Goal: Task Accomplishment & Management: Manage account settings

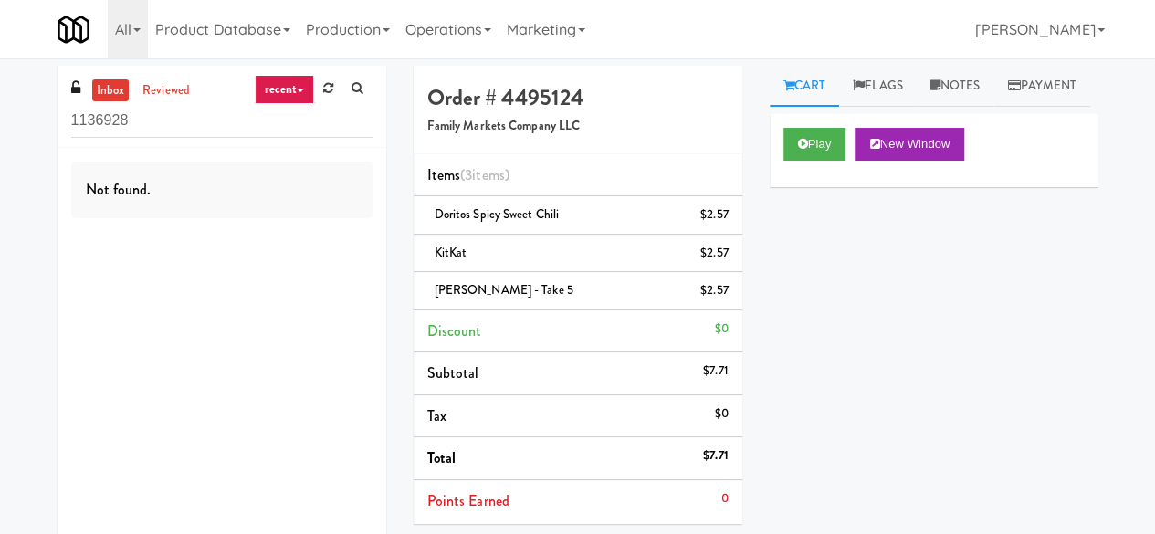
click at [231, 128] on input "1136928" at bounding box center [221, 121] width 301 height 34
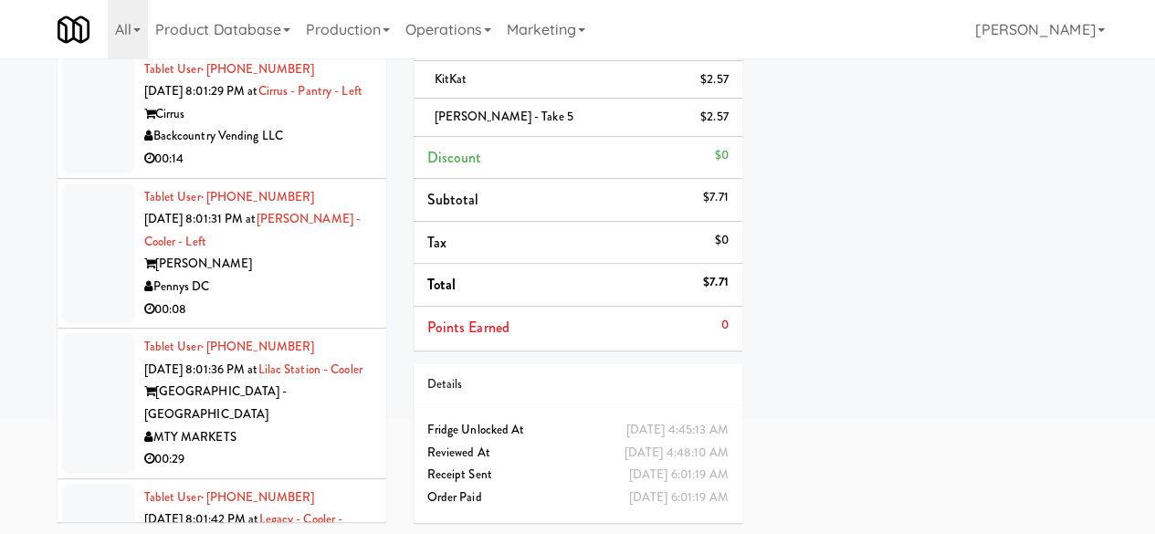
scroll to position [3194, 0]
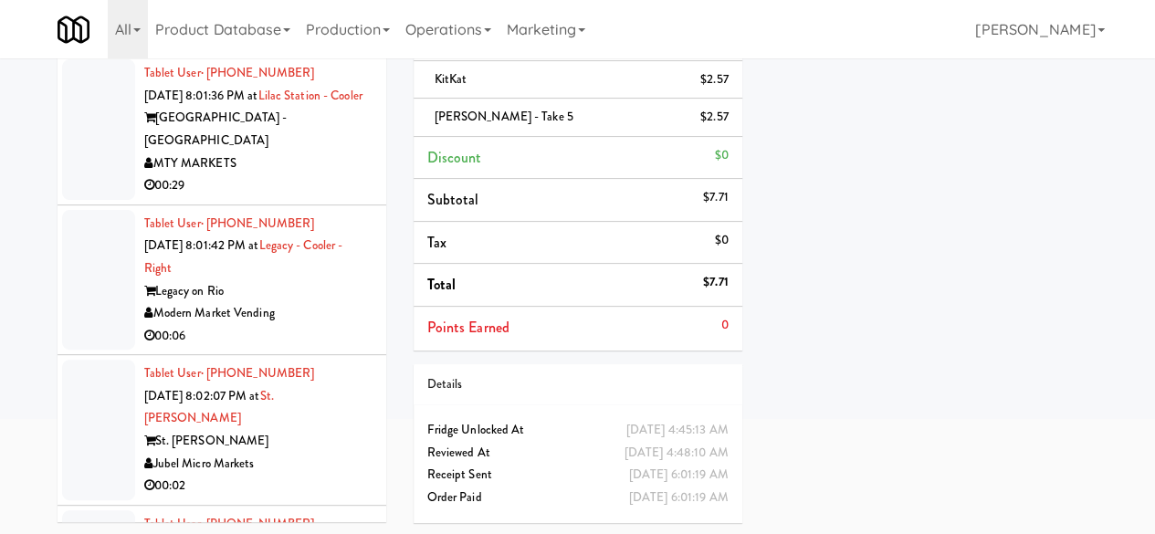
click at [345, 345] on div "00:06" at bounding box center [258, 336] width 228 height 23
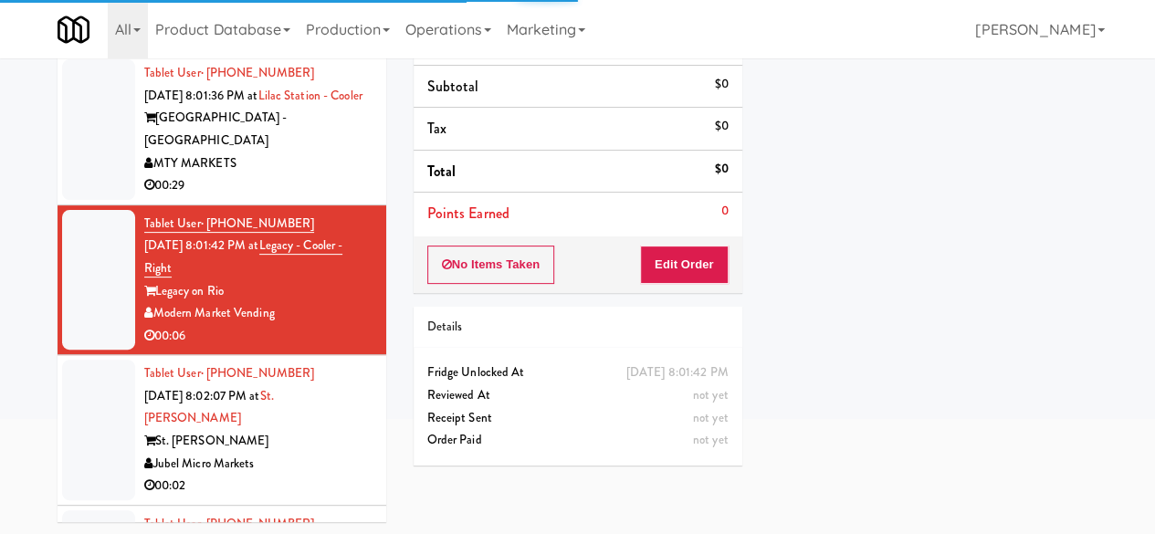
scroll to position [3286, 0]
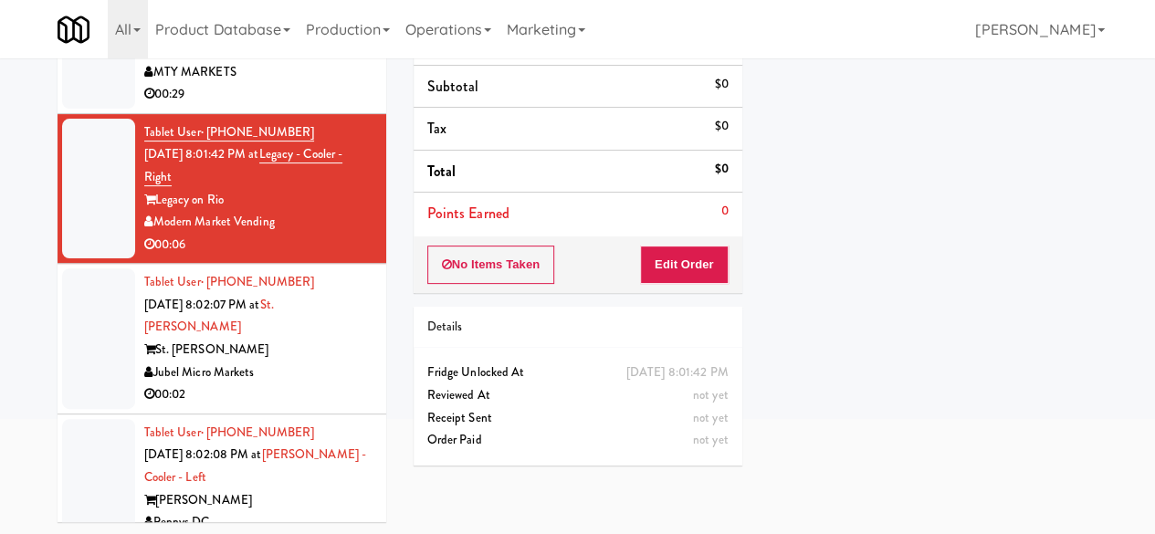
click at [318, 361] on div "St. James" at bounding box center [258, 350] width 228 height 23
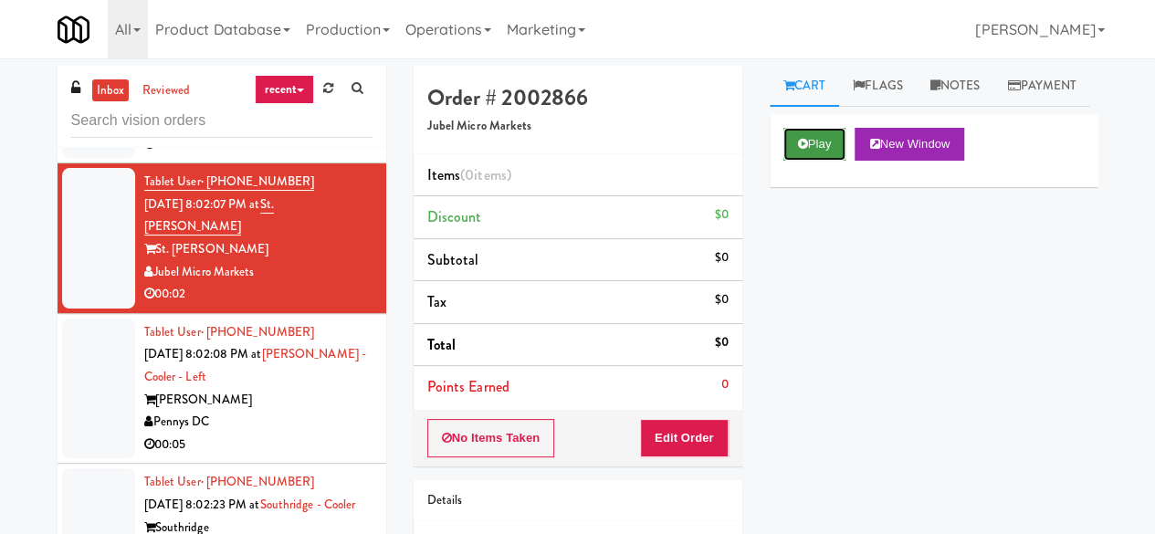
click at [843, 161] on button "Play" at bounding box center [814, 144] width 63 height 33
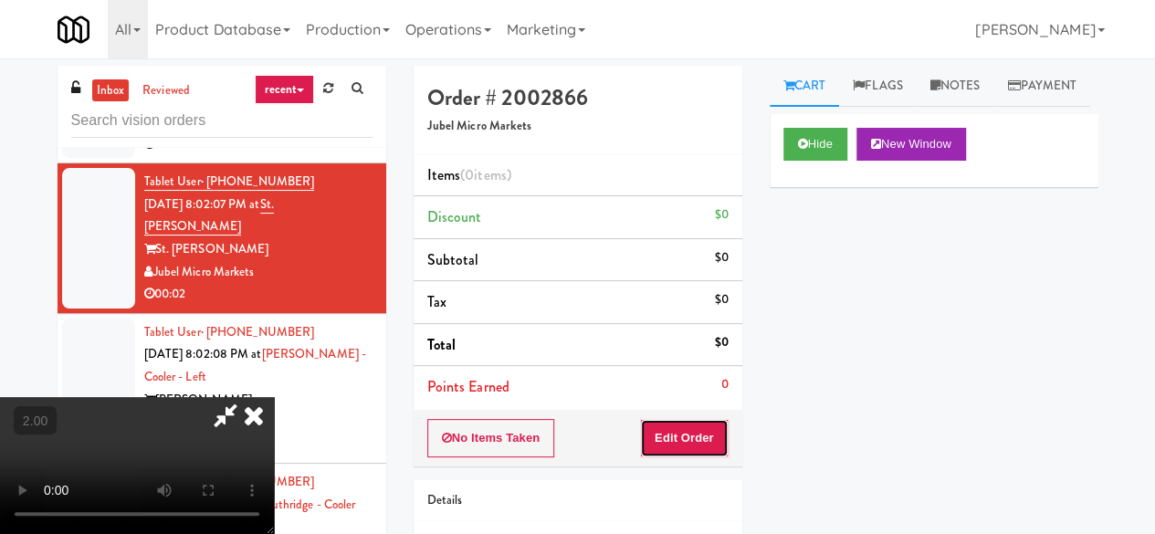
click at [703, 426] on button "Edit Order" at bounding box center [684, 438] width 89 height 38
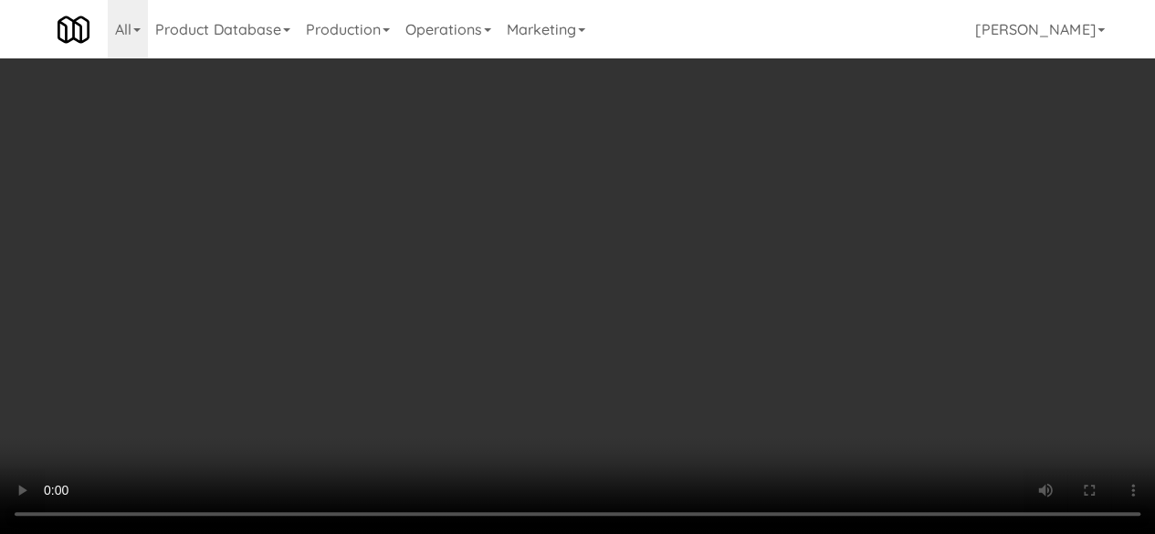
scroll to position [37, 0]
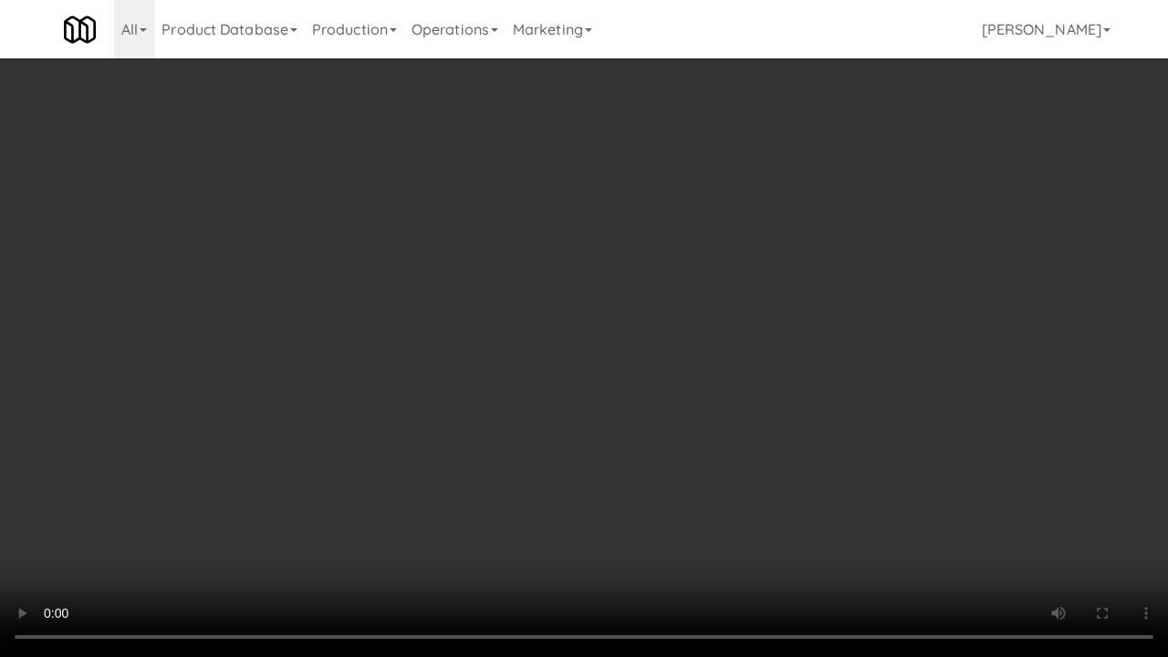
click at [305, 392] on video at bounding box center [584, 328] width 1168 height 657
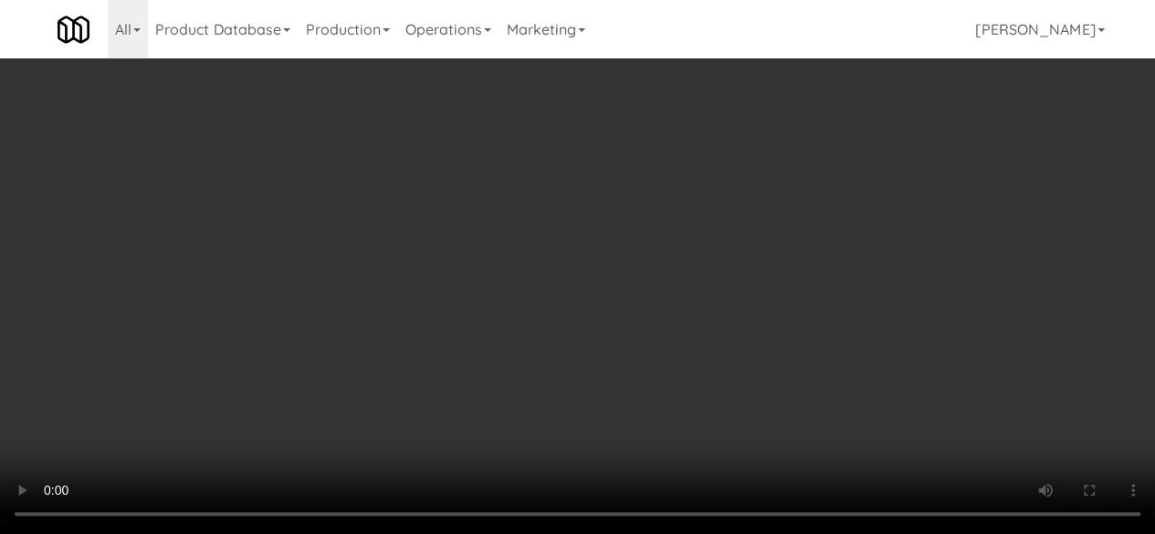
scroll to position [0, 0]
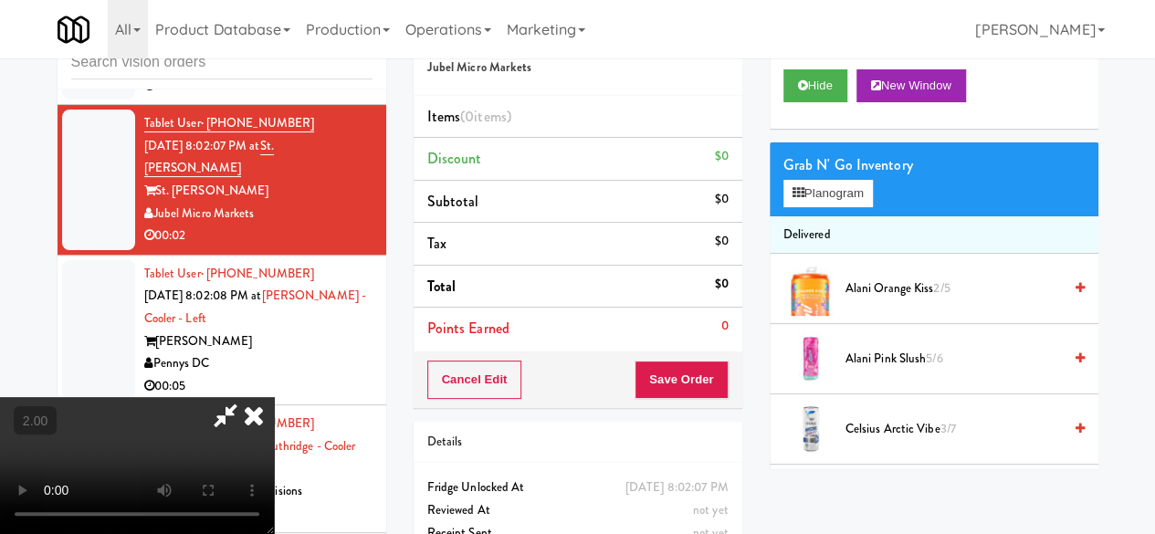
click at [246, 397] on icon at bounding box center [225, 415] width 42 height 37
click at [480, 386] on button "Cancel Edit" at bounding box center [474, 379] width 95 height 38
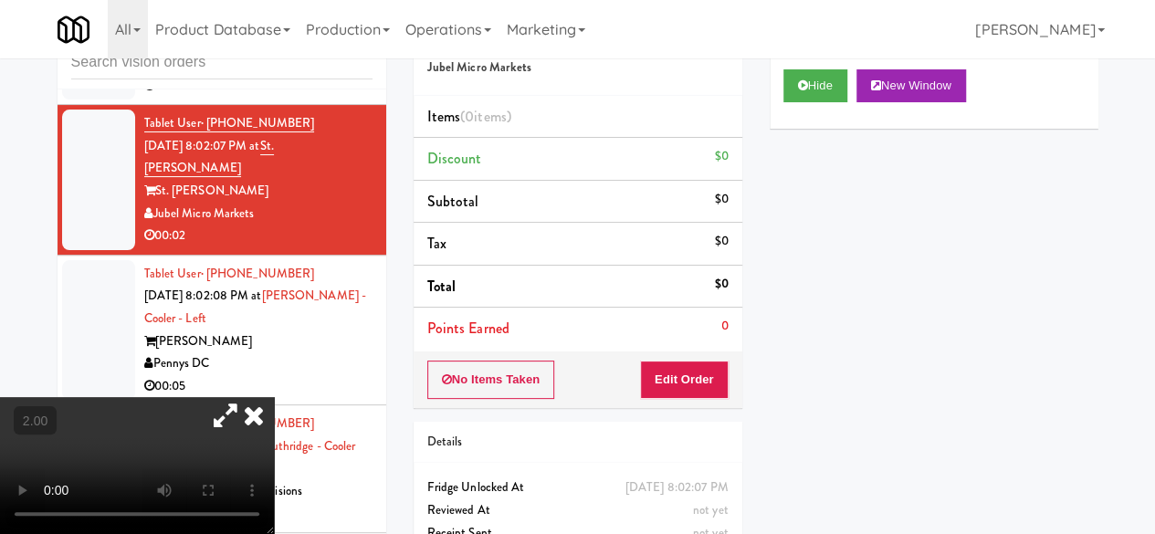
click at [480, 386] on button "No Items Taken" at bounding box center [491, 379] width 128 height 38
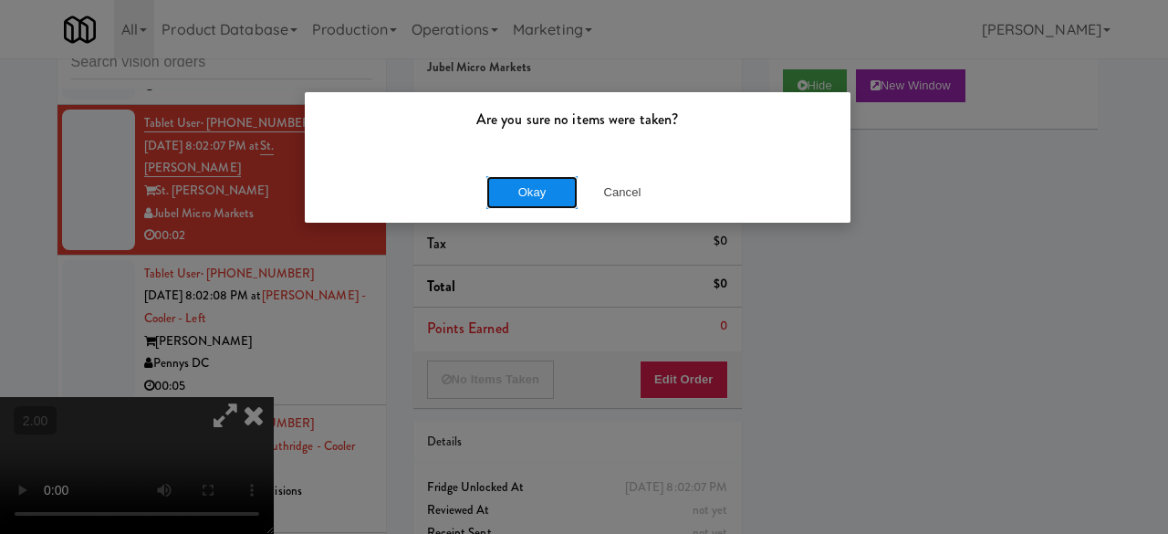
click at [568, 194] on button "Okay" at bounding box center [531, 192] width 91 height 33
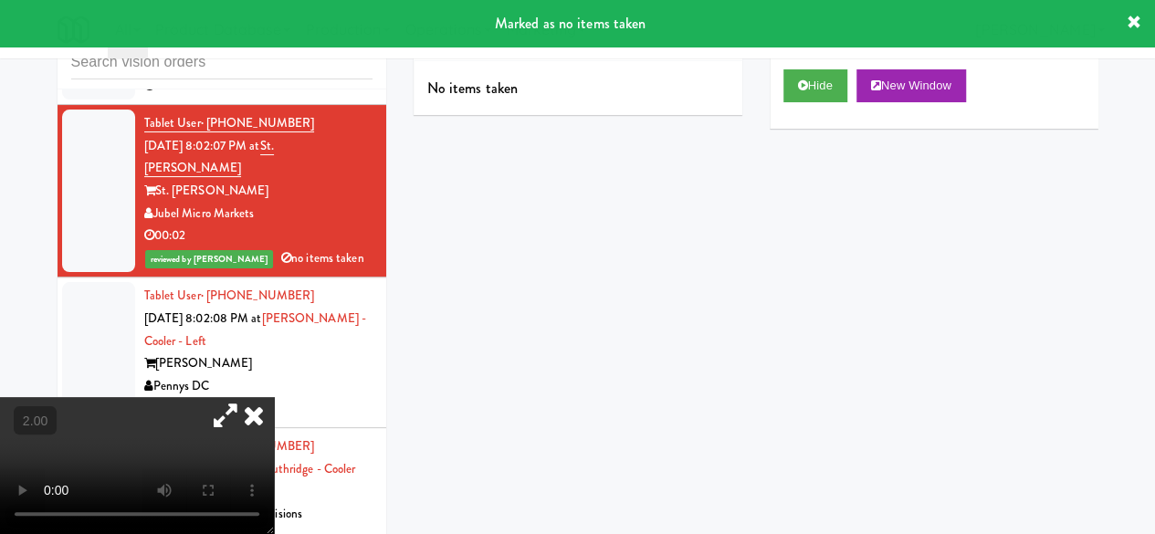
click at [274, 397] on icon at bounding box center [254, 415] width 40 height 37
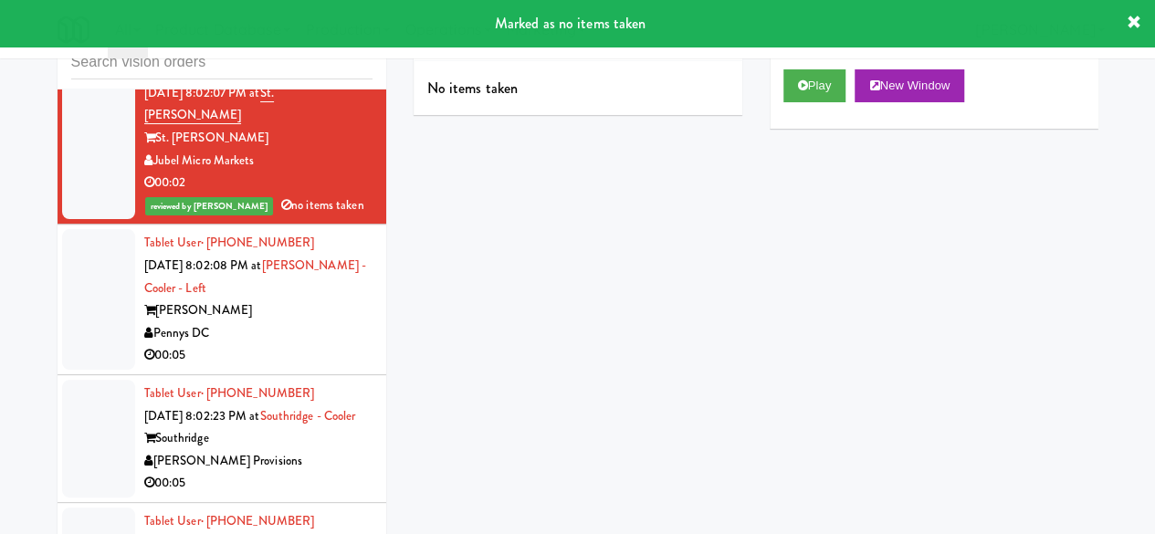
scroll to position [3742, 0]
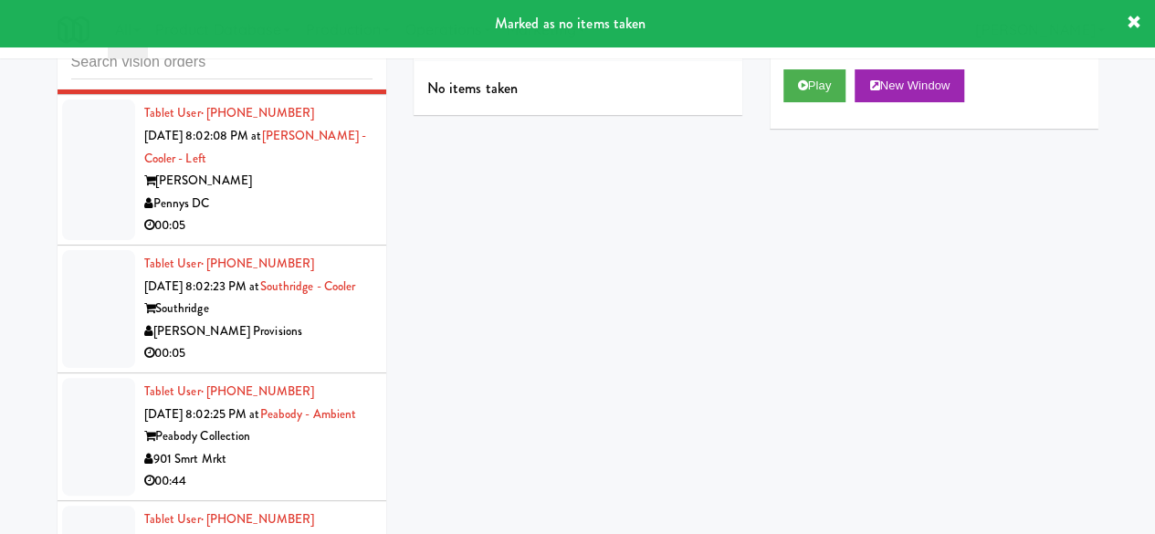
click at [296, 212] on div "Pennys DC" at bounding box center [258, 204] width 228 height 23
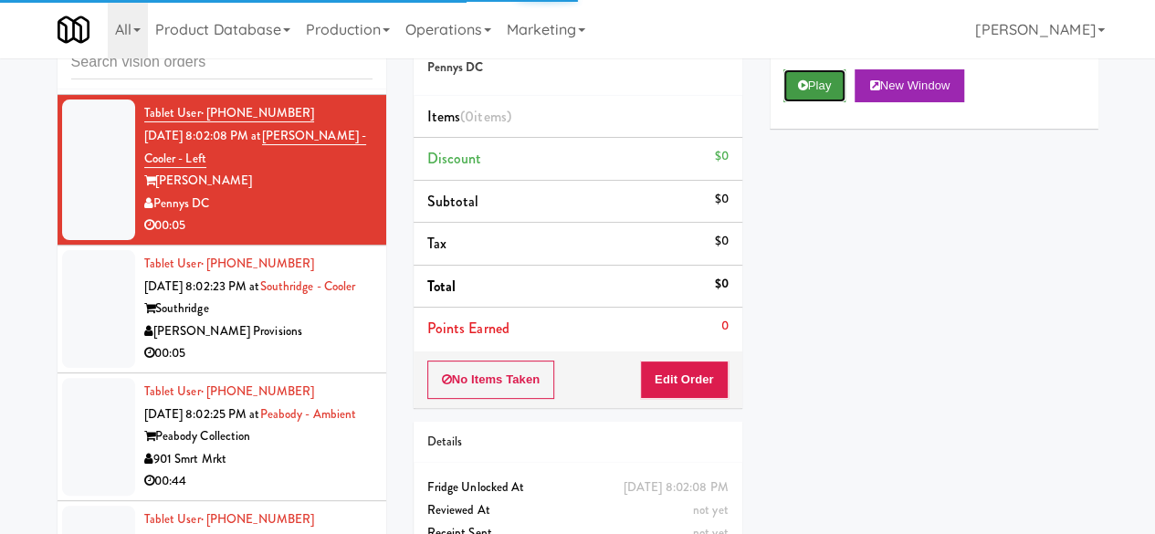
click at [789, 102] on button "Play" at bounding box center [814, 85] width 63 height 33
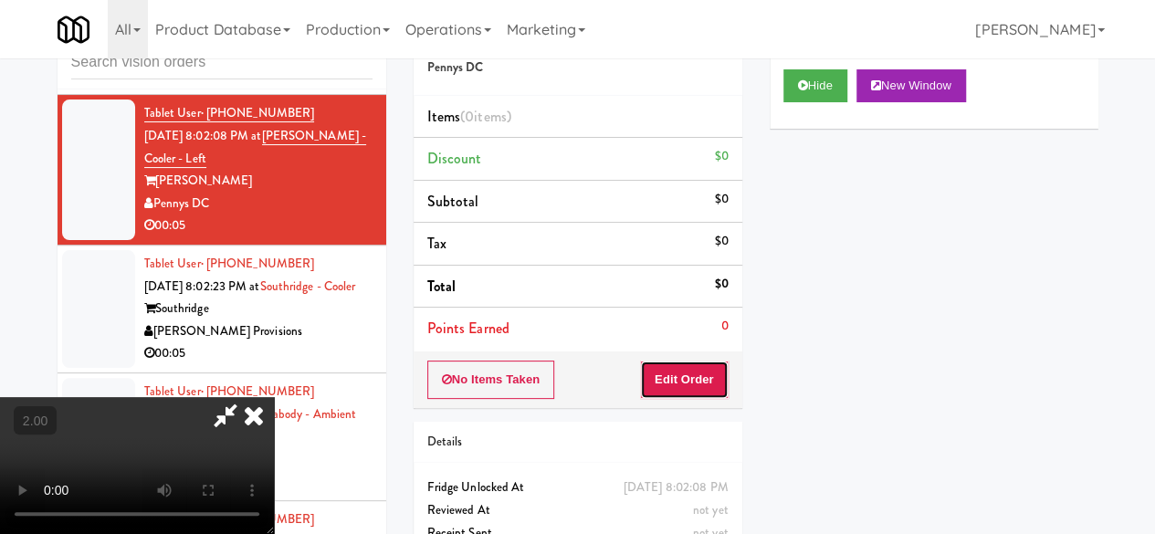
click at [706, 381] on button "Edit Order" at bounding box center [684, 379] width 89 height 38
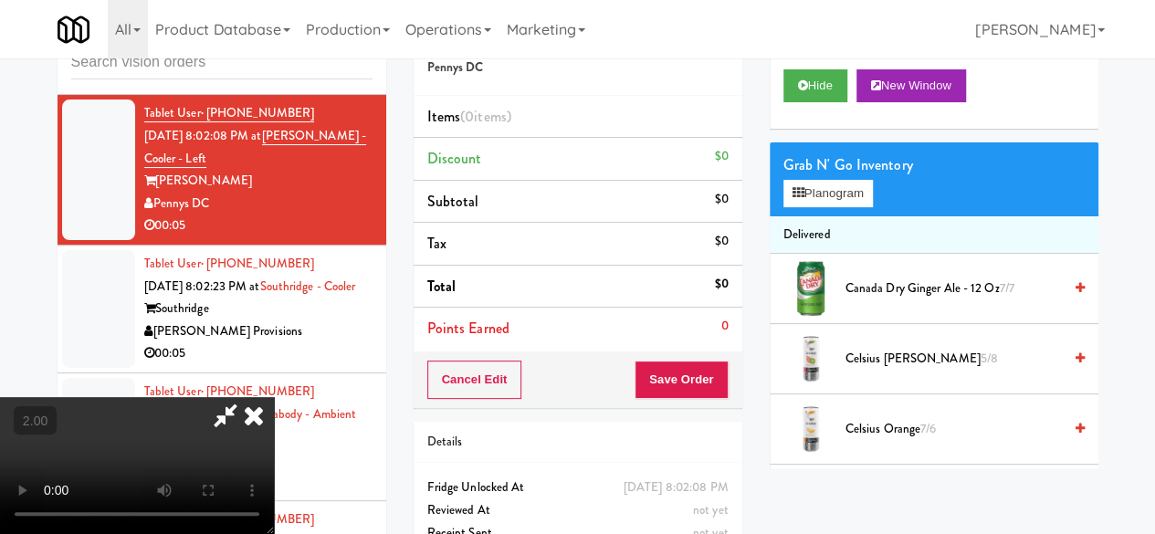
scroll to position [37, 0]
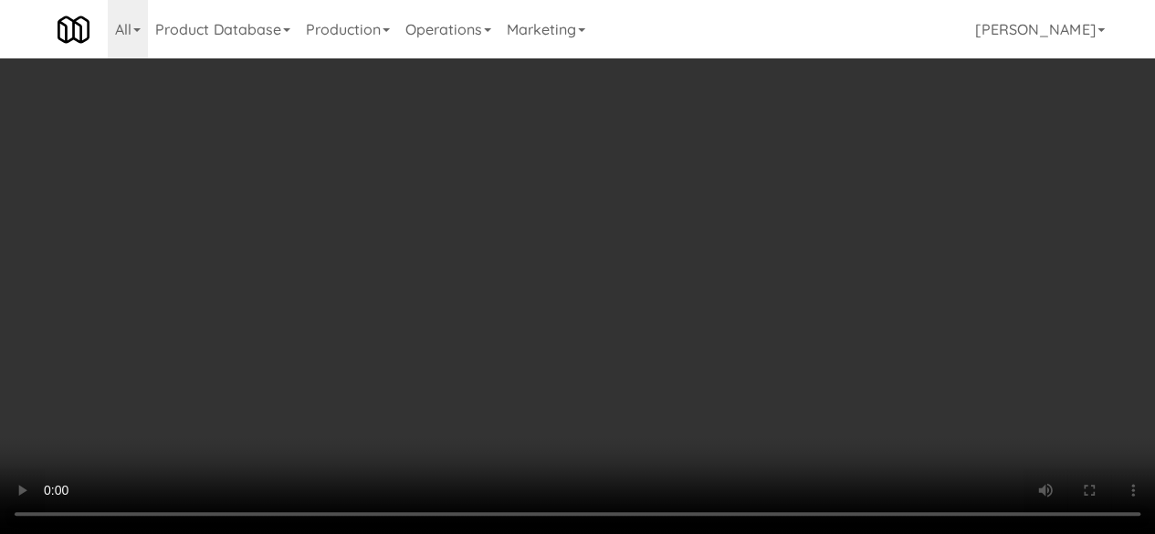
click at [778, 255] on li "Delivered" at bounding box center [933, 235] width 329 height 38
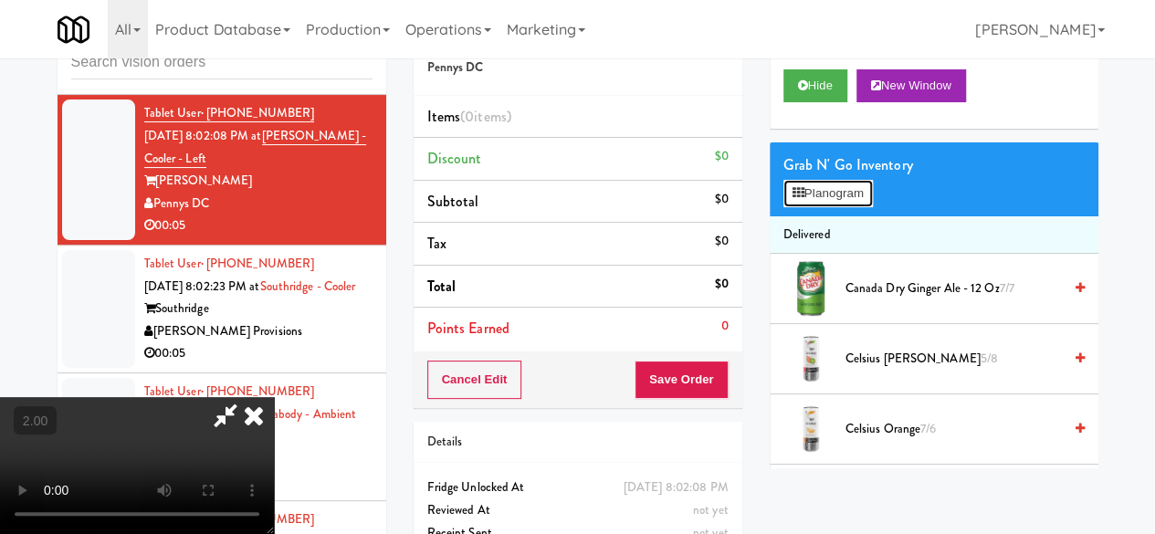
drag, startPoint x: 798, startPoint y: 238, endPoint x: 817, endPoint y: 226, distance: 22.5
click at [809, 207] on button "Planogram" at bounding box center [827, 193] width 89 height 27
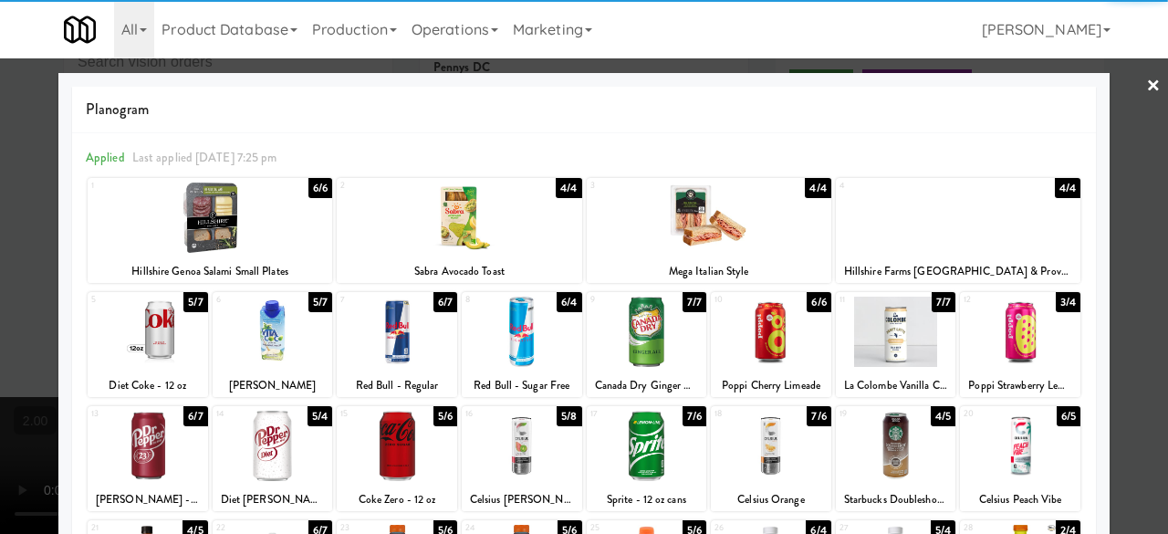
click at [635, 346] on div at bounding box center [647, 332] width 120 height 70
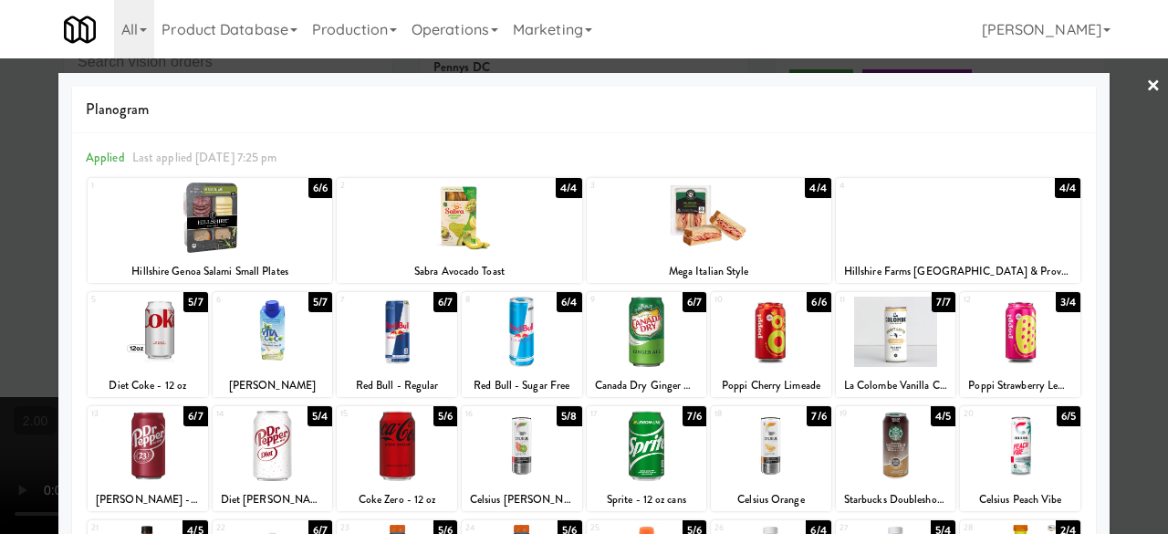
click at [1121, 76] on div at bounding box center [584, 267] width 1168 height 534
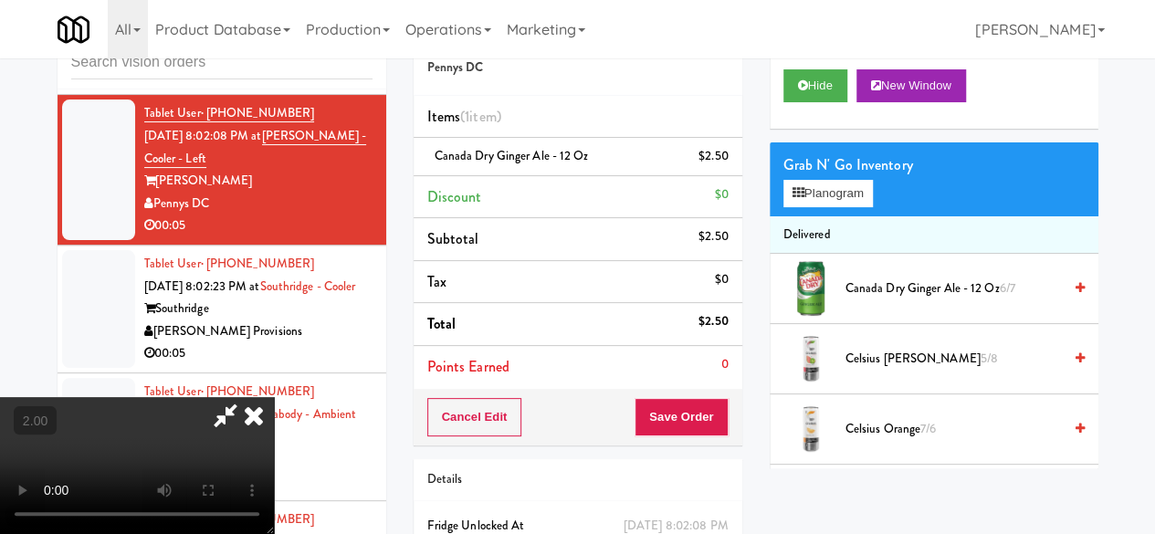
drag, startPoint x: 628, startPoint y: 89, endPoint x: 661, endPoint y: 101, distance: 35.3
click at [246, 397] on icon at bounding box center [225, 415] width 42 height 37
click at [677, 402] on button "Save Order" at bounding box center [680, 417] width 93 height 38
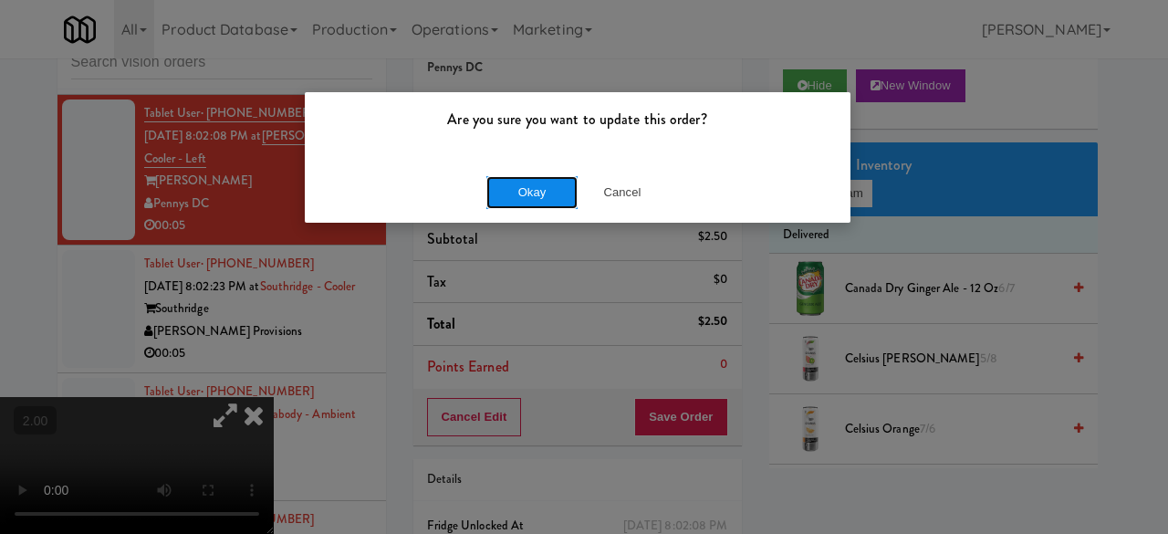
click at [509, 195] on button "Okay" at bounding box center [531, 192] width 91 height 33
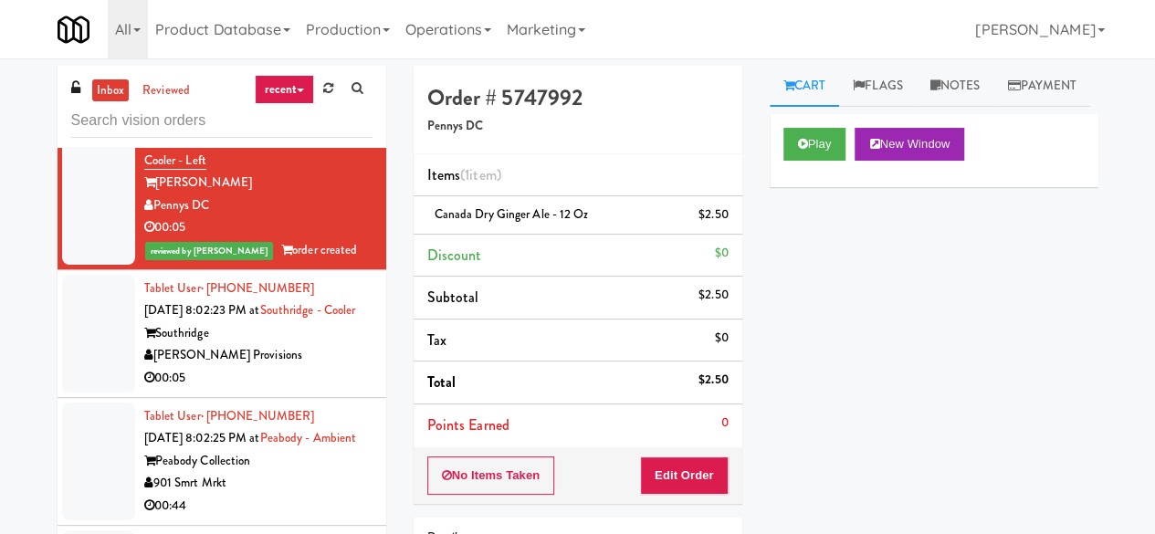
scroll to position [3924, 0]
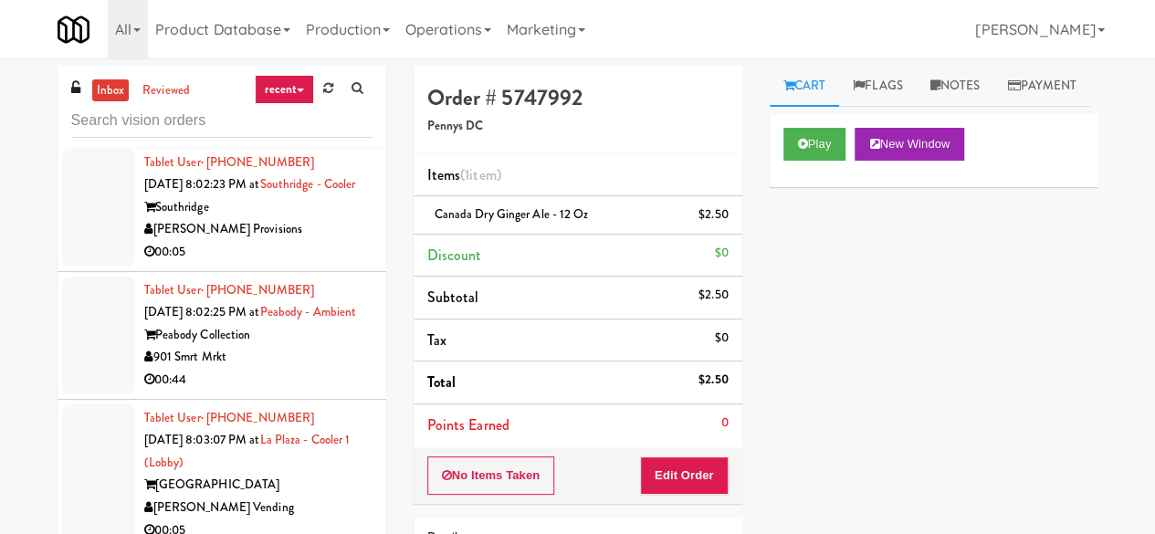
click at [316, 264] on div "00:05" at bounding box center [258, 252] width 228 height 23
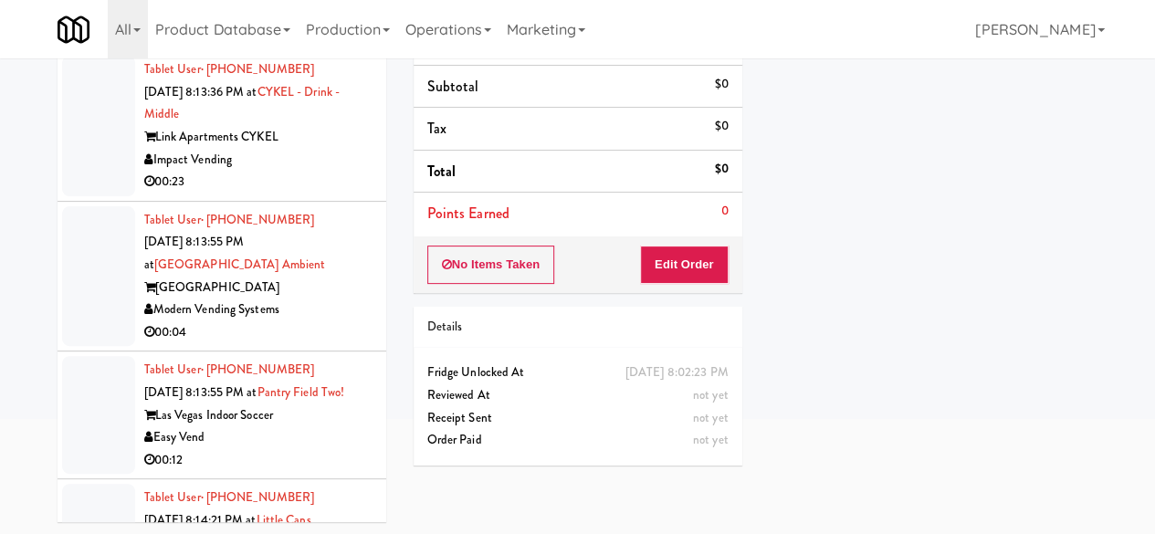
scroll to position [8246, 0]
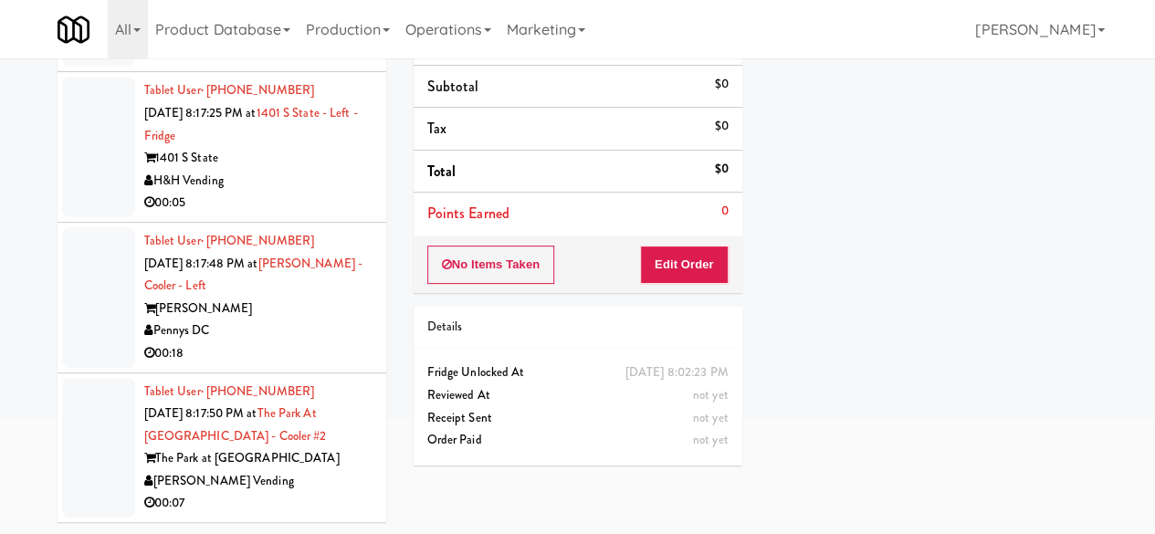
click at [288, 490] on div "[PERSON_NAME] Vending" at bounding box center [258, 481] width 228 height 23
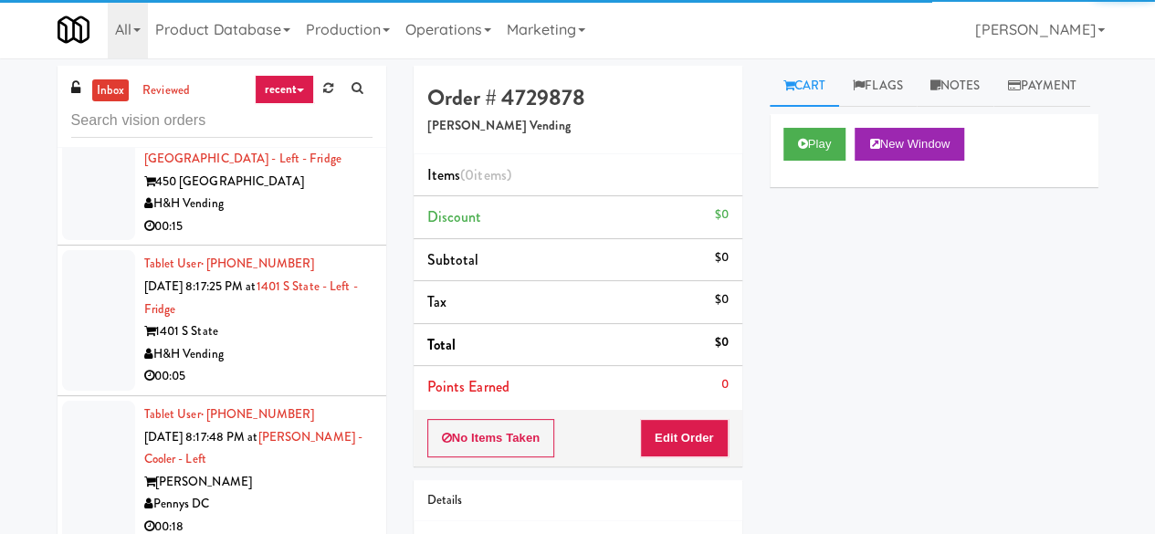
click at [798, 187] on div "Play New Window" at bounding box center [933, 150] width 329 height 73
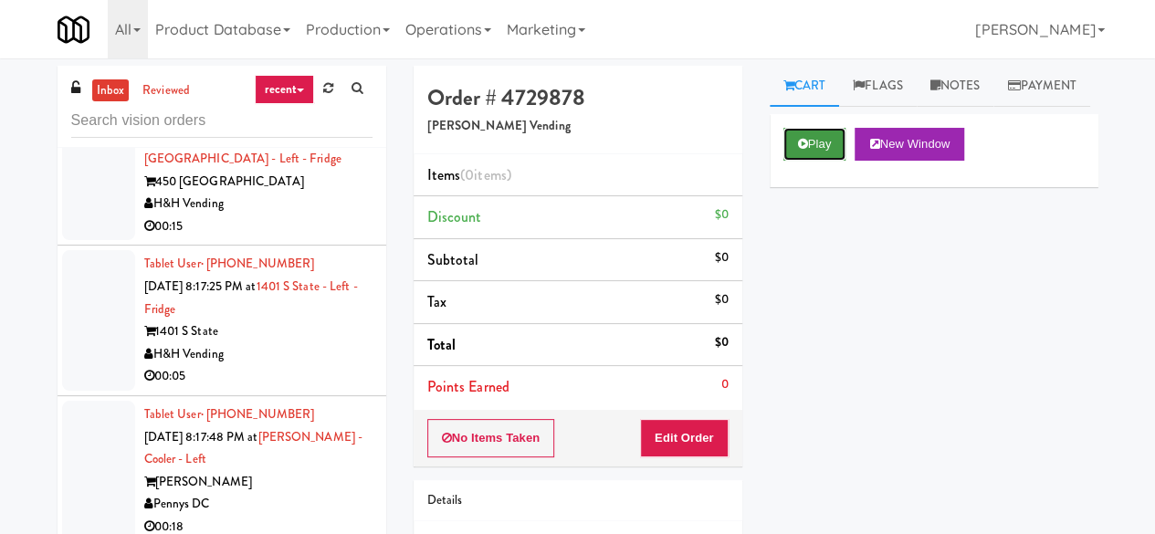
click at [803, 150] on icon at bounding box center [803, 144] width 10 height 12
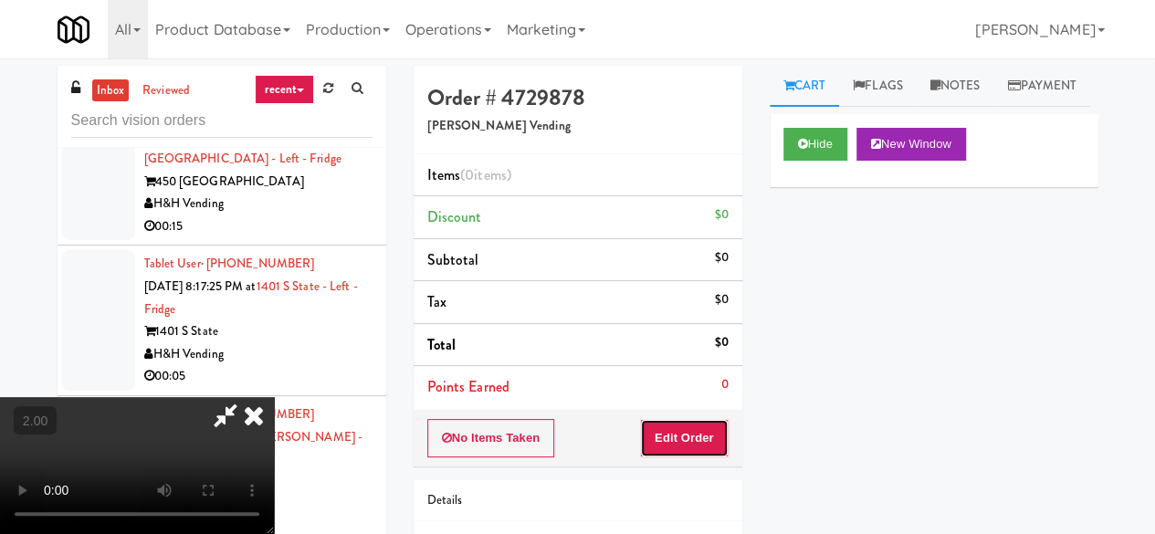
click at [709, 435] on button "Edit Order" at bounding box center [684, 438] width 89 height 38
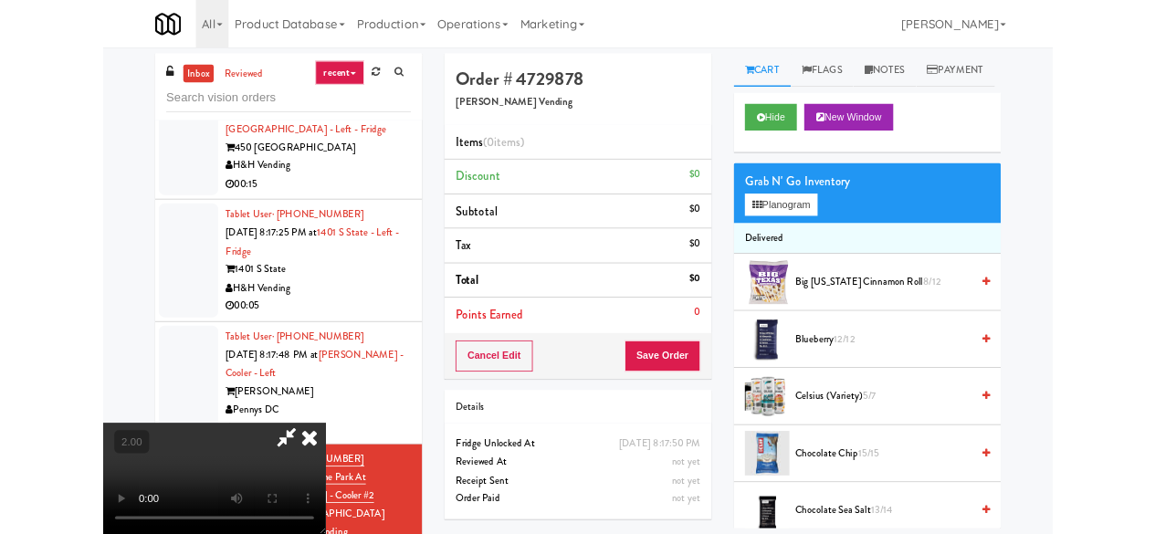
scroll to position [37, 0]
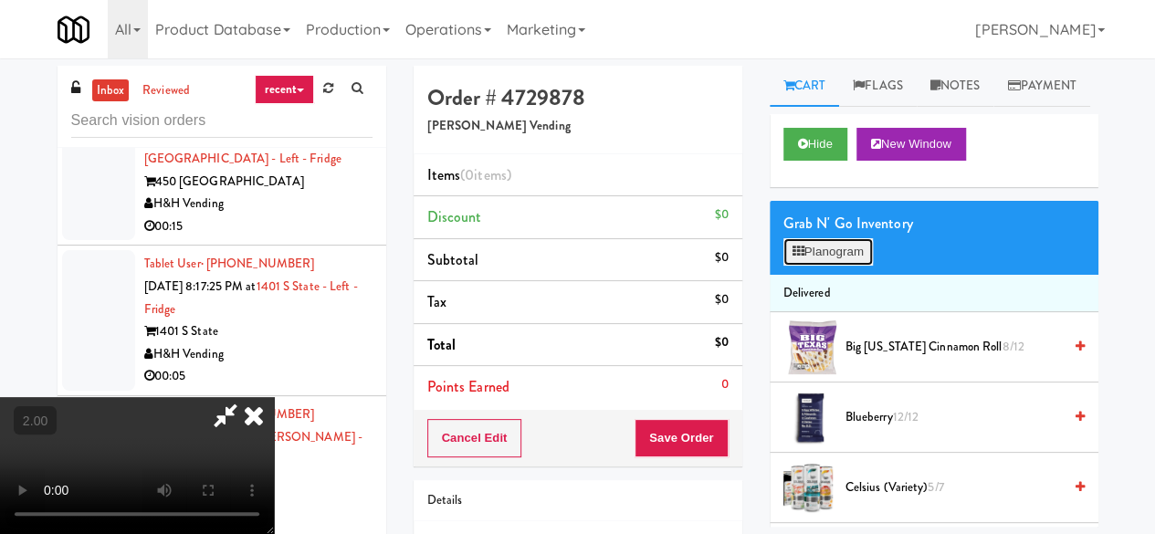
click at [821, 266] on button "Planogram" at bounding box center [827, 251] width 89 height 27
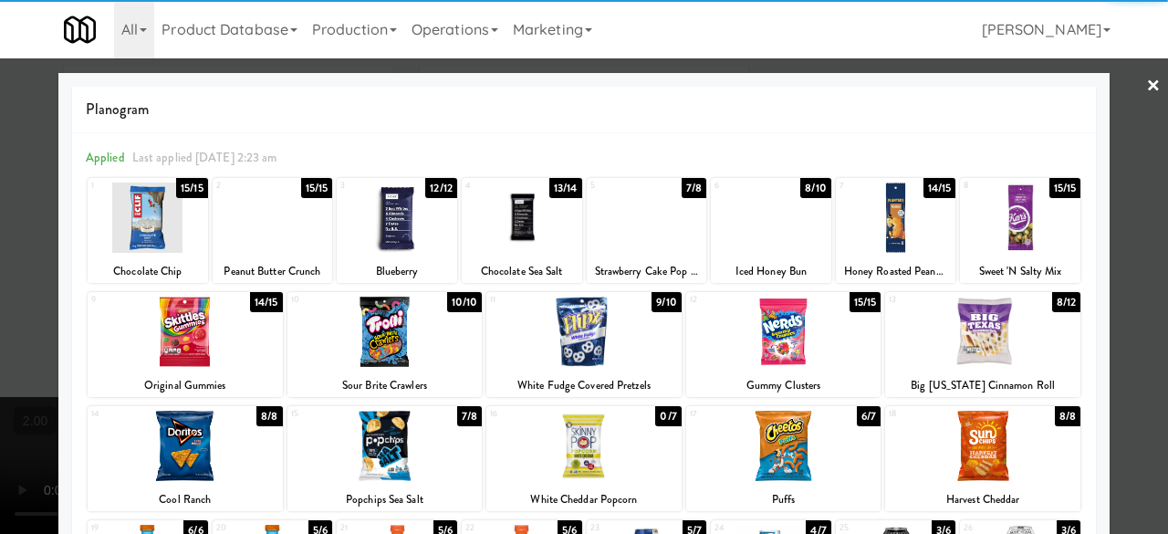
drag, startPoint x: 980, startPoint y: 326, endPoint x: 1008, endPoint y: 328, distance: 28.4
click at [980, 329] on div at bounding box center [982, 332] width 195 height 70
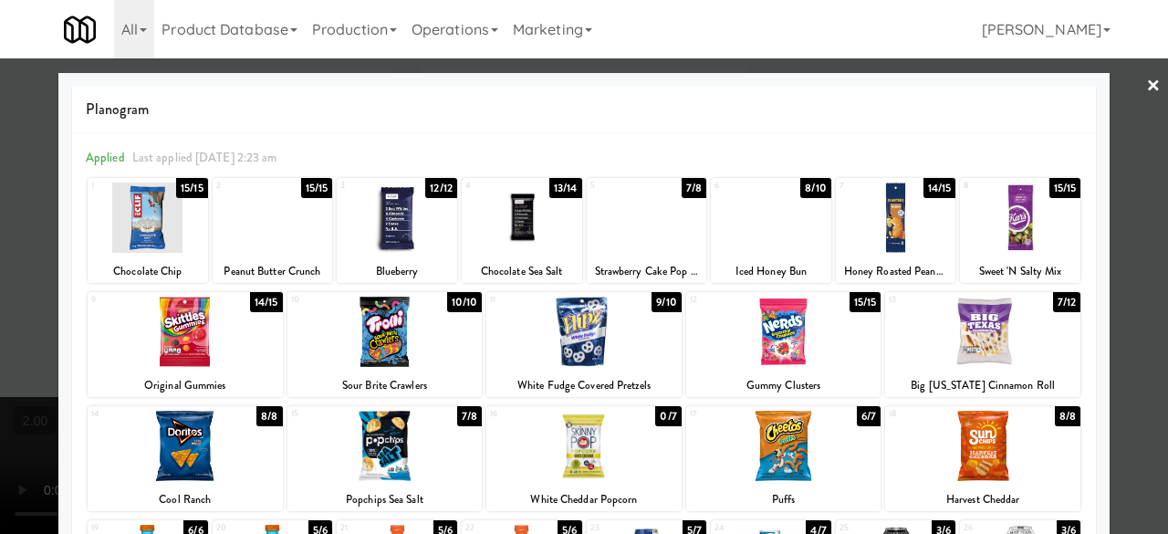
drag, startPoint x: 1119, startPoint y: 246, endPoint x: 898, endPoint y: 322, distance: 233.8
click at [1118, 244] on div at bounding box center [584, 267] width 1168 height 534
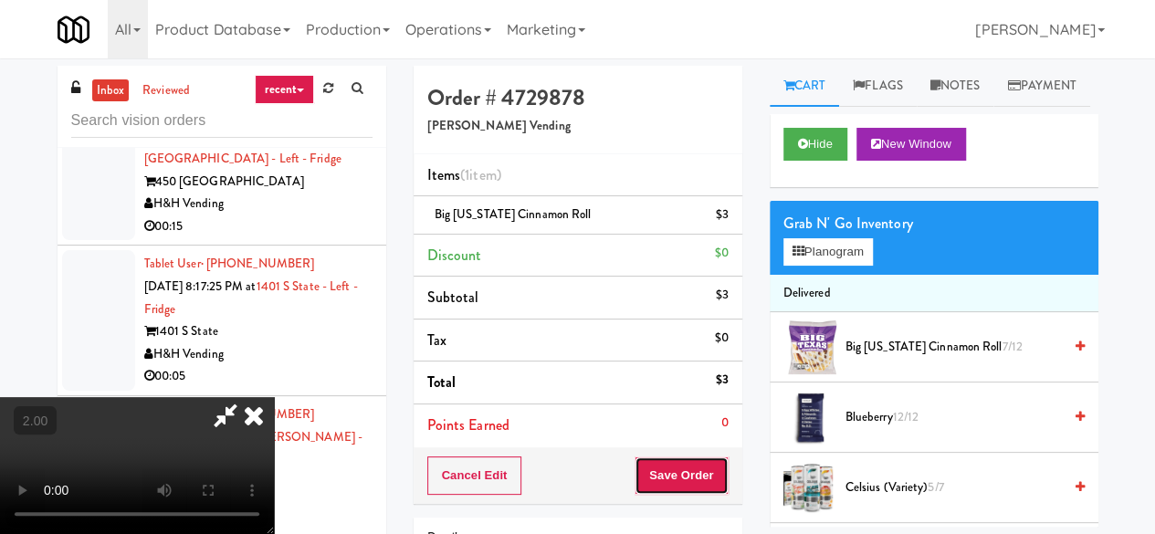
click at [703, 484] on button "Save Order" at bounding box center [680, 475] width 93 height 38
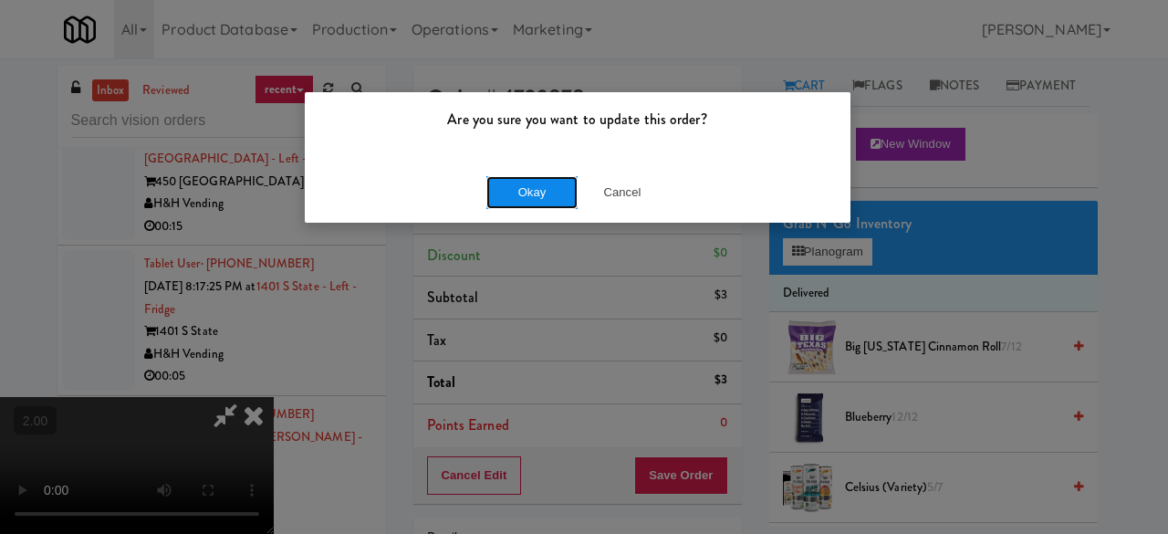
click at [517, 195] on button "Okay" at bounding box center [531, 192] width 91 height 33
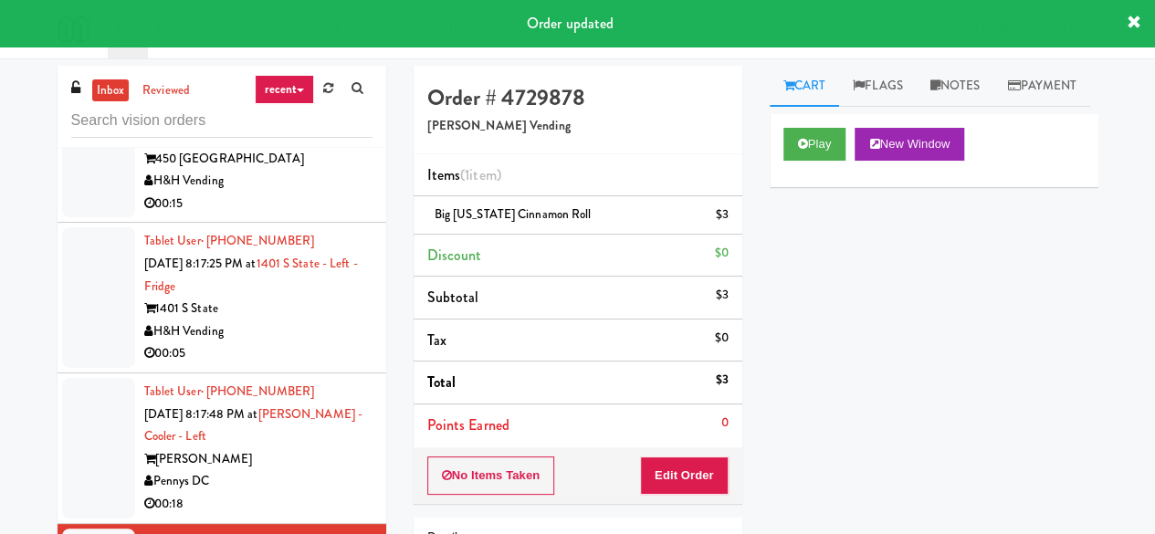
scroll to position [8269, 0]
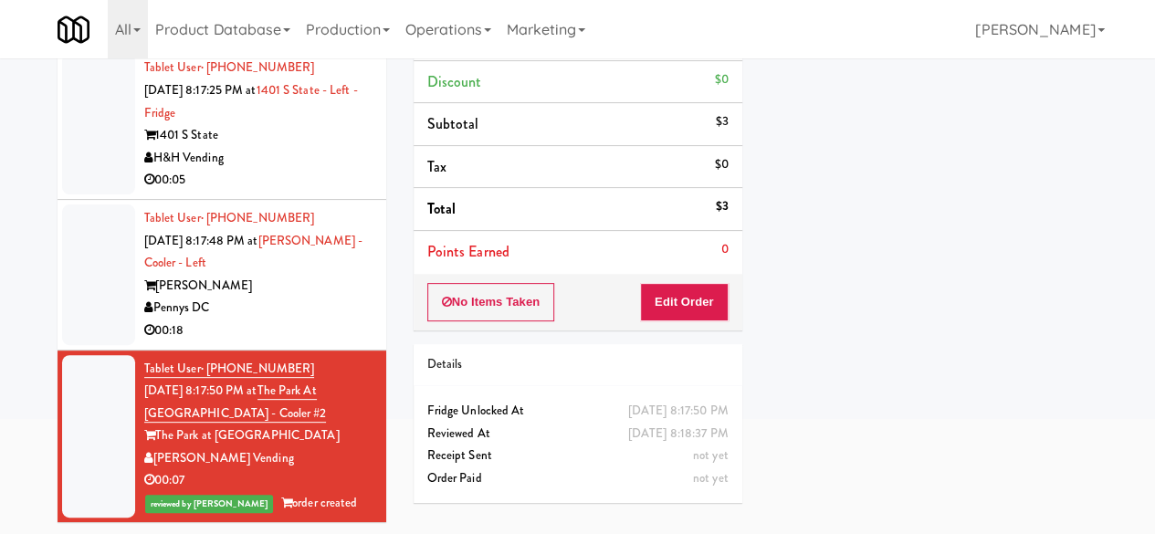
click at [318, 327] on div "00:18" at bounding box center [258, 330] width 228 height 23
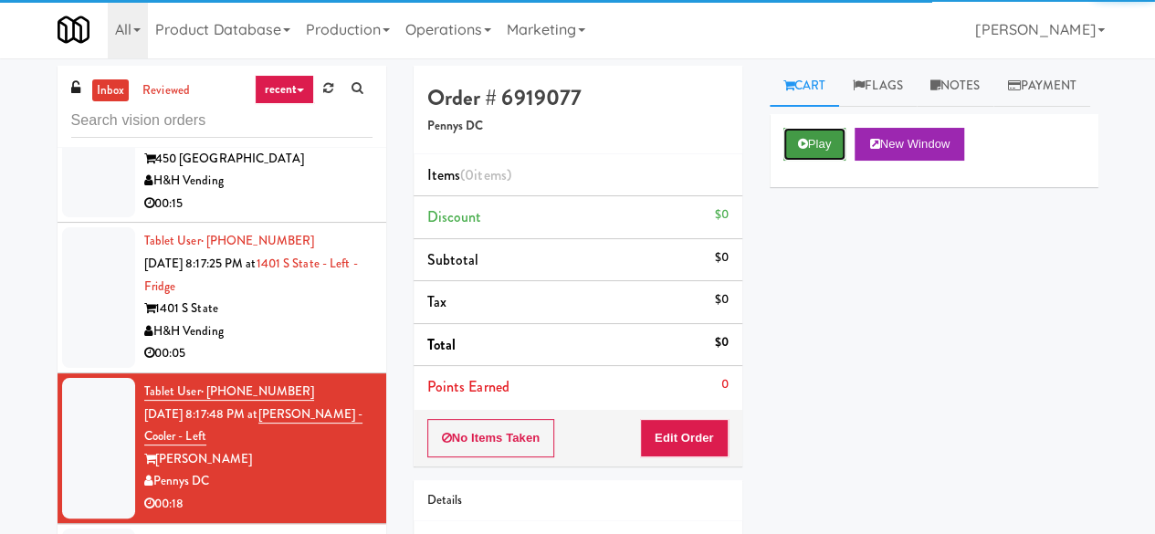
click at [791, 161] on button "Play" at bounding box center [814, 144] width 63 height 33
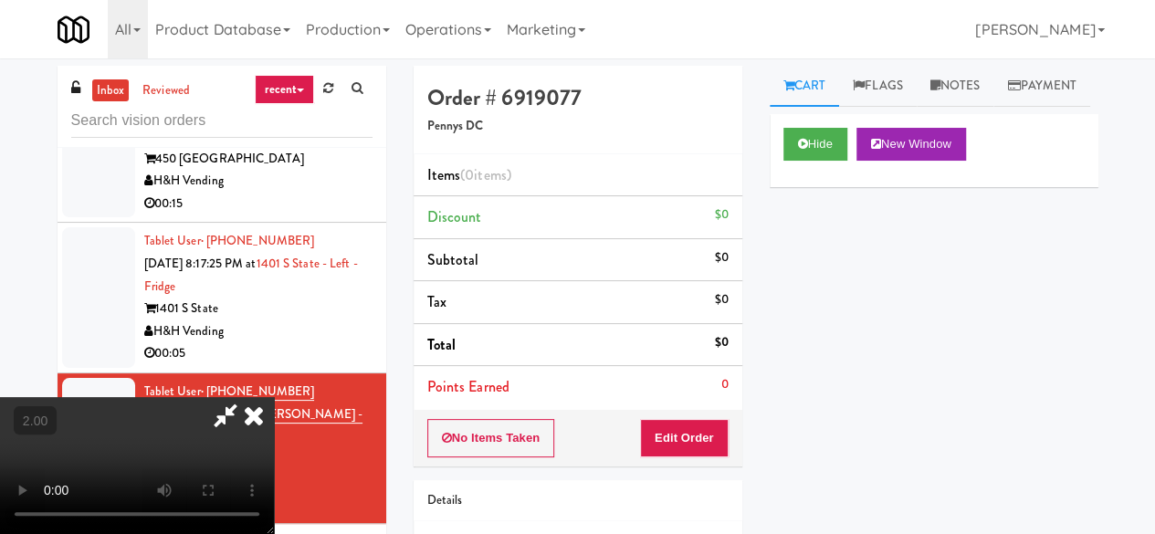
click at [274, 397] on video at bounding box center [137, 465] width 274 height 137
click at [721, 427] on button "Edit Order" at bounding box center [684, 438] width 89 height 38
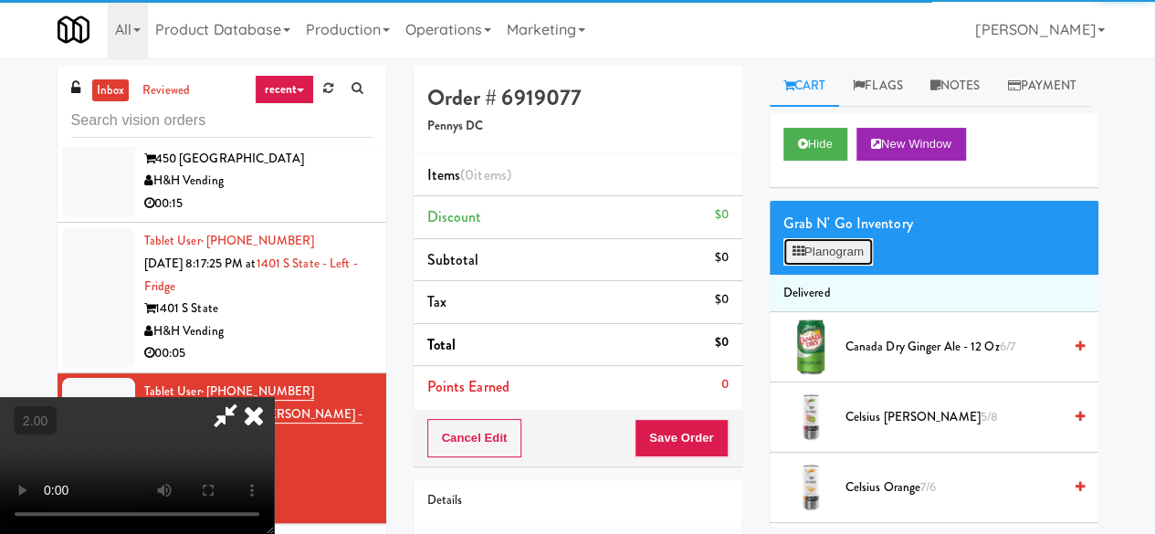
click at [807, 266] on button "Planogram" at bounding box center [827, 251] width 89 height 27
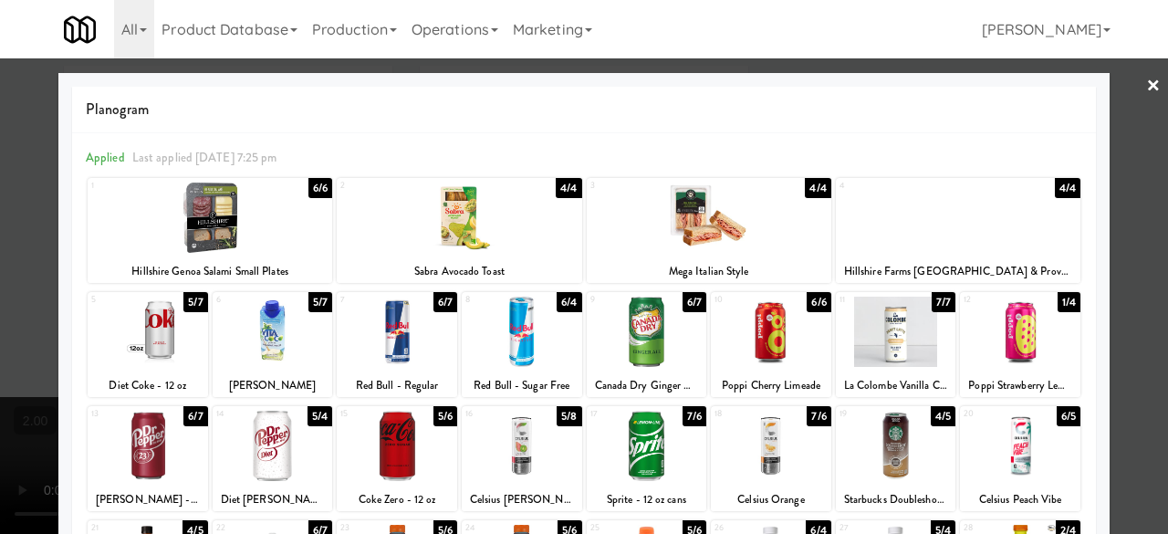
click at [641, 332] on div at bounding box center [647, 332] width 120 height 70
drag, startPoint x: 653, startPoint y: 461, endPoint x: 681, endPoint y: 461, distance: 27.4
click at [652, 463] on div at bounding box center [647, 446] width 120 height 70
click at [1100, 185] on div at bounding box center [584, 267] width 1168 height 534
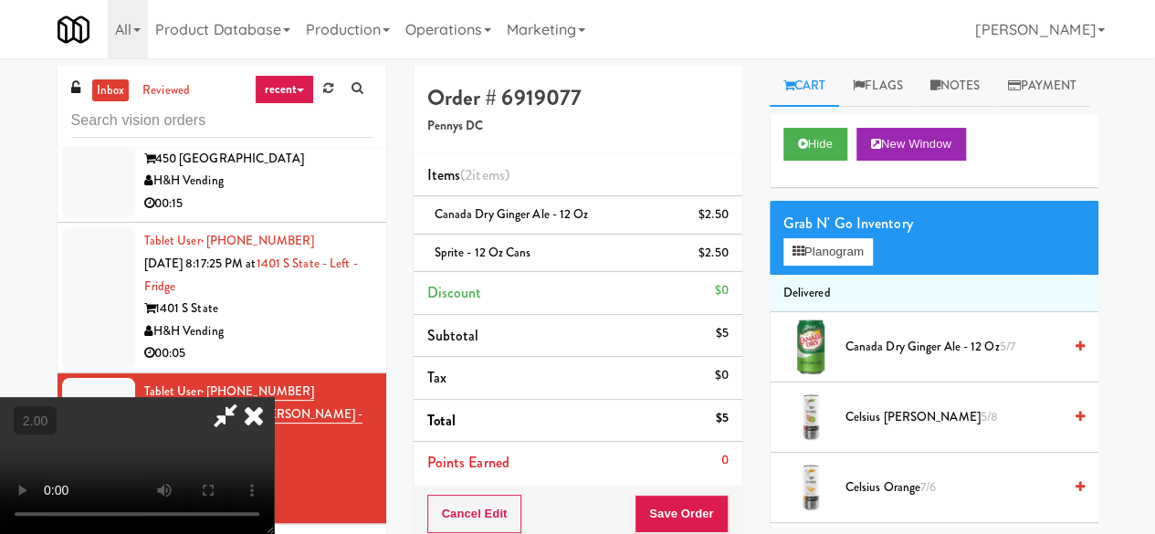
click at [246, 397] on icon at bounding box center [225, 415] width 42 height 37
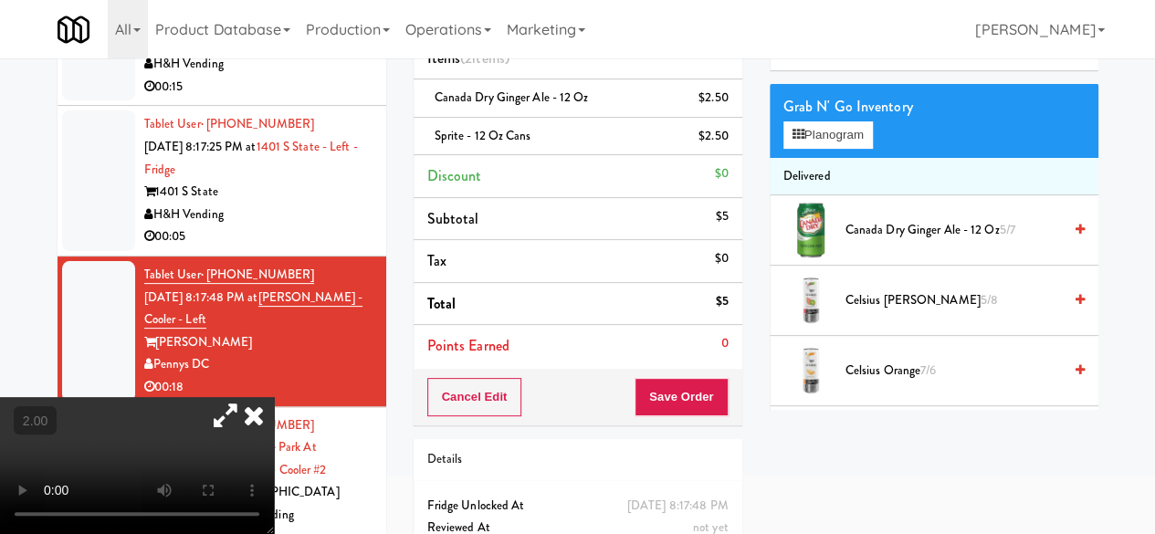
scroll to position [183, 0]
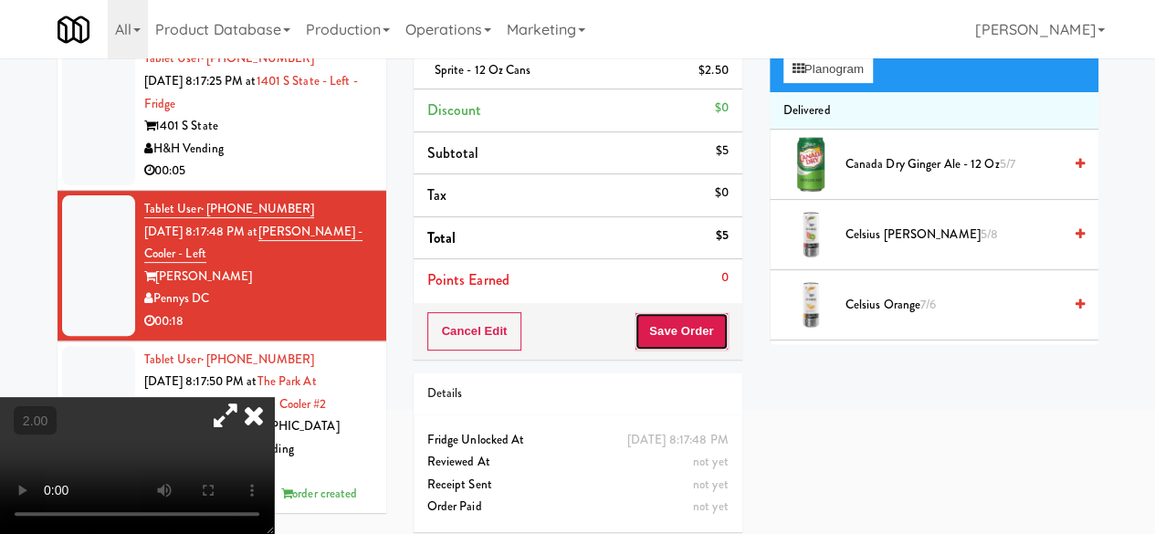
click at [691, 315] on button "Save Order" at bounding box center [680, 331] width 93 height 38
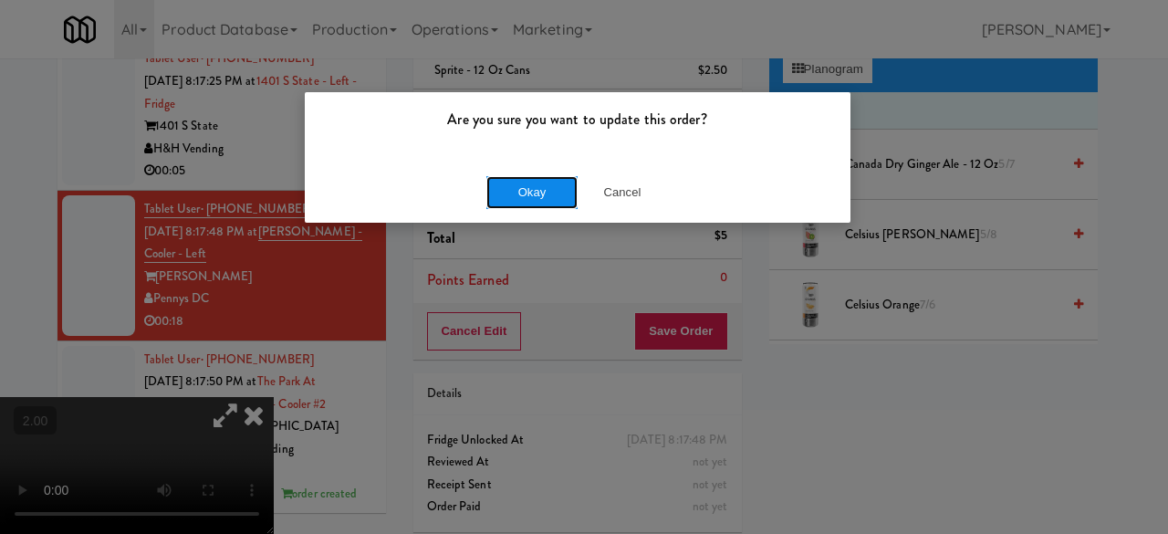
click at [540, 206] on button "Okay" at bounding box center [531, 192] width 91 height 33
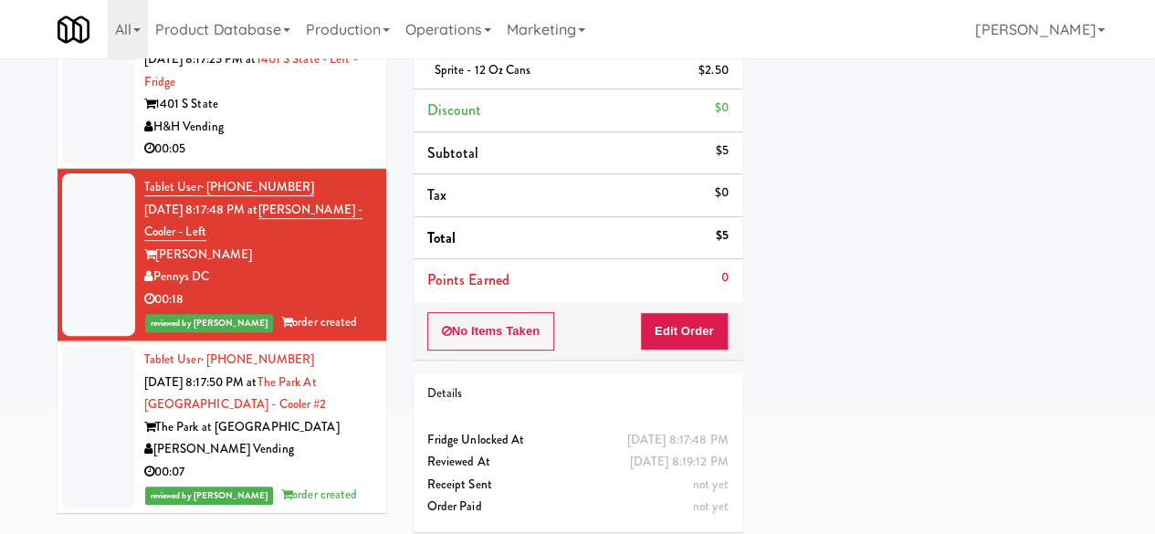
scroll to position [8017, 0]
click at [329, 116] on div "1401 S State" at bounding box center [258, 104] width 228 height 23
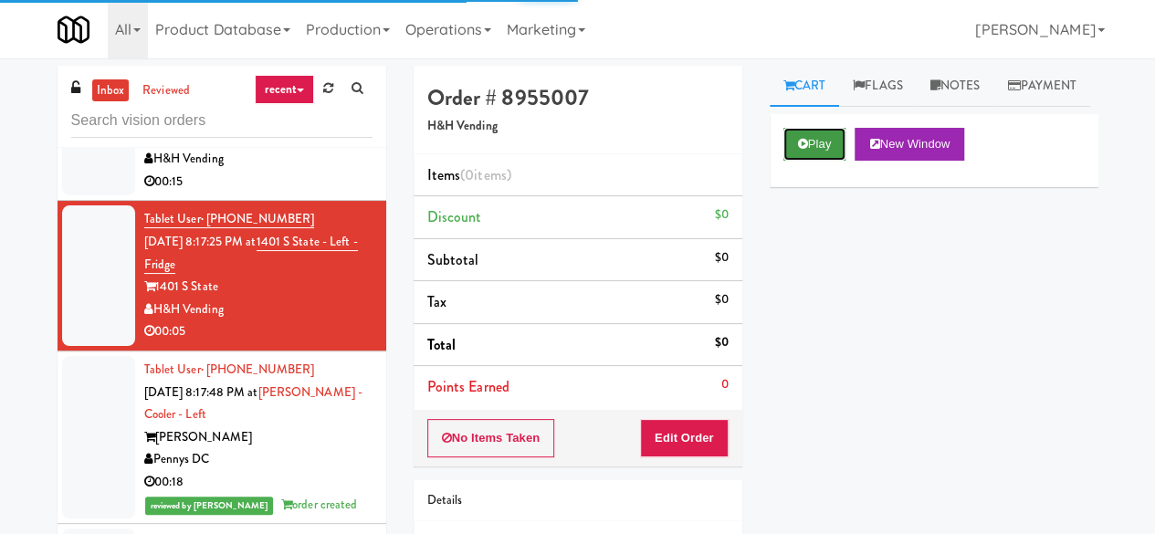
click at [792, 161] on button "Play" at bounding box center [814, 144] width 63 height 33
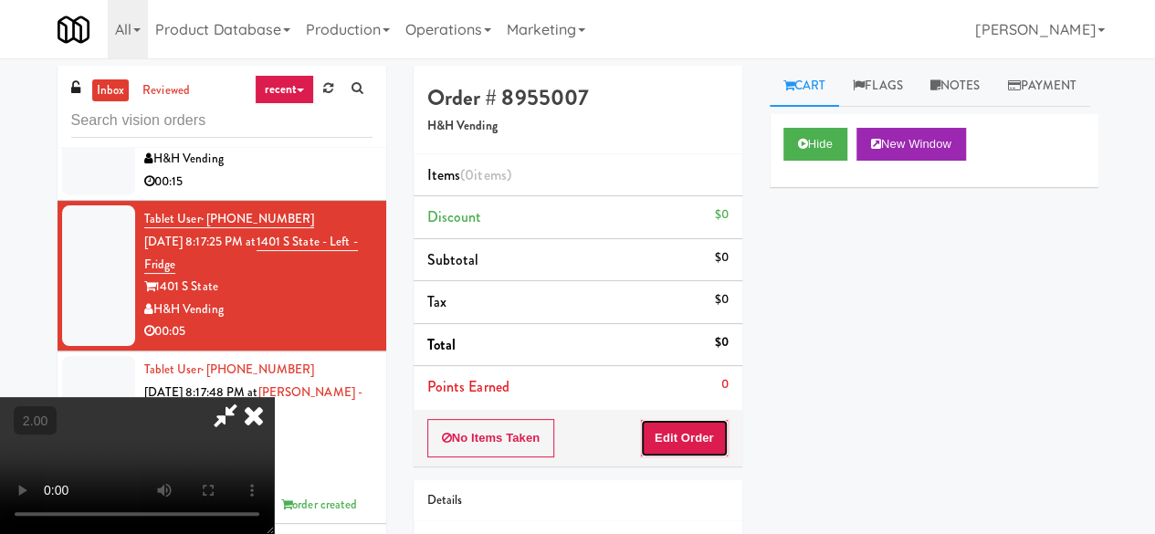
click at [714, 428] on button "Edit Order" at bounding box center [684, 438] width 89 height 38
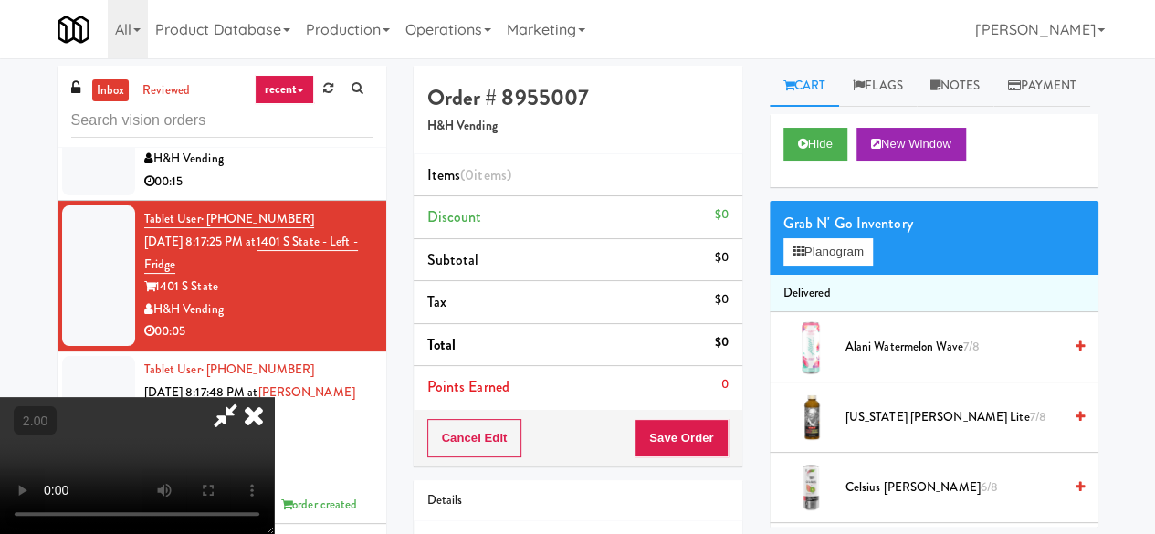
click at [274, 533] on video at bounding box center [137, 465] width 274 height 137
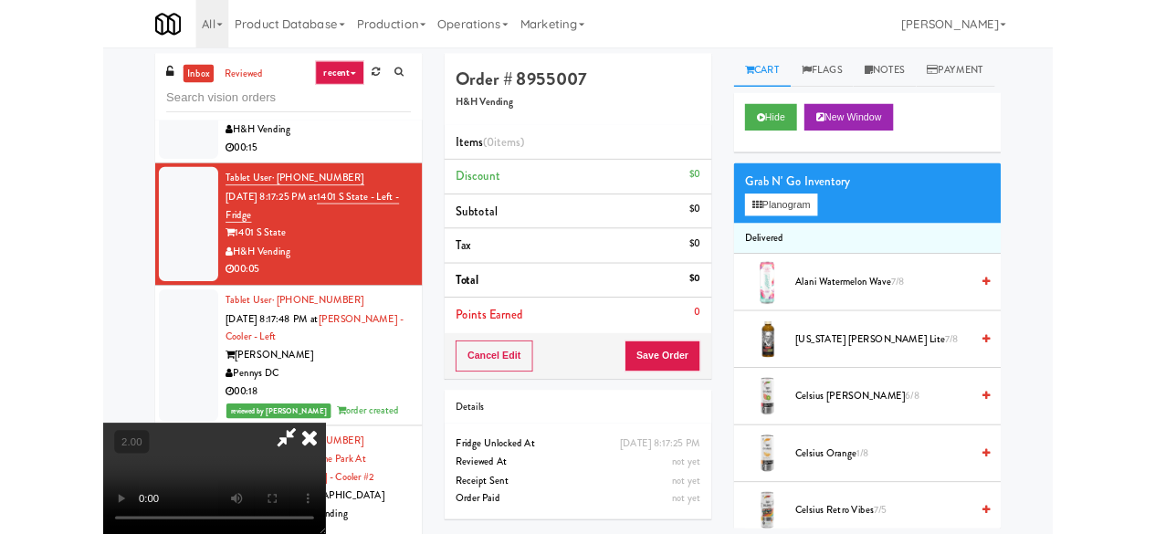
scroll to position [37, 0]
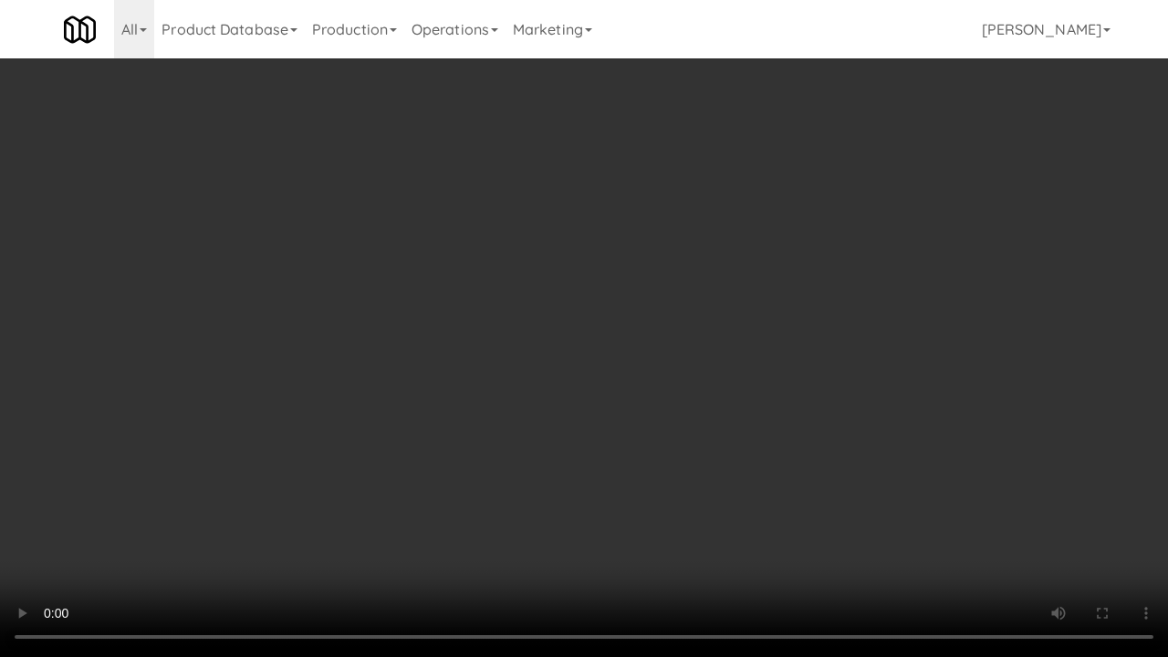
click at [653, 291] on video at bounding box center [584, 328] width 1168 height 657
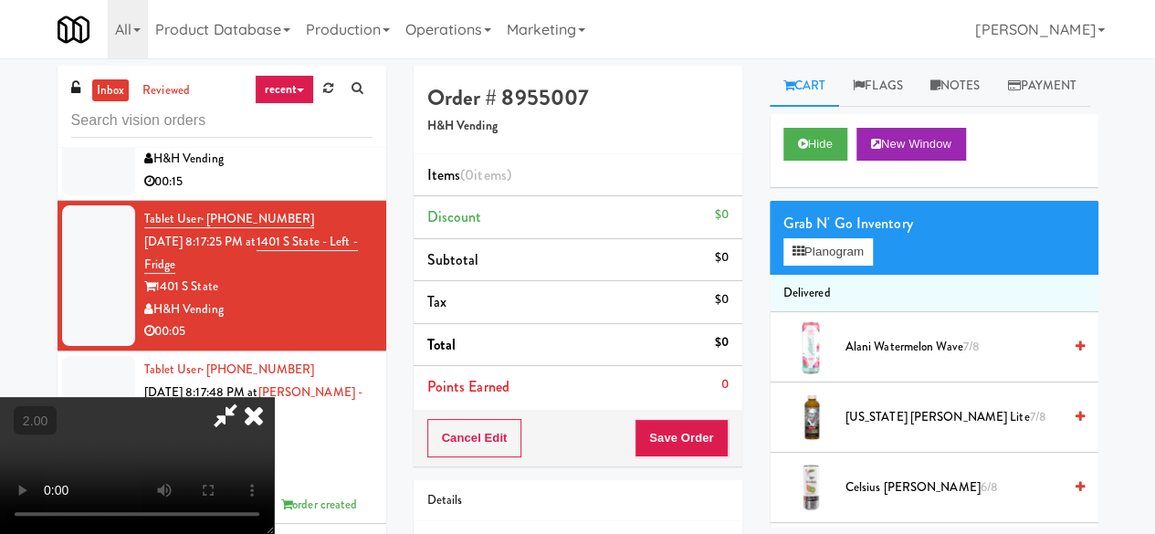
click at [827, 237] on div "Grab N' Go Inventory" at bounding box center [933, 223] width 301 height 27
click at [837, 266] on button "Planogram" at bounding box center [827, 251] width 89 height 27
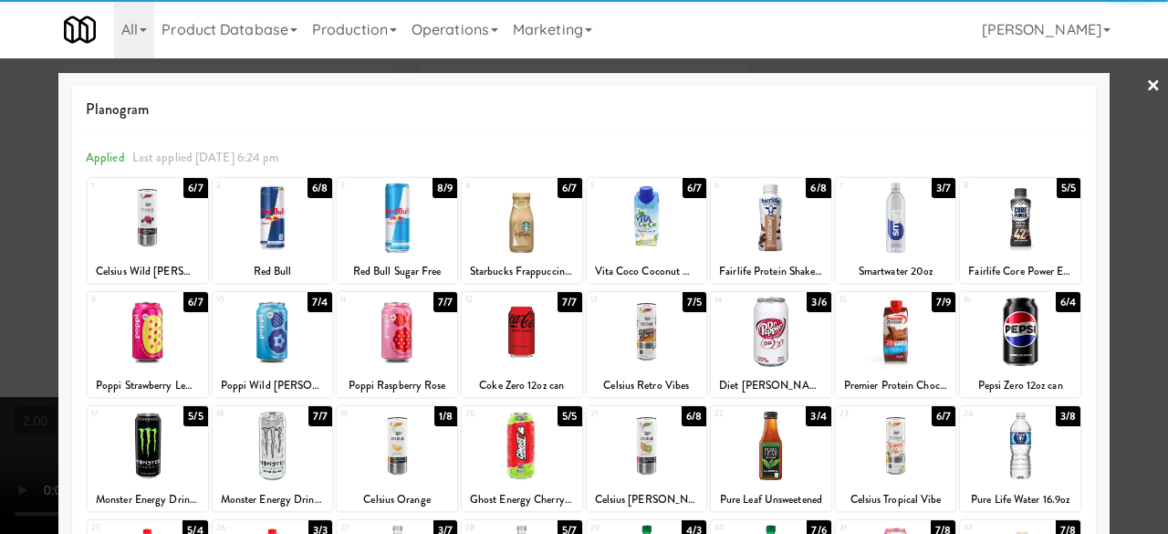
click at [166, 233] on div at bounding box center [148, 218] width 120 height 70
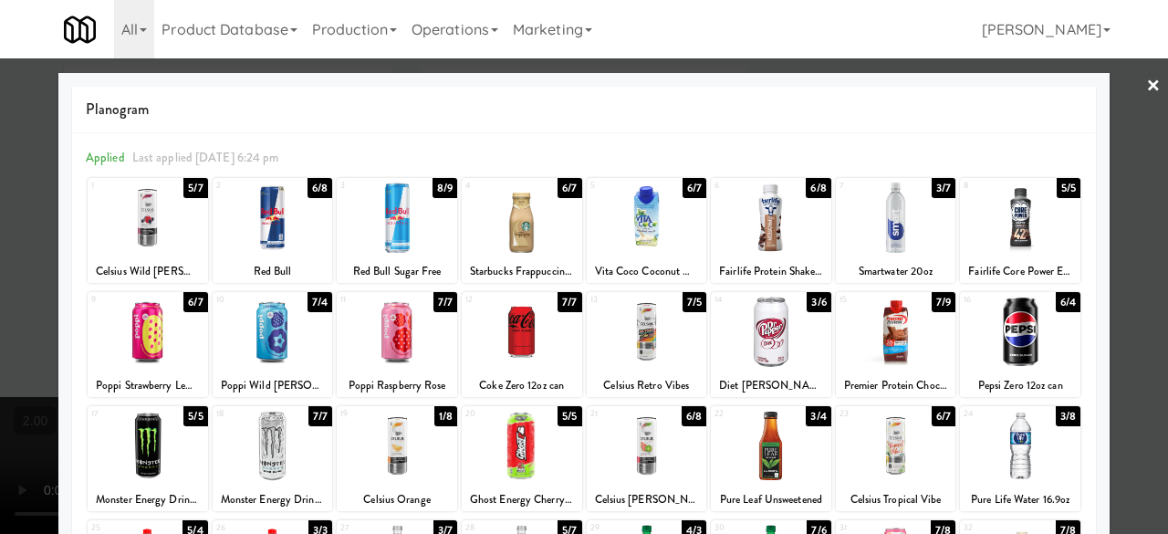
click at [1129, 95] on div at bounding box center [584, 267] width 1168 height 534
click at [1129, 95] on div "inbox reviewed recent all unclear take inventory issue suspicious failed recent…" at bounding box center [584, 387] width 1168 height 643
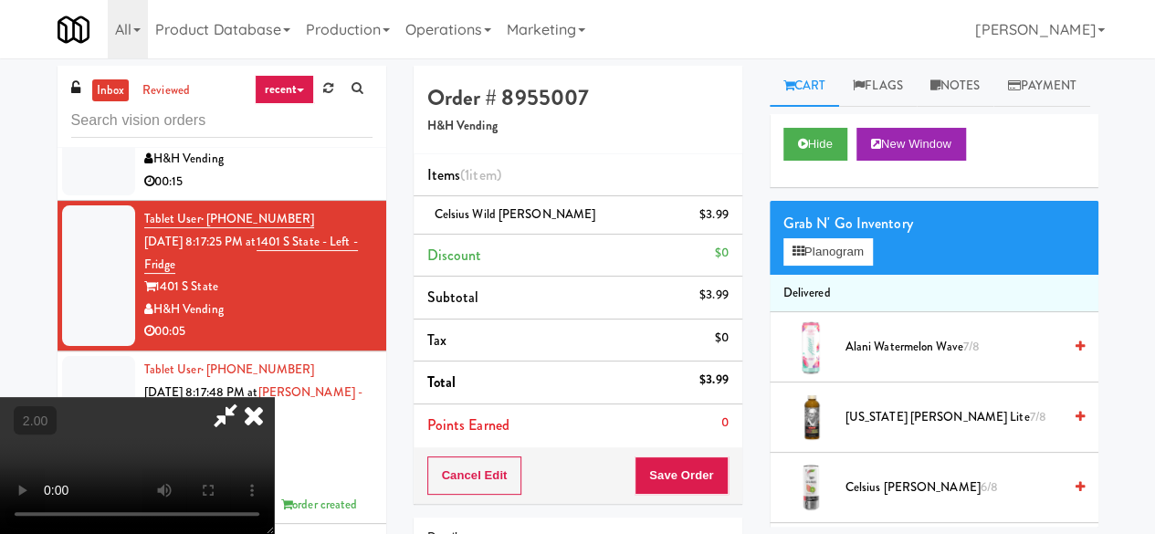
click at [246, 397] on icon at bounding box center [225, 415] width 42 height 37
click at [680, 480] on button "Save Order" at bounding box center [680, 475] width 93 height 38
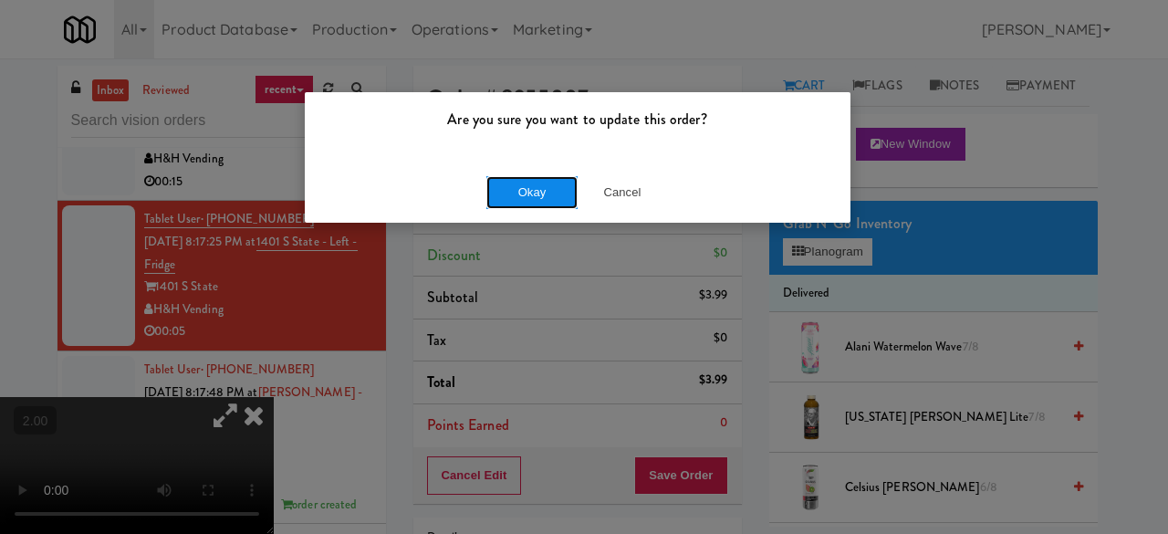
click at [534, 188] on button "Okay" at bounding box center [531, 192] width 91 height 33
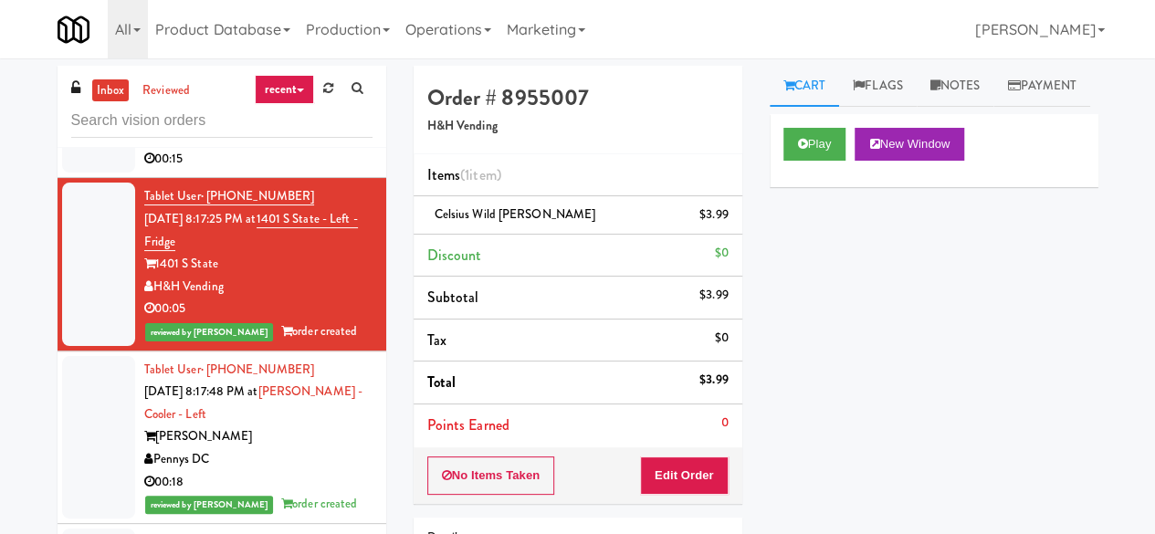
click at [315, 126] on div "450 Warrenville" at bounding box center [258, 114] width 228 height 23
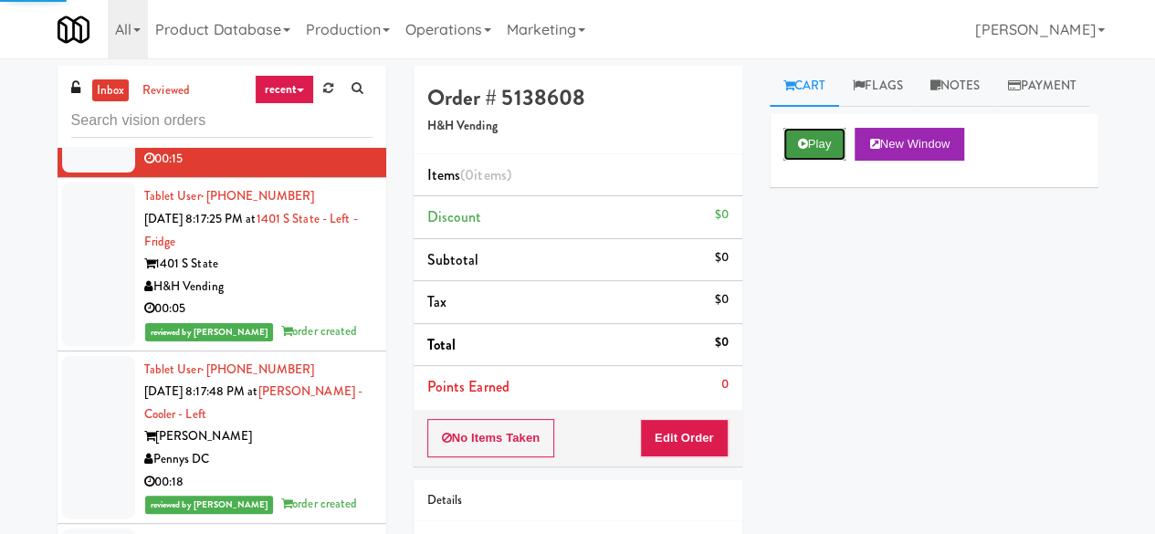
click at [794, 161] on button "Play" at bounding box center [814, 144] width 63 height 33
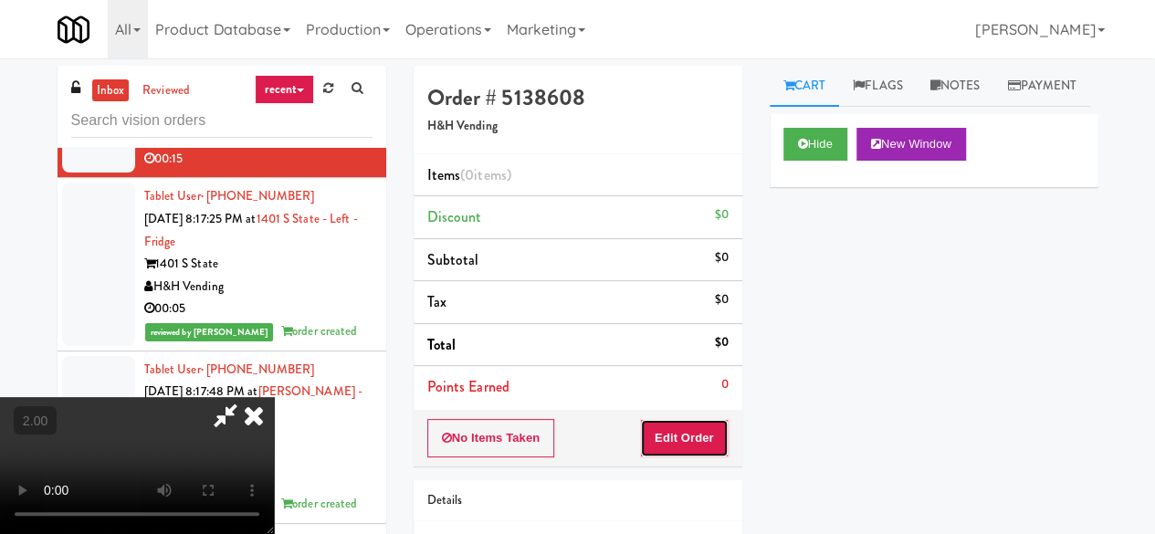
click at [695, 430] on button "Edit Order" at bounding box center [684, 438] width 89 height 38
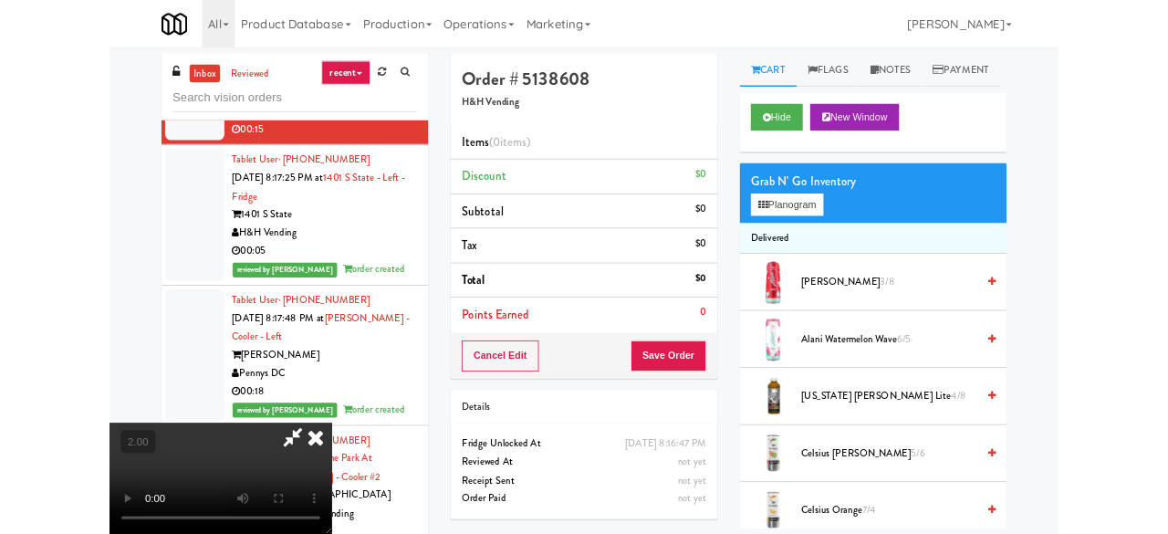
scroll to position [37, 0]
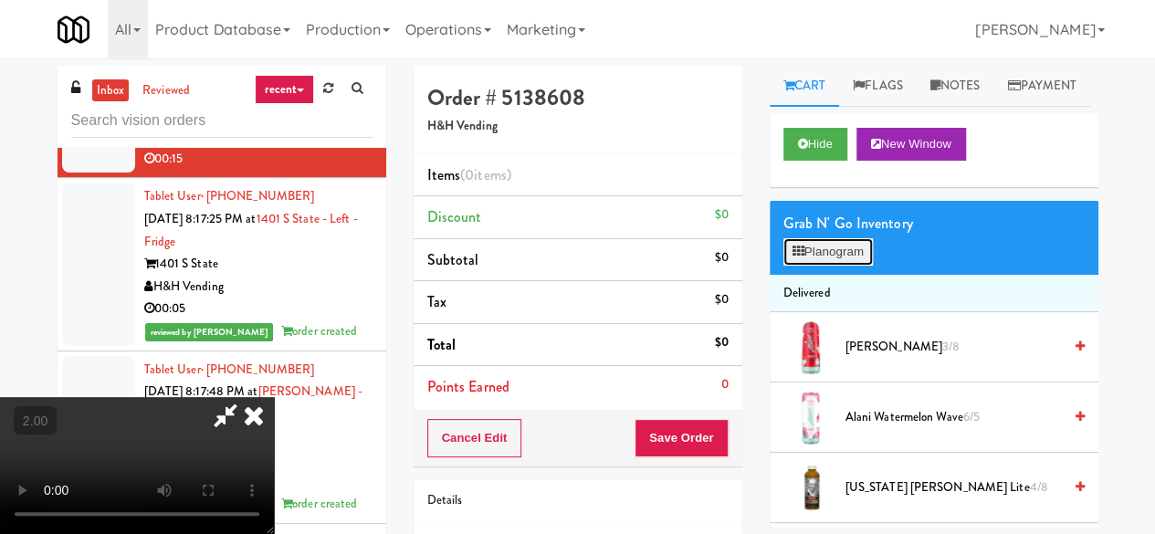
click at [851, 266] on button "Planogram" at bounding box center [827, 251] width 89 height 27
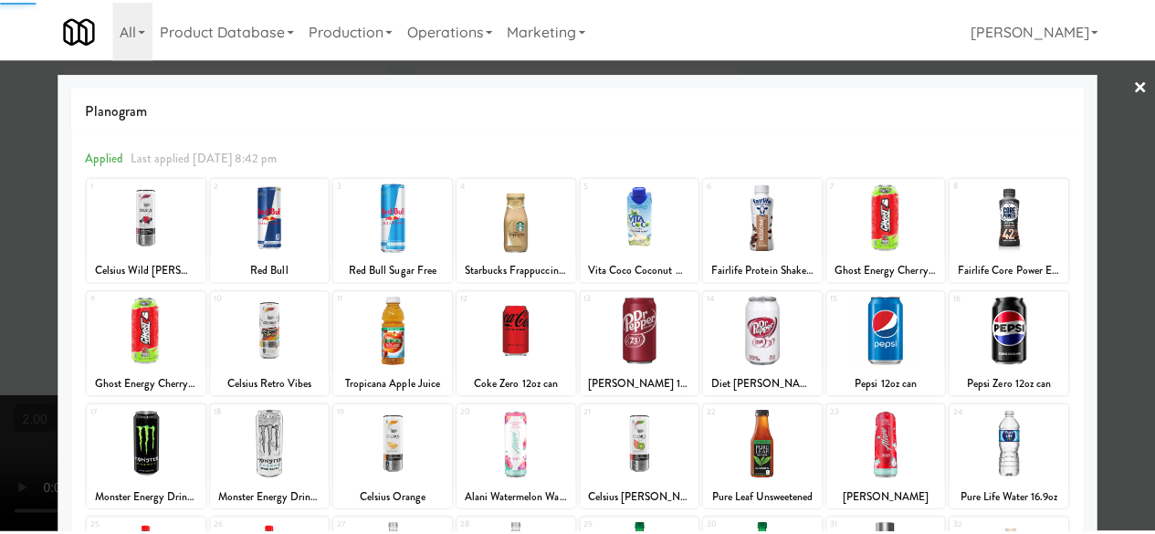
scroll to position [183, 0]
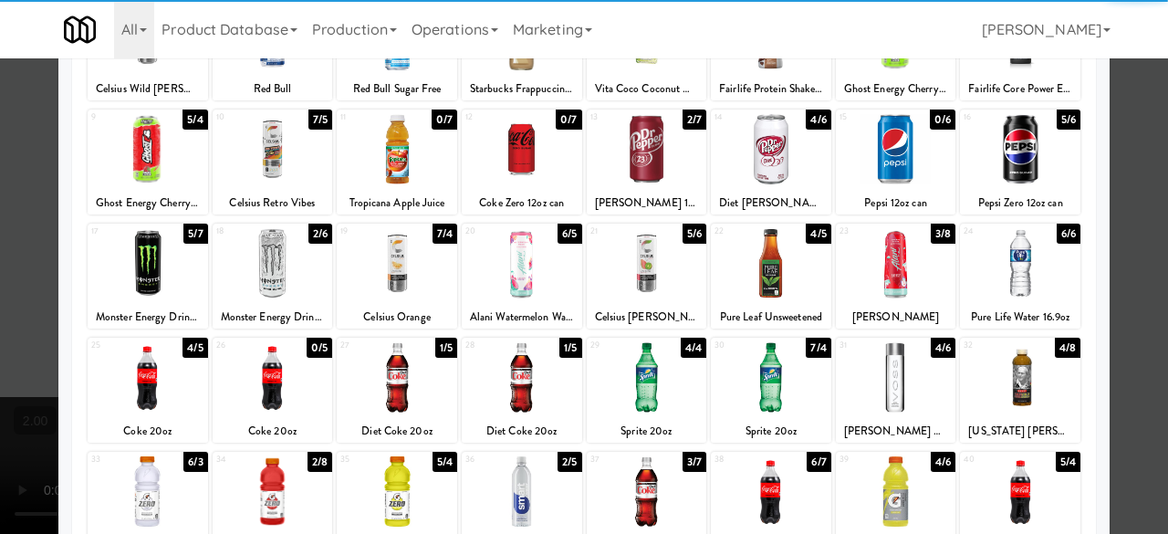
click at [984, 156] on div at bounding box center [1020, 149] width 120 height 70
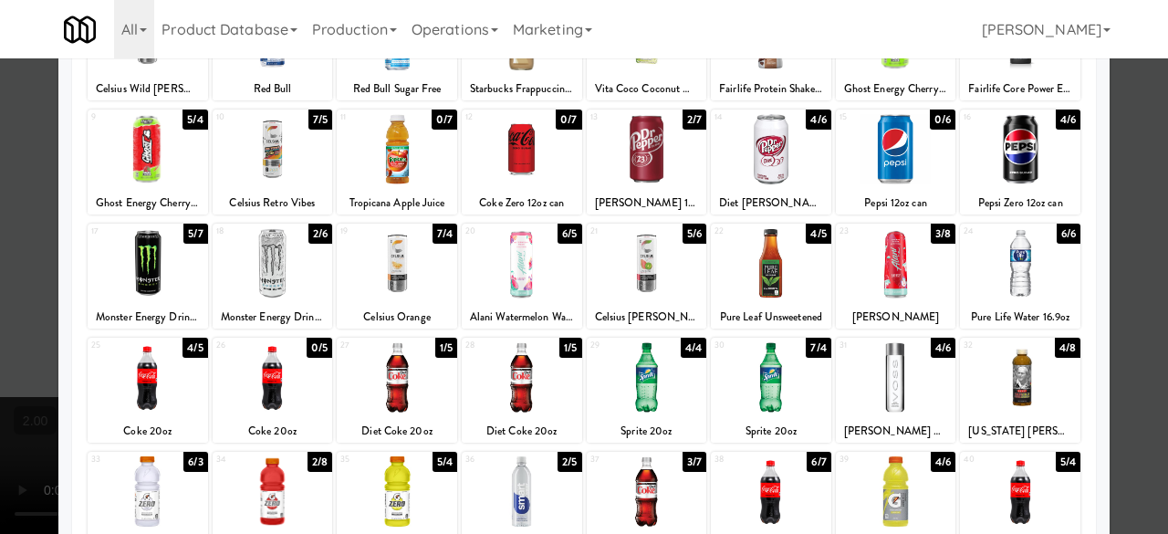
click at [145, 378] on div at bounding box center [148, 377] width 120 height 70
click at [1137, 207] on div at bounding box center [584, 267] width 1168 height 534
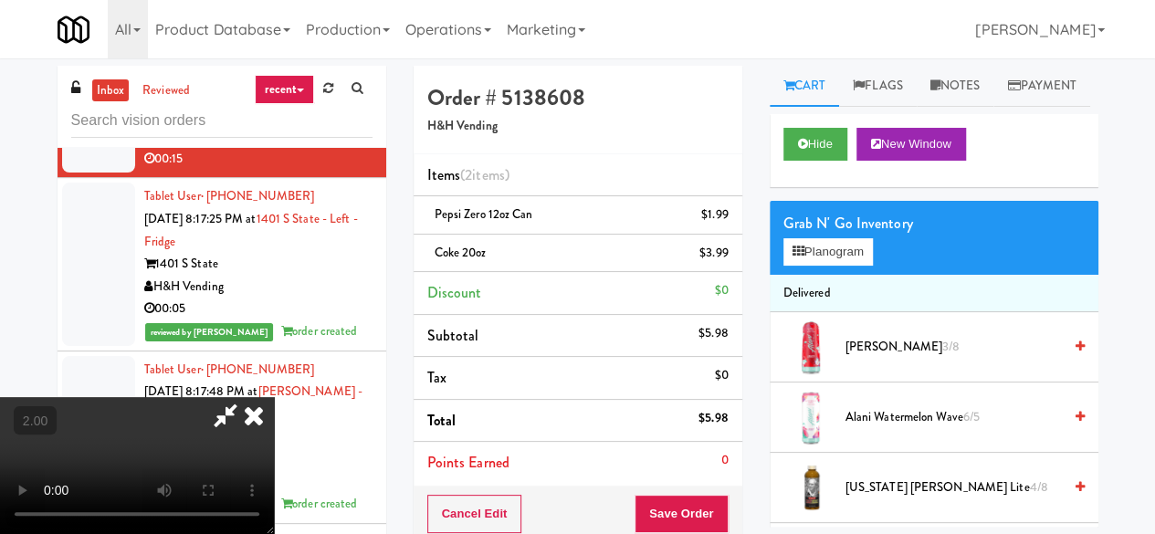
click at [246, 397] on icon at bounding box center [225, 415] width 42 height 37
click at [659, 500] on button "Save Order" at bounding box center [680, 514] width 93 height 38
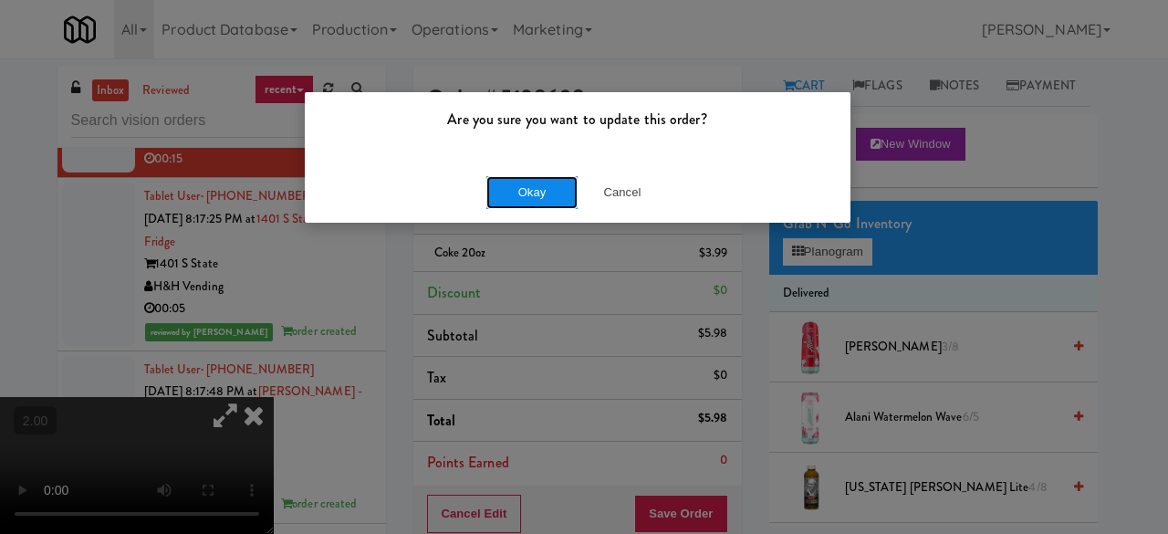
drag, startPoint x: 509, startPoint y: 191, endPoint x: 487, endPoint y: 182, distance: 23.7
click at [510, 192] on button "Okay" at bounding box center [531, 192] width 91 height 33
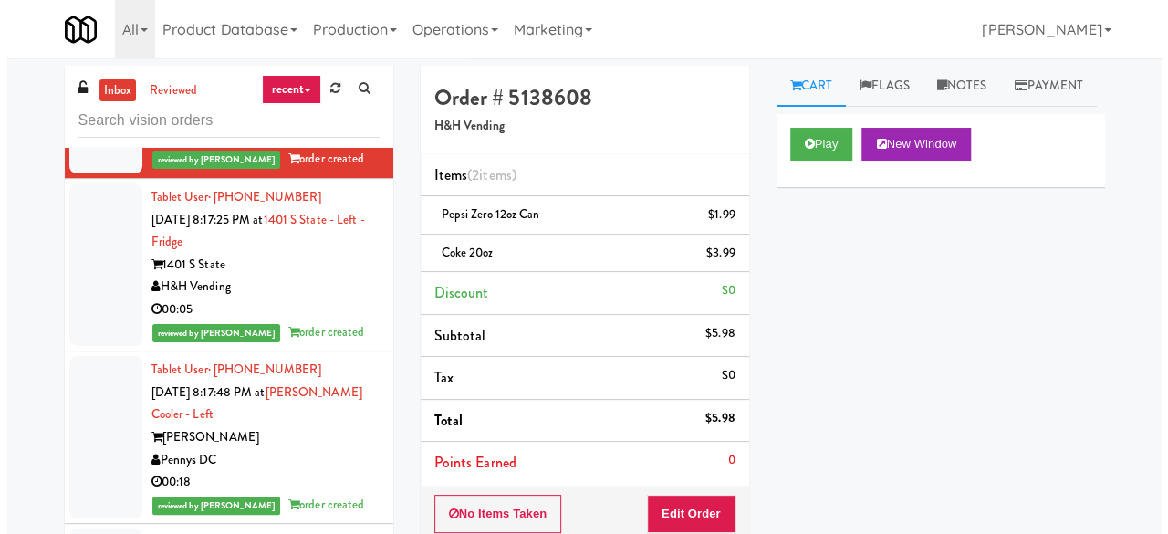
scroll to position [8017, 0]
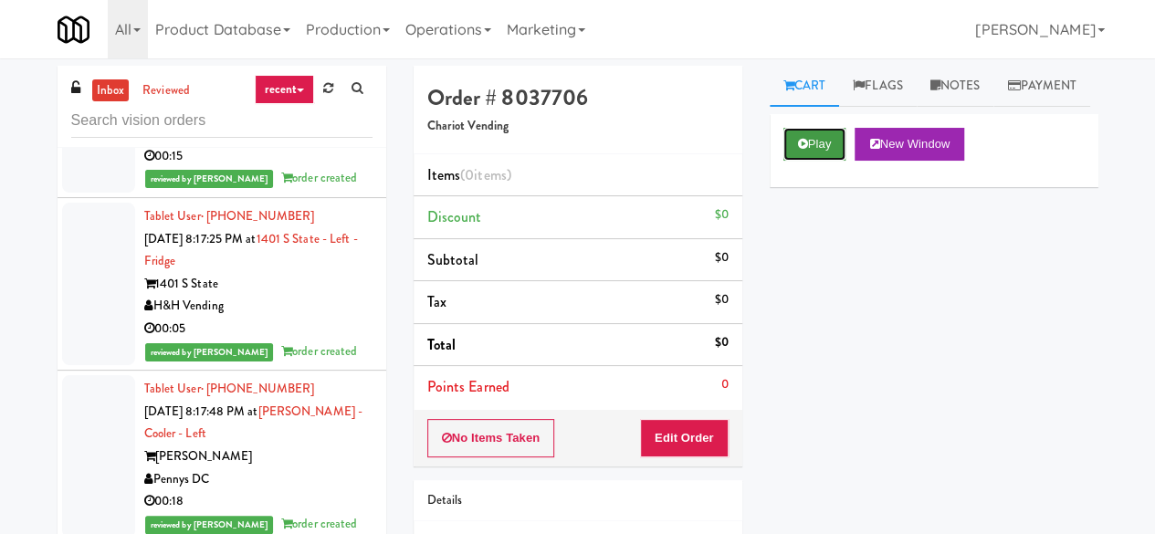
click at [804, 150] on icon at bounding box center [803, 144] width 10 height 12
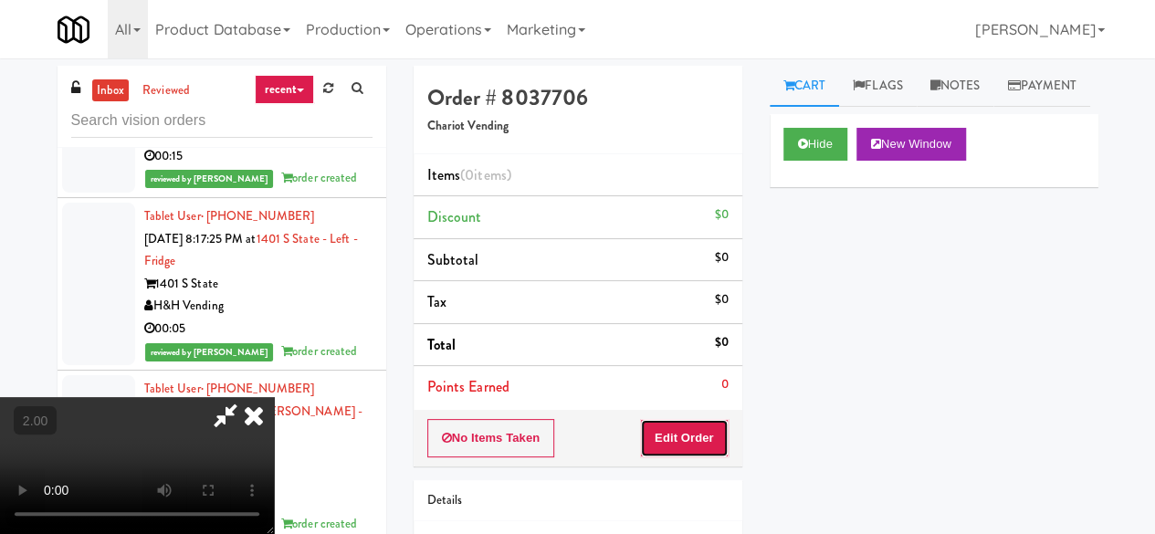
click at [708, 419] on button "Edit Order" at bounding box center [684, 438] width 89 height 38
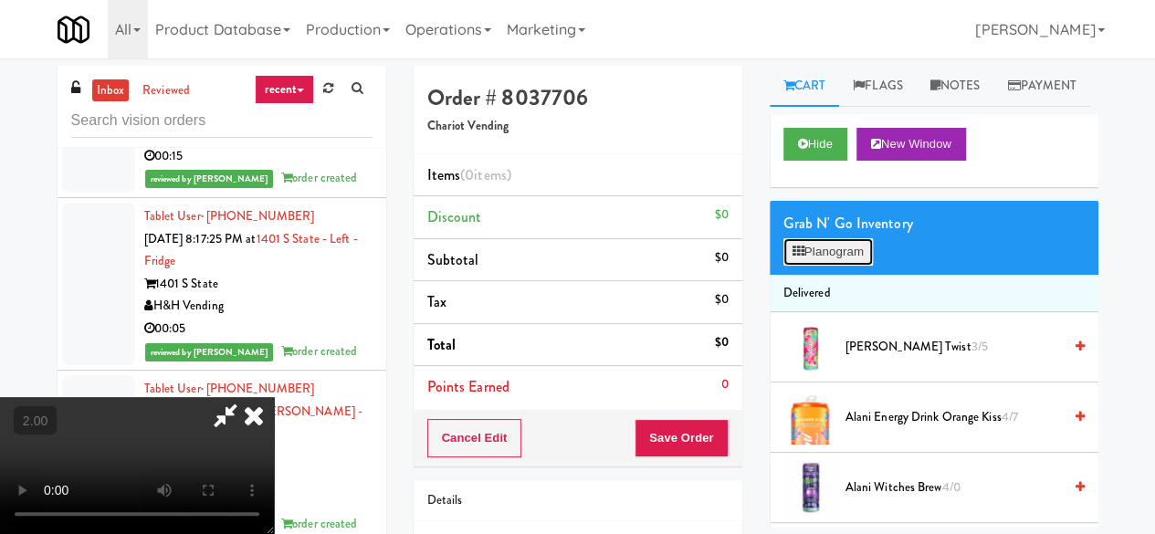
click at [838, 266] on button "Planogram" at bounding box center [827, 251] width 89 height 27
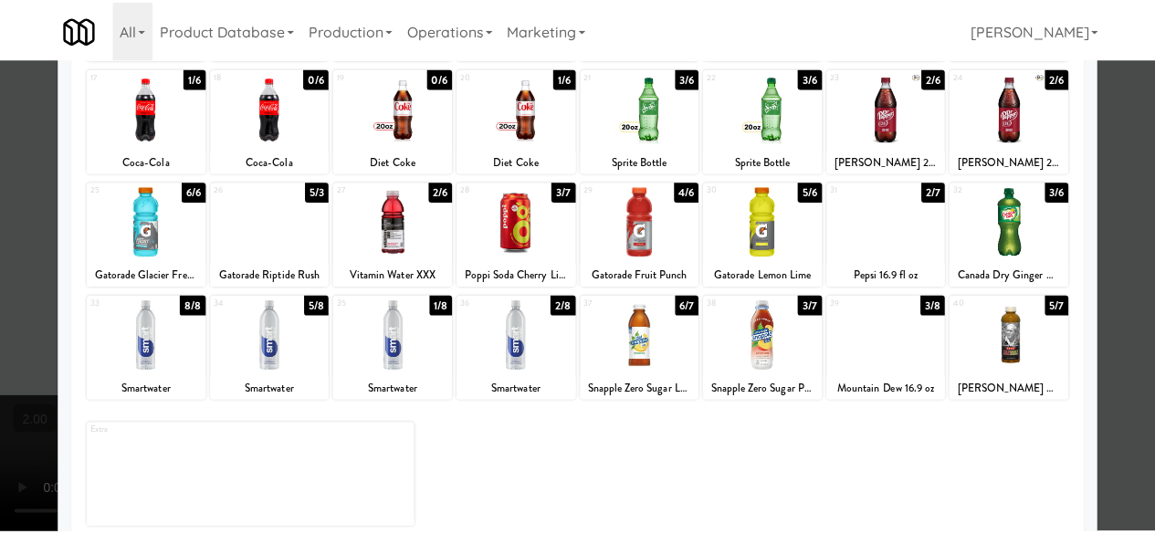
scroll to position [361, 0]
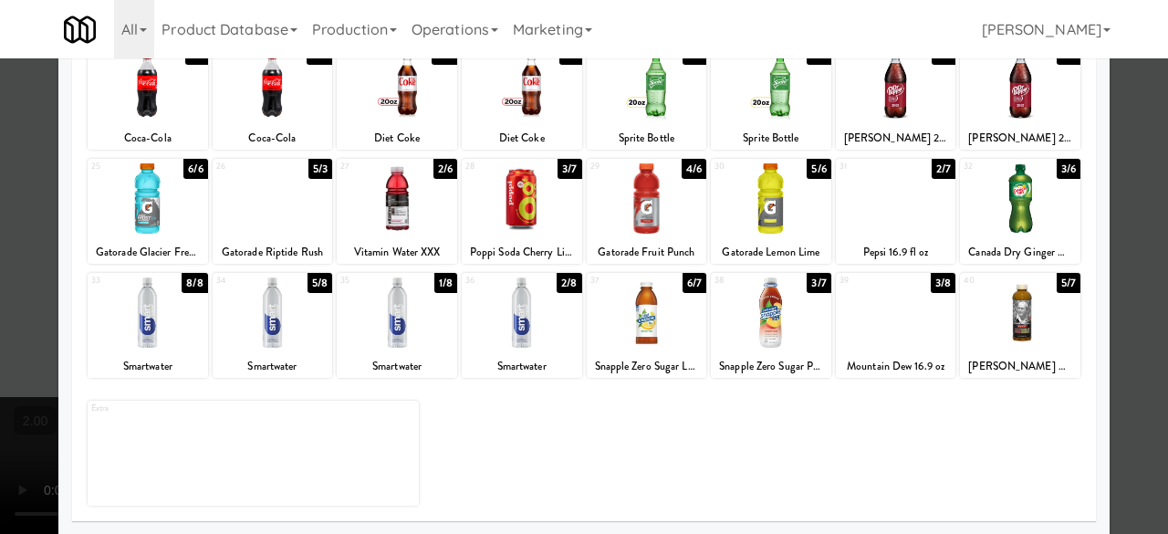
click at [1147, 194] on div at bounding box center [584, 267] width 1168 height 534
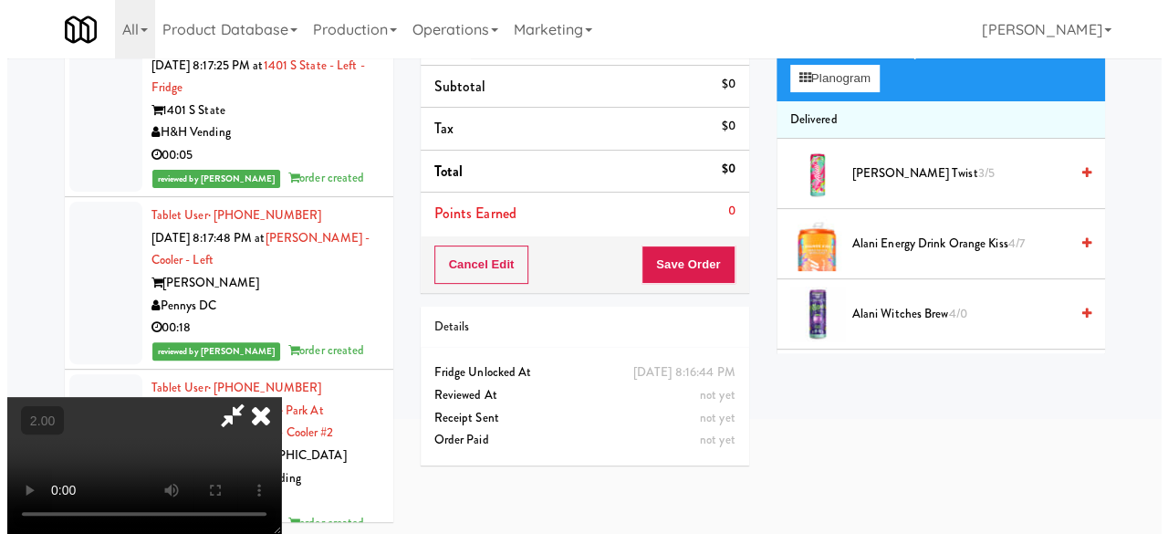
scroll to position [58, 0]
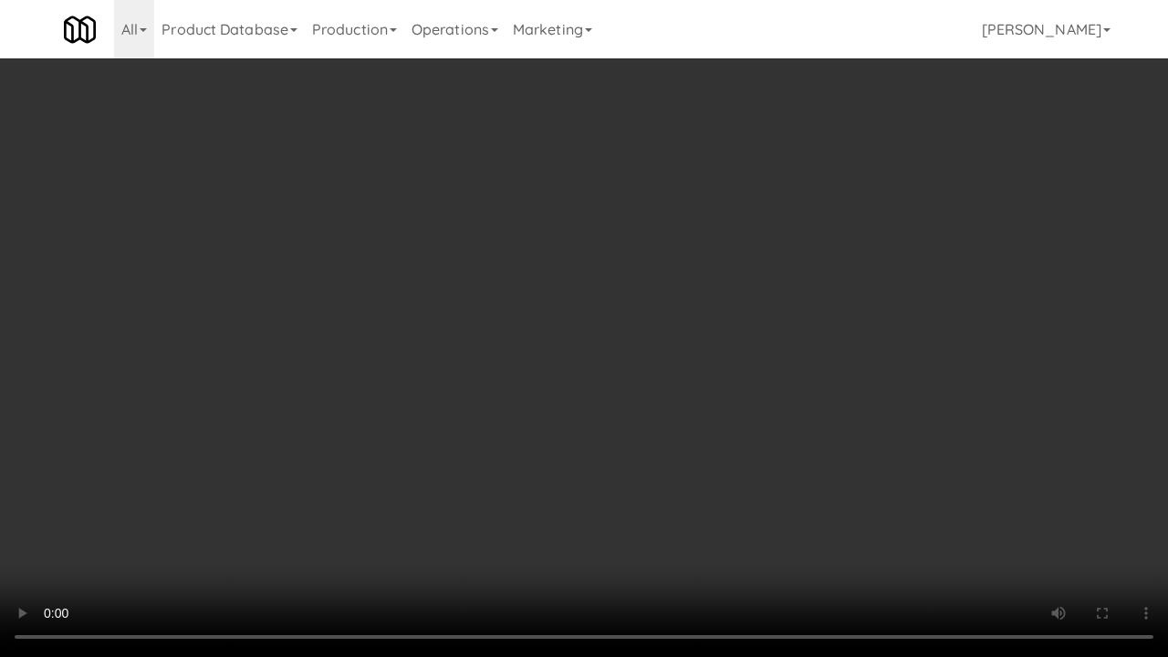
click at [442, 501] on video at bounding box center [584, 328] width 1168 height 657
click at [1004, 235] on video at bounding box center [584, 328] width 1168 height 657
click at [949, 272] on video at bounding box center [584, 328] width 1168 height 657
click at [950, 270] on video at bounding box center [584, 328] width 1168 height 657
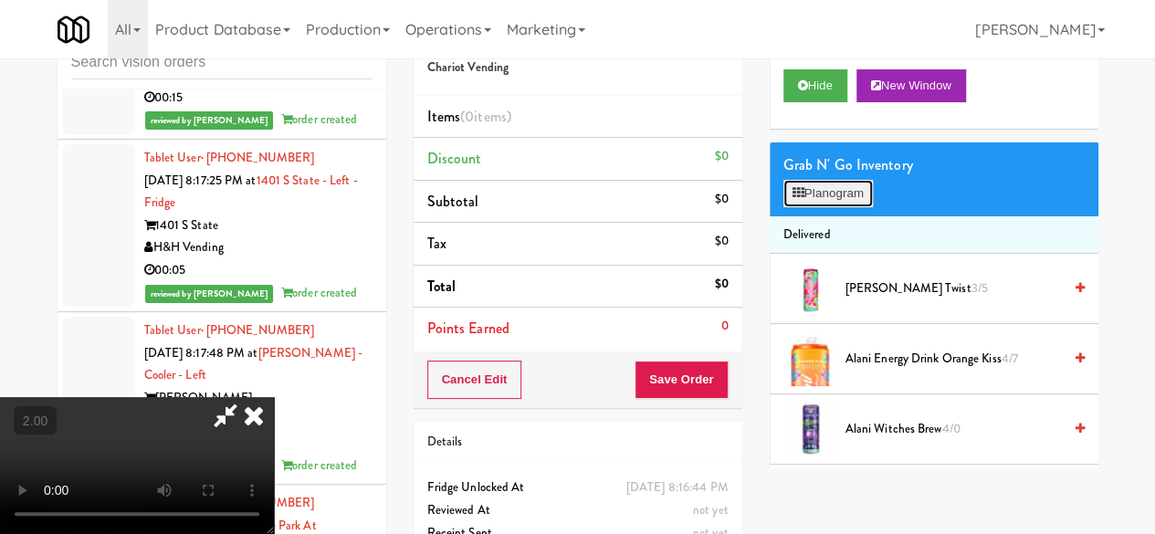
click at [862, 207] on button "Planogram" at bounding box center [827, 193] width 89 height 27
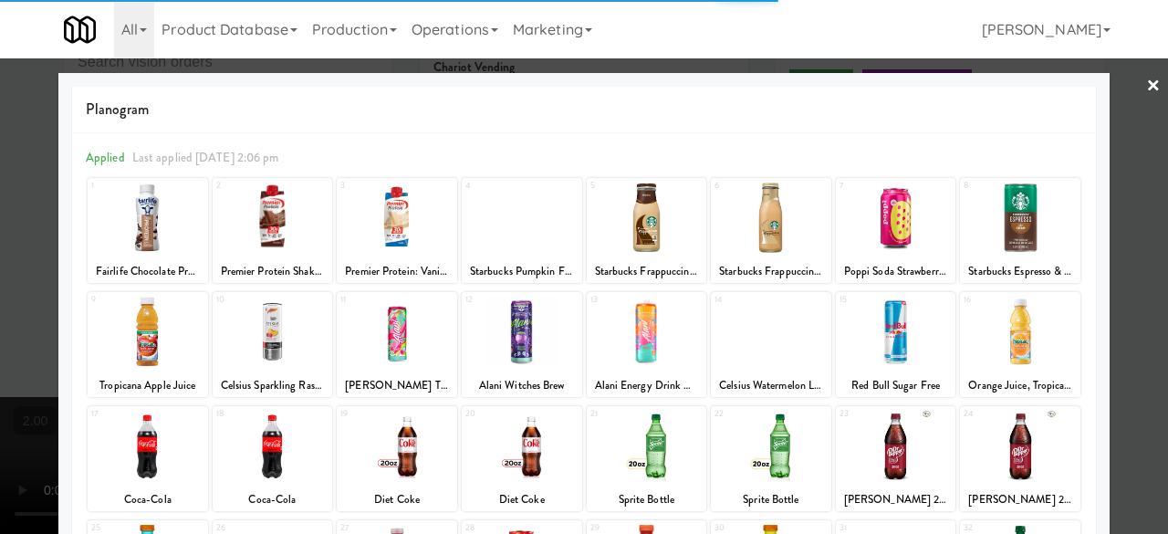
scroll to position [361, 0]
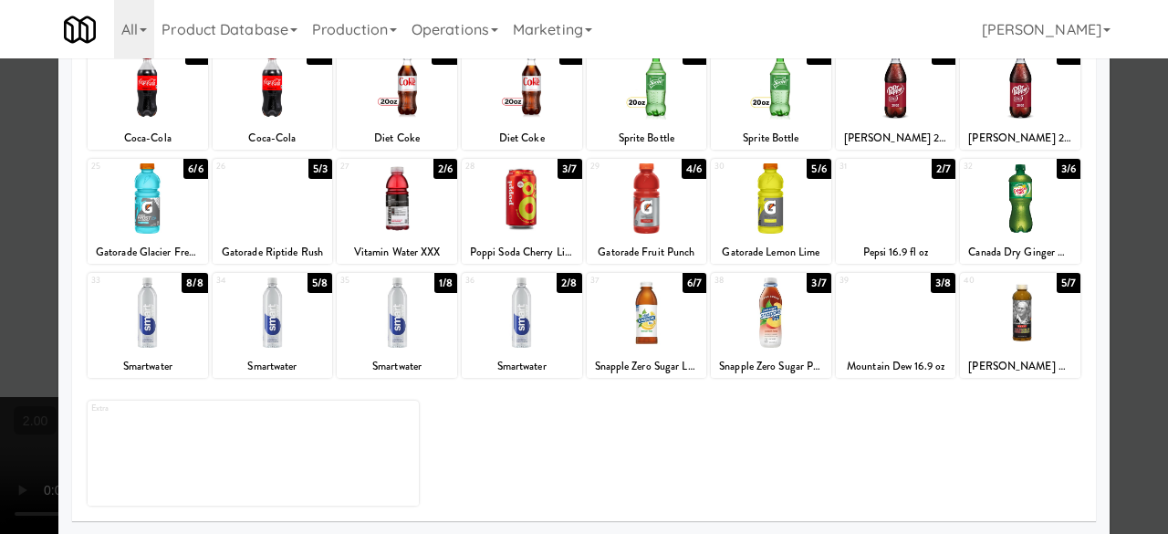
click at [897, 336] on div at bounding box center [896, 312] width 120 height 70
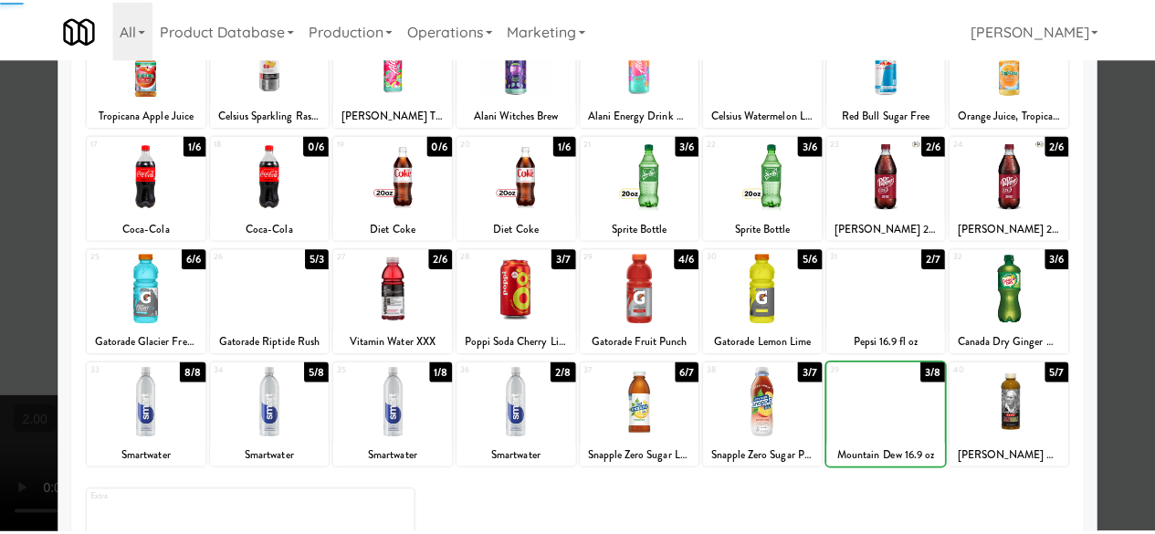
scroll to position [179, 0]
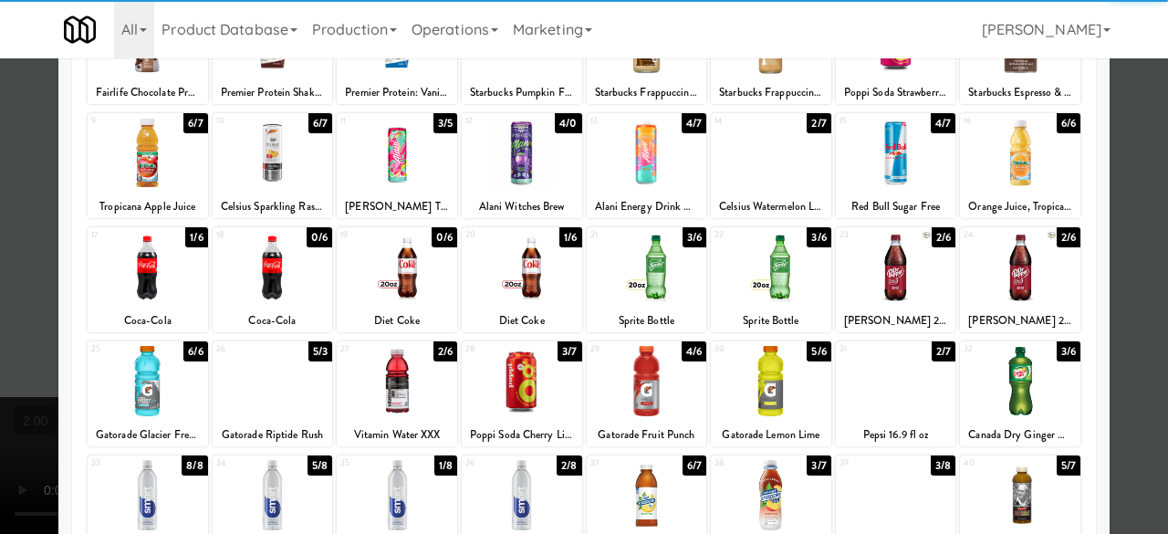
click at [597, 273] on div at bounding box center [647, 267] width 120 height 70
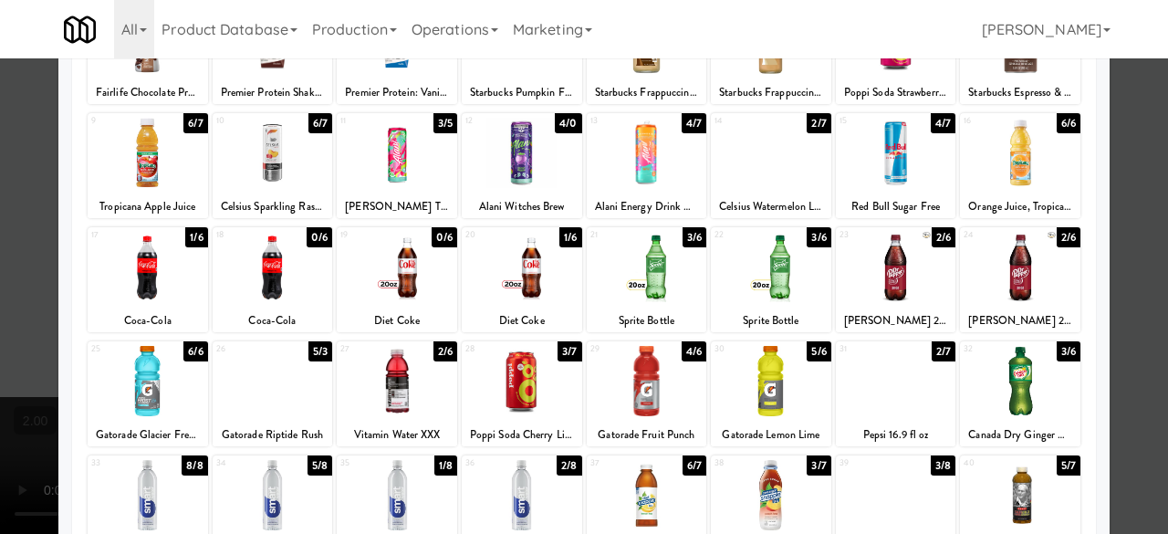
drag, startPoint x: 1021, startPoint y: 268, endPoint x: 1112, endPoint y: 251, distance: 92.0
click at [1028, 269] on div at bounding box center [1020, 267] width 120 height 70
click at [1122, 219] on div at bounding box center [584, 267] width 1168 height 534
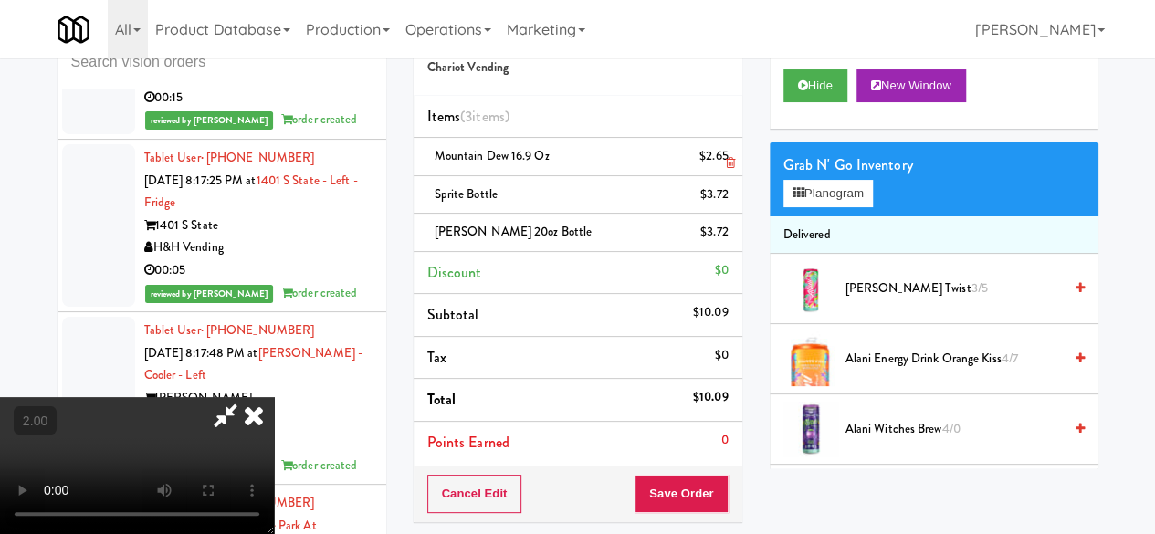
drag, startPoint x: 684, startPoint y: 162, endPoint x: 611, endPoint y: 162, distance: 73.0
click at [274, 397] on icon at bounding box center [254, 415] width 40 height 37
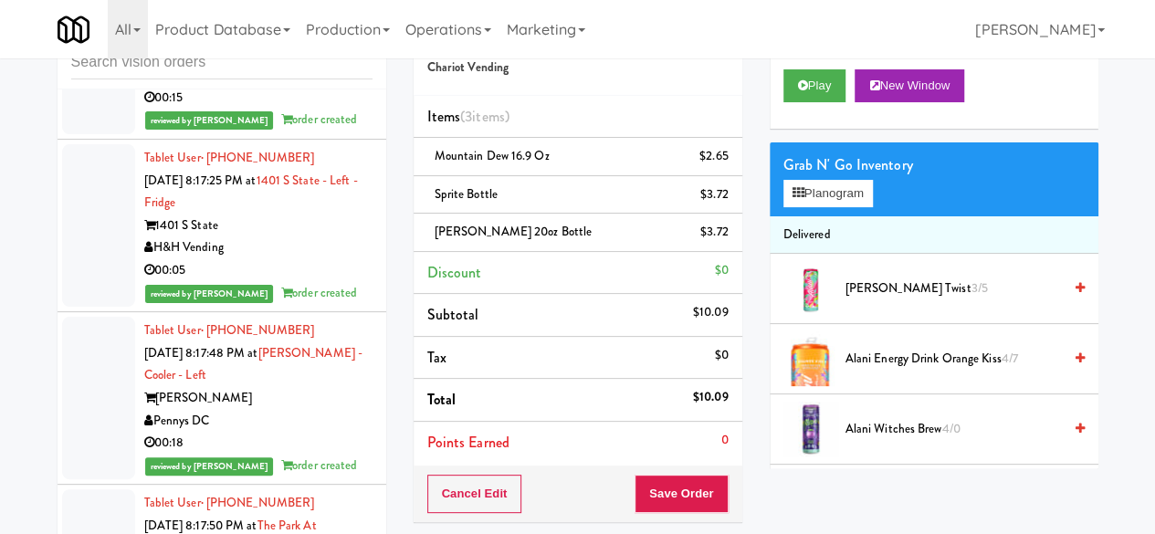
scroll to position [7743, 0]
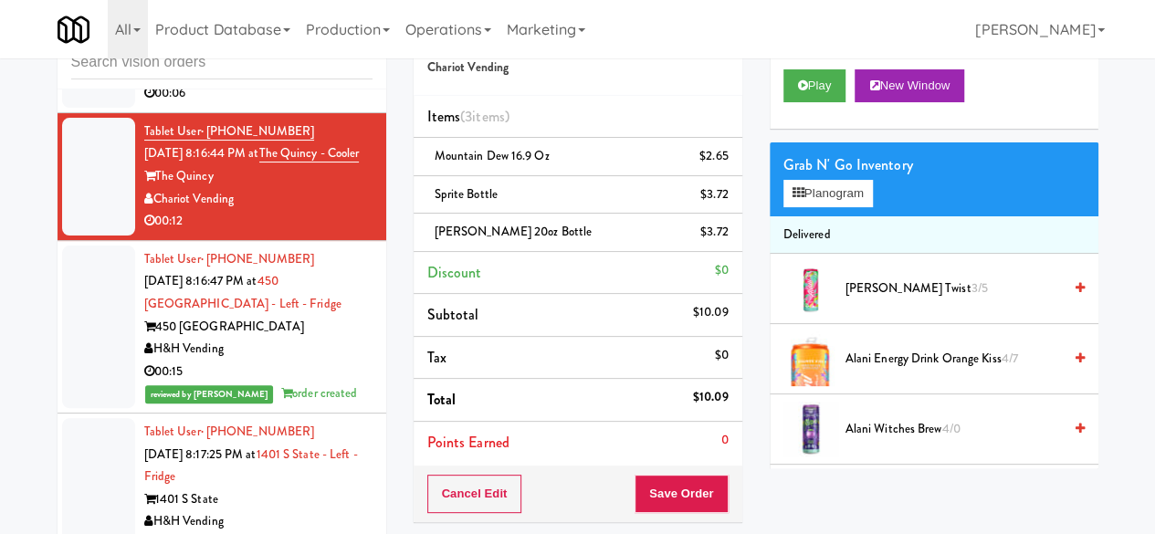
click at [299, 83] on div "Family Markets Company LLC" at bounding box center [258, 71] width 228 height 23
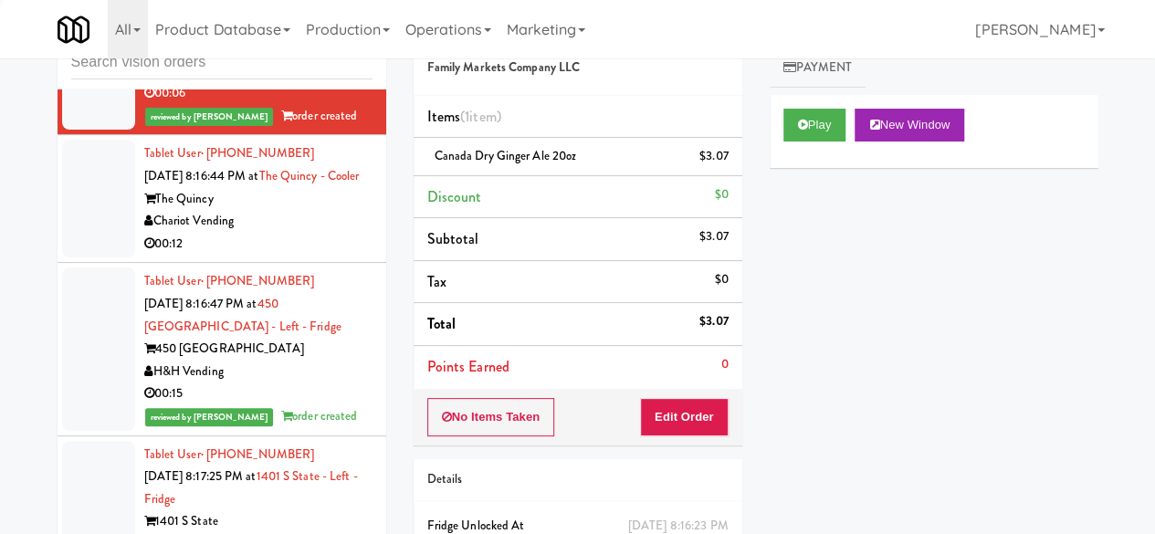
click at [308, 233] on div "Chariot Vending" at bounding box center [258, 221] width 228 height 23
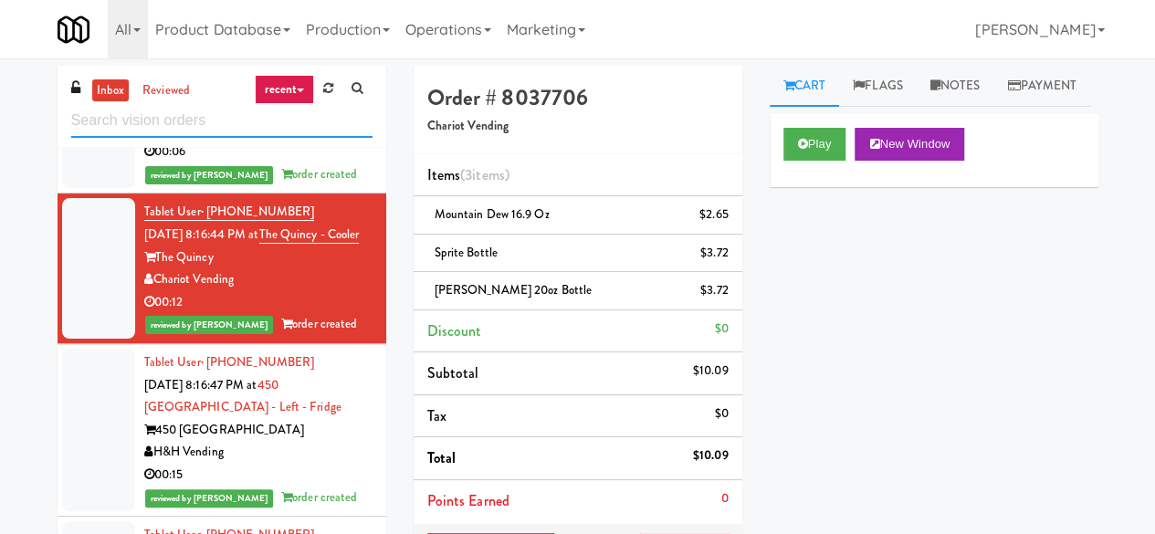
click at [154, 121] on input "text" at bounding box center [221, 121] width 301 height 34
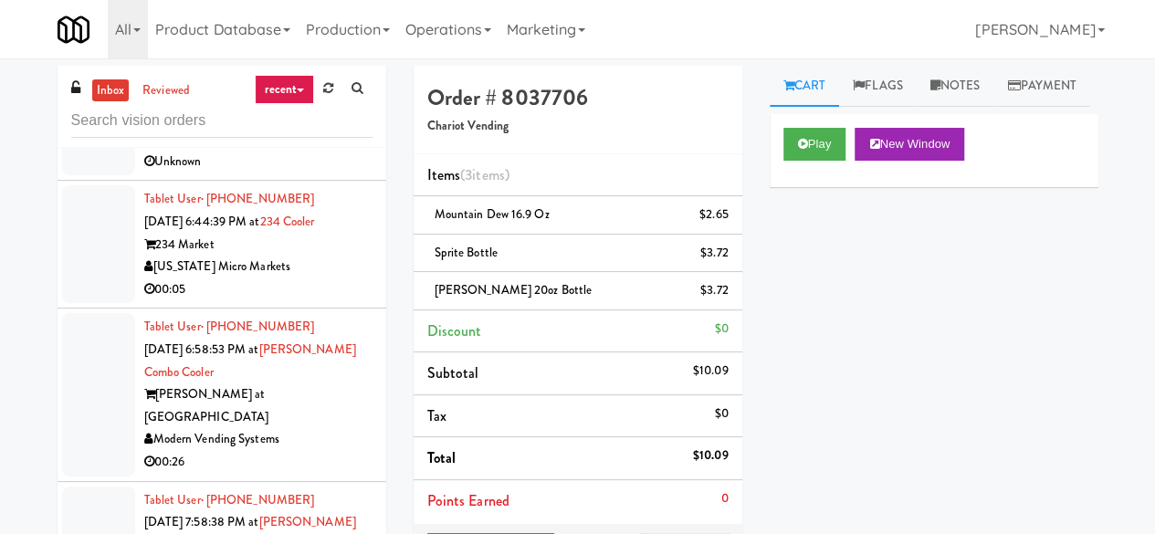
click at [324, 295] on div "00:05" at bounding box center [258, 289] width 228 height 23
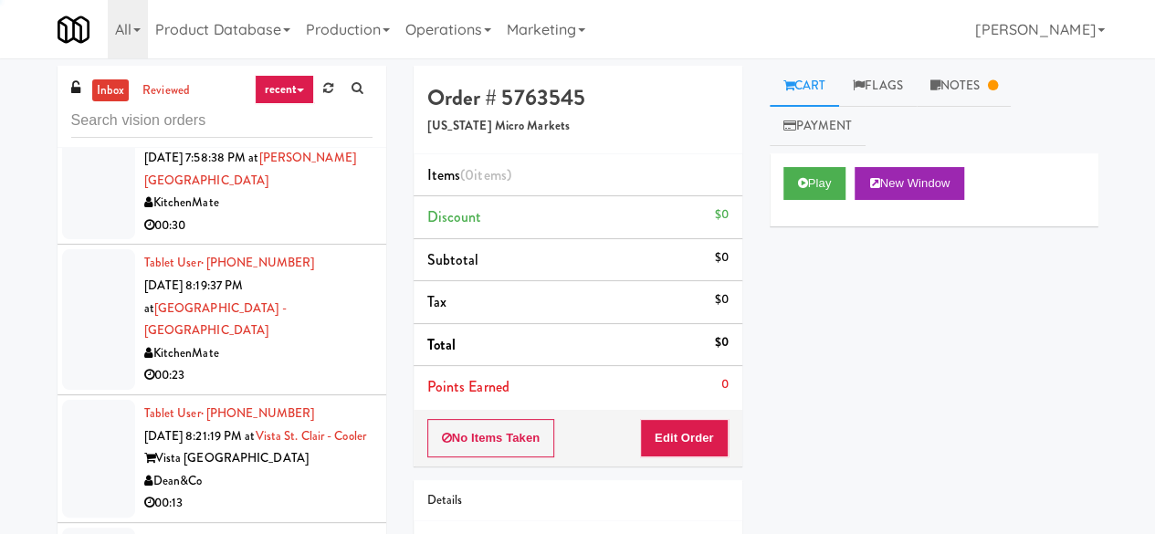
scroll to position [1917, 0]
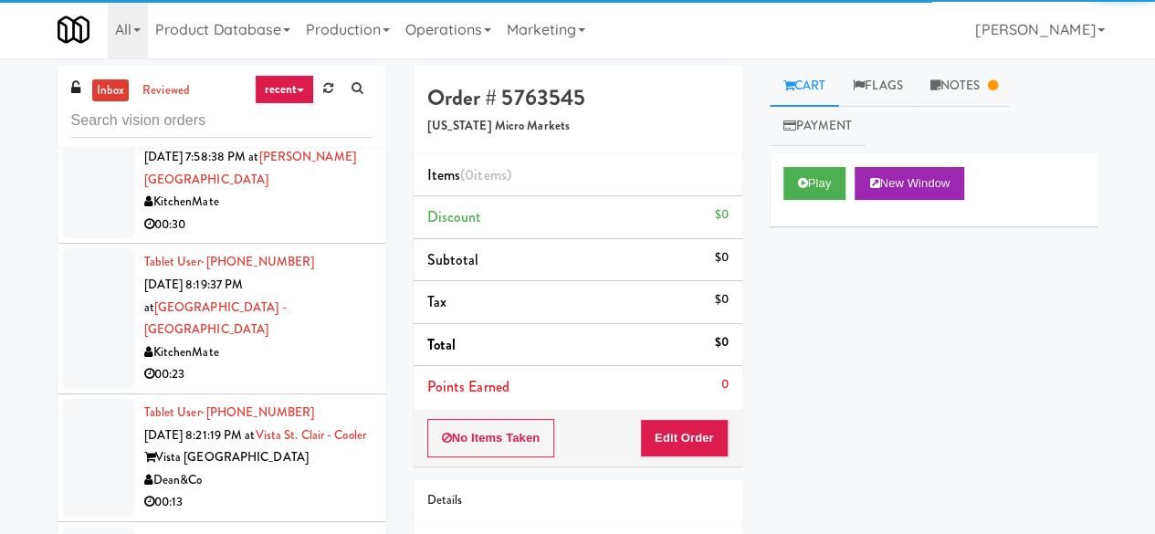
click at [330, 339] on li "Tablet User · (416) 818-7612 Oct 5, 2025 8:19:37 PM at Scarborough Birchmount H…" at bounding box center [221, 319] width 329 height 151
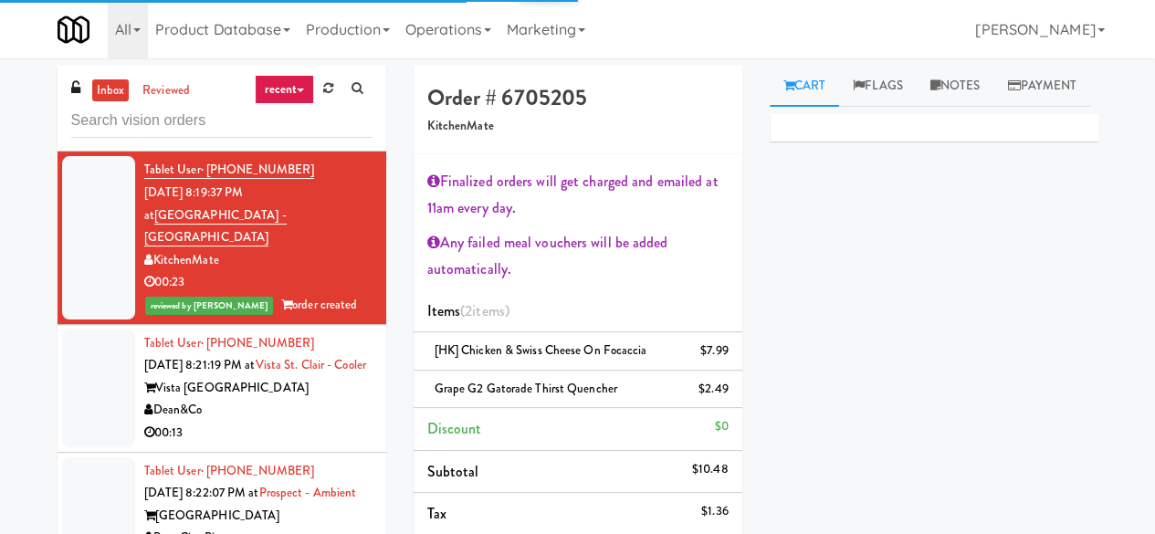
scroll to position [2099, 0]
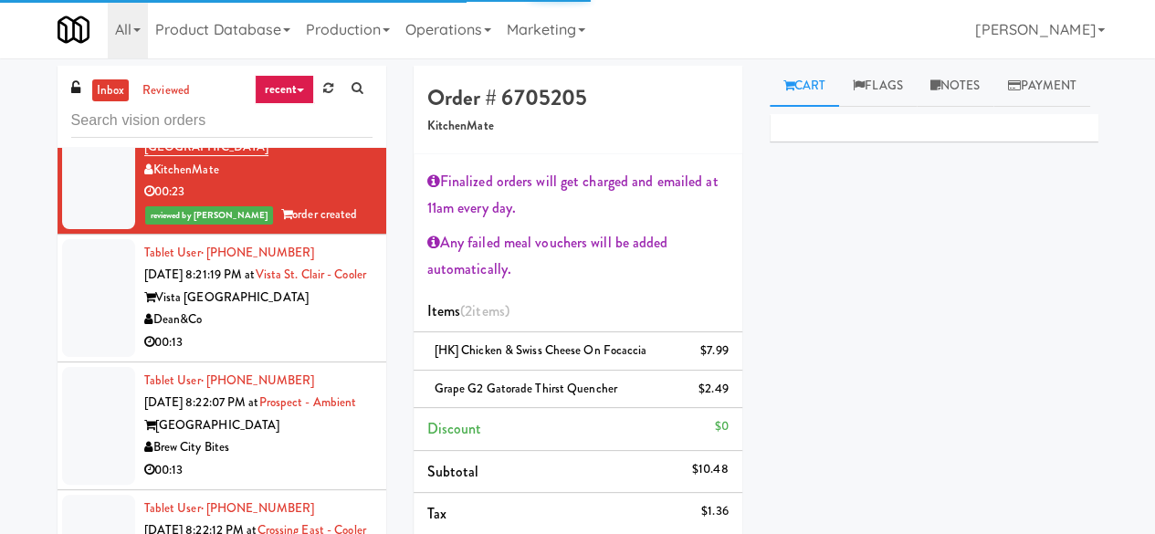
click at [331, 331] on div "00:13" at bounding box center [258, 342] width 228 height 23
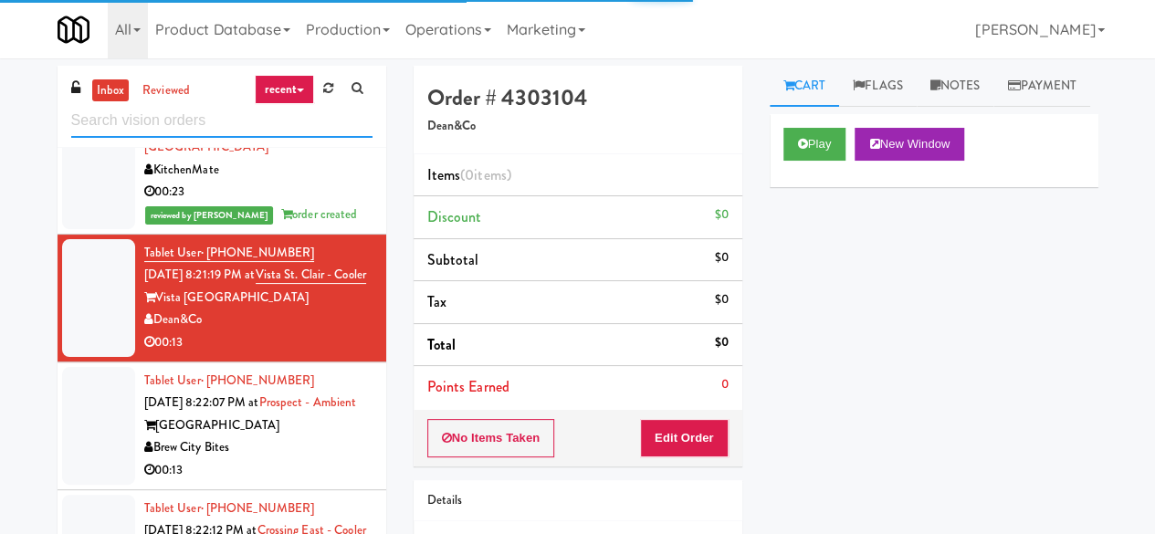
click at [245, 125] on input "text" at bounding box center [221, 121] width 301 height 34
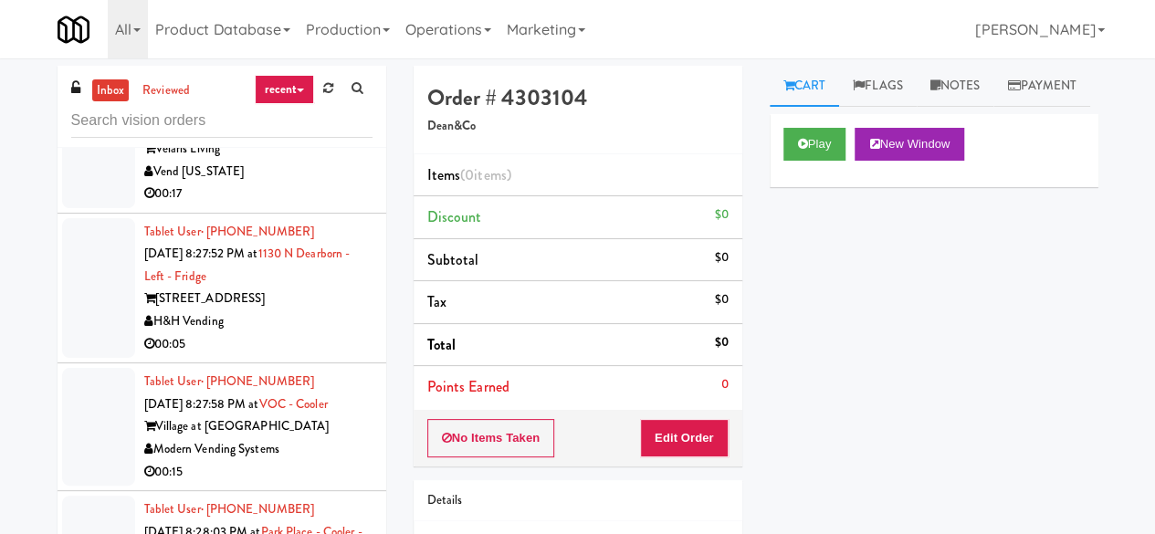
click at [327, 303] on div "1130 N Dearborn St" at bounding box center [258, 298] width 228 height 23
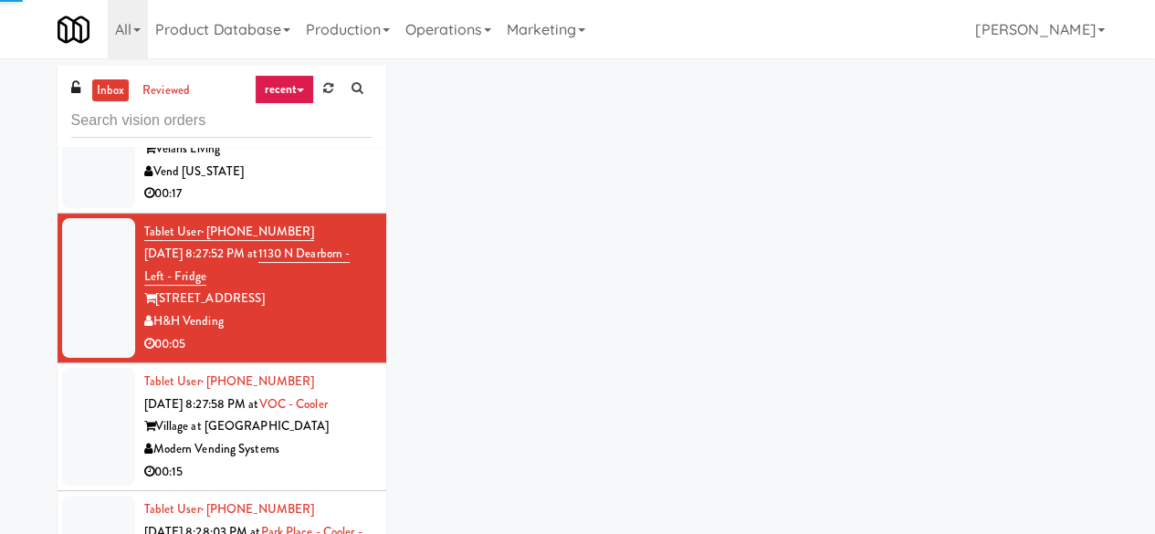
scroll to position [2858, 0]
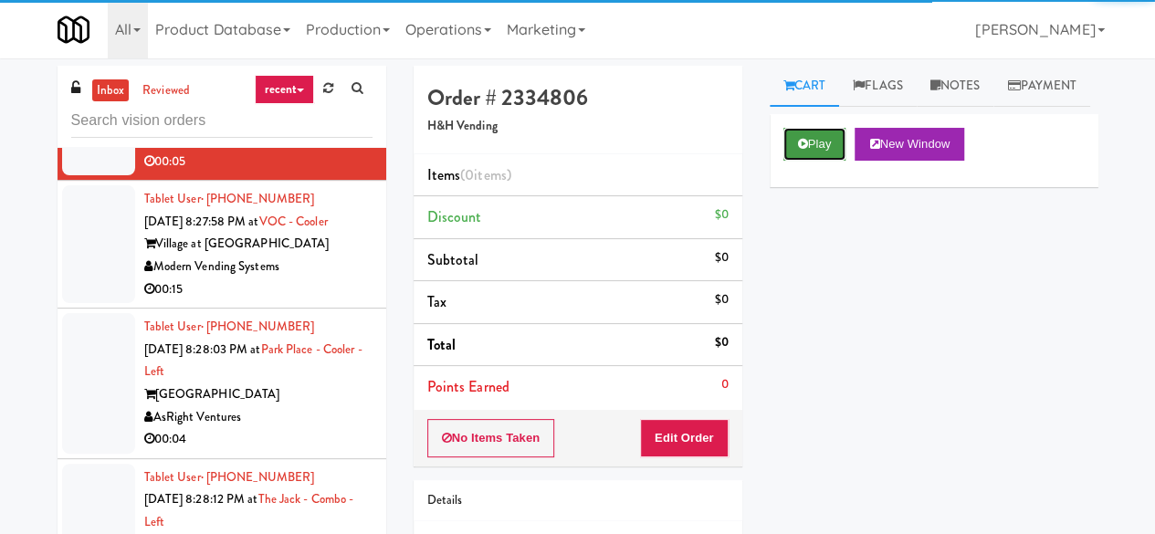
click at [794, 161] on button "Play" at bounding box center [814, 144] width 63 height 33
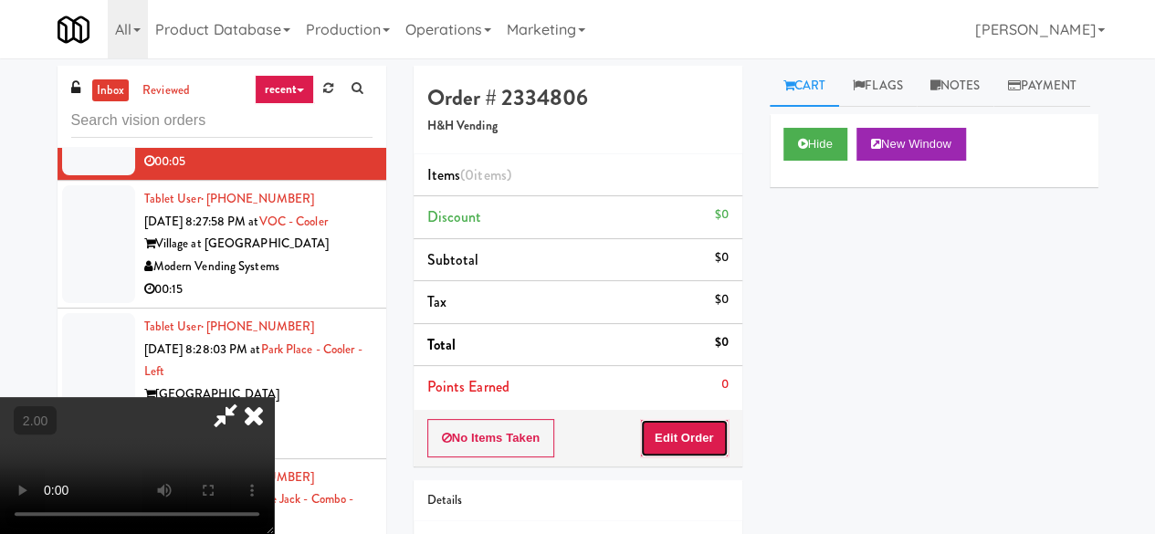
click at [701, 437] on button "Edit Order" at bounding box center [684, 438] width 89 height 38
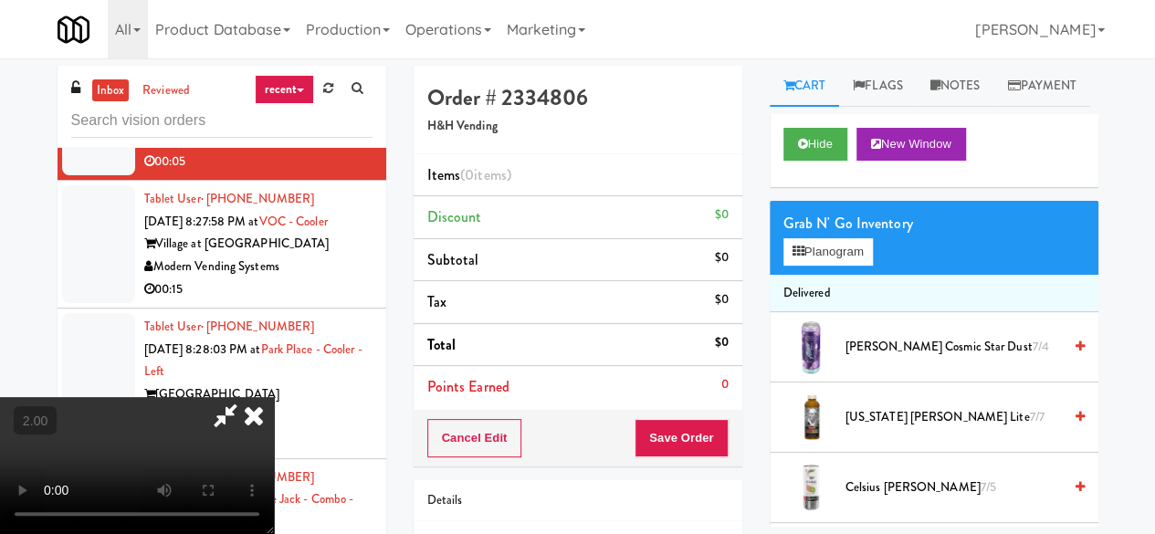
scroll to position [37, 0]
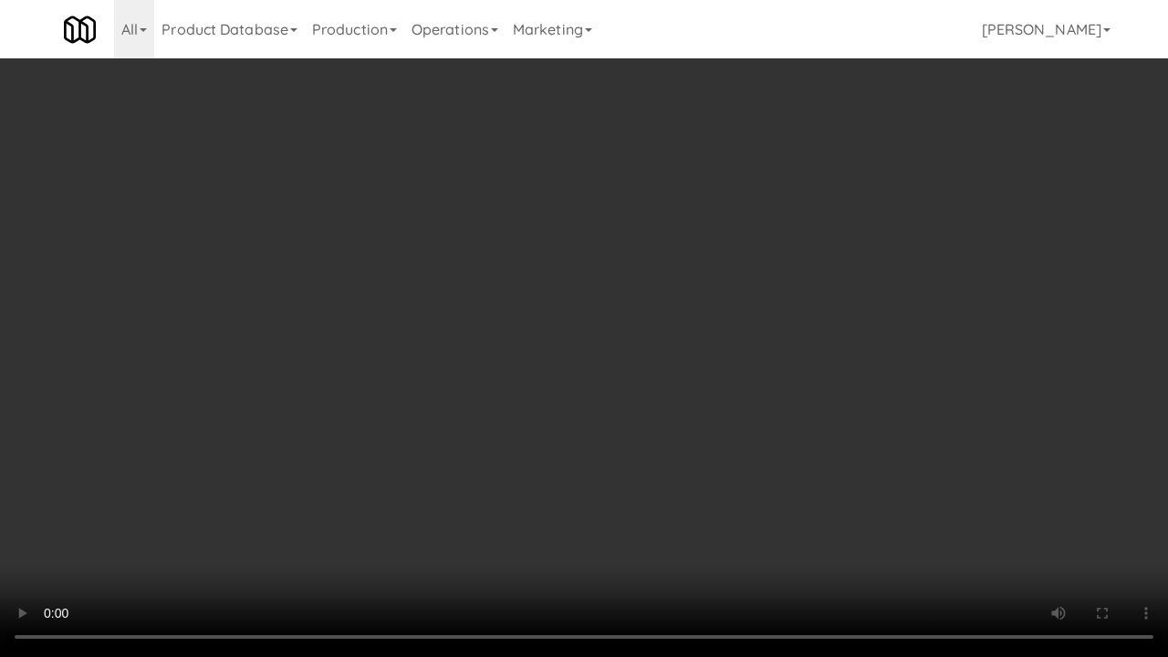
click at [791, 438] on video at bounding box center [584, 328] width 1168 height 657
click at [734, 421] on video at bounding box center [584, 328] width 1168 height 657
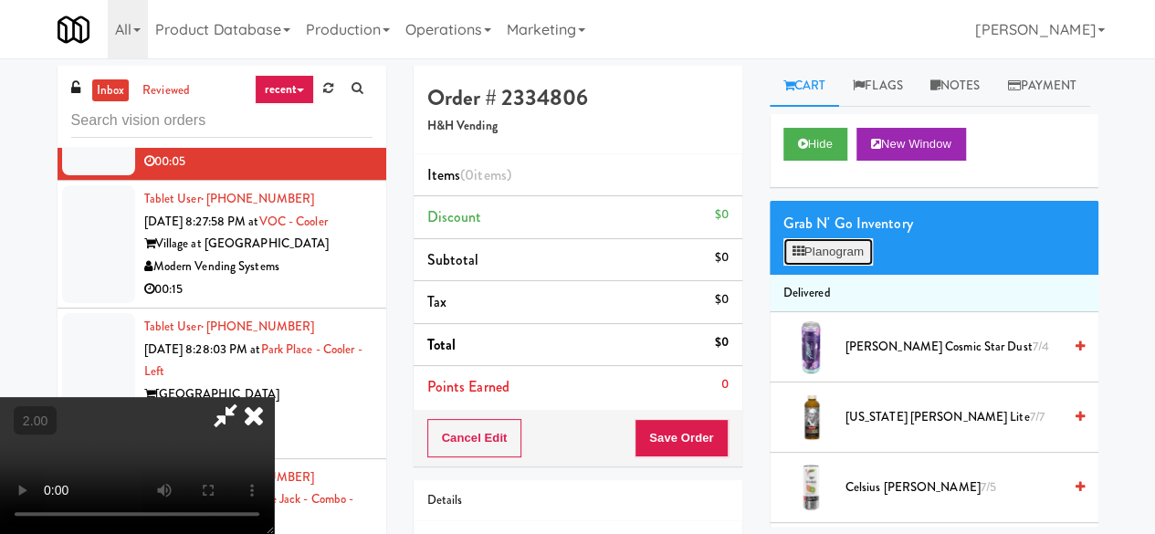
click at [847, 266] on button "Planogram" at bounding box center [827, 251] width 89 height 27
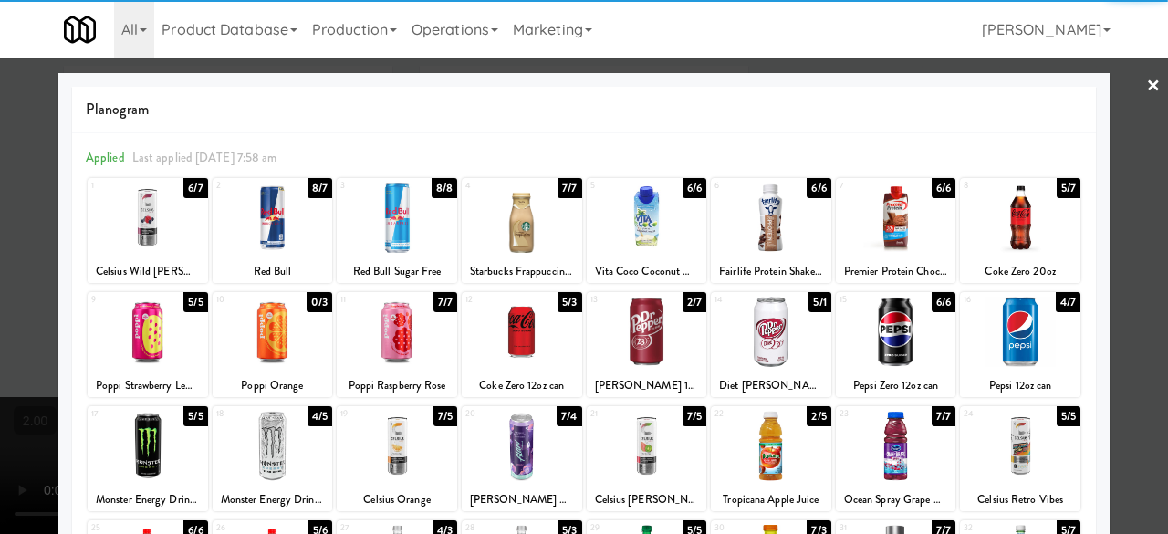
click at [528, 344] on div at bounding box center [522, 332] width 120 height 70
click at [1119, 147] on div at bounding box center [584, 267] width 1168 height 534
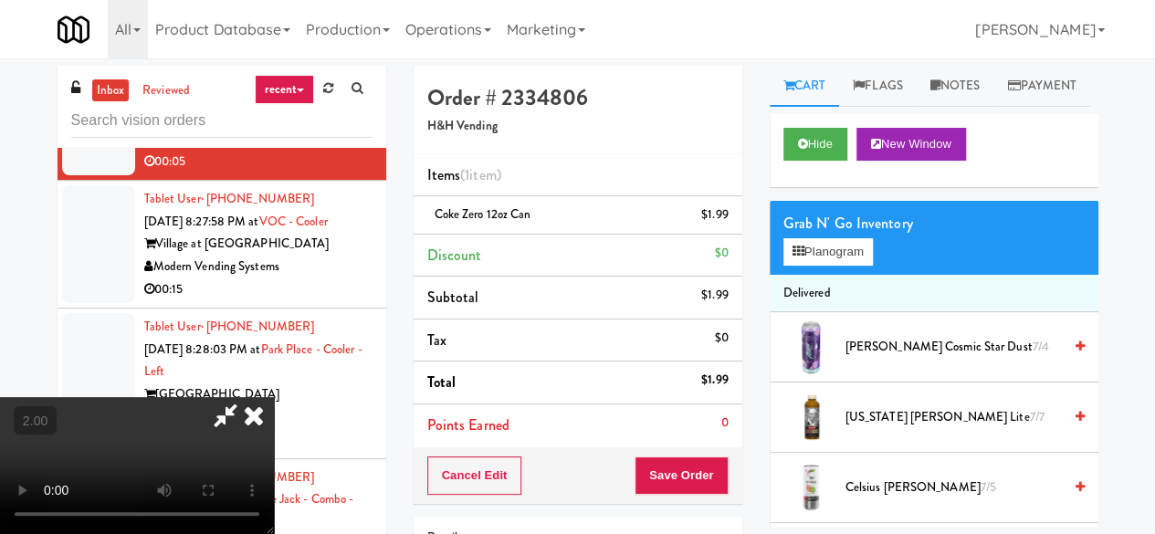
click at [274, 397] on icon at bounding box center [254, 415] width 40 height 37
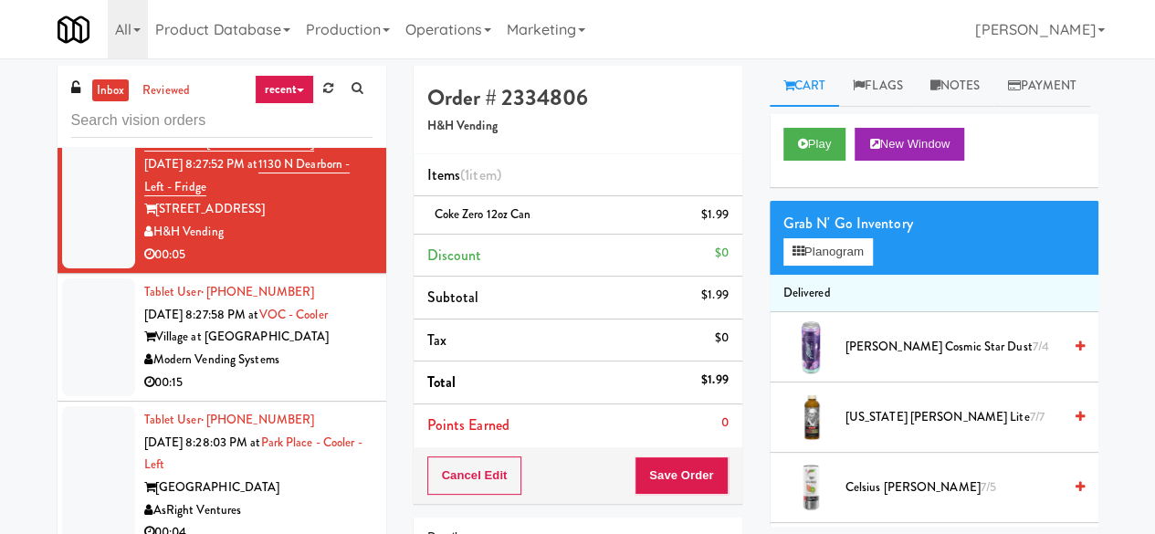
scroll to position [2676, 0]
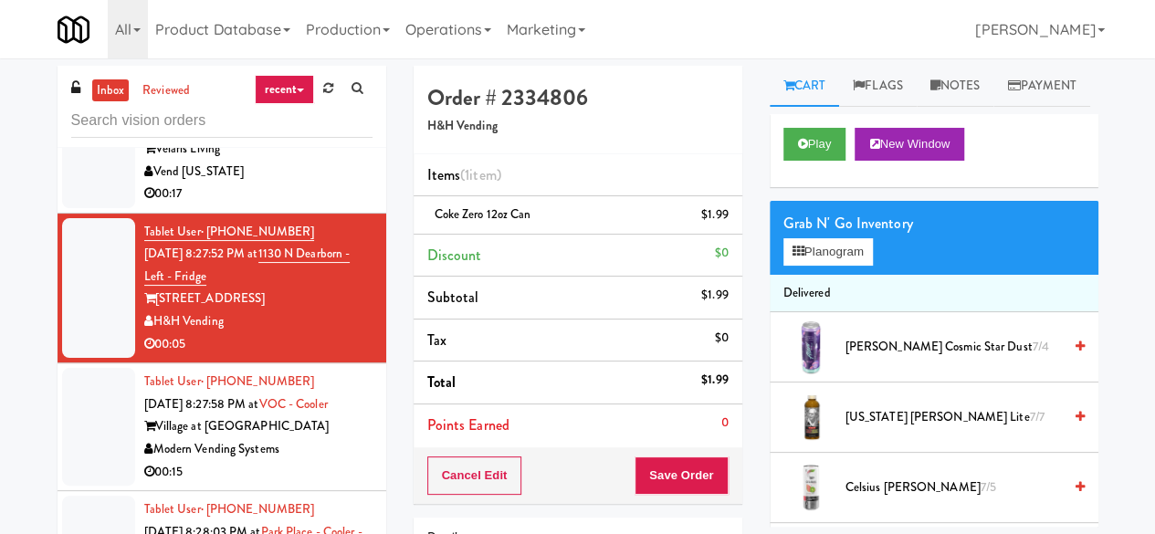
drag, startPoint x: 338, startPoint y: 176, endPoint x: 331, endPoint y: 189, distance: 14.3
click at [338, 176] on div "Vend [US_STATE]" at bounding box center [258, 172] width 228 height 23
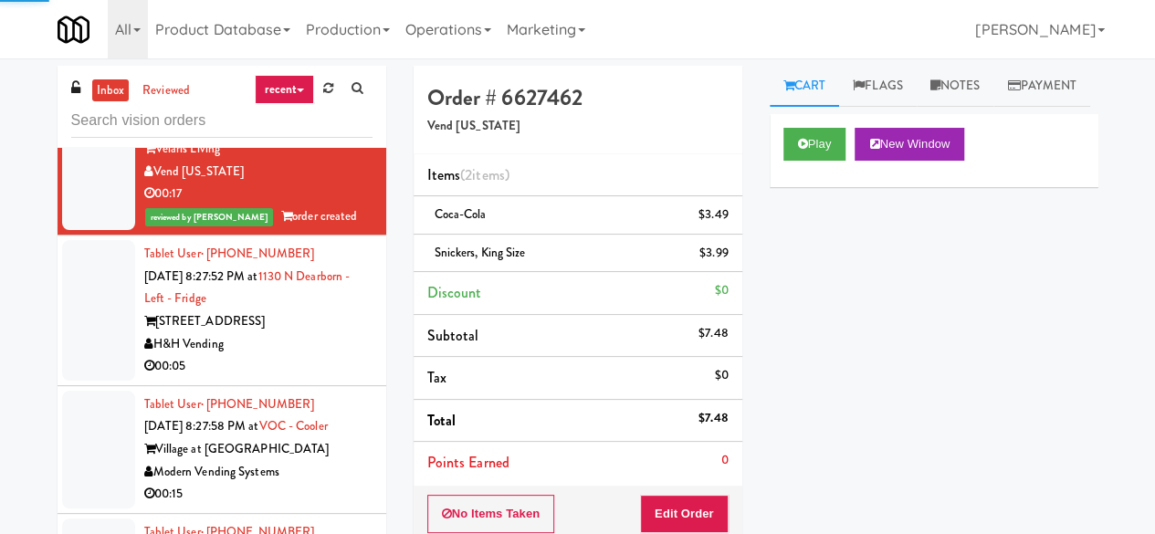
click at [310, 305] on div "Tablet User · (616) 820-5408 Oct 5, 2025 8:27:52 PM at 1130 N Dearborn - Left -…" at bounding box center [258, 310] width 228 height 135
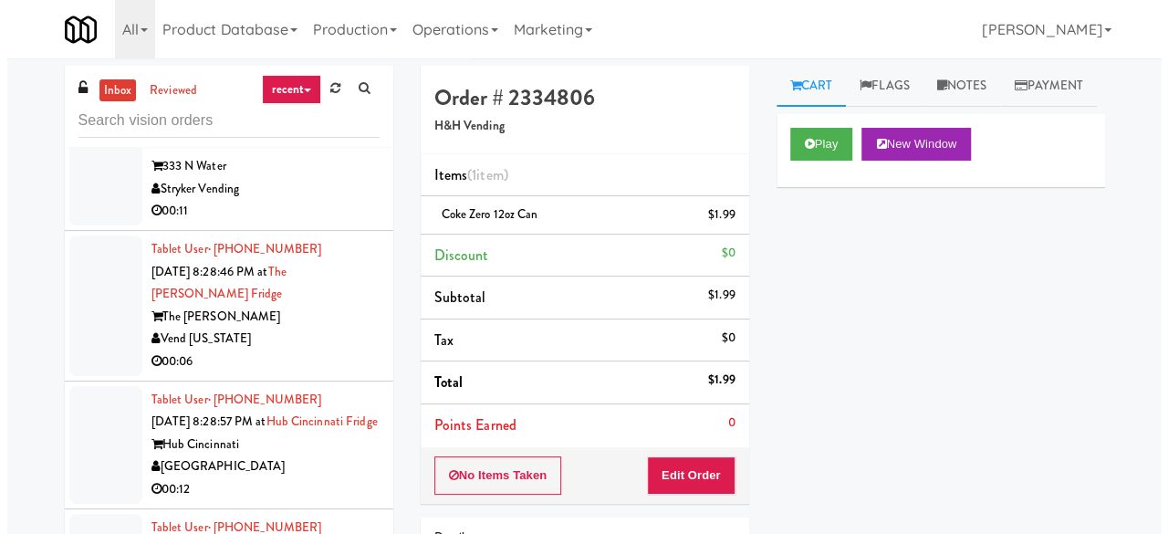
scroll to position [3589, 0]
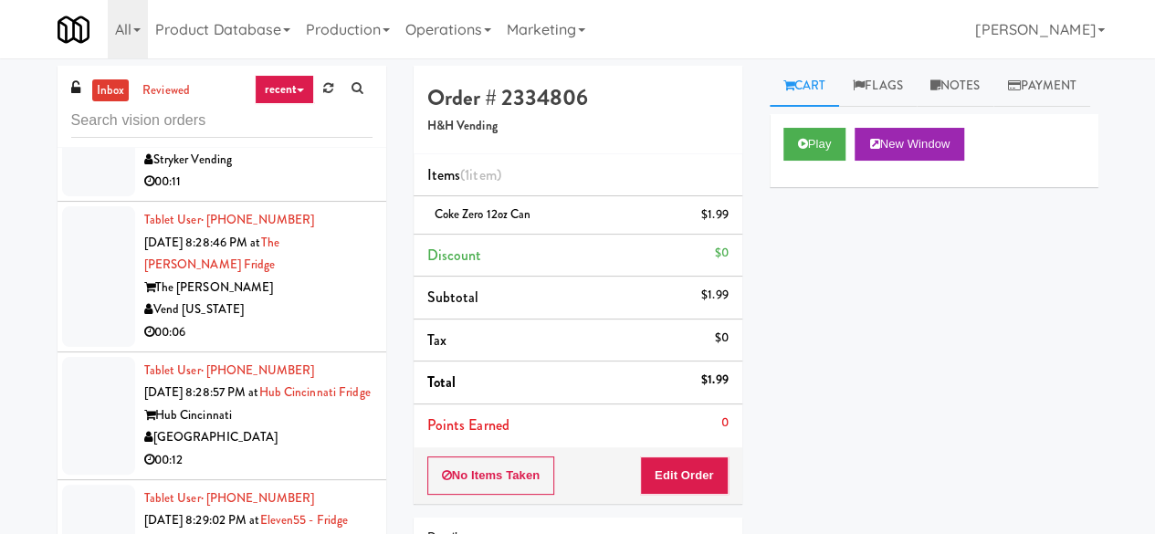
click at [254, 327] on div "00:06" at bounding box center [258, 332] width 228 height 23
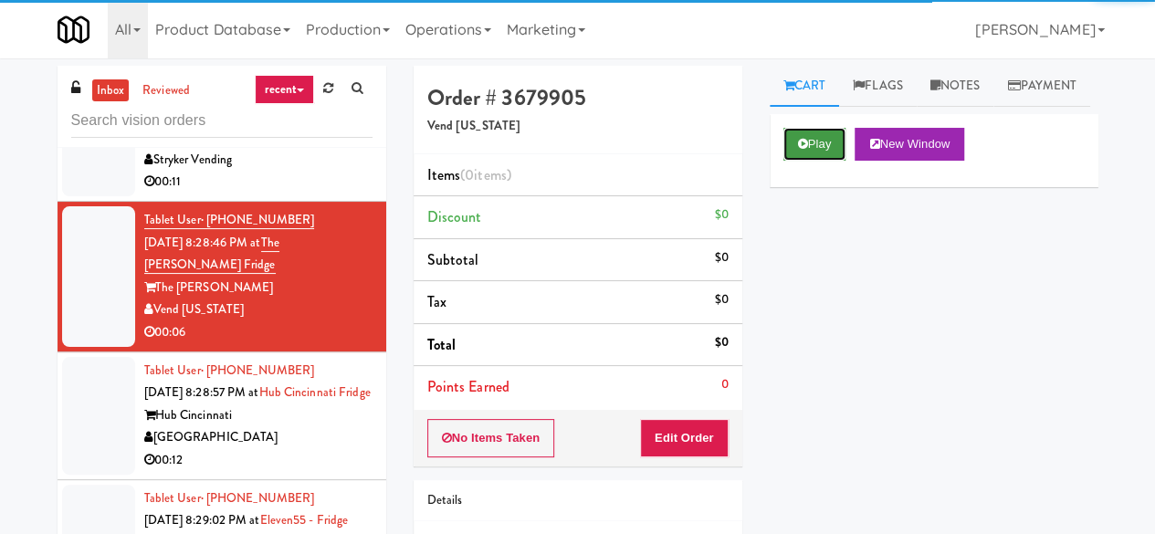
click at [822, 161] on button "Play" at bounding box center [814, 144] width 63 height 33
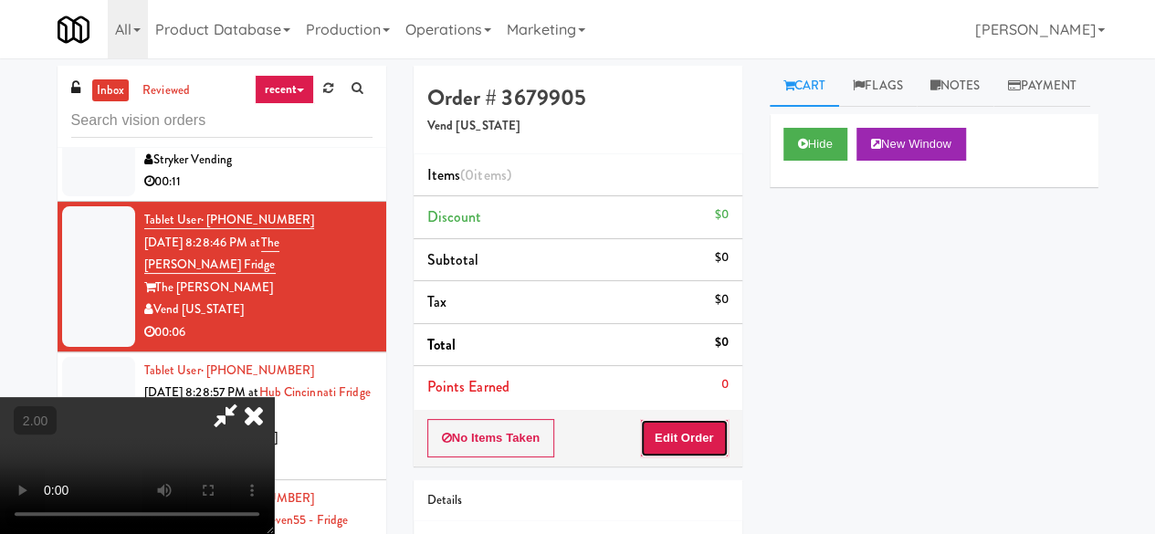
click at [704, 445] on button "Edit Order" at bounding box center [684, 438] width 89 height 38
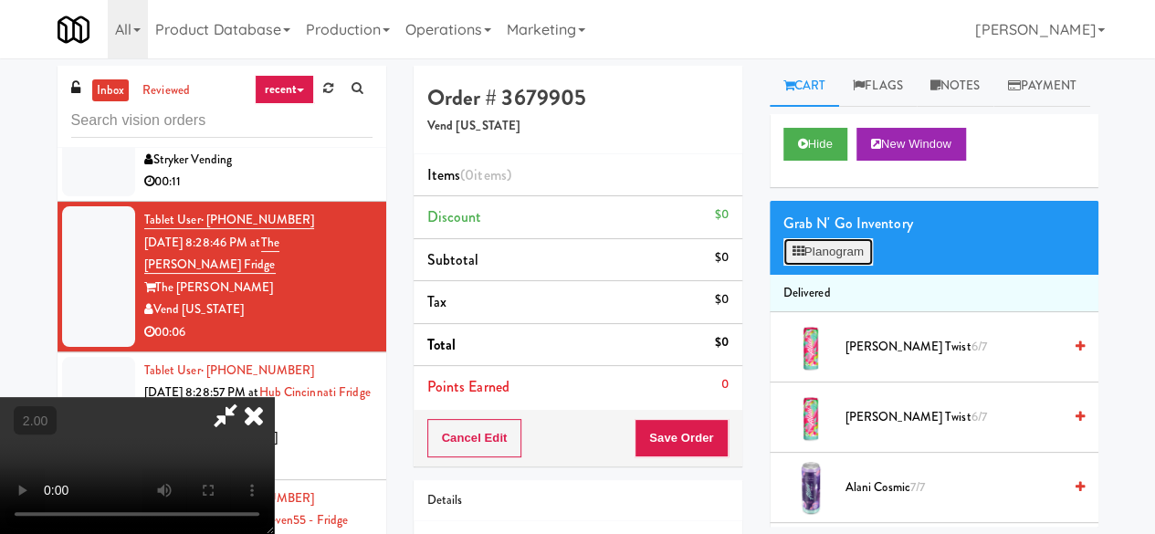
click at [831, 266] on button "Planogram" at bounding box center [827, 251] width 89 height 27
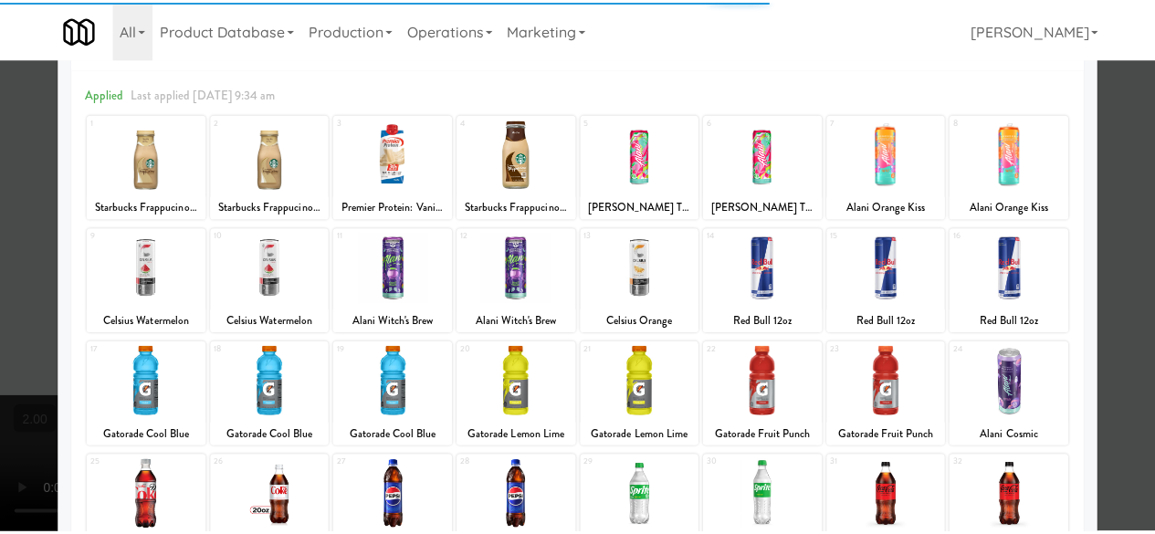
scroll to position [91, 0]
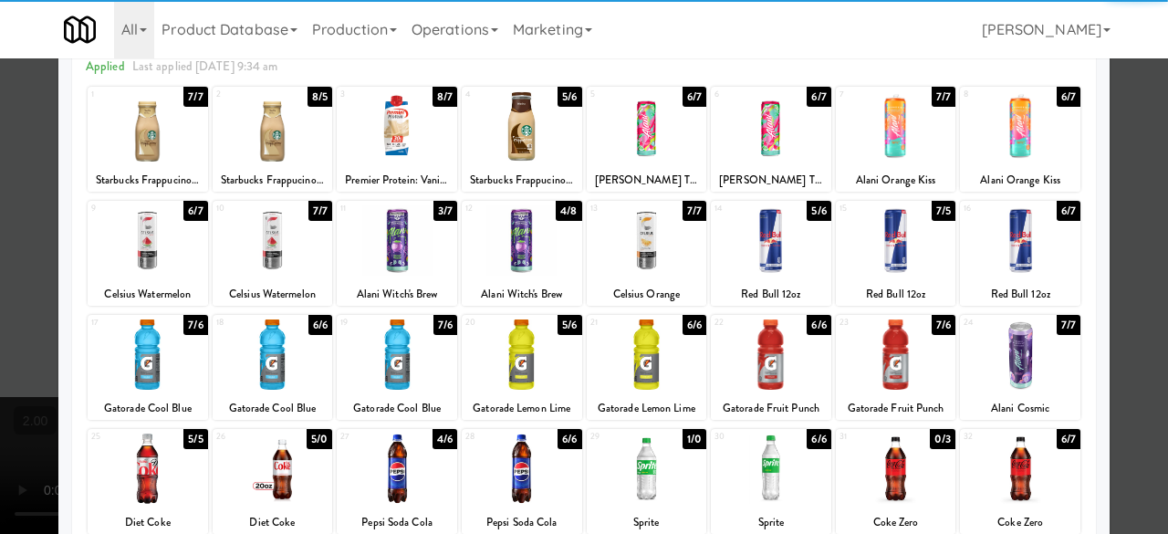
click at [277, 348] on div at bounding box center [273, 354] width 120 height 70
click at [1128, 89] on div at bounding box center [584, 267] width 1168 height 534
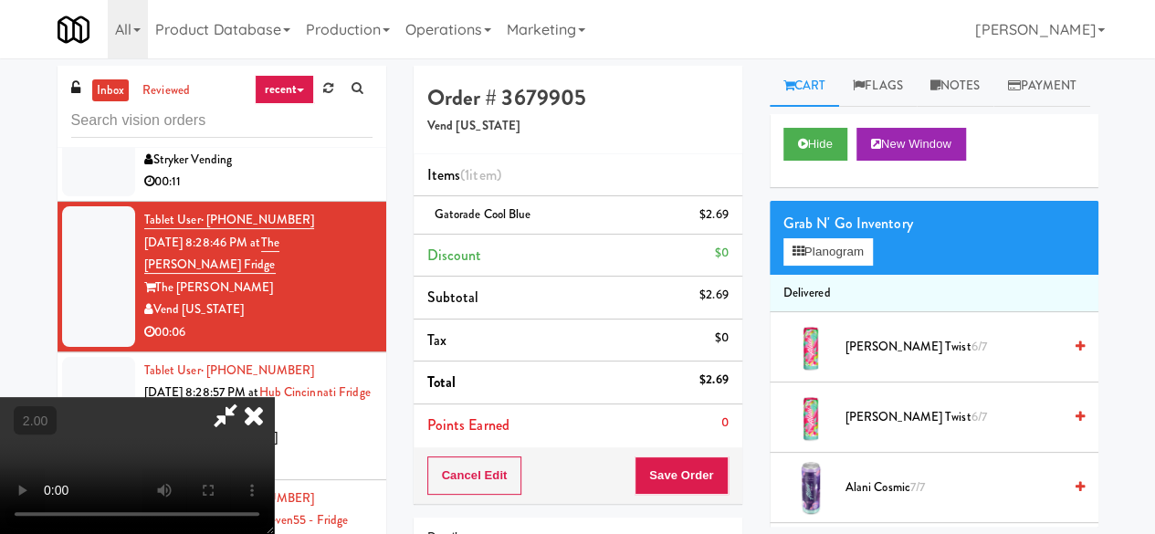
click at [274, 397] on icon at bounding box center [254, 415] width 40 height 37
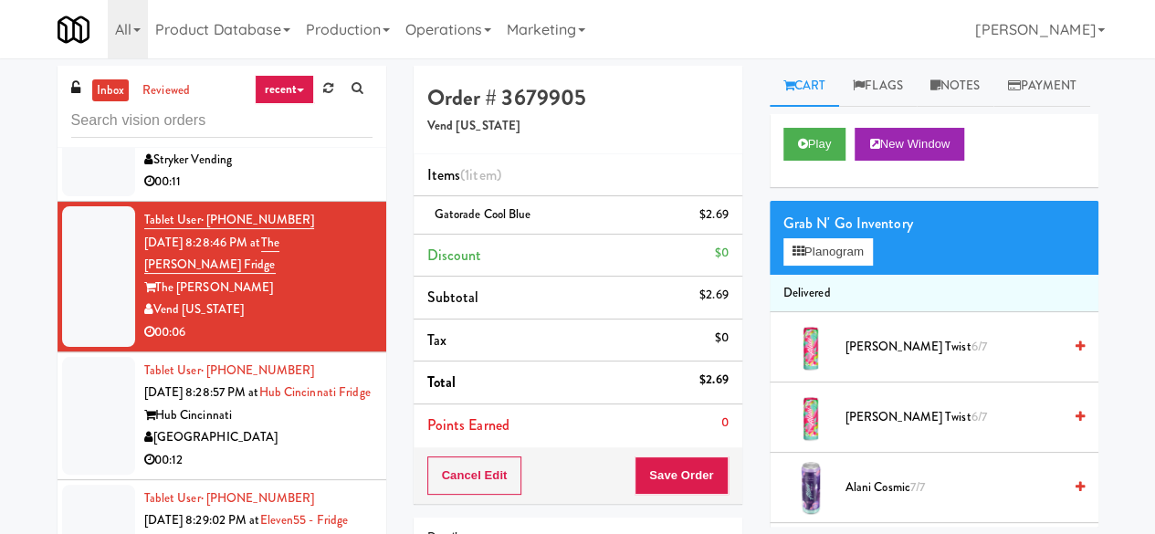
click at [296, 172] on div "00:11" at bounding box center [258, 182] width 228 height 23
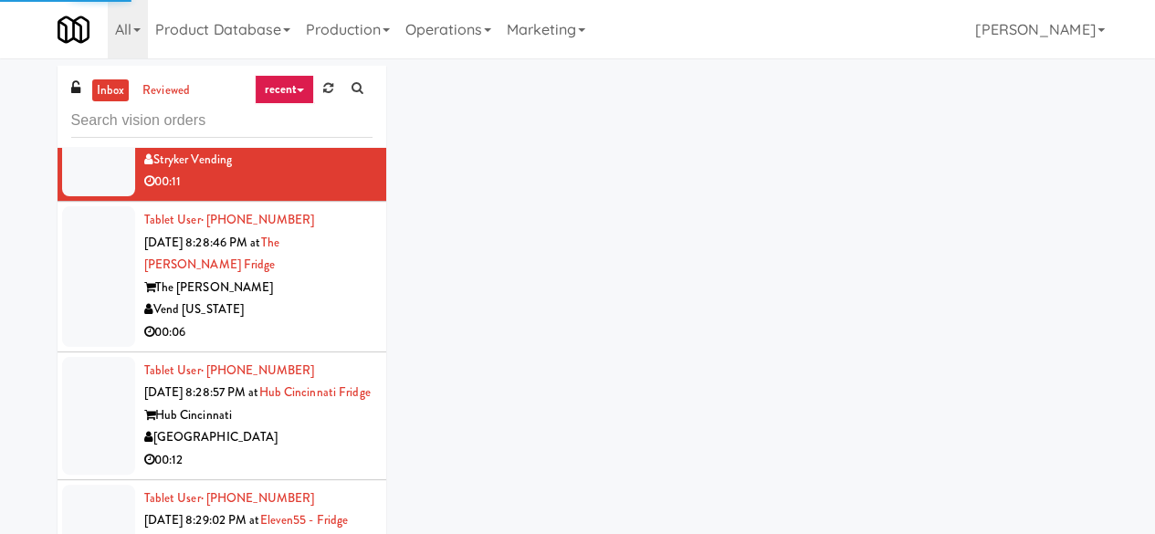
click at [320, 323] on div "00:06" at bounding box center [258, 332] width 228 height 23
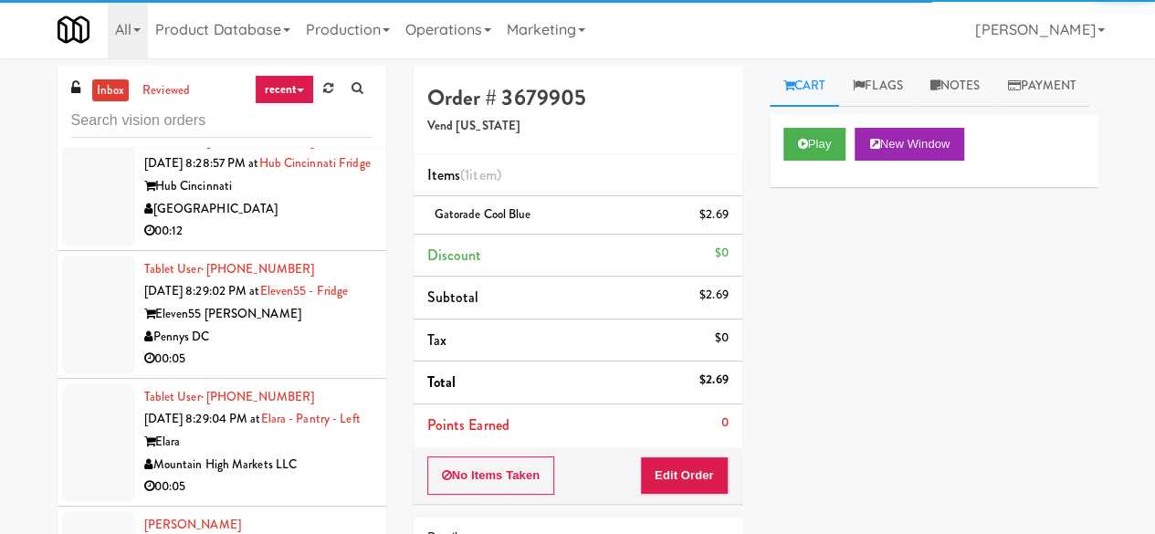
click at [299, 243] on div "00:12" at bounding box center [258, 231] width 228 height 23
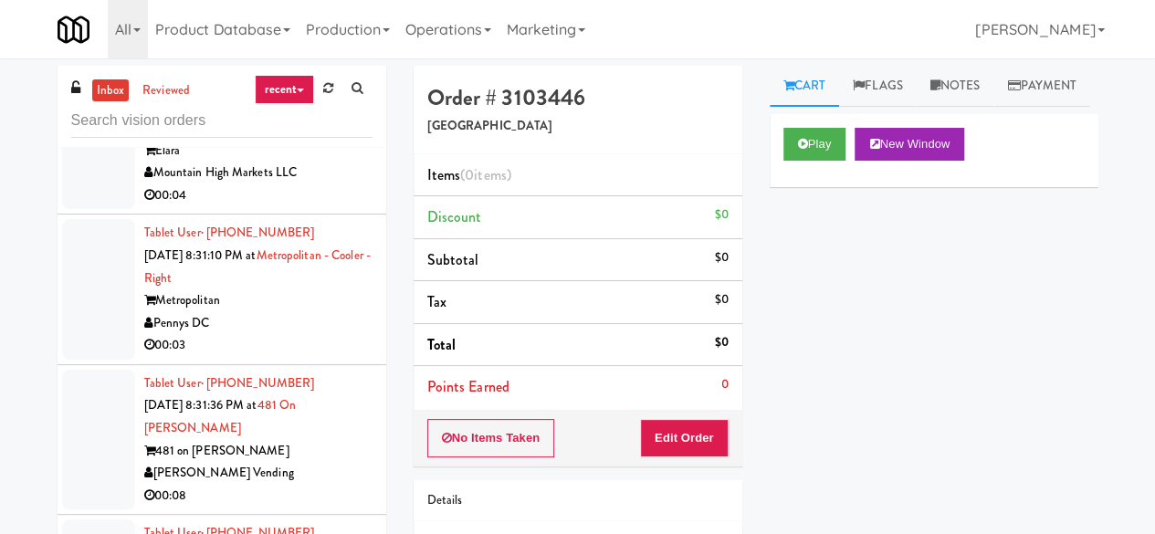
scroll to position [5049, 0]
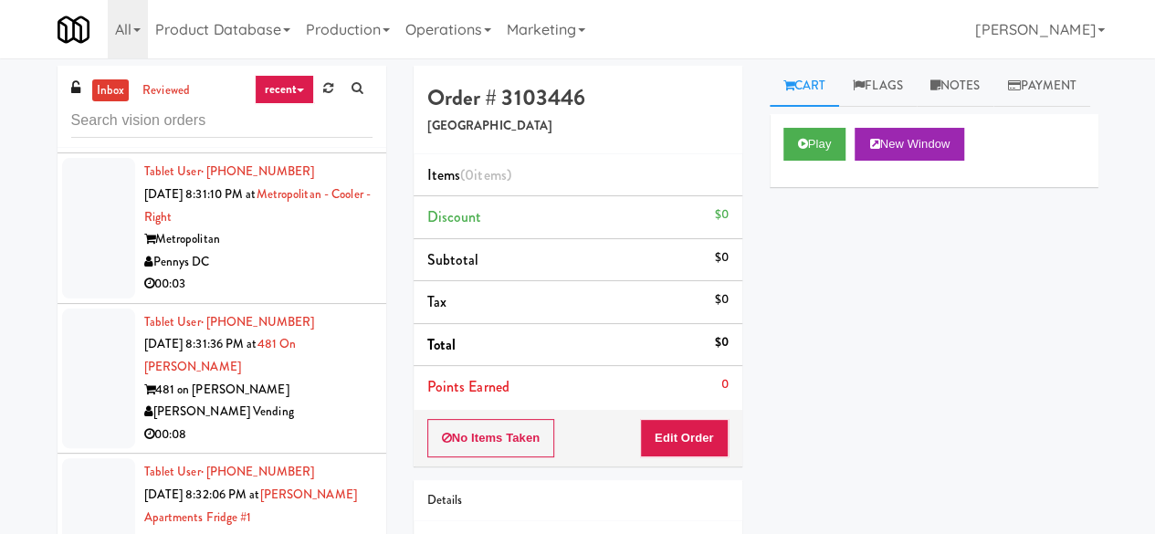
click at [343, 274] on div "Pennys DC" at bounding box center [258, 262] width 228 height 23
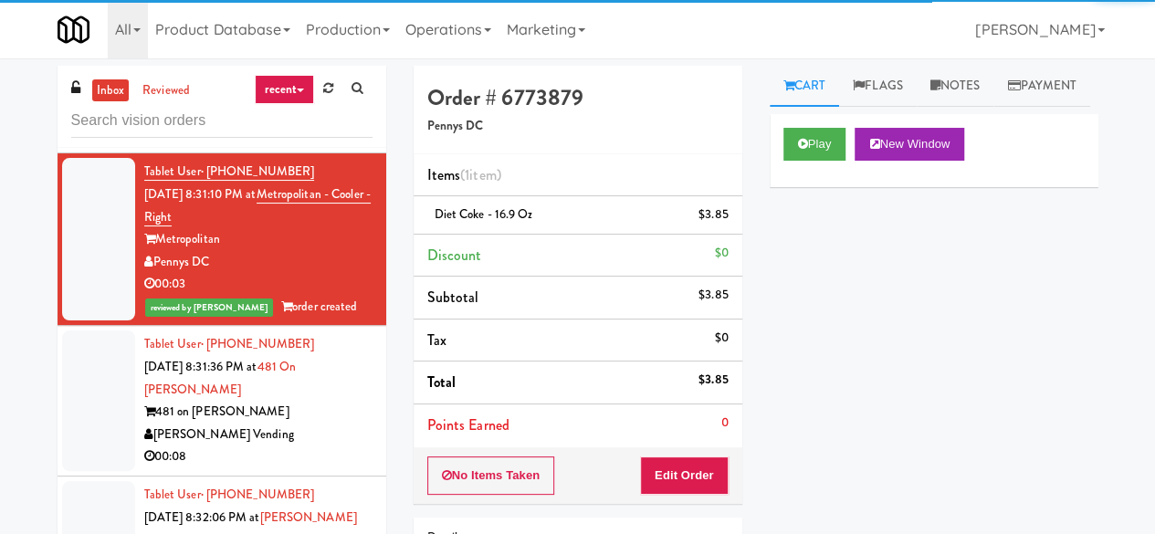
click at [304, 146] on div "00:04" at bounding box center [258, 134] width 228 height 23
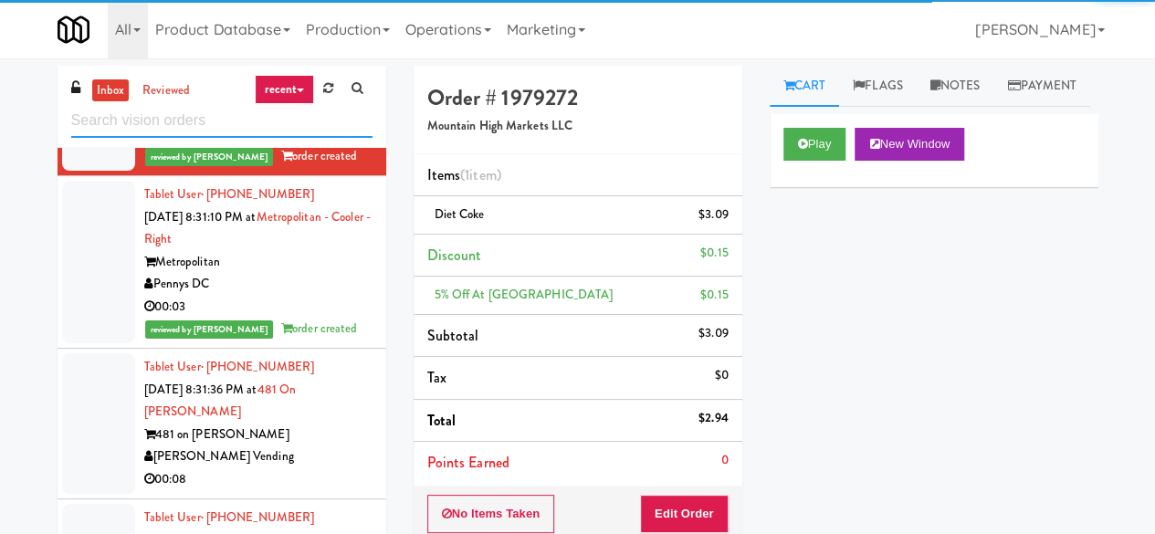
click at [223, 128] on input "text" at bounding box center [221, 121] width 301 height 34
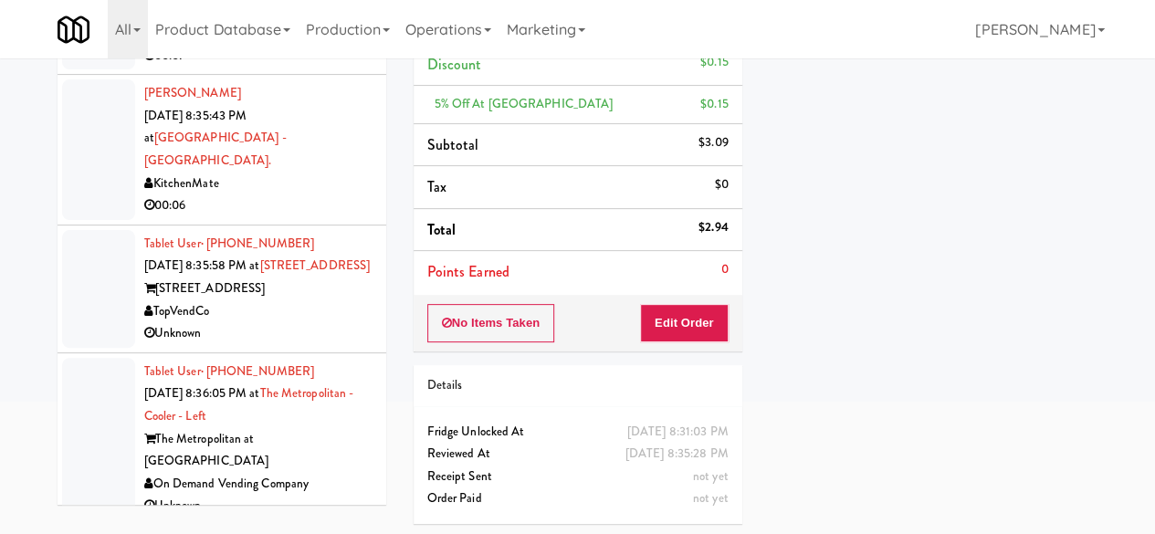
scroll to position [7041, 0]
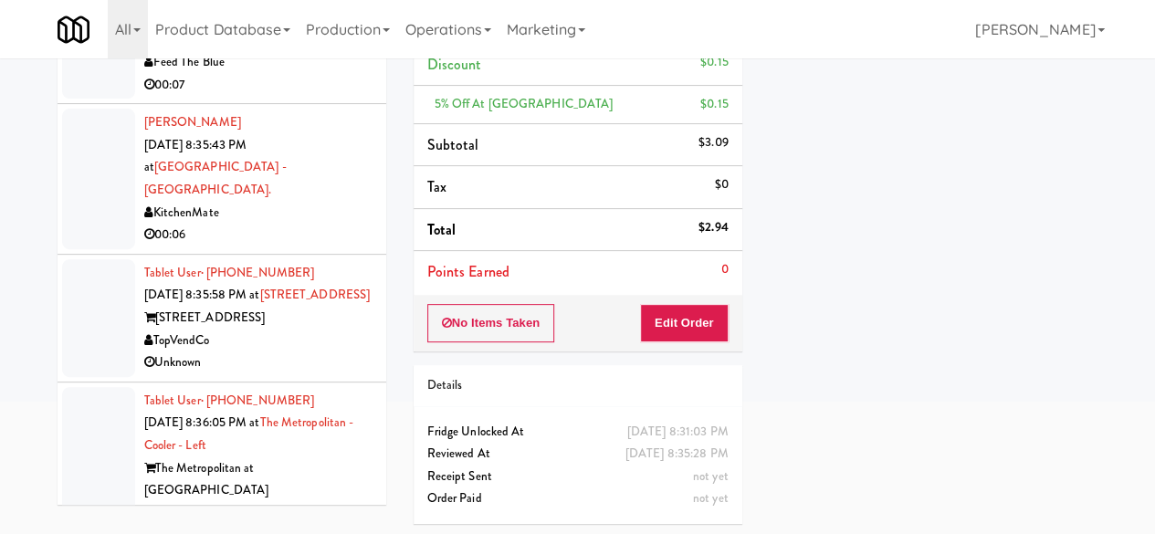
click at [326, 97] on div "00:07" at bounding box center [258, 85] width 228 height 23
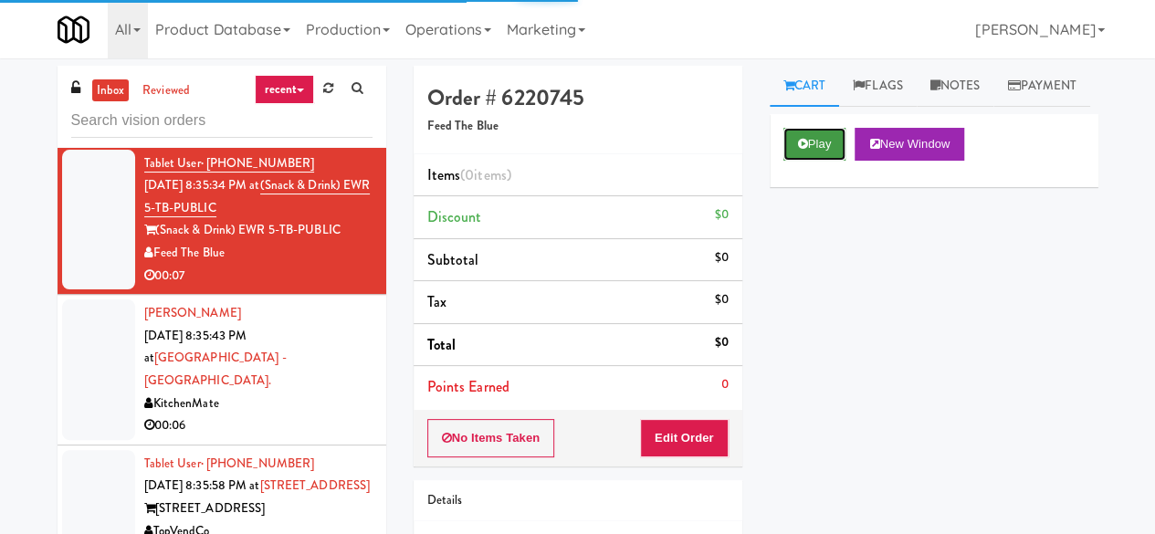
click at [829, 161] on button "Play" at bounding box center [814, 144] width 63 height 33
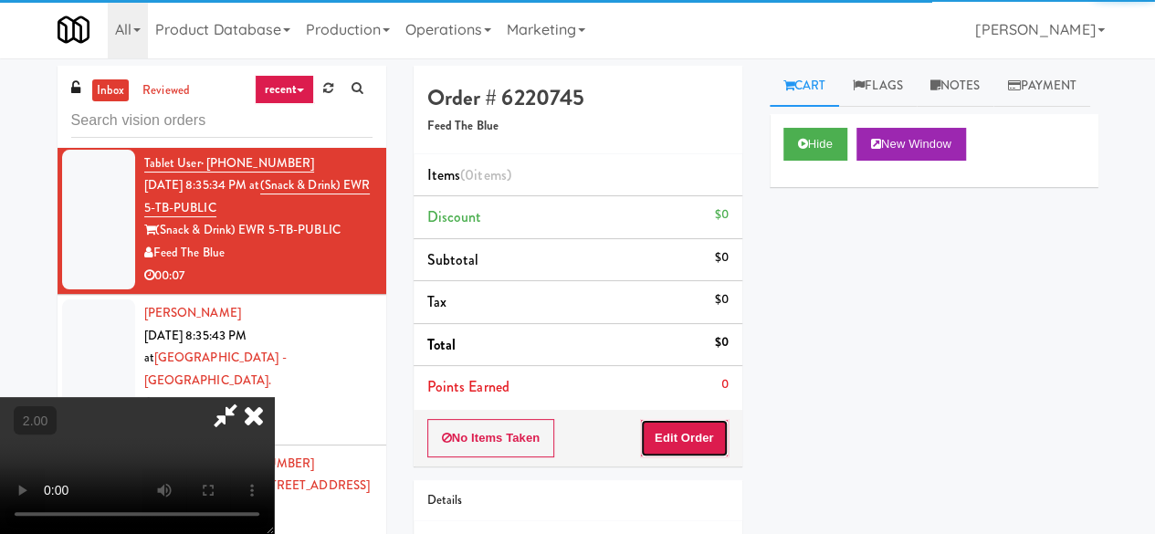
click at [708, 443] on button "Edit Order" at bounding box center [684, 438] width 89 height 38
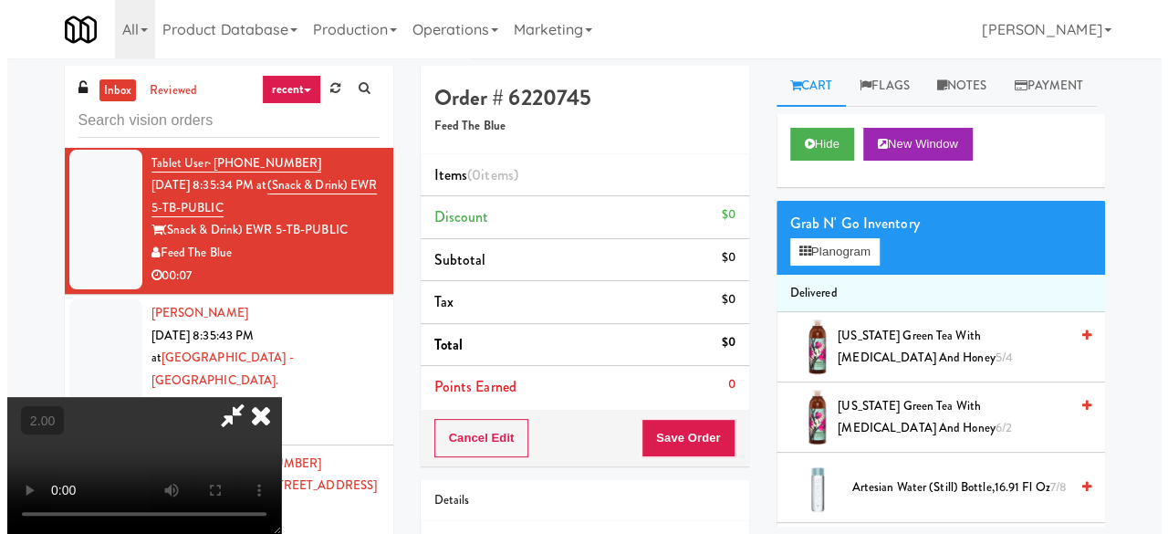
scroll to position [37, 0]
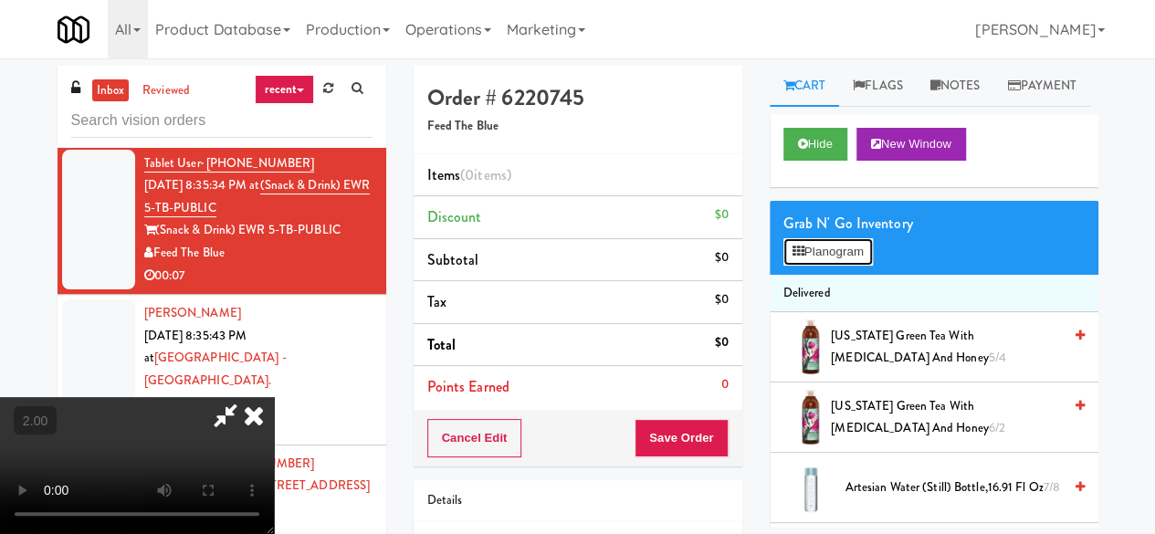
click at [809, 266] on button "Planogram" at bounding box center [827, 251] width 89 height 27
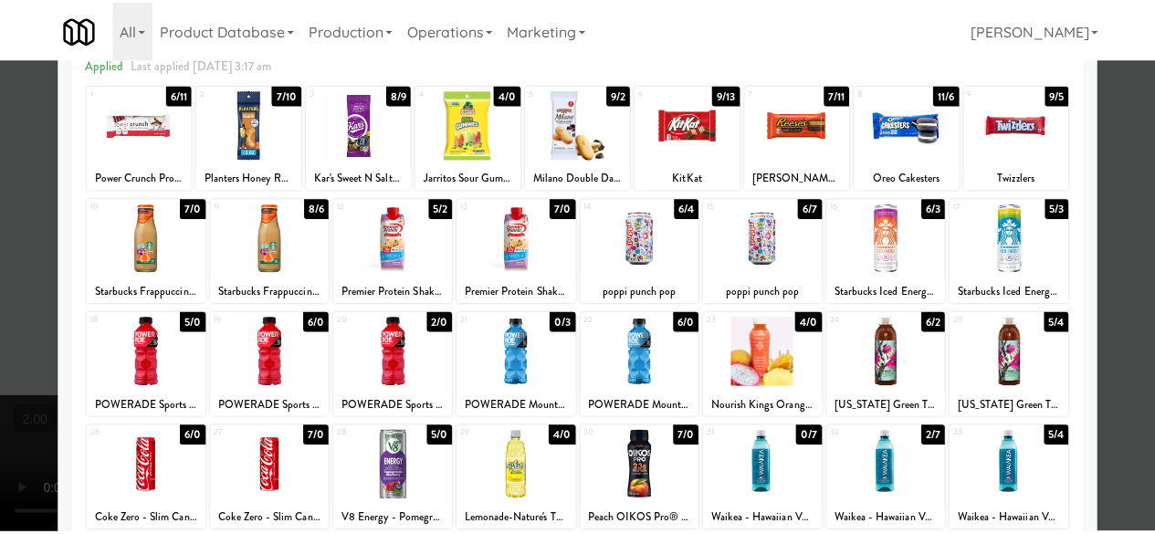
scroll to position [91, 0]
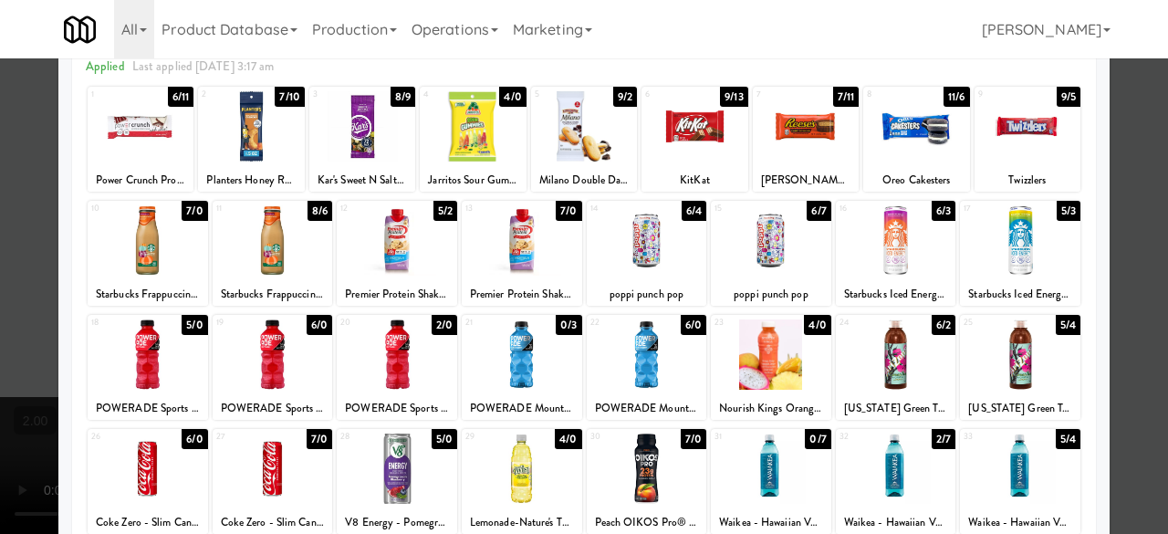
drag, startPoint x: 1017, startPoint y: 252, endPoint x: 1113, endPoint y: 242, distance: 97.3
click at [1019, 252] on div at bounding box center [1020, 240] width 120 height 70
drag, startPoint x: 1139, startPoint y: 222, endPoint x: 1103, endPoint y: 219, distance: 35.7
click at [1137, 222] on div at bounding box center [584, 267] width 1168 height 534
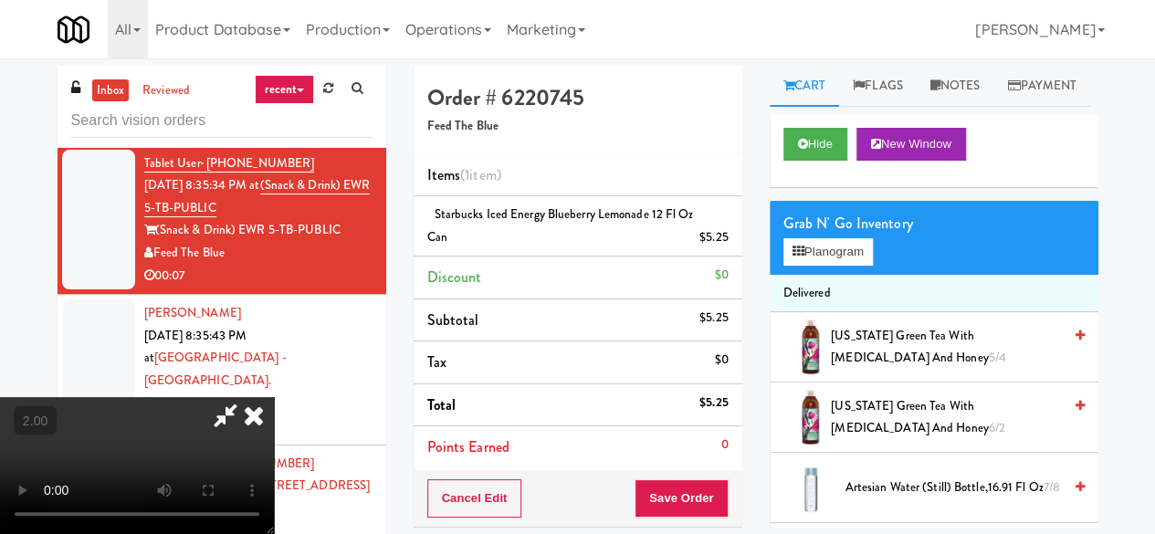
scroll to position [37, 0]
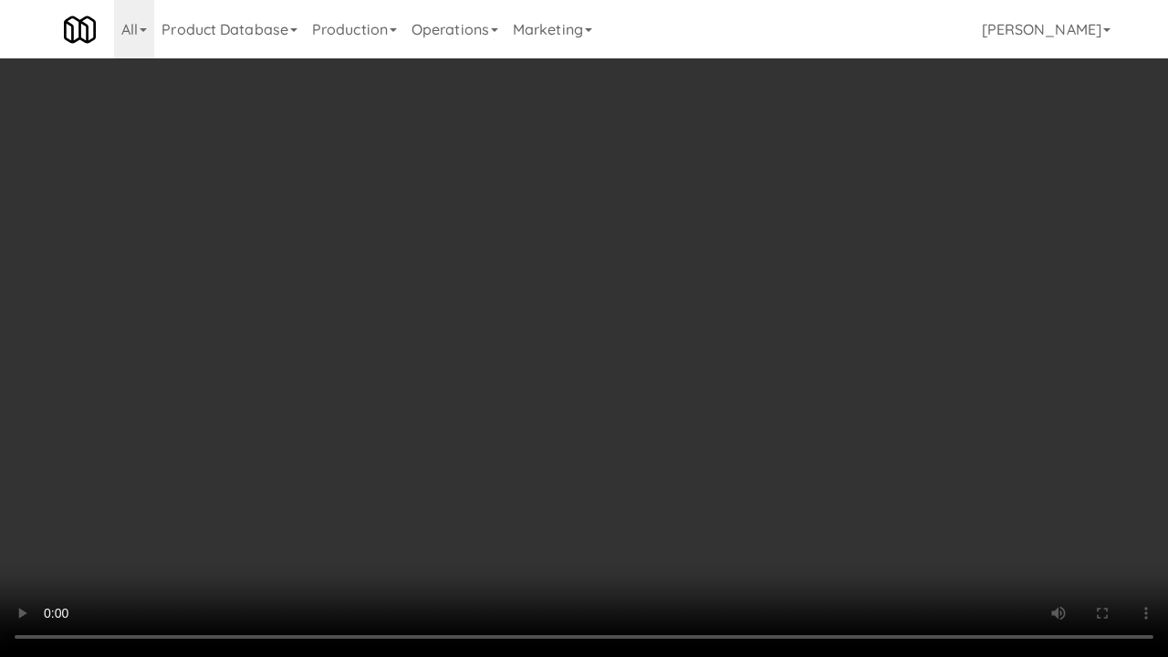
click at [649, 533] on video at bounding box center [584, 328] width 1168 height 657
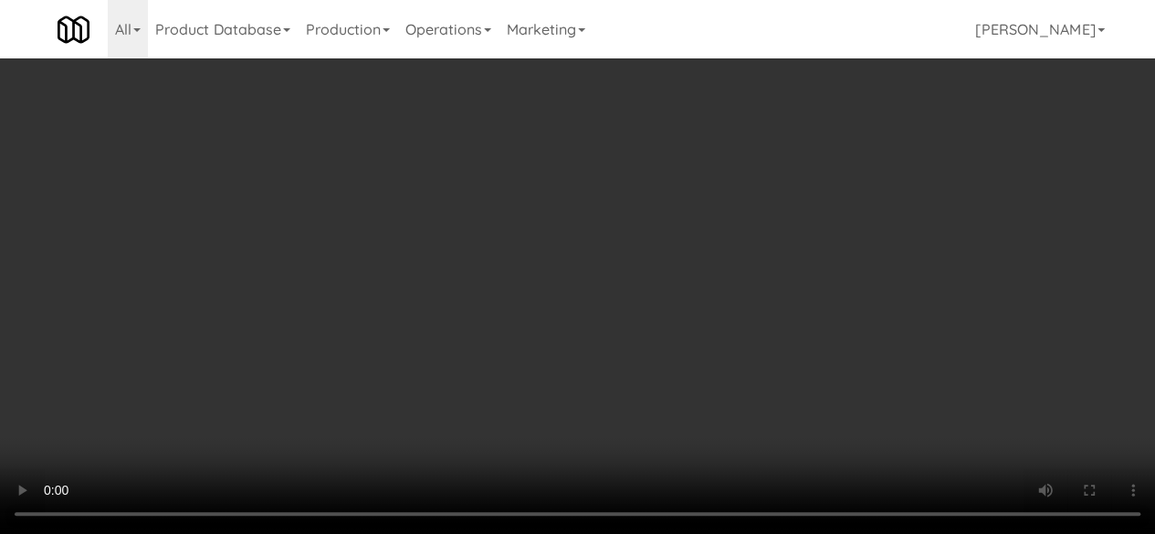
click at [726, 491] on button "Save Order" at bounding box center [680, 498] width 93 height 38
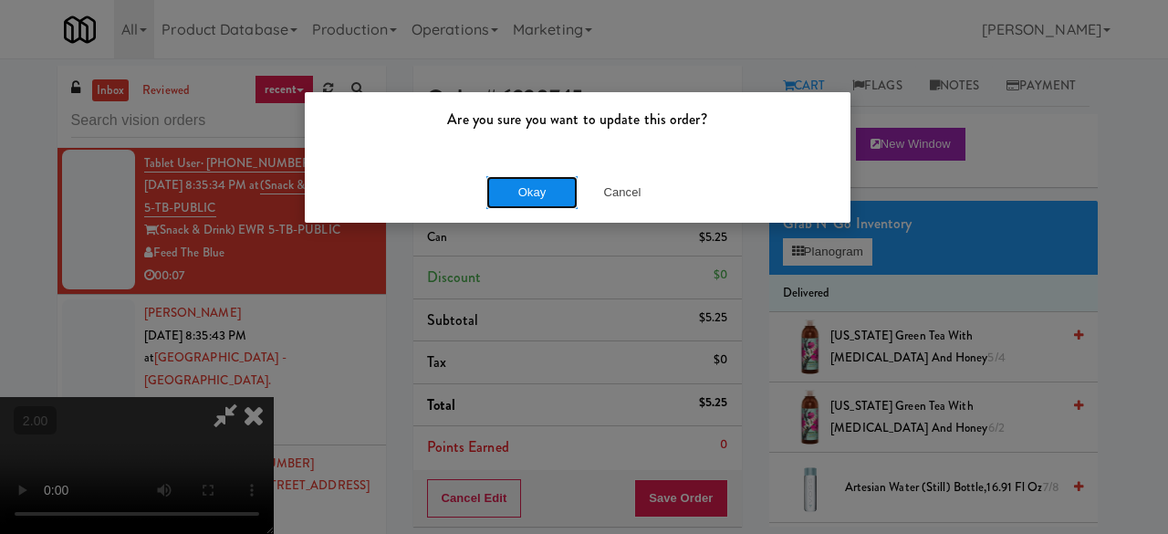
click at [496, 200] on button "Okay" at bounding box center [531, 192] width 91 height 33
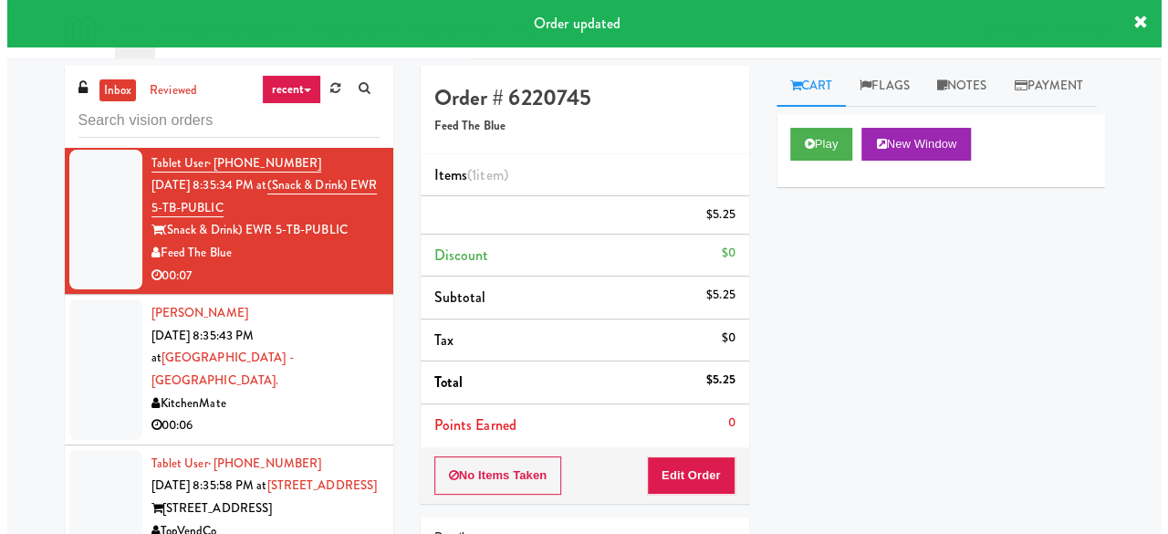
scroll to position [0, 0]
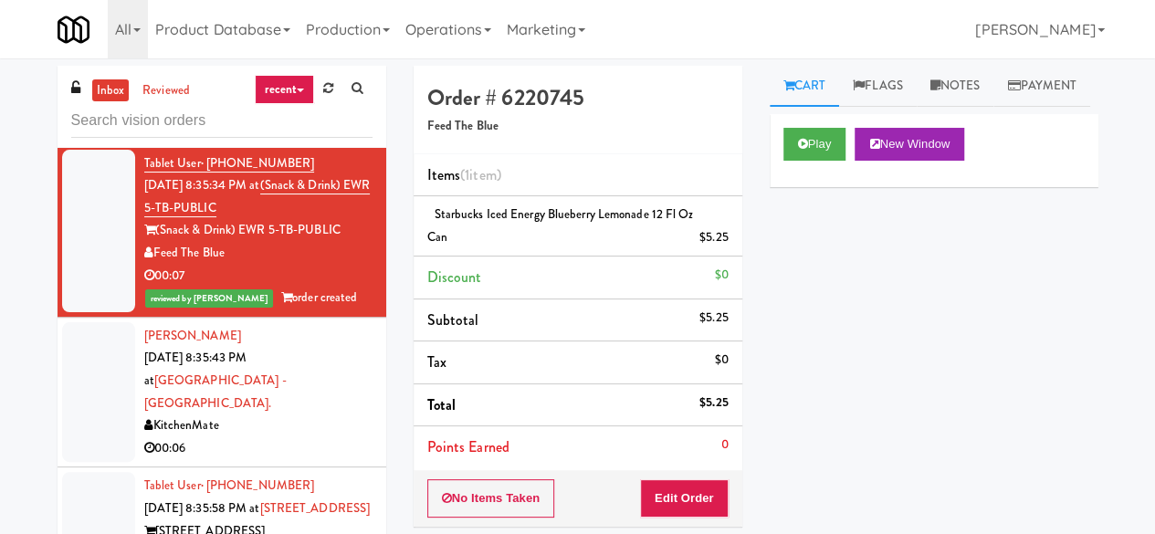
click at [279, 137] on div "00:10" at bounding box center [258, 125] width 228 height 23
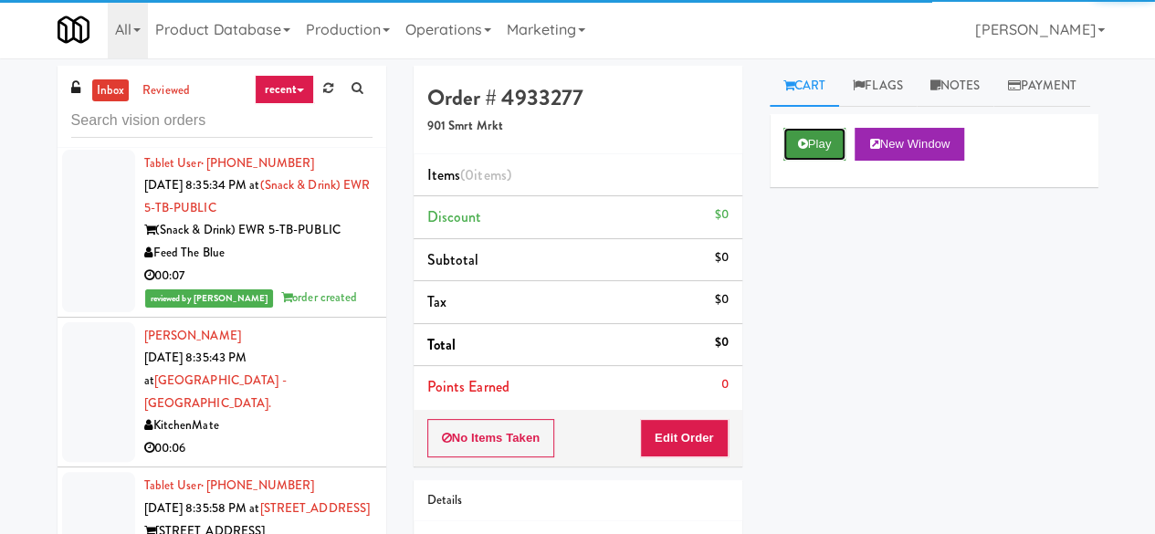
click at [810, 161] on button "Play" at bounding box center [814, 144] width 63 height 33
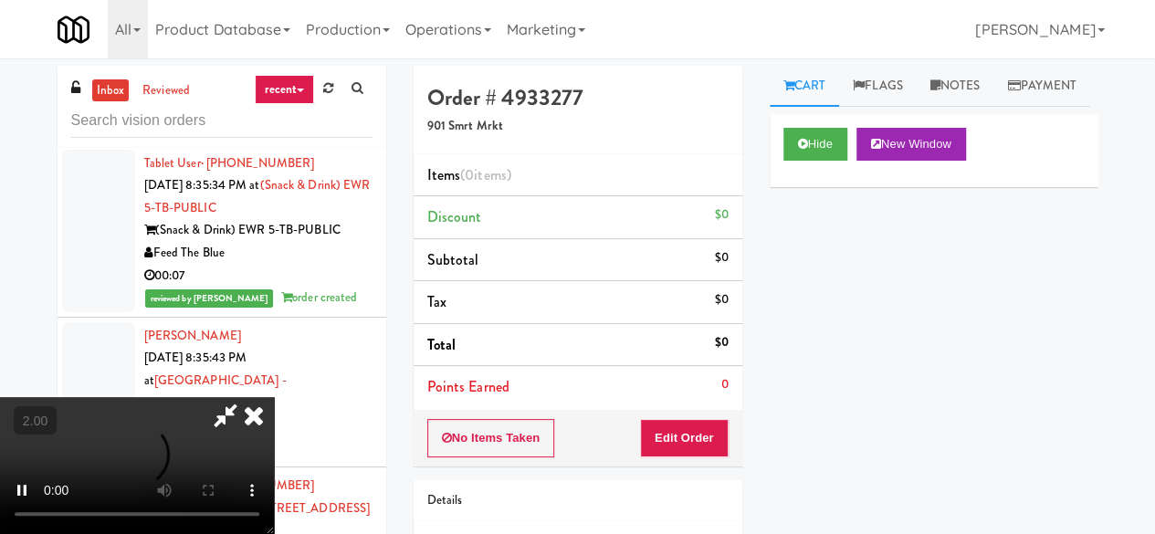
click at [681, 464] on div "Order # 4933277 901 Smrt Mrkt Items (0 items ) Discount $0 Subtotal $0 Tax $0 T…" at bounding box center [578, 359] width 356 height 587
click at [679, 445] on button "Edit Order" at bounding box center [684, 438] width 89 height 38
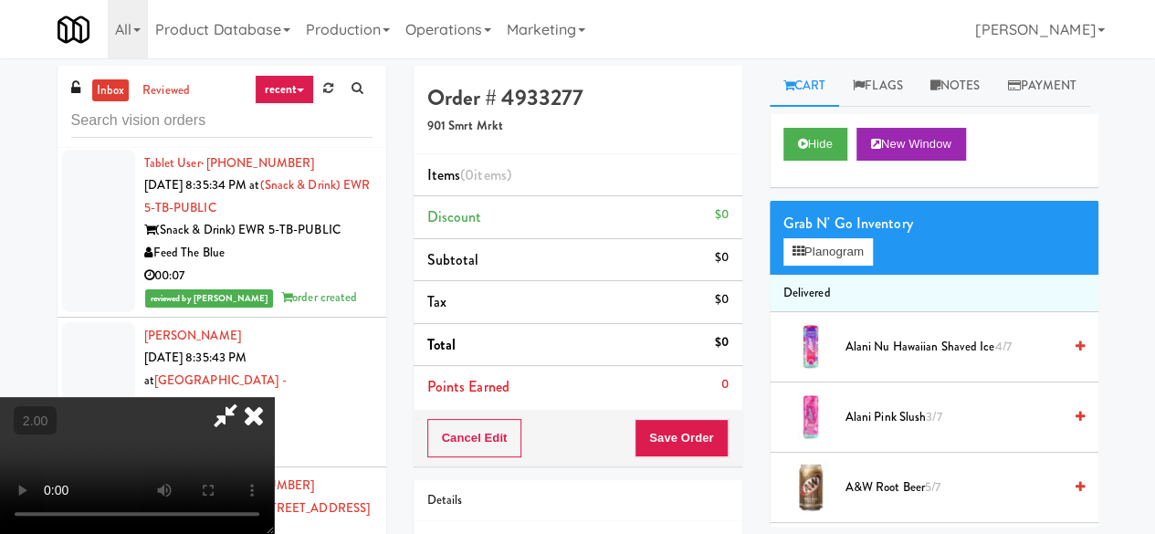
click at [249, 397] on video at bounding box center [137, 465] width 274 height 137
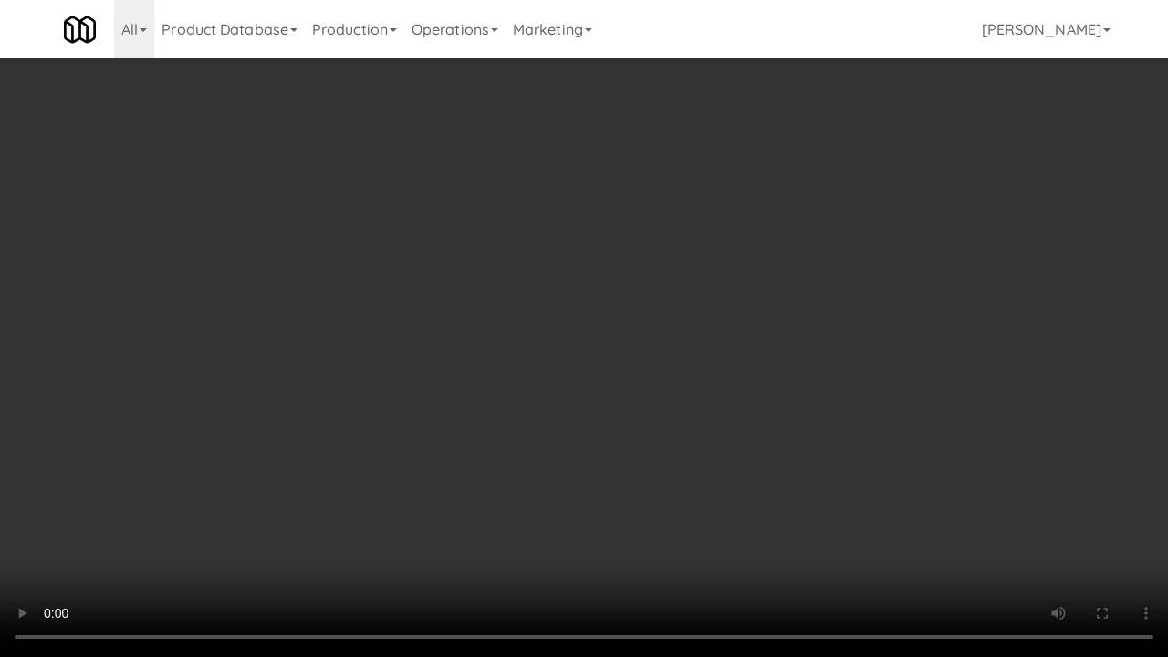
click at [655, 369] on video at bounding box center [584, 328] width 1168 height 657
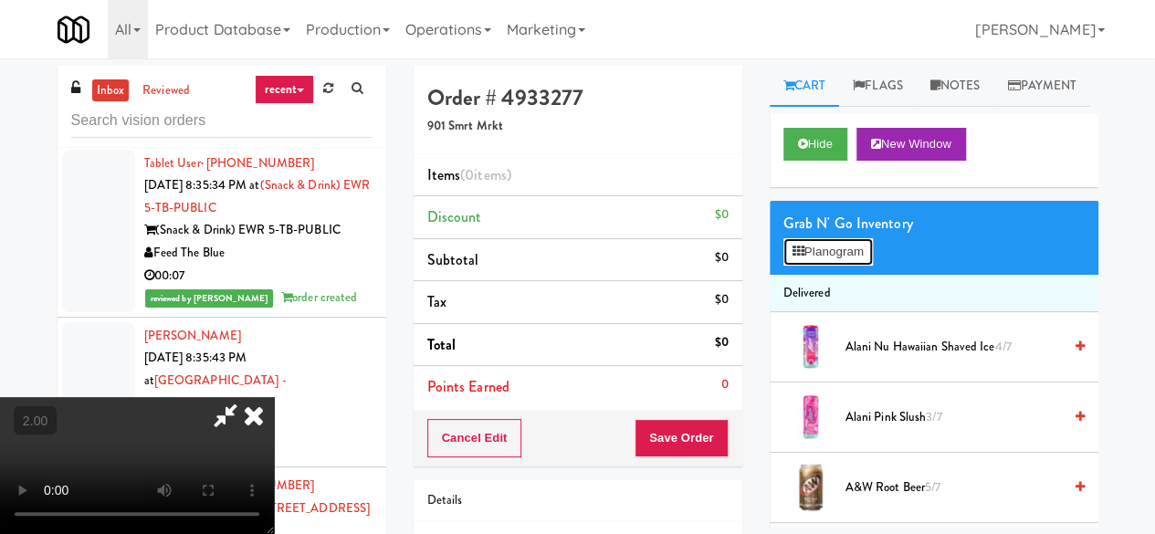
click at [812, 266] on button "Planogram" at bounding box center [827, 251] width 89 height 27
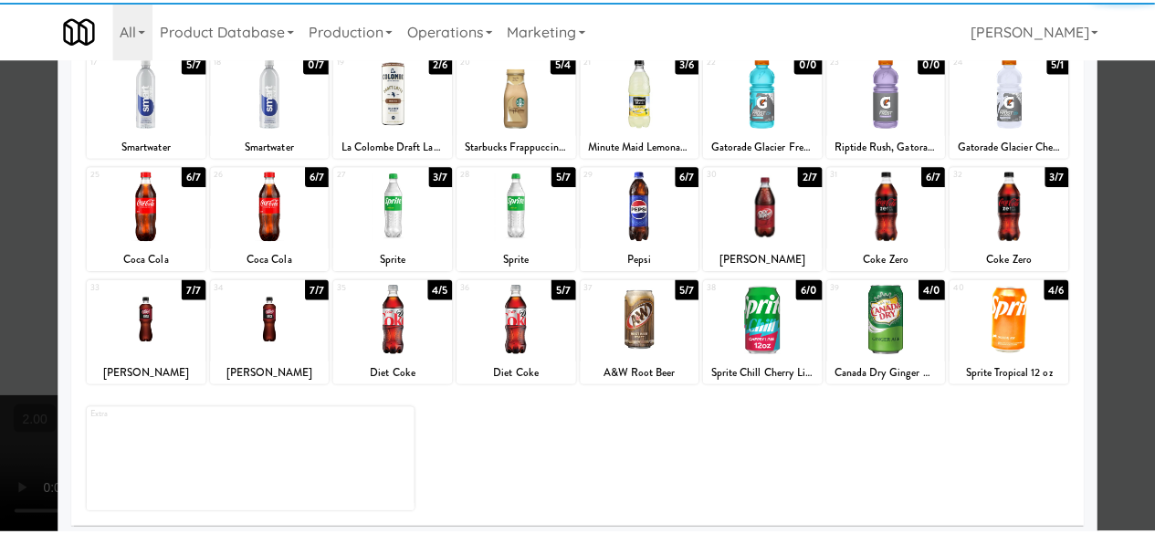
scroll to position [361, 0]
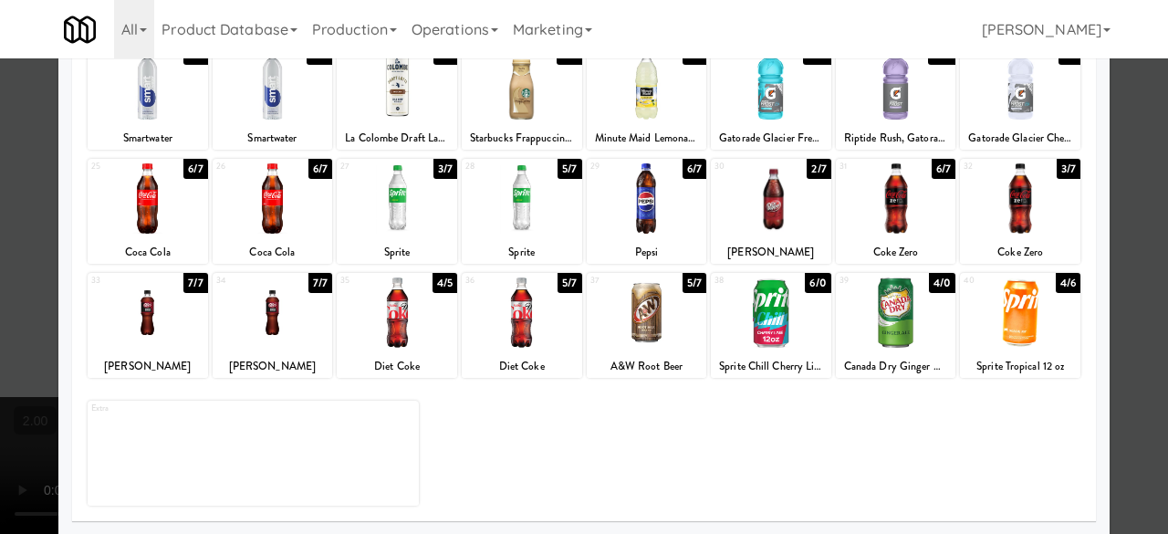
click at [557, 318] on div at bounding box center [522, 312] width 120 height 70
click at [1119, 199] on div at bounding box center [584, 267] width 1168 height 534
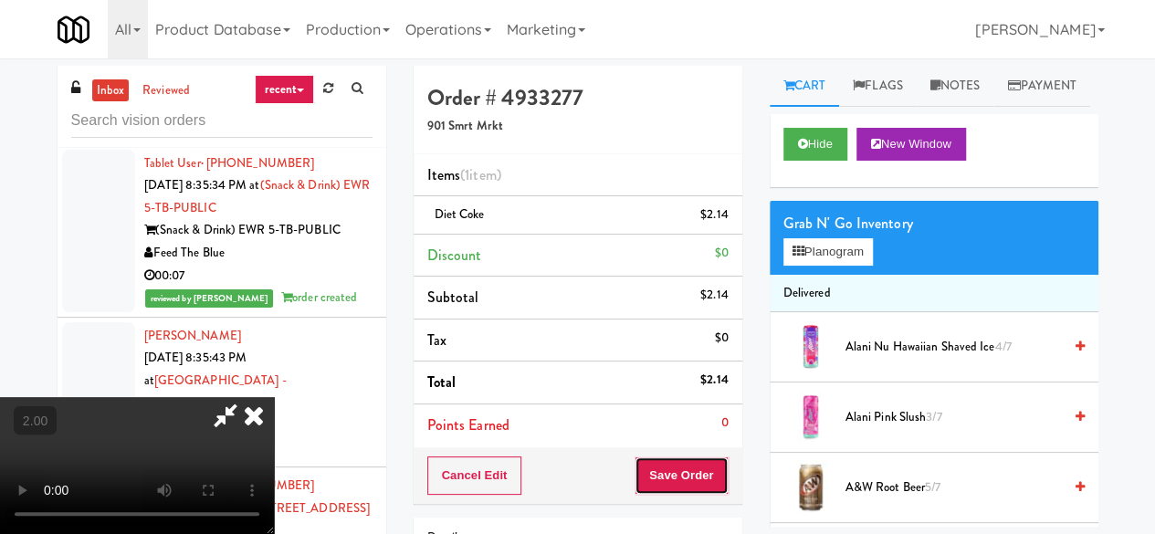
click at [696, 471] on button "Save Order" at bounding box center [680, 475] width 93 height 38
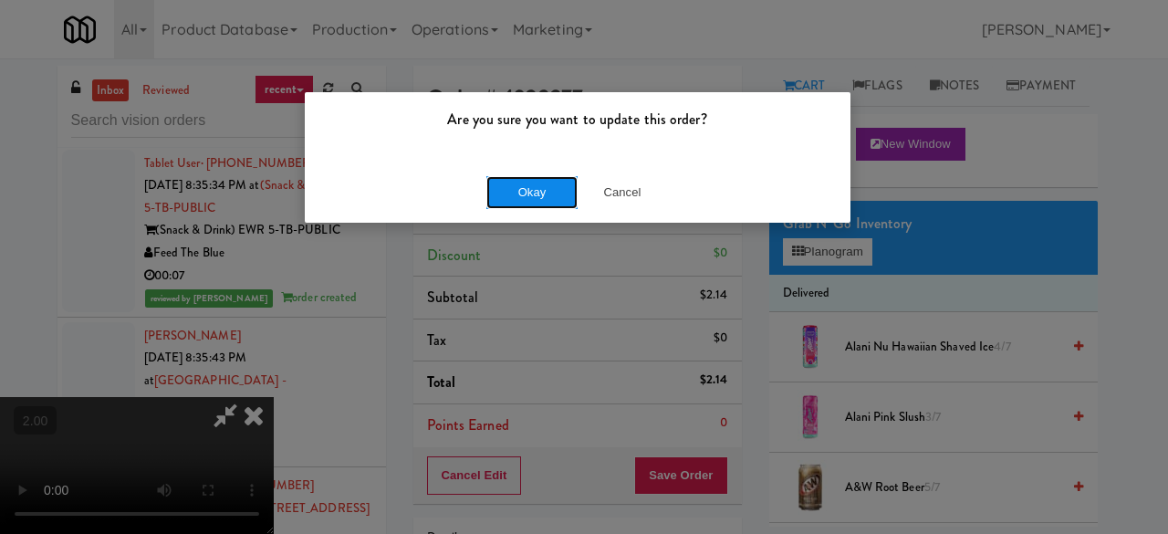
click at [544, 188] on button "Okay" at bounding box center [531, 192] width 91 height 33
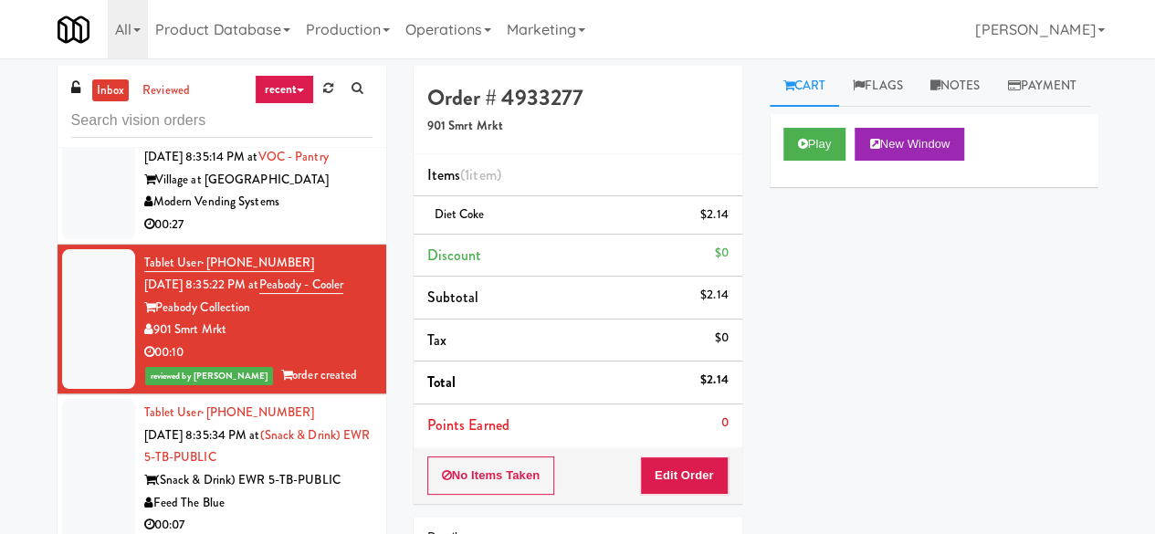
scroll to position [6767, 0]
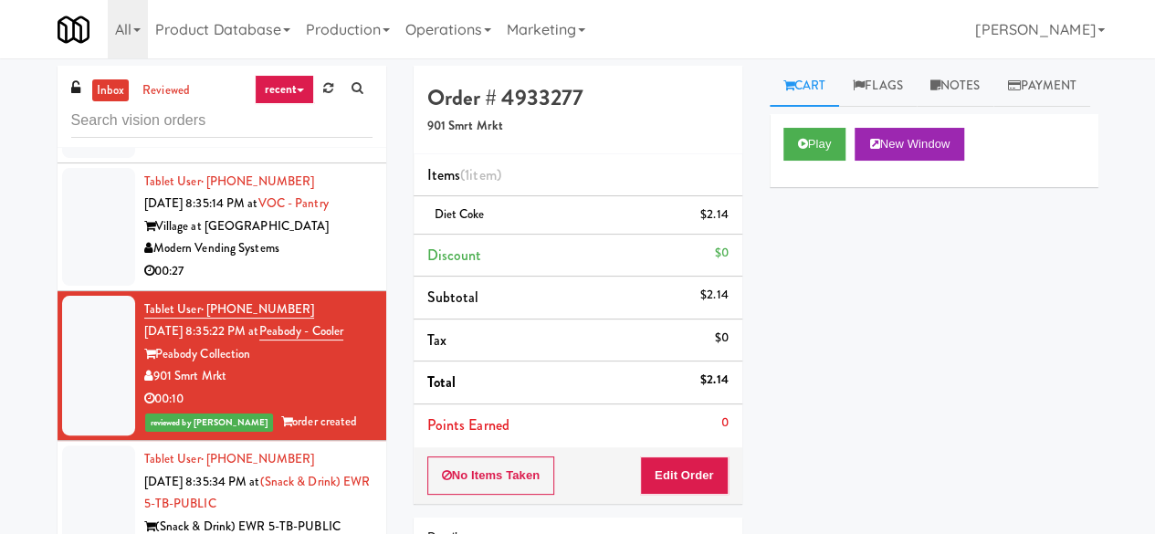
click at [302, 260] on div "Modern Vending Systems" at bounding box center [258, 248] width 228 height 23
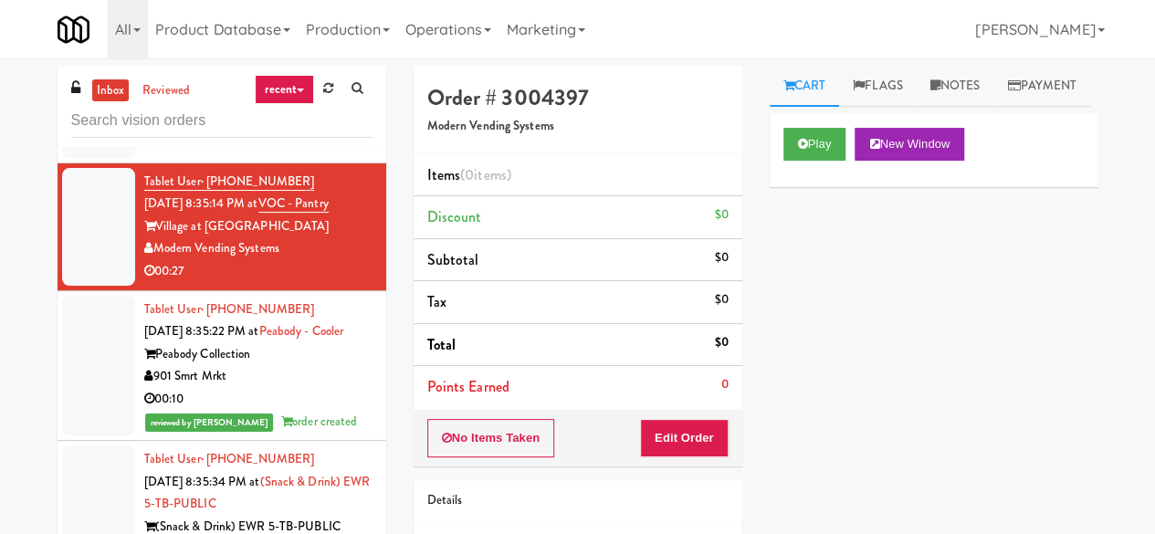
click at [292, 110] on div "[STREET_ADDRESS]" at bounding box center [258, 99] width 228 height 23
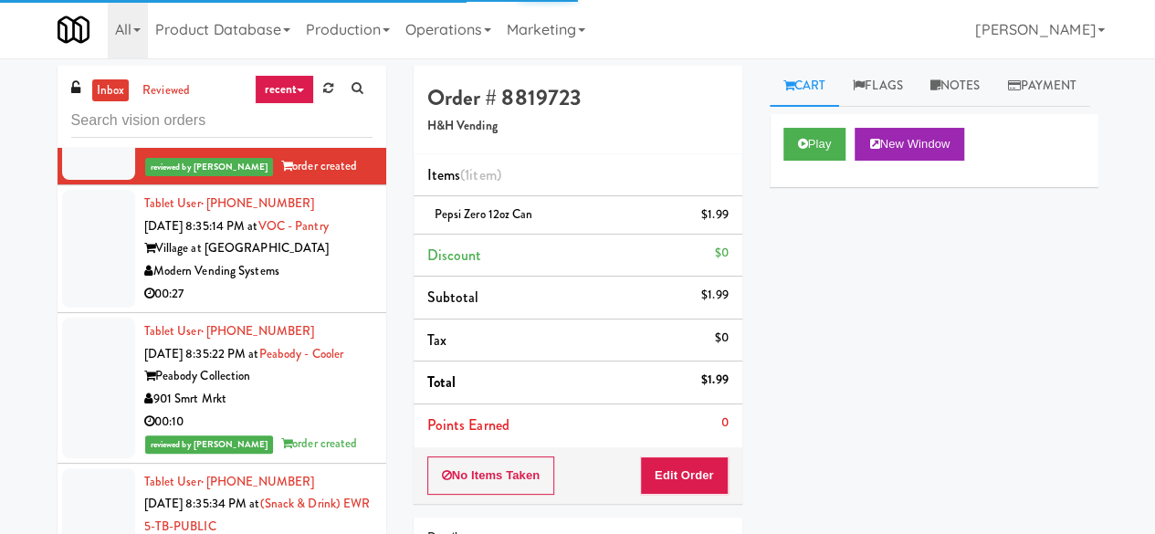
click at [329, 283] on div "Modern Vending Systems" at bounding box center [258, 271] width 228 height 23
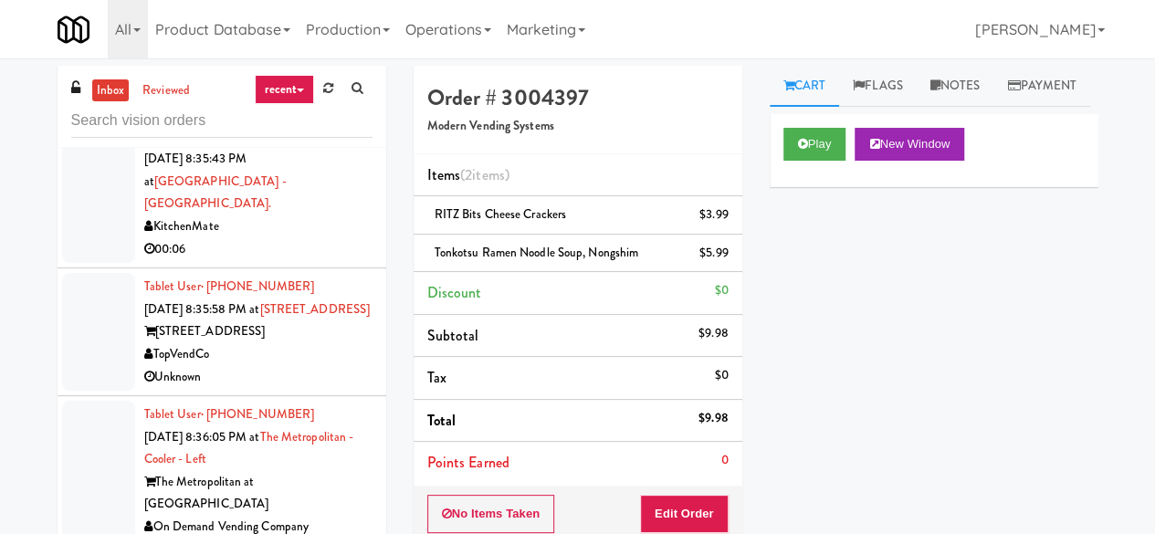
scroll to position [7496, 0]
click at [307, 246] on div "00:06" at bounding box center [258, 249] width 228 height 23
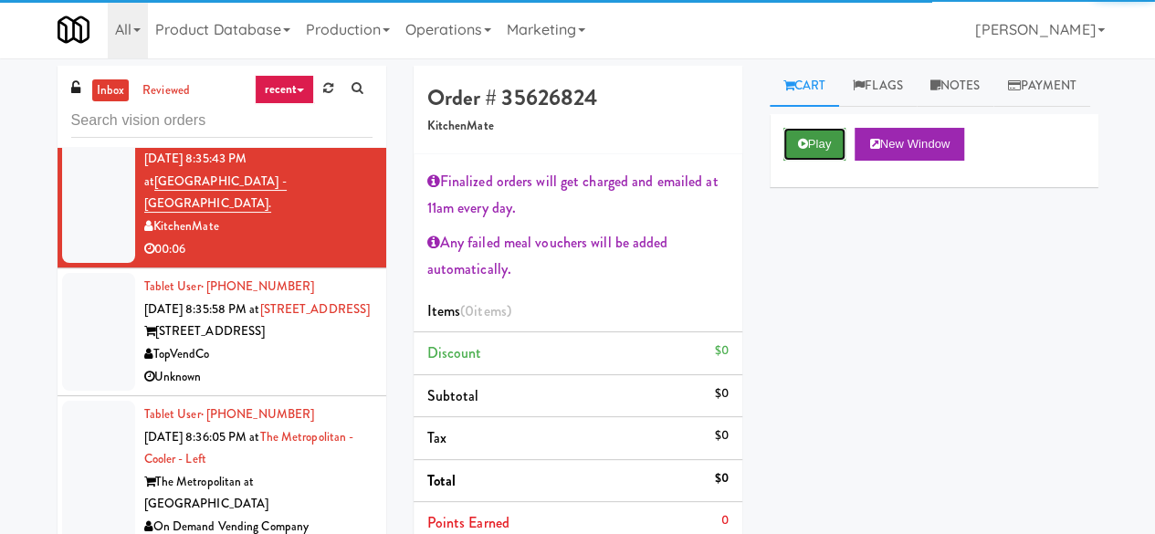
click at [795, 161] on button "Play" at bounding box center [814, 144] width 63 height 33
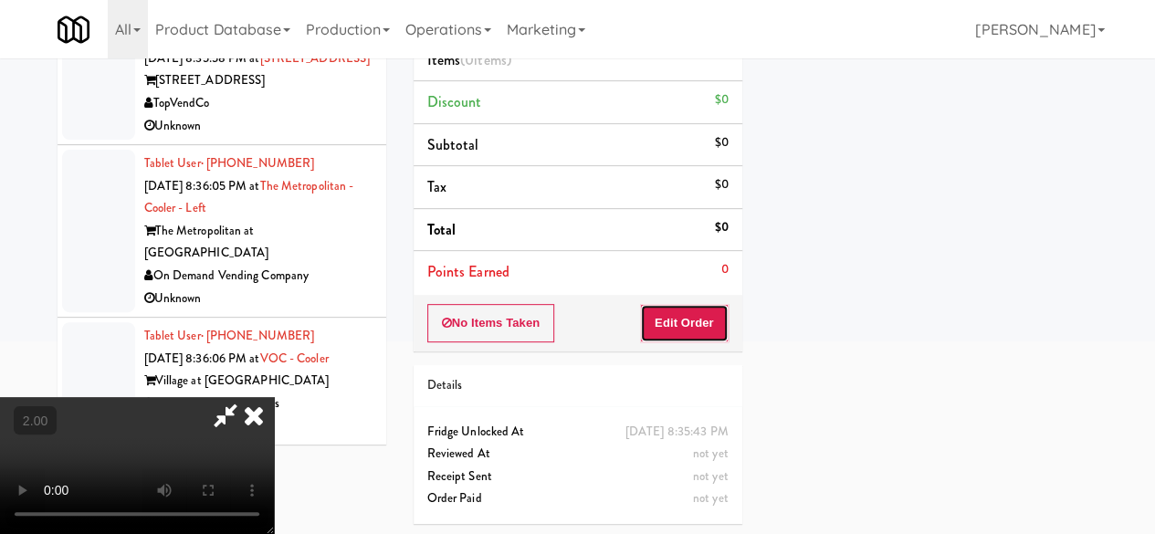
click at [693, 307] on button "Edit Order" at bounding box center [684, 323] width 89 height 38
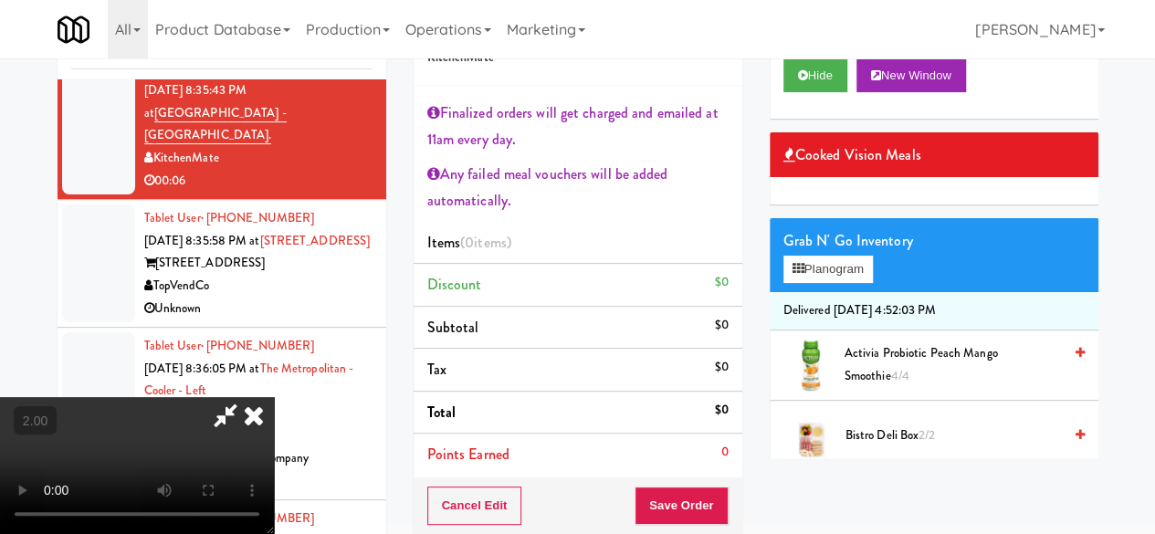
scroll to position [37, 0]
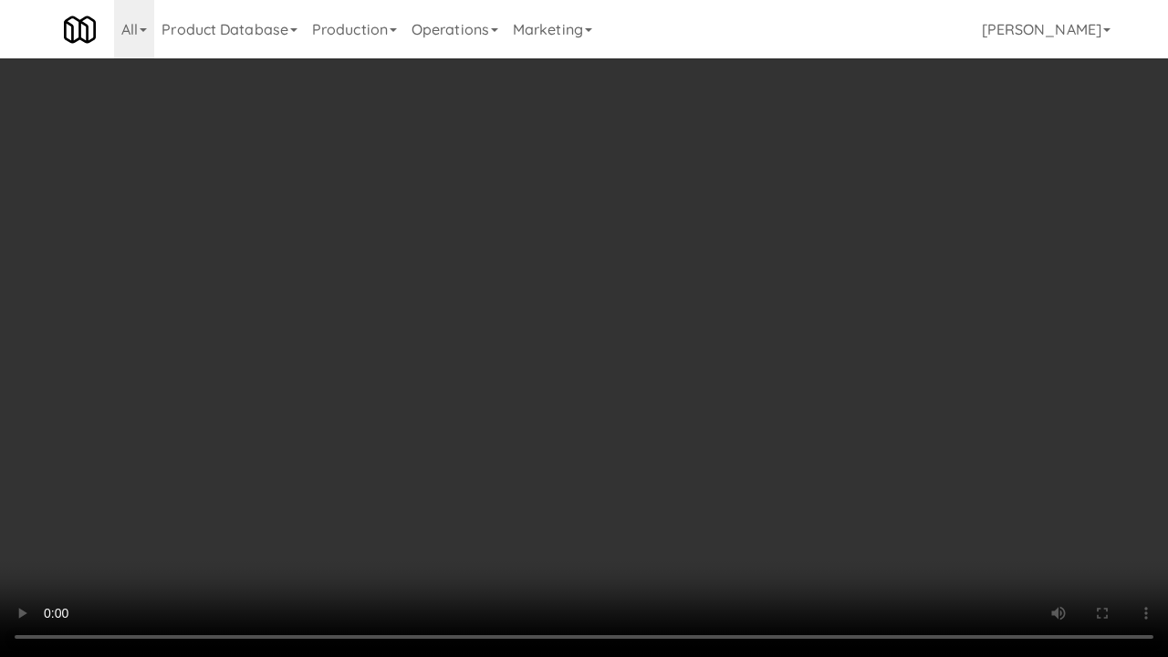
click at [741, 322] on video at bounding box center [584, 328] width 1168 height 657
click at [741, 324] on video at bounding box center [584, 328] width 1168 height 657
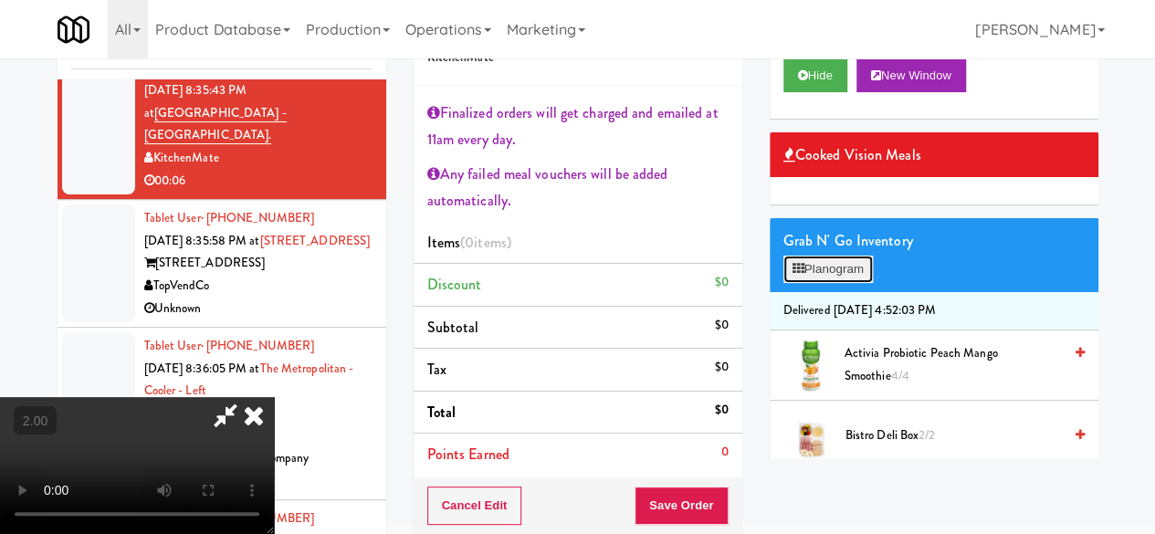
click at [839, 283] on button "Planogram" at bounding box center [827, 269] width 89 height 27
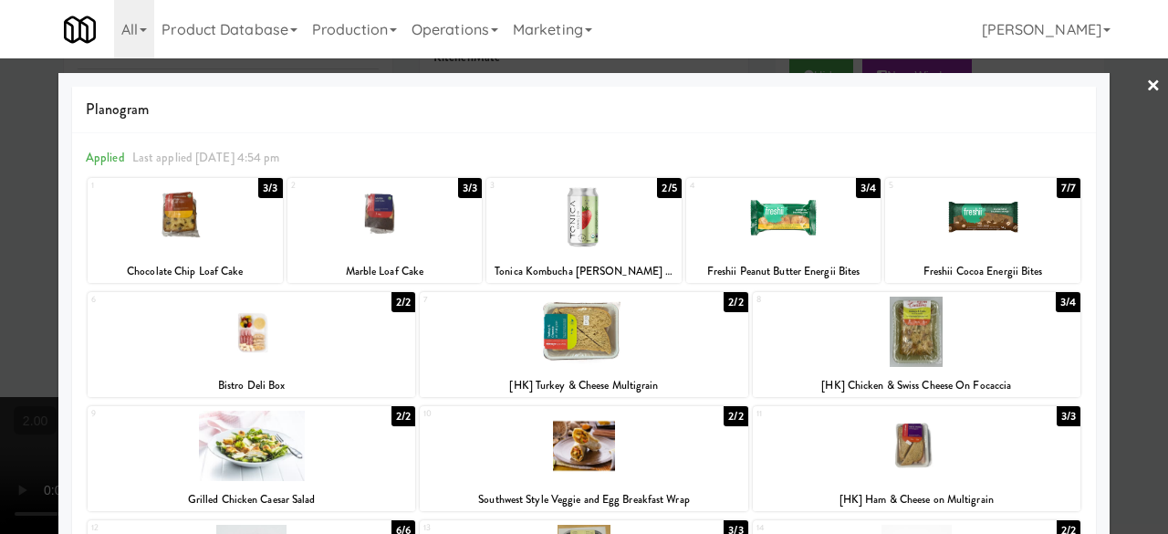
click at [1126, 205] on div at bounding box center [584, 267] width 1168 height 534
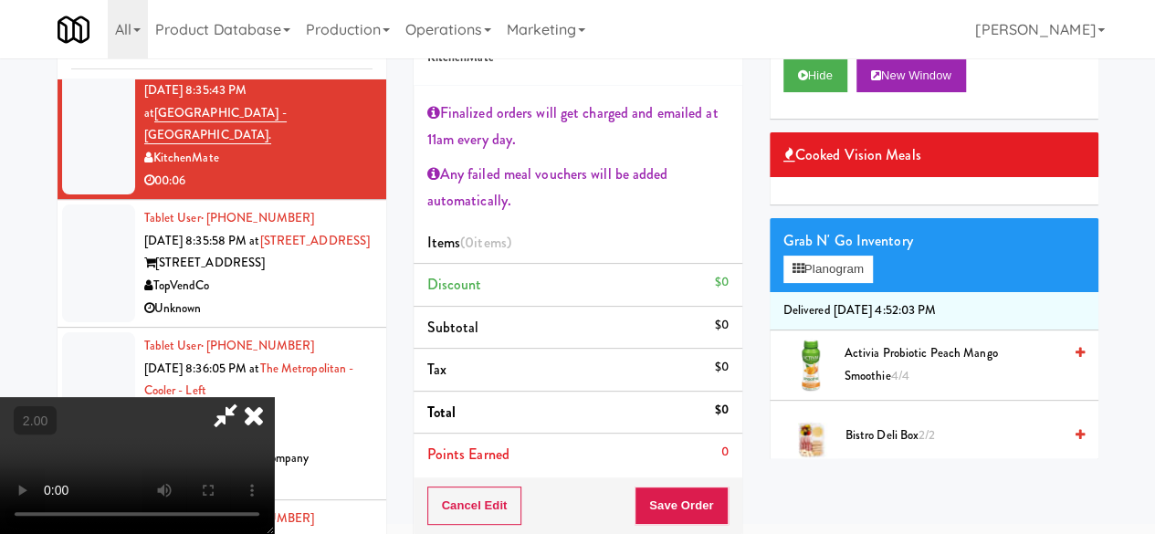
scroll to position [456, 0]
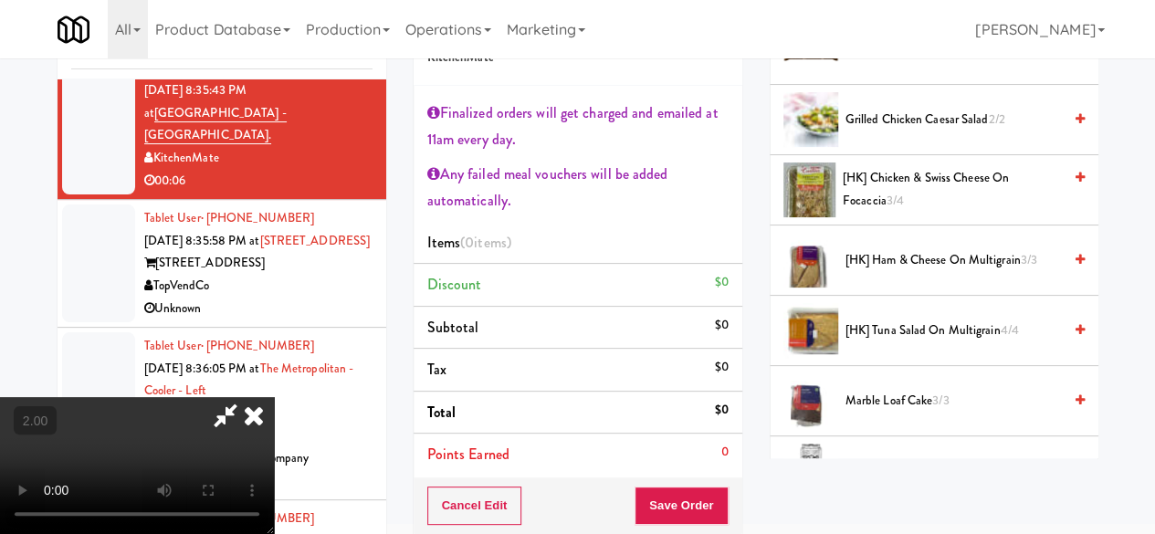
click at [904, 342] on span "[HK] Tuna Salad on Multigrain 4/4" at bounding box center [953, 330] width 216 height 23
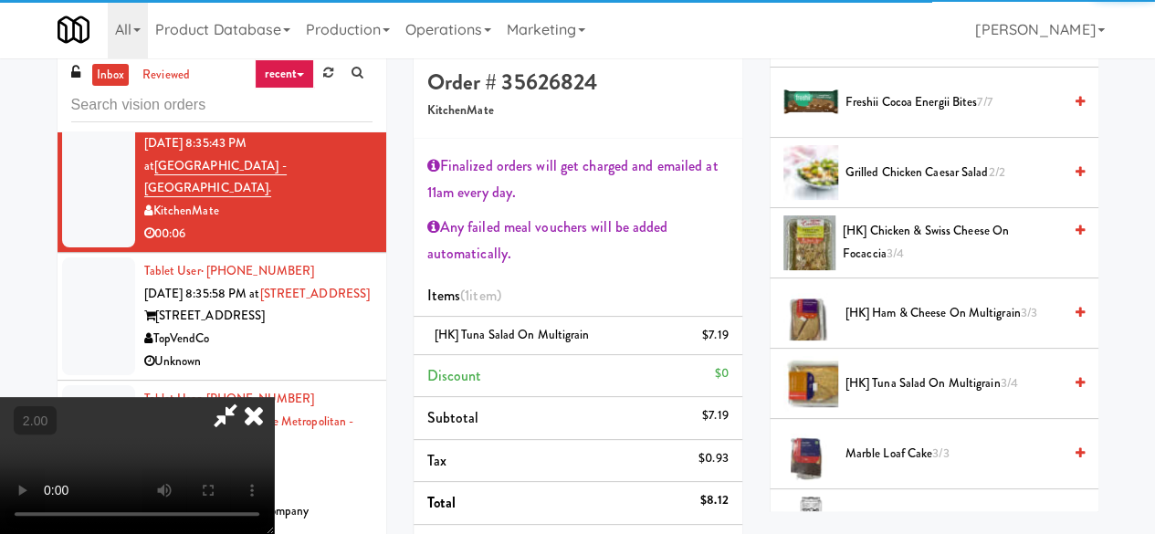
scroll to position [0, 0]
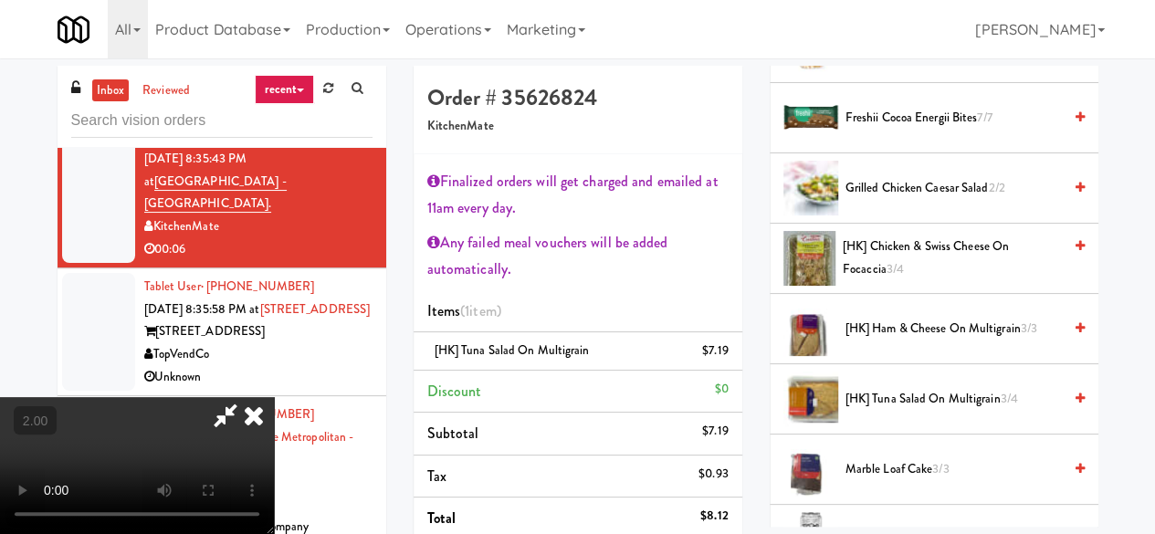
drag, startPoint x: 628, startPoint y: 70, endPoint x: 637, endPoint y: 95, distance: 26.3
click at [246, 397] on icon at bounding box center [225, 415] width 42 height 37
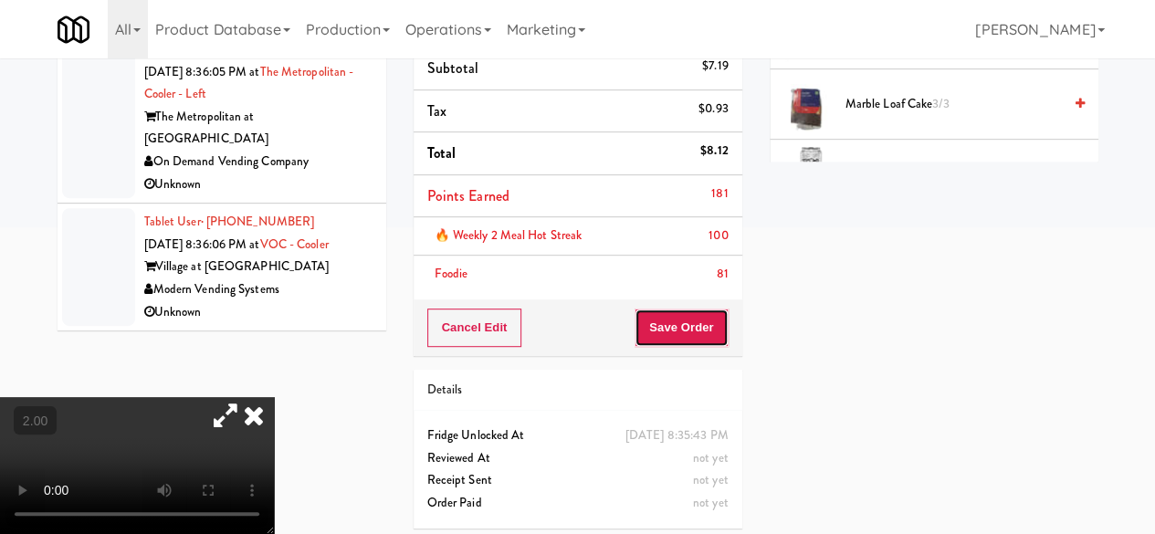
click at [692, 335] on button "Save Order" at bounding box center [680, 327] width 93 height 38
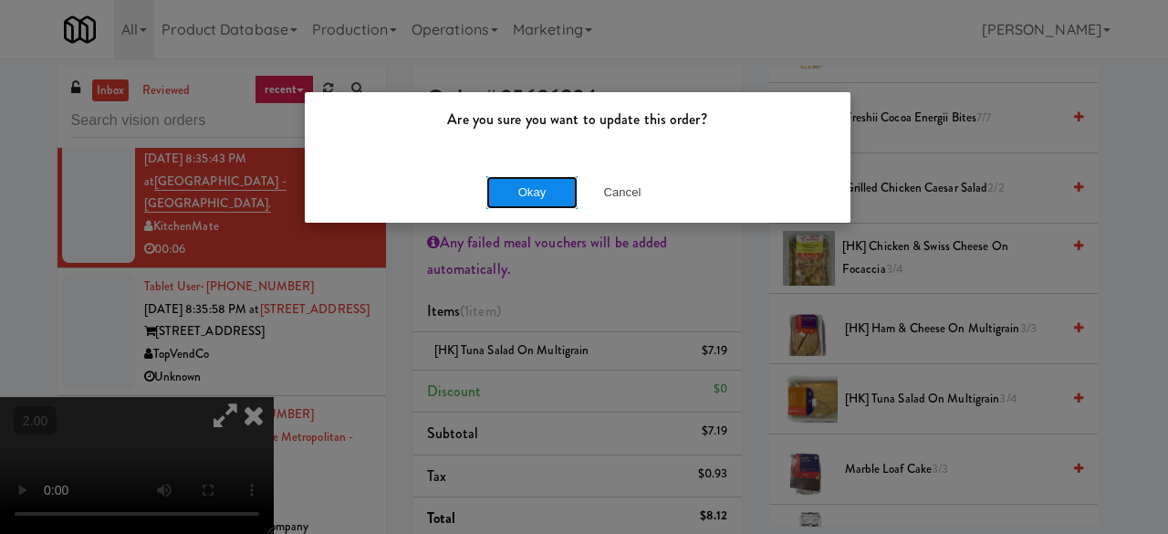
click at [561, 204] on button "Okay" at bounding box center [531, 192] width 91 height 33
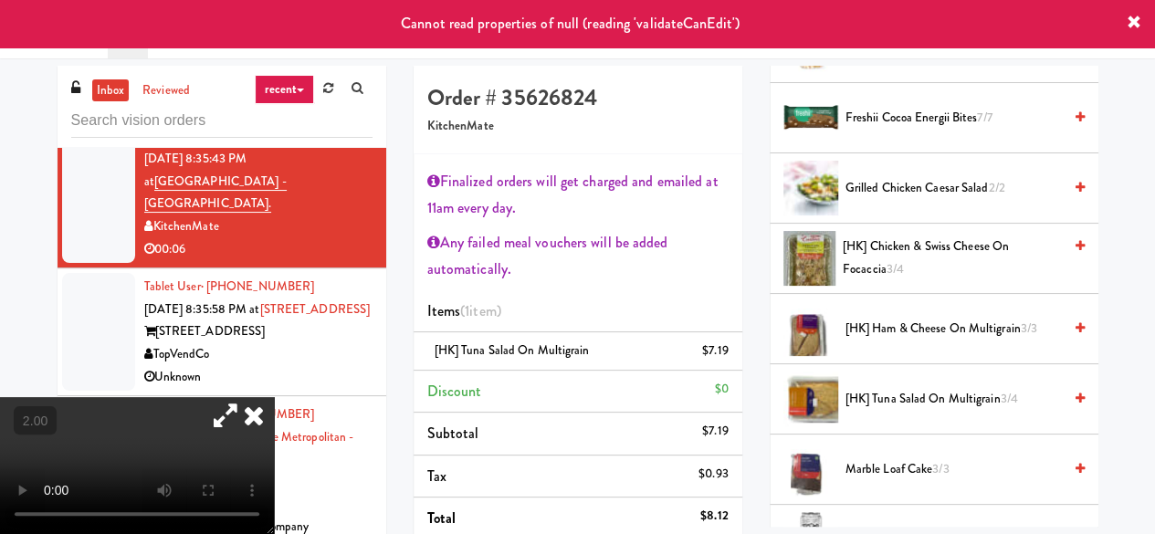
click at [403, 99] on div "Order # 35626824 KitchenMate Finalized orders will get charged and emailed at 1…" at bounding box center [578, 486] width 356 height 841
click at [274, 397] on icon at bounding box center [254, 415] width 40 height 37
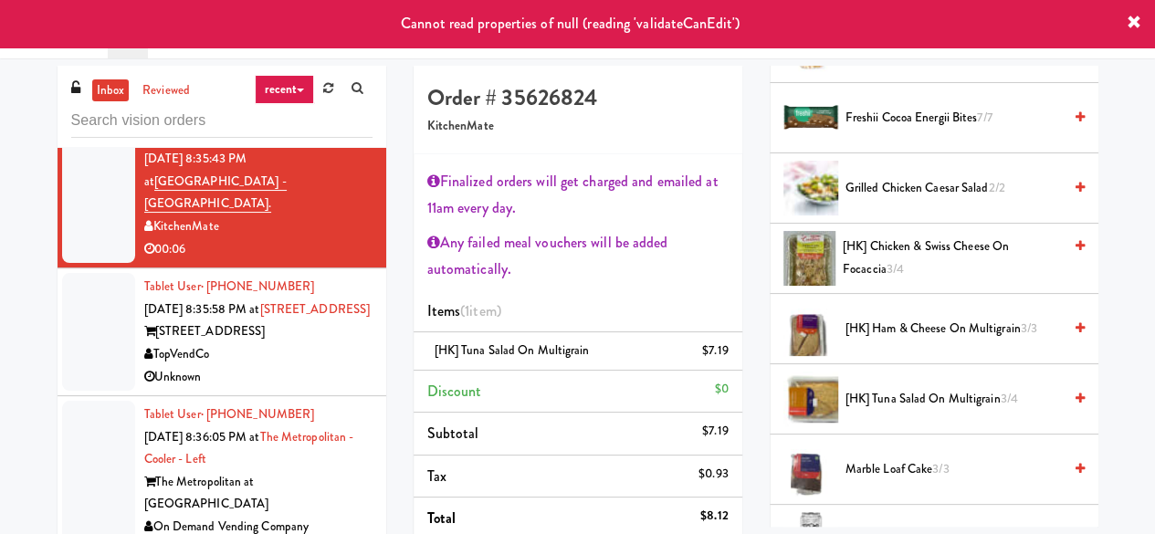
click at [316, 343] on div "[STREET_ADDRESS]" at bounding box center [258, 331] width 228 height 23
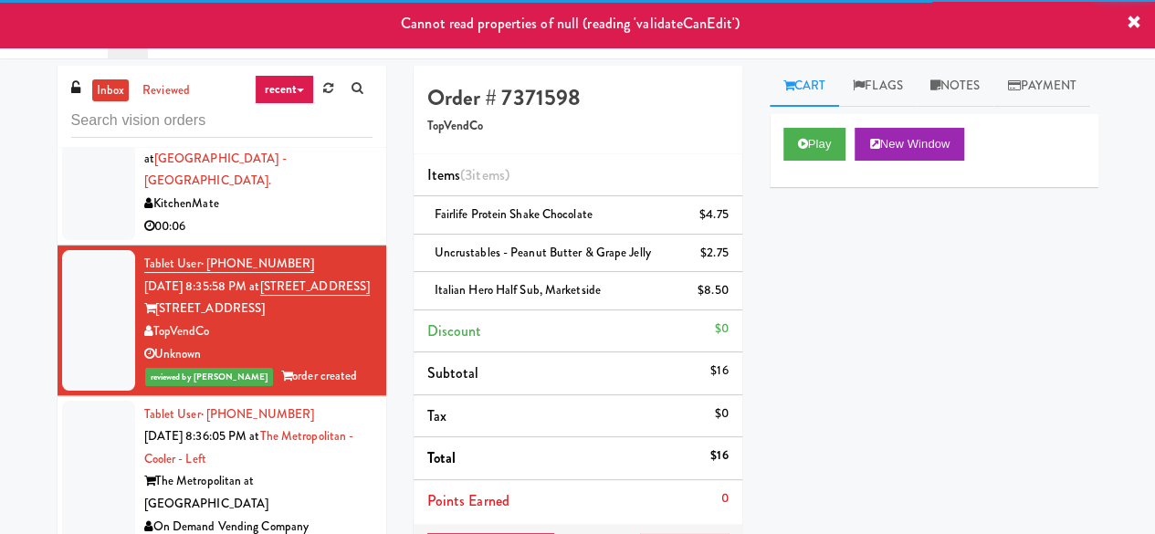
click at [314, 238] on div "00:06" at bounding box center [258, 226] width 228 height 23
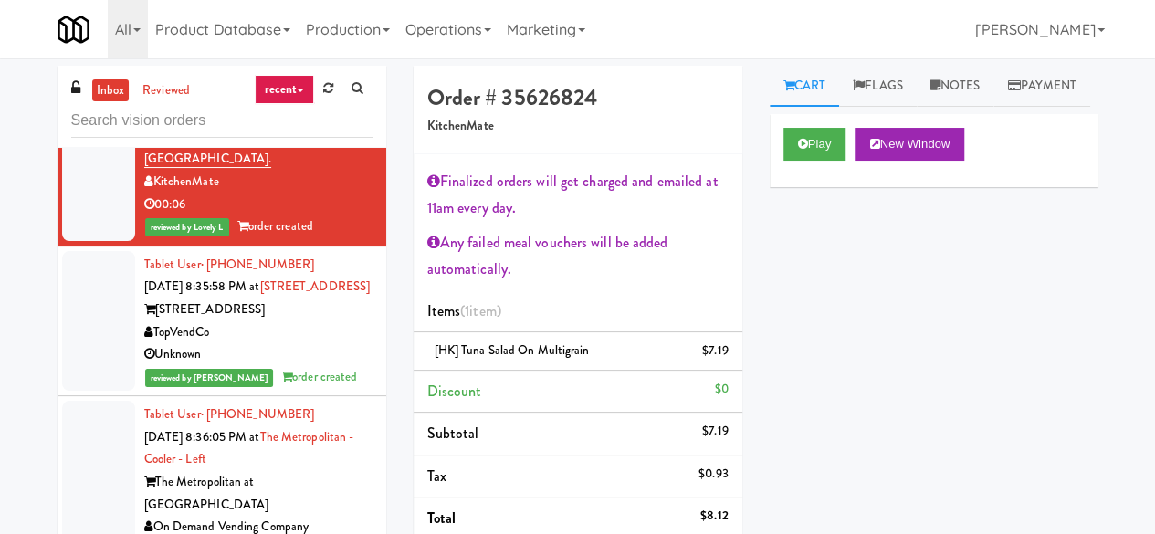
scroll to position [7131, 0]
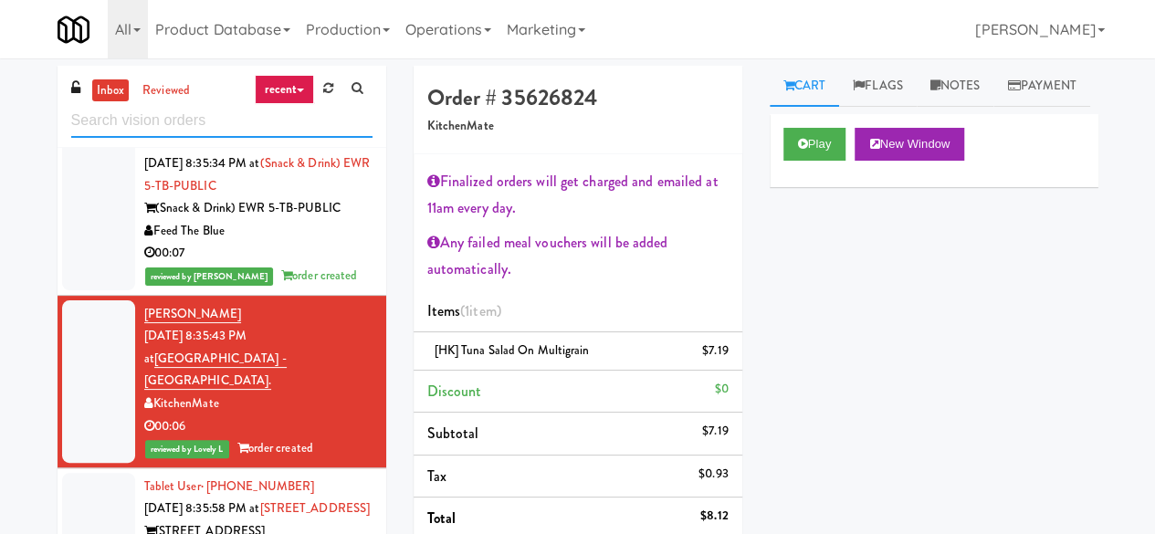
click at [214, 128] on input "text" at bounding box center [221, 121] width 301 height 34
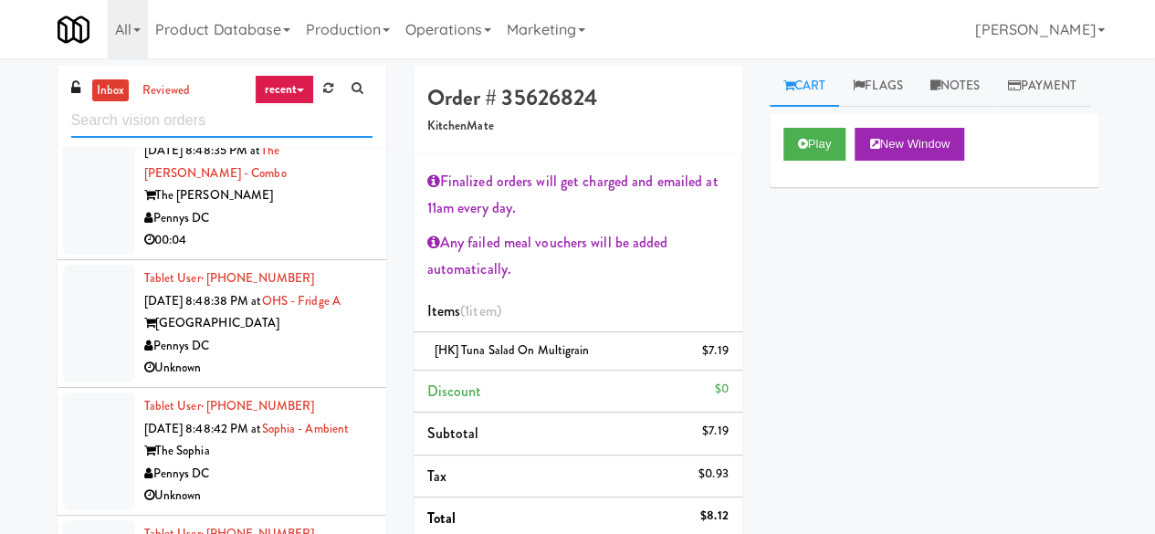
scroll to position [5182, 0]
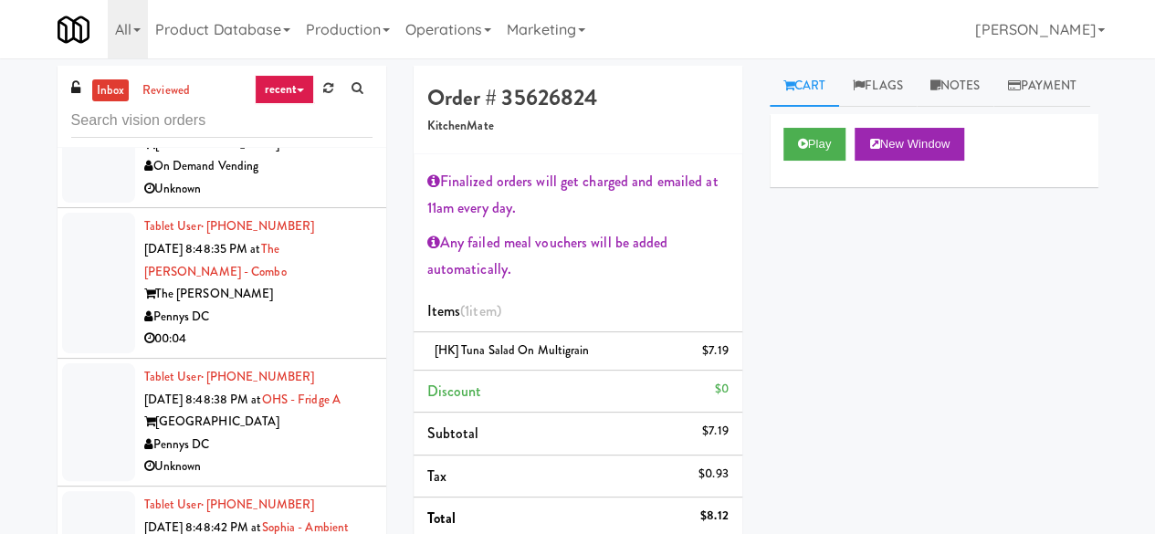
click at [265, 329] on div "Pennys DC" at bounding box center [258, 317] width 228 height 23
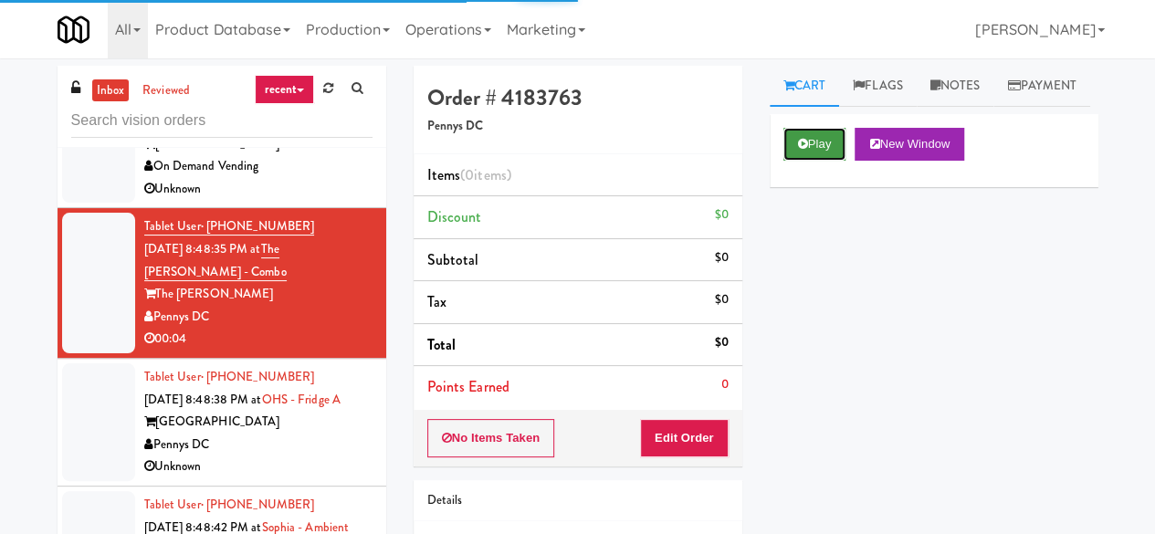
click at [817, 161] on button "Play" at bounding box center [814, 144] width 63 height 33
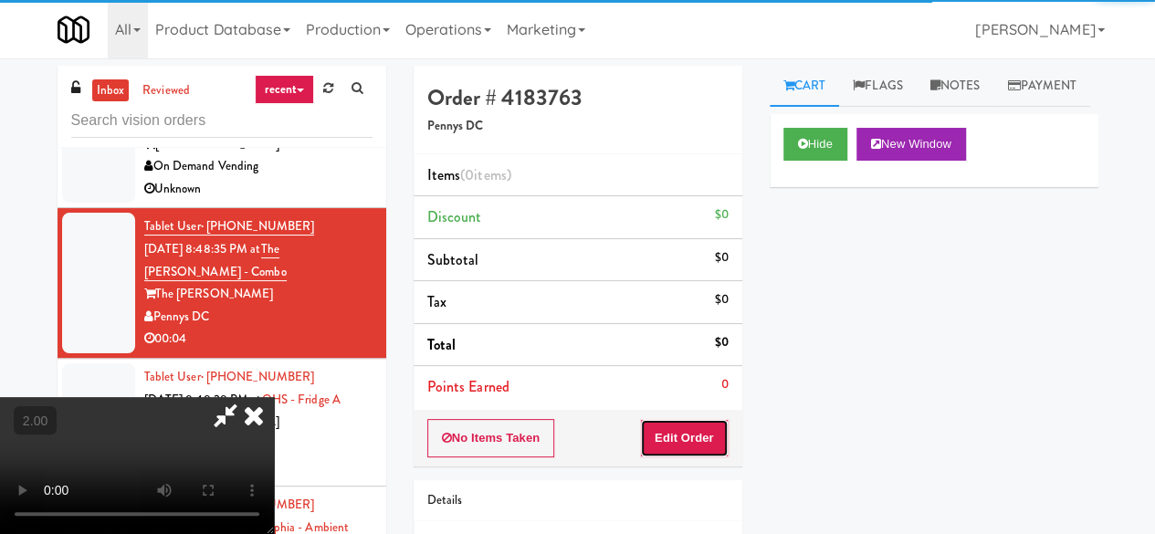
click at [691, 435] on button "Edit Order" at bounding box center [684, 438] width 89 height 38
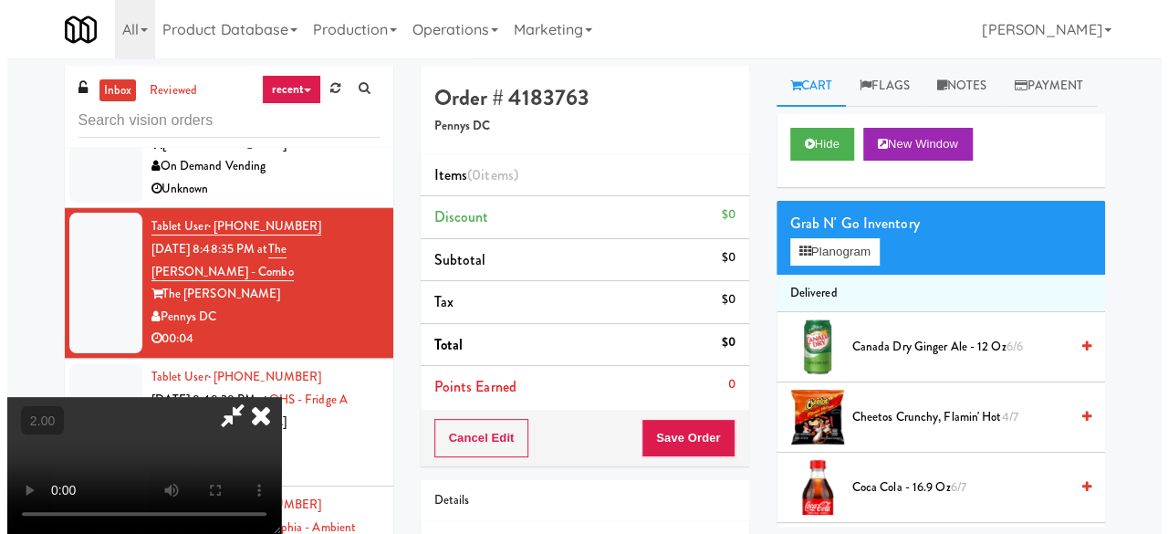
scroll to position [37, 0]
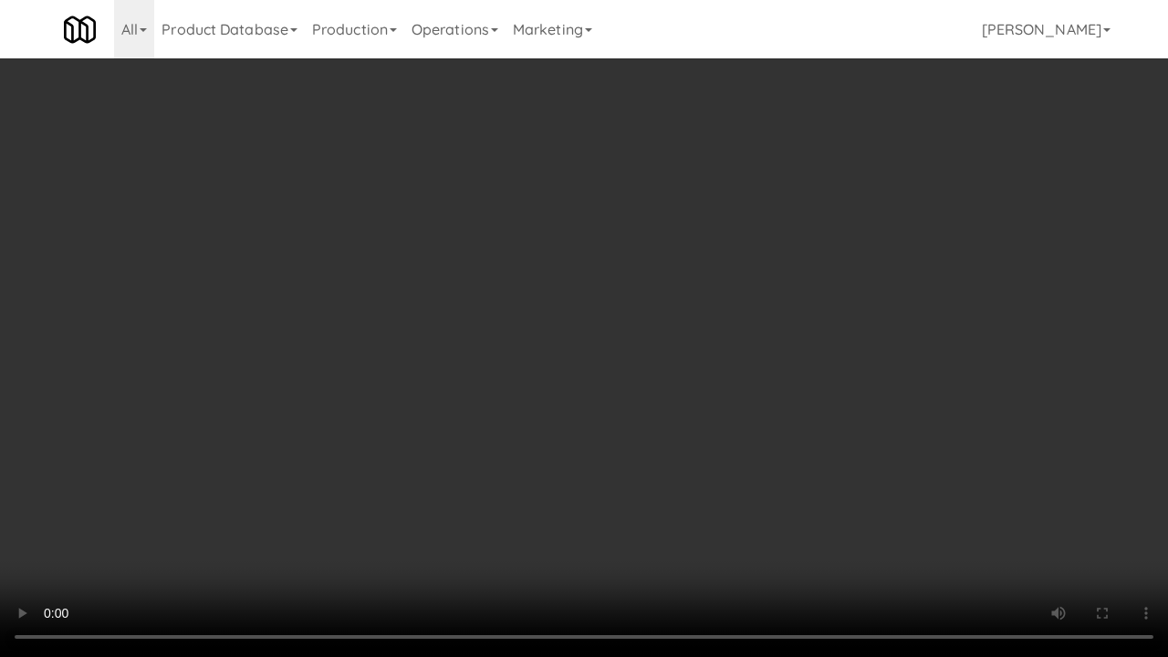
click at [823, 395] on video at bounding box center [584, 328] width 1168 height 657
click at [822, 393] on video at bounding box center [584, 328] width 1168 height 657
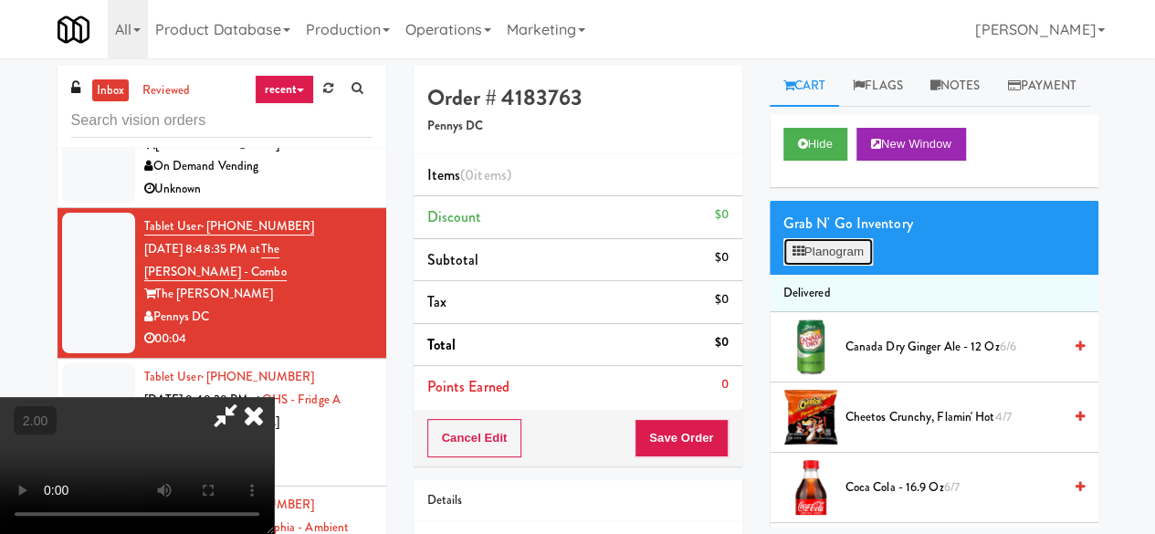
click at [867, 266] on button "Planogram" at bounding box center [827, 251] width 89 height 27
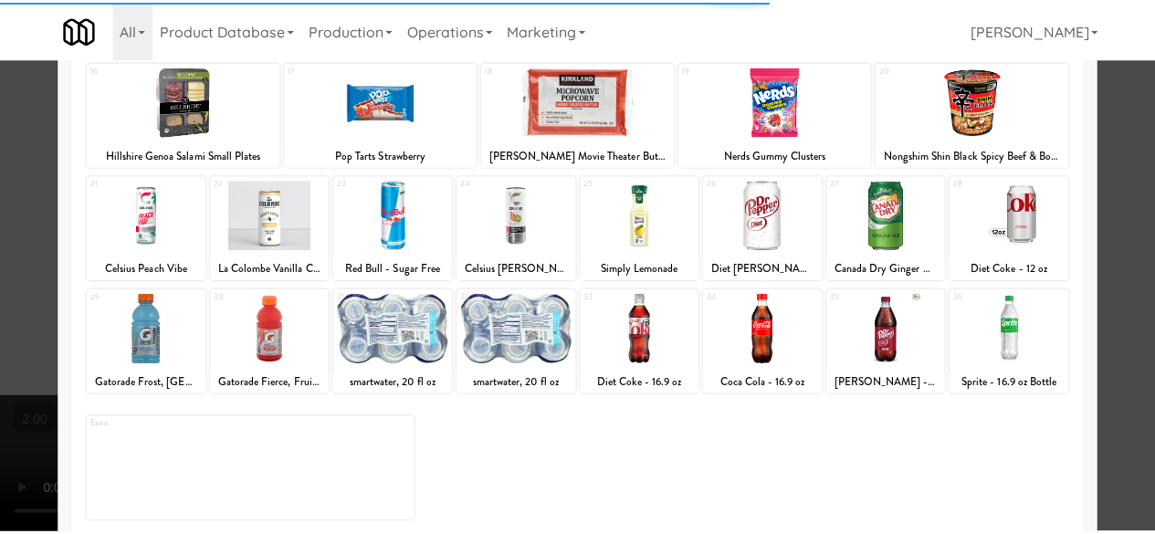
scroll to position [361, 0]
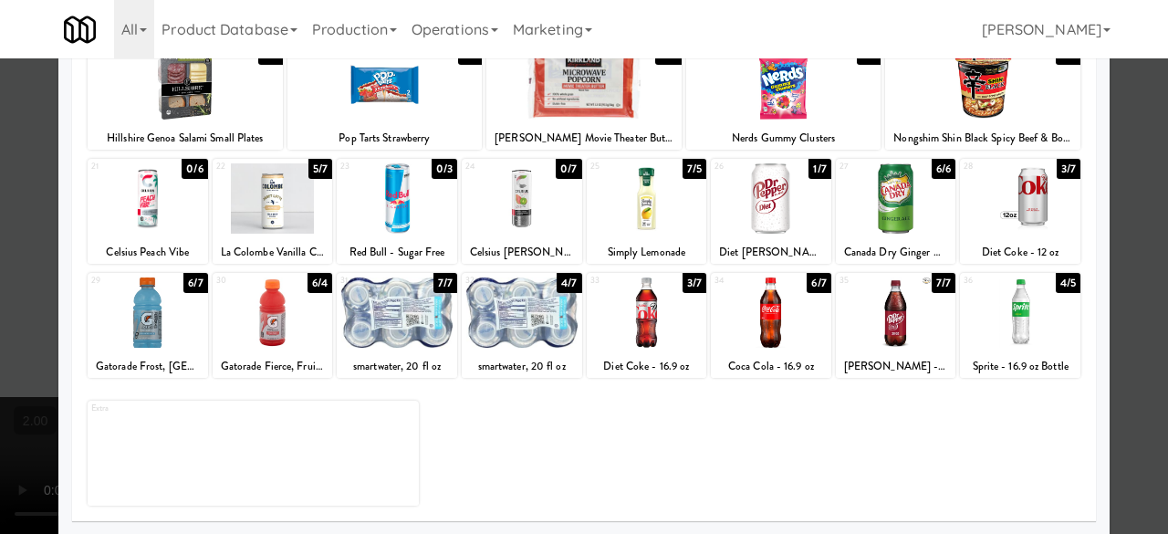
click at [915, 214] on div at bounding box center [896, 198] width 120 height 70
click at [1106, 204] on div at bounding box center [584, 267] width 1168 height 534
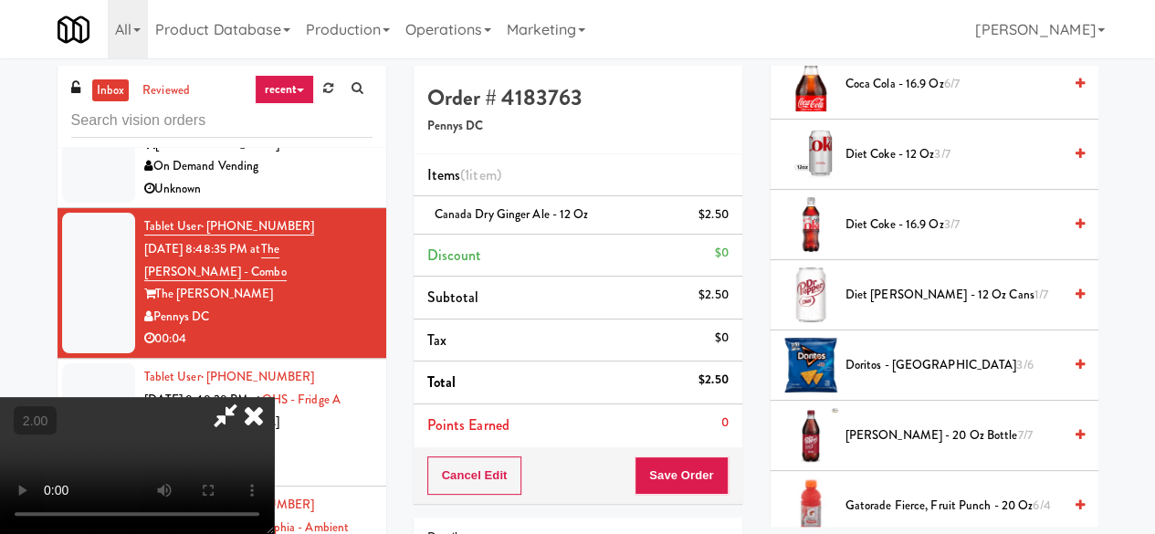
scroll to position [37, 0]
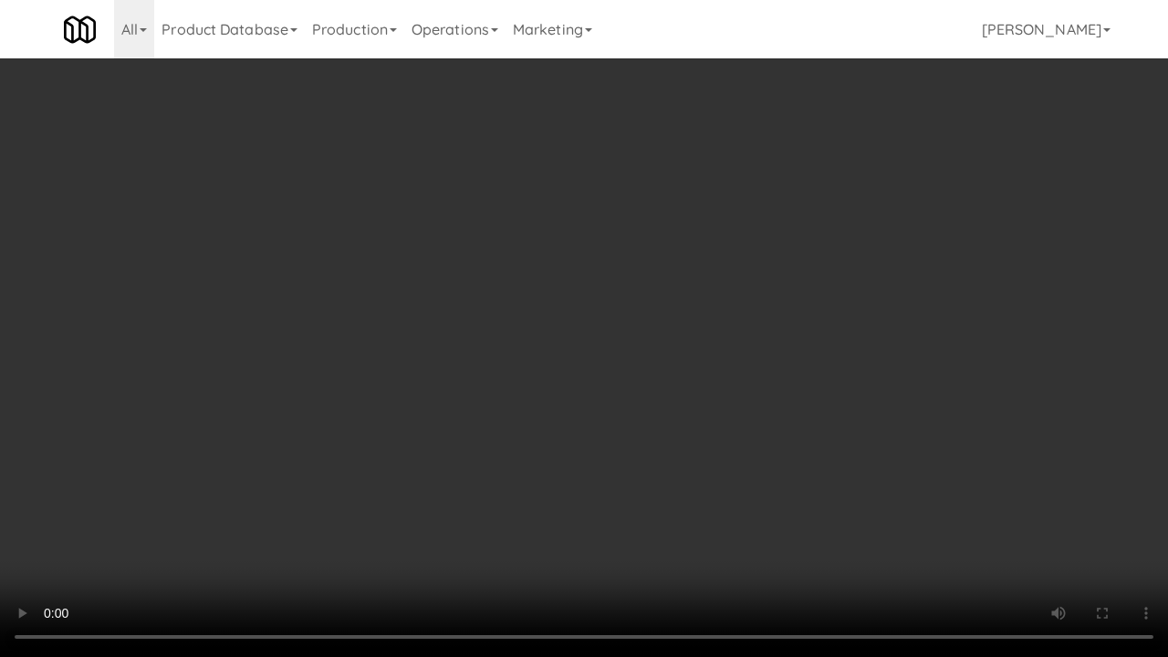
click at [714, 375] on video at bounding box center [584, 328] width 1168 height 657
click at [694, 369] on video at bounding box center [584, 328] width 1168 height 657
click at [647, 498] on video at bounding box center [584, 328] width 1168 height 657
click at [646, 445] on video at bounding box center [584, 328] width 1168 height 657
click at [729, 423] on video at bounding box center [584, 328] width 1168 height 657
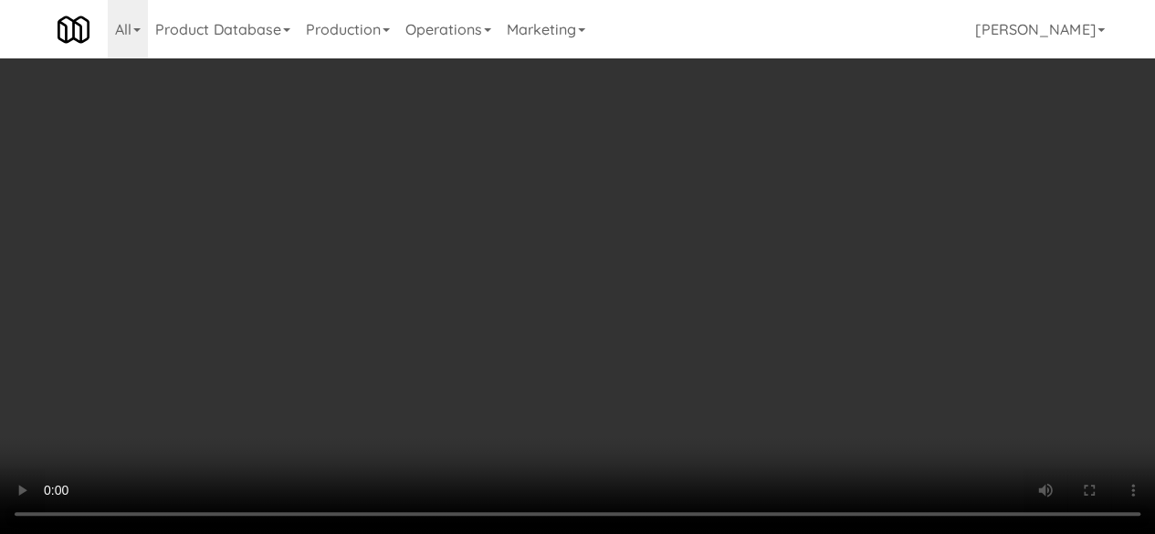
click at [728, 478] on div "Cancel Edit Save Order" at bounding box center [577, 475] width 329 height 57
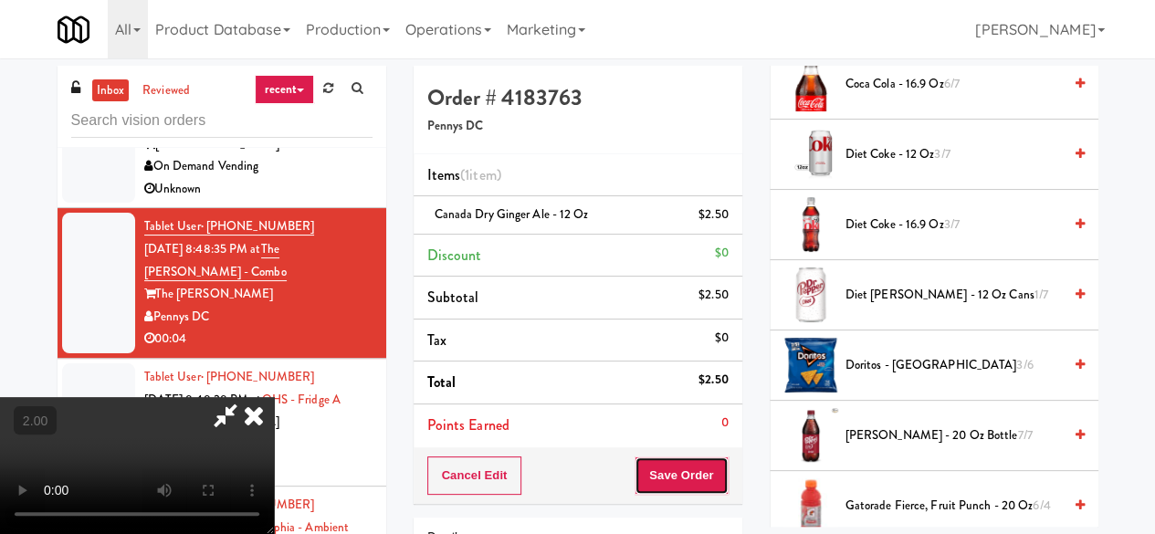
click at [709, 483] on button "Save Order" at bounding box center [680, 475] width 93 height 38
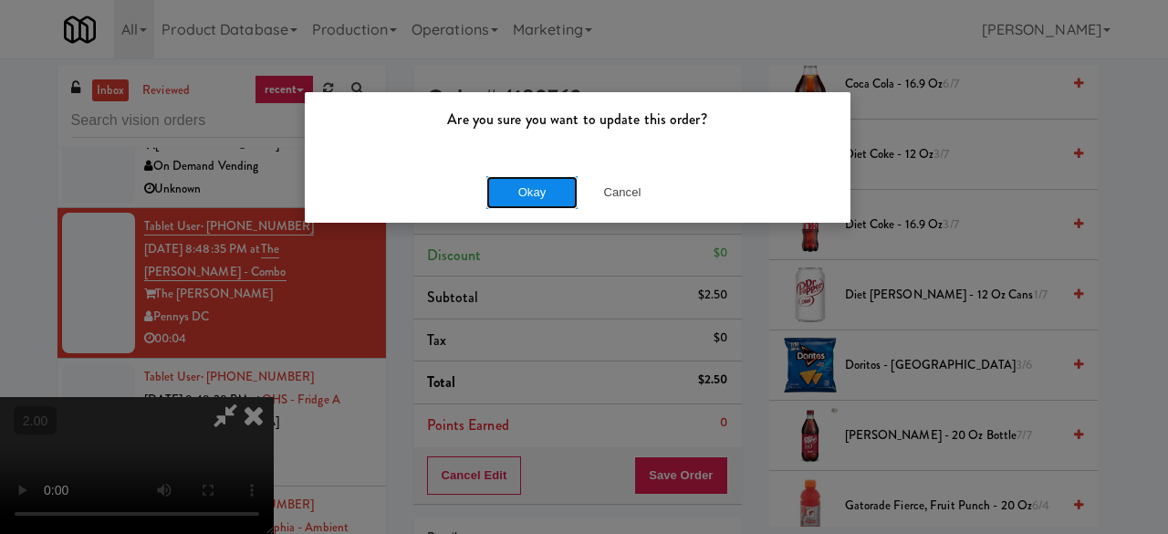
click at [548, 196] on button "Okay" at bounding box center [531, 192] width 91 height 33
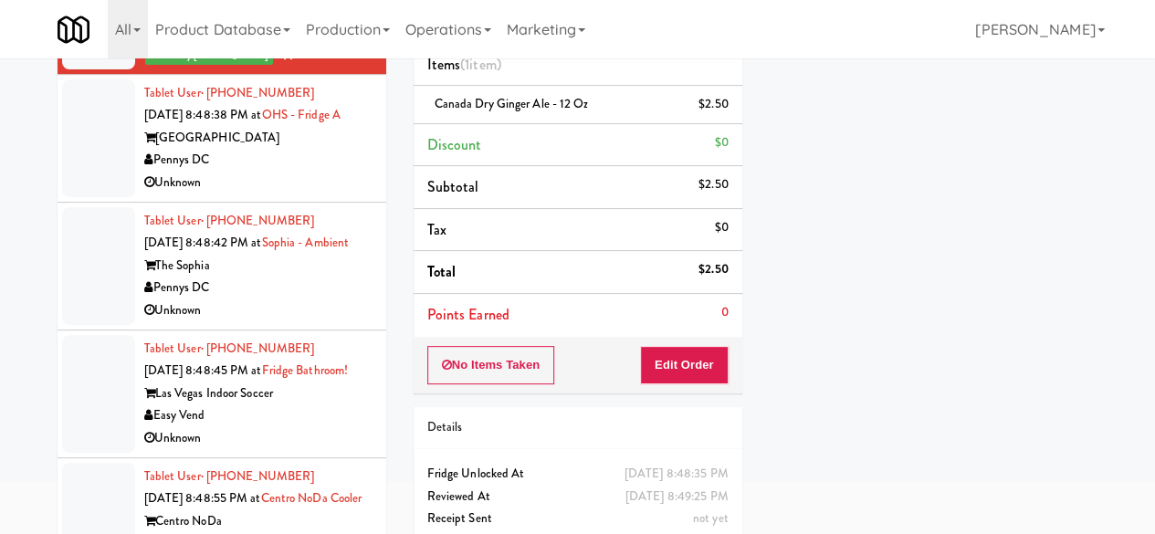
scroll to position [0, 0]
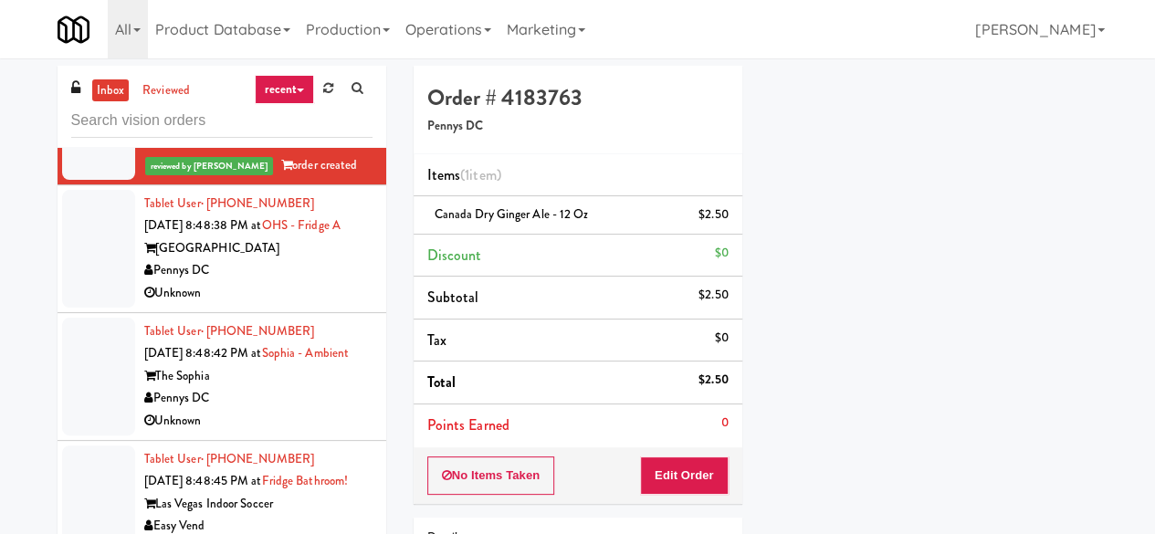
click at [301, 237] on div "[GEOGRAPHIC_DATA]" at bounding box center [258, 248] width 228 height 23
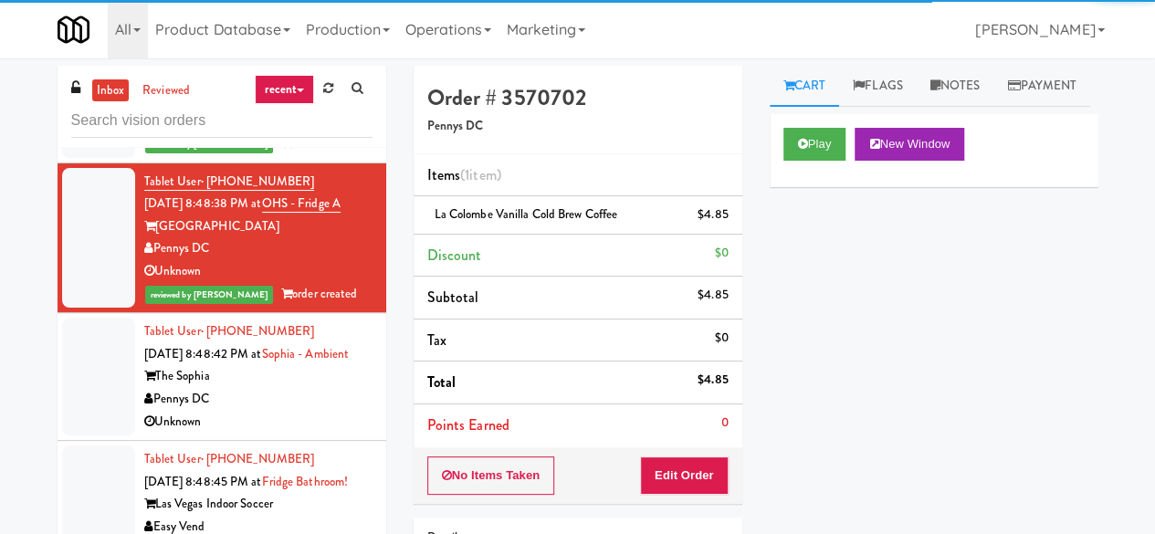
click at [318, 365] on div "The Sophia" at bounding box center [258, 376] width 228 height 23
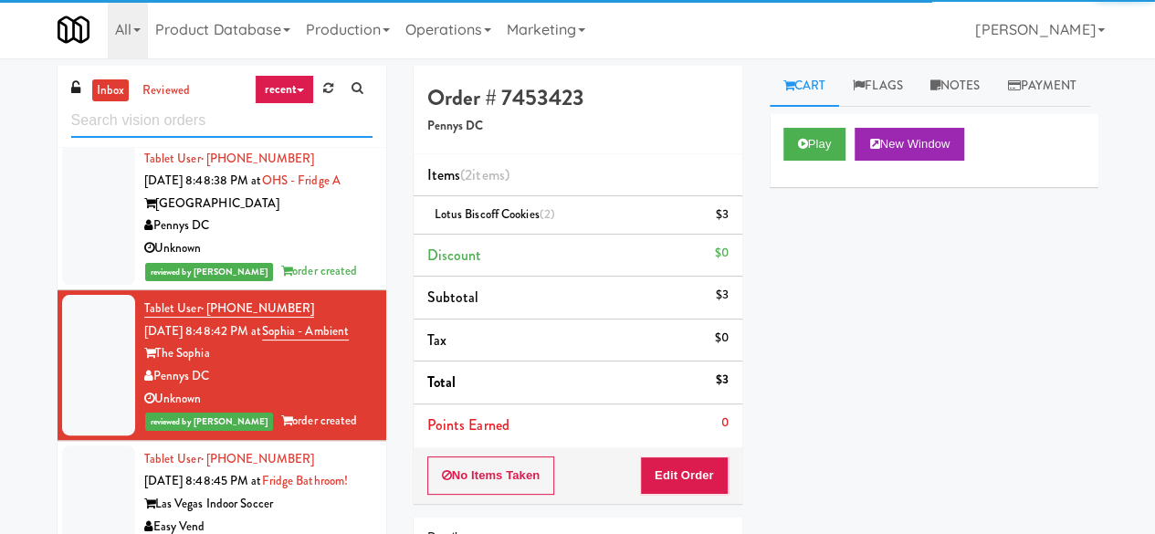
click at [225, 120] on input "text" at bounding box center [221, 121] width 301 height 34
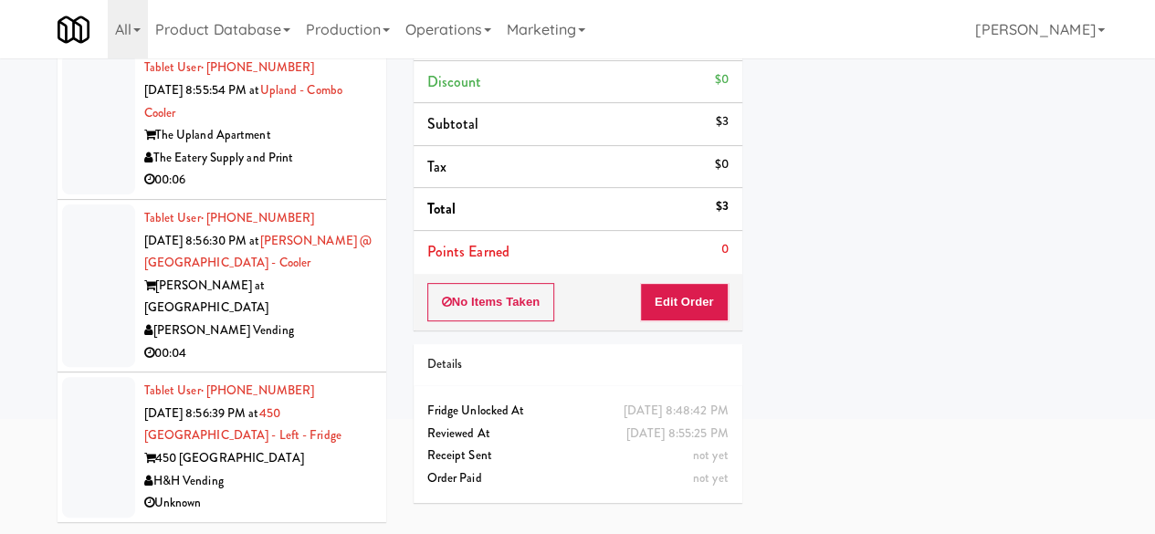
scroll to position [4475, 0]
click at [282, 346] on div "00:04" at bounding box center [258, 353] width 228 height 23
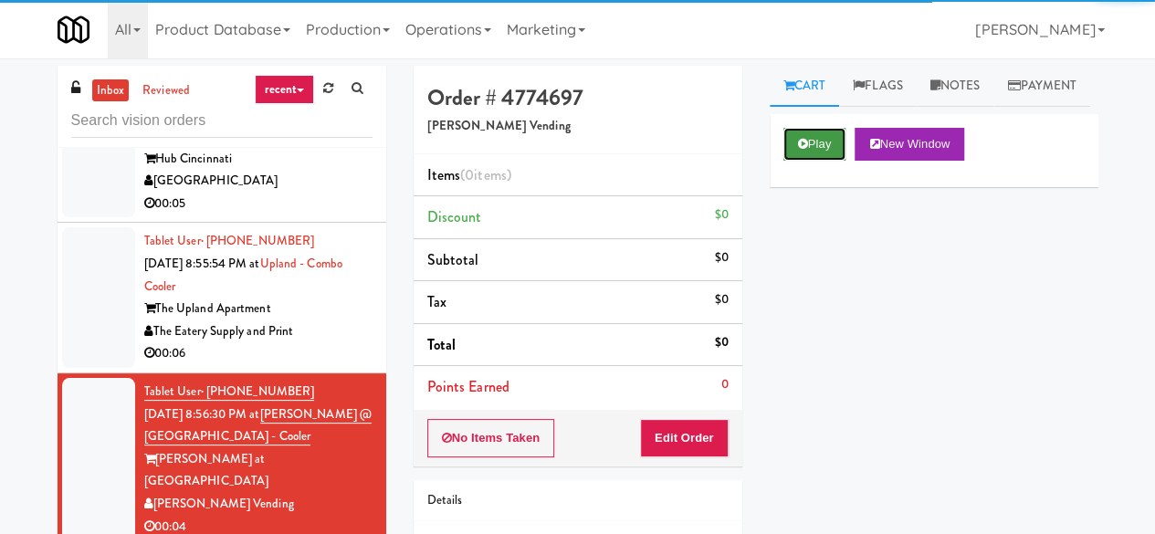
click at [831, 161] on button "Play" at bounding box center [814, 144] width 63 height 33
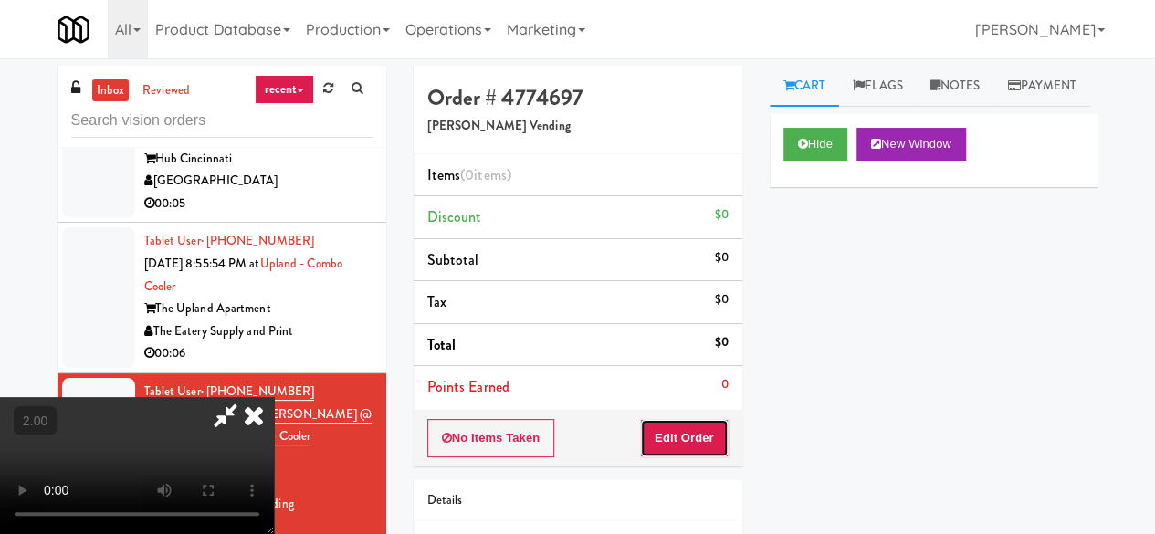
click at [697, 444] on button "Edit Order" at bounding box center [684, 438] width 89 height 38
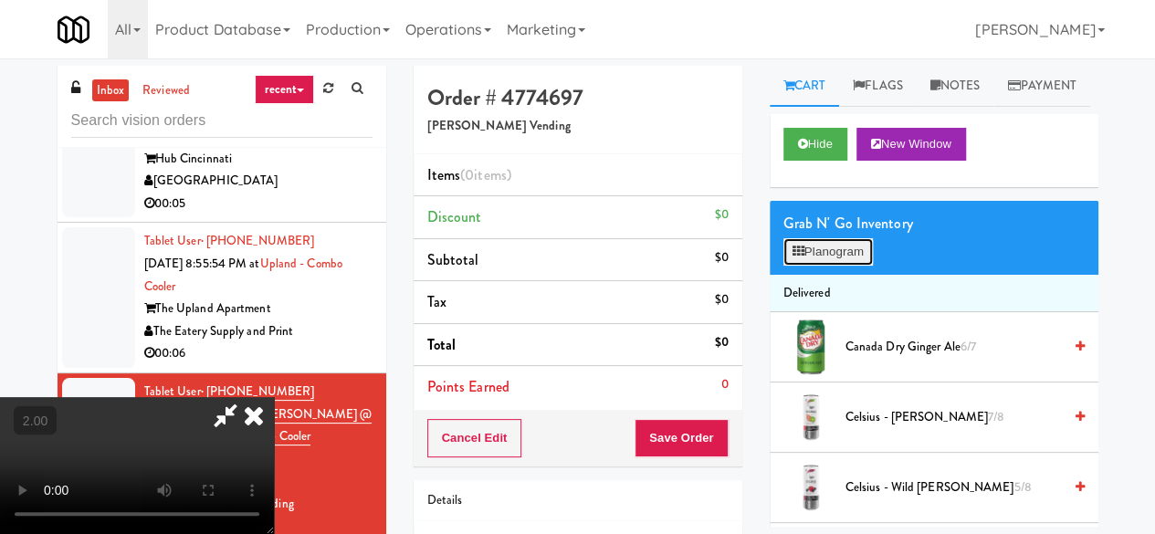
click at [846, 266] on button "Planogram" at bounding box center [827, 251] width 89 height 27
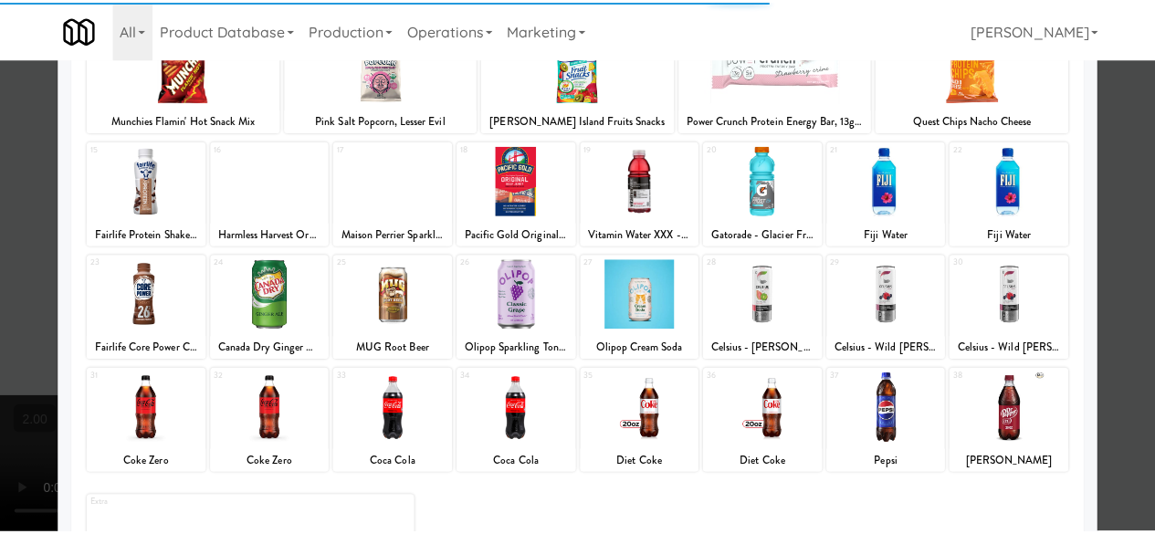
scroll to position [361, 0]
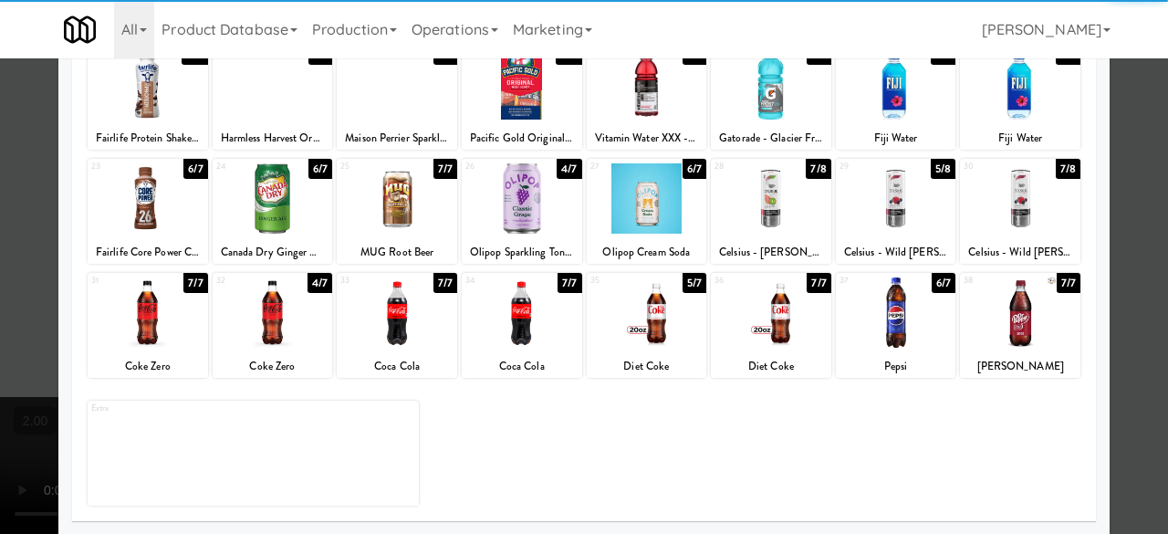
click at [157, 335] on div at bounding box center [148, 312] width 120 height 70
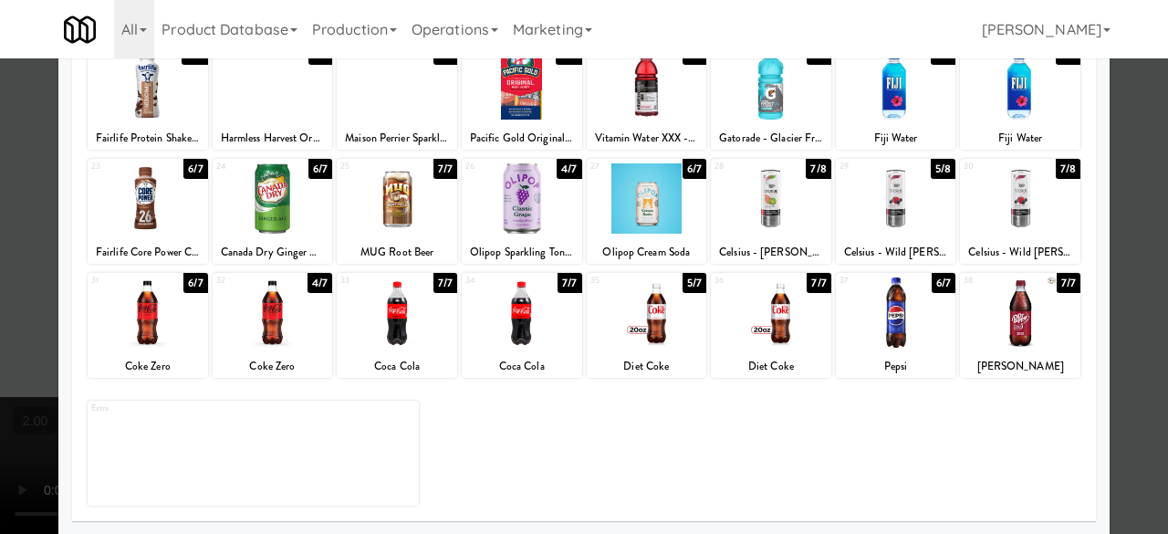
click at [1119, 159] on div at bounding box center [584, 267] width 1168 height 534
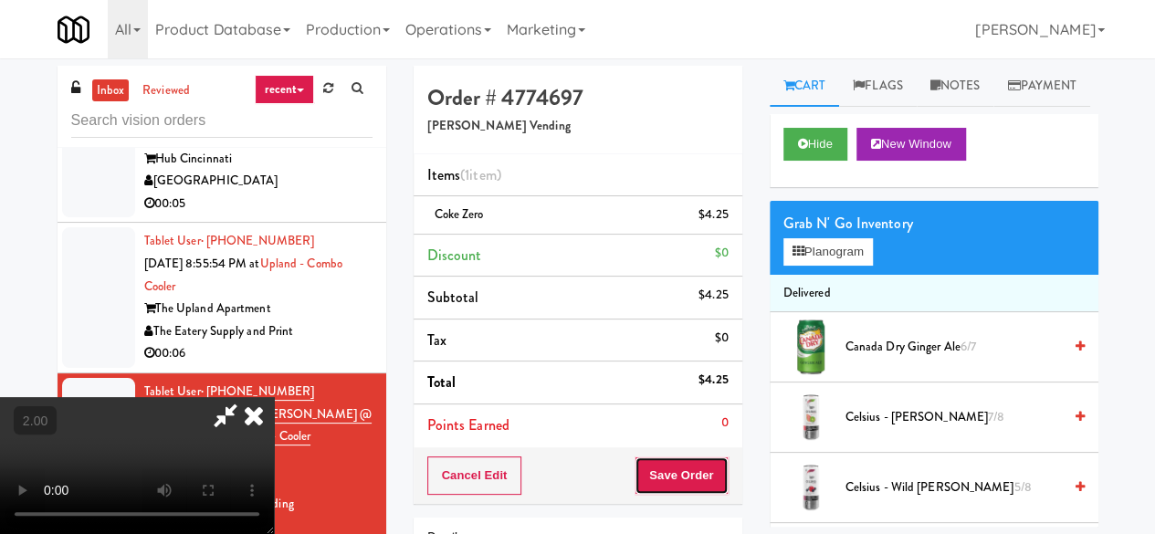
click at [698, 475] on button "Save Order" at bounding box center [680, 475] width 93 height 38
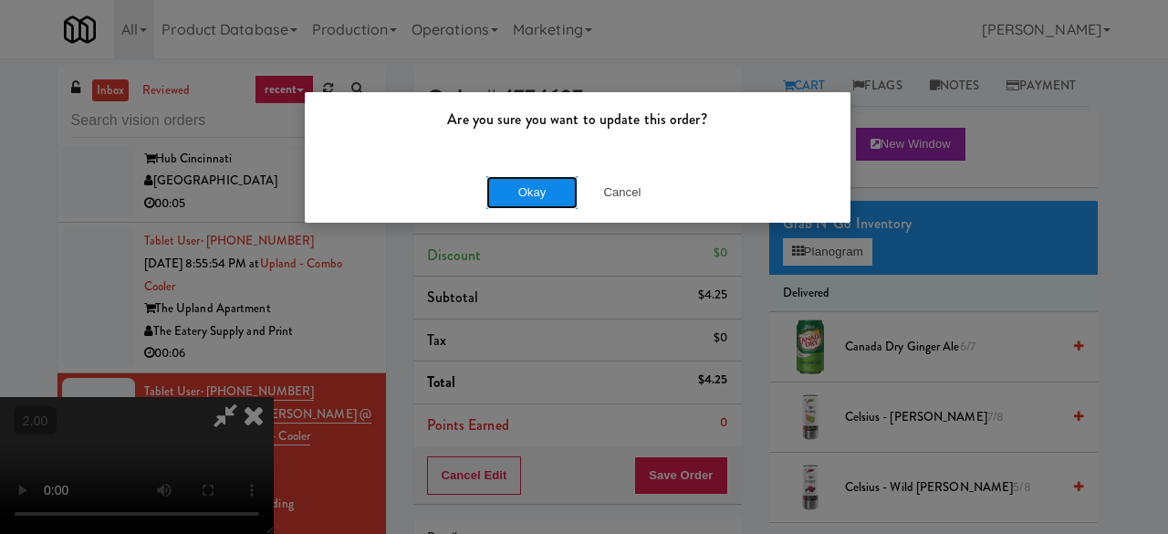
click at [506, 202] on button "Okay" at bounding box center [531, 192] width 91 height 33
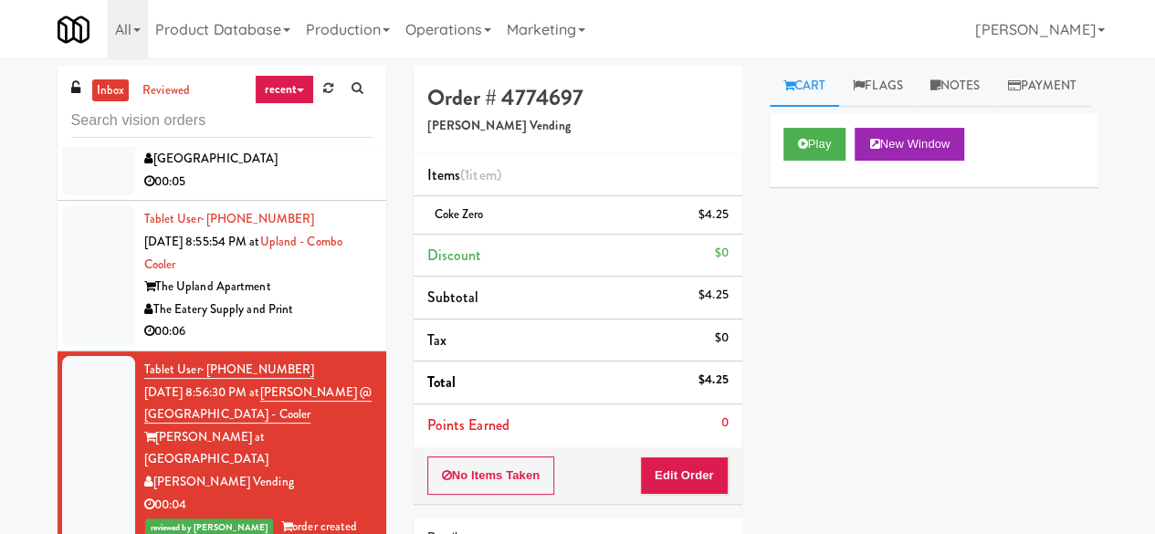
click at [296, 343] on div "00:06" at bounding box center [258, 331] width 228 height 23
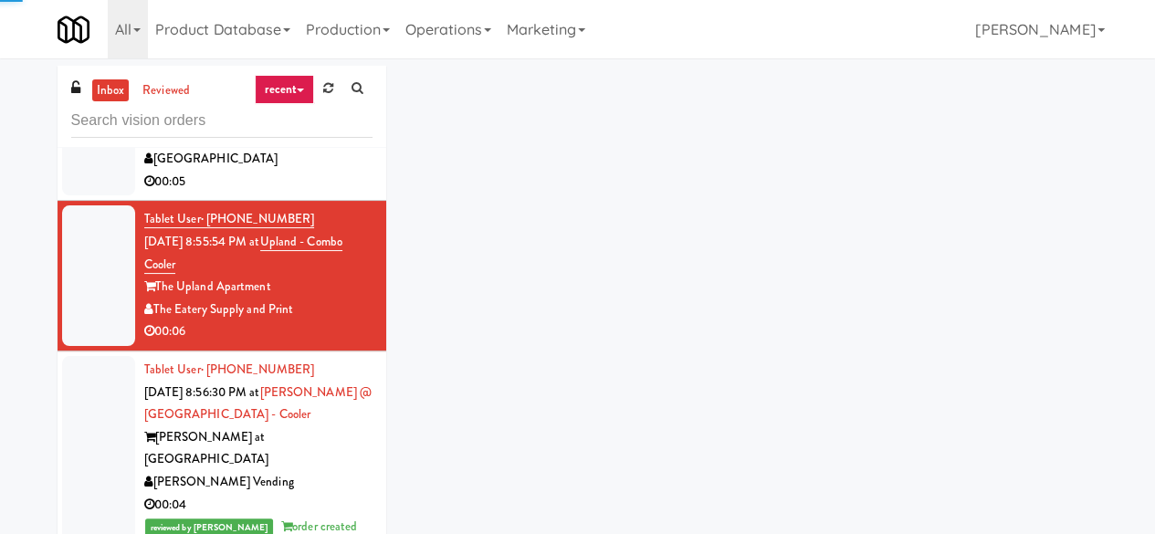
scroll to position [4292, 0]
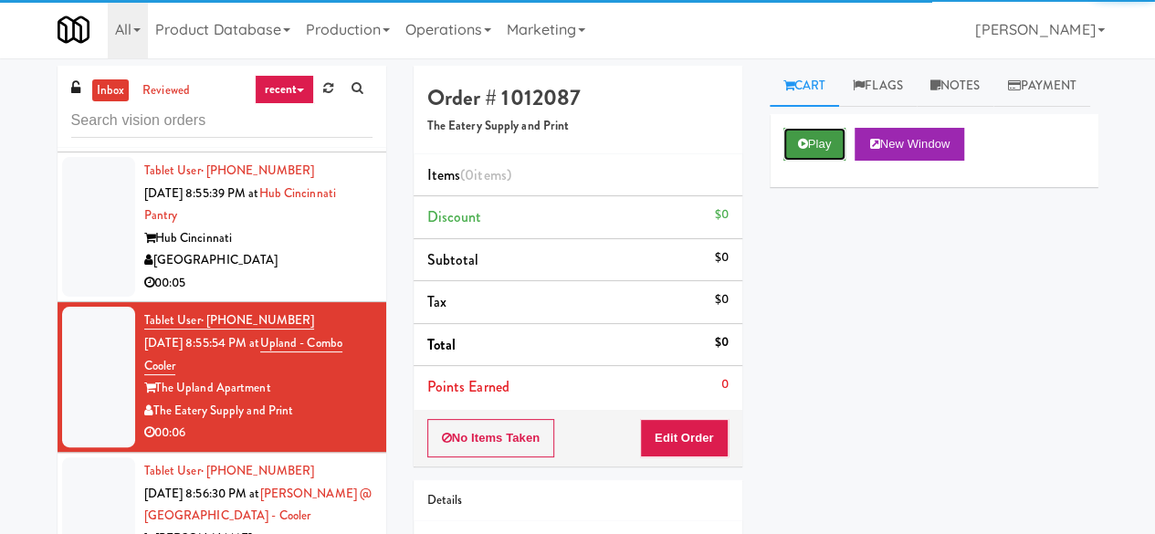
click at [824, 161] on button "Play" at bounding box center [814, 144] width 63 height 33
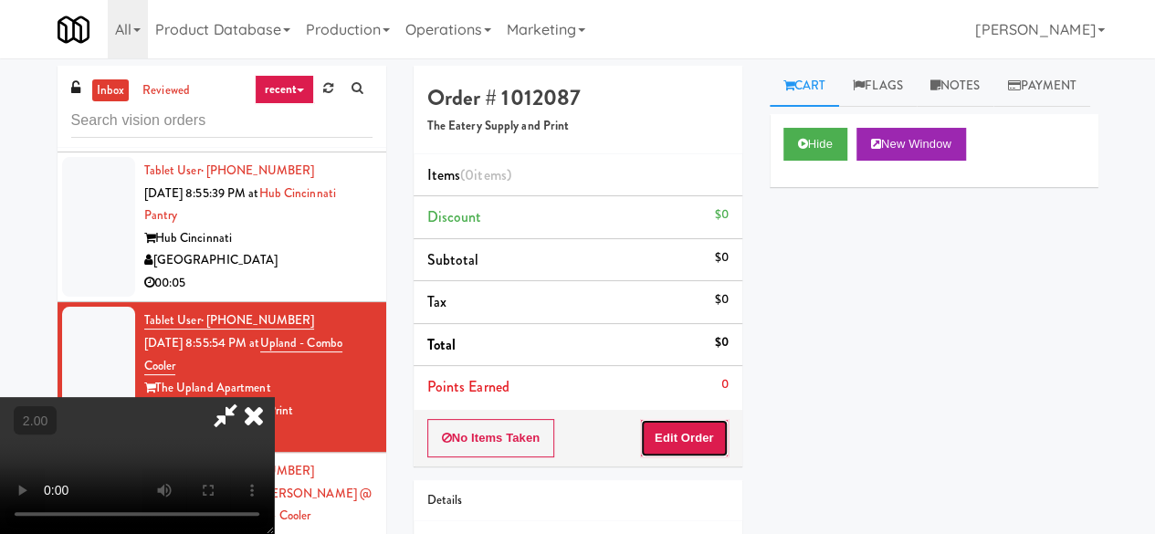
click at [707, 428] on button "Edit Order" at bounding box center [684, 438] width 89 height 38
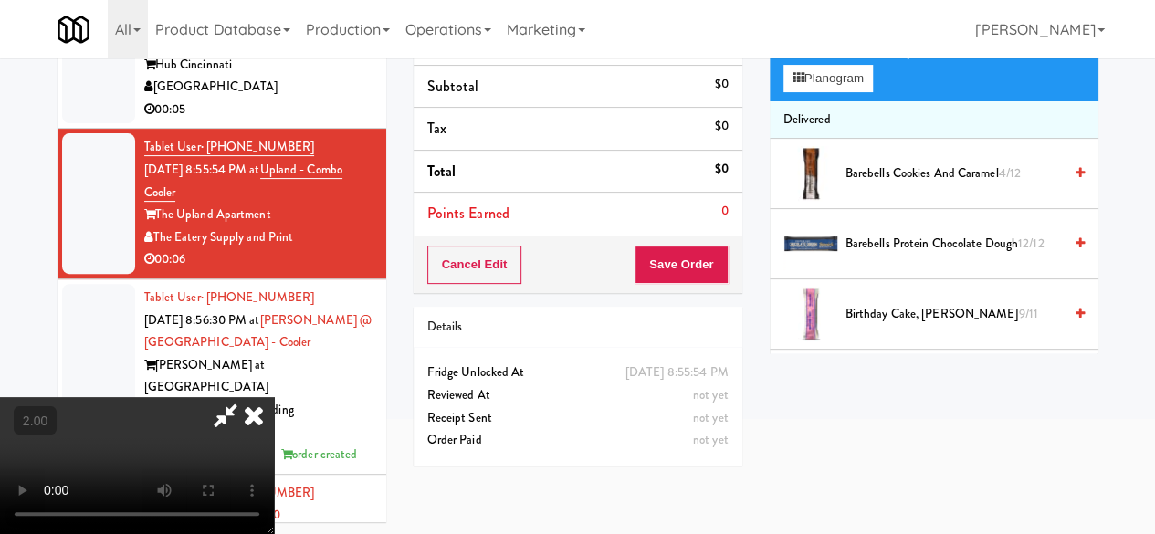
click at [274, 533] on video at bounding box center [137, 465] width 274 height 137
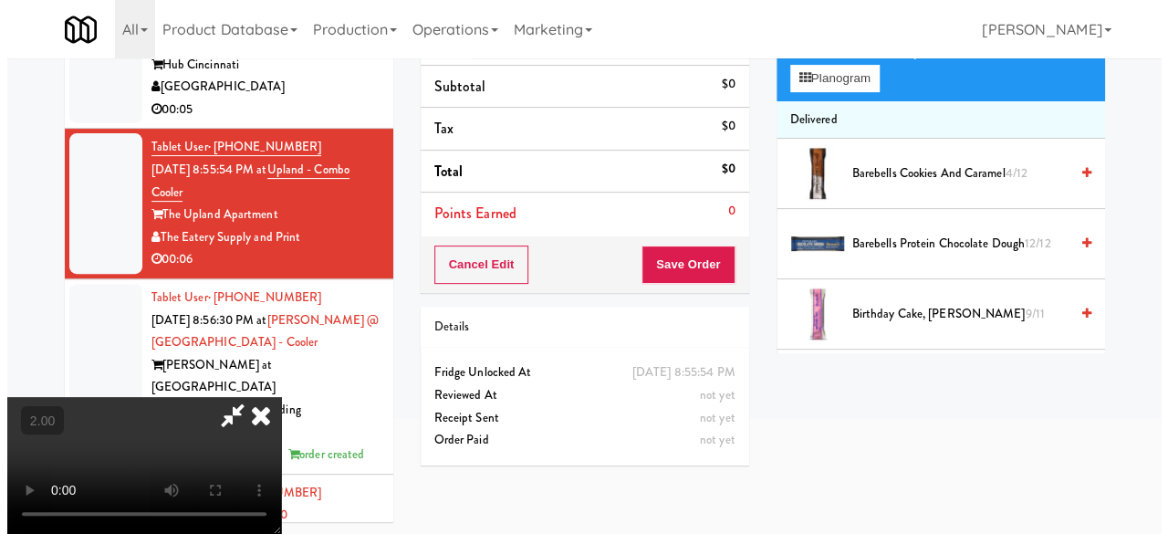
scroll to position [58, 0]
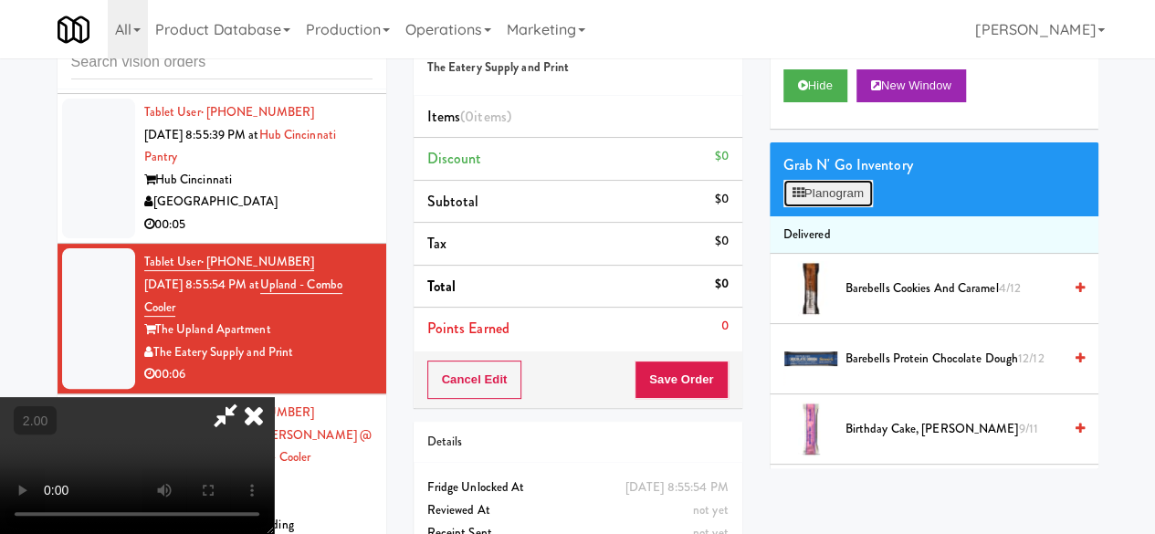
click at [852, 207] on button "Planogram" at bounding box center [827, 193] width 89 height 27
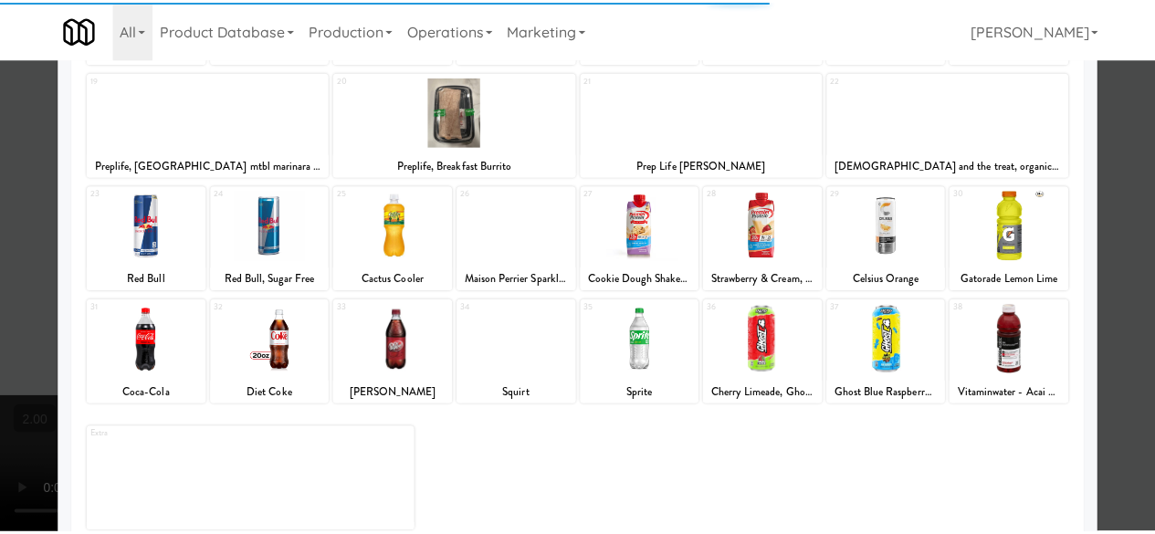
scroll to position [361, 0]
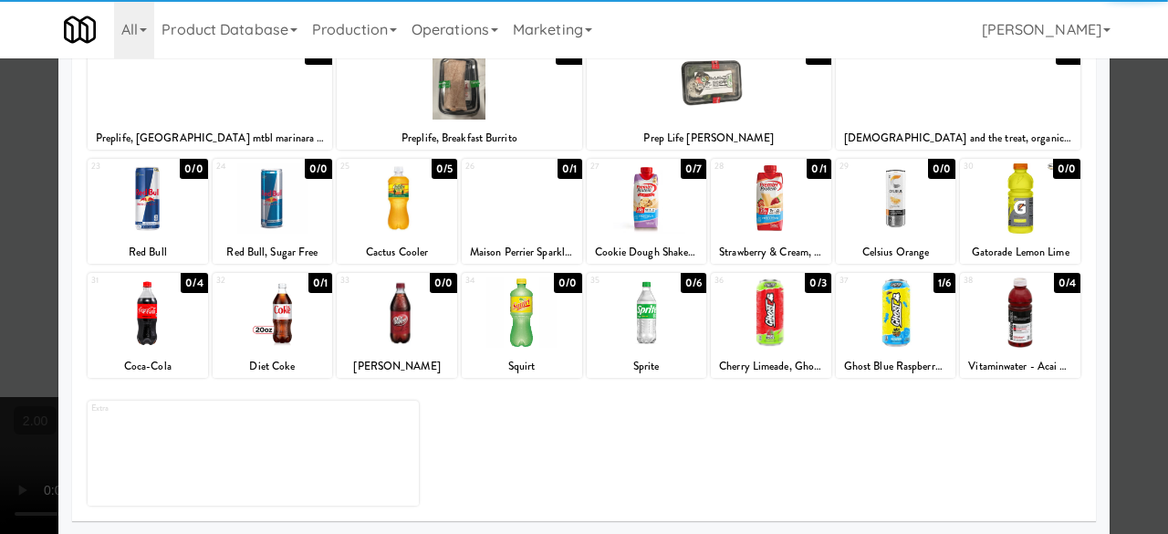
click at [883, 309] on div at bounding box center [896, 312] width 120 height 70
click at [1126, 160] on div at bounding box center [584, 267] width 1168 height 534
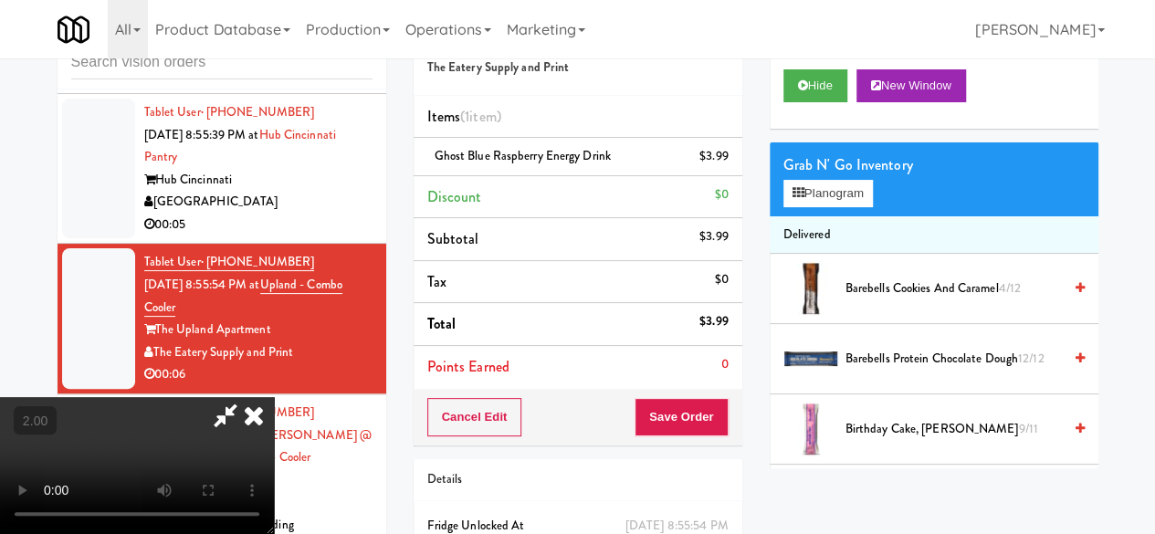
click at [710, 438] on div "Cancel Edit Save Order" at bounding box center [577, 417] width 329 height 57
click at [716, 412] on button "Save Order" at bounding box center [680, 417] width 93 height 38
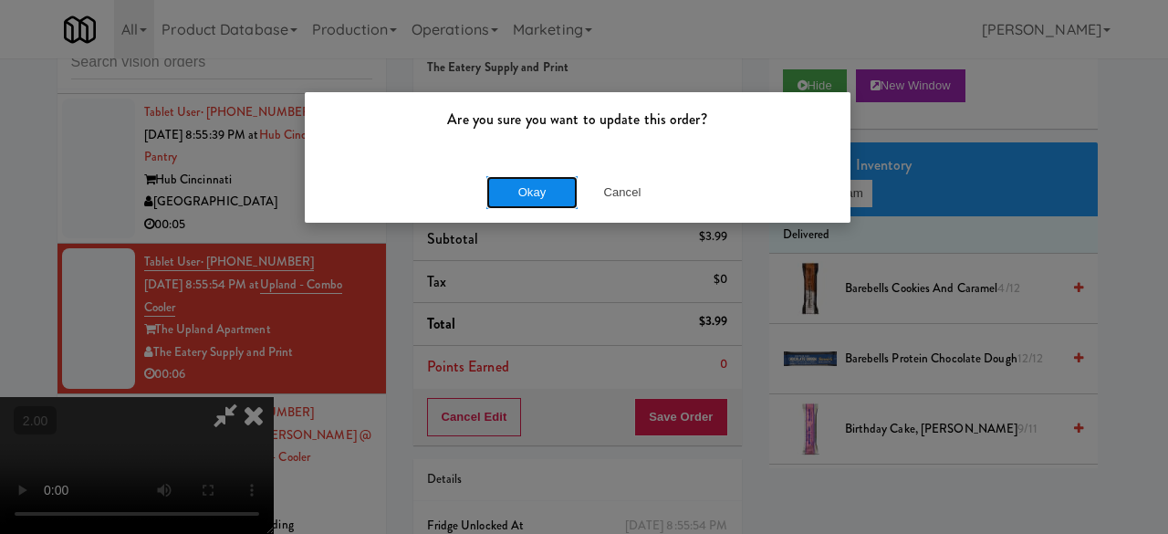
click at [550, 190] on button "Okay" at bounding box center [531, 192] width 91 height 33
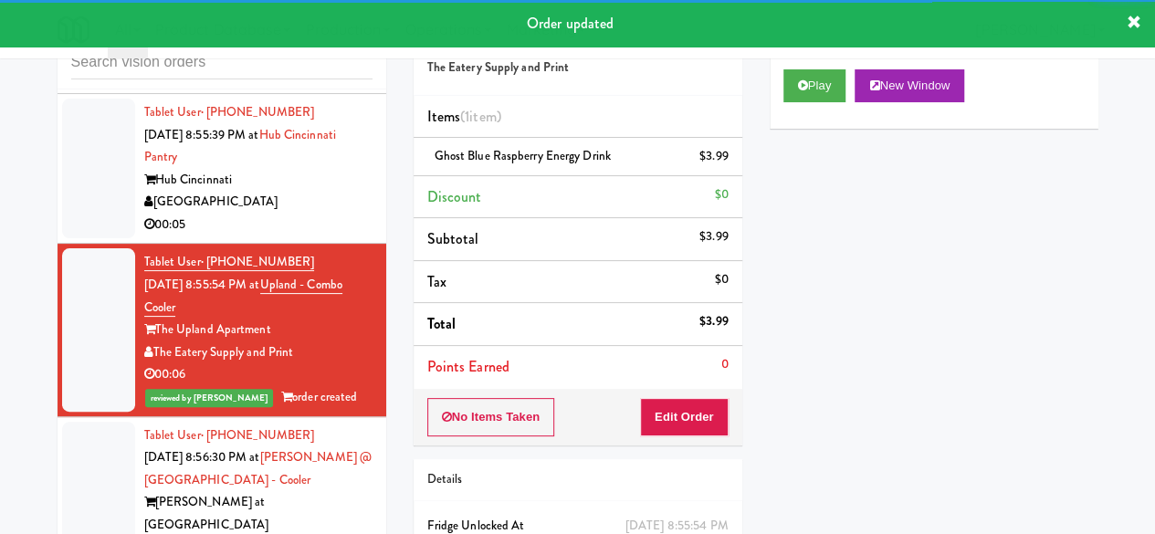
click at [300, 214] on div "[GEOGRAPHIC_DATA]" at bounding box center [258, 202] width 228 height 23
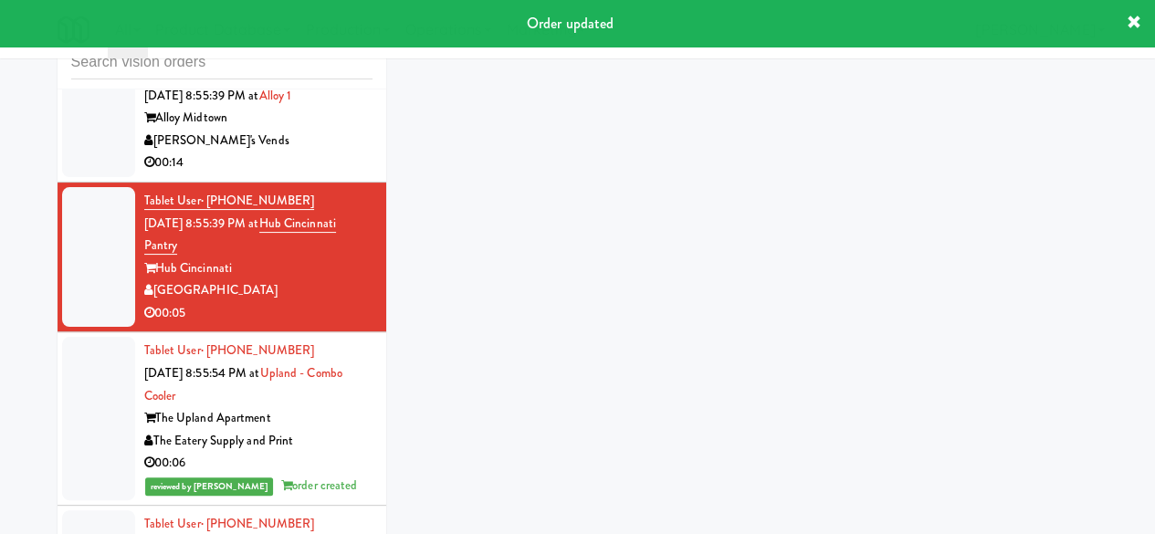
scroll to position [4201, 0]
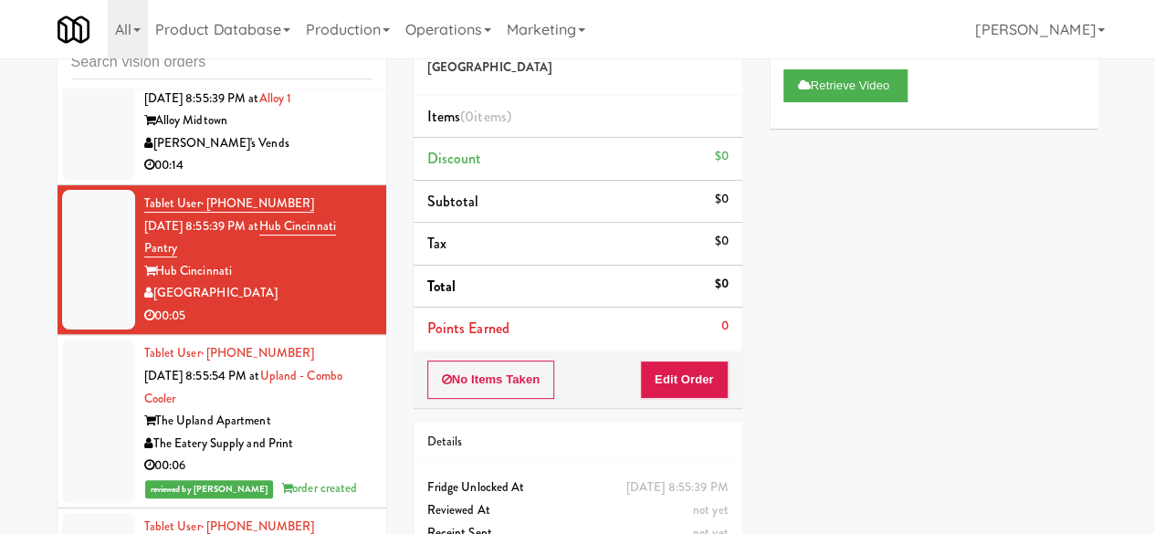
click at [316, 155] on div "[PERSON_NAME]'s Vends" at bounding box center [258, 143] width 228 height 23
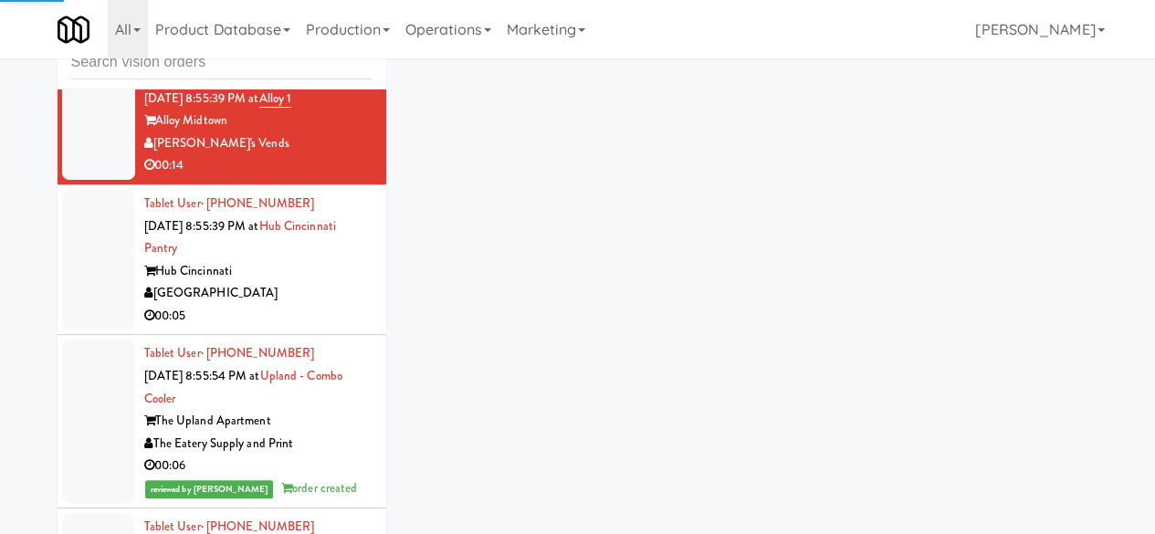
click at [323, 305] on div "[GEOGRAPHIC_DATA]" at bounding box center [258, 293] width 228 height 23
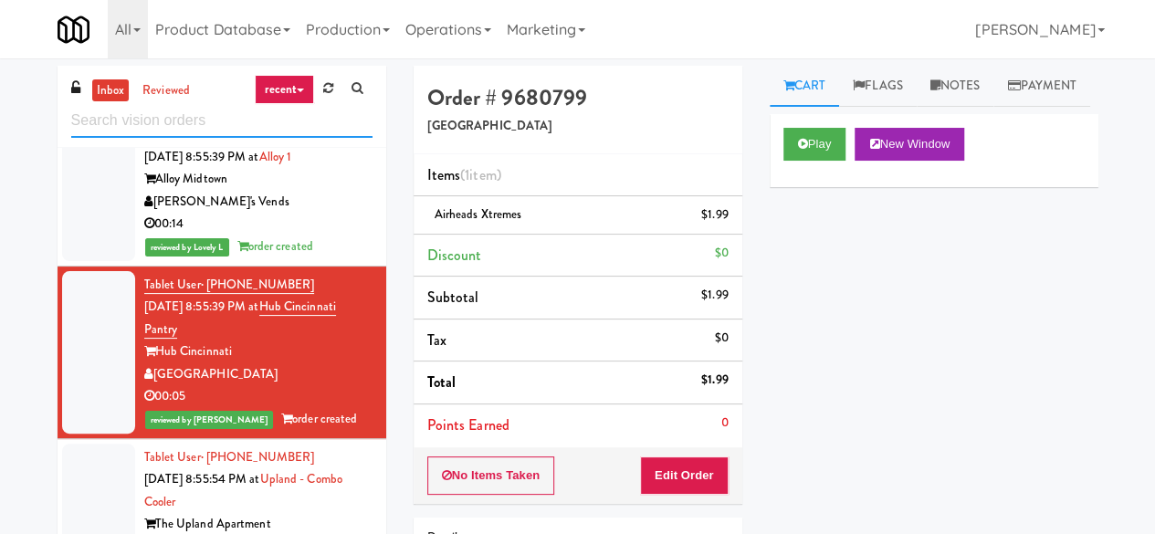
click at [203, 127] on input "text" at bounding box center [221, 121] width 301 height 34
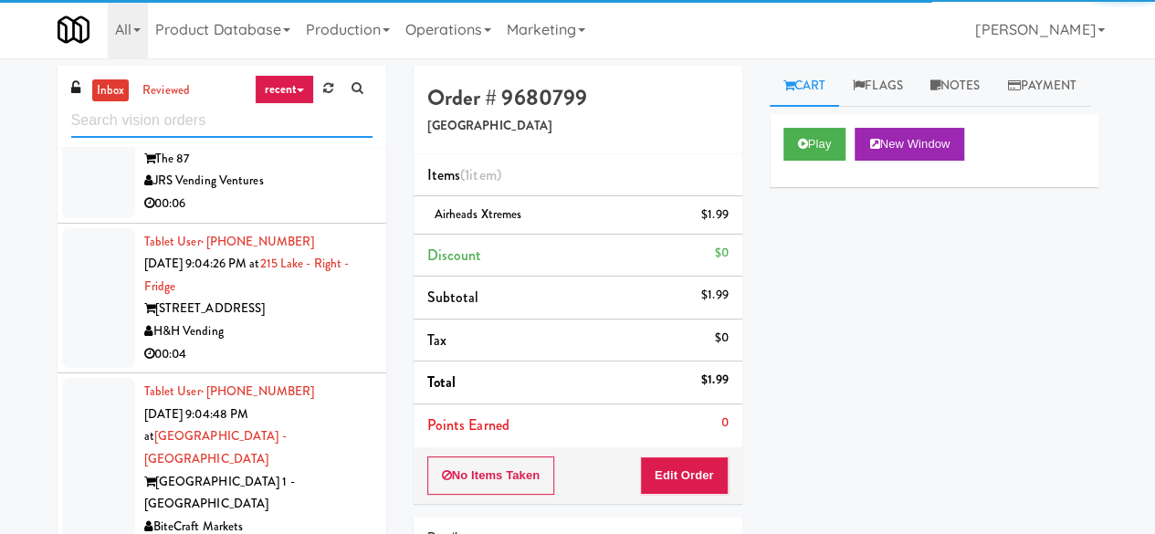
scroll to position [5719, 0]
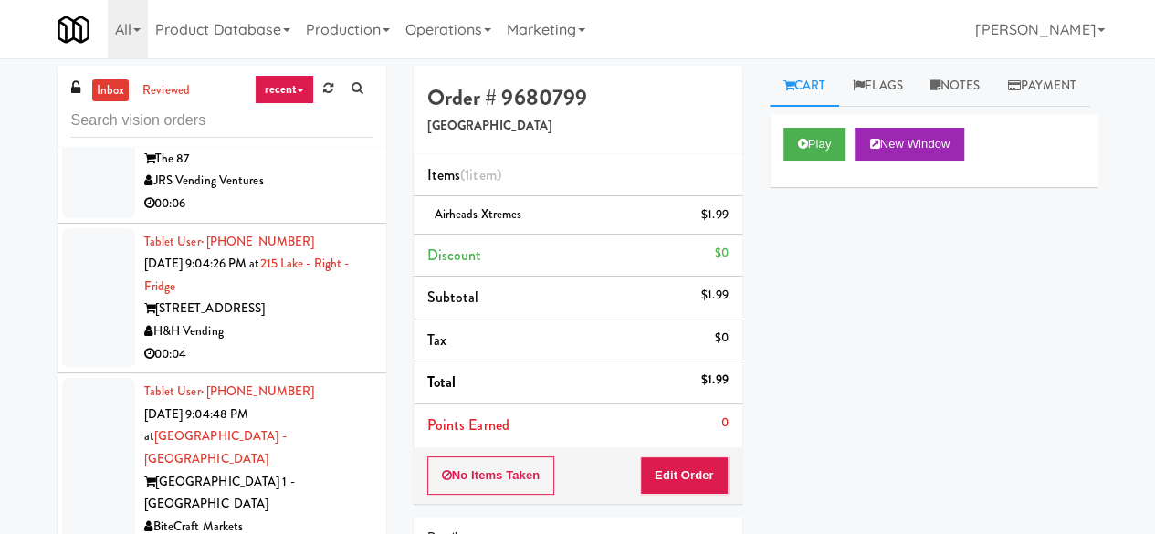
click at [329, 343] on div "H&H Vending" at bounding box center [258, 331] width 228 height 23
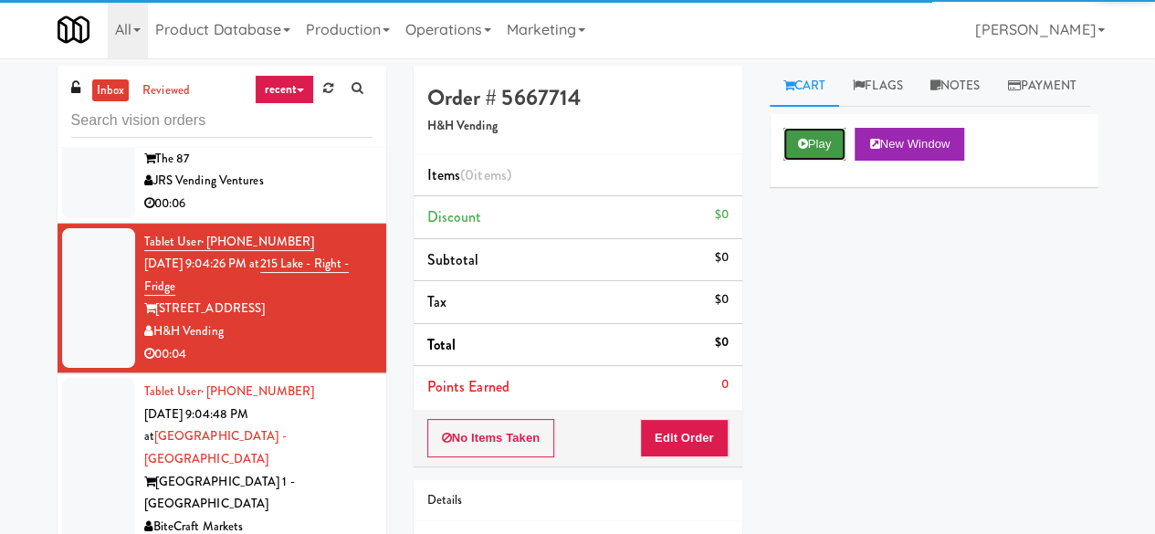
click at [792, 161] on button "Play" at bounding box center [814, 144] width 63 height 33
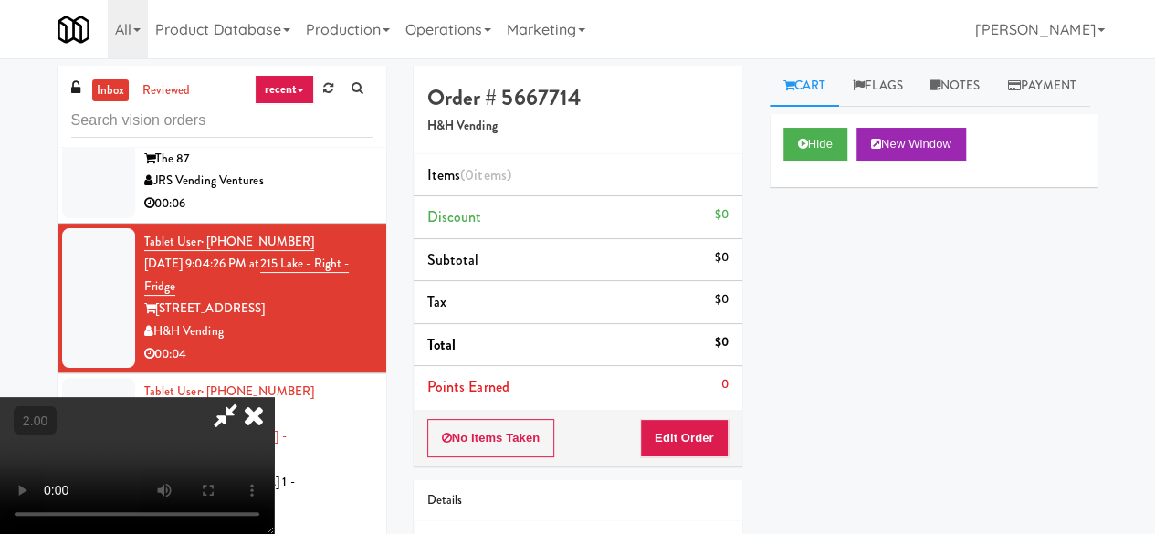
drag, startPoint x: 716, startPoint y: 412, endPoint x: 708, endPoint y: 423, distance: 13.2
click at [712, 419] on div "No Items Taken Edit Order" at bounding box center [577, 438] width 329 height 57
click at [708, 423] on button "Edit Order" at bounding box center [684, 438] width 89 height 38
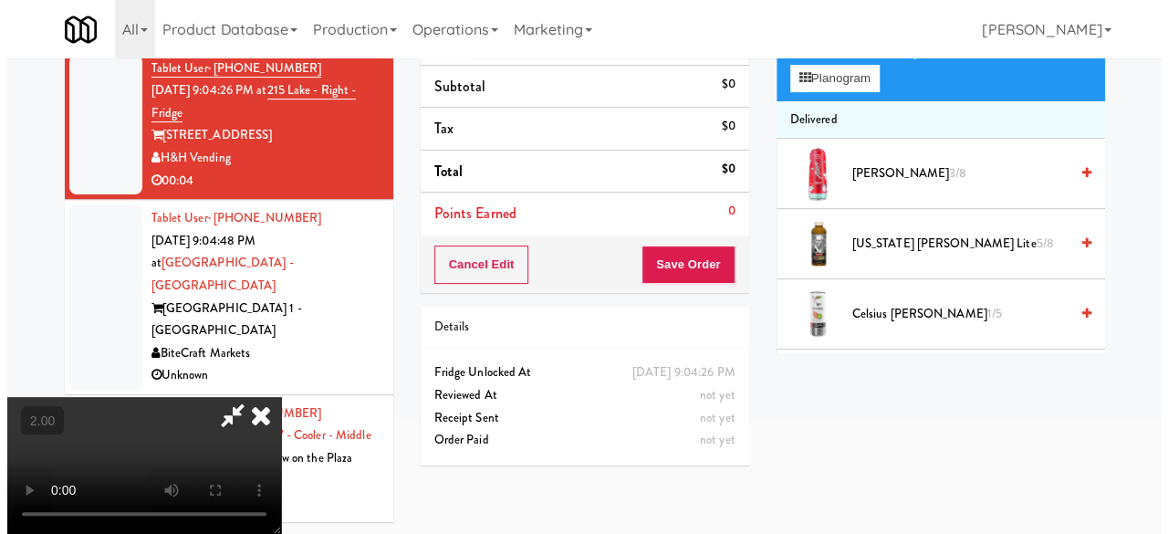
scroll to position [58, 0]
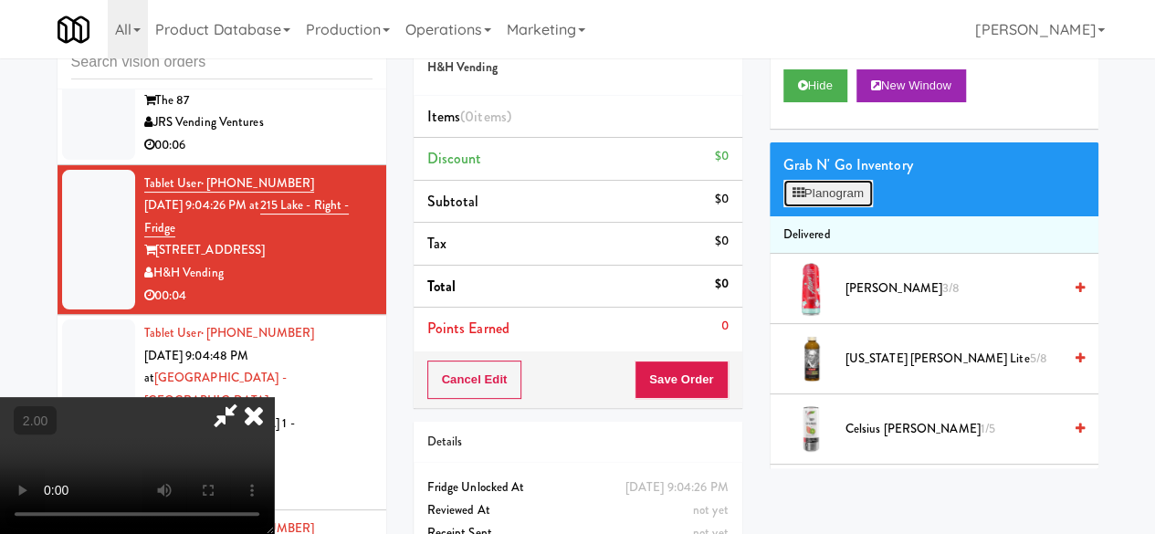
click at [861, 207] on button "Planogram" at bounding box center [827, 193] width 89 height 27
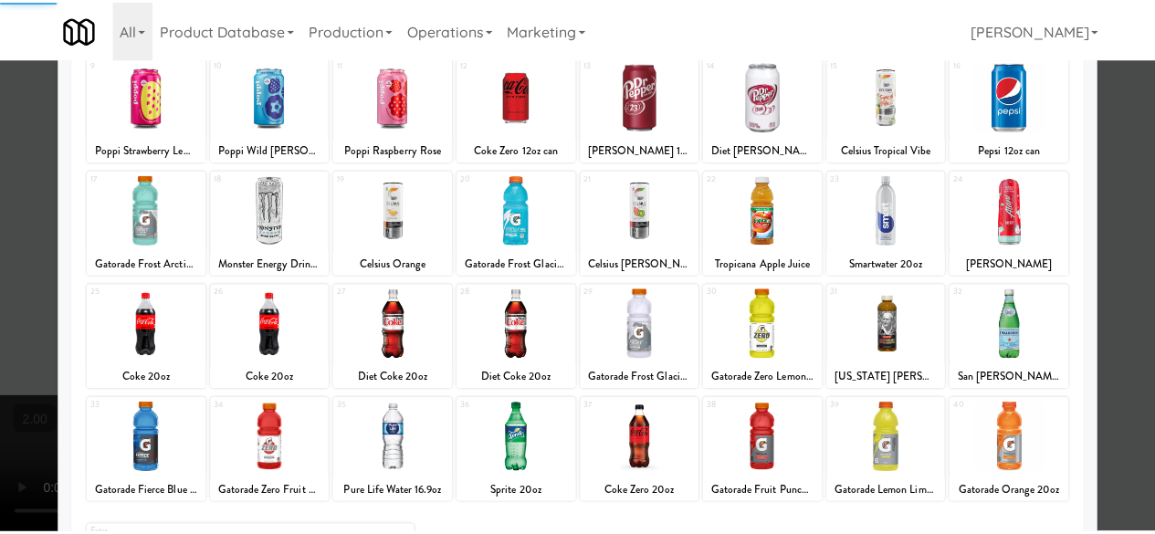
scroll to position [361, 0]
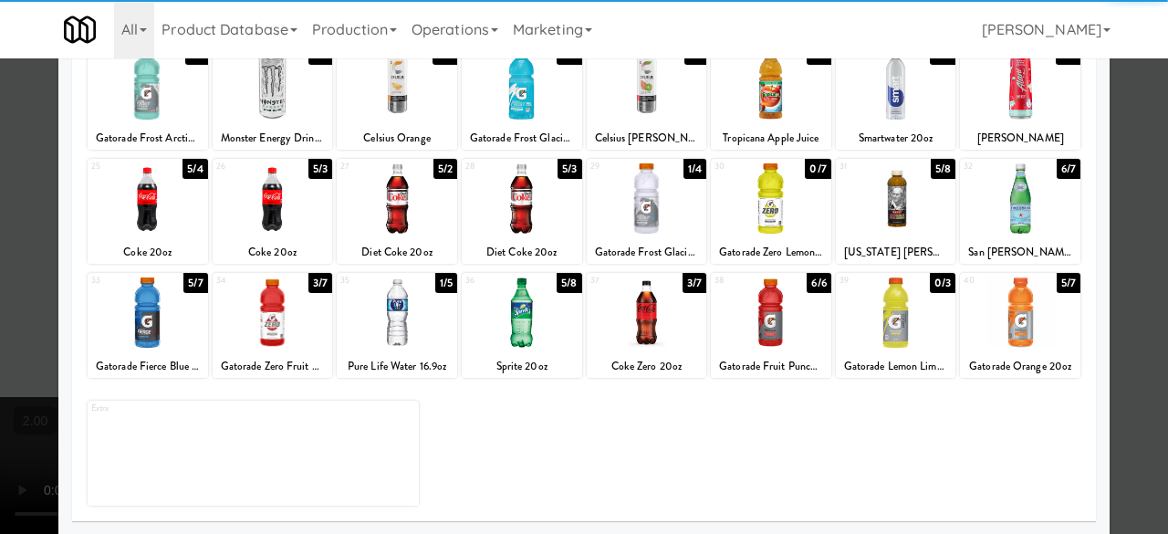
click at [663, 333] on div at bounding box center [647, 312] width 120 height 70
click at [1131, 200] on div at bounding box center [584, 267] width 1168 height 534
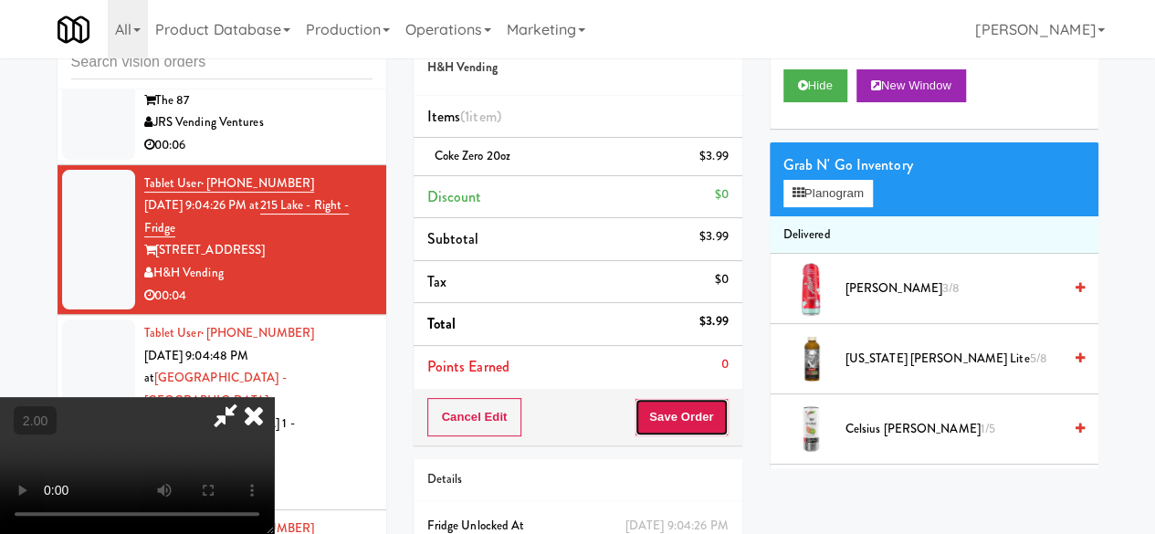
click at [708, 421] on button "Save Order" at bounding box center [680, 417] width 93 height 38
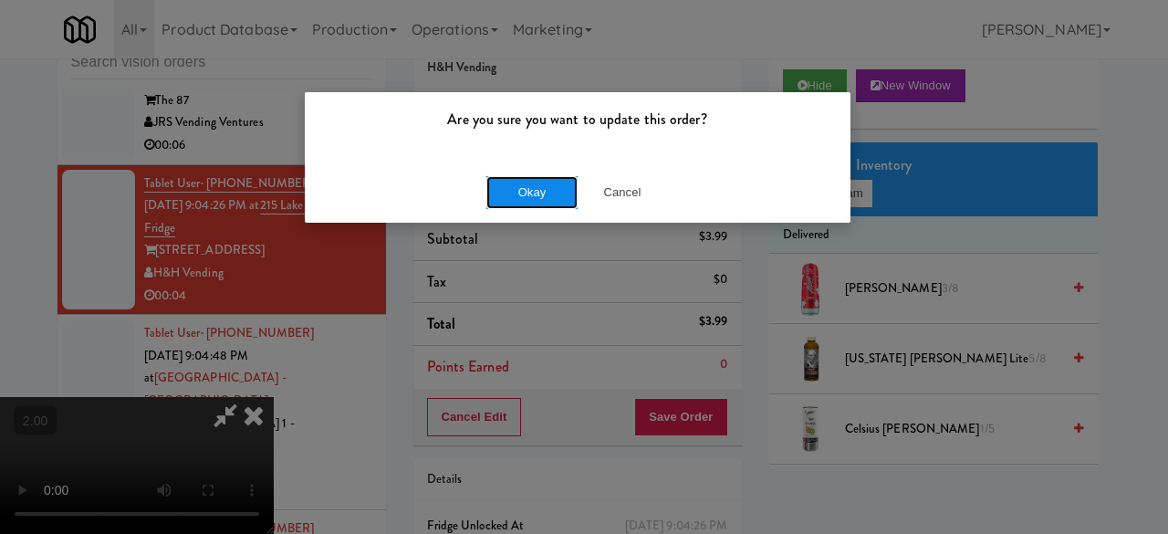
click at [513, 194] on button "Okay" at bounding box center [531, 192] width 91 height 33
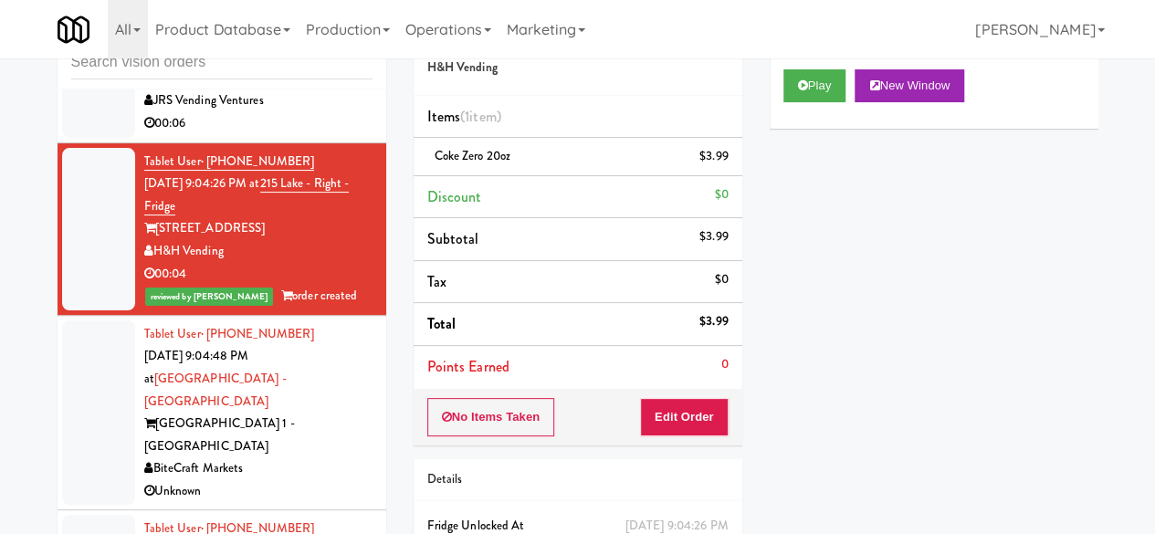
click at [297, 112] on div "JRS Vending Ventures" at bounding box center [258, 100] width 228 height 23
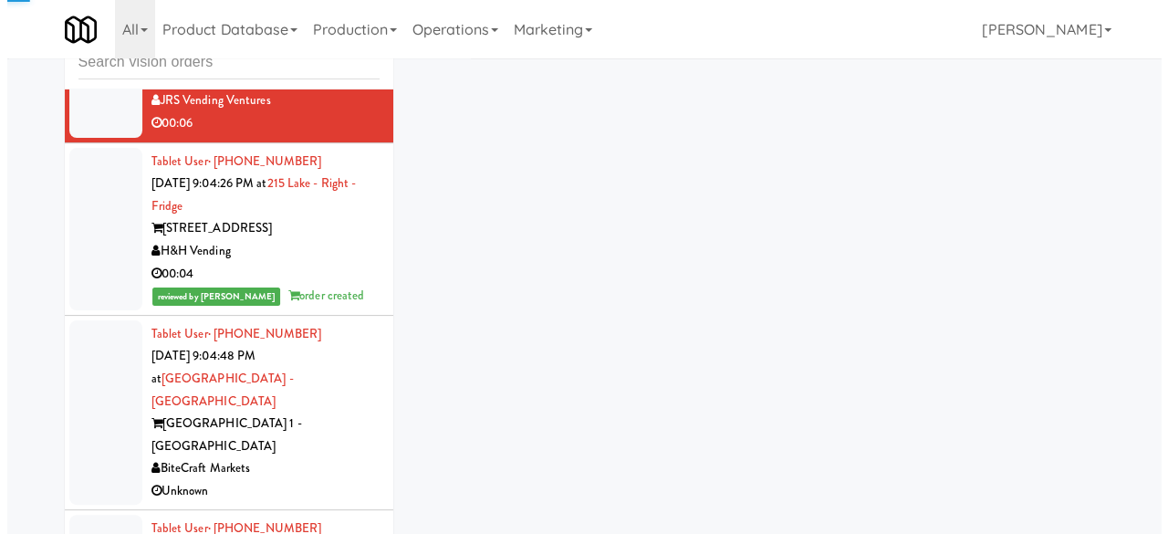
scroll to position [5559, 0]
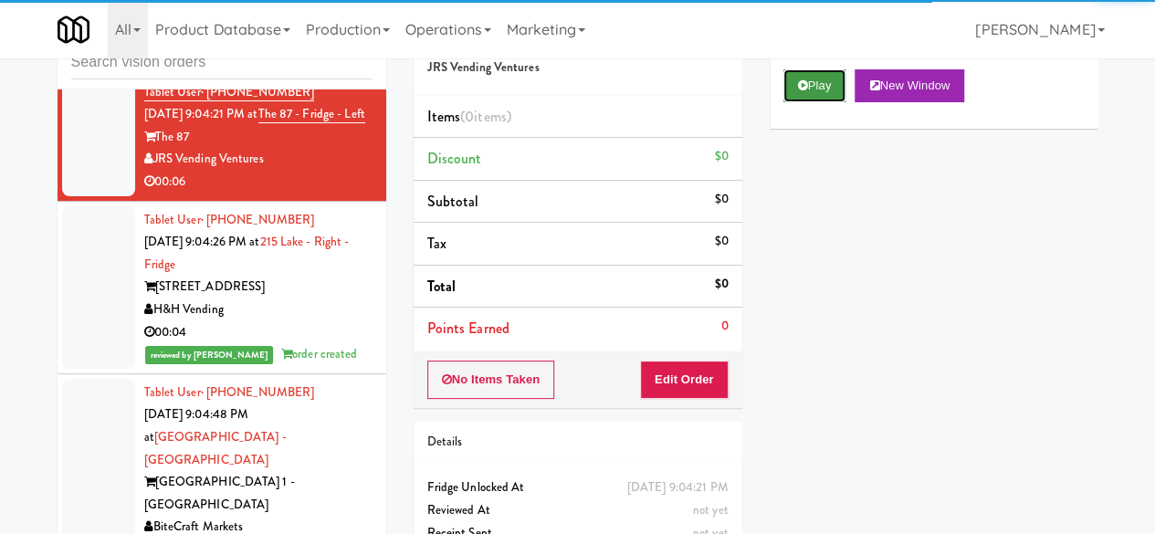
click at [803, 91] on icon at bounding box center [803, 85] width 10 height 12
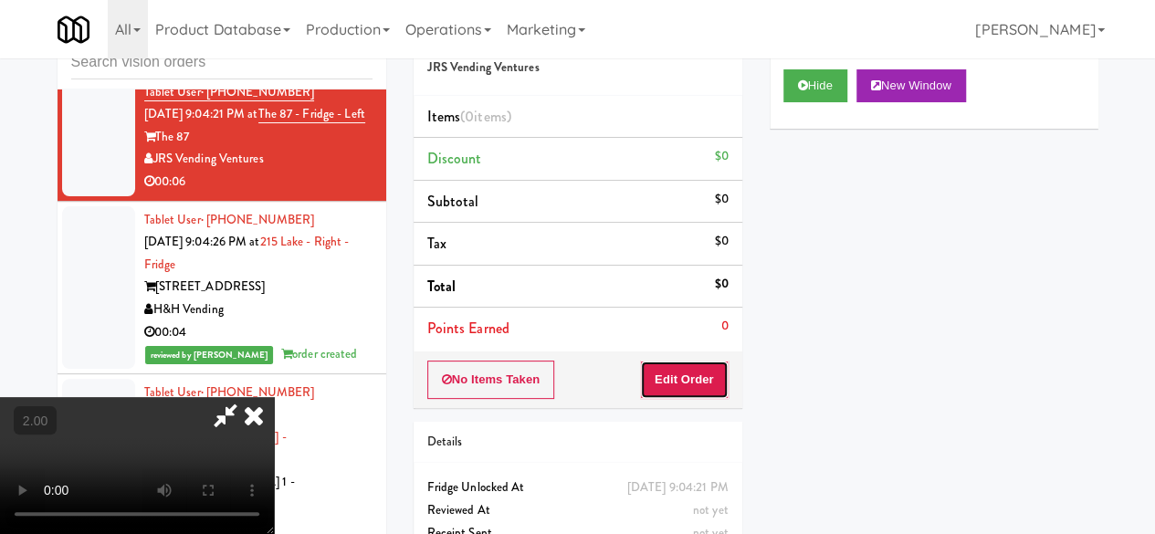
click at [693, 362] on button "Edit Order" at bounding box center [684, 379] width 89 height 38
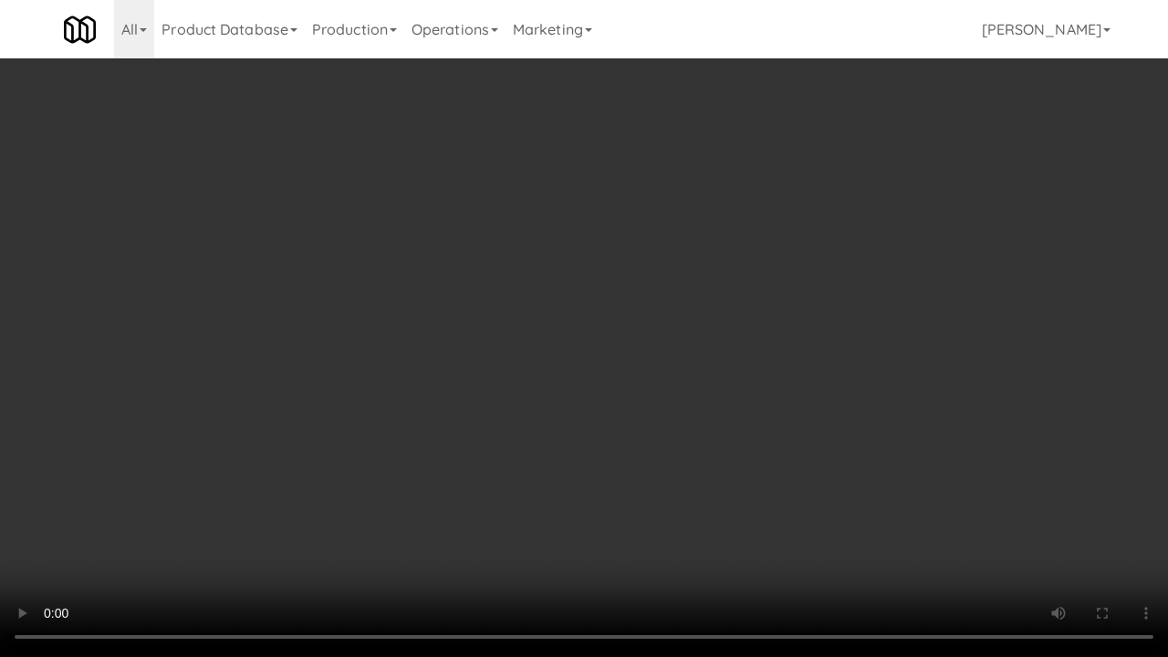
click at [571, 359] on video at bounding box center [584, 328] width 1168 height 657
click at [568, 352] on video at bounding box center [584, 328] width 1168 height 657
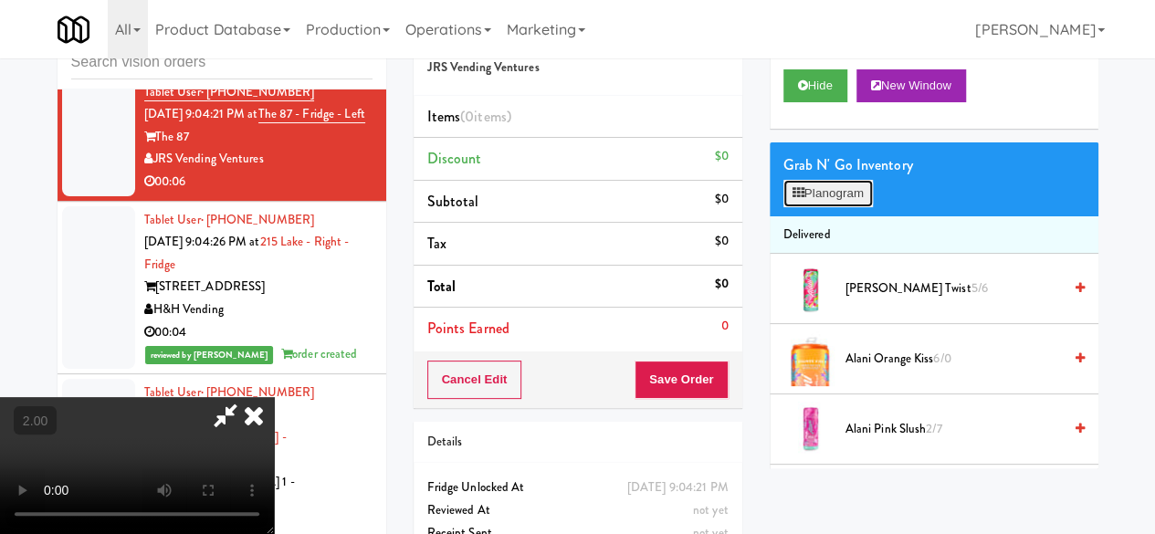
click at [849, 207] on button "Planogram" at bounding box center [827, 193] width 89 height 27
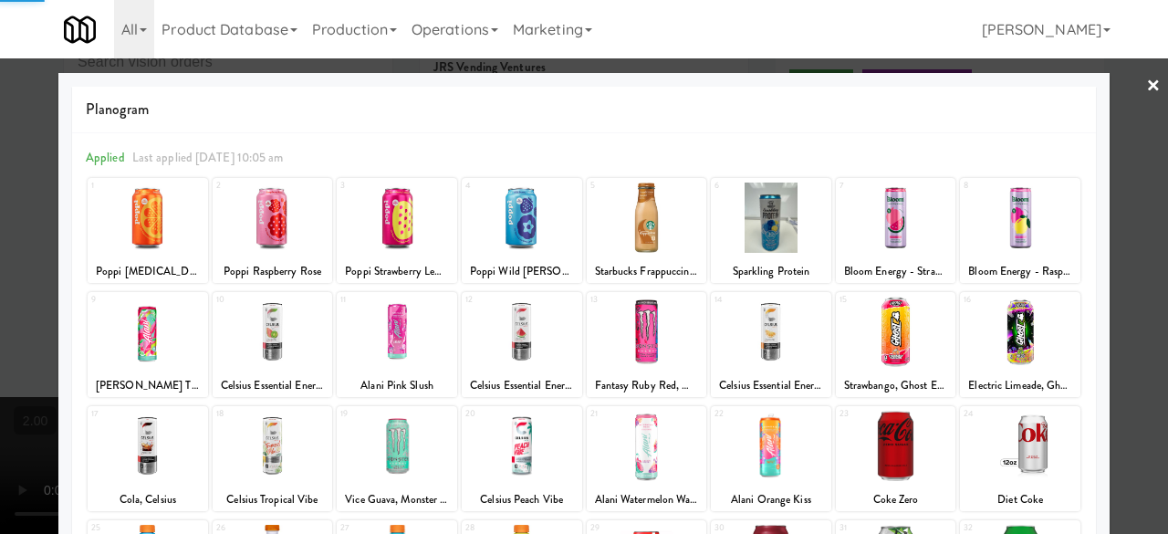
scroll to position [361, 0]
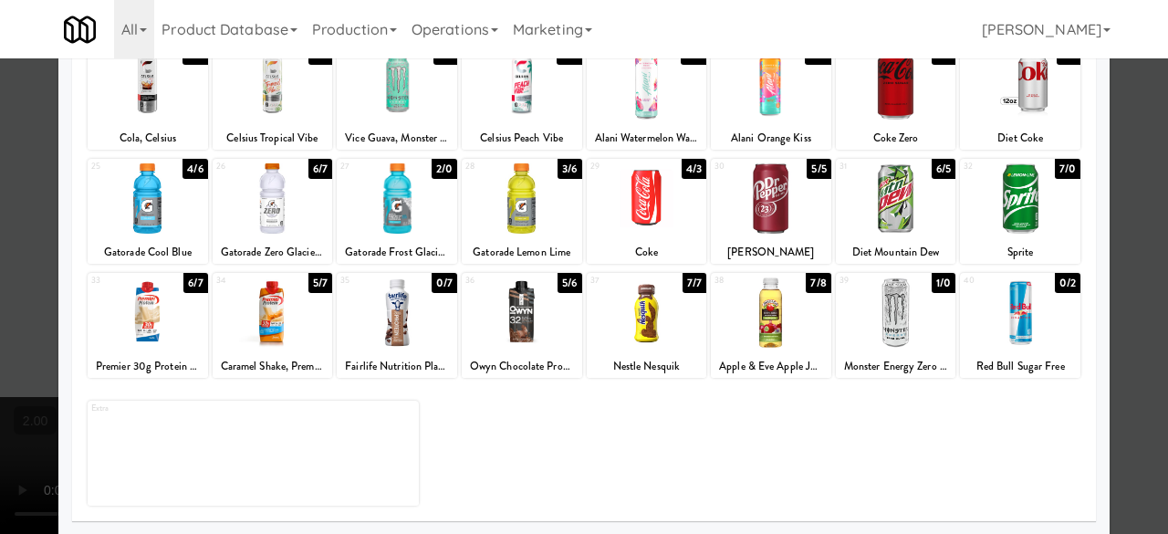
click at [648, 214] on div at bounding box center [647, 198] width 120 height 70
click at [893, 191] on div at bounding box center [896, 198] width 120 height 70
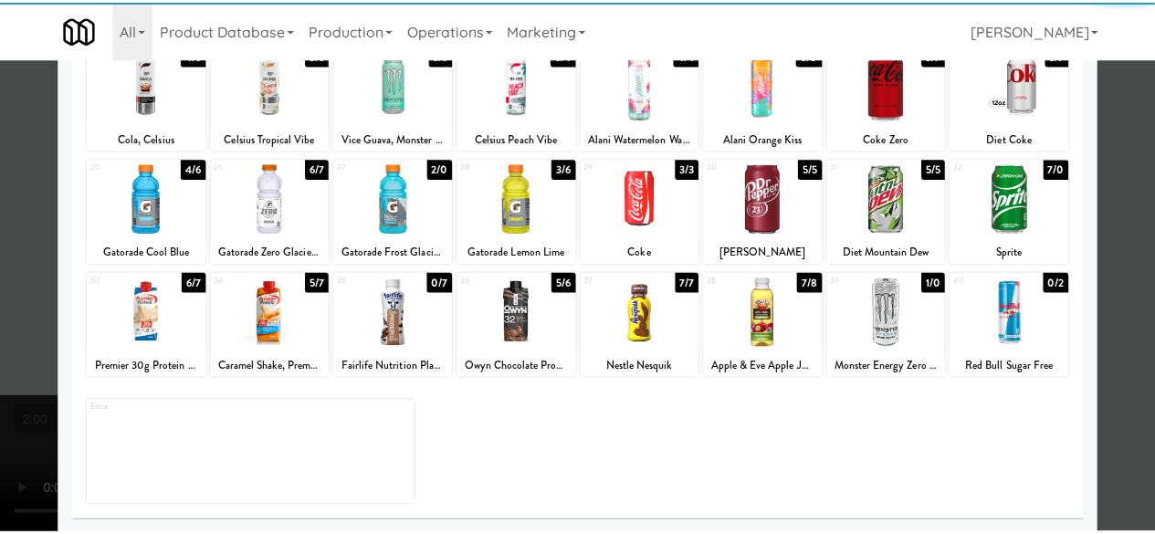
scroll to position [0, 0]
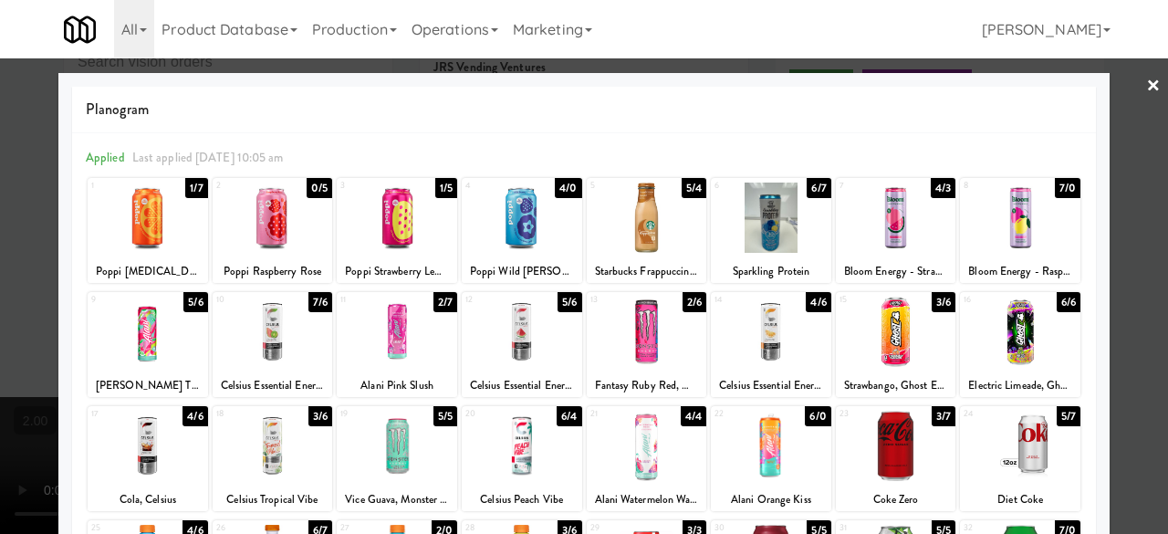
click at [1124, 259] on div at bounding box center [584, 267] width 1168 height 534
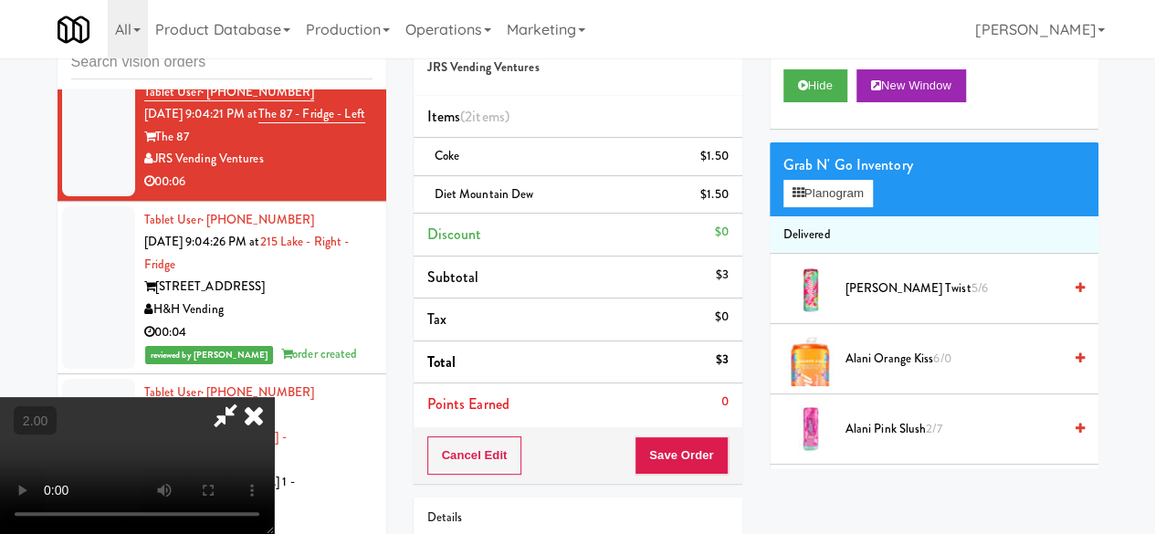
click at [274, 452] on video at bounding box center [137, 465] width 274 height 137
click at [714, 451] on button "Save Order" at bounding box center [680, 455] width 93 height 38
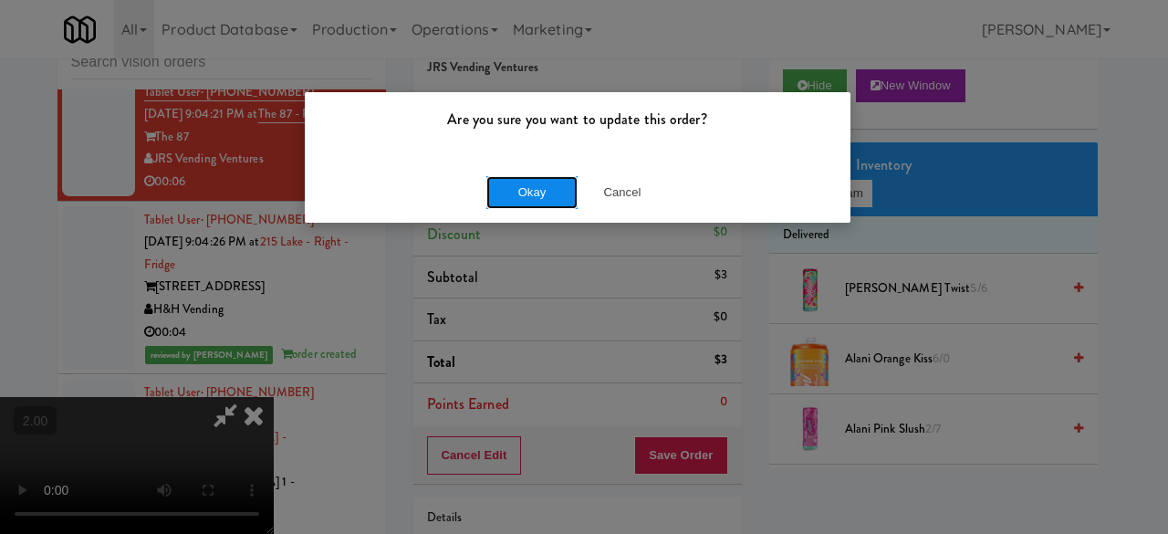
click at [506, 202] on button "Okay" at bounding box center [531, 192] width 91 height 33
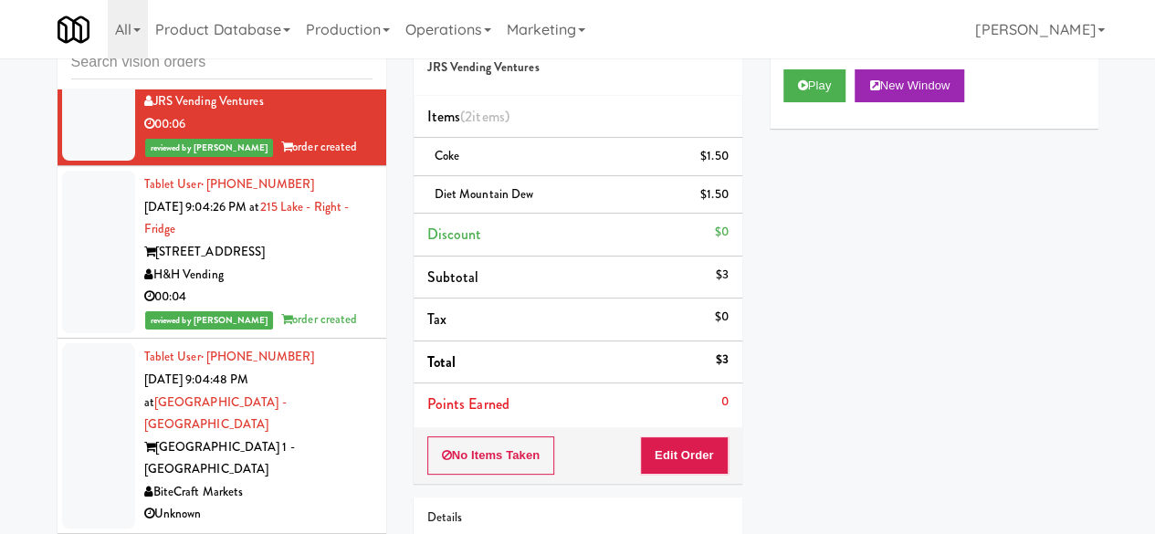
scroll to position [5468, 0]
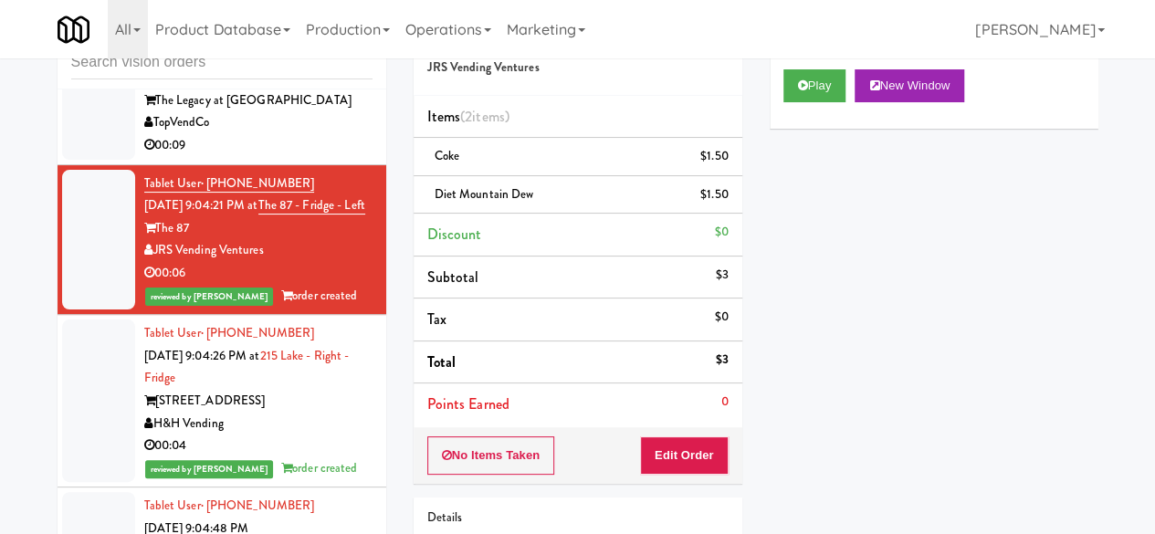
click at [318, 157] on div "00:09" at bounding box center [258, 145] width 228 height 23
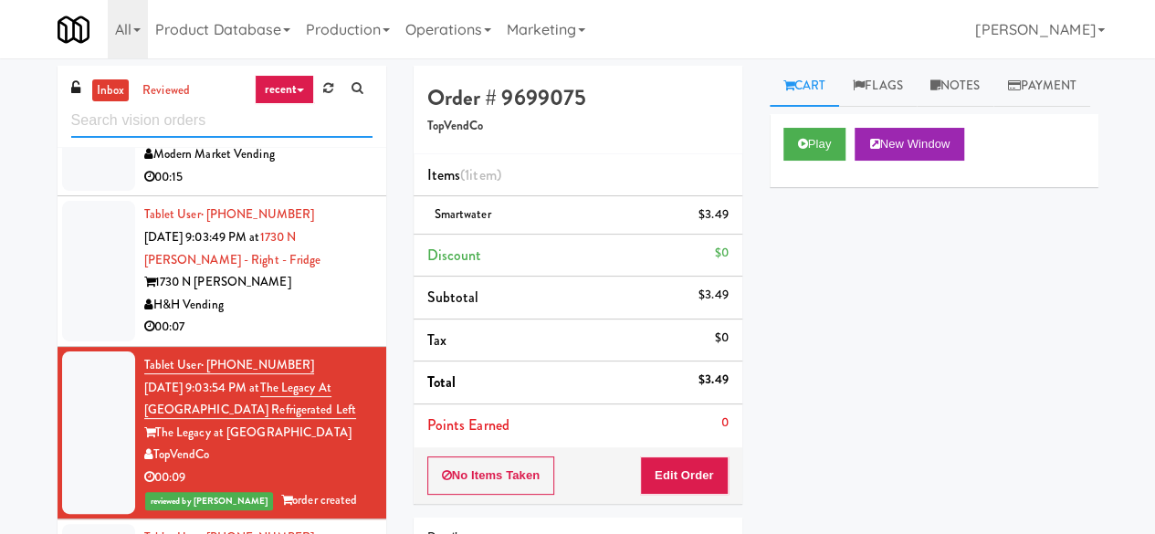
click at [250, 129] on input "text" at bounding box center [221, 121] width 301 height 34
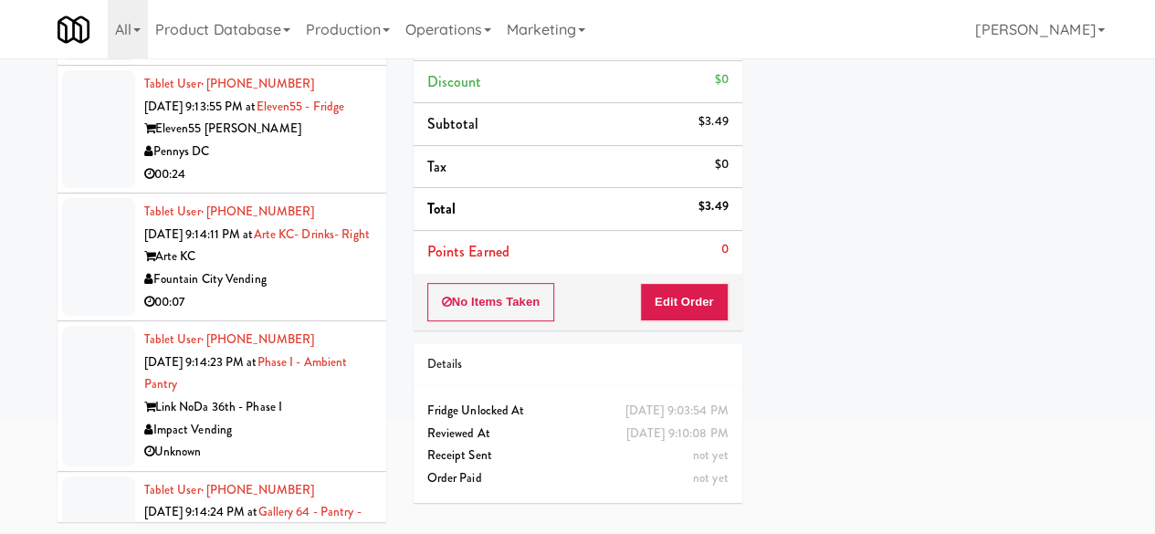
scroll to position [6717, 0]
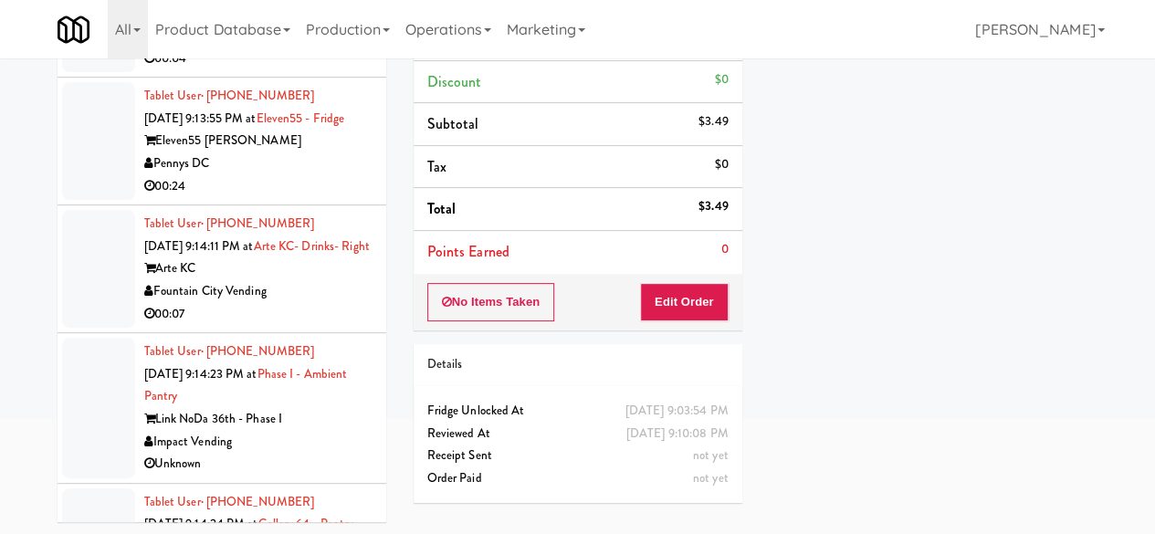
click at [283, 47] on div "Pennys DC" at bounding box center [258, 36] width 228 height 23
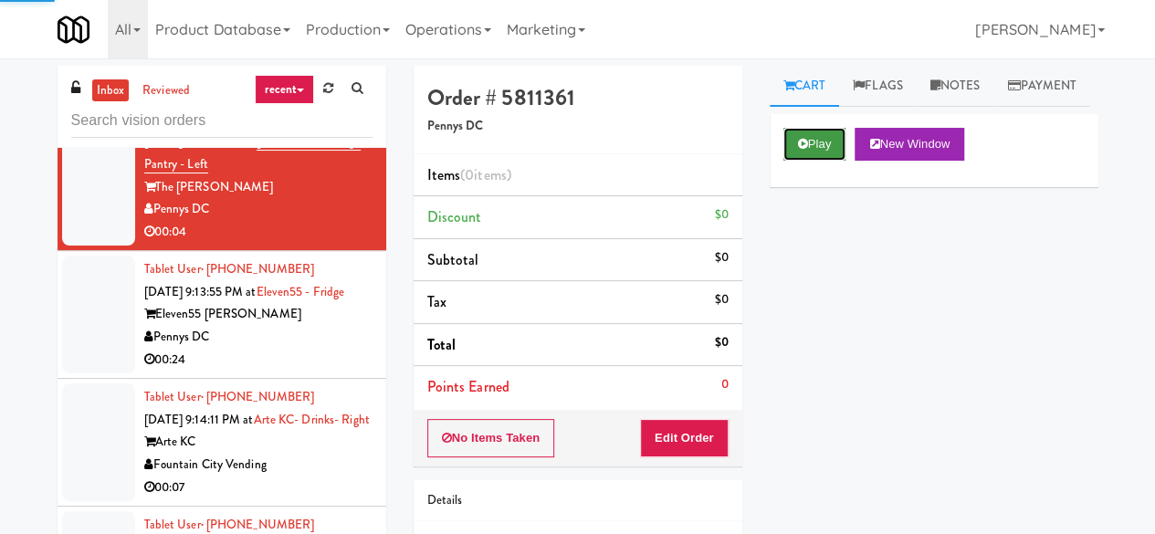
click at [823, 161] on button "Play" at bounding box center [814, 144] width 63 height 33
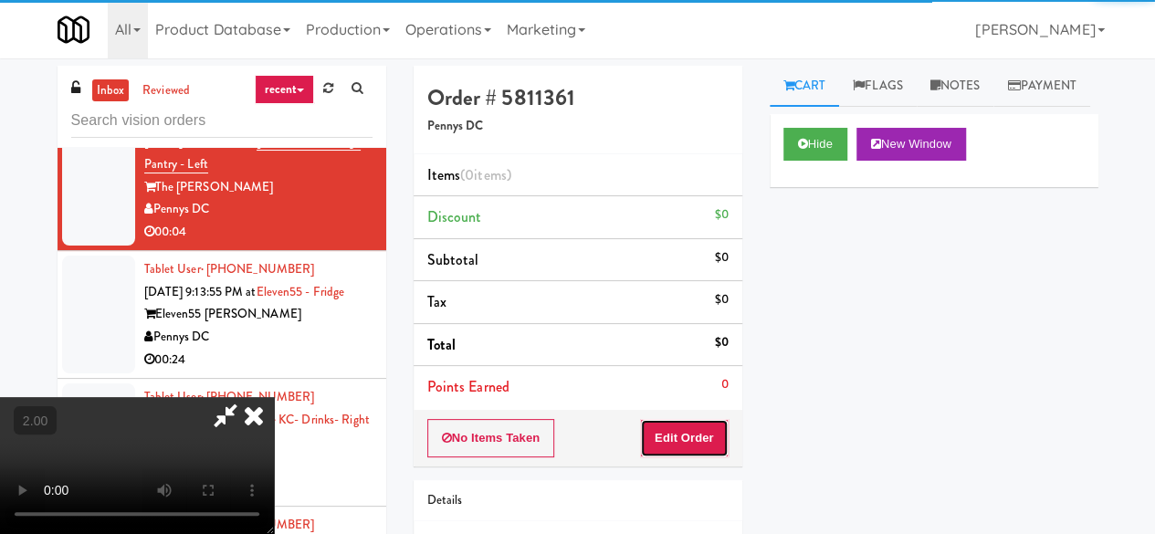
click at [690, 439] on button "Edit Order" at bounding box center [684, 438] width 89 height 38
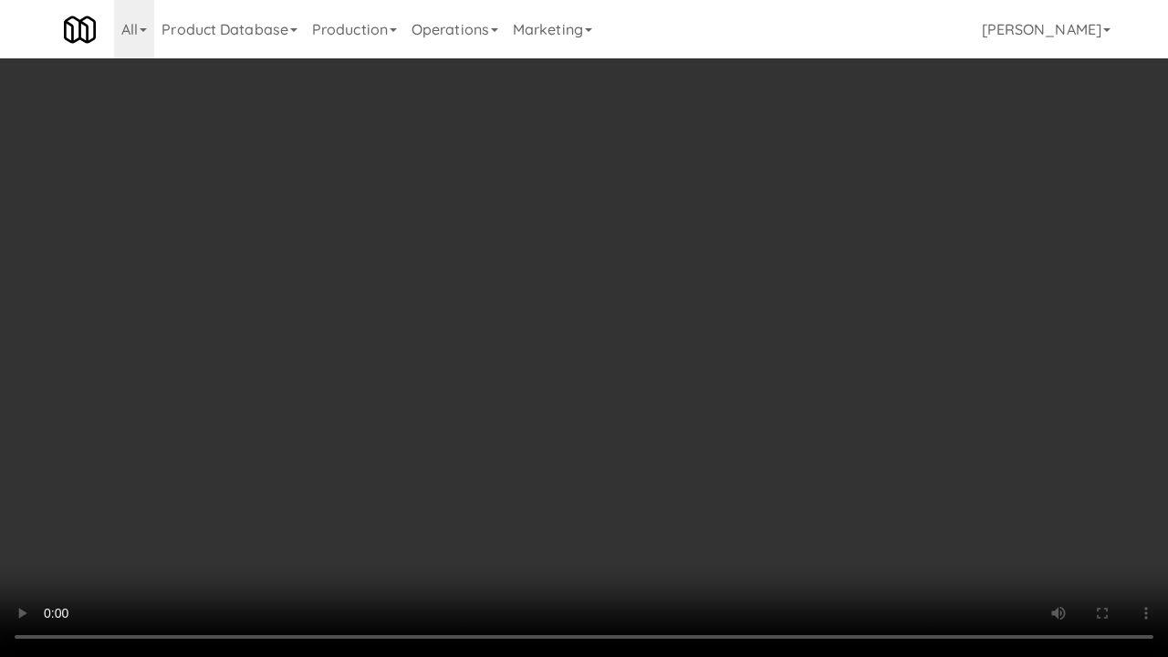
click at [905, 210] on video at bounding box center [584, 328] width 1168 height 657
click at [806, 299] on video at bounding box center [584, 328] width 1168 height 657
click at [780, 301] on video at bounding box center [584, 328] width 1168 height 657
click at [734, 245] on video at bounding box center [584, 328] width 1168 height 657
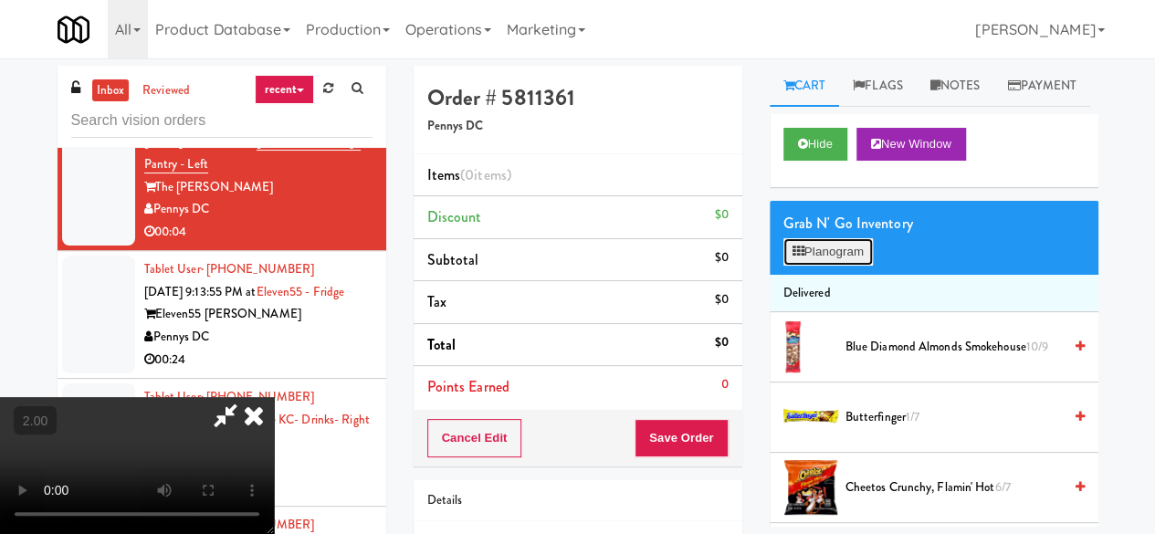
click at [872, 266] on button "Planogram" at bounding box center [827, 251] width 89 height 27
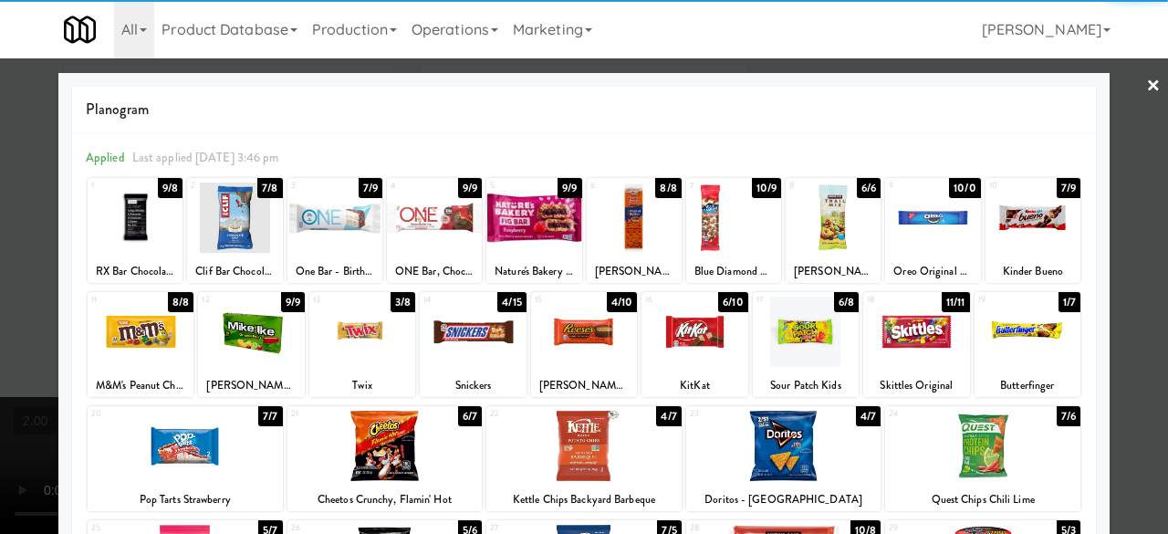
click at [1004, 229] on div at bounding box center [1033, 218] width 95 height 70
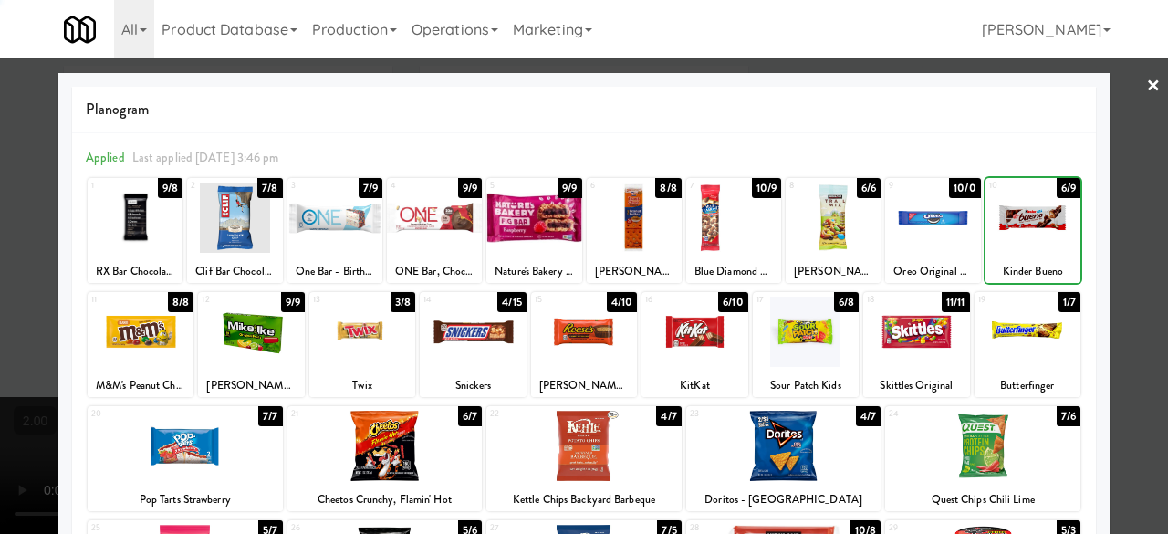
click at [1104, 200] on div at bounding box center [584, 267] width 1168 height 534
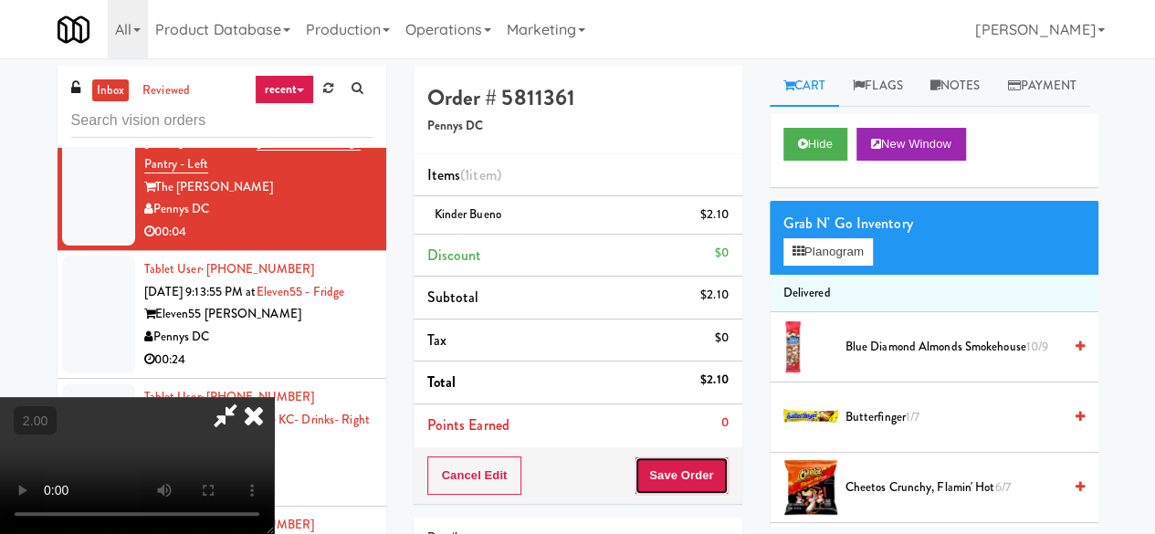
click at [694, 490] on button "Save Order" at bounding box center [680, 475] width 93 height 38
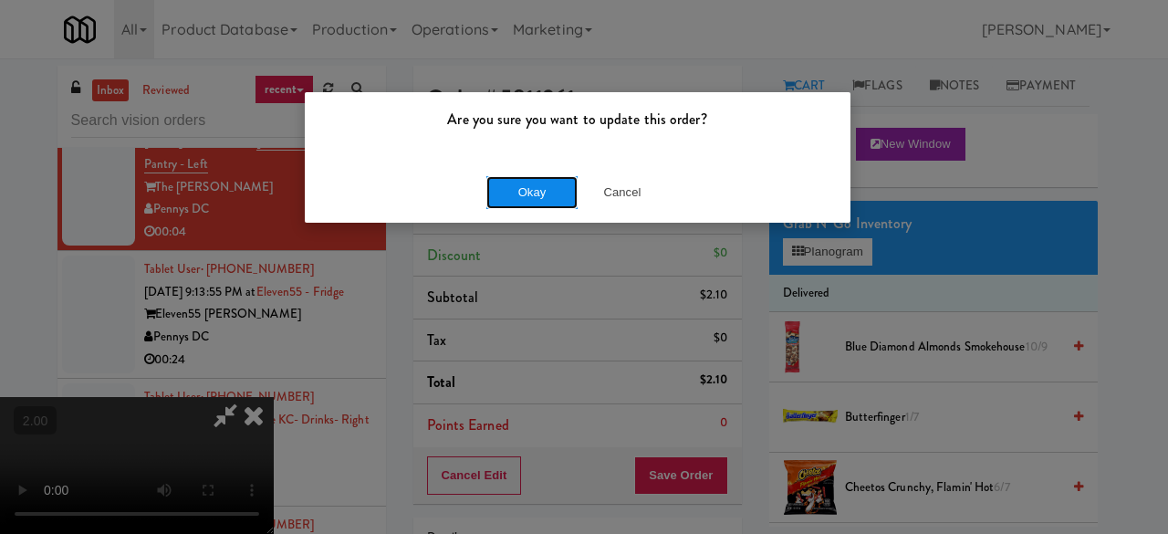
click at [531, 192] on button "Okay" at bounding box center [531, 192] width 91 height 33
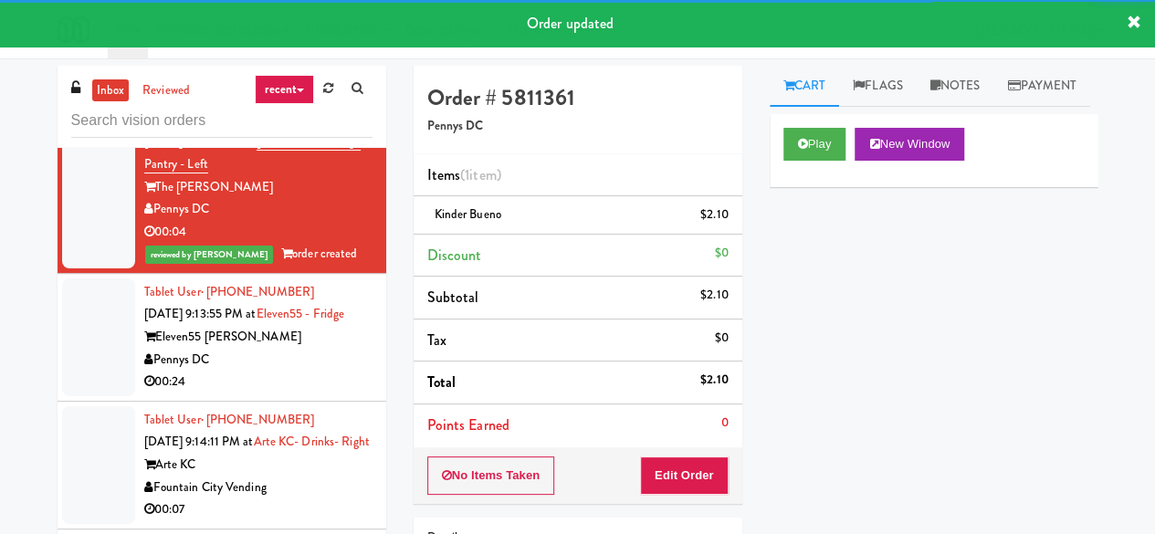
click at [287, 93] on div "00:04" at bounding box center [258, 81] width 228 height 23
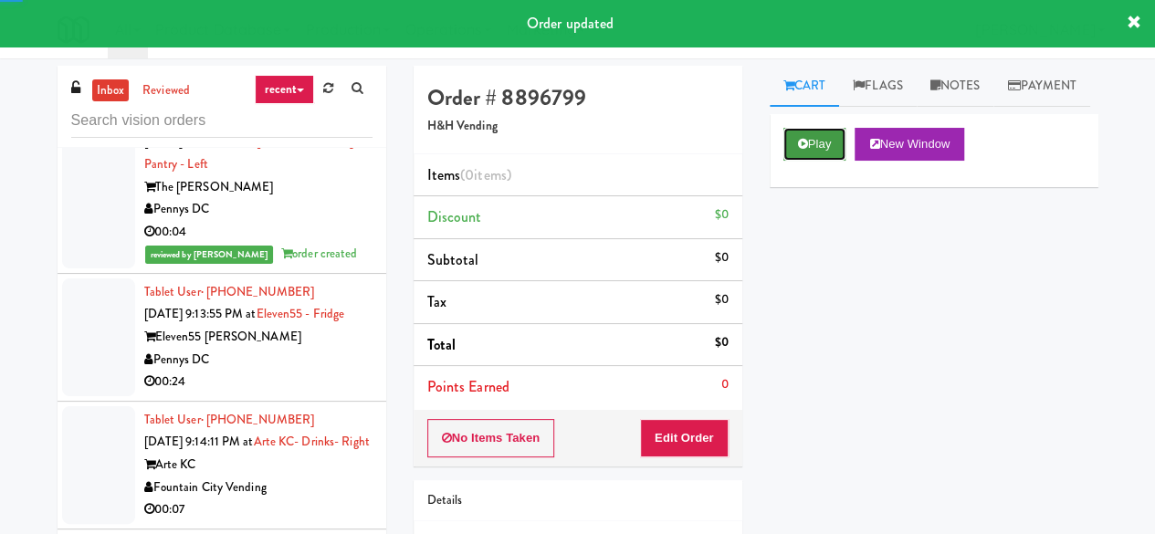
click at [803, 150] on icon at bounding box center [803, 144] width 10 height 12
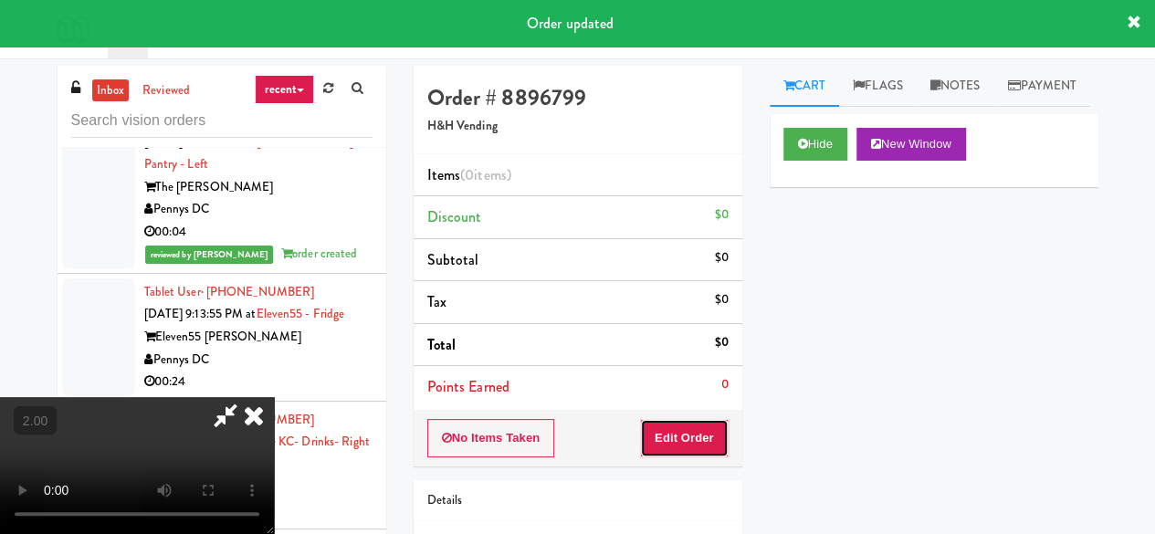
click at [705, 437] on button "Edit Order" at bounding box center [684, 438] width 89 height 38
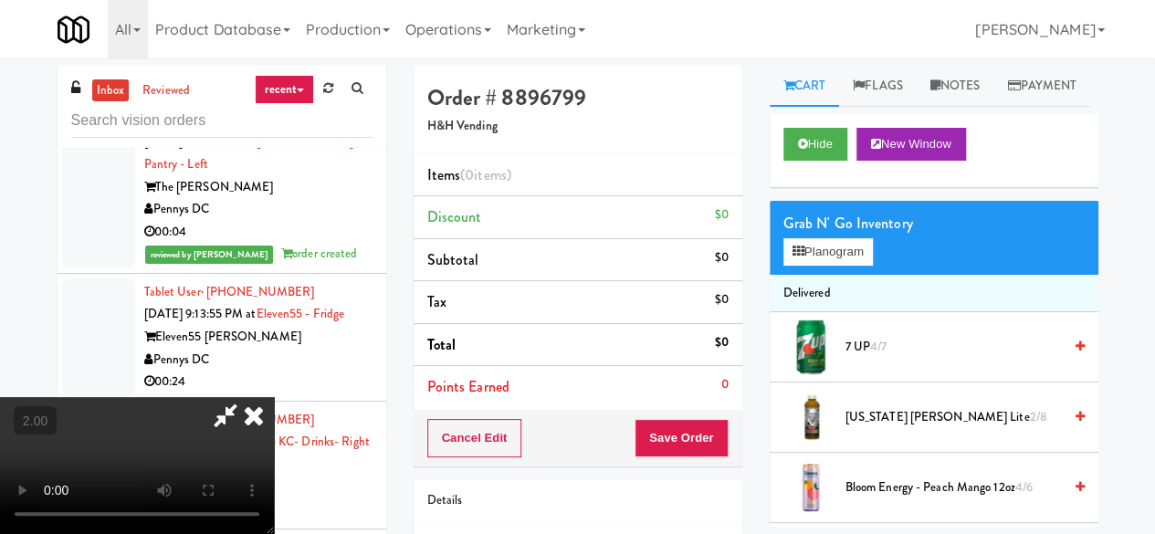
click at [78, 397] on video at bounding box center [137, 465] width 274 height 137
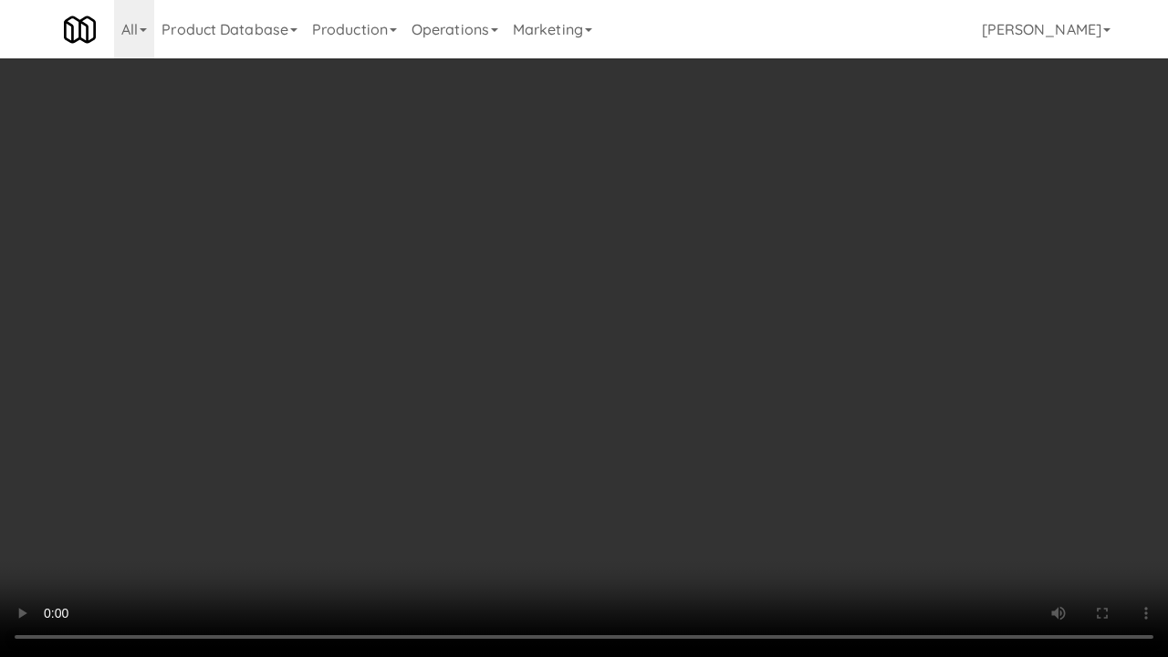
click at [501, 476] on video at bounding box center [584, 328] width 1168 height 657
click at [594, 411] on video at bounding box center [584, 328] width 1168 height 657
click at [740, 369] on video at bounding box center [584, 328] width 1168 height 657
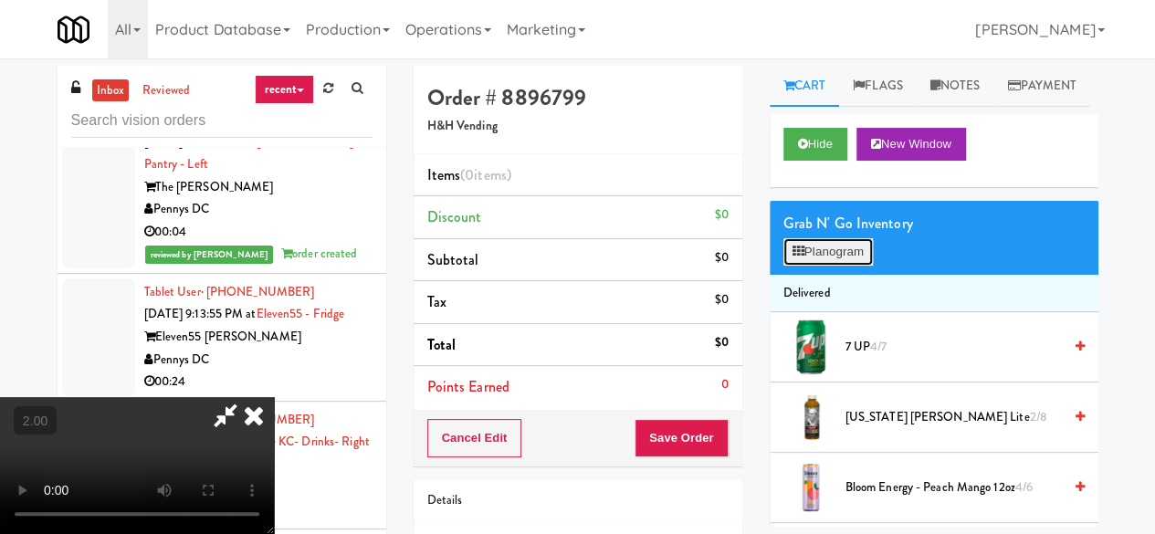
click at [796, 257] on icon at bounding box center [798, 252] width 12 height 12
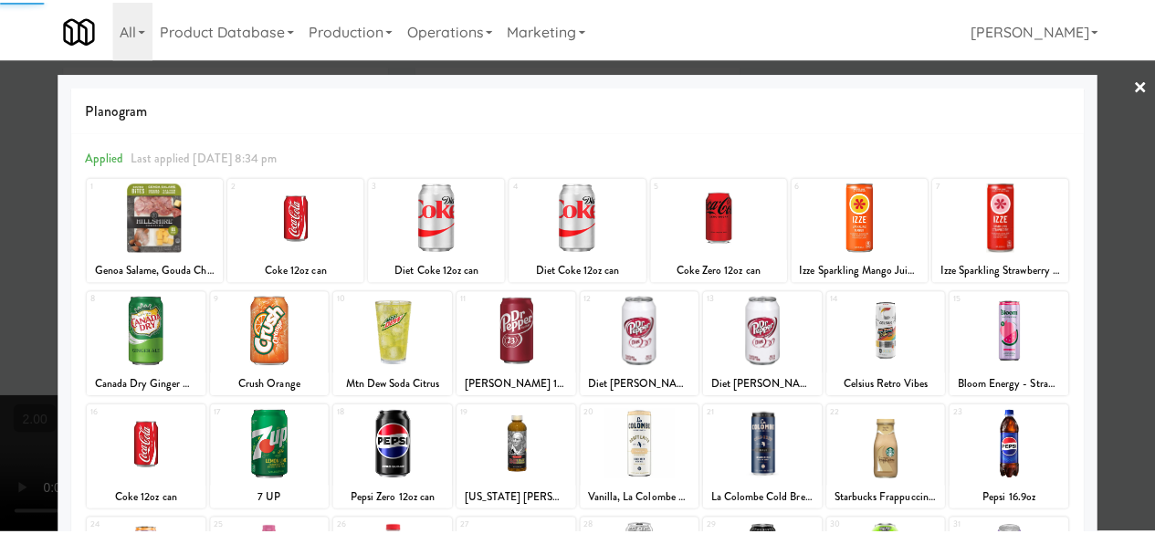
scroll to position [361, 0]
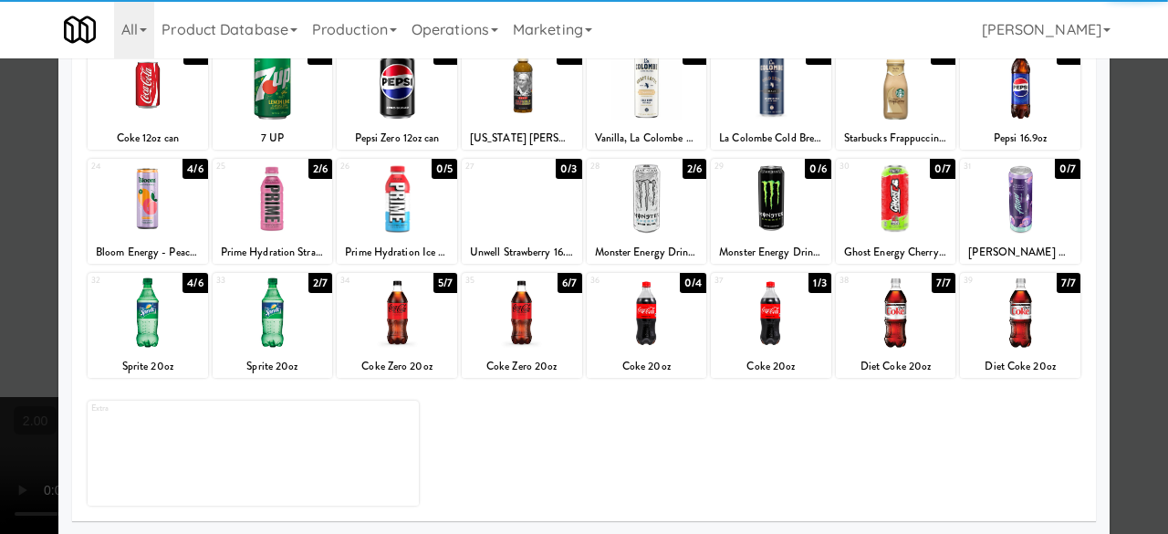
click at [633, 330] on div at bounding box center [647, 312] width 120 height 70
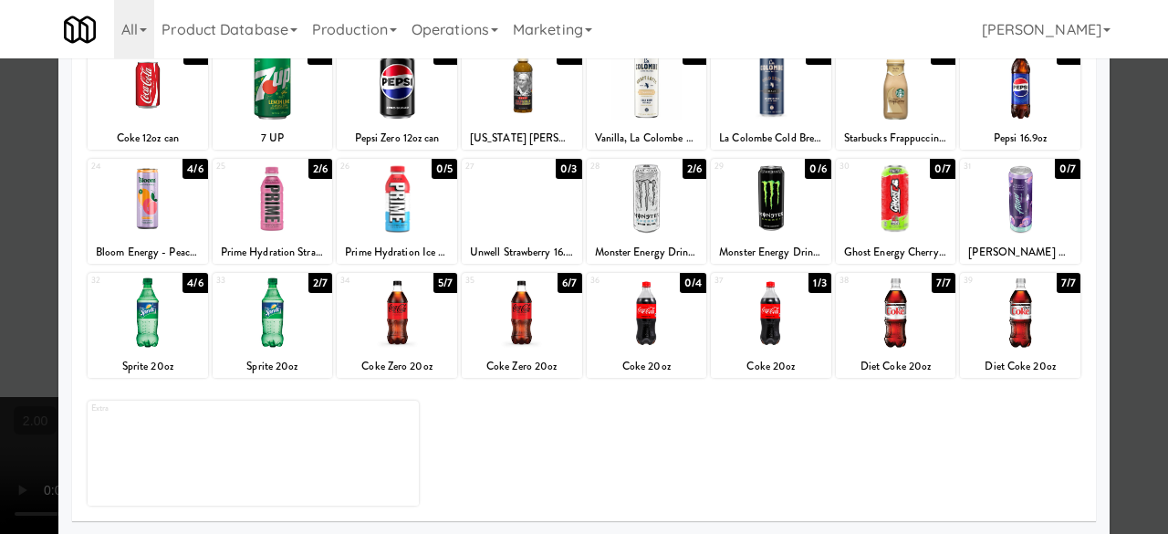
click at [1122, 216] on div at bounding box center [584, 267] width 1168 height 534
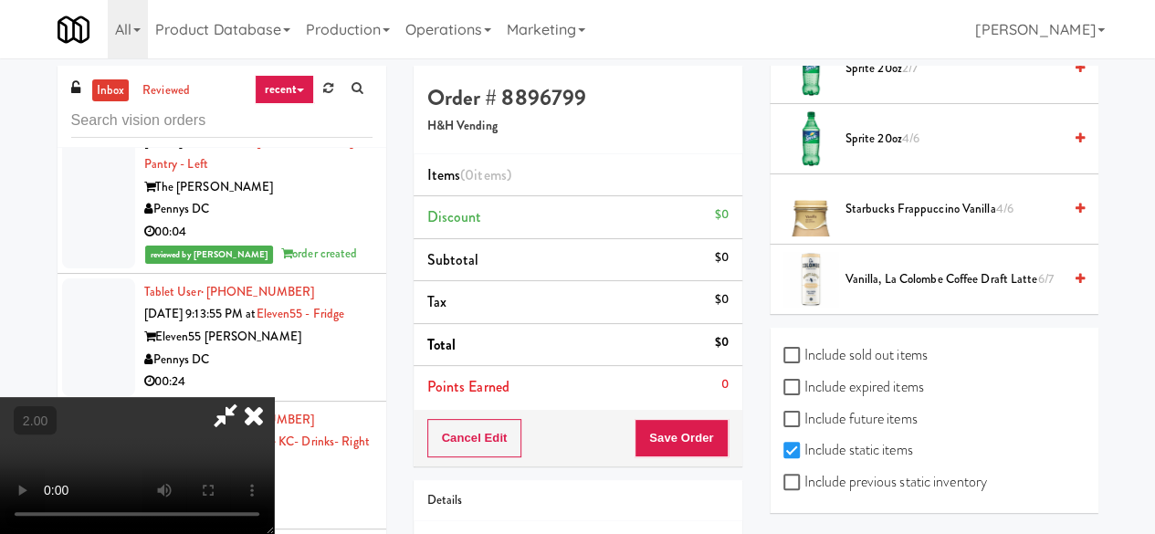
click at [941, 475] on label "Include previous static inventory" at bounding box center [885, 481] width 204 height 27
click at [804, 475] on input "Include previous static inventory" at bounding box center [793, 482] width 21 height 15
checkbox input "true"
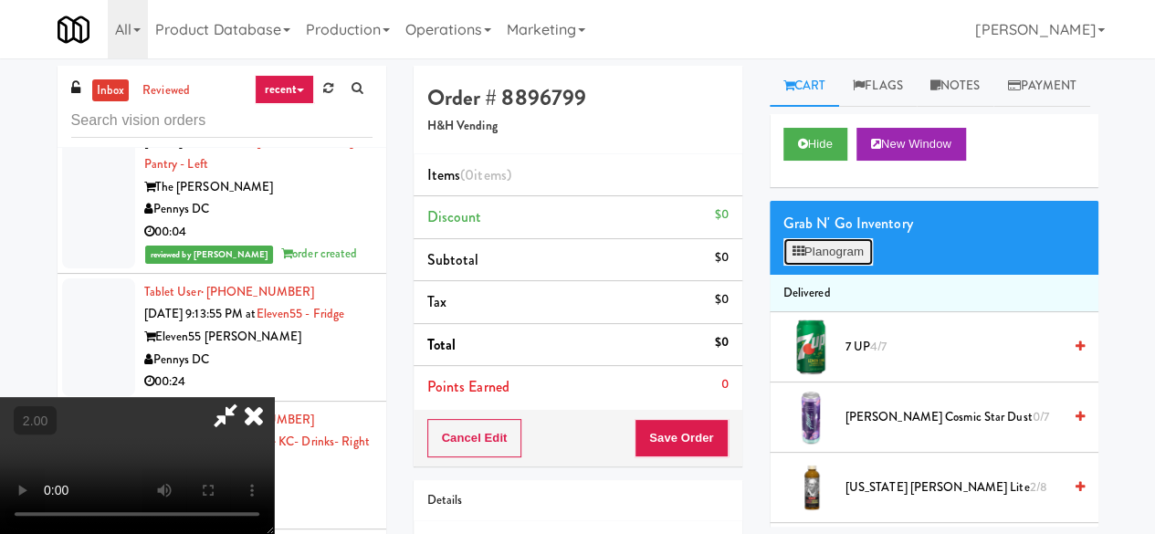
click at [835, 266] on button "Planogram" at bounding box center [827, 251] width 89 height 27
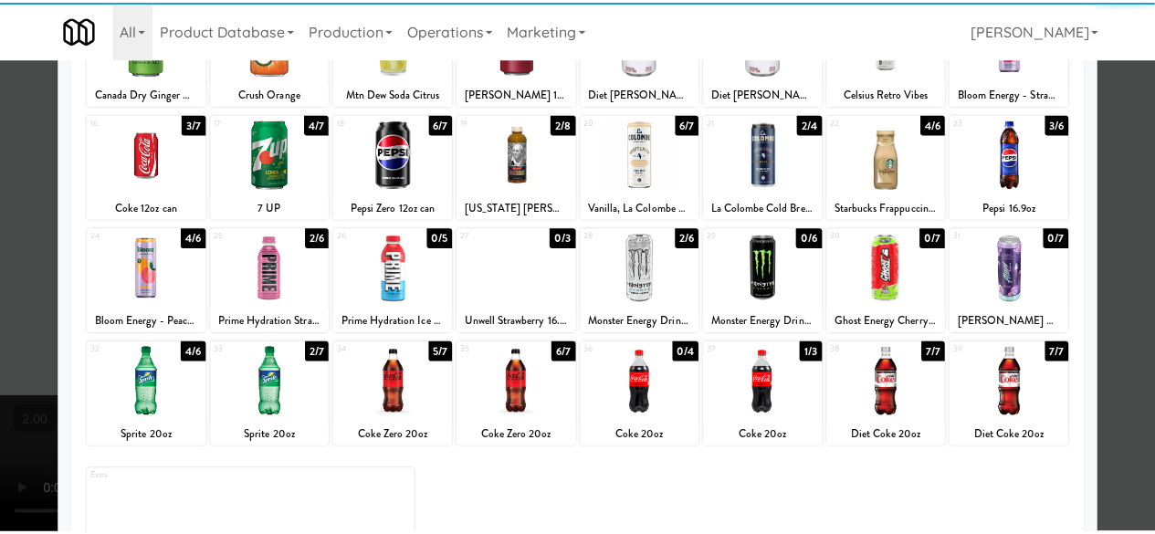
scroll to position [361, 0]
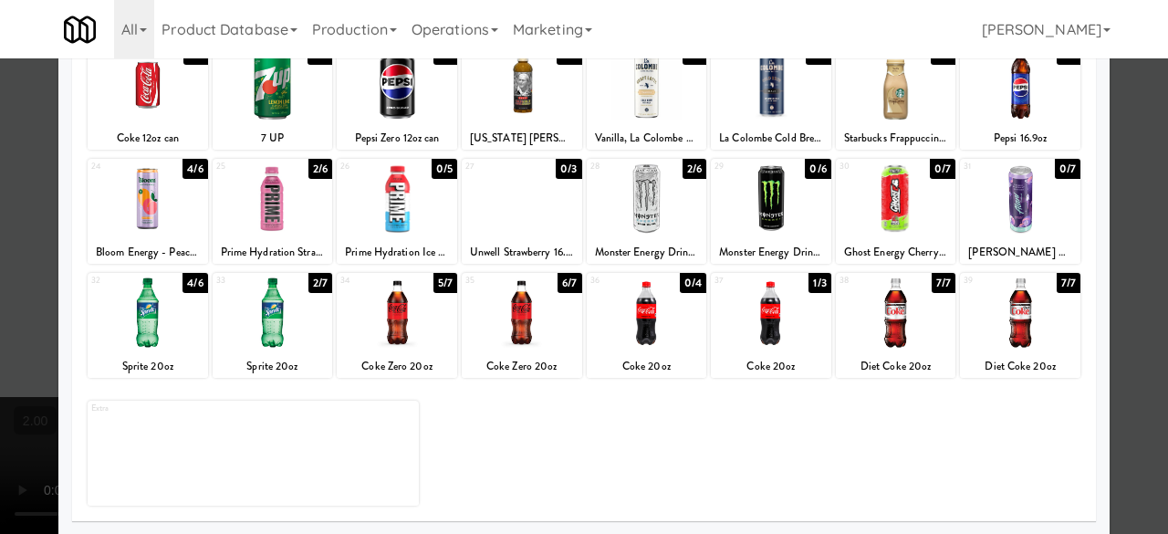
click at [655, 329] on div at bounding box center [647, 312] width 120 height 70
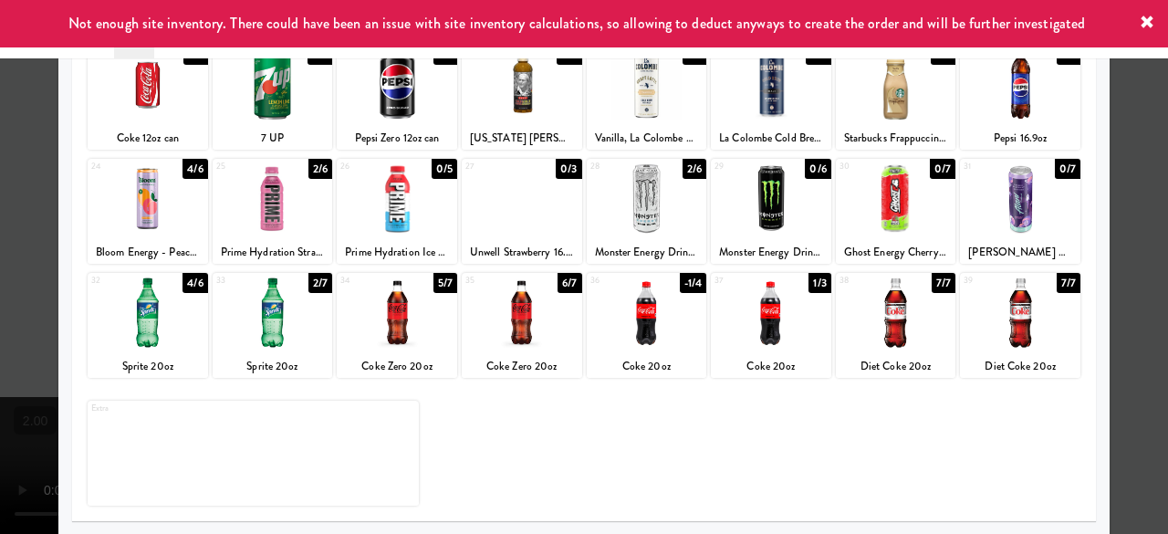
click at [1139, 160] on div at bounding box center [584, 267] width 1168 height 534
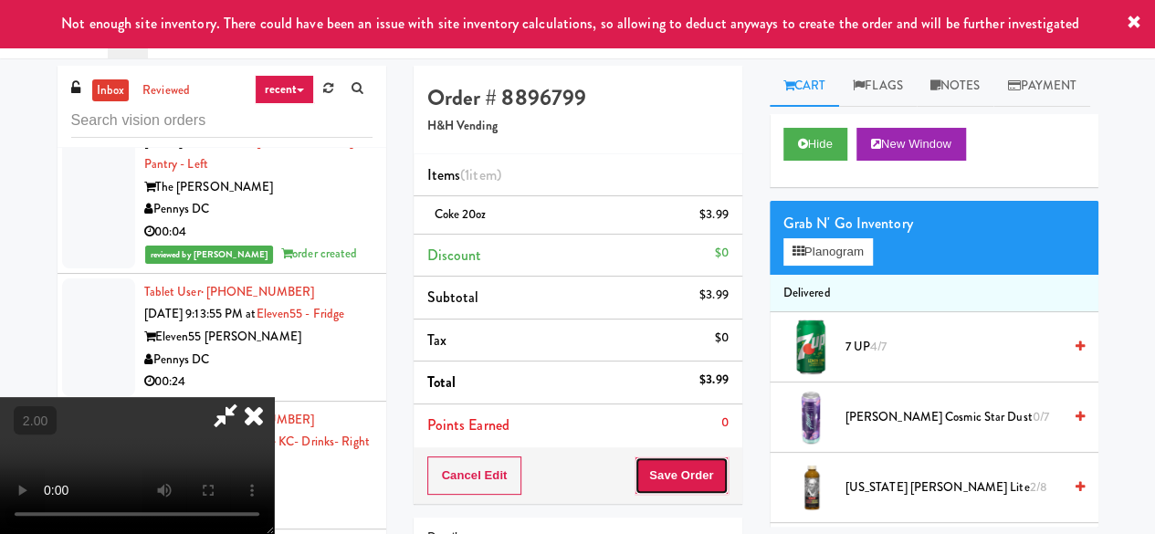
click at [706, 472] on button "Save Order" at bounding box center [680, 475] width 93 height 38
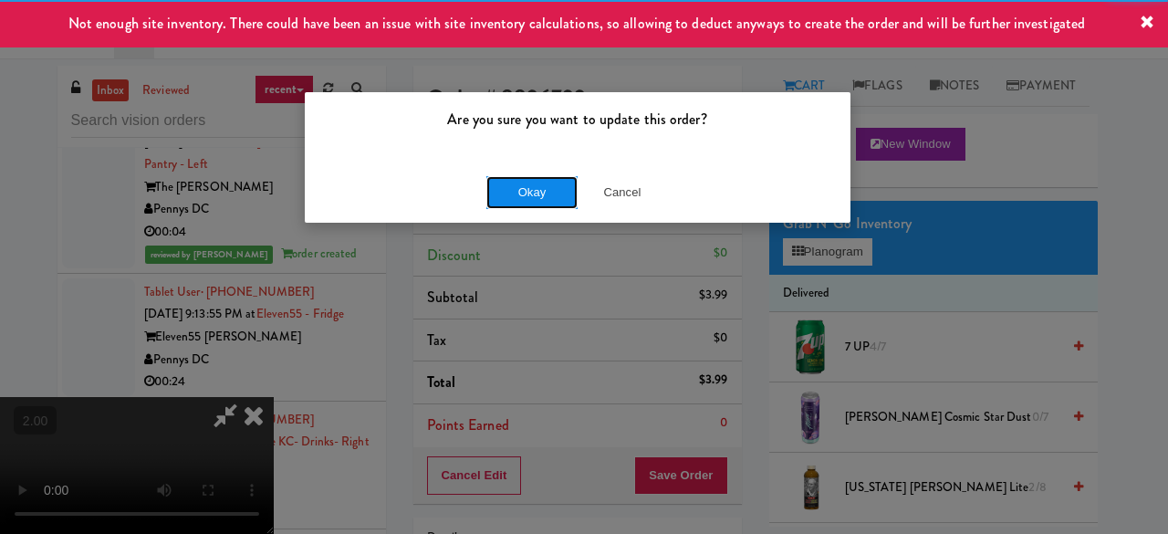
click at [549, 205] on button "Okay" at bounding box center [531, 192] width 91 height 33
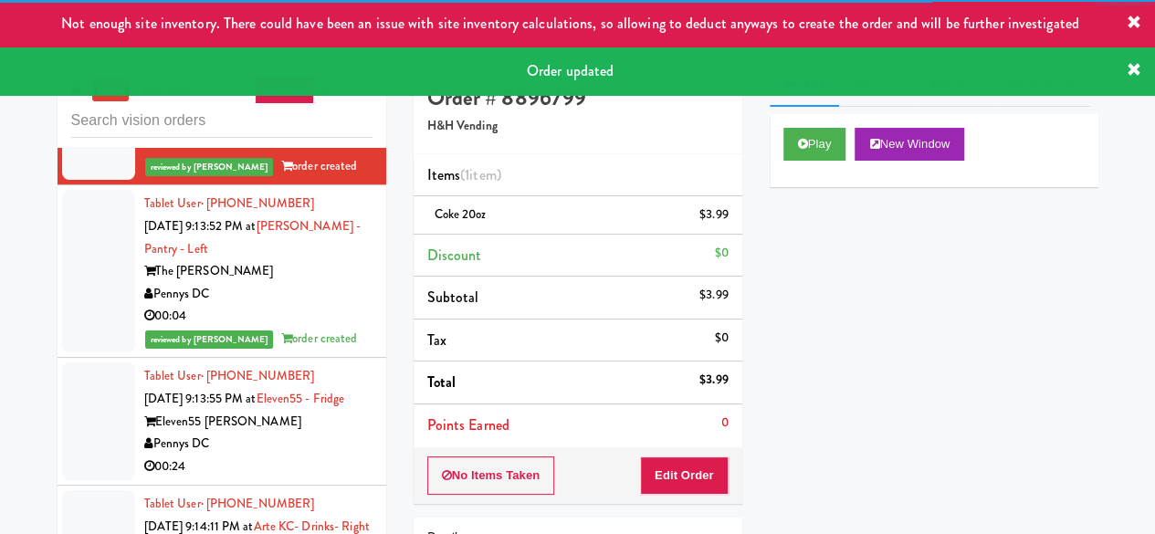
scroll to position [6626, 0]
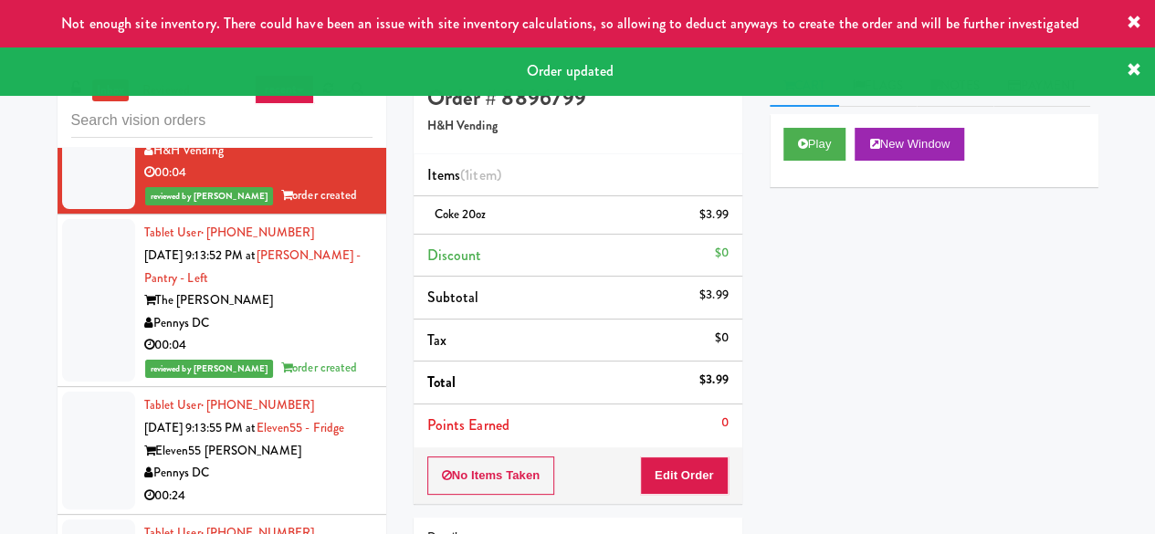
click at [305, 12] on div "Pennys DC" at bounding box center [258, 0] width 228 height 23
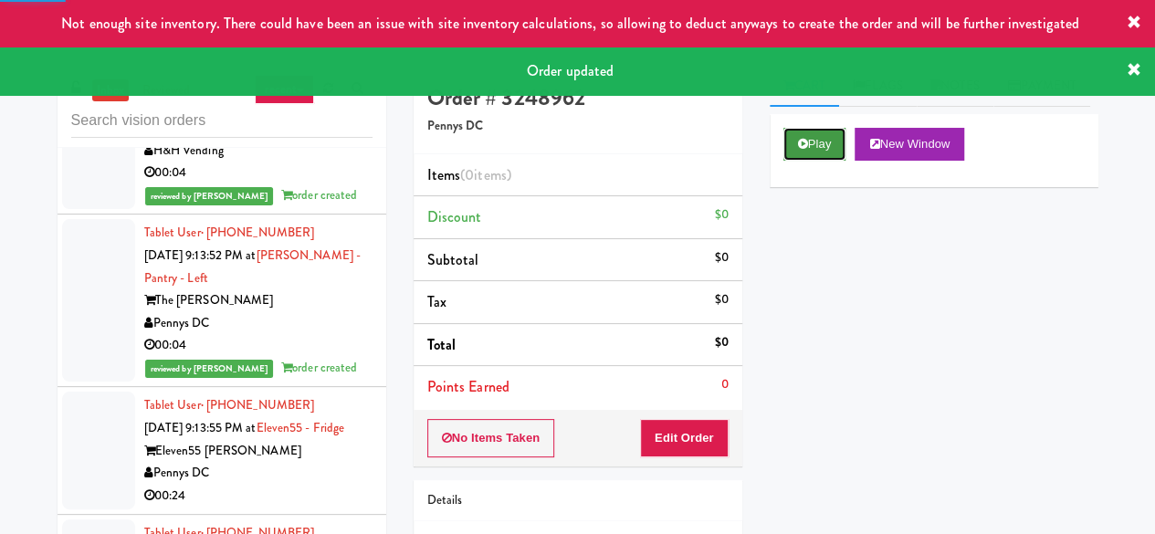
click at [812, 161] on button "Play" at bounding box center [814, 144] width 63 height 33
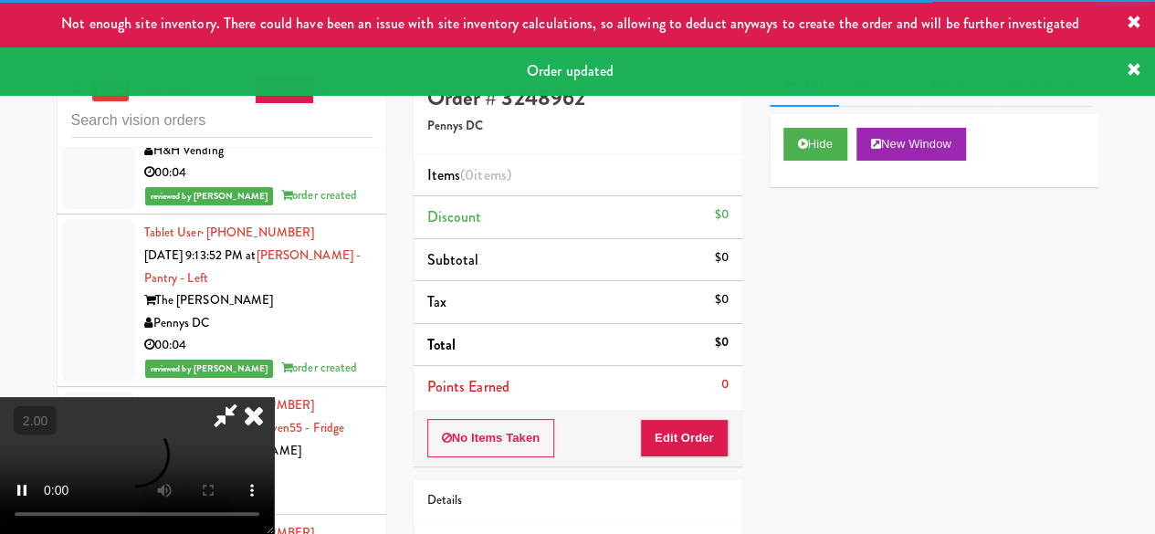
click at [695, 458] on div "No Items Taken Edit Order" at bounding box center [577, 438] width 329 height 57
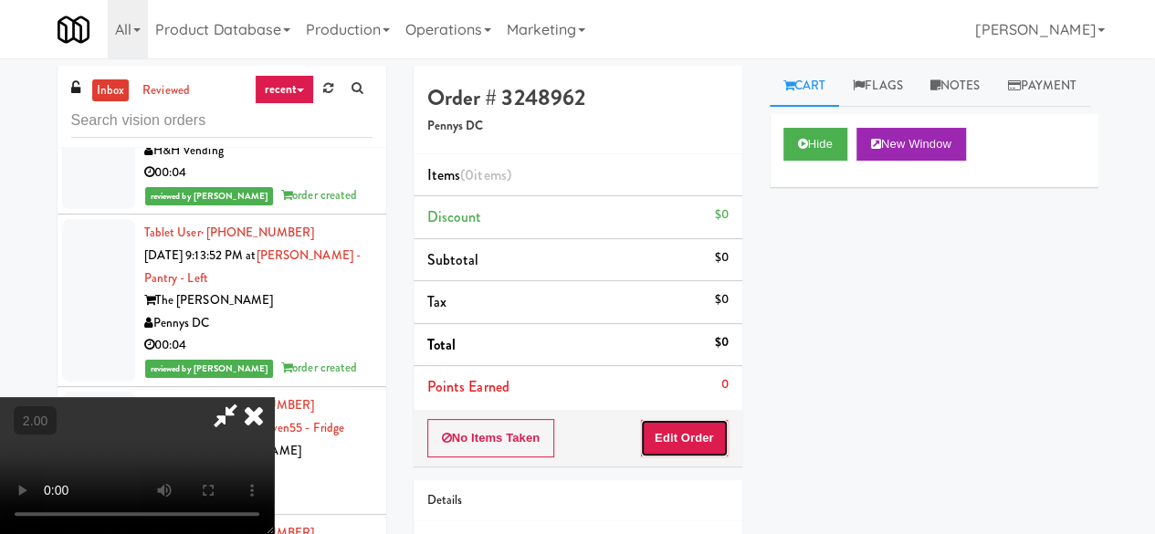
click at [697, 447] on button "Edit Order" at bounding box center [684, 438] width 89 height 38
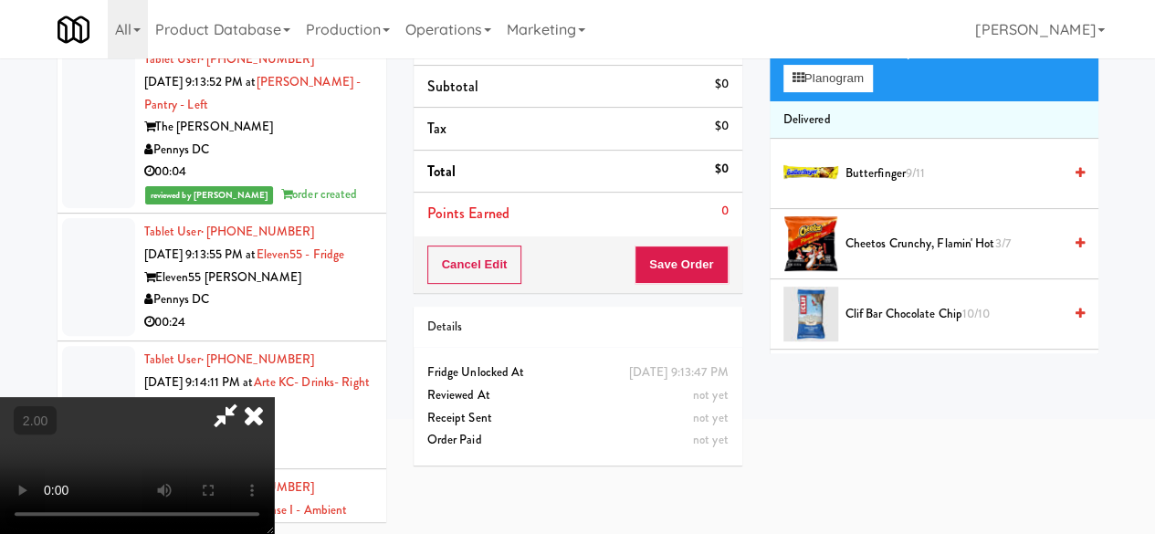
scroll to position [58, 0]
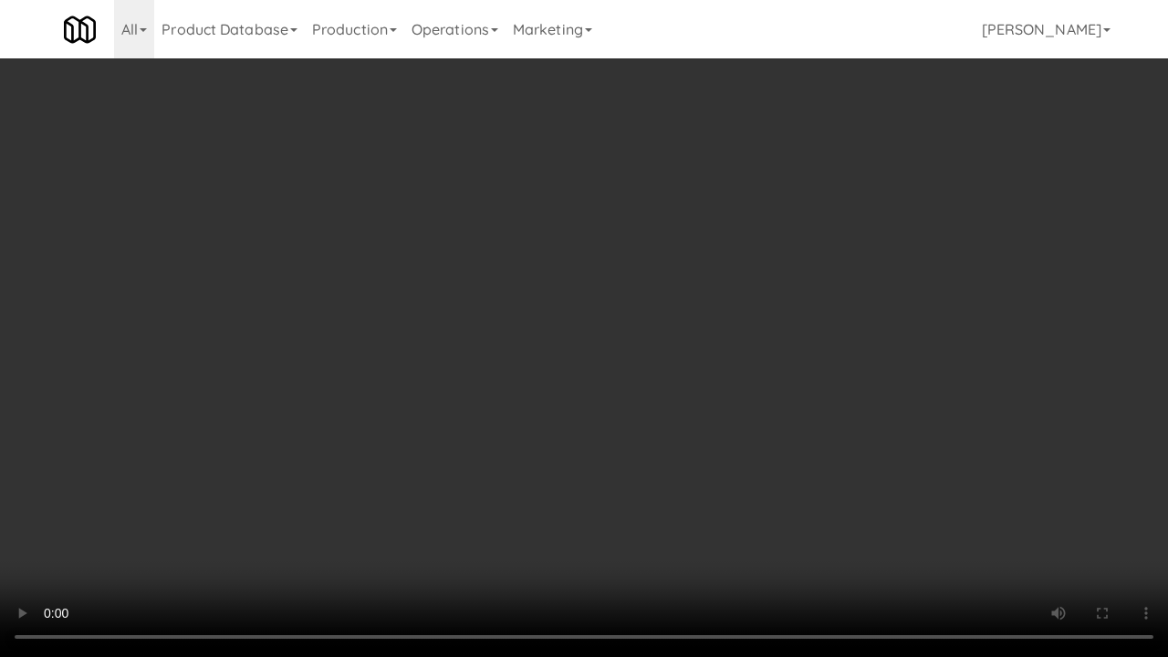
click at [618, 369] on video at bounding box center [584, 328] width 1168 height 657
click at [633, 353] on video at bounding box center [584, 328] width 1168 height 657
click at [670, 331] on video at bounding box center [584, 328] width 1168 height 657
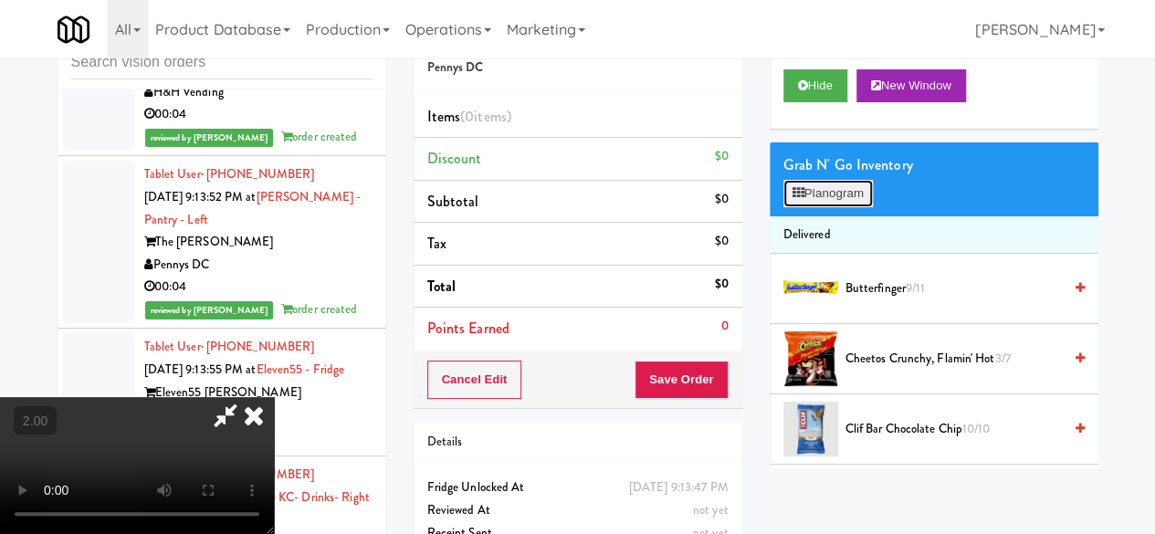
click at [810, 207] on button "Planogram" at bounding box center [827, 193] width 89 height 27
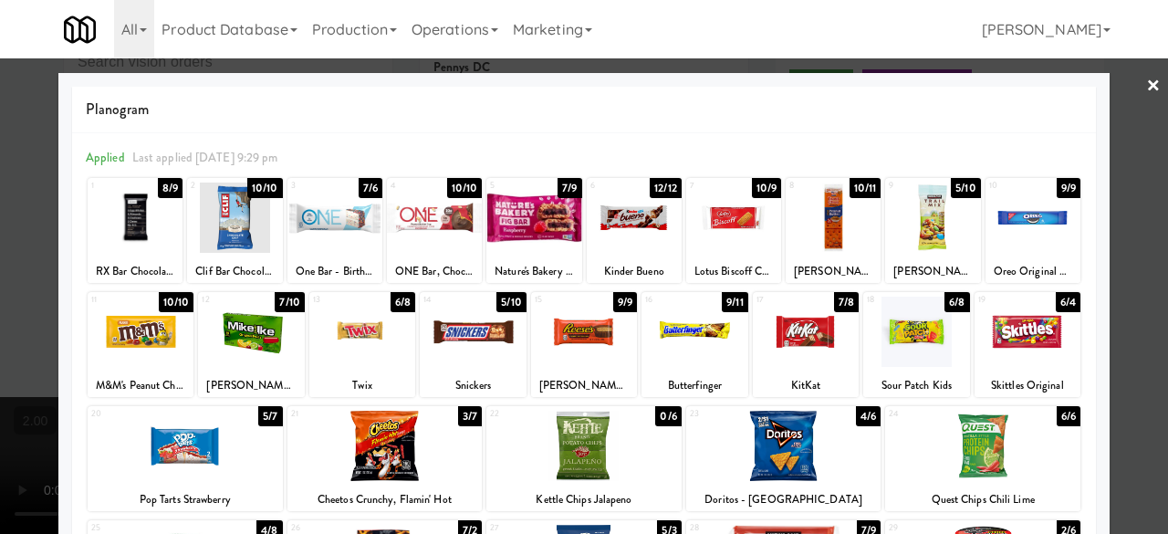
click at [1118, 79] on div at bounding box center [584, 267] width 1168 height 534
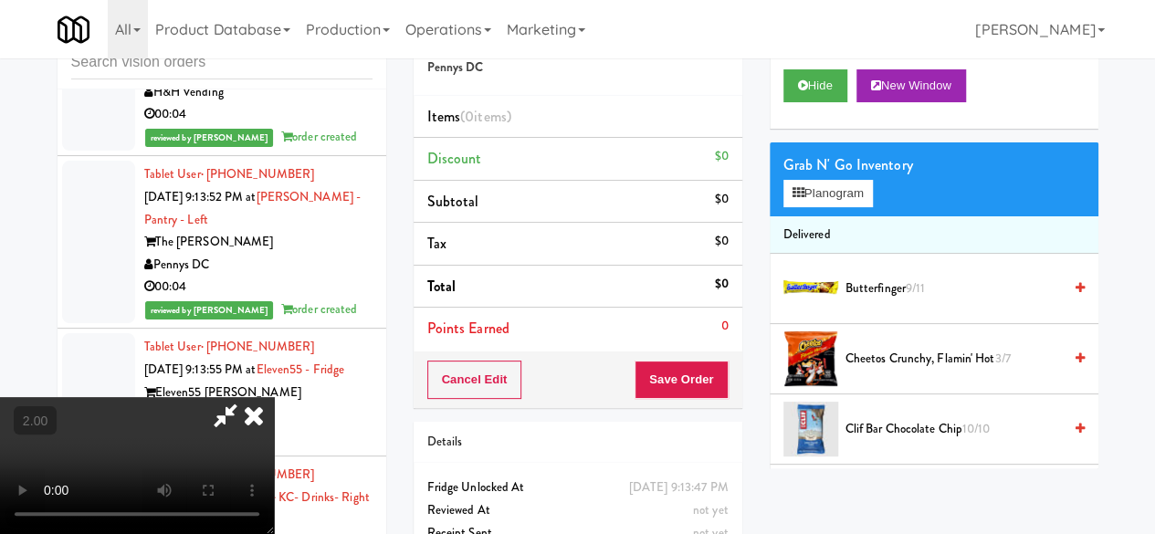
click at [274, 397] on icon at bounding box center [254, 415] width 40 height 37
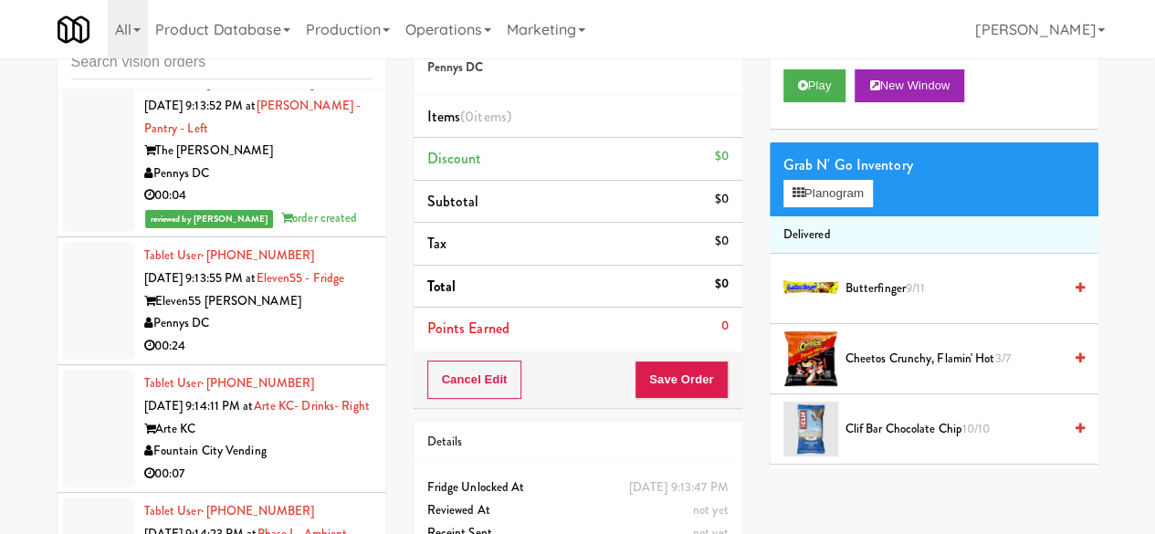
scroll to position [6443, 0]
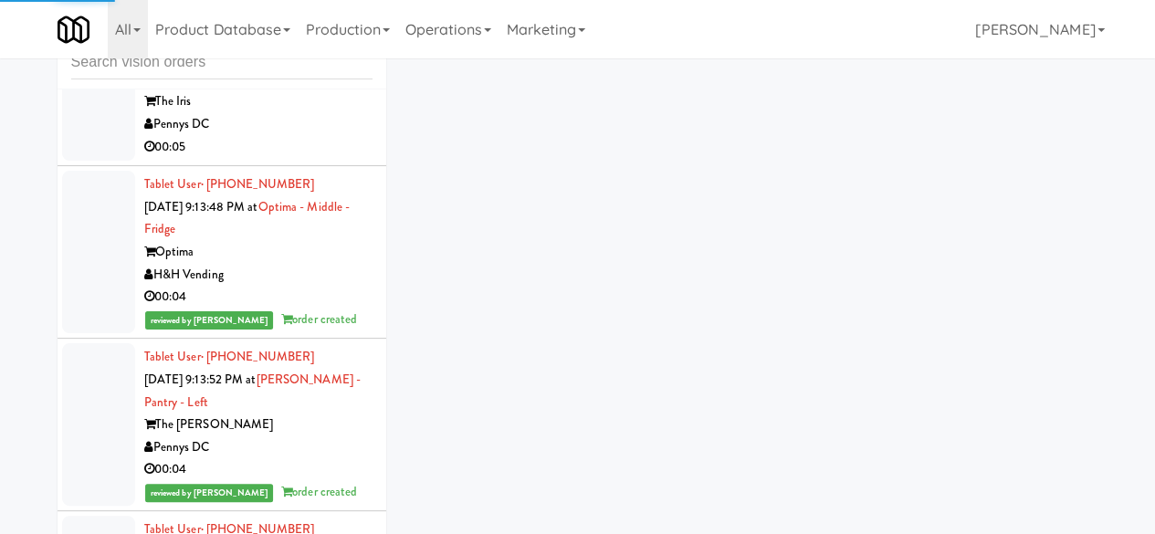
click at [311, 136] on div "Pennys DC" at bounding box center [258, 124] width 228 height 23
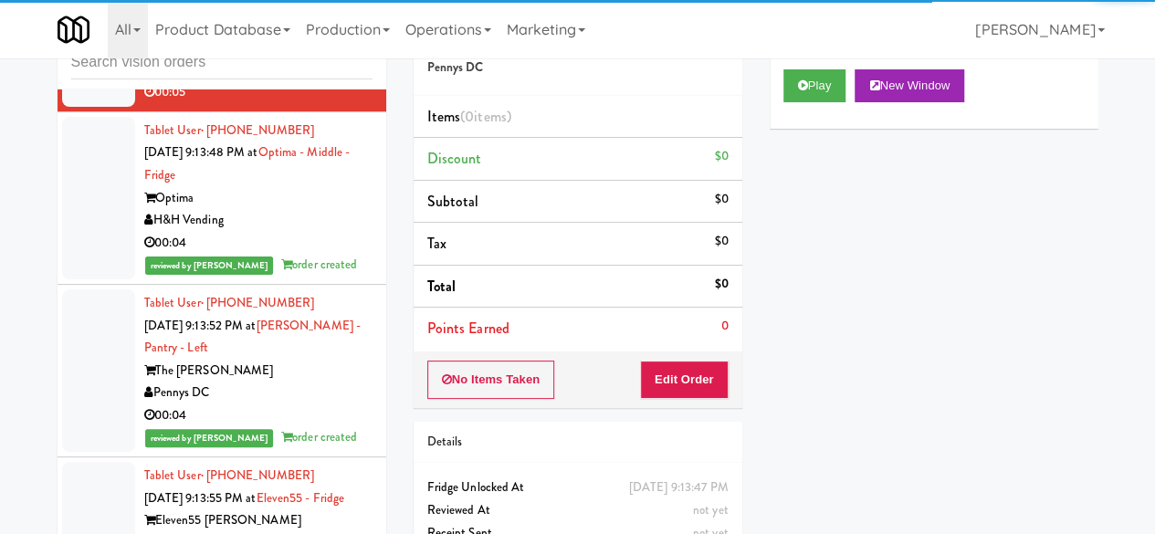
scroll to position [6626, 0]
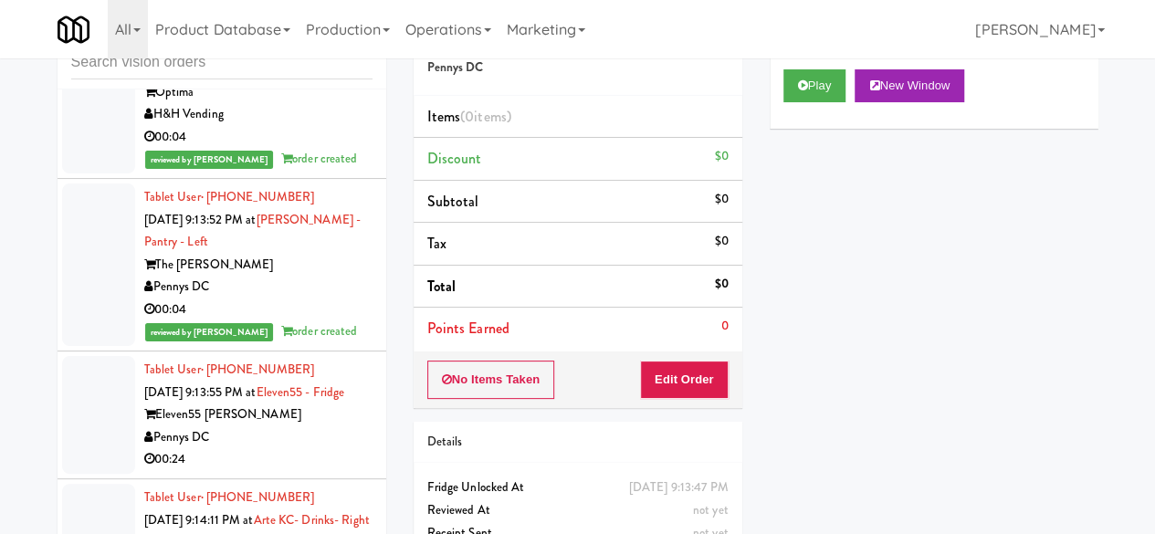
click at [327, 104] on div "Optima" at bounding box center [258, 92] width 228 height 23
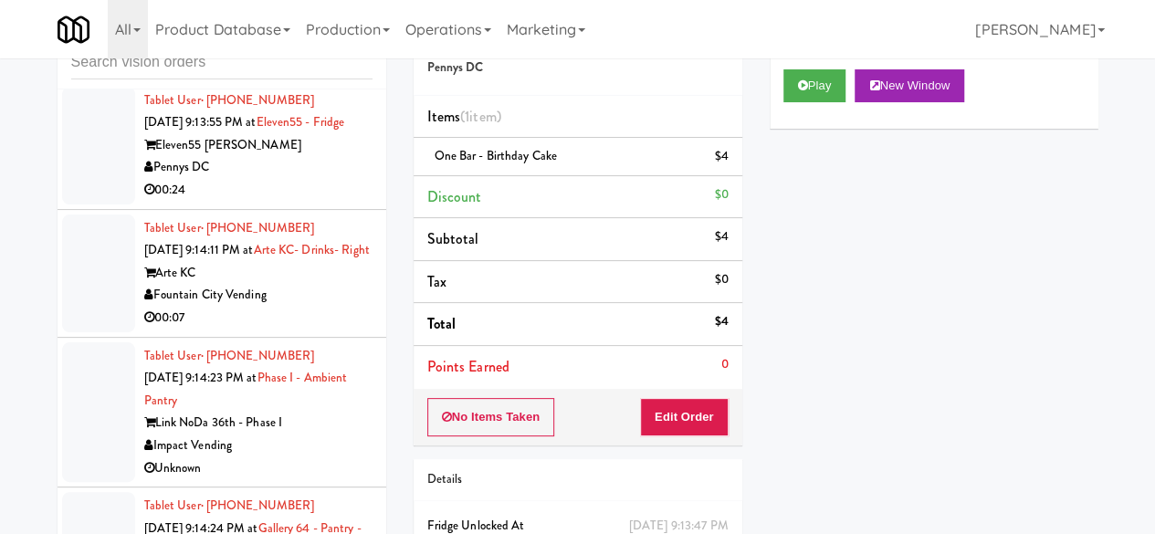
scroll to position [7263, 0]
click at [317, 296] on div "Fountain City Vending" at bounding box center [258, 295] width 228 height 23
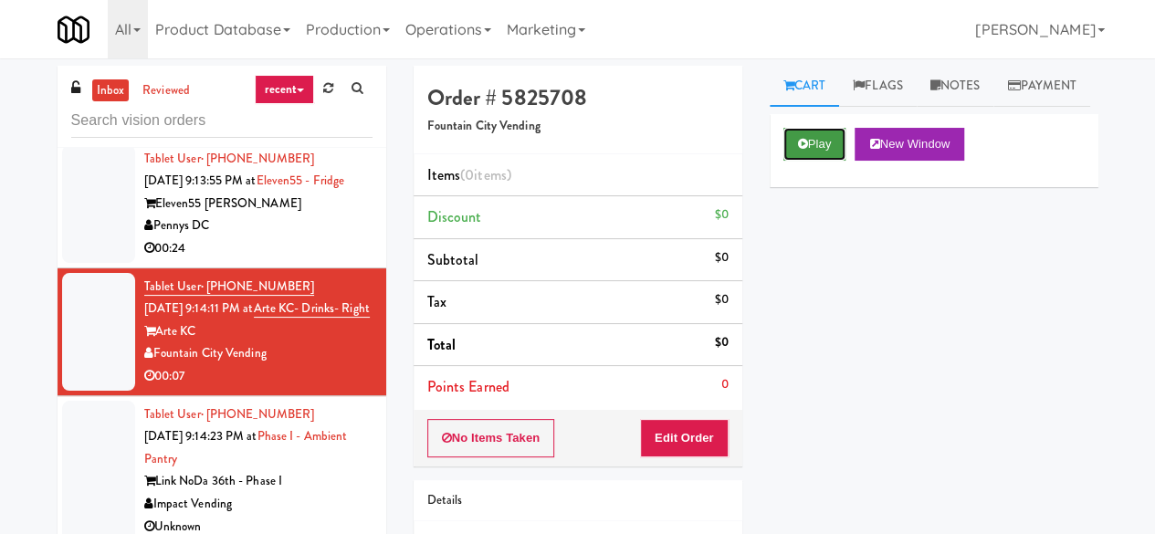
click at [792, 161] on button "Play" at bounding box center [814, 144] width 63 height 33
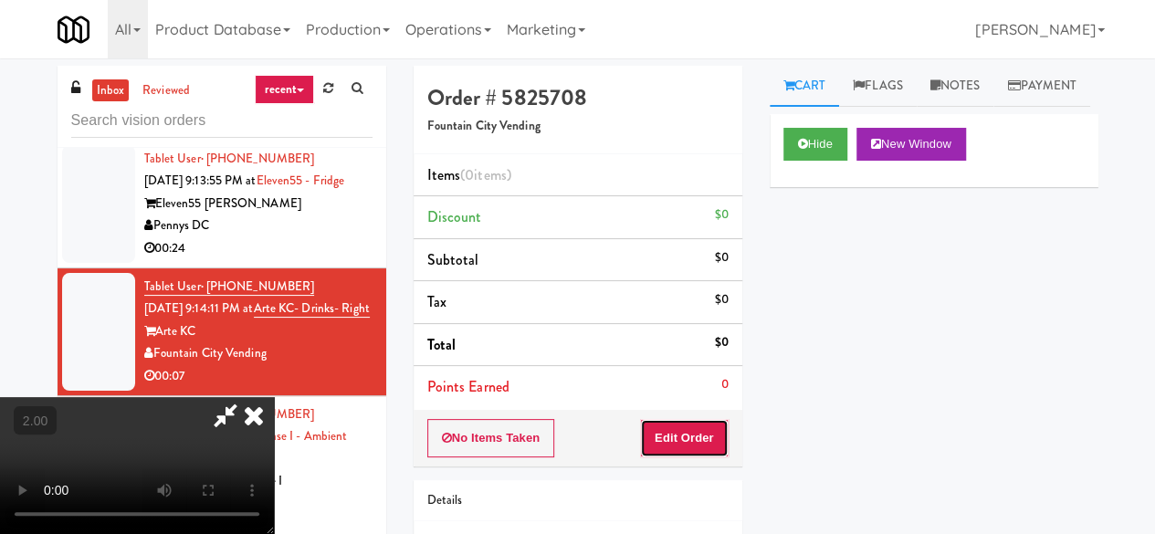
click at [679, 440] on button "Edit Order" at bounding box center [684, 438] width 89 height 38
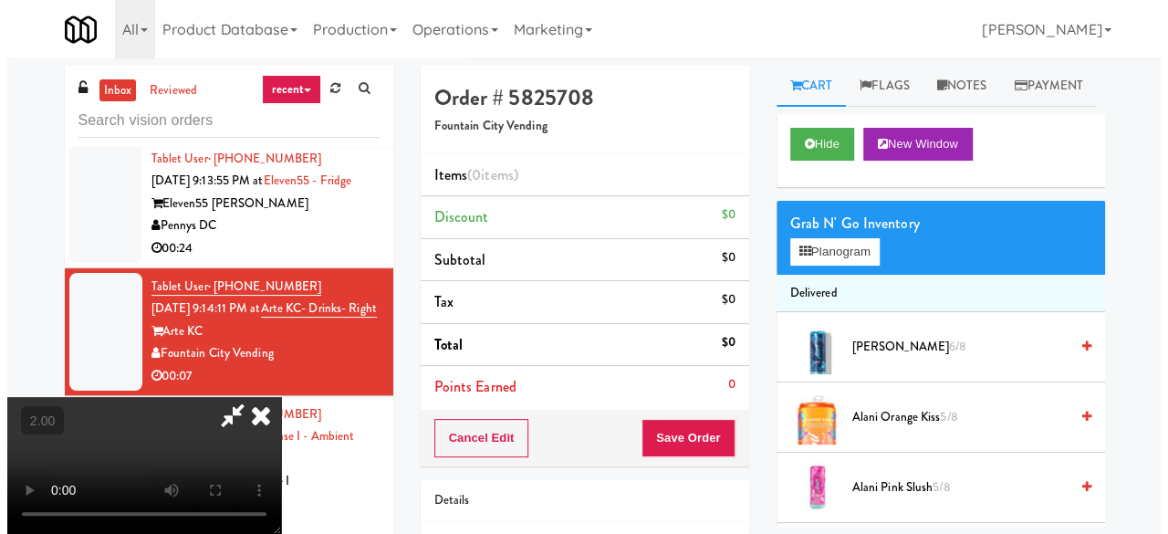
scroll to position [37, 0]
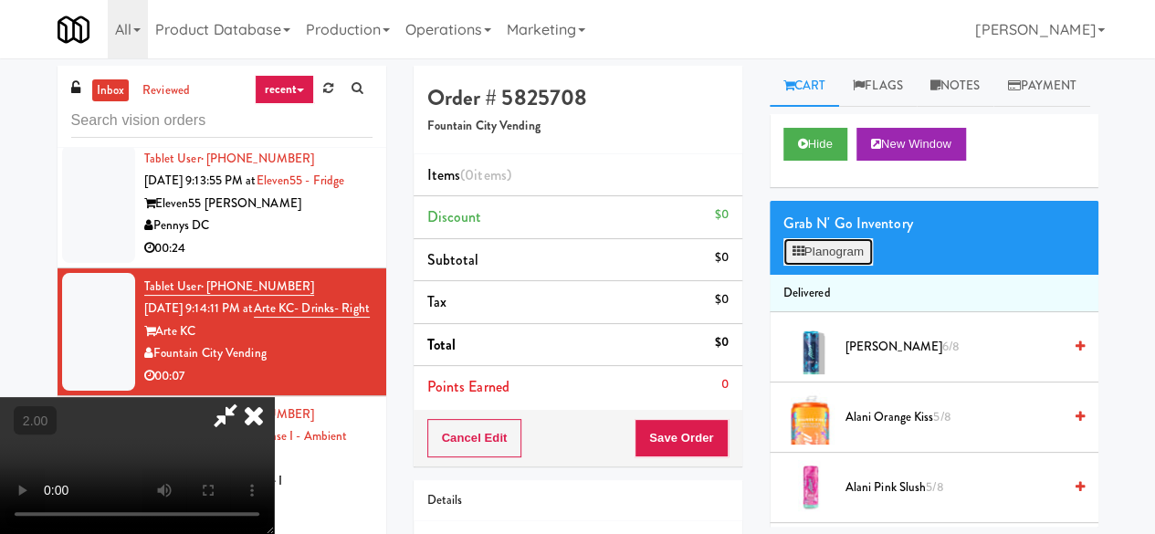
click at [814, 266] on button "Planogram" at bounding box center [827, 251] width 89 height 27
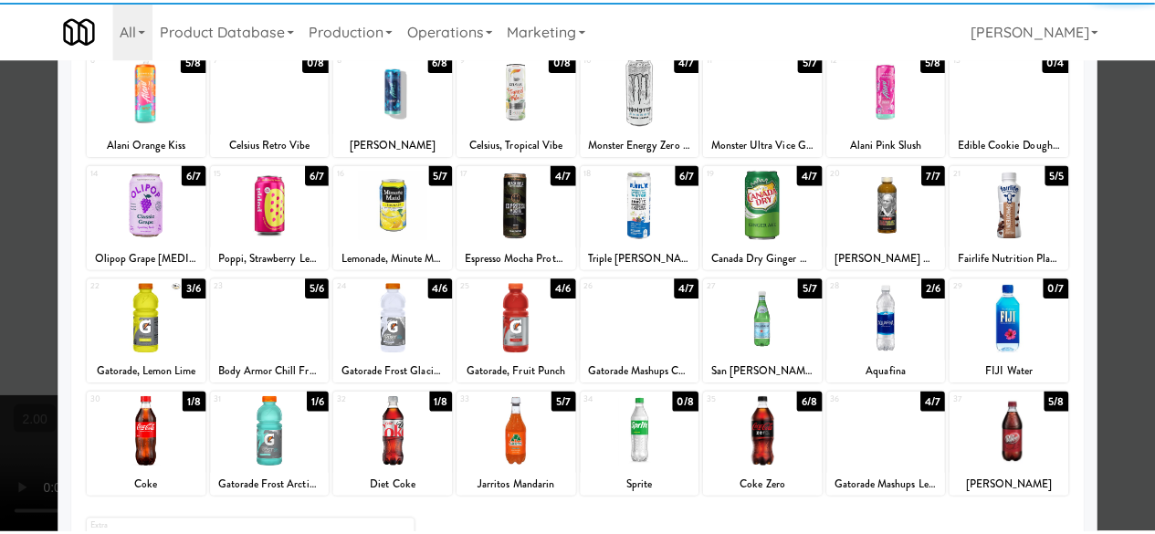
scroll to position [361, 0]
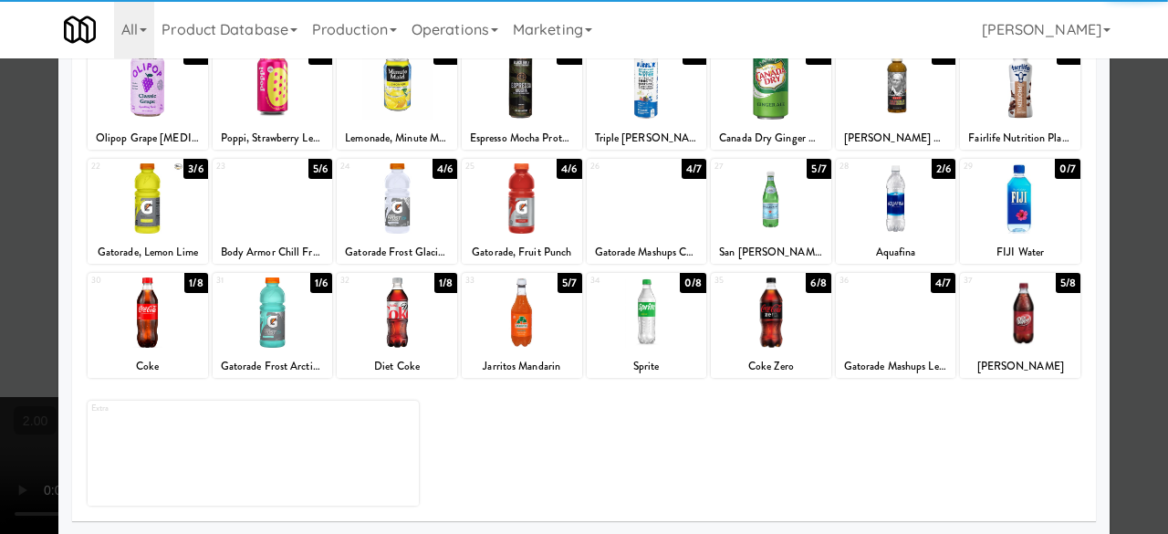
click at [292, 317] on div at bounding box center [273, 312] width 120 height 70
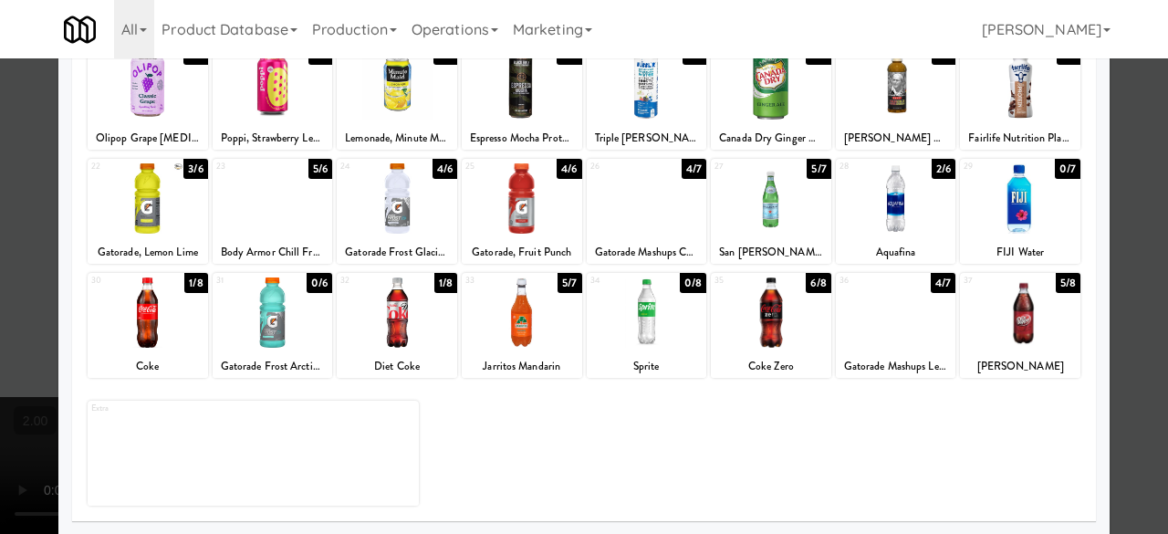
click at [1141, 152] on div at bounding box center [584, 267] width 1168 height 534
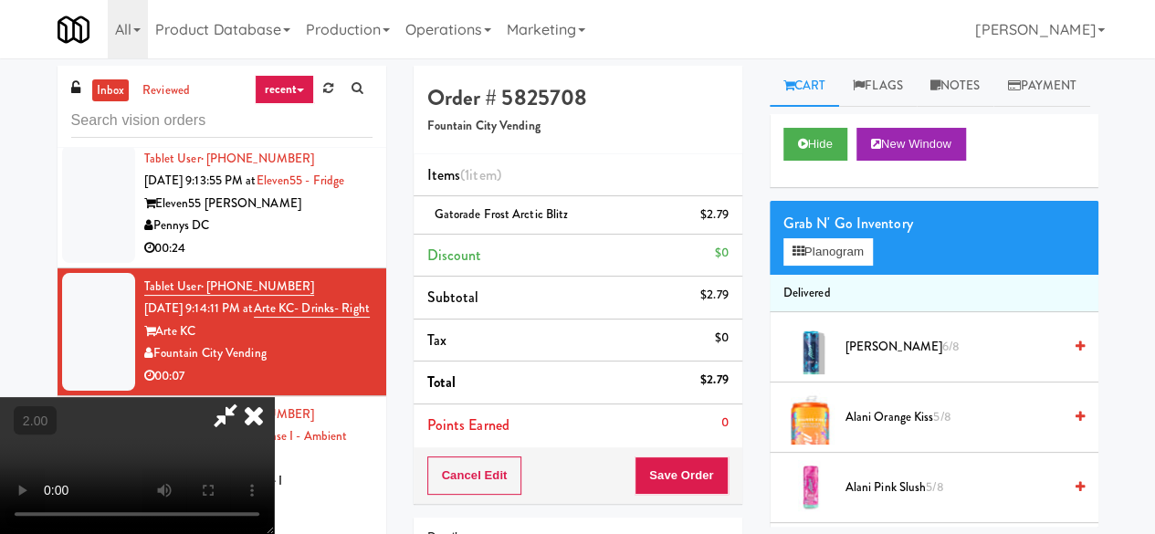
click at [727, 470] on div "Cancel Edit Save Order" at bounding box center [577, 475] width 329 height 57
click at [712, 465] on button "Save Order" at bounding box center [680, 475] width 93 height 38
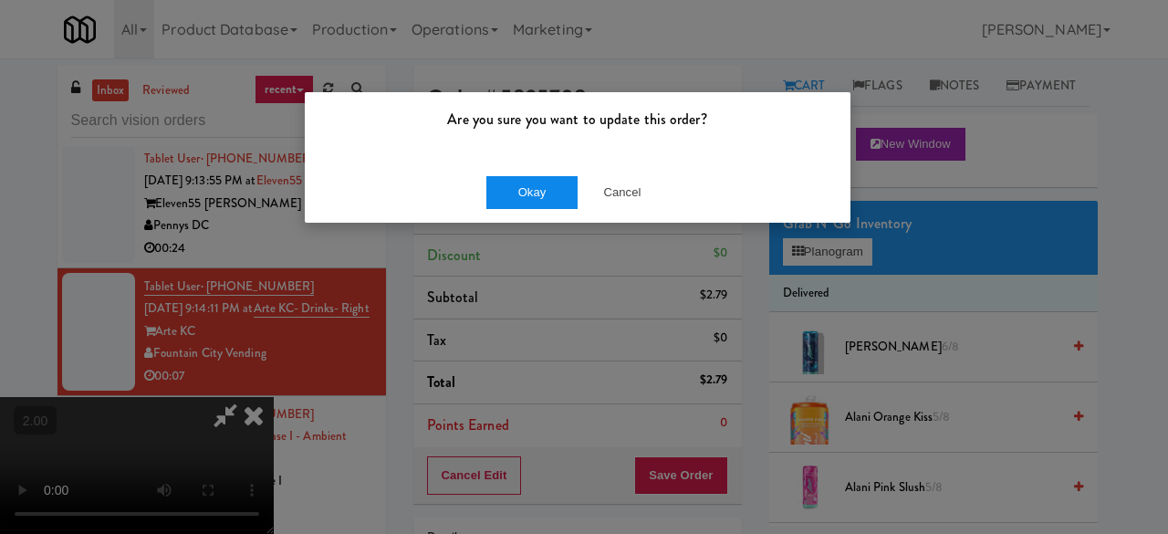
click at [530, 194] on button "Okay" at bounding box center [531, 192] width 91 height 33
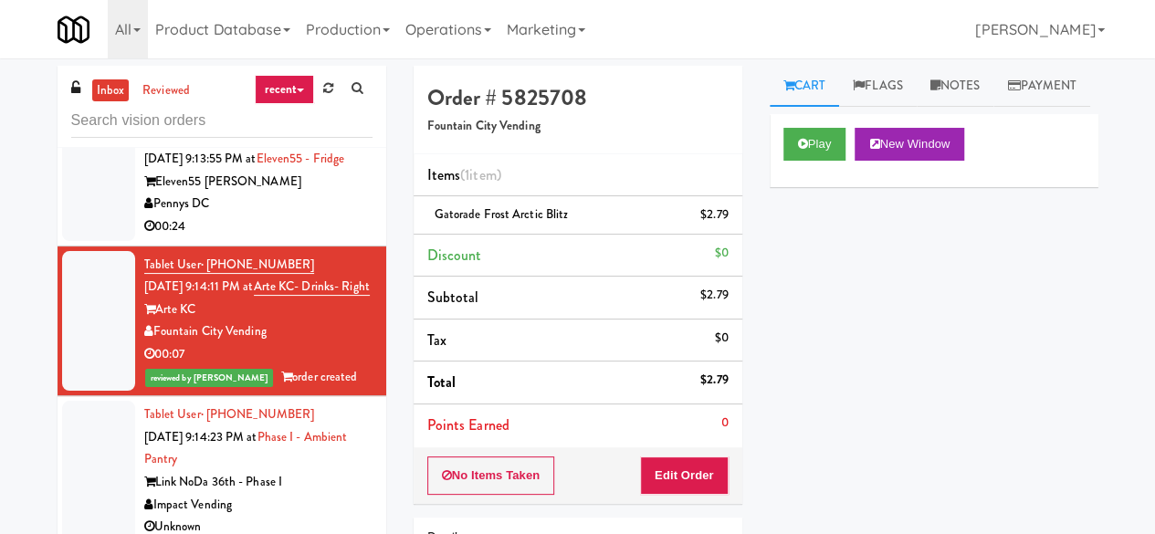
click at [306, 196] on div "Pennys DC" at bounding box center [258, 204] width 228 height 23
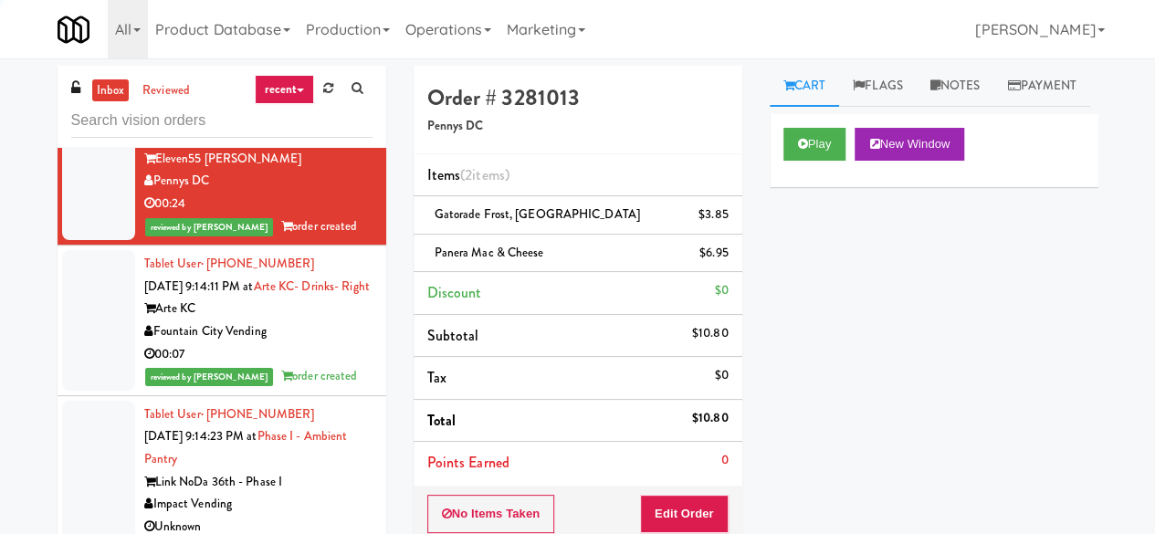
scroll to position [7309, 0]
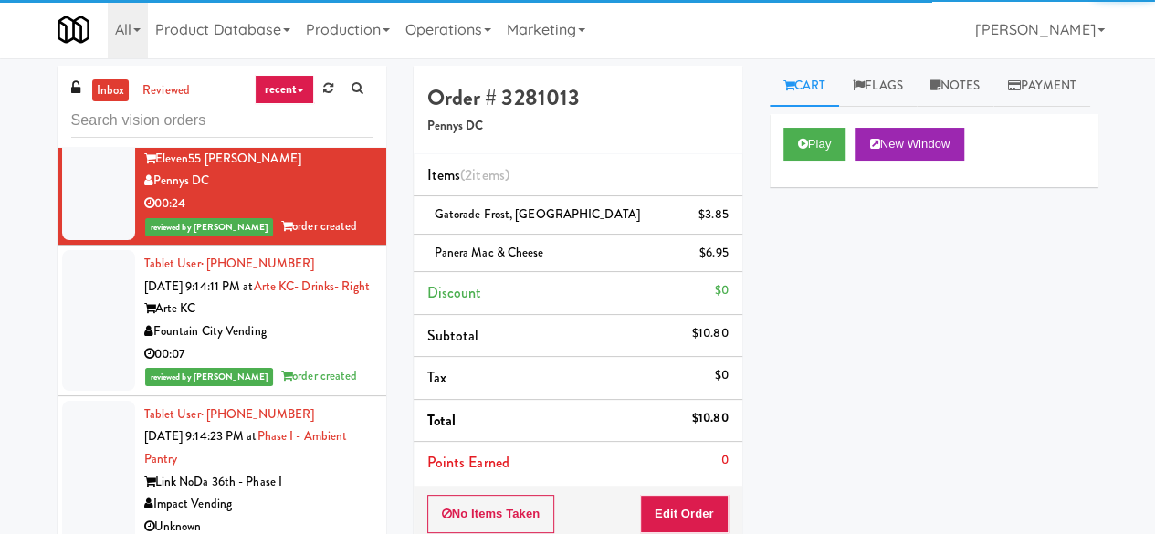
click at [319, 465] on div "Tablet User · (910) 612-3172 Oct 5, 2025 9:14:23 PM at Phase I - Ambient Pantry…" at bounding box center [258, 470] width 228 height 135
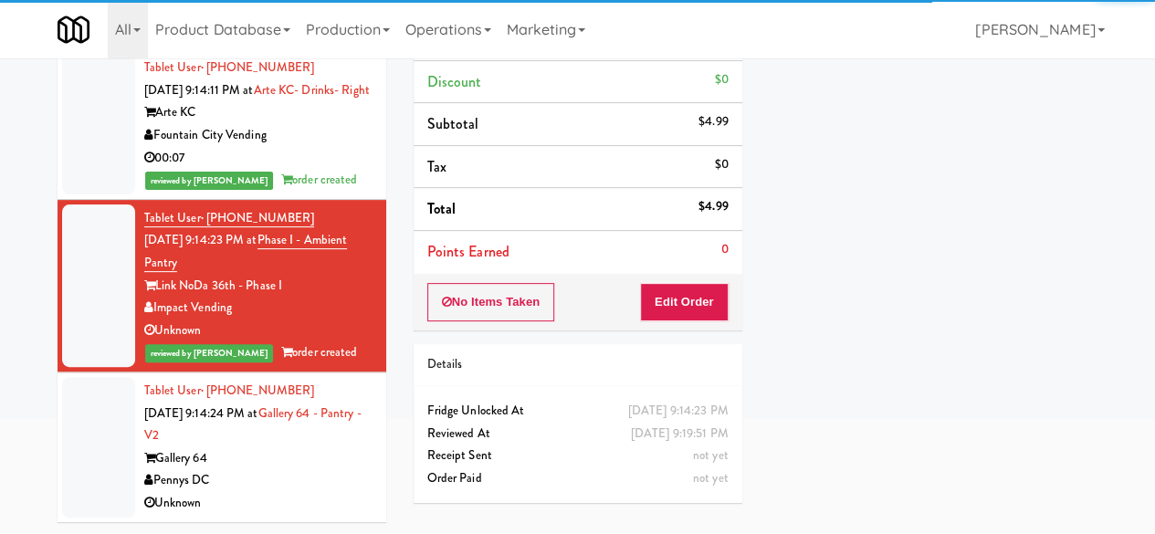
scroll to position [7330, 0]
click at [312, 465] on div "Gallery 64" at bounding box center [258, 458] width 228 height 23
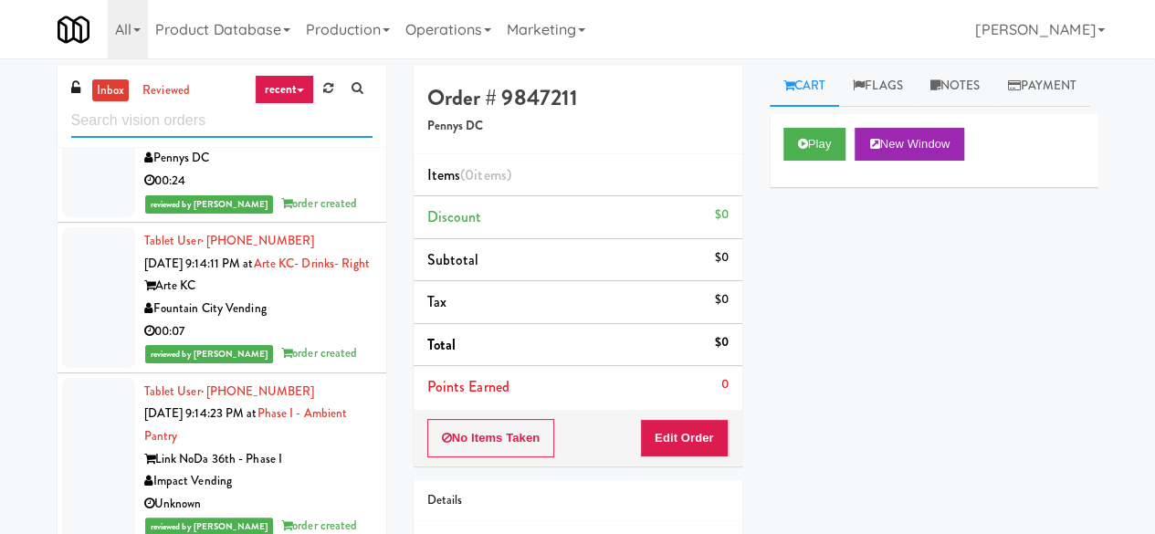
click at [245, 120] on input "text" at bounding box center [221, 121] width 301 height 34
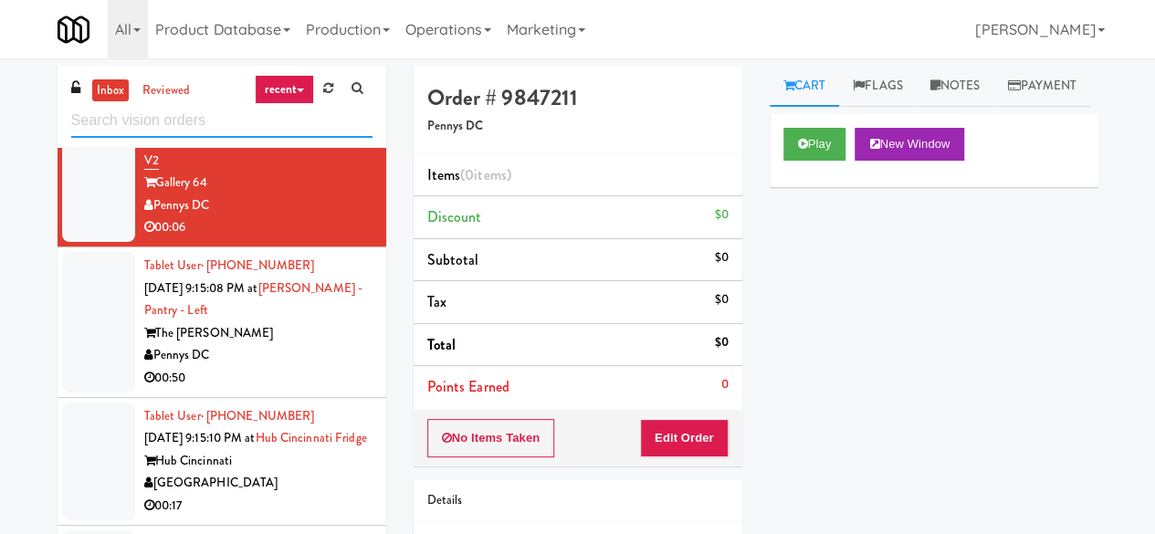
scroll to position [2785, 0]
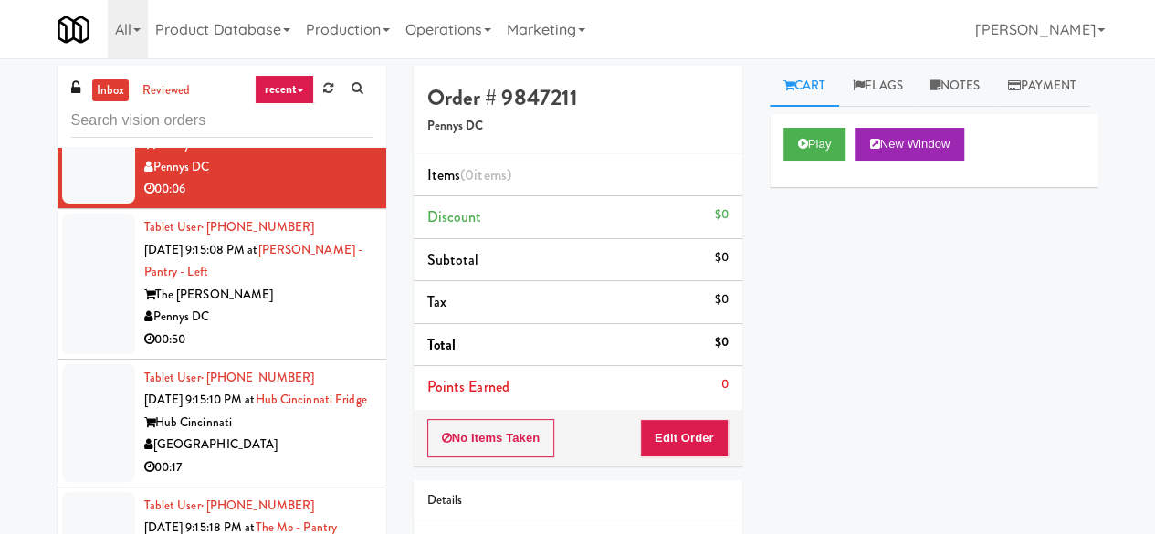
click at [294, 329] on div "Pennys DC" at bounding box center [258, 317] width 228 height 23
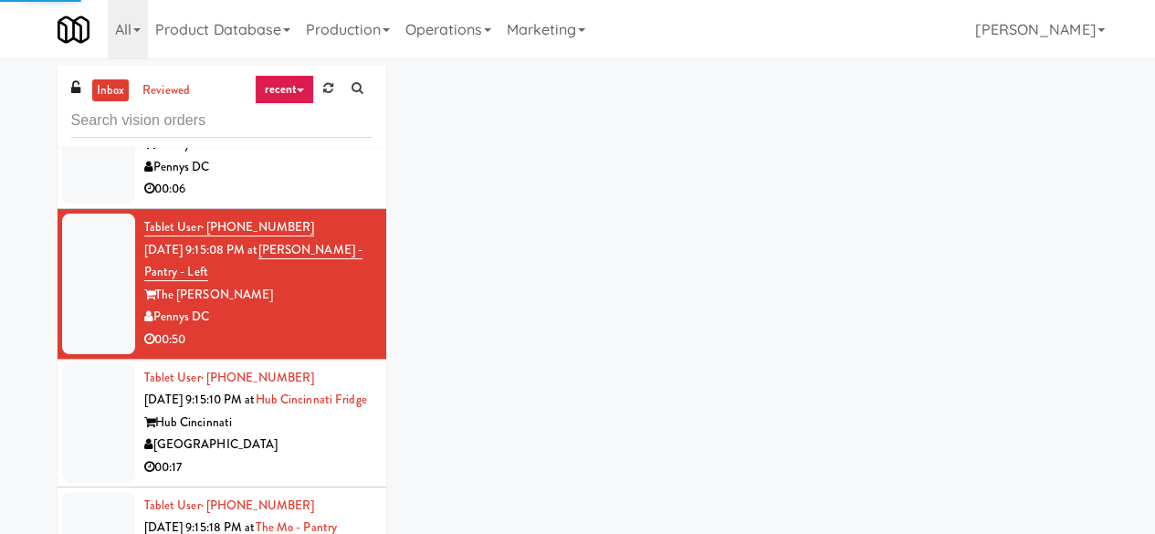
click at [290, 179] on div "Pennys DC" at bounding box center [258, 167] width 228 height 23
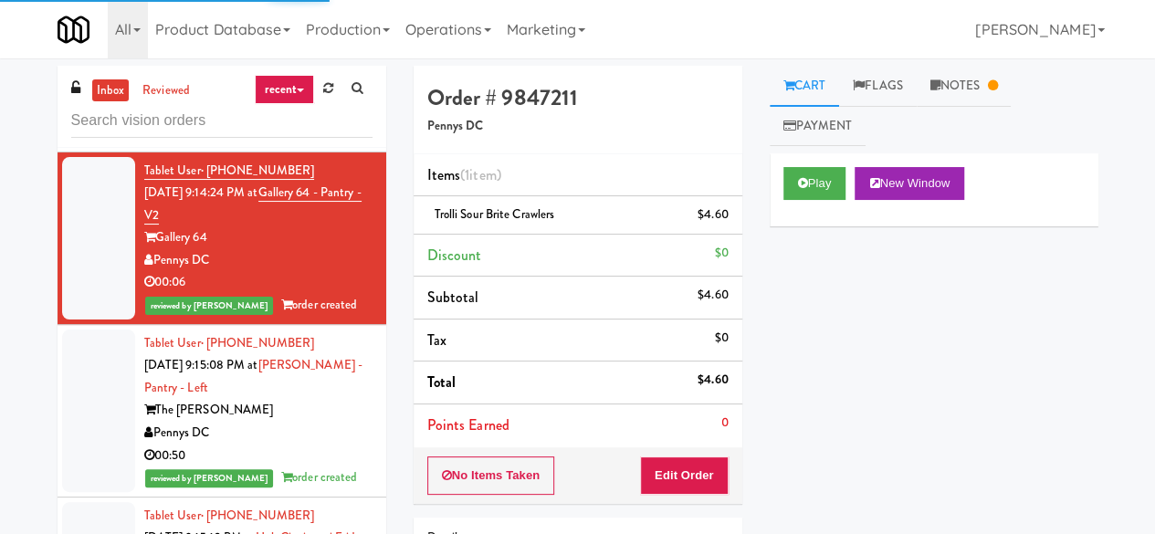
scroll to position [2603, 0]
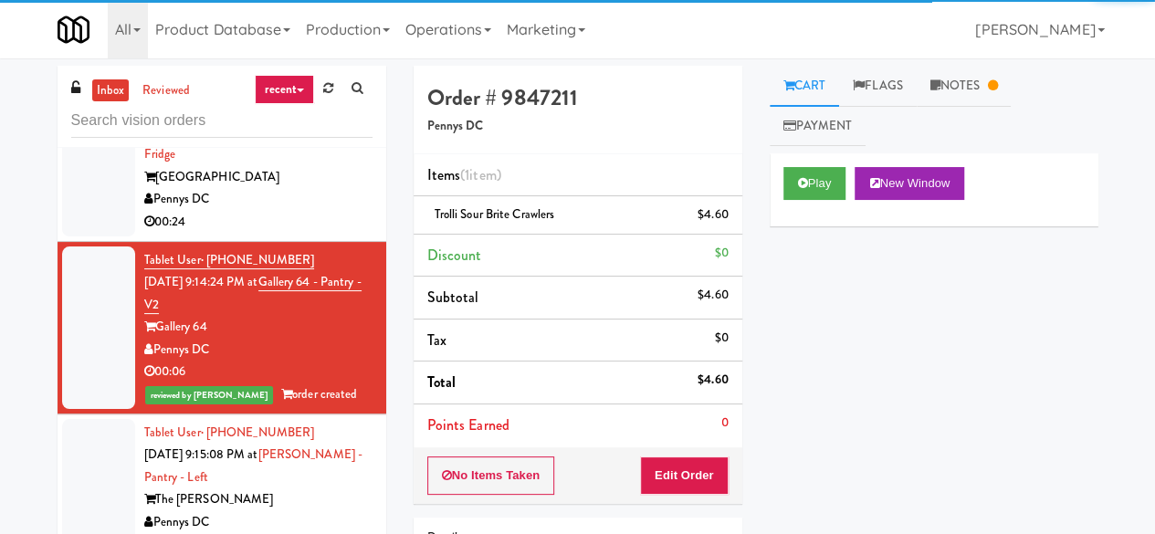
click at [314, 234] on div "00:24" at bounding box center [258, 222] width 228 height 23
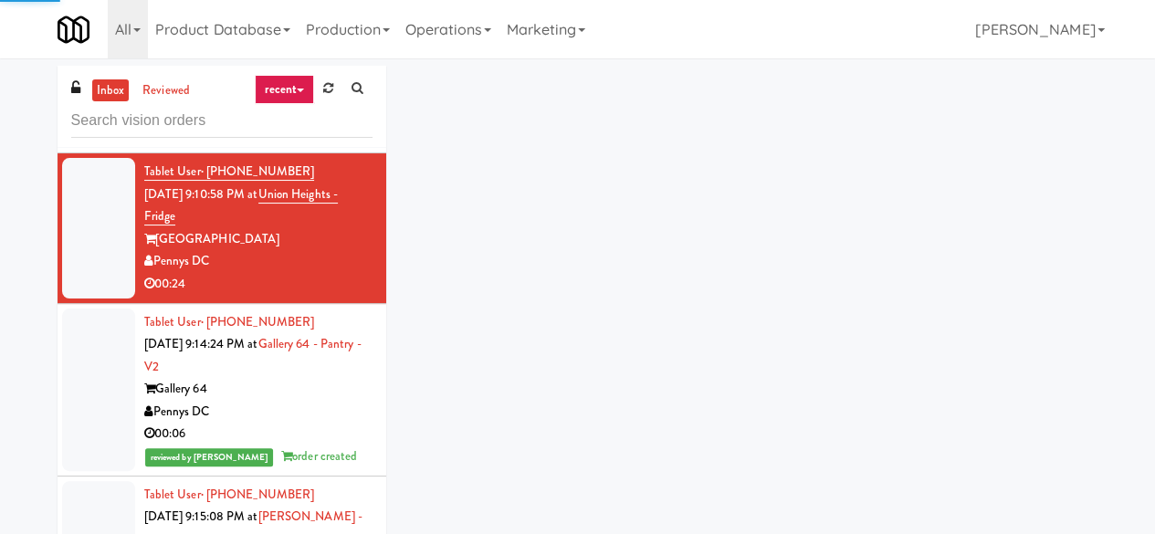
scroll to position [2512, 0]
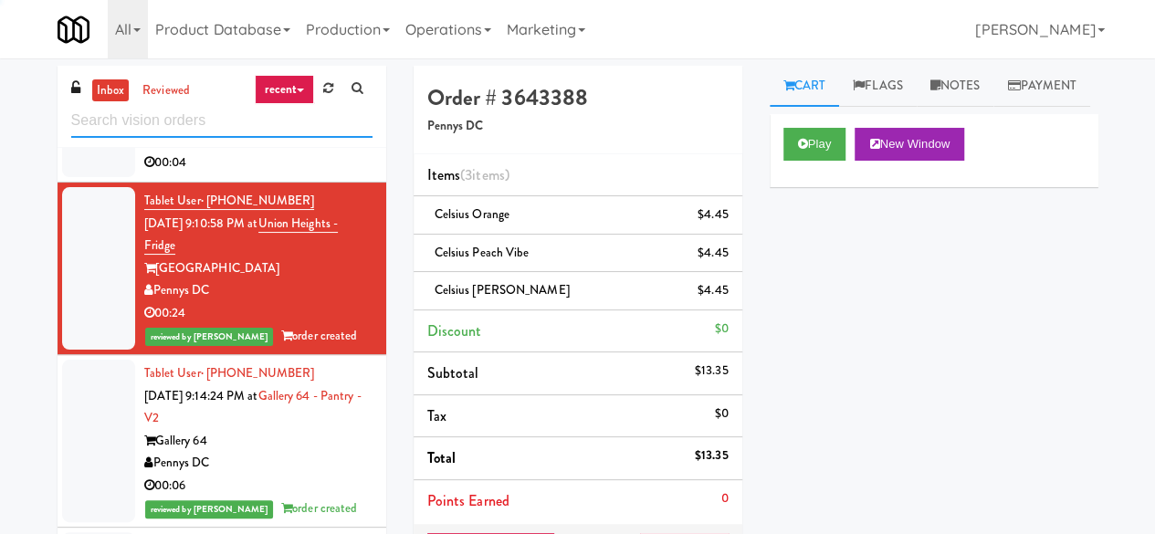
click at [216, 121] on input "text" at bounding box center [221, 121] width 301 height 34
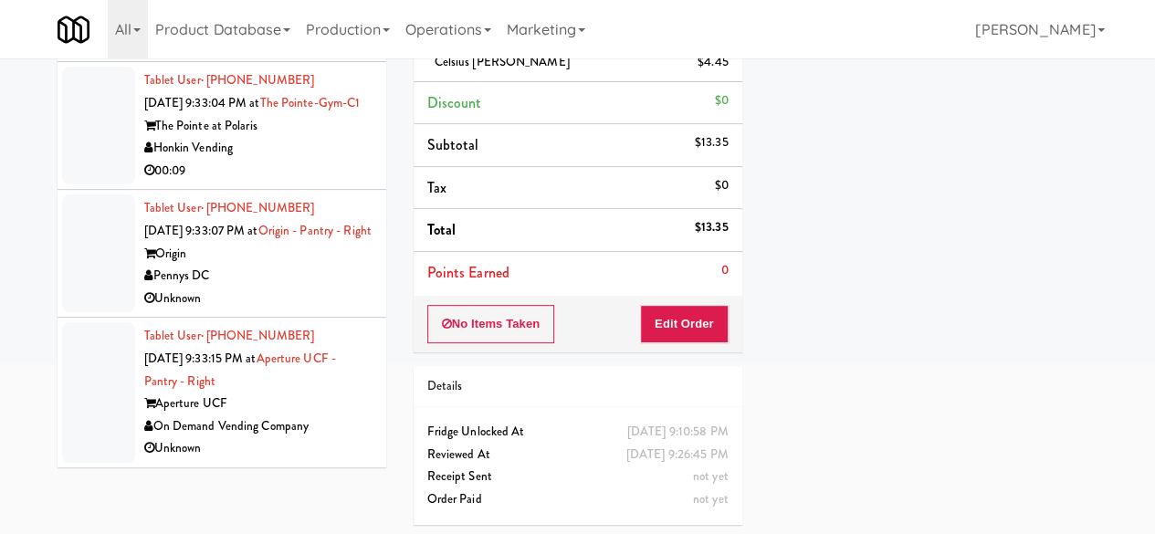
scroll to position [7014, 0]
click at [331, 183] on div "00:09" at bounding box center [258, 171] width 228 height 23
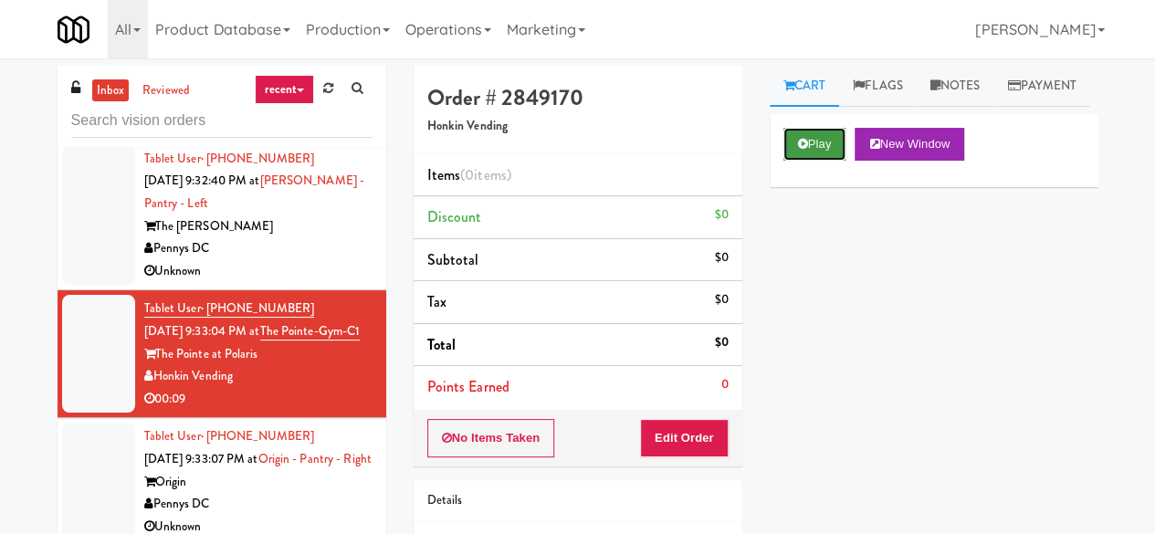
click at [802, 161] on button "Play" at bounding box center [814, 144] width 63 height 33
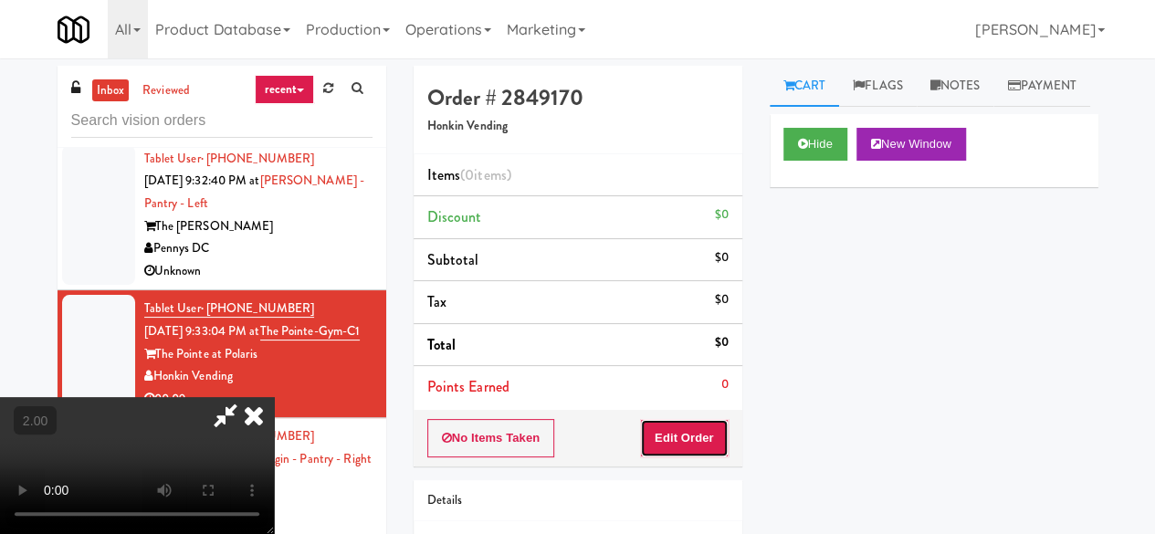
click at [679, 441] on button "Edit Order" at bounding box center [684, 438] width 89 height 38
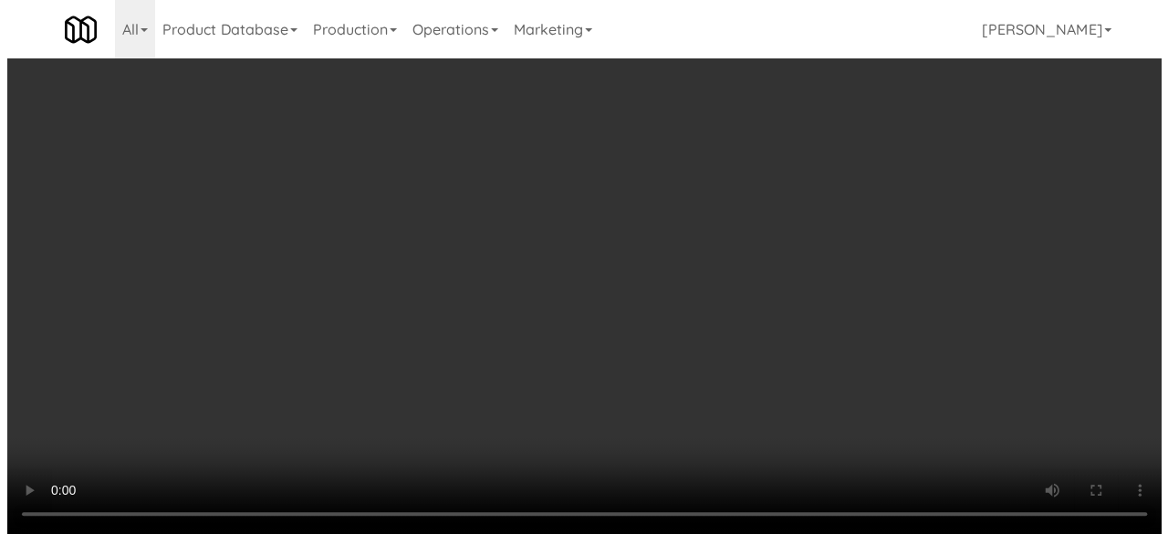
scroll to position [37, 0]
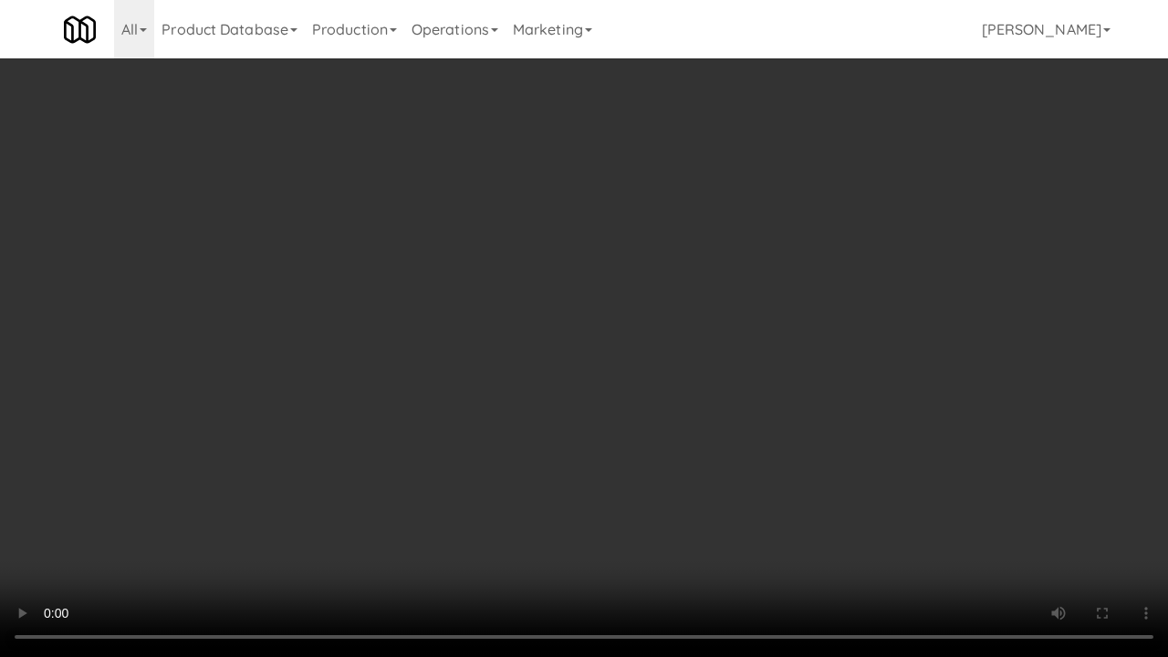
click at [699, 290] on video at bounding box center [584, 328] width 1168 height 657
click at [646, 405] on video at bounding box center [584, 328] width 1168 height 657
click at [730, 356] on video at bounding box center [584, 328] width 1168 height 657
click at [695, 360] on video at bounding box center [584, 328] width 1168 height 657
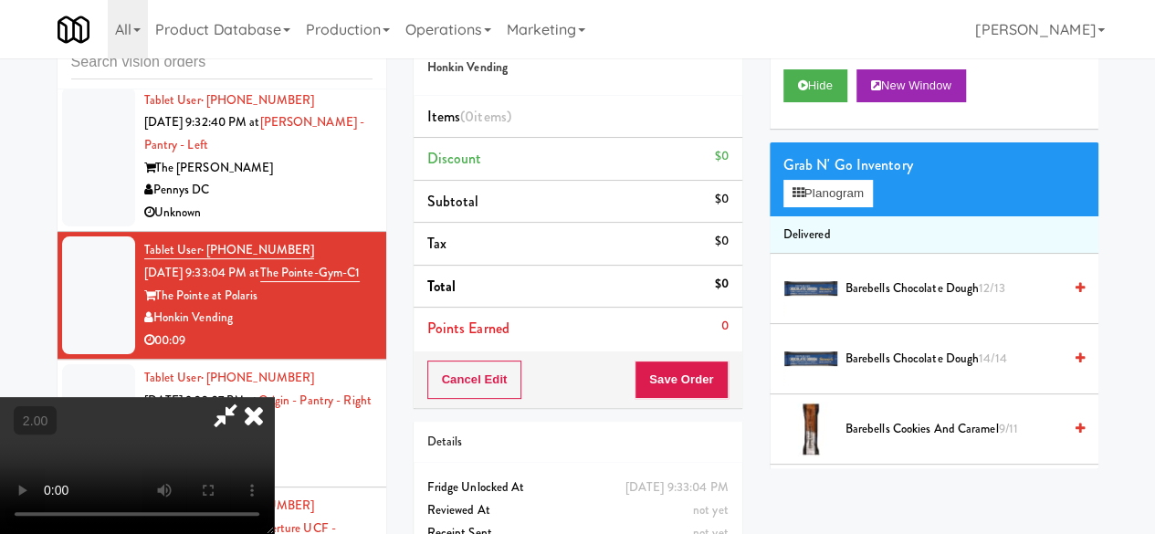
click at [849, 216] on div "Grab N' Go Inventory Planogram" at bounding box center [933, 179] width 329 height 74
click at [852, 207] on button "Planogram" at bounding box center [827, 193] width 89 height 27
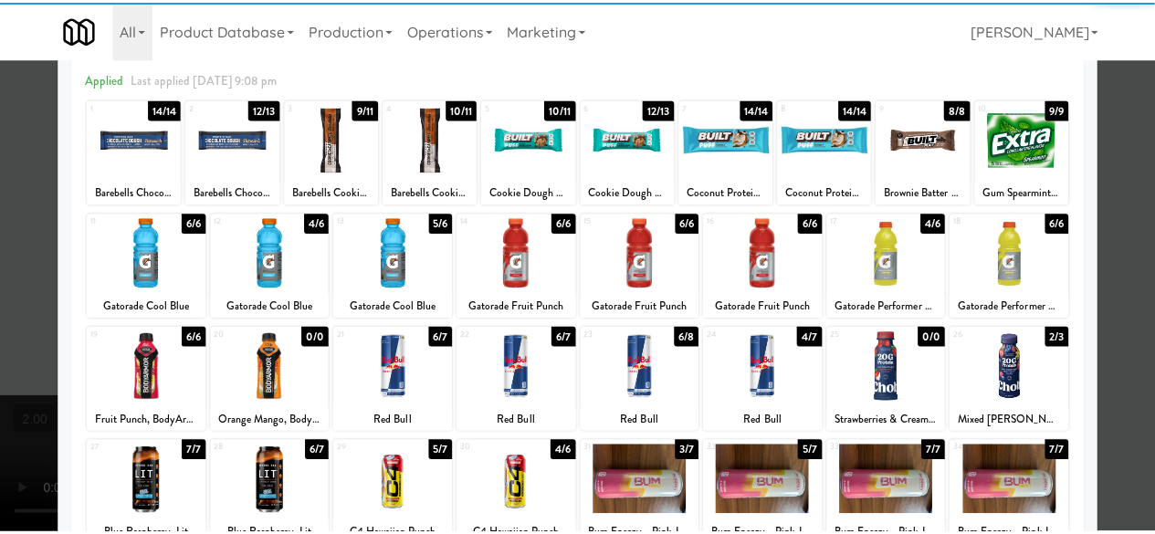
scroll to position [91, 0]
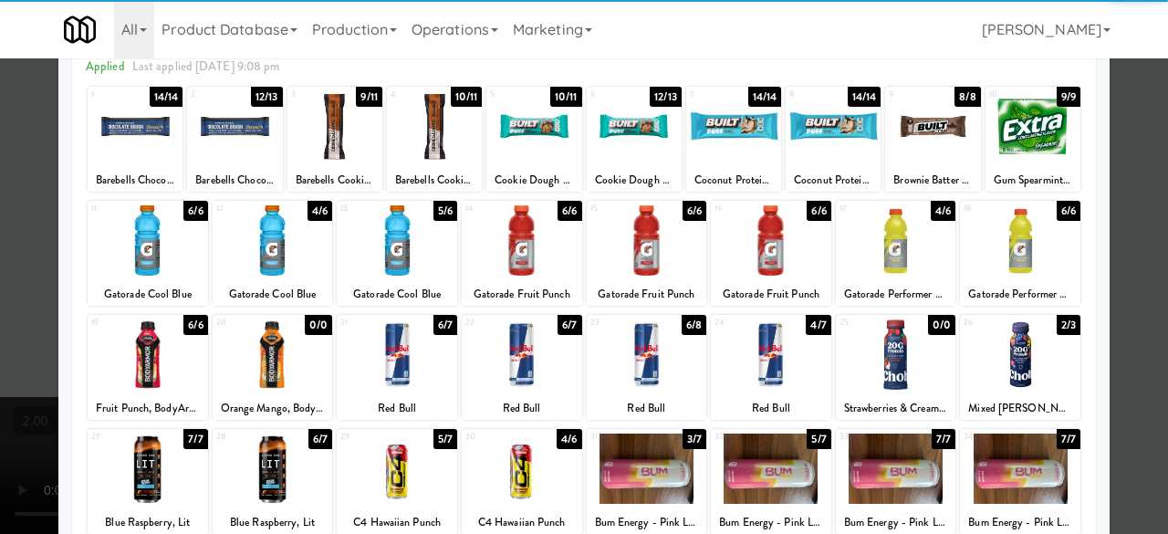
click at [891, 249] on div at bounding box center [896, 240] width 120 height 70
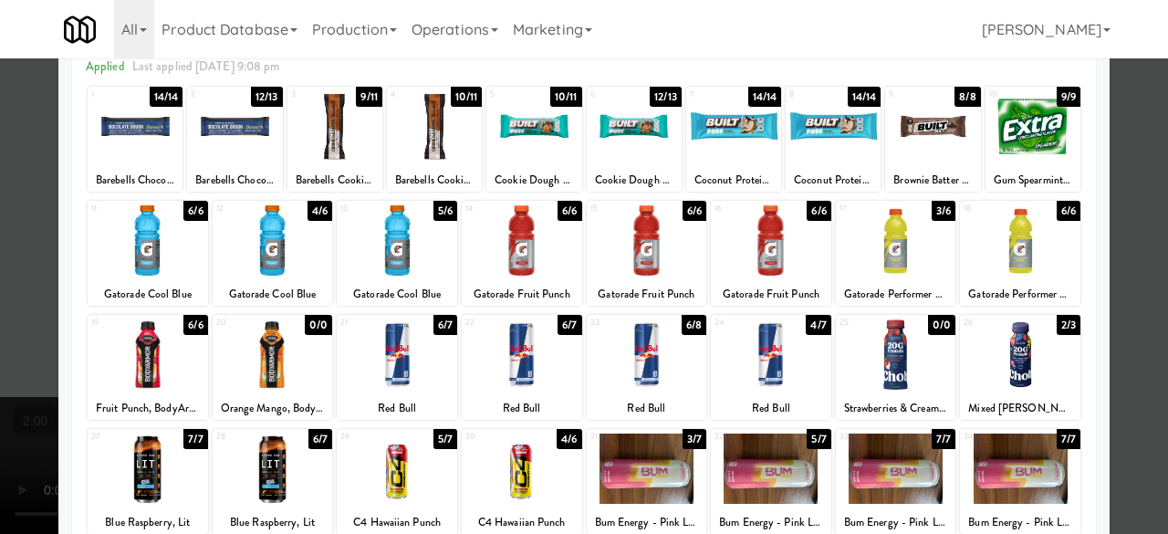
click at [509, 360] on div at bounding box center [522, 354] width 120 height 70
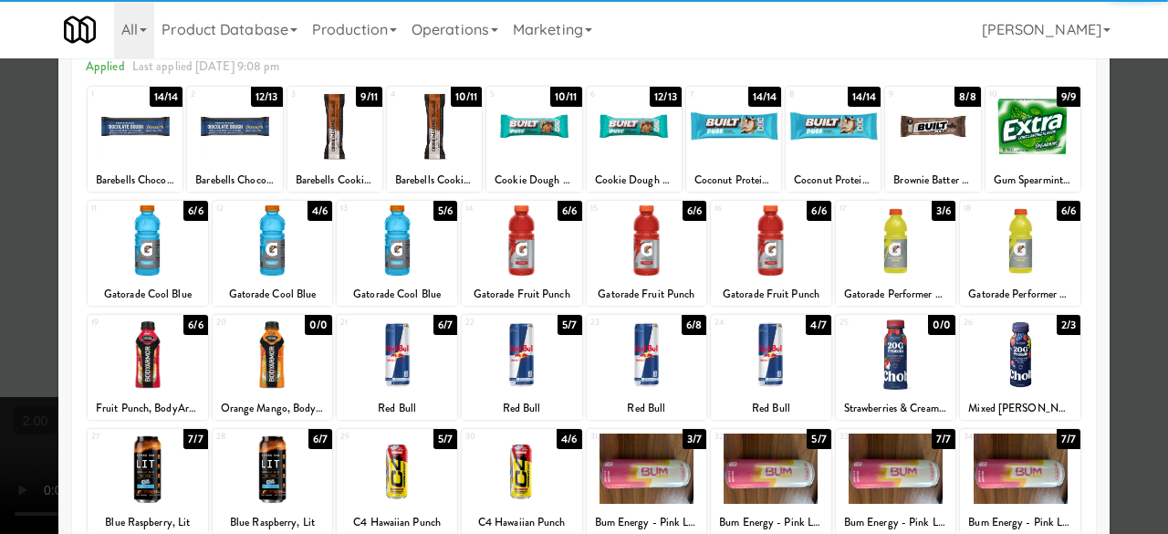
click at [1127, 109] on div at bounding box center [584, 267] width 1168 height 534
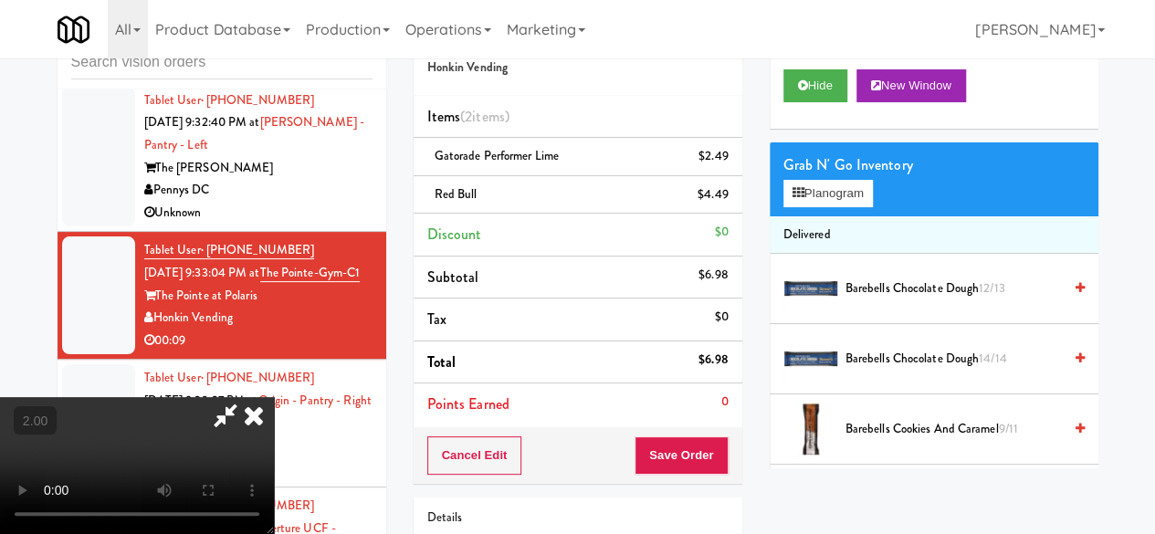
click at [699, 429] on div "Cancel Edit Save Order" at bounding box center [577, 455] width 329 height 57
click at [711, 441] on button "Save Order" at bounding box center [680, 455] width 93 height 38
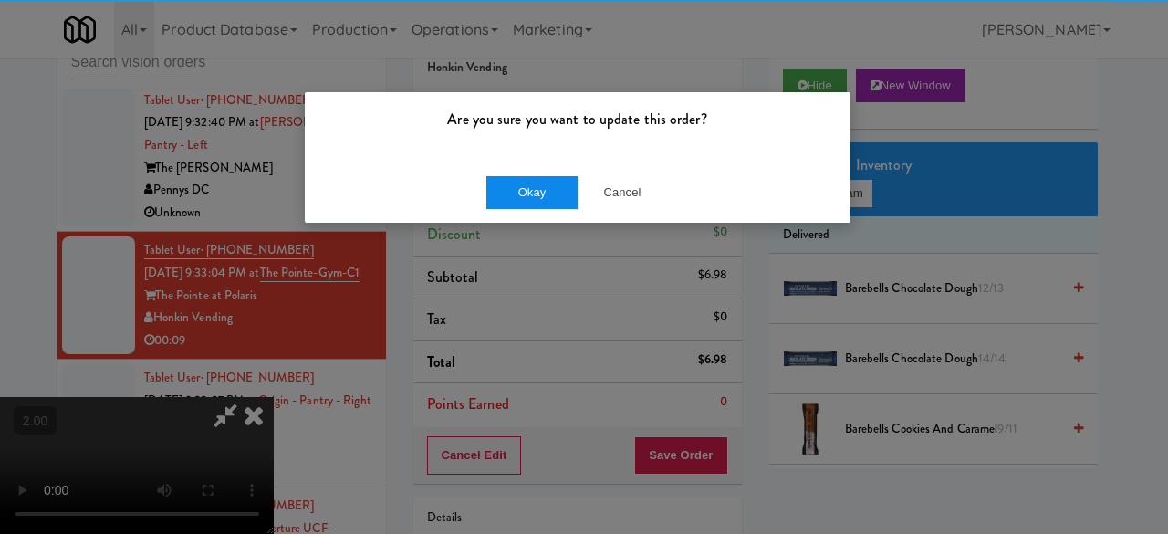
click at [531, 173] on div "Okay Cancel" at bounding box center [578, 192] width 546 height 61
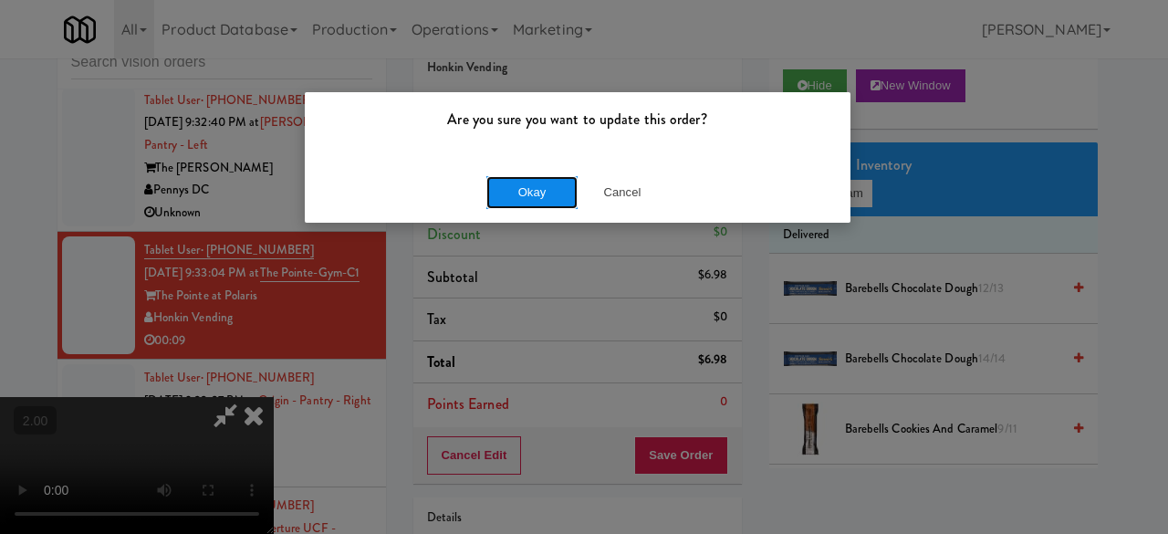
click at [537, 181] on button "Okay" at bounding box center [531, 192] width 91 height 33
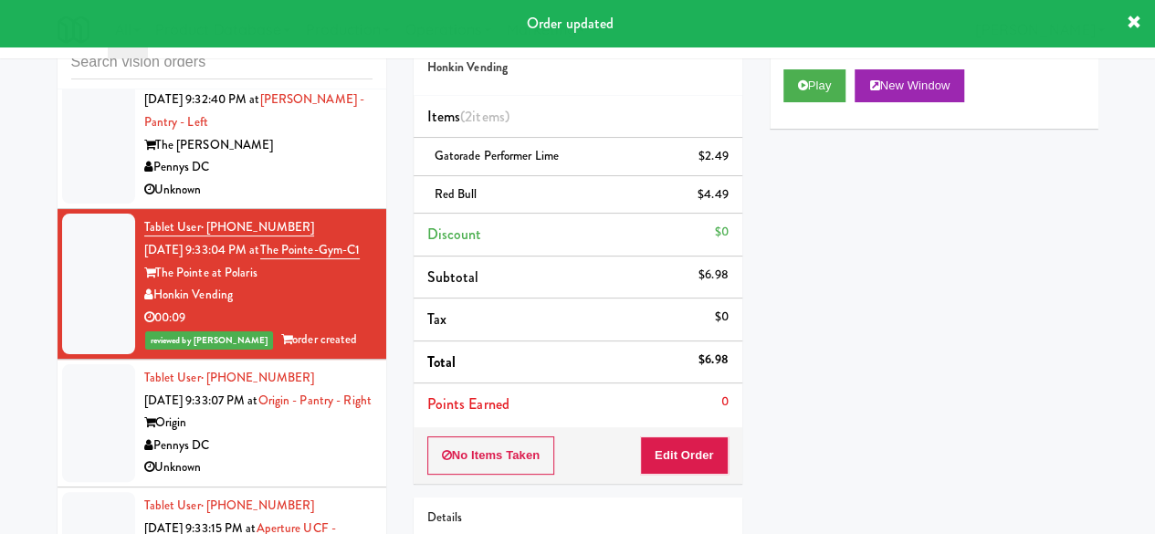
click at [306, 179] on div "Pennys DC" at bounding box center [258, 167] width 228 height 23
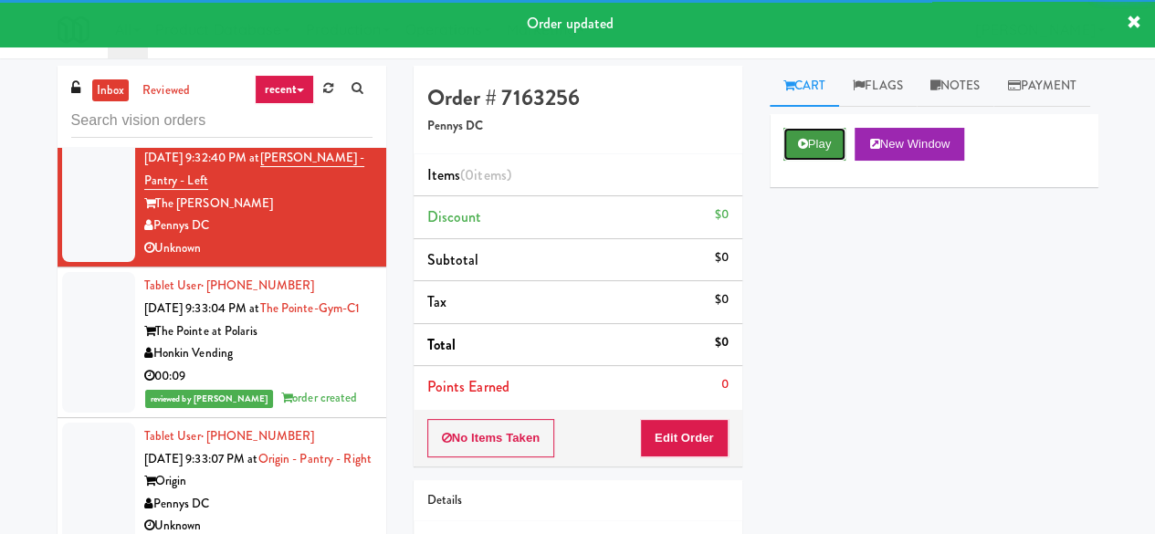
click at [798, 150] on icon at bounding box center [803, 144] width 10 height 12
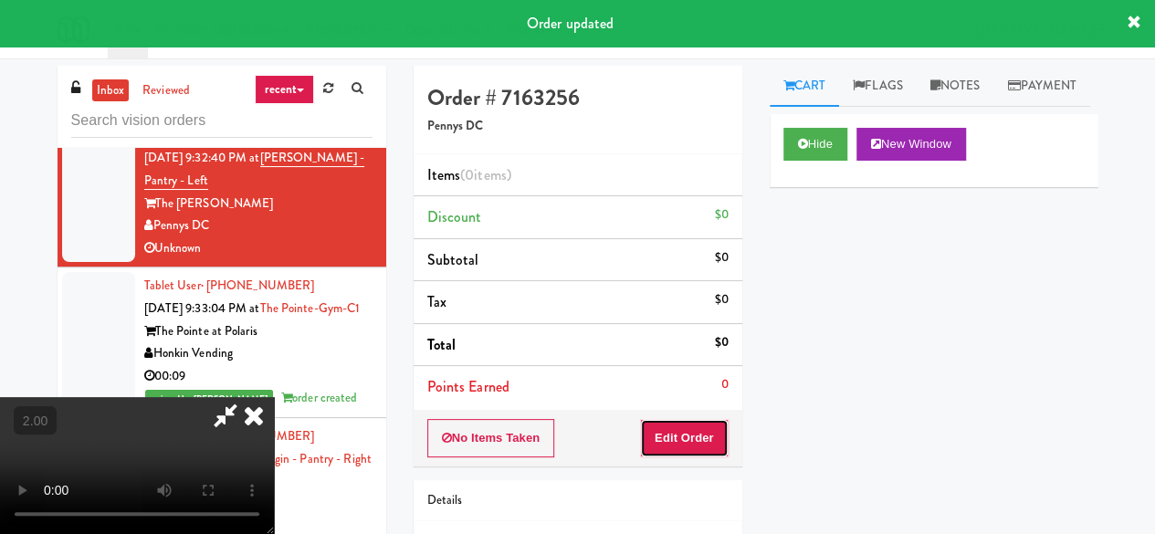
click at [692, 432] on button "Edit Order" at bounding box center [684, 438] width 89 height 38
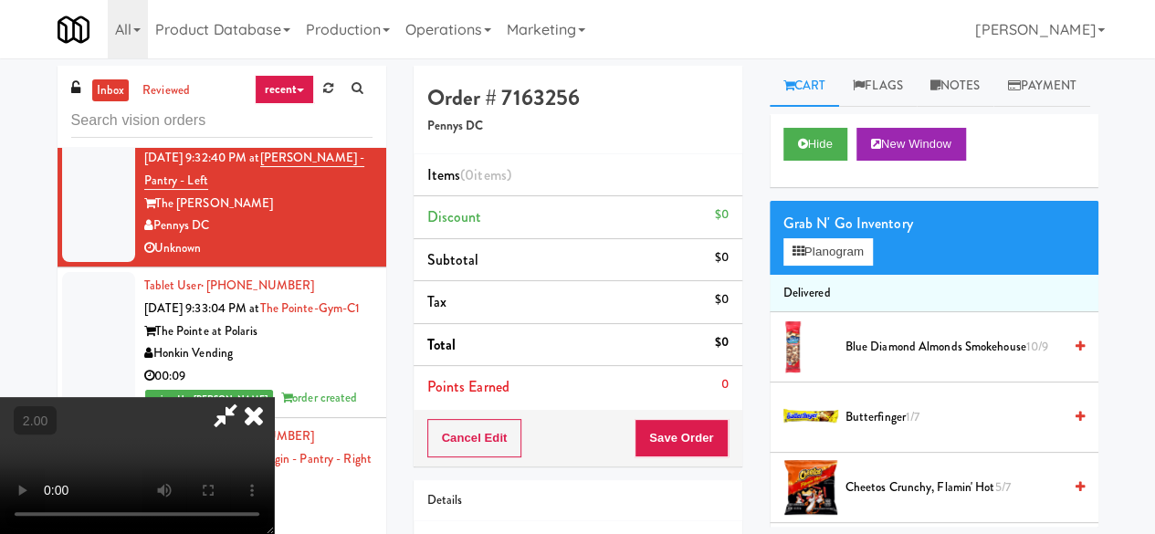
click at [274, 397] on icon at bounding box center [254, 415] width 40 height 37
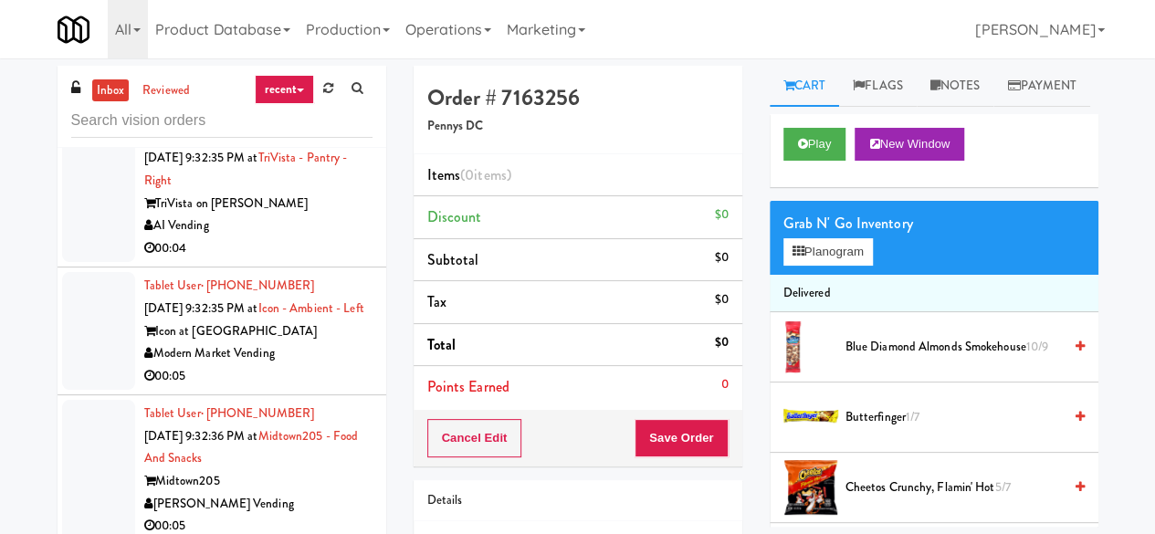
click at [311, 215] on div "TriVista on [PERSON_NAME]" at bounding box center [258, 204] width 228 height 23
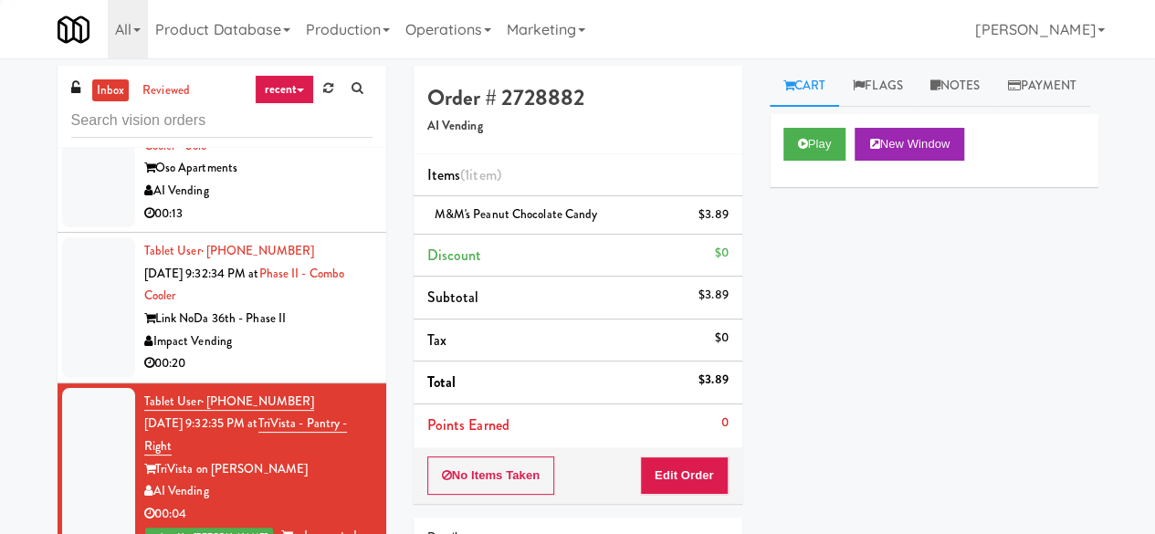
scroll to position [6284, 0]
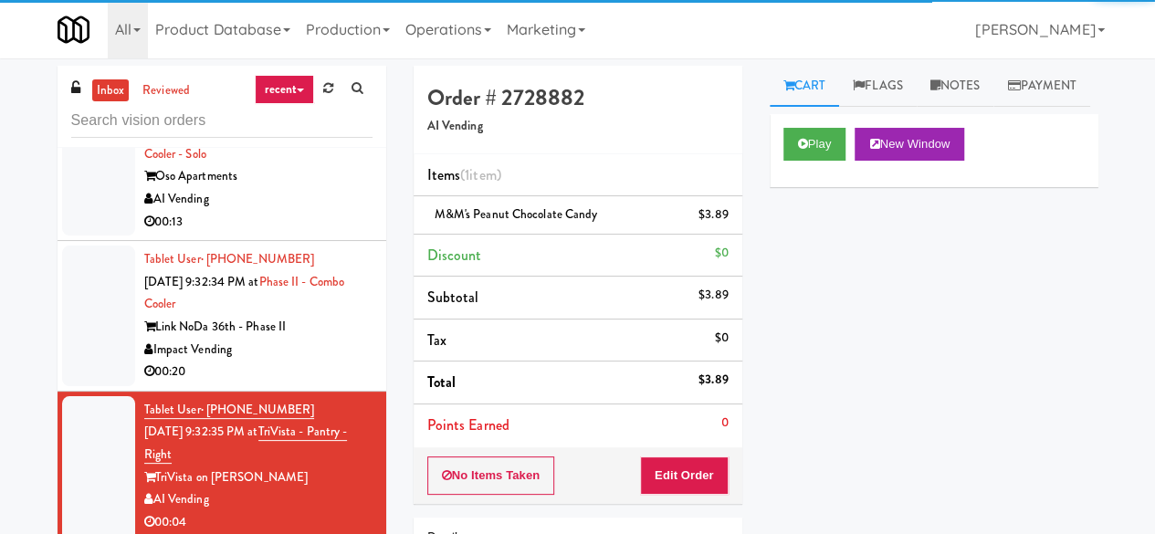
click at [298, 211] on div "AI Vending" at bounding box center [258, 199] width 228 height 23
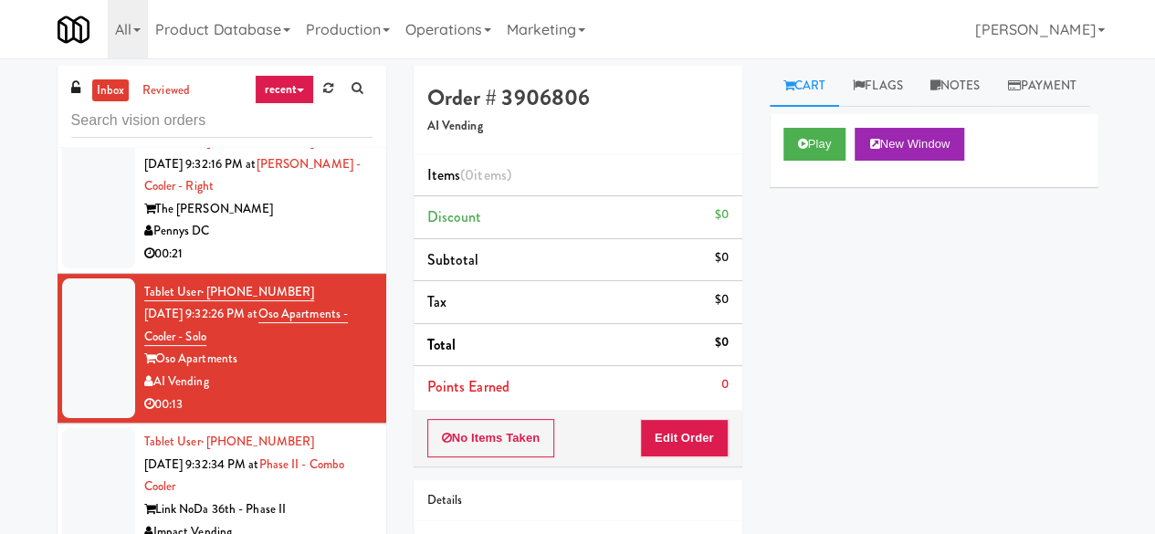
click at [288, 93] on div "KitchenMate" at bounding box center [258, 81] width 228 height 23
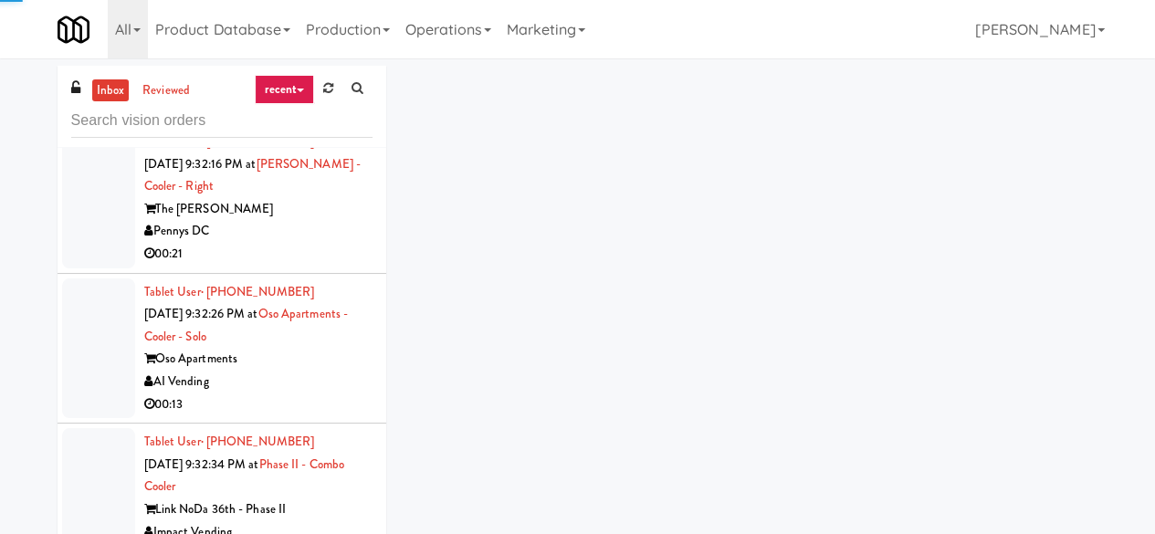
scroll to position [5919, 0]
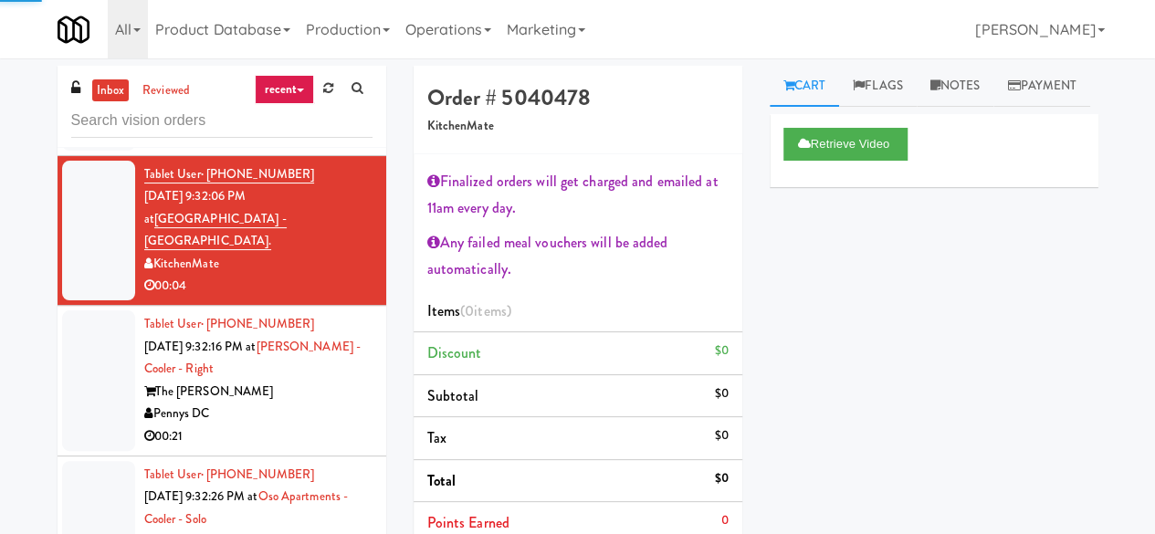
click at [297, 125] on div "[PERSON_NAME] Vending" at bounding box center [258, 113] width 228 height 23
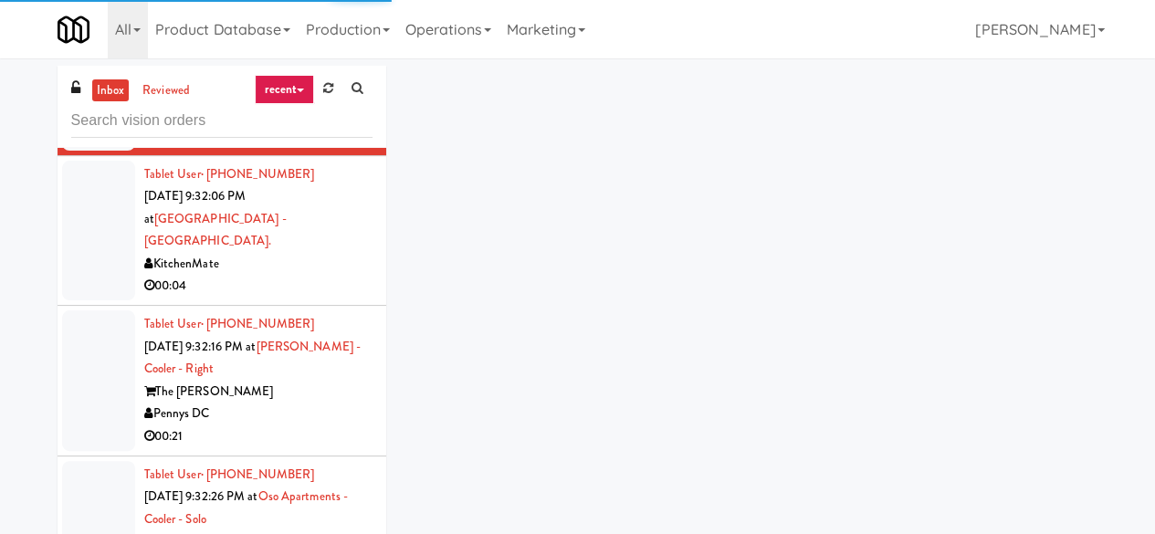
scroll to position [5827, 0]
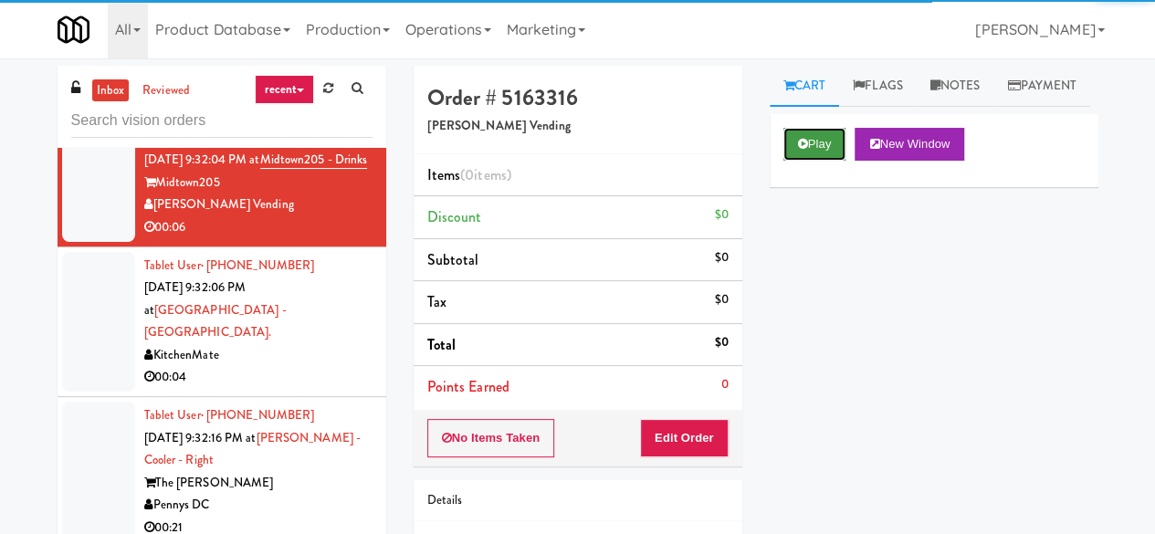
click at [813, 161] on button "Play" at bounding box center [814, 144] width 63 height 33
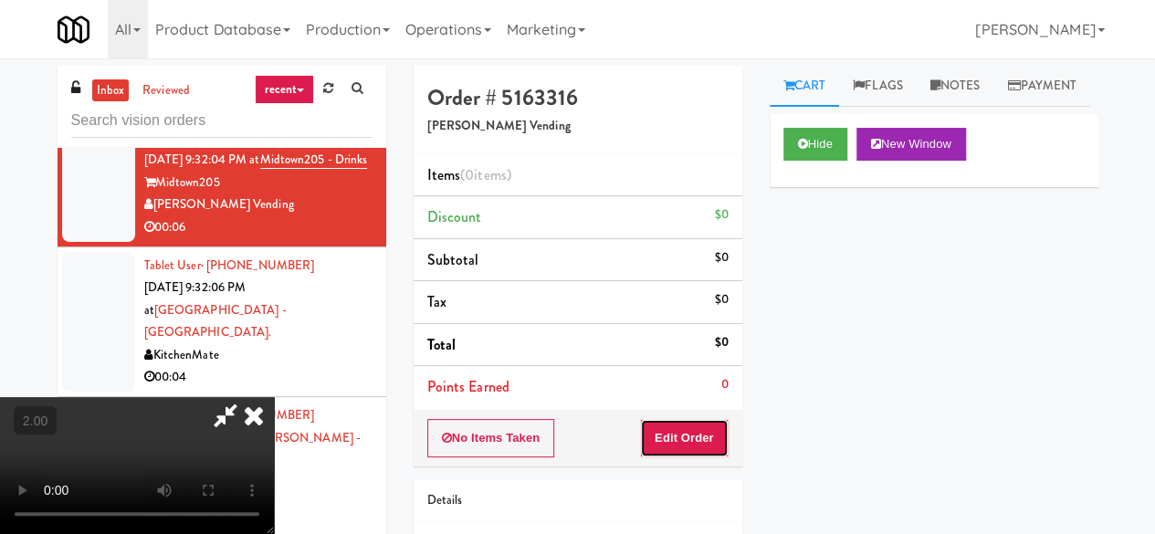
click at [699, 419] on button "Edit Order" at bounding box center [684, 438] width 89 height 38
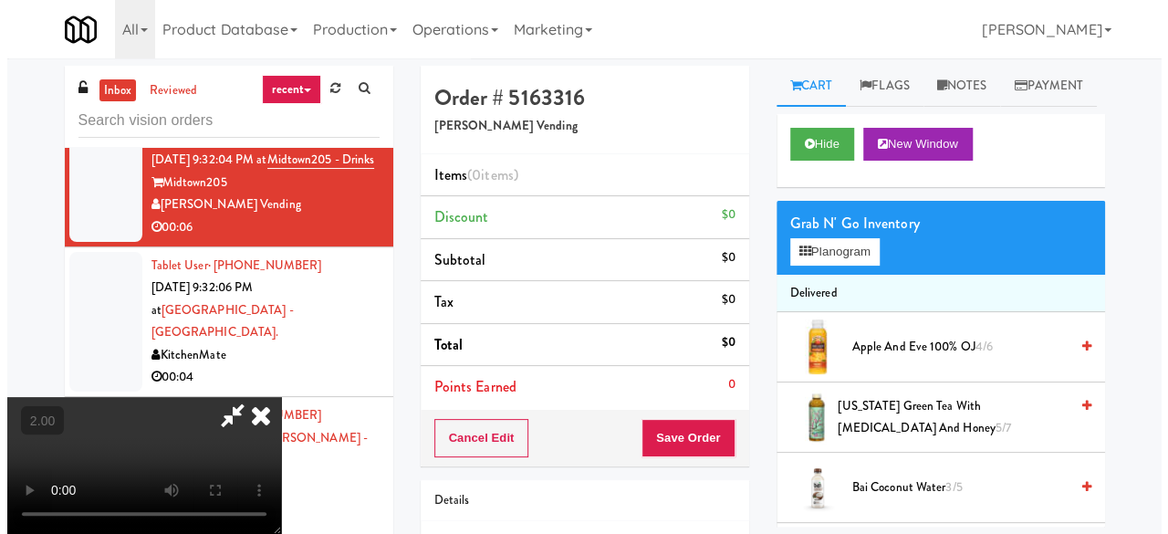
scroll to position [37, 0]
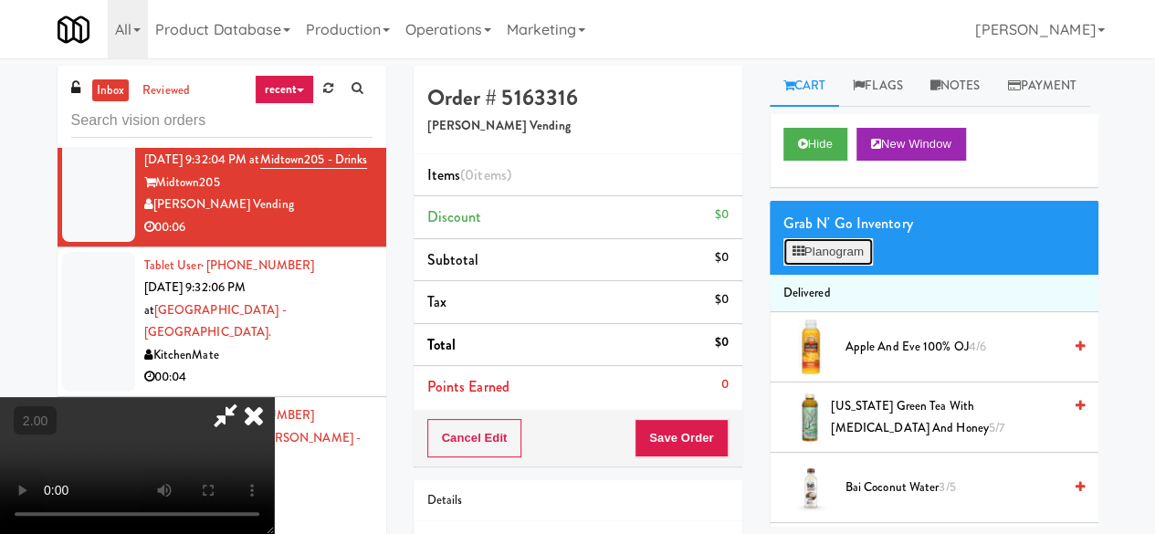
click at [832, 266] on button "Planogram" at bounding box center [827, 251] width 89 height 27
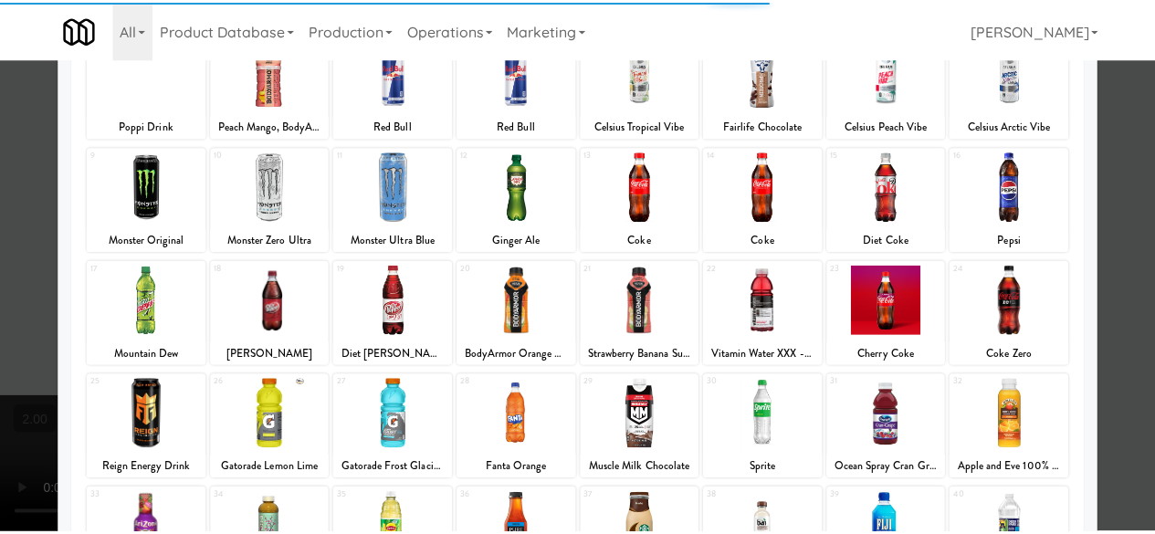
scroll to position [183, 0]
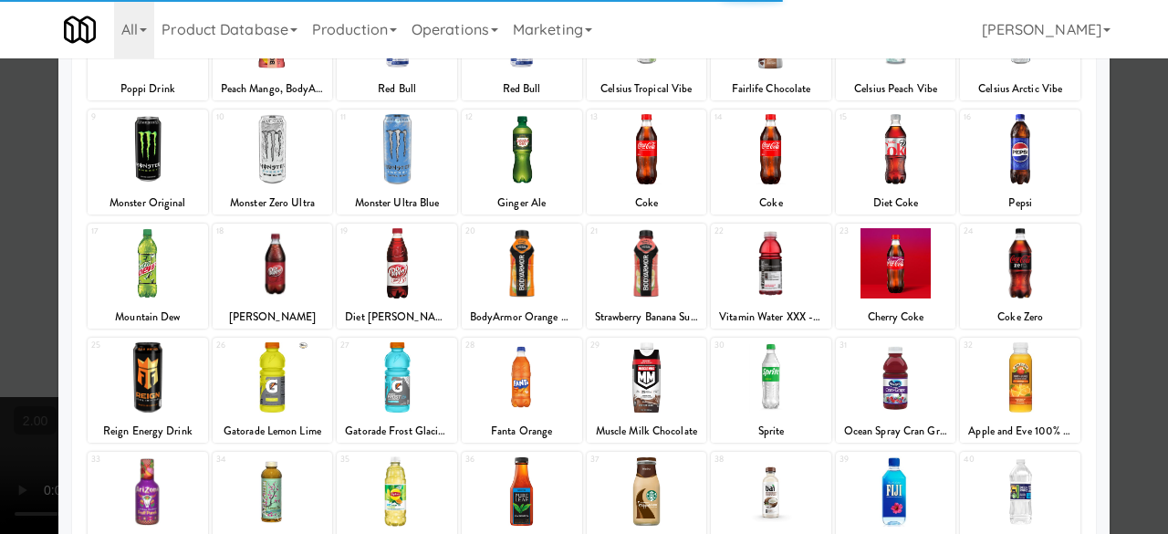
click at [281, 255] on div at bounding box center [273, 263] width 120 height 70
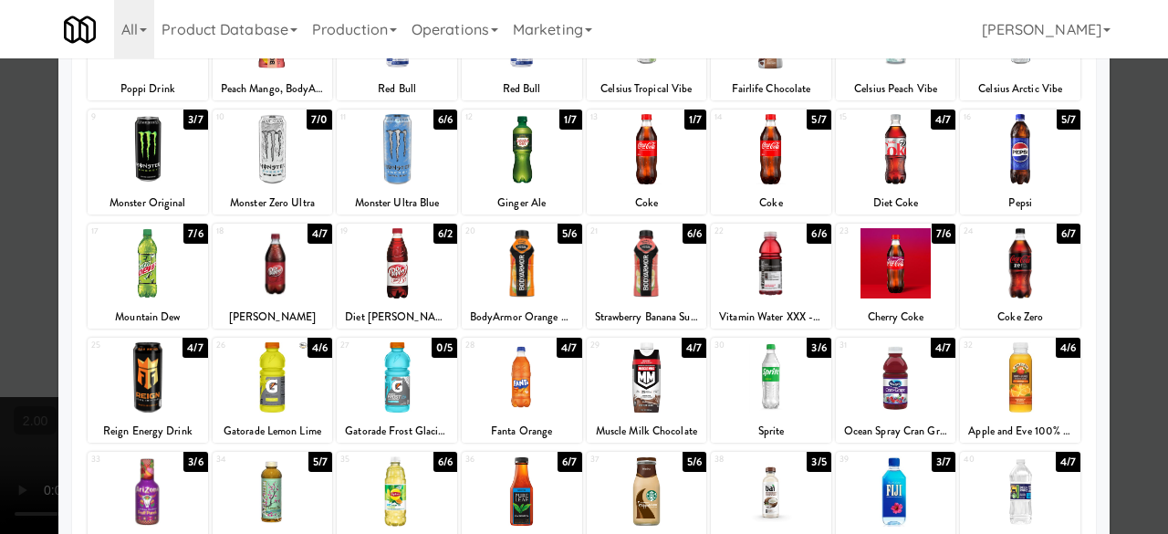
click at [1142, 170] on div at bounding box center [584, 267] width 1168 height 534
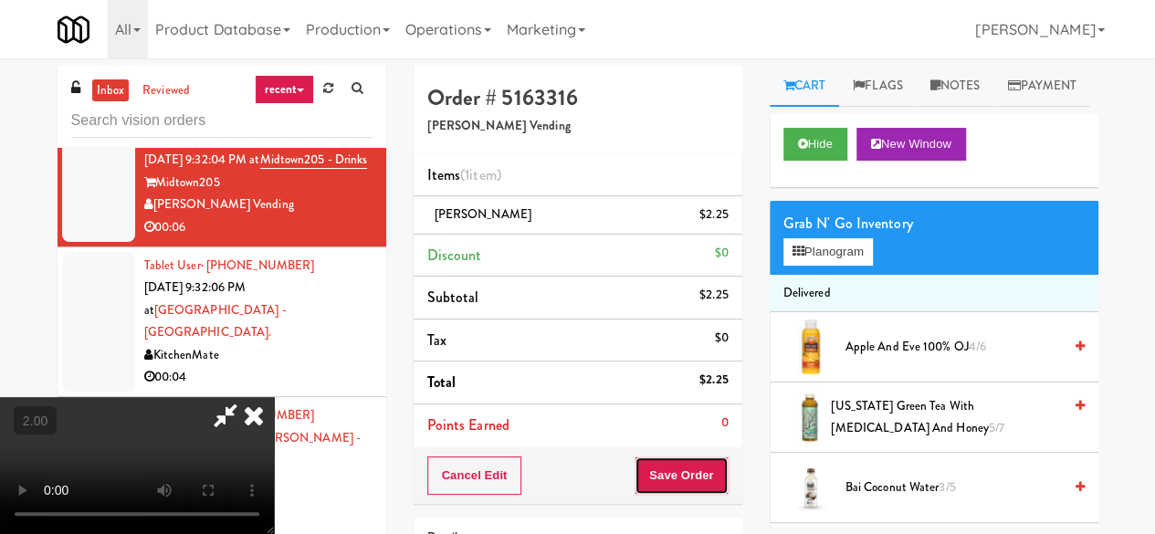
click at [705, 487] on button "Save Order" at bounding box center [680, 475] width 93 height 38
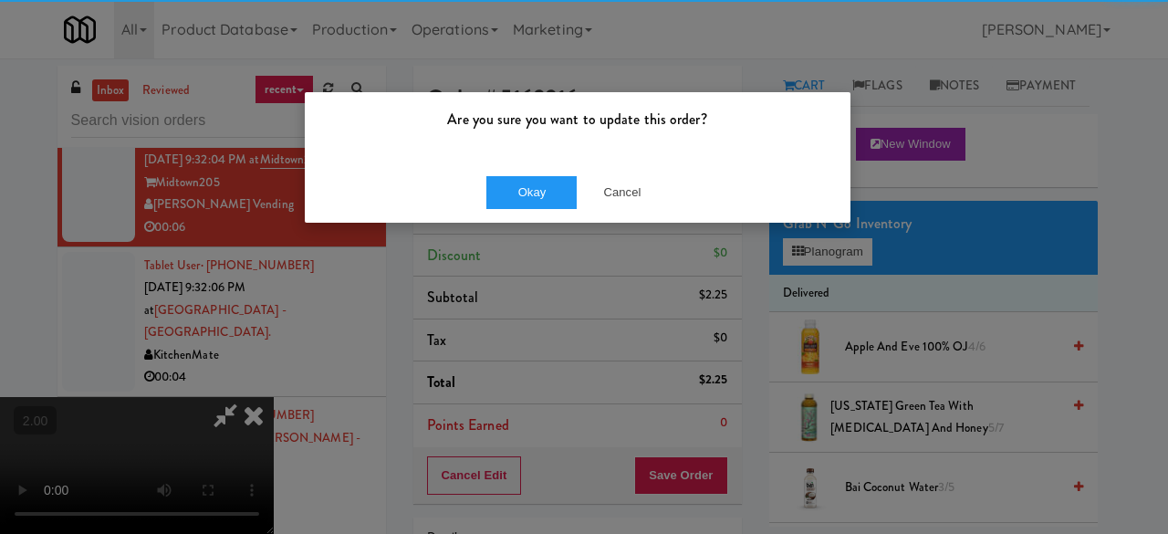
click at [458, 174] on div "Okay Cancel" at bounding box center [578, 192] width 546 height 61
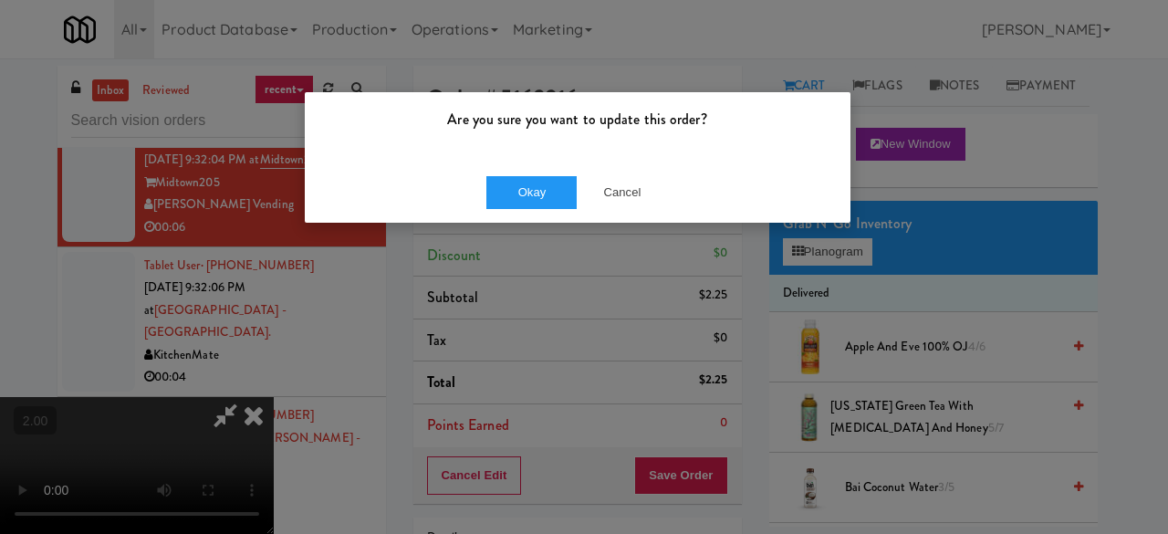
click at [546, 236] on div "Are you sure you want to update this order? Okay Cancel" at bounding box center [584, 267] width 1168 height 534
click at [537, 211] on div "Okay Cancel" at bounding box center [578, 192] width 546 height 61
click at [528, 190] on button "Okay" at bounding box center [531, 192] width 91 height 33
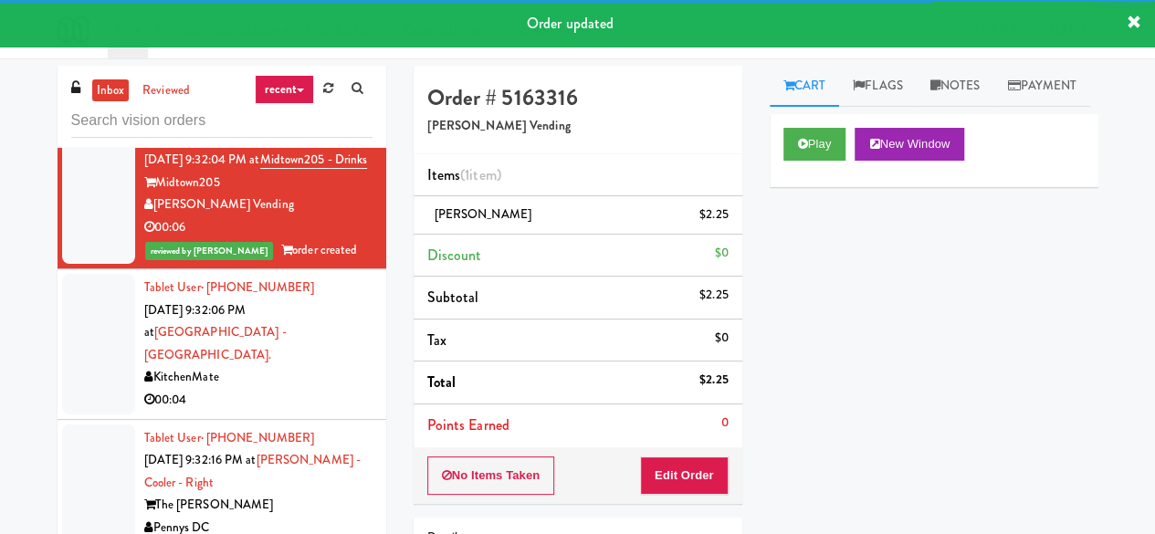
click at [319, 111] on div "00:08" at bounding box center [258, 100] width 228 height 23
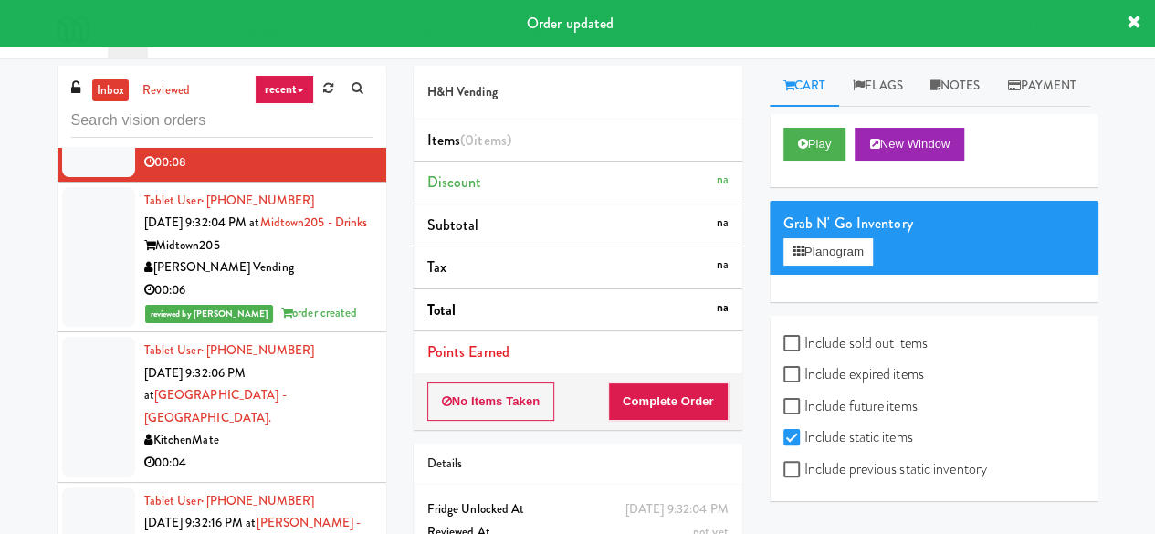
scroll to position [5736, 0]
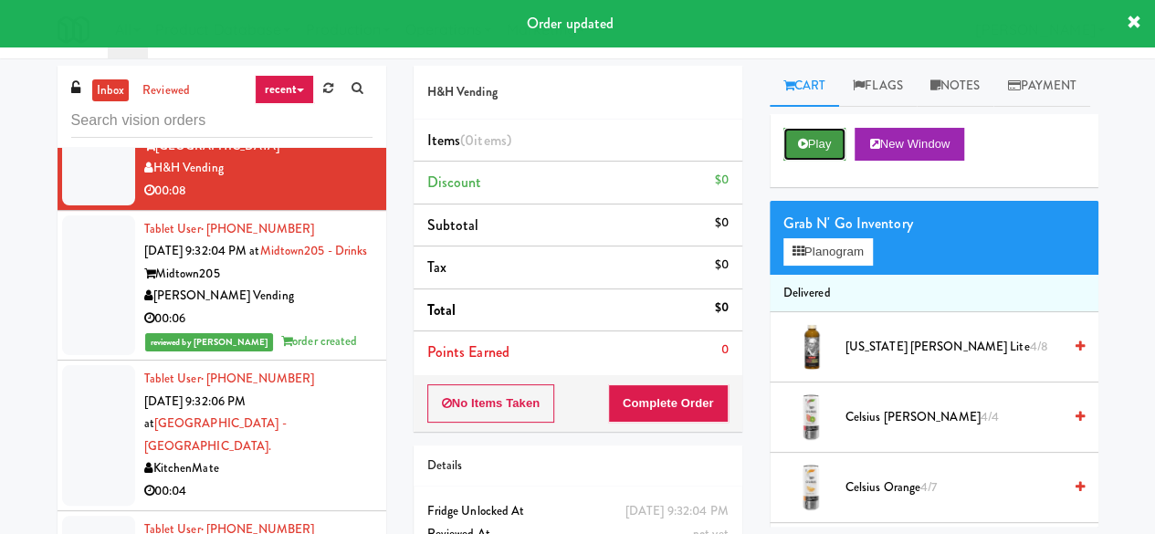
click at [798, 150] on icon at bounding box center [803, 144] width 10 height 12
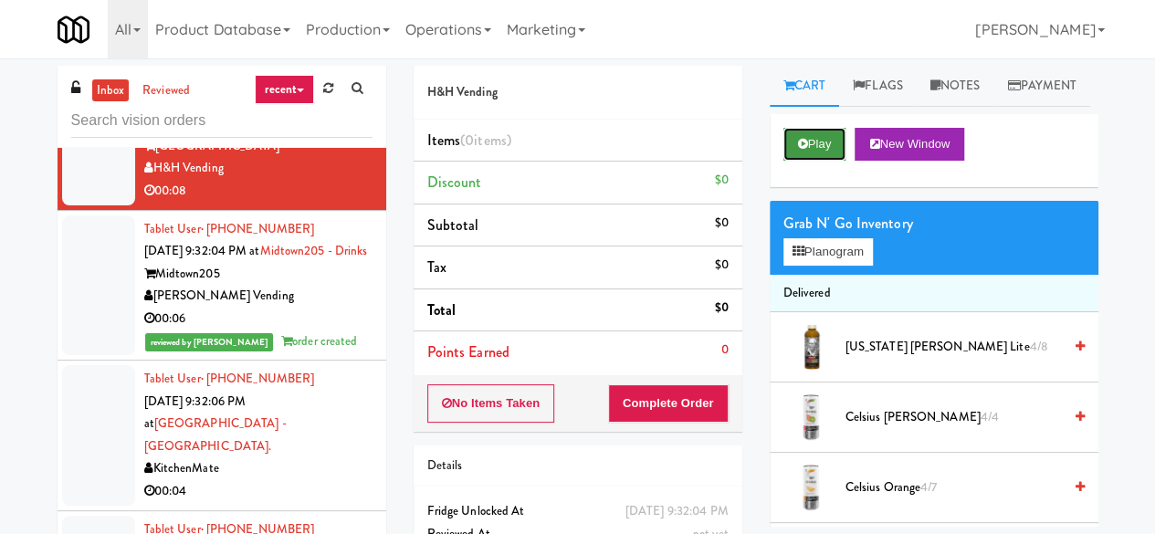
click at [804, 150] on icon at bounding box center [803, 144] width 10 height 12
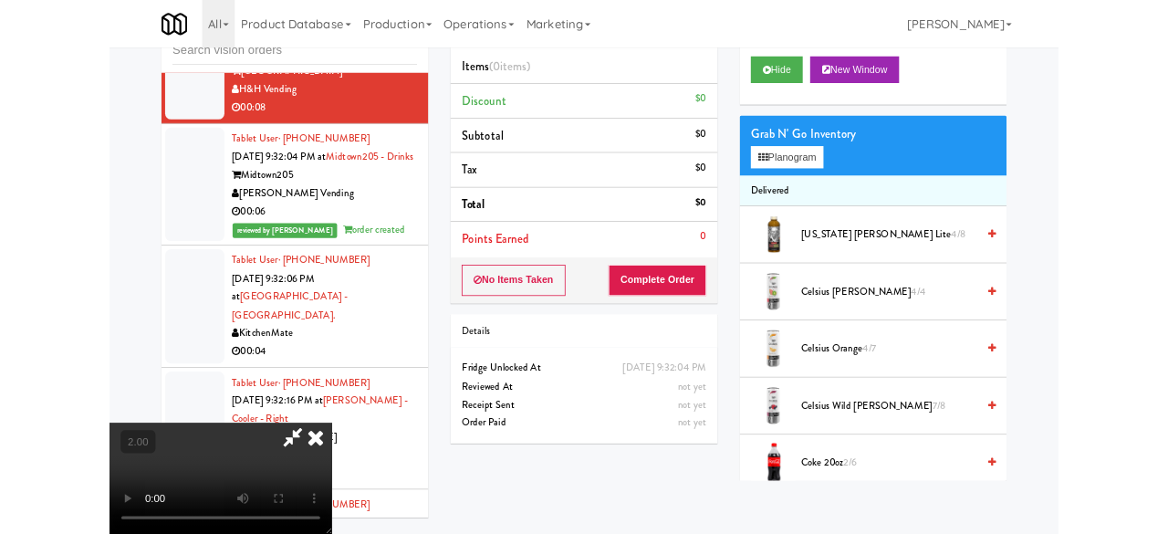
scroll to position [173, 0]
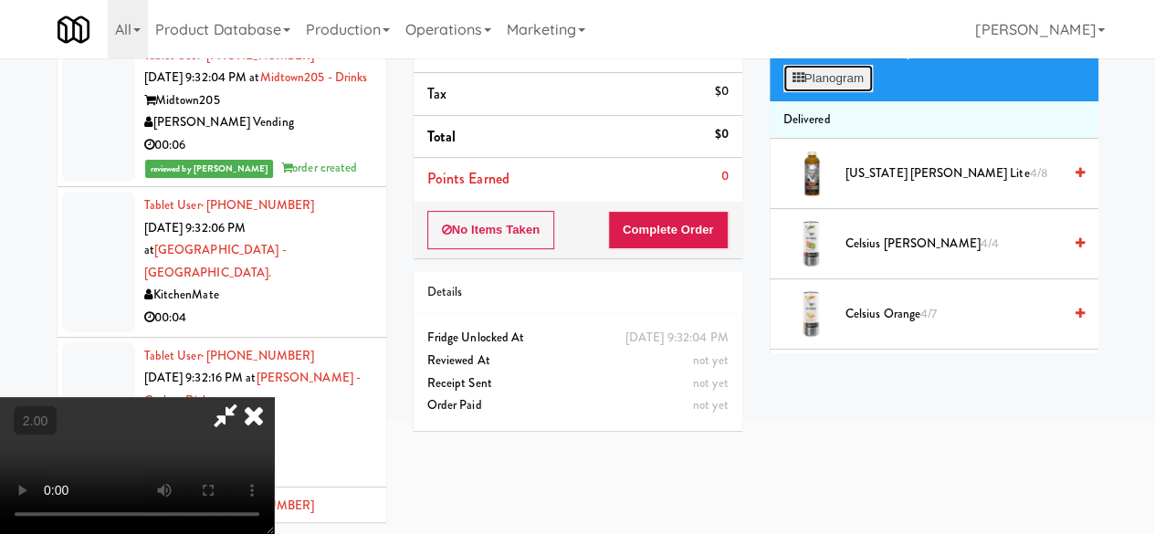
click at [826, 92] on button "Planogram" at bounding box center [827, 78] width 89 height 27
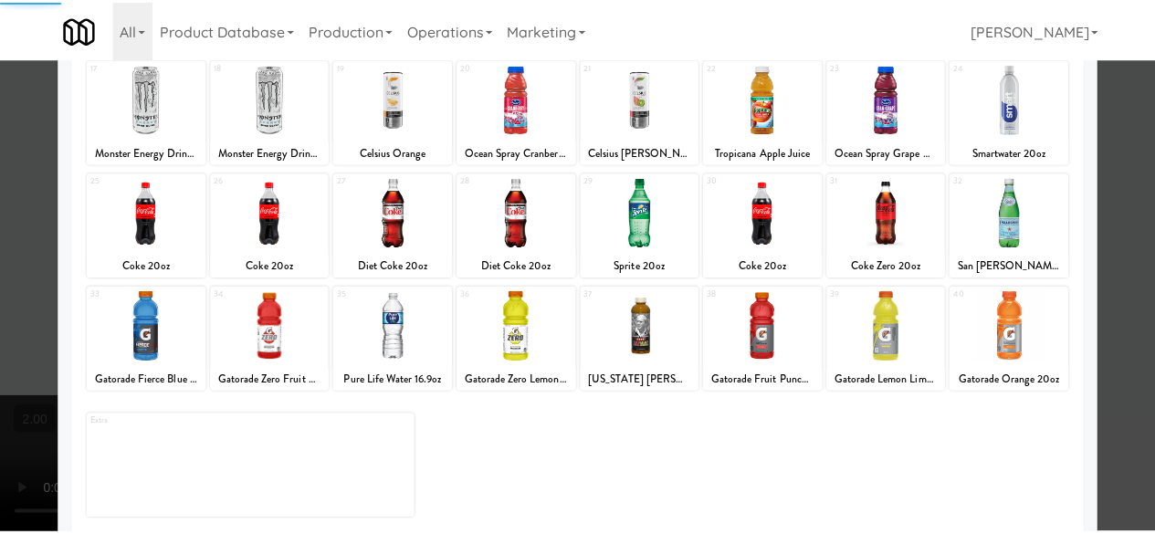
scroll to position [361, 0]
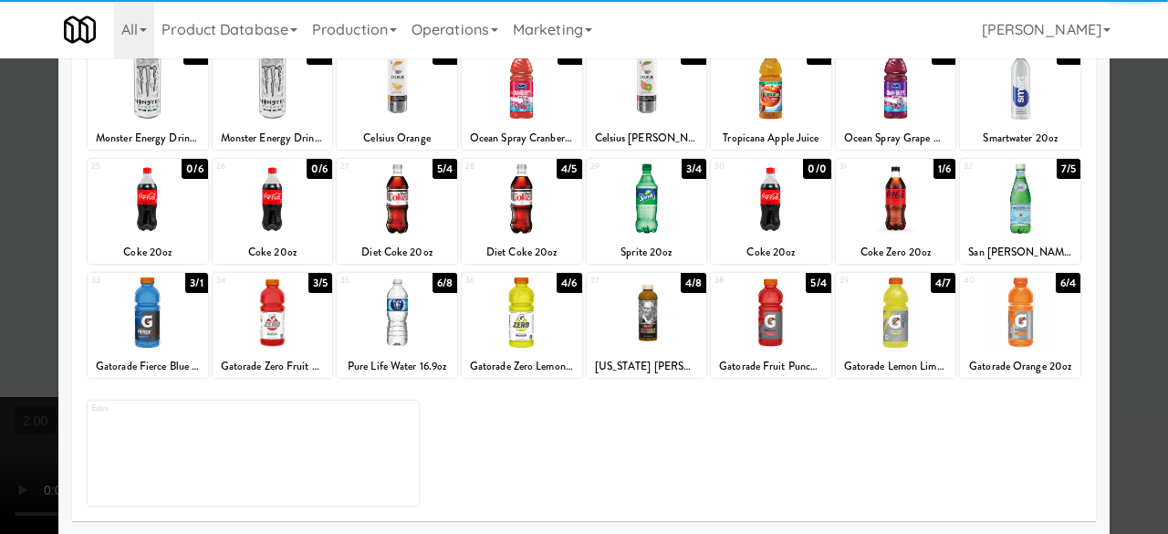
click at [166, 213] on div at bounding box center [148, 198] width 120 height 70
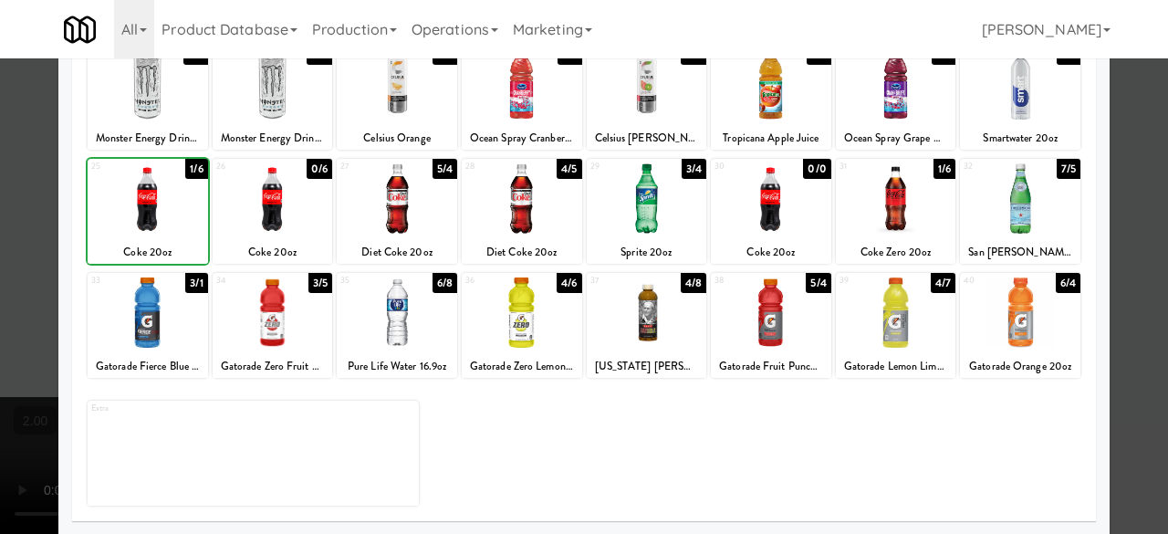
click at [166, 213] on div at bounding box center [148, 198] width 120 height 70
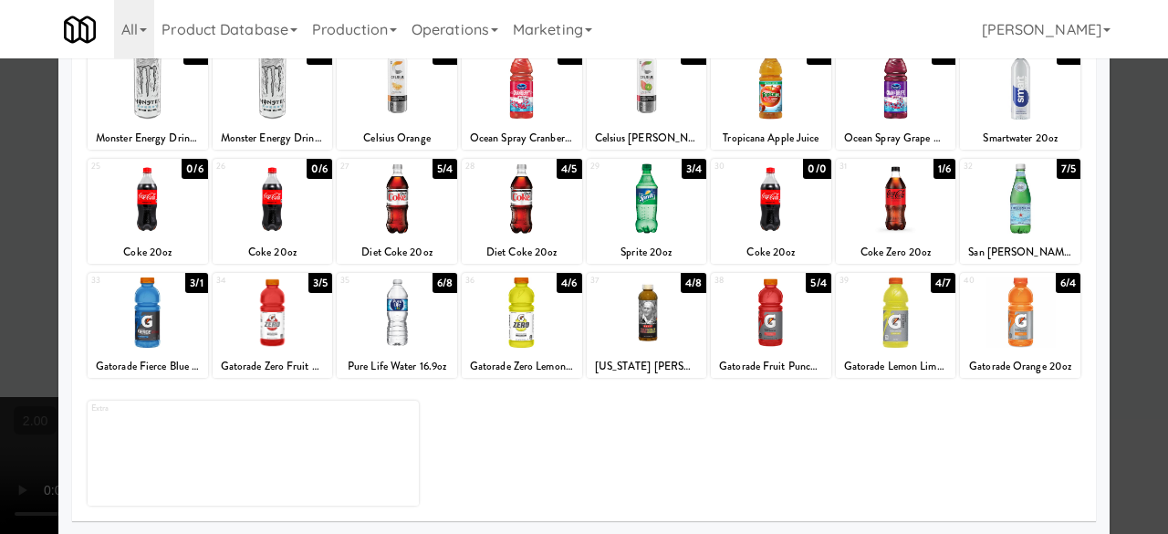
click at [1137, 136] on div at bounding box center [584, 267] width 1168 height 534
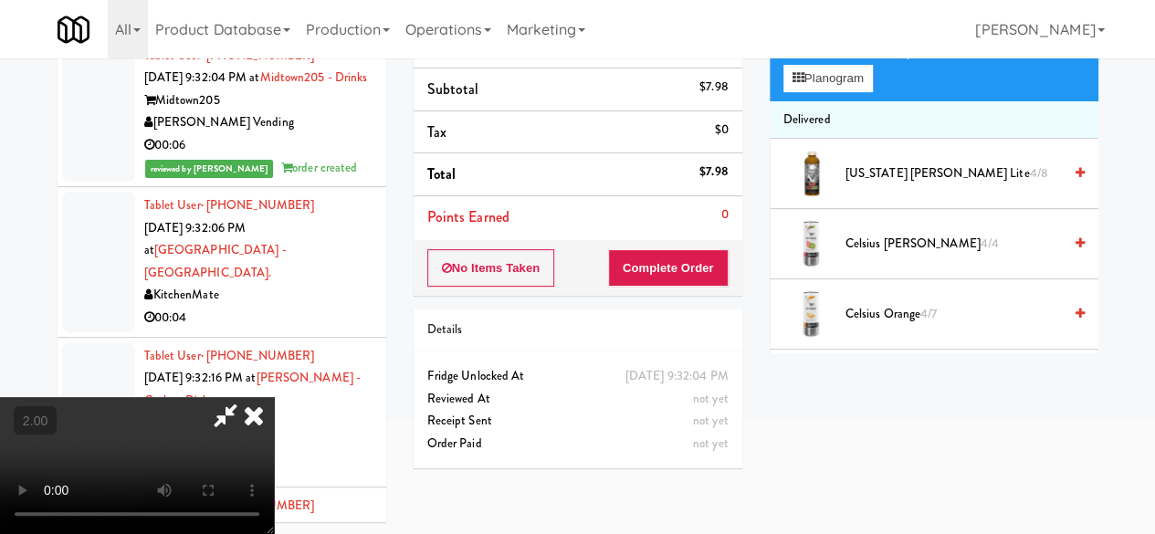
scroll to position [82, 0]
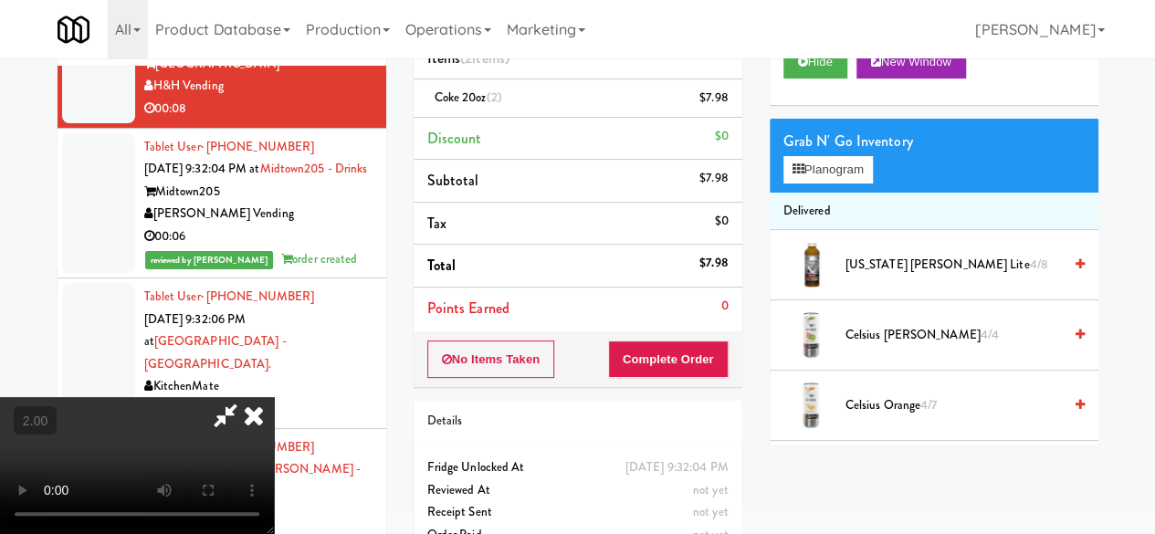
click at [274, 397] on icon at bounding box center [254, 415] width 40 height 37
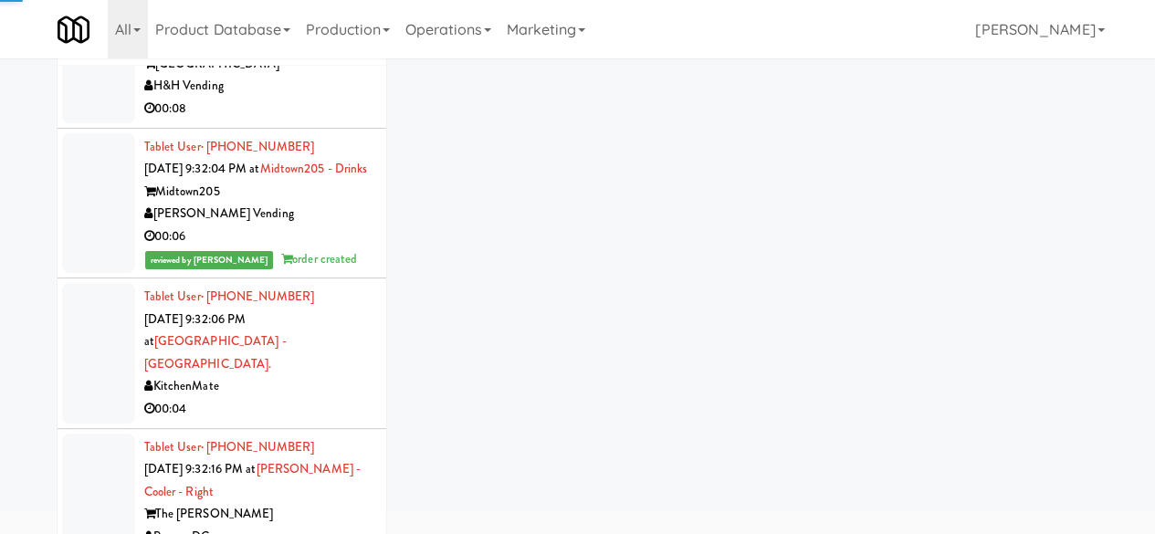
click at [294, 120] on div "00:08" at bounding box center [258, 109] width 228 height 23
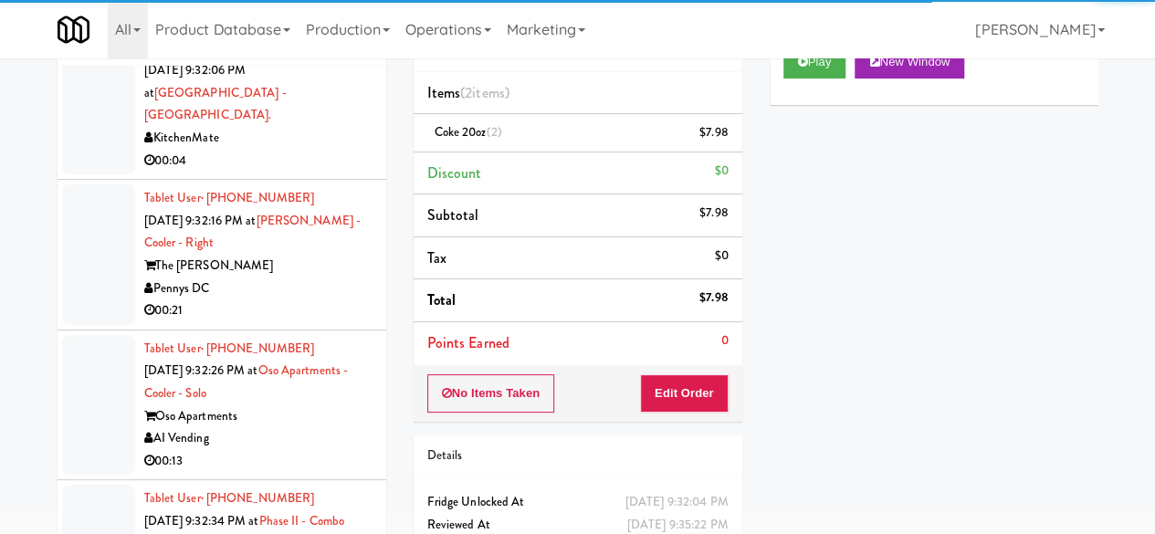
scroll to position [6101, 0]
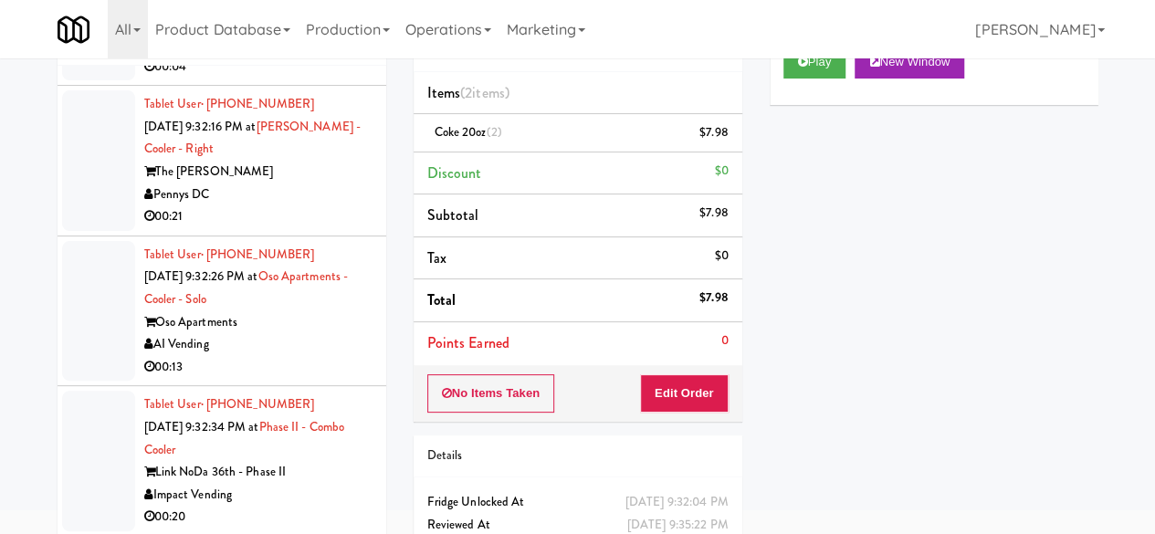
click at [290, 78] on div "00:04" at bounding box center [258, 67] width 228 height 23
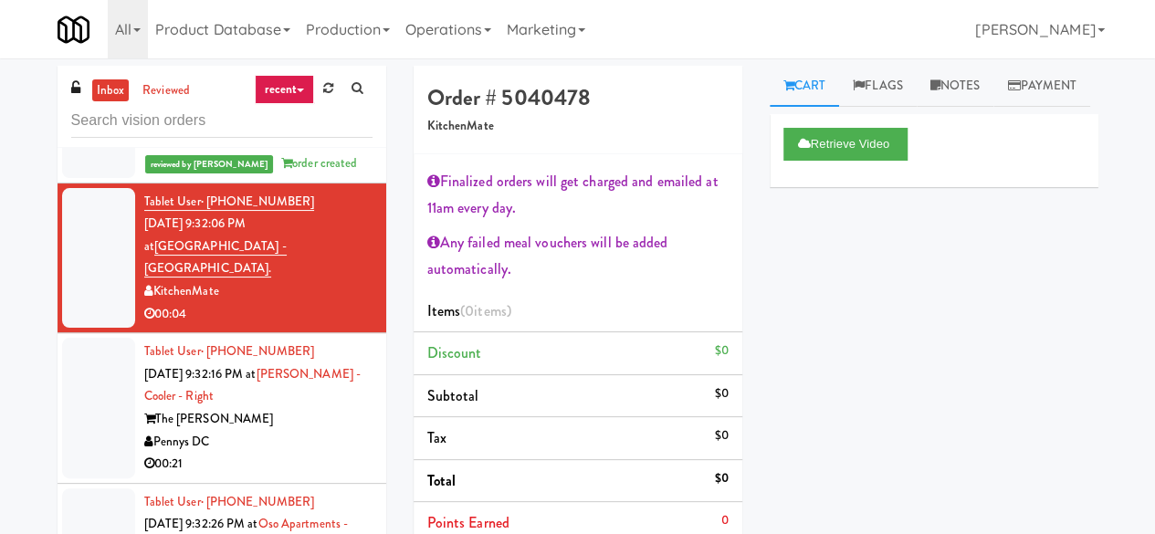
scroll to position [5919, 0]
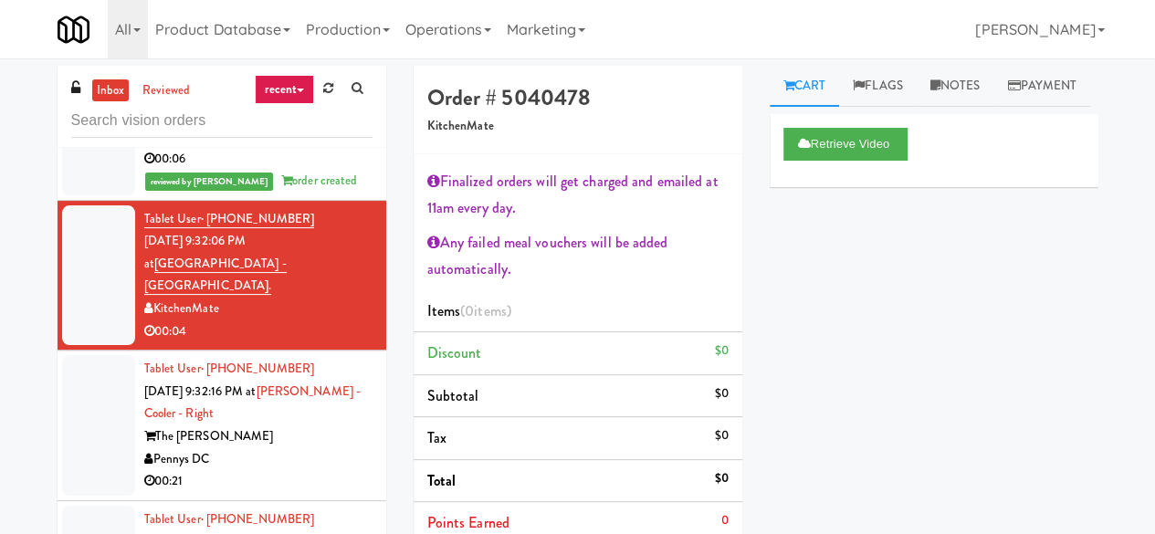
click at [322, 148] on div "[PERSON_NAME] Vending" at bounding box center [258, 136] width 228 height 23
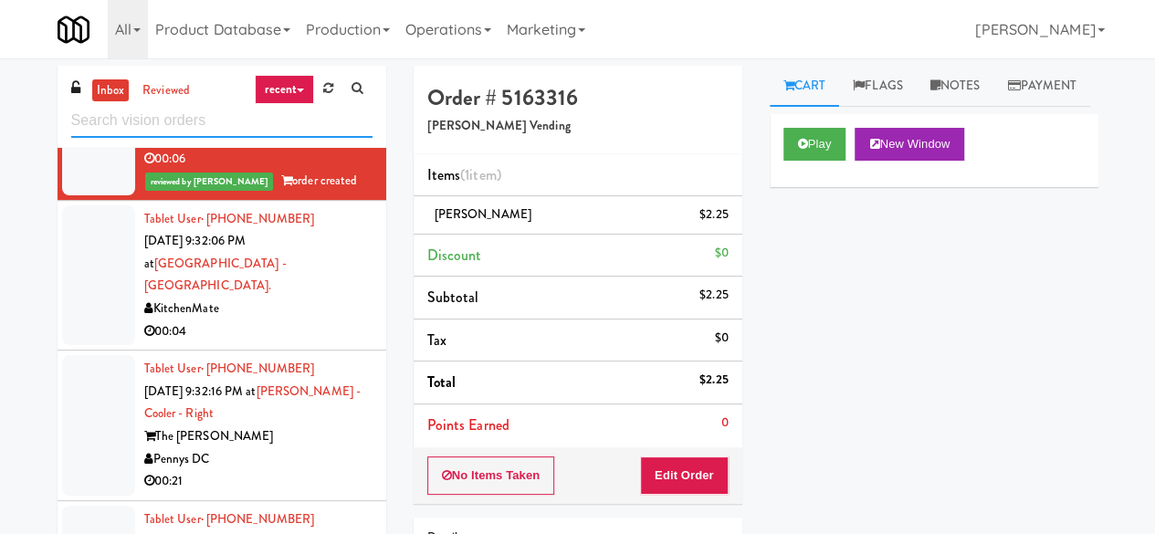
click at [227, 127] on input "text" at bounding box center [221, 121] width 301 height 34
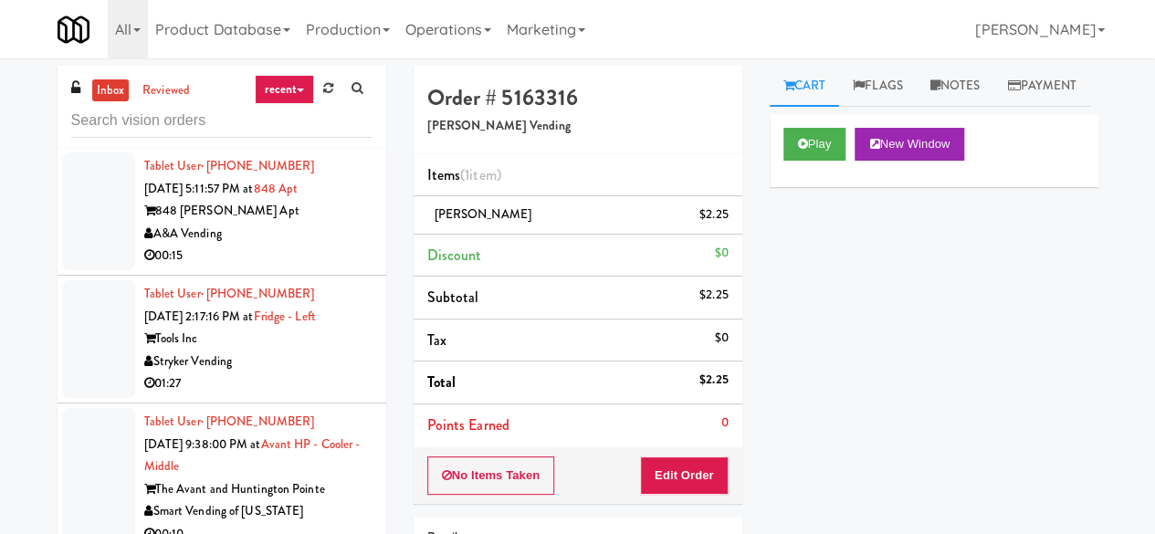
click at [119, 137] on div "inbox reviewed recent all unclear take inventory issue suspicious failed recent…" at bounding box center [221, 107] width 329 height 82
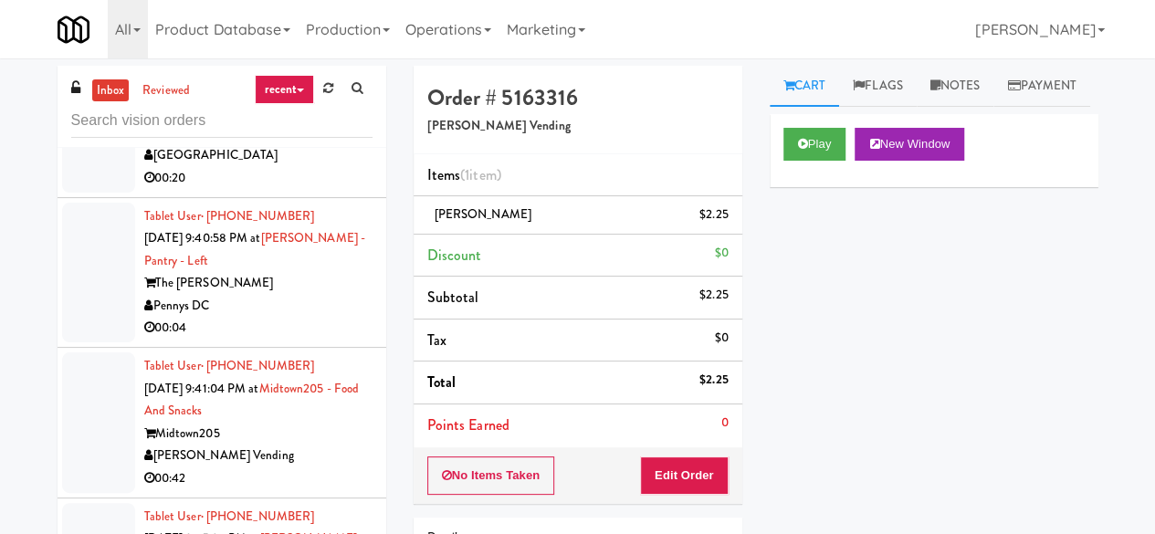
scroll to position [2555, 0]
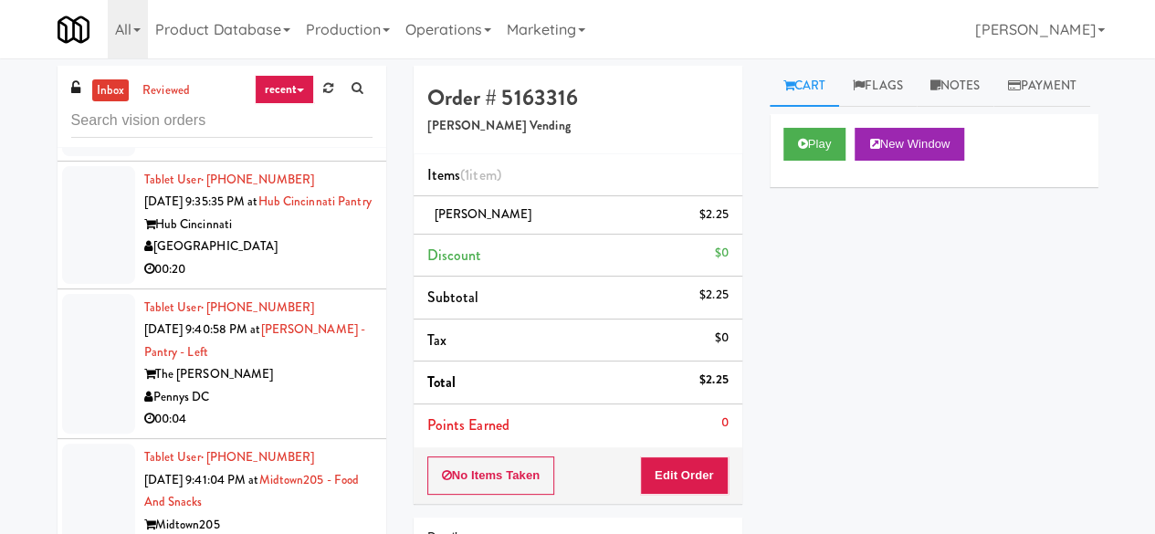
click at [303, 258] on div "[GEOGRAPHIC_DATA]" at bounding box center [258, 246] width 228 height 23
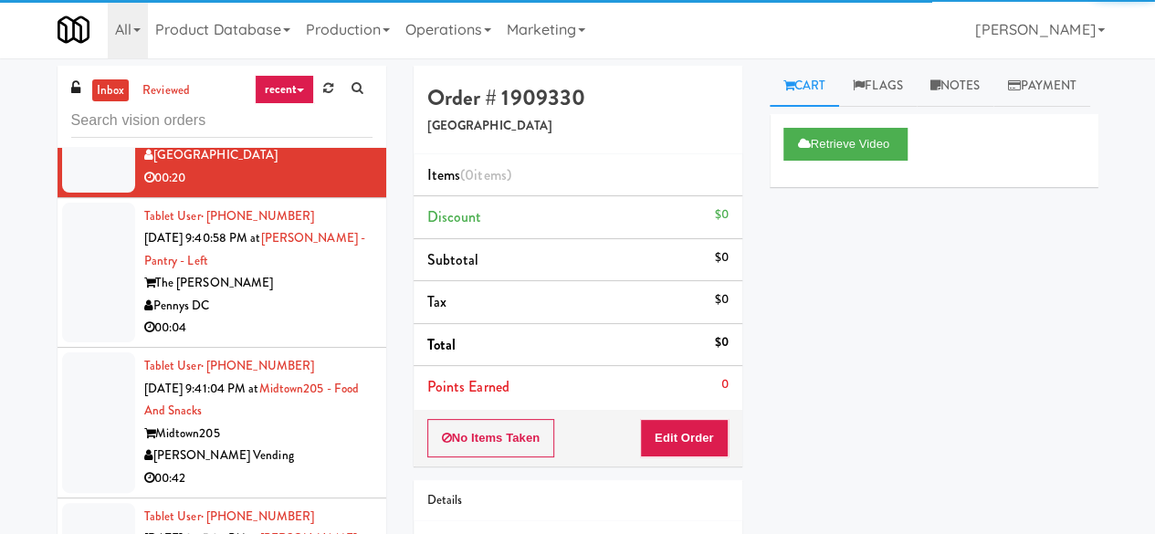
click at [277, 340] on div "00:04" at bounding box center [258, 328] width 228 height 23
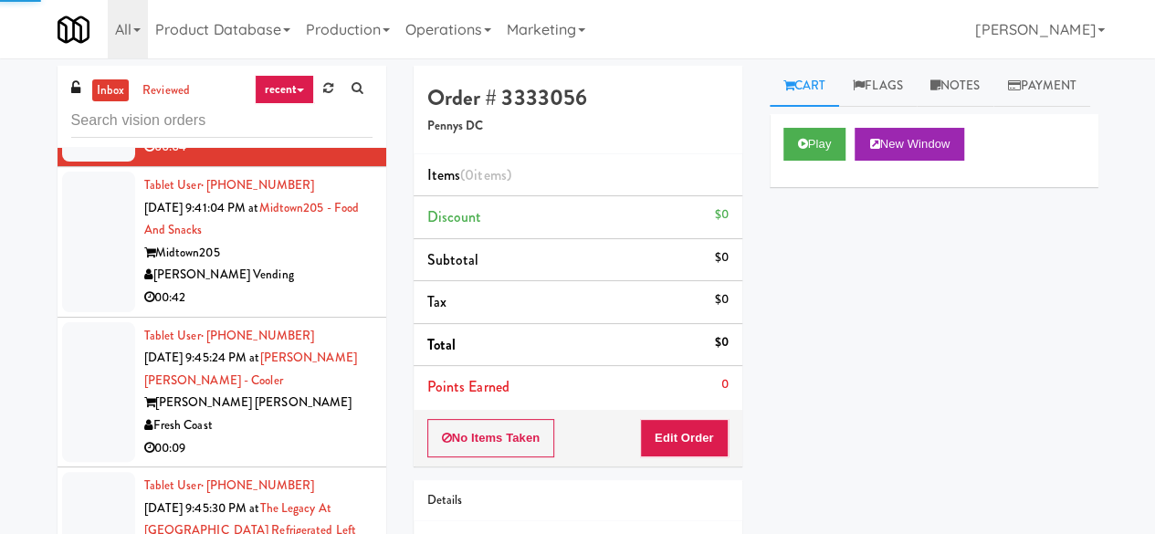
scroll to position [2829, 0]
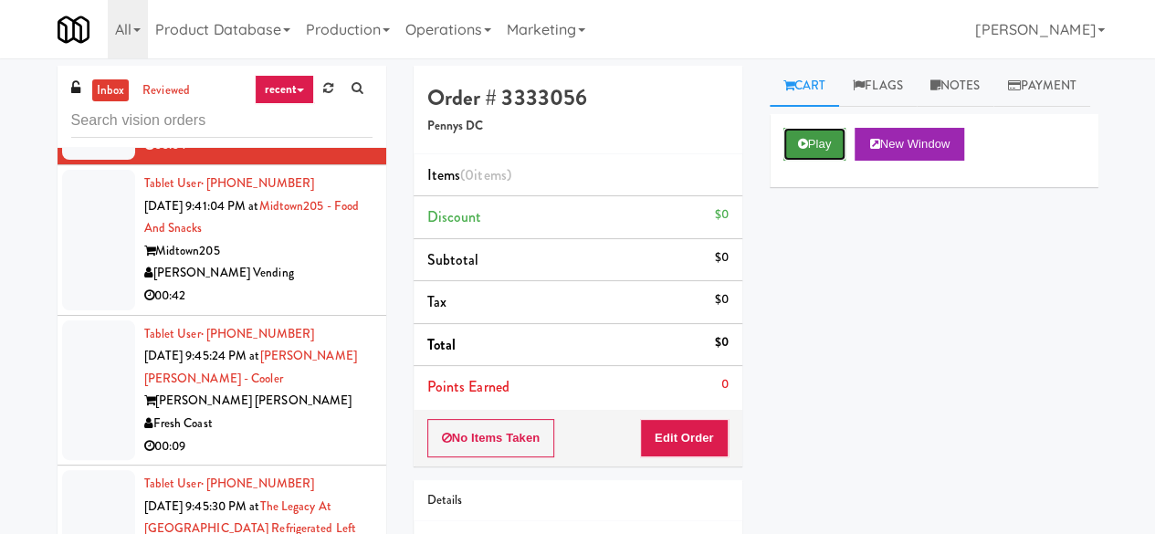
click at [829, 161] on button "Play" at bounding box center [814, 144] width 63 height 33
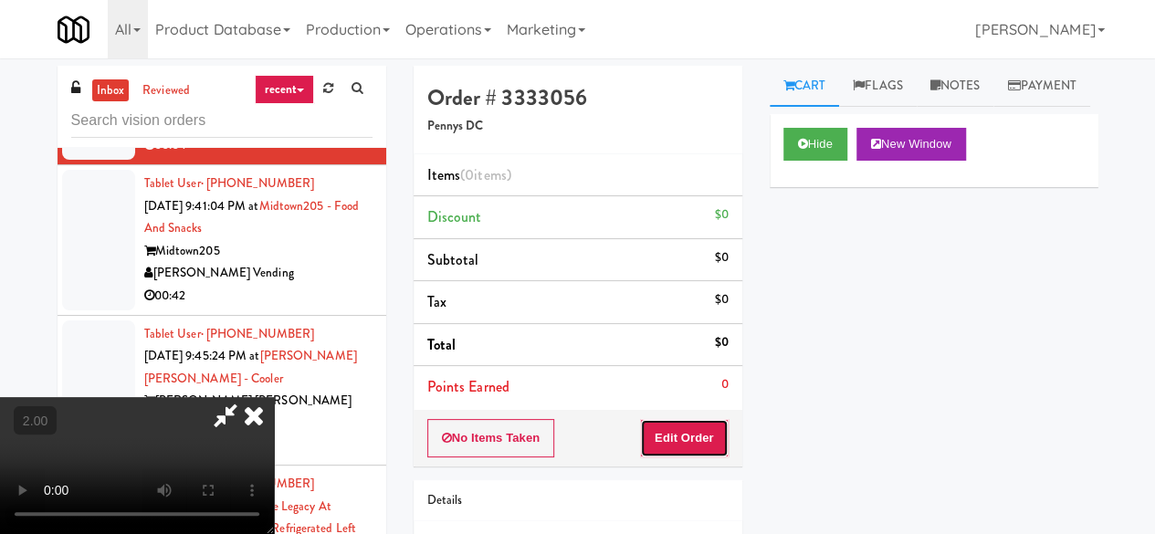
click at [703, 423] on button "Edit Order" at bounding box center [684, 438] width 89 height 38
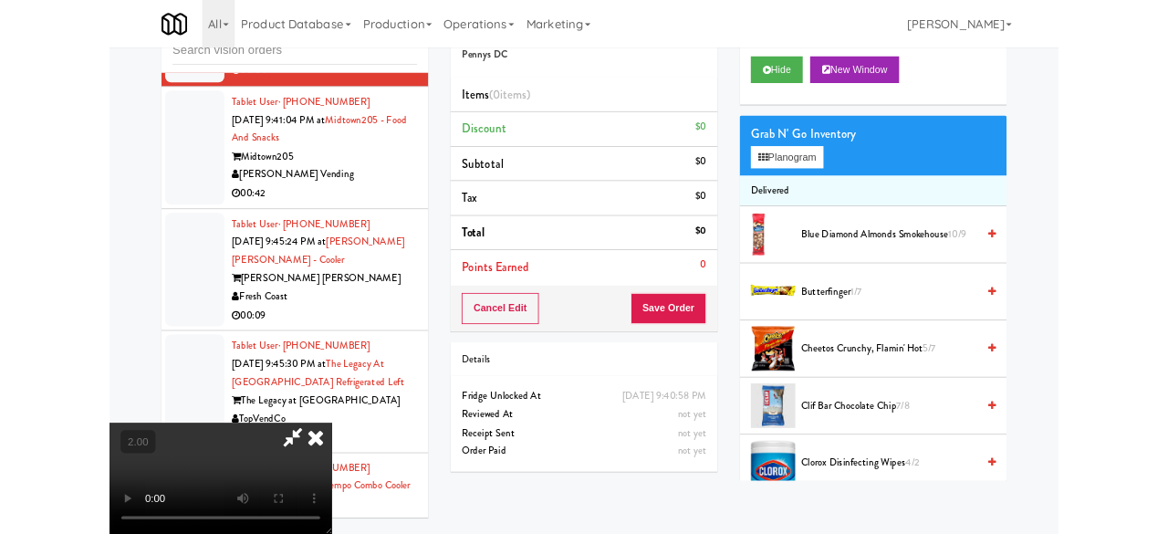
scroll to position [91, 0]
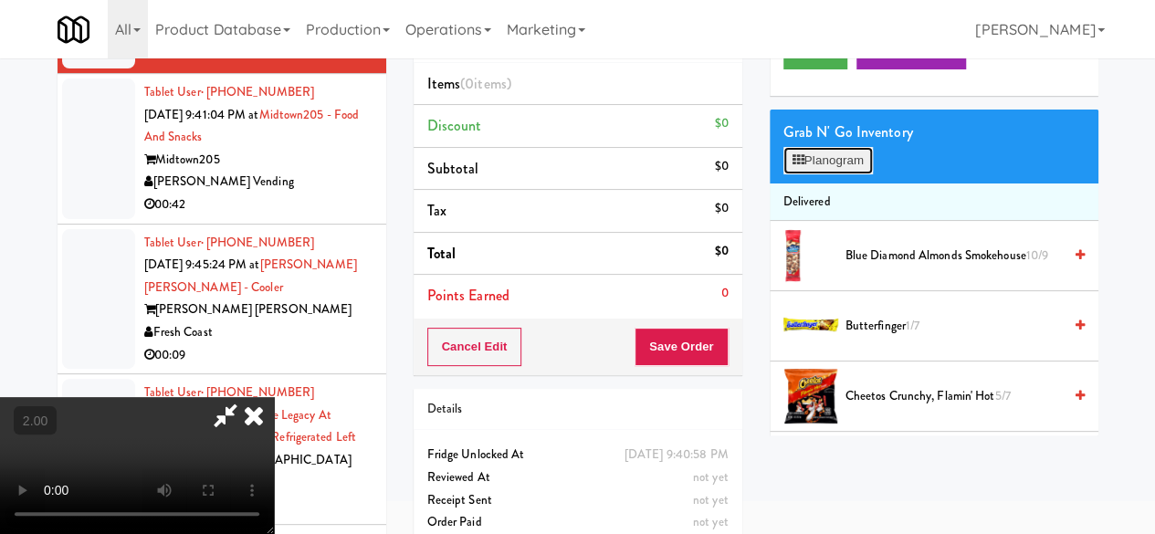
click at [838, 174] on button "Planogram" at bounding box center [827, 160] width 89 height 27
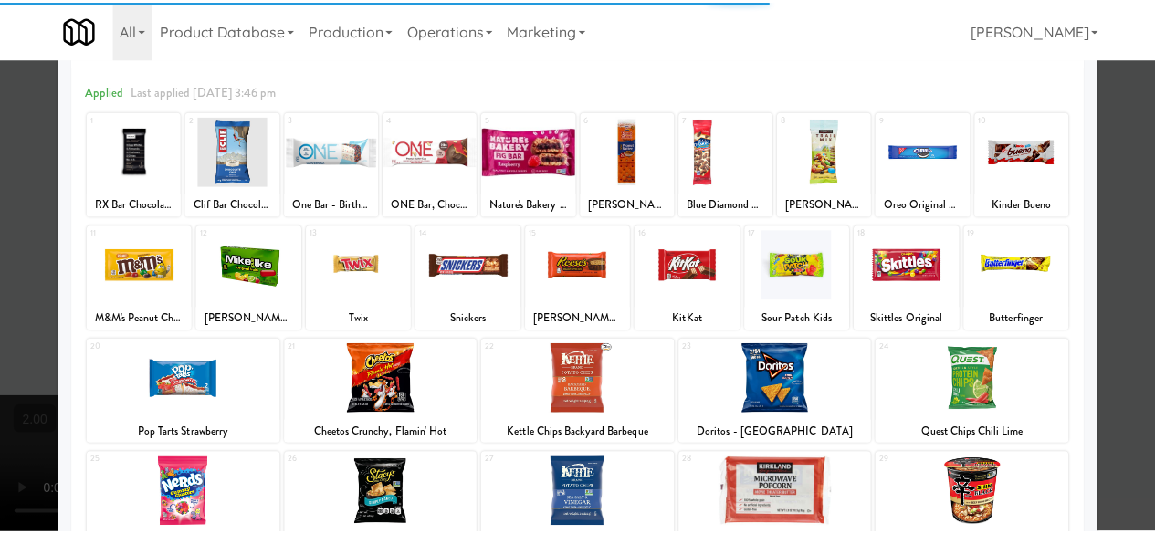
scroll to position [91, 0]
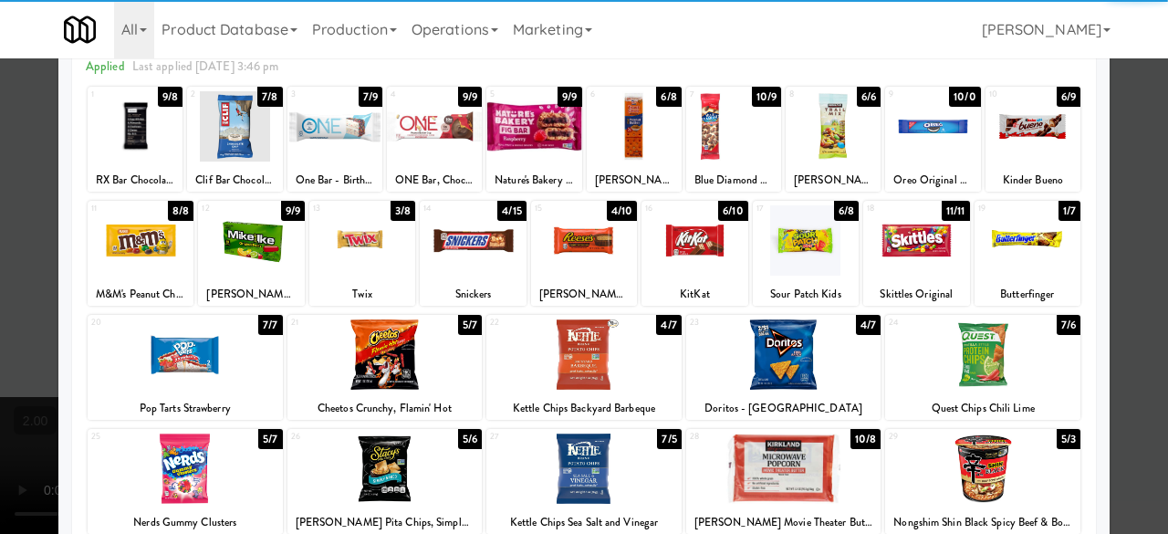
click at [239, 259] on div at bounding box center [251, 240] width 106 height 70
click at [1130, 129] on div at bounding box center [584, 267] width 1168 height 534
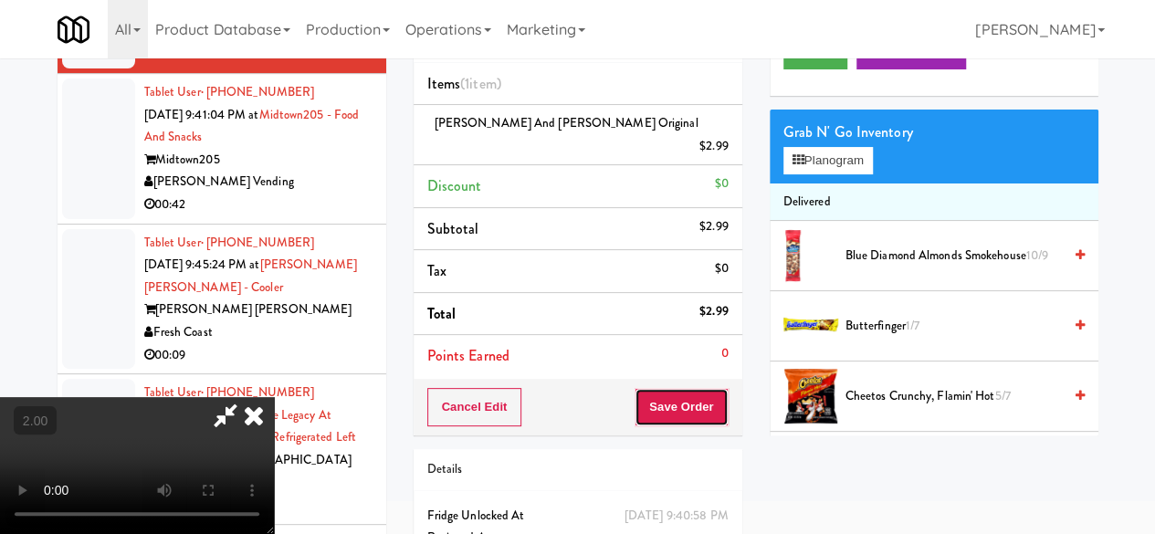
click at [718, 388] on button "Save Order" at bounding box center [680, 407] width 93 height 38
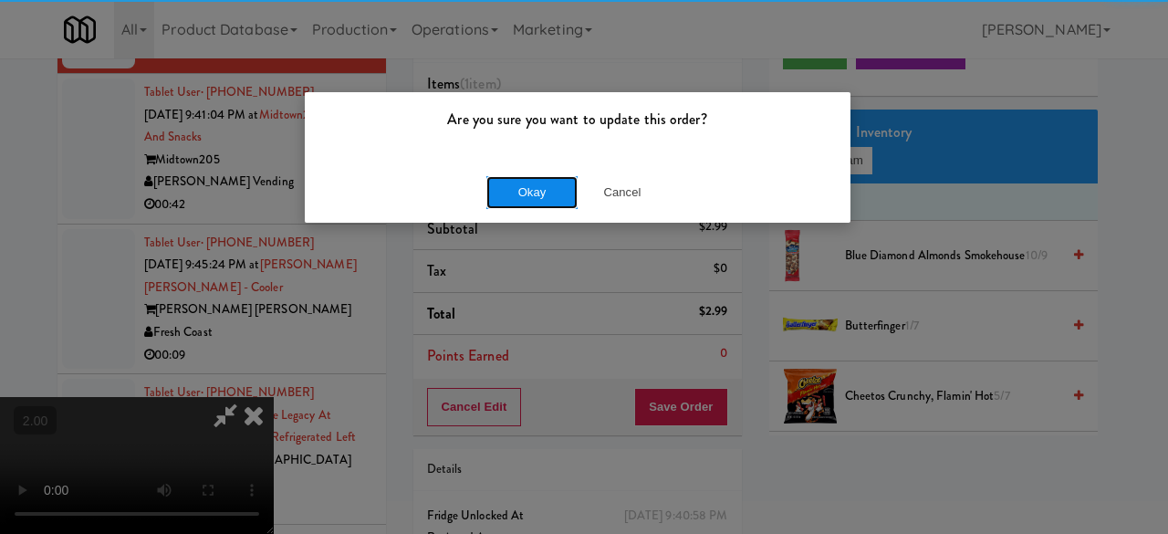
click at [510, 190] on button "Okay" at bounding box center [531, 192] width 91 height 33
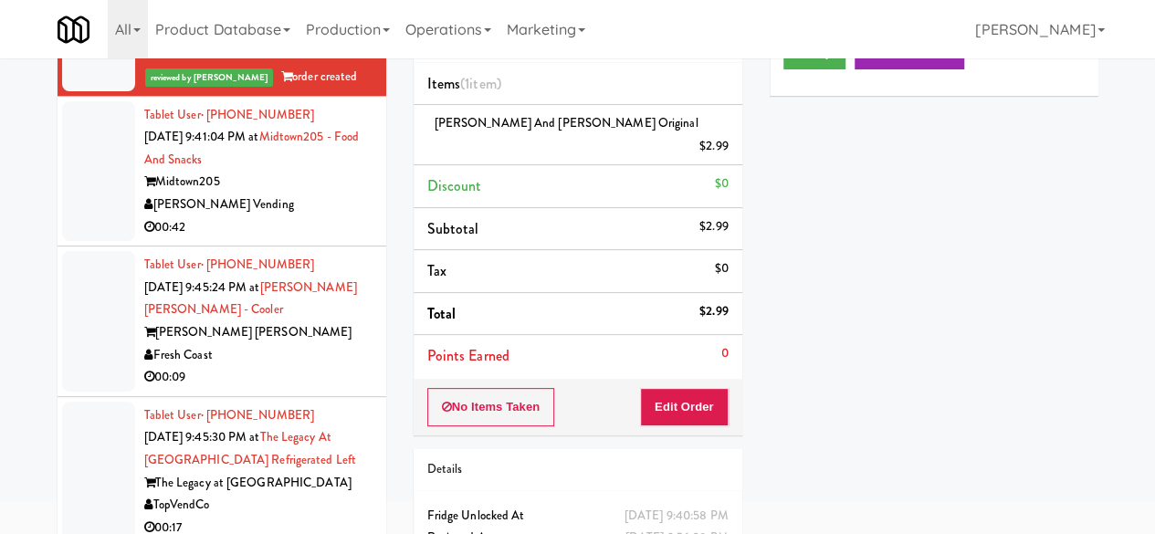
click at [293, 216] on div "[PERSON_NAME] Vending" at bounding box center [258, 204] width 228 height 23
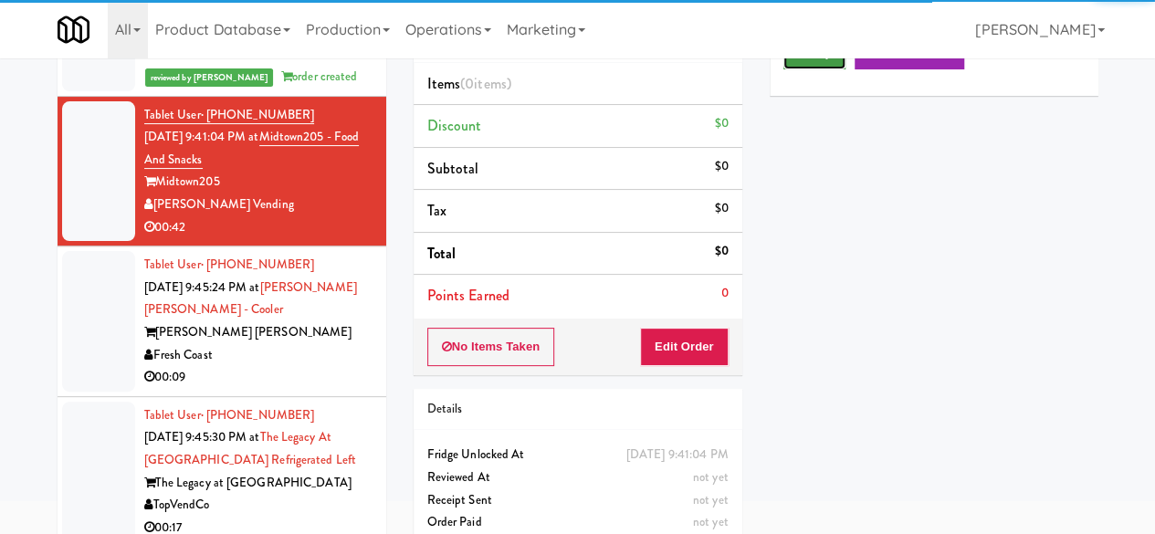
click at [790, 69] on button "Play" at bounding box center [814, 53] width 63 height 33
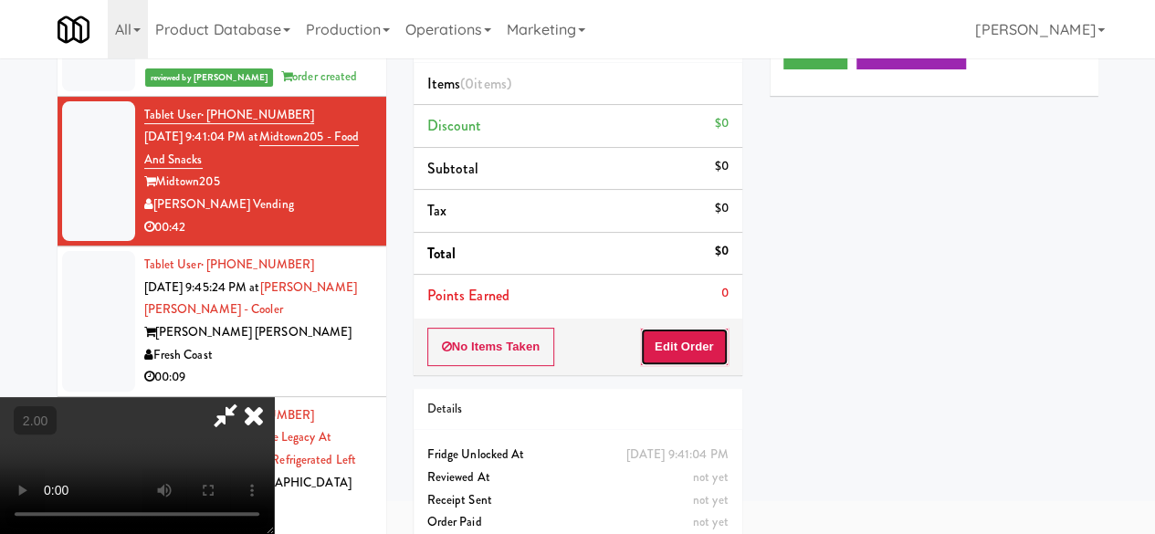
click at [697, 347] on button "Edit Order" at bounding box center [684, 347] width 89 height 38
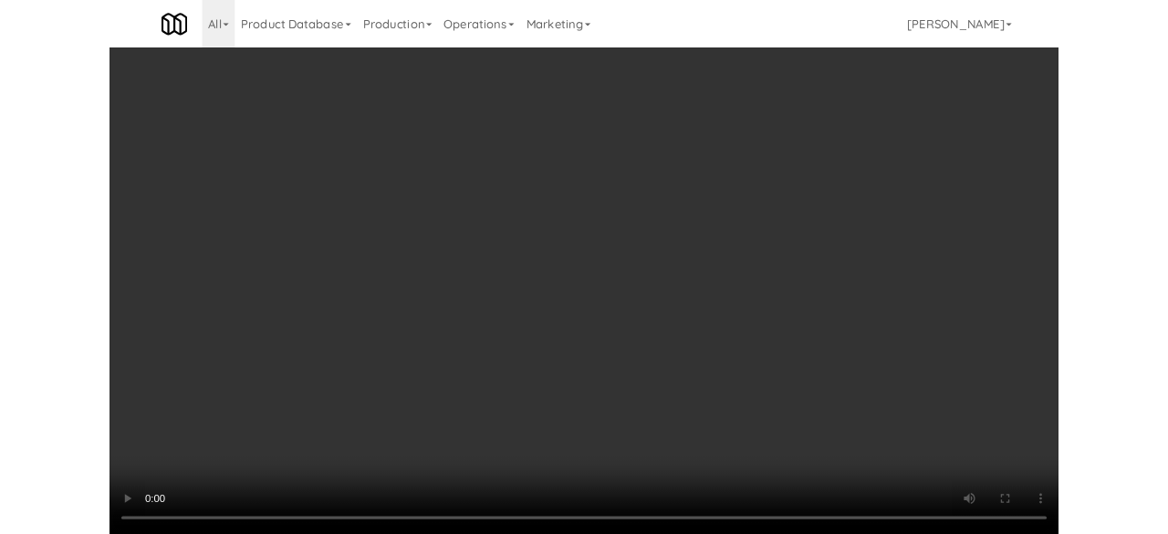
scroll to position [91, 0]
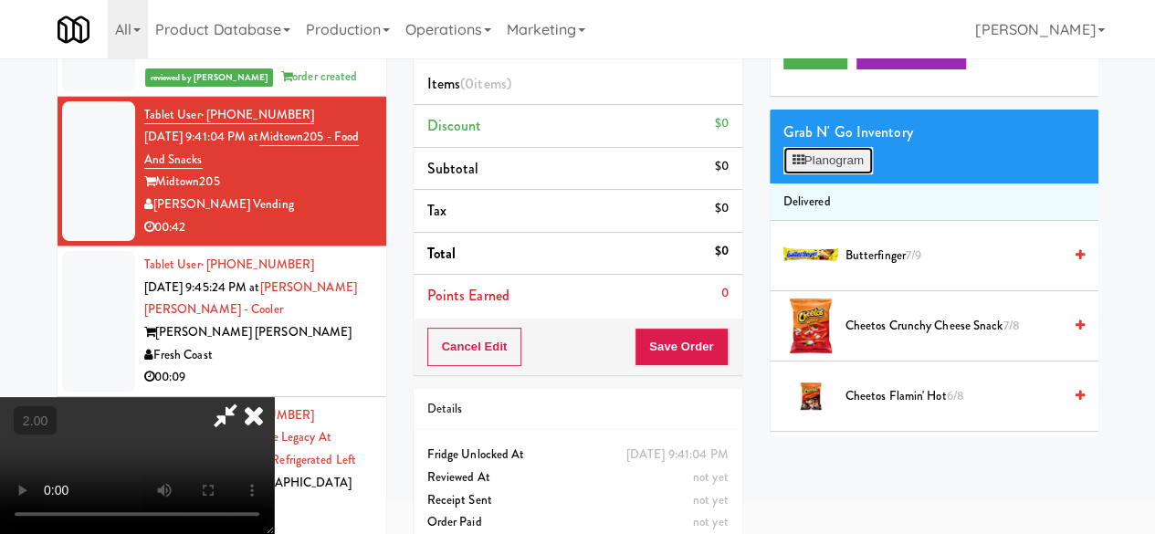
click at [835, 174] on button "Planogram" at bounding box center [827, 160] width 89 height 27
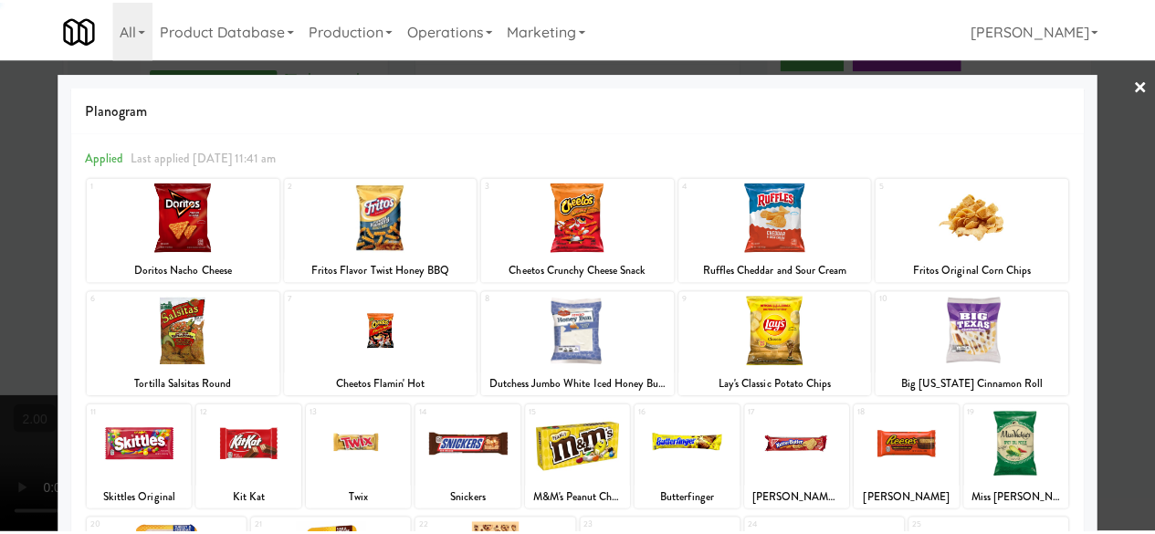
scroll to position [361, 0]
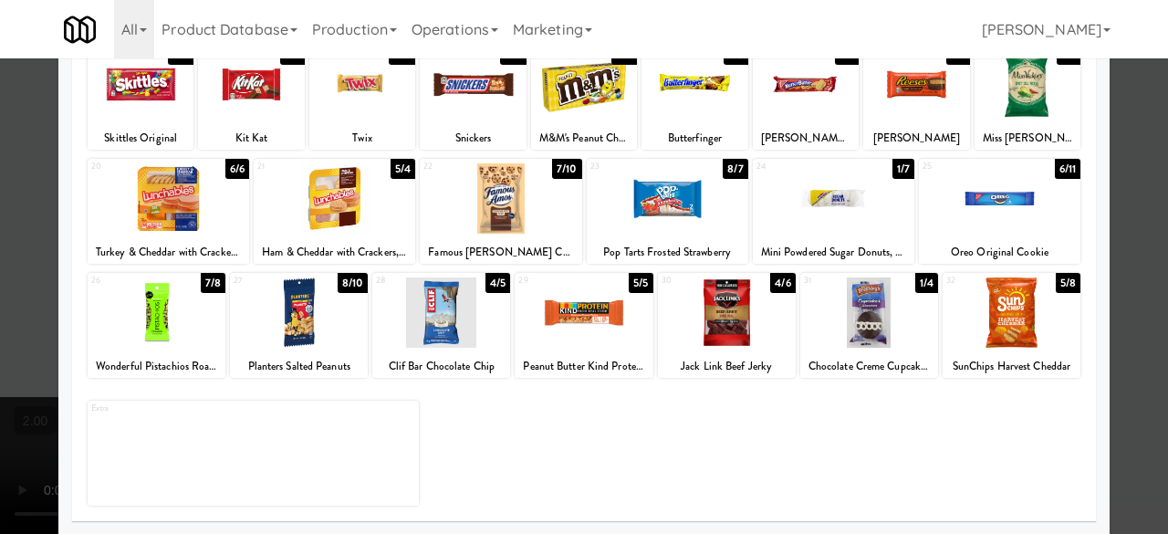
click at [834, 225] on div at bounding box center [834, 198] width 162 height 70
click at [1007, 210] on div at bounding box center [1000, 198] width 162 height 70
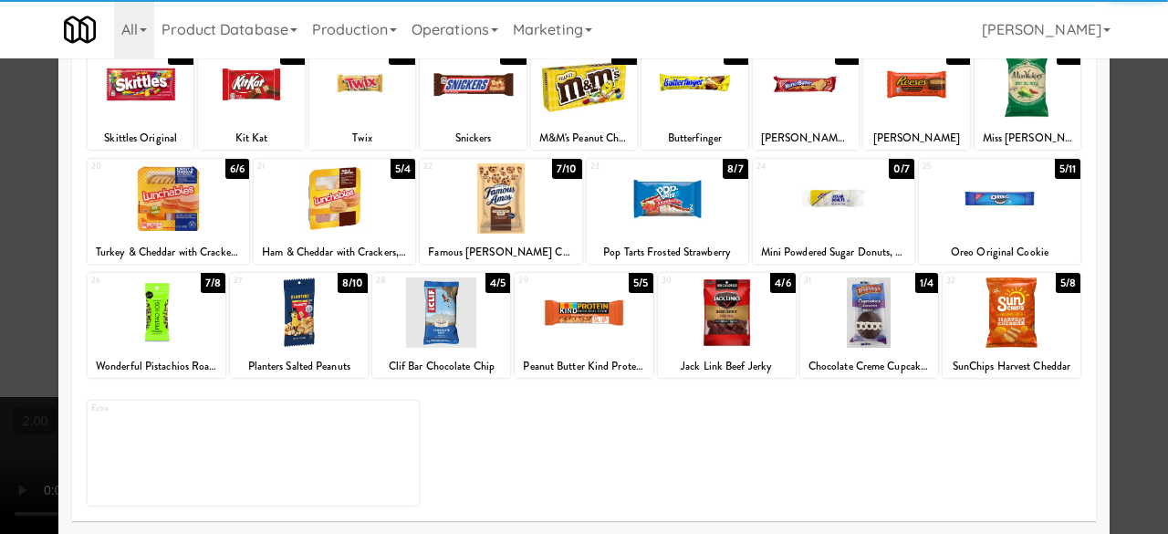
click at [860, 342] on div at bounding box center [869, 312] width 138 height 70
click at [1112, 234] on div at bounding box center [584, 267] width 1168 height 534
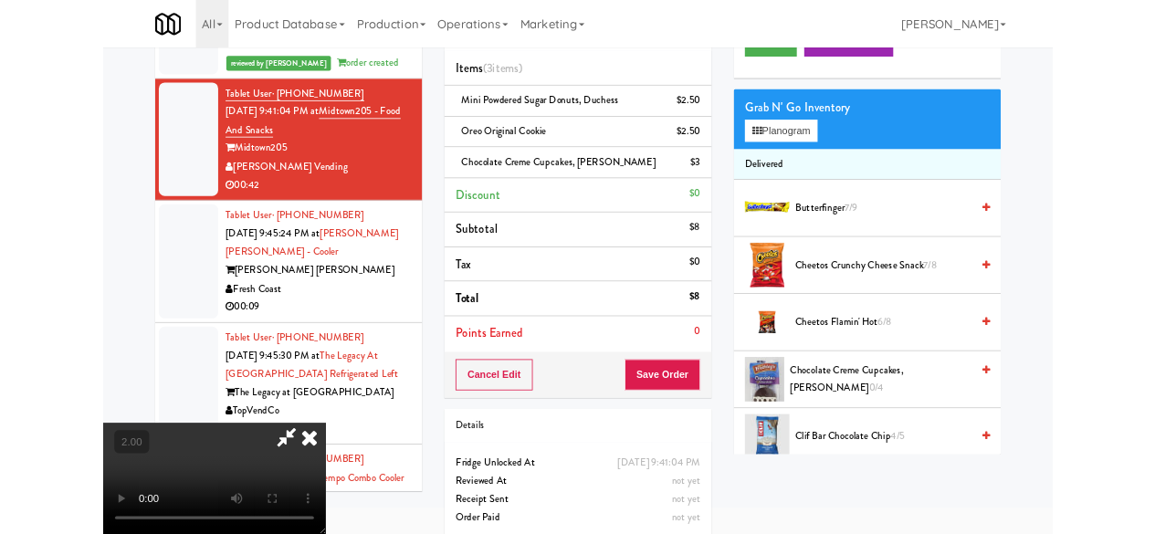
scroll to position [37, 0]
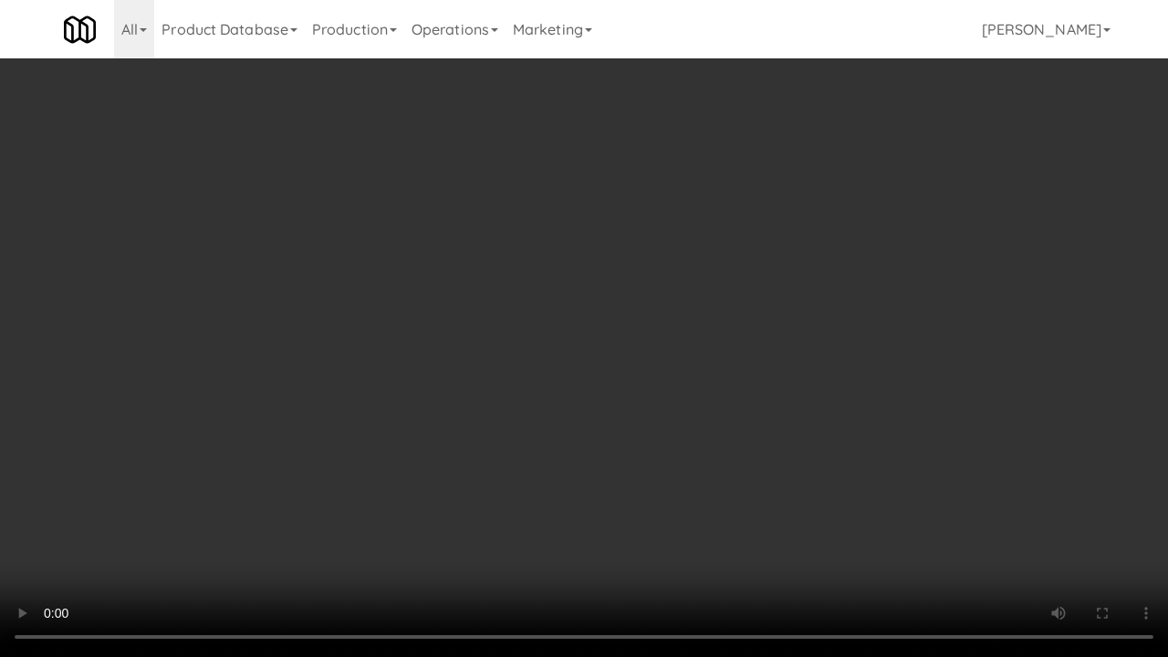
click at [781, 493] on video at bounding box center [584, 328] width 1168 height 657
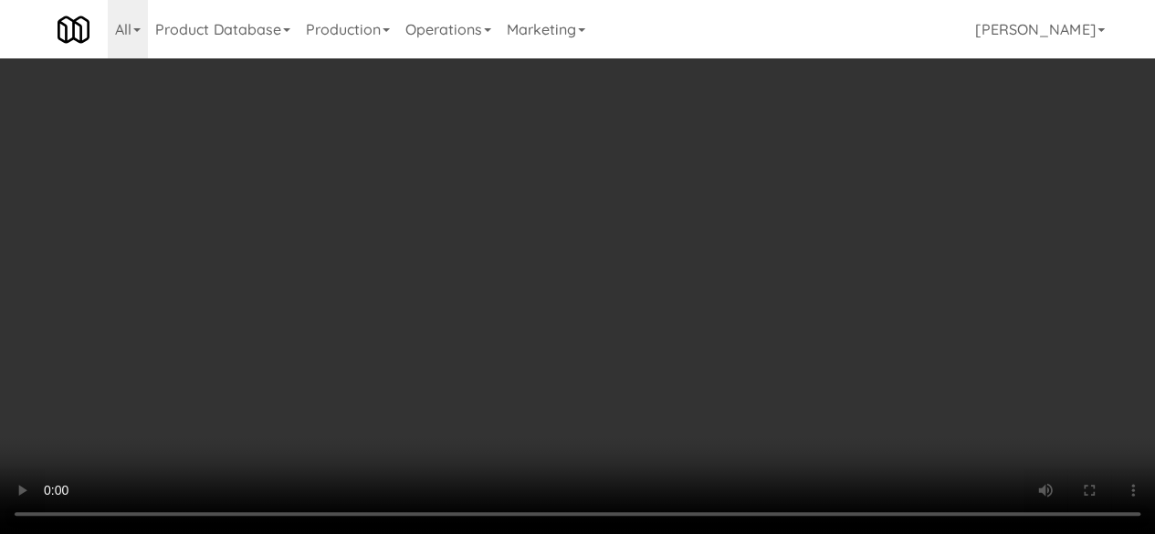
scroll to position [0, 0]
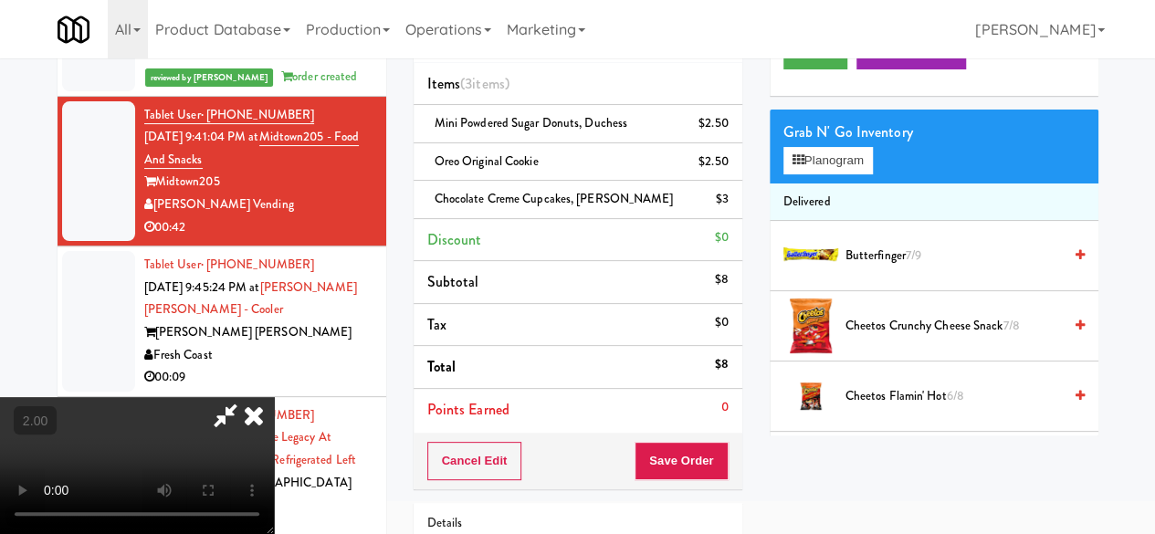
click at [246, 397] on icon at bounding box center [225, 415] width 42 height 37
click at [688, 442] on button "Save Order" at bounding box center [680, 461] width 93 height 38
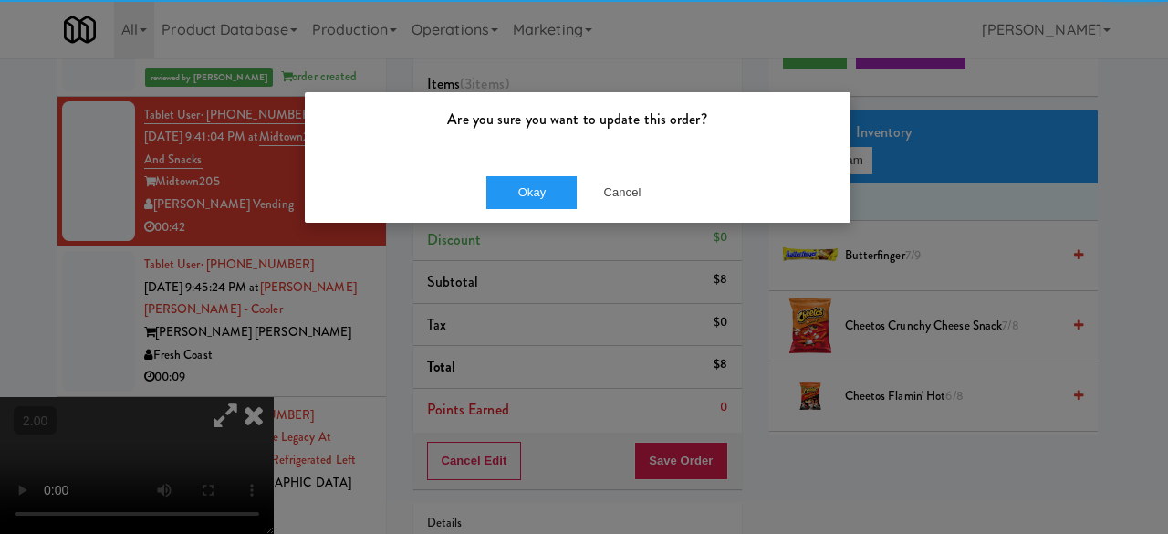
click at [528, 170] on div "Okay Cancel" at bounding box center [578, 192] width 546 height 61
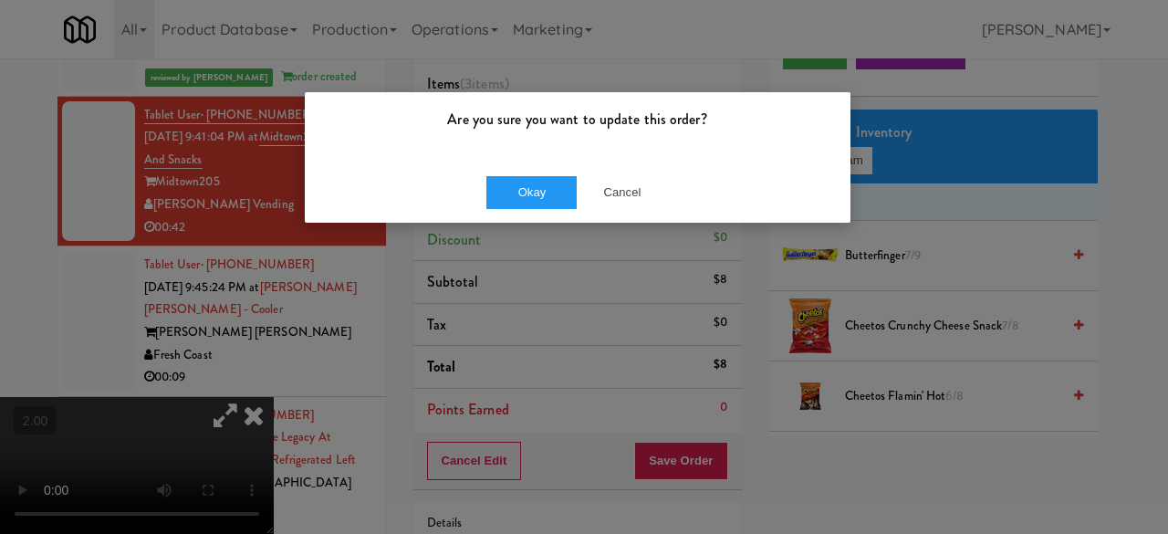
click at [545, 224] on div "Are you sure you want to update this order? Okay Cancel" at bounding box center [584, 267] width 1168 height 534
click at [540, 204] on button "Okay" at bounding box center [531, 192] width 91 height 33
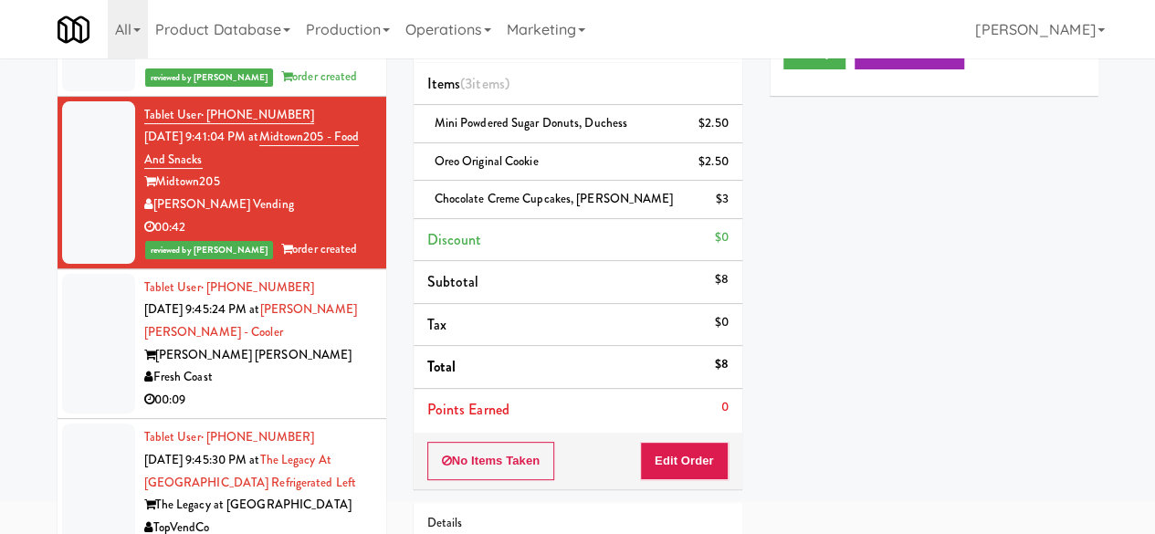
click at [279, 389] on div "Fresh Coast" at bounding box center [258, 377] width 228 height 23
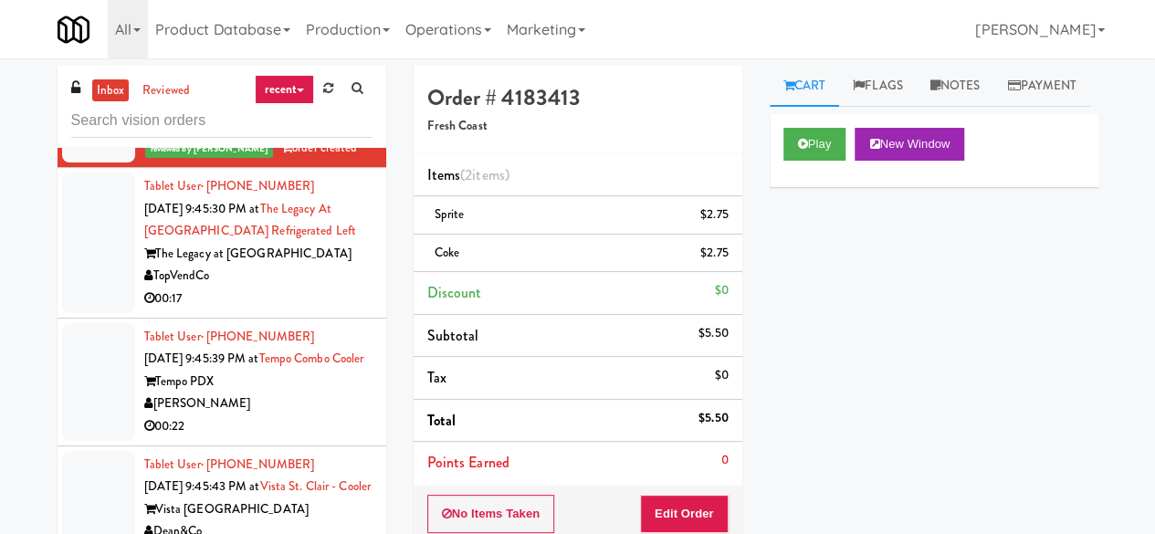
click at [308, 310] on div "00:17" at bounding box center [258, 298] width 228 height 23
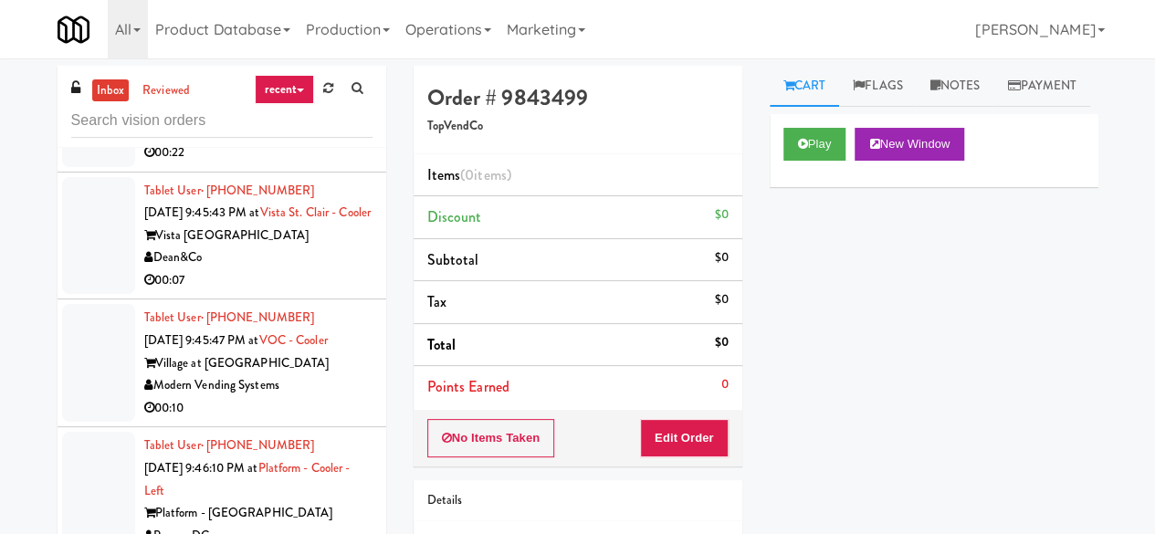
click at [341, 141] on div "[PERSON_NAME]" at bounding box center [258, 130] width 228 height 23
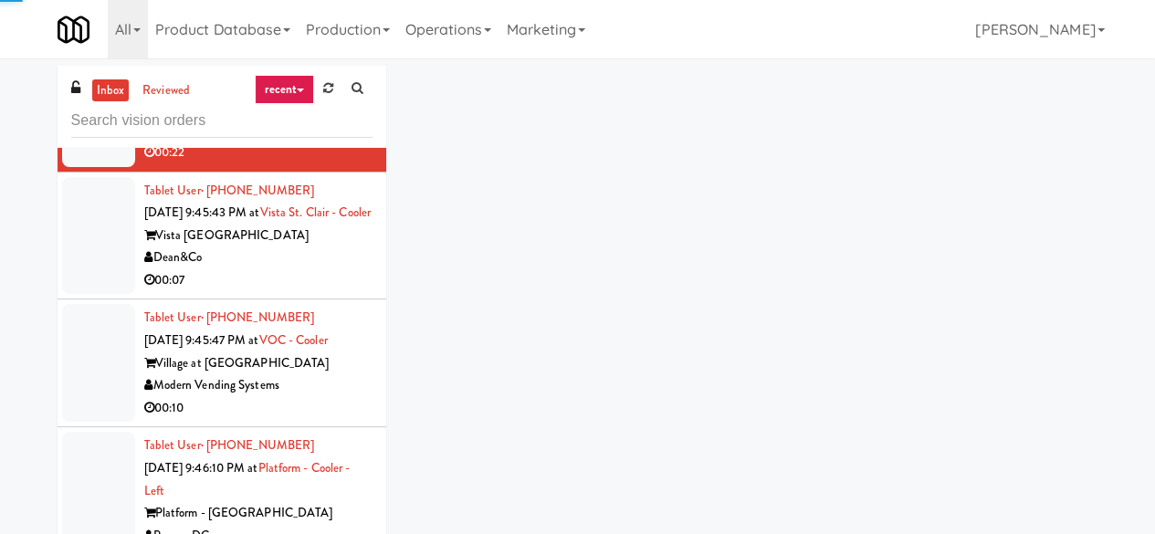
scroll to position [3194, 0]
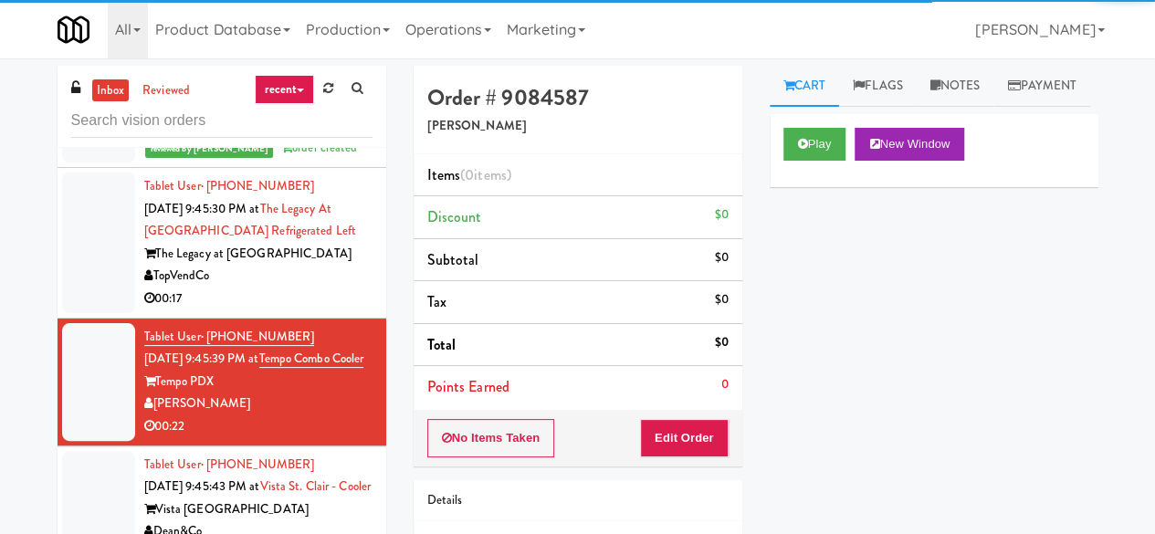
click at [328, 266] on div "The Legacy at [GEOGRAPHIC_DATA]" at bounding box center [258, 254] width 228 height 23
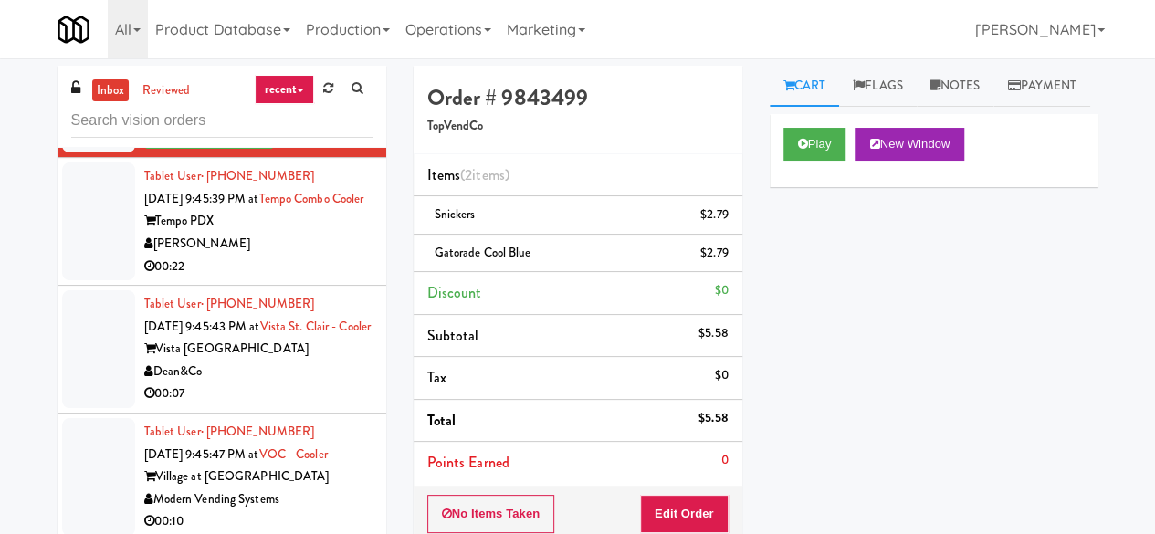
click at [311, 278] on div "00:22" at bounding box center [258, 267] width 228 height 23
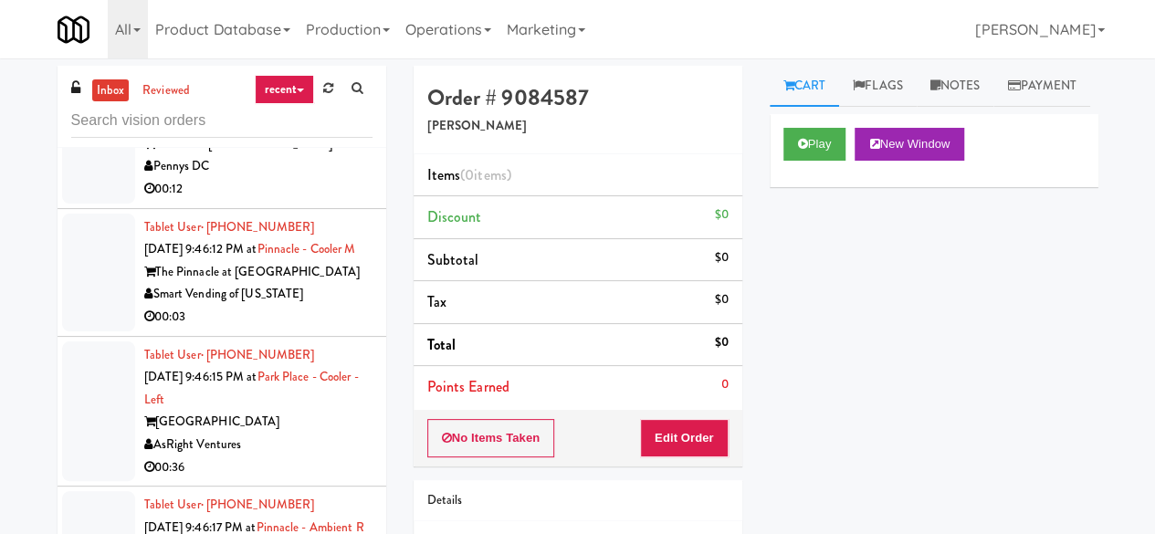
scroll to position [3924, 0]
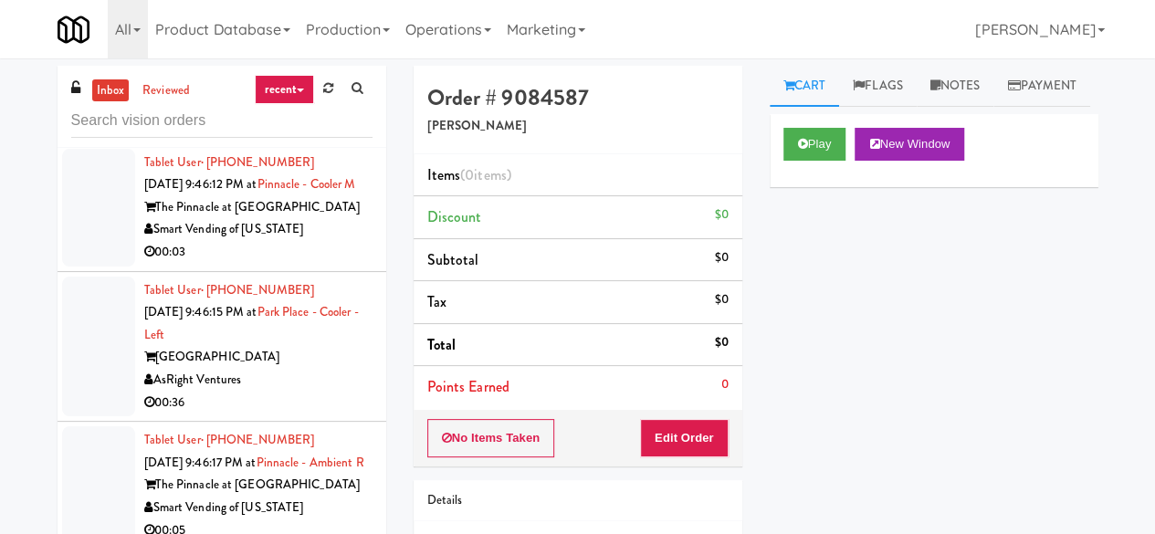
click at [320, 136] on div "00:12" at bounding box center [258, 124] width 228 height 23
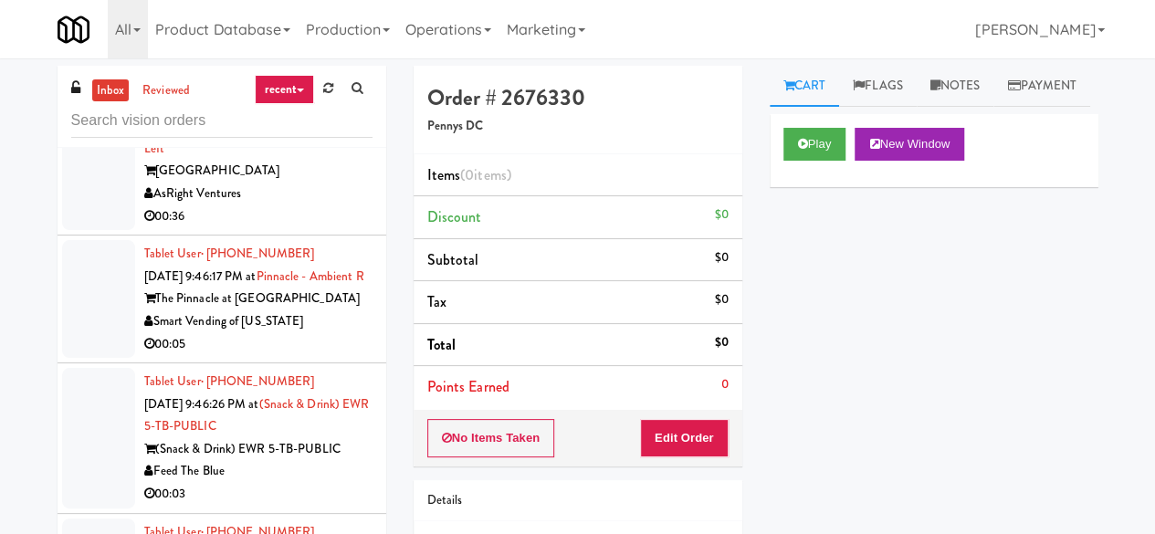
scroll to position [4198, 0]
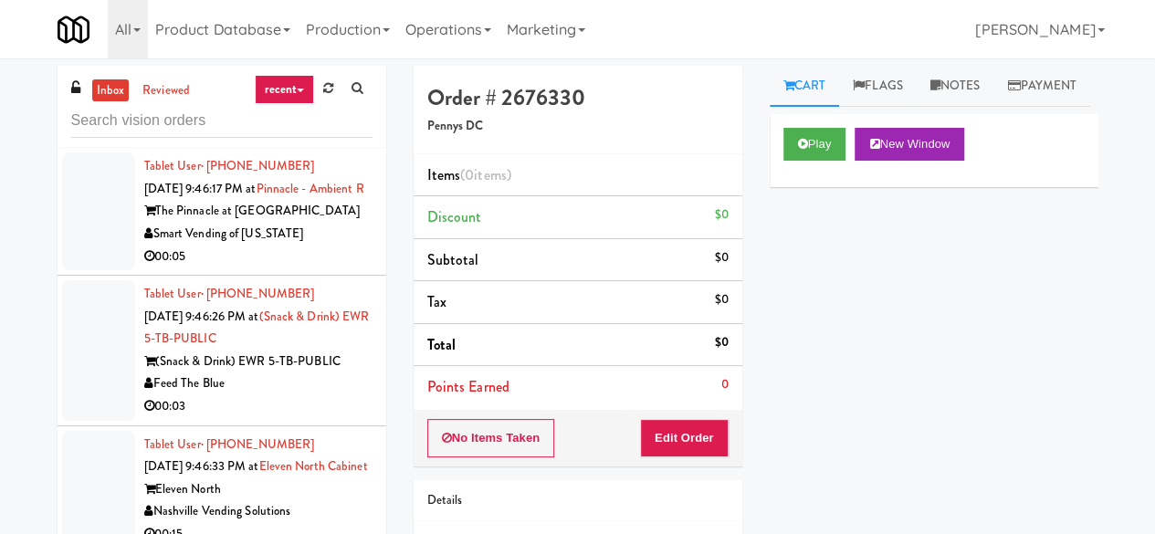
click at [277, 141] on div "00:36" at bounding box center [258, 129] width 228 height 23
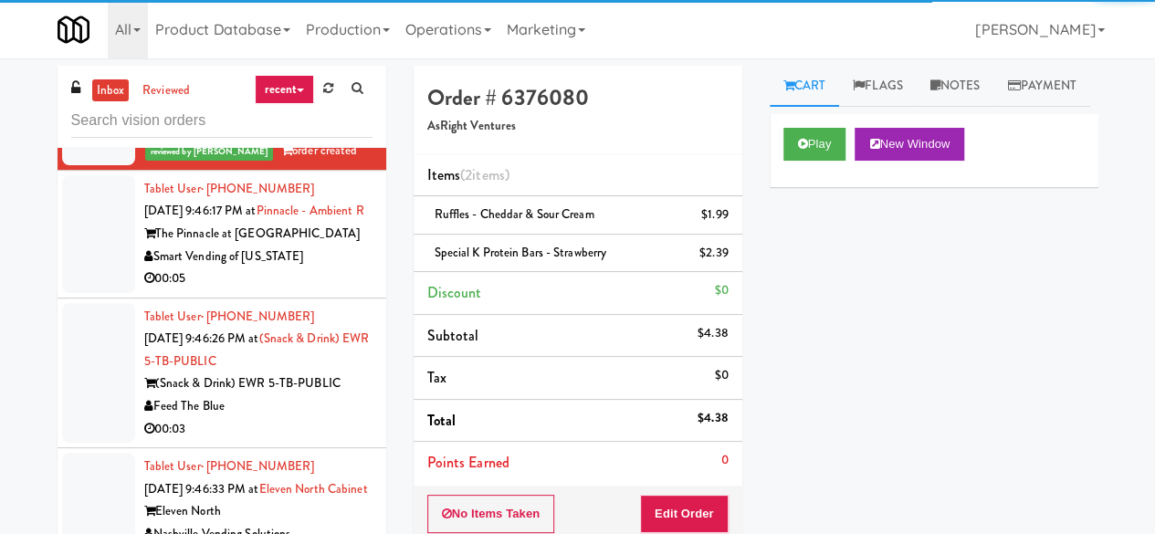
click at [288, 246] on div "The Pinnacle at [GEOGRAPHIC_DATA]" at bounding box center [258, 234] width 228 height 23
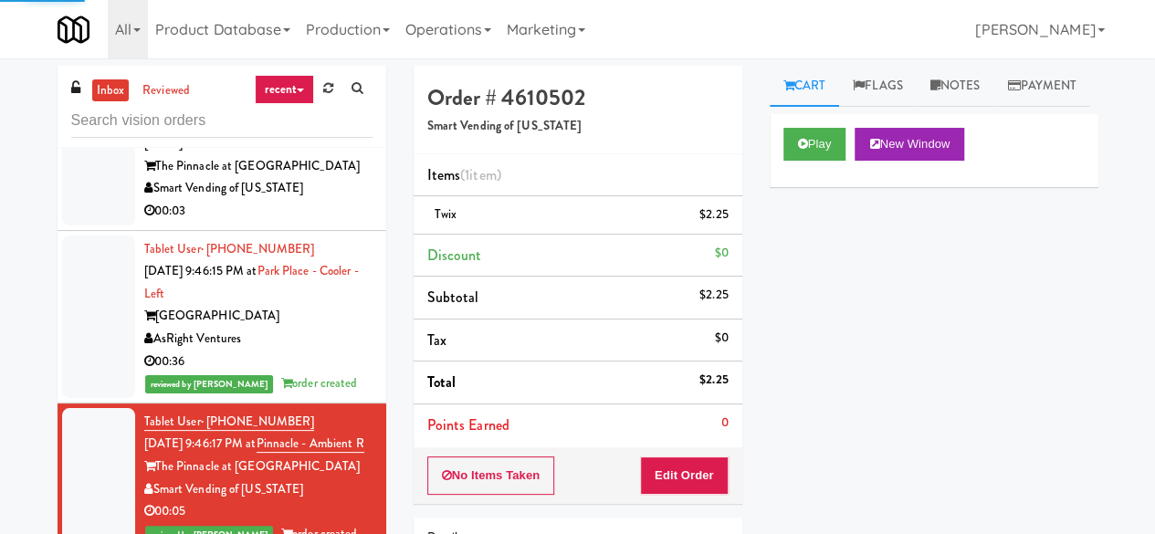
scroll to position [3924, 0]
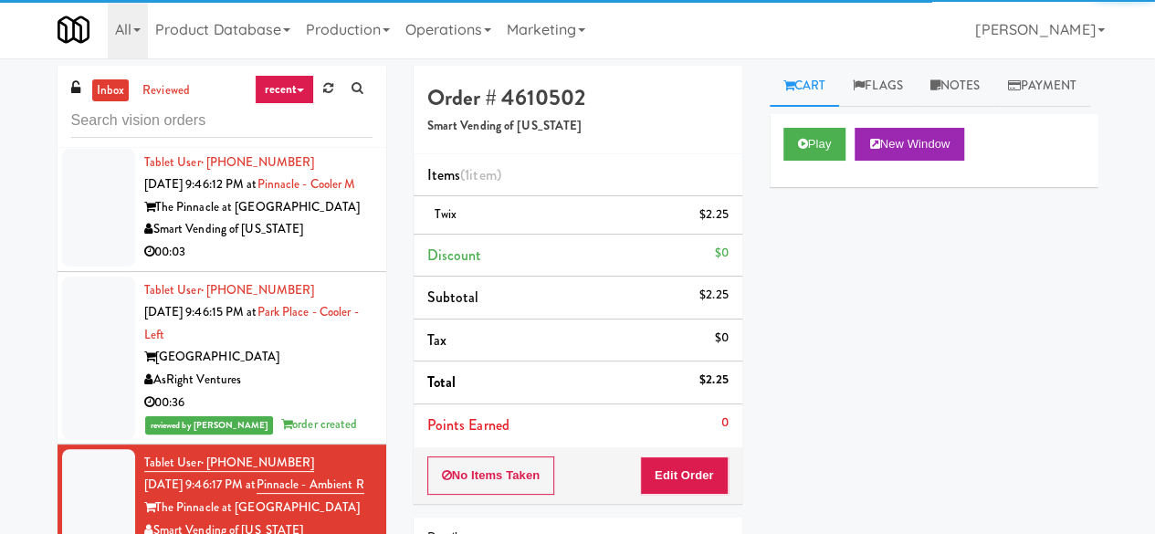
click at [318, 241] on div "Smart Vending of [US_STATE]" at bounding box center [258, 229] width 228 height 23
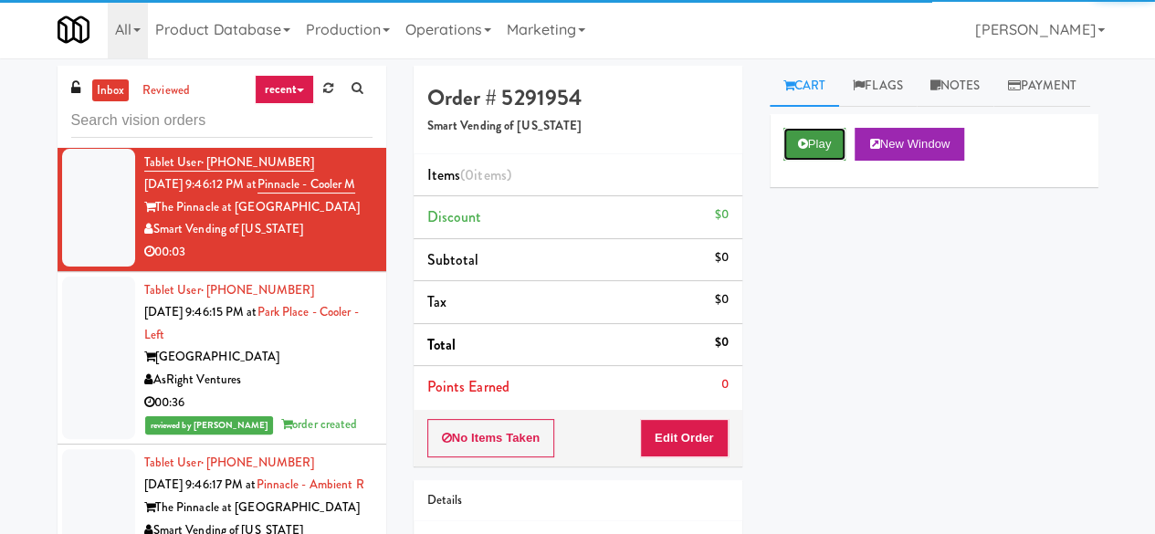
click at [815, 161] on button "Play" at bounding box center [814, 144] width 63 height 33
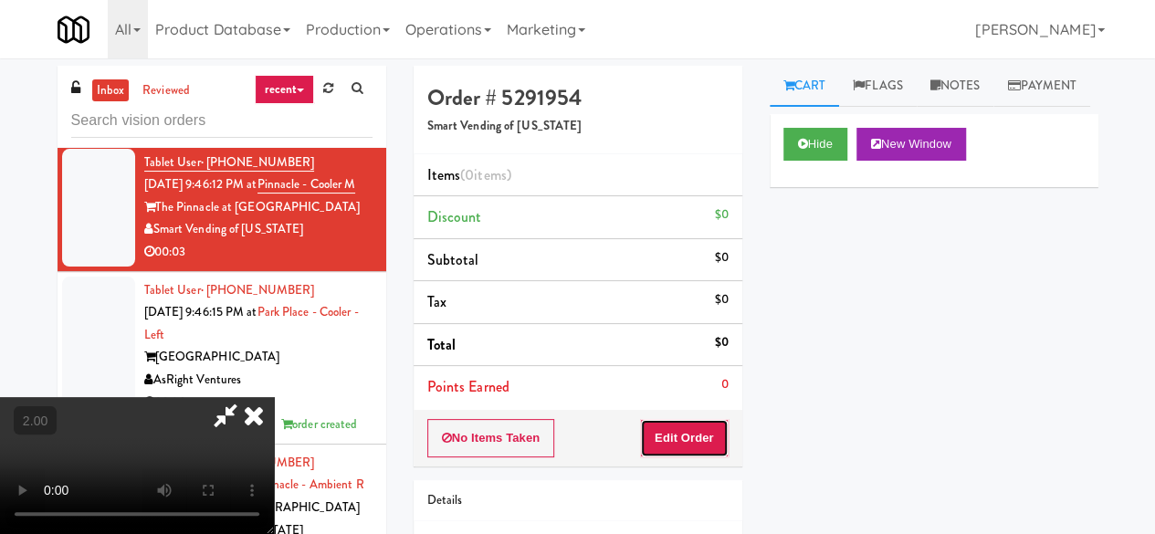
click at [678, 448] on button "Edit Order" at bounding box center [684, 438] width 89 height 38
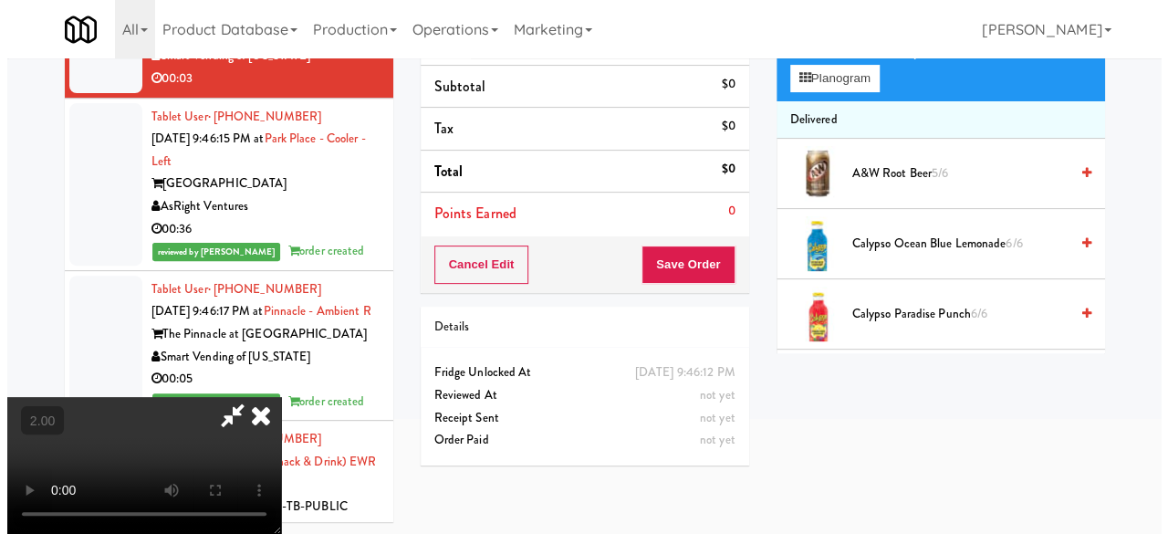
scroll to position [58, 0]
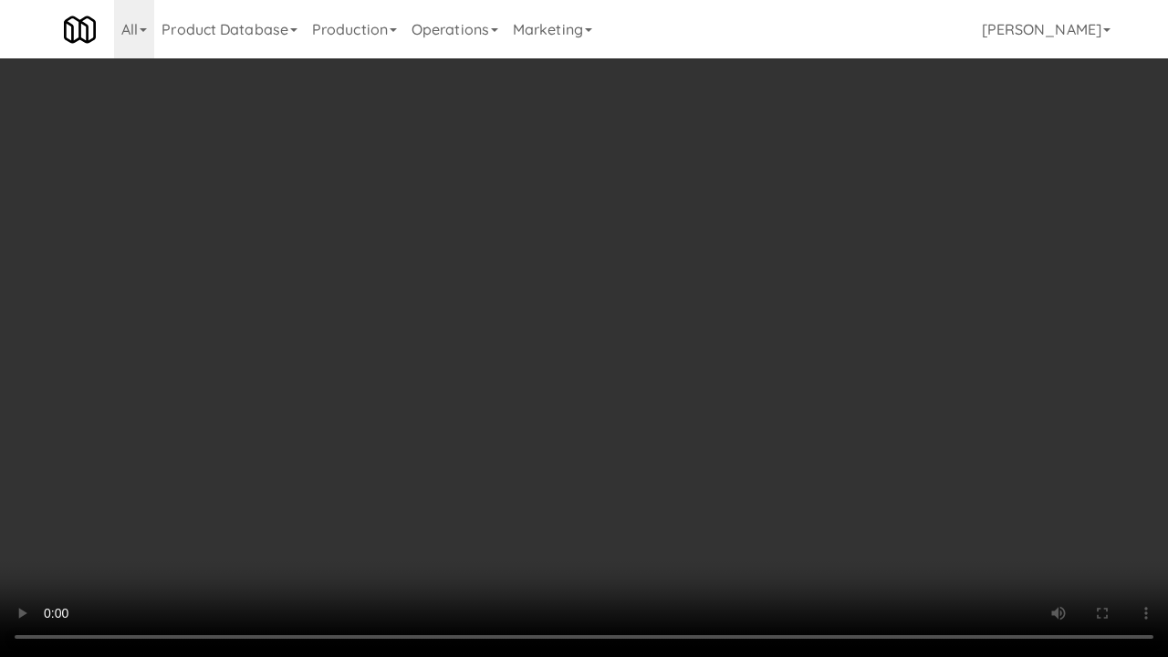
click at [603, 405] on video at bounding box center [584, 328] width 1168 height 657
click at [622, 401] on video at bounding box center [584, 328] width 1168 height 657
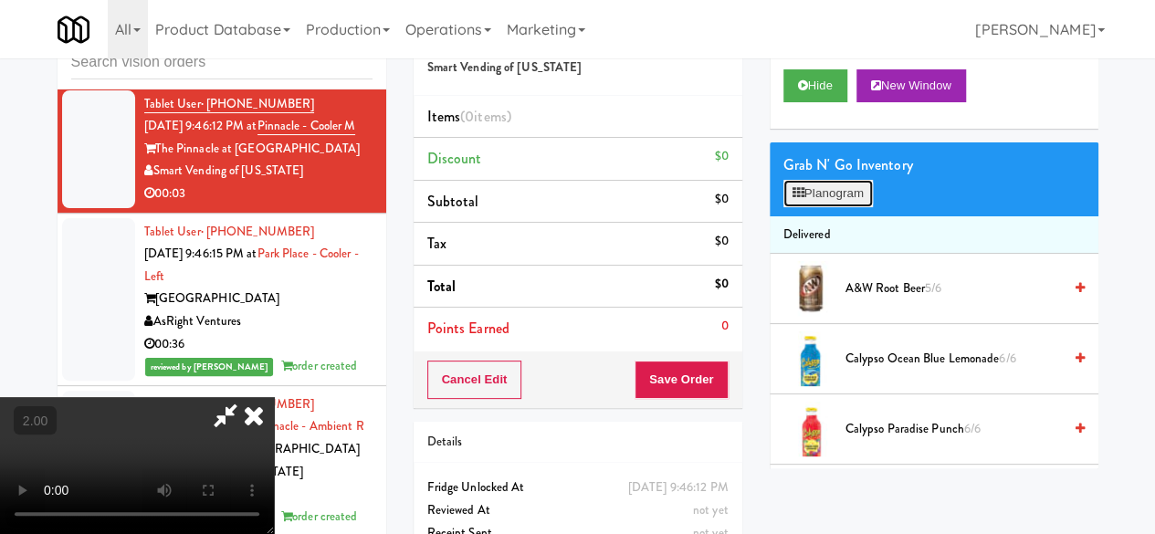
click at [818, 207] on button "Planogram" at bounding box center [827, 193] width 89 height 27
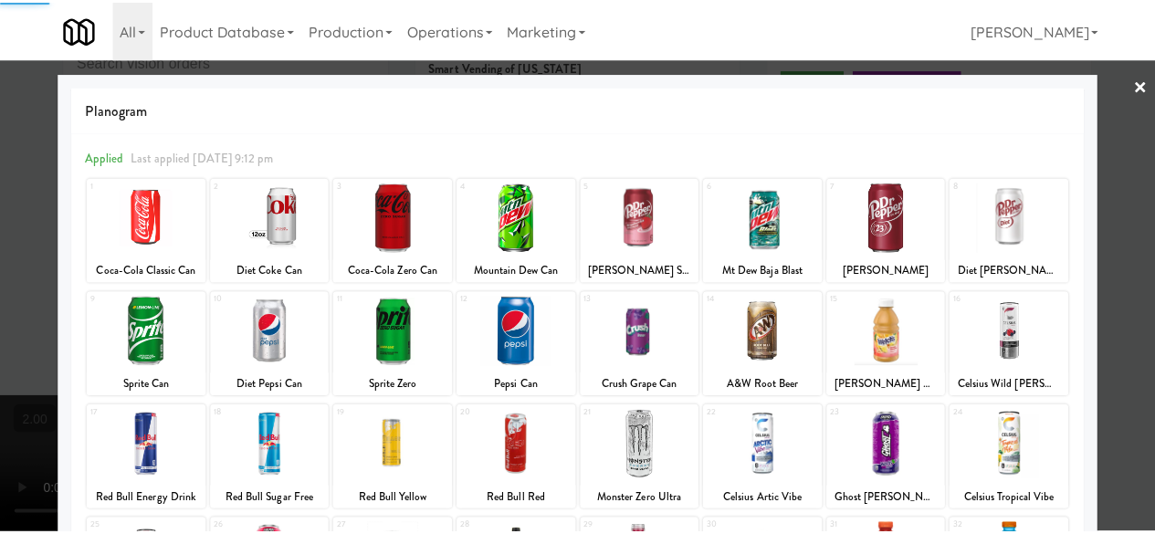
scroll to position [361, 0]
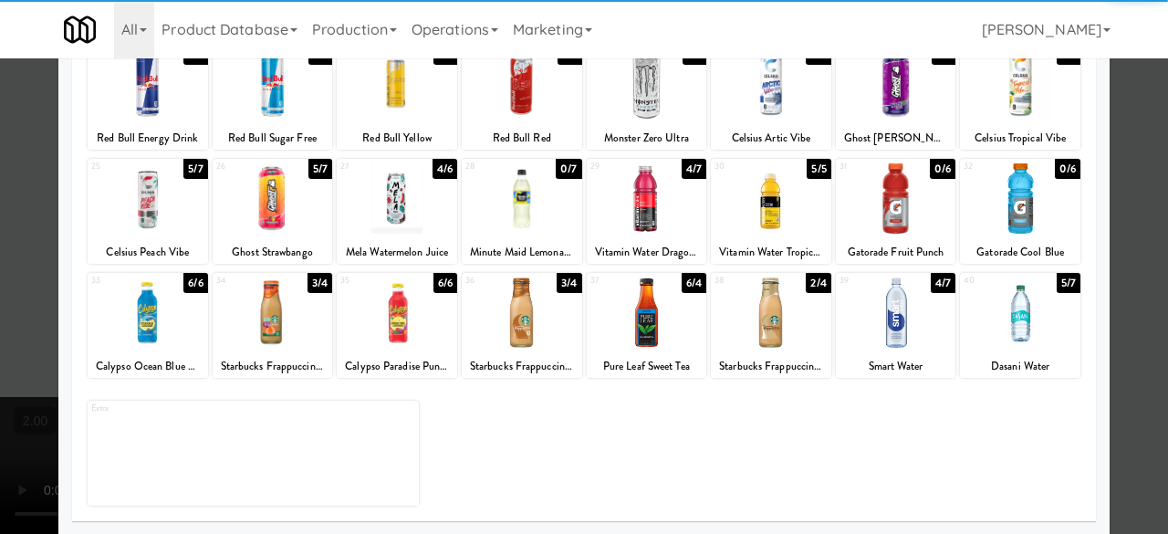
click at [281, 214] on div at bounding box center [273, 198] width 120 height 70
drag, startPoint x: 1116, startPoint y: 111, endPoint x: 876, endPoint y: 202, distance: 256.5
click at [1115, 110] on div at bounding box center [584, 267] width 1168 height 534
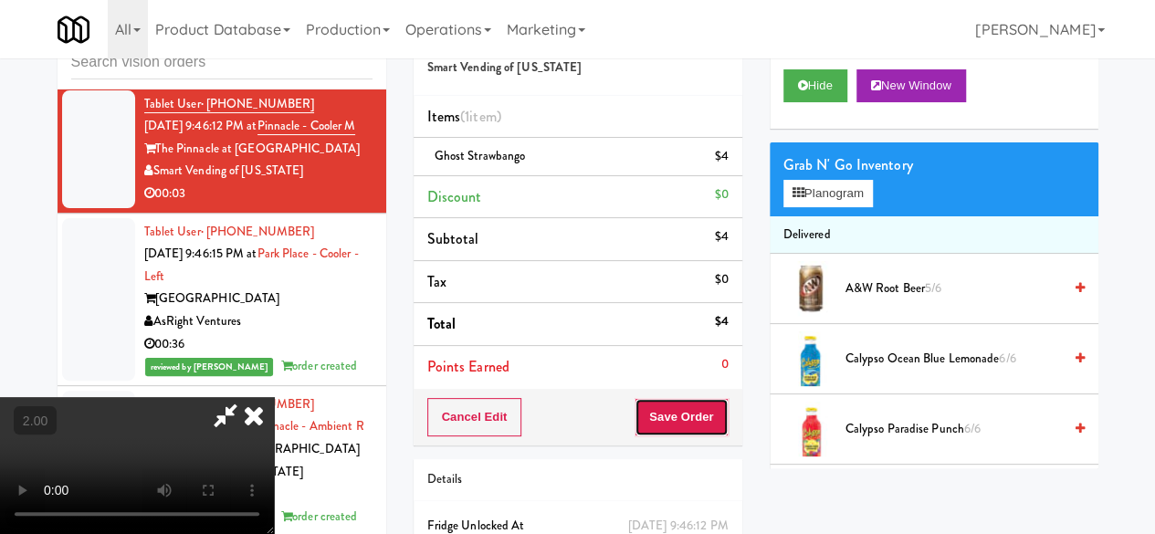
click at [719, 410] on button "Save Order" at bounding box center [680, 417] width 93 height 38
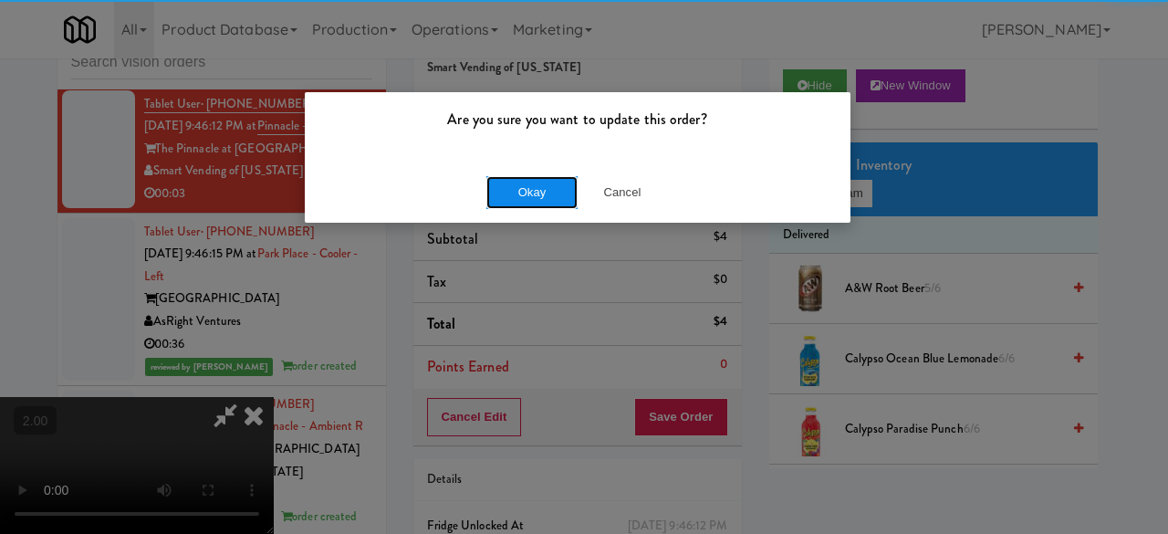
click at [504, 186] on button "Okay" at bounding box center [531, 192] width 91 height 33
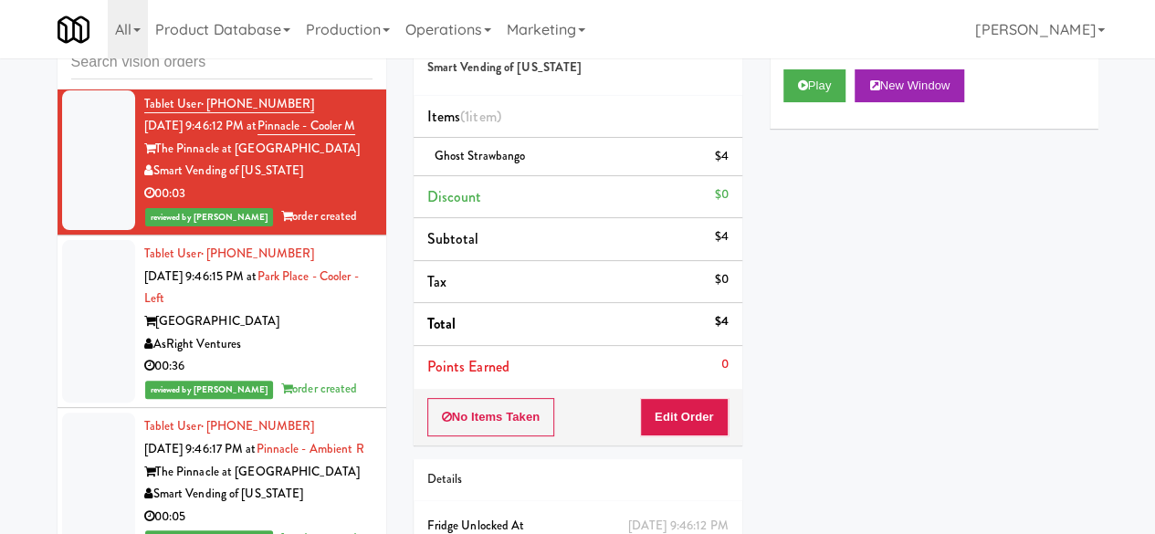
click at [307, 55] on div "Pennys DC" at bounding box center [258, 43] width 228 height 23
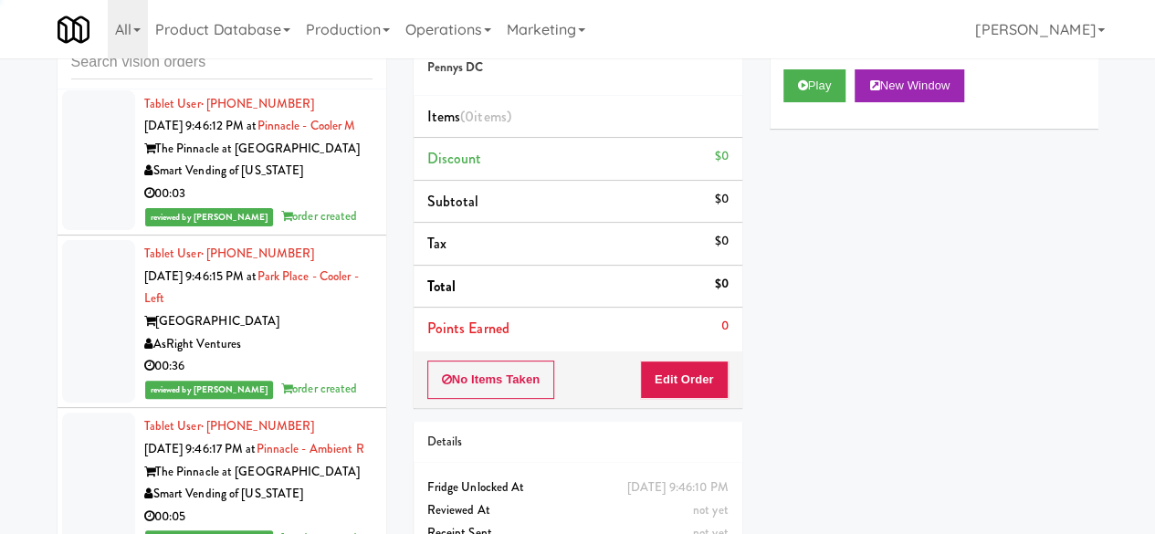
scroll to position [3651, 0]
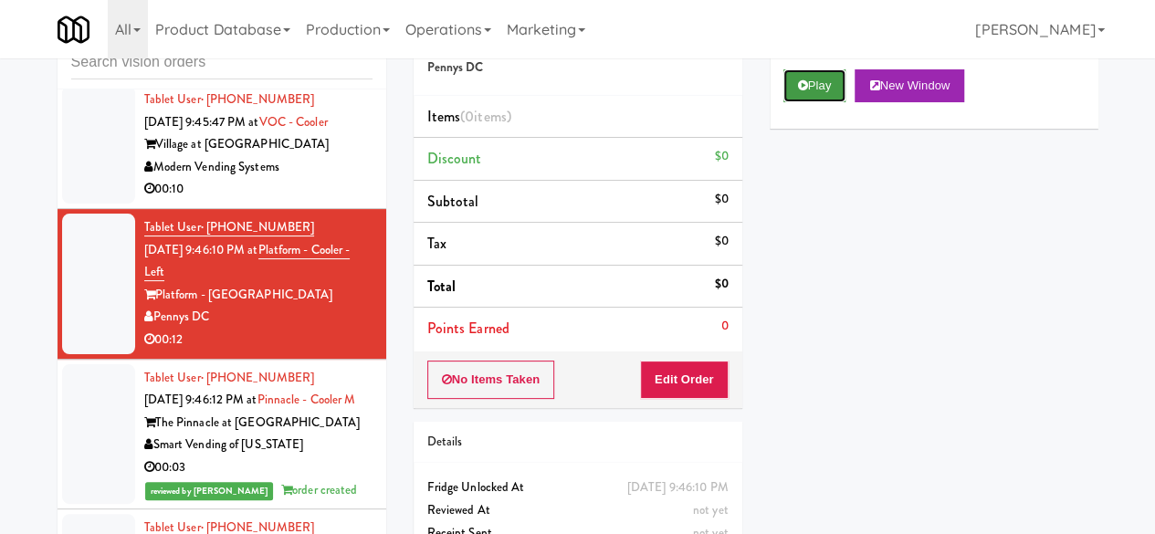
click at [798, 91] on icon at bounding box center [803, 85] width 10 height 12
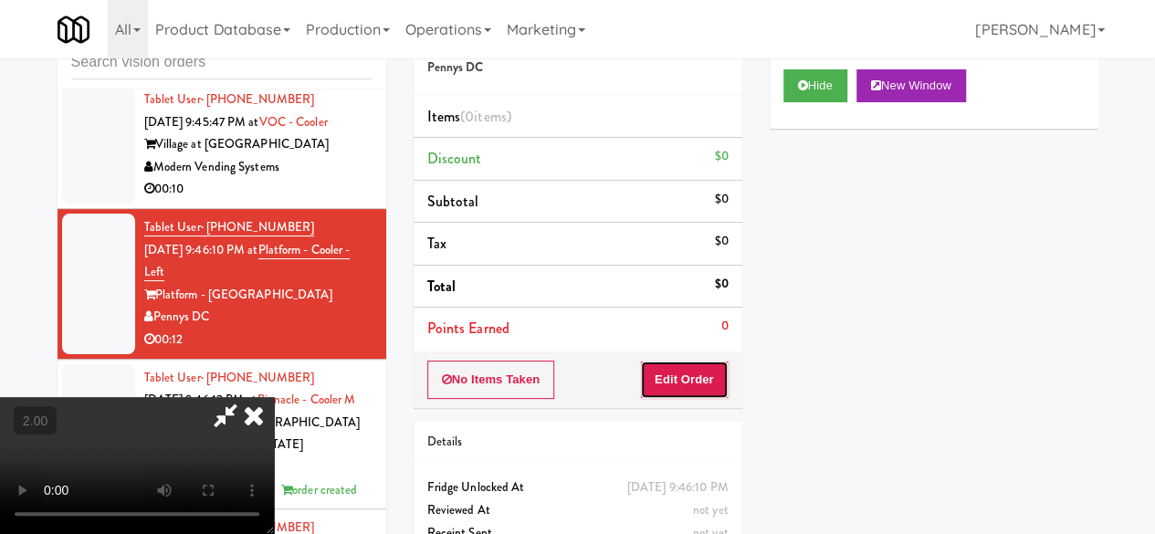
click at [712, 360] on button "Edit Order" at bounding box center [684, 379] width 89 height 38
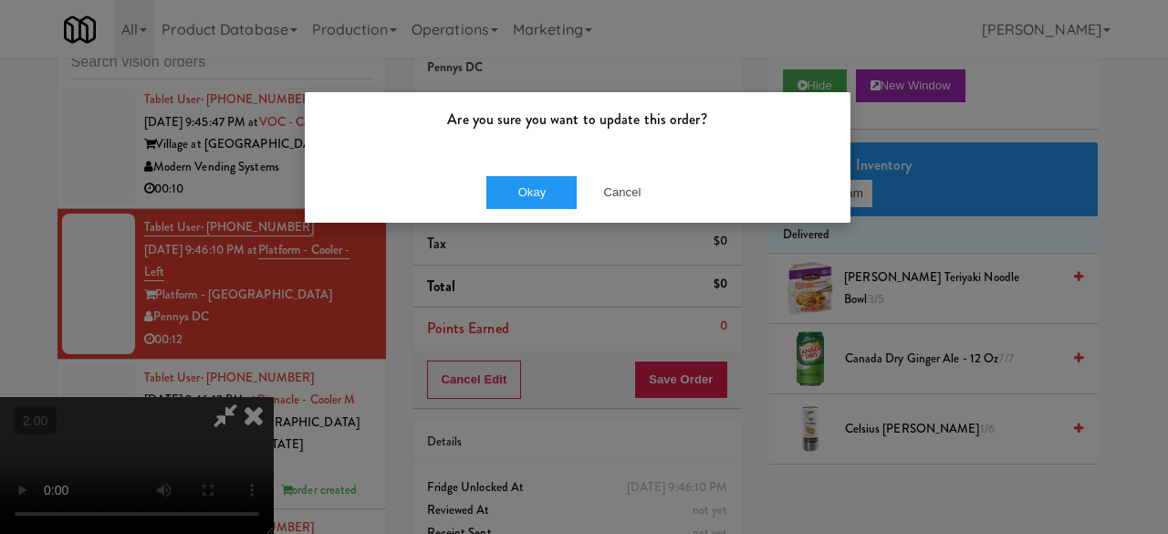
click at [658, 169] on div "Okay Cancel" at bounding box center [578, 192] width 546 height 61
click at [643, 185] on button "Cancel" at bounding box center [622, 192] width 91 height 33
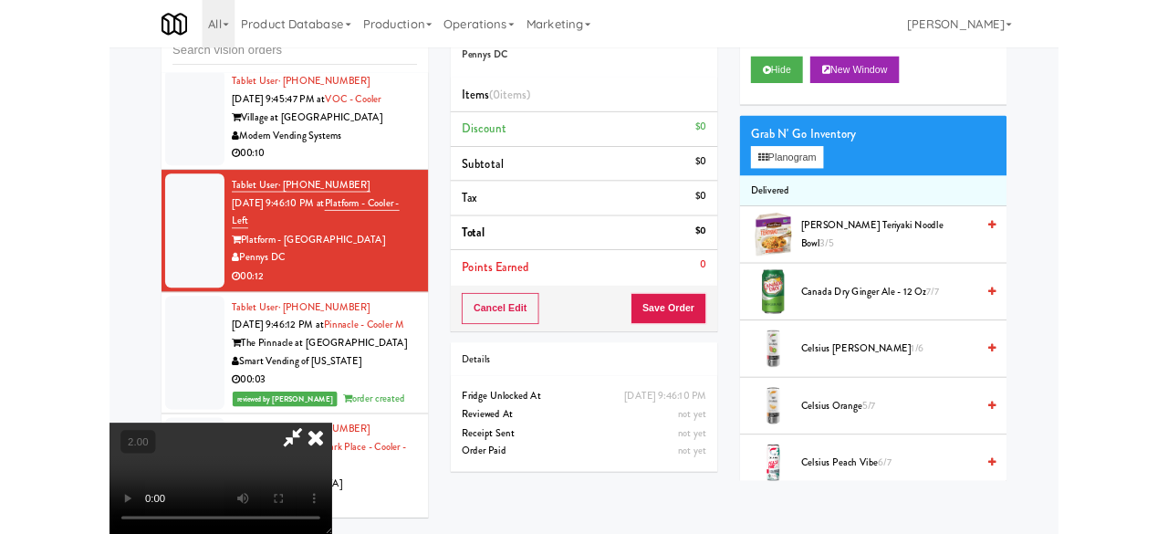
scroll to position [150, 0]
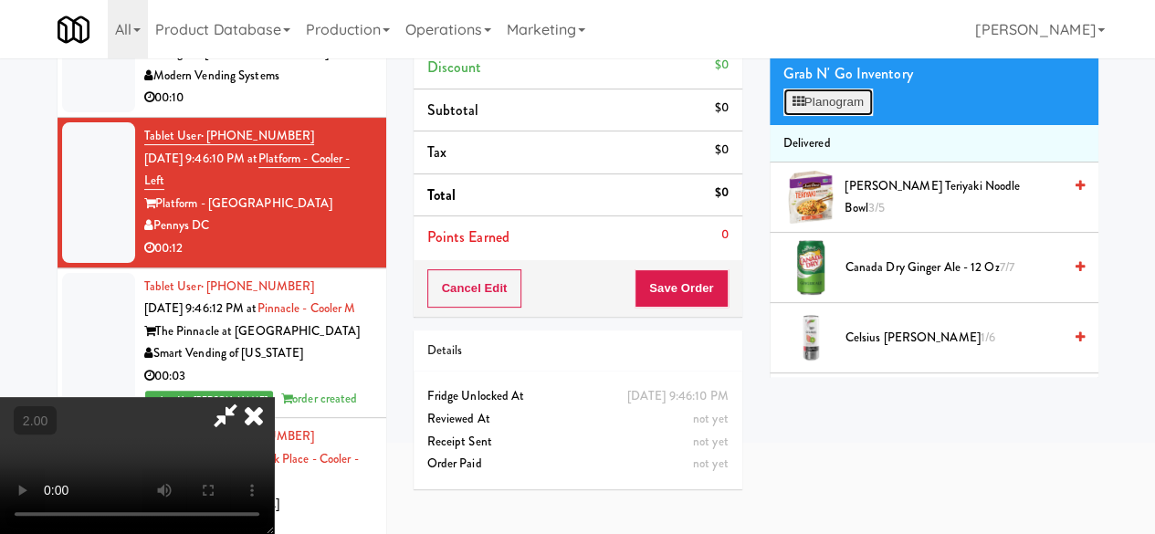
click at [820, 116] on button "Planogram" at bounding box center [827, 102] width 89 height 27
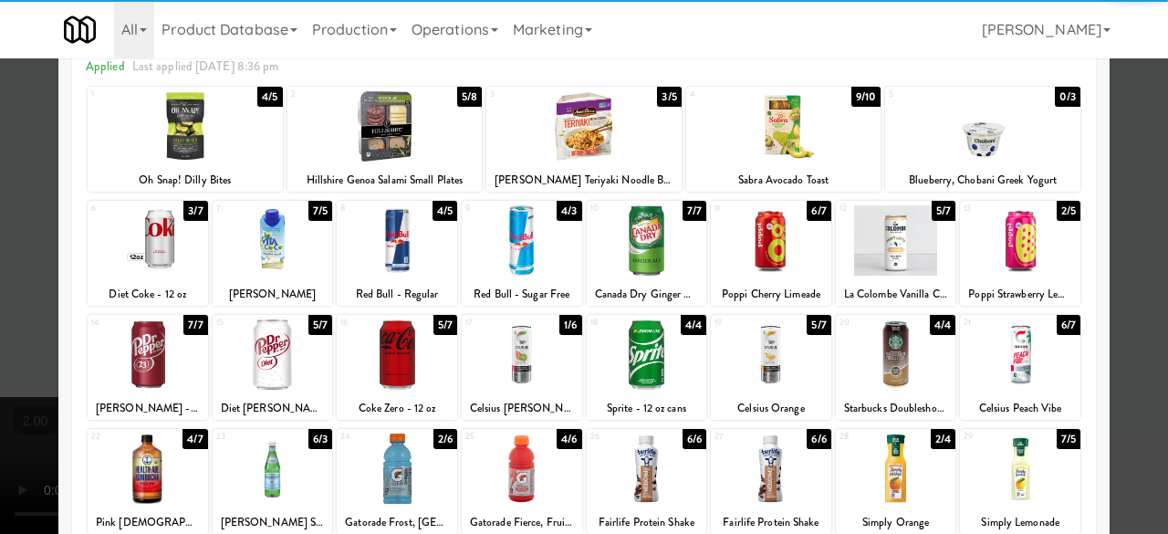
click at [777, 337] on div at bounding box center [771, 354] width 120 height 70
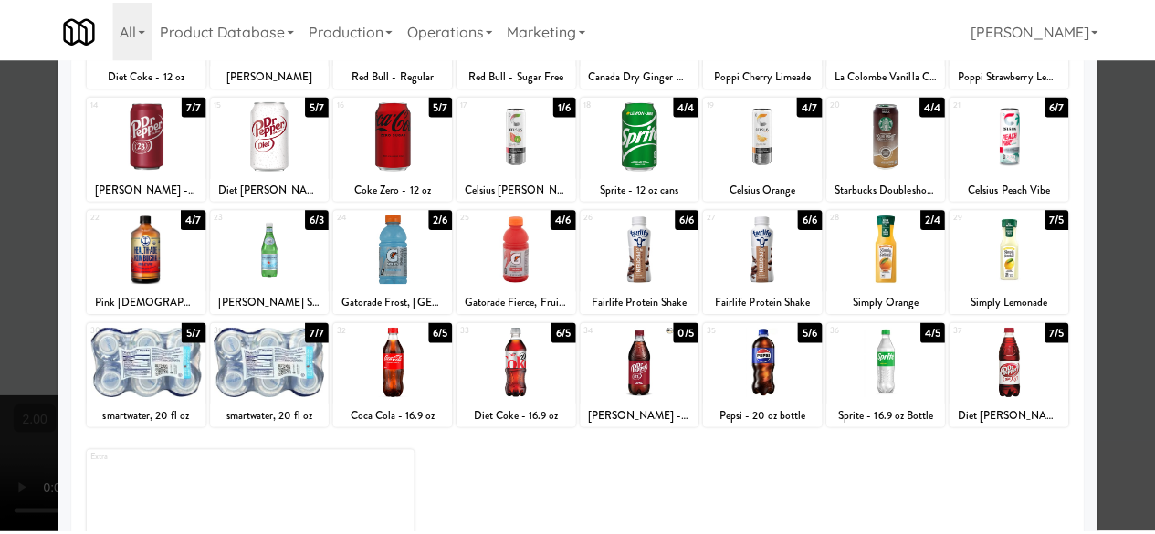
scroll to position [361, 0]
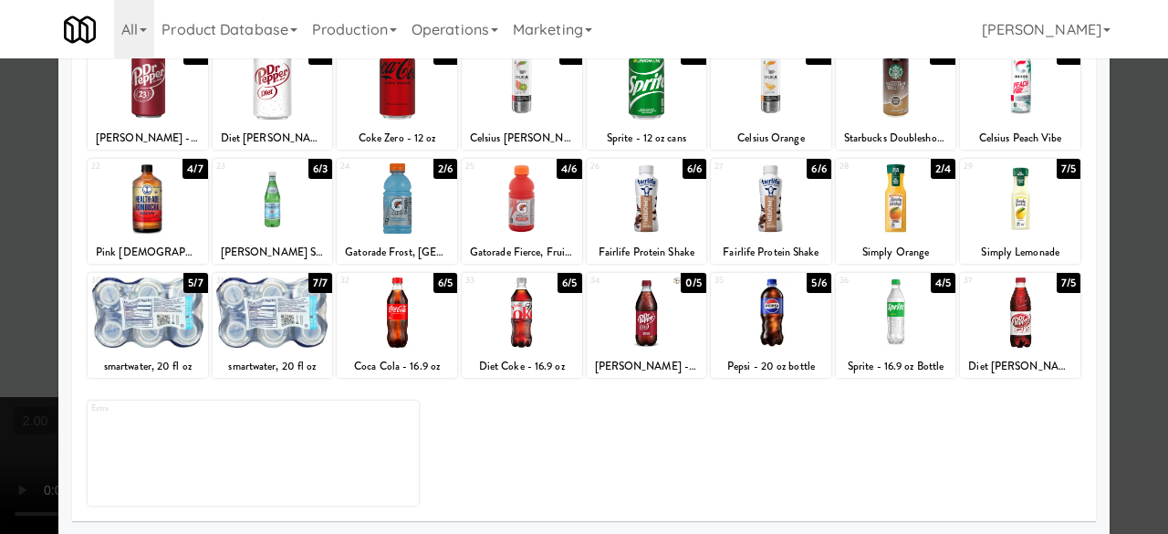
click at [298, 361] on div "smartwater, 20 fl oz" at bounding box center [272, 366] width 115 height 23
click at [295, 300] on div at bounding box center [273, 312] width 120 height 70
click at [1115, 140] on div at bounding box center [584, 267] width 1168 height 534
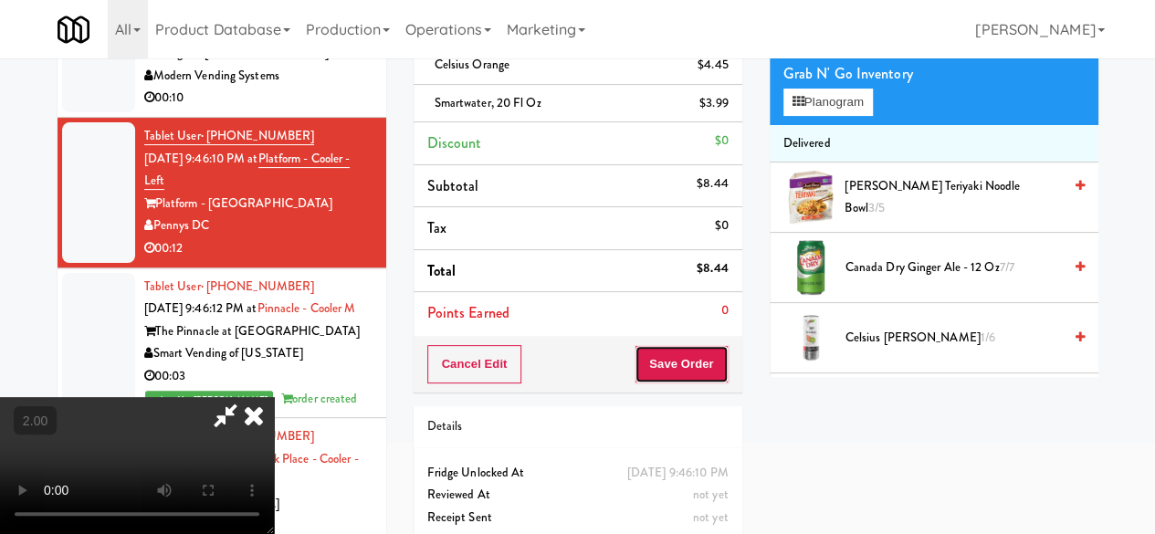
click at [726, 352] on button "Save Order" at bounding box center [680, 364] width 93 height 38
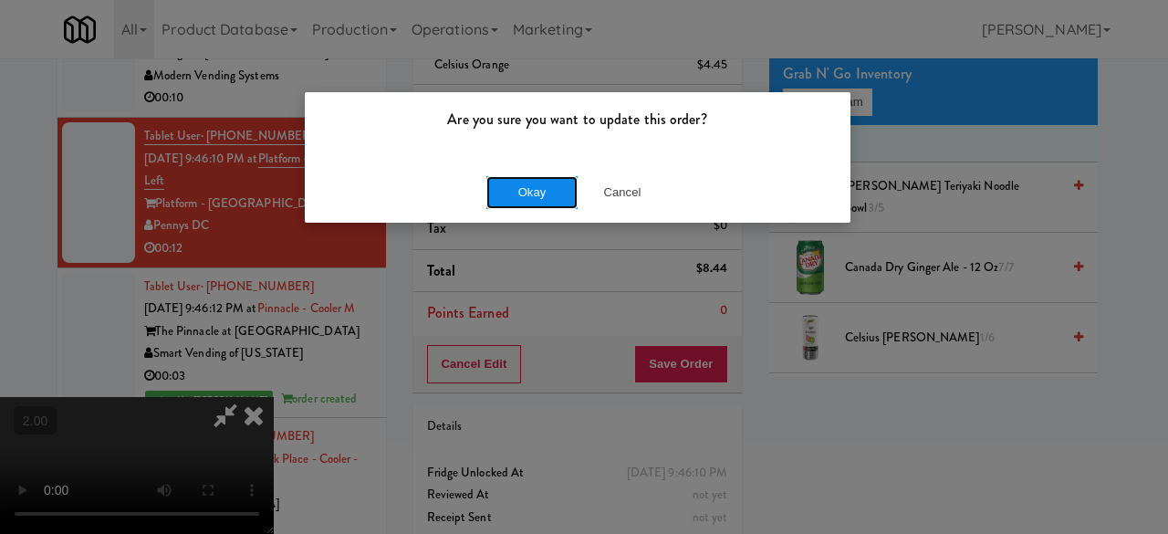
click at [544, 187] on button "Okay" at bounding box center [531, 192] width 91 height 33
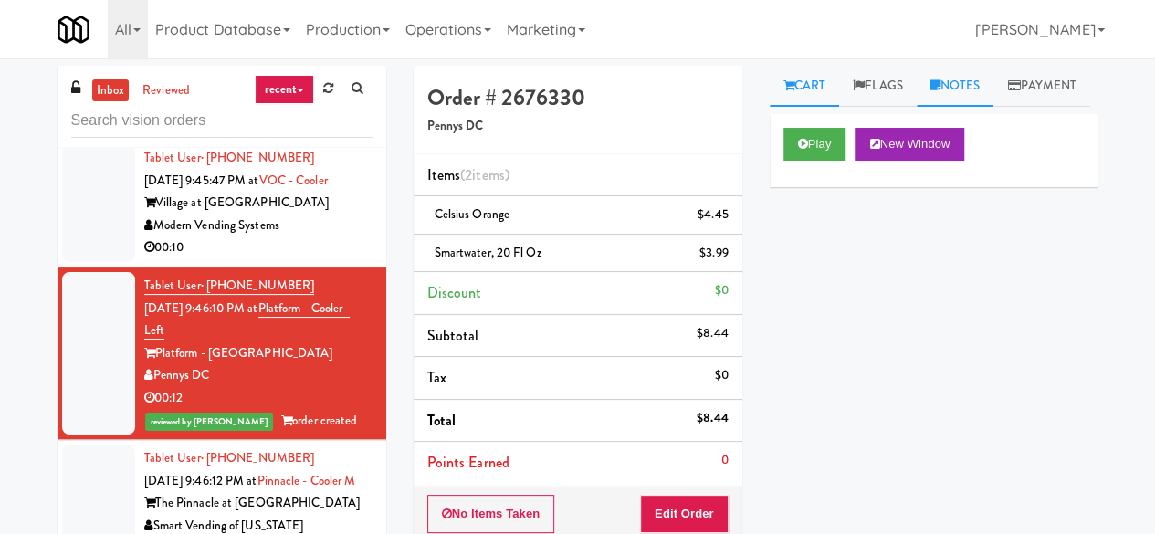
click at [966, 93] on link "Notes" at bounding box center [955, 86] width 78 height 41
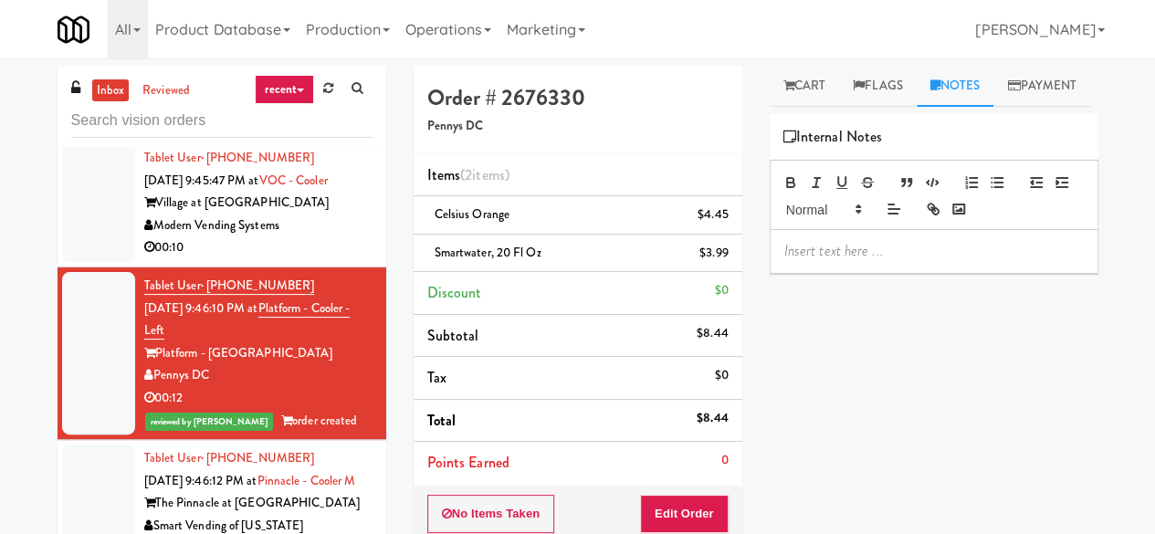
click at [831, 261] on p at bounding box center [933, 251] width 299 height 20
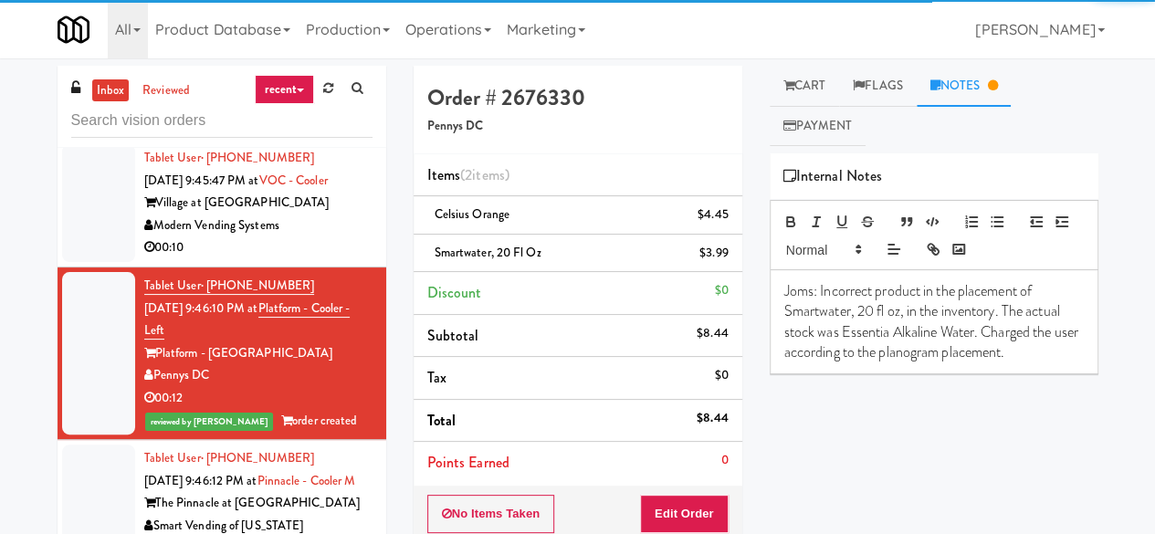
click at [330, 237] on div "Modern Vending Systems" at bounding box center [258, 225] width 228 height 23
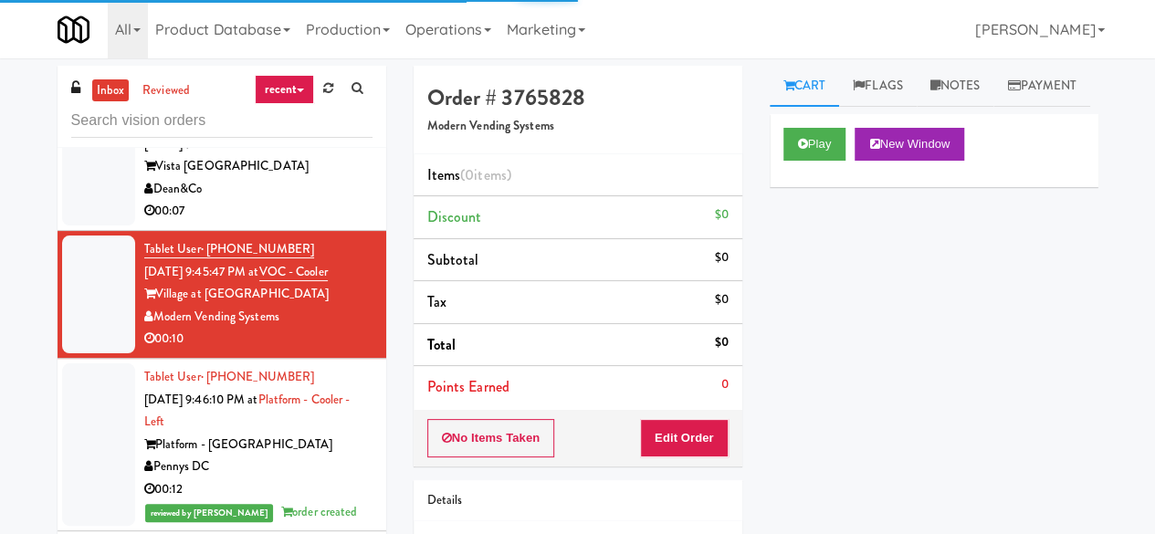
scroll to position [3468, 0]
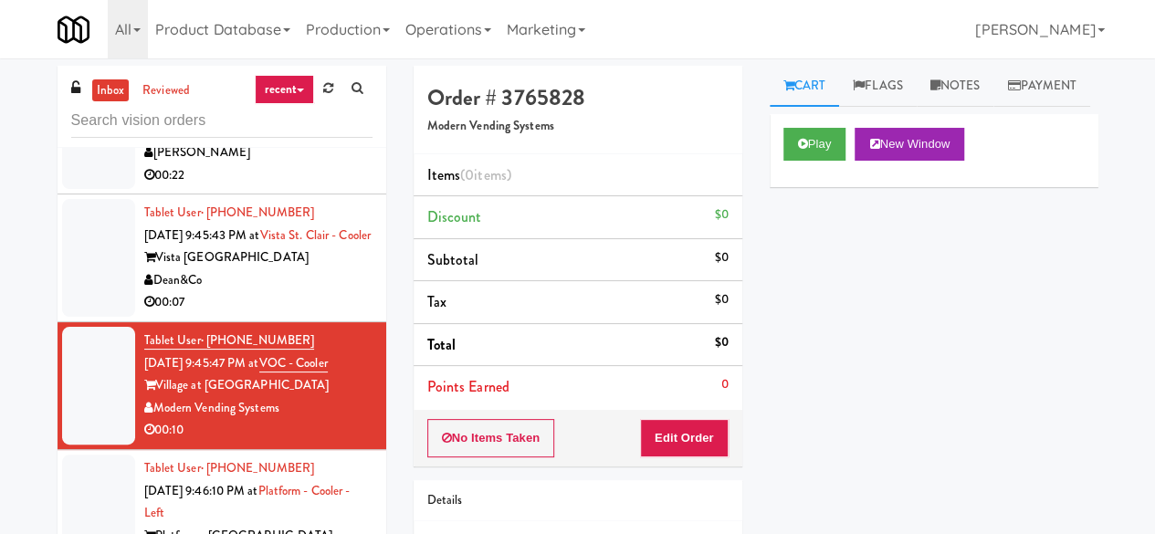
click at [327, 292] on div "Dean&Co" at bounding box center [258, 280] width 228 height 23
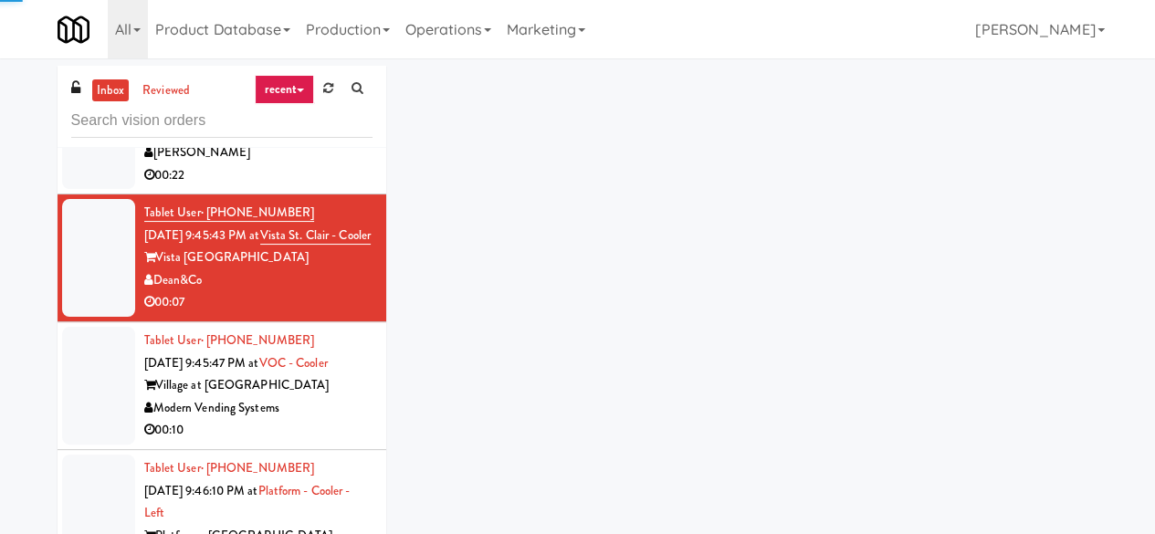
scroll to position [3559, 0]
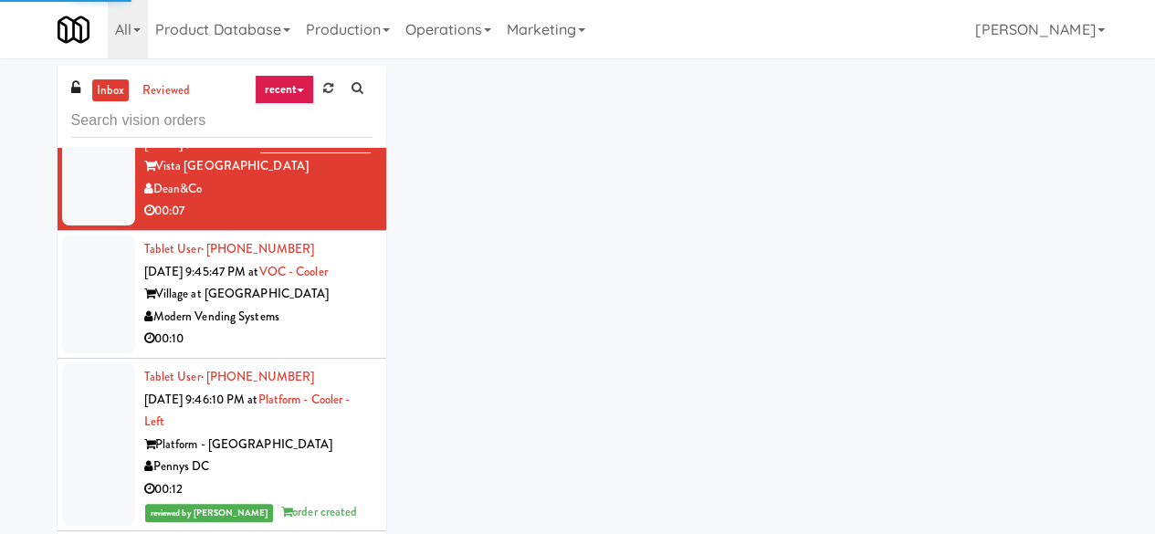
click at [325, 329] on div "Modern Vending Systems" at bounding box center [258, 317] width 228 height 23
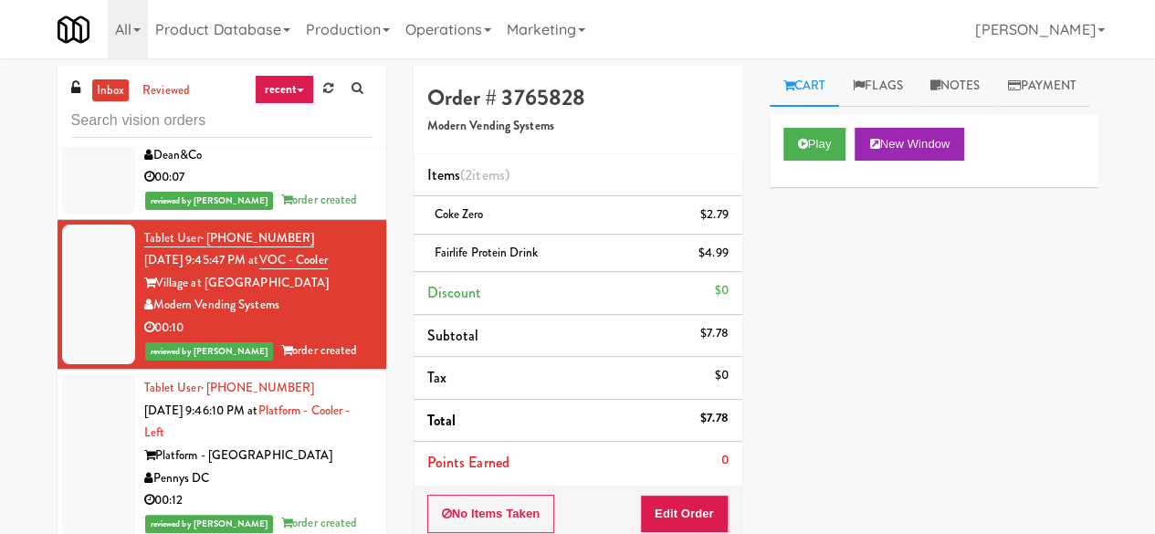
scroll to position [3468, 0]
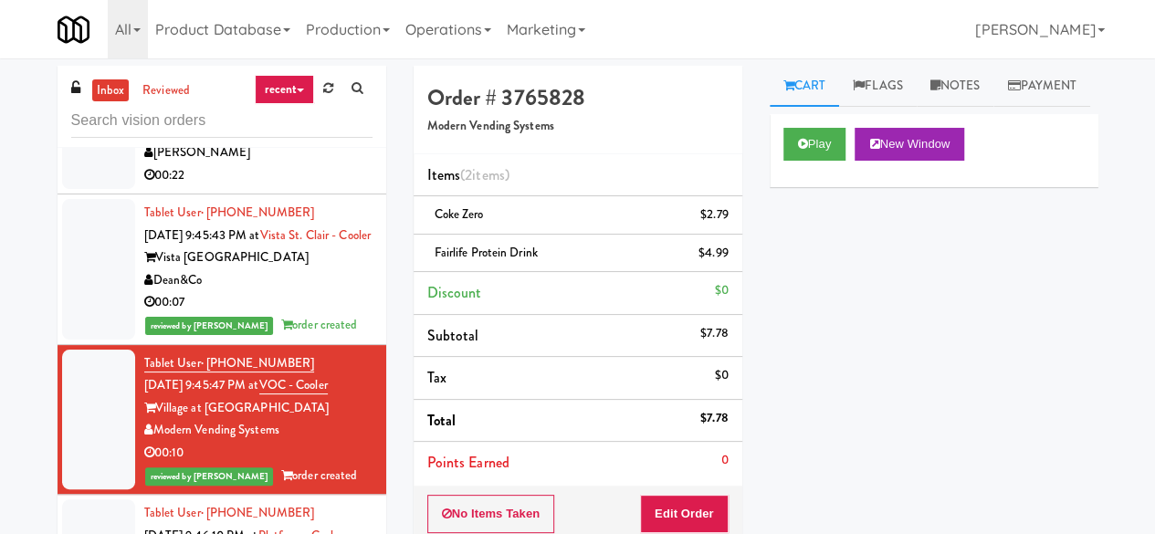
click at [317, 187] on div "00:22" at bounding box center [258, 175] width 228 height 23
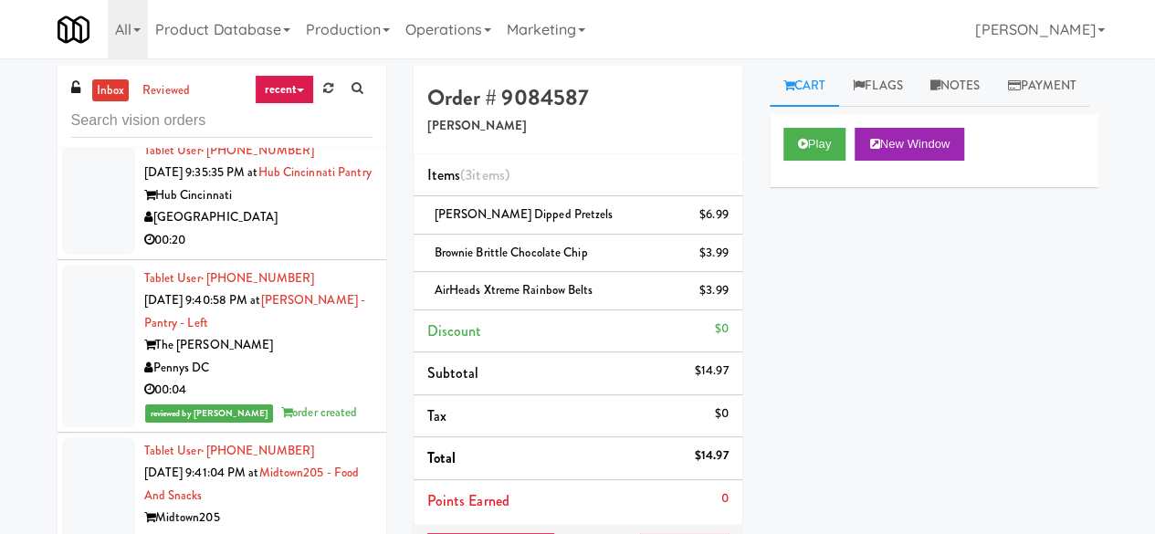
scroll to position [2555, 0]
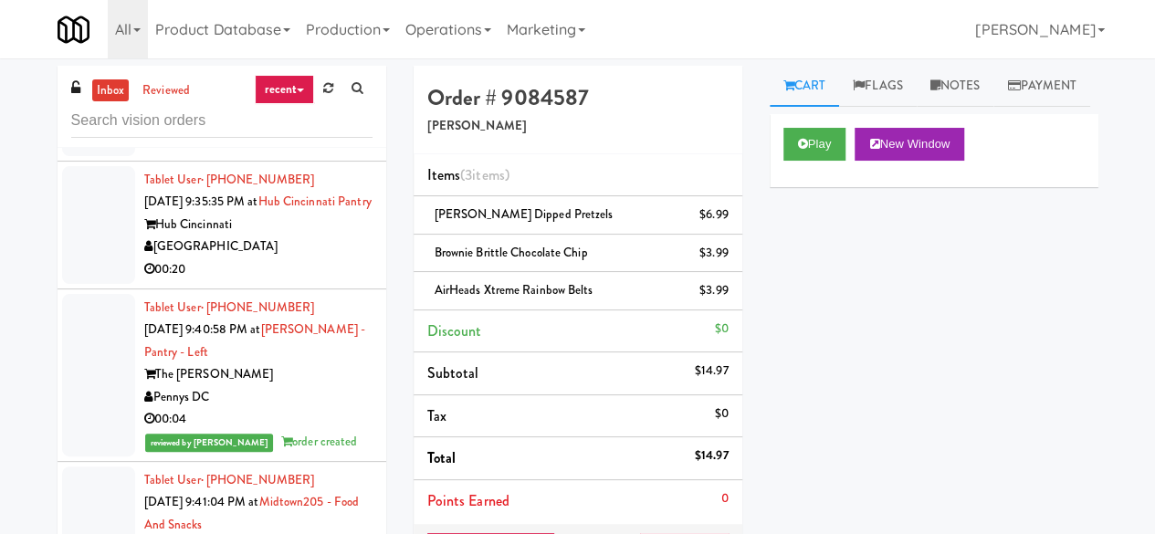
click at [312, 281] on div "00:20" at bounding box center [258, 269] width 228 height 23
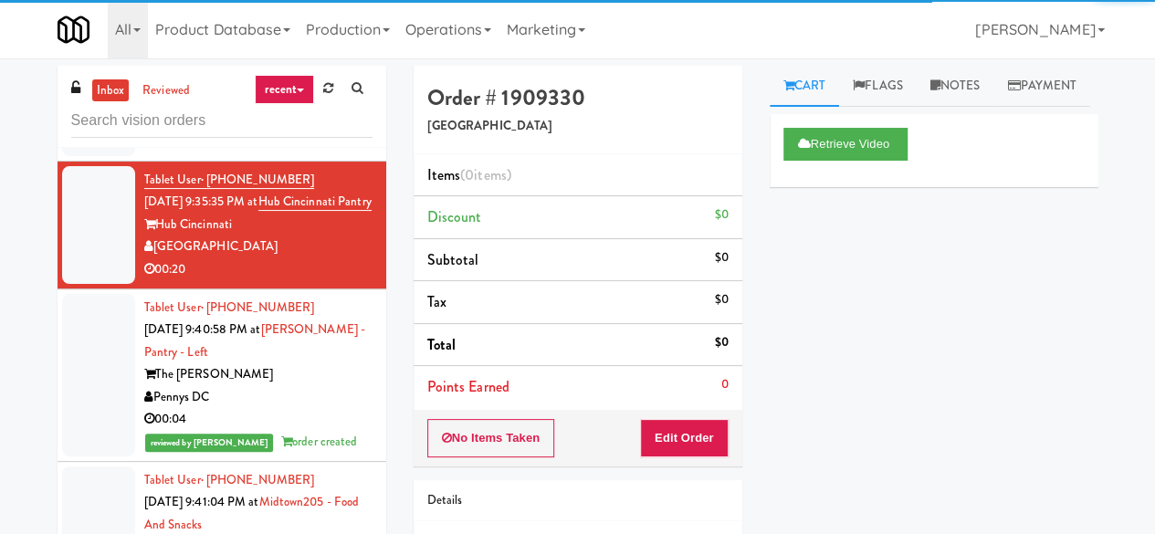
click at [307, 131] on div "H&H Vending" at bounding box center [258, 119] width 228 height 23
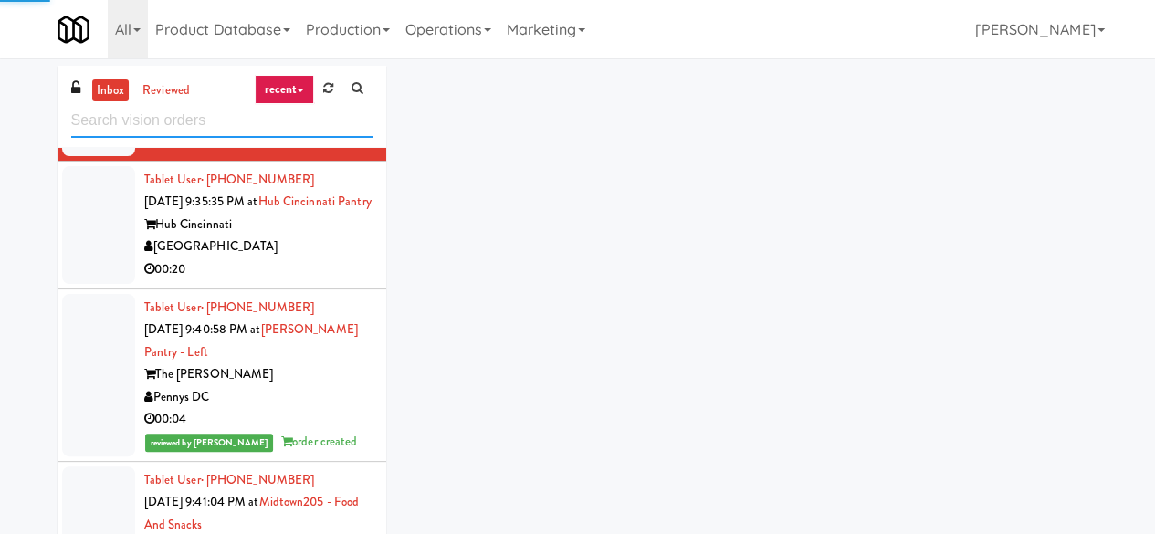
click at [248, 115] on input "text" at bounding box center [221, 121] width 301 height 34
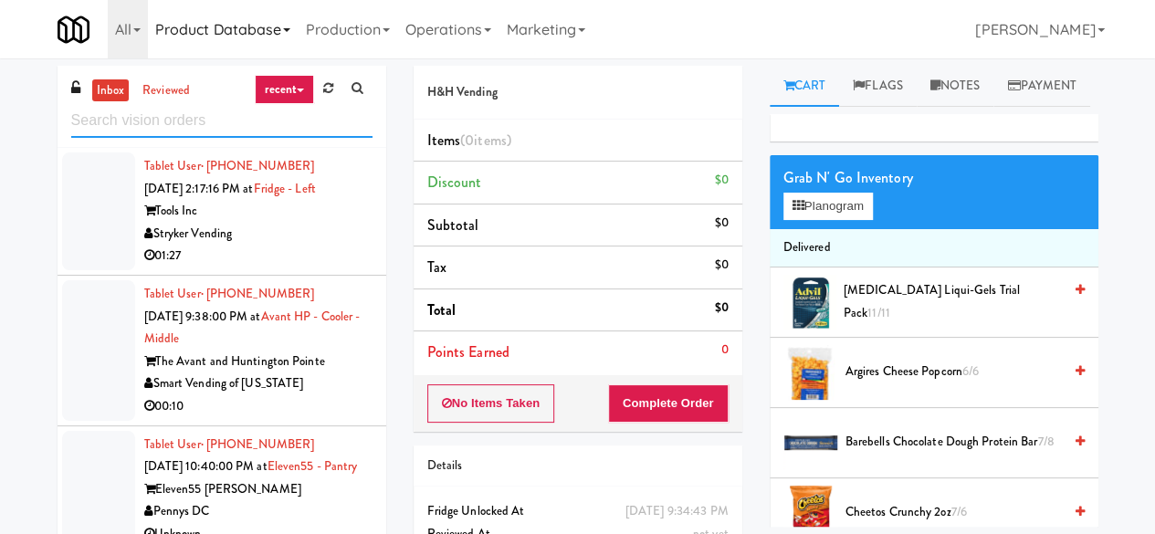
scroll to position [2313, 0]
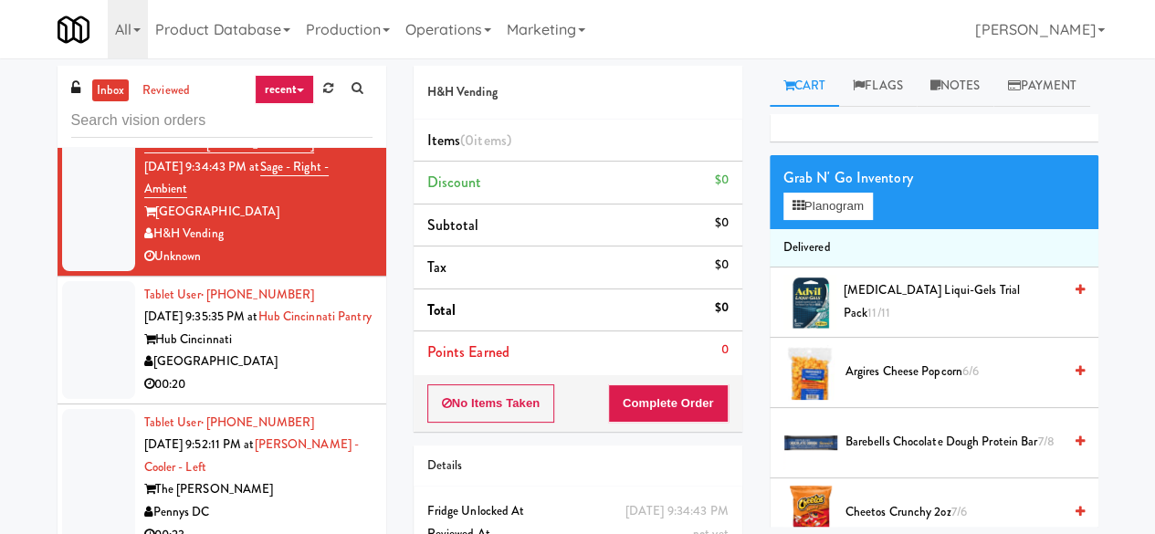
click at [307, 351] on div "Hub Cincinnati" at bounding box center [258, 340] width 228 height 23
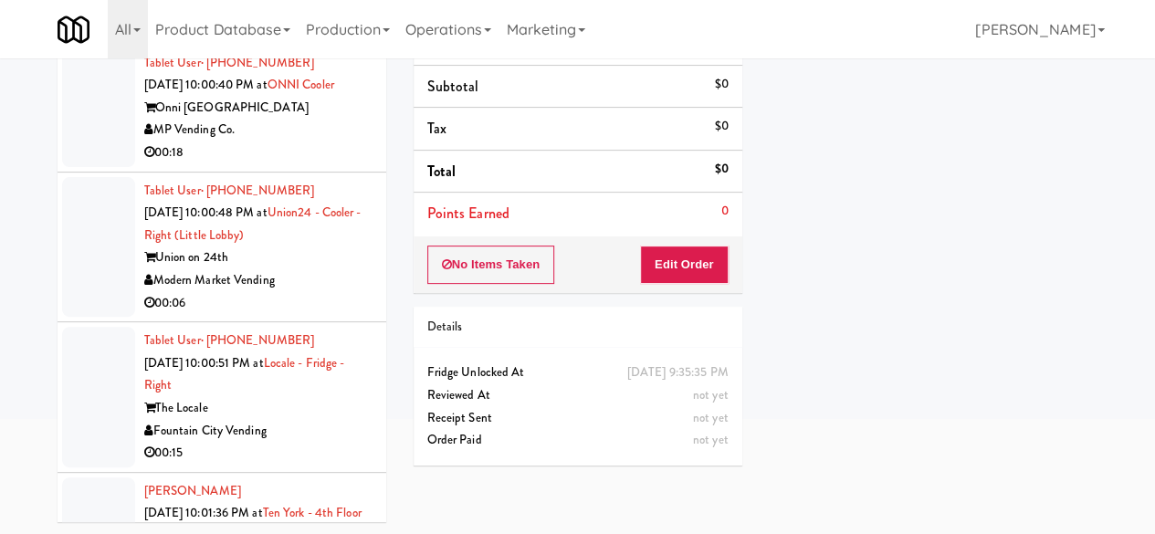
scroll to position [11334, 0]
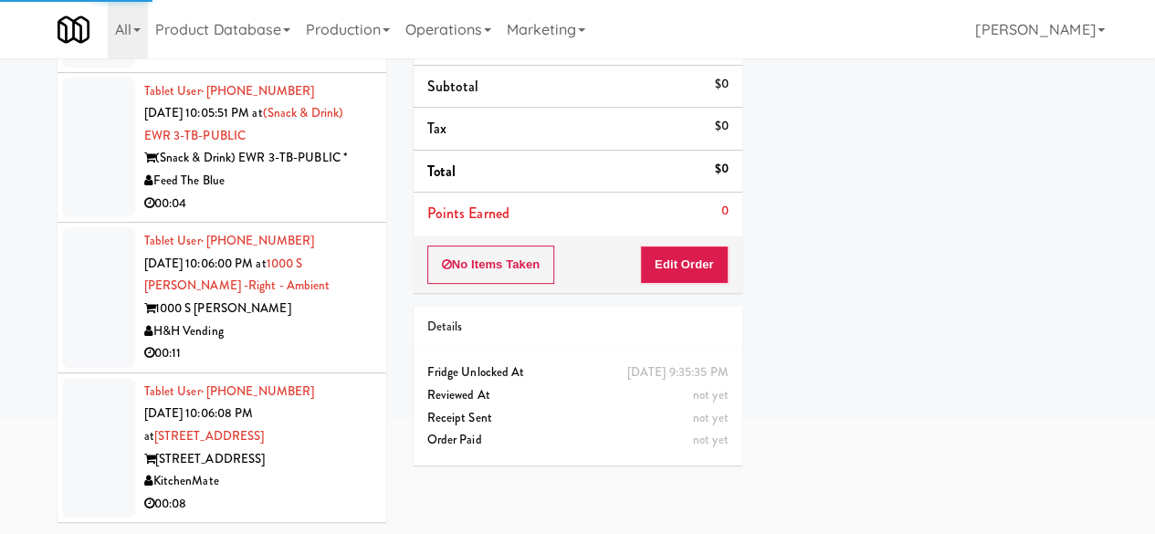
click at [280, 490] on div "KitchenMate" at bounding box center [258, 481] width 228 height 23
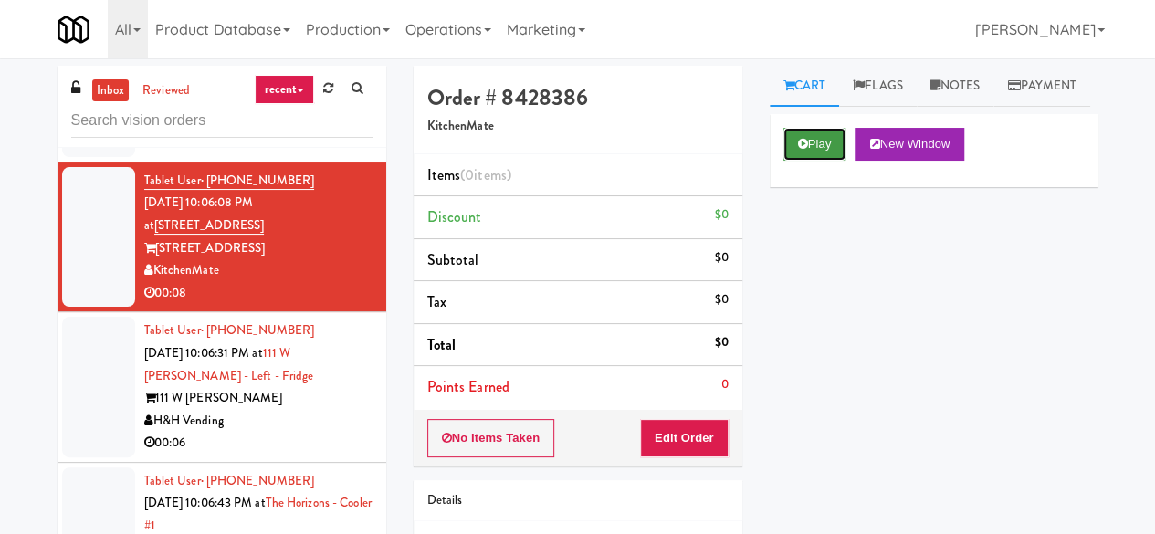
click at [827, 161] on button "Play" at bounding box center [814, 144] width 63 height 33
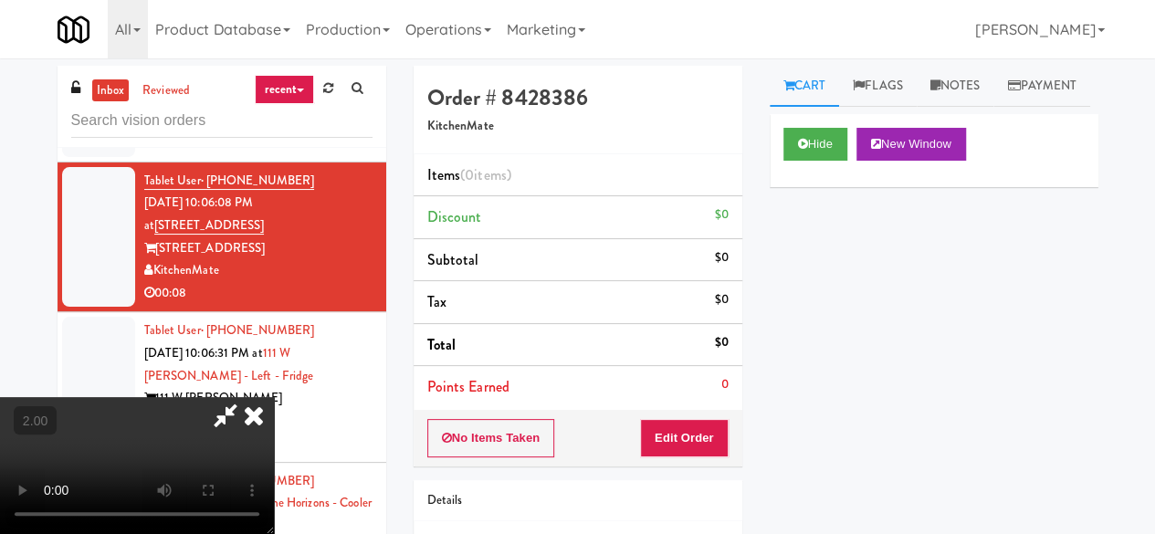
click at [716, 418] on div "No Items Taken Edit Order" at bounding box center [577, 438] width 329 height 57
click at [716, 419] on button "Edit Order" at bounding box center [684, 438] width 89 height 38
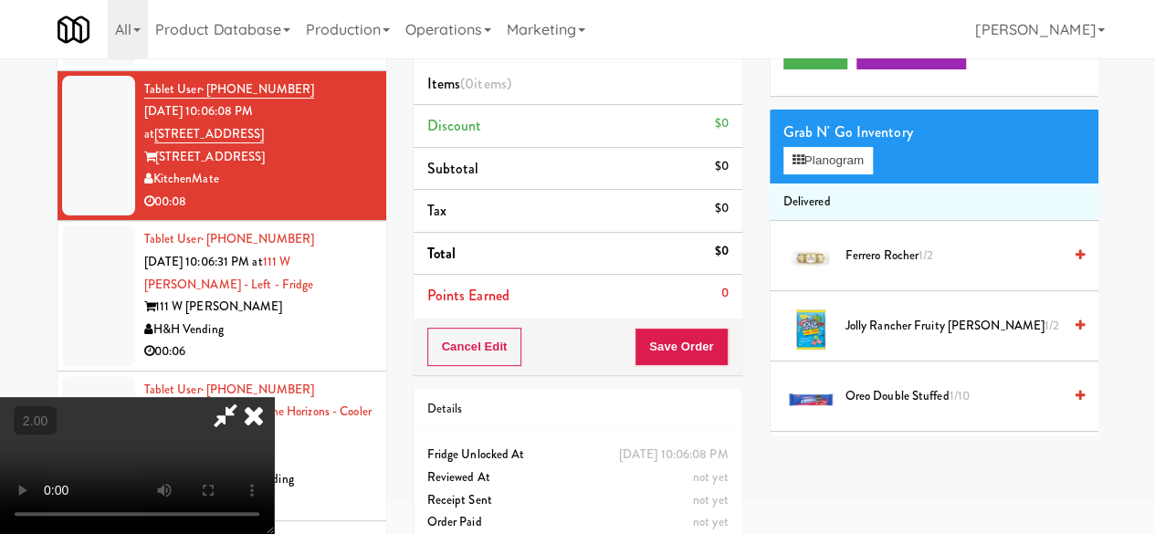
scroll to position [58, 0]
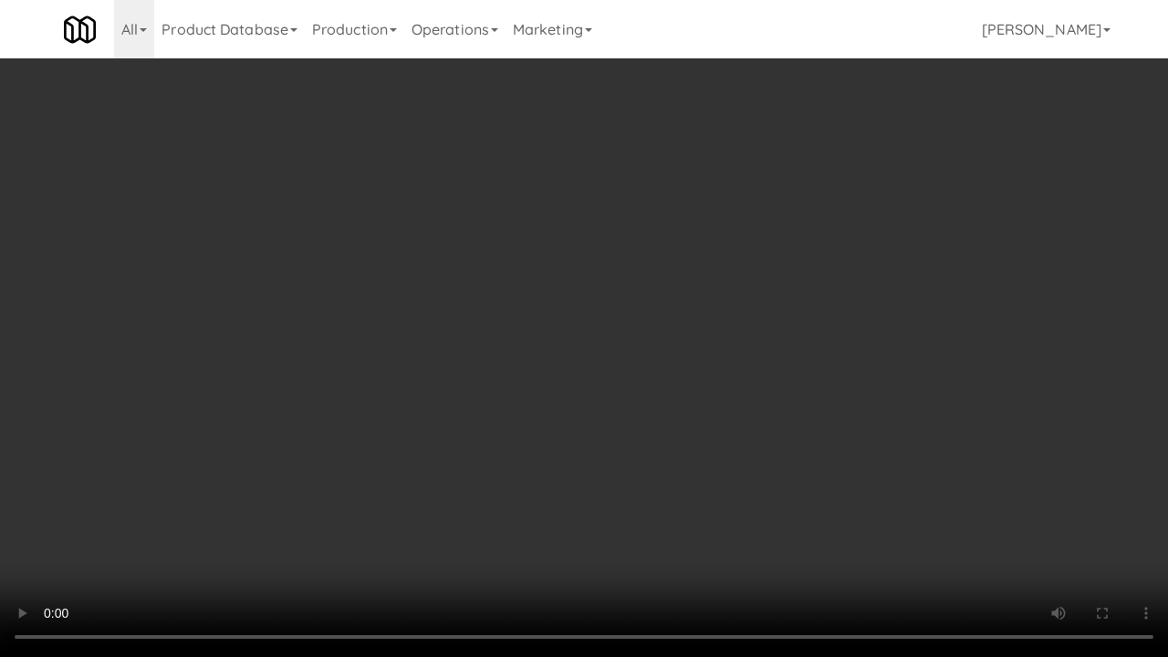
click at [601, 455] on video at bounding box center [584, 328] width 1168 height 657
click at [588, 427] on video at bounding box center [584, 328] width 1168 height 657
click at [628, 370] on video at bounding box center [584, 328] width 1168 height 657
click at [621, 343] on video at bounding box center [584, 328] width 1168 height 657
click at [617, 338] on video at bounding box center [584, 328] width 1168 height 657
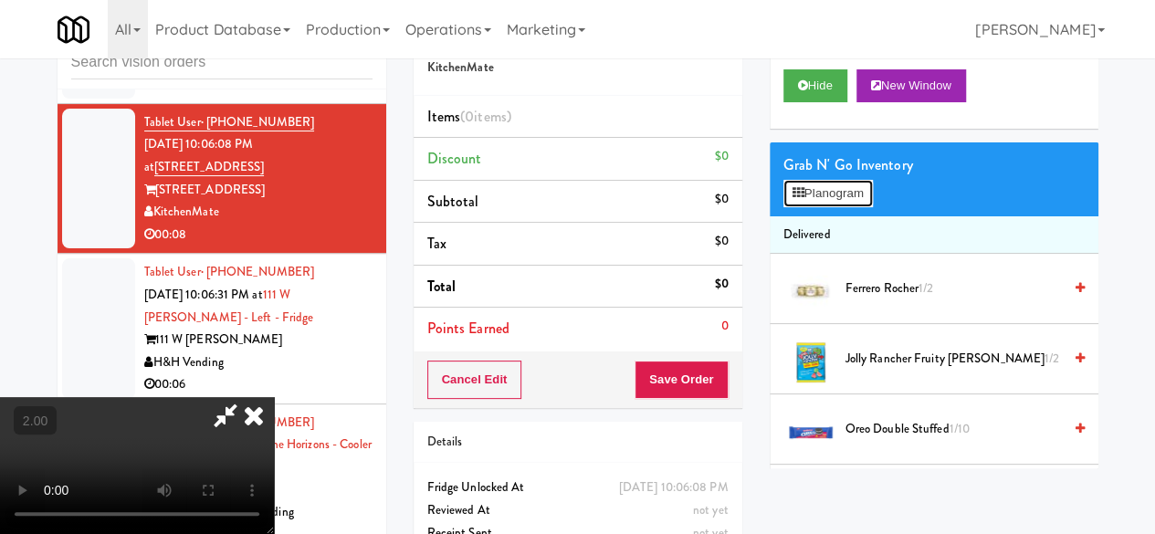
click at [798, 207] on button "Planogram" at bounding box center [827, 193] width 89 height 27
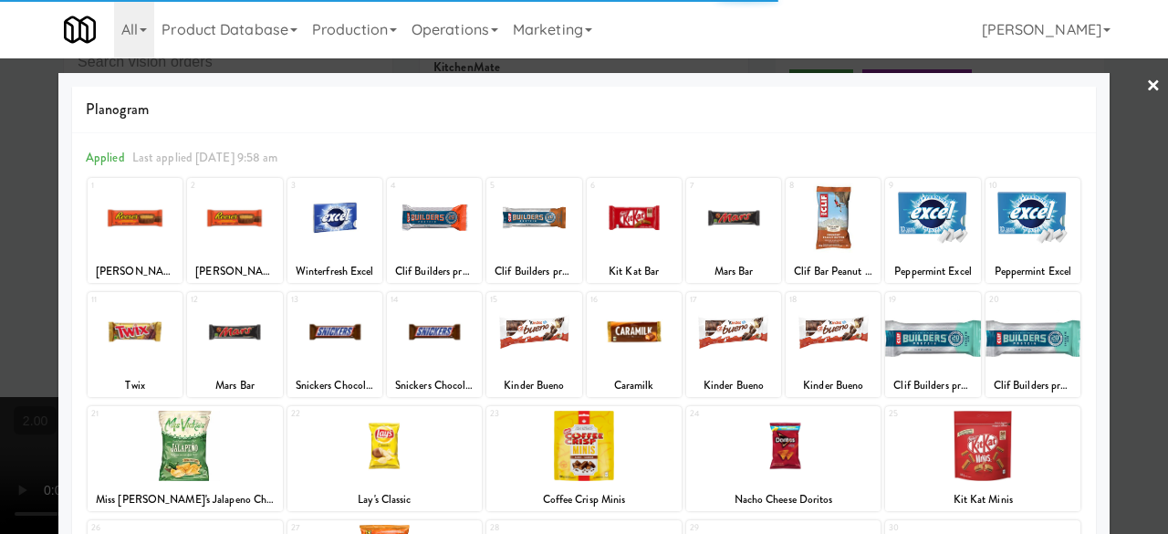
click at [622, 235] on div at bounding box center [634, 218] width 95 height 70
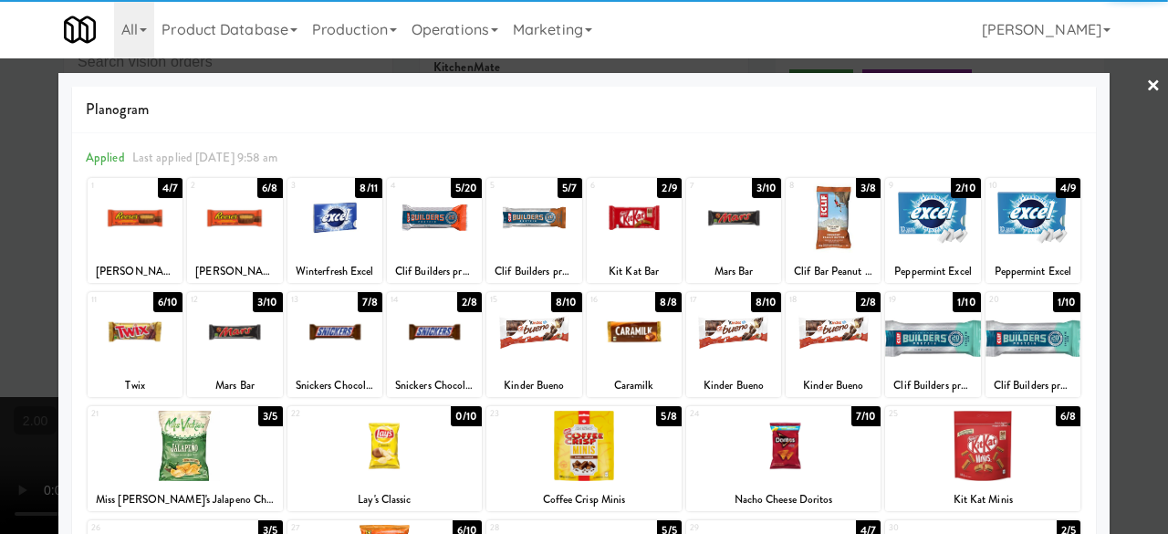
click at [634, 337] on div at bounding box center [634, 332] width 95 height 70
click at [1116, 68] on div at bounding box center [584, 267] width 1168 height 534
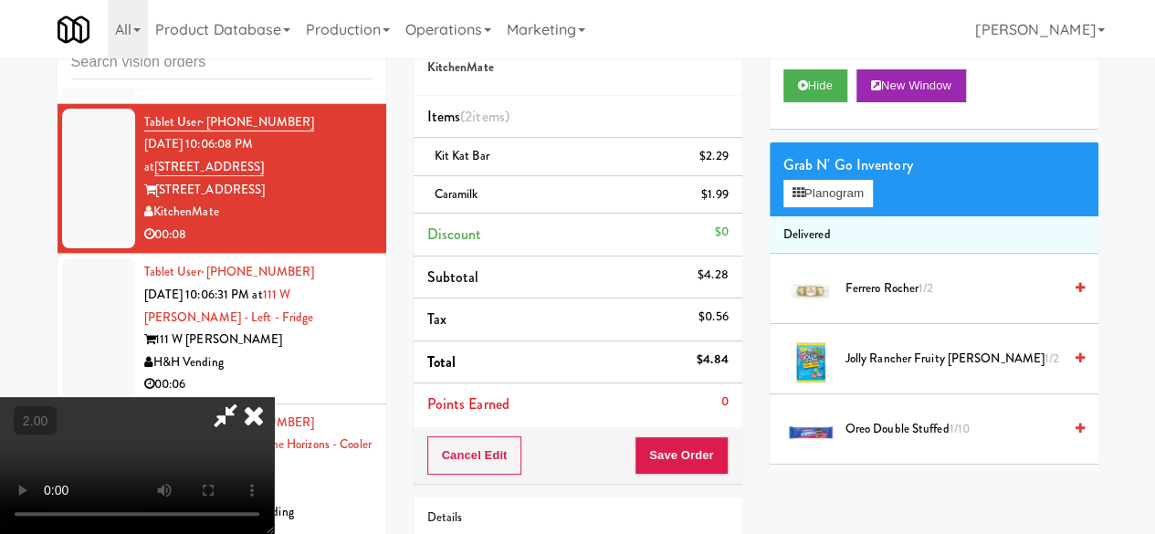
click at [246, 397] on icon at bounding box center [225, 415] width 42 height 37
click at [677, 445] on button "Save Order" at bounding box center [680, 455] width 93 height 38
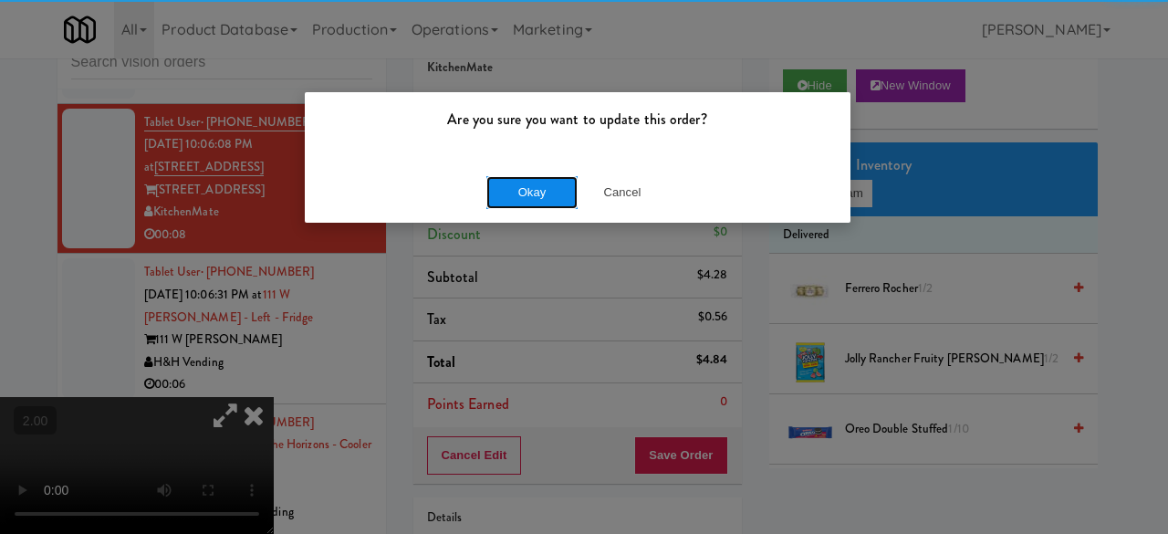
click at [558, 194] on button "Okay" at bounding box center [531, 192] width 91 height 33
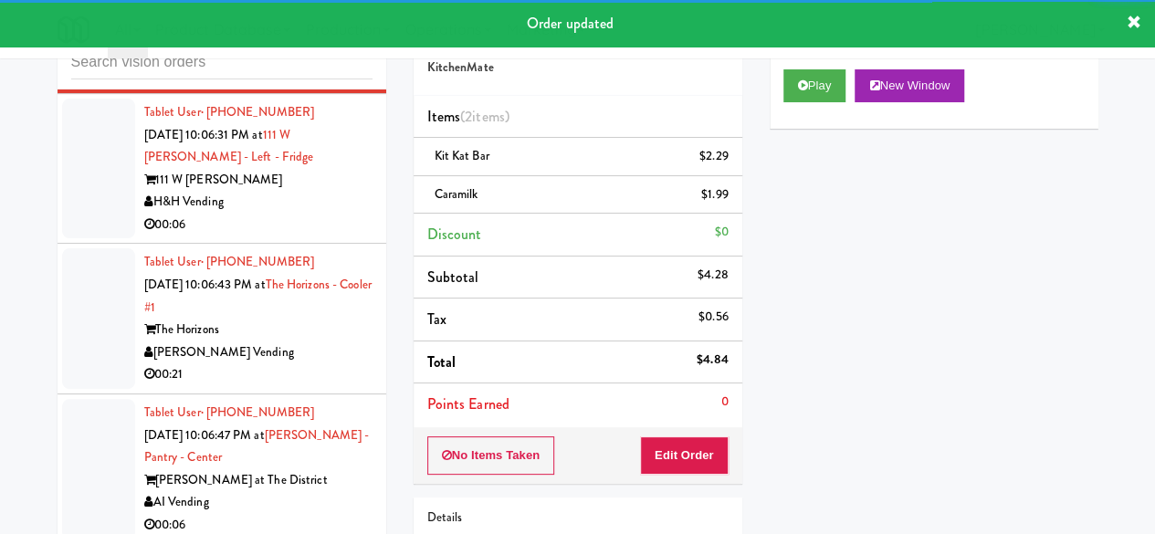
scroll to position [11791, 0]
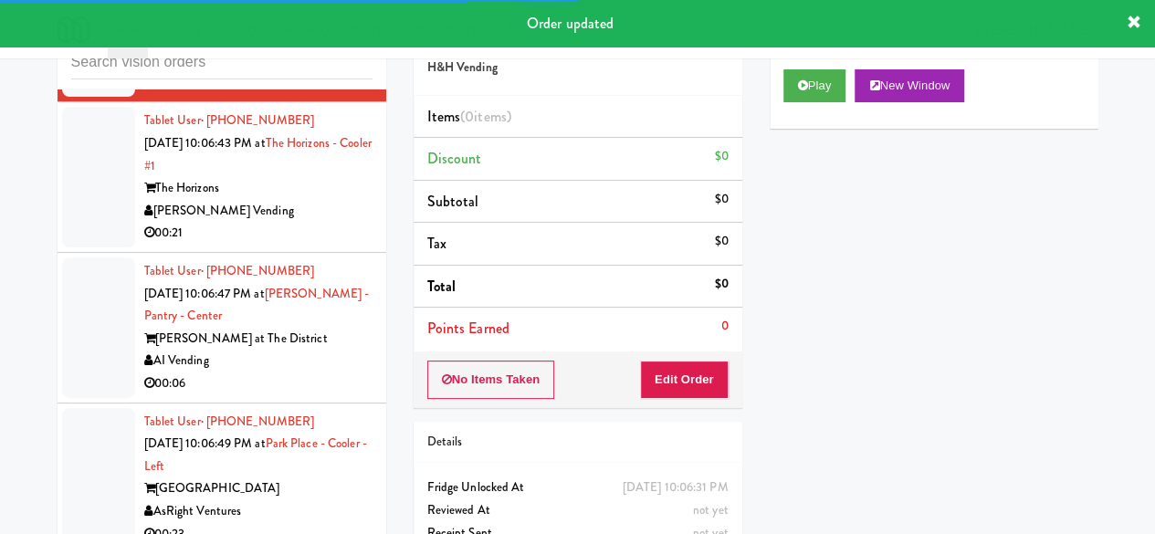
scroll to position [11517, 0]
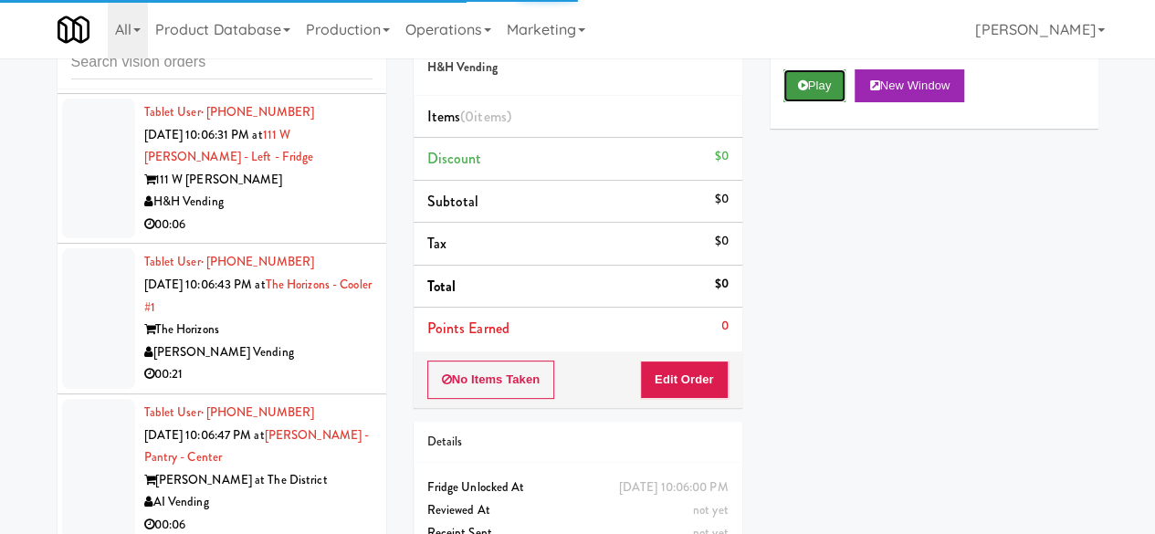
click at [812, 102] on button "Play" at bounding box center [814, 85] width 63 height 33
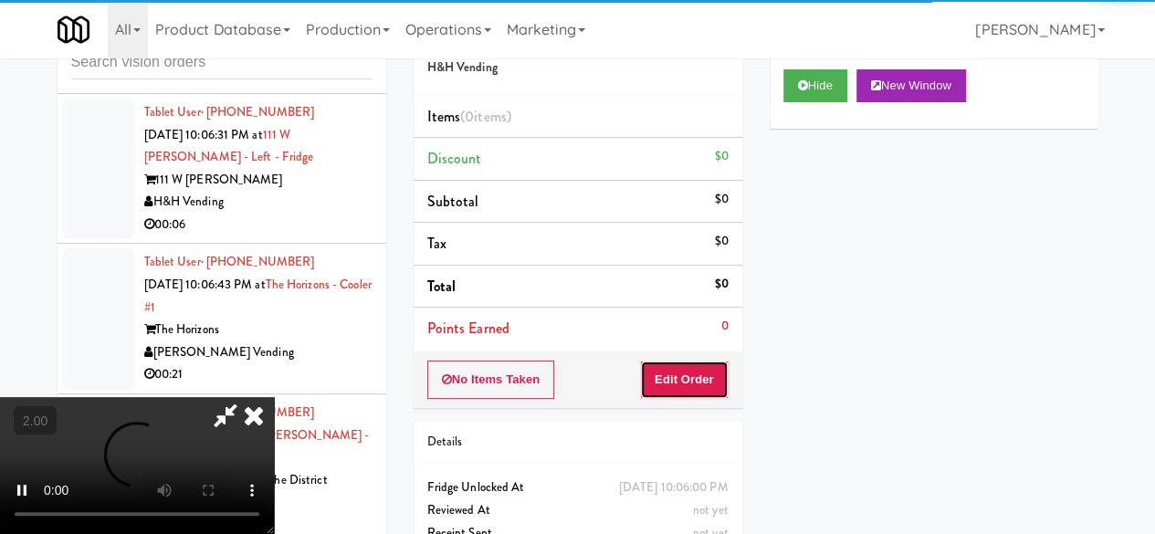
click at [686, 394] on button "Edit Order" at bounding box center [684, 379] width 89 height 38
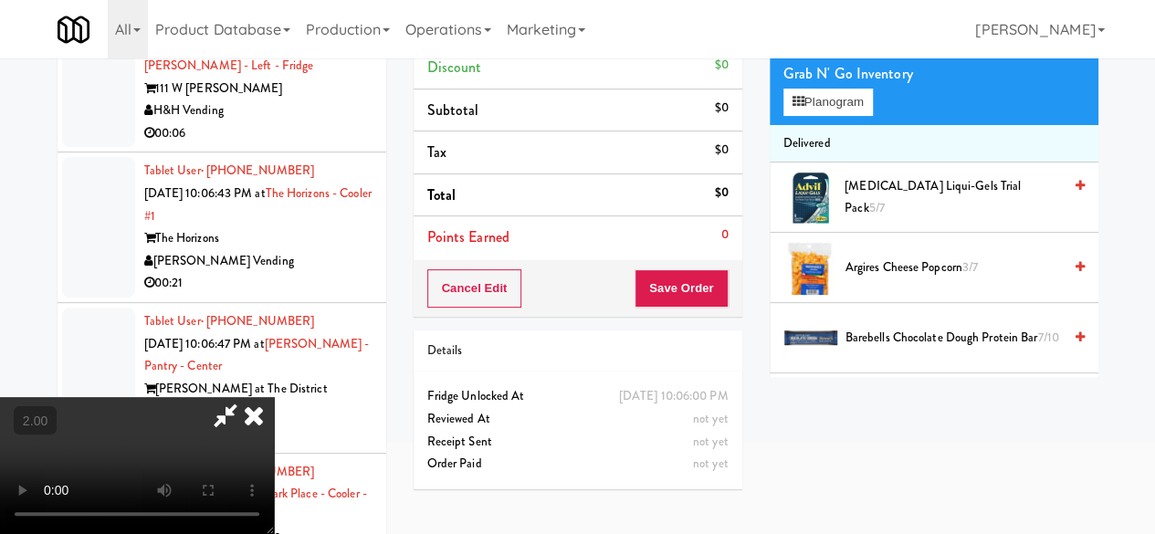
scroll to position [58, 0]
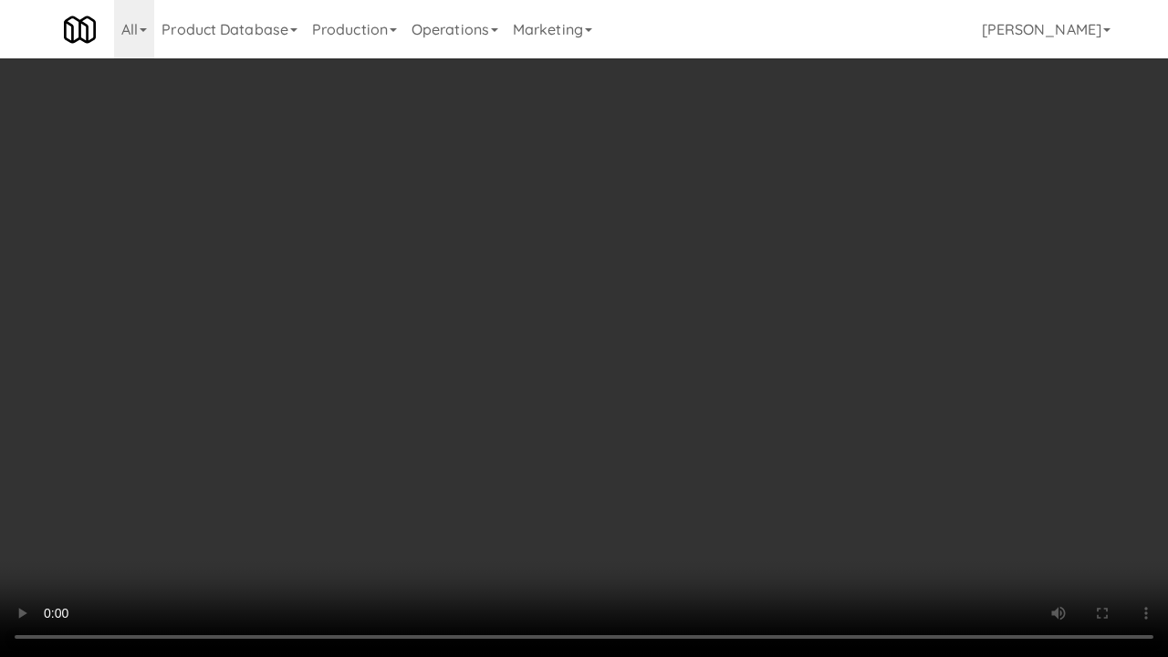
click at [761, 369] on video at bounding box center [584, 328] width 1168 height 657
click at [698, 316] on video at bounding box center [584, 328] width 1168 height 657
click at [701, 319] on video at bounding box center [584, 328] width 1168 height 657
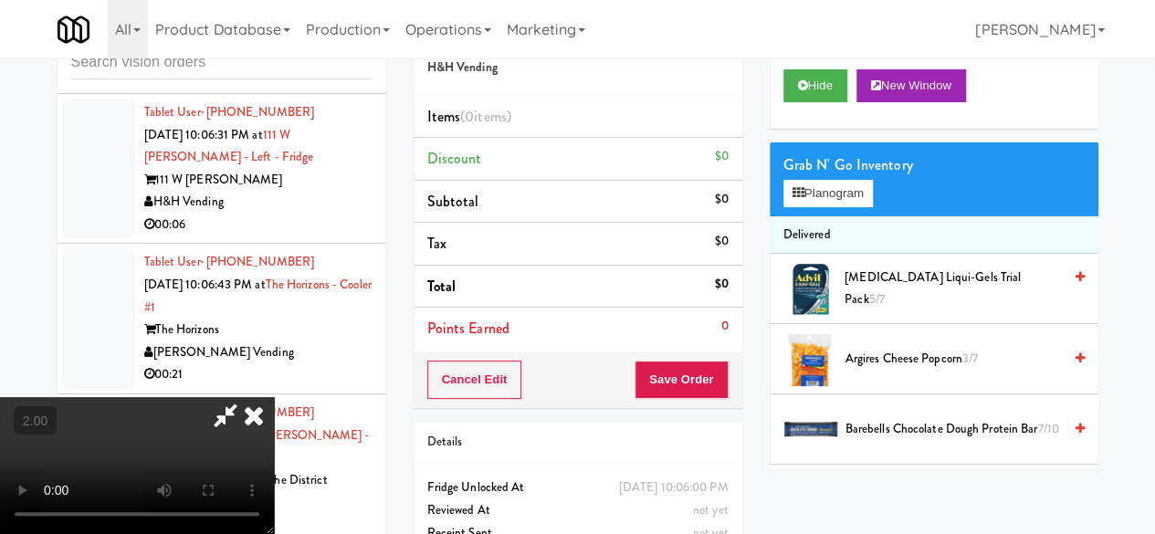
click at [274, 397] on icon at bounding box center [254, 415] width 40 height 37
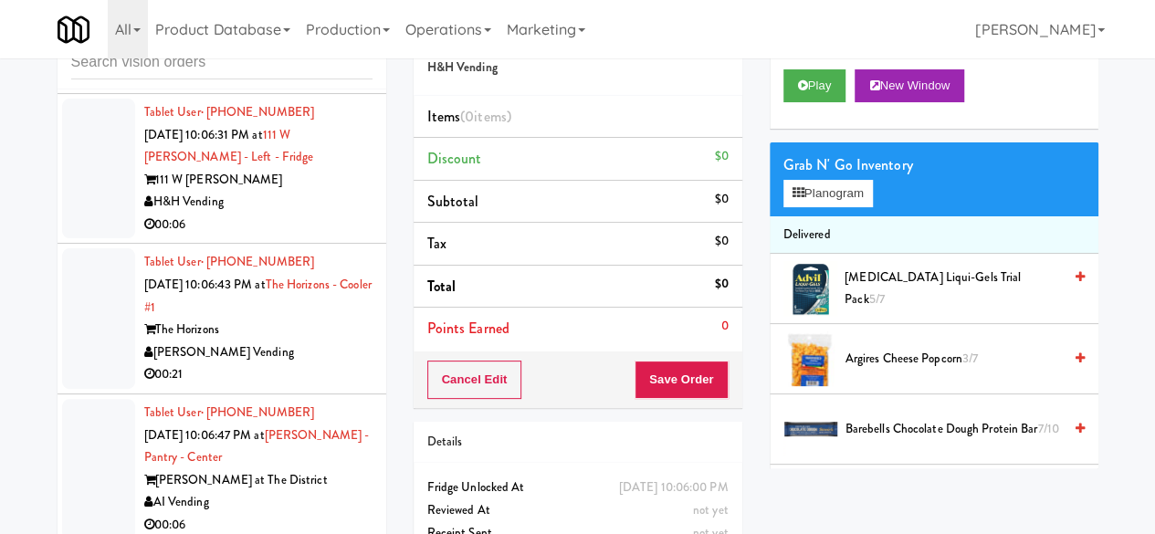
click at [332, 19] on div "315 Front St" at bounding box center [258, 7] width 228 height 23
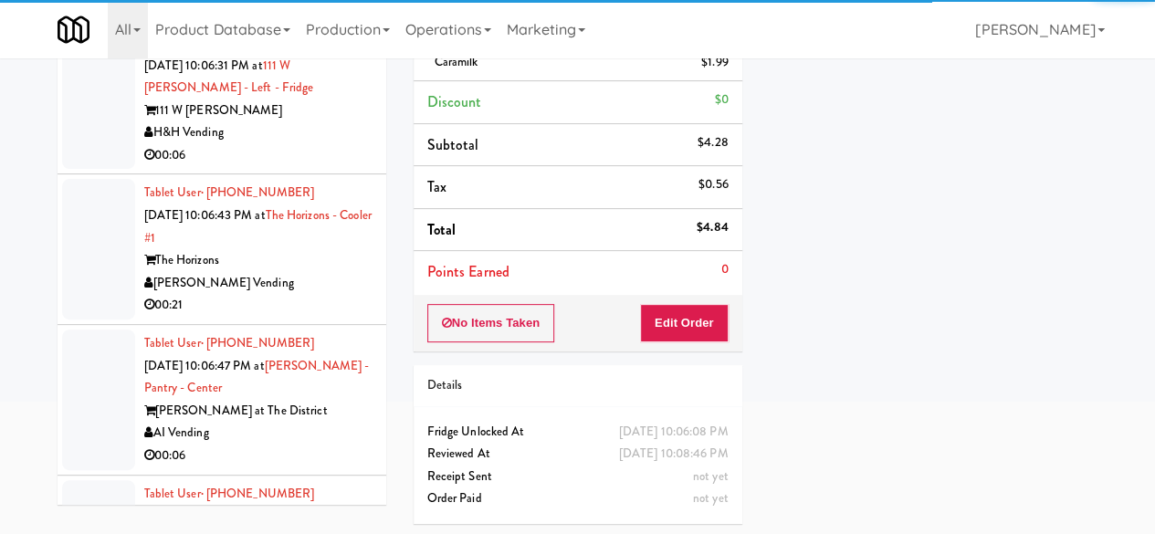
scroll to position [11426, 0]
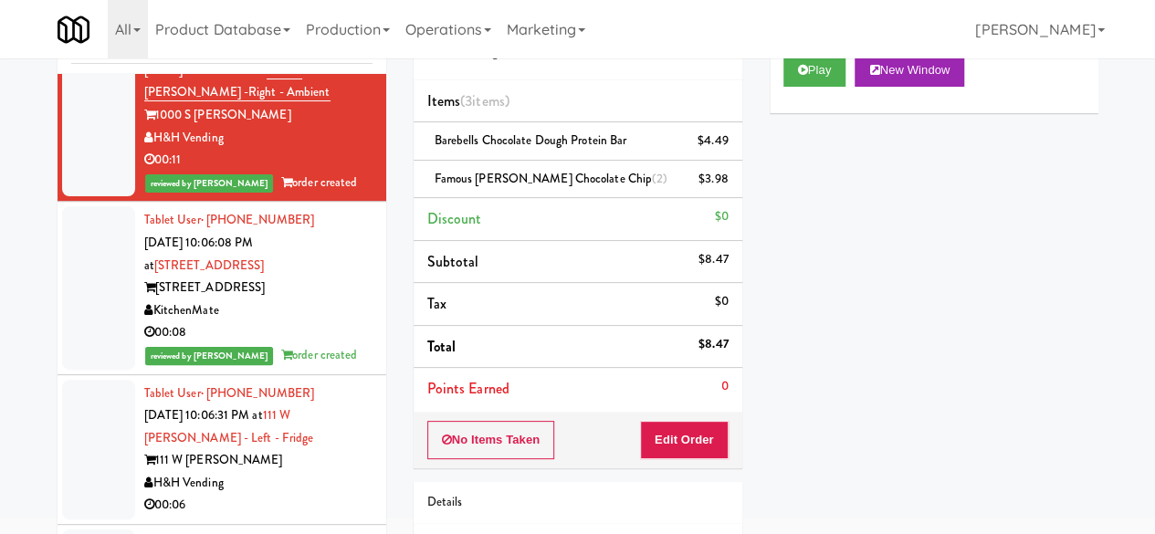
scroll to position [8, 0]
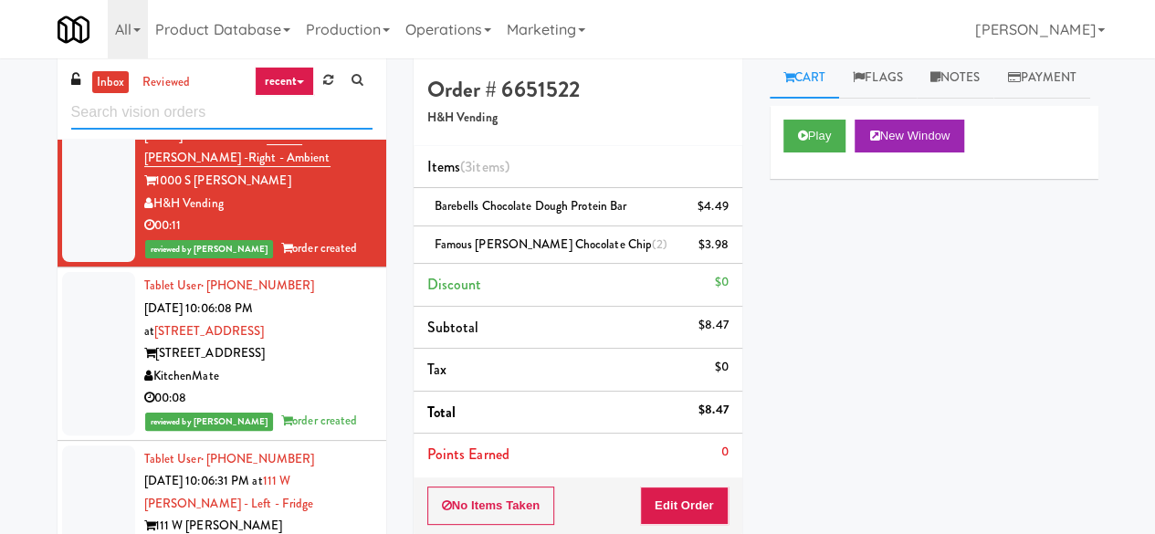
click at [230, 96] on input "text" at bounding box center [221, 113] width 301 height 34
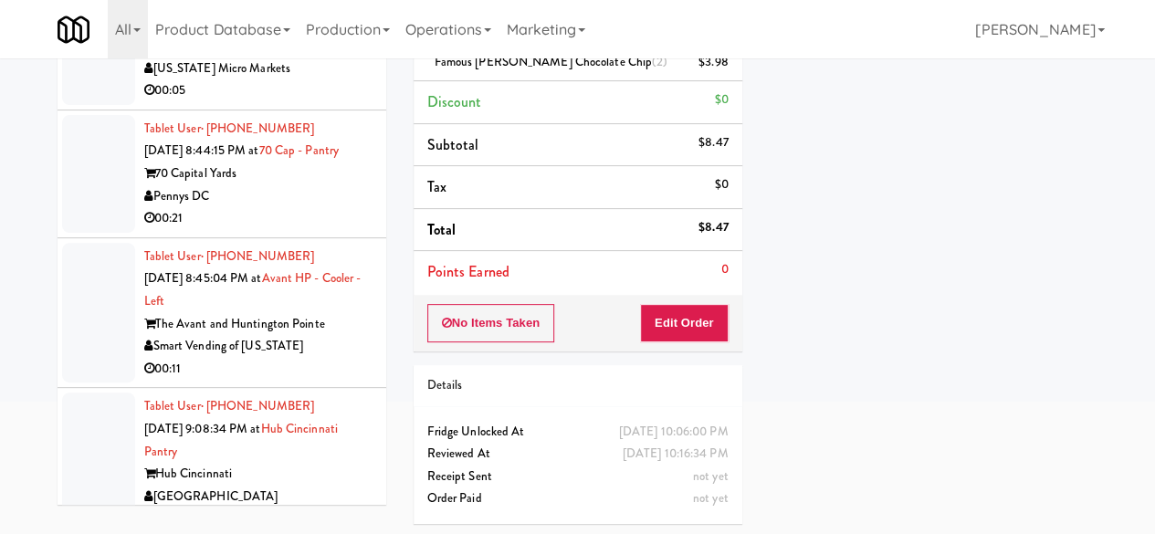
scroll to position [1369, 0]
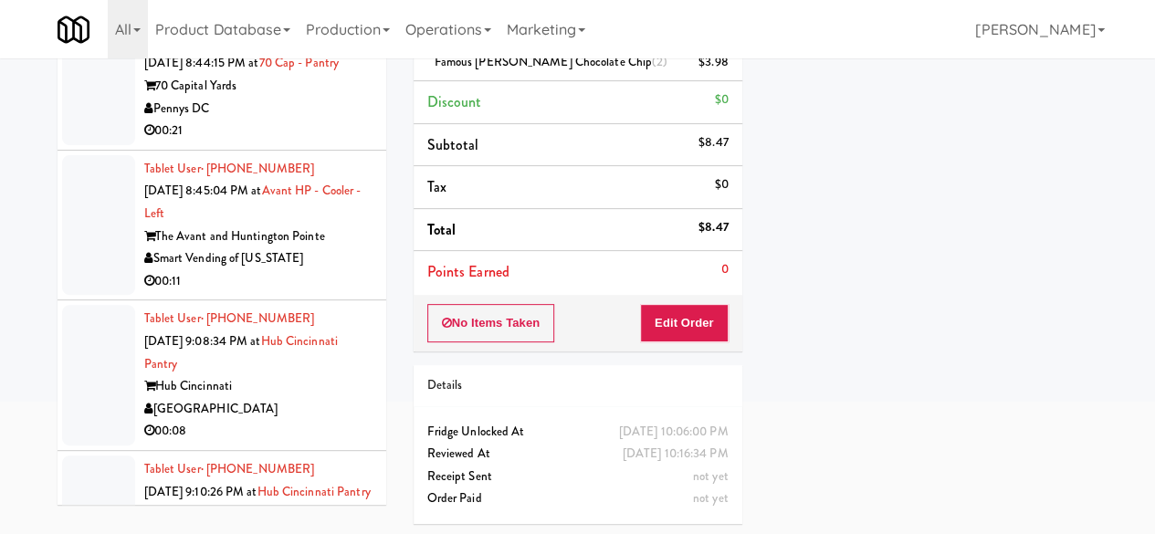
click at [350, 269] on div "Smart Vending of [US_STATE]" at bounding box center [258, 258] width 228 height 23
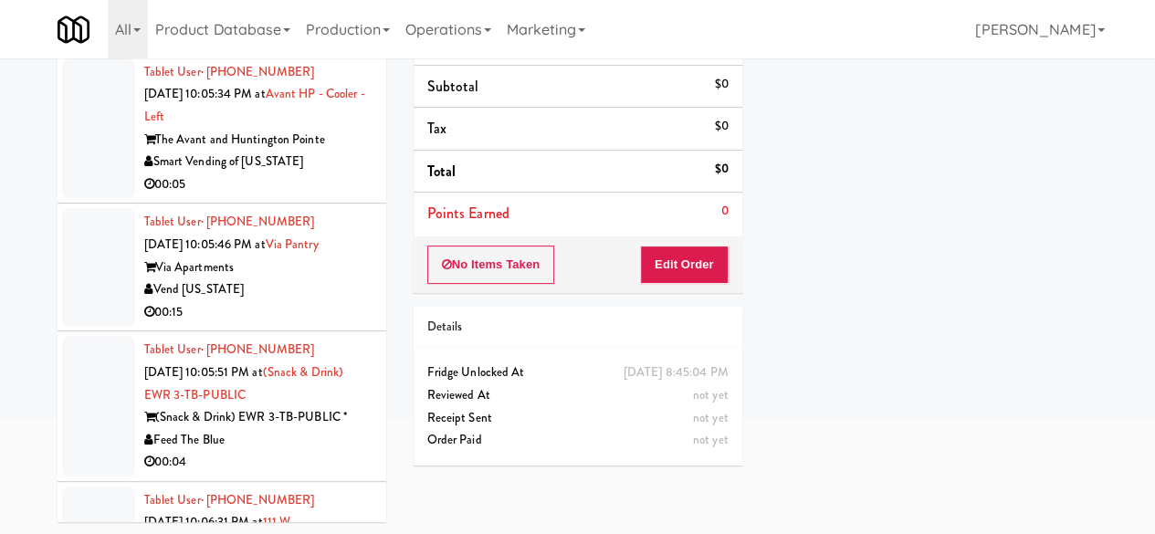
scroll to position [6431, 0]
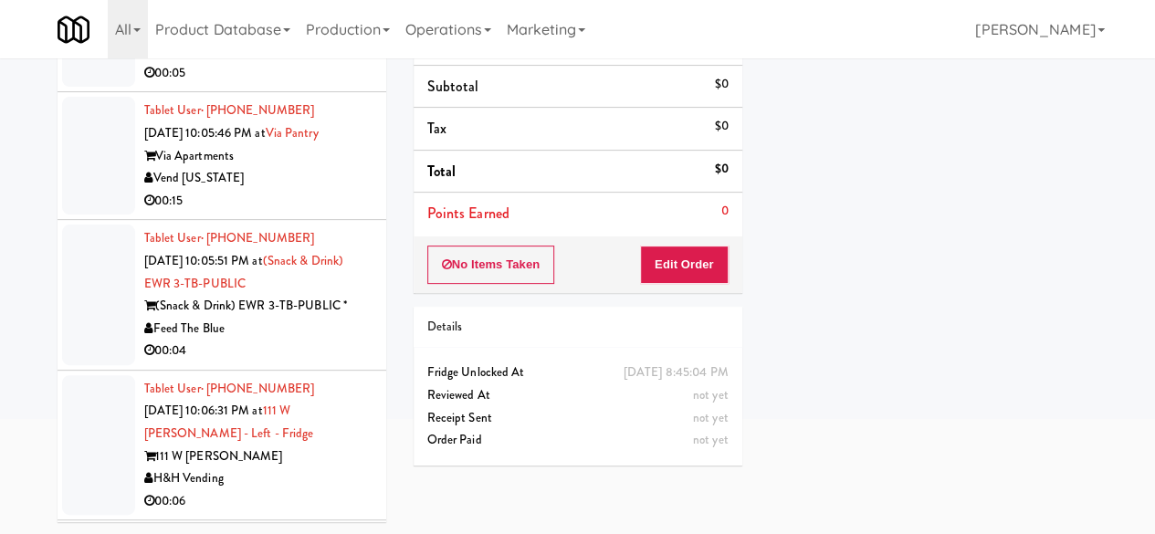
click at [323, 62] on div "Smart Vending of [US_STATE]" at bounding box center [258, 50] width 228 height 23
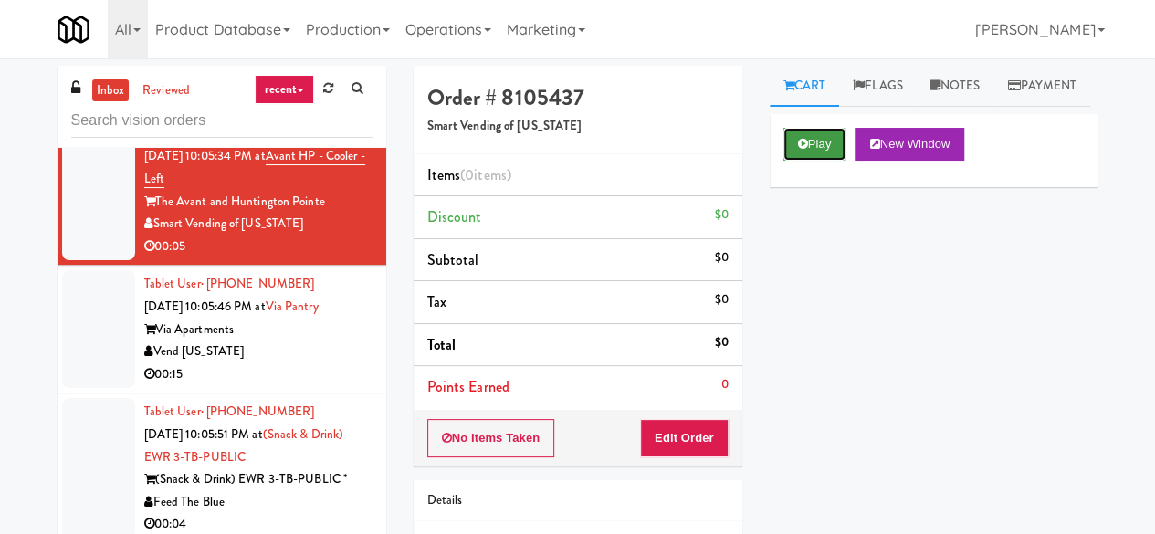
click at [800, 150] on icon at bounding box center [803, 144] width 10 height 12
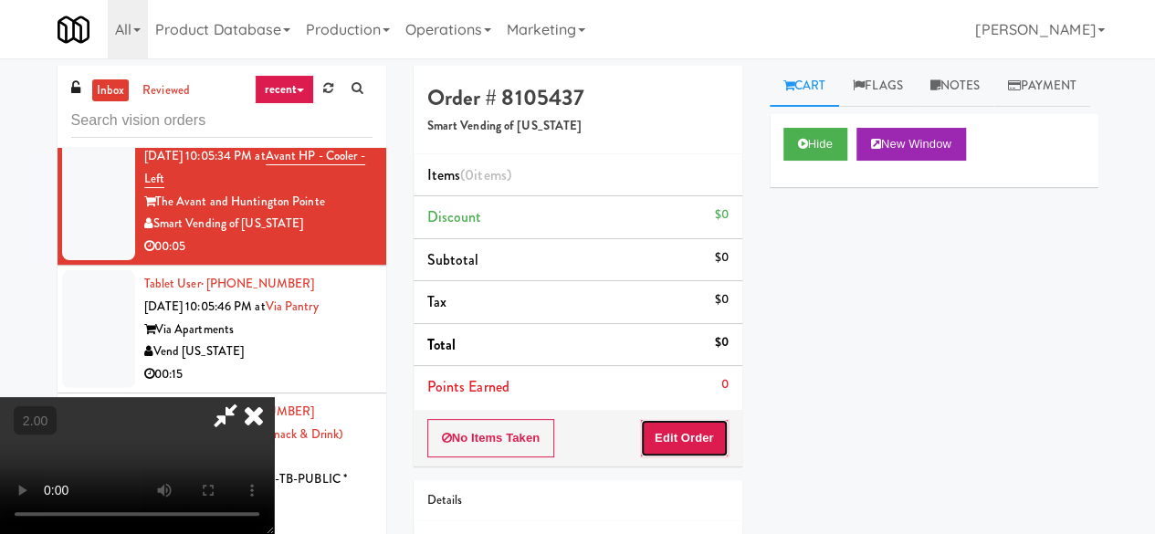
click at [701, 435] on button "Edit Order" at bounding box center [684, 438] width 89 height 38
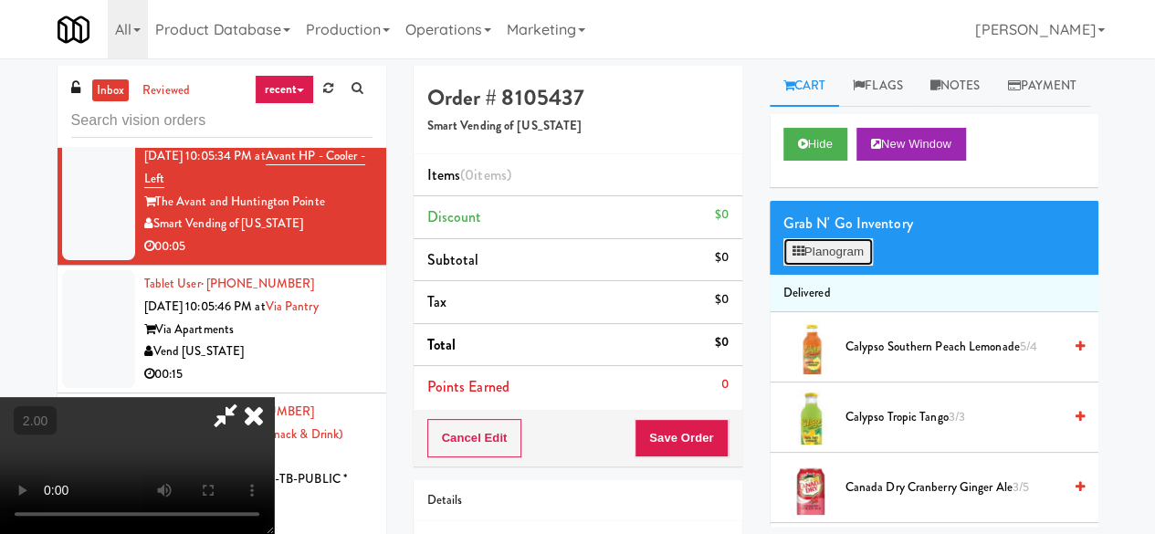
click at [839, 266] on button "Planogram" at bounding box center [827, 251] width 89 height 27
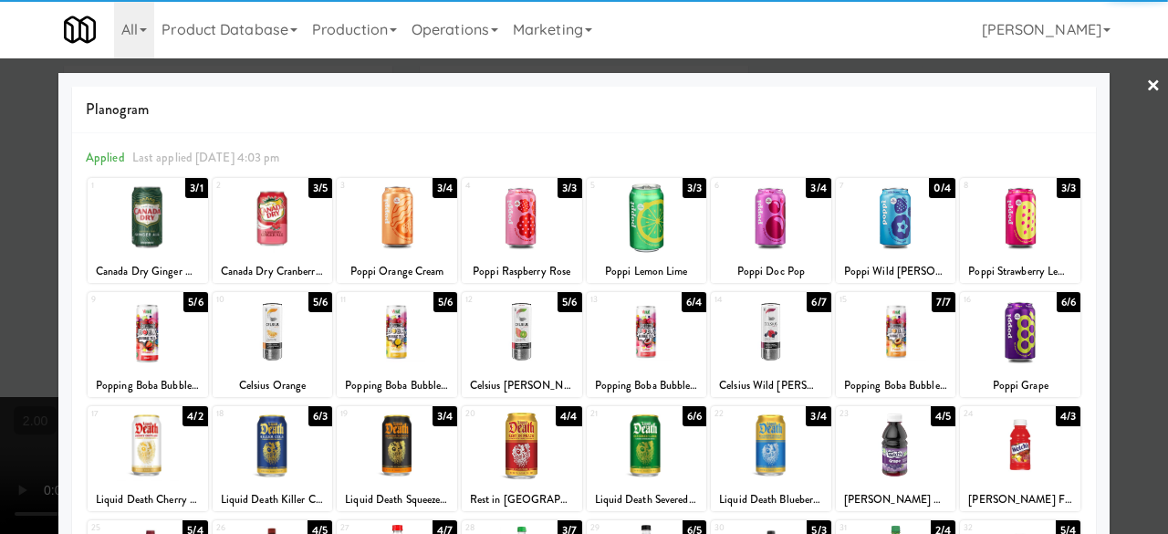
click at [177, 228] on div at bounding box center [148, 218] width 120 height 70
click at [1130, 84] on div at bounding box center [584, 267] width 1168 height 534
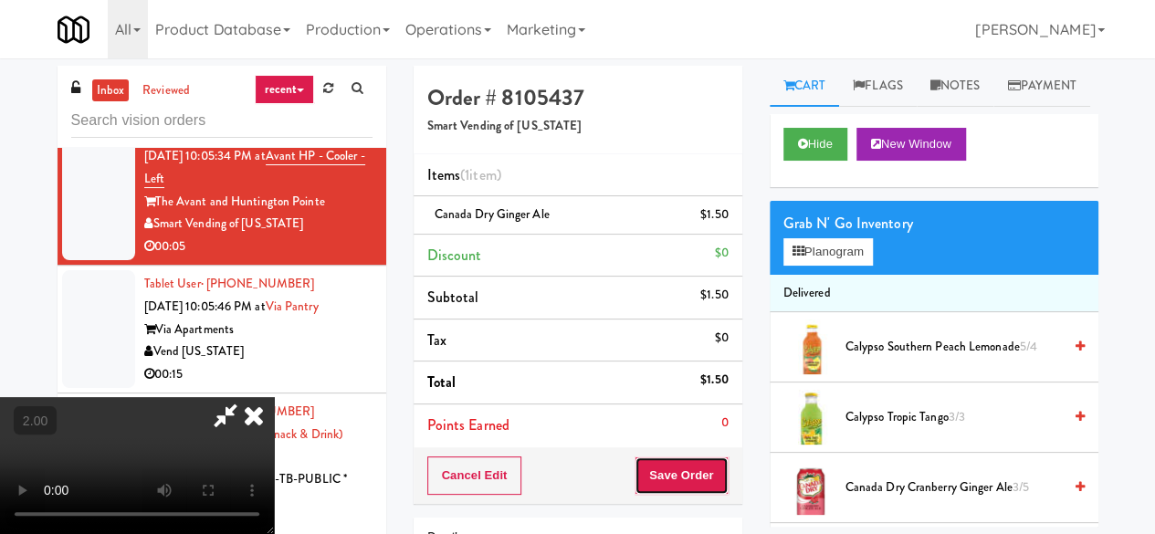
click at [710, 465] on button "Save Order" at bounding box center [680, 475] width 93 height 38
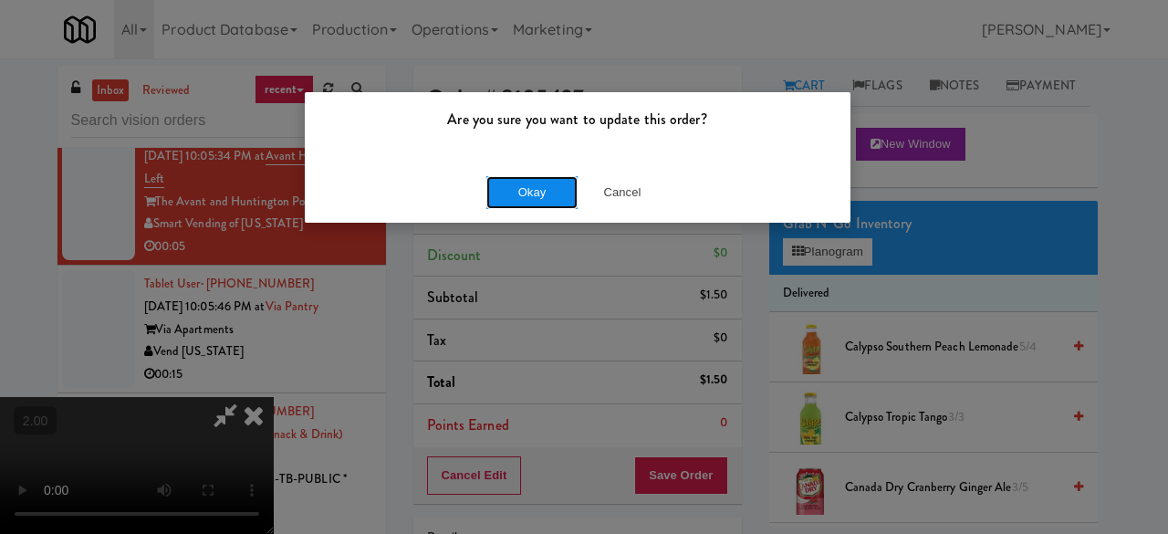
click at [546, 189] on button "Okay" at bounding box center [531, 192] width 91 height 33
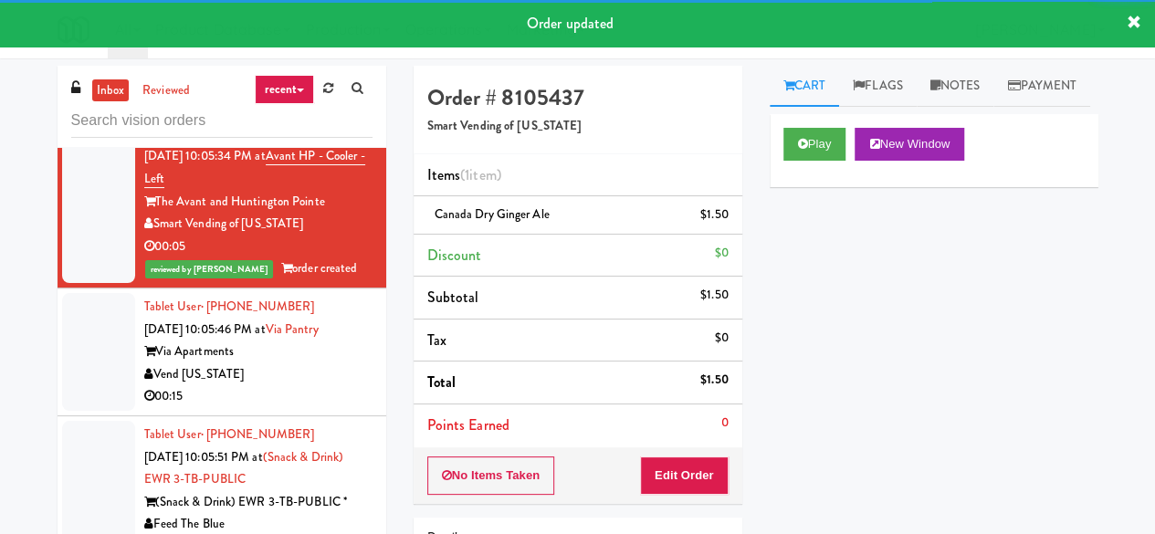
click at [323, 108] on div "00:12" at bounding box center [258, 96] width 228 height 23
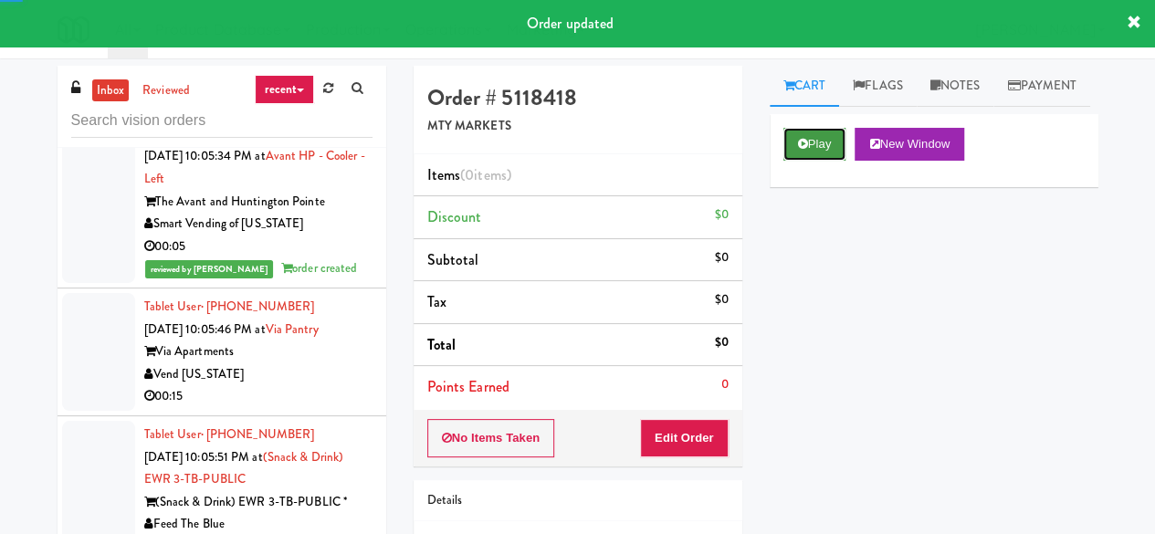
click at [803, 150] on icon at bounding box center [803, 144] width 10 height 12
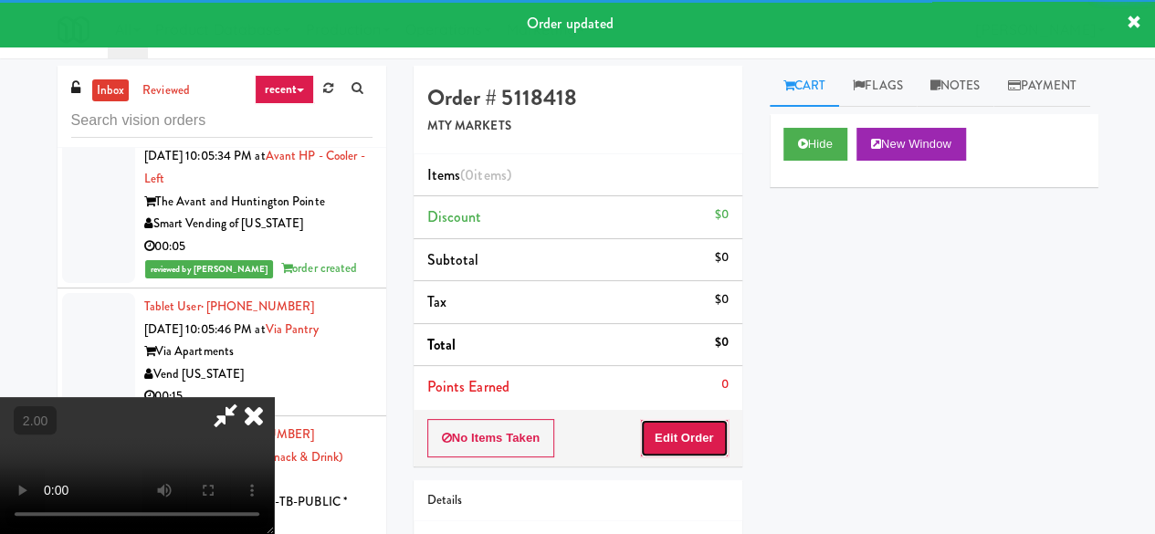
click at [691, 432] on button "Edit Order" at bounding box center [684, 438] width 89 height 38
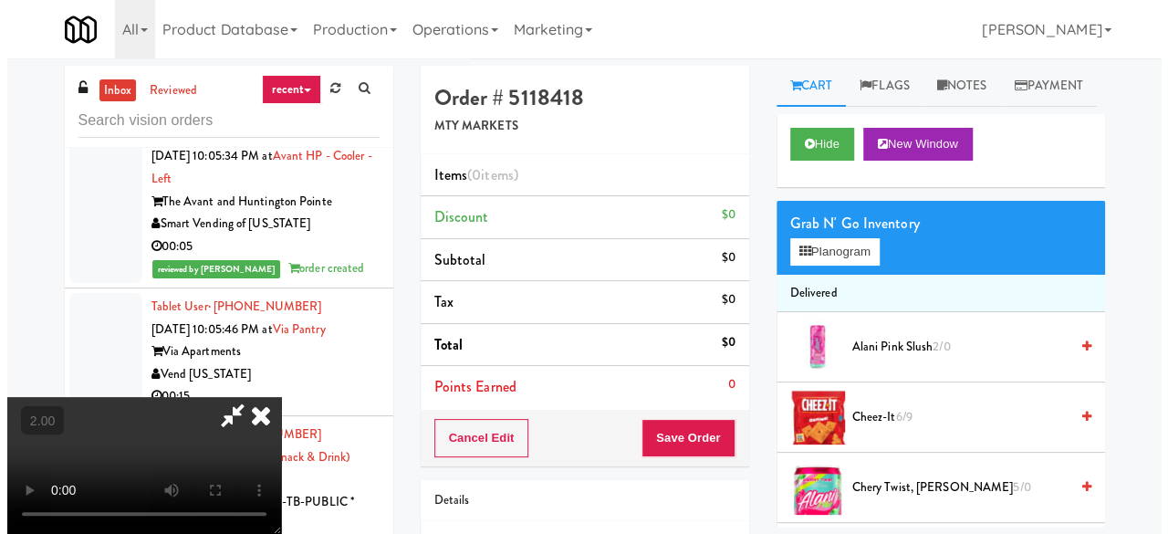
scroll to position [37, 0]
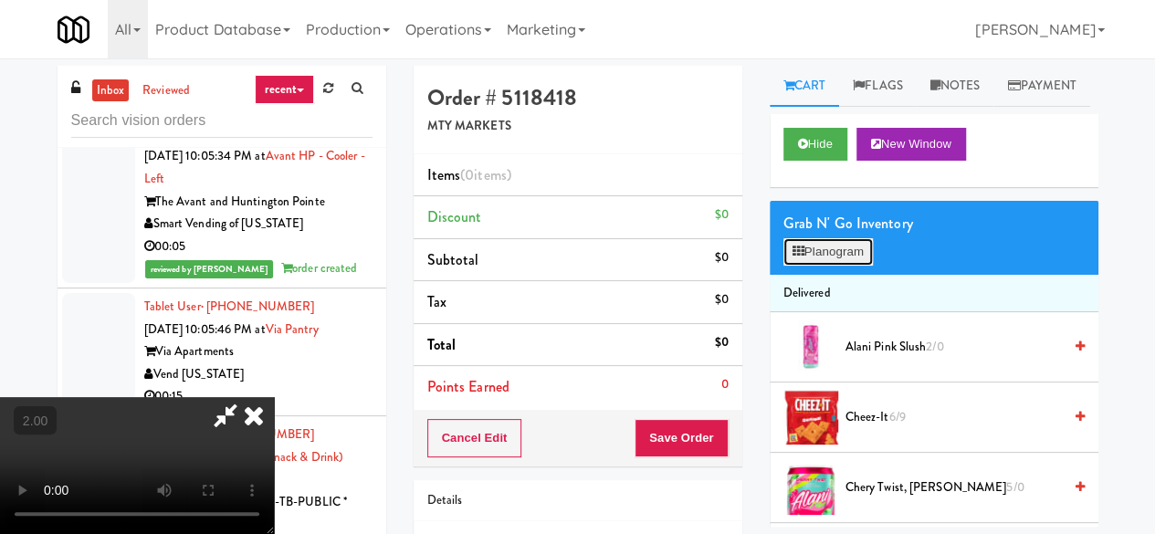
click at [844, 266] on button "Planogram" at bounding box center [827, 251] width 89 height 27
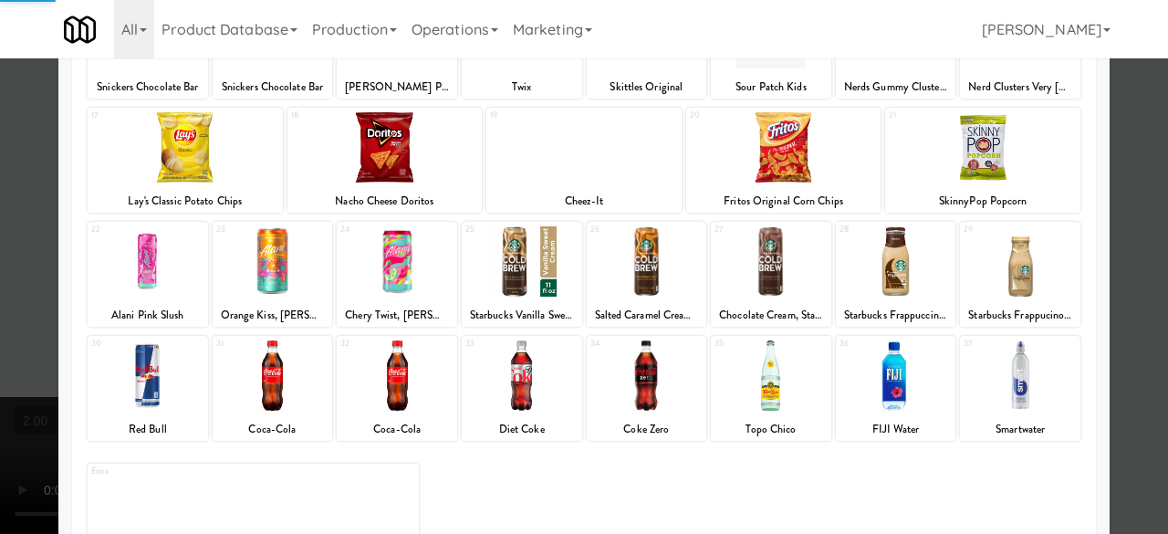
scroll to position [361, 0]
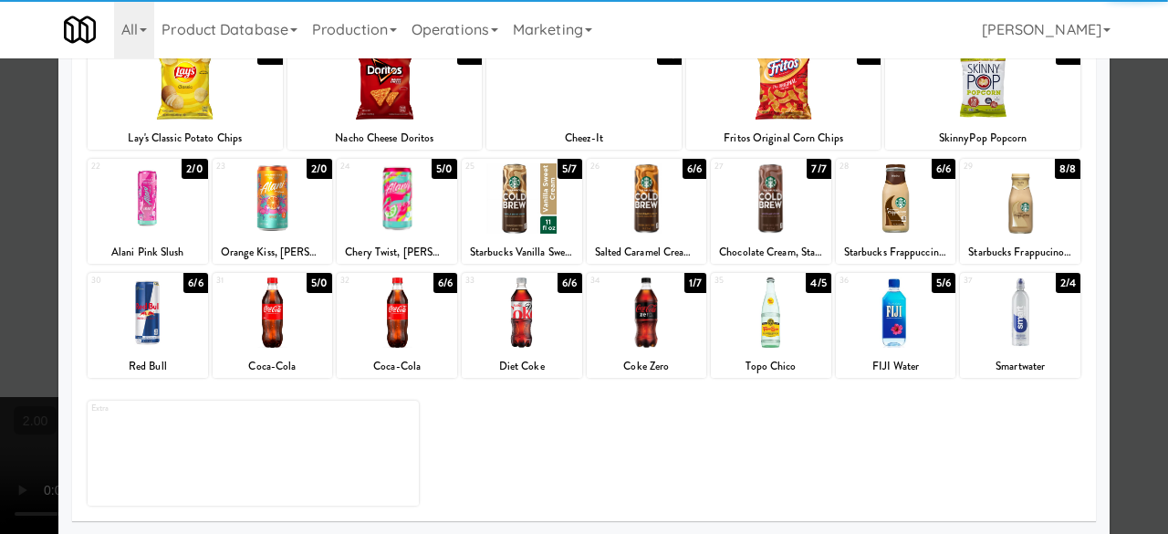
click at [274, 337] on div at bounding box center [273, 312] width 120 height 70
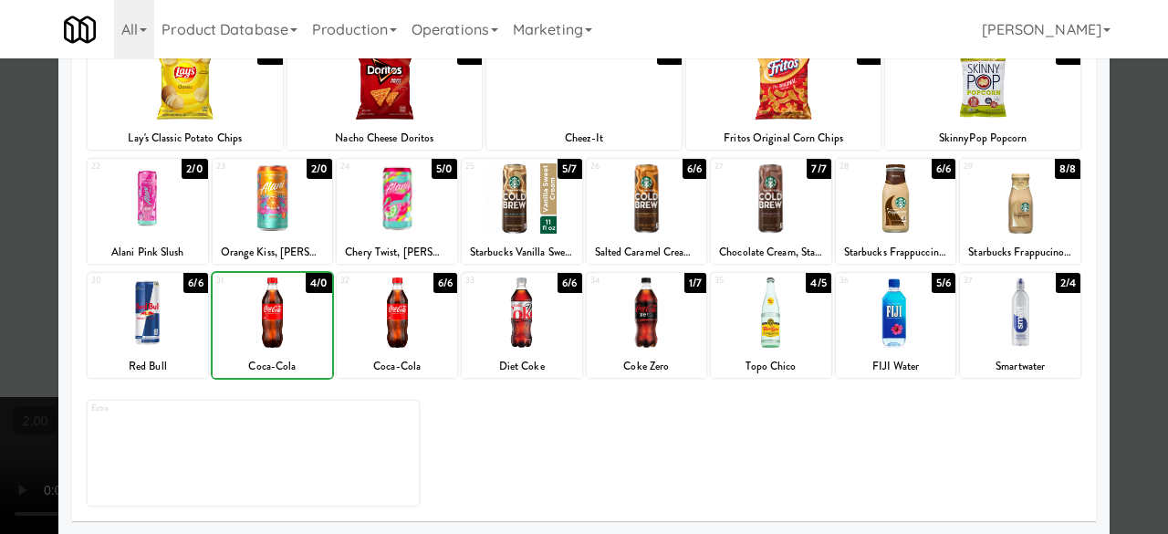
click at [429, 326] on div at bounding box center [397, 312] width 120 height 70
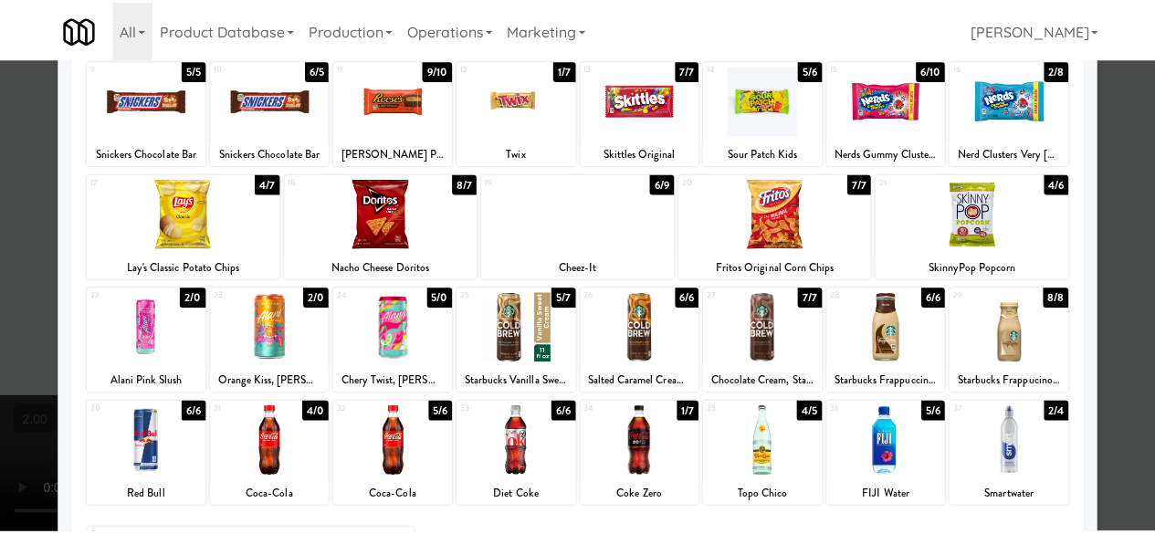
scroll to position [88, 0]
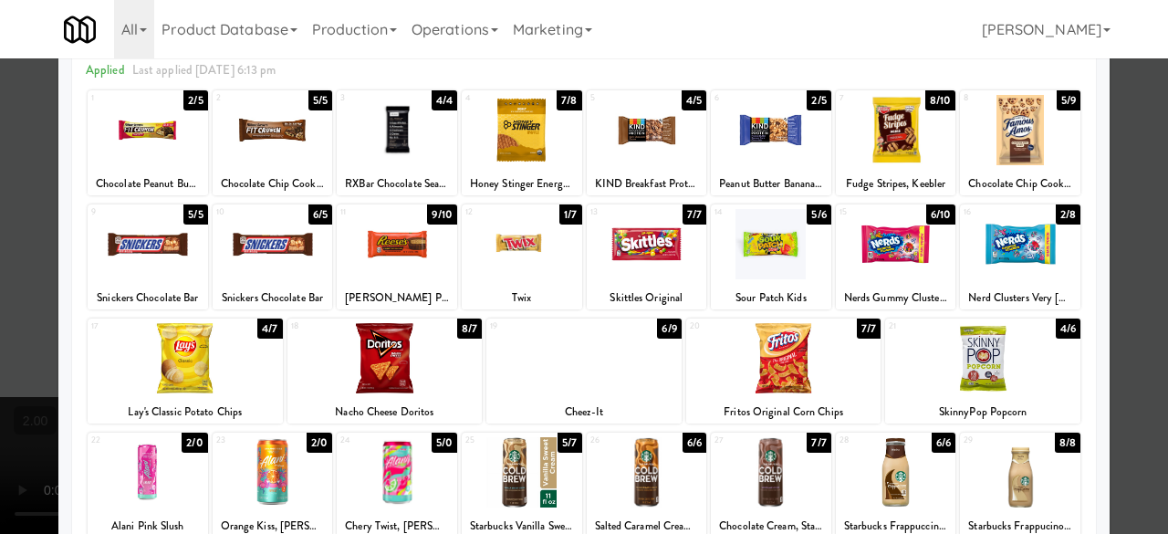
click at [1132, 218] on div at bounding box center [584, 267] width 1168 height 534
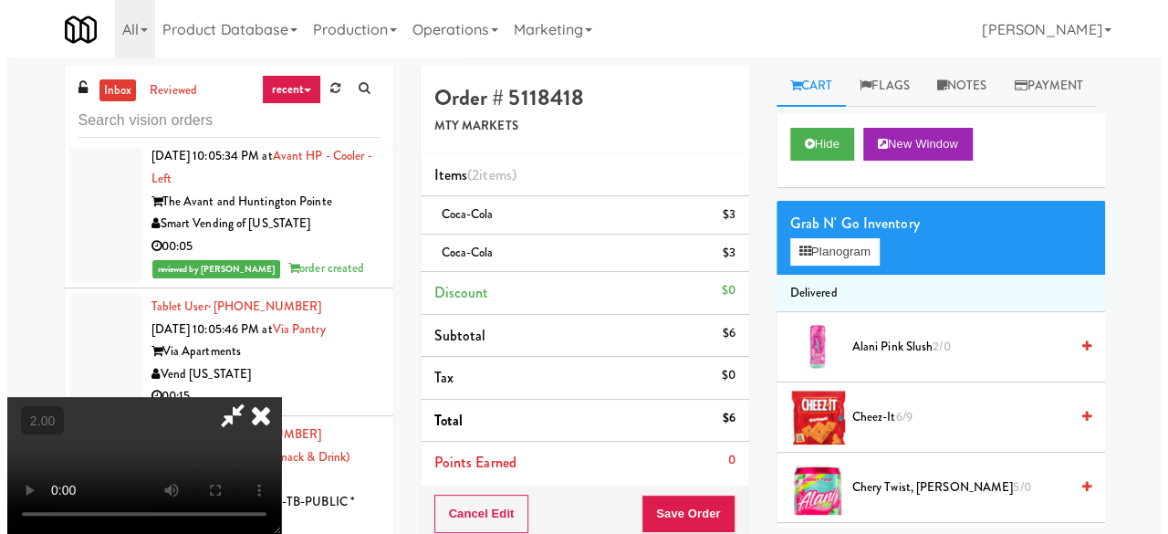
scroll to position [37, 0]
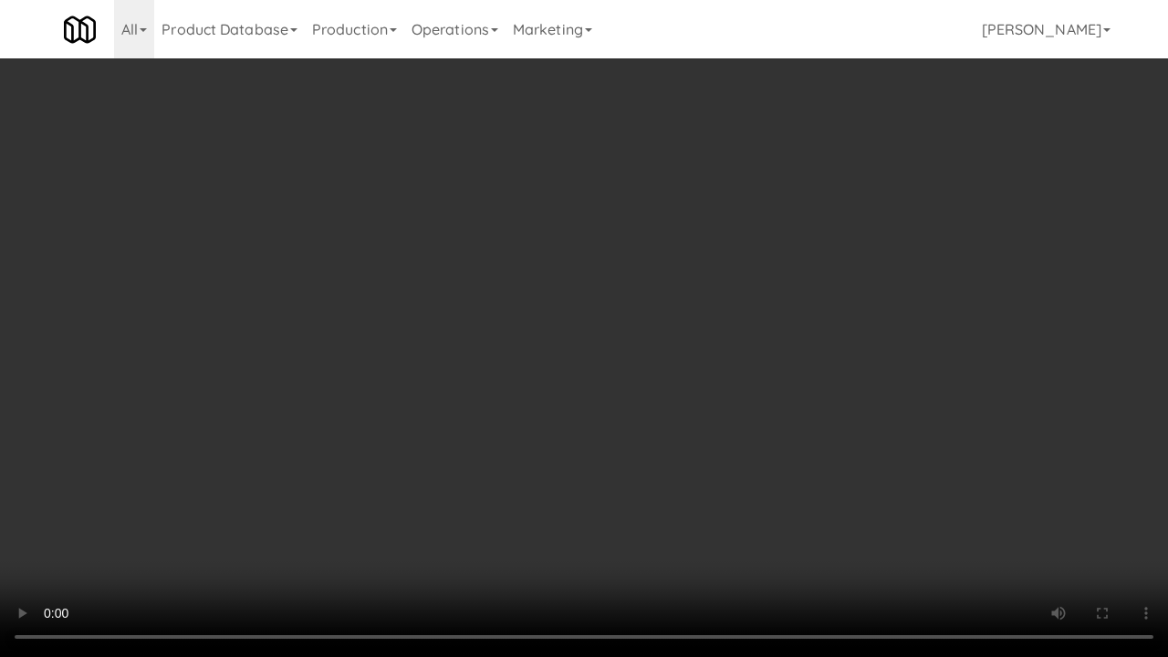
click at [743, 440] on video at bounding box center [584, 328] width 1168 height 657
click at [724, 417] on video at bounding box center [584, 328] width 1168 height 657
click at [733, 413] on video at bounding box center [584, 328] width 1168 height 657
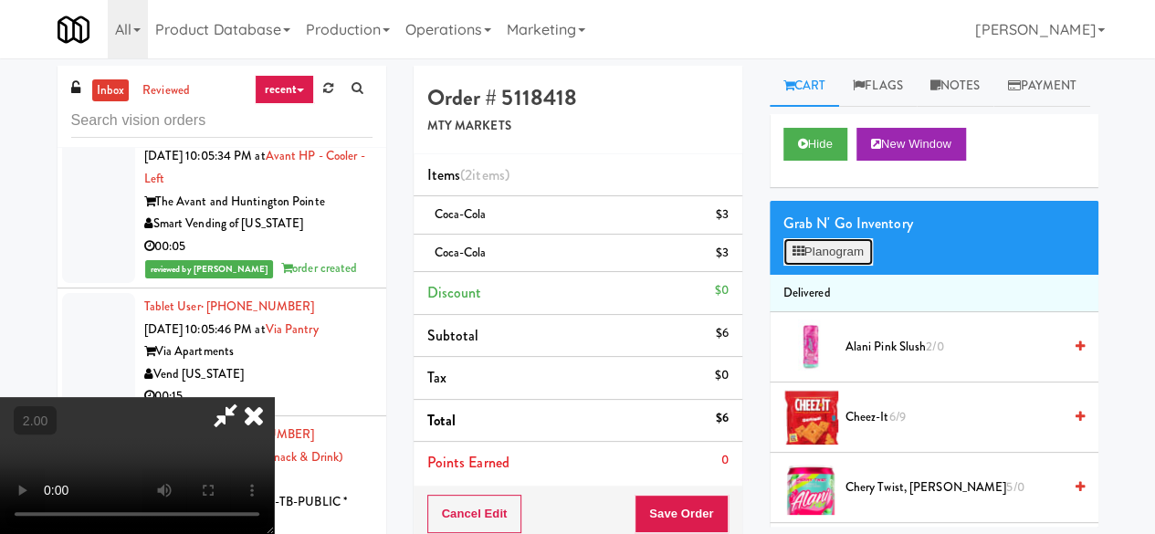
click at [825, 266] on button "Planogram" at bounding box center [827, 251] width 89 height 27
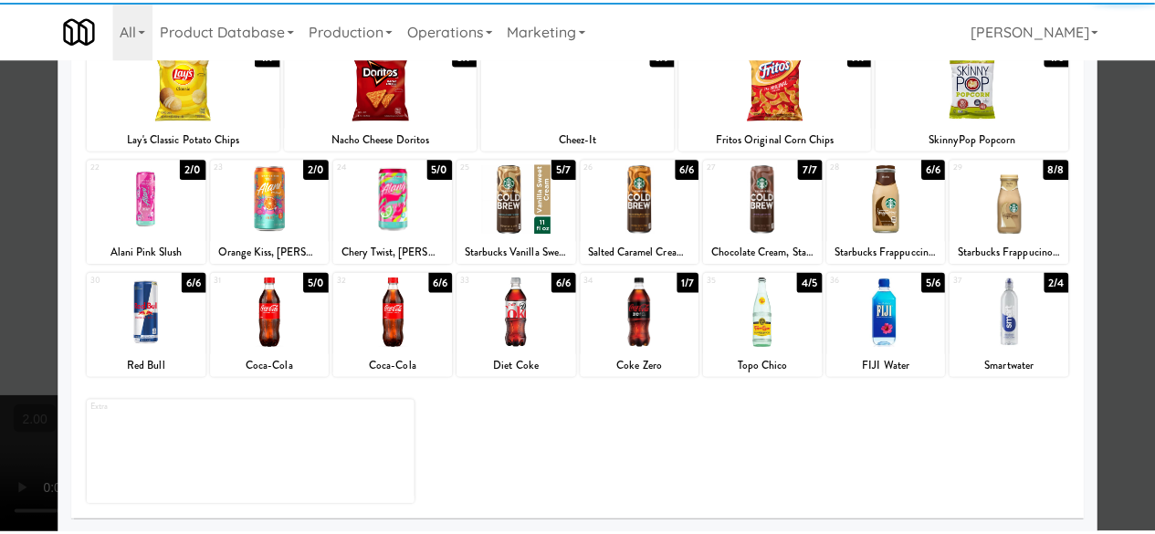
scroll to position [270, 0]
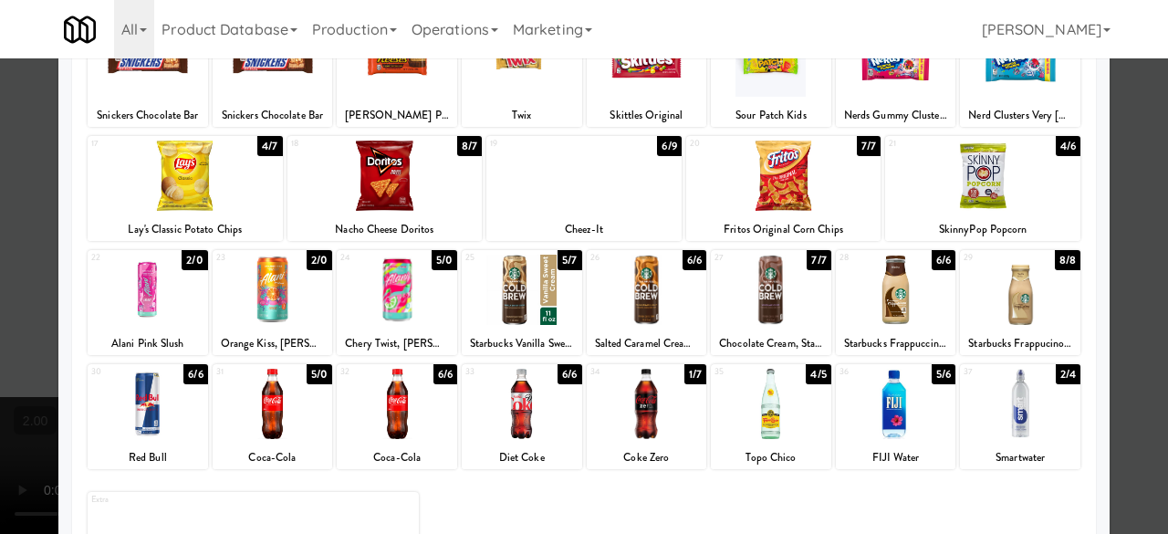
click at [613, 192] on div at bounding box center [583, 176] width 195 height 70
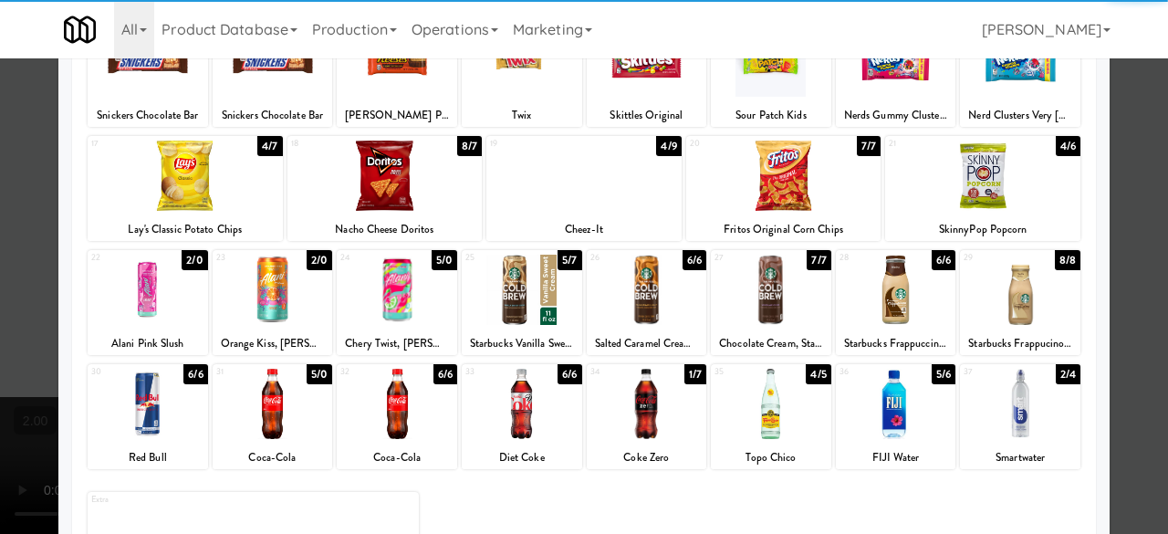
click at [1113, 138] on div at bounding box center [584, 267] width 1168 height 534
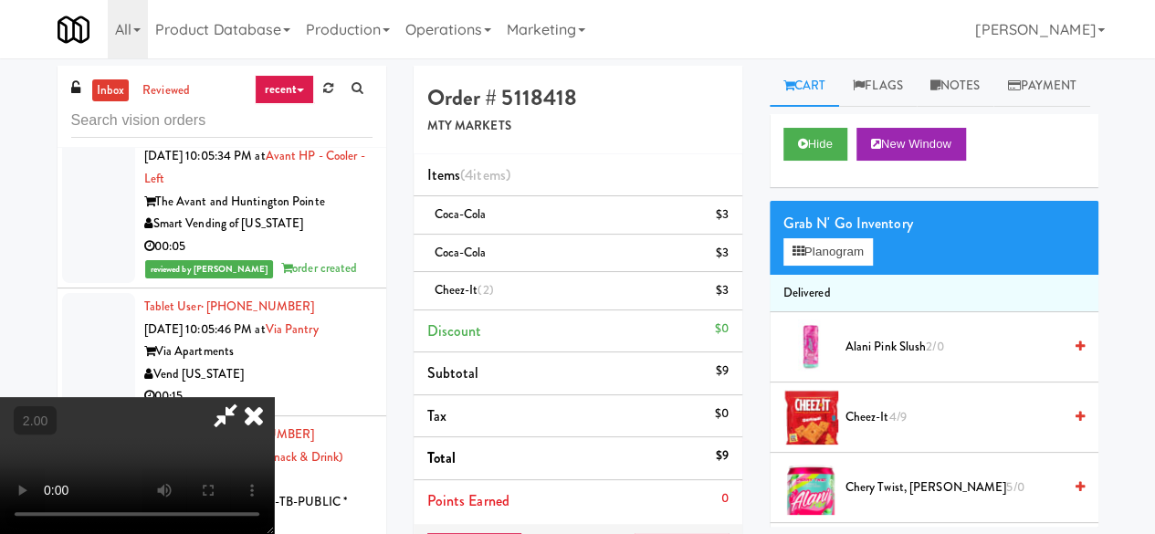
click at [246, 397] on icon at bounding box center [225, 415] width 42 height 37
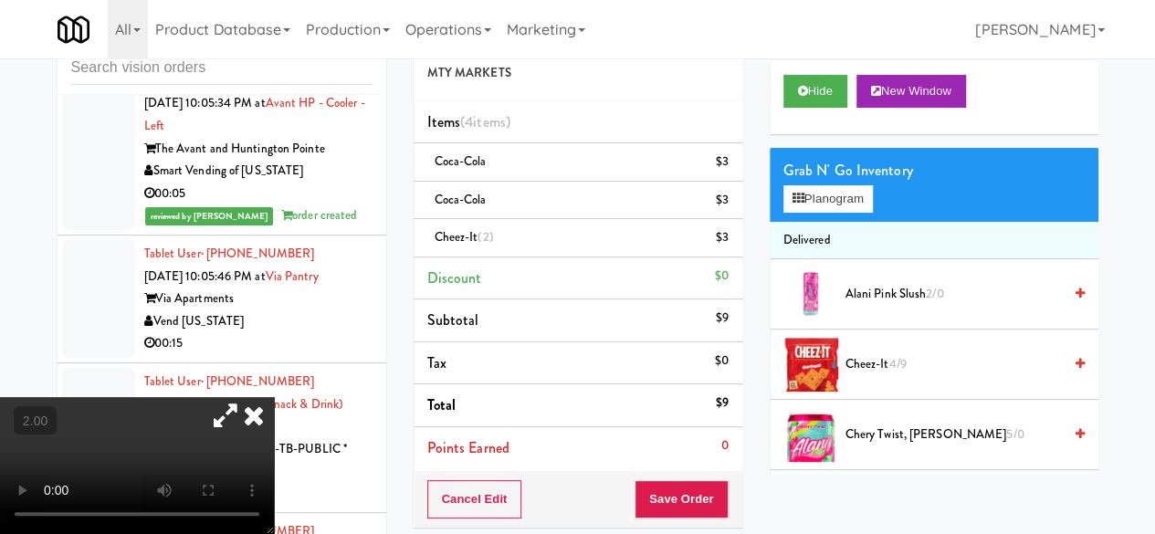
scroll to position [91, 0]
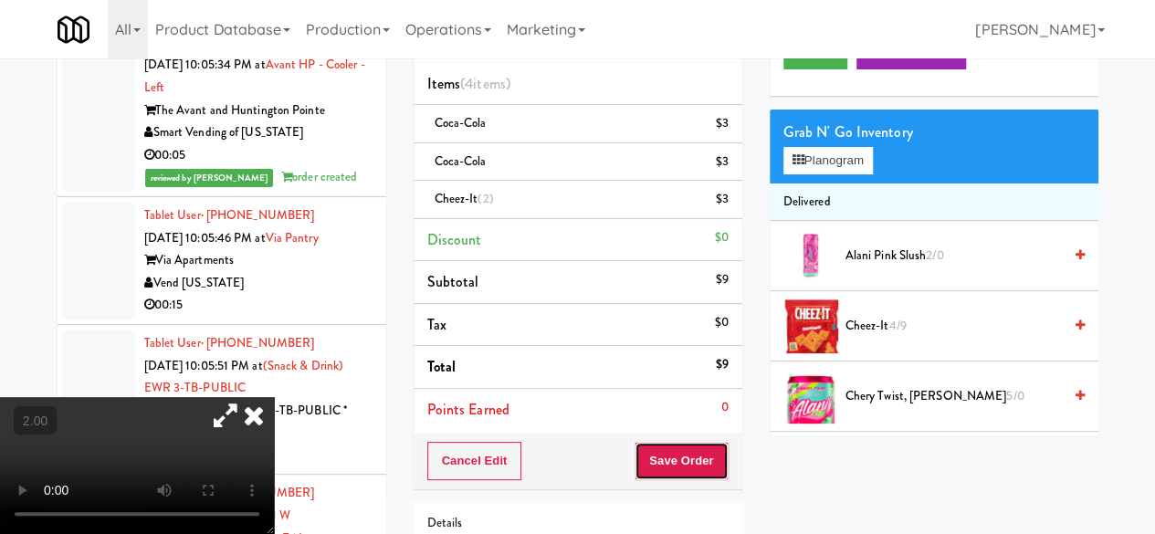
click at [694, 463] on button "Save Order" at bounding box center [680, 461] width 93 height 38
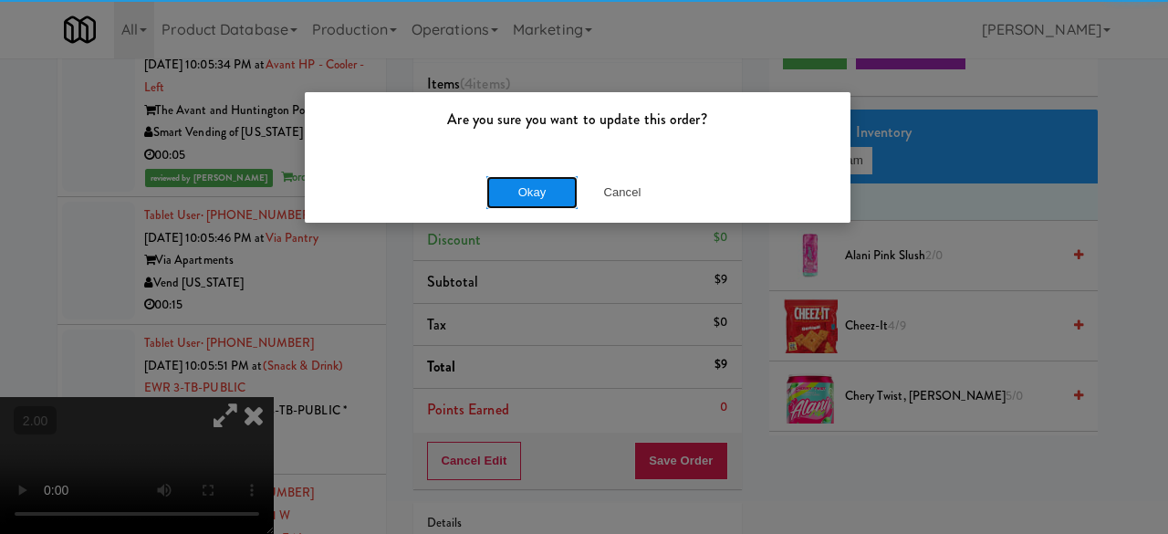
click at [542, 183] on button "Okay" at bounding box center [531, 192] width 91 height 33
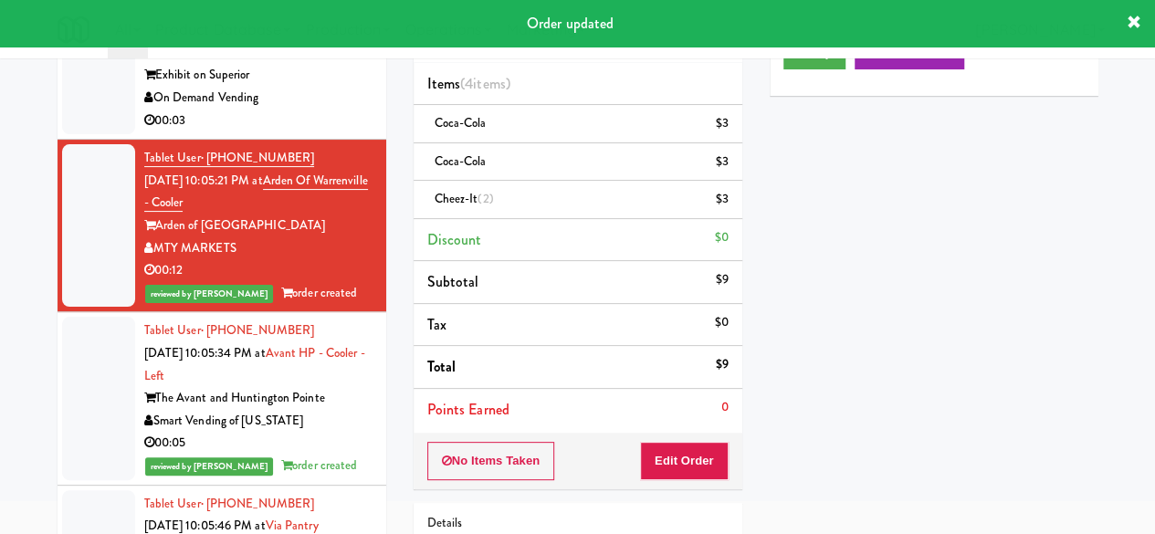
scroll to position [6158, 0]
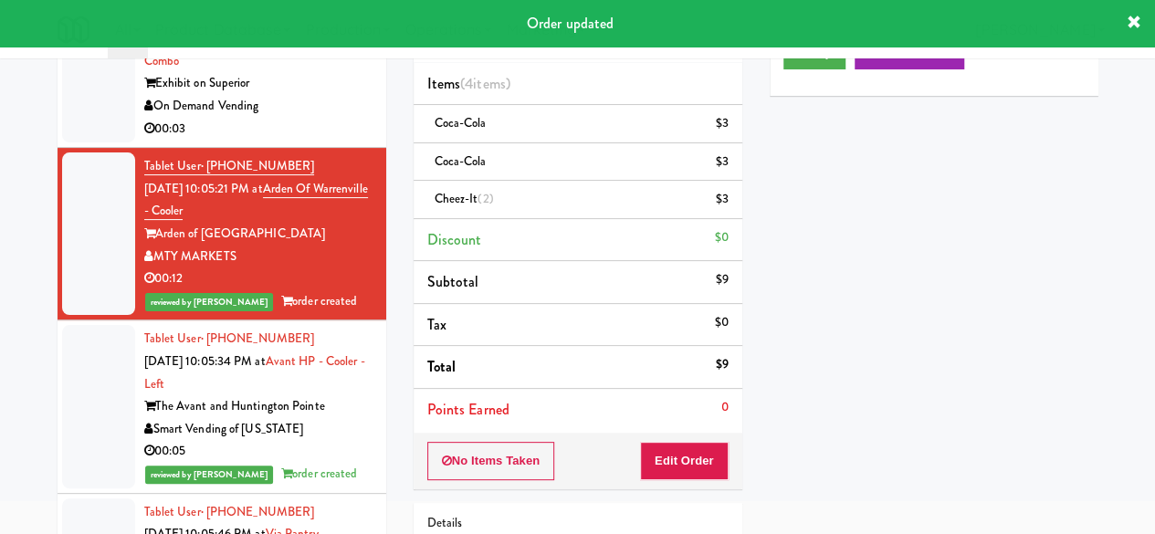
click at [325, 118] on div "On Demand Vending" at bounding box center [258, 106] width 228 height 23
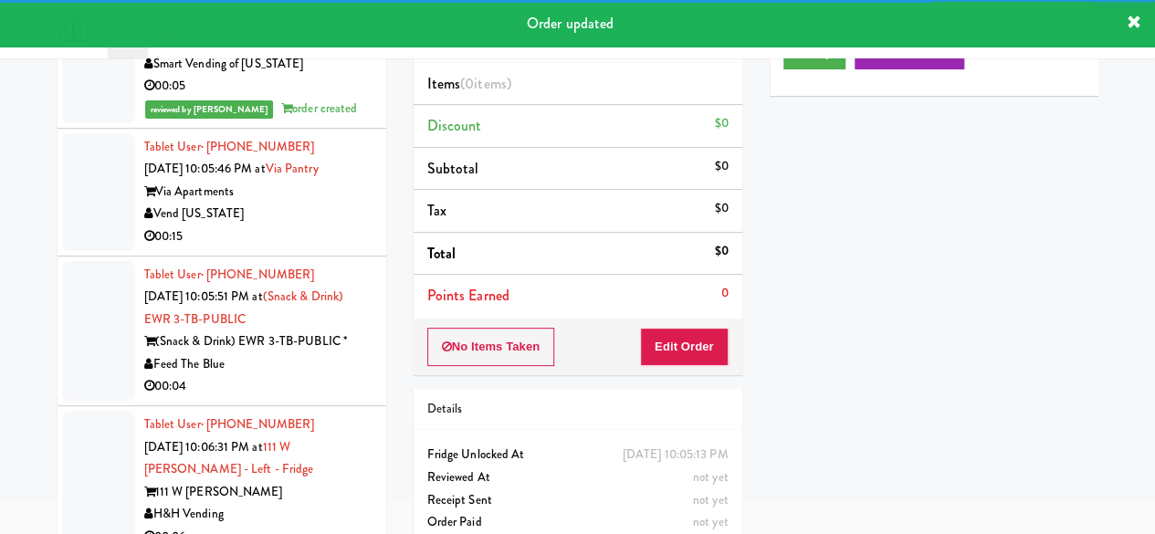
scroll to position [6797, 0]
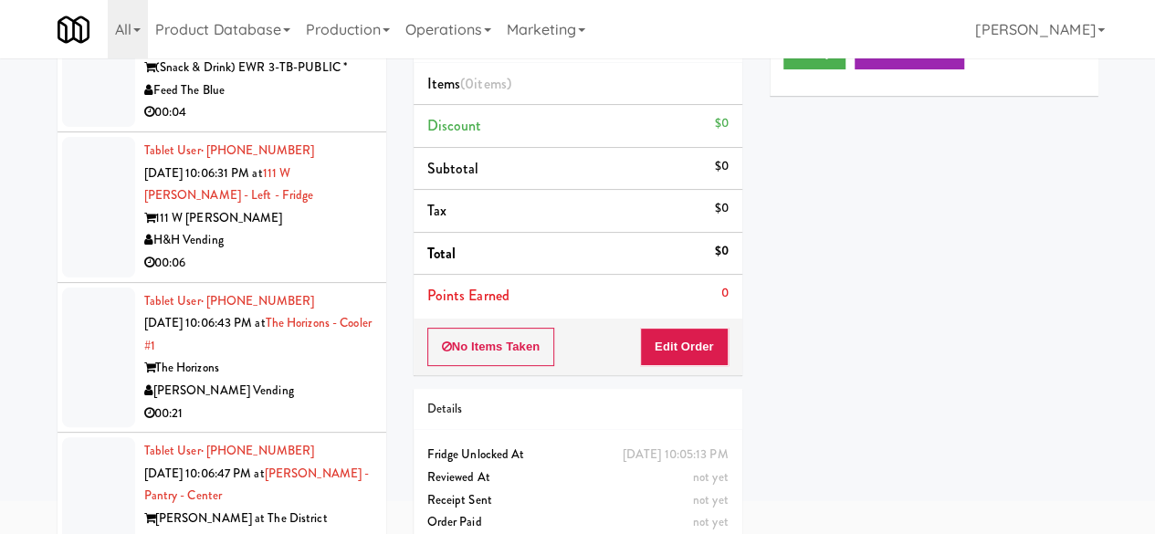
click at [807, 69] on button "Play" at bounding box center [814, 53] width 63 height 33
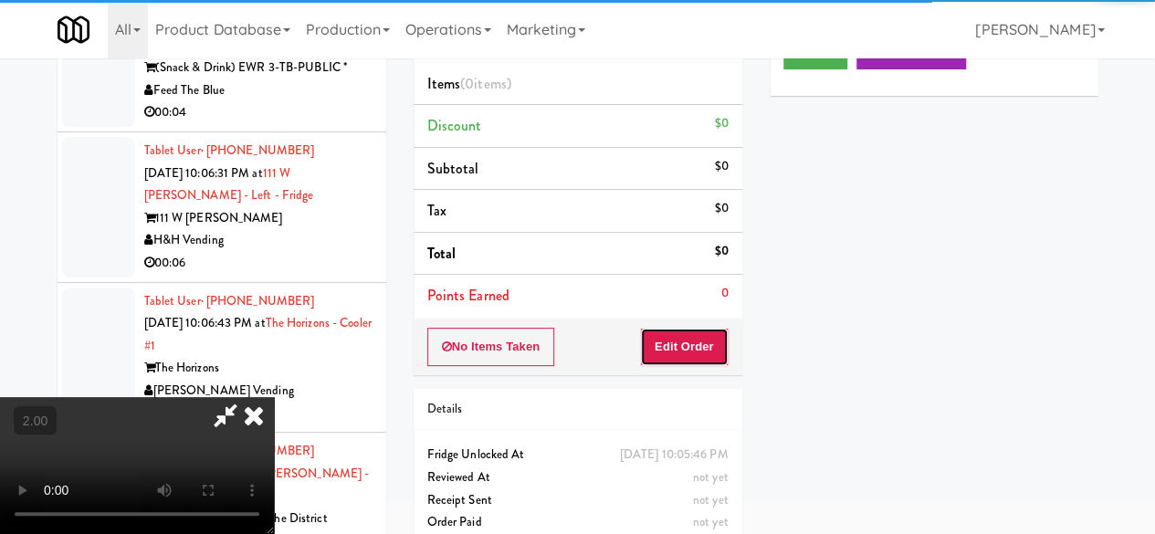
click at [681, 340] on button "Edit Order" at bounding box center [684, 347] width 89 height 38
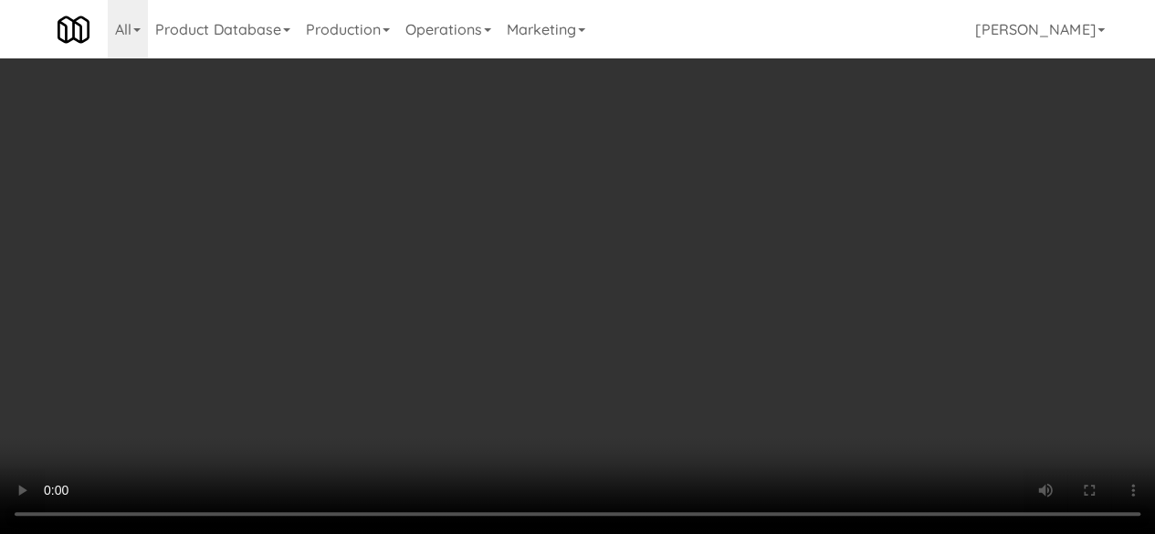
scroll to position [37, 0]
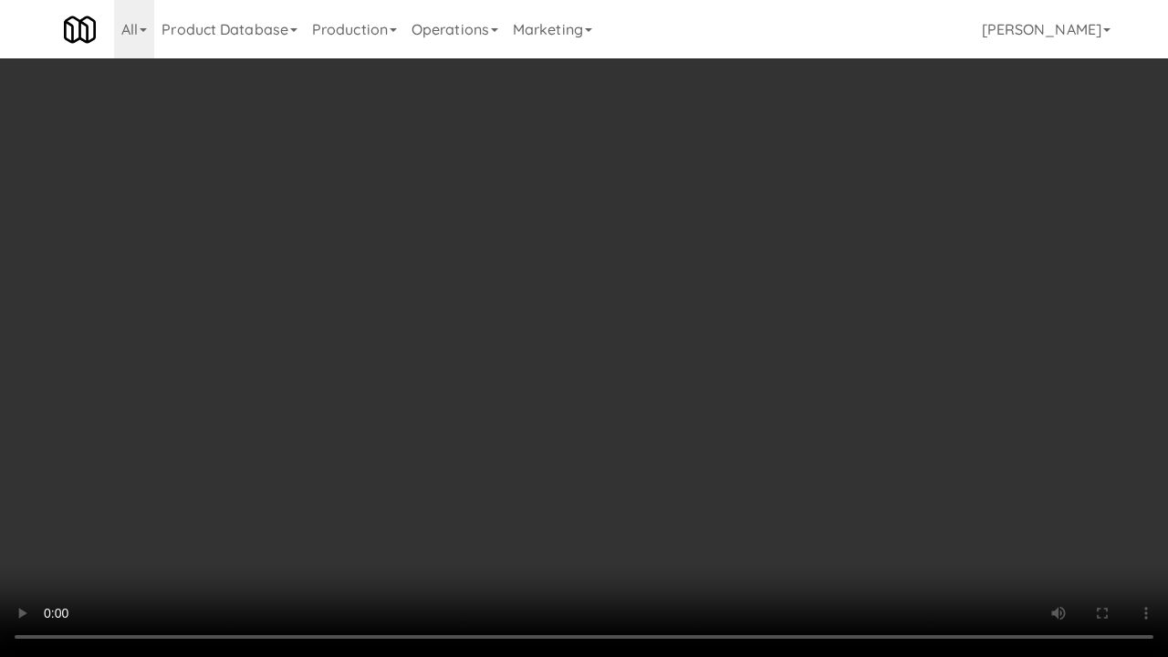
click at [720, 264] on video at bounding box center [584, 328] width 1168 height 657
click at [720, 262] on video at bounding box center [584, 328] width 1168 height 657
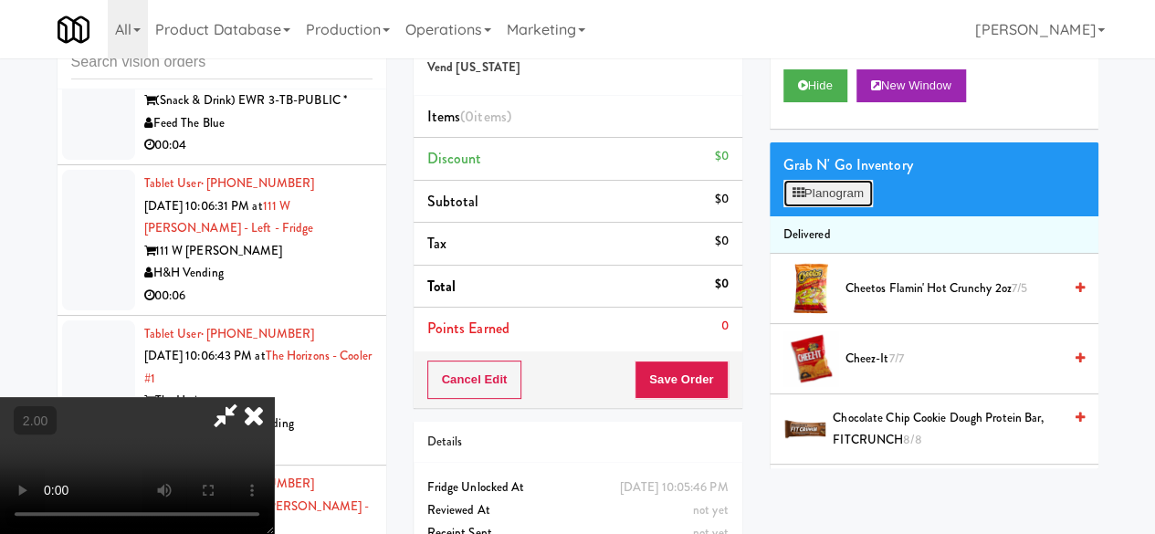
click at [818, 207] on button "Planogram" at bounding box center [827, 193] width 89 height 27
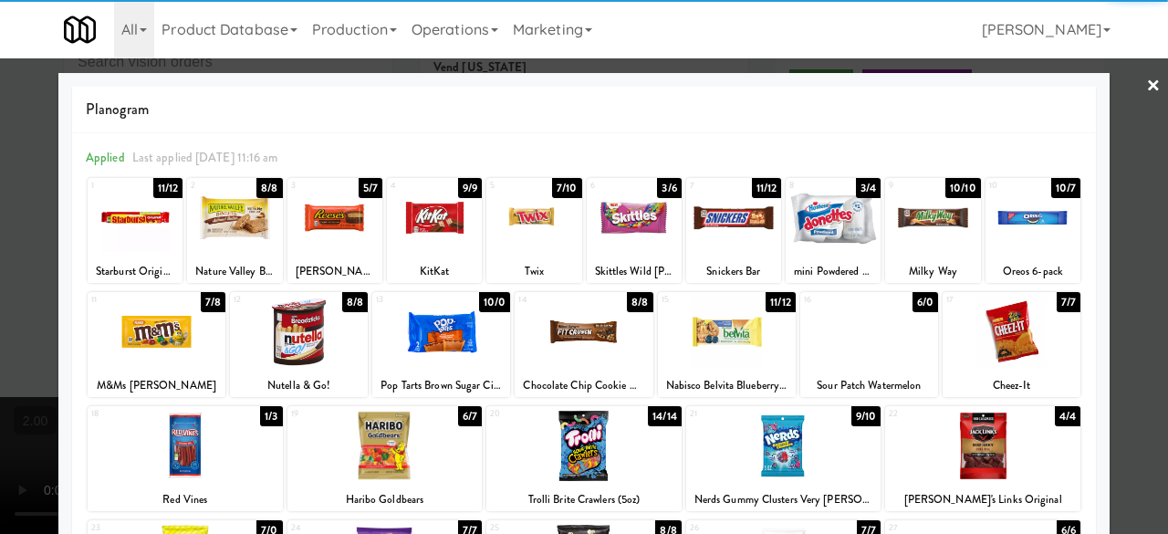
click at [153, 225] on div at bounding box center [135, 218] width 95 height 70
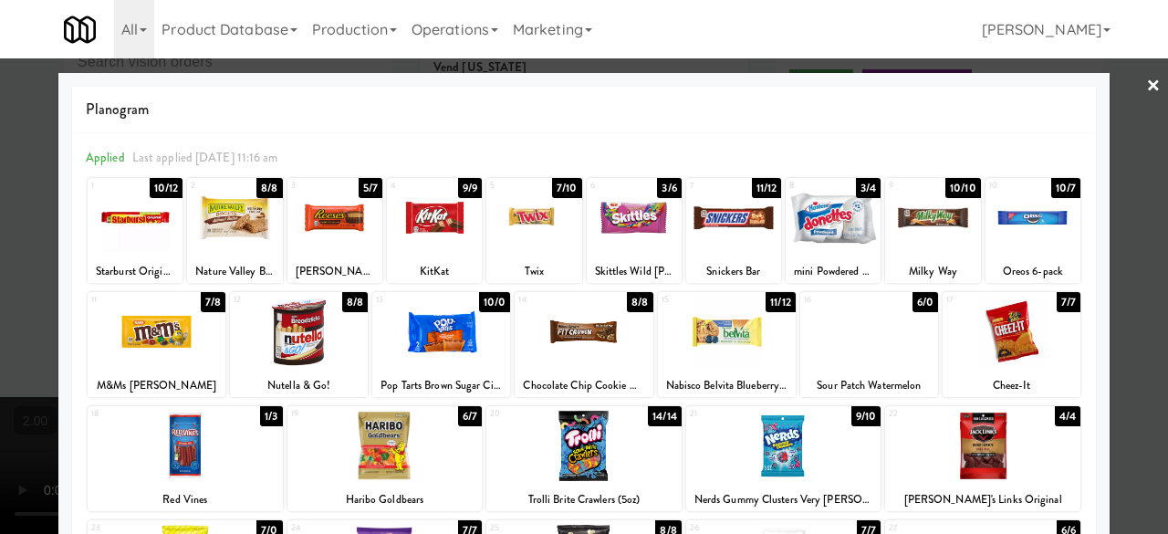
click at [629, 229] on div at bounding box center [634, 218] width 95 height 70
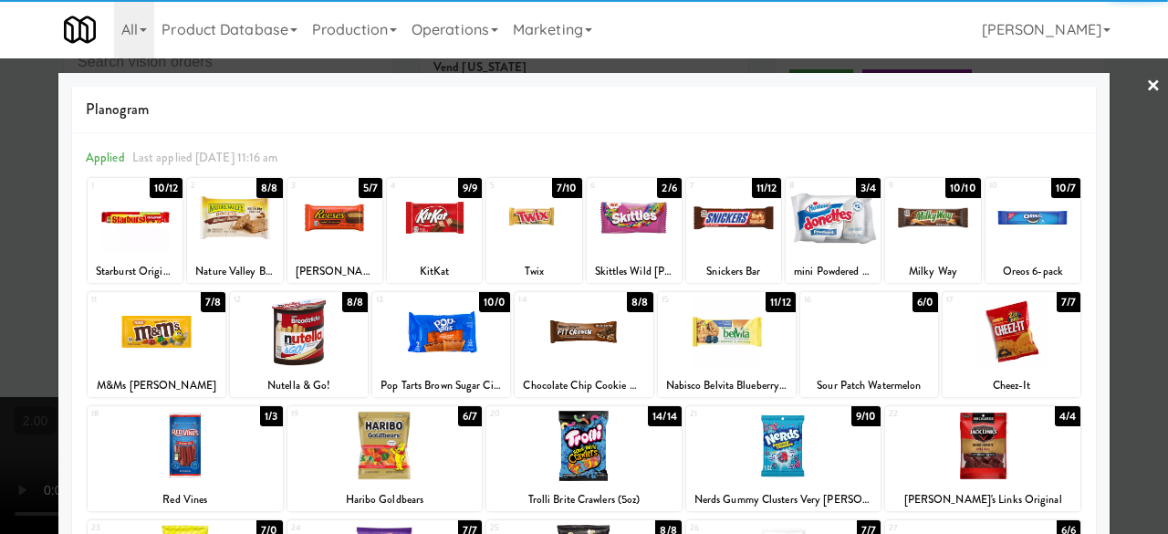
click at [1132, 92] on div at bounding box center [584, 267] width 1168 height 534
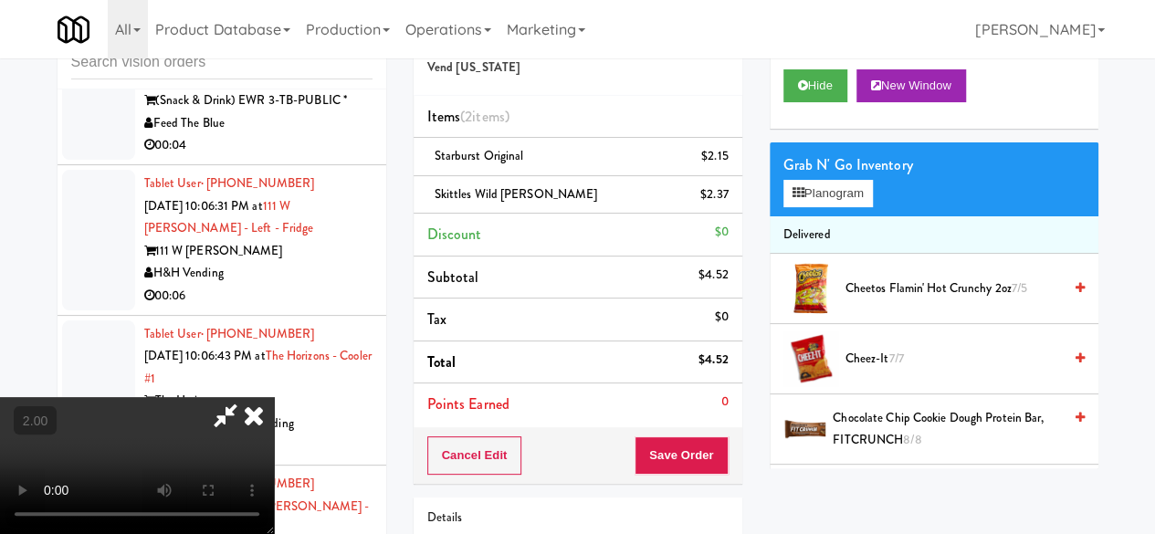
click at [246, 397] on icon at bounding box center [225, 415] width 42 height 37
click at [684, 449] on button "Save Order" at bounding box center [680, 455] width 93 height 38
click at [684, 450] on button "Save Order" at bounding box center [680, 455] width 93 height 38
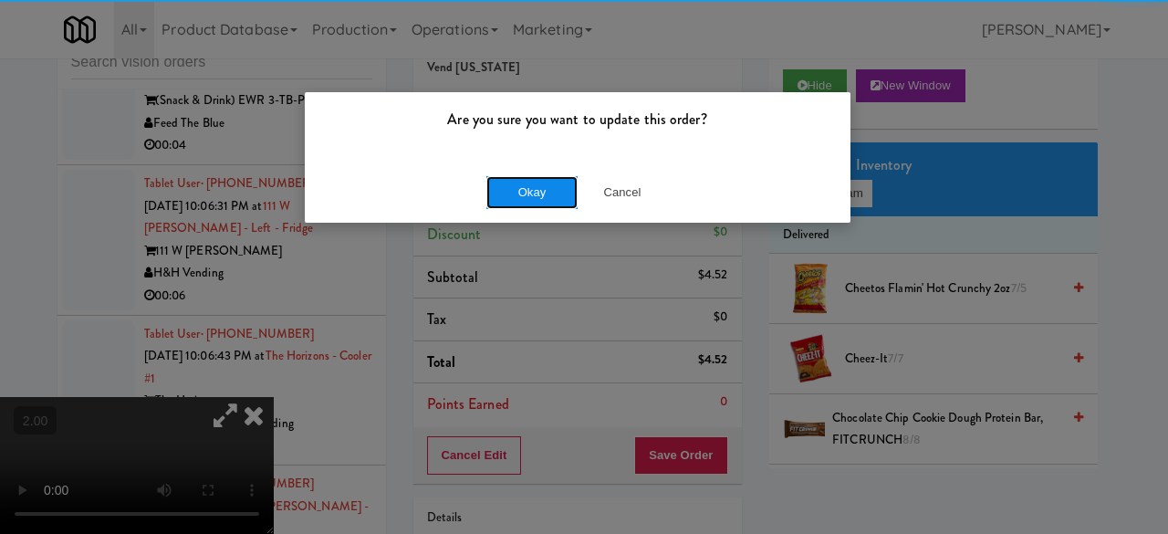
click at [531, 183] on button "Okay" at bounding box center [531, 192] width 91 height 33
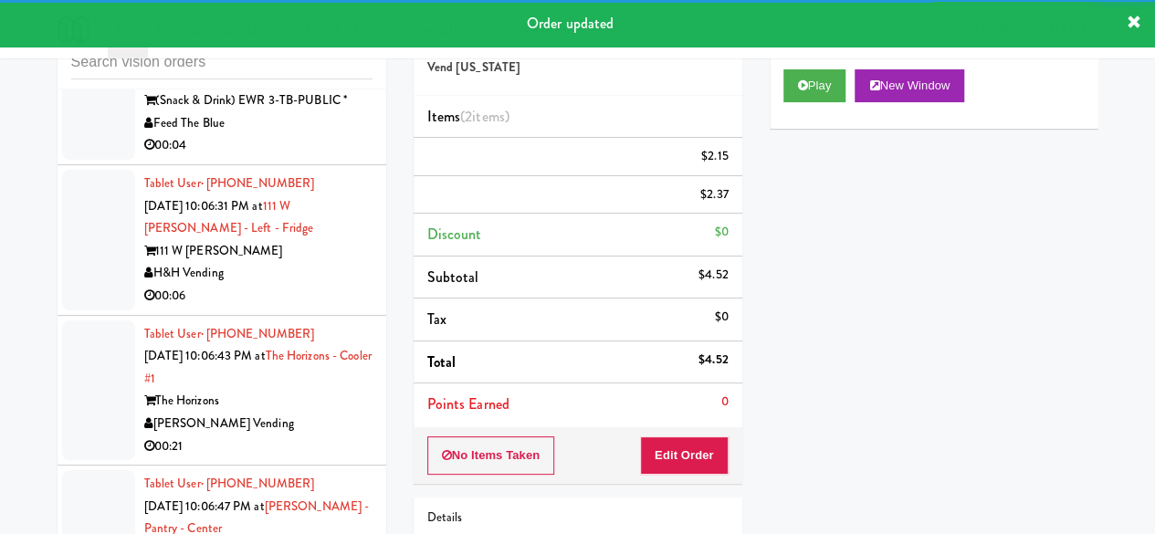
scroll to position [6888, 0]
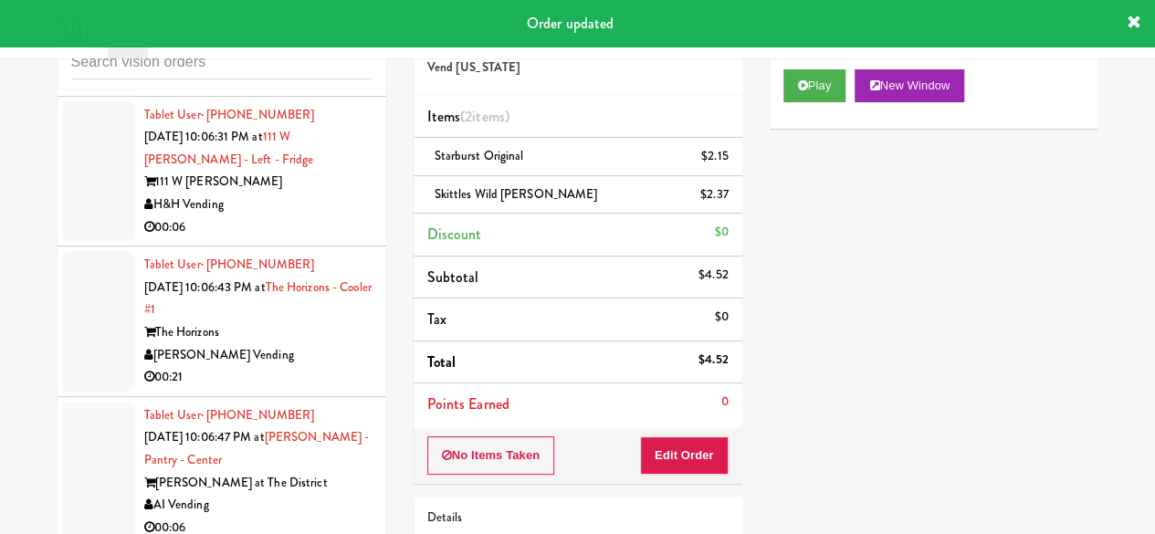
click at [319, 89] on div "00:04" at bounding box center [258, 77] width 228 height 23
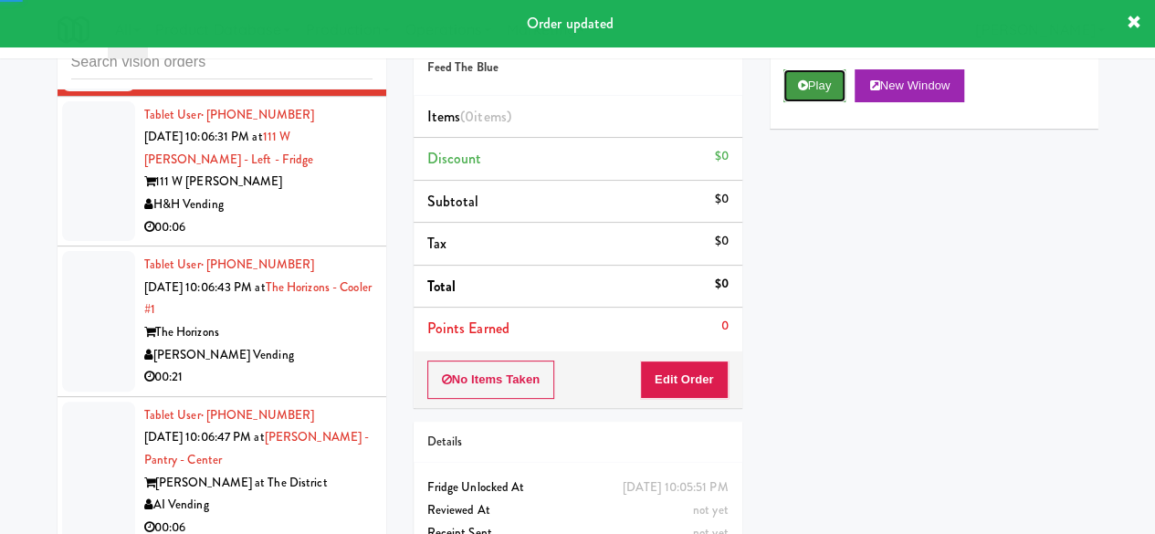
click at [827, 102] on button "Play" at bounding box center [814, 85] width 63 height 33
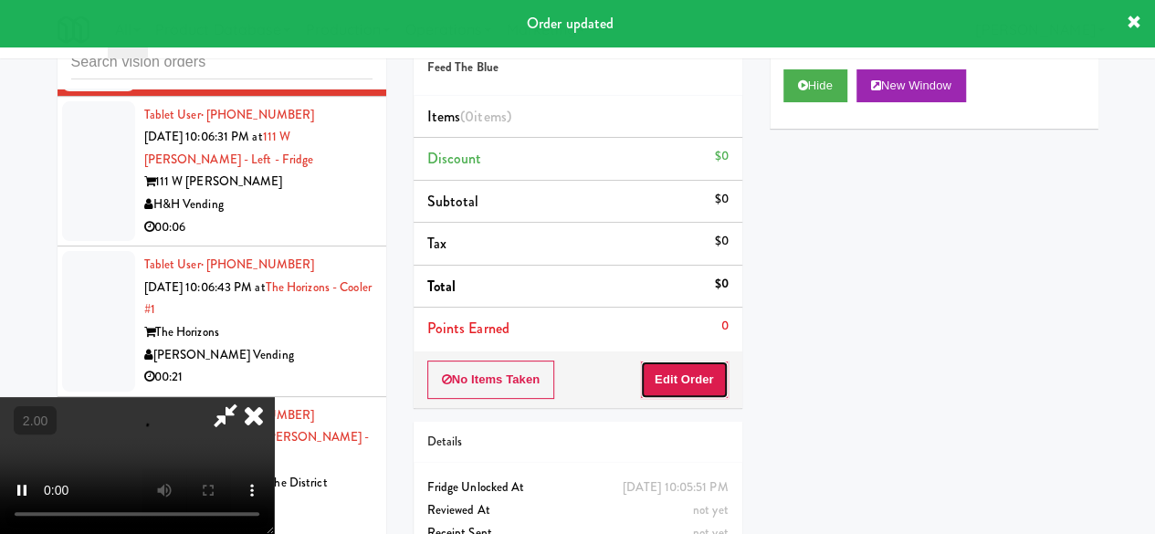
click at [708, 376] on button "Edit Order" at bounding box center [684, 379] width 89 height 38
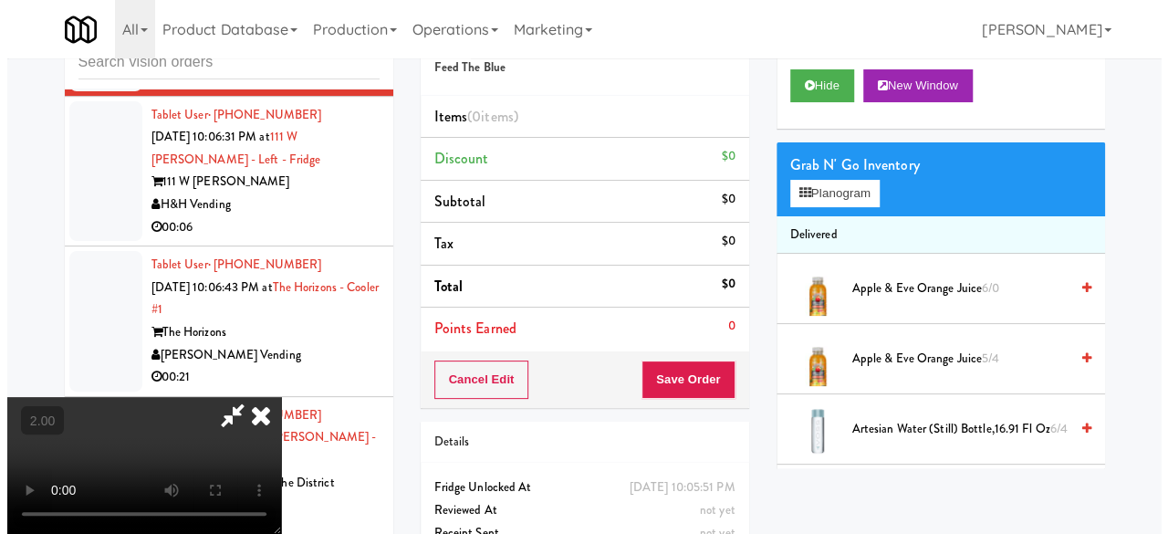
scroll to position [37, 0]
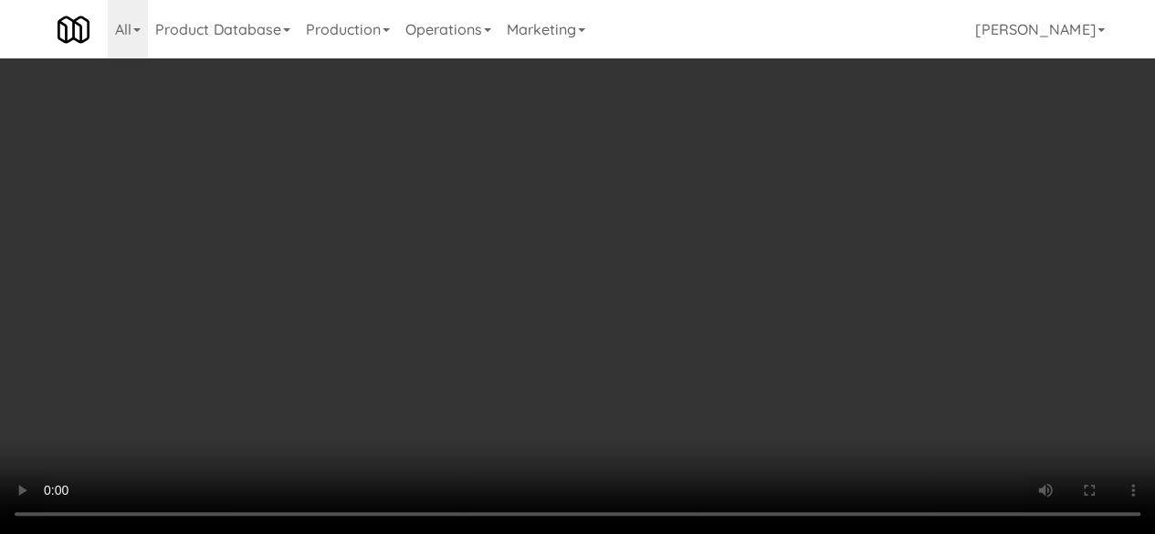
click at [807, 207] on button "Planogram" at bounding box center [827, 193] width 89 height 27
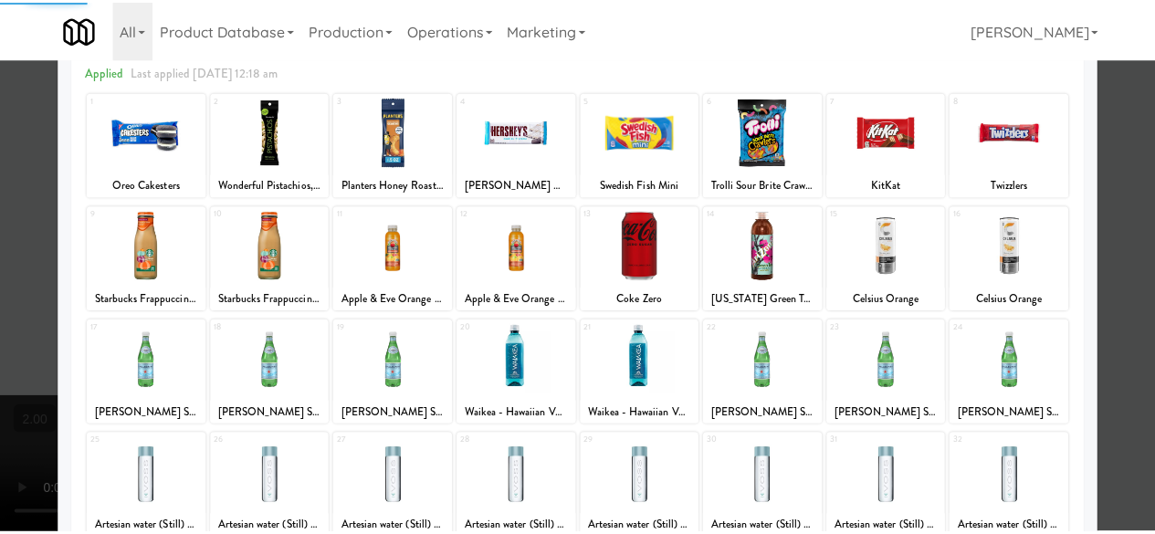
scroll to position [274, 0]
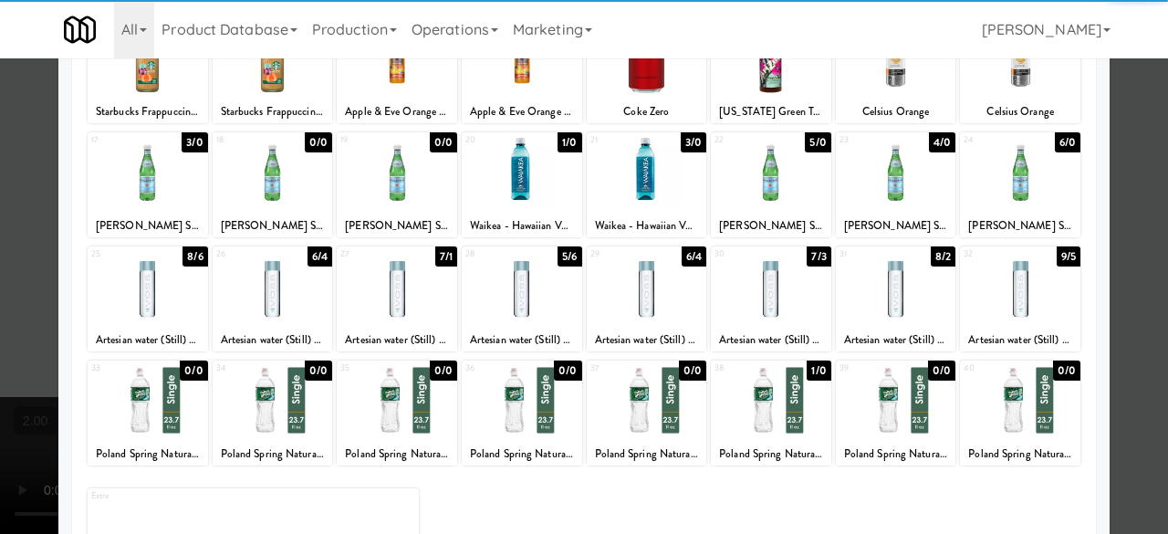
click at [632, 170] on div at bounding box center [647, 172] width 120 height 70
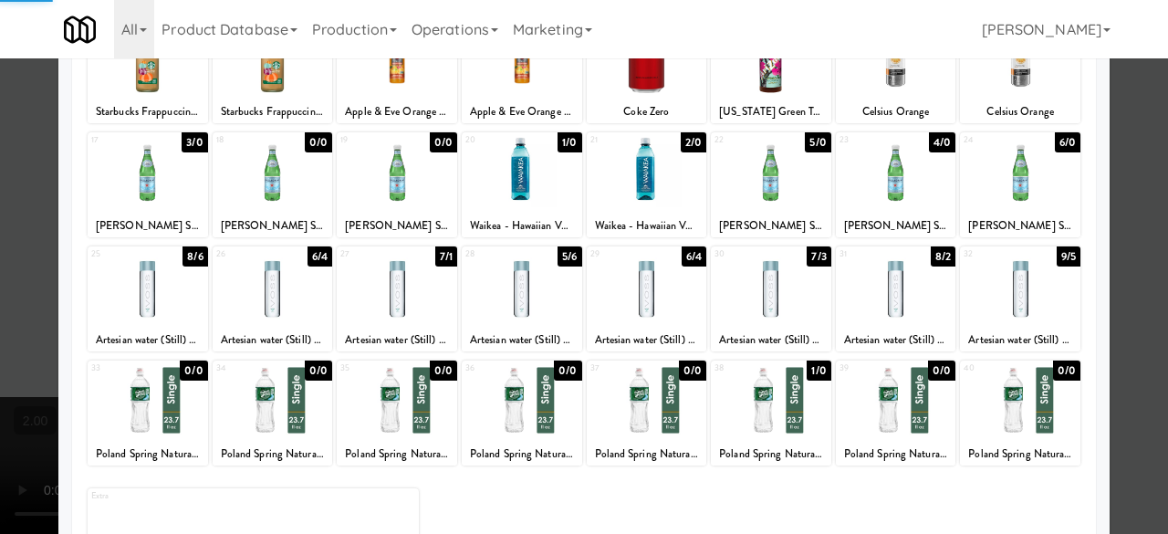
click at [1126, 128] on div at bounding box center [584, 267] width 1168 height 534
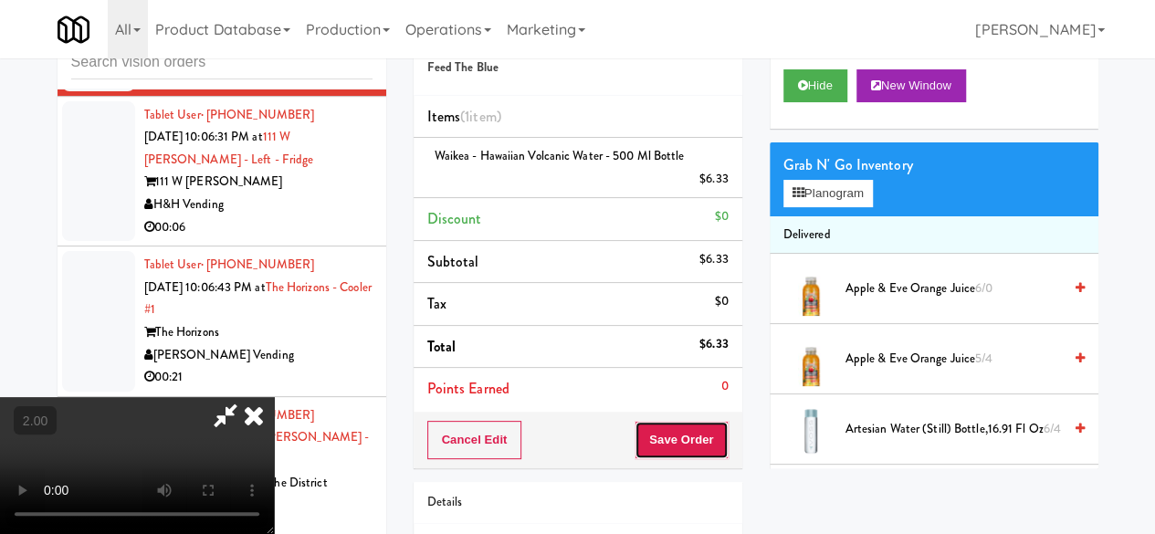
click at [723, 441] on button "Save Order" at bounding box center [680, 440] width 93 height 38
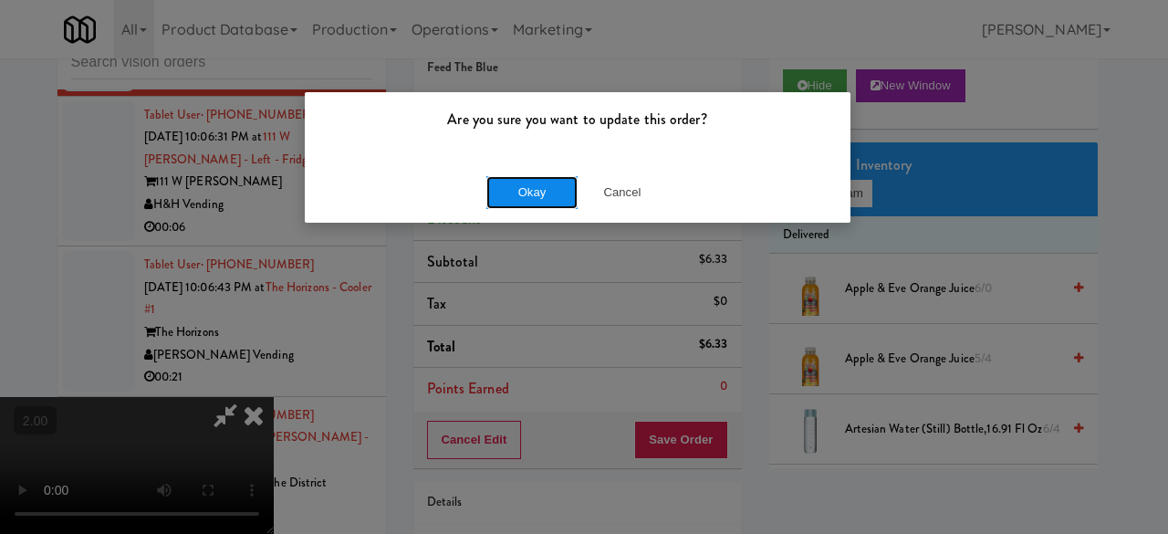
click at [530, 188] on button "Okay" at bounding box center [531, 192] width 91 height 33
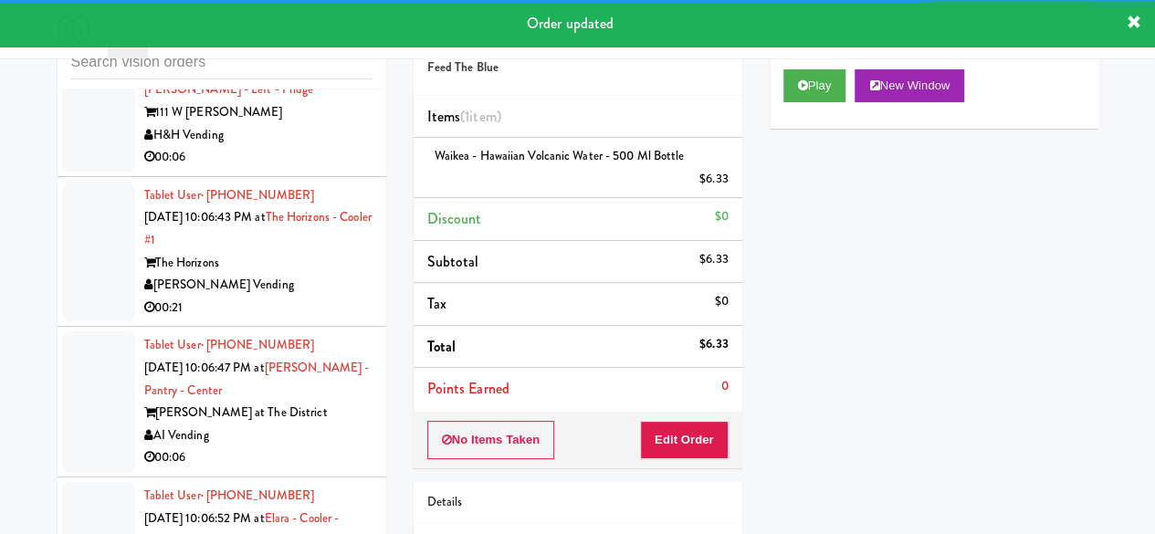
scroll to position [7070, 0]
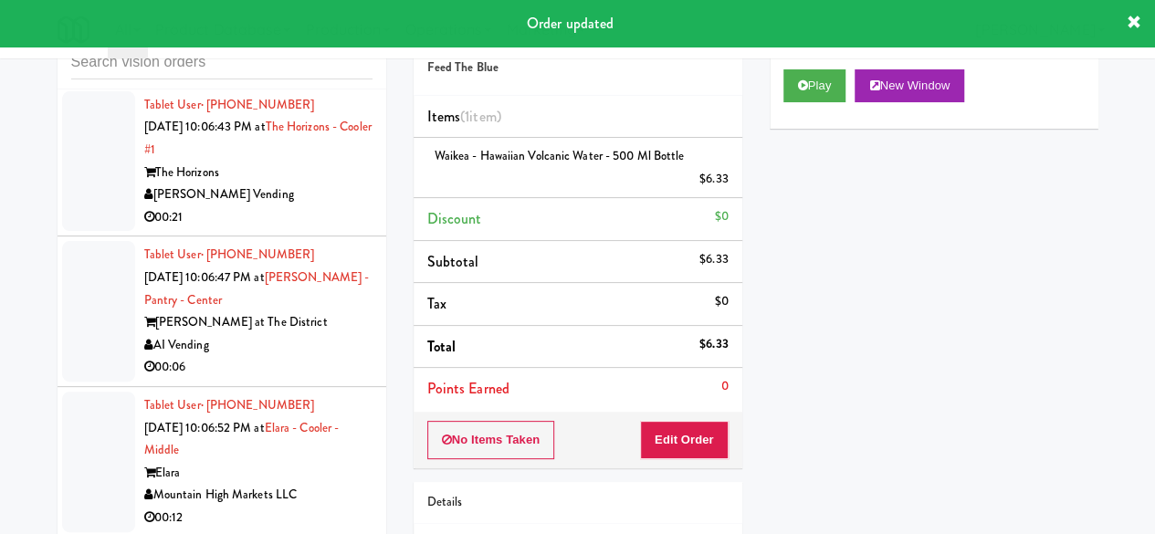
click at [318, 57] on div "H&H Vending" at bounding box center [258, 45] width 228 height 23
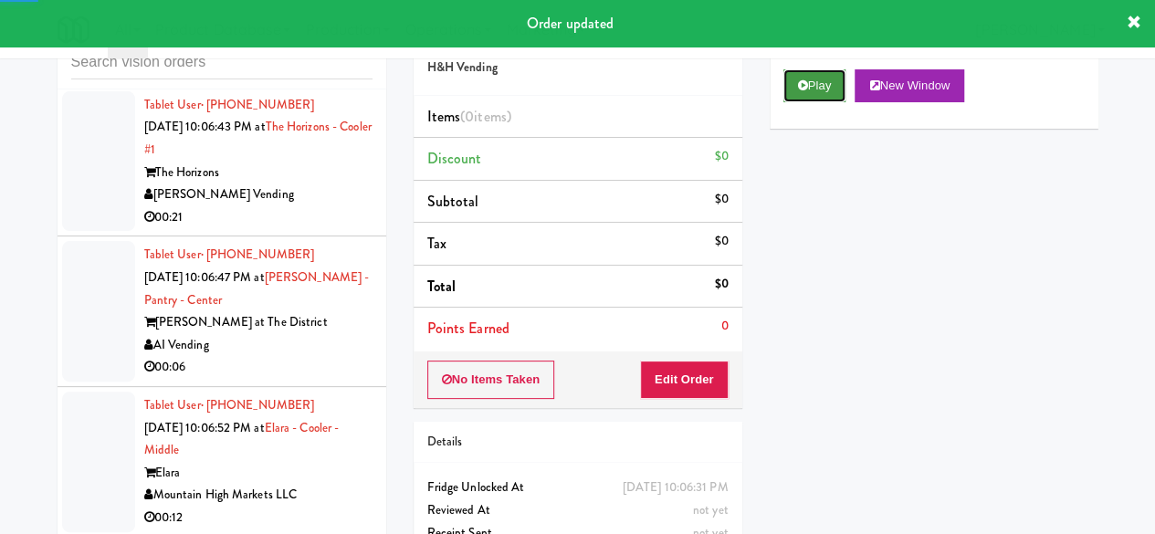
click at [813, 102] on button "Play" at bounding box center [814, 85] width 63 height 33
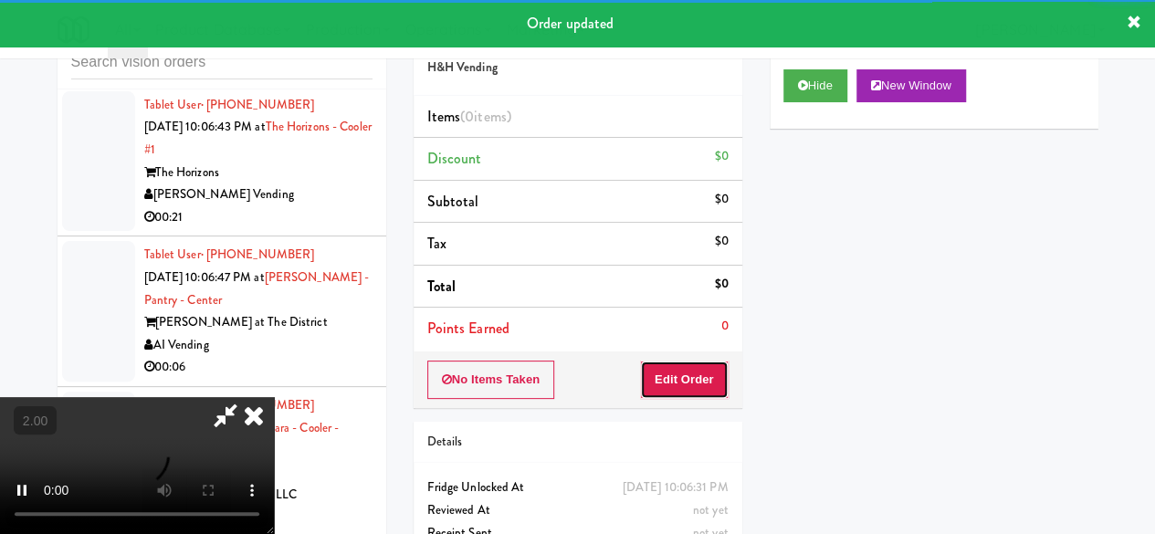
click at [684, 389] on button "Edit Order" at bounding box center [684, 379] width 89 height 38
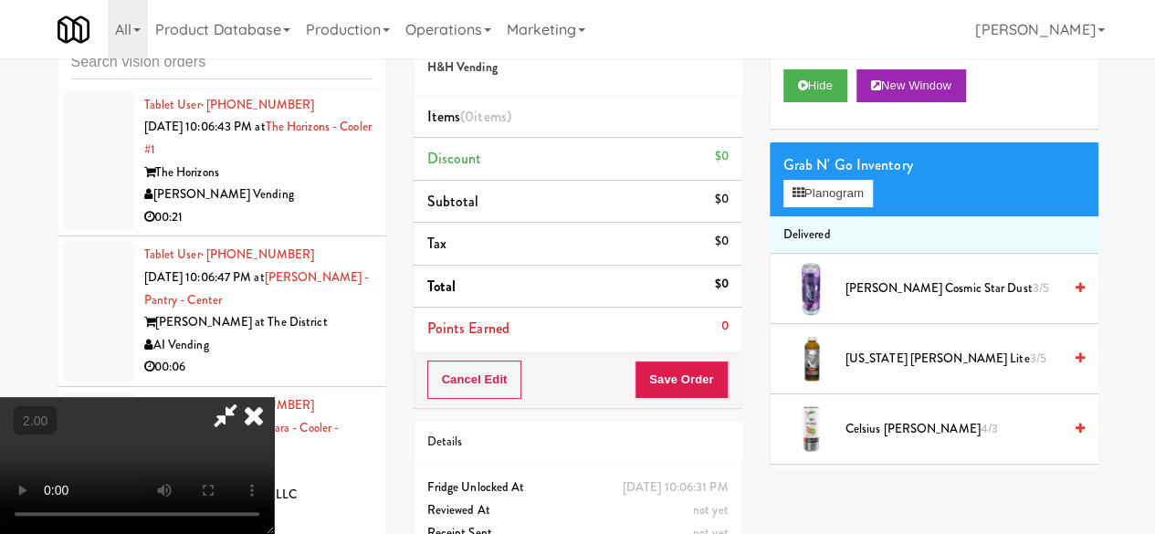
scroll to position [37, 0]
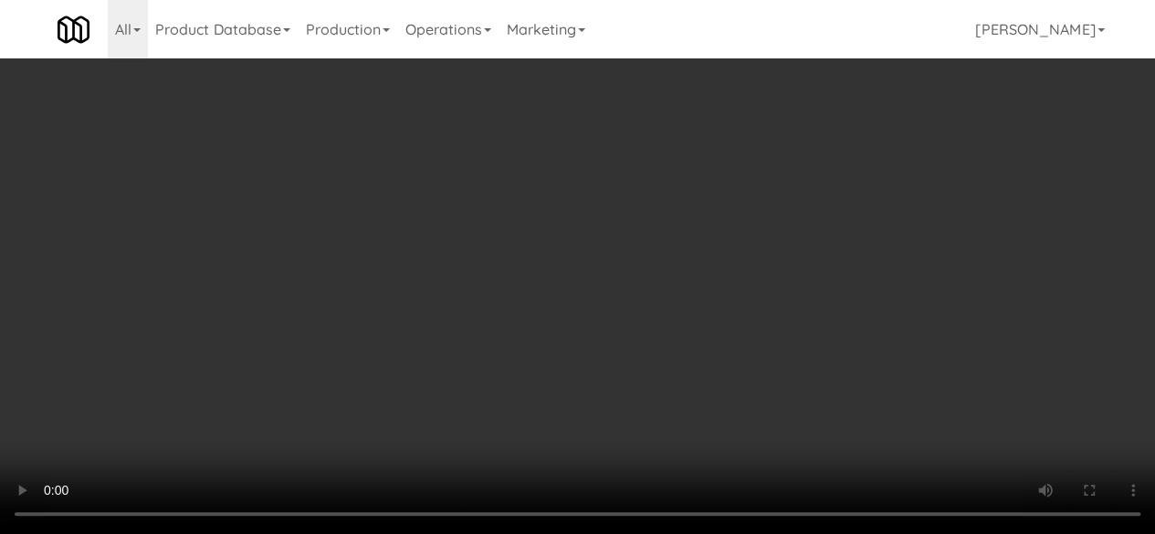
click at [801, 207] on button "Planogram" at bounding box center [827, 193] width 89 height 27
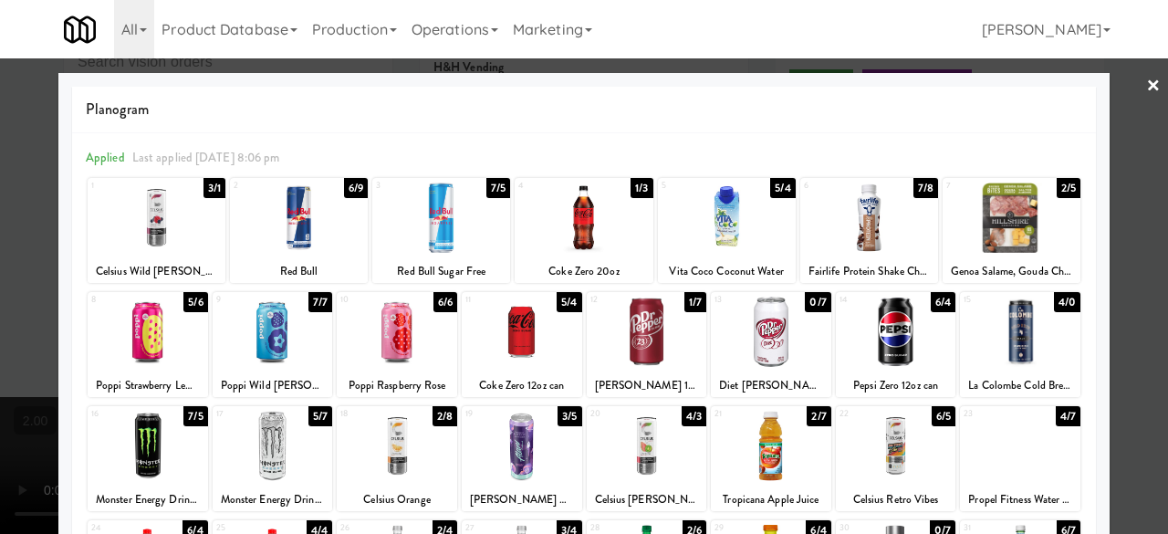
click at [634, 329] on div at bounding box center [647, 332] width 120 height 70
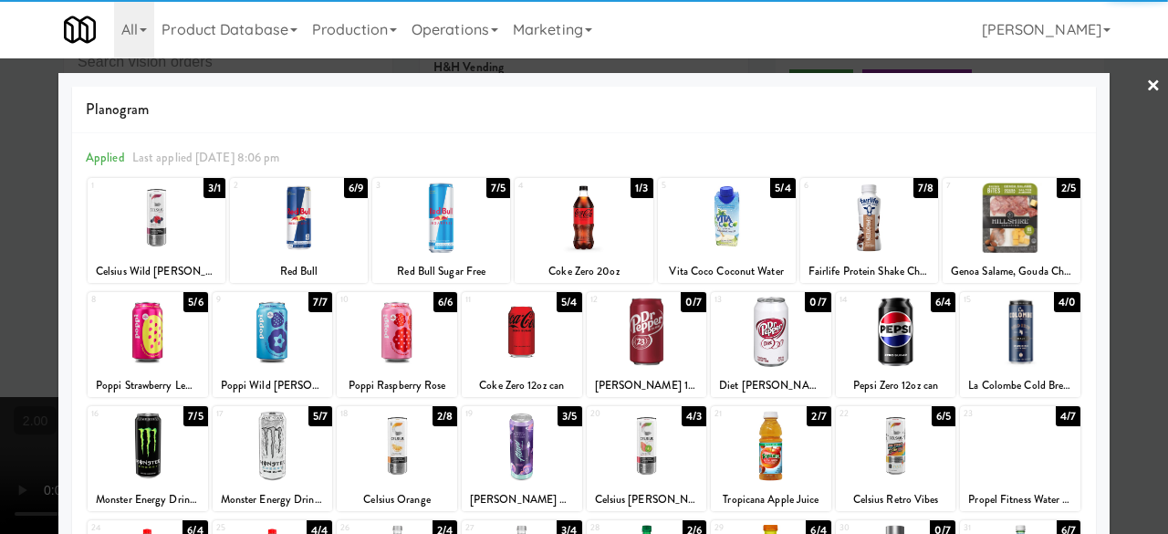
click at [1138, 231] on div at bounding box center [584, 267] width 1168 height 534
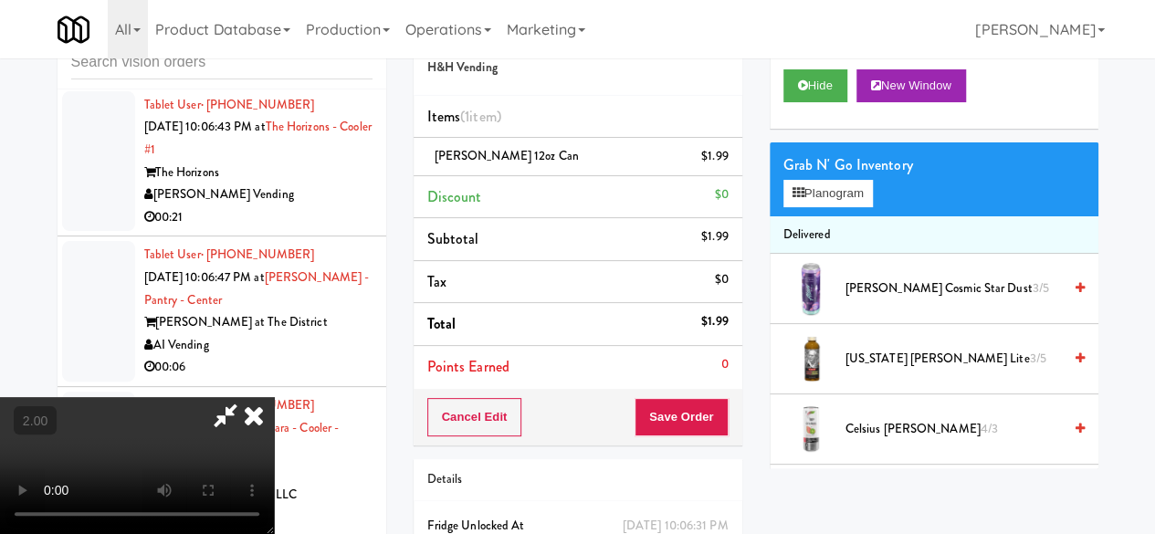
scroll to position [37, 0]
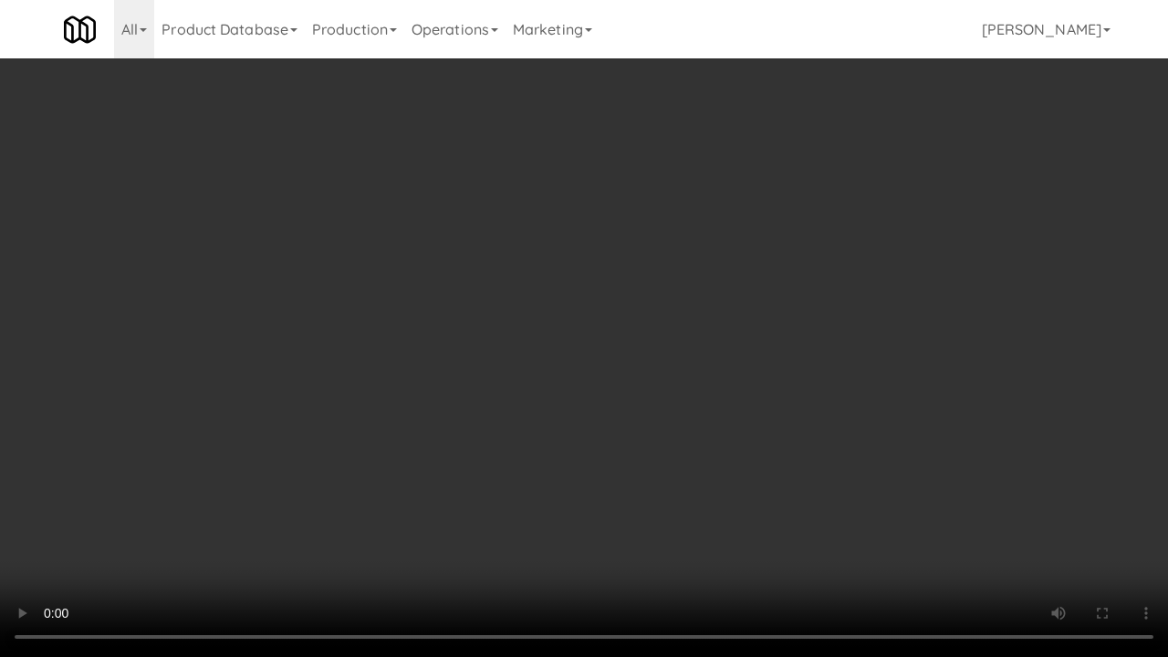
click at [573, 434] on video at bounding box center [584, 328] width 1168 height 657
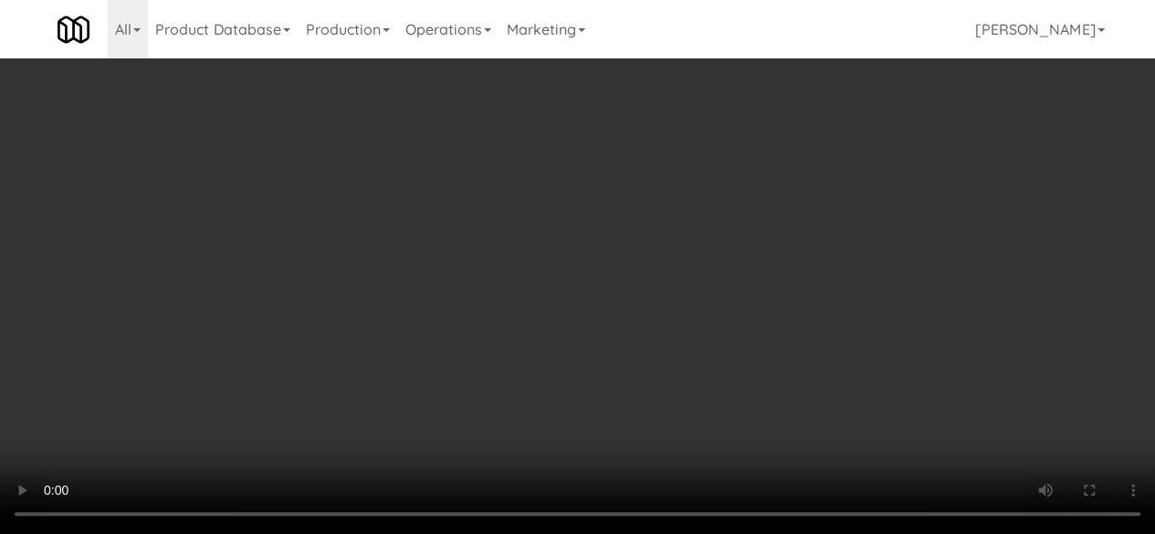
click at [717, 416] on button "Save Order" at bounding box center [680, 417] width 93 height 38
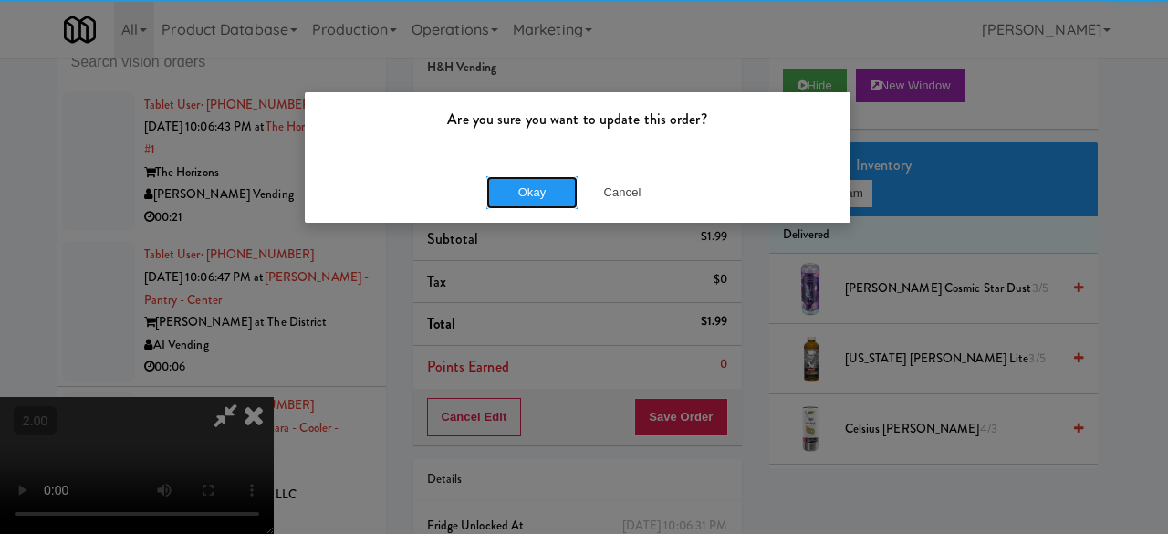
click at [496, 195] on button "Okay" at bounding box center [531, 192] width 91 height 33
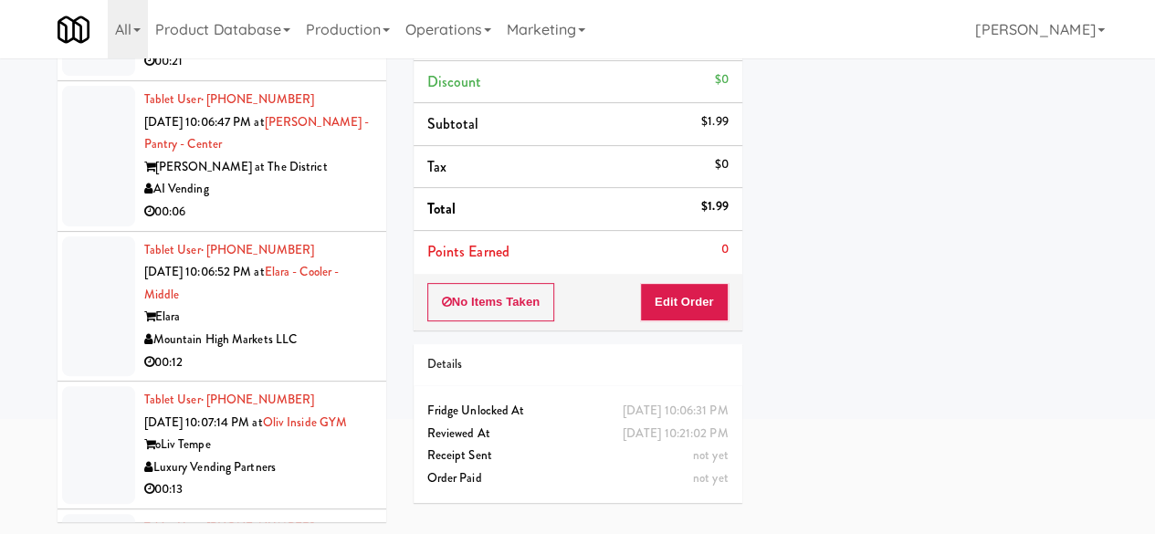
scroll to position [7162, 0]
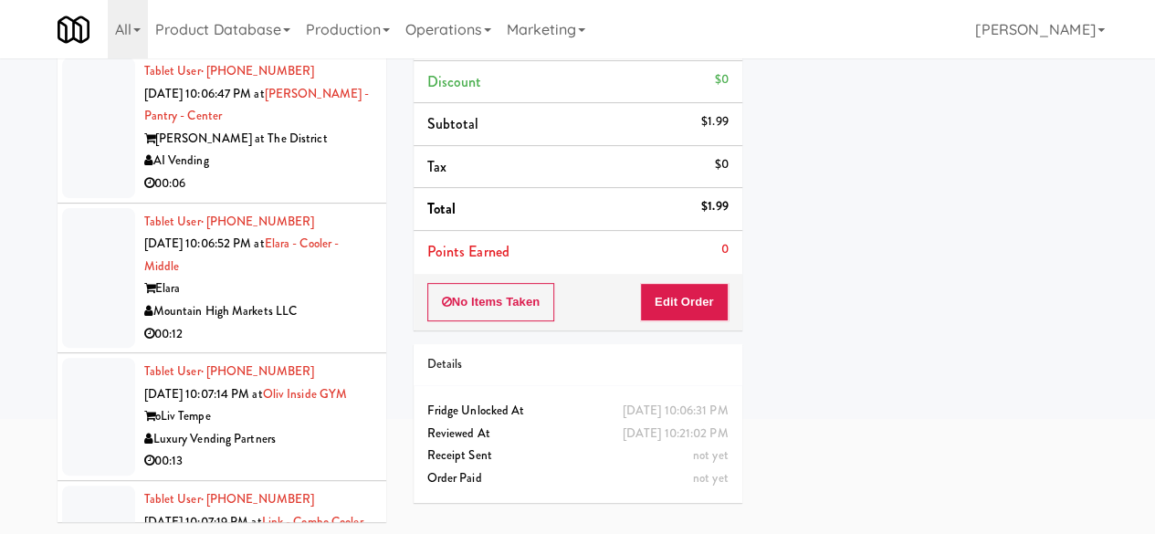
click at [278, 45] on div "00:21" at bounding box center [258, 33] width 228 height 23
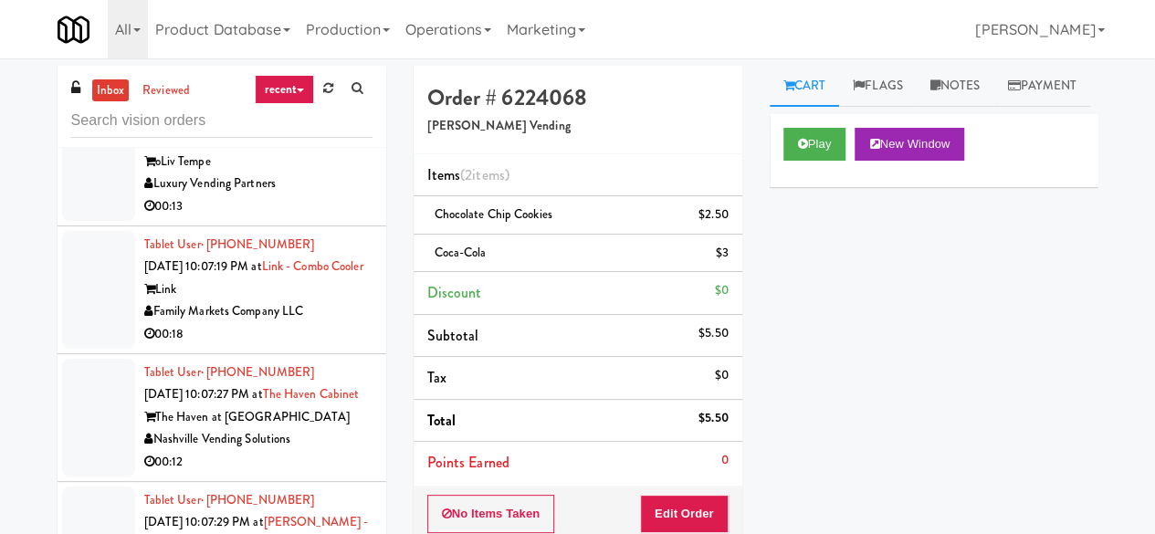
scroll to position [7709, 0]
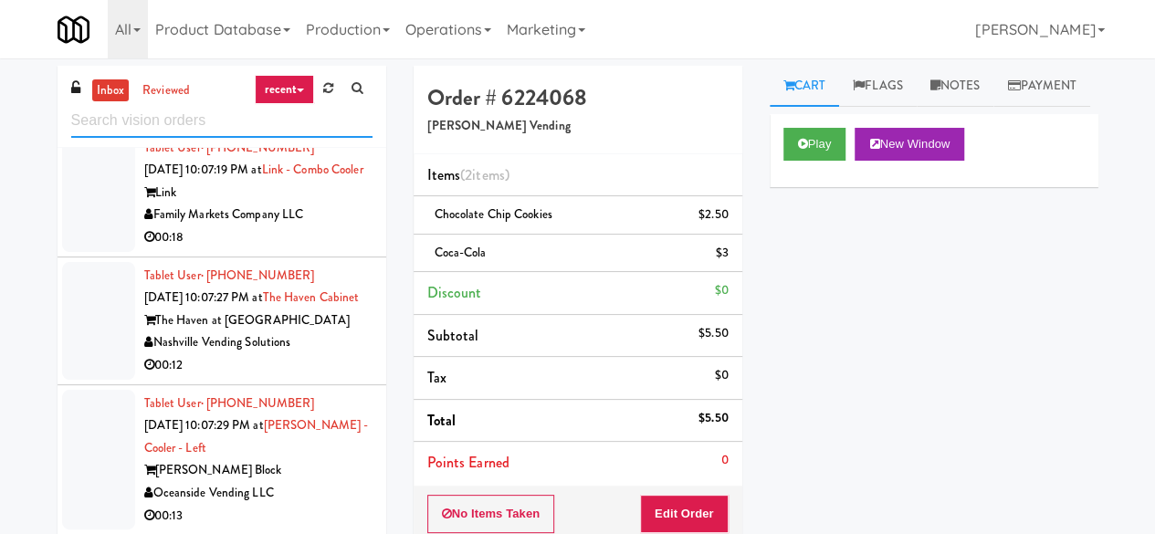
click at [194, 131] on input "text" at bounding box center [221, 121] width 301 height 34
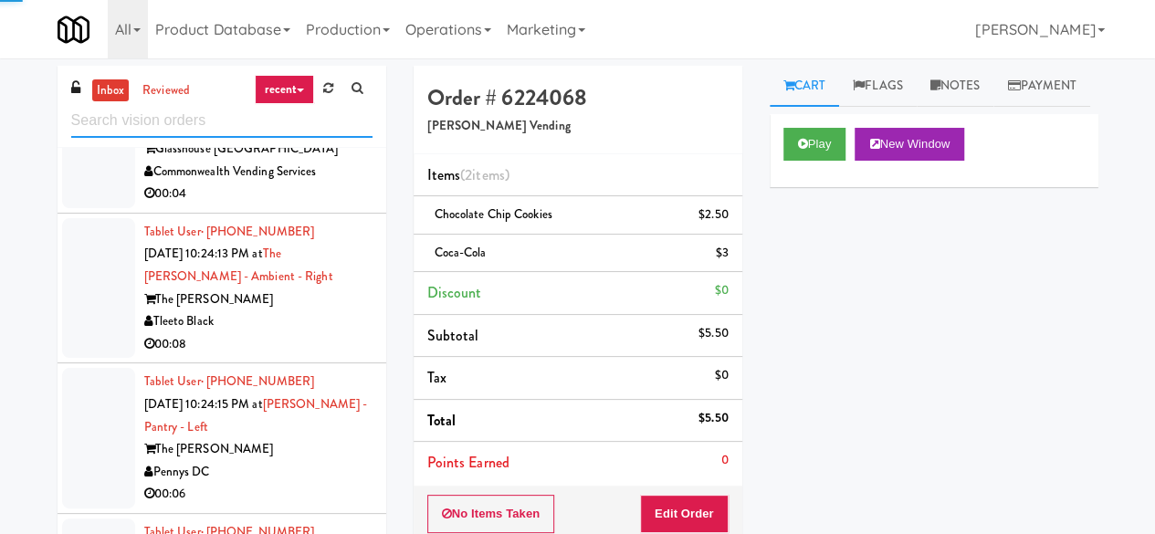
scroll to position [4746, 0]
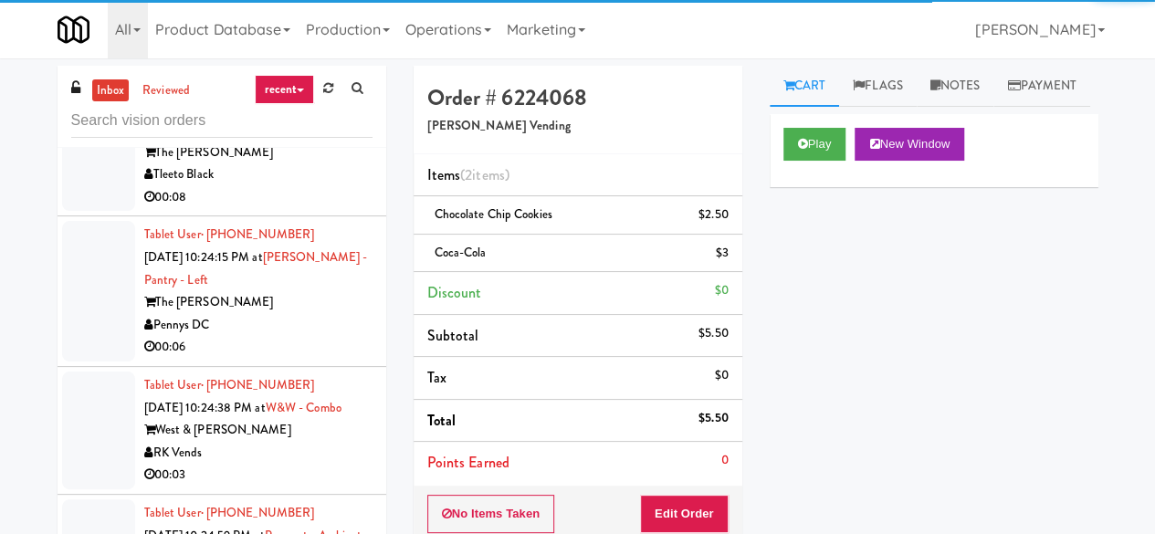
click at [298, 186] on div "Tleeto Black" at bounding box center [258, 174] width 228 height 23
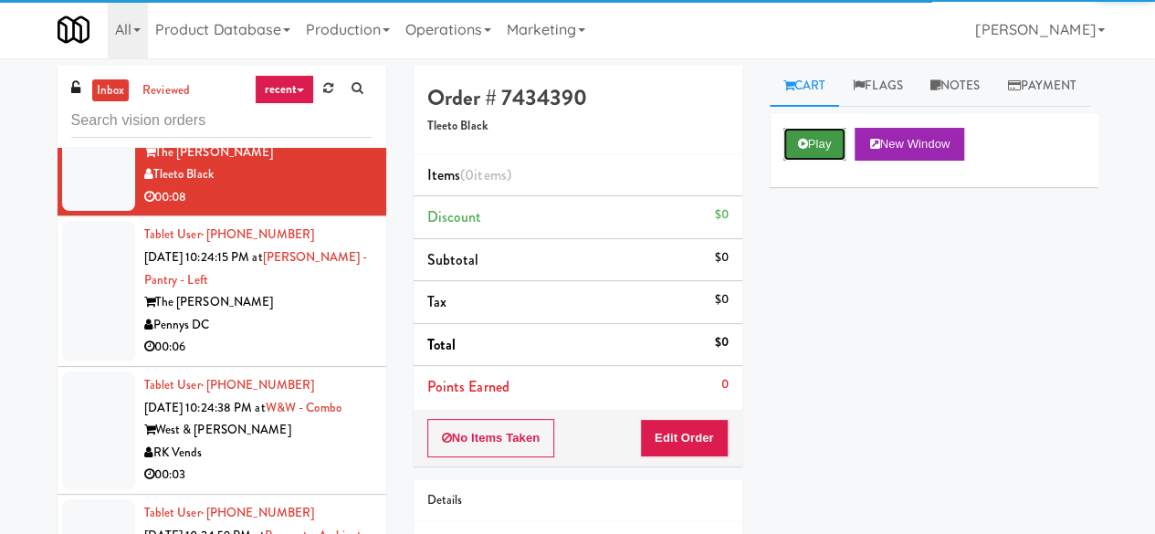
click at [810, 161] on button "Play" at bounding box center [814, 144] width 63 height 33
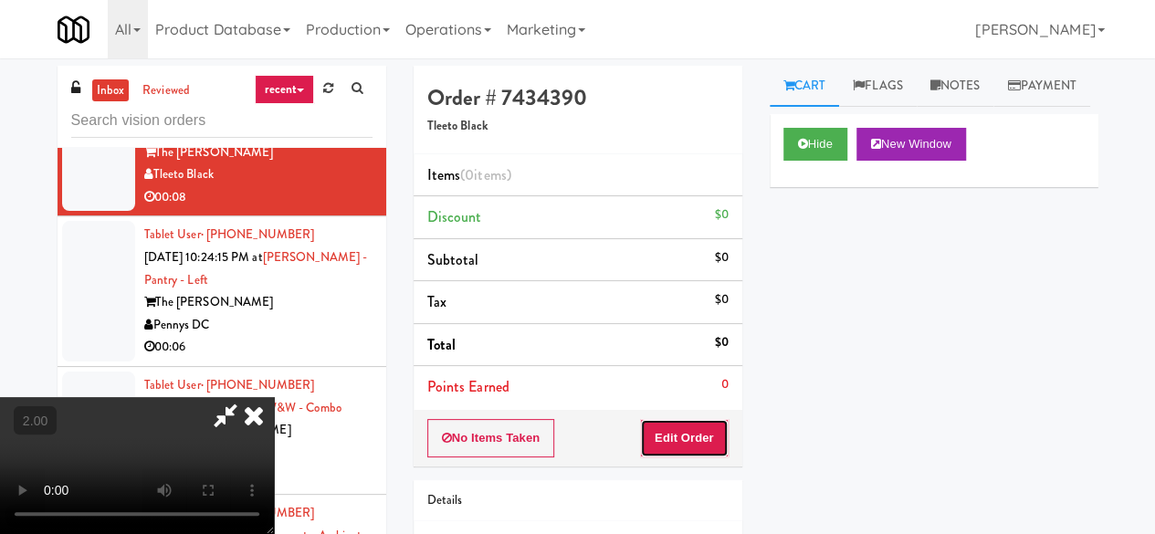
click at [682, 430] on button "Edit Order" at bounding box center [684, 438] width 89 height 38
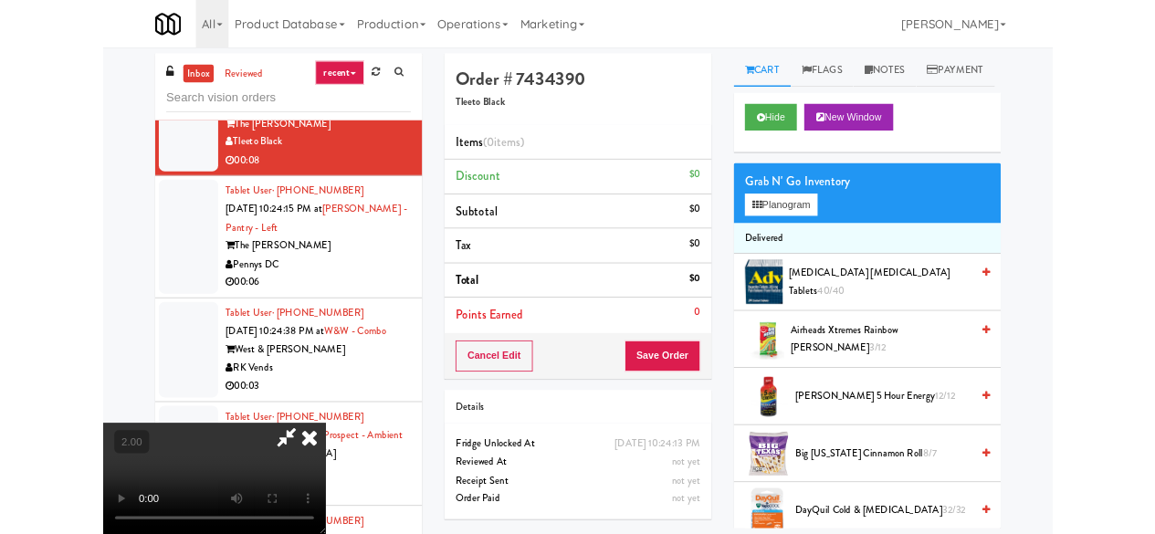
scroll to position [37, 0]
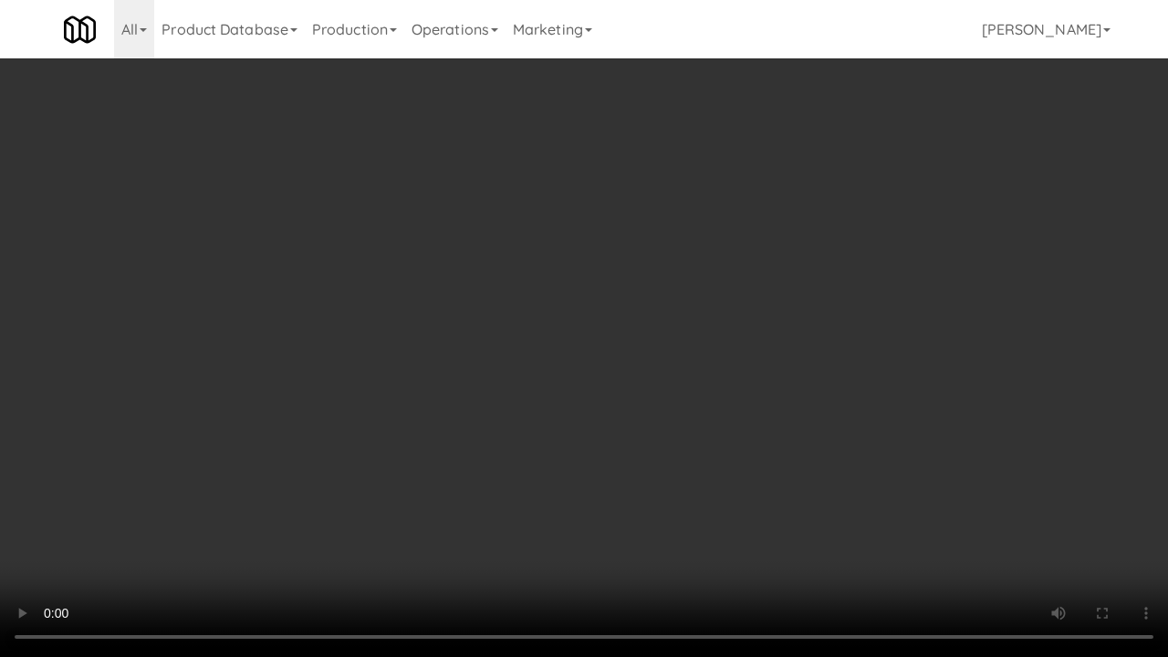
click at [737, 350] on video at bounding box center [584, 328] width 1168 height 657
click at [707, 301] on video at bounding box center [584, 328] width 1168 height 657
click at [701, 292] on video at bounding box center [584, 328] width 1168 height 657
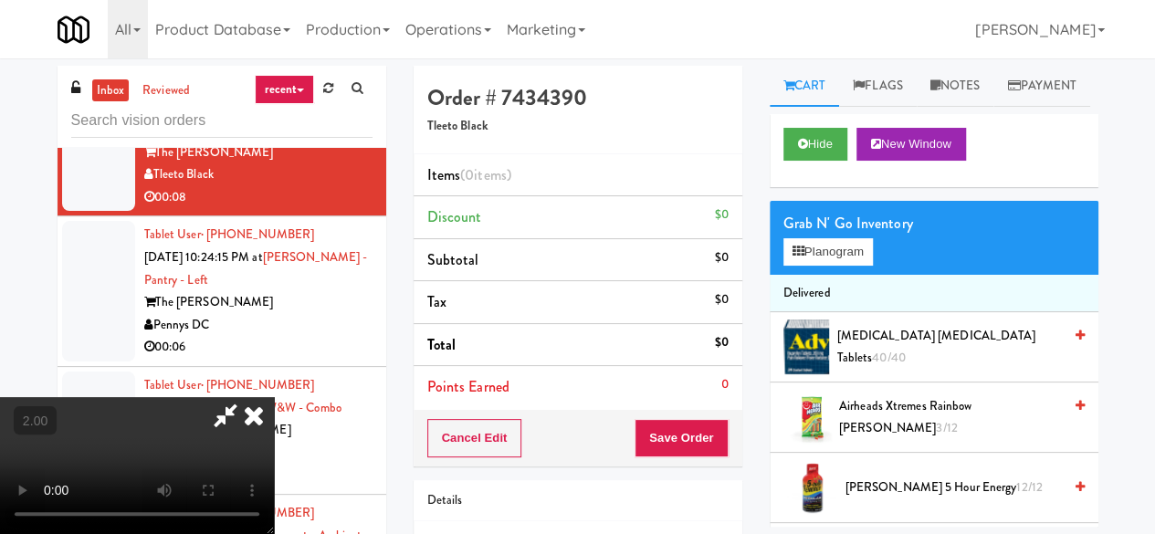
click at [274, 397] on video at bounding box center [137, 465] width 274 height 137
click at [814, 266] on button "Planogram" at bounding box center [827, 251] width 89 height 27
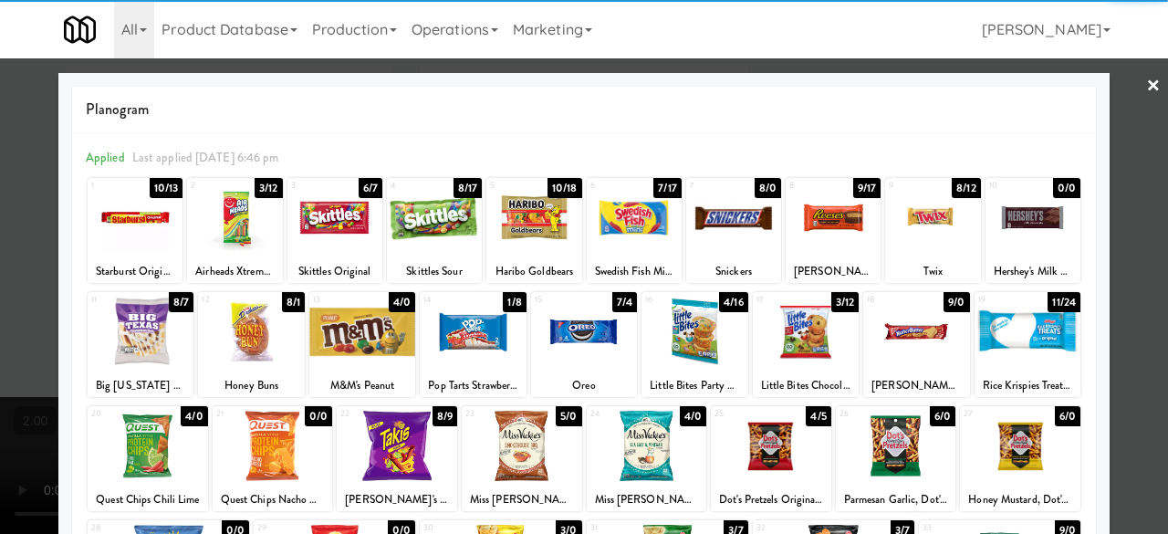
click at [346, 237] on div at bounding box center [334, 218] width 95 height 70
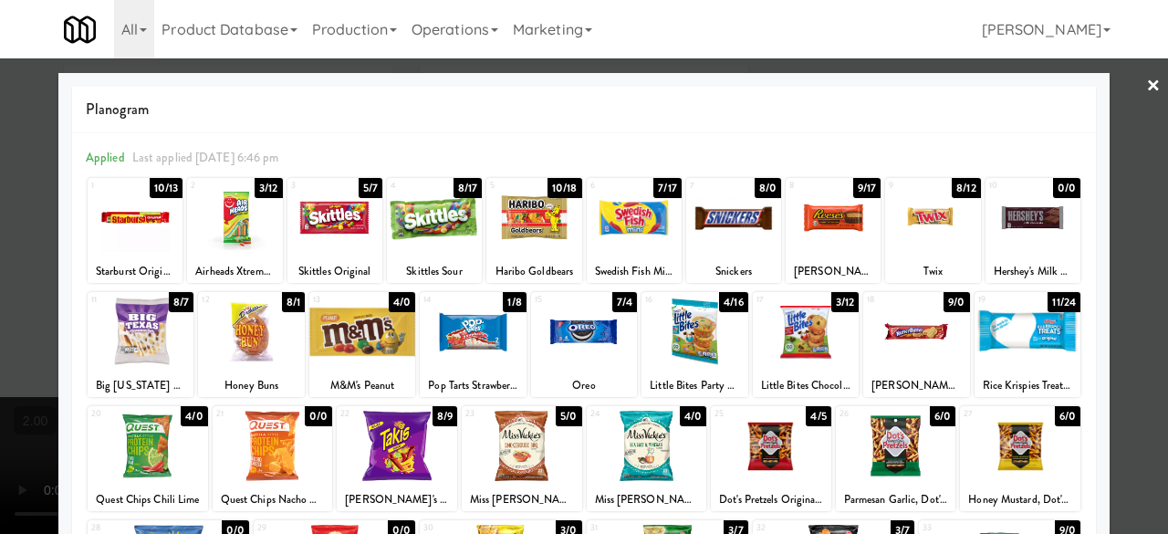
click at [714, 246] on div at bounding box center [733, 218] width 95 height 70
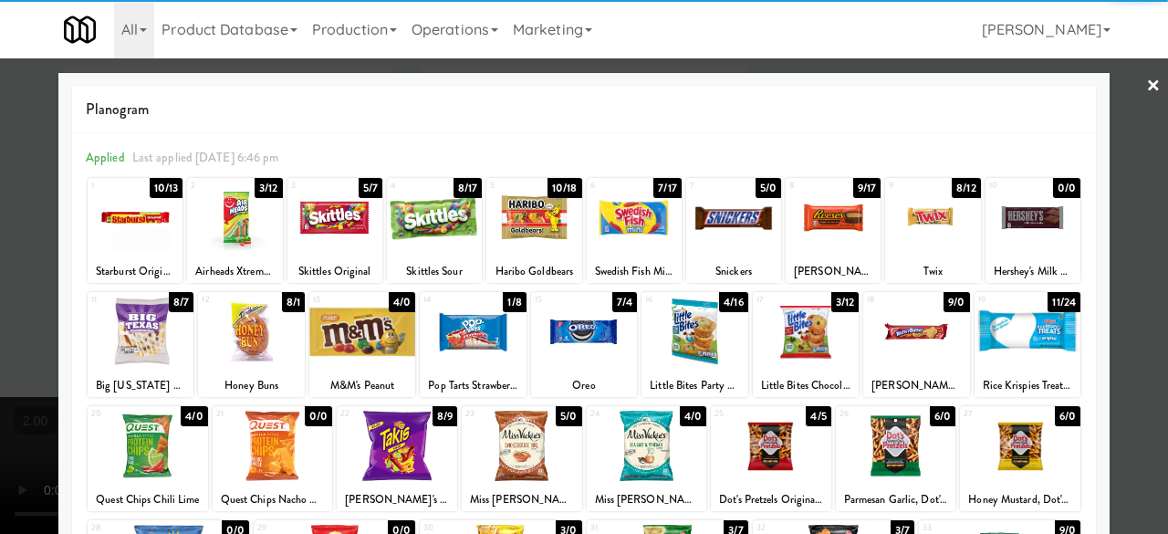
click at [1146, 84] on link "×" at bounding box center [1153, 86] width 15 height 57
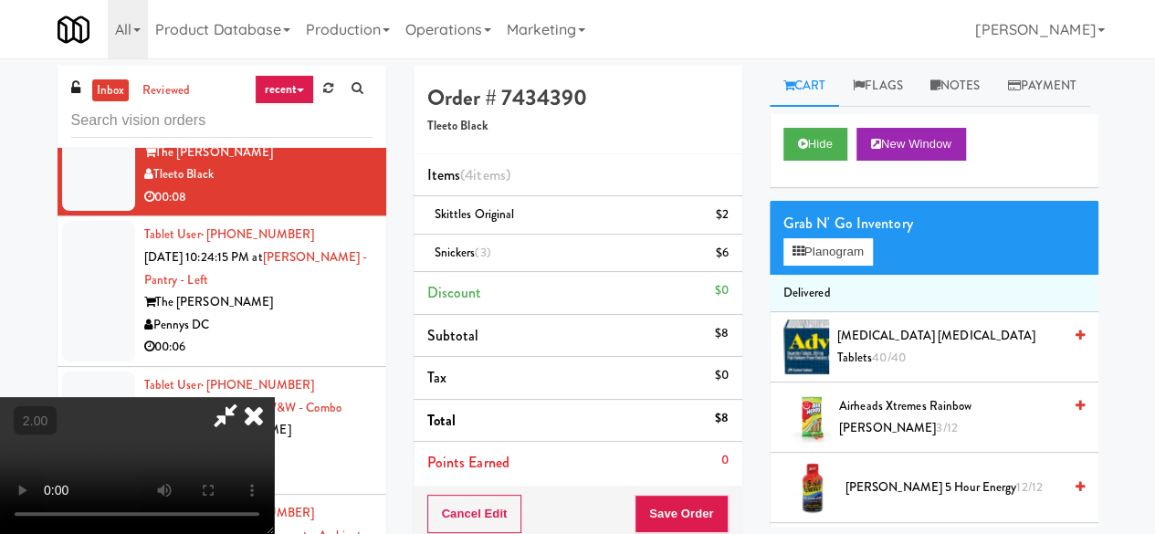
click at [246, 397] on icon at bounding box center [225, 415] width 42 height 37
drag, startPoint x: 697, startPoint y: 523, endPoint x: 692, endPoint y: 510, distance: 13.9
click at [697, 522] on button "Save Order" at bounding box center [680, 514] width 93 height 38
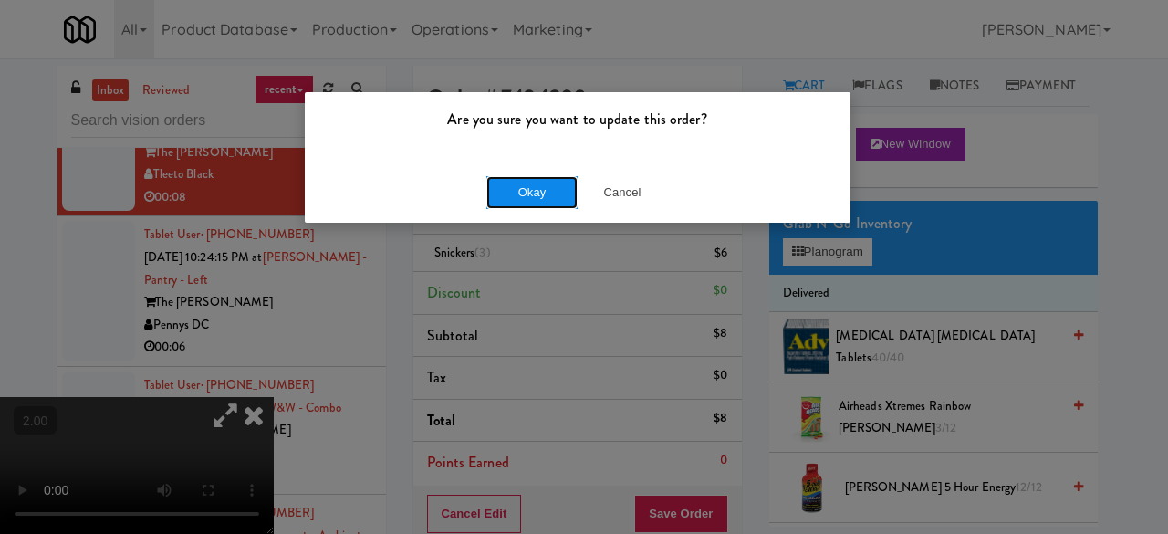
click at [526, 183] on button "Okay" at bounding box center [531, 192] width 91 height 33
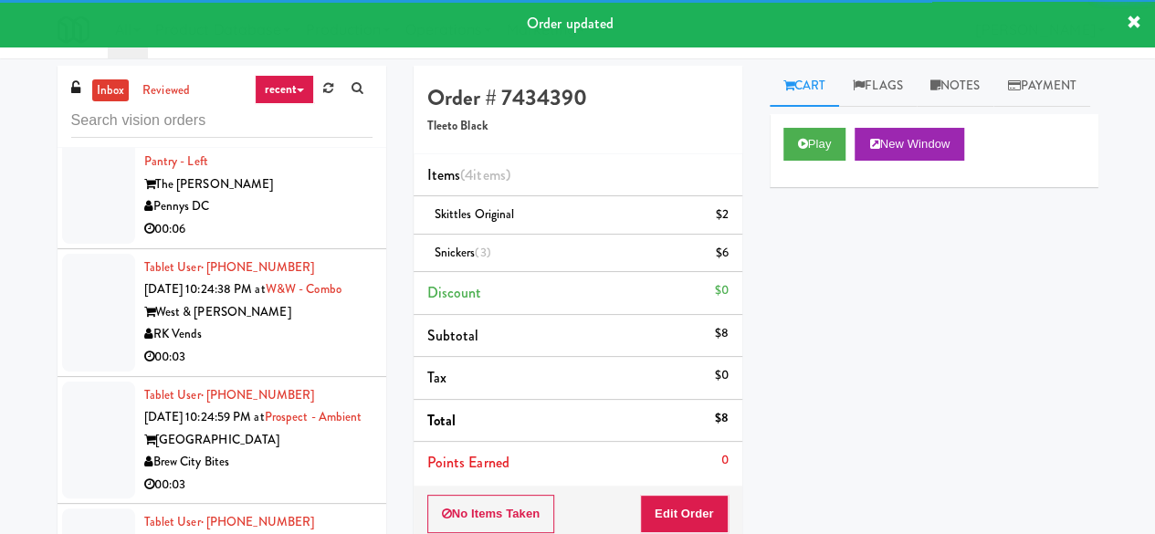
scroll to position [4928, 0]
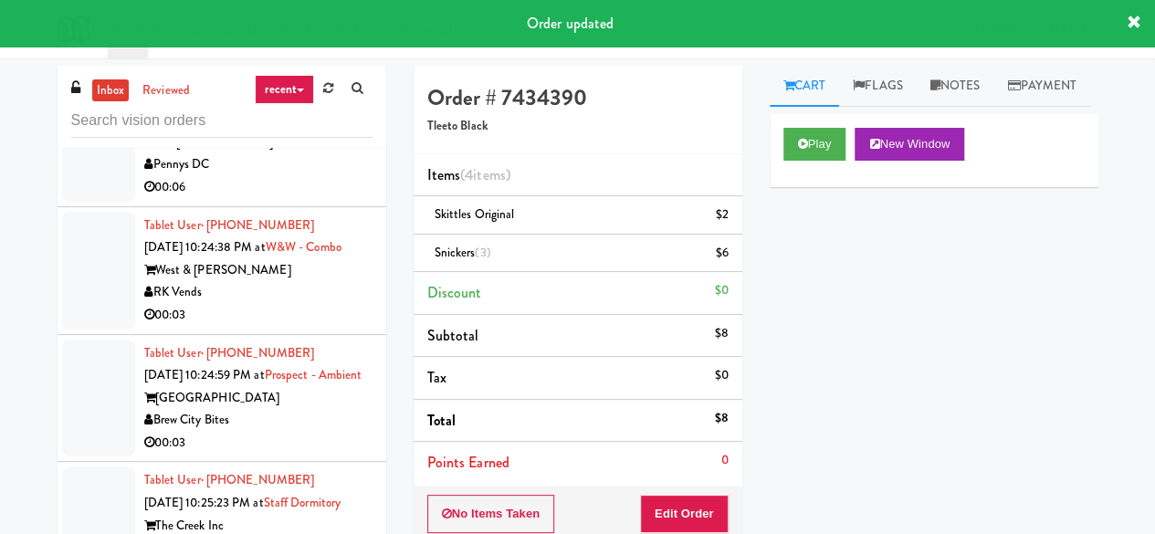
click at [281, 176] on div "Pennys DC" at bounding box center [258, 164] width 228 height 23
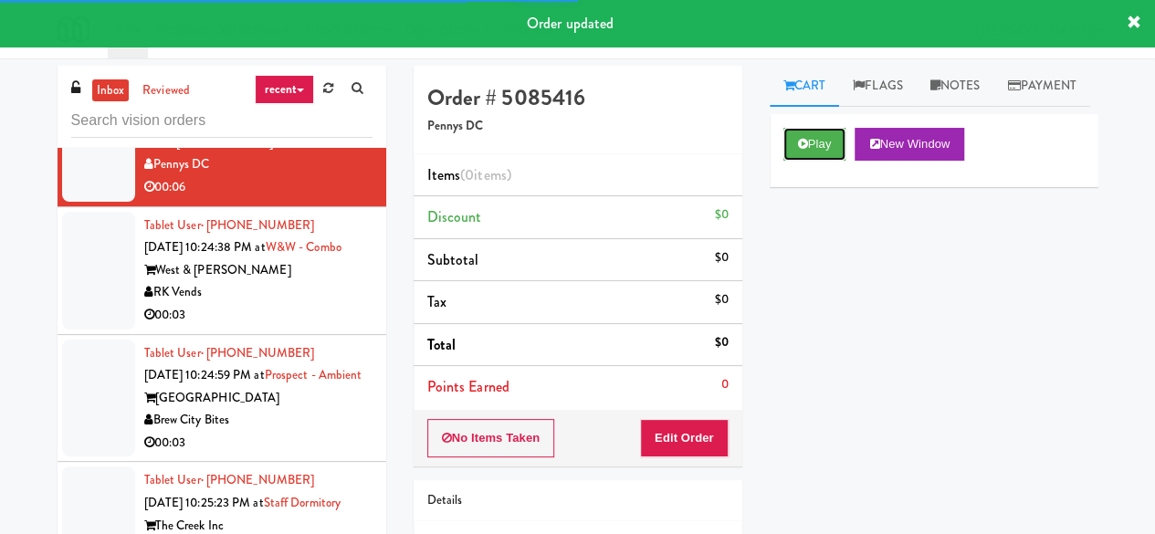
drag, startPoint x: 785, startPoint y: 181, endPoint x: 779, endPoint y: 209, distance: 28.8
click at [786, 161] on button "Play" at bounding box center [814, 144] width 63 height 33
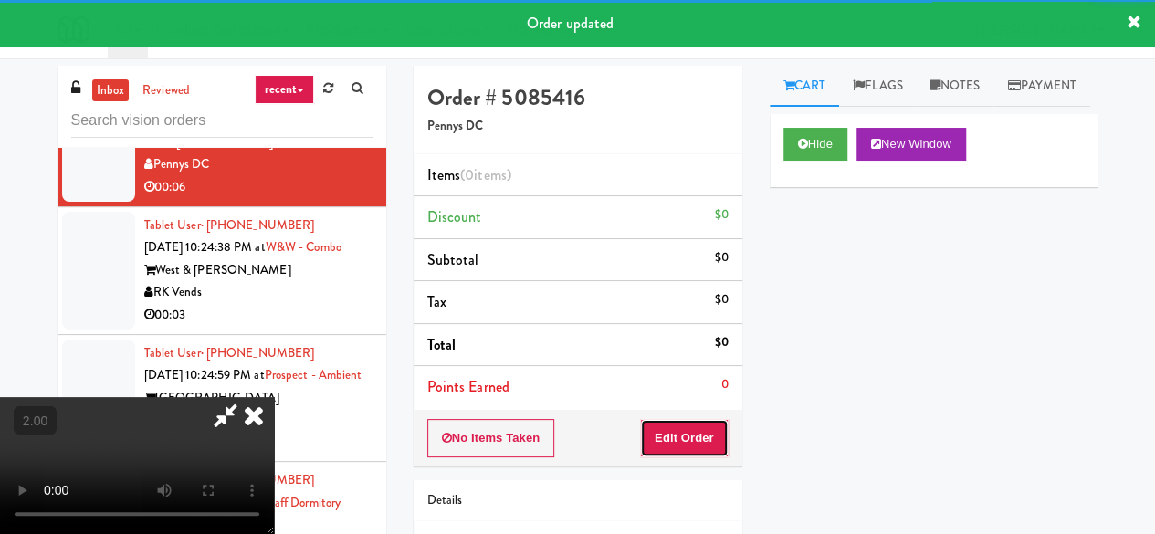
click at [687, 442] on button "Edit Order" at bounding box center [684, 438] width 89 height 38
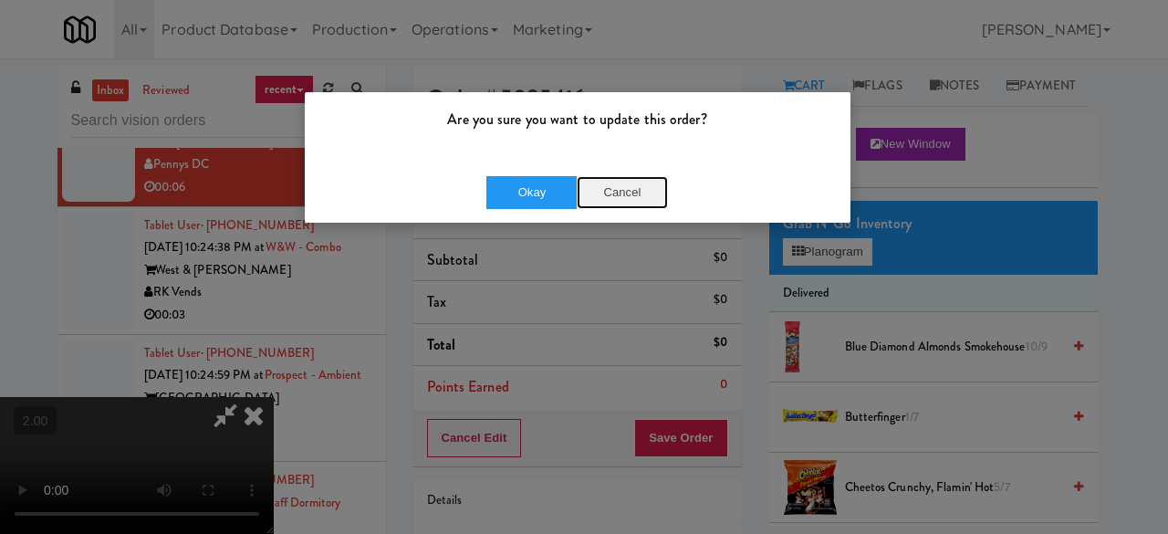
click at [622, 200] on button "Cancel" at bounding box center [622, 192] width 91 height 33
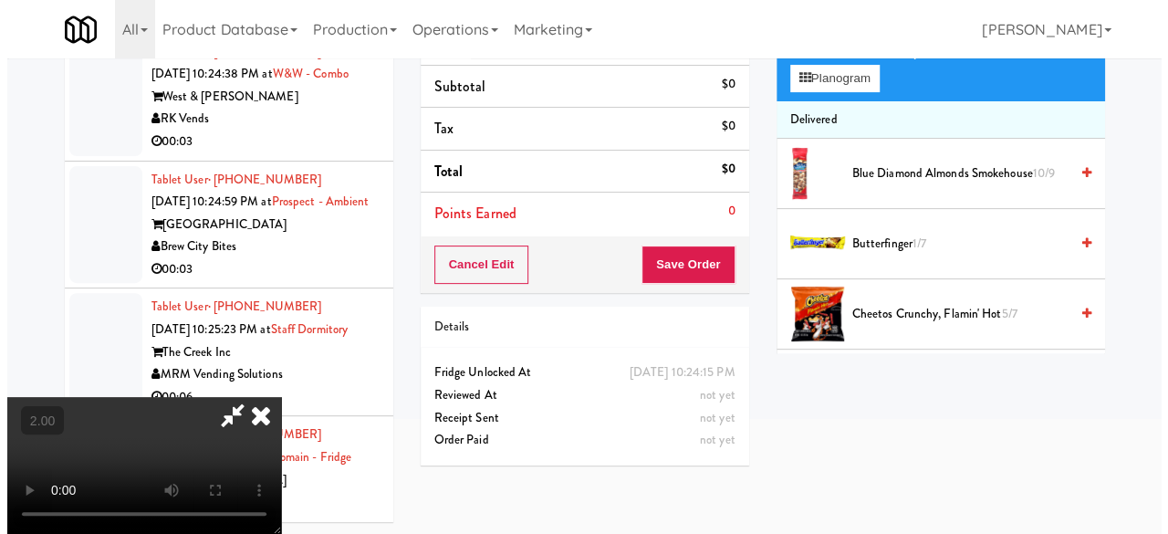
scroll to position [58, 0]
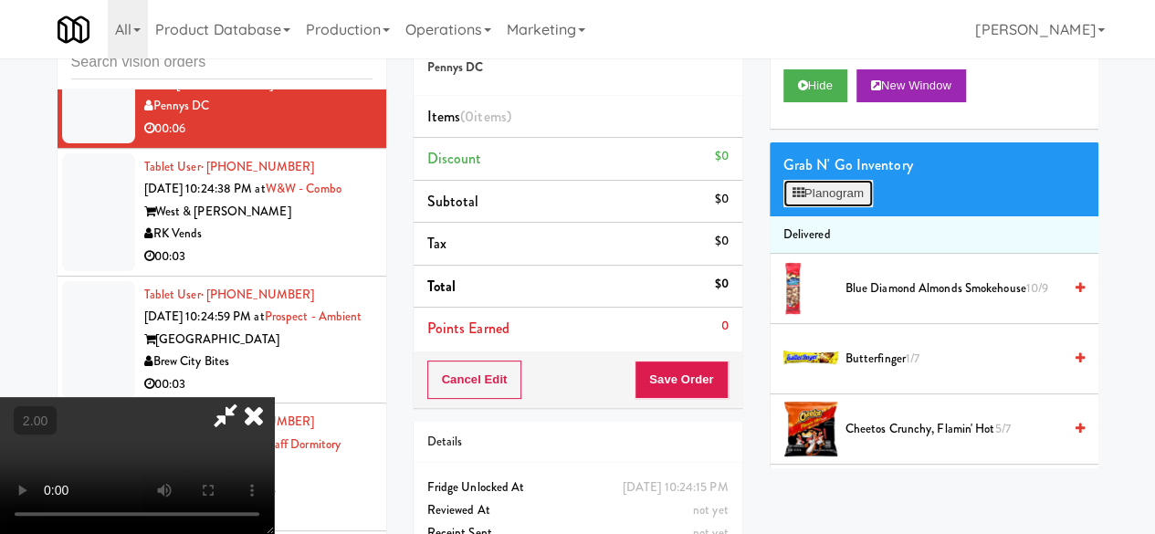
click at [821, 207] on button "Planogram" at bounding box center [827, 193] width 89 height 27
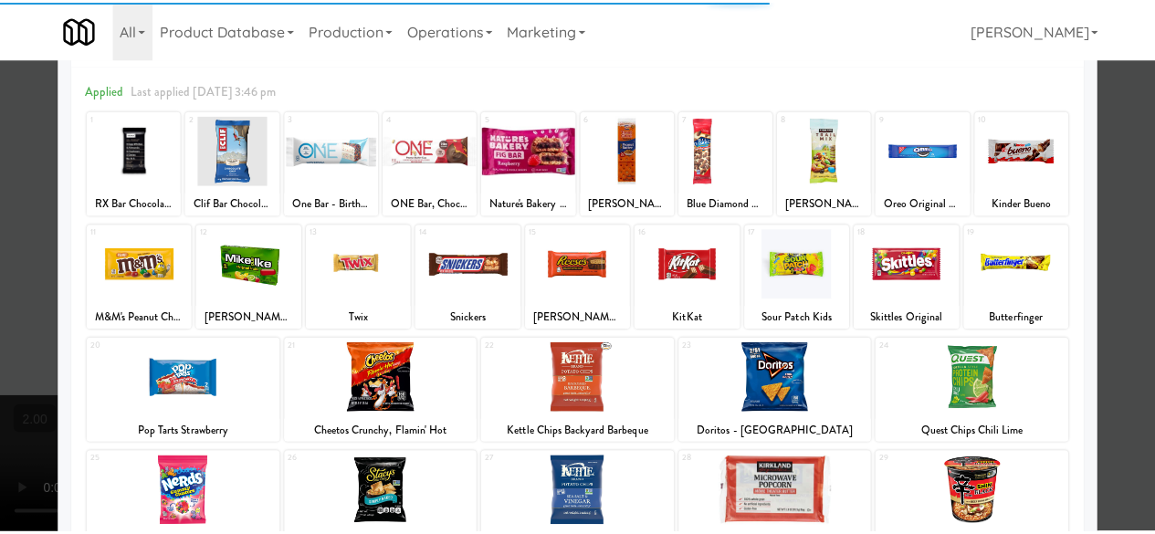
scroll to position [91, 0]
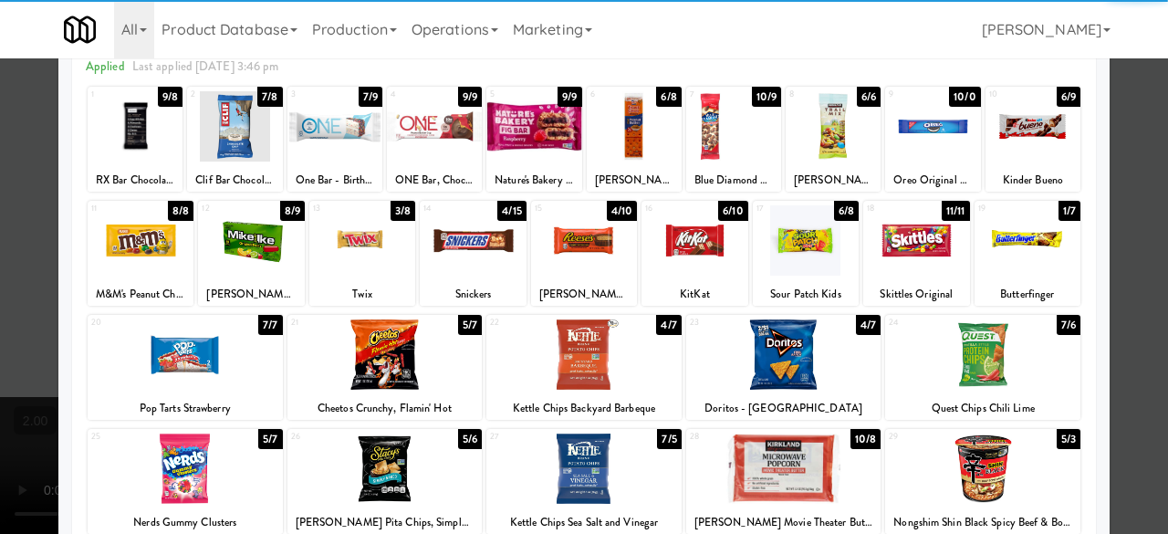
click at [215, 345] on div at bounding box center [185, 354] width 195 height 70
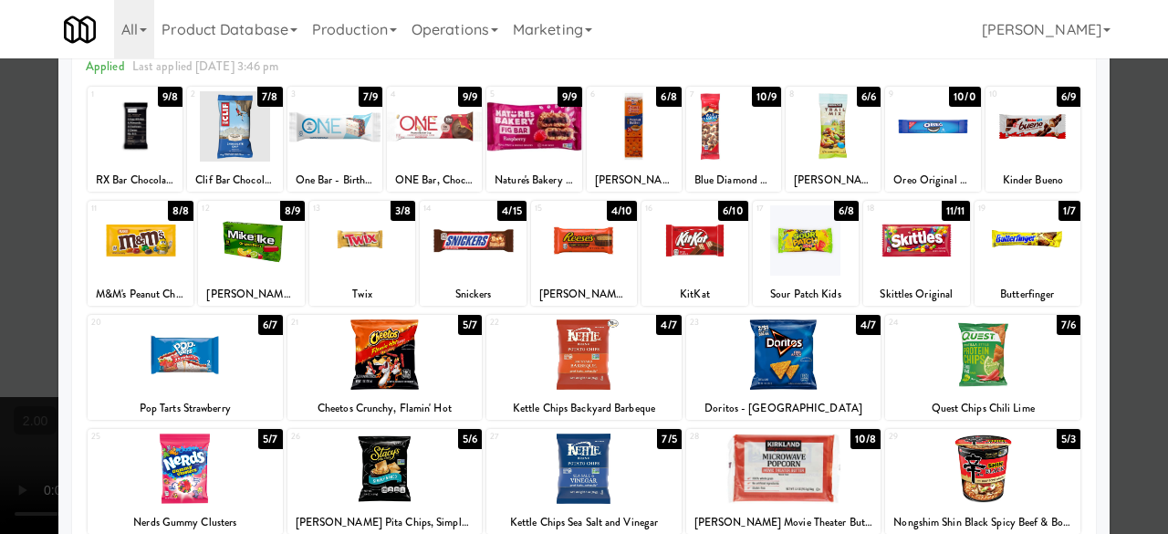
click at [898, 140] on div at bounding box center [932, 126] width 95 height 70
drag, startPoint x: 1154, startPoint y: 109, endPoint x: 1131, endPoint y: 106, distance: 23.0
click at [1152, 108] on div at bounding box center [584, 267] width 1168 height 534
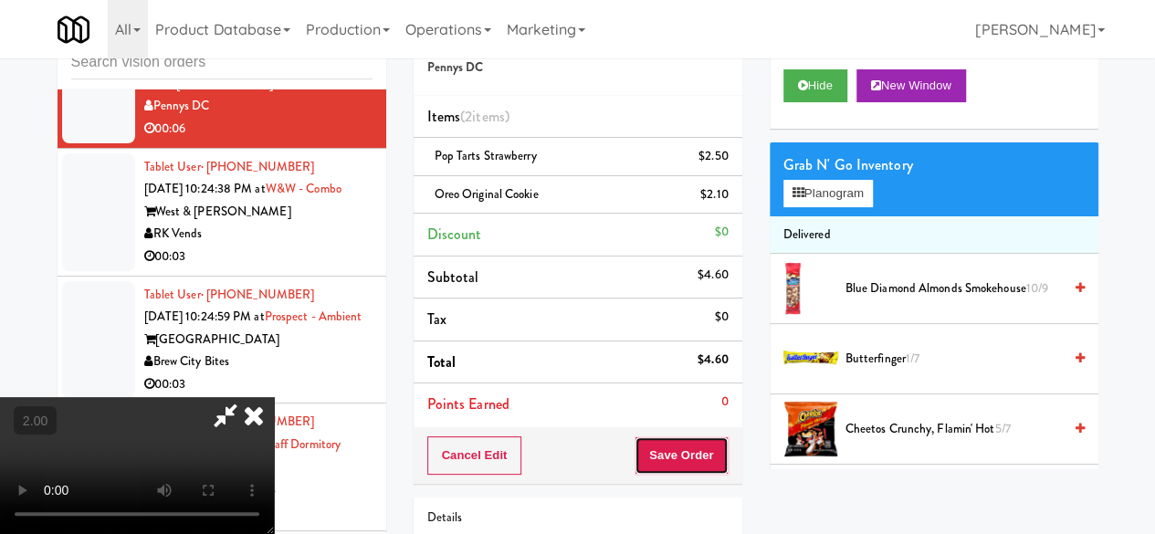
click at [709, 455] on button "Save Order" at bounding box center [680, 455] width 93 height 38
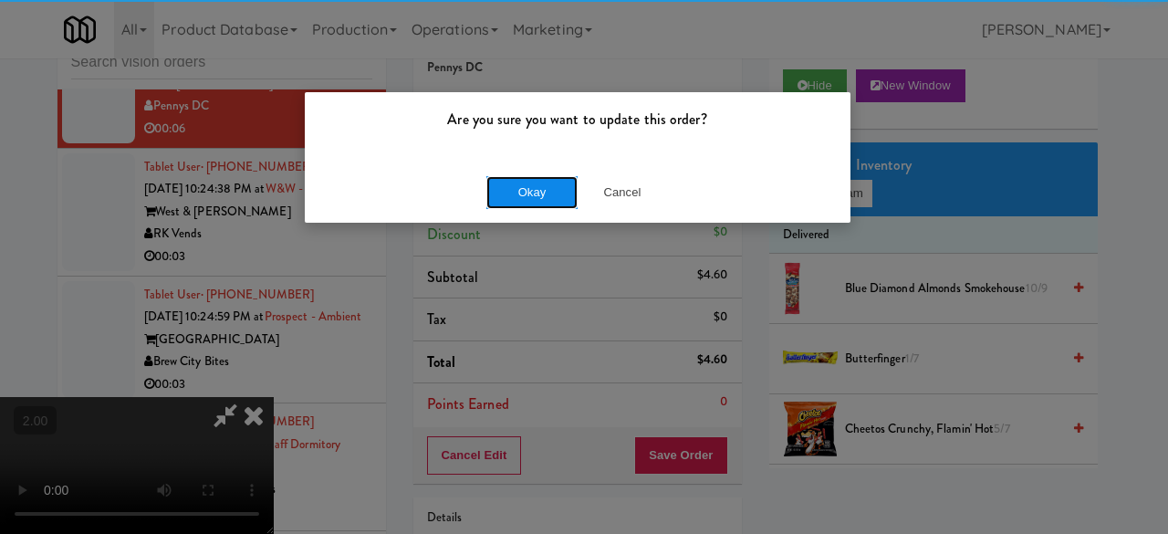
click at [545, 176] on button "Okay" at bounding box center [531, 192] width 91 height 33
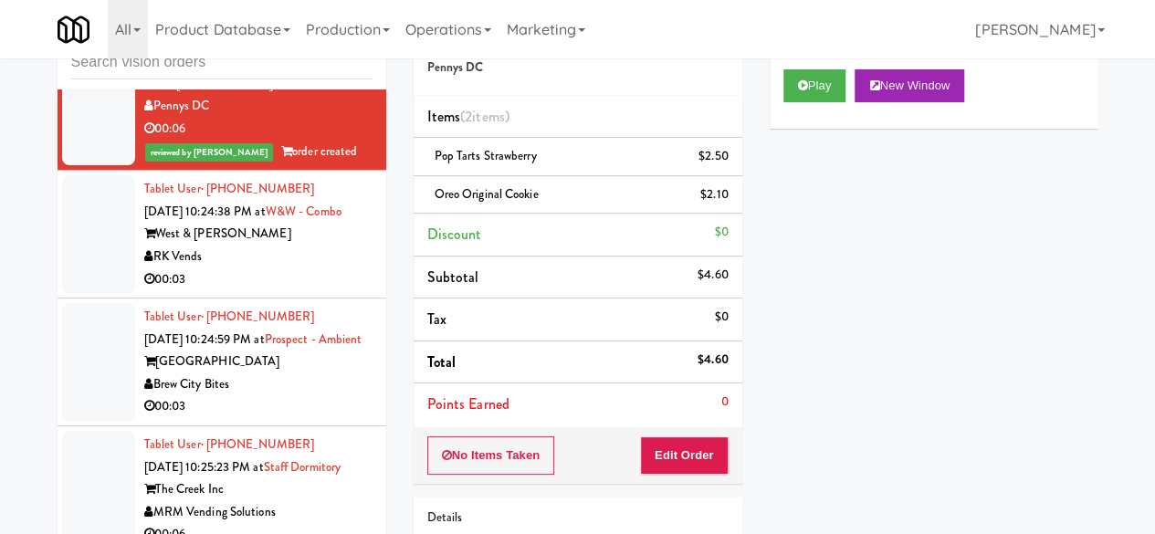
click at [311, 246] on div "West & Wright" at bounding box center [258, 234] width 228 height 23
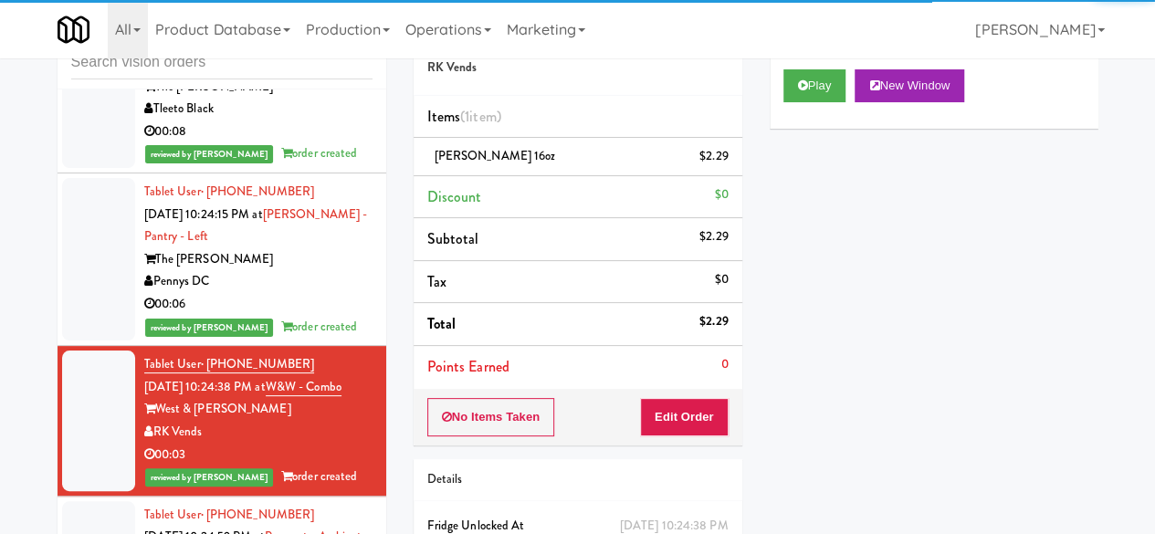
scroll to position [4655, 0]
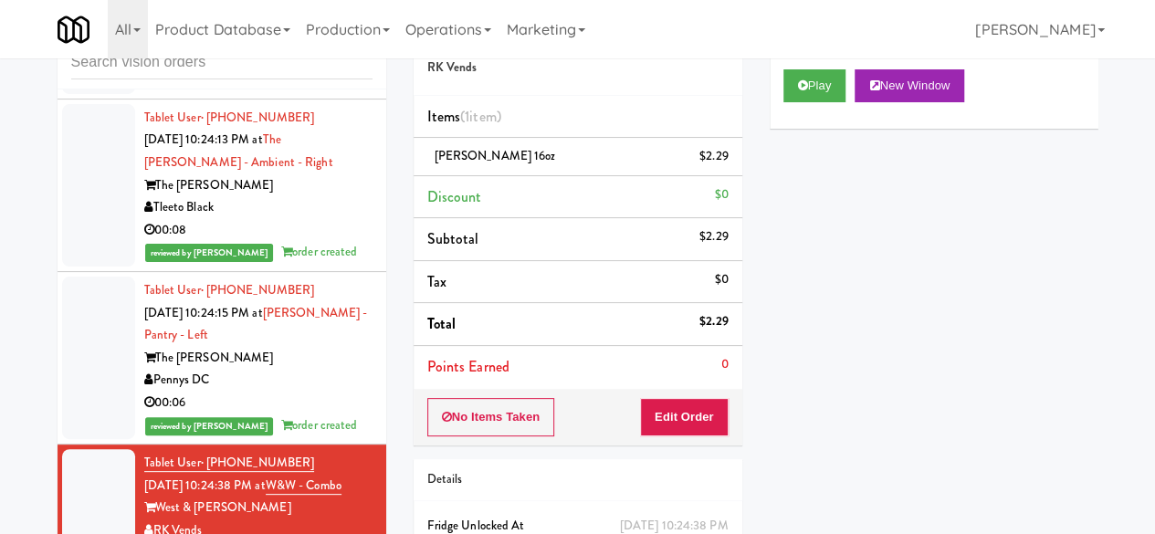
click at [327, 91] on div "00:04" at bounding box center [258, 79] width 228 height 23
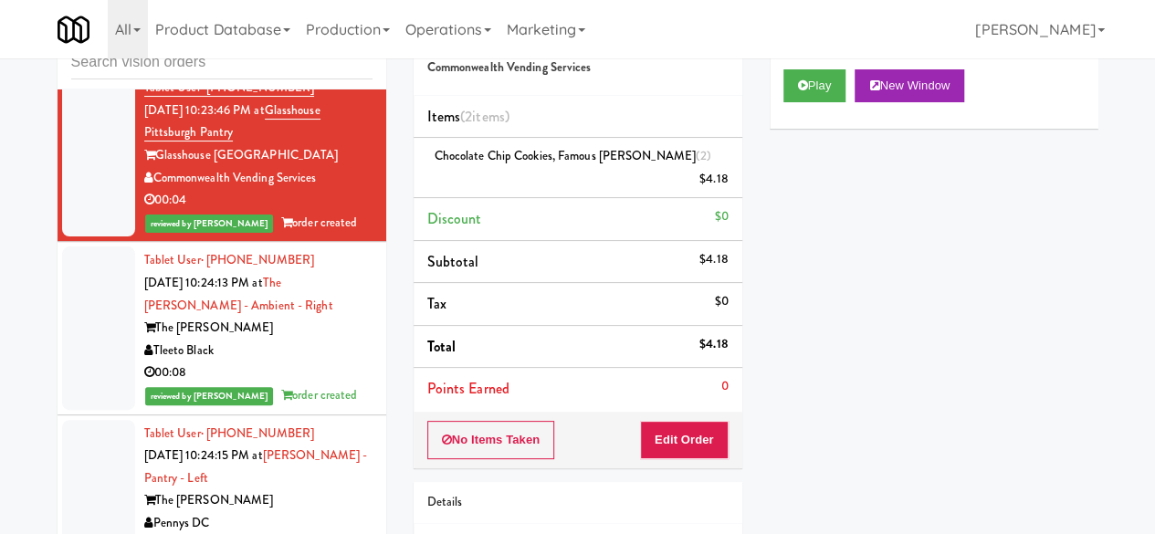
scroll to position [4563, 0]
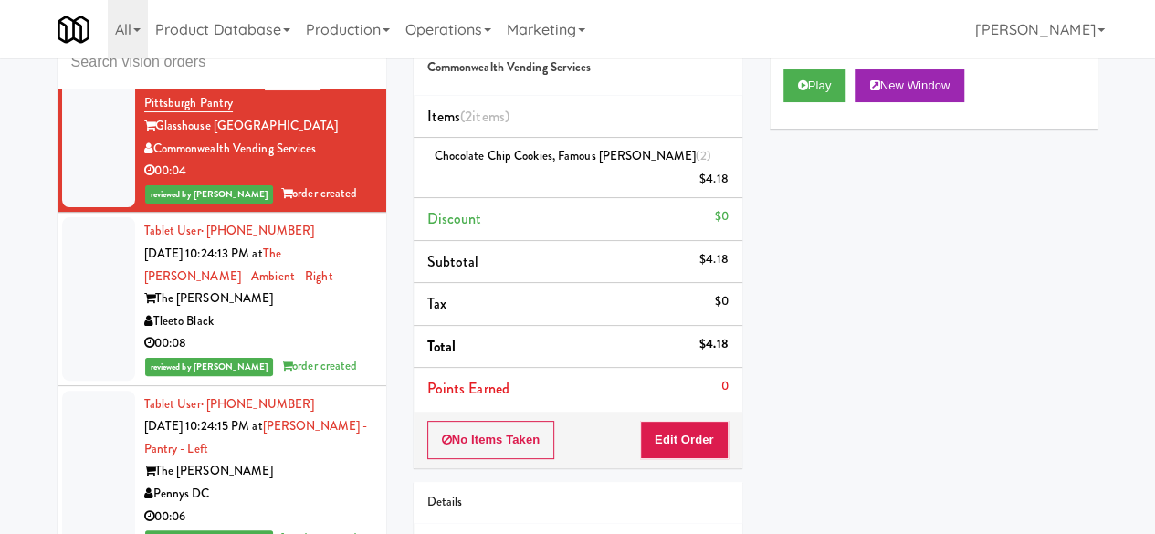
click at [299, 33] on div "01:01" at bounding box center [258, 21] width 228 height 23
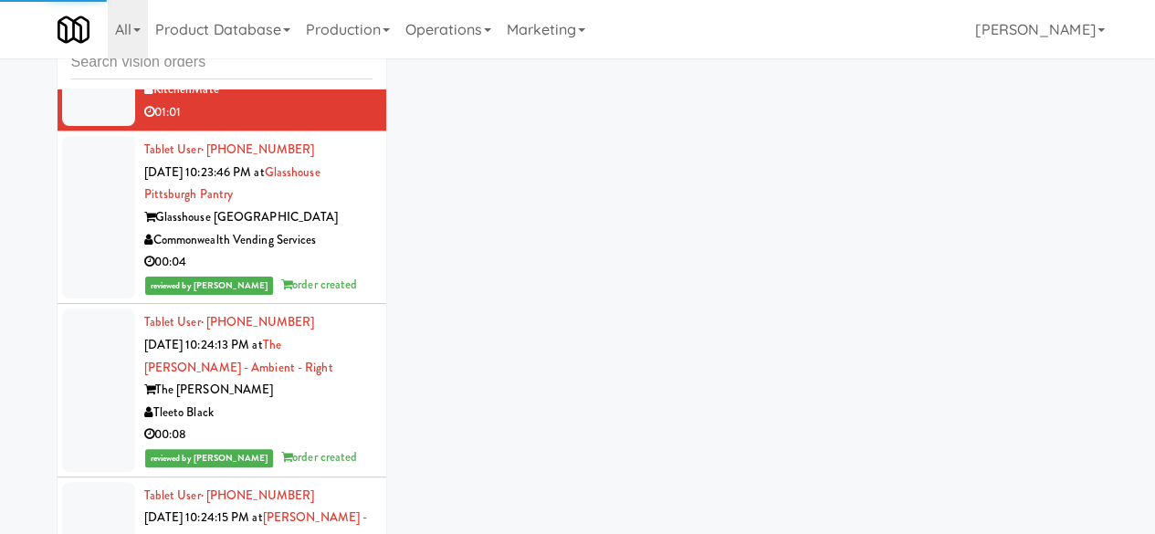
scroll to position [4289, 0]
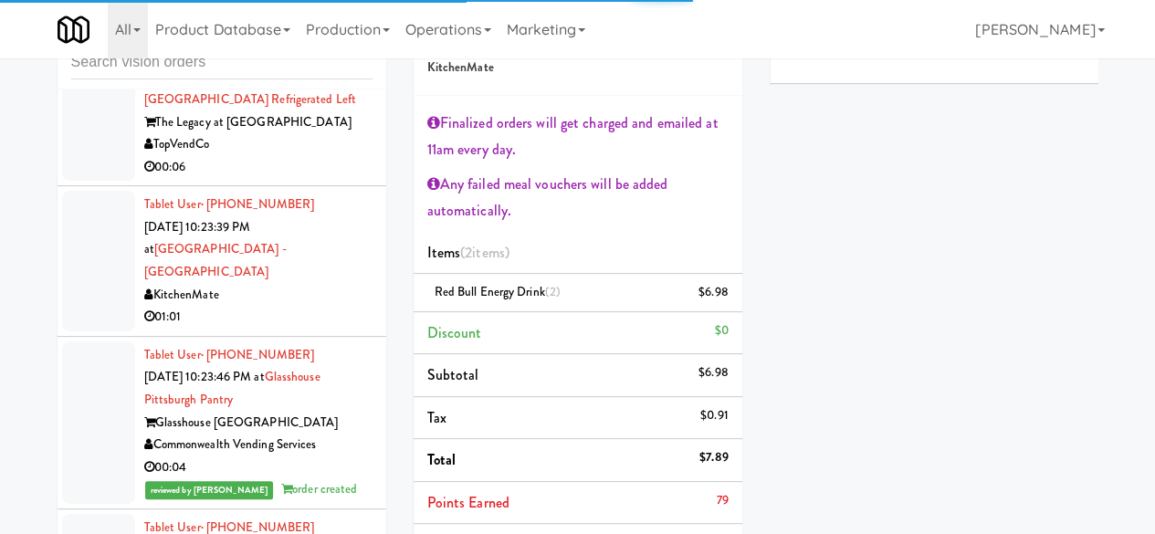
click at [307, 134] on div "The Legacy at [GEOGRAPHIC_DATA]" at bounding box center [258, 122] width 228 height 23
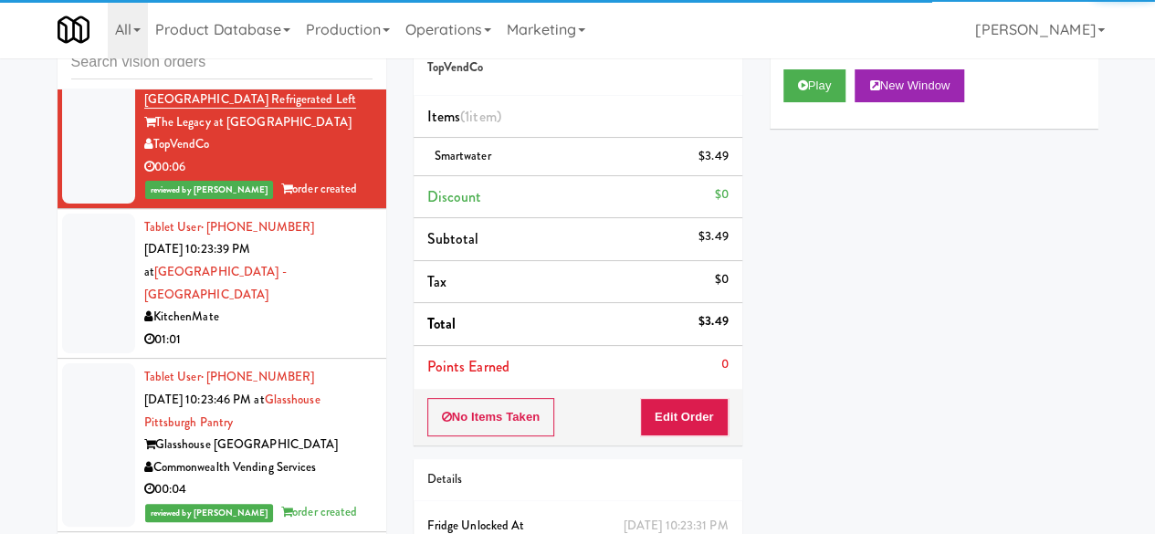
scroll to position [4381, 0]
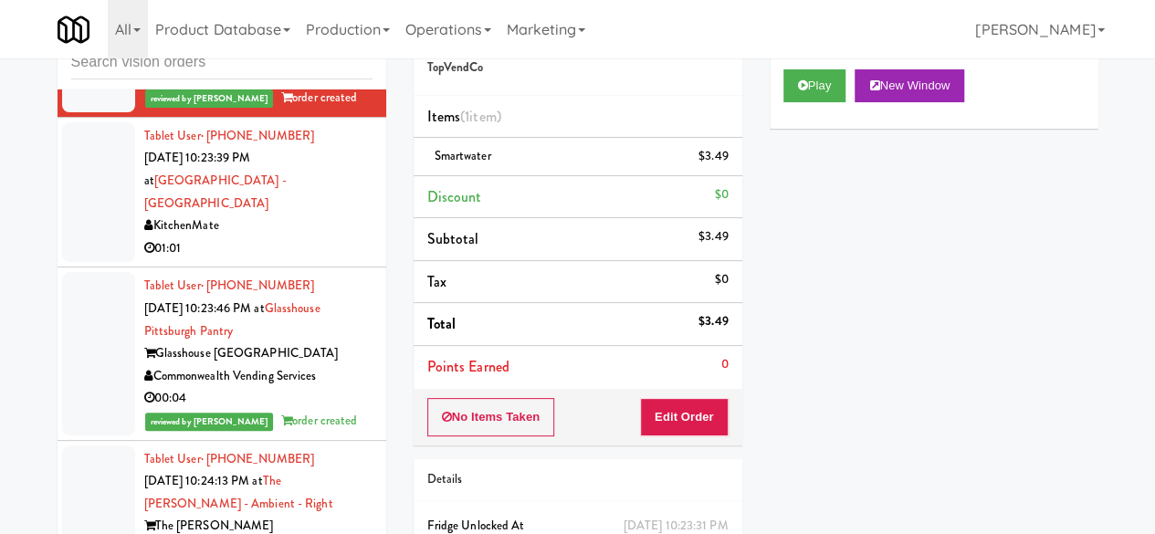
click at [315, 237] on div "KitchenMate" at bounding box center [258, 225] width 228 height 23
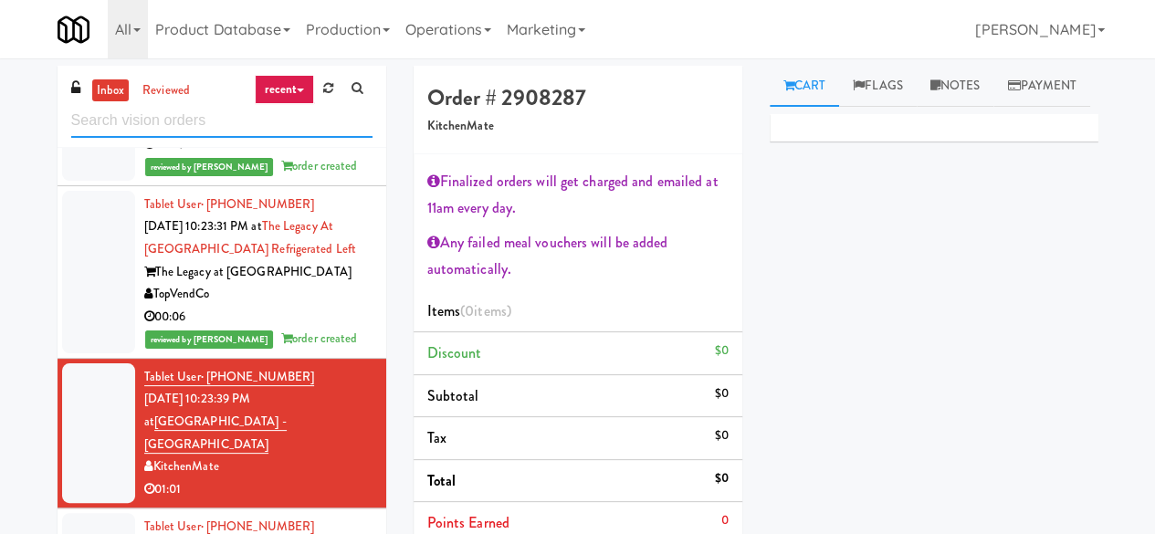
click at [276, 127] on input "text" at bounding box center [221, 121] width 301 height 34
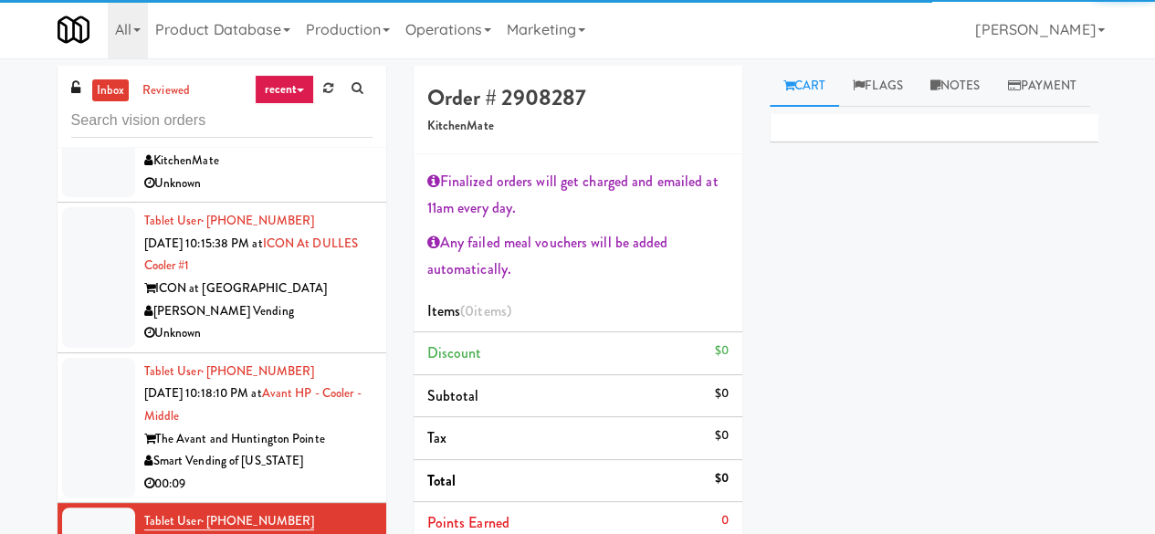
scroll to position [2659, 0]
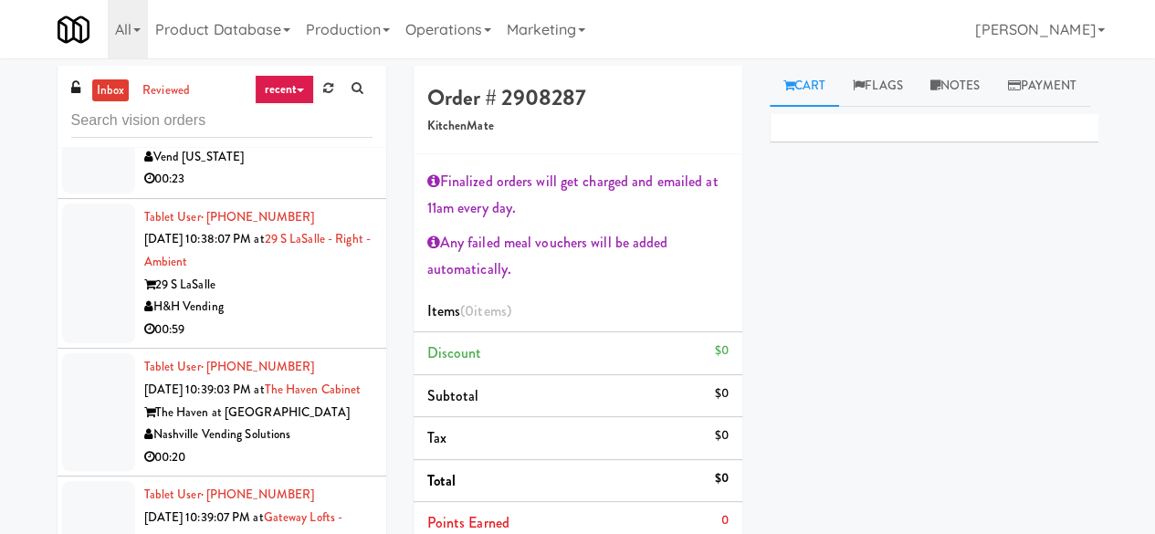
click at [308, 169] on div "Vend [US_STATE]" at bounding box center [258, 157] width 228 height 23
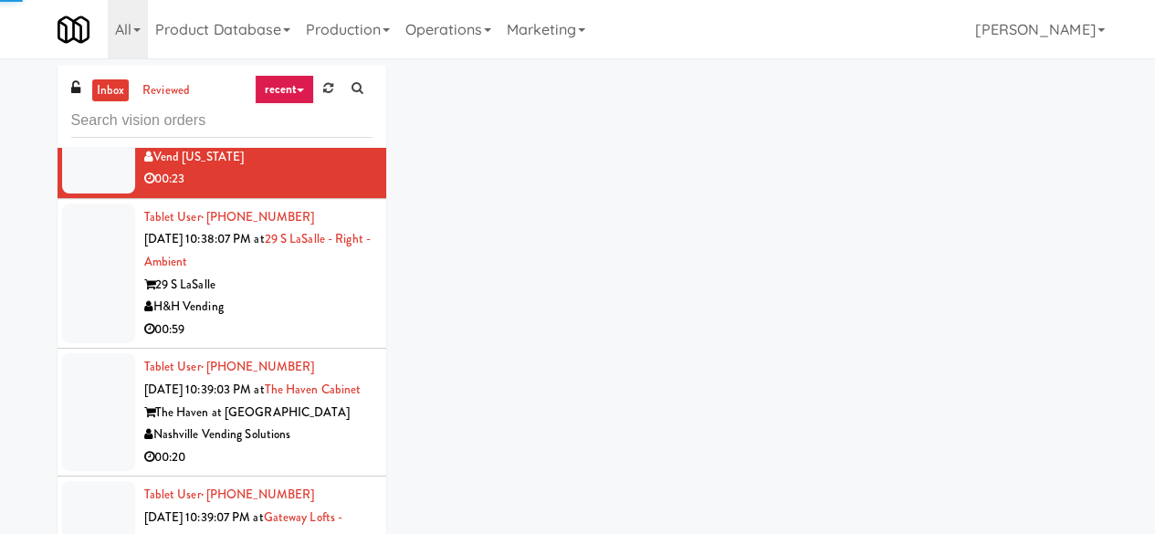
scroll to position [2477, 0]
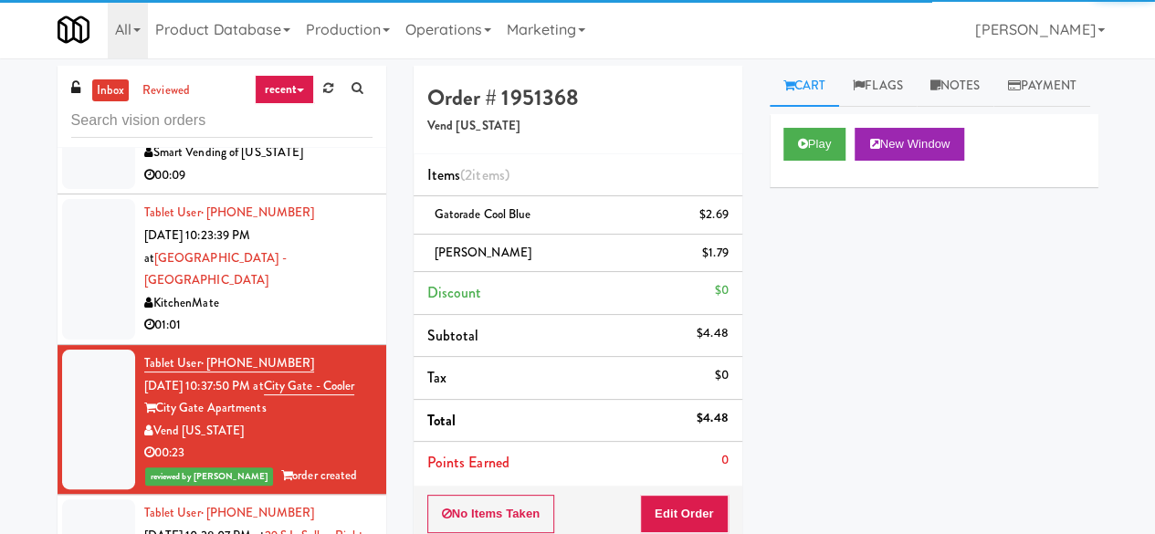
click at [303, 337] on div "01:01" at bounding box center [258, 325] width 228 height 23
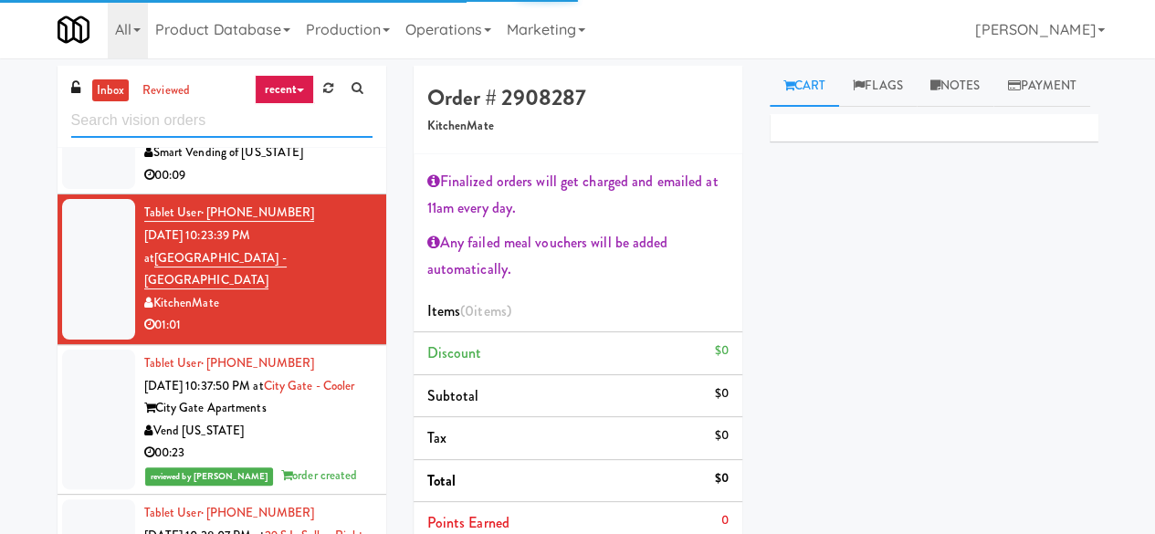
click at [226, 129] on input "text" at bounding box center [221, 121] width 301 height 34
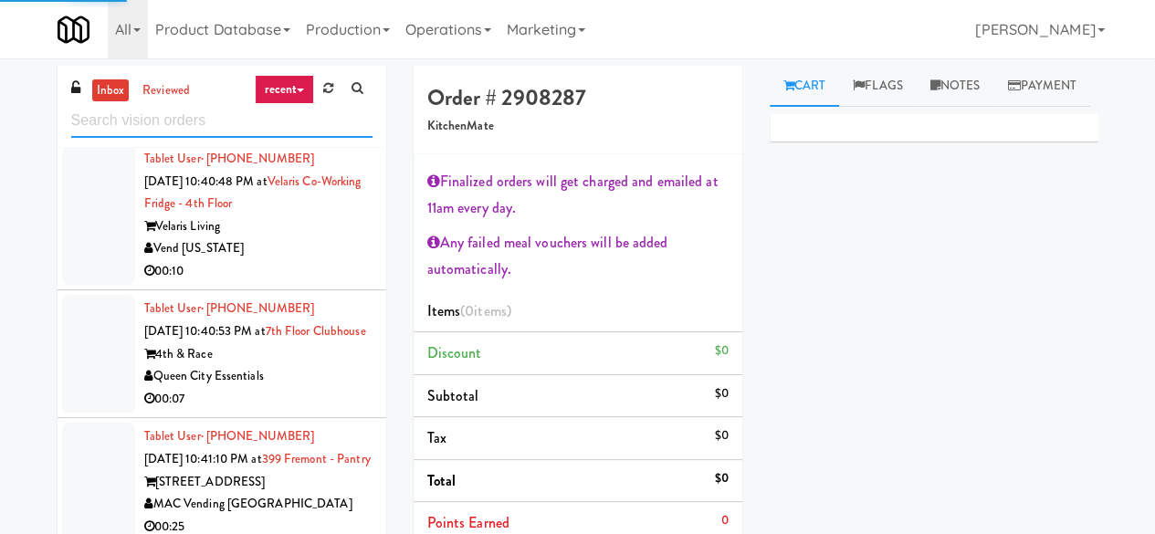
scroll to position [5270, 0]
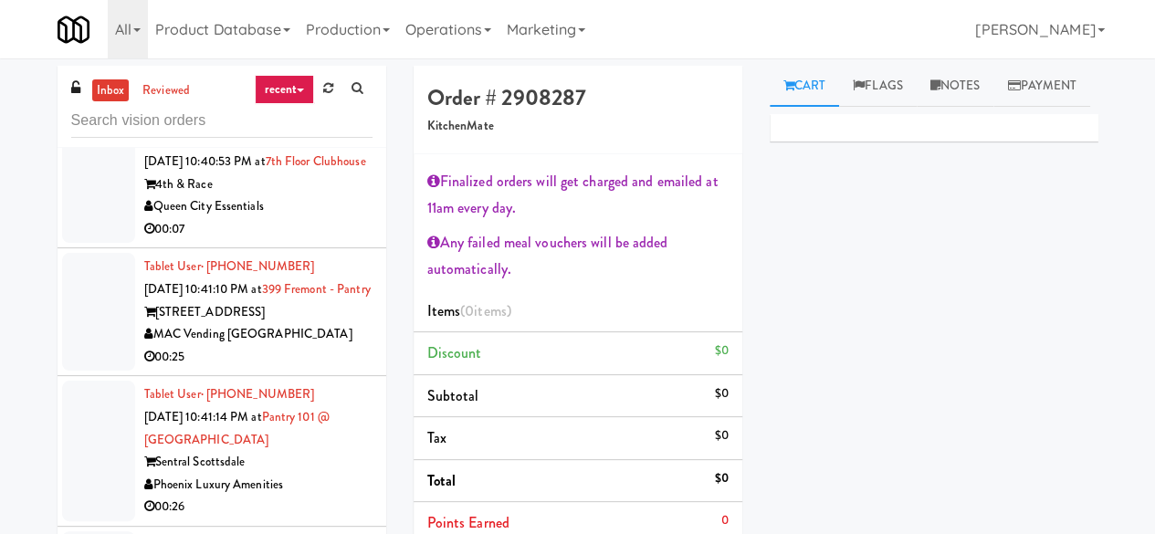
click at [340, 218] on div "Queen City Essentials" at bounding box center [258, 206] width 228 height 23
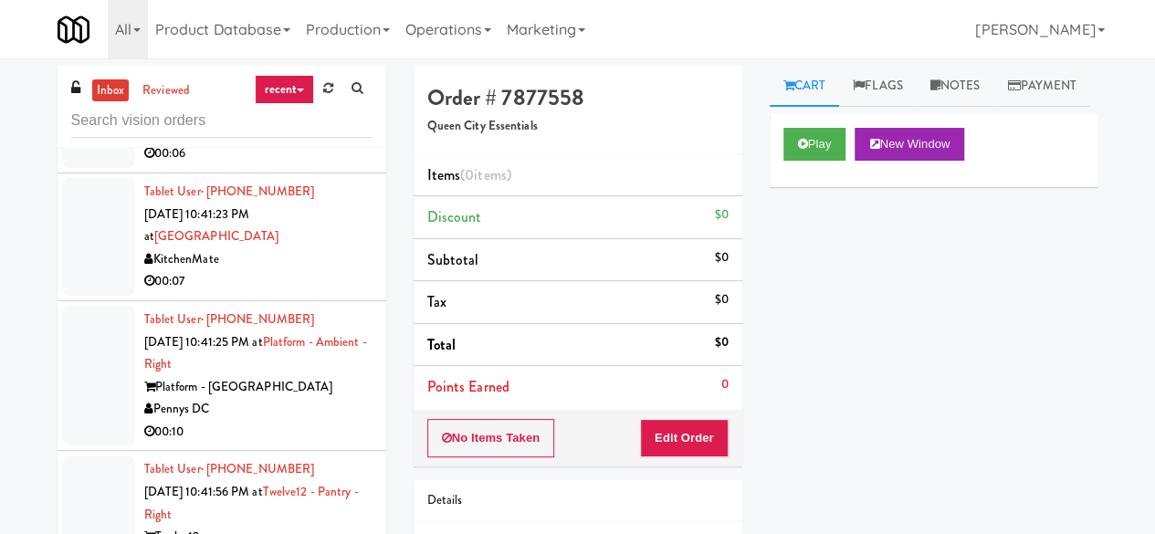
scroll to position [5817, 0]
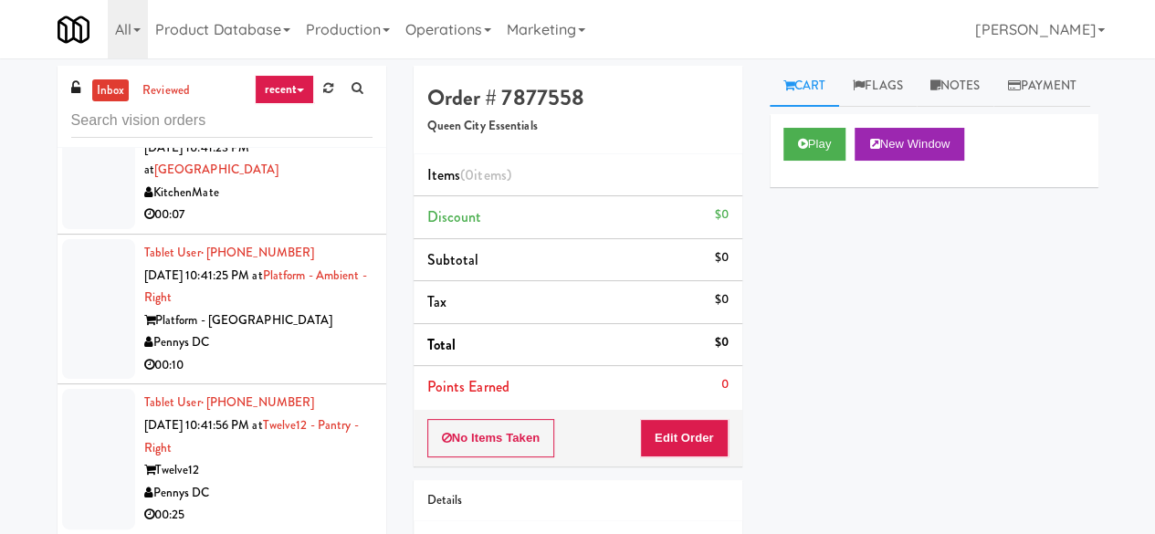
click at [294, 77] on div "Pennys DC" at bounding box center [258, 65] width 228 height 23
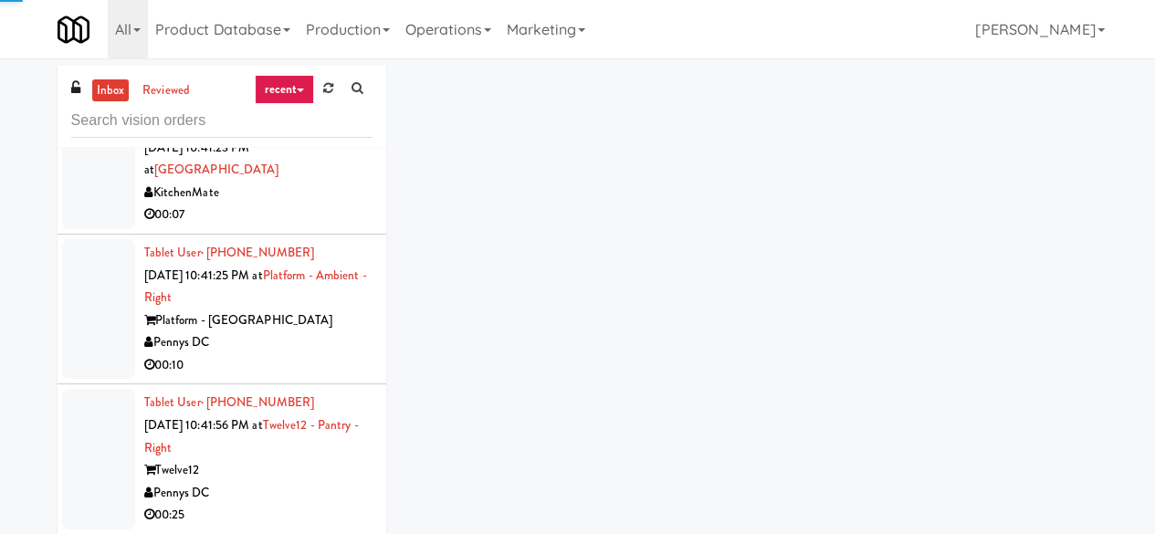
click at [325, 226] on div "00:07" at bounding box center [258, 215] width 228 height 23
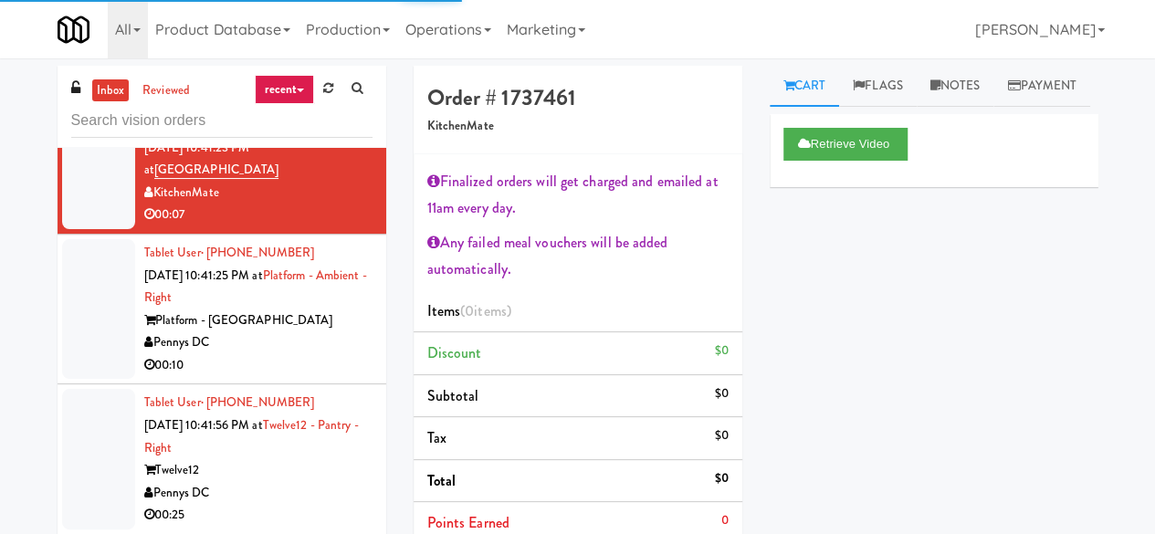
click at [319, 77] on div "Pennys DC" at bounding box center [258, 65] width 228 height 23
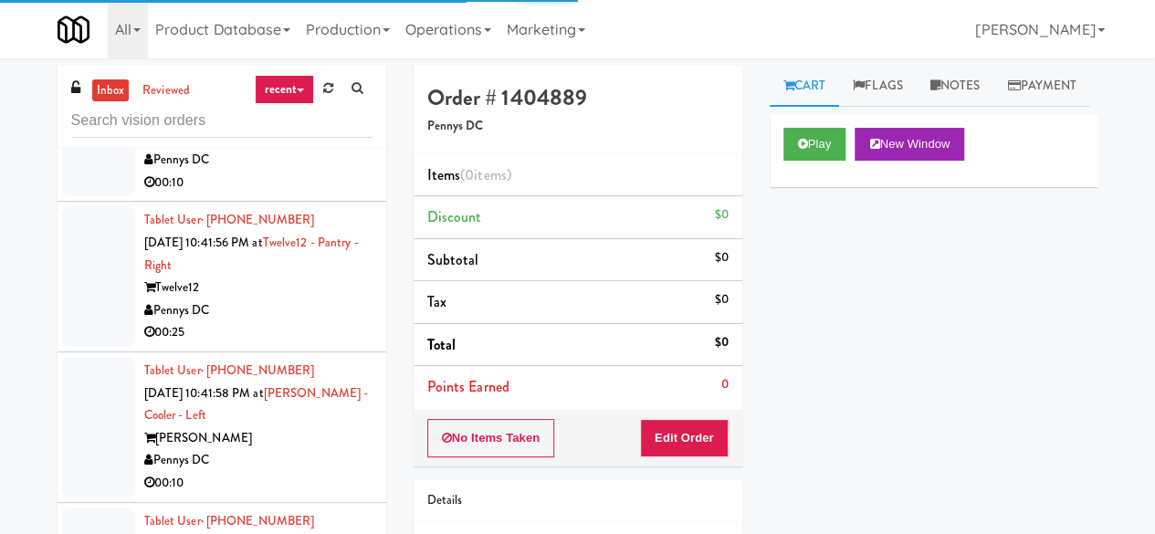
click at [298, 172] on div "Pennys DC" at bounding box center [258, 160] width 228 height 23
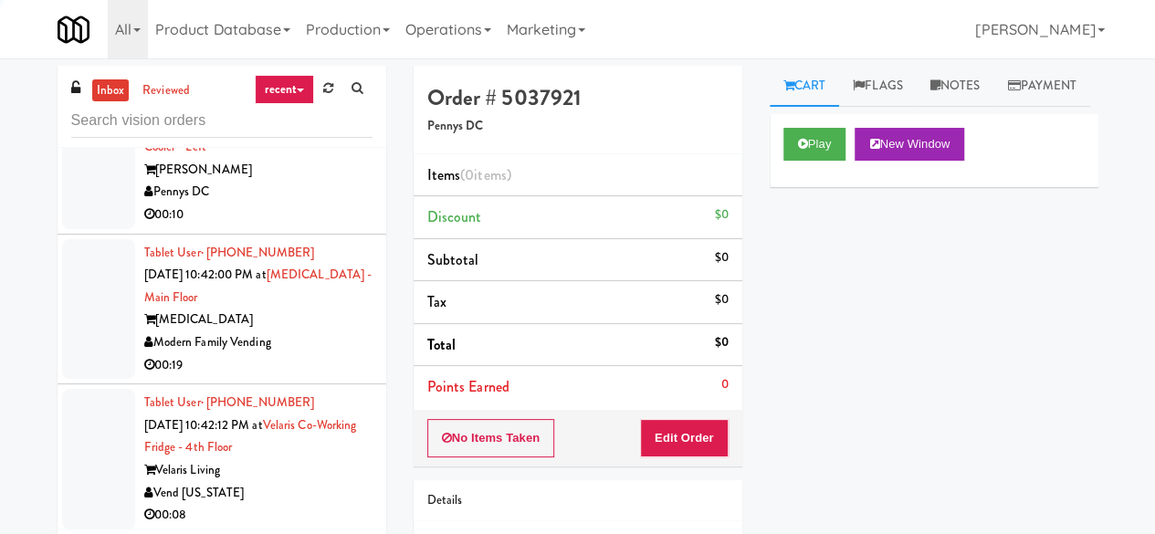
scroll to position [6274, 0]
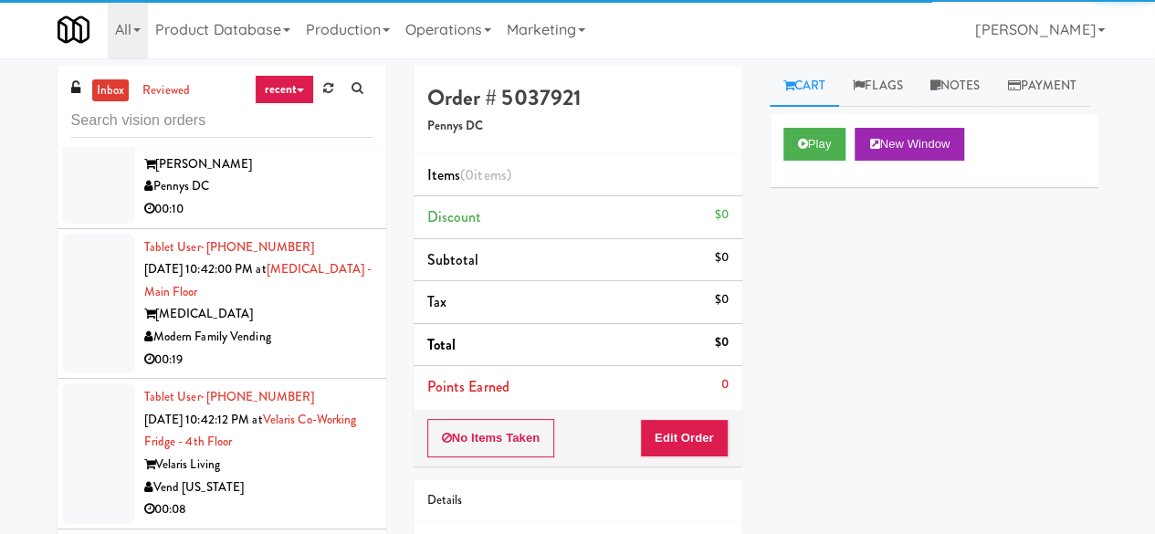
click at [317, 198] on div "Pennys DC" at bounding box center [258, 186] width 228 height 23
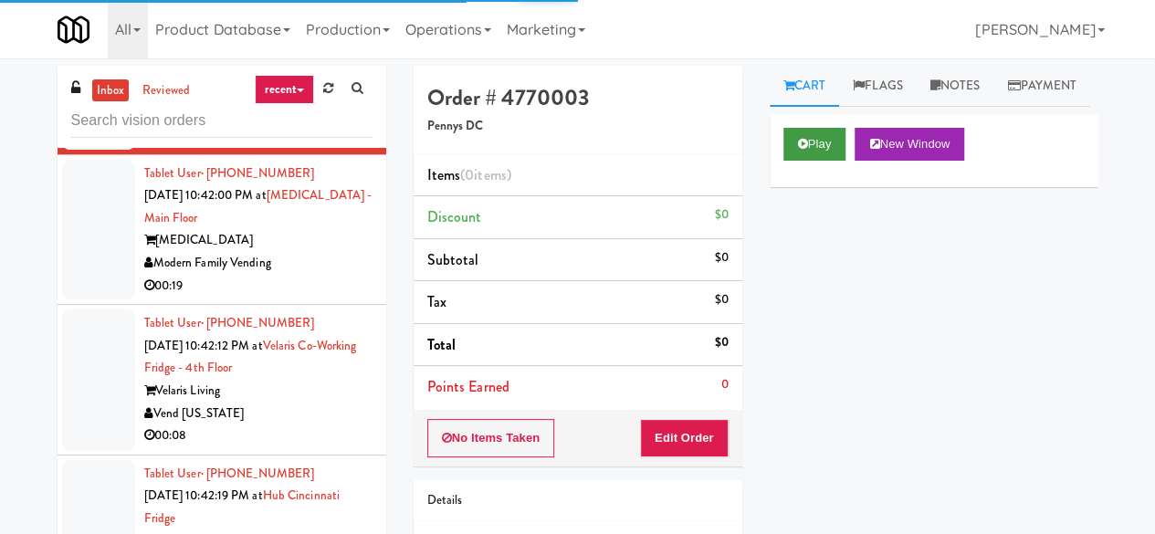
scroll to position [6365, 0]
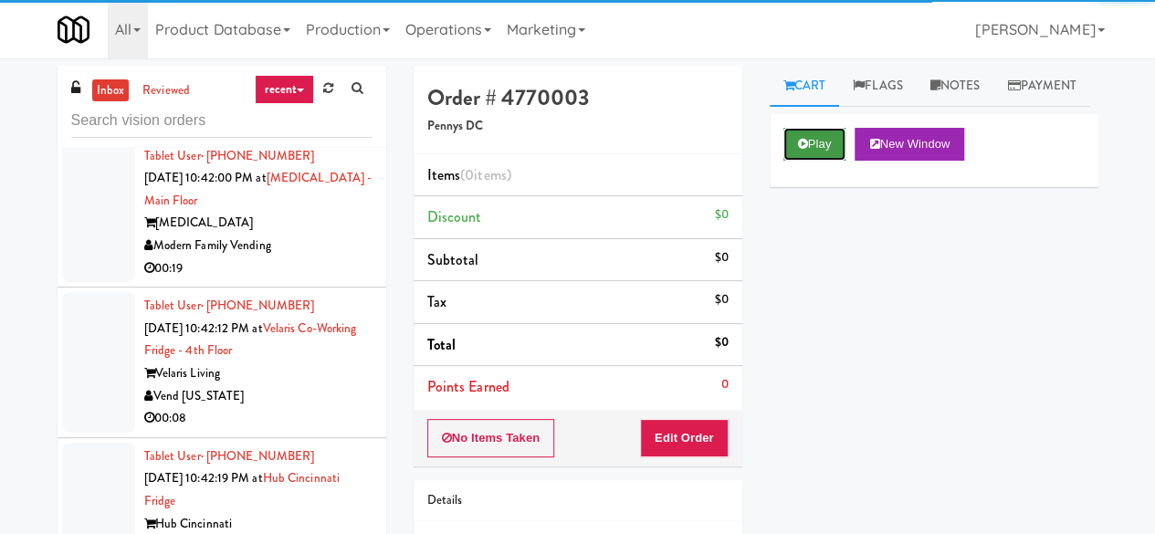
click at [832, 161] on button "Play" at bounding box center [814, 144] width 63 height 33
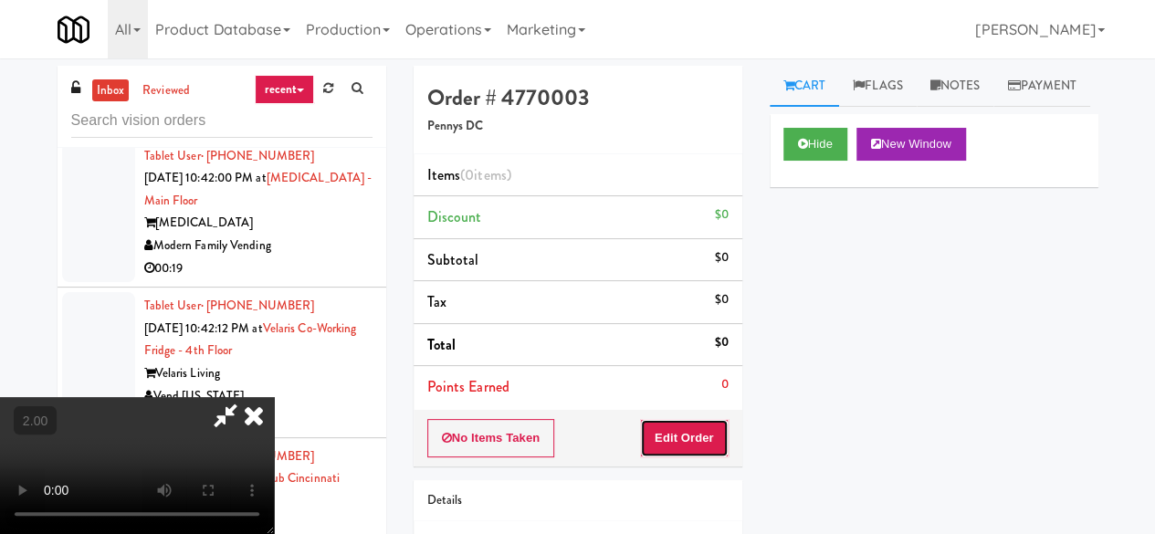
click at [705, 432] on button "Edit Order" at bounding box center [684, 438] width 89 height 38
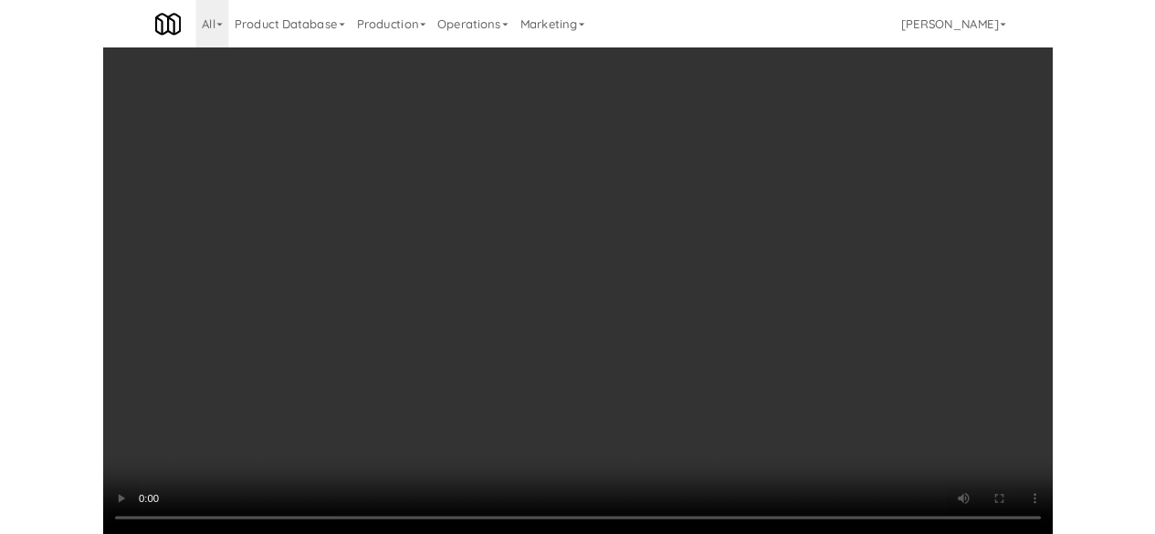
scroll to position [91, 0]
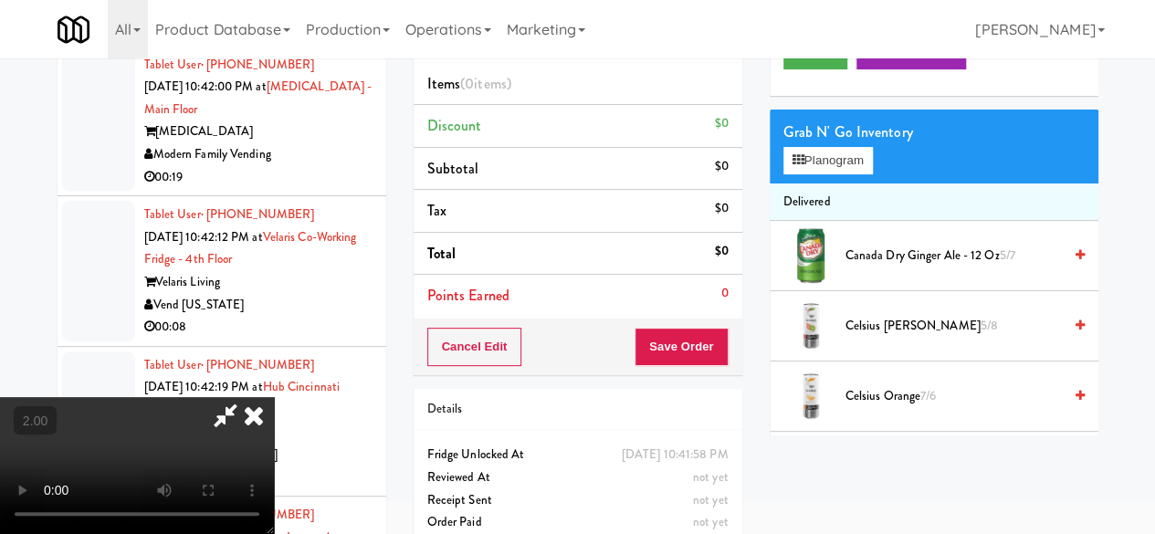
click at [831, 283] on div at bounding box center [810, 255] width 55 height 55
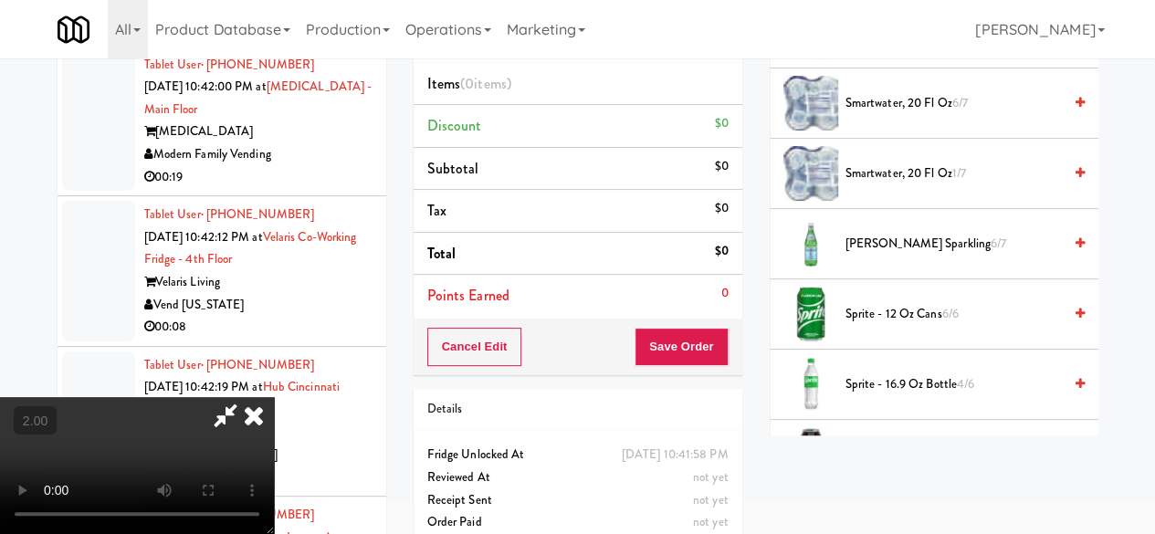
click at [888, 326] on span "Sprite - 12 oz cans 6/6" at bounding box center [953, 314] width 216 height 23
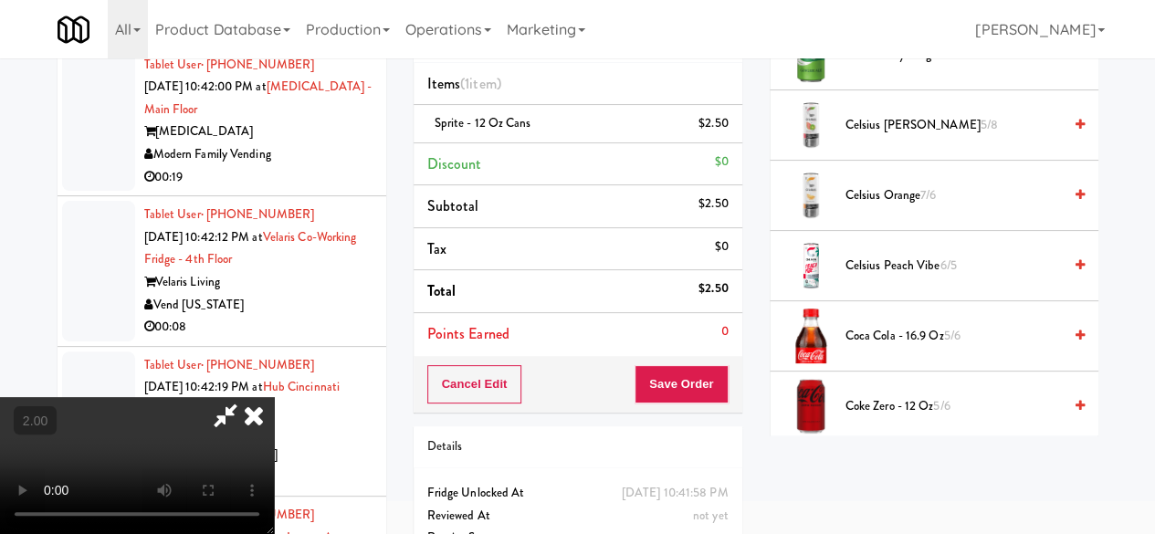
scroll to position [183, 0]
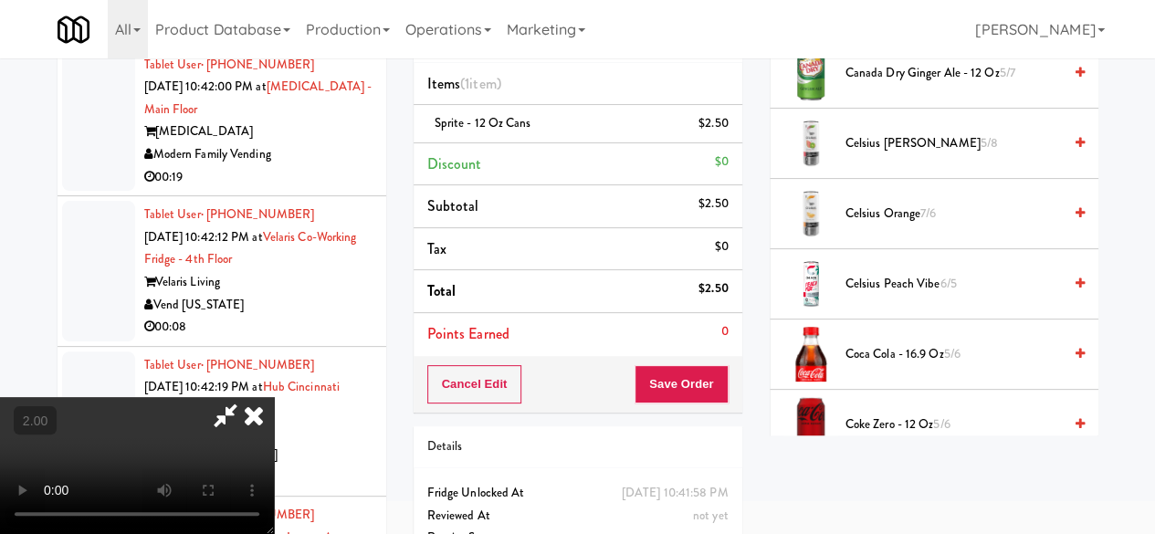
click at [876, 85] on span "Canada Dry Ginger Ale - 12 oz 5/7" at bounding box center [953, 73] width 216 height 23
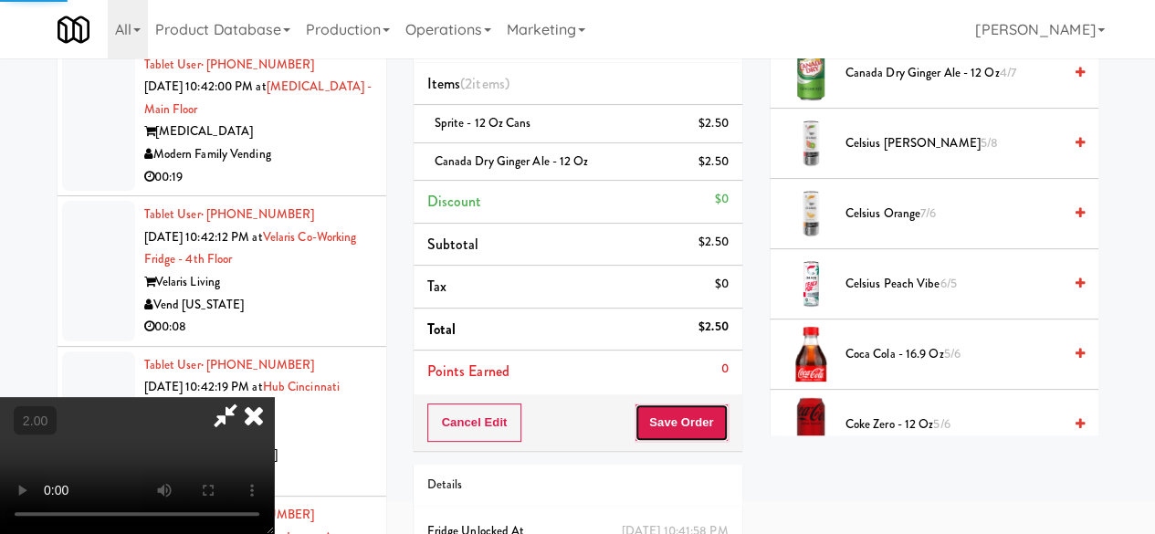
click at [710, 408] on button "Save Order" at bounding box center [680, 422] width 93 height 38
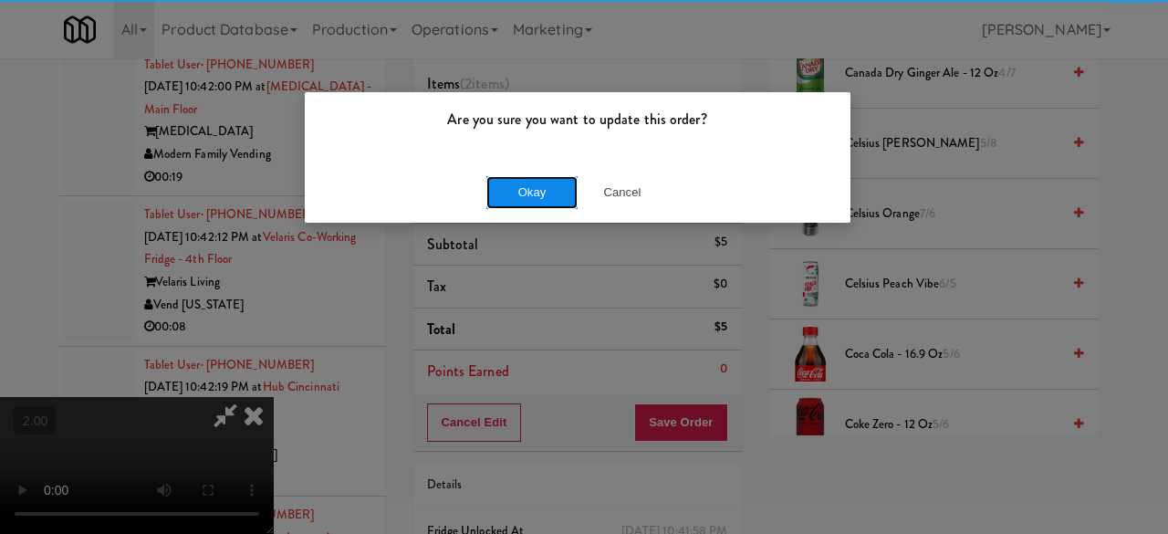
click at [538, 190] on button "Okay" at bounding box center [531, 192] width 91 height 33
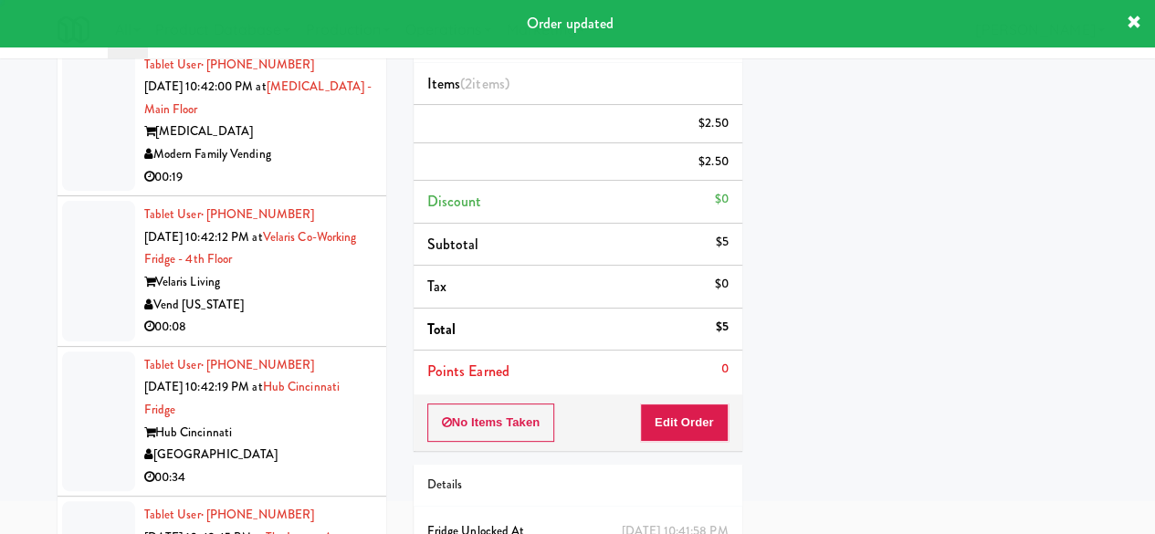
scroll to position [0, 0]
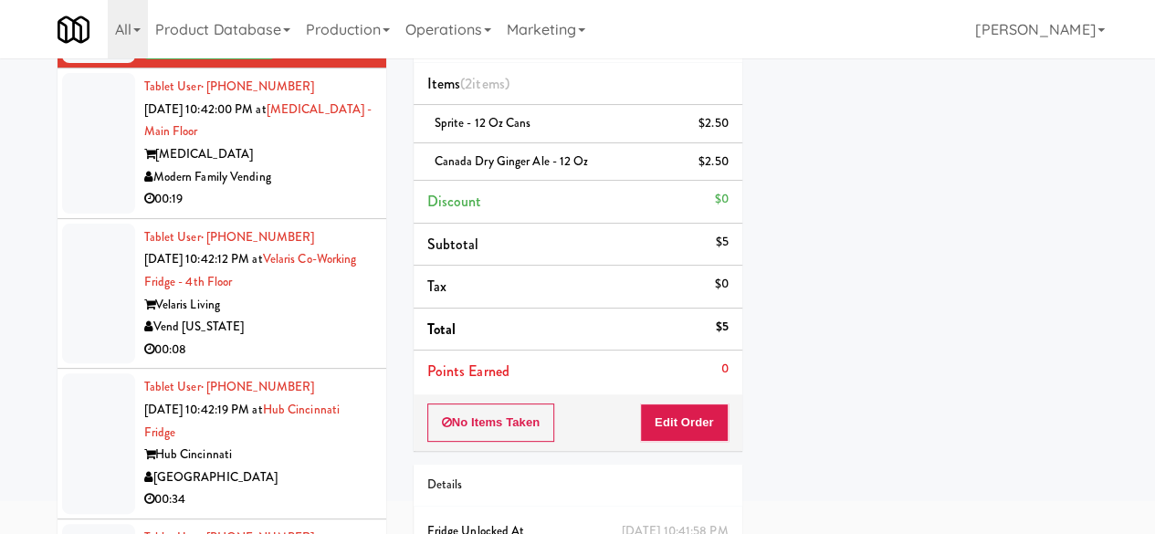
click at [308, 189] on div "Modern Family Vending" at bounding box center [258, 177] width 228 height 23
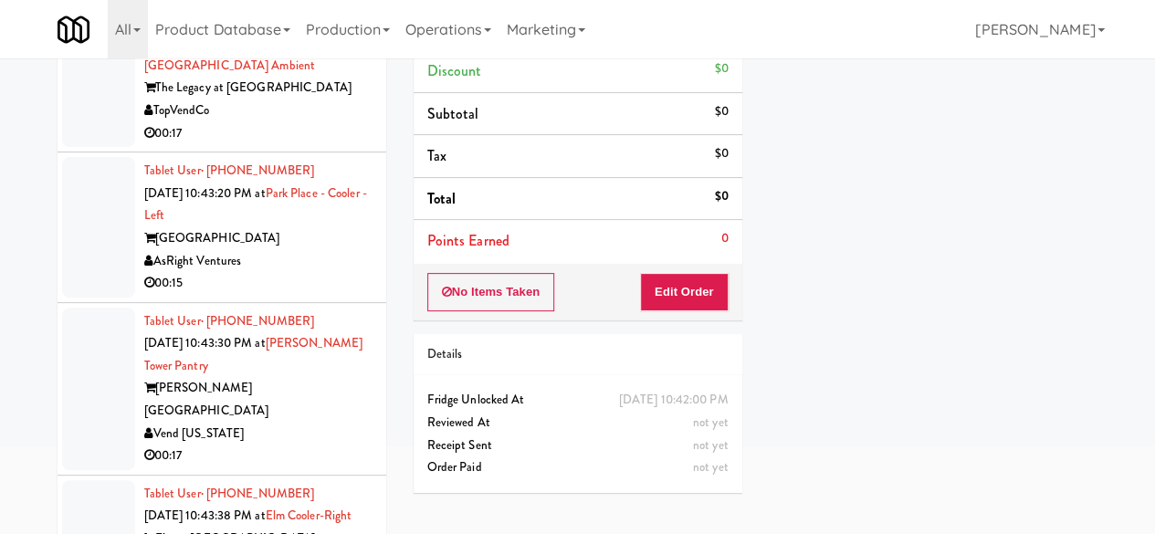
scroll to position [173, 0]
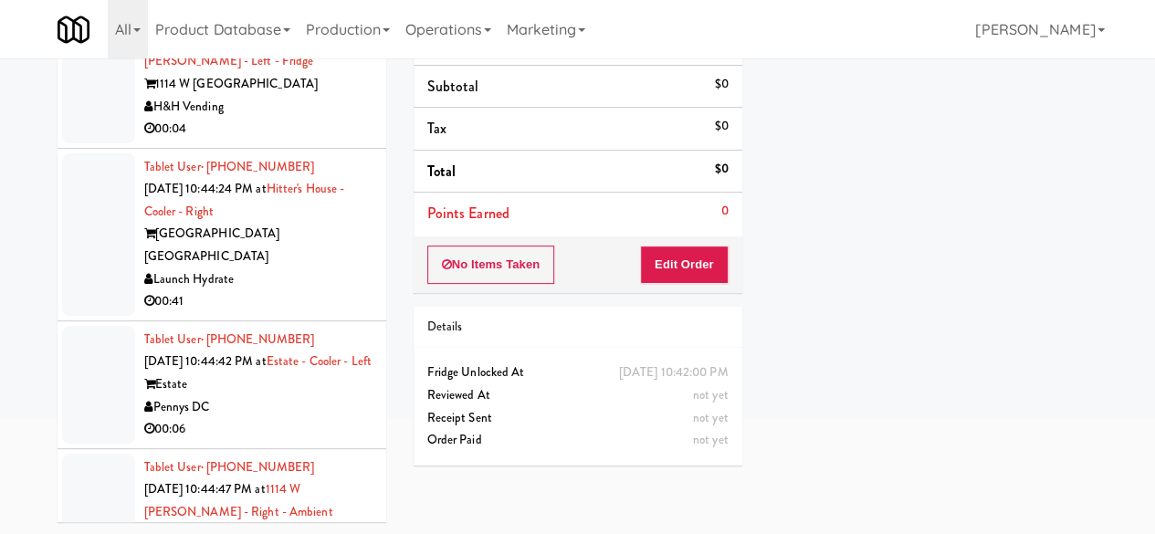
click at [334, 119] on div "H&H Vending" at bounding box center [258, 107] width 228 height 23
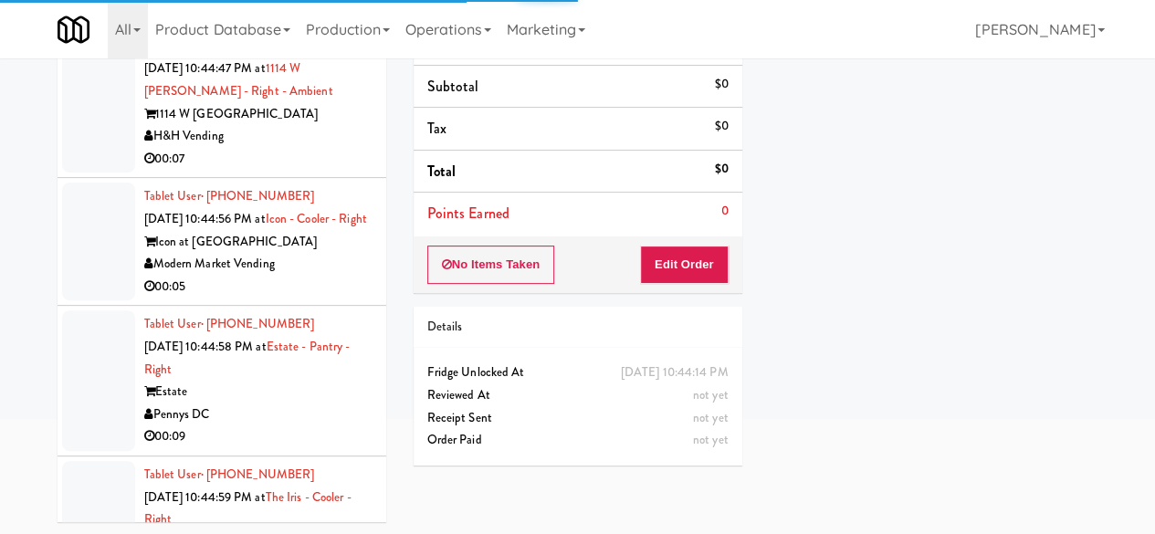
scroll to position [9468, 0]
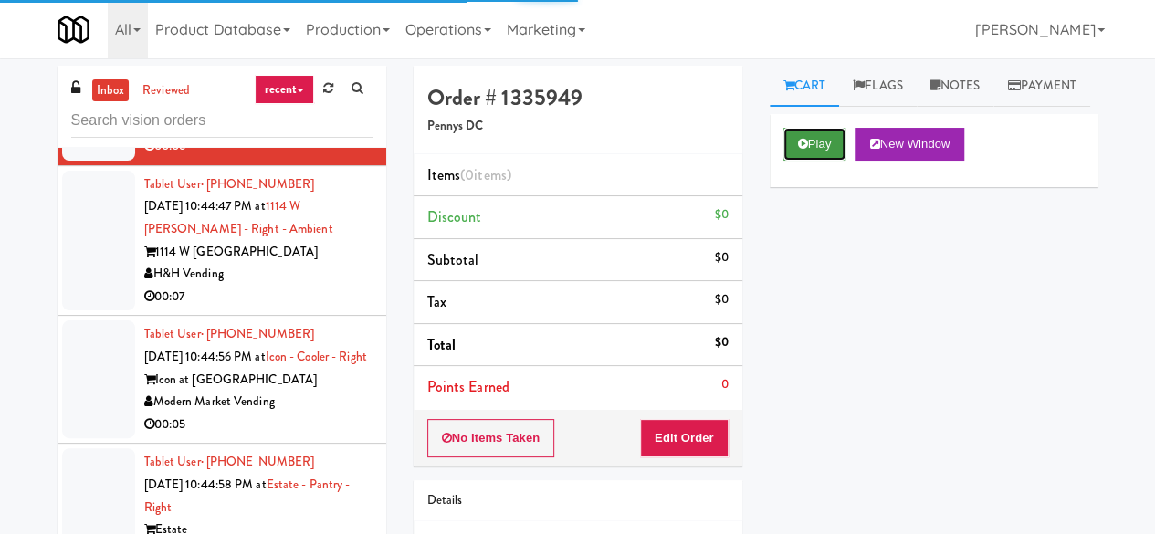
click at [799, 161] on button "Play" at bounding box center [814, 144] width 63 height 33
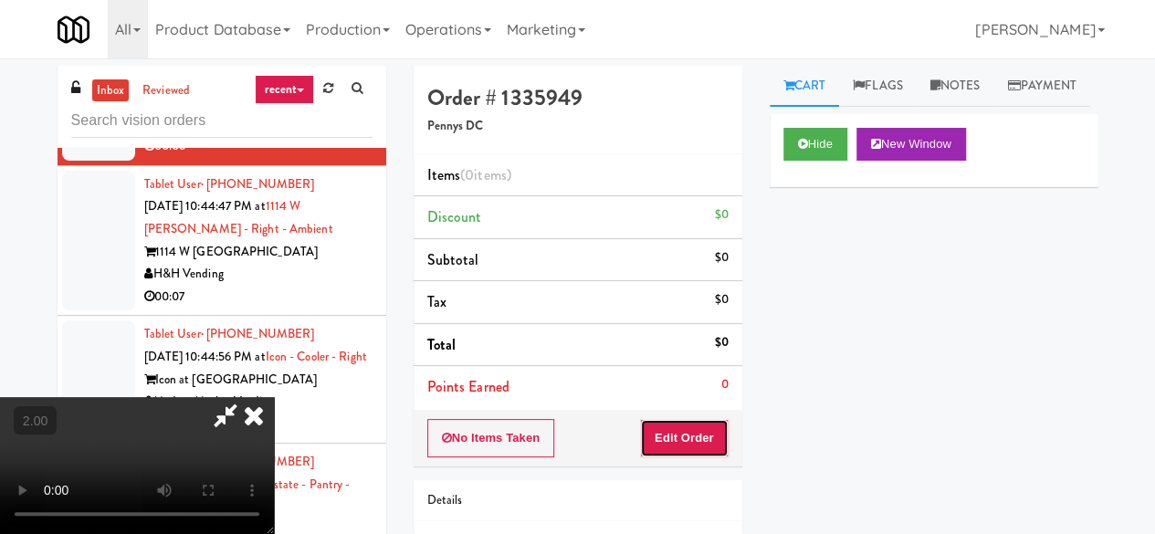
click at [690, 447] on button "Edit Order" at bounding box center [684, 438] width 89 height 38
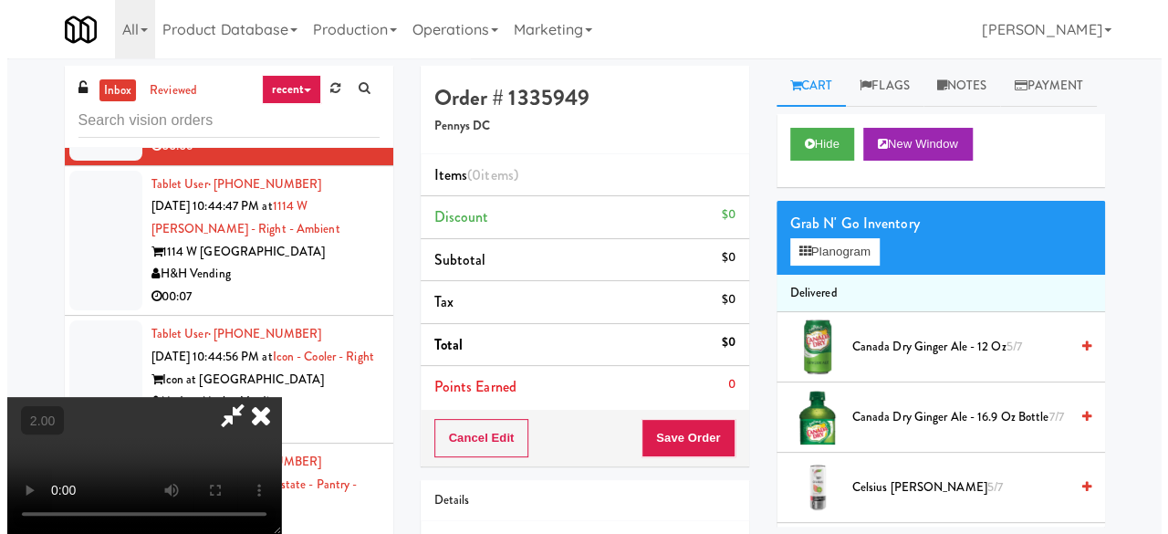
scroll to position [37, 0]
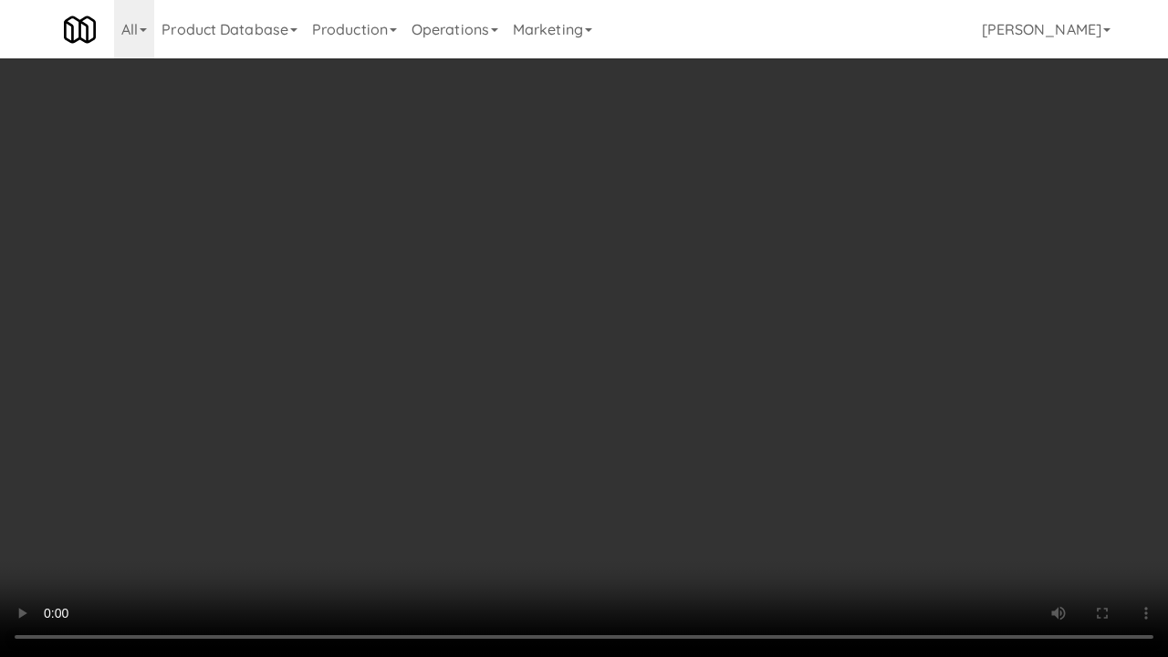
click at [507, 533] on video at bounding box center [584, 328] width 1168 height 657
click at [580, 405] on video at bounding box center [584, 328] width 1168 height 657
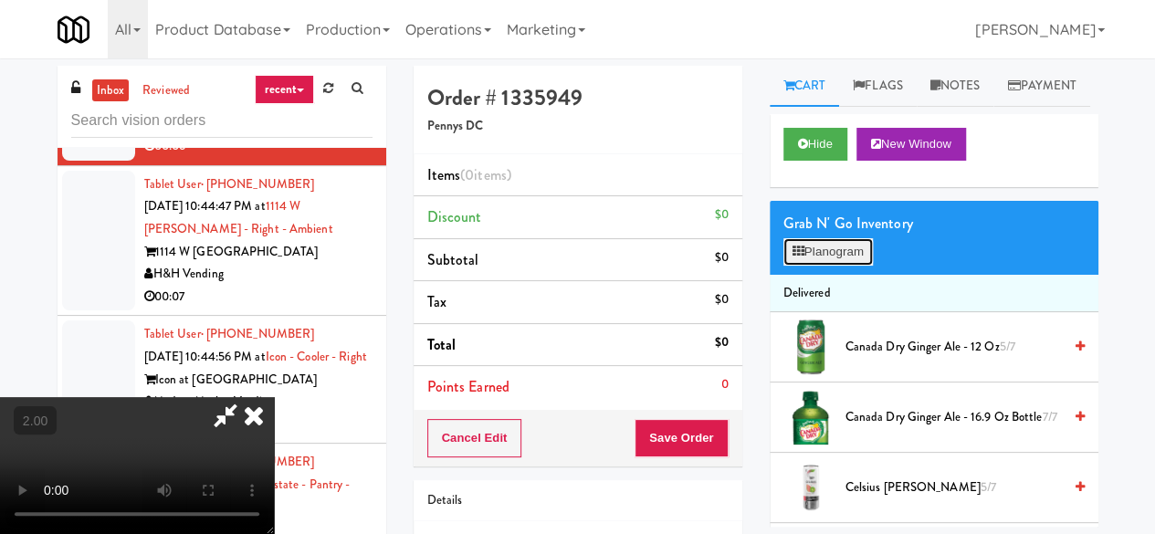
click at [816, 266] on button "Planogram" at bounding box center [827, 251] width 89 height 27
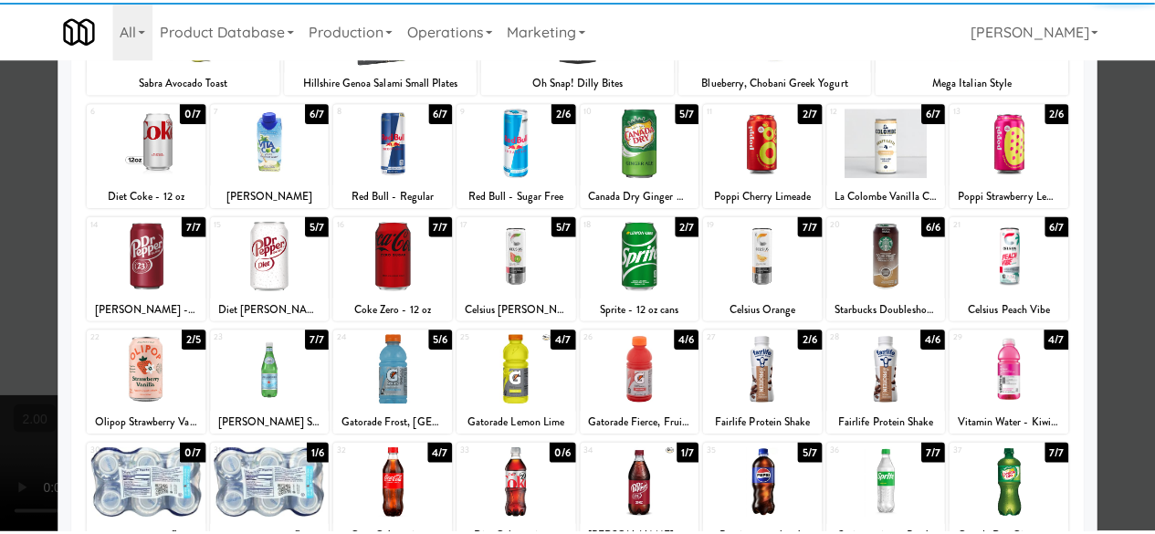
scroll to position [274, 0]
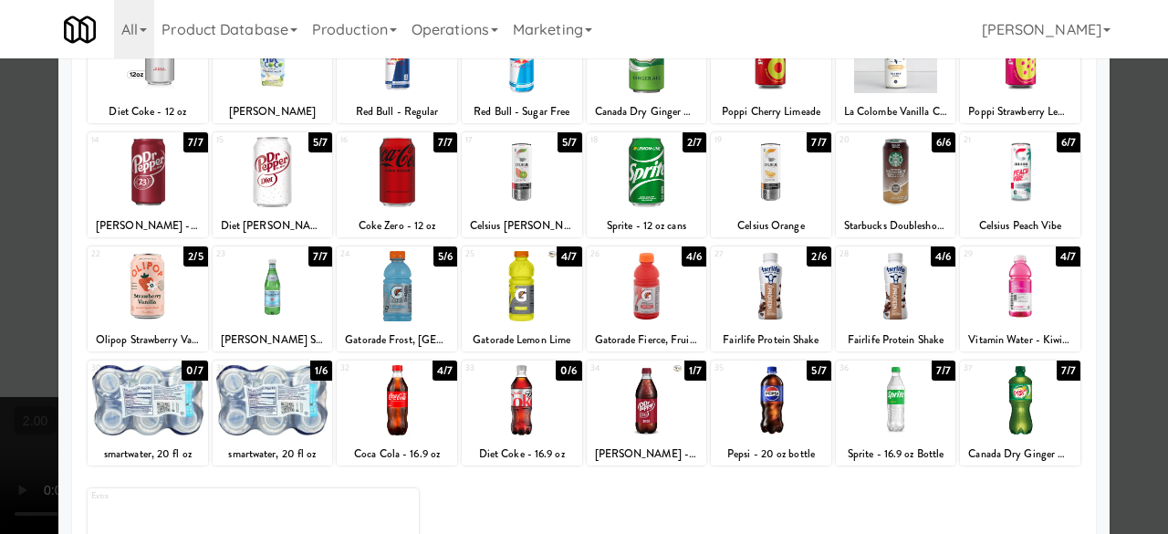
click at [287, 304] on div at bounding box center [273, 286] width 120 height 70
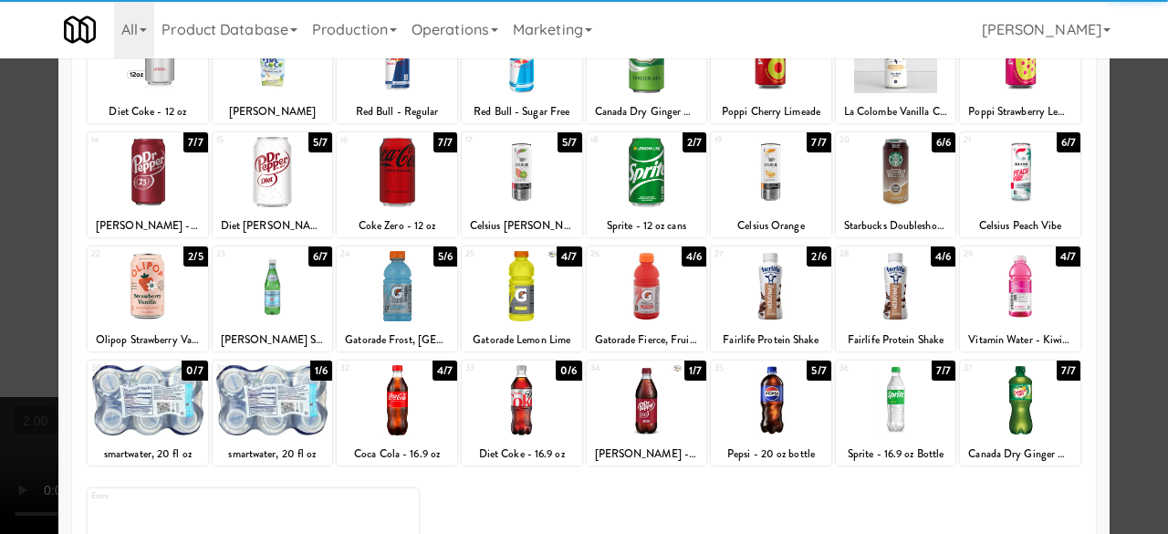
click at [1132, 180] on div at bounding box center [584, 267] width 1168 height 534
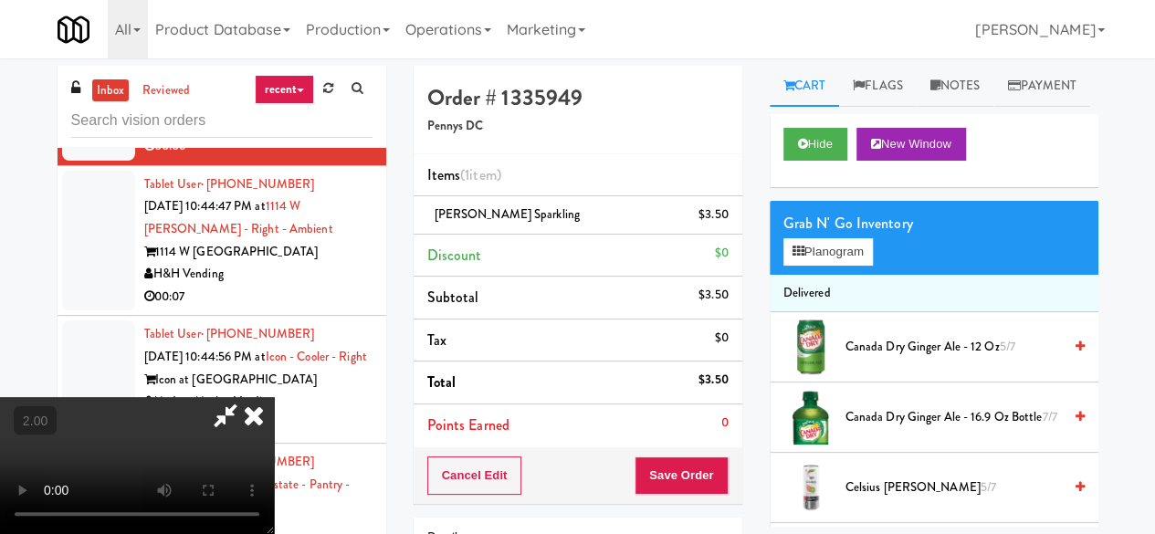
scroll to position [240, 0]
click at [698, 480] on button "Save Order" at bounding box center [680, 475] width 93 height 38
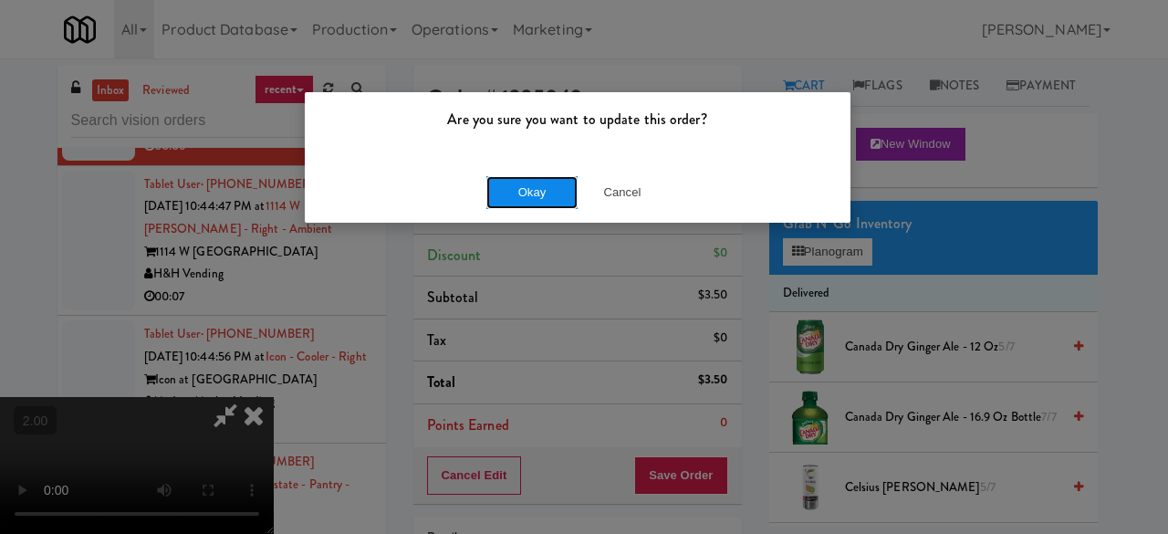
click at [551, 194] on button "Okay" at bounding box center [531, 192] width 91 height 33
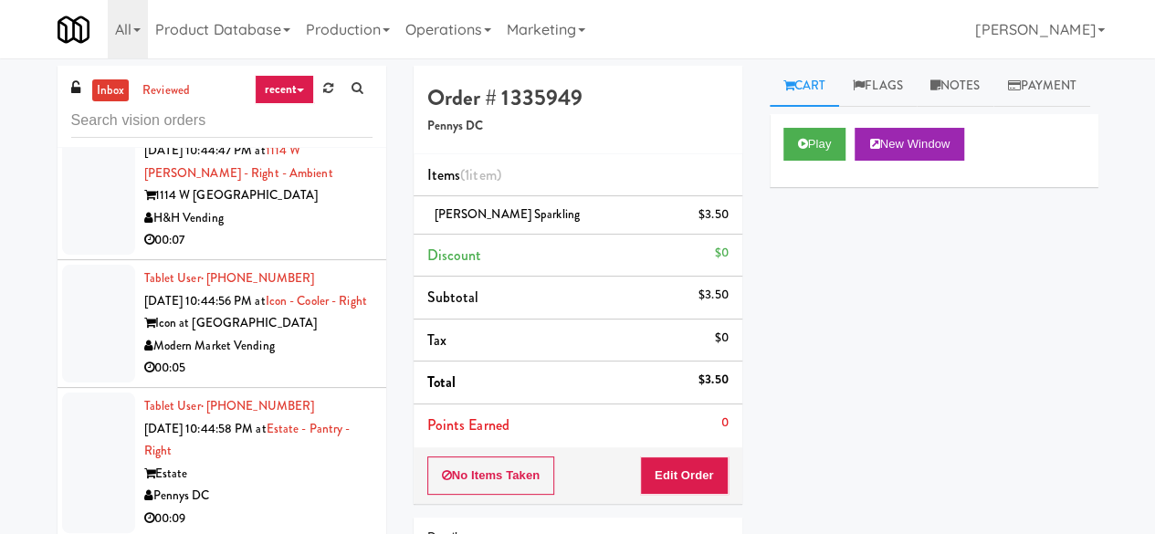
scroll to position [9650, 0]
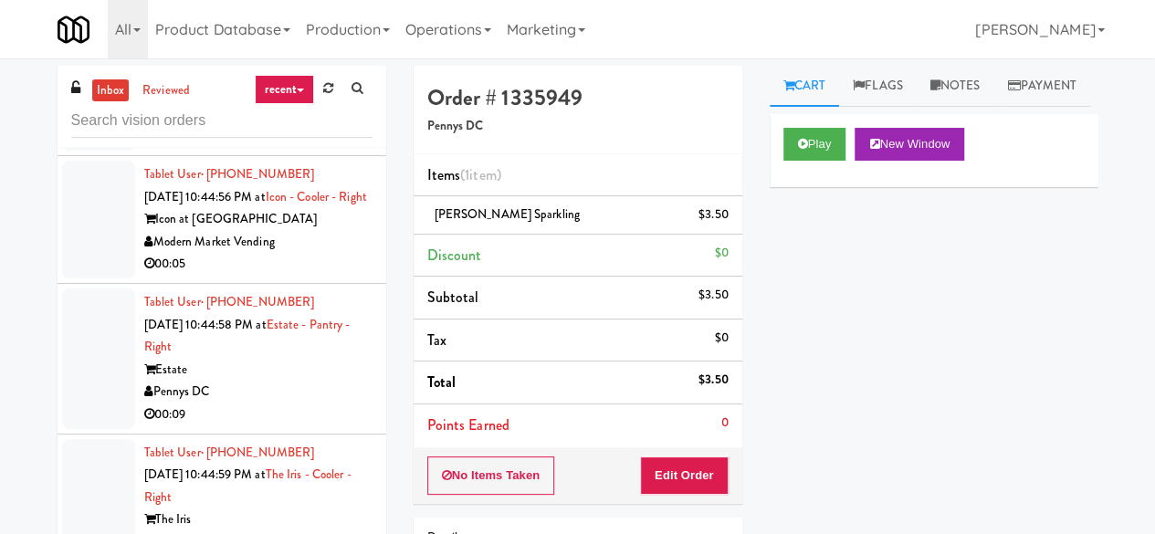
click at [313, 148] on div "00:07" at bounding box center [258, 136] width 228 height 23
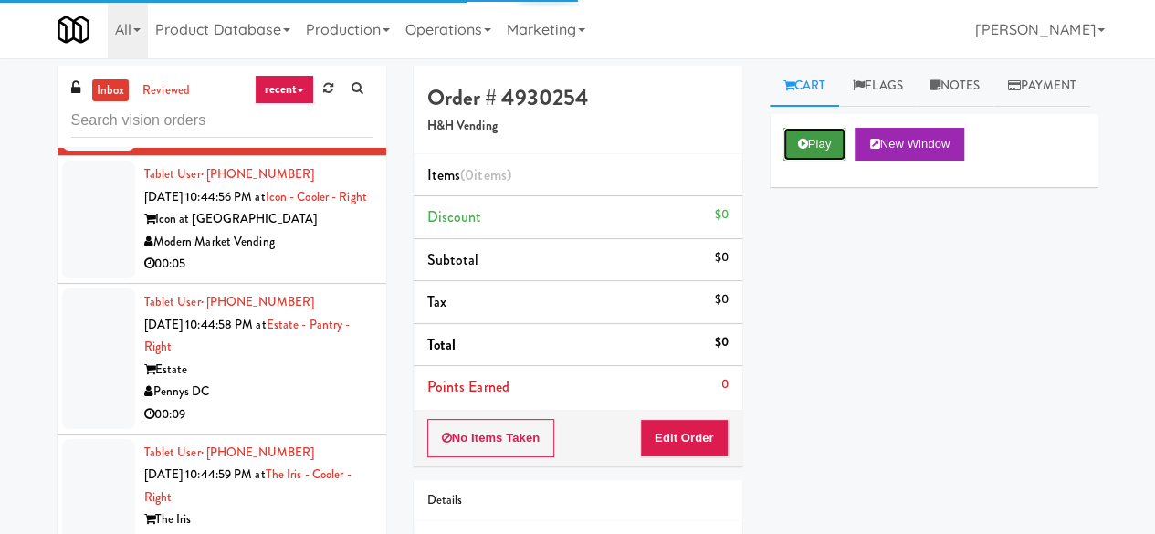
click at [791, 161] on button "Play" at bounding box center [814, 144] width 63 height 33
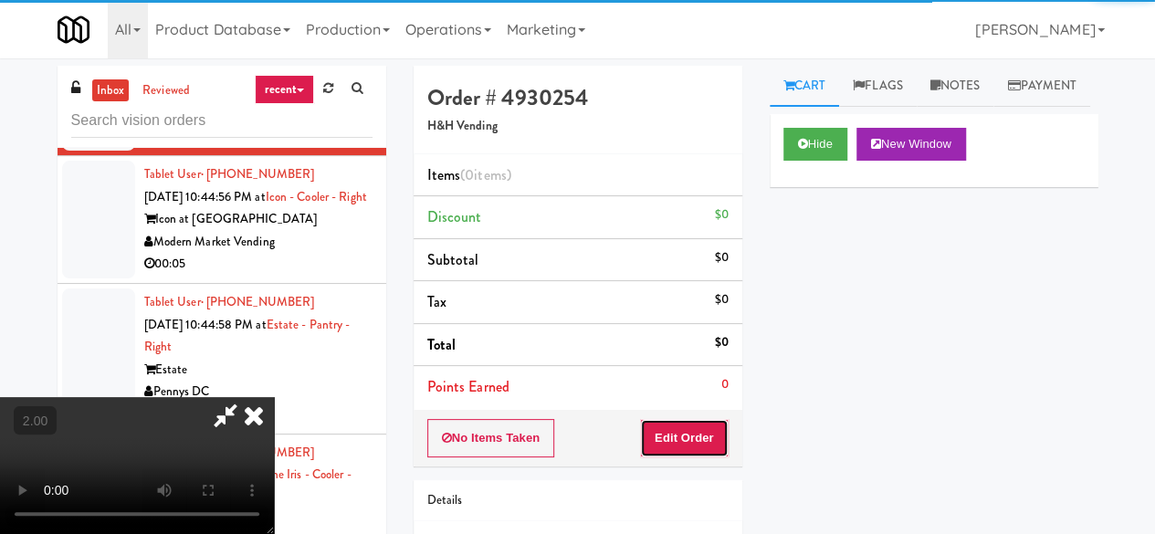
click at [712, 430] on button "Edit Order" at bounding box center [684, 438] width 89 height 38
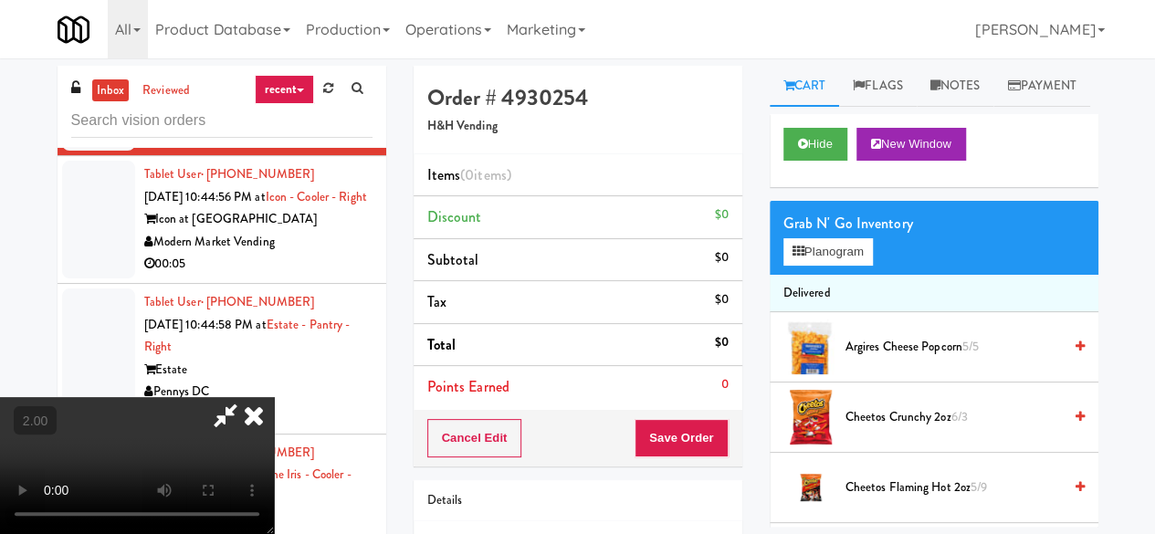
click at [274, 397] on icon at bounding box center [254, 415] width 40 height 37
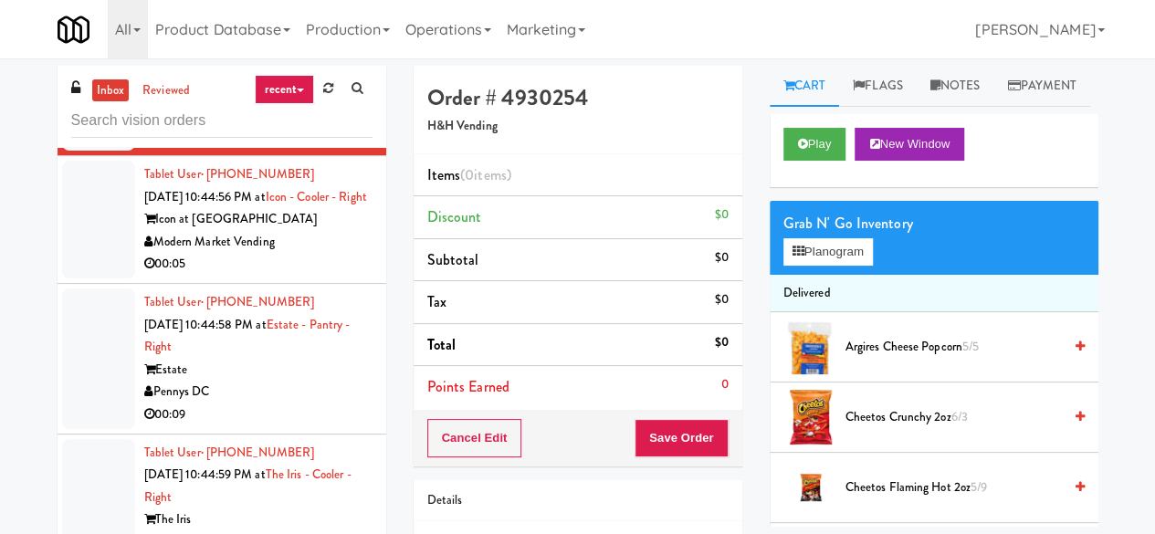
click at [315, 254] on div "Modern Market Vending" at bounding box center [258, 242] width 228 height 23
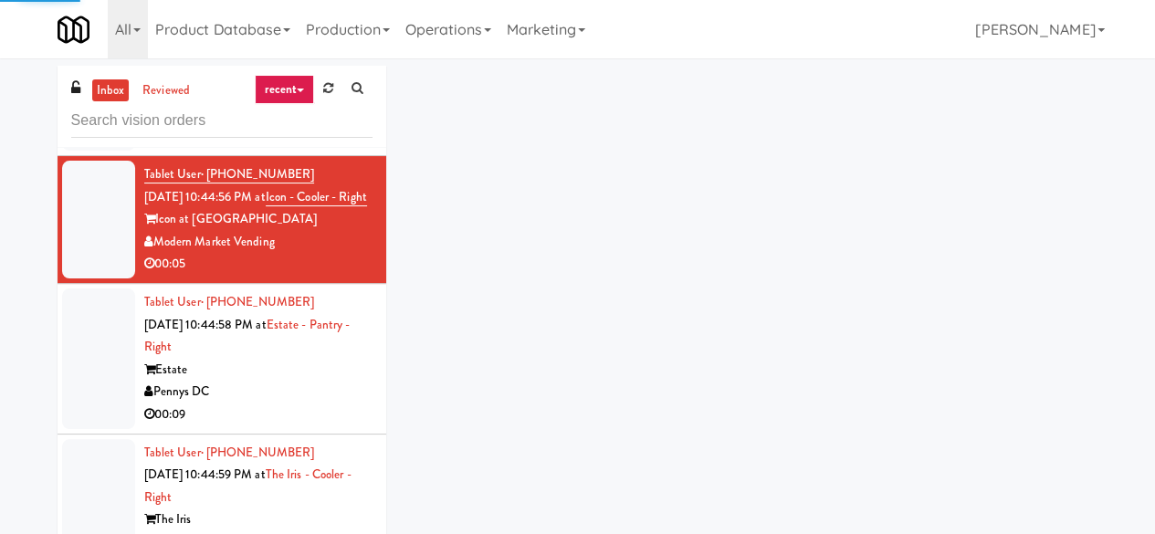
click at [293, 126] on div "H&H Vending" at bounding box center [258, 114] width 228 height 23
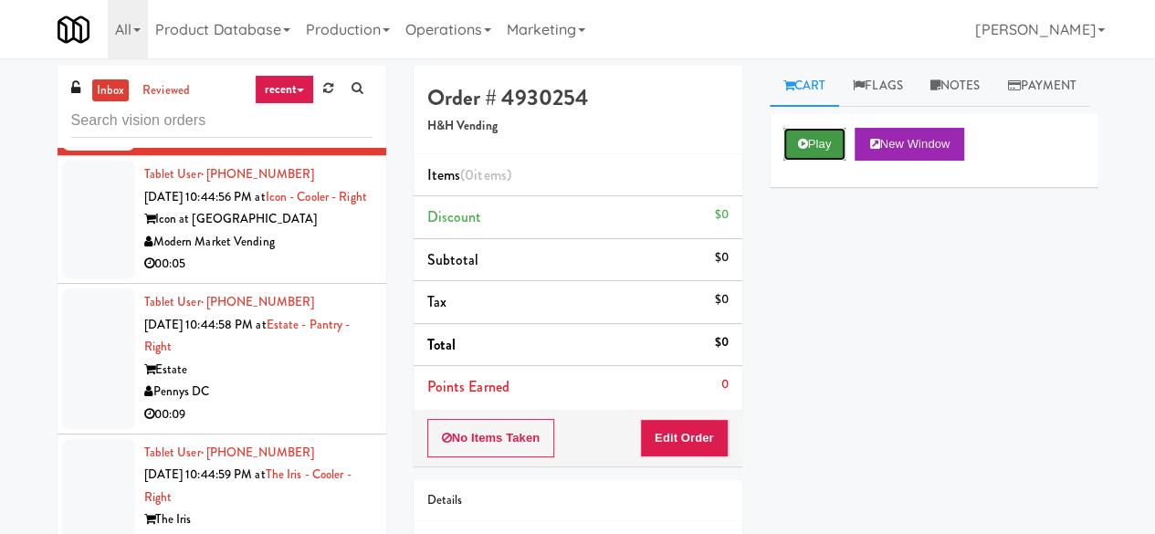
click at [803, 161] on button "Play" at bounding box center [814, 144] width 63 height 33
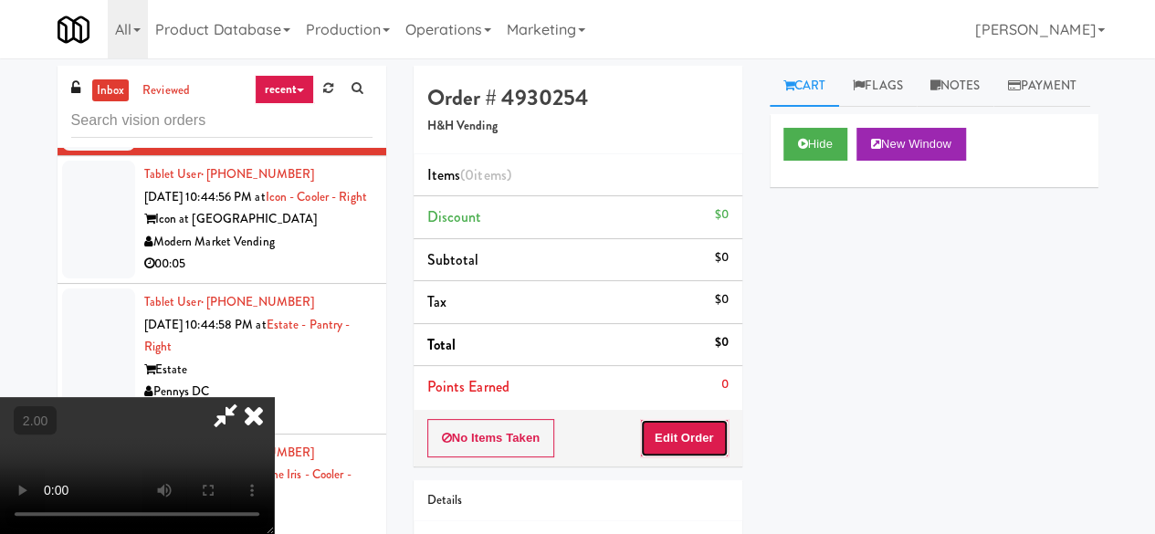
click at [677, 452] on button "Edit Order" at bounding box center [684, 438] width 89 height 38
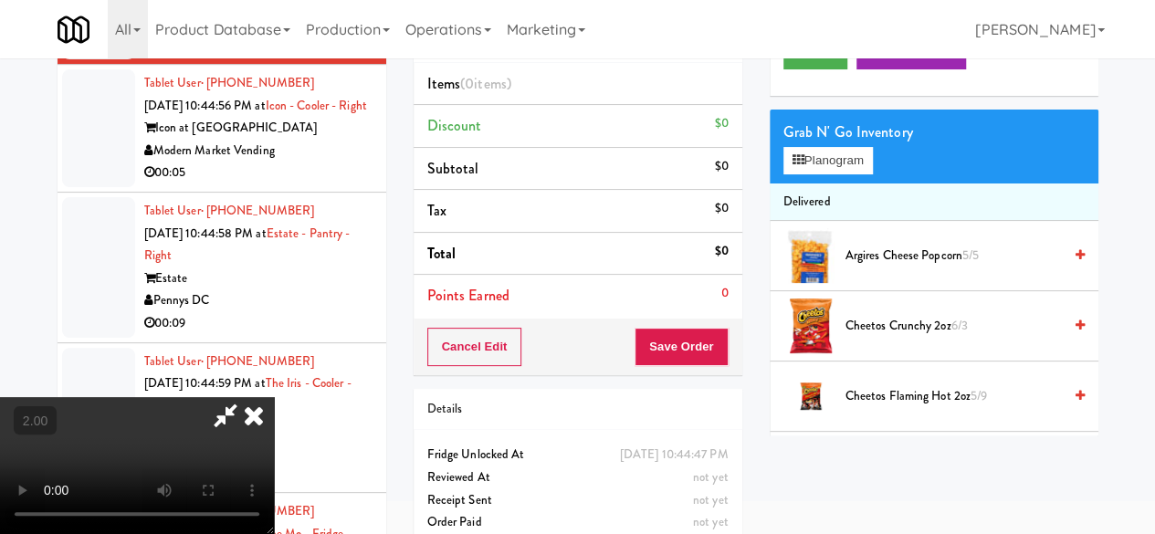
scroll to position [58, 0]
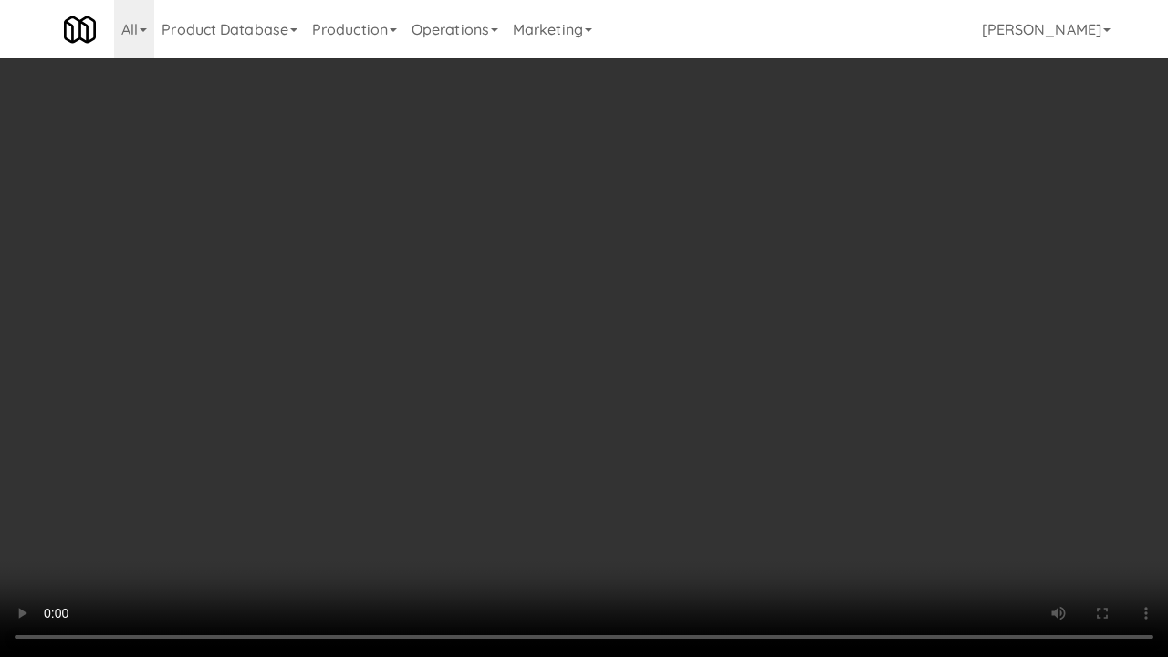
click at [543, 460] on video at bounding box center [584, 328] width 1168 height 657
click at [486, 283] on video at bounding box center [584, 328] width 1168 height 657
click at [538, 219] on video at bounding box center [584, 328] width 1168 height 657
click at [535, 234] on video at bounding box center [584, 328] width 1168 height 657
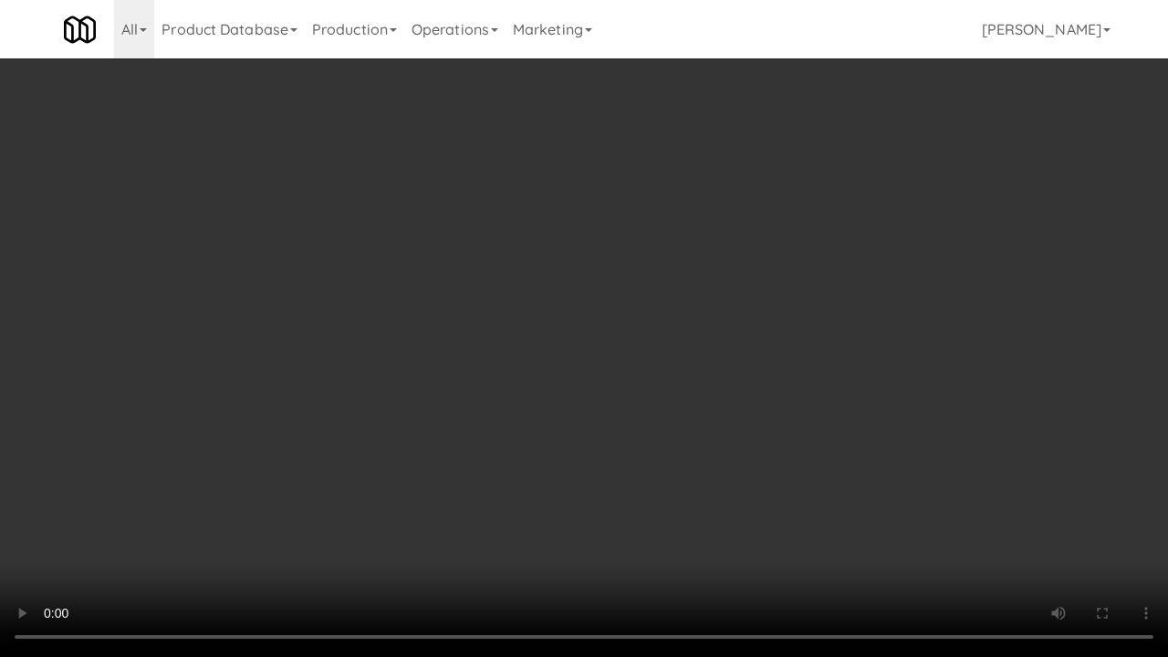
click at [535, 234] on video at bounding box center [584, 328] width 1168 height 657
click at [538, 234] on video at bounding box center [584, 328] width 1168 height 657
click at [935, 277] on video at bounding box center [584, 328] width 1168 height 657
click at [581, 430] on video at bounding box center [584, 328] width 1168 height 657
click at [697, 279] on video at bounding box center [584, 328] width 1168 height 657
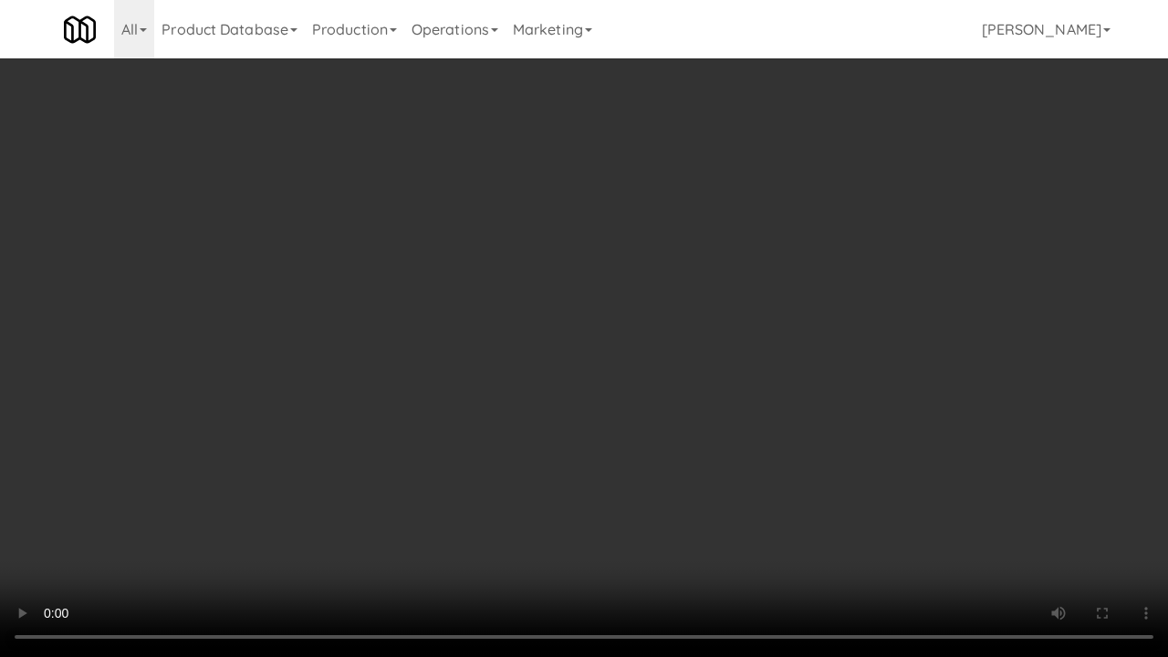
click at [697, 279] on video at bounding box center [584, 328] width 1168 height 657
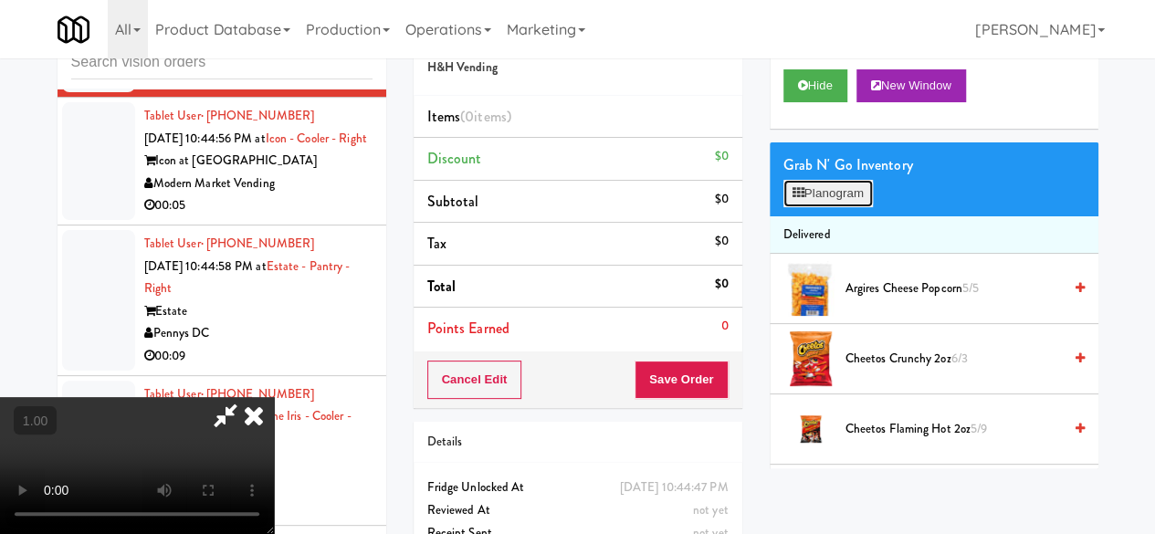
click at [836, 207] on button "Planogram" at bounding box center [827, 193] width 89 height 27
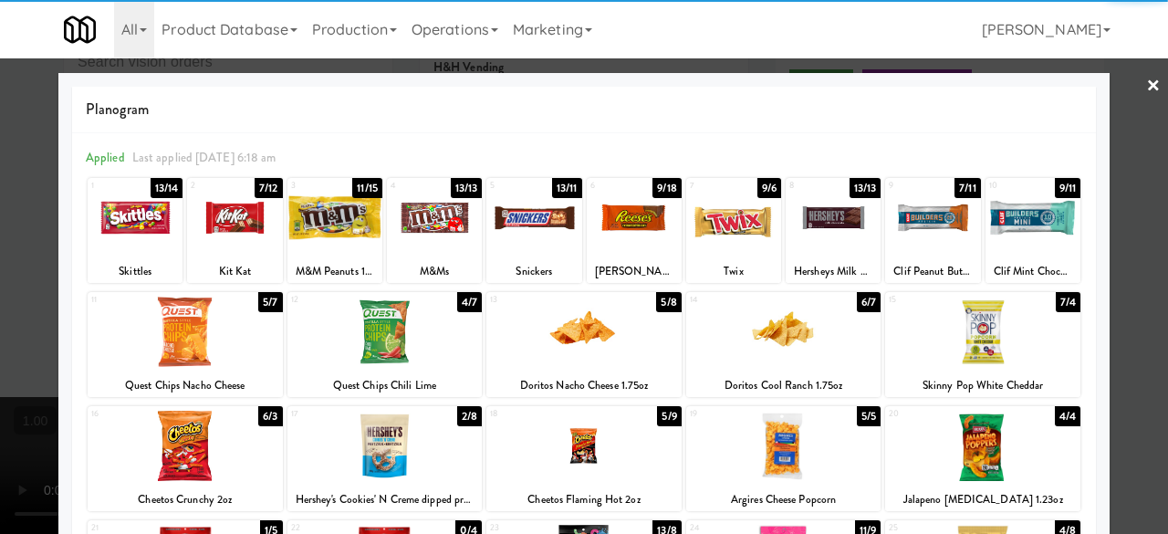
click at [628, 233] on div at bounding box center [634, 218] width 95 height 70
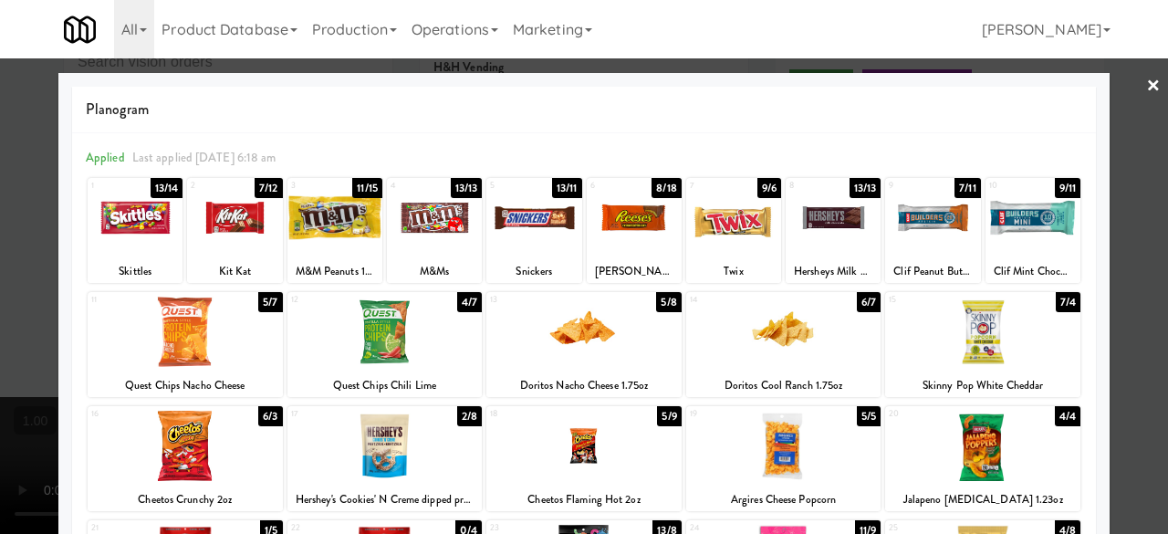
click at [720, 243] on div at bounding box center [733, 218] width 95 height 70
click at [541, 231] on div at bounding box center [533, 218] width 95 height 70
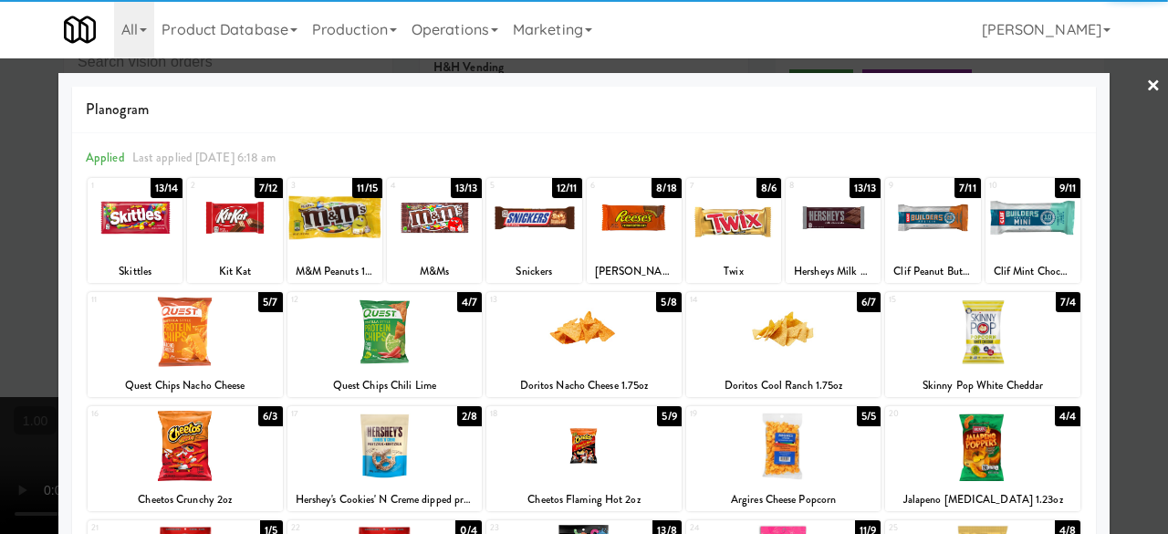
click at [1146, 79] on link "×" at bounding box center [1153, 86] width 15 height 57
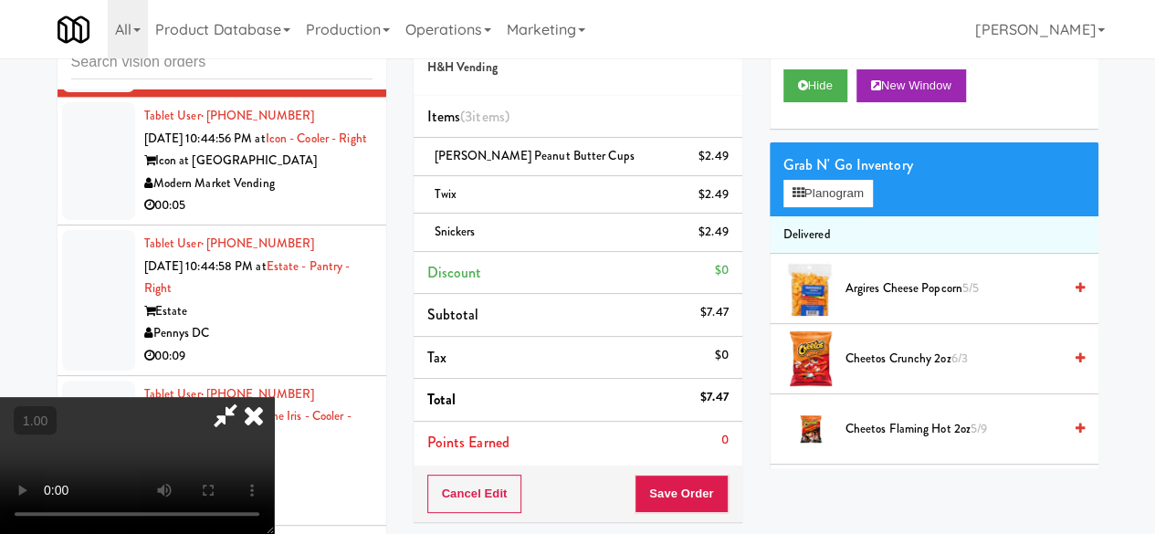
click at [727, 488] on div "Cancel Edit Save Order" at bounding box center [577, 493] width 329 height 57
click at [725, 476] on button "Save Order" at bounding box center [680, 494] width 93 height 38
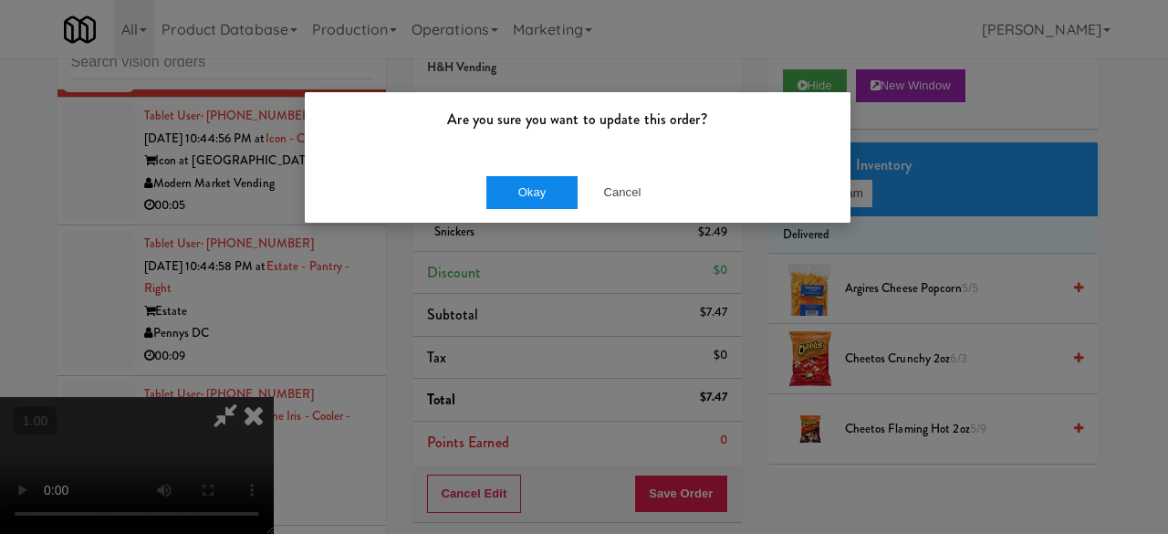
click at [544, 193] on button "Okay" at bounding box center [531, 192] width 91 height 33
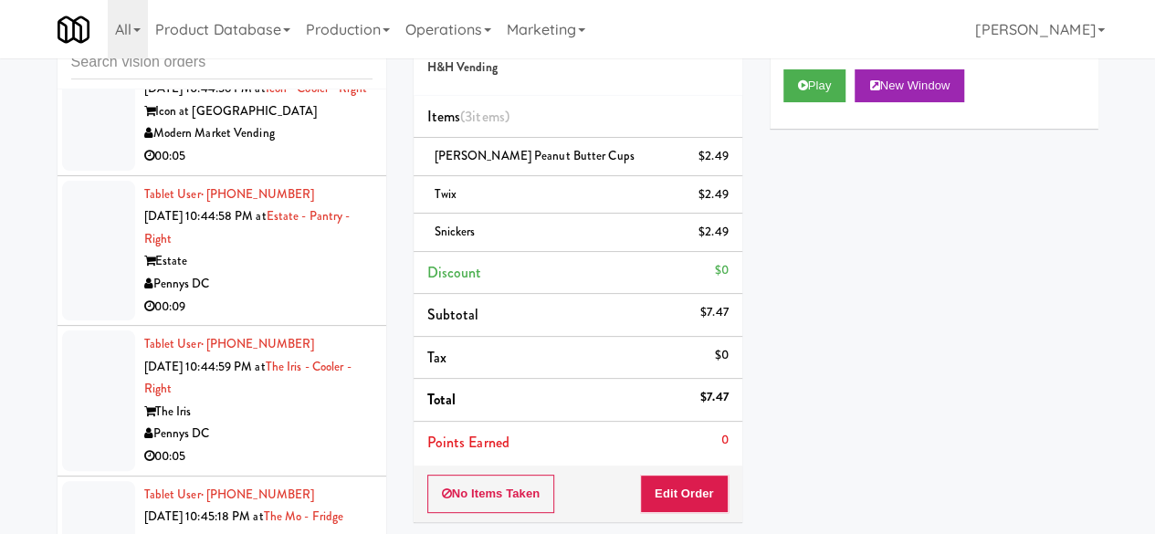
scroll to position [9833, 0]
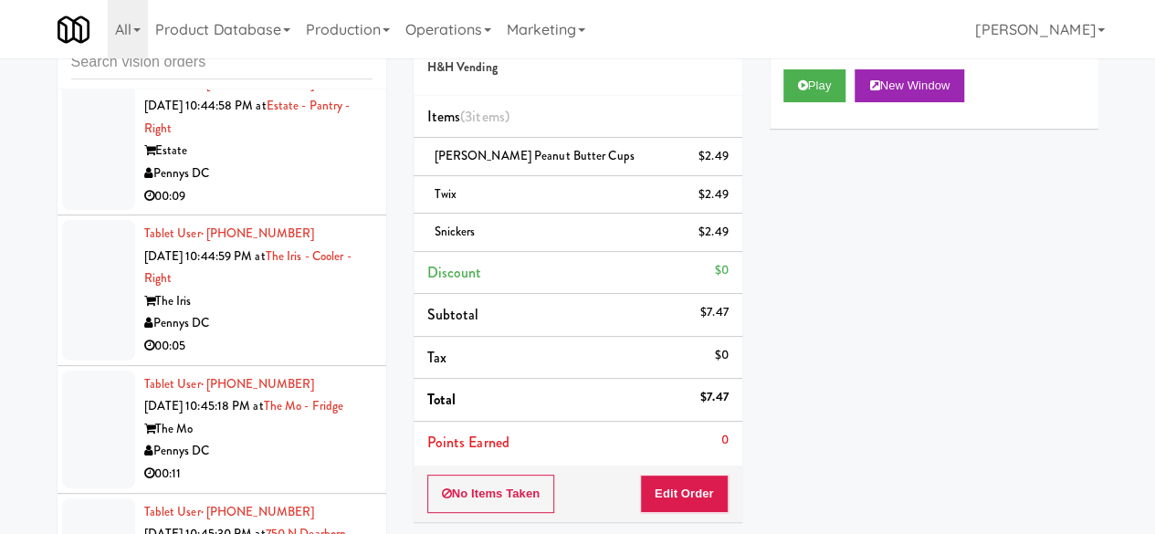
click at [309, 57] on div "00:05" at bounding box center [258, 46] width 228 height 23
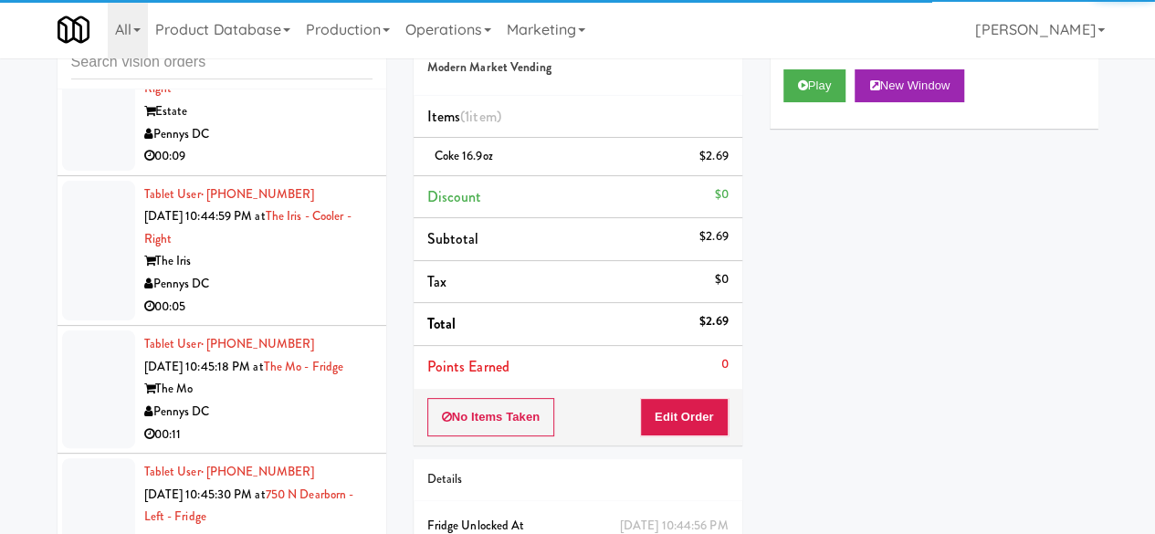
scroll to position [9924, 0]
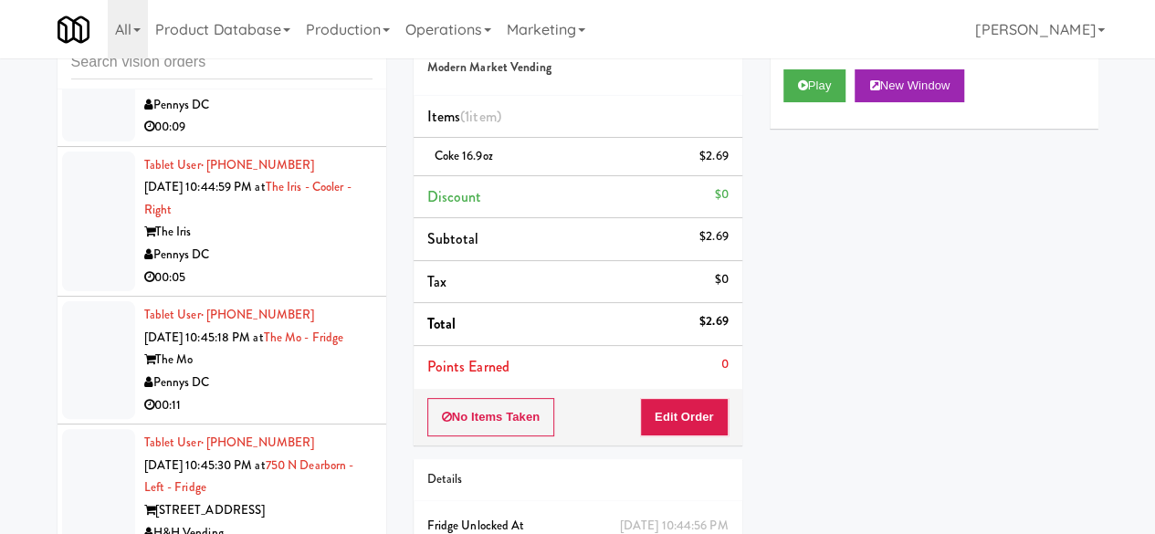
click at [291, 139] on div "00:09" at bounding box center [258, 127] width 228 height 23
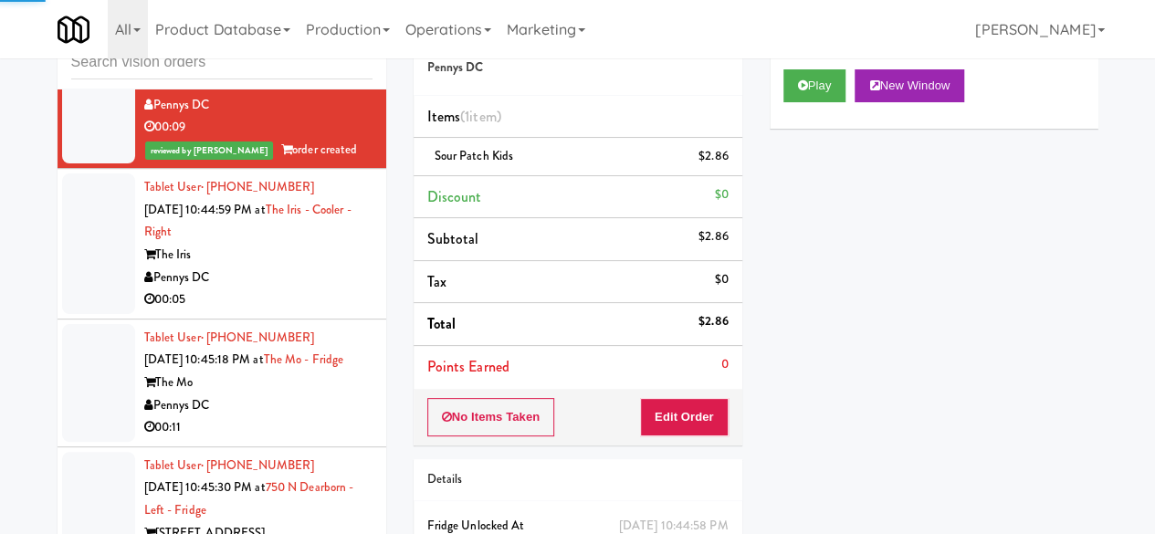
scroll to position [10107, 0]
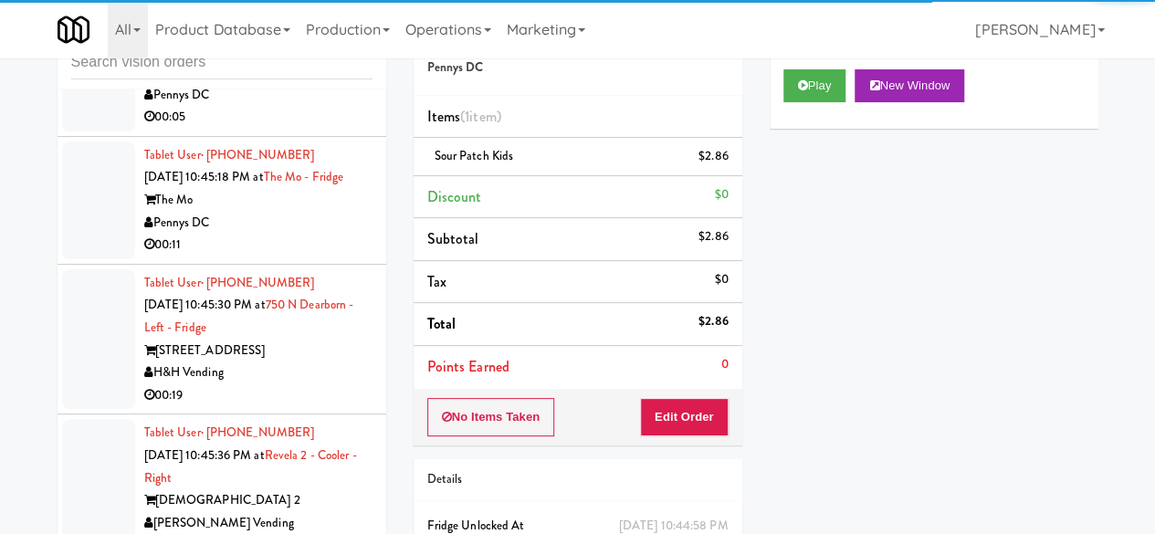
click at [295, 107] on div "Pennys DC" at bounding box center [258, 95] width 228 height 23
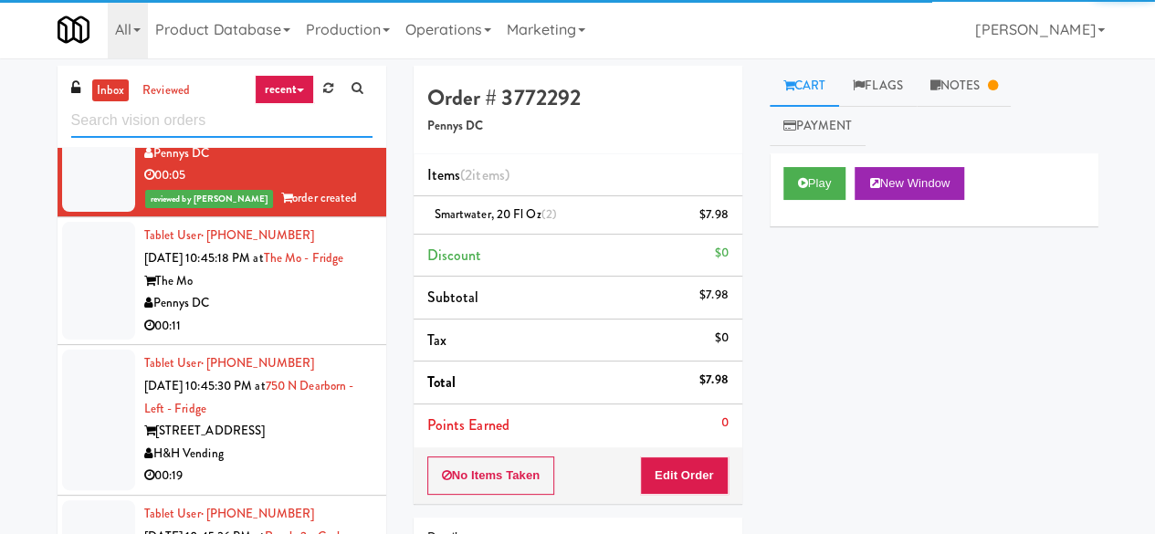
click at [181, 130] on input "text" at bounding box center [221, 121] width 301 height 34
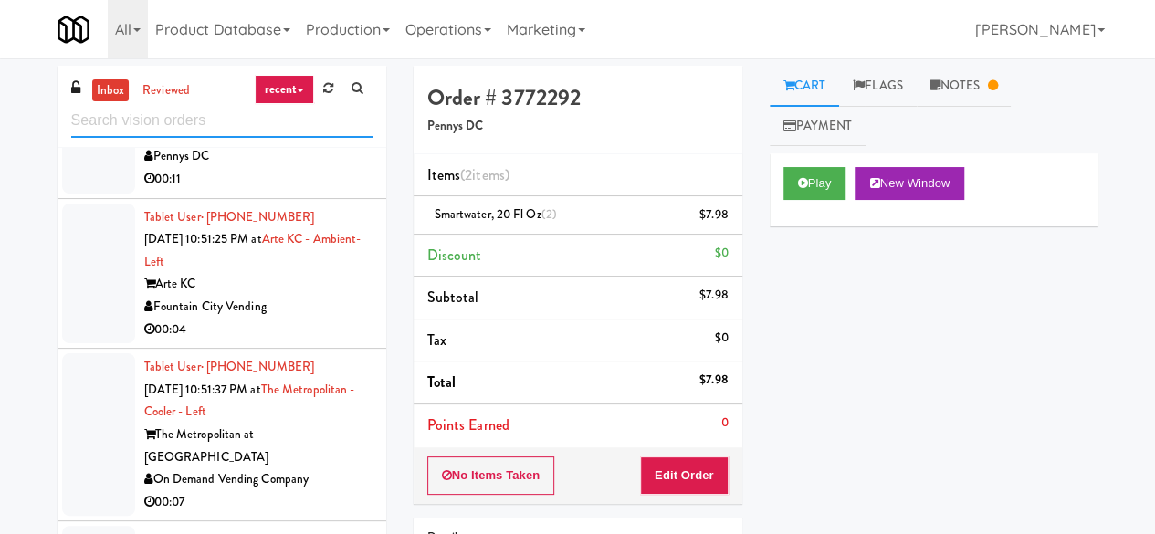
scroll to position [3651, 0]
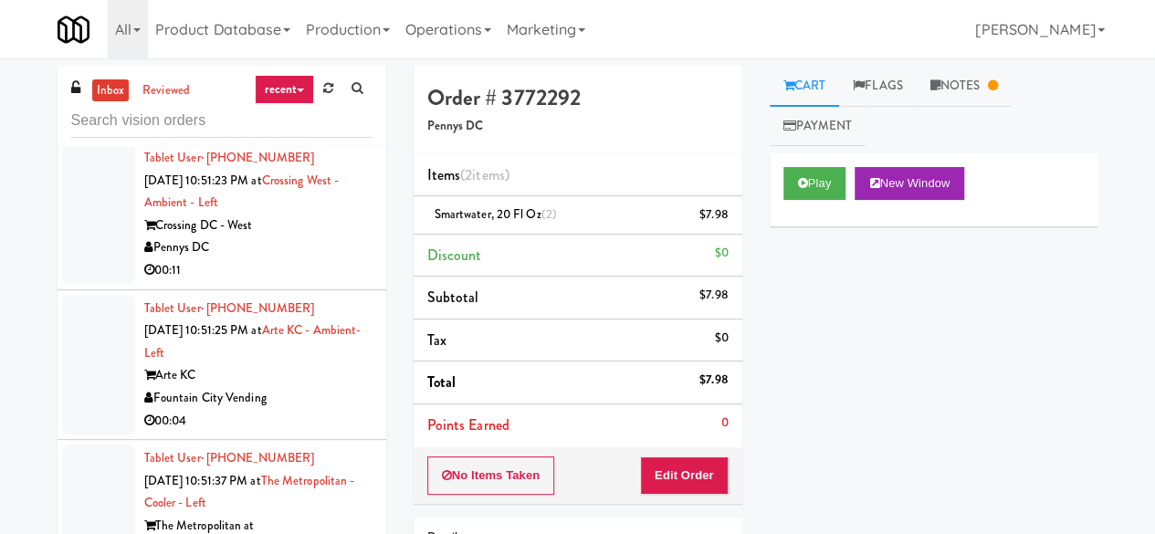
click at [299, 387] on div "Fountain City Vending" at bounding box center [258, 398] width 228 height 23
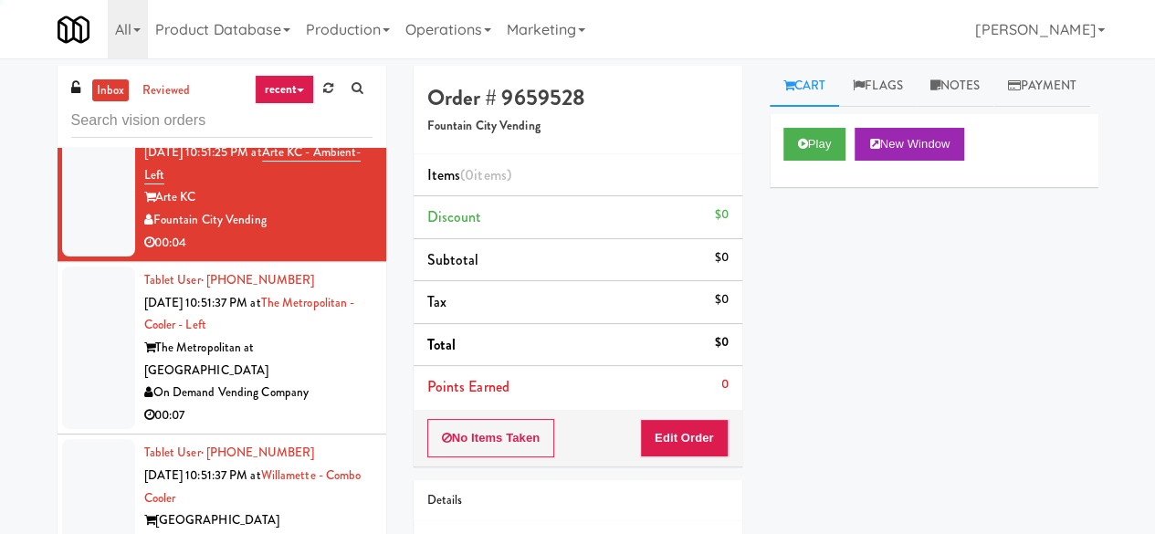
scroll to position [3833, 0]
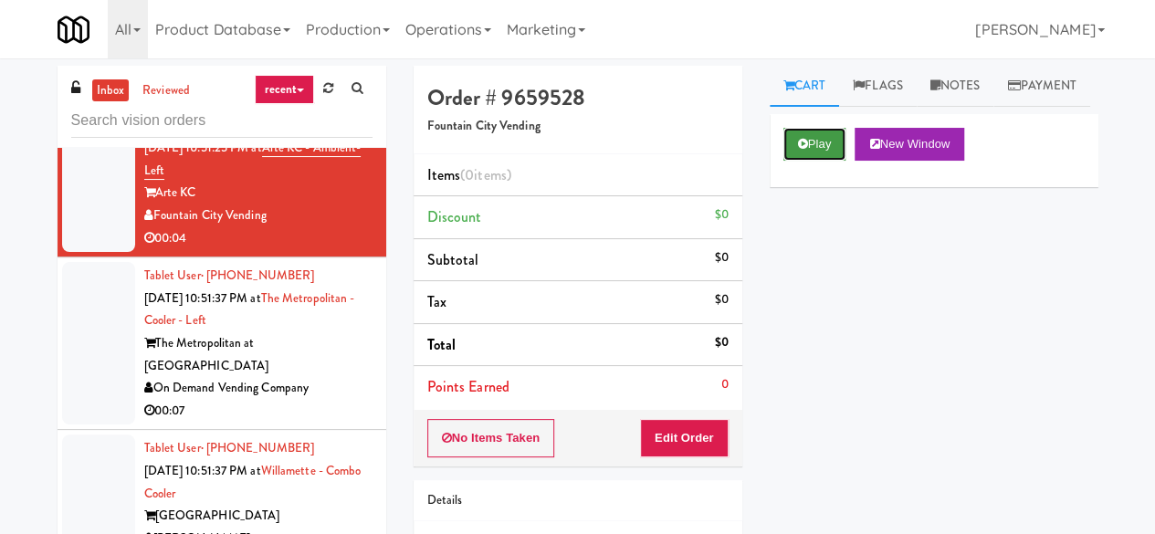
click at [824, 161] on button "Play" at bounding box center [814, 144] width 63 height 33
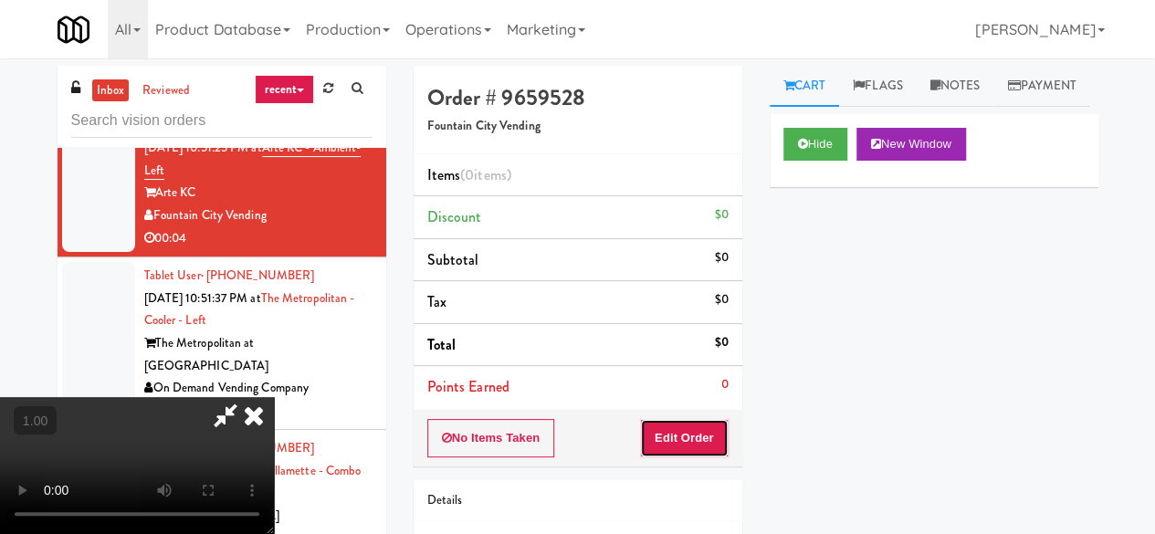
click at [692, 427] on button "Edit Order" at bounding box center [684, 438] width 89 height 38
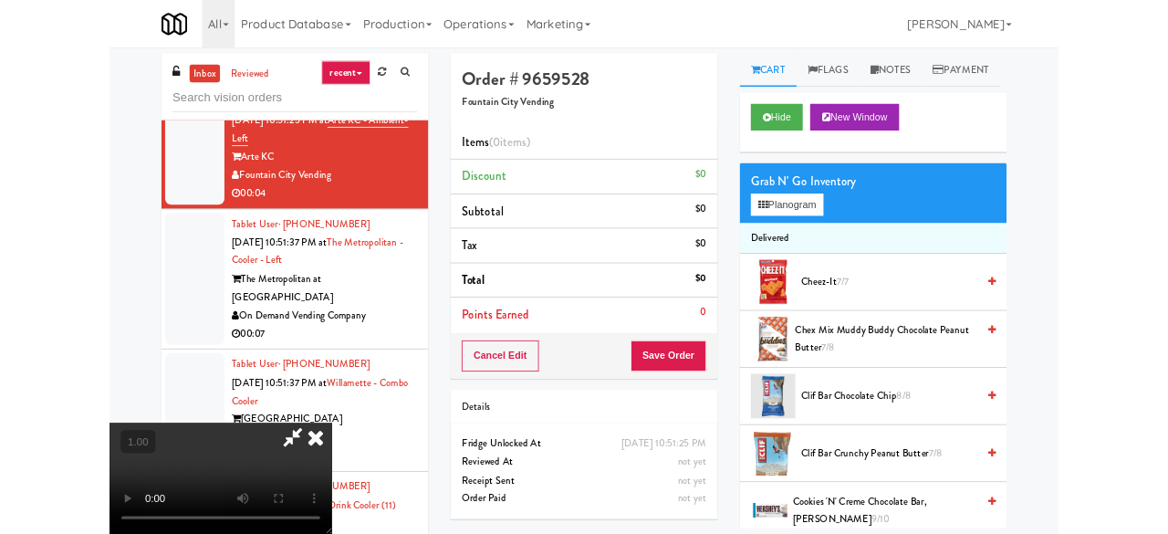
scroll to position [37, 0]
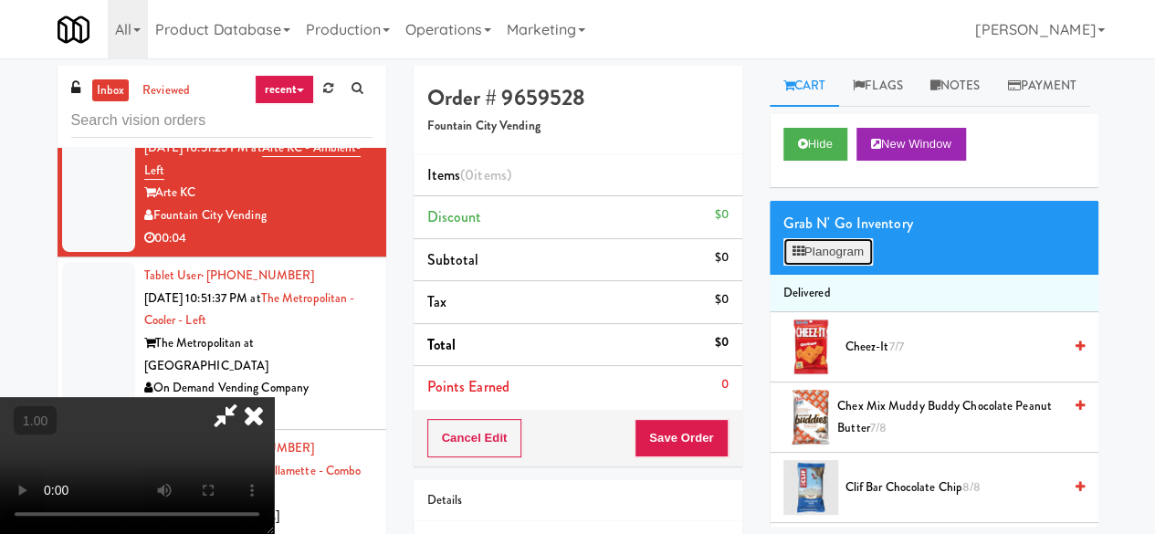
click at [851, 266] on button "Planogram" at bounding box center [827, 251] width 89 height 27
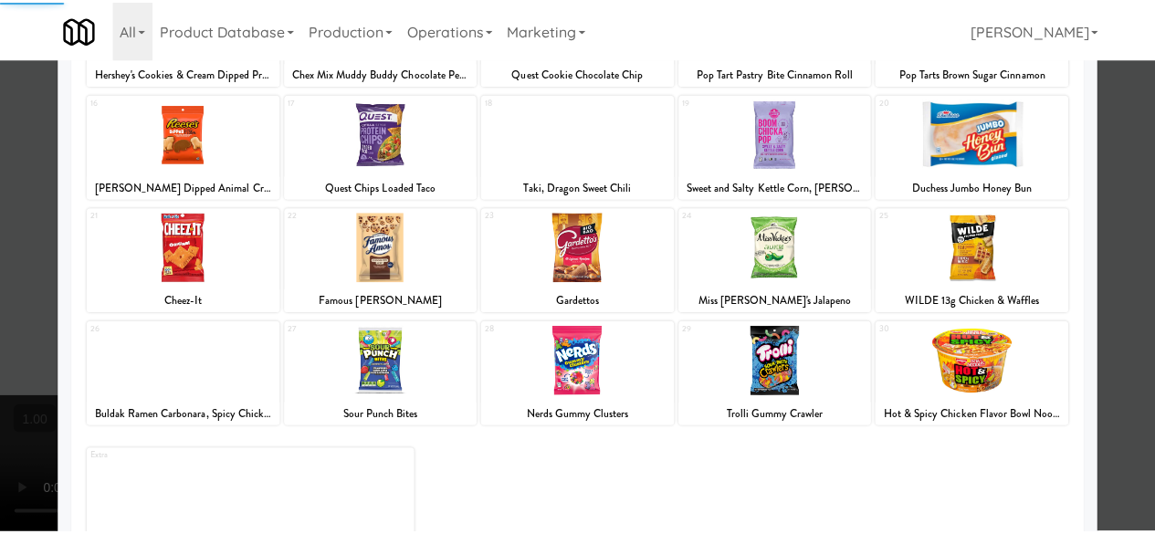
scroll to position [361, 0]
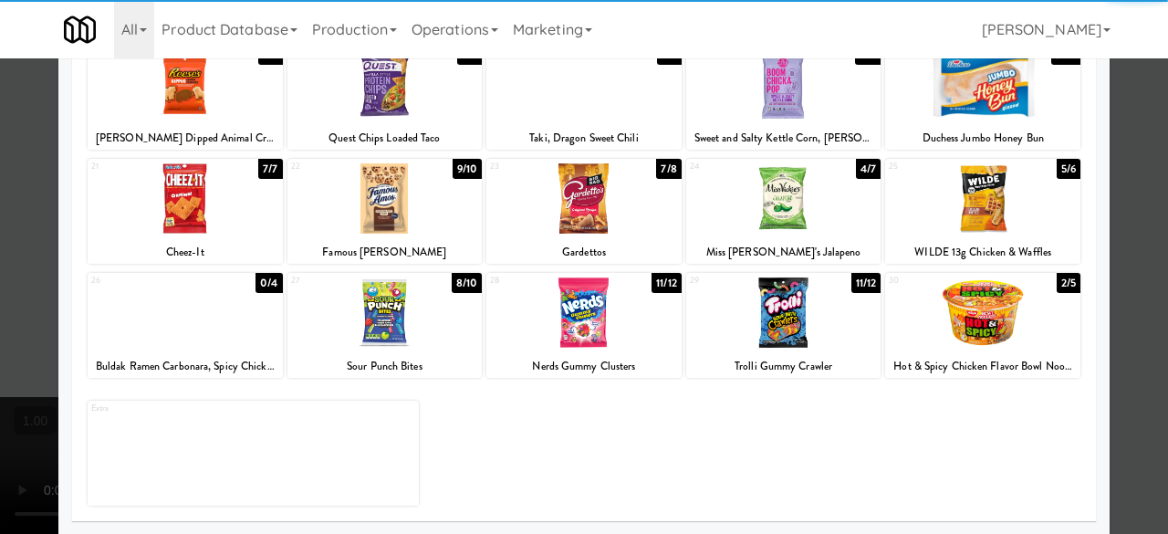
click at [772, 235] on div "24 4/7 Miss Vickie's Jalapeno" at bounding box center [783, 211] width 195 height 105
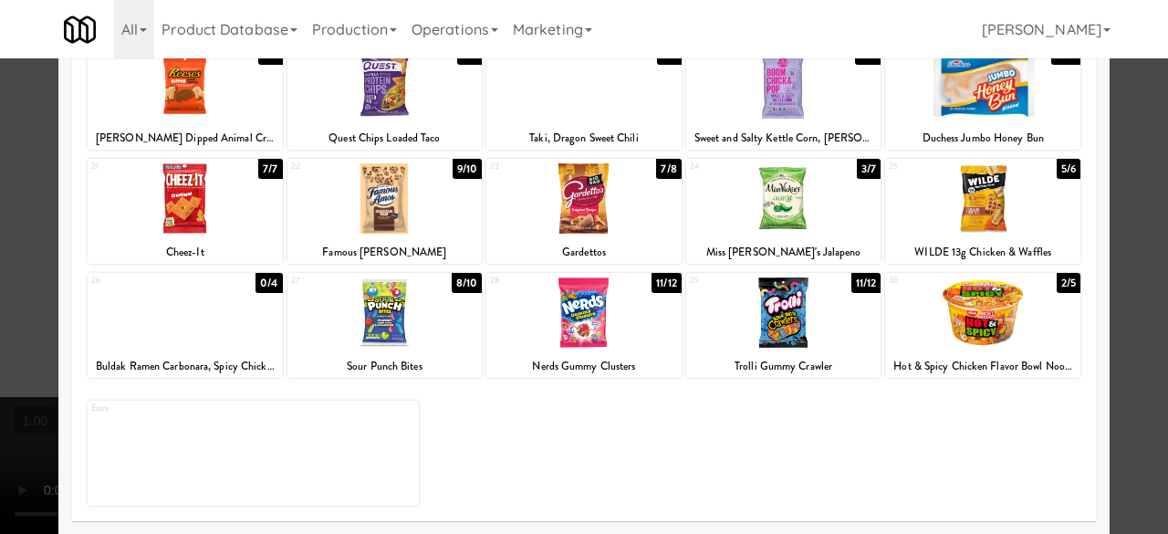
click at [1141, 153] on div at bounding box center [584, 267] width 1168 height 534
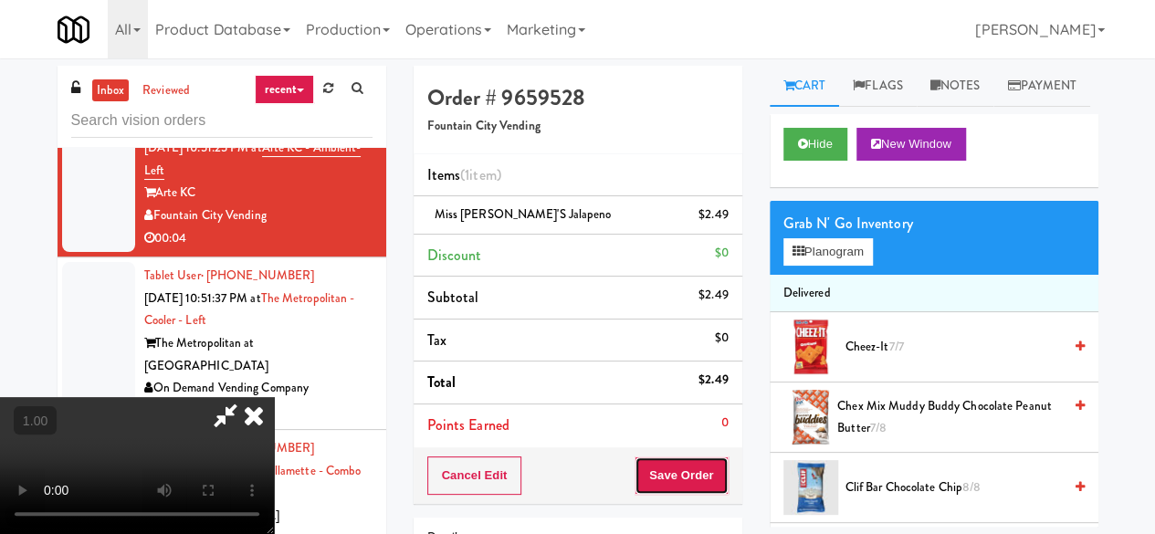
click at [719, 465] on button "Save Order" at bounding box center [680, 475] width 93 height 38
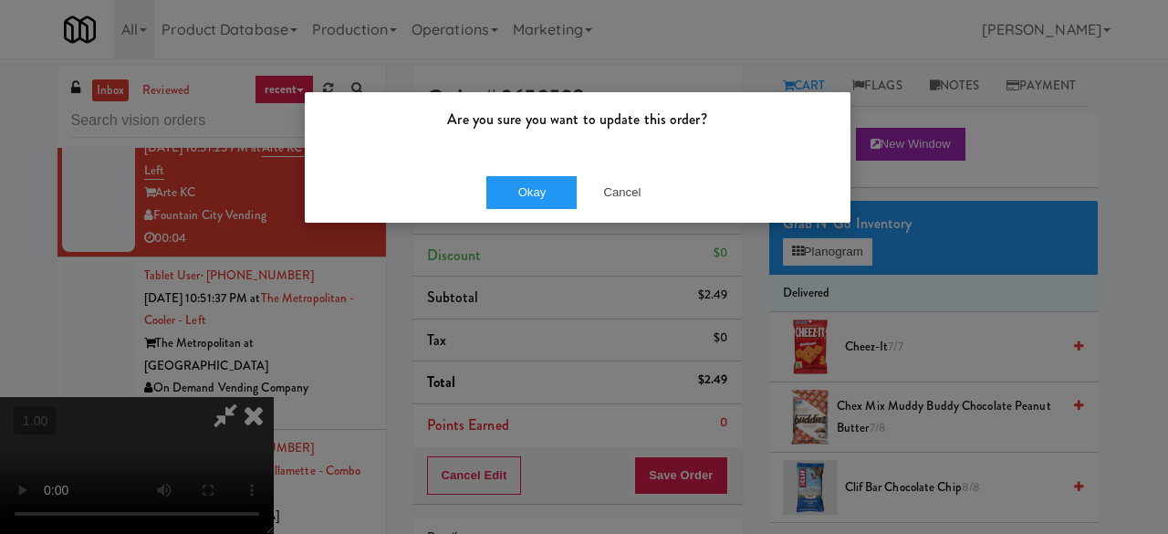
click at [519, 173] on div "Okay Cancel" at bounding box center [578, 192] width 546 height 61
click at [532, 183] on button "Okay" at bounding box center [531, 192] width 91 height 33
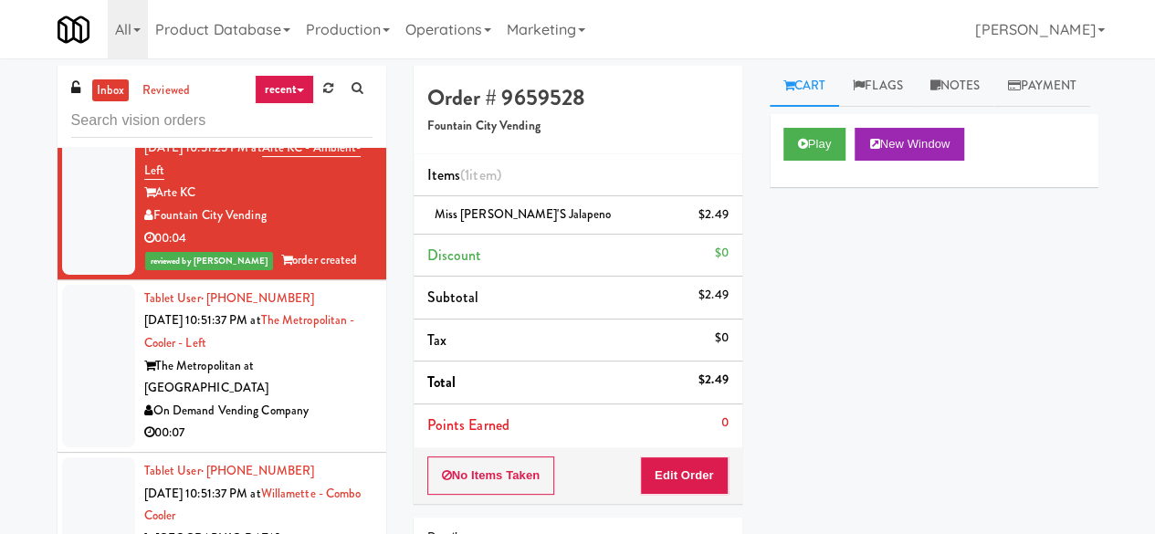
click at [310, 344] on div "Tablet User · (505) 661-4901 Oct 5, 2025 10:51:37 PM at The Metropolitan - Cool…" at bounding box center [258, 365] width 228 height 157
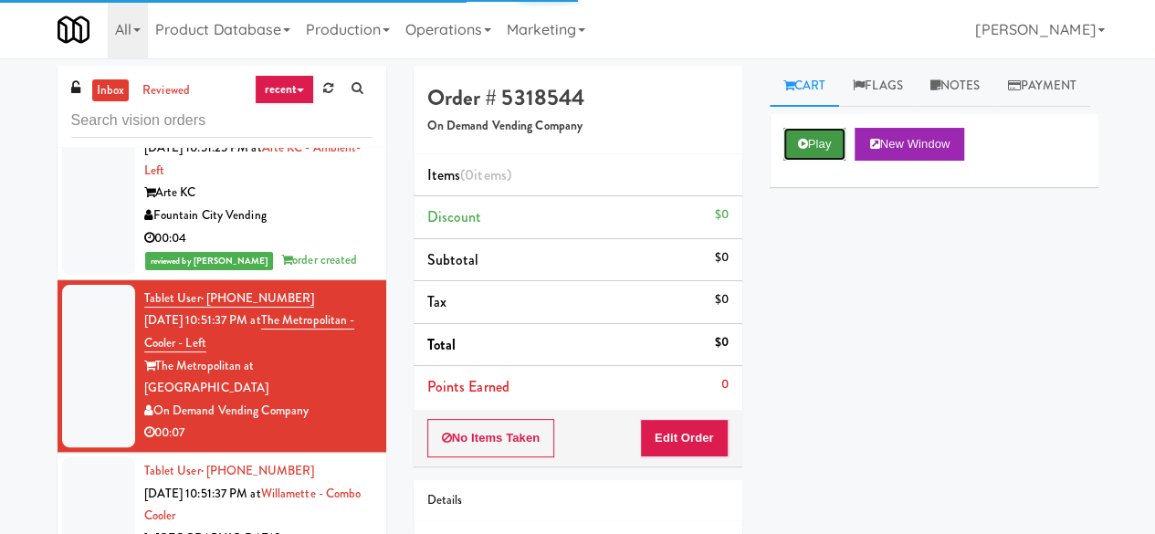
click at [796, 161] on button "Play" at bounding box center [814, 144] width 63 height 33
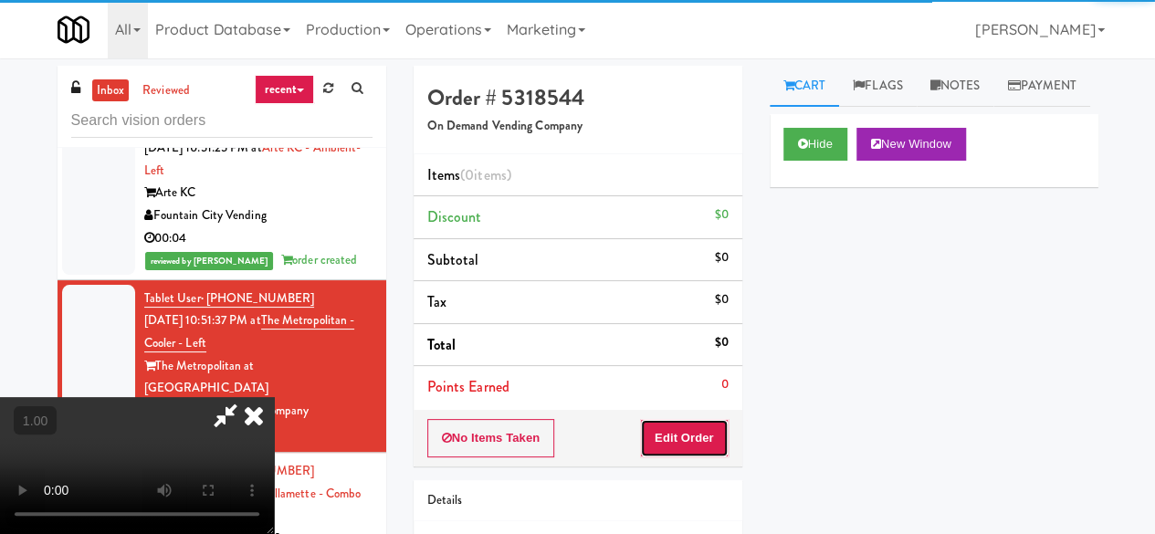
click at [695, 435] on button "Edit Order" at bounding box center [684, 438] width 89 height 38
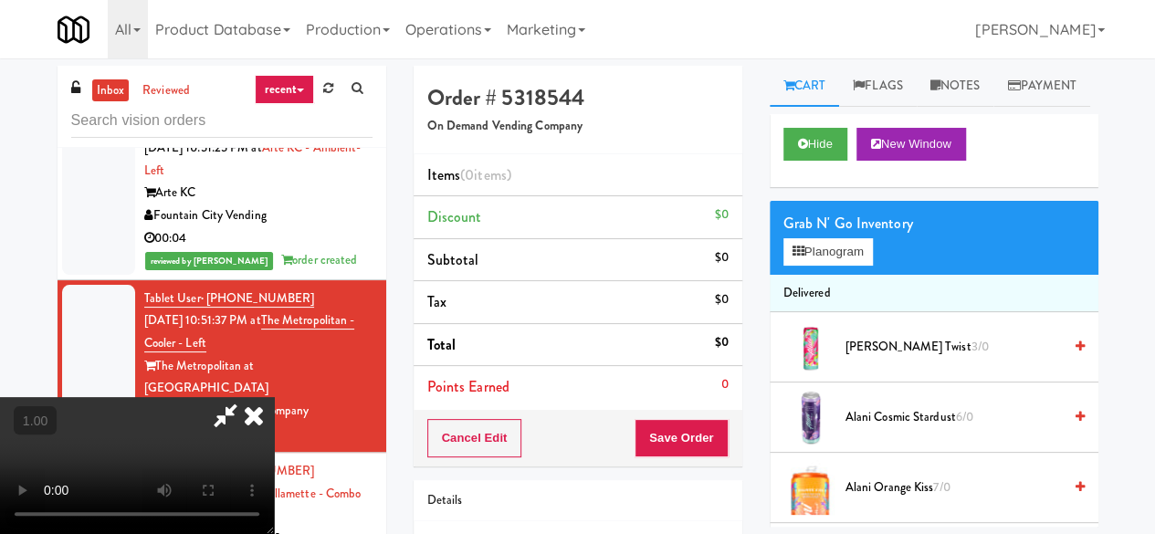
scroll to position [37, 0]
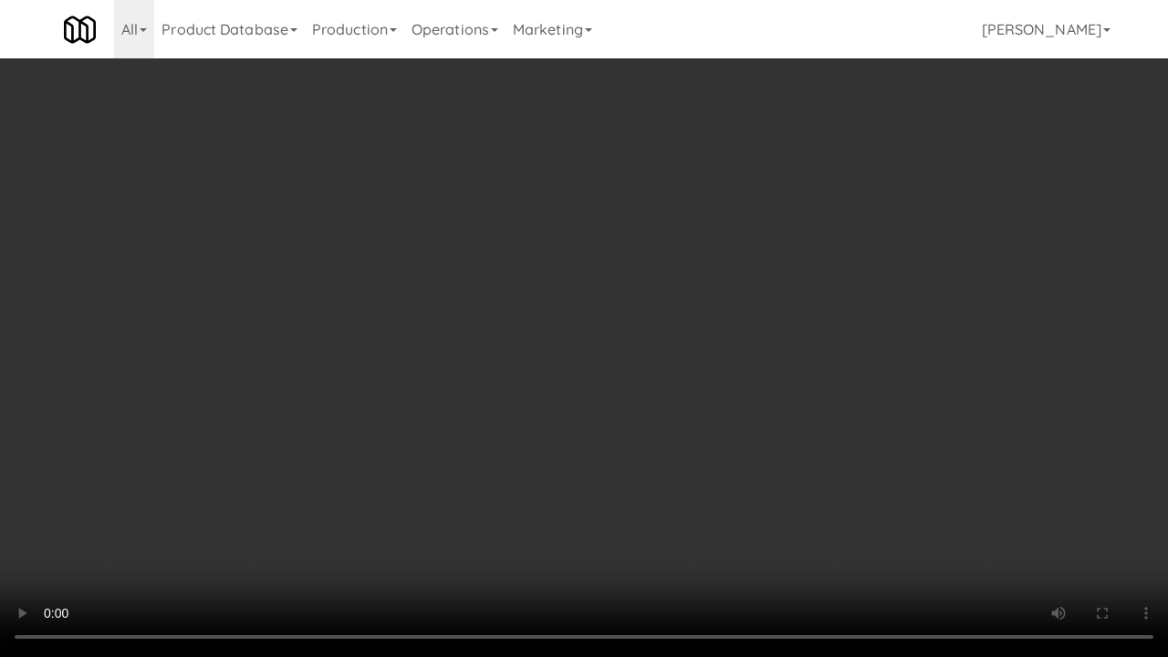
click at [568, 415] on video at bounding box center [584, 328] width 1168 height 657
click at [668, 394] on video at bounding box center [584, 328] width 1168 height 657
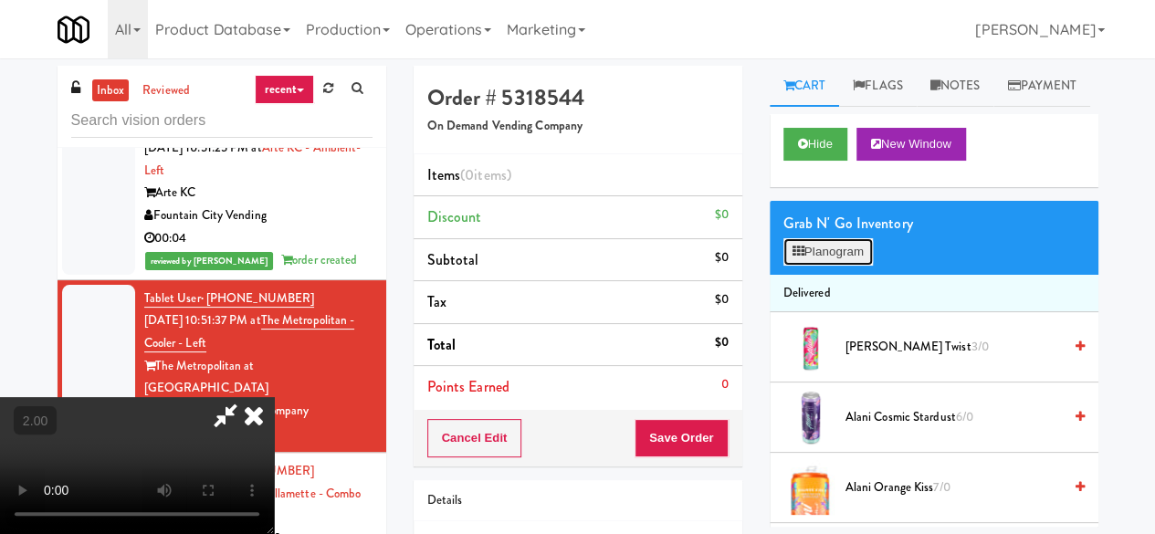
click at [803, 266] on button "Planogram" at bounding box center [827, 251] width 89 height 27
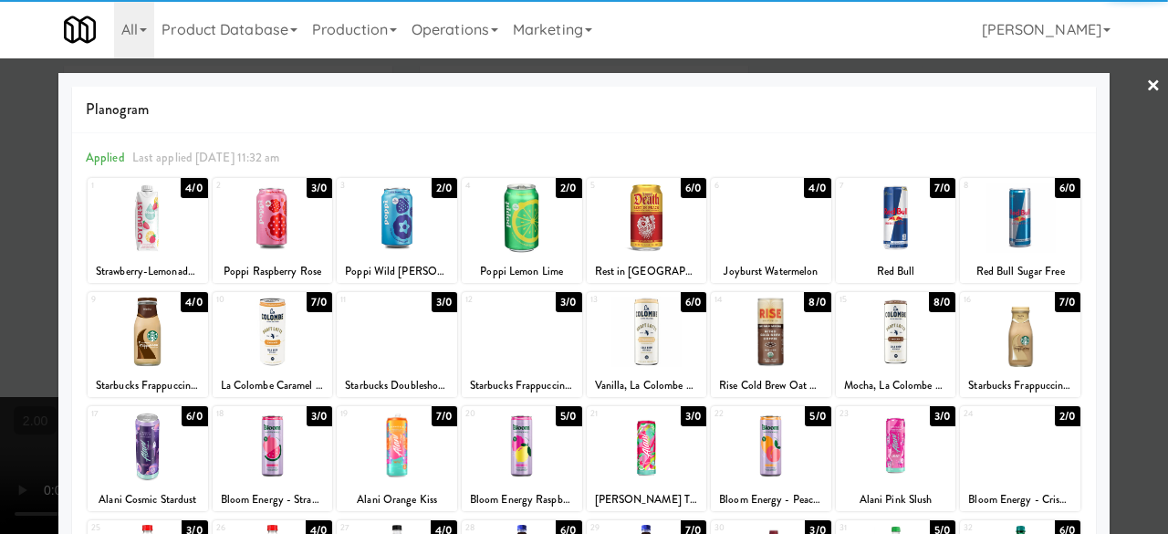
click at [653, 221] on div at bounding box center [647, 218] width 120 height 70
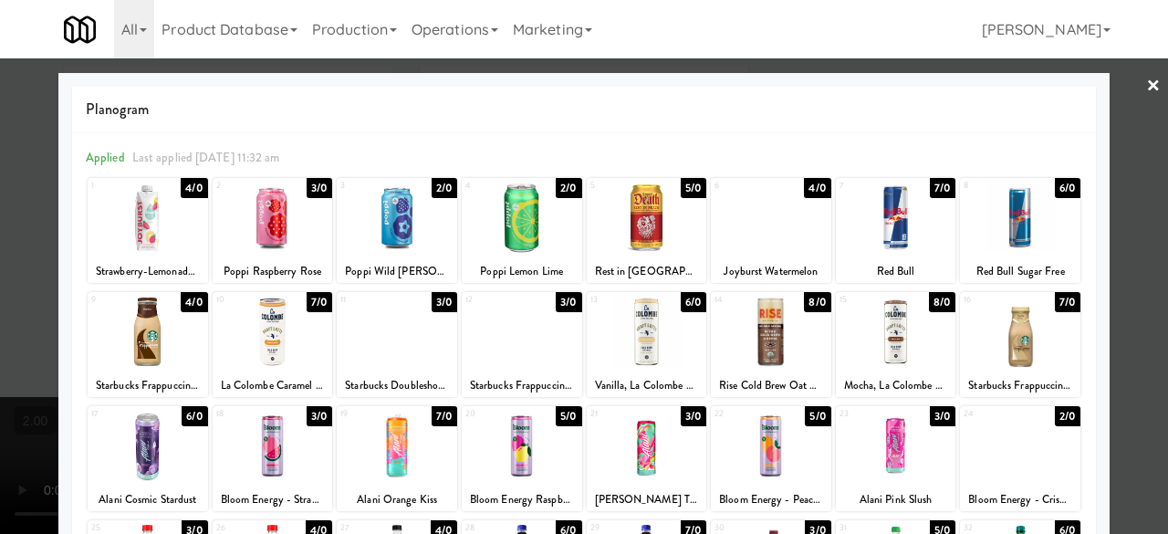
click at [1125, 97] on div at bounding box center [584, 267] width 1168 height 534
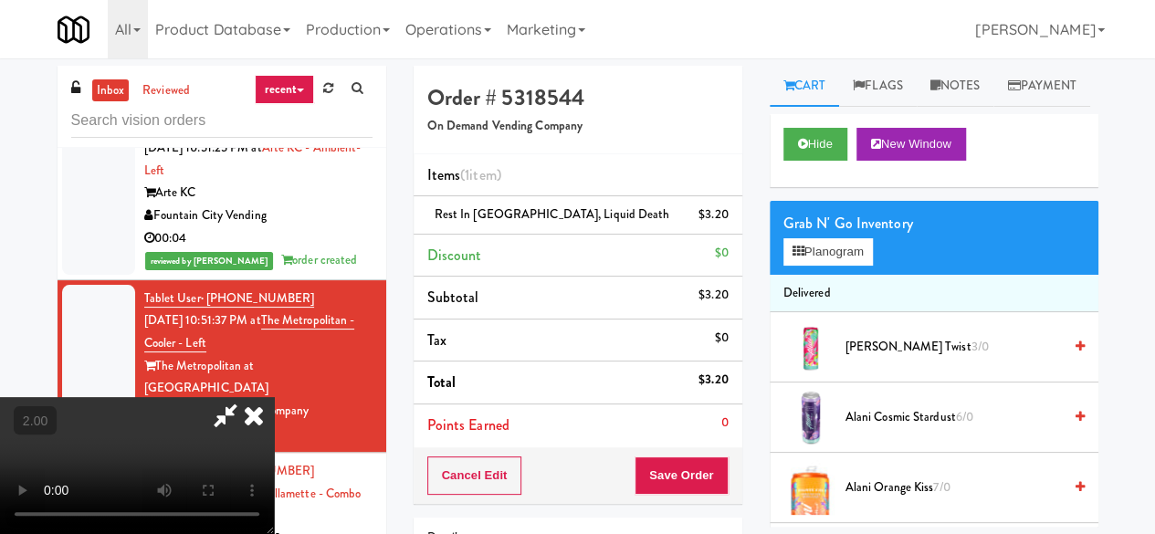
click at [246, 397] on icon at bounding box center [225, 415] width 42 height 37
click at [702, 454] on div "Cancel Edit Save Order" at bounding box center [577, 475] width 329 height 57
click at [698, 471] on button "Save Order" at bounding box center [680, 475] width 93 height 38
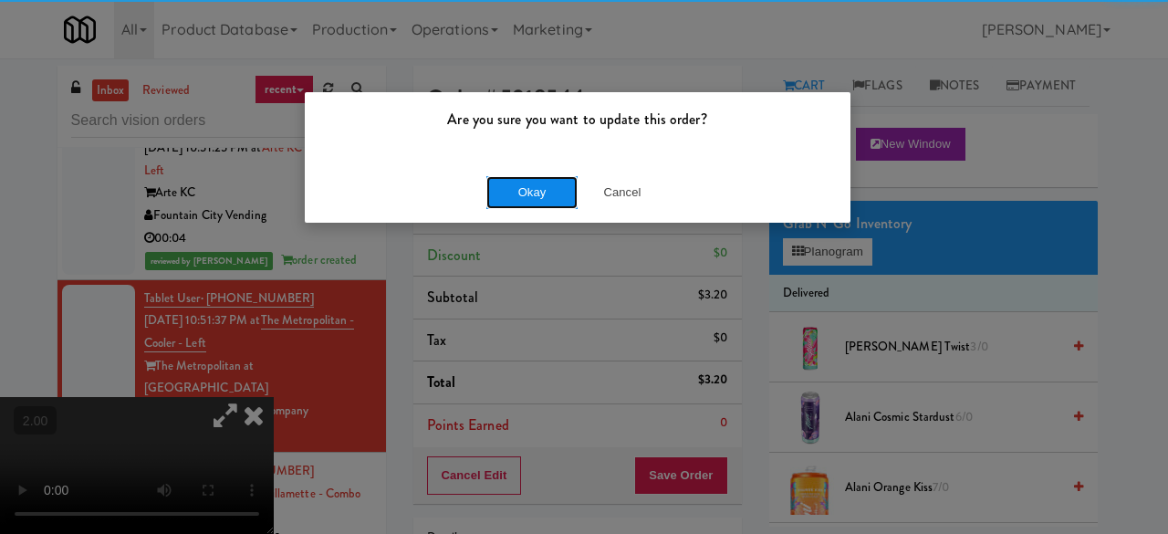
click at [525, 181] on button "Okay" at bounding box center [531, 192] width 91 height 33
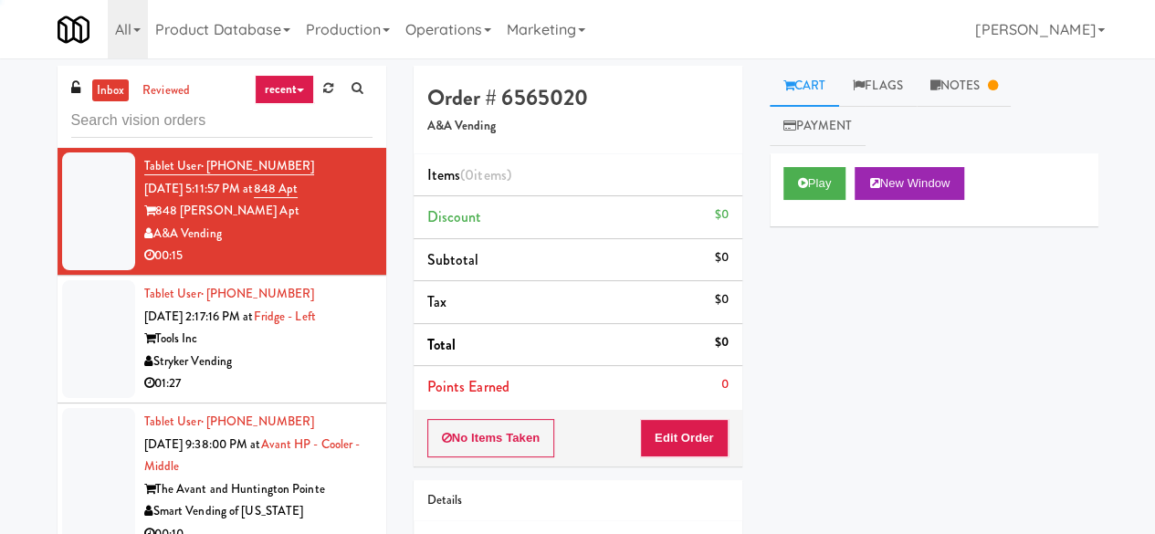
click at [140, 102] on div at bounding box center [221, 120] width 301 height 36
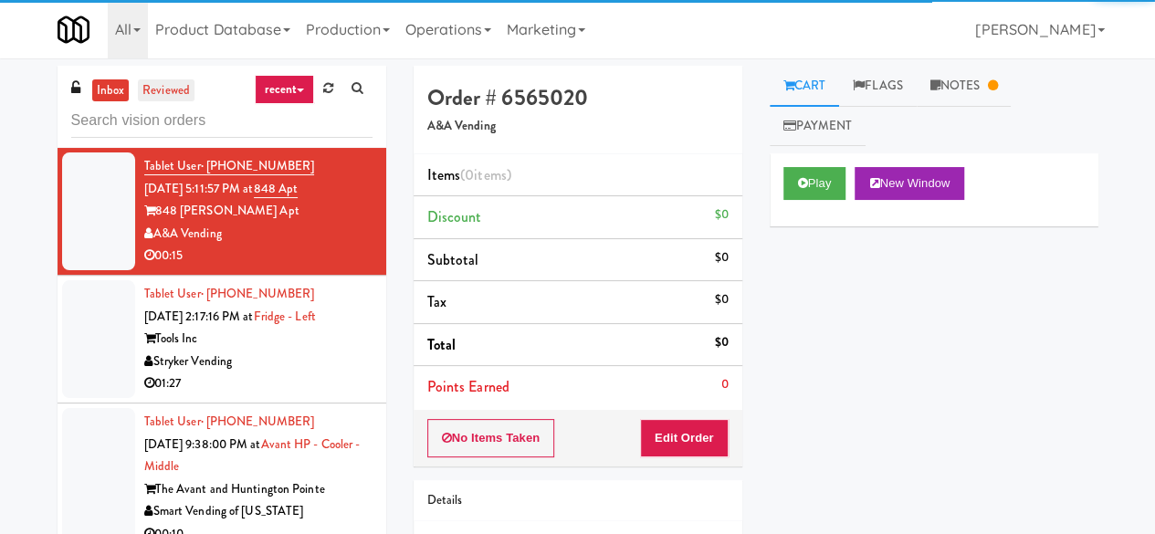
click at [153, 94] on link "reviewed" at bounding box center [166, 90] width 57 height 23
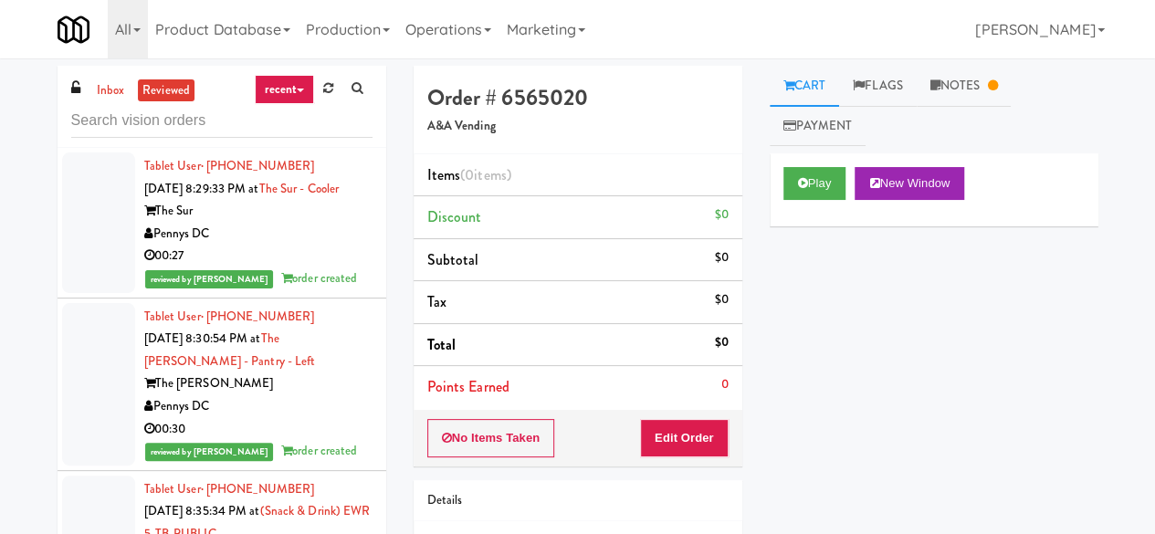
click at [157, 102] on div at bounding box center [221, 120] width 301 height 36
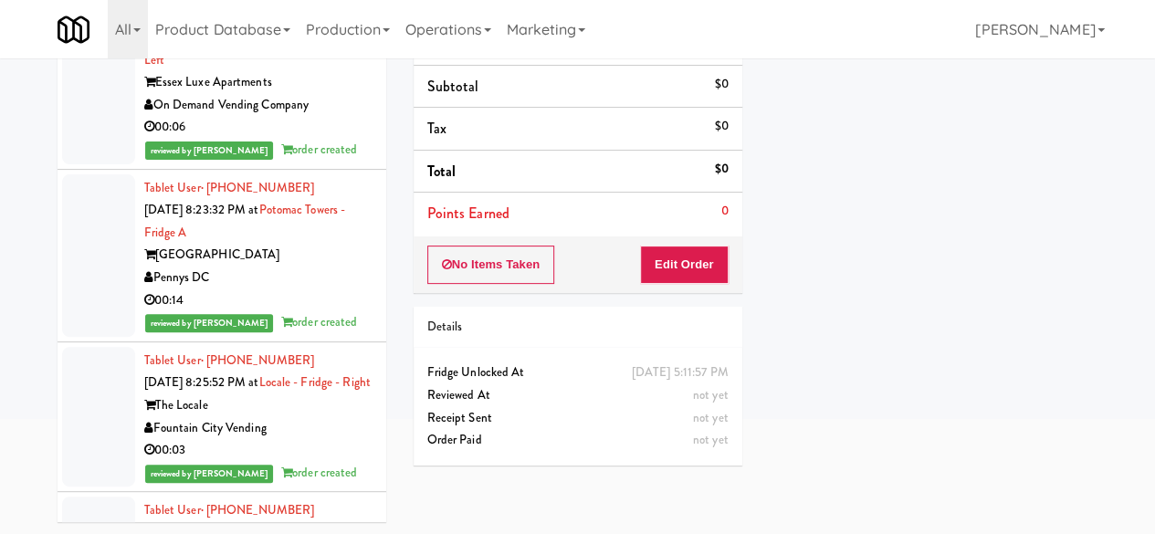
scroll to position [10130, 0]
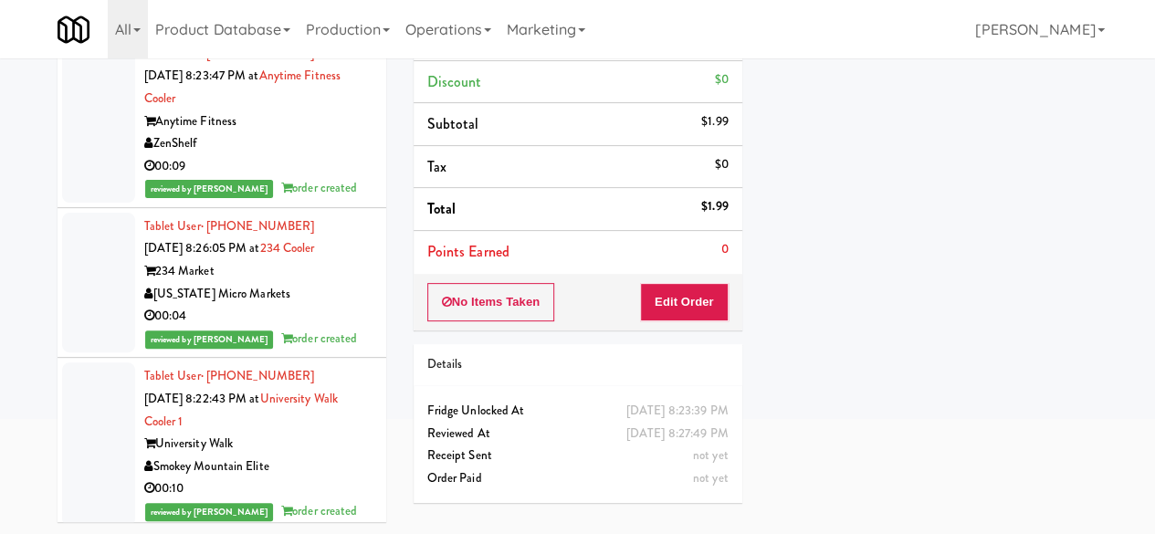
scroll to position [11317, 0]
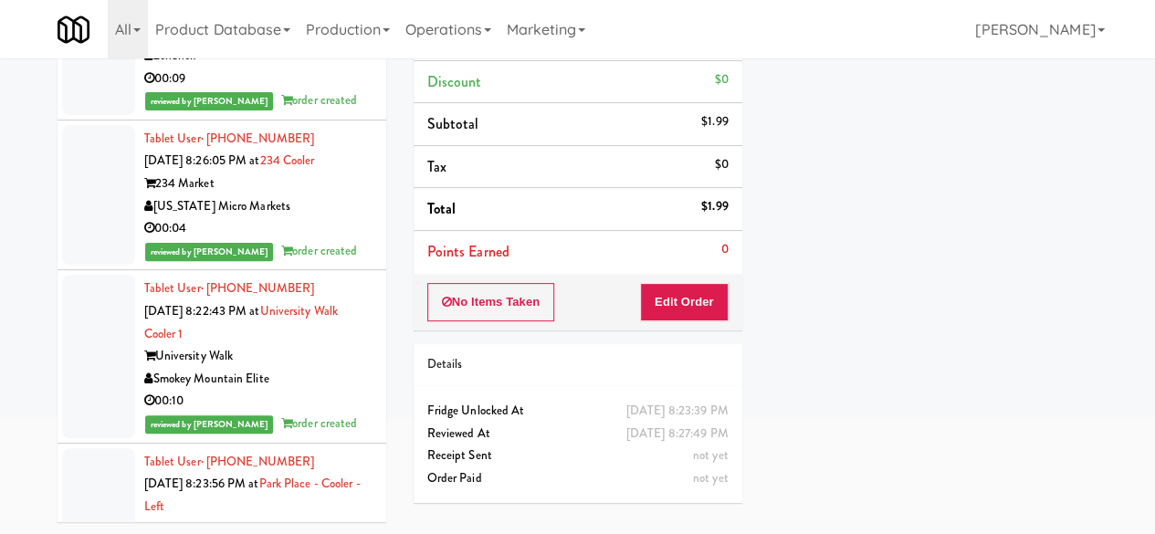
click at [310, 46] on div "Anytime Fitness" at bounding box center [258, 34] width 228 height 23
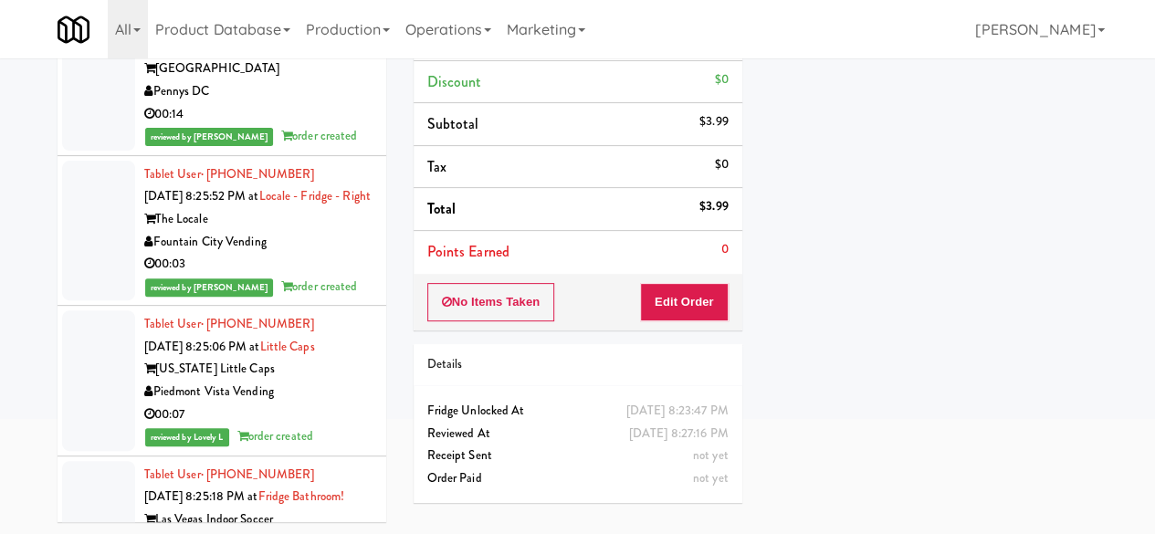
scroll to position [10039, 0]
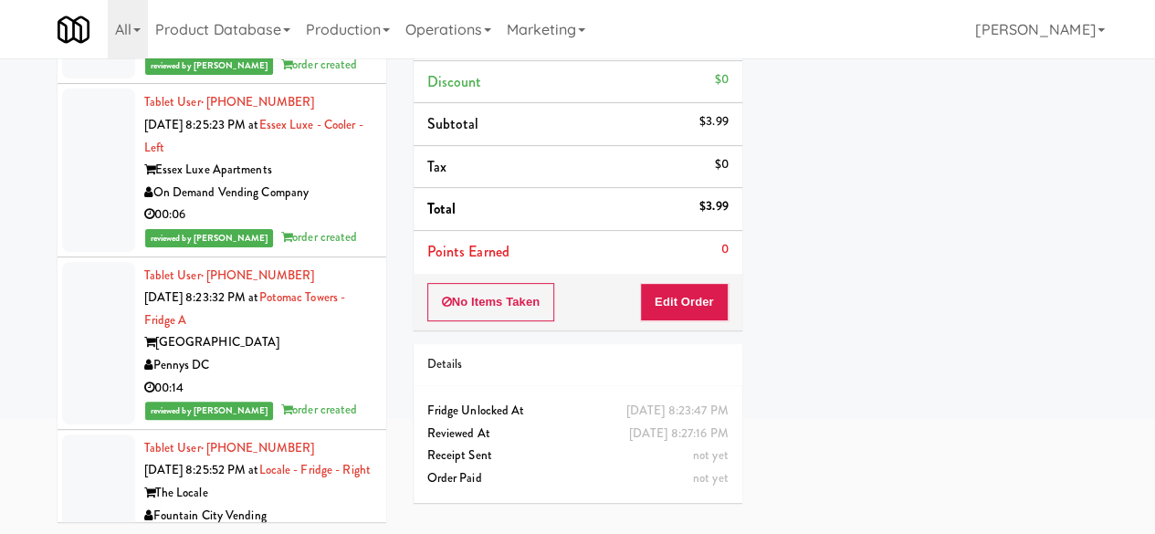
click at [311, 32] on div "H&H Vending" at bounding box center [258, 20] width 228 height 23
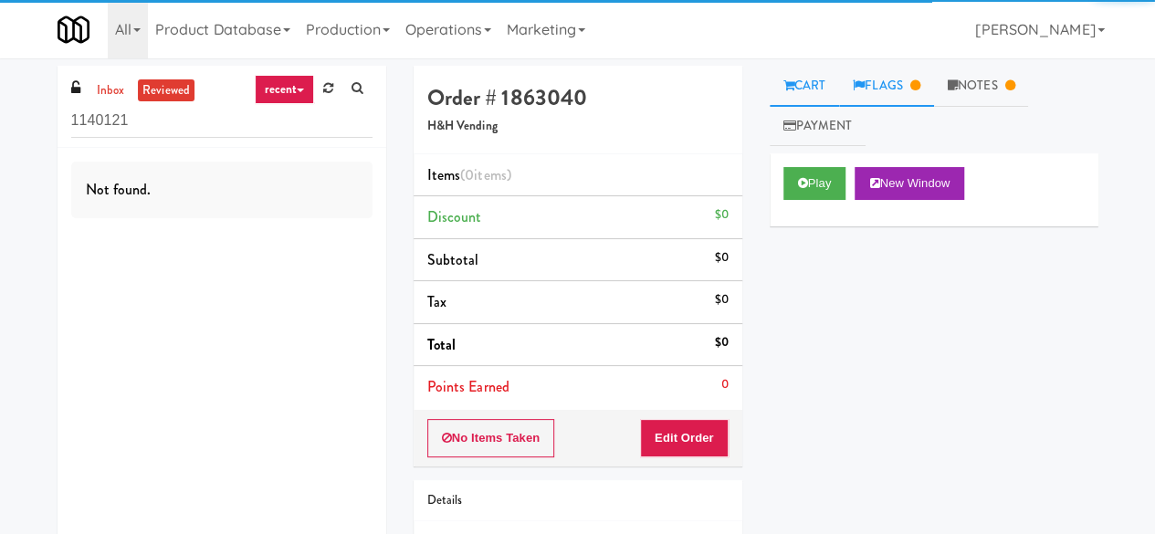
click at [916, 104] on link "Flags" at bounding box center [886, 86] width 95 height 41
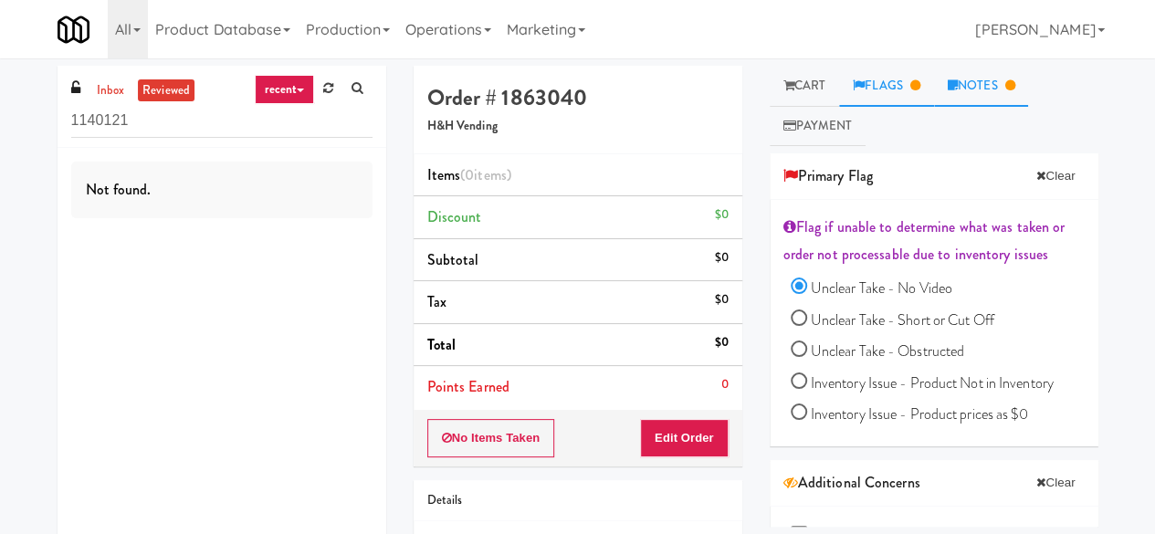
click at [1014, 79] on icon at bounding box center [1009, 85] width 10 height 12
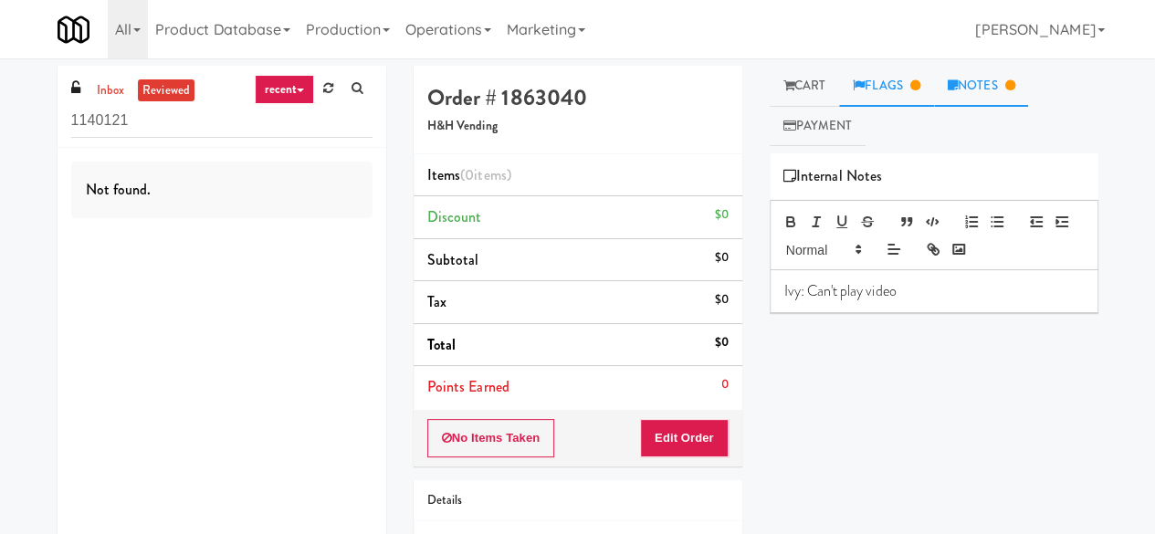
click at [905, 79] on link "Flags" at bounding box center [886, 86] width 95 height 41
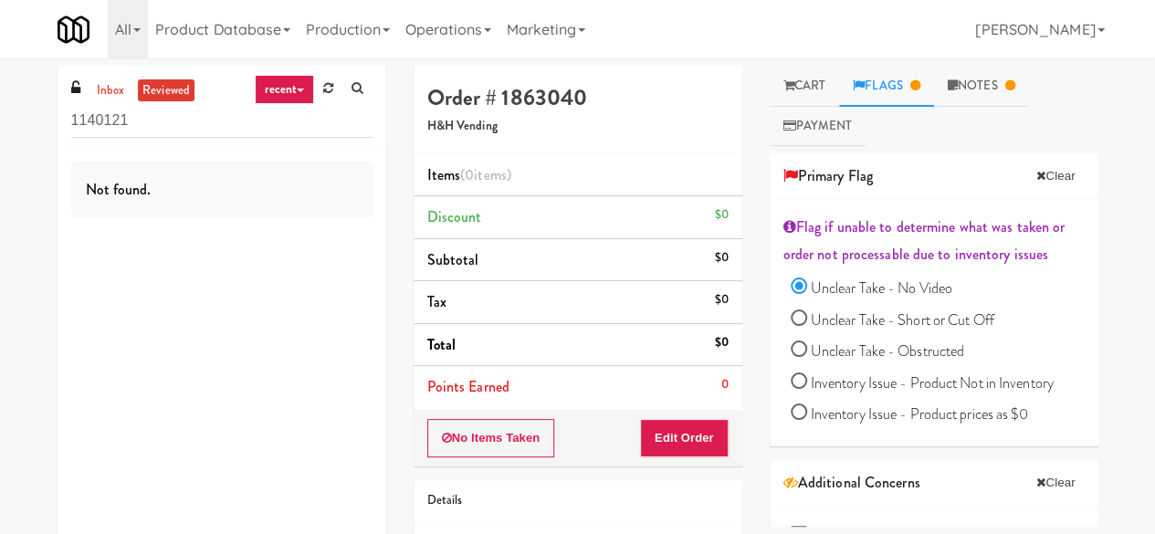
click at [1073, 79] on ul "Cart Flags Notes Payment" at bounding box center [933, 106] width 329 height 80
click at [799, 81] on link "Cart" at bounding box center [804, 86] width 70 height 41
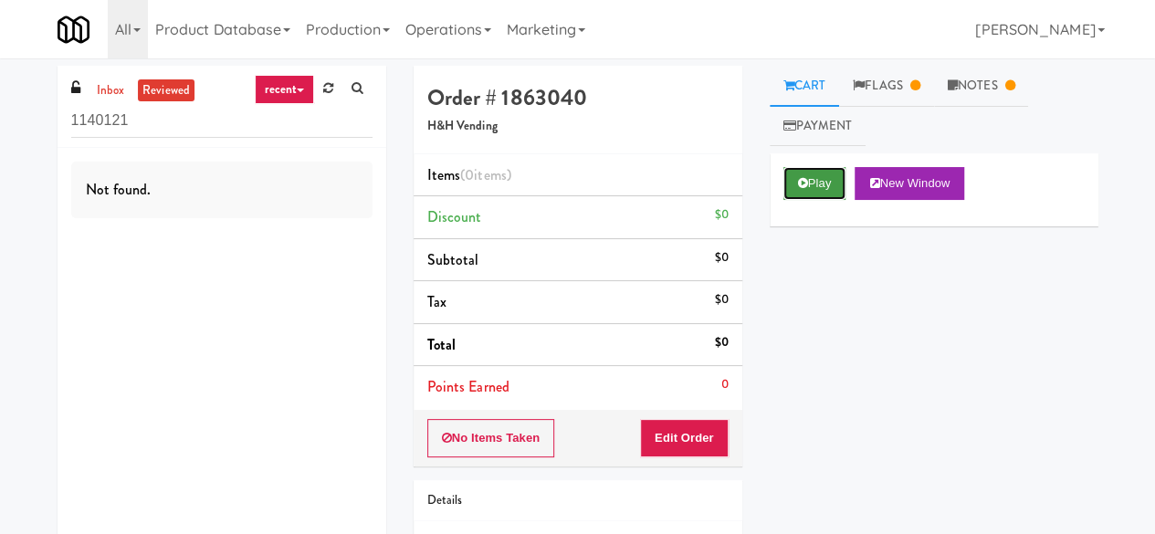
click at [807, 174] on button "Play" at bounding box center [814, 183] width 63 height 33
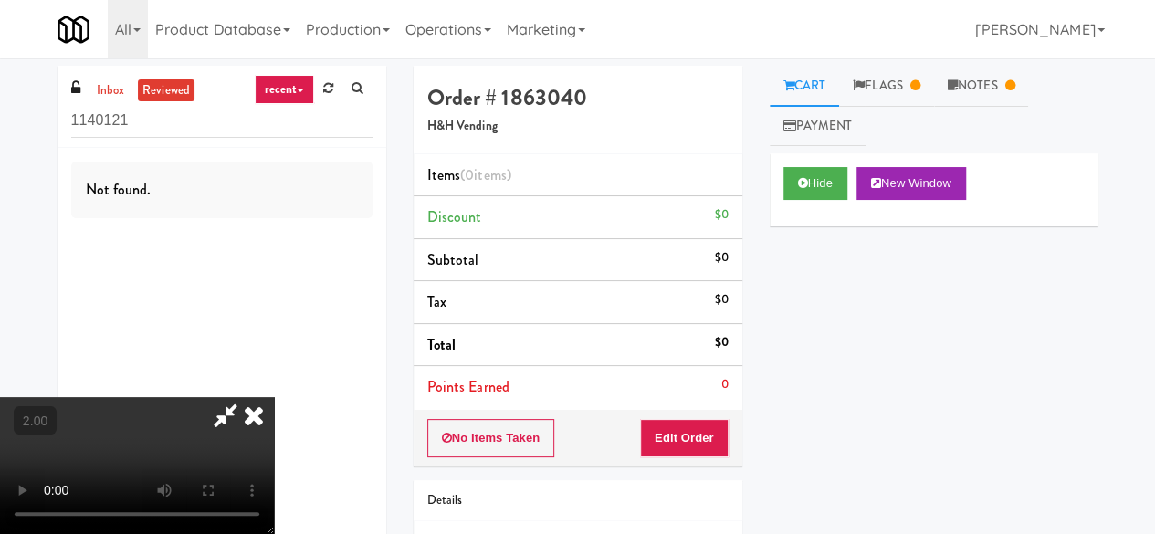
click at [256, 417] on icon at bounding box center [254, 415] width 40 height 37
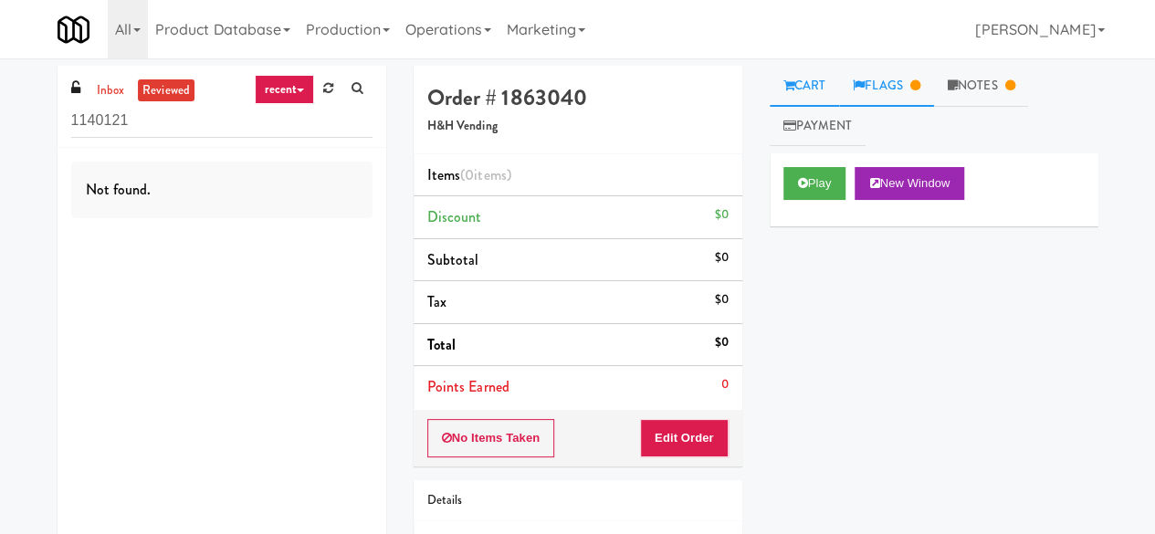
click at [893, 99] on link "Flags" at bounding box center [886, 86] width 95 height 41
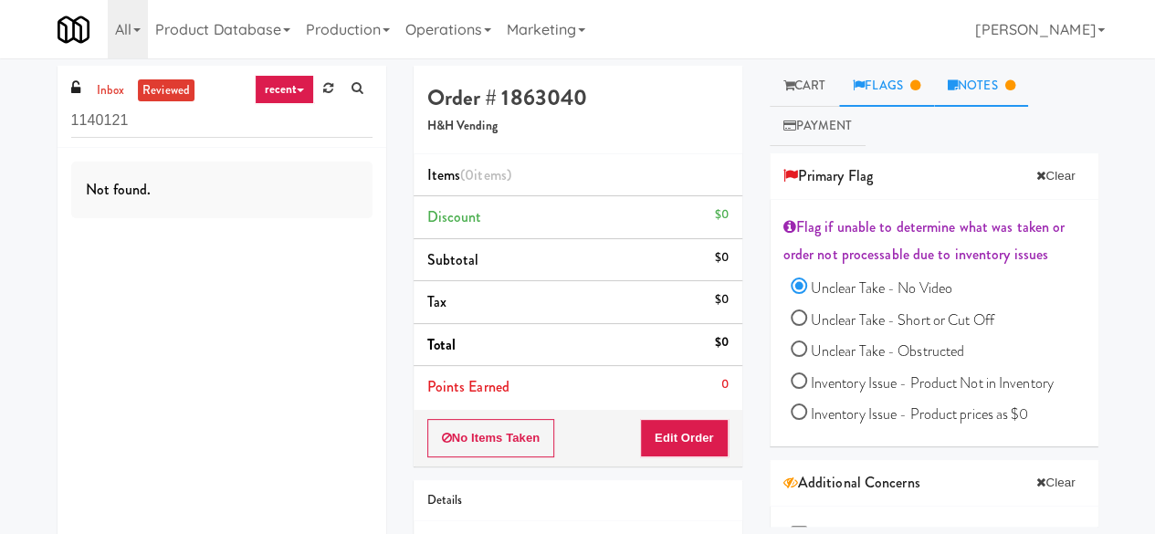
click at [1000, 94] on link "Notes" at bounding box center [981, 86] width 95 height 41
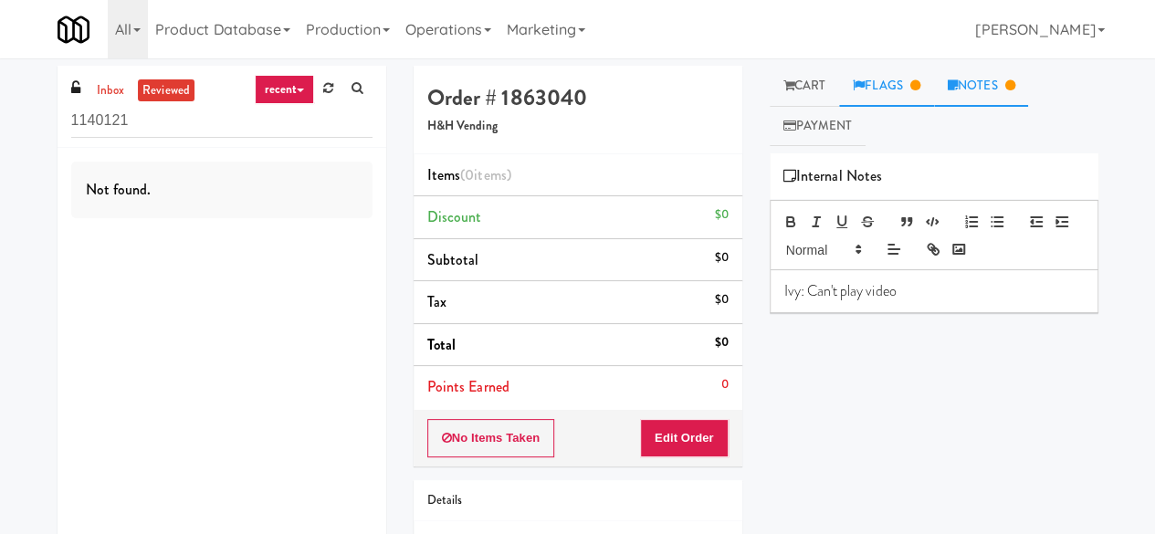
click at [934, 89] on link "Flags" at bounding box center [886, 86] width 95 height 41
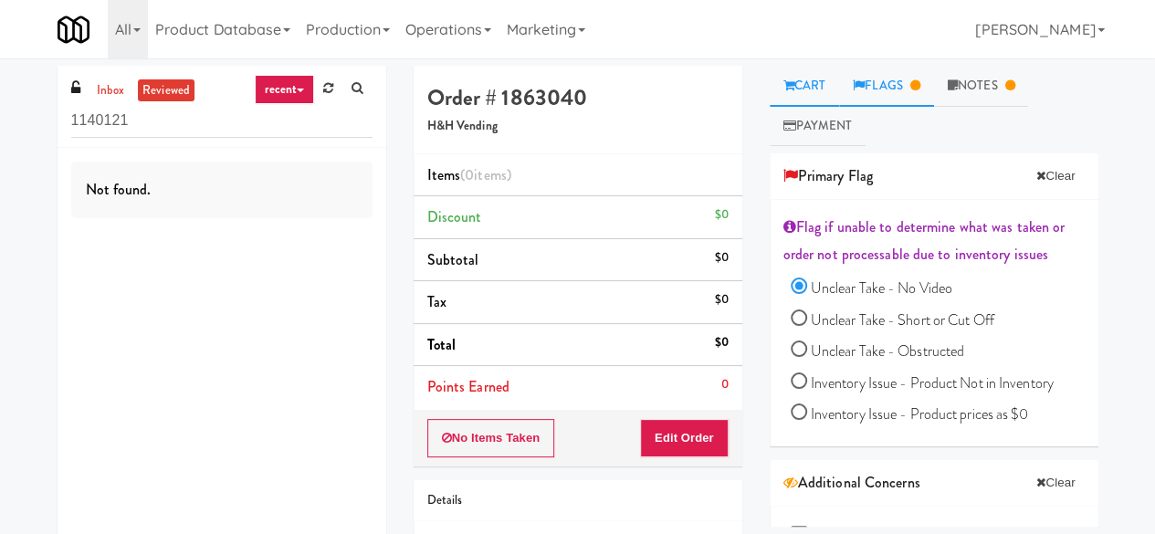
click at [830, 87] on link "Cart" at bounding box center [804, 86] width 70 height 41
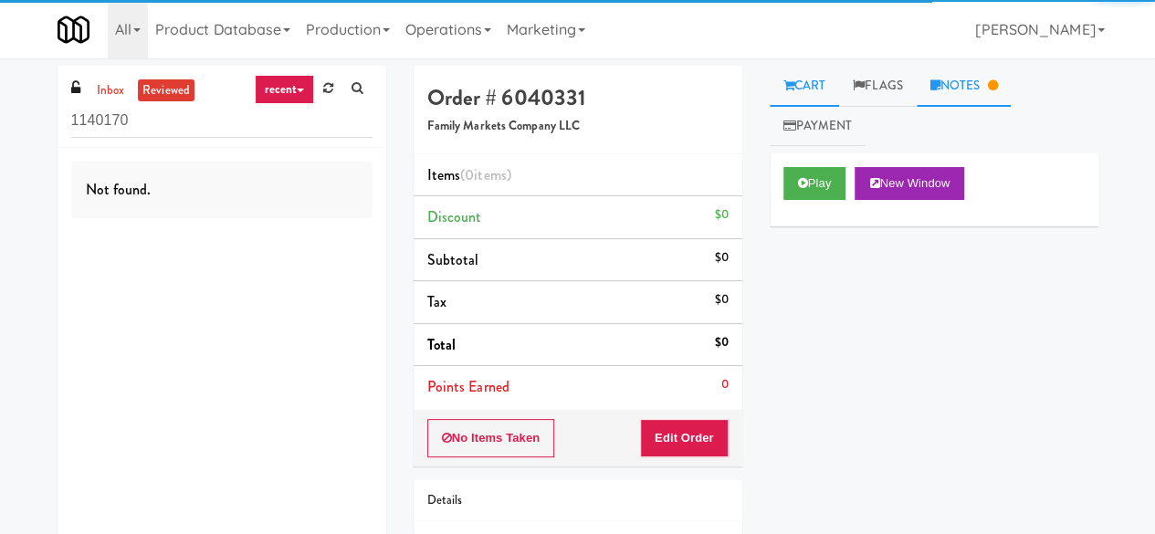
click at [983, 93] on link "Notes" at bounding box center [963, 86] width 95 height 41
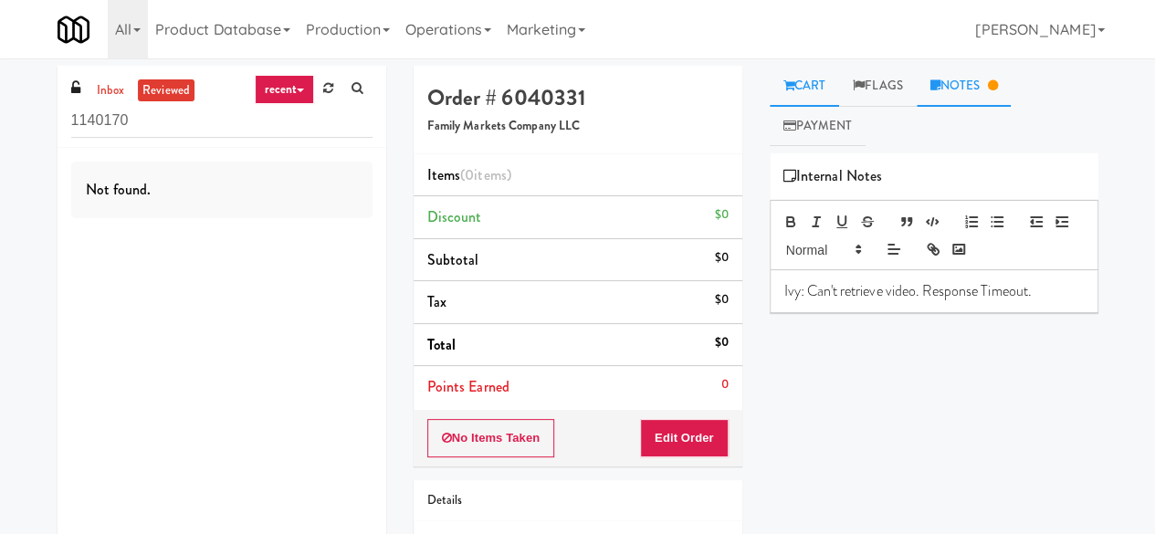
click at [785, 89] on icon at bounding box center [788, 85] width 11 height 12
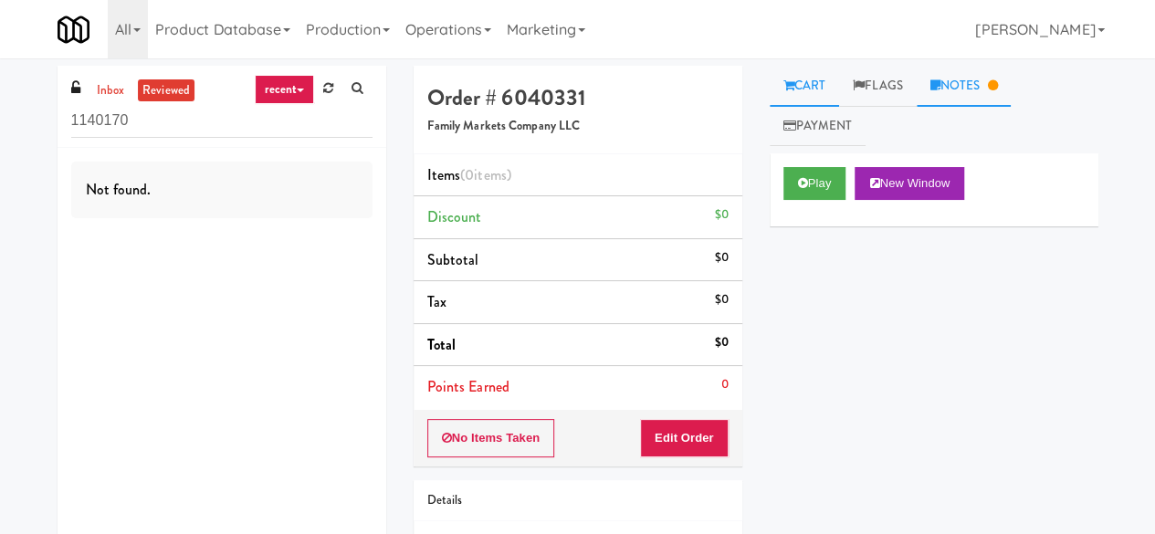
click at [970, 85] on link "Notes" at bounding box center [963, 86] width 95 height 41
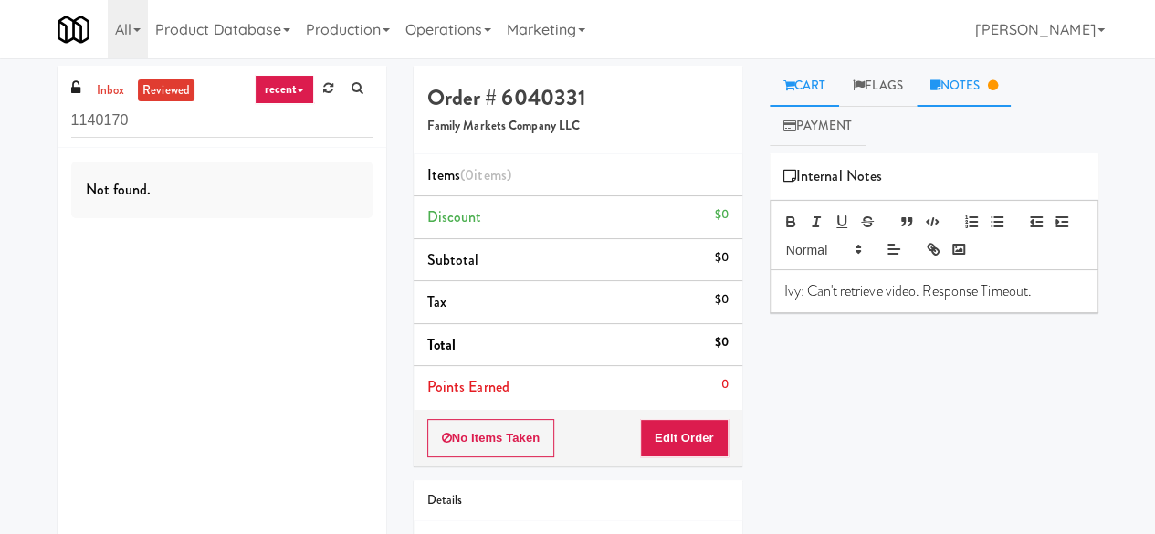
click at [809, 81] on link "Cart" at bounding box center [804, 86] width 70 height 41
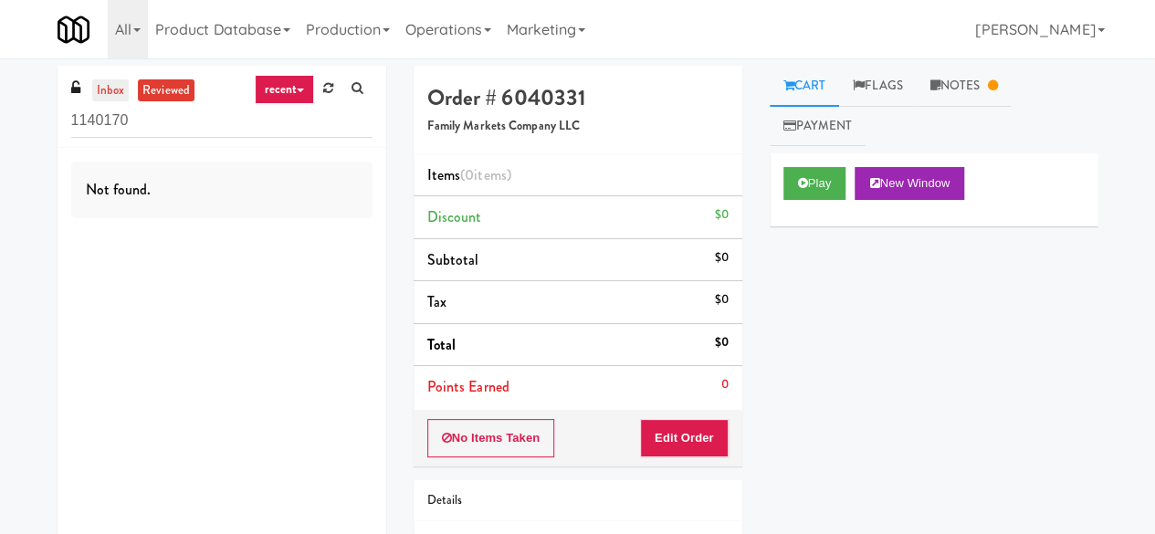
click at [100, 89] on link "inbox" at bounding box center [110, 90] width 37 height 23
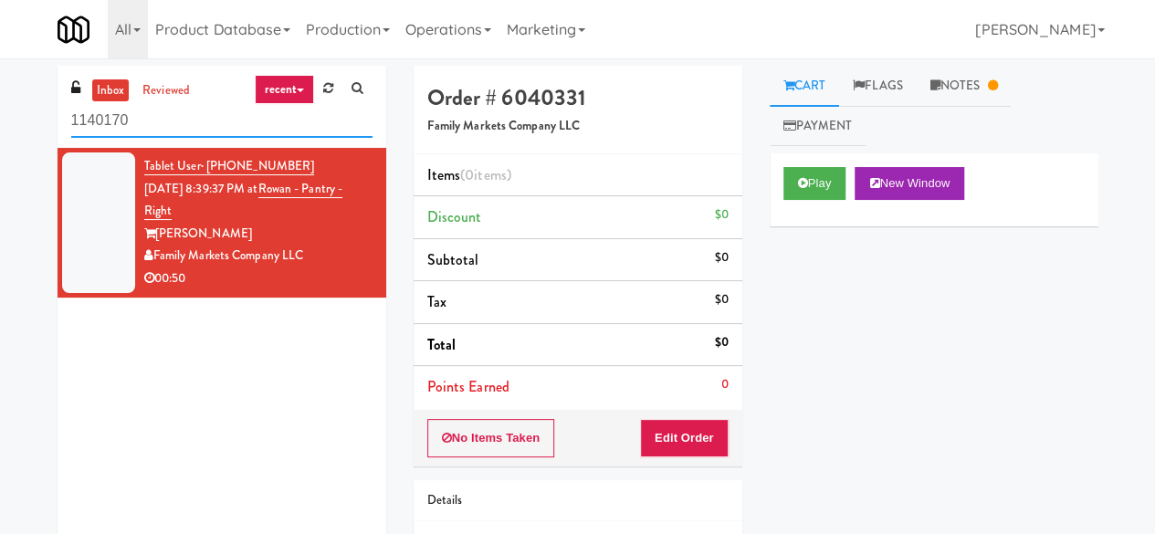
click at [190, 112] on input "1140170" at bounding box center [221, 121] width 301 height 34
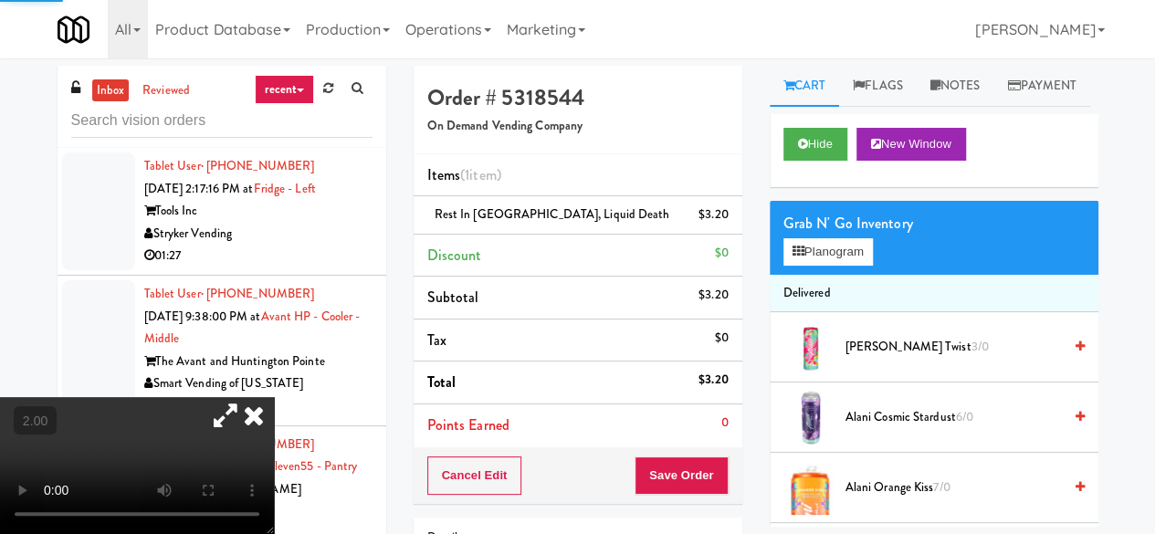
scroll to position [3833, 0]
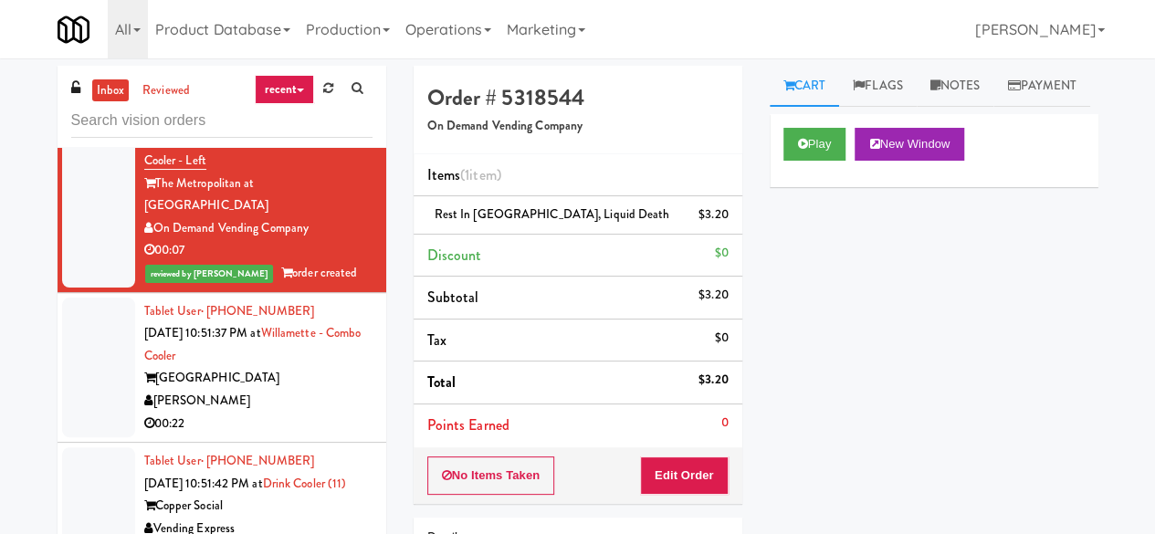
click at [308, 367] on div "[GEOGRAPHIC_DATA]" at bounding box center [258, 378] width 228 height 23
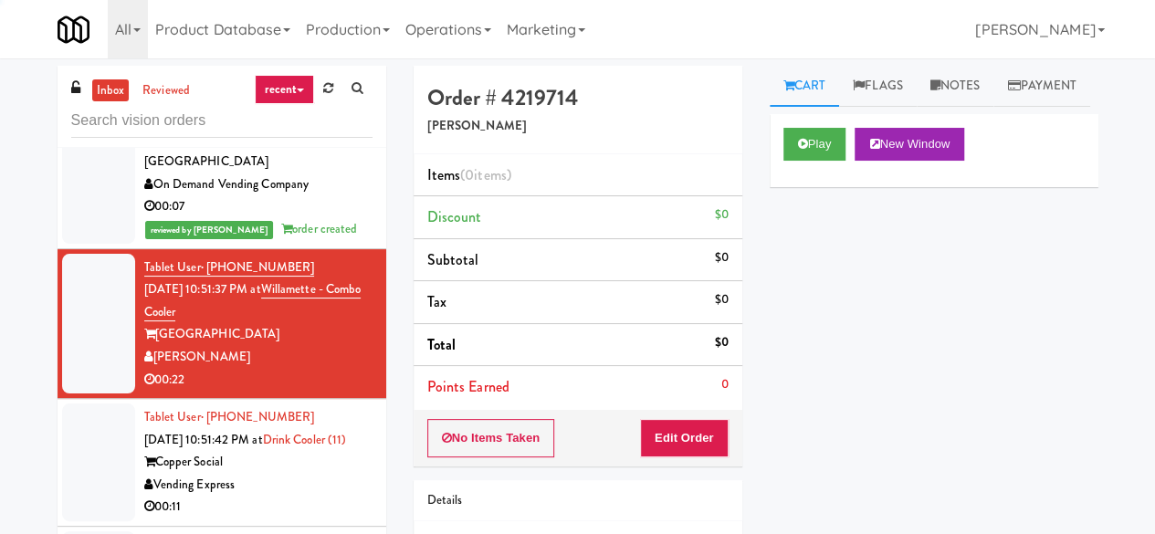
scroll to position [4198, 0]
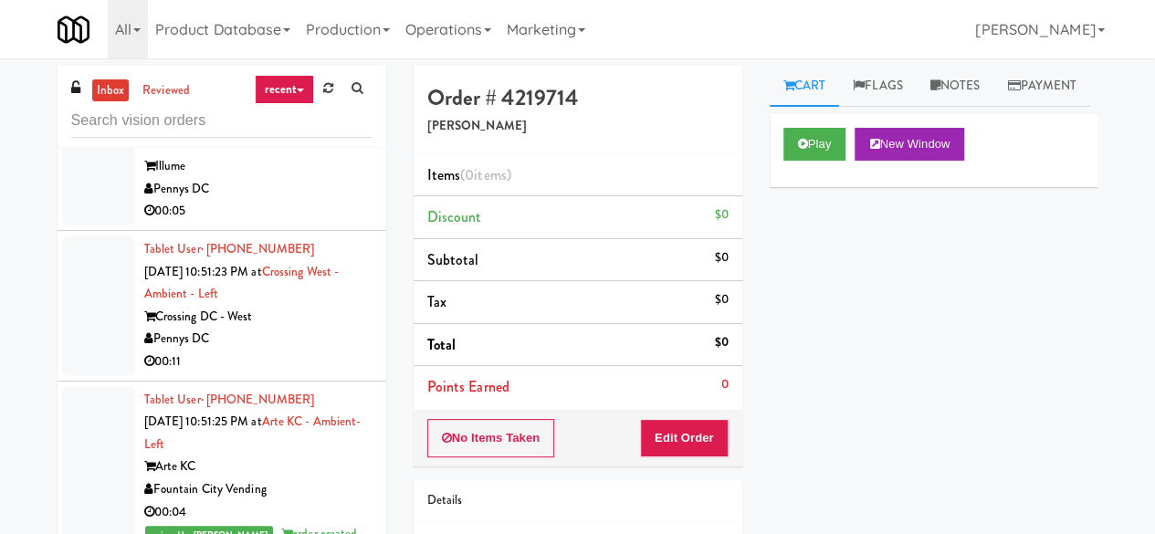
click at [300, 350] on div "00:11" at bounding box center [258, 361] width 228 height 23
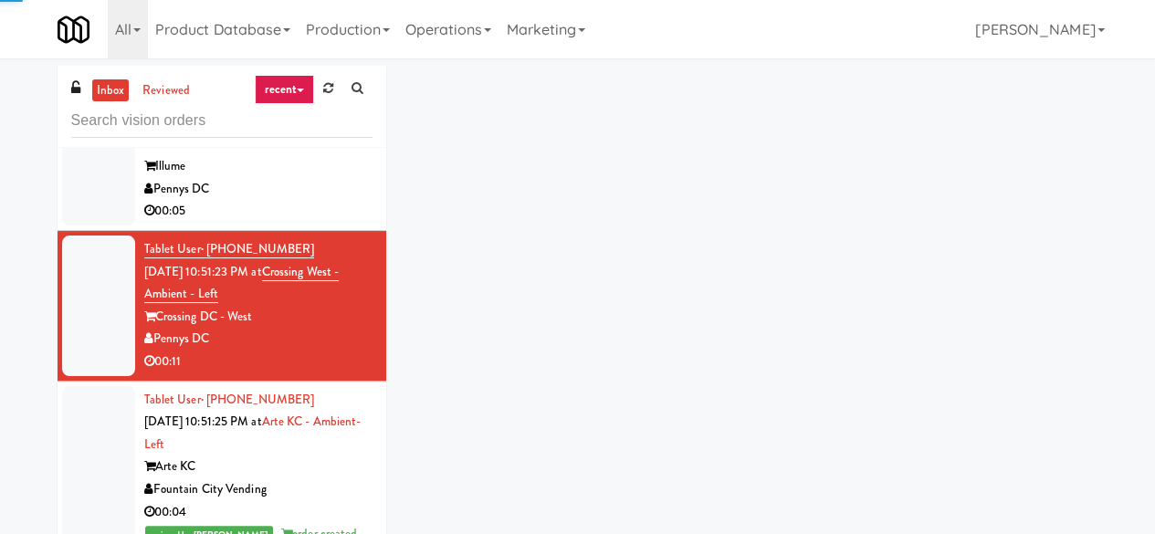
scroll to position [3377, 0]
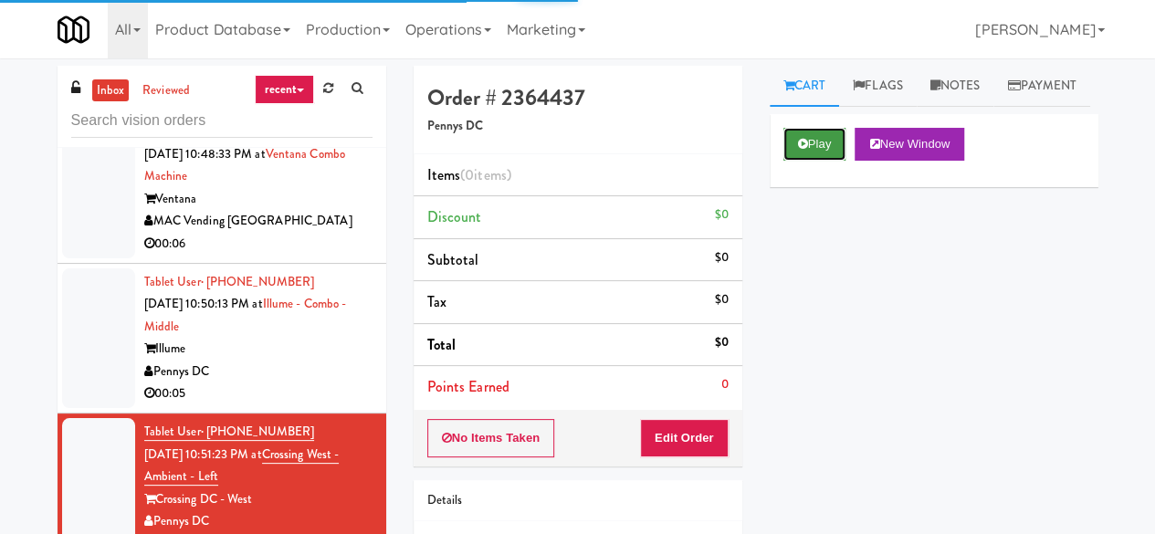
click at [800, 150] on icon at bounding box center [803, 144] width 10 height 12
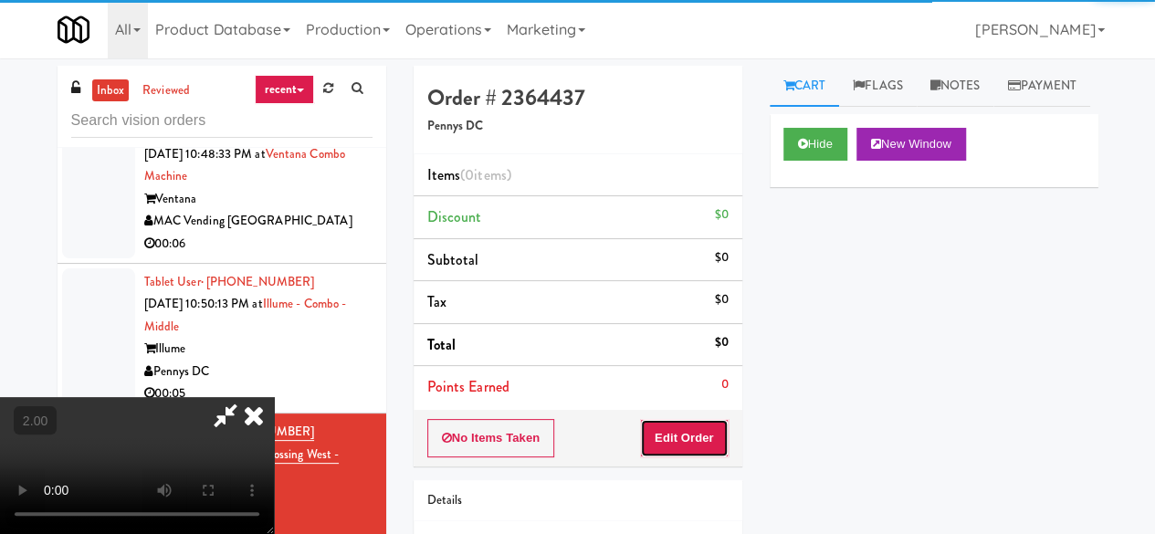
click at [698, 443] on button "Edit Order" at bounding box center [684, 438] width 89 height 38
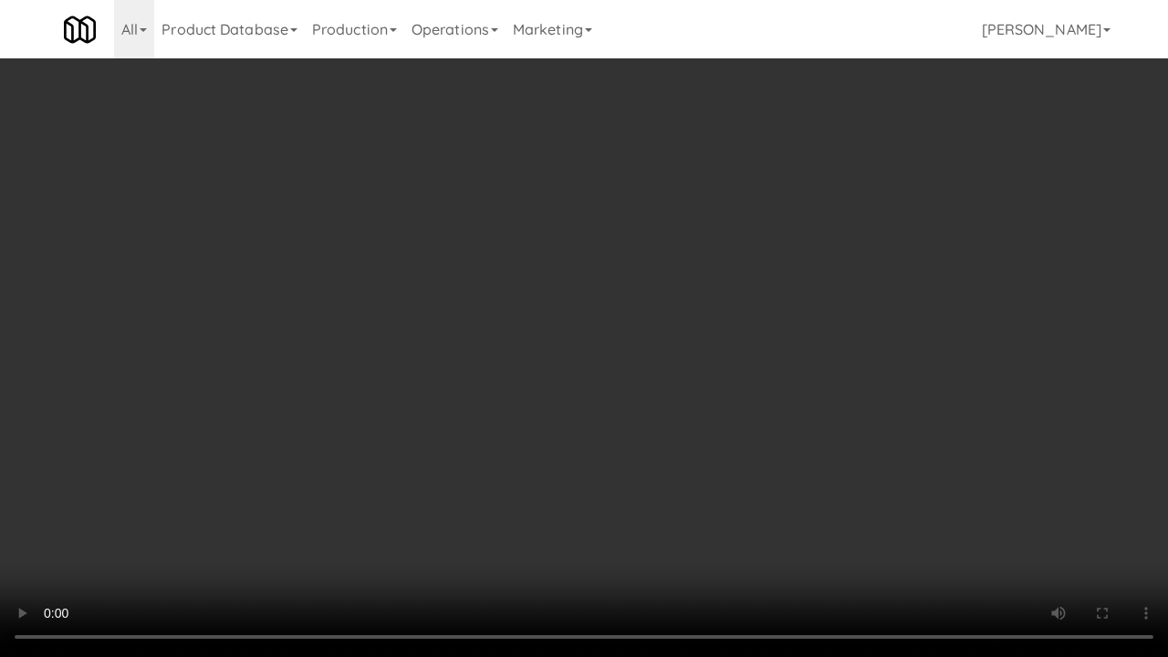
click at [981, 281] on video at bounding box center [584, 328] width 1168 height 657
click at [846, 241] on video at bounding box center [584, 328] width 1168 height 657
click at [910, 197] on video at bounding box center [584, 328] width 1168 height 657
click at [915, 190] on video at bounding box center [584, 328] width 1168 height 657
click at [891, 200] on video at bounding box center [584, 328] width 1168 height 657
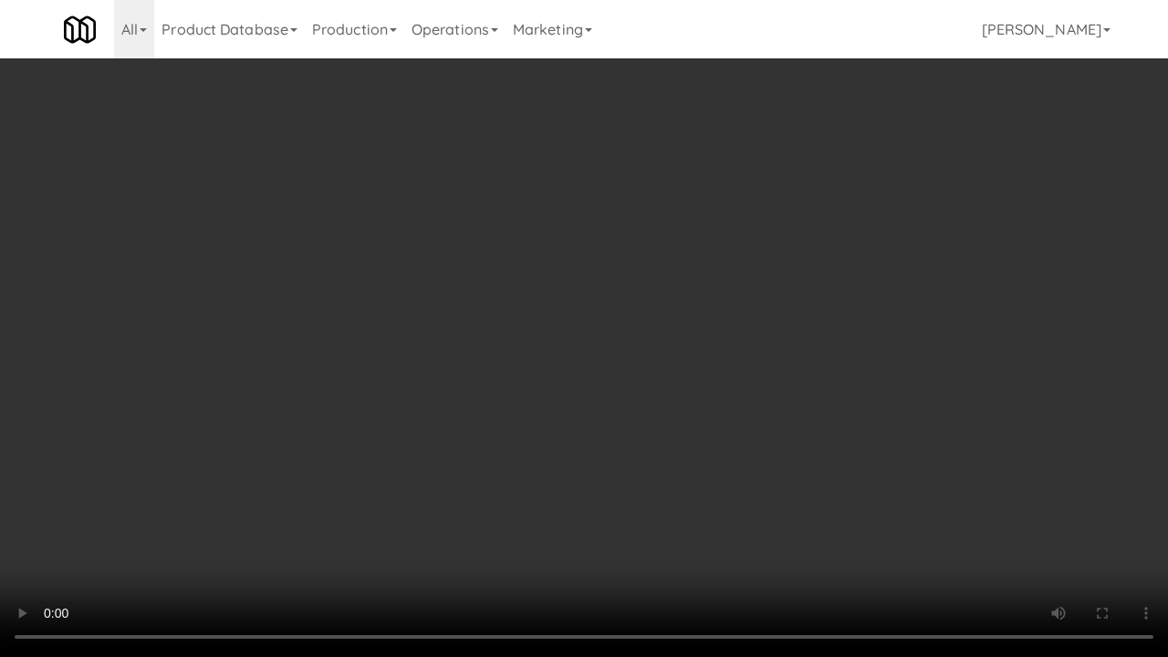
click at [884, 206] on video at bounding box center [584, 328] width 1168 height 657
click at [869, 211] on video at bounding box center [584, 328] width 1168 height 657
click at [829, 241] on video at bounding box center [584, 328] width 1168 height 657
click at [838, 256] on video at bounding box center [584, 328] width 1168 height 657
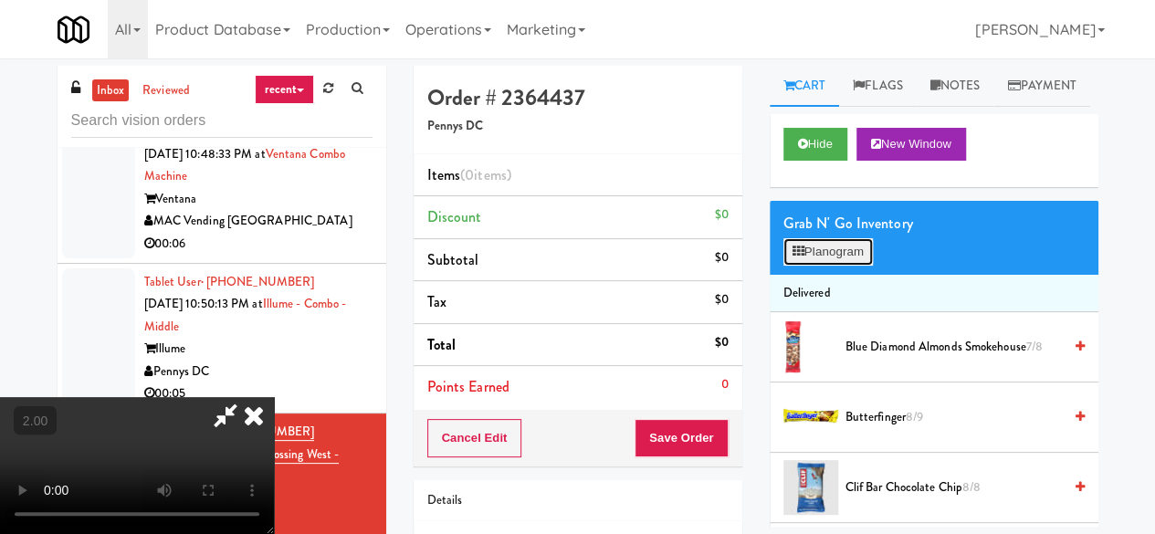
click at [825, 266] on button "Planogram" at bounding box center [827, 251] width 89 height 27
click at [0, 0] on div at bounding box center [0, 0] width 0 height 0
click at [909, 382] on li "Blue Diamond Almonds Smokehouse 7/8" at bounding box center [933, 347] width 329 height 70
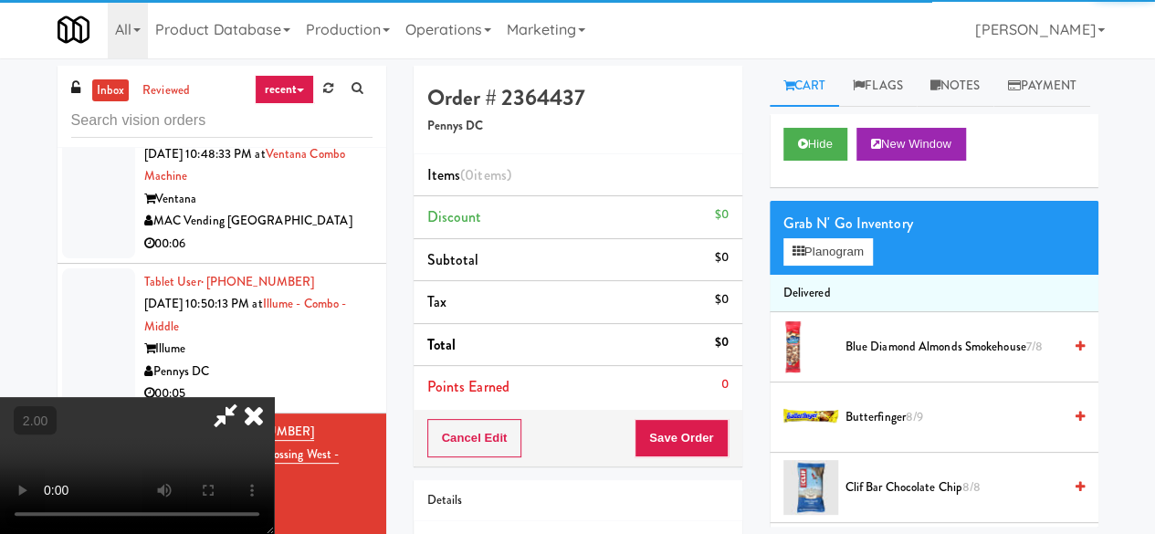
click at [904, 359] on span "Blue Diamond Almonds Smokehouse 7/8" at bounding box center [953, 347] width 216 height 23
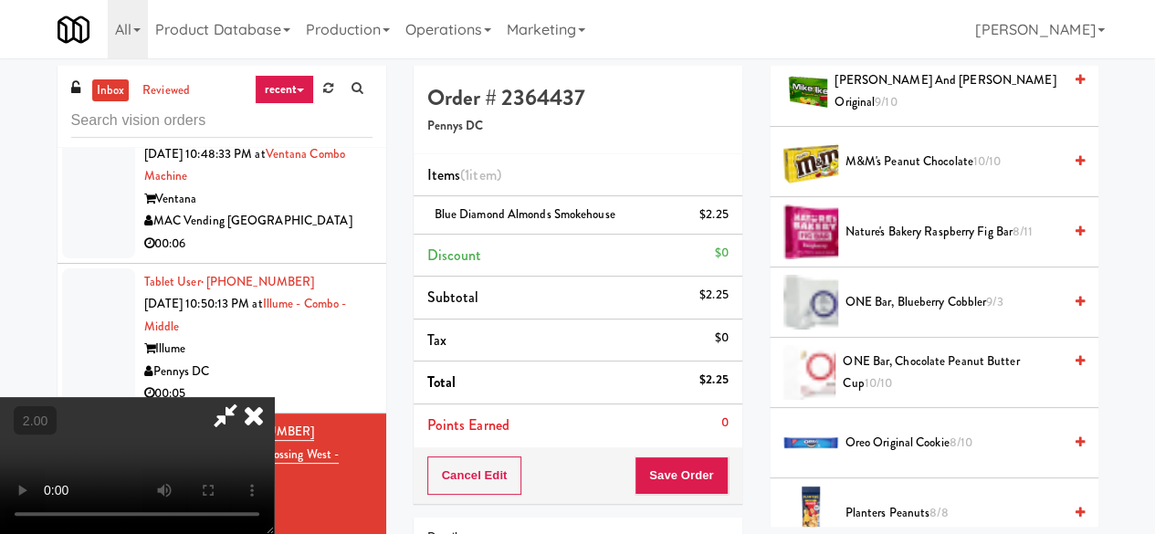
scroll to position [1095, 0]
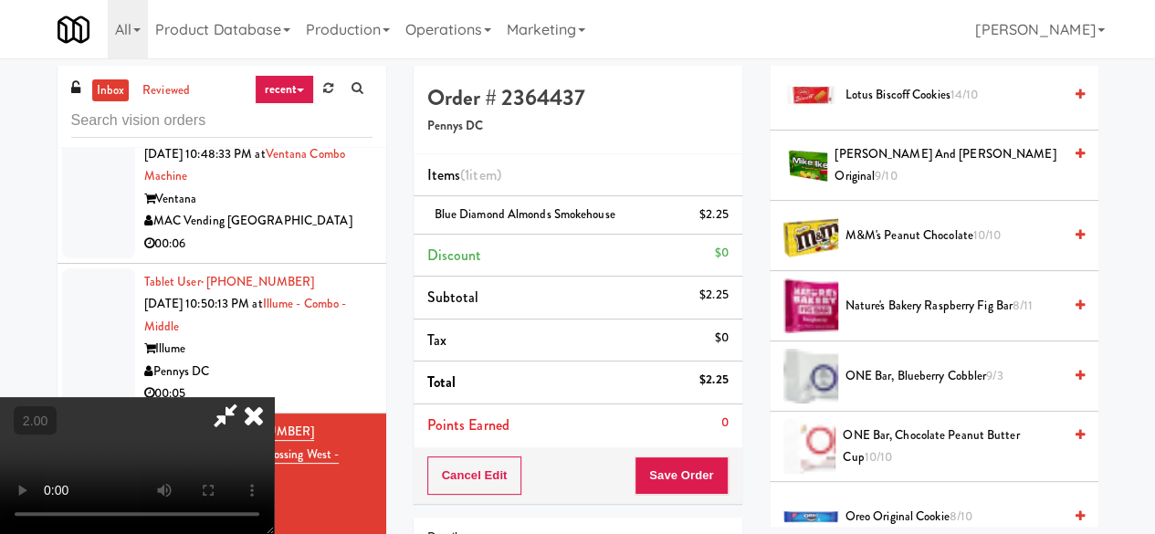
click at [895, 247] on span "M&M's Peanut Chocolate 10/10" at bounding box center [953, 236] width 216 height 23
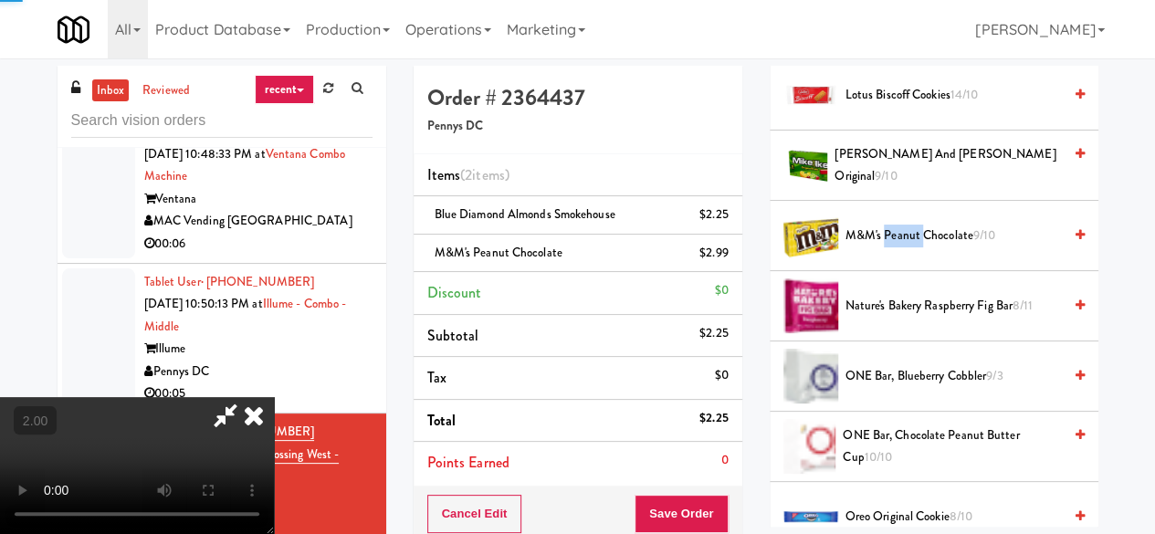
click at [895, 247] on span "M&M's Peanut Chocolate 9/10" at bounding box center [953, 236] width 216 height 23
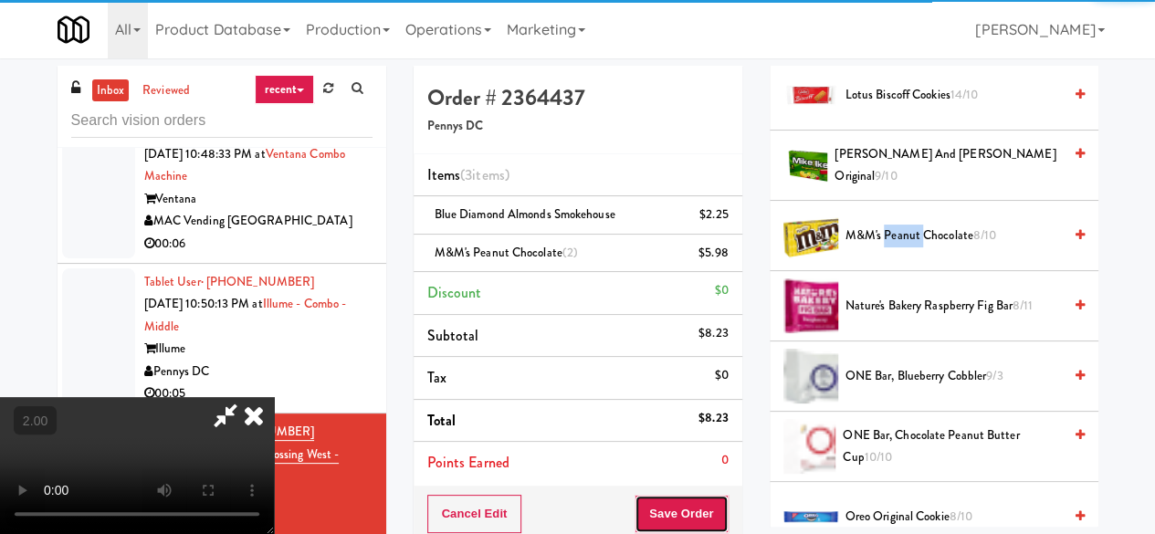
click at [717, 517] on button "Save Order" at bounding box center [680, 514] width 93 height 38
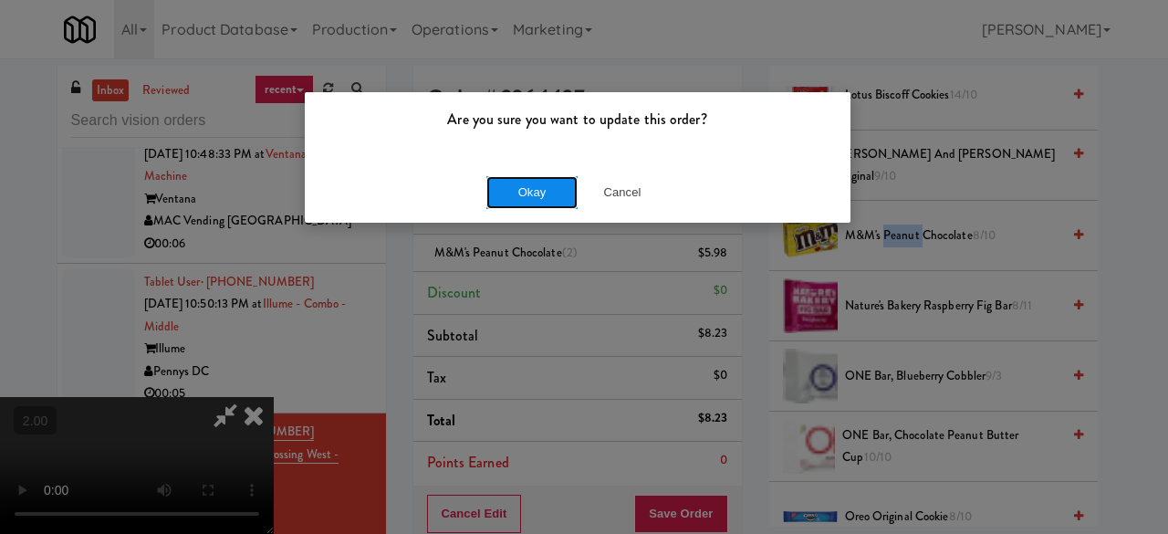
click at [537, 193] on button "Okay" at bounding box center [531, 192] width 91 height 33
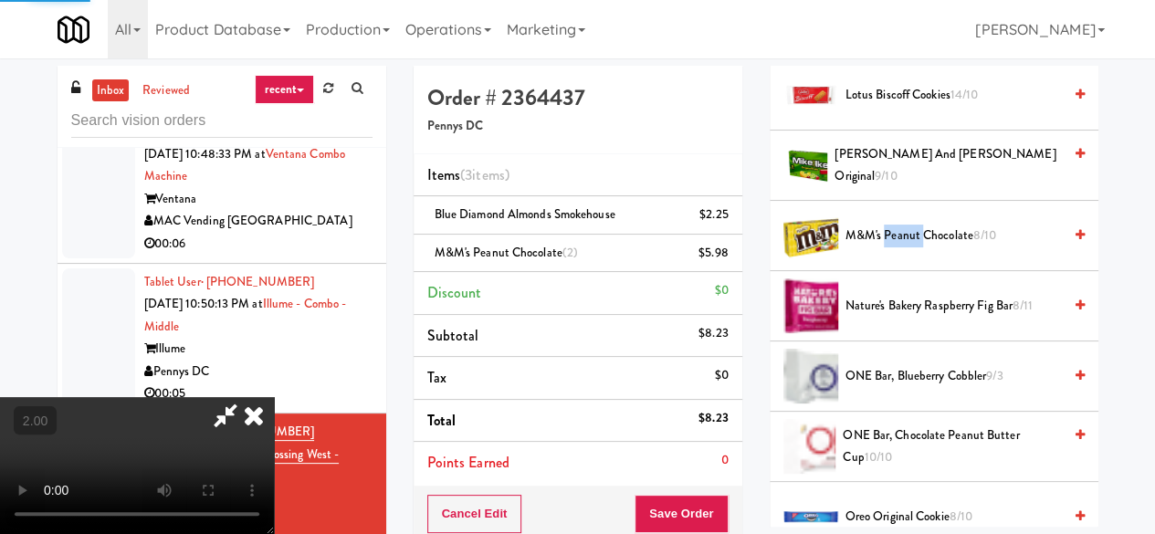
scroll to position [310, 0]
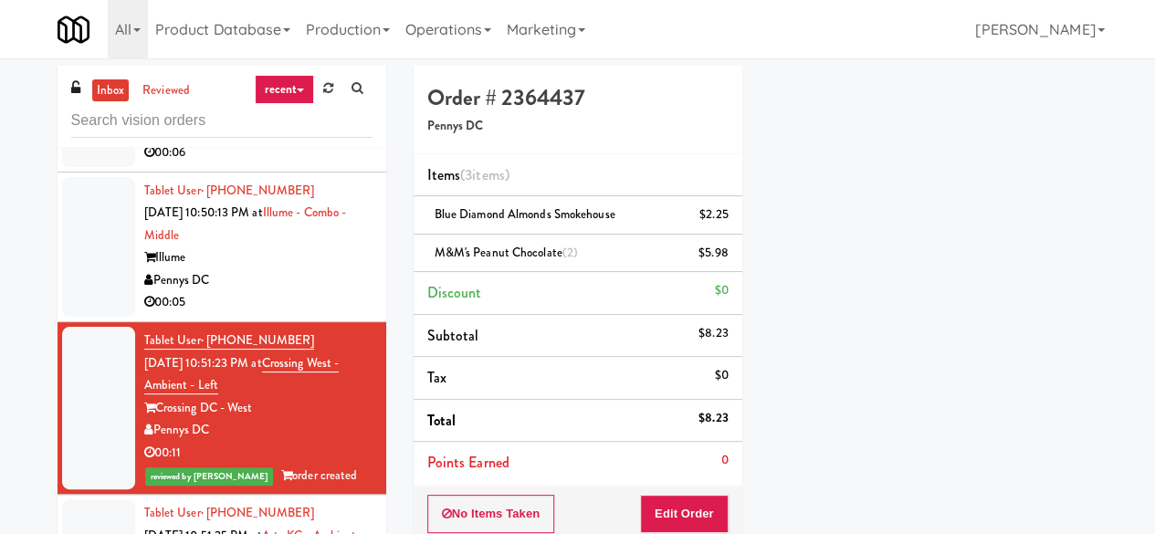
click at [320, 274] on div "Pennys DC" at bounding box center [258, 280] width 228 height 23
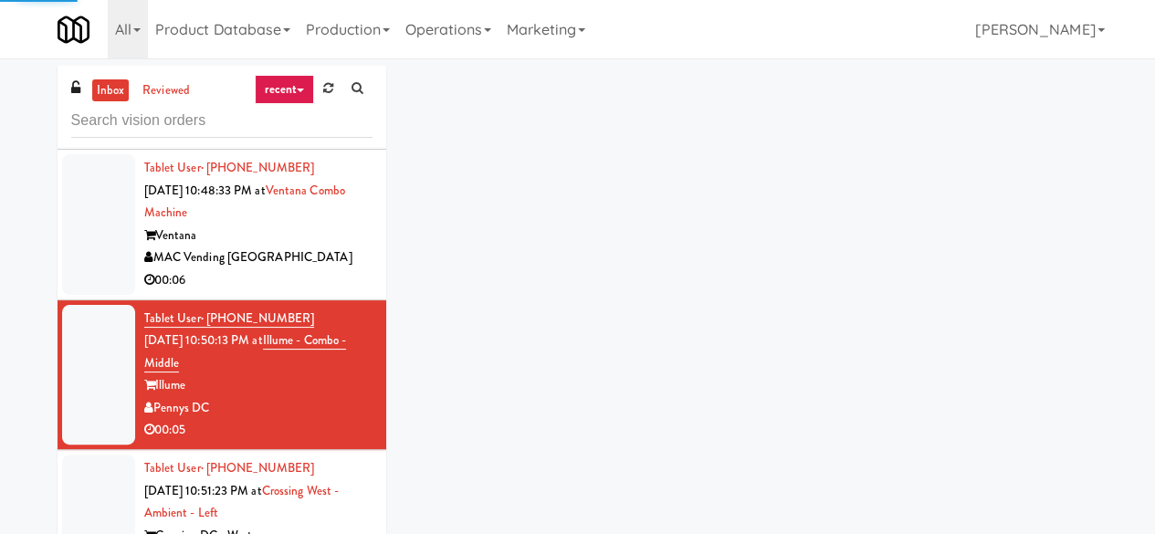
scroll to position [3194, 0]
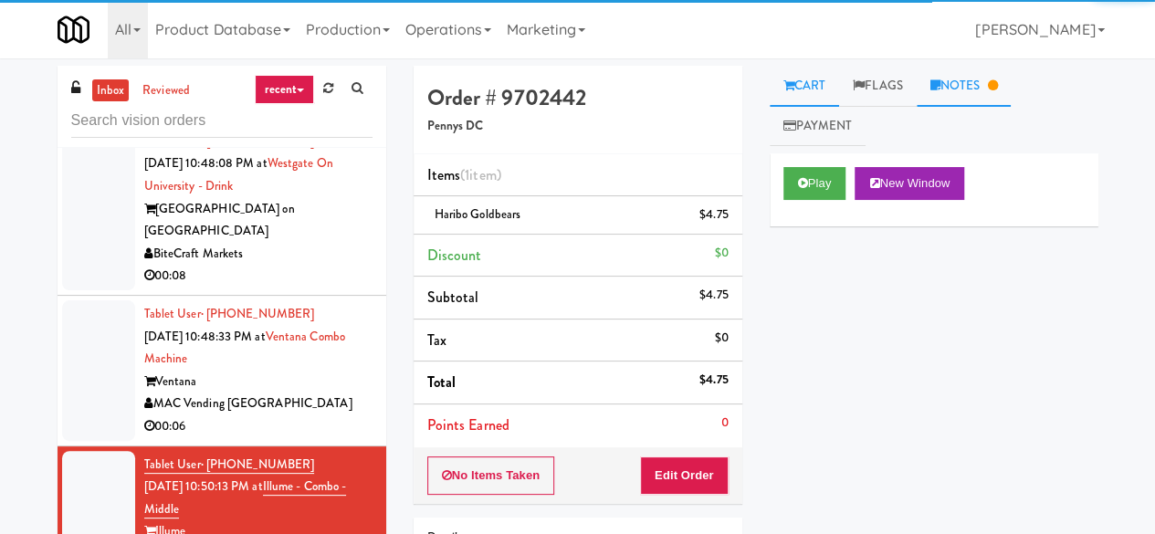
click at [986, 67] on link "Notes" at bounding box center [963, 86] width 95 height 41
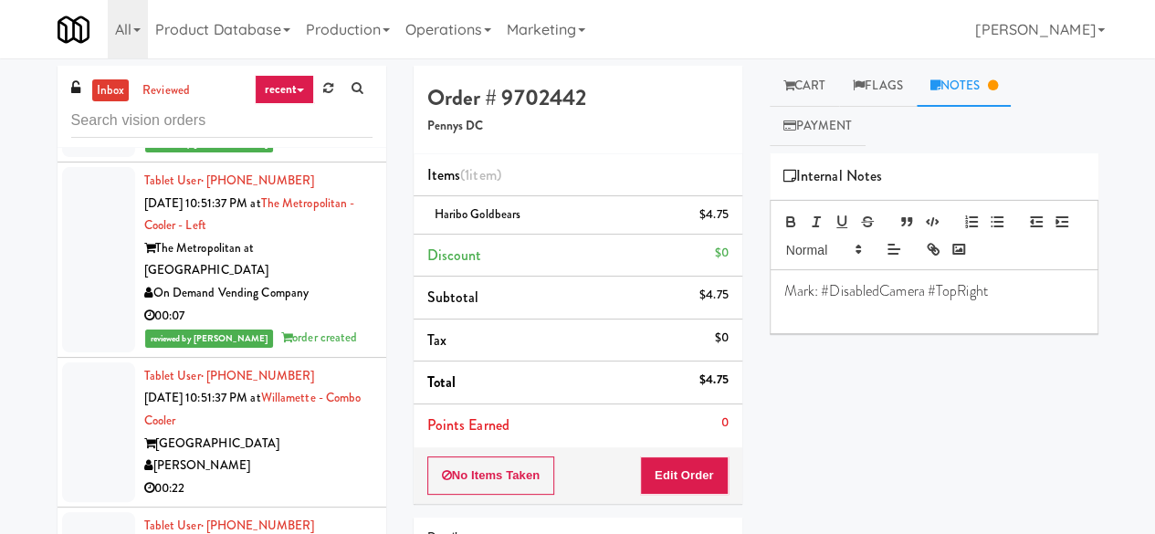
scroll to position [4107, 0]
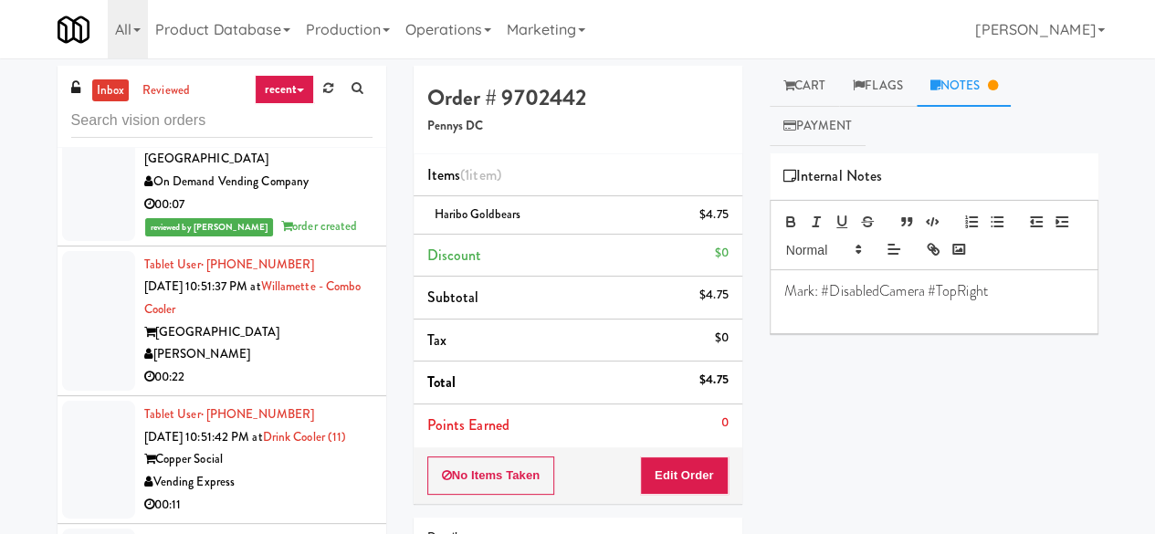
click at [303, 343] on div "[PERSON_NAME]" at bounding box center [258, 354] width 228 height 23
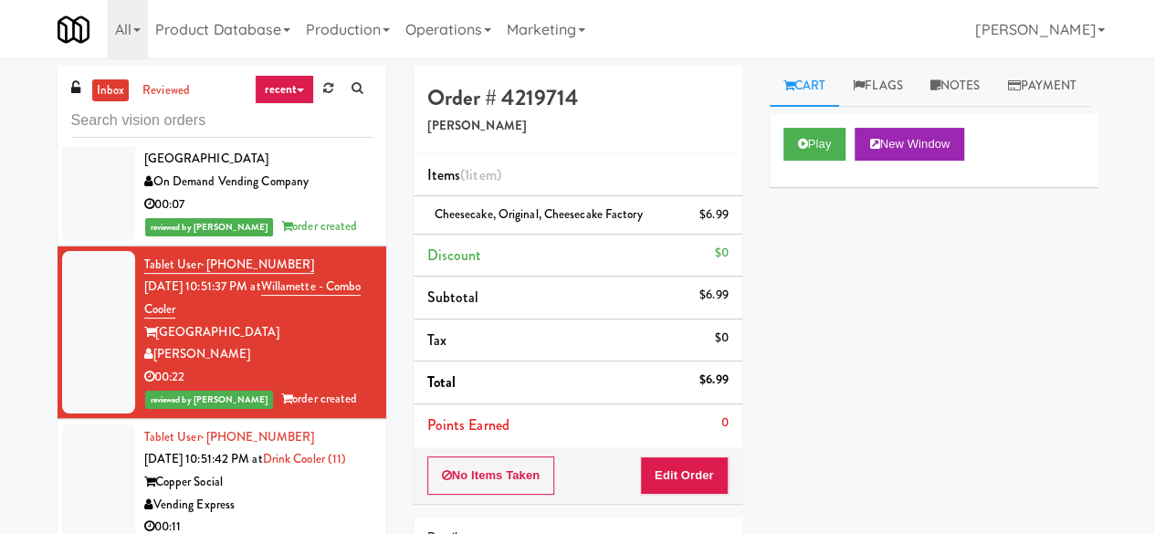
scroll to position [4198, 0]
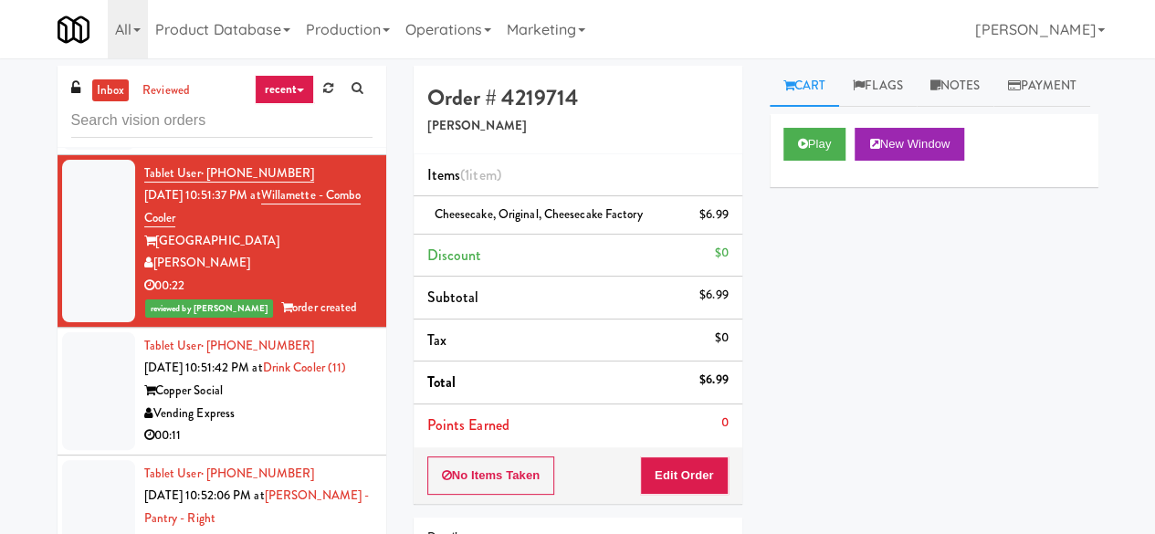
click at [301, 402] on div "Vending Express" at bounding box center [258, 413] width 228 height 23
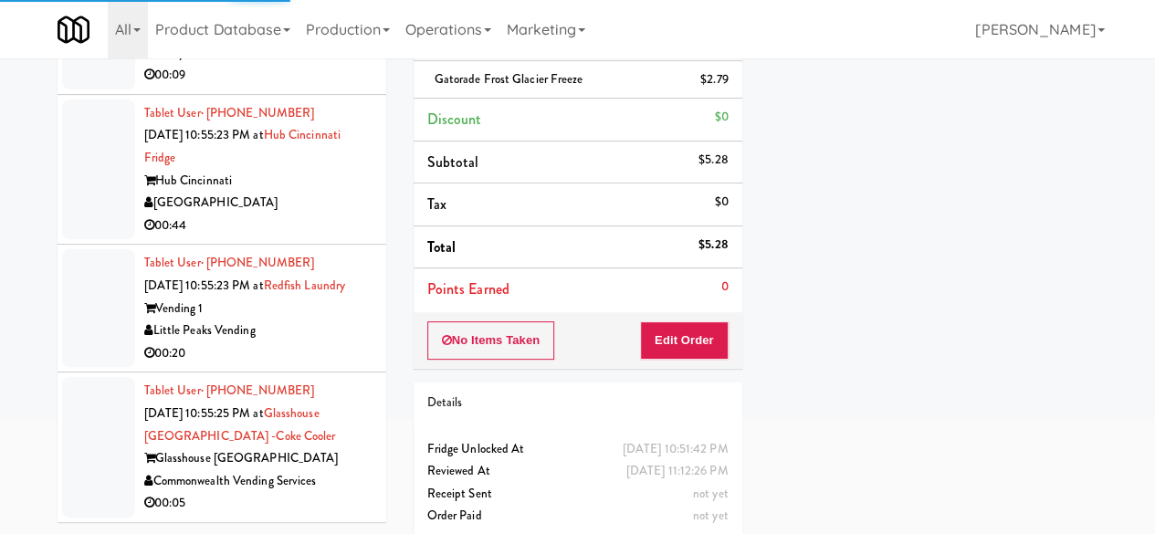
scroll to position [5494, 0]
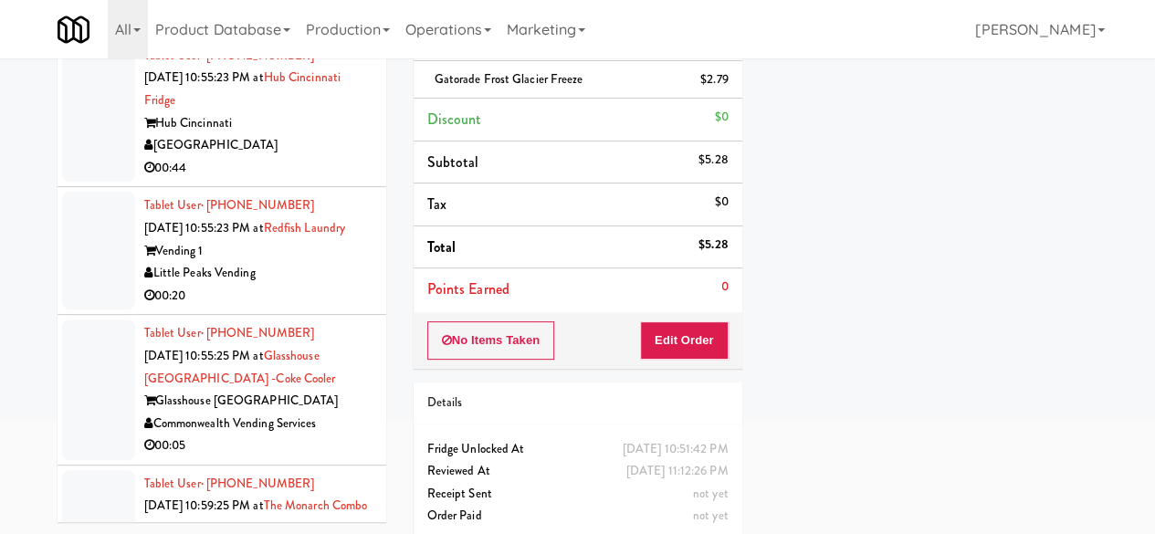
drag, startPoint x: 303, startPoint y: 455, endPoint x: 400, endPoint y: 459, distance: 96.8
click at [304, 413] on div "Glasshouse [GEOGRAPHIC_DATA]" at bounding box center [258, 401] width 228 height 23
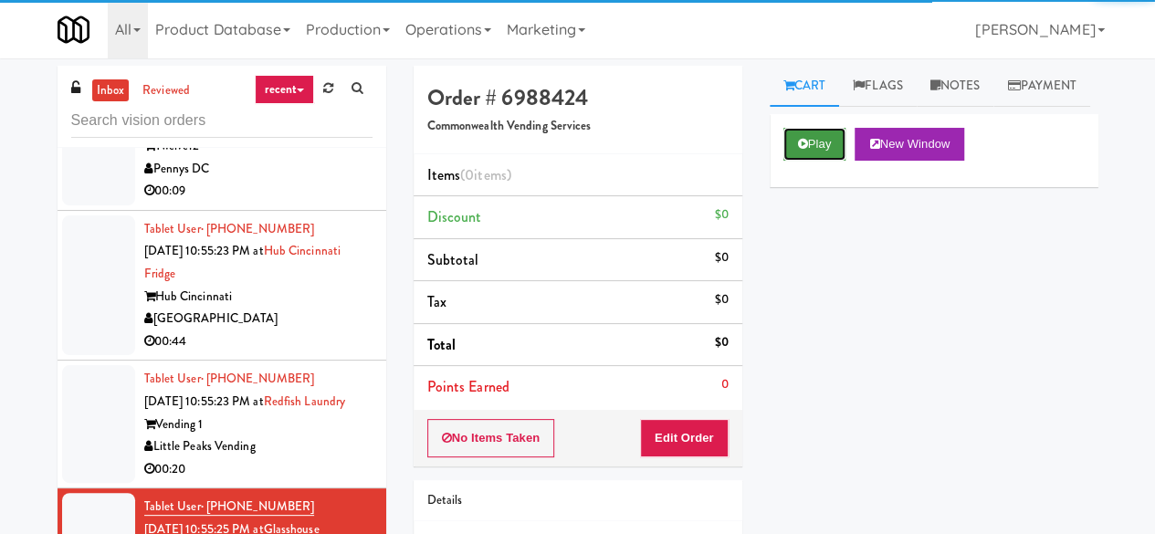
click at [803, 150] on icon at bounding box center [803, 144] width 10 height 12
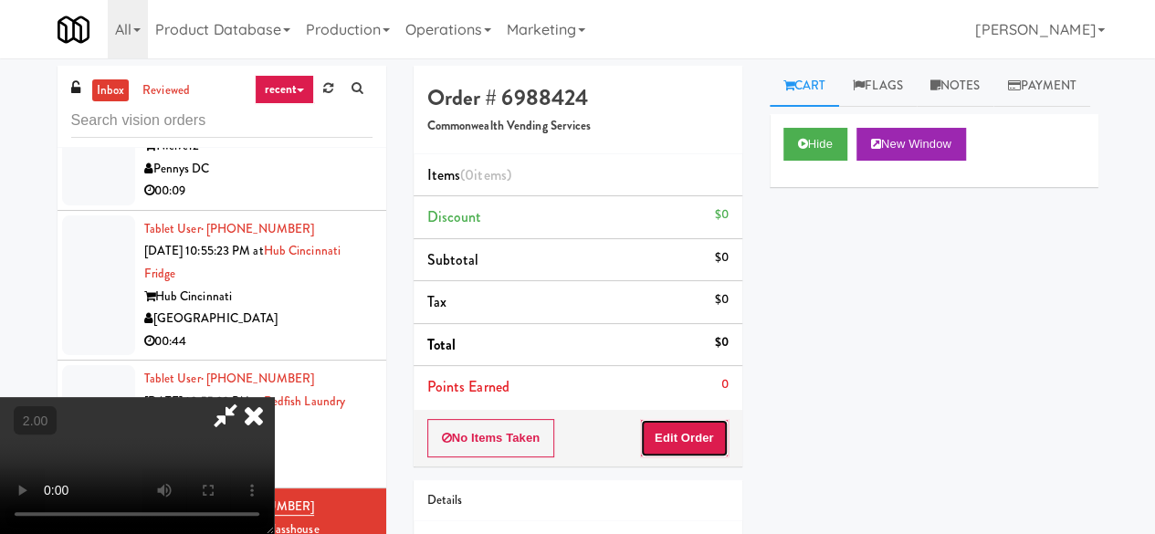
click at [683, 439] on button "Edit Order" at bounding box center [684, 438] width 89 height 38
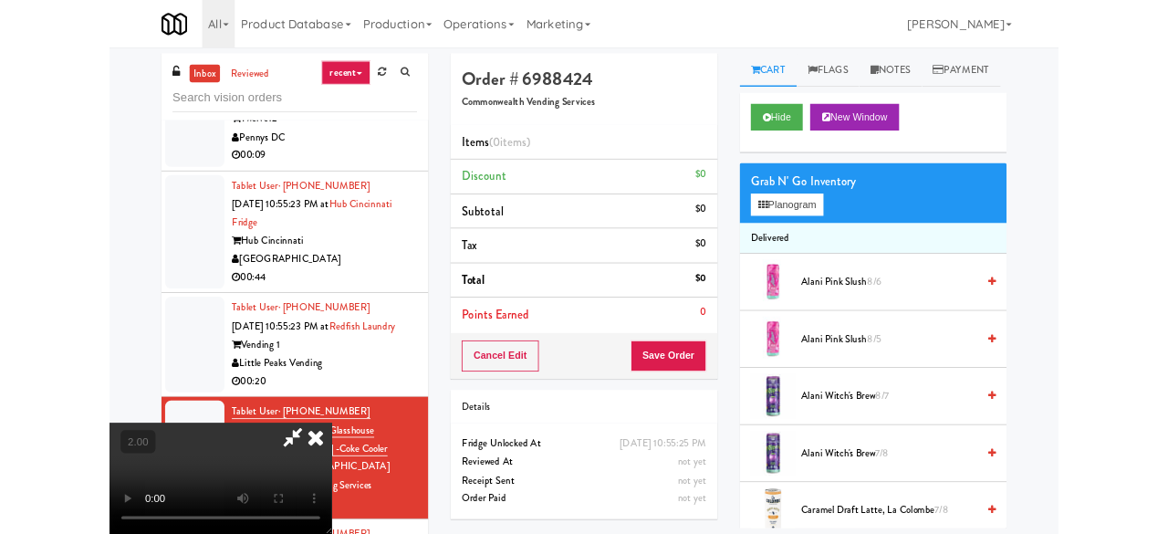
scroll to position [37, 0]
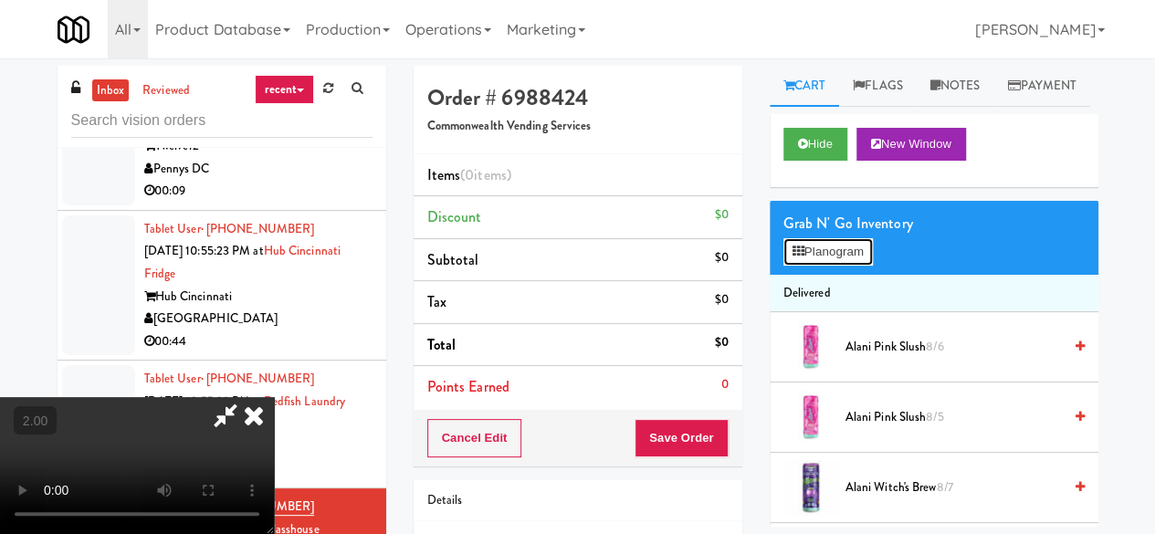
click at [843, 266] on button "Planogram" at bounding box center [827, 251] width 89 height 27
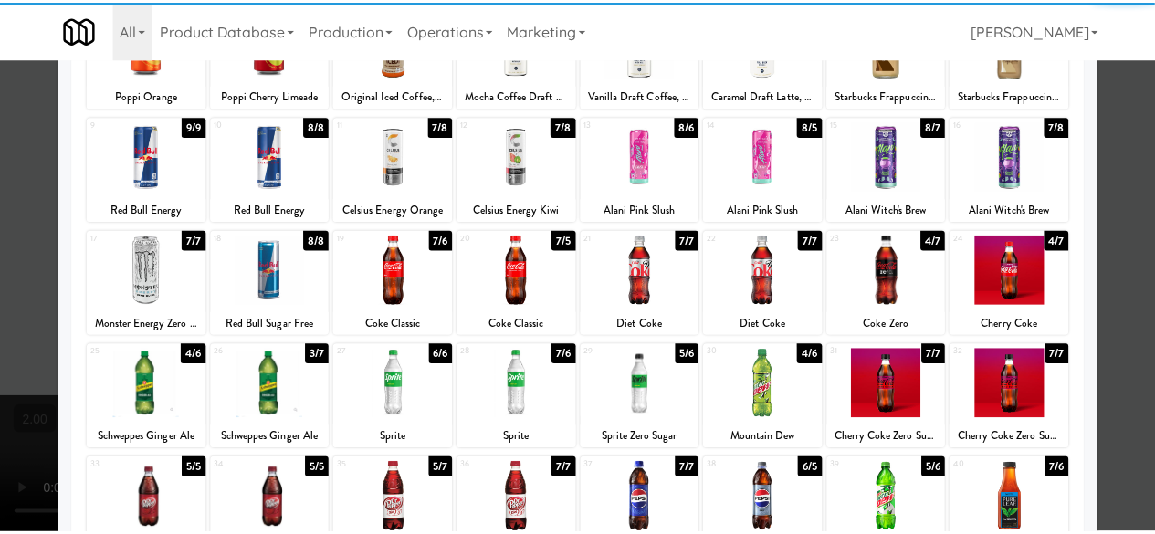
scroll to position [183, 0]
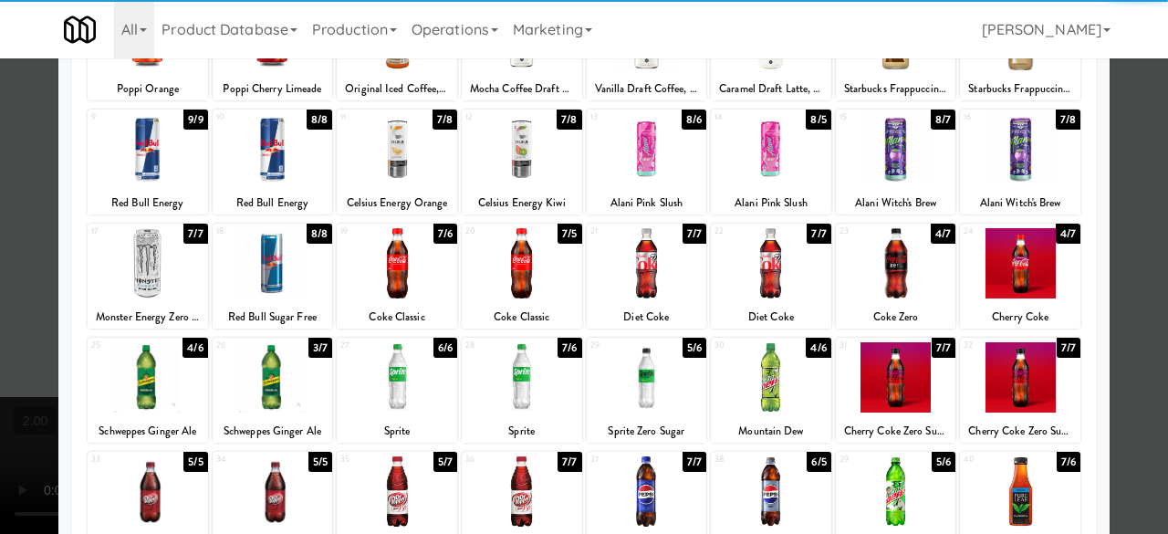
click at [623, 278] on div at bounding box center [647, 263] width 120 height 70
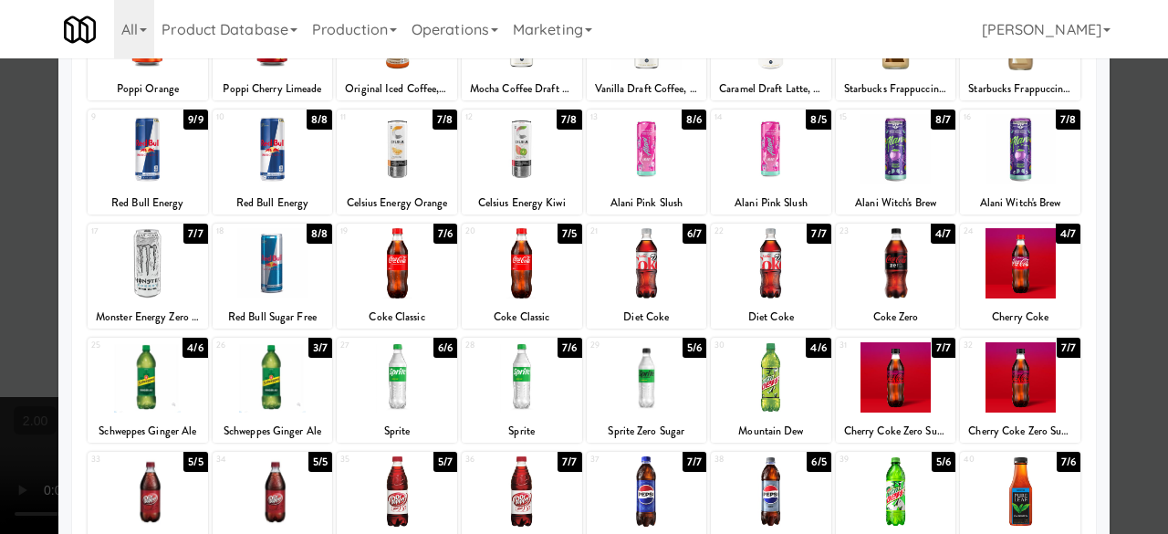
drag, startPoint x: 1108, startPoint y: 186, endPoint x: 1065, endPoint y: 196, distance: 44.1
click at [1109, 186] on div at bounding box center [584, 267] width 1168 height 534
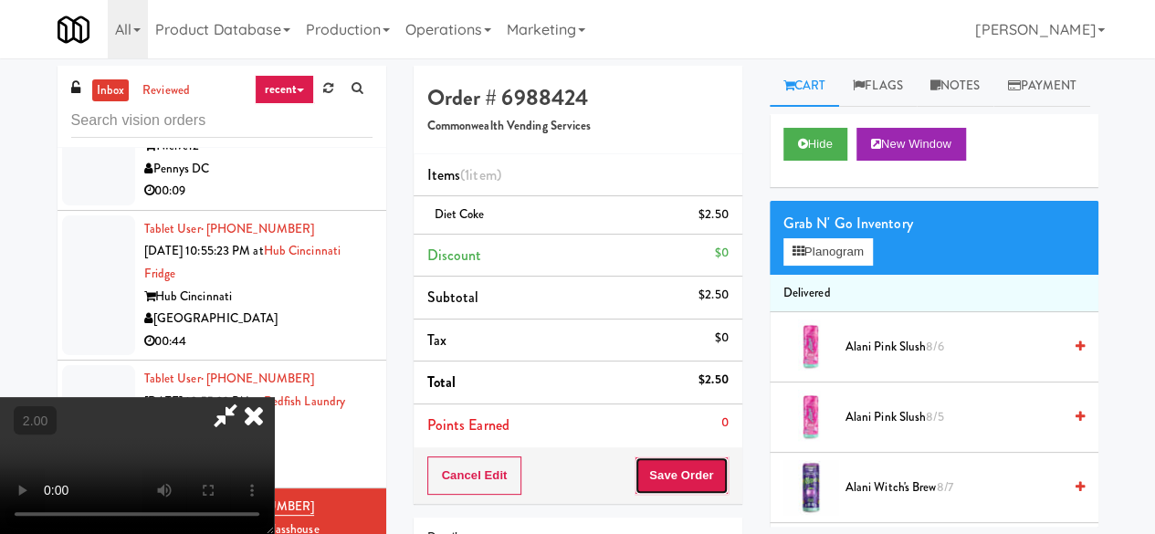
click at [720, 475] on button "Save Order" at bounding box center [680, 475] width 93 height 38
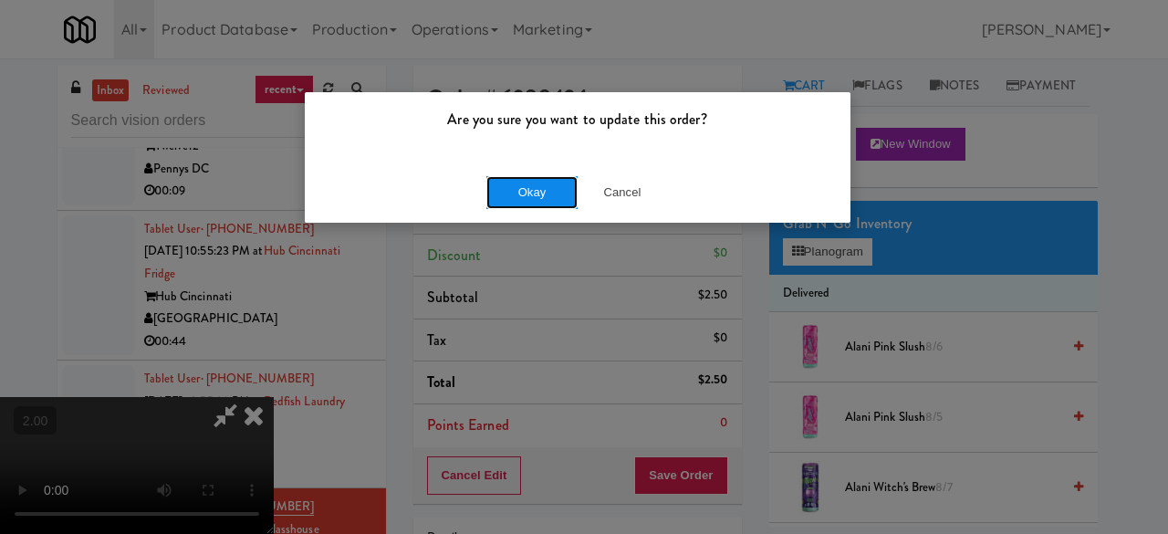
click at [544, 204] on button "Okay" at bounding box center [531, 192] width 91 height 33
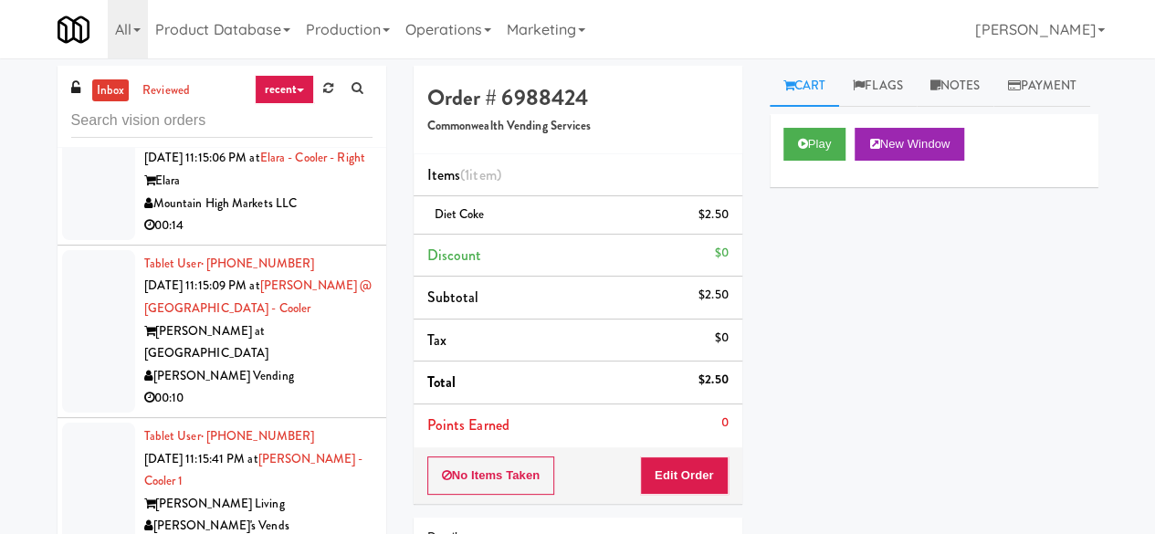
scroll to position [17576, 0]
click at [327, 88] on div "Mountain High Markets LLC" at bounding box center [258, 76] width 228 height 23
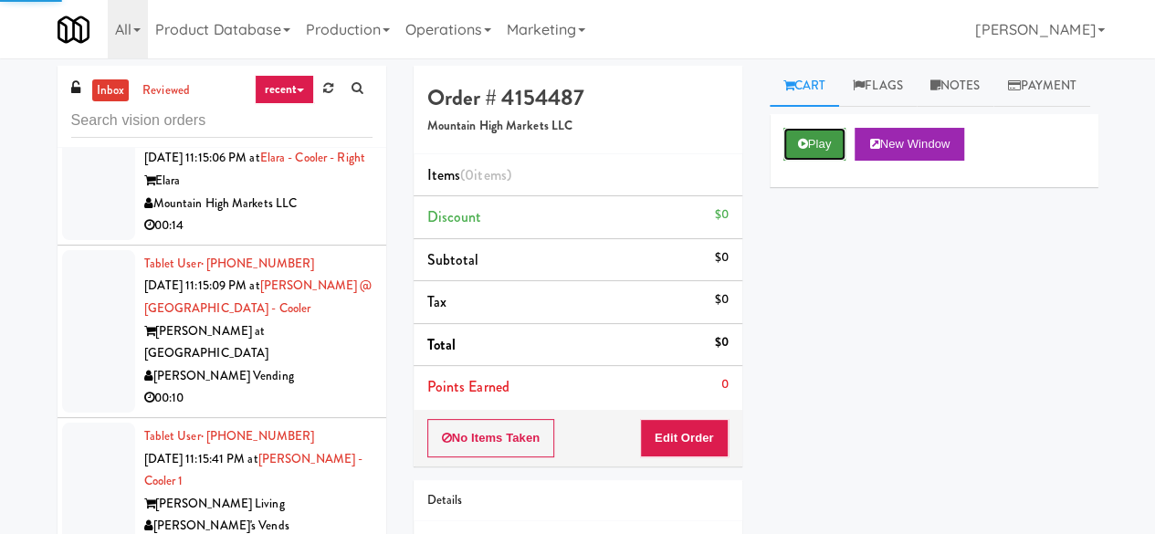
click at [818, 161] on button "Play" at bounding box center [814, 144] width 63 height 33
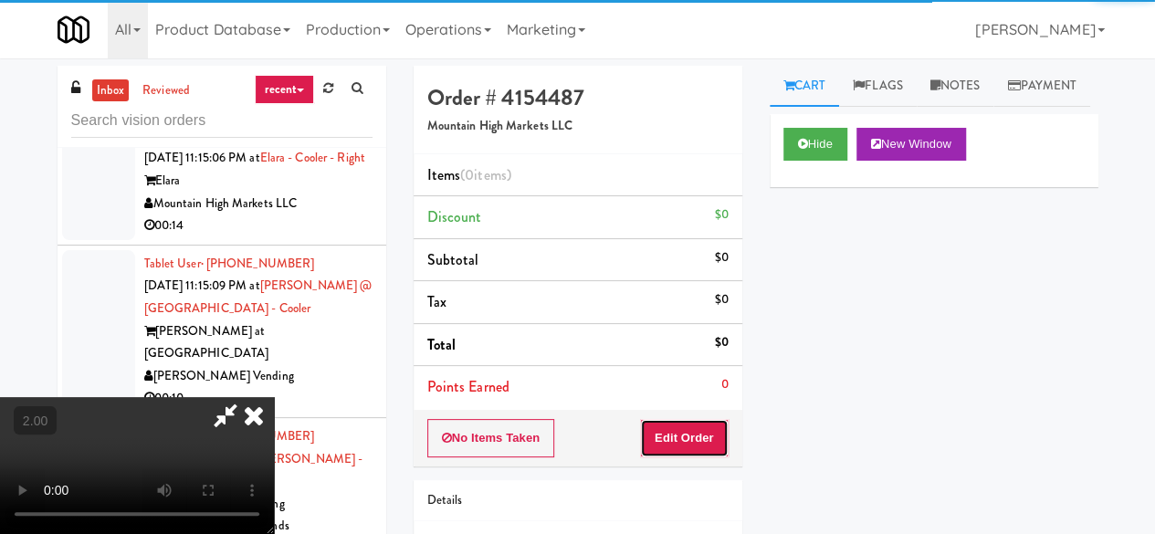
click at [695, 447] on button "Edit Order" at bounding box center [684, 438] width 89 height 38
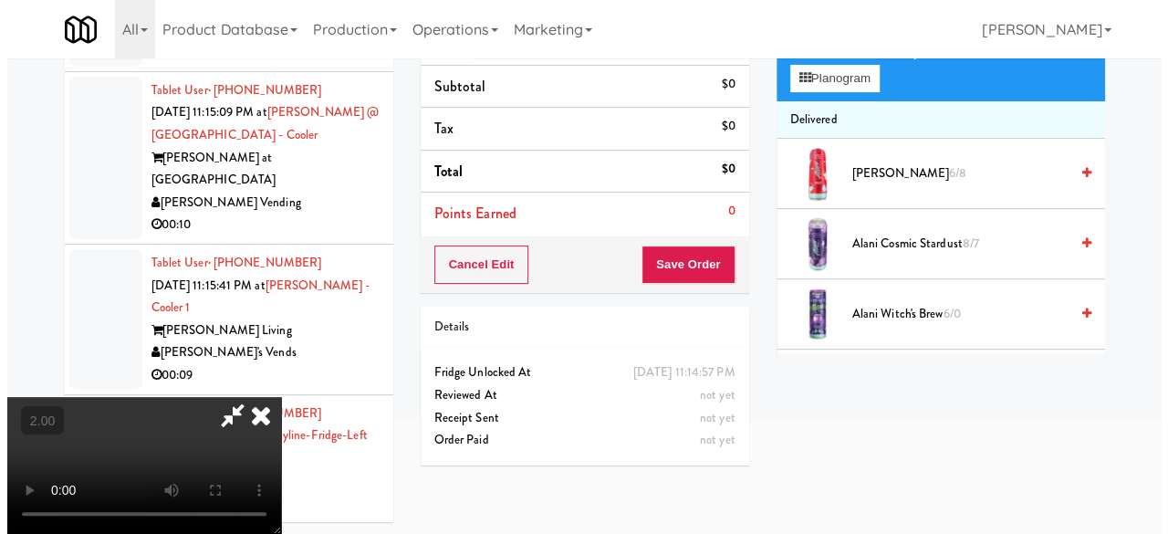
scroll to position [58, 0]
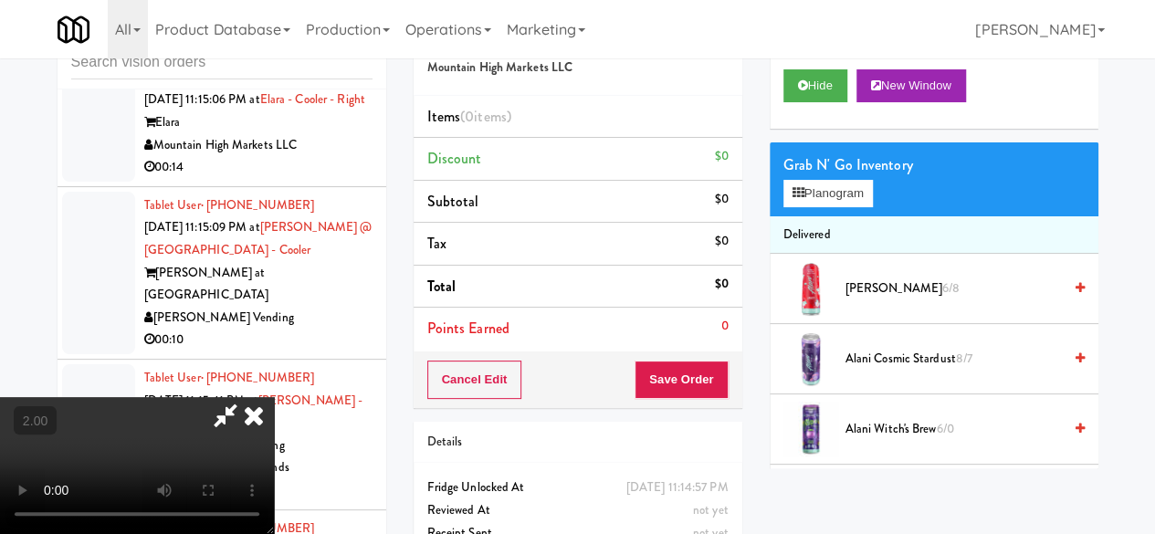
click at [814, 255] on li "Delivered" at bounding box center [933, 235] width 329 height 38
click at [823, 216] on div "Grab N' Go Inventory Planogram" at bounding box center [933, 179] width 329 height 74
click at [839, 207] on button "Planogram" at bounding box center [827, 193] width 89 height 27
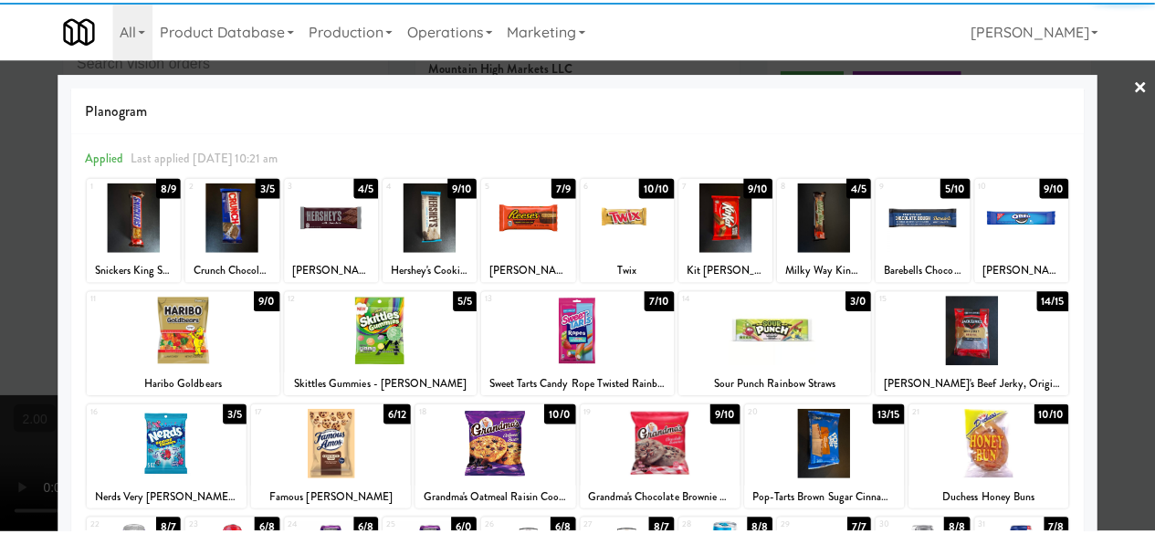
scroll to position [91, 0]
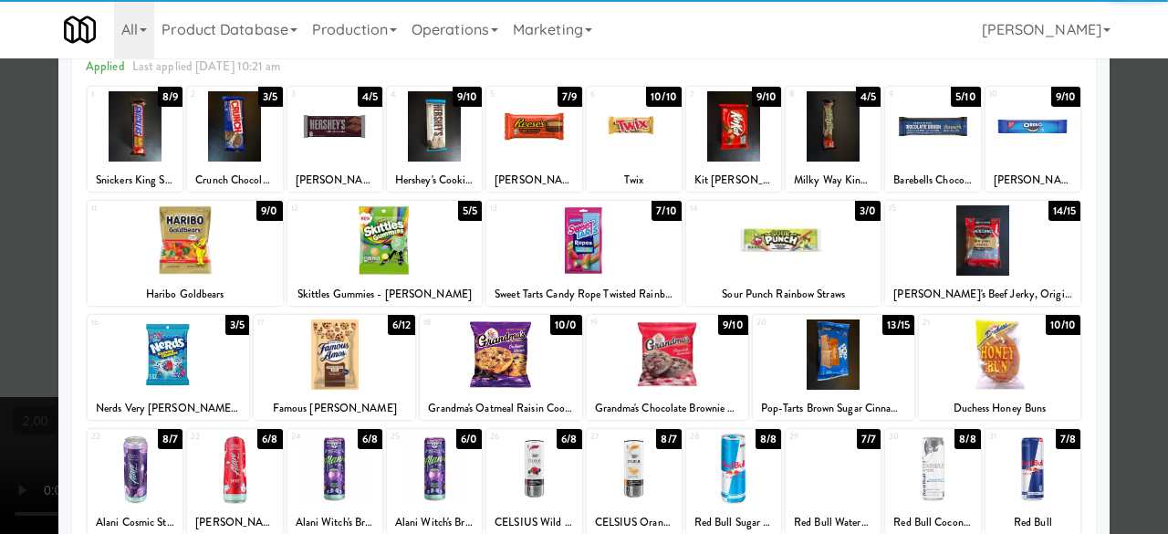
click at [632, 229] on div at bounding box center [583, 240] width 195 height 70
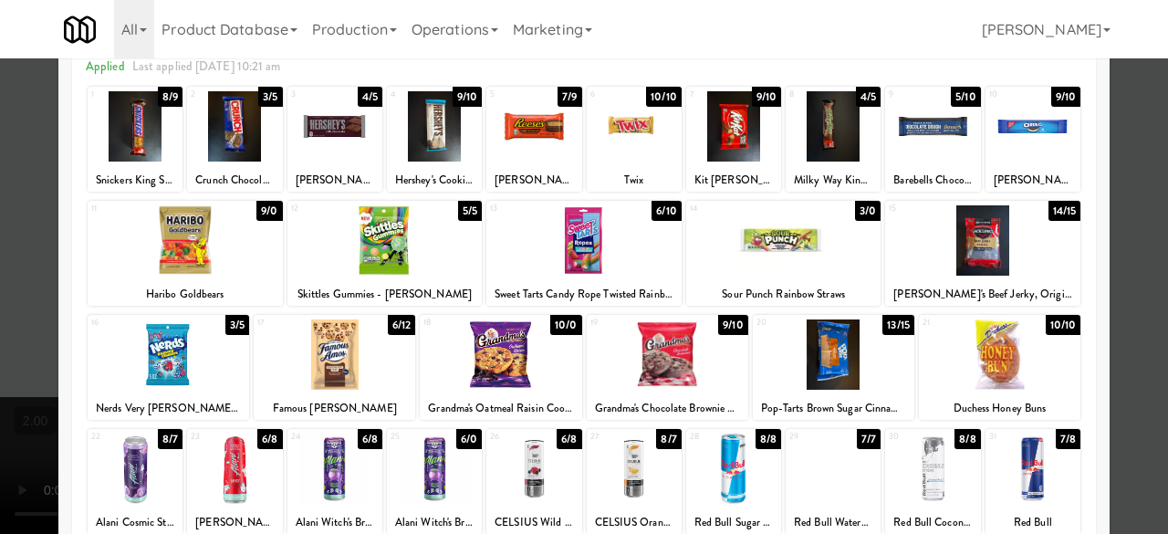
click at [1125, 156] on div at bounding box center [584, 267] width 1168 height 534
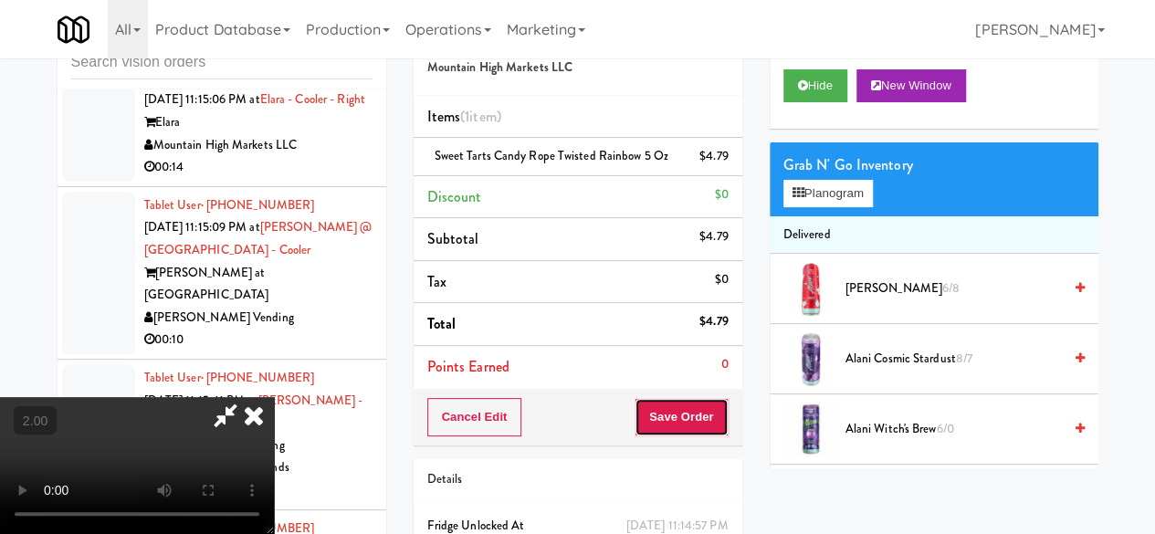
click at [721, 414] on button "Save Order" at bounding box center [680, 417] width 93 height 38
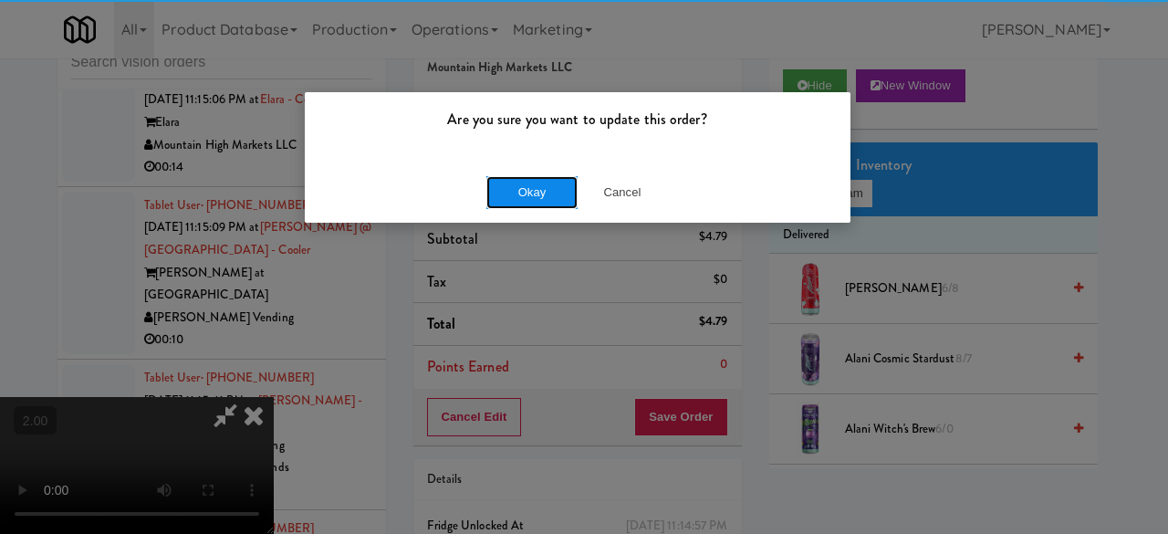
click at [546, 205] on button "Okay" at bounding box center [531, 192] width 91 height 33
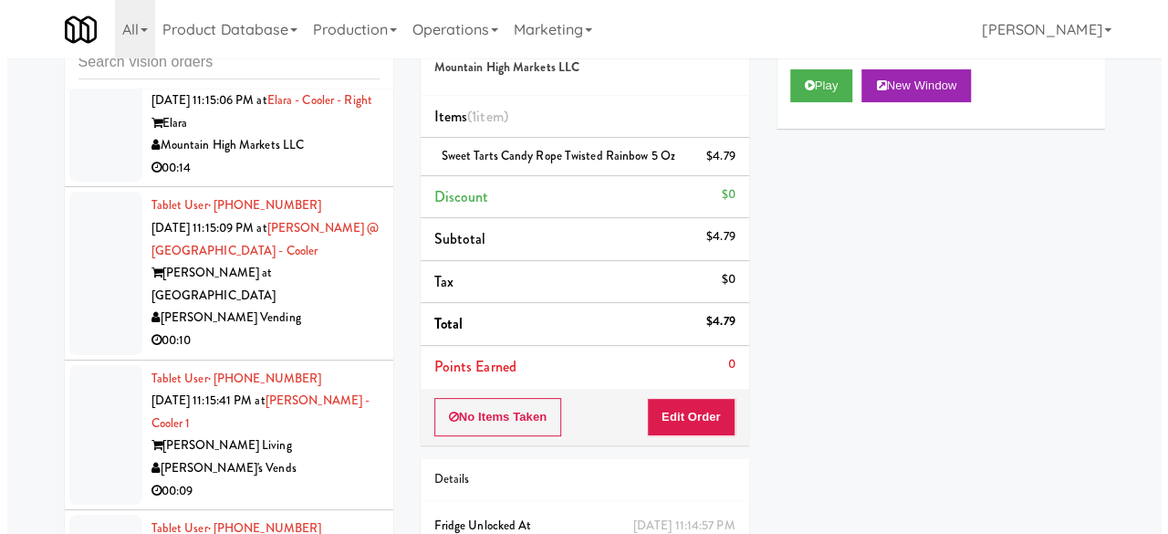
scroll to position [17758, 0]
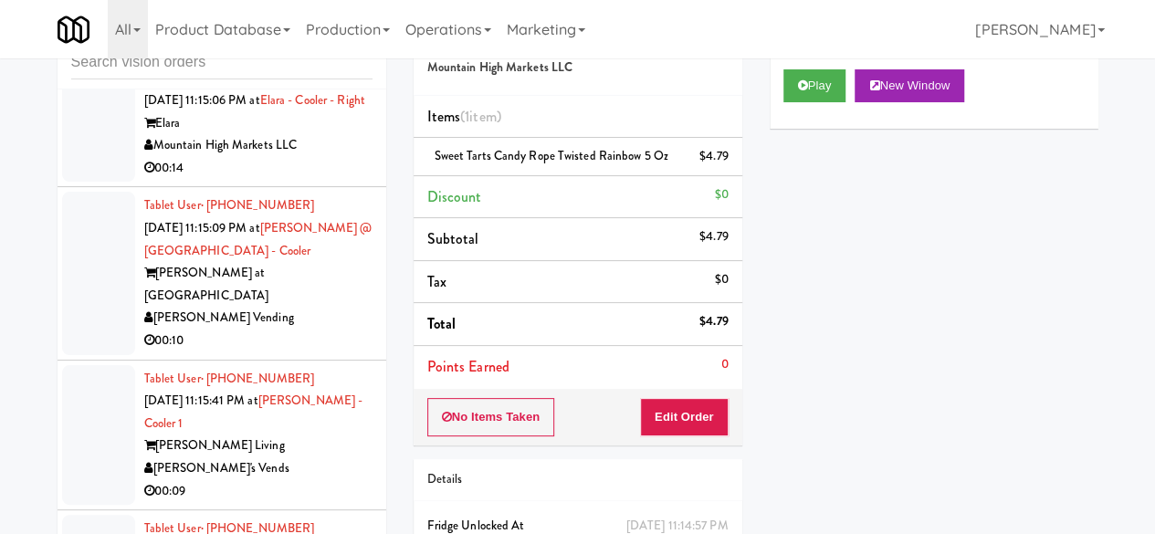
click at [312, 157] on div "Mountain High Markets LLC" at bounding box center [258, 145] width 228 height 23
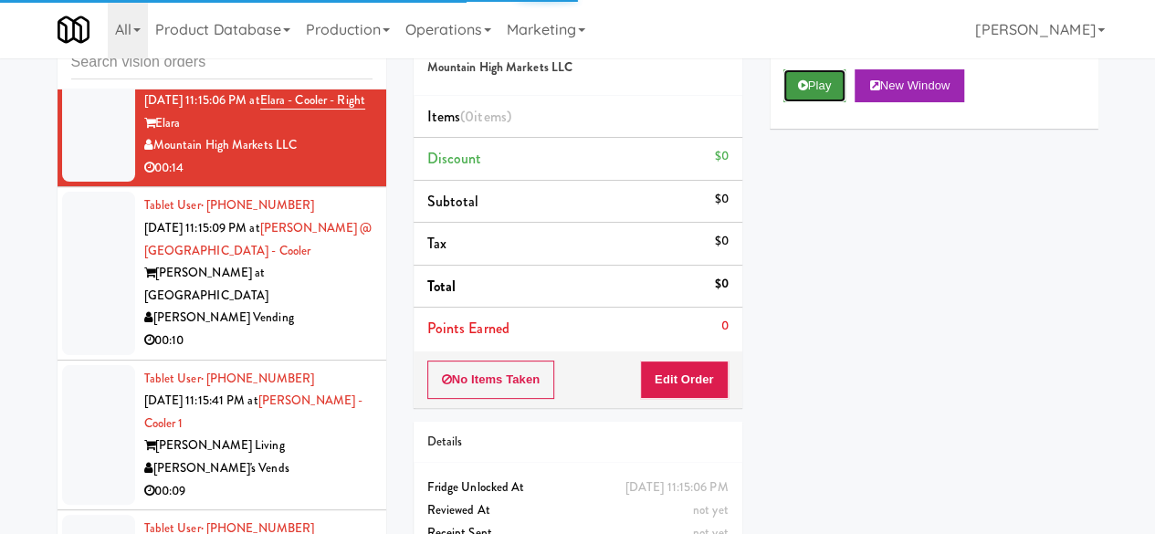
click at [807, 102] on button "Play" at bounding box center [814, 85] width 63 height 33
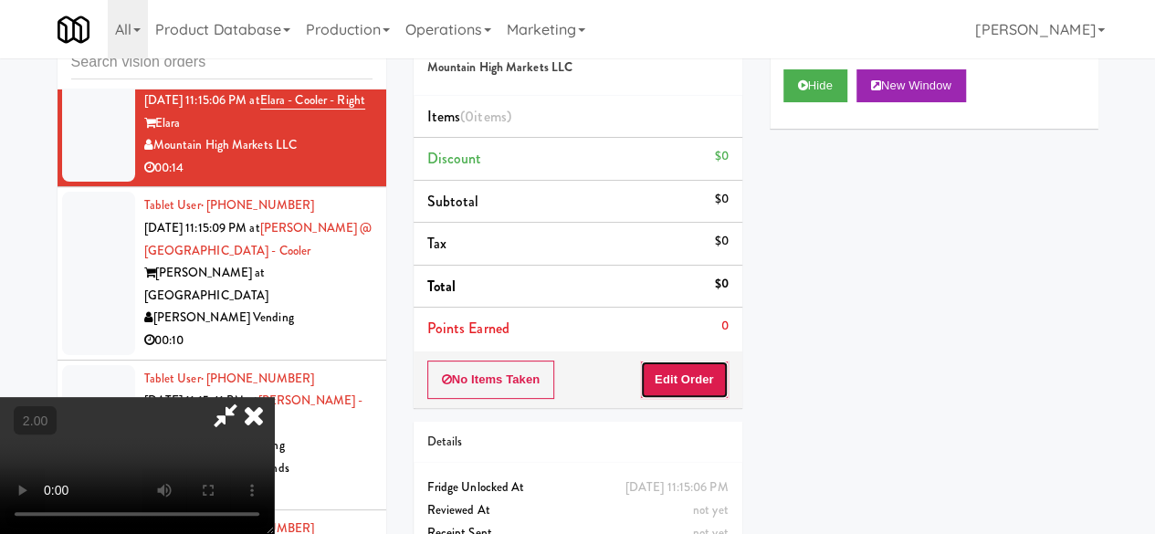
click at [684, 375] on button "Edit Order" at bounding box center [684, 379] width 89 height 38
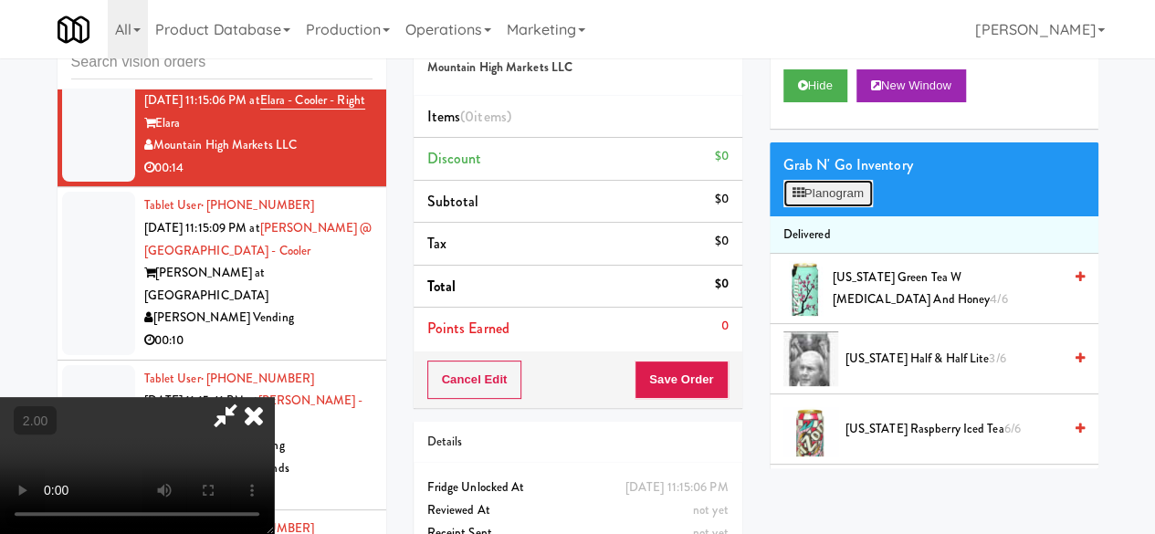
click at [829, 207] on button "Planogram" at bounding box center [827, 193] width 89 height 27
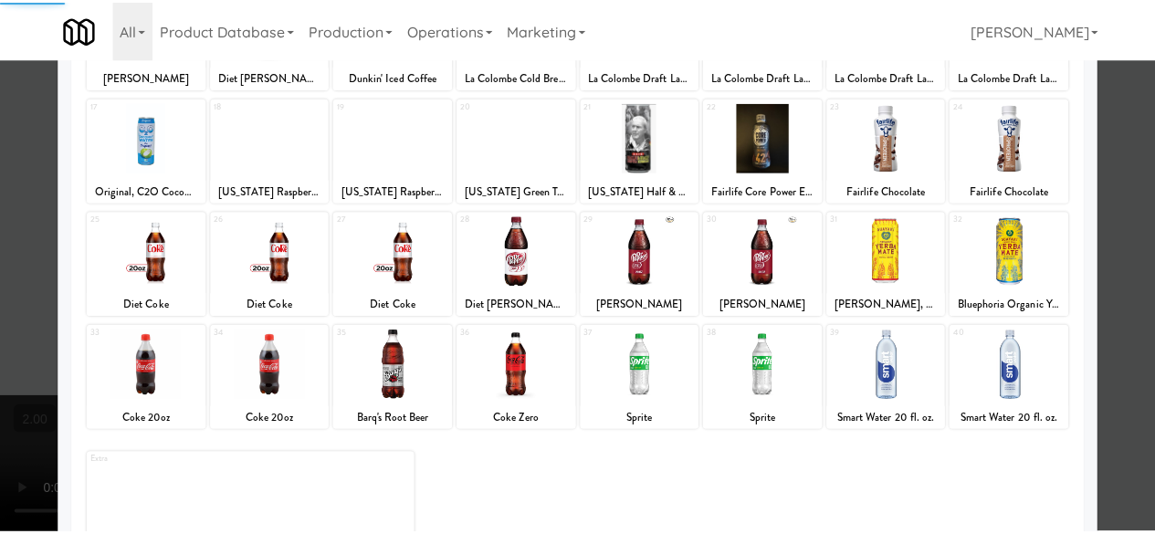
scroll to position [361, 0]
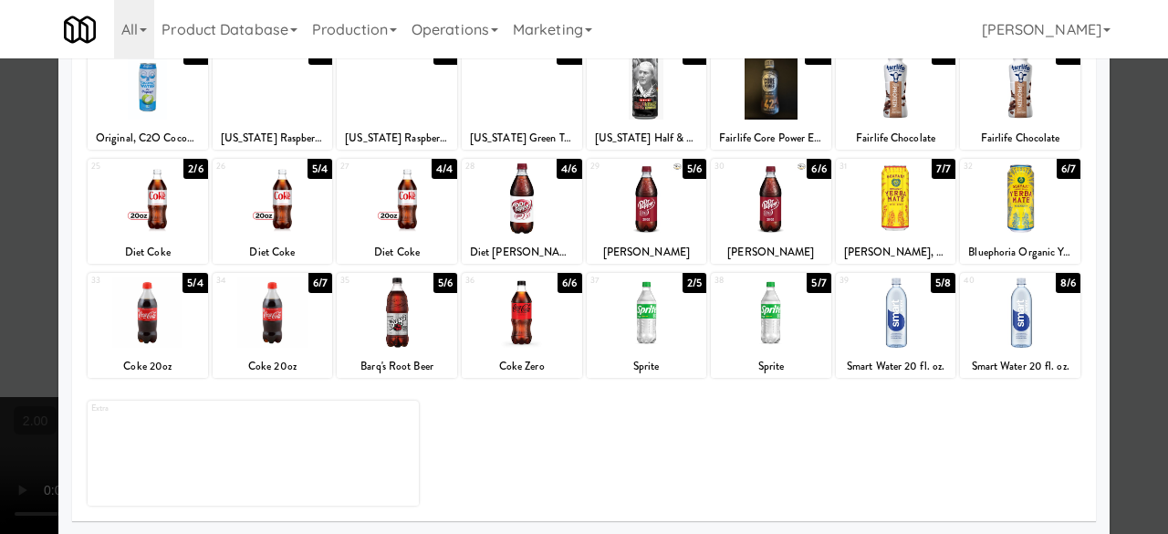
click at [411, 226] on div at bounding box center [397, 198] width 120 height 70
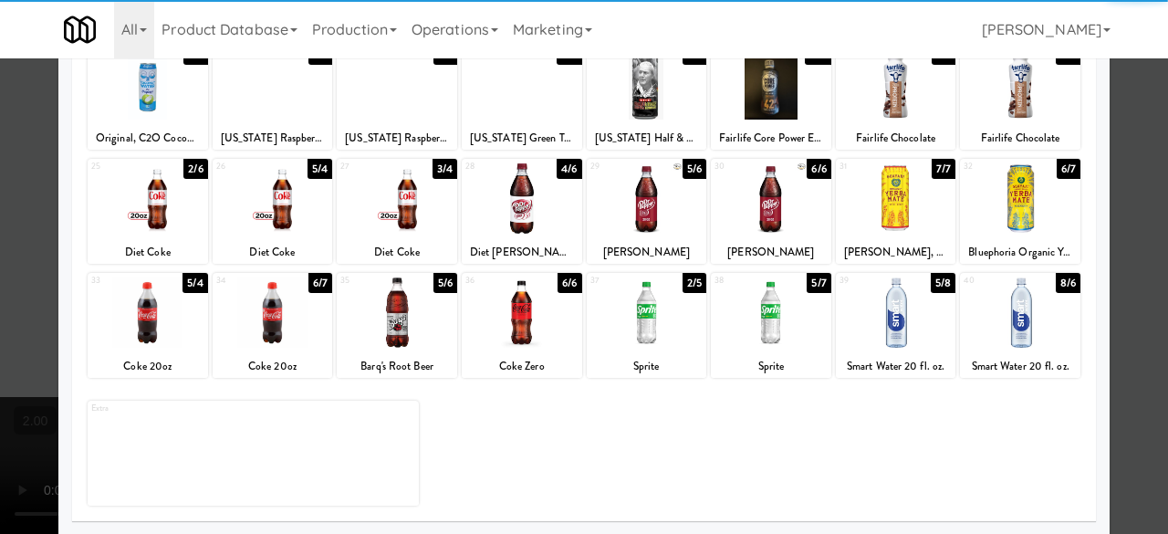
click at [661, 214] on div at bounding box center [647, 198] width 120 height 70
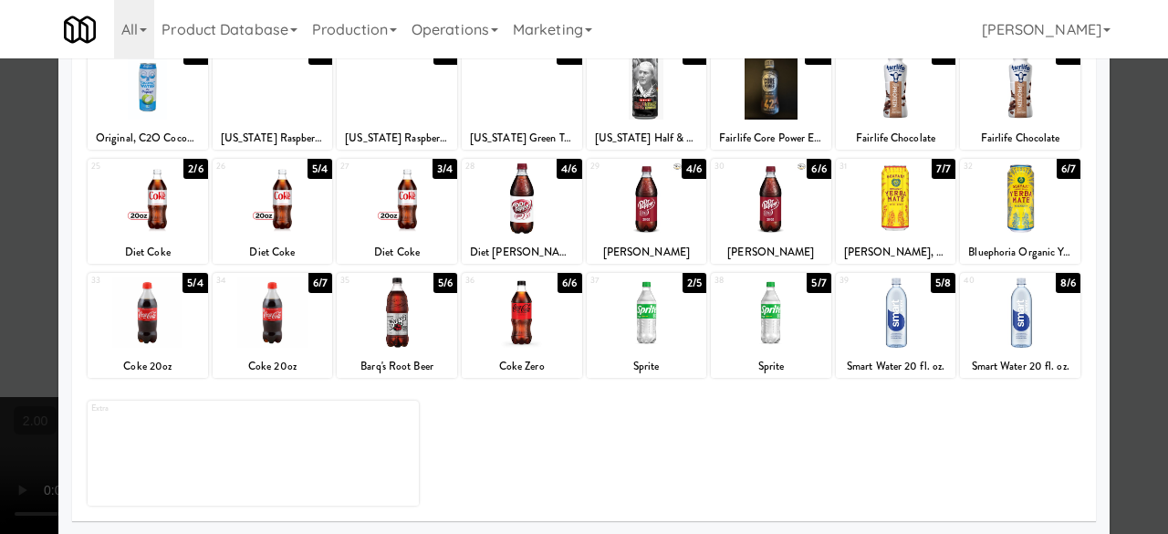
click at [1133, 173] on div at bounding box center [584, 267] width 1168 height 534
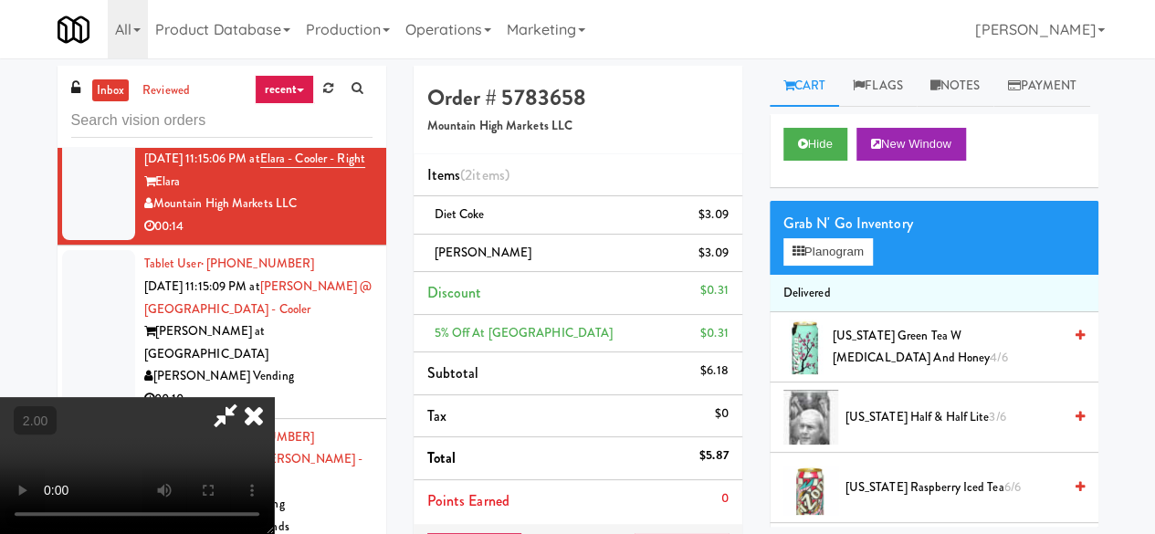
click at [246, 397] on icon at bounding box center [225, 415] width 42 height 37
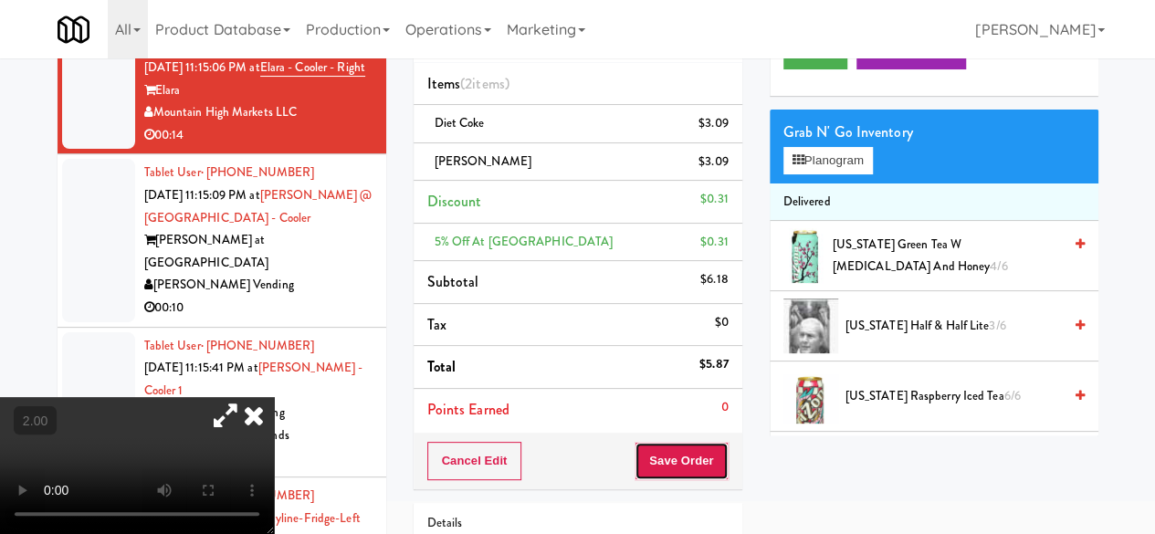
click at [670, 453] on button "Save Order" at bounding box center [680, 461] width 93 height 38
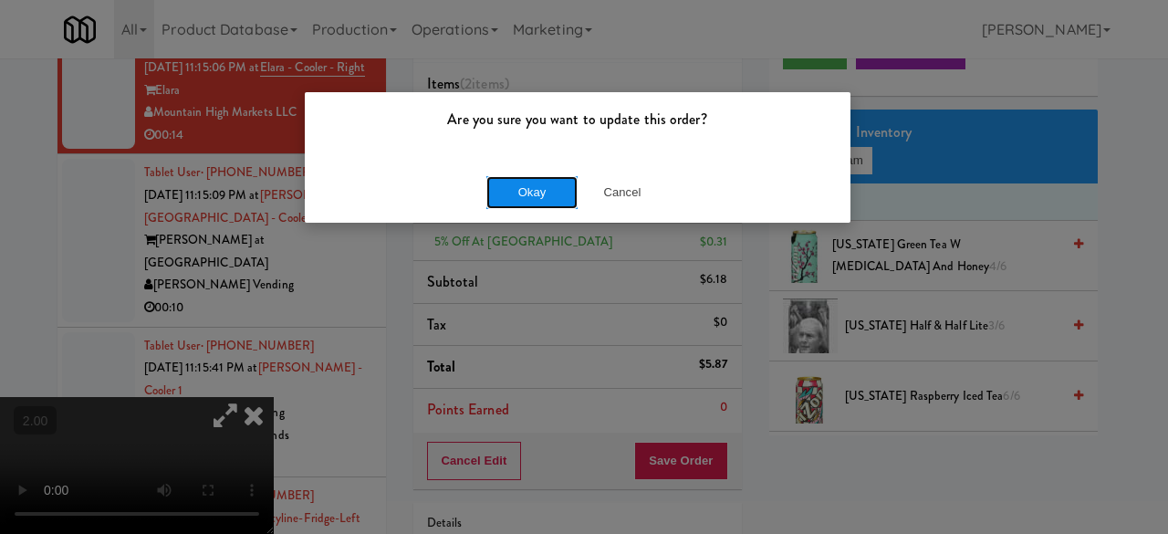
click at [535, 193] on button "Okay" at bounding box center [531, 192] width 91 height 33
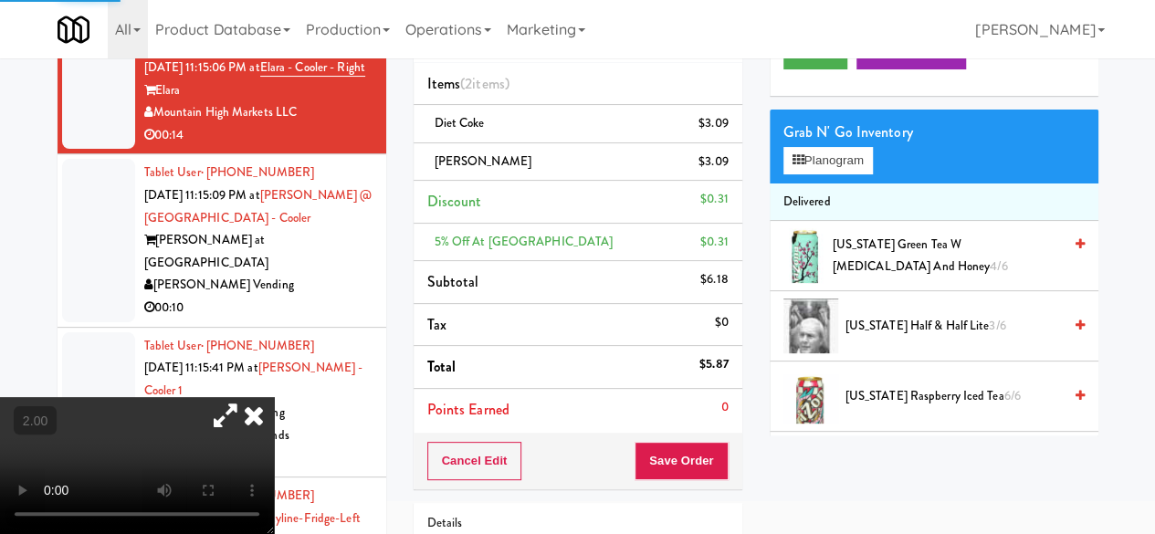
scroll to position [17872, 0]
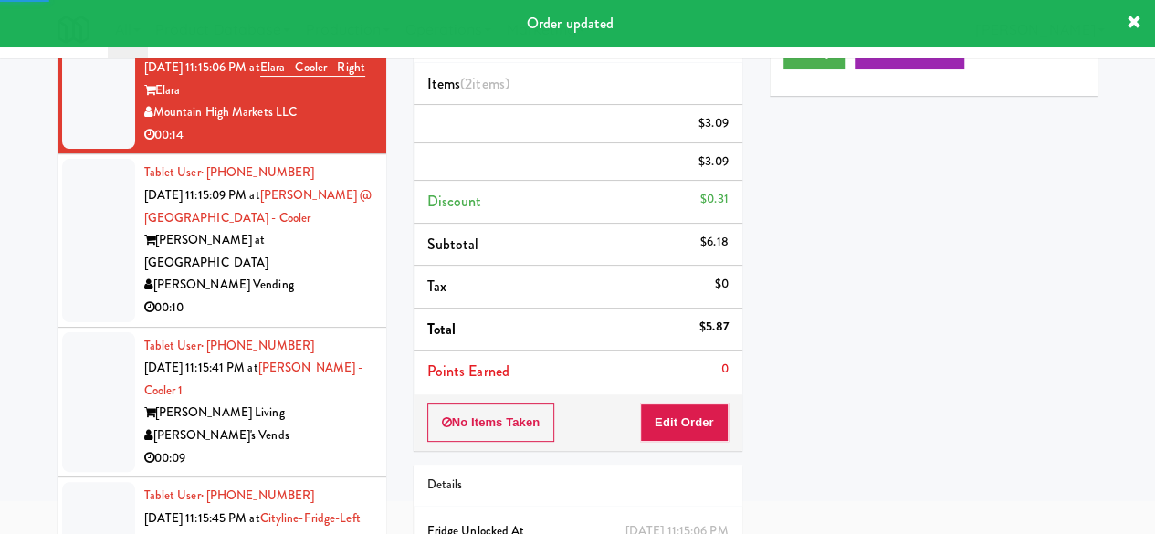
click at [317, 274] on div "[PERSON_NAME] Vending" at bounding box center [258, 285] width 228 height 23
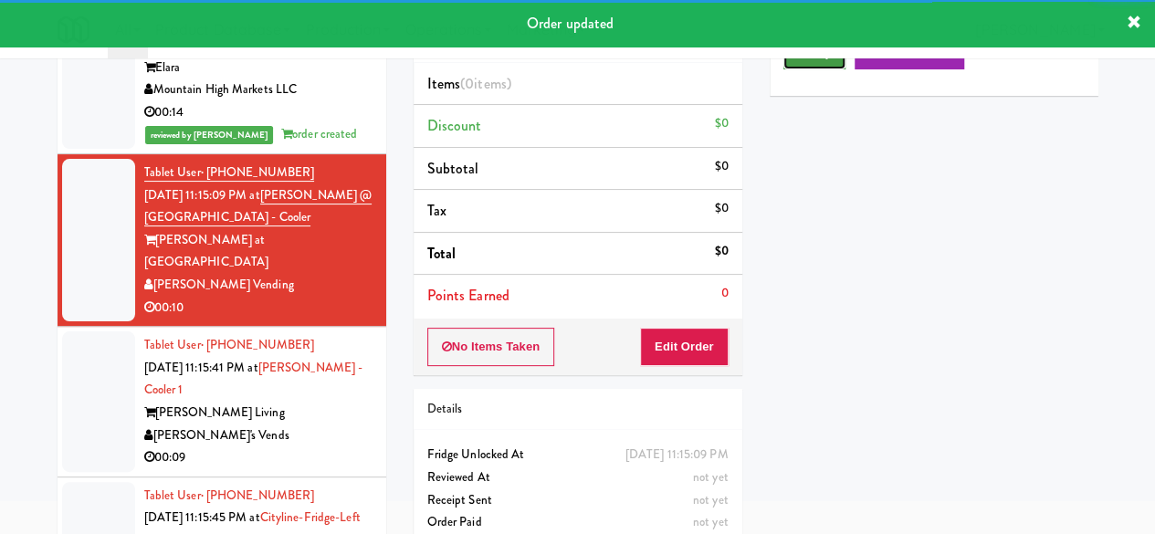
click at [820, 69] on button "Play" at bounding box center [814, 53] width 63 height 33
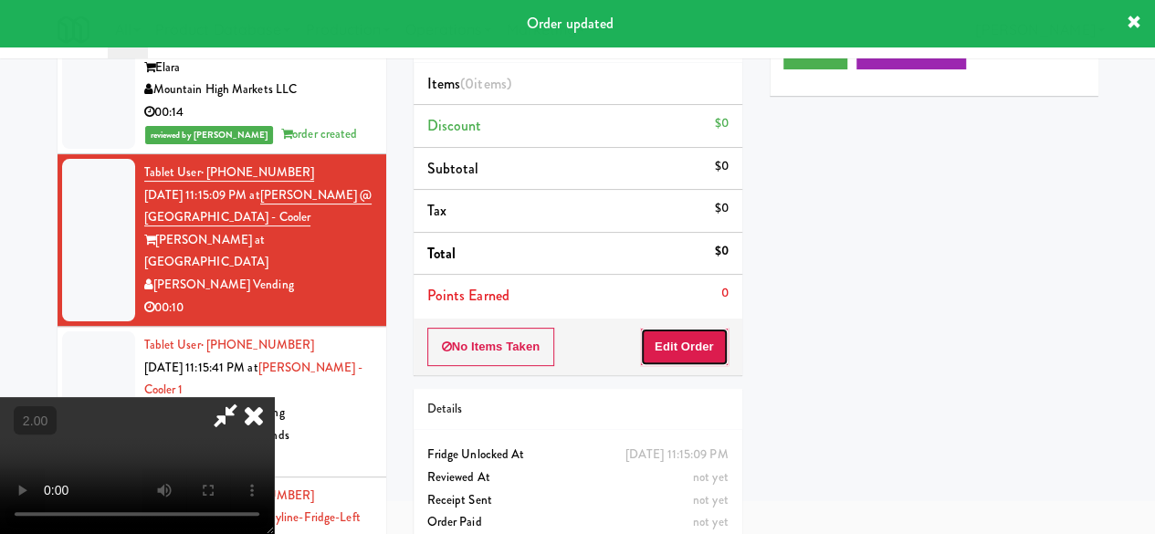
click at [686, 333] on button "Edit Order" at bounding box center [684, 347] width 89 height 38
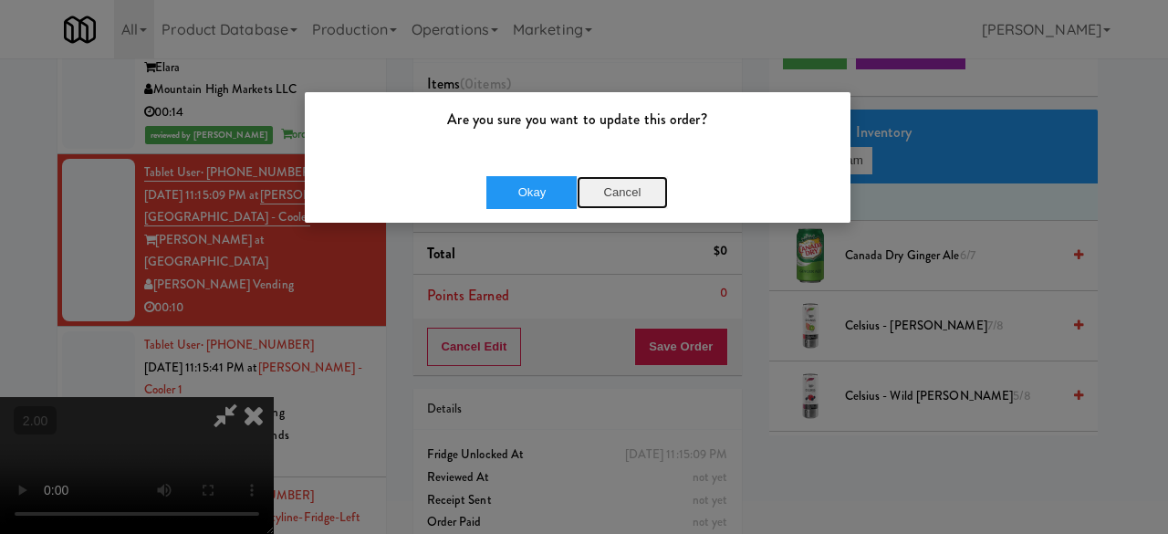
click at [603, 200] on button "Cancel" at bounding box center [622, 192] width 91 height 33
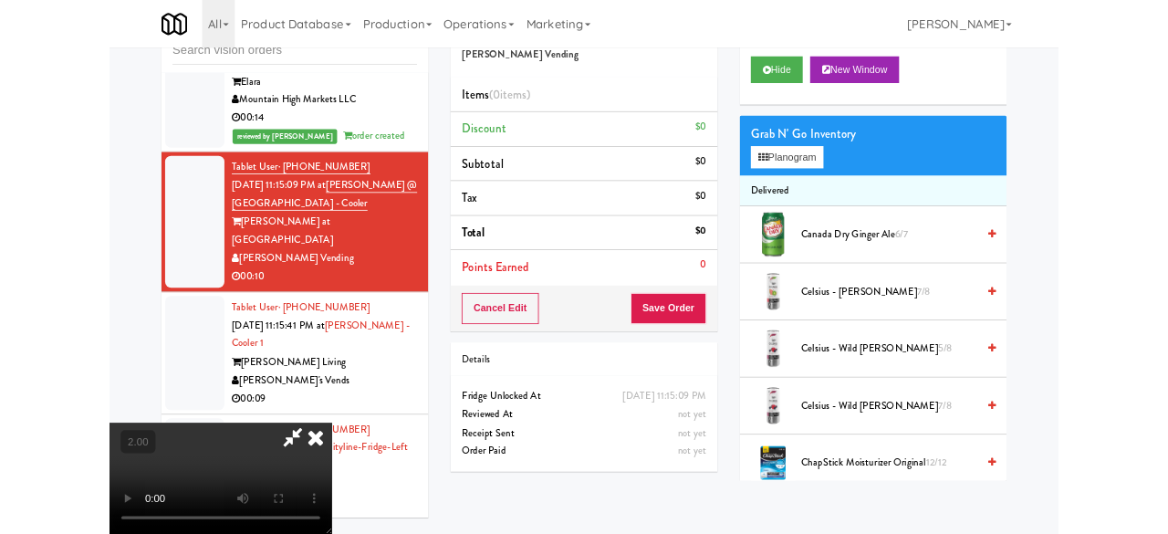
scroll to position [91, 0]
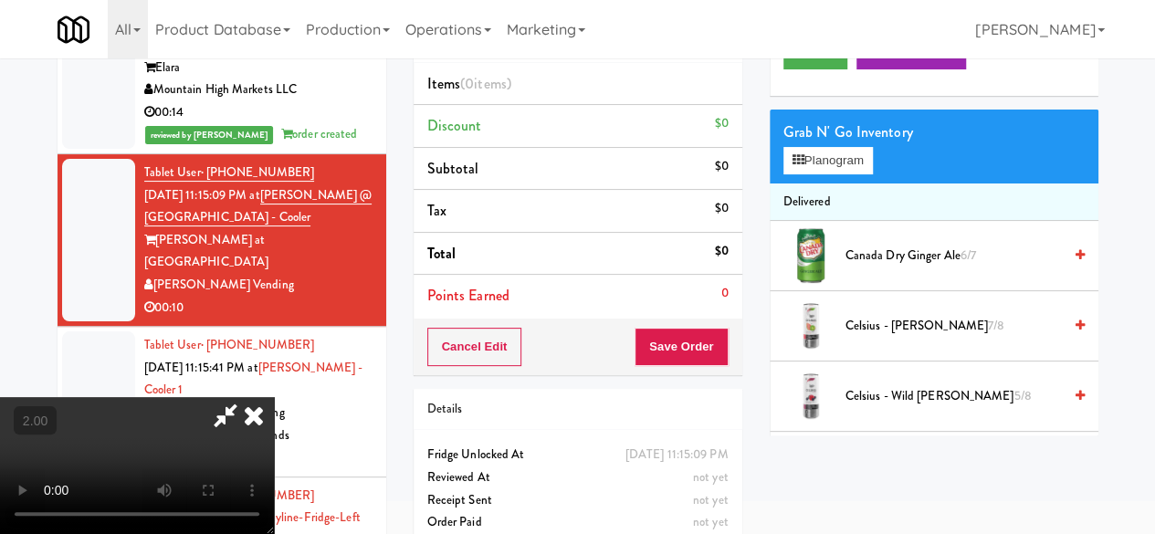
click at [811, 183] on div "Grab N' Go Inventory Planogram" at bounding box center [933, 147] width 329 height 74
click at [821, 174] on button "Planogram" at bounding box center [827, 160] width 89 height 27
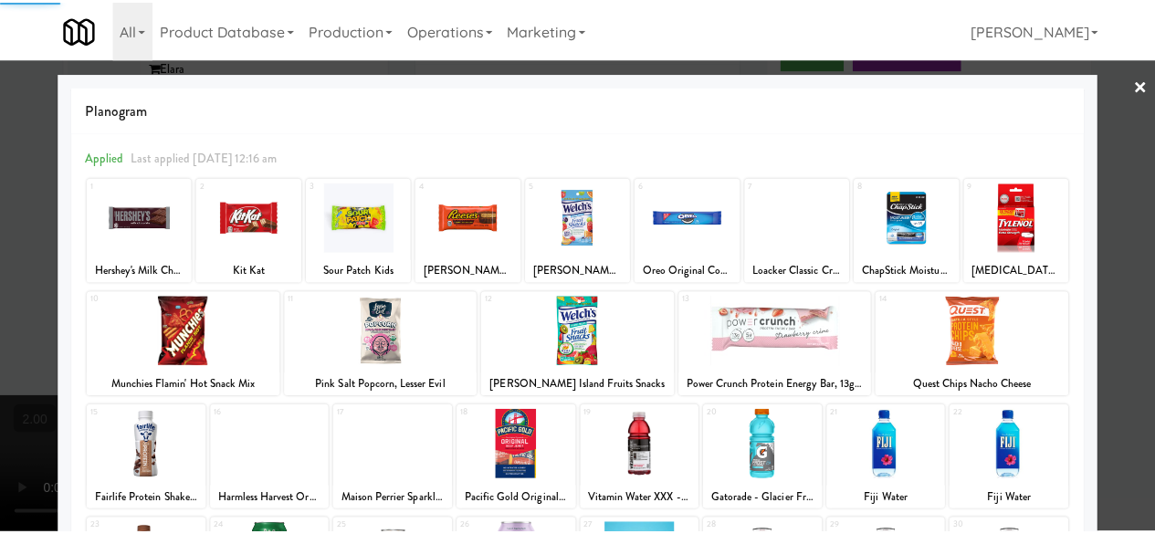
scroll to position [361, 0]
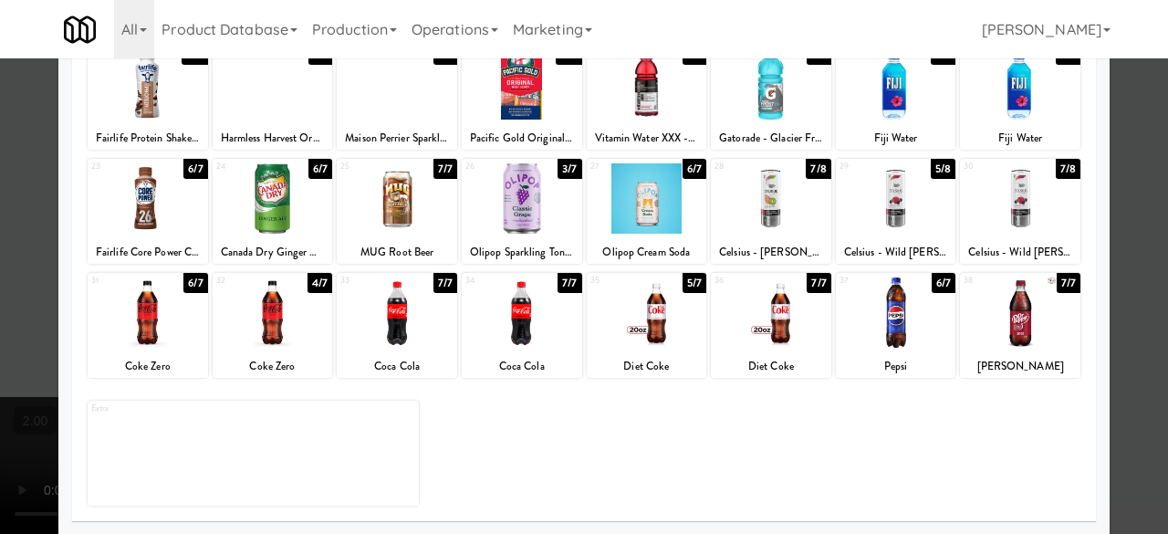
click at [658, 317] on div at bounding box center [647, 312] width 120 height 70
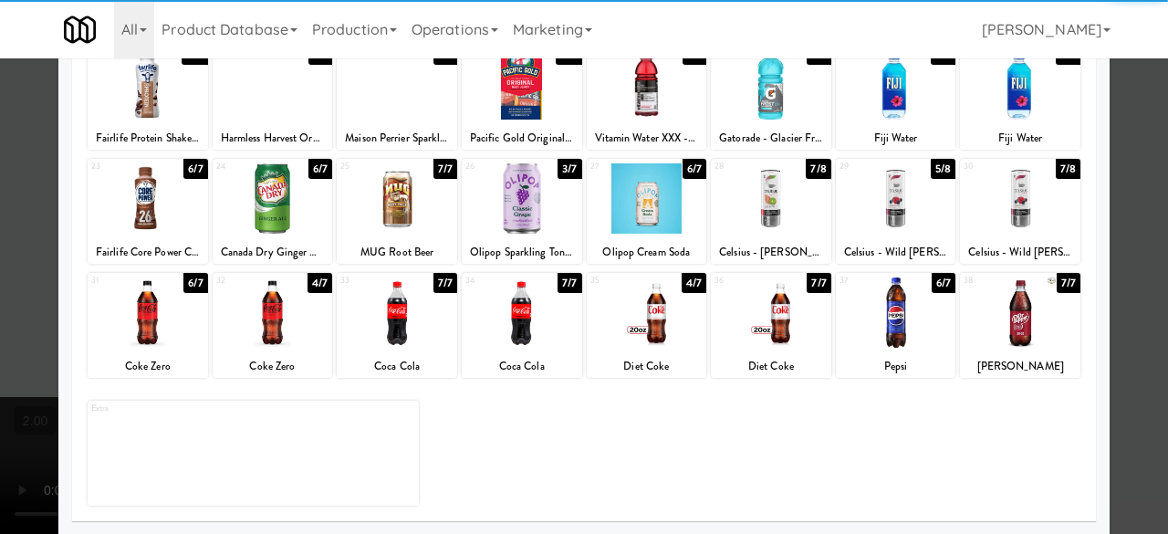
click at [1123, 205] on div at bounding box center [584, 267] width 1168 height 534
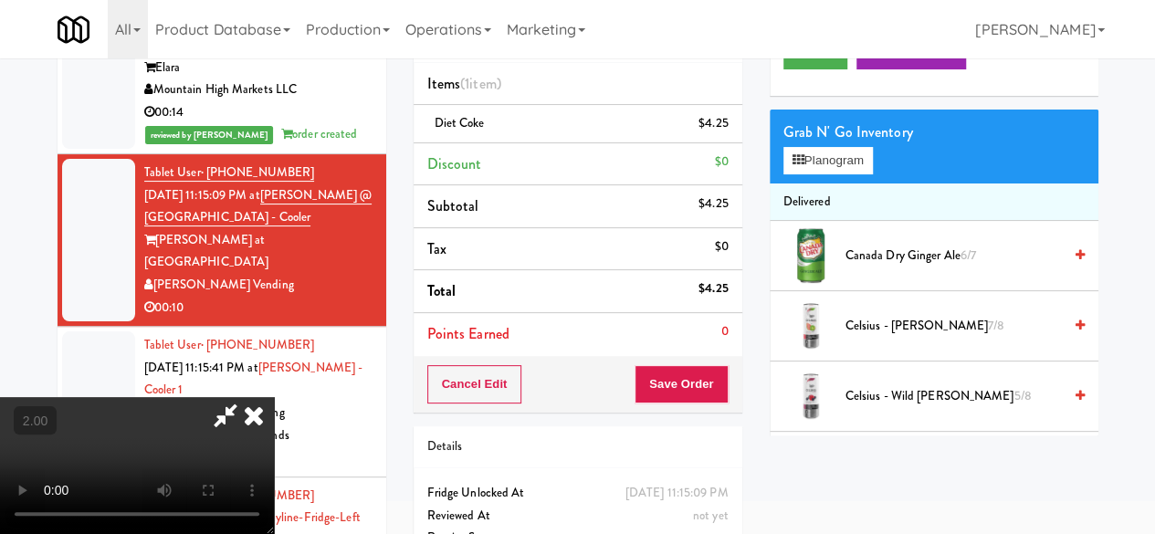
click at [274, 397] on video at bounding box center [137, 465] width 274 height 137
click at [708, 368] on button "Save Order" at bounding box center [680, 384] width 93 height 38
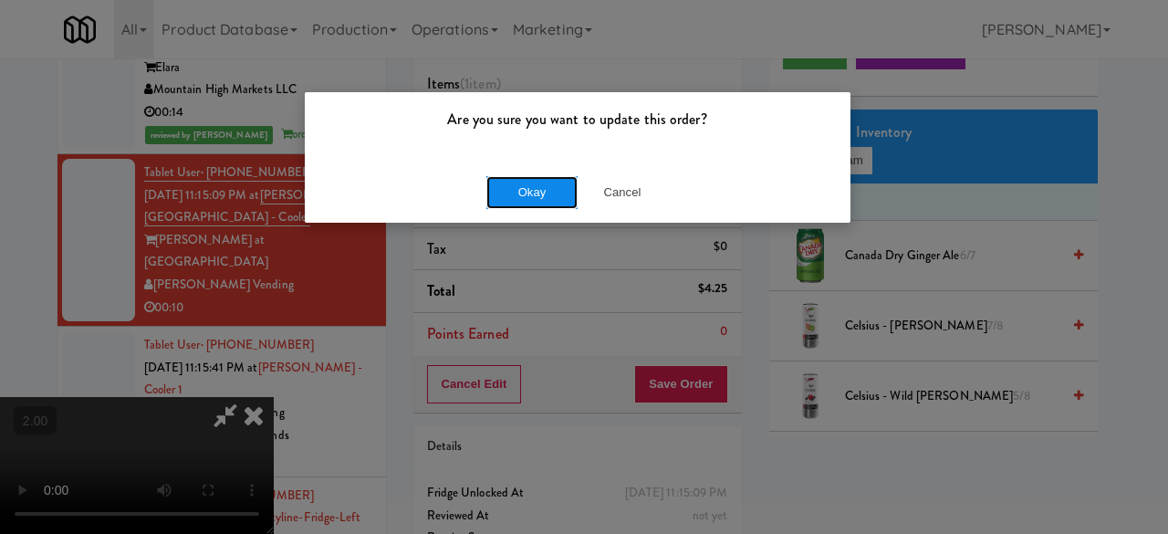
click at [540, 186] on button "Okay" at bounding box center [531, 192] width 91 height 33
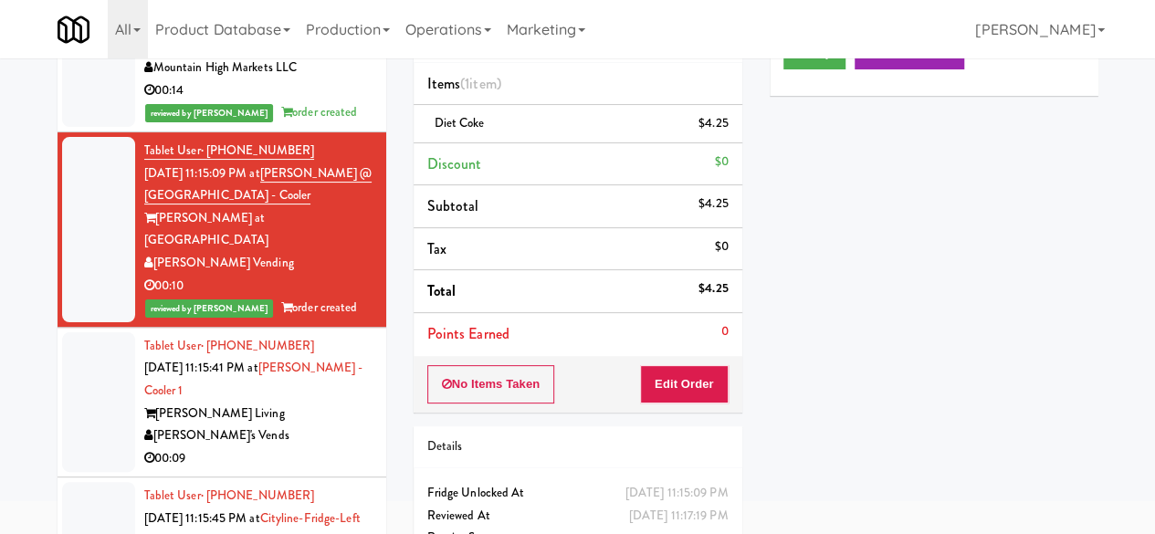
scroll to position [17916, 0]
click at [319, 402] on div "[PERSON_NAME] Living" at bounding box center [258, 413] width 228 height 23
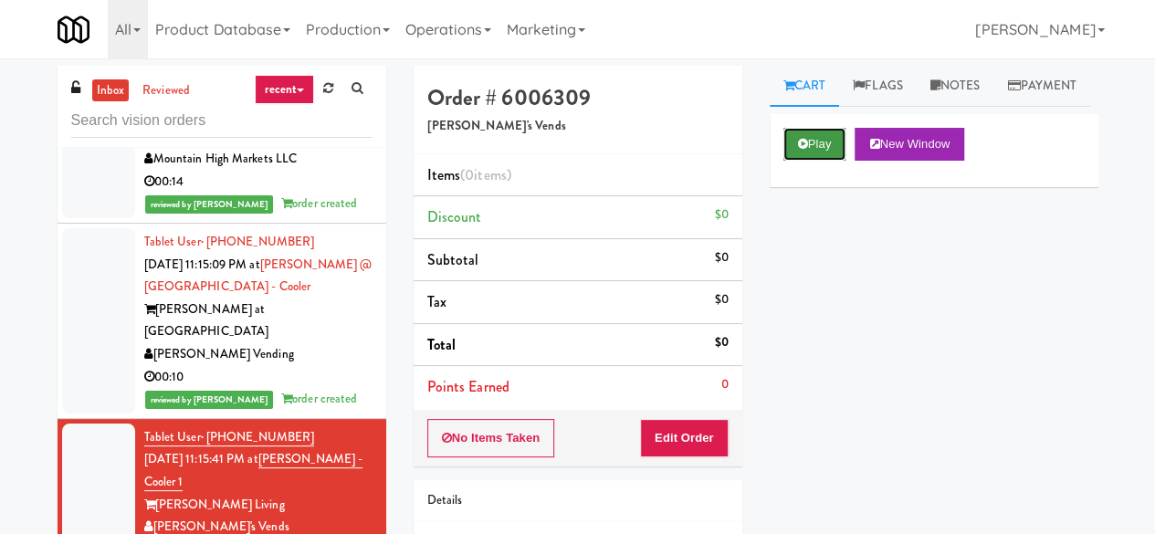
click at [832, 161] on button "Play" at bounding box center [814, 144] width 63 height 33
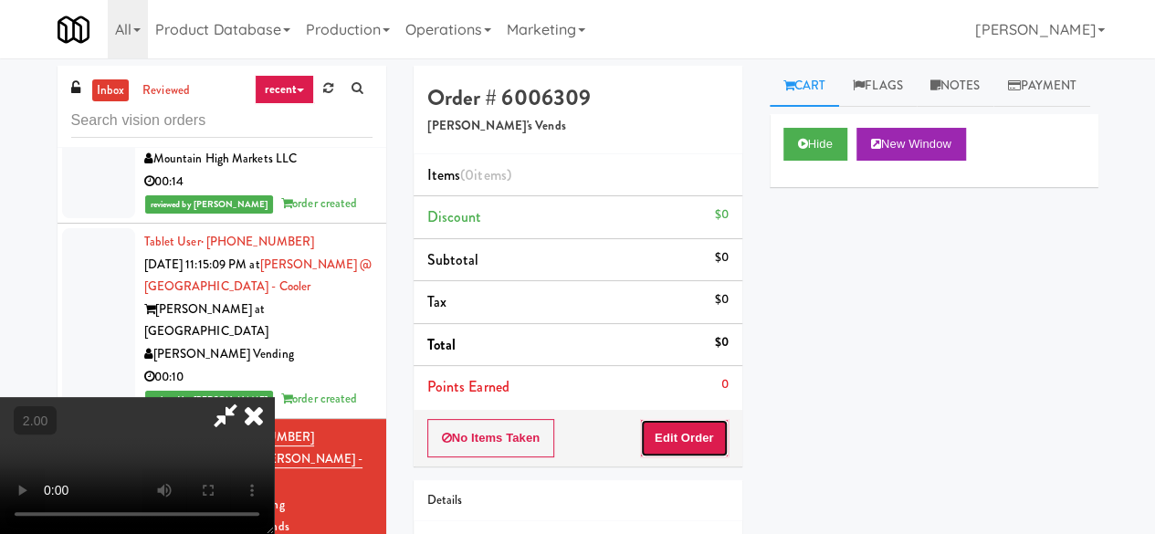
click at [696, 432] on button "Edit Order" at bounding box center [684, 438] width 89 height 38
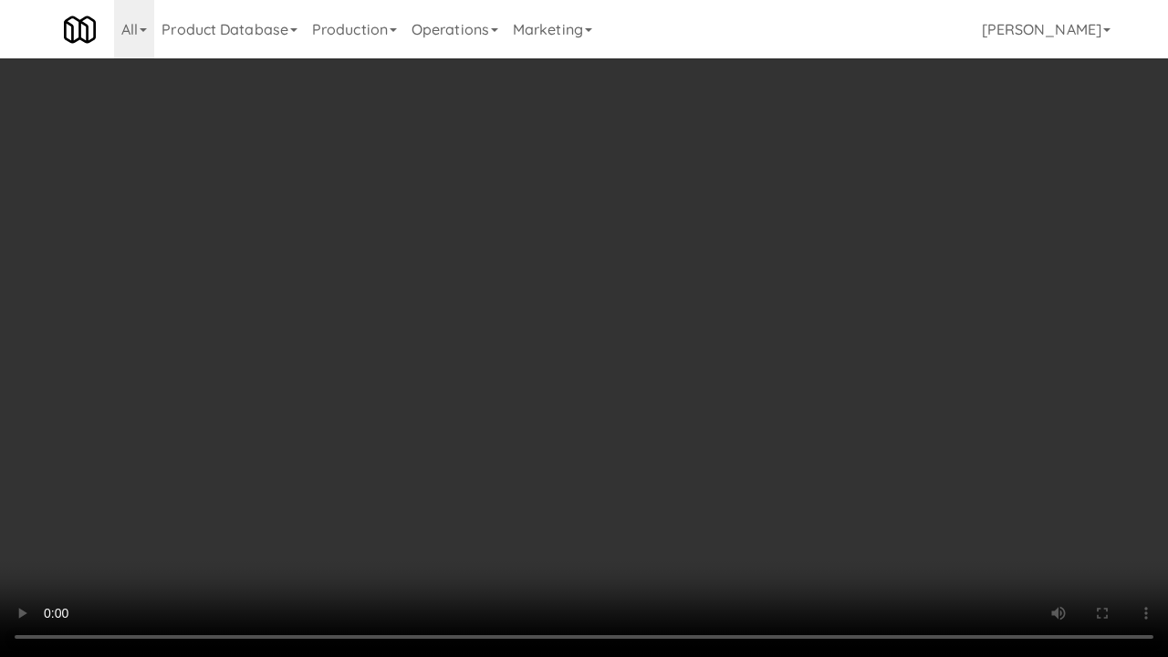
click at [668, 389] on video at bounding box center [584, 328] width 1168 height 657
click at [686, 376] on video at bounding box center [584, 328] width 1168 height 657
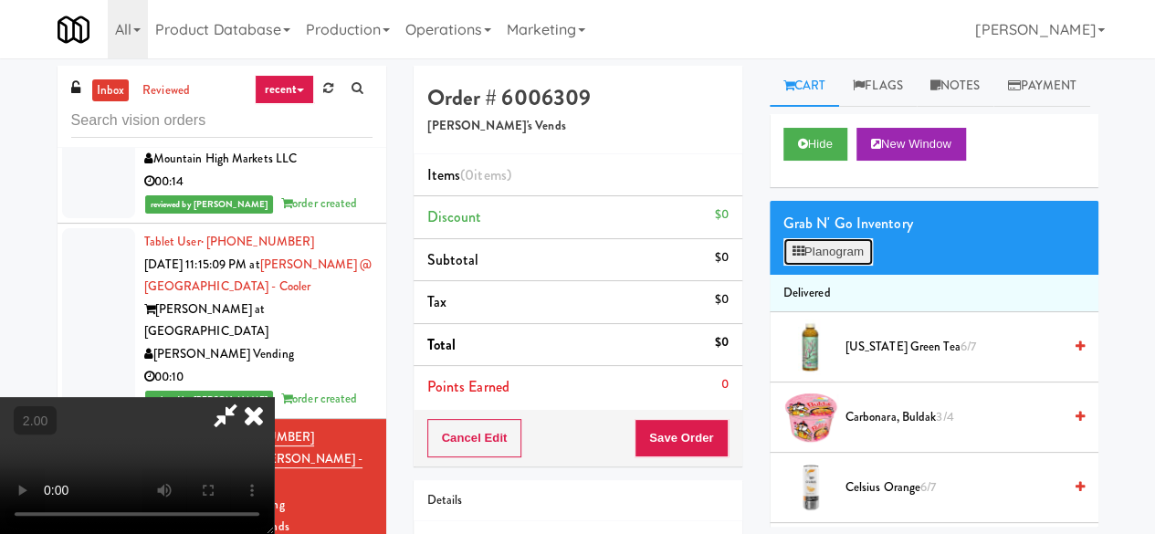
click at [858, 266] on button "Planogram" at bounding box center [827, 251] width 89 height 27
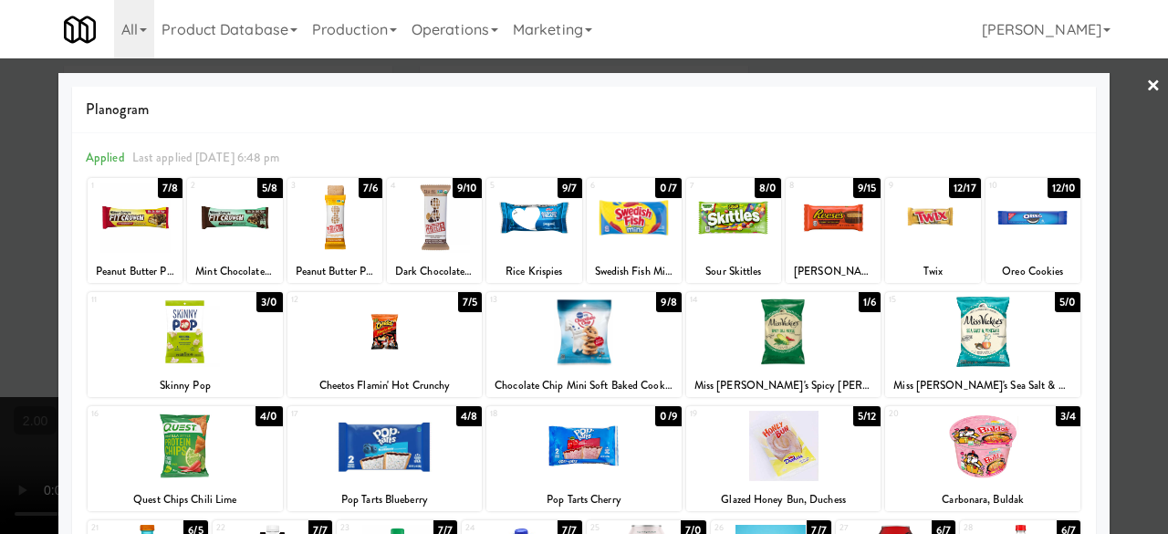
click at [731, 222] on div at bounding box center [733, 218] width 95 height 70
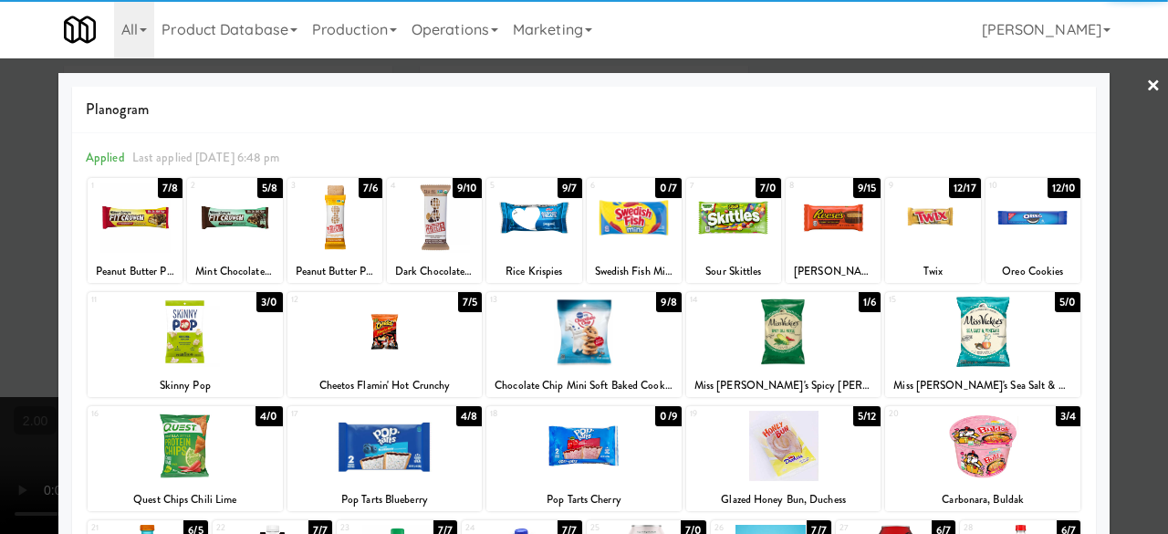
click at [818, 238] on div at bounding box center [833, 218] width 95 height 70
click at [444, 353] on div at bounding box center [384, 332] width 195 height 70
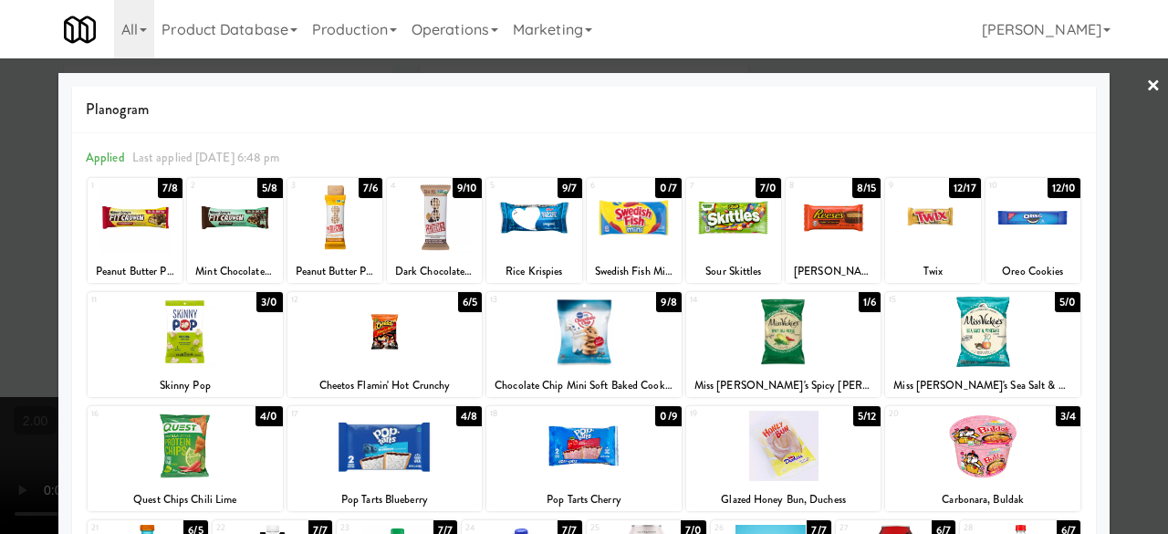
drag, startPoint x: 1130, startPoint y: 164, endPoint x: 1118, endPoint y: 172, distance: 14.4
click at [1131, 165] on div at bounding box center [584, 267] width 1168 height 534
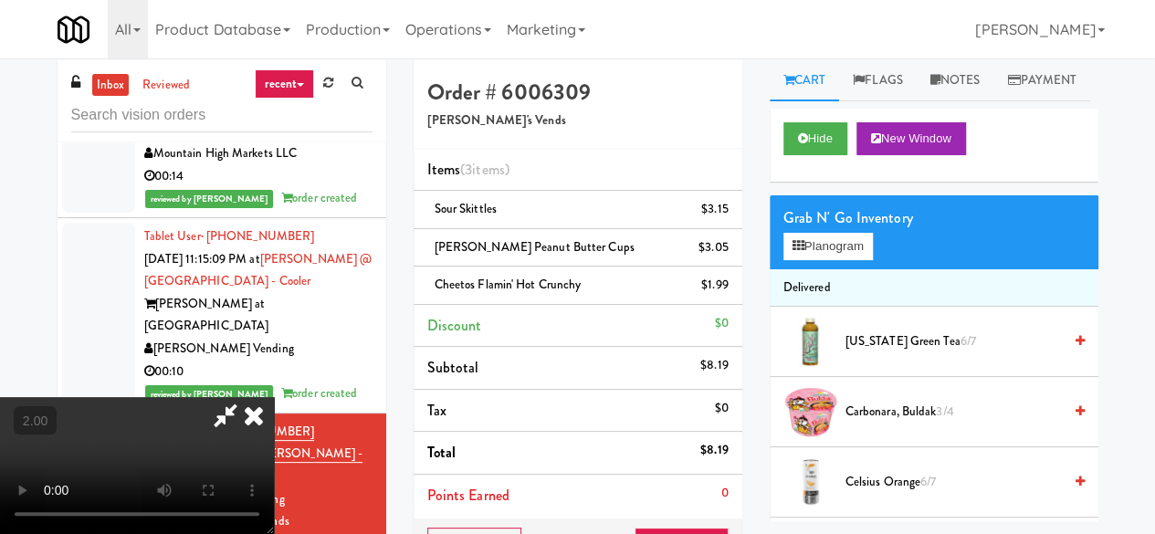
scroll to position [91, 0]
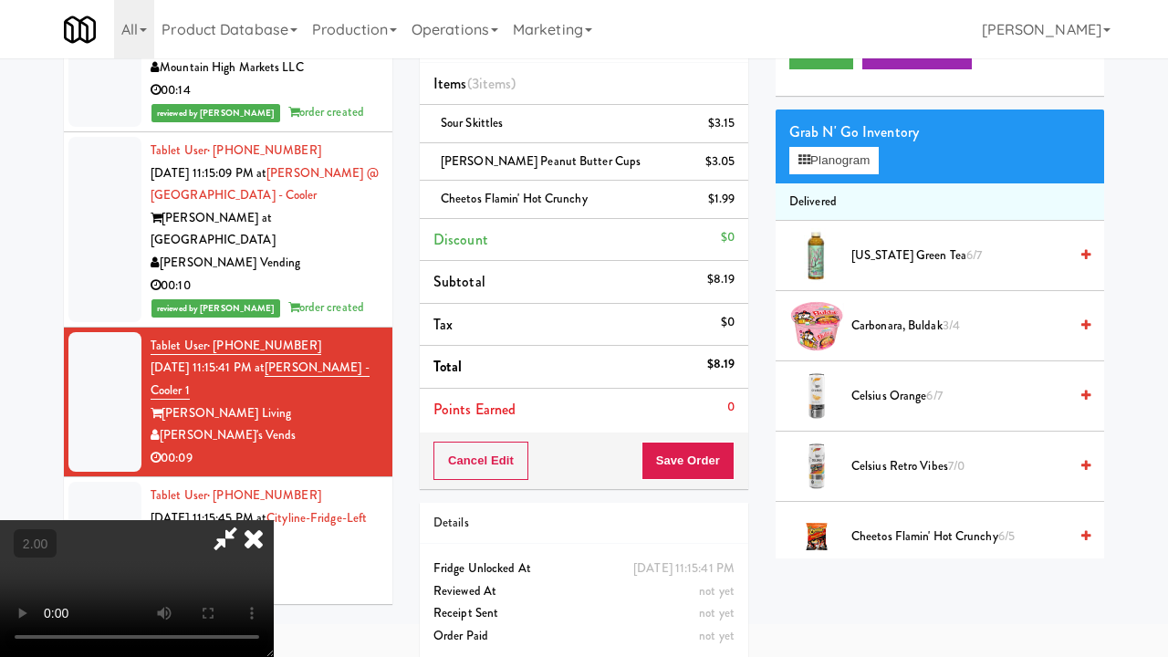
click at [274, 520] on video at bounding box center [137, 588] width 274 height 137
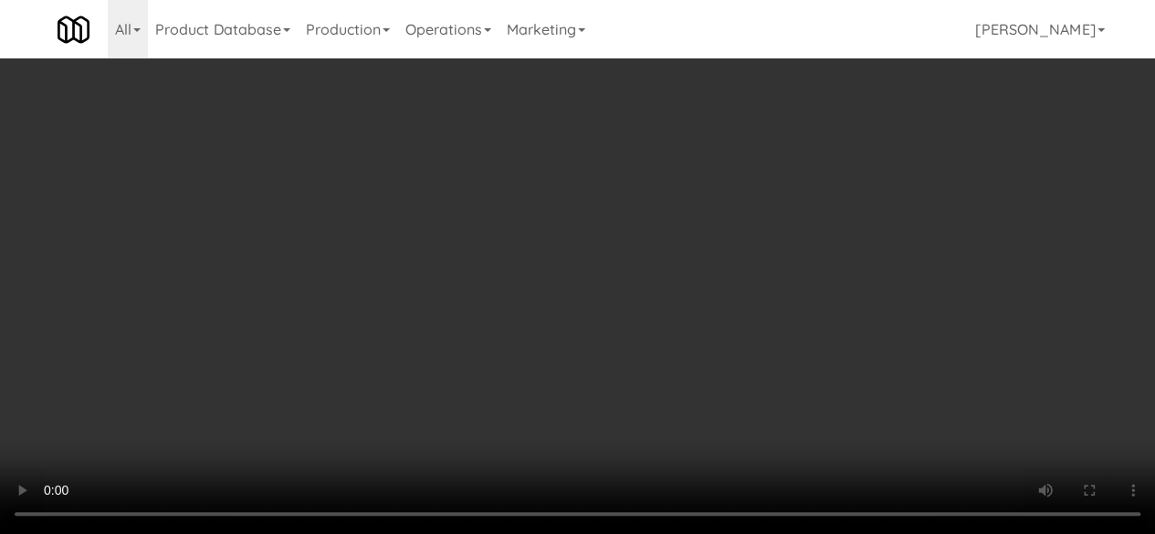
scroll to position [0, 0]
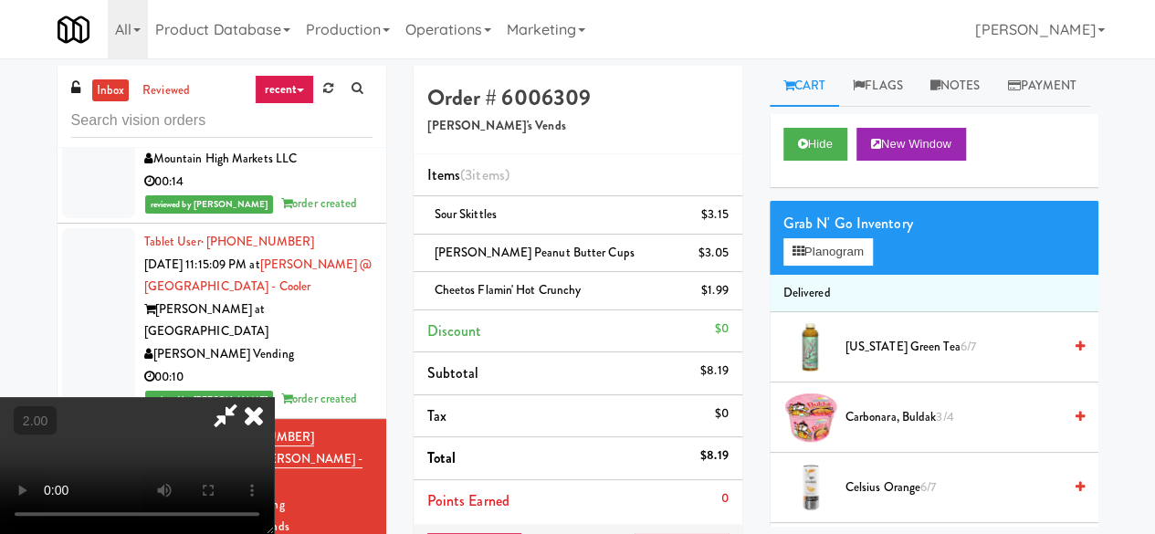
click at [246, 397] on icon at bounding box center [225, 415] width 42 height 37
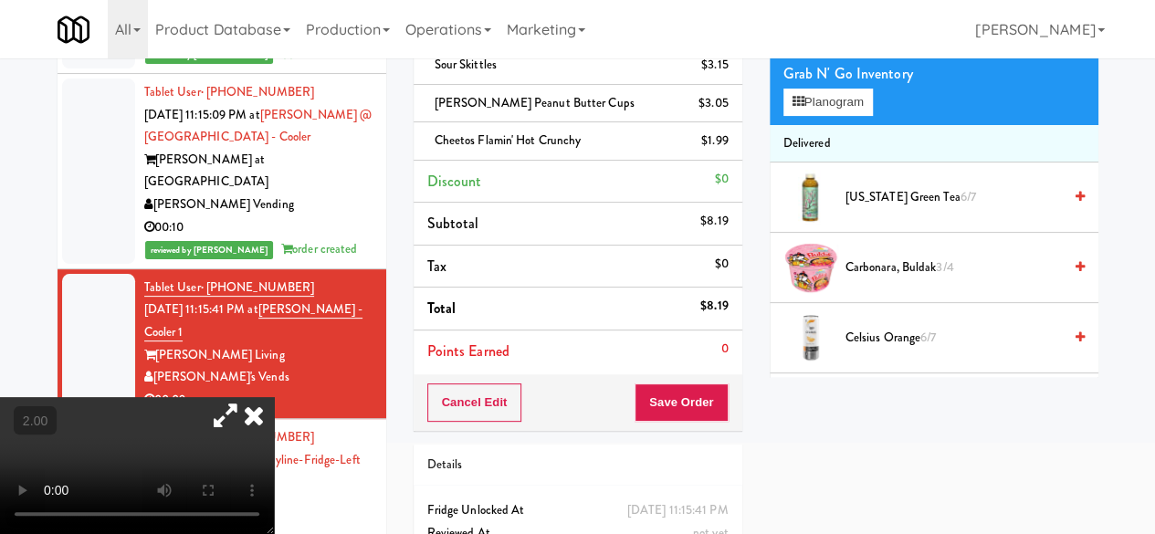
scroll to position [228, 0]
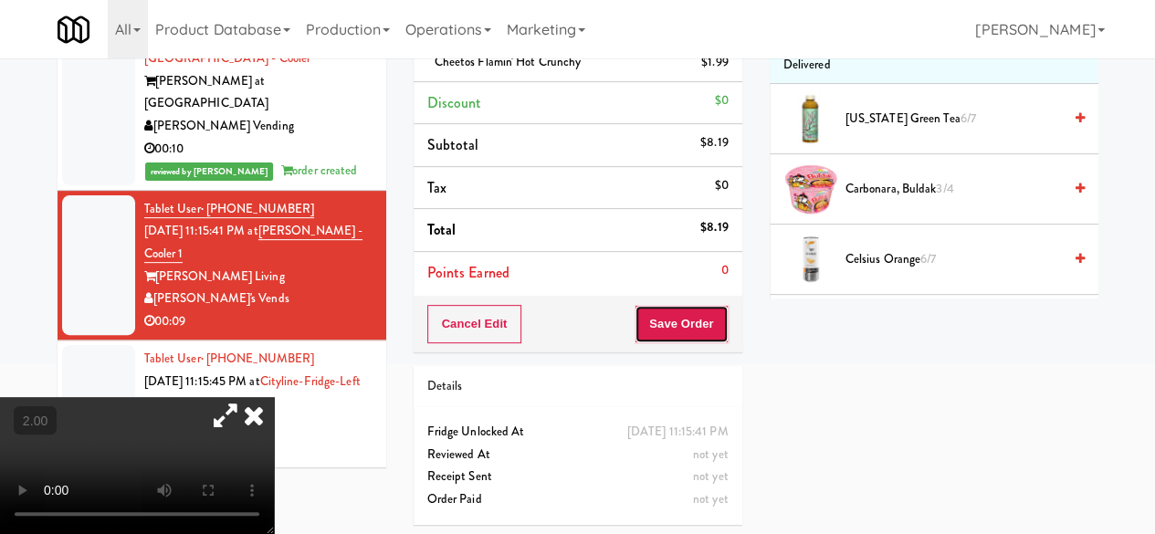
click at [683, 337] on button "Save Order" at bounding box center [680, 324] width 93 height 38
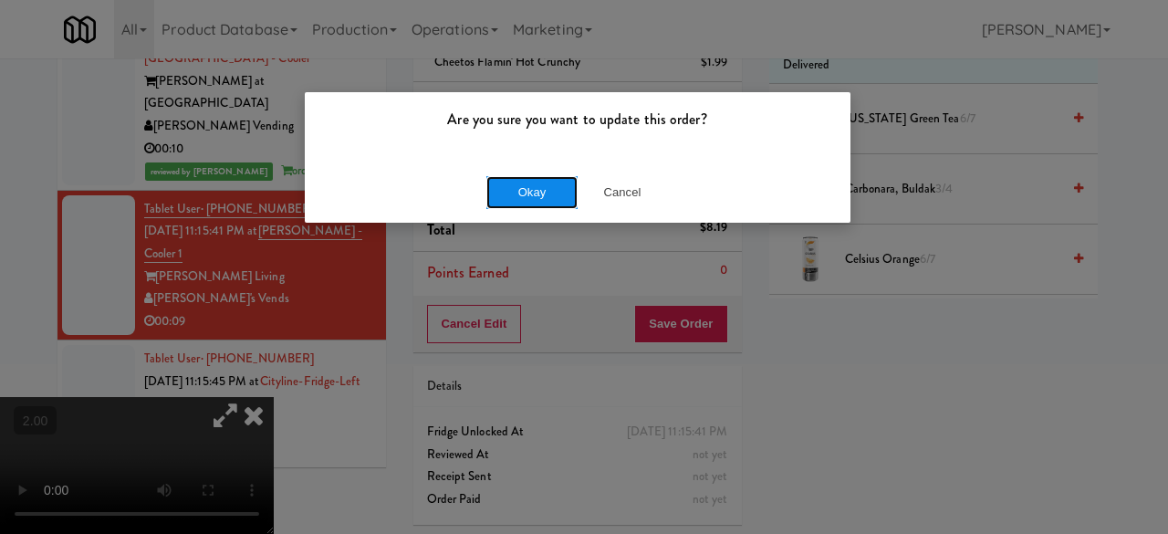
click at [557, 197] on button "Okay" at bounding box center [531, 192] width 91 height 33
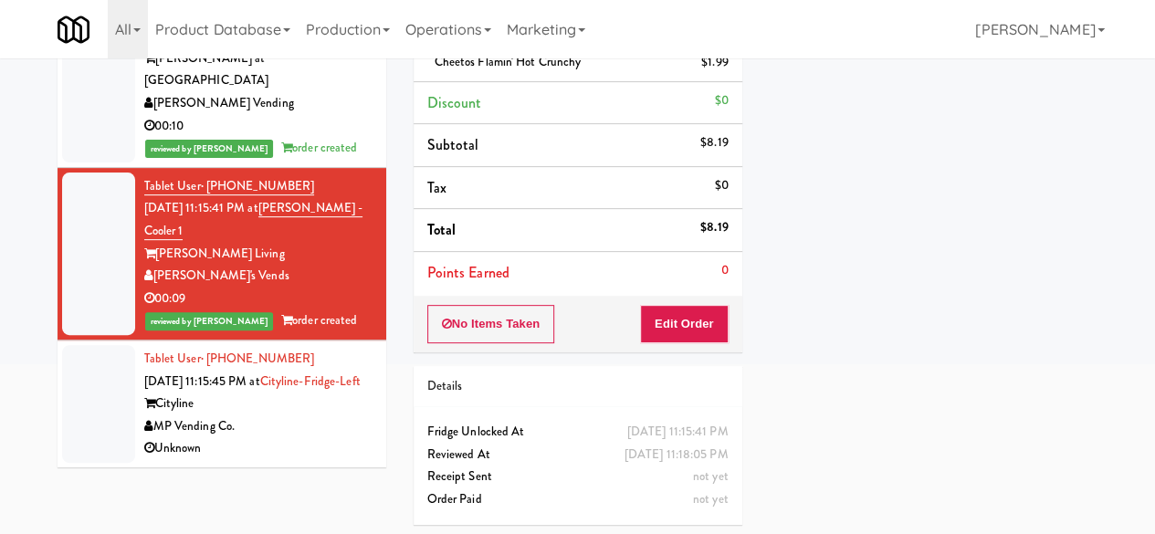
scroll to position [17939, 0]
click at [307, 377] on div "Tablet User · (407) 792-8567 [DATE] 11:15:45 PM at [GEOGRAPHIC_DATA]-Left Cityl…" at bounding box center [258, 404] width 228 height 112
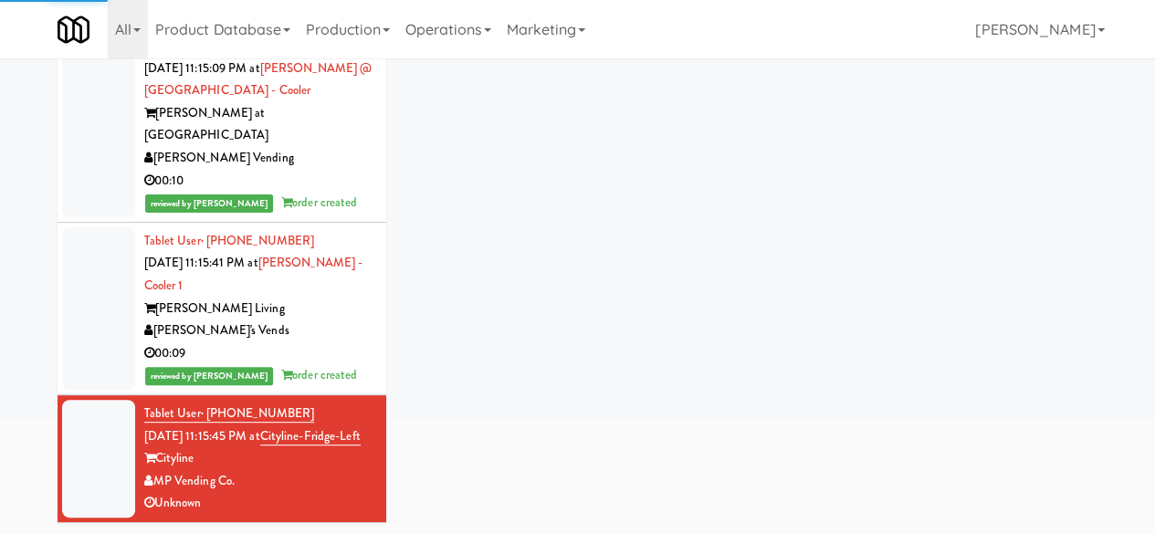
click at [287, 342] on div "00:09" at bounding box center [258, 353] width 228 height 23
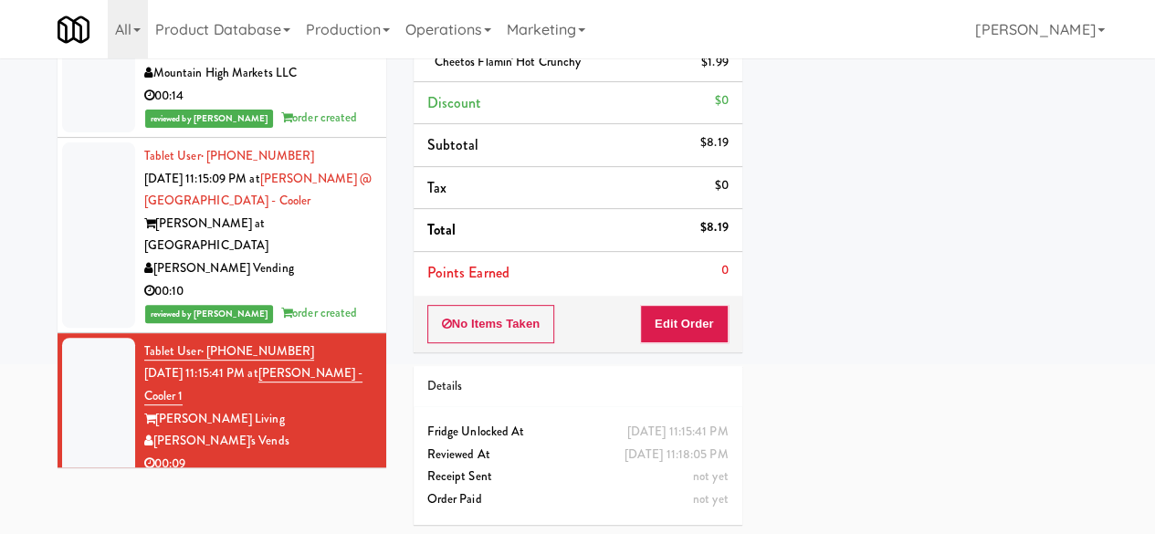
scroll to position [17300, 0]
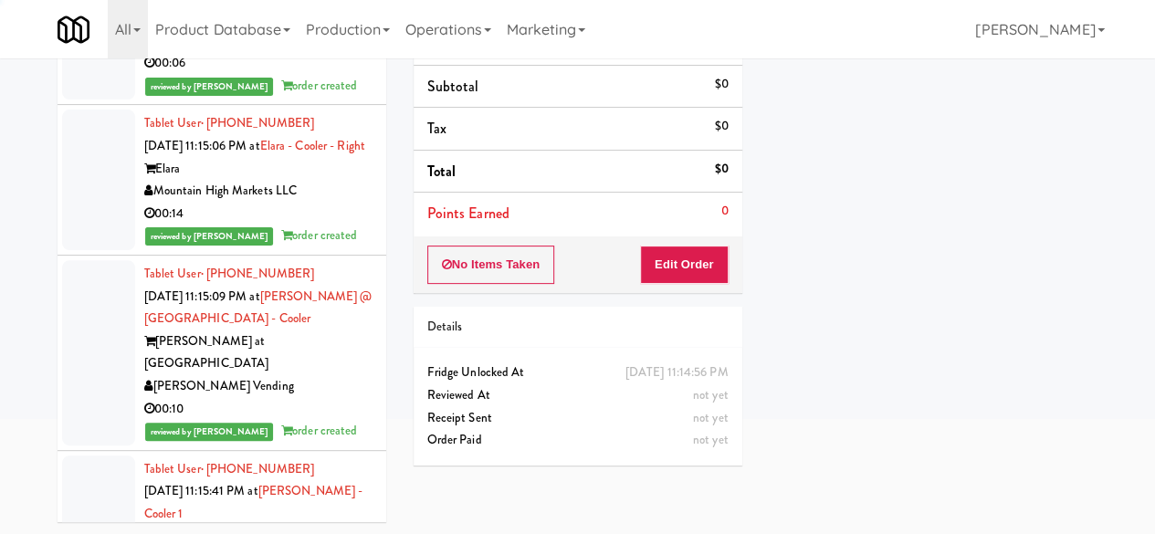
scroll to position [17118, 0]
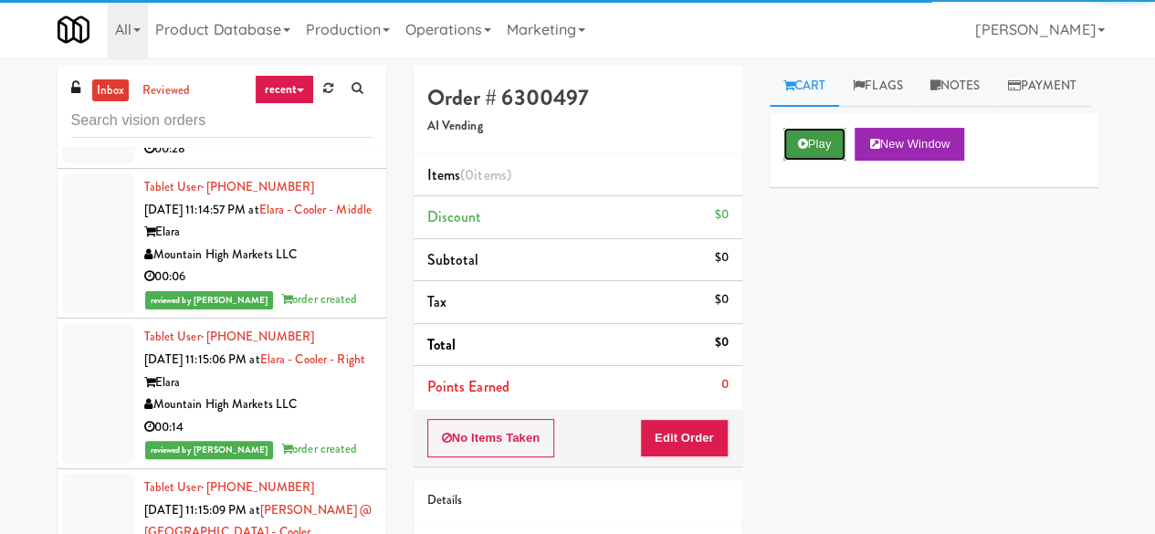
click at [790, 161] on button "Play" at bounding box center [814, 144] width 63 height 33
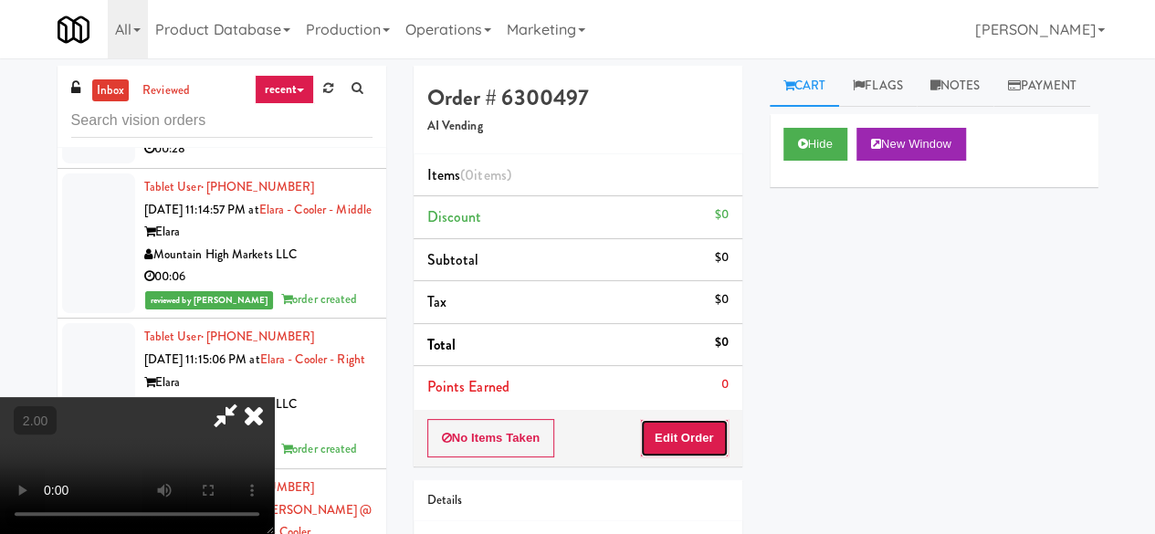
click at [672, 447] on button "Edit Order" at bounding box center [684, 438] width 89 height 38
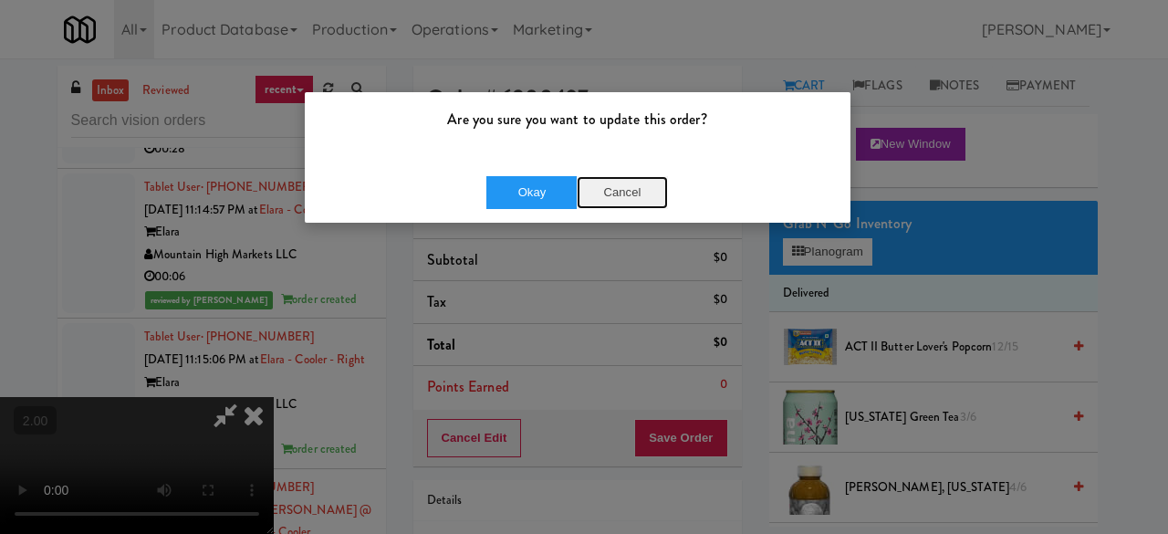
click at [636, 192] on button "Cancel" at bounding box center [622, 192] width 91 height 33
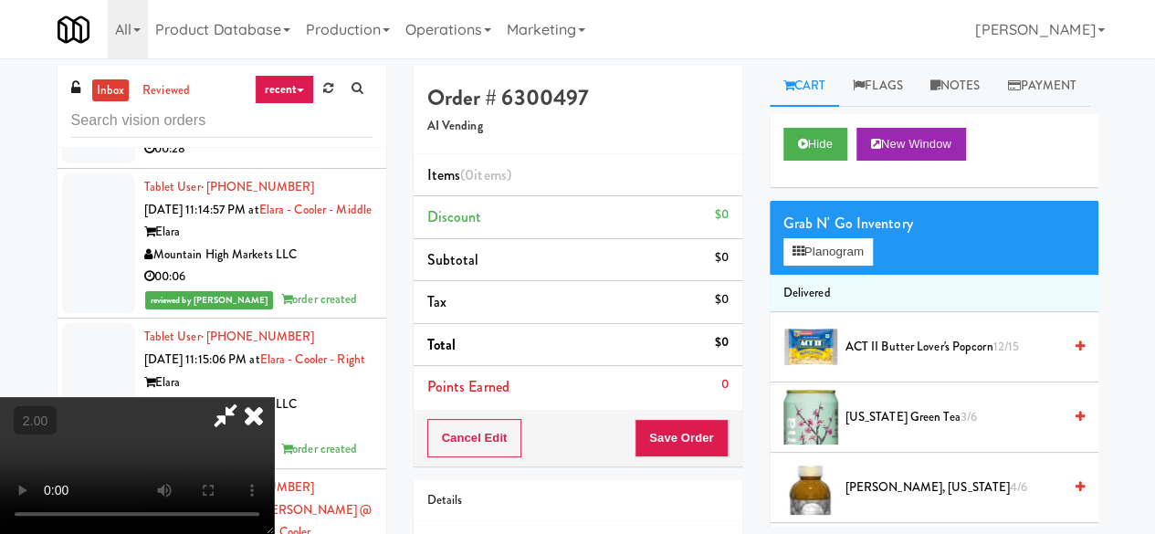
click at [246, 397] on icon at bounding box center [225, 415] width 42 height 37
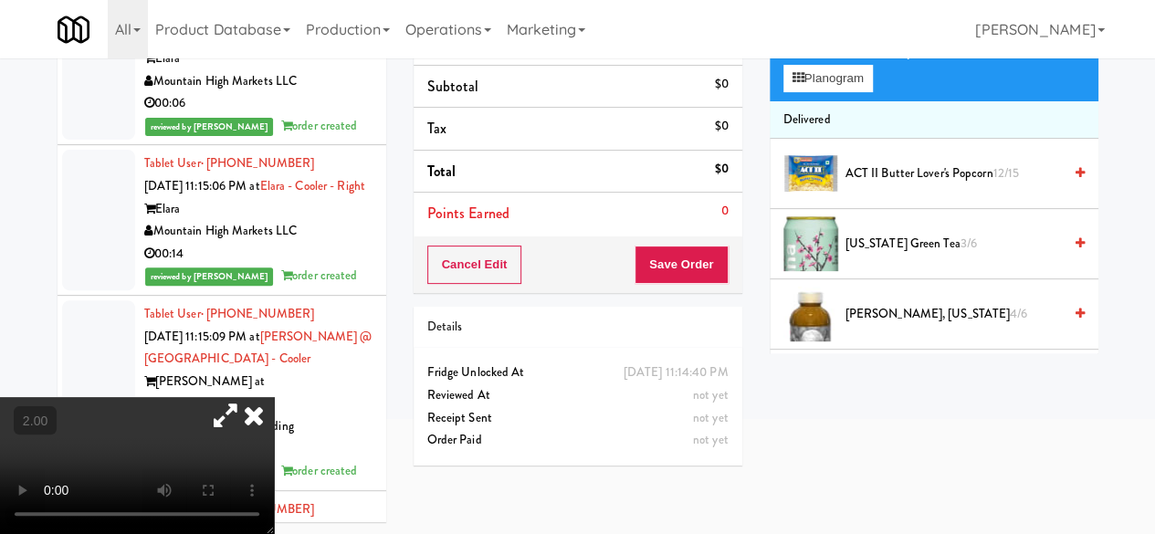
scroll to position [173, 0]
click at [274, 397] on icon at bounding box center [254, 415] width 40 height 37
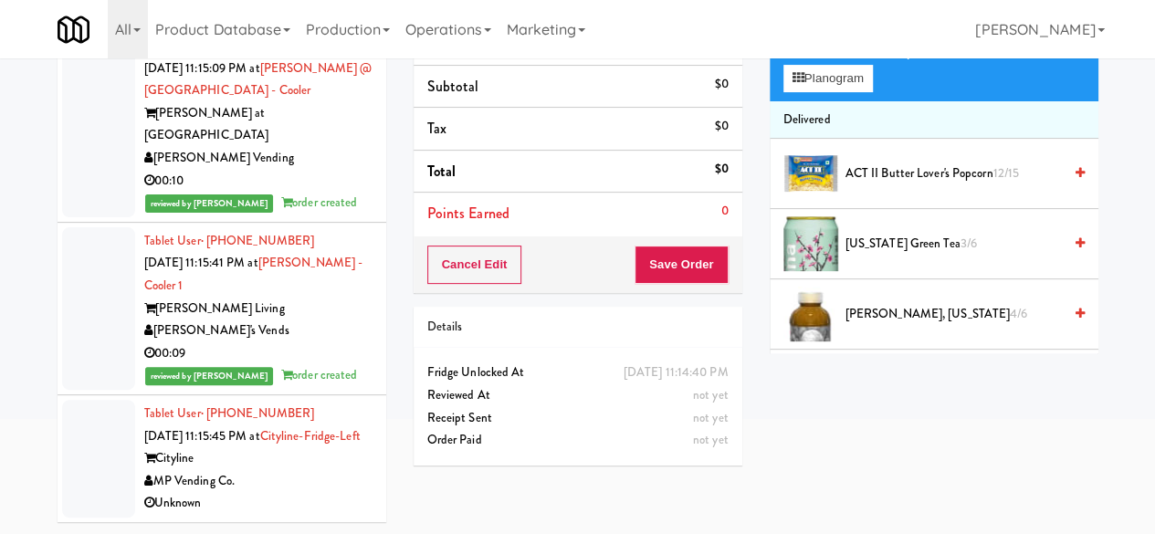
scroll to position [17392, 0]
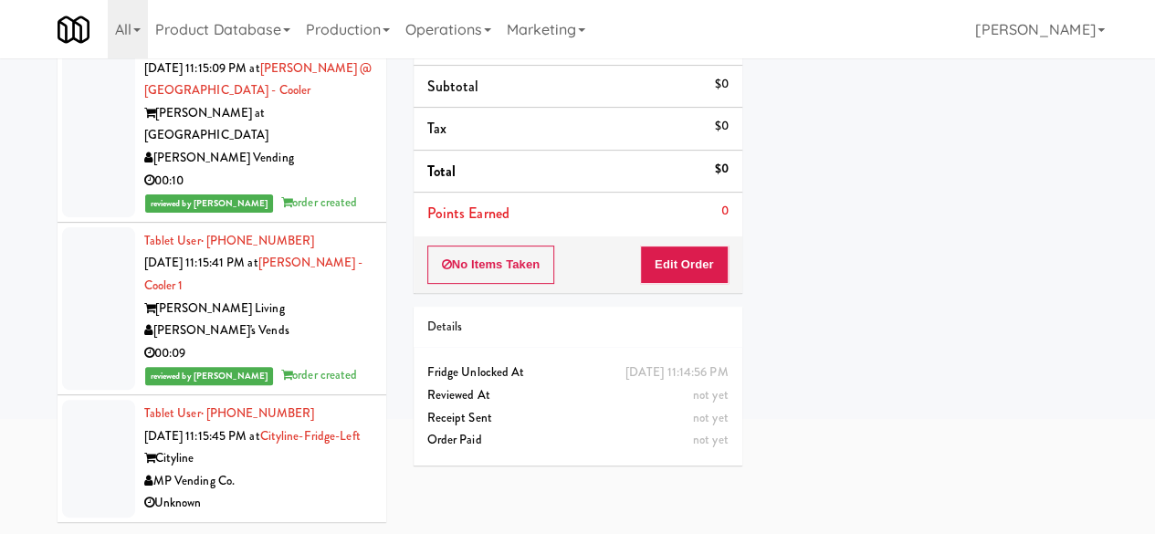
scroll to position [17939, 0]
click at [318, 454] on div "Cityline" at bounding box center [258, 458] width 228 height 23
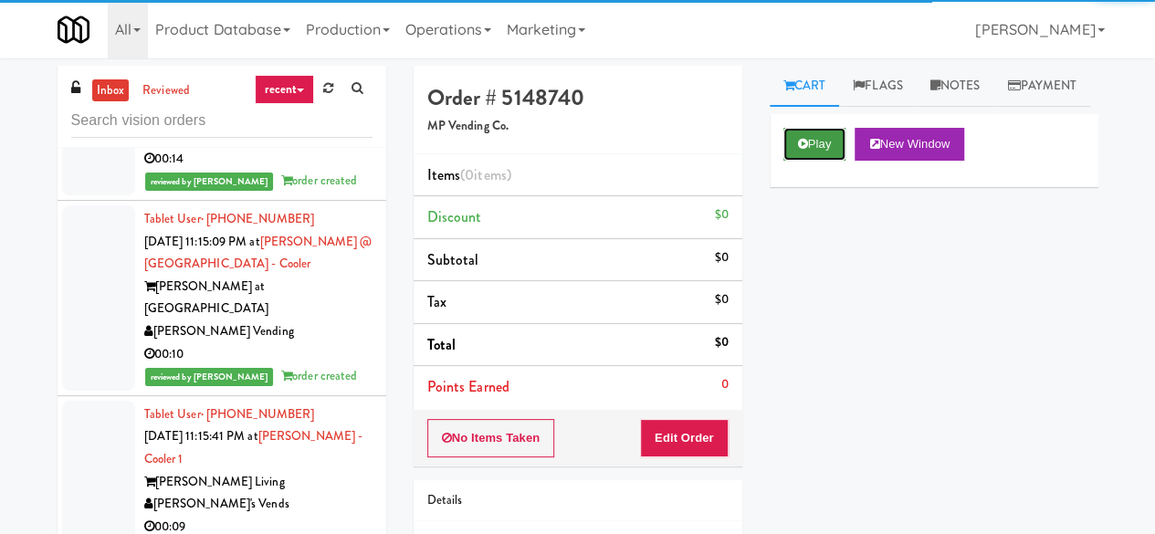
click at [812, 161] on button "Play" at bounding box center [814, 144] width 63 height 33
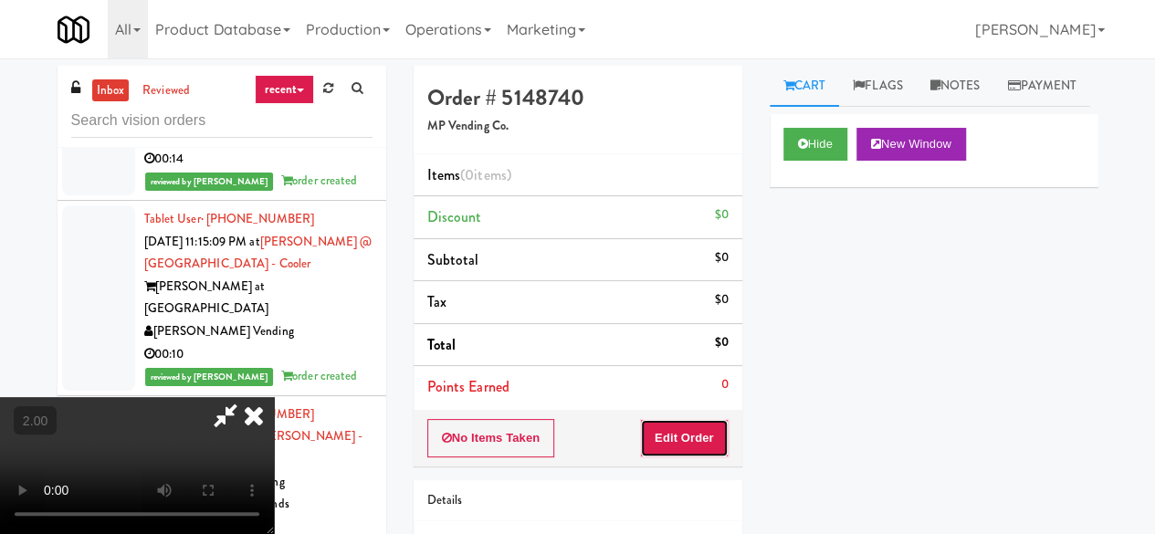
click at [718, 432] on button "Edit Order" at bounding box center [684, 438] width 89 height 38
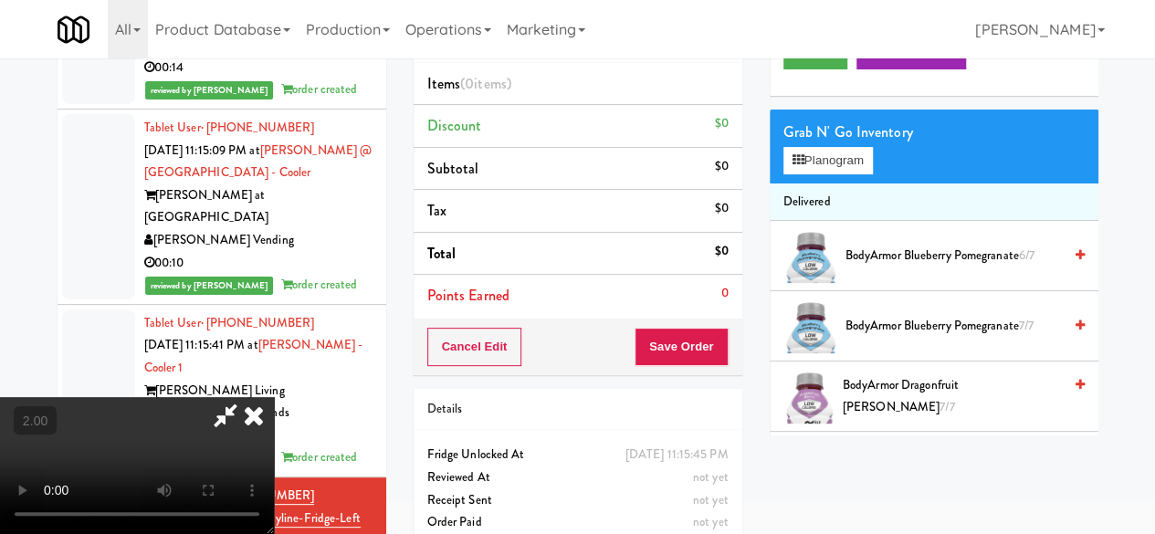
scroll to position [58, 0]
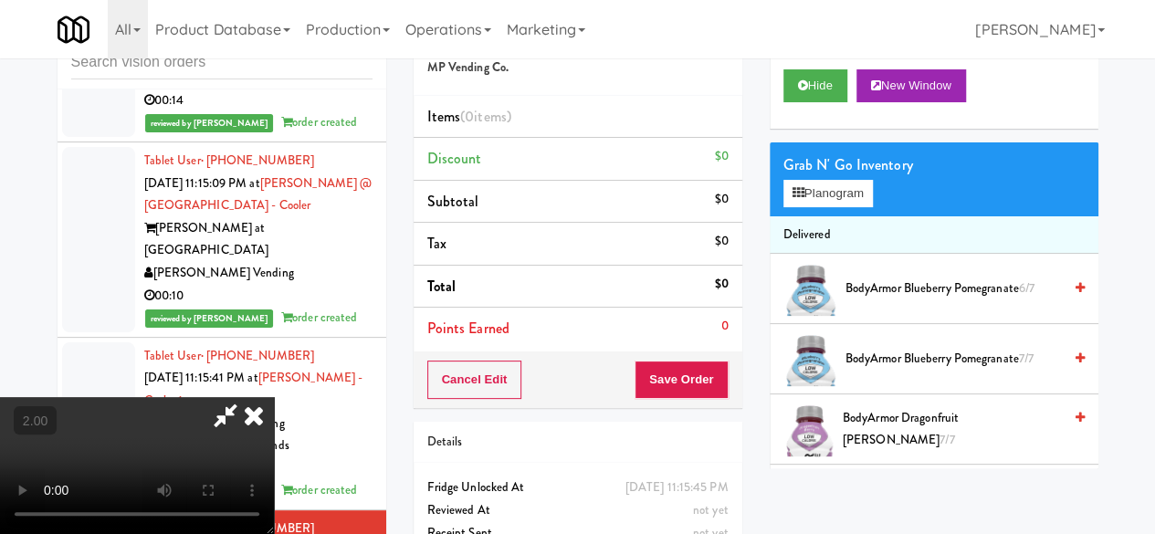
click at [820, 216] on div "Grab N' Go Inventory Planogram" at bounding box center [933, 179] width 329 height 74
click at [820, 207] on button "Planogram" at bounding box center [827, 193] width 89 height 27
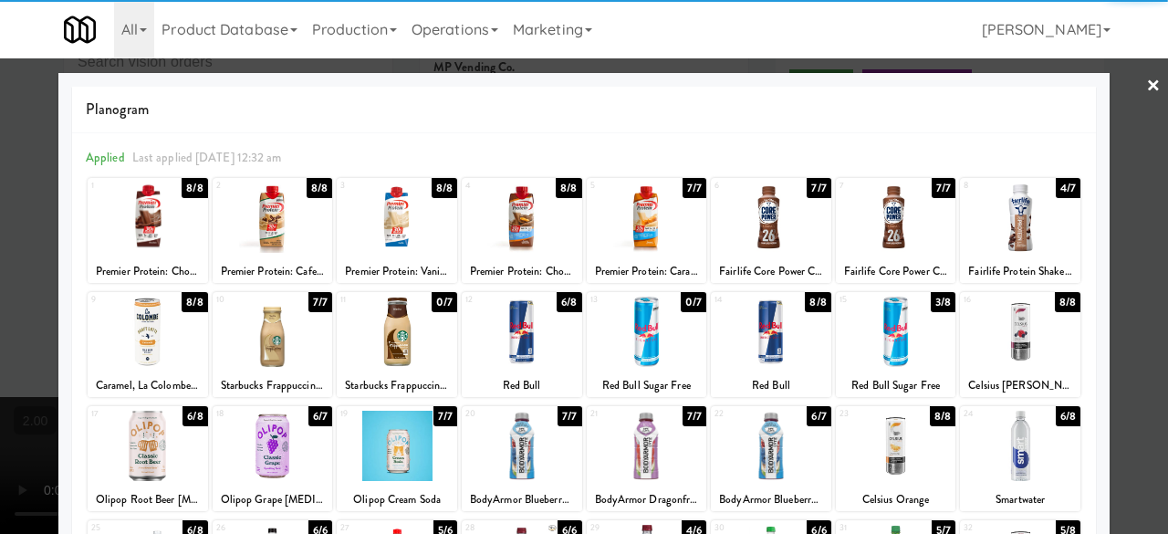
drag, startPoint x: 883, startPoint y: 214, endPoint x: 949, endPoint y: 222, distance: 67.0
click at [885, 216] on div at bounding box center [896, 218] width 120 height 70
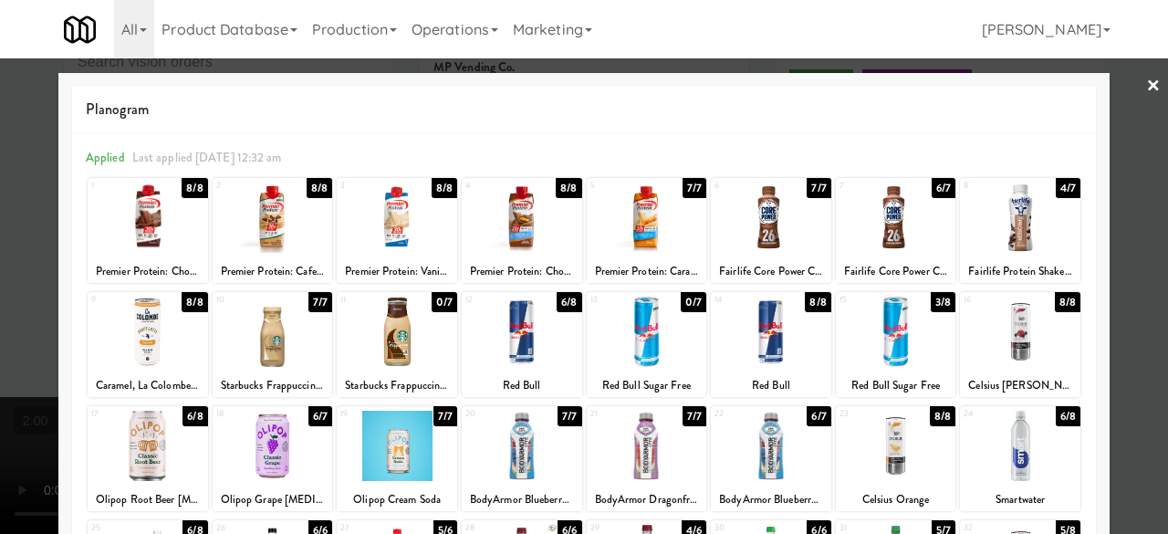
click at [1117, 101] on div at bounding box center [584, 267] width 1168 height 534
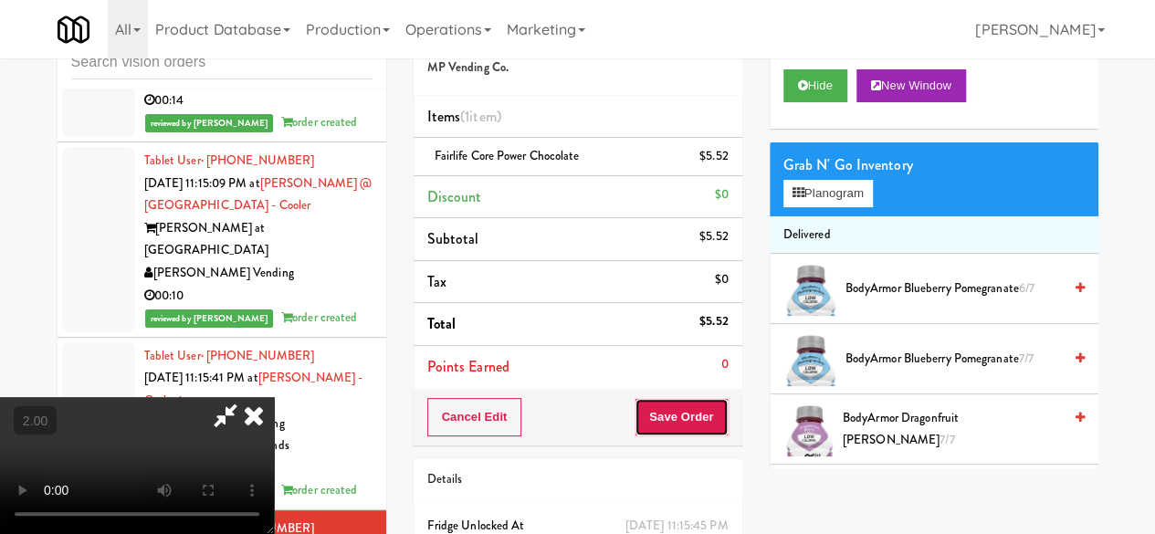
click at [705, 424] on button "Save Order" at bounding box center [680, 417] width 93 height 38
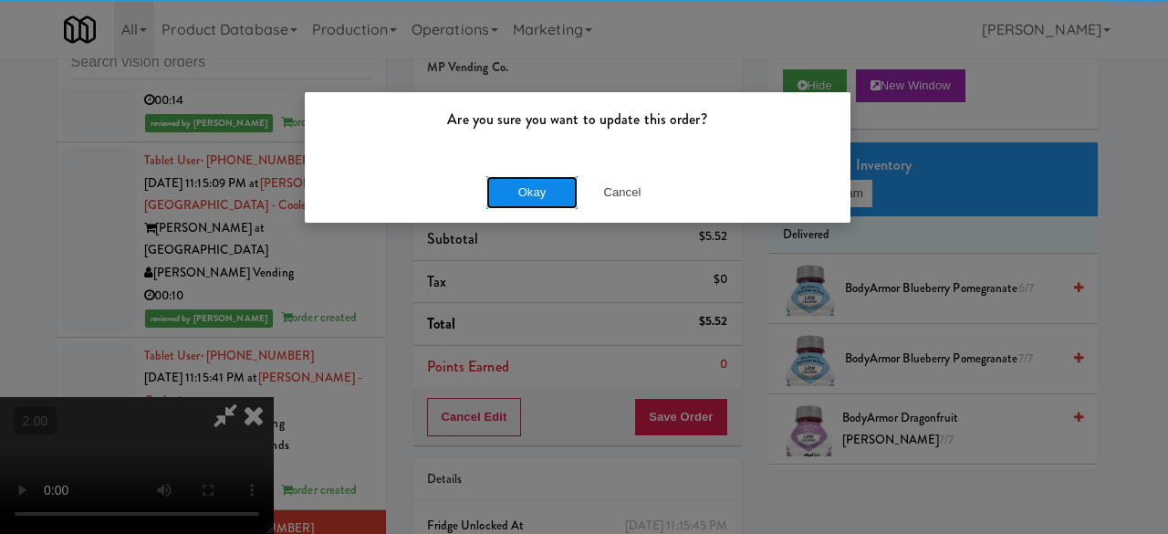
click at [514, 176] on button "Okay" at bounding box center [531, 192] width 91 height 33
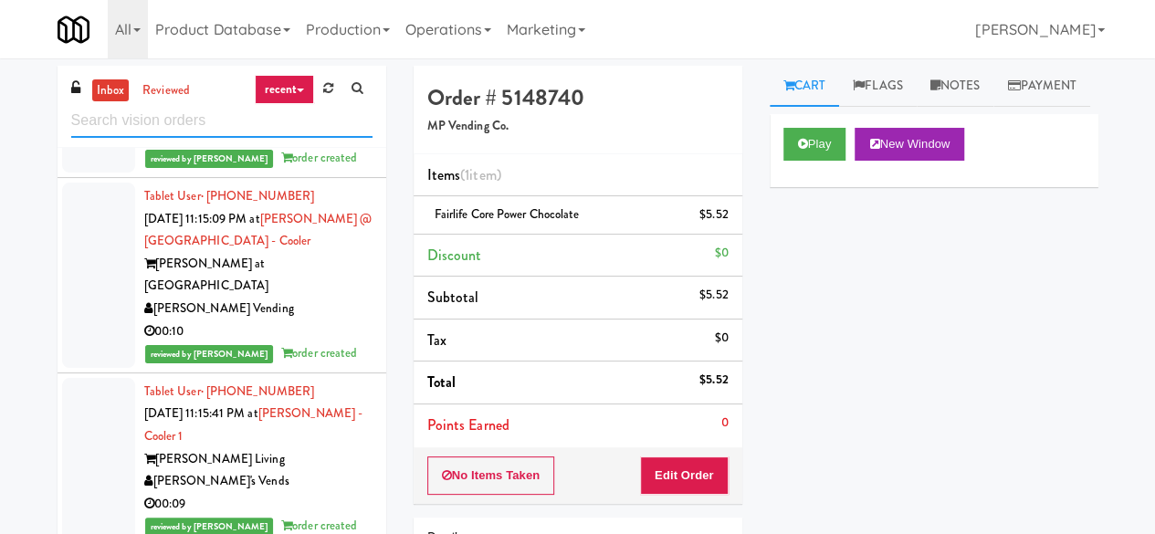
click at [267, 122] on input "text" at bounding box center [221, 121] width 301 height 34
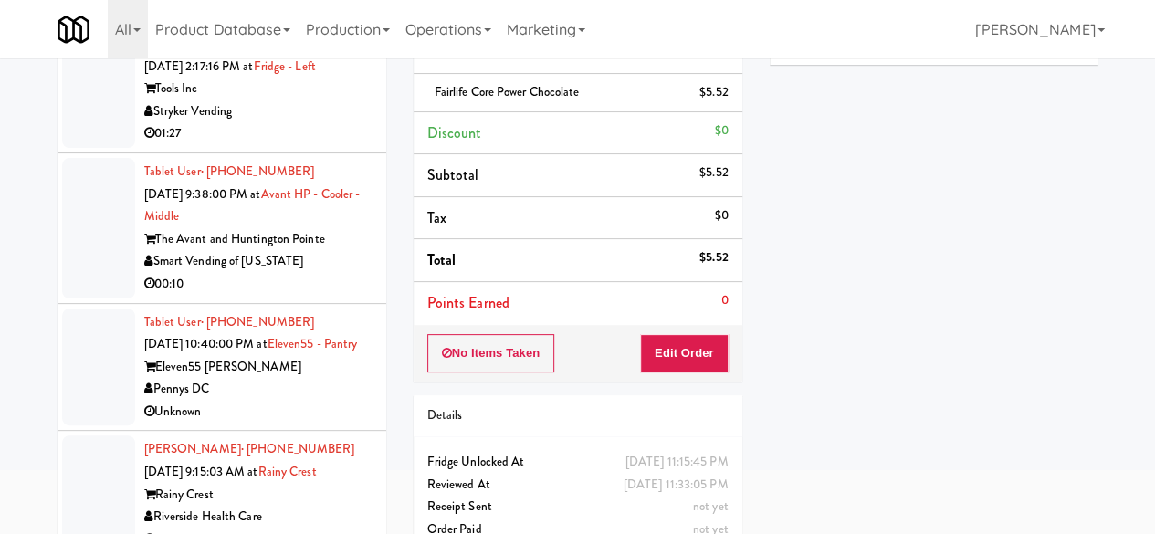
scroll to position [173, 0]
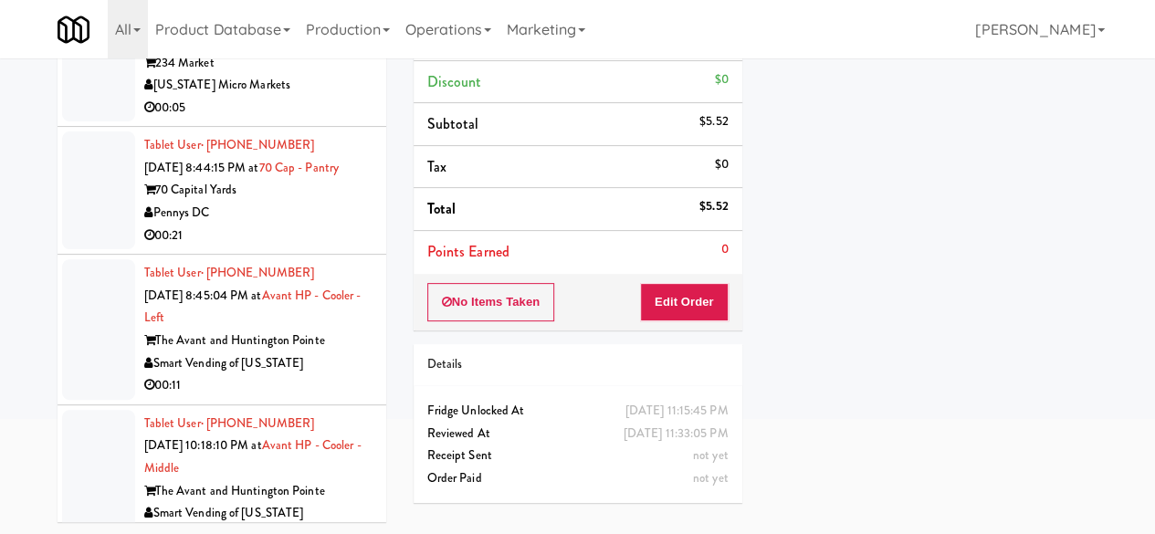
click at [385, 112] on div "inbox reviewed recent all unclear take inventory issue suspicious failed recent…" at bounding box center [222, 213] width 356 height 643
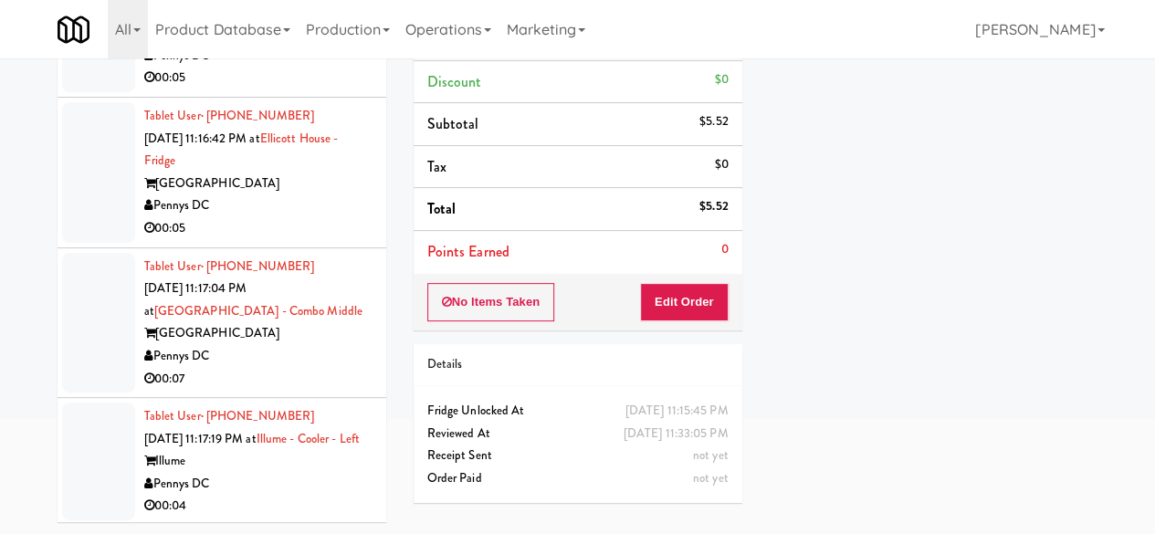
scroll to position [5543, 0]
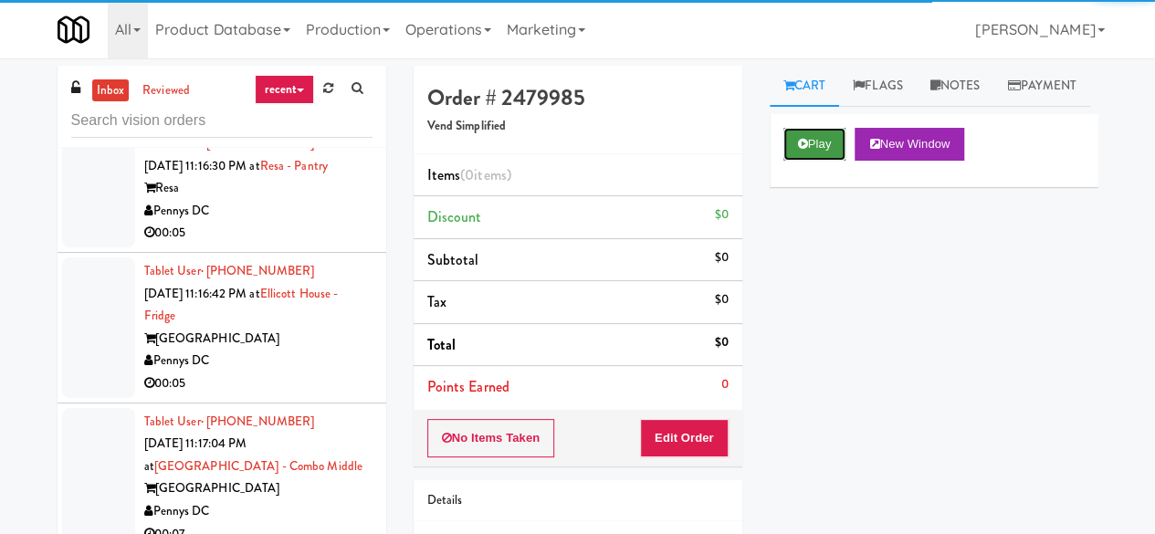
click at [796, 161] on button "Play" at bounding box center [814, 144] width 63 height 33
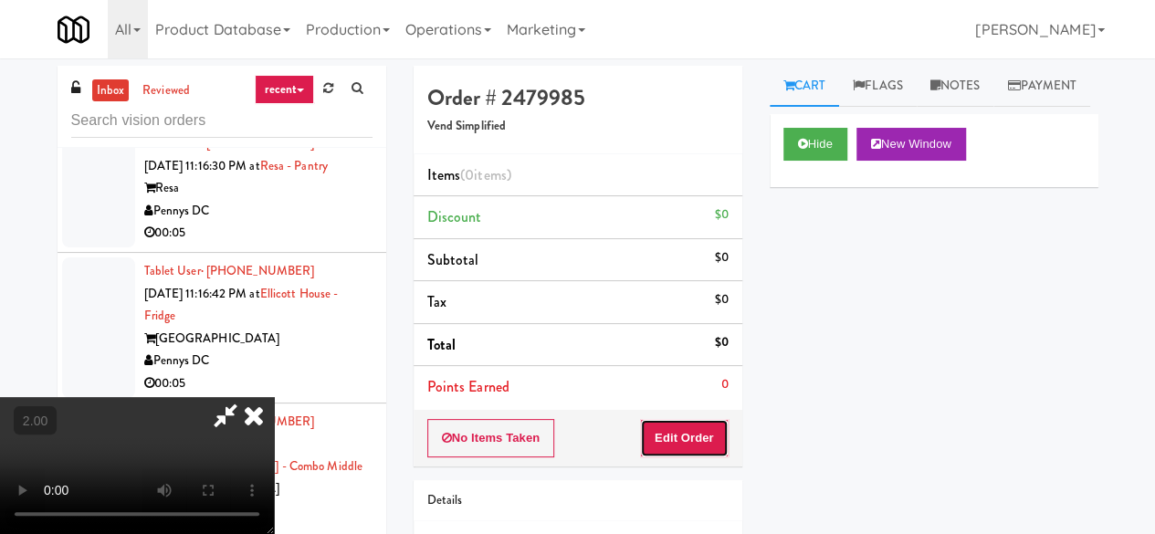
click at [688, 436] on button "Edit Order" at bounding box center [684, 438] width 89 height 38
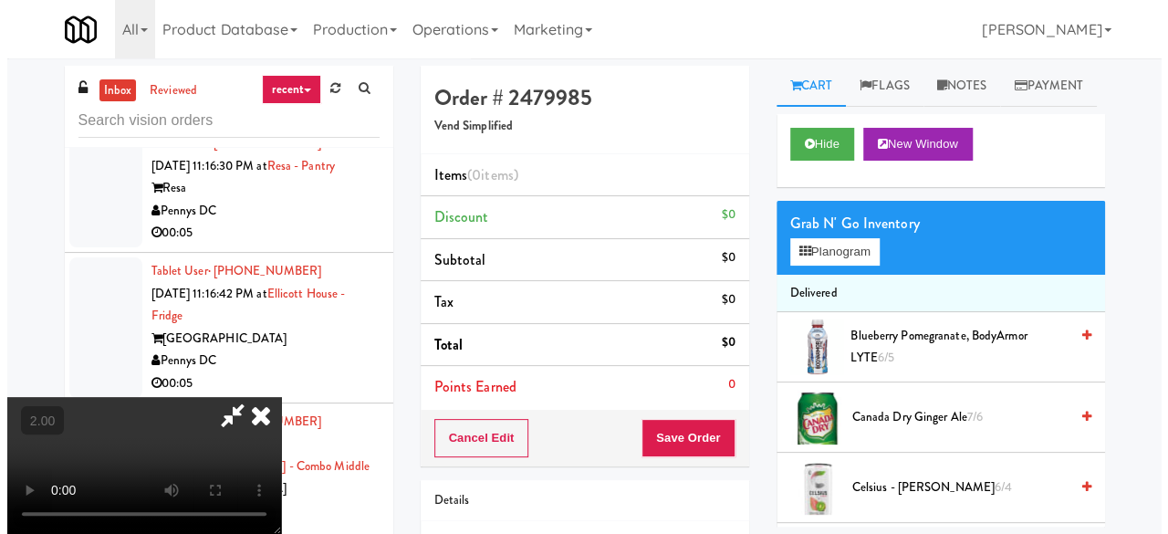
scroll to position [37, 0]
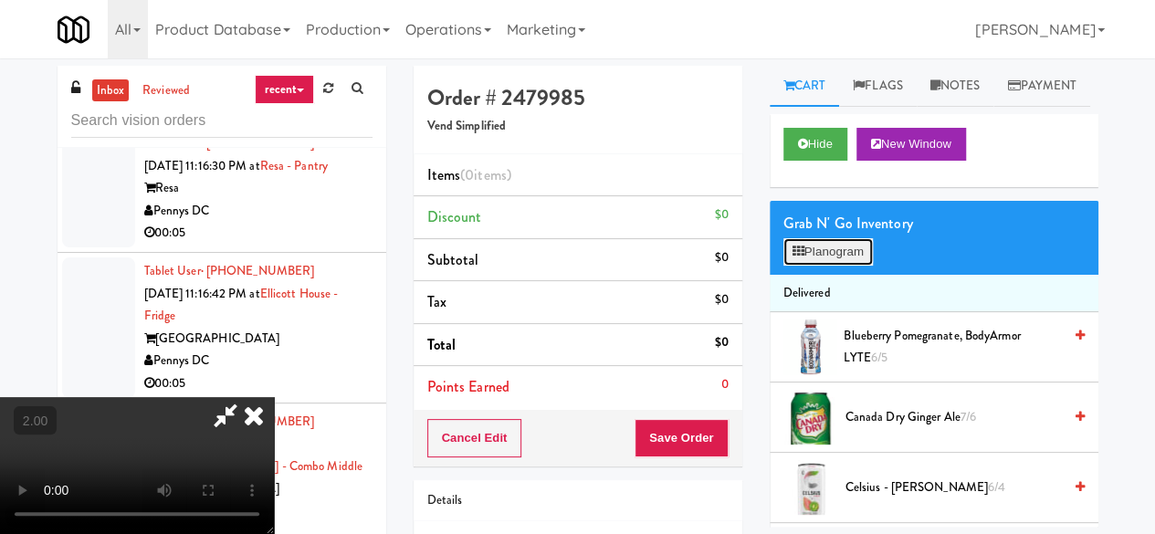
click at [841, 266] on button "Planogram" at bounding box center [827, 251] width 89 height 27
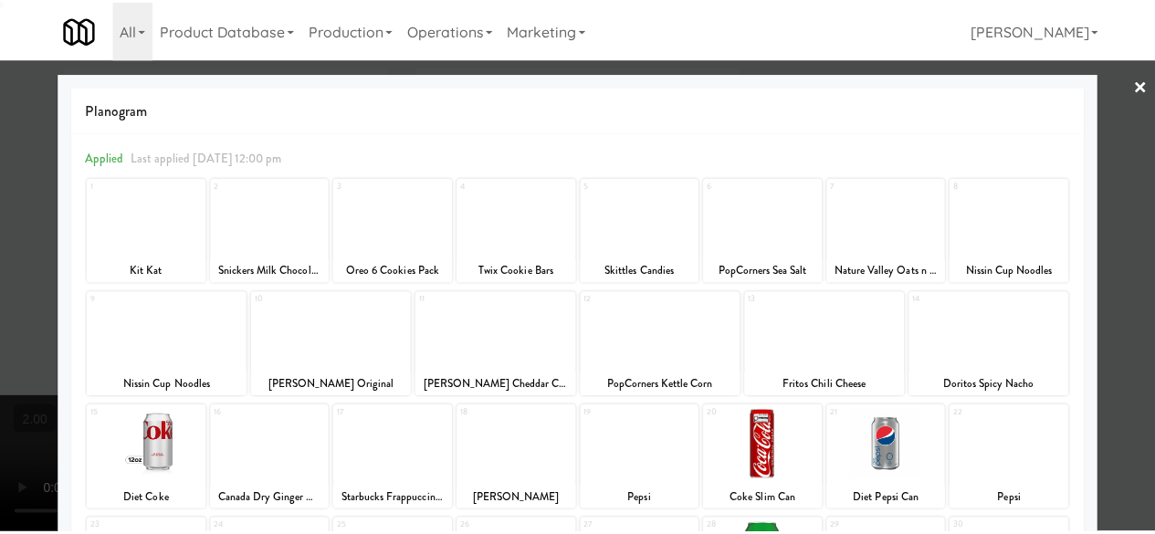
scroll to position [361, 0]
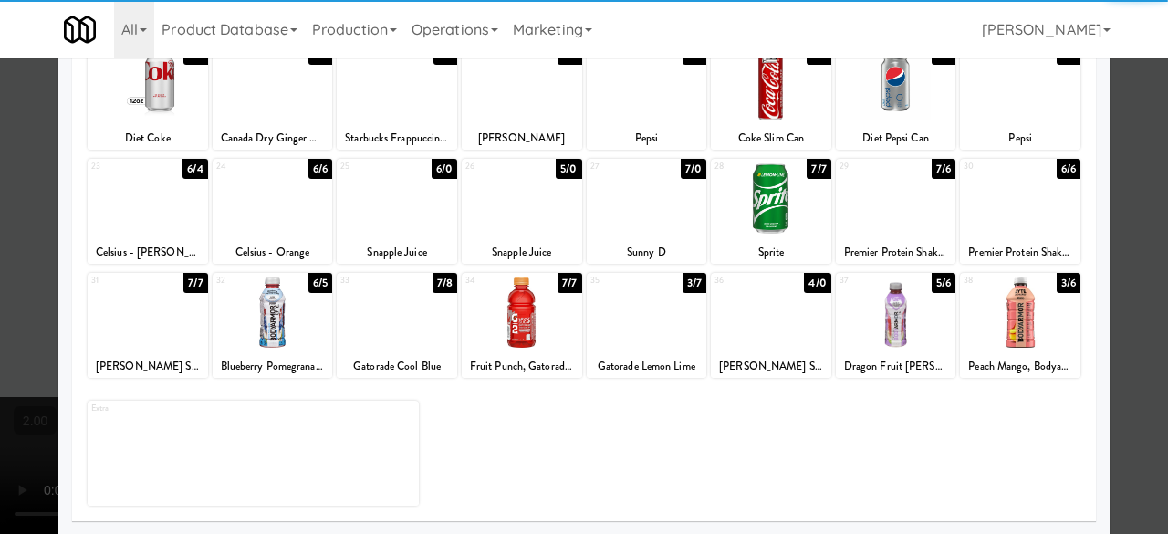
click at [168, 308] on div at bounding box center [148, 312] width 120 height 70
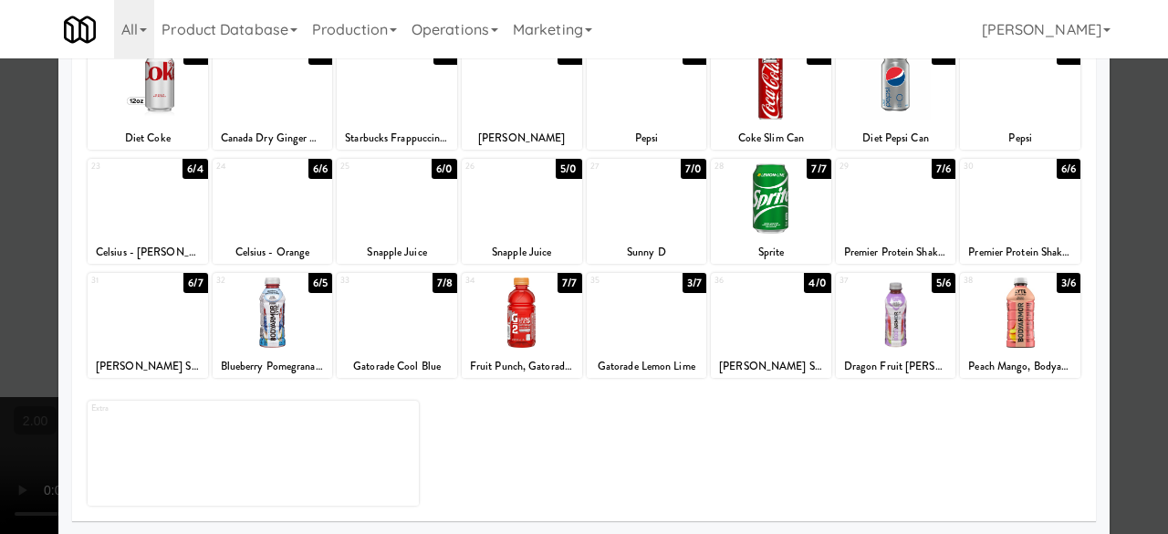
click at [1140, 164] on div at bounding box center [584, 267] width 1168 height 534
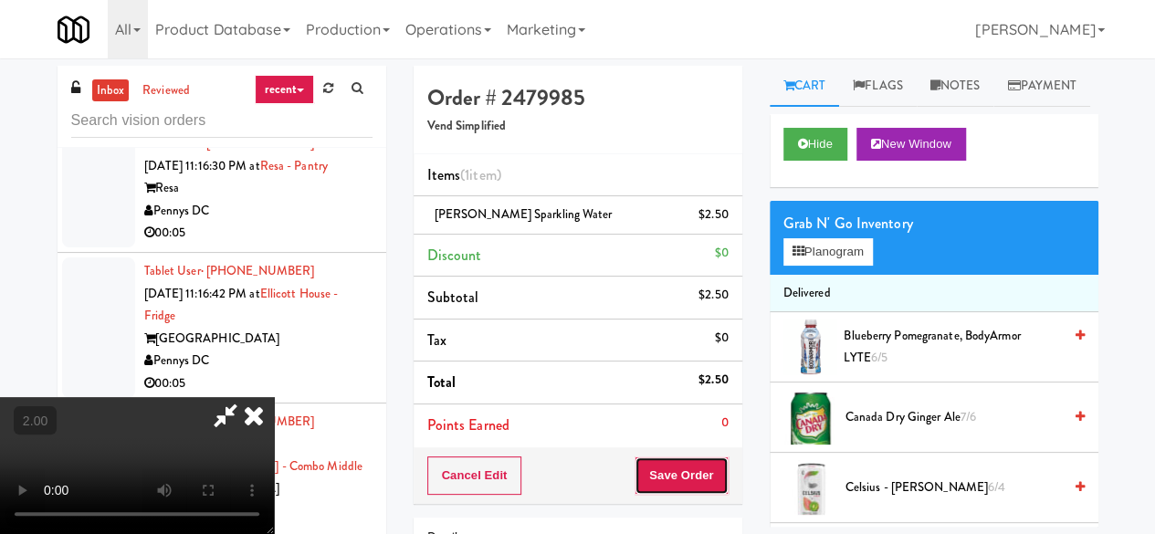
click at [714, 461] on button "Save Order" at bounding box center [680, 475] width 93 height 38
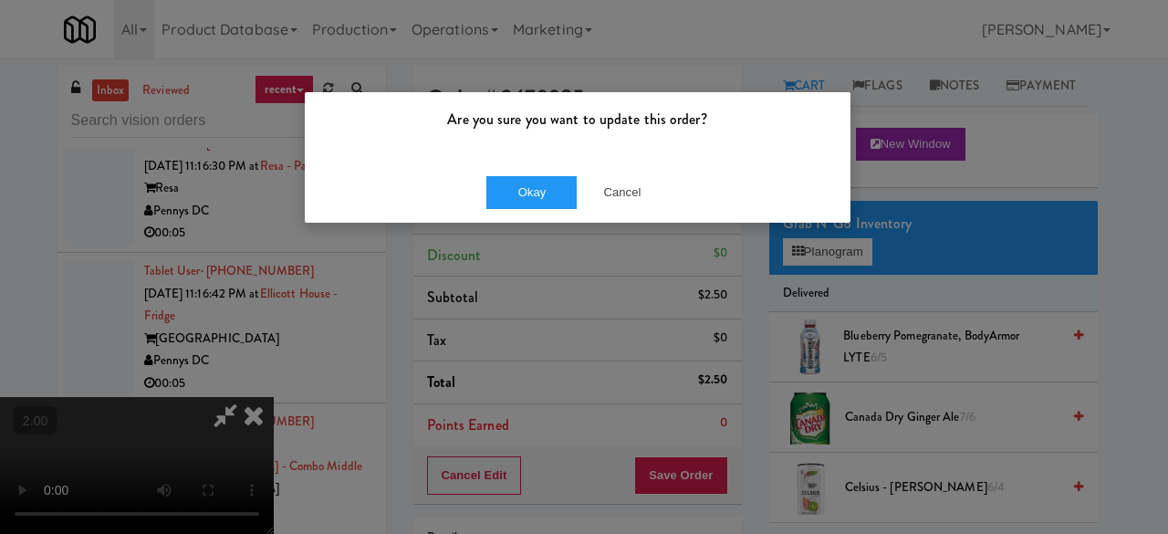
click at [493, 209] on div "Okay Cancel" at bounding box center [578, 192] width 546 height 61
click at [500, 203] on button "Okay" at bounding box center [531, 192] width 91 height 33
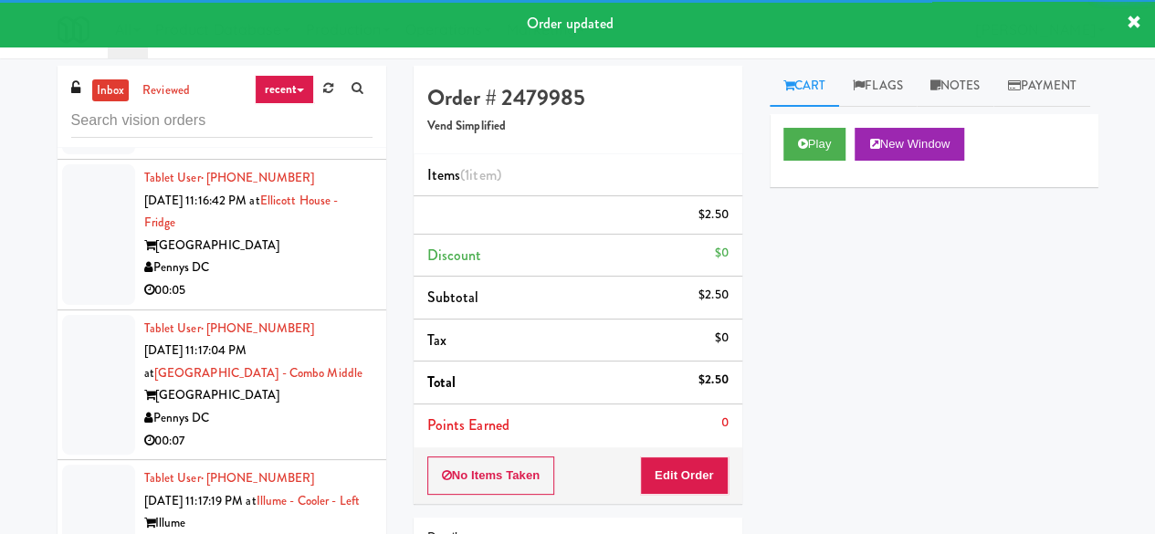
scroll to position [5726, 0]
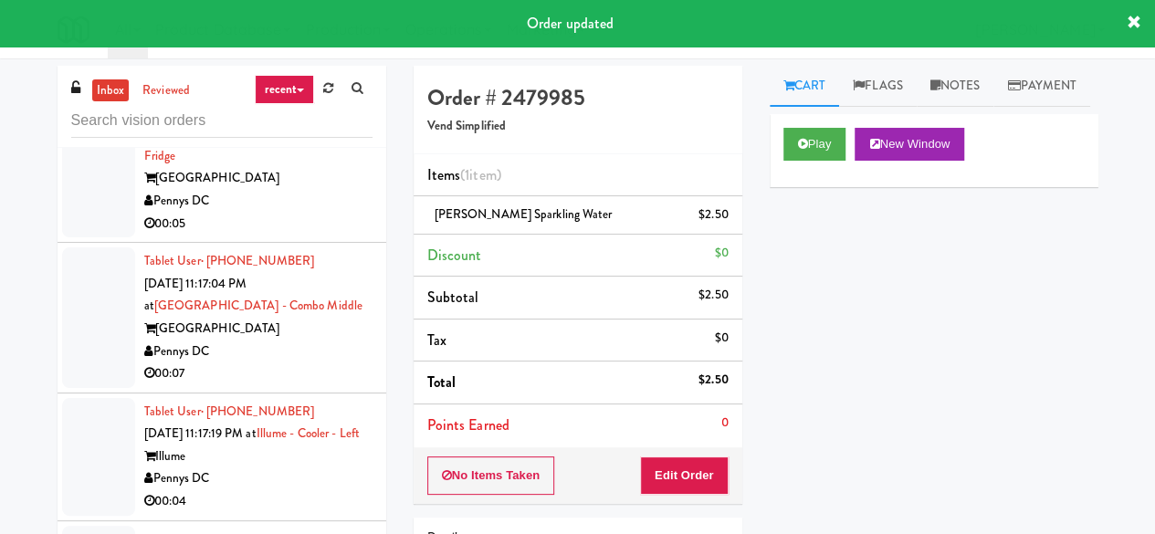
click at [277, 85] on div "00:05" at bounding box center [258, 73] width 228 height 23
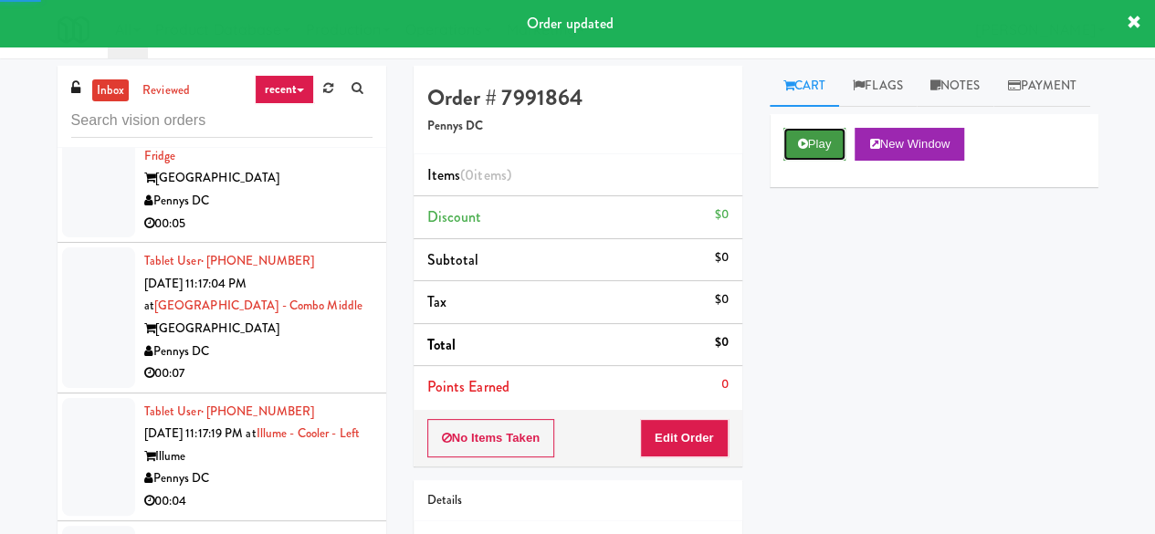
click at [807, 161] on button "Play" at bounding box center [814, 144] width 63 height 33
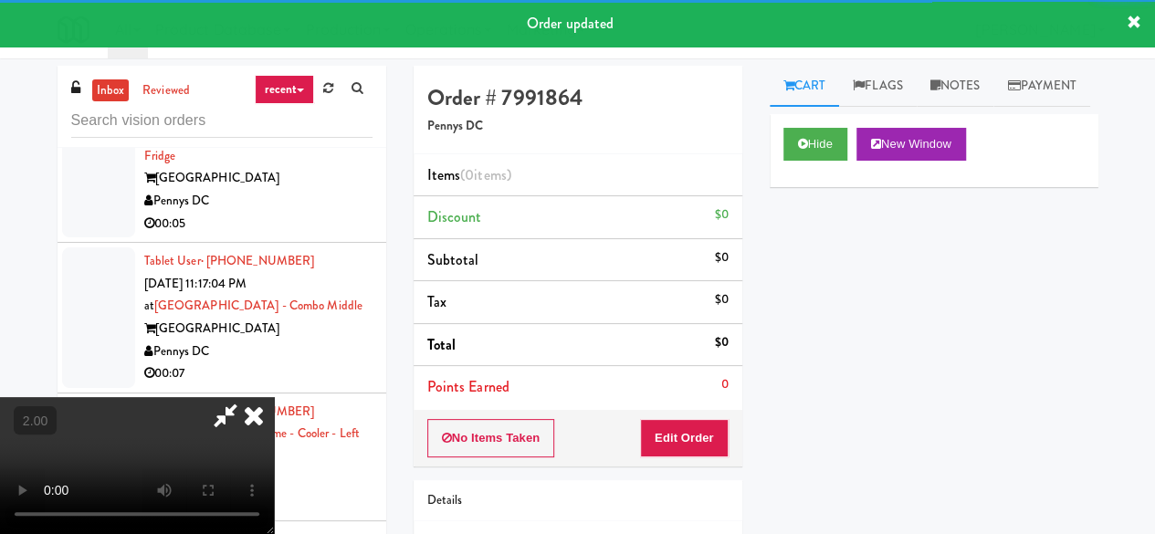
click at [657, 461] on div "No Items Taken Edit Order" at bounding box center [577, 438] width 329 height 57
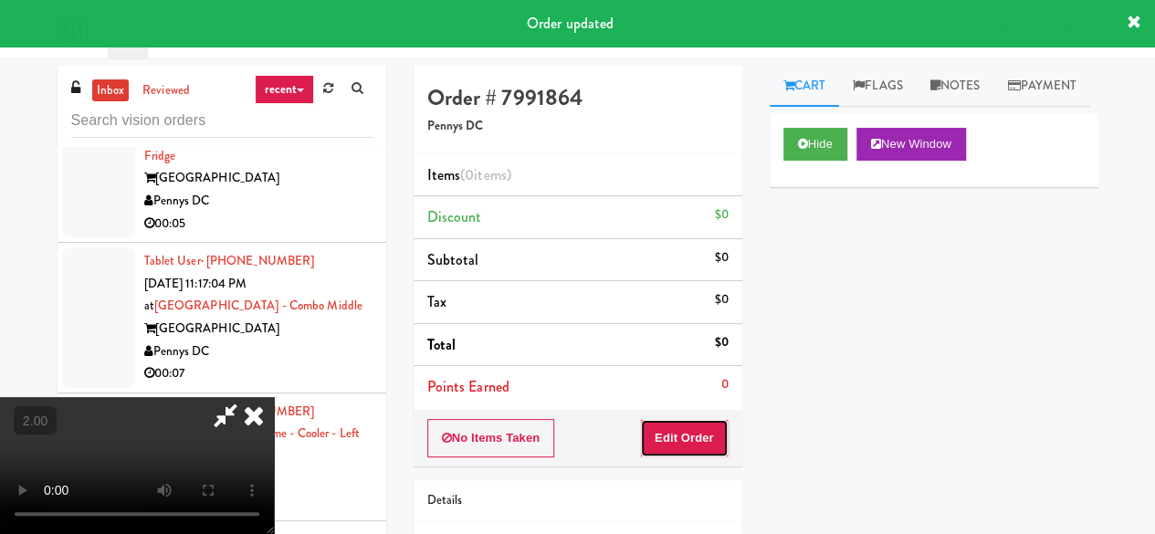
click at [666, 435] on button "Edit Order" at bounding box center [684, 438] width 89 height 38
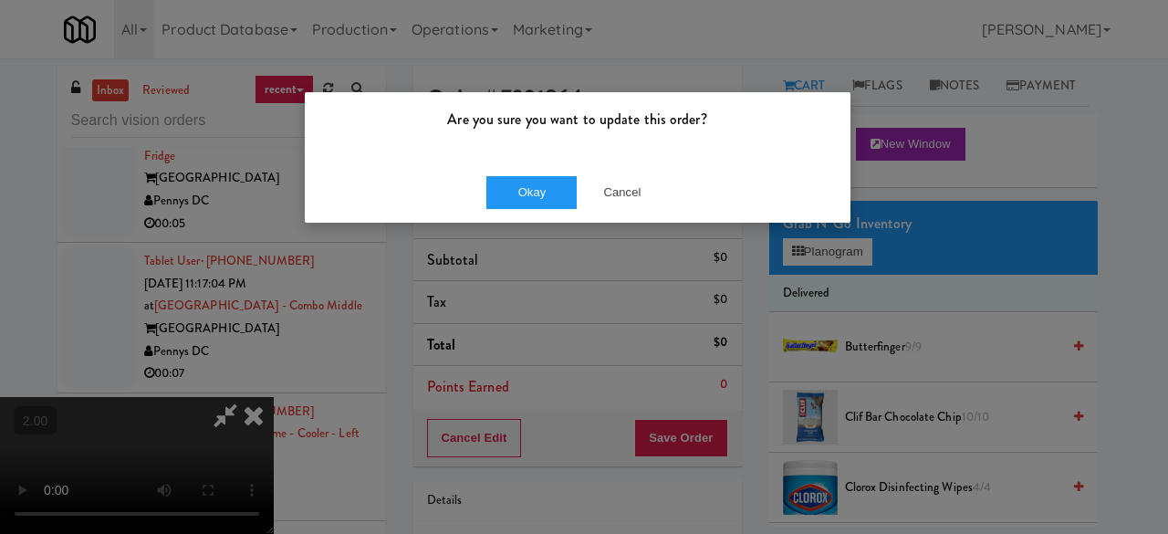
click at [604, 211] on div "Okay Cancel" at bounding box center [578, 192] width 546 height 61
click at [606, 204] on button "Cancel" at bounding box center [622, 192] width 91 height 33
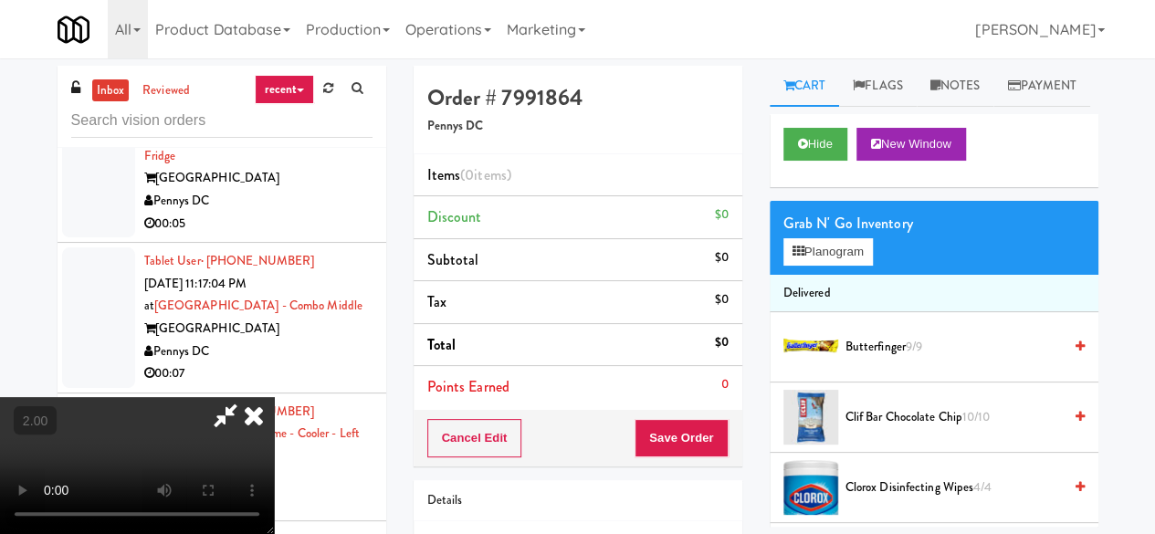
scroll to position [37, 0]
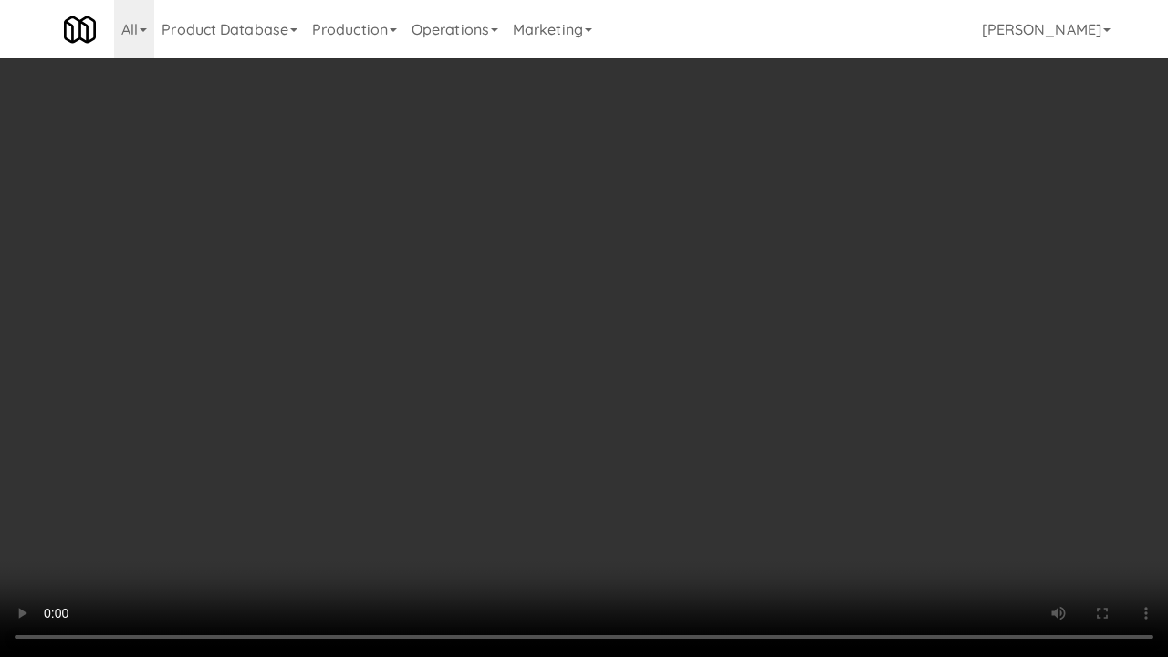
click at [748, 268] on video at bounding box center [584, 328] width 1168 height 657
click at [741, 256] on video at bounding box center [584, 328] width 1168 height 657
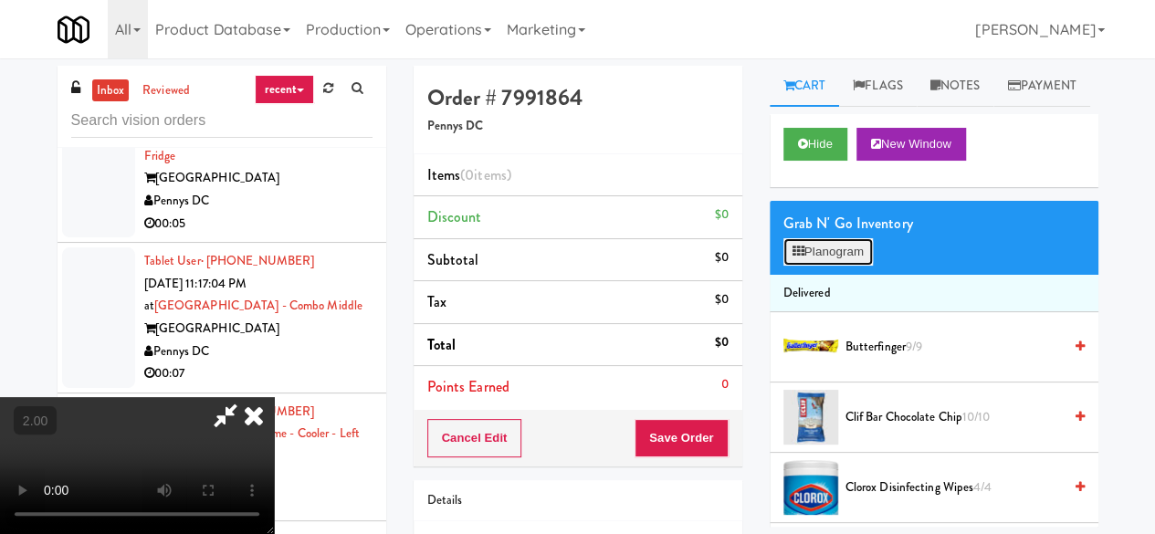
click at [832, 266] on button "Planogram" at bounding box center [827, 251] width 89 height 27
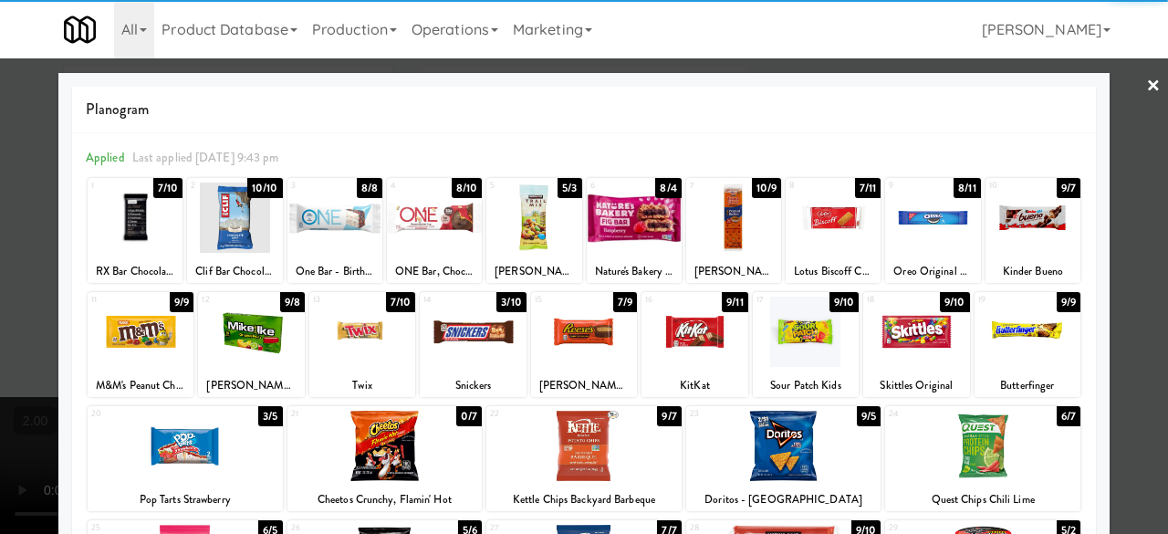
click at [922, 214] on div at bounding box center [932, 218] width 95 height 70
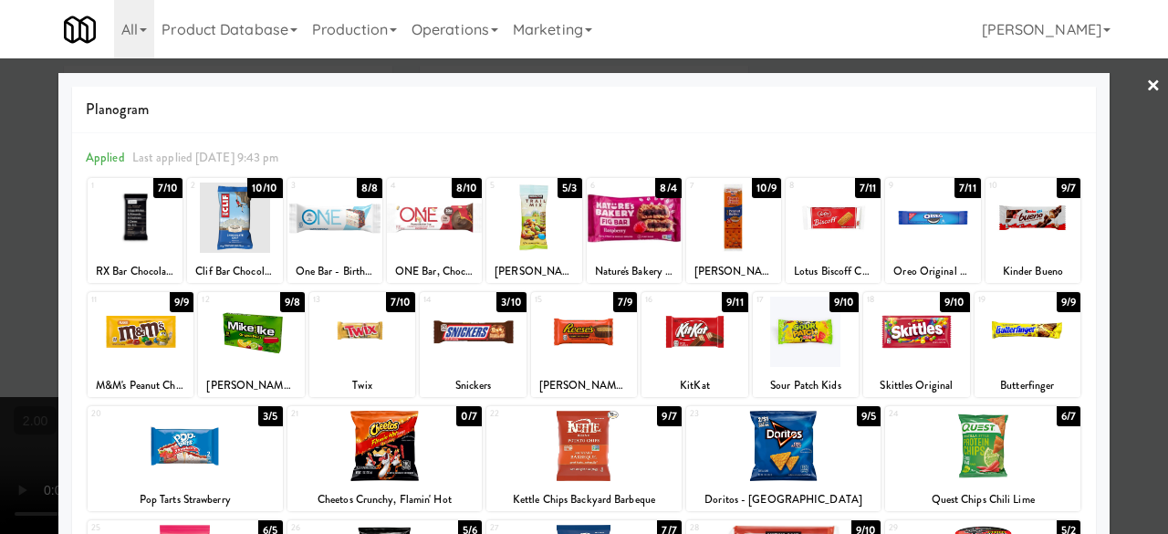
click at [1146, 93] on link "×" at bounding box center [1153, 86] width 15 height 57
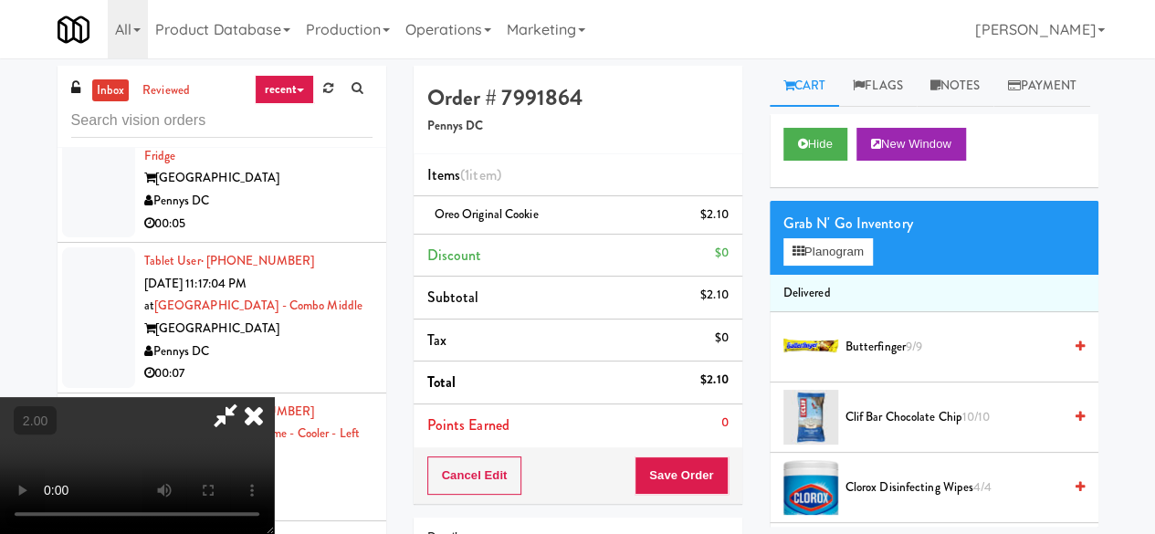
click at [246, 397] on icon at bounding box center [225, 415] width 42 height 37
click at [672, 475] on button "Save Order" at bounding box center [680, 475] width 93 height 38
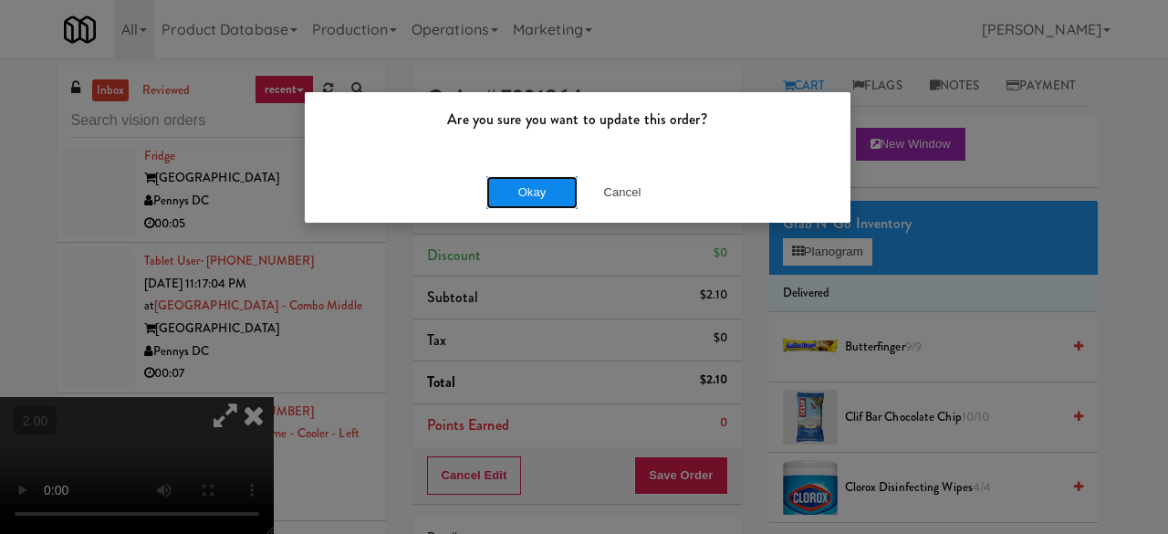
click at [547, 202] on button "Okay" at bounding box center [531, 192] width 91 height 33
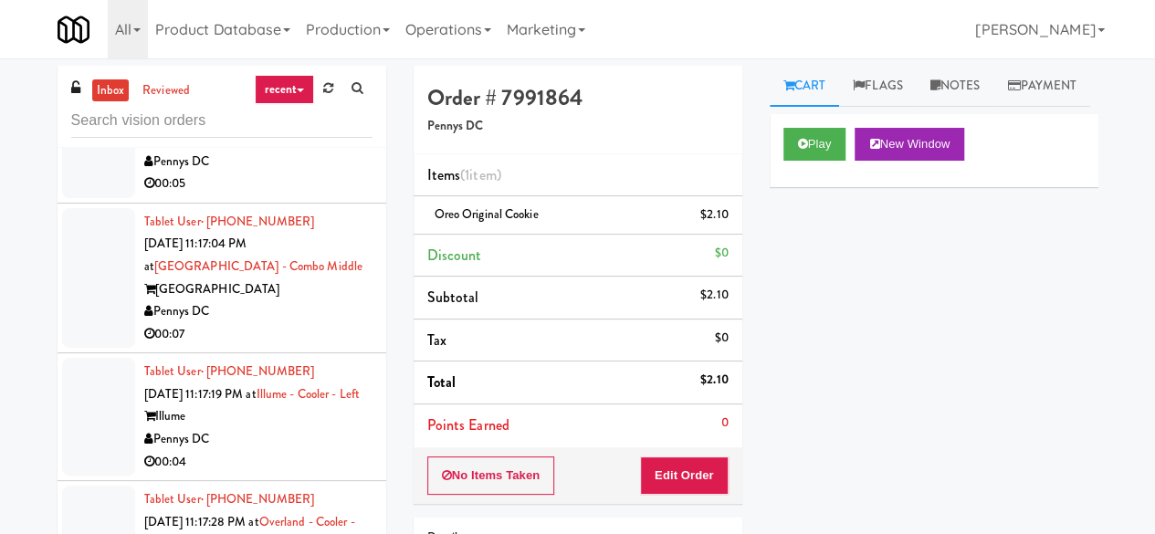
scroll to position [5817, 0]
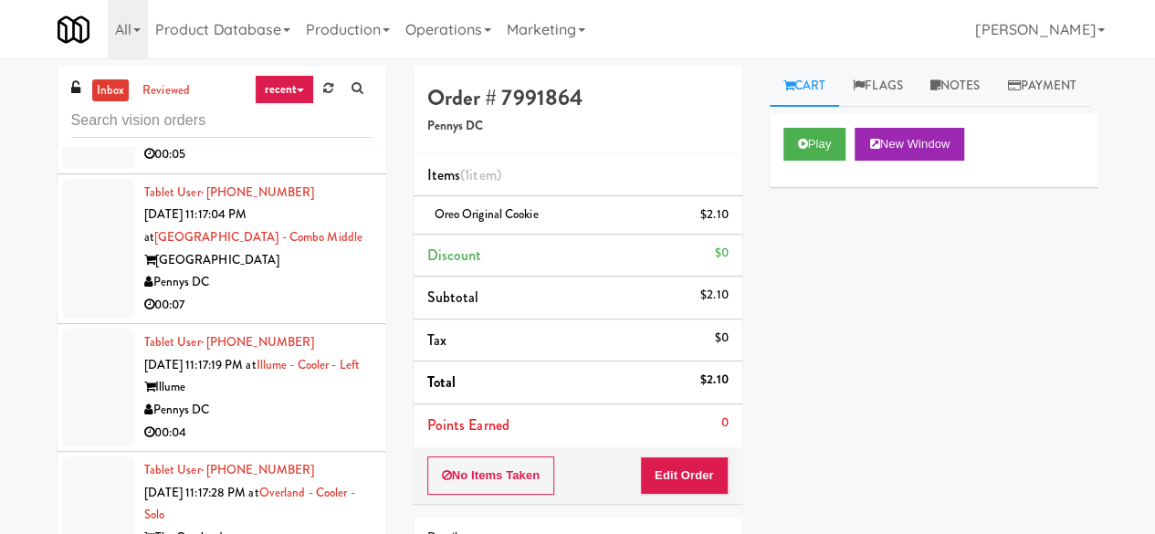
click at [290, 166] on div "00:05" at bounding box center [258, 154] width 228 height 23
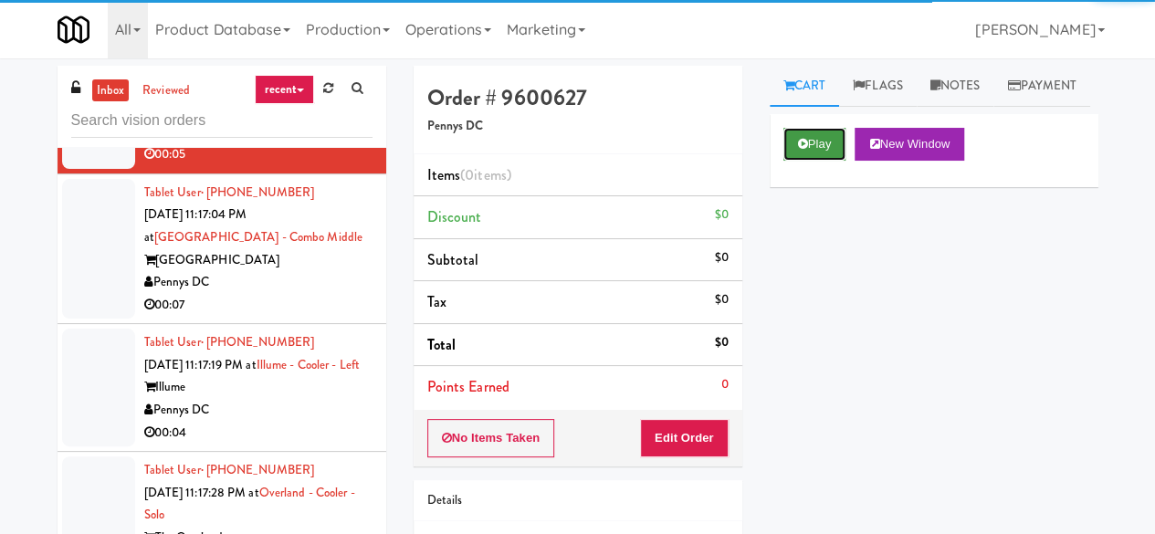
click at [801, 161] on button "Play" at bounding box center [814, 144] width 63 height 33
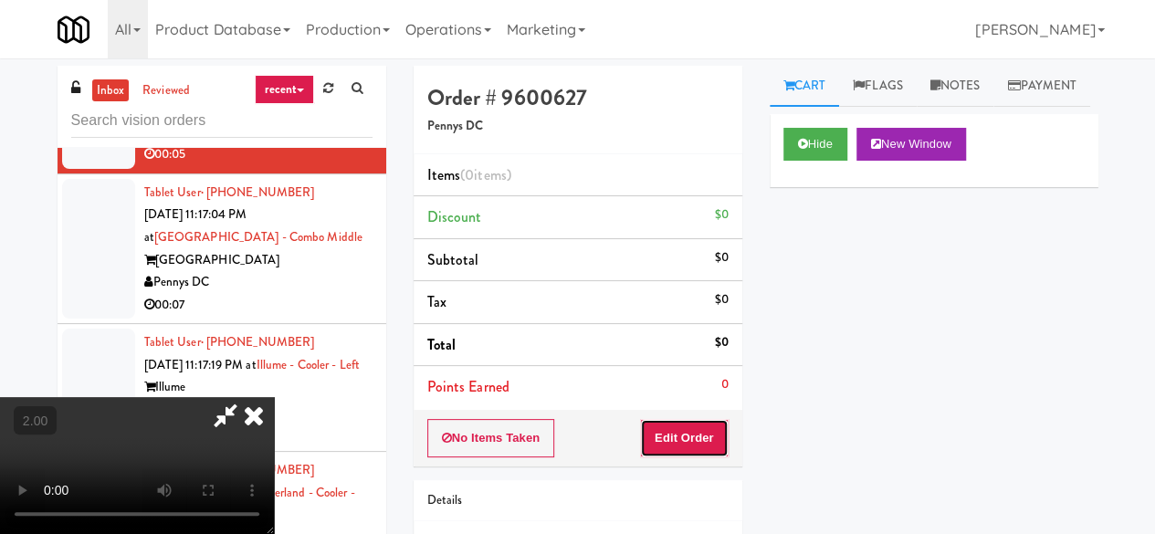
click at [681, 452] on button "Edit Order" at bounding box center [684, 438] width 89 height 38
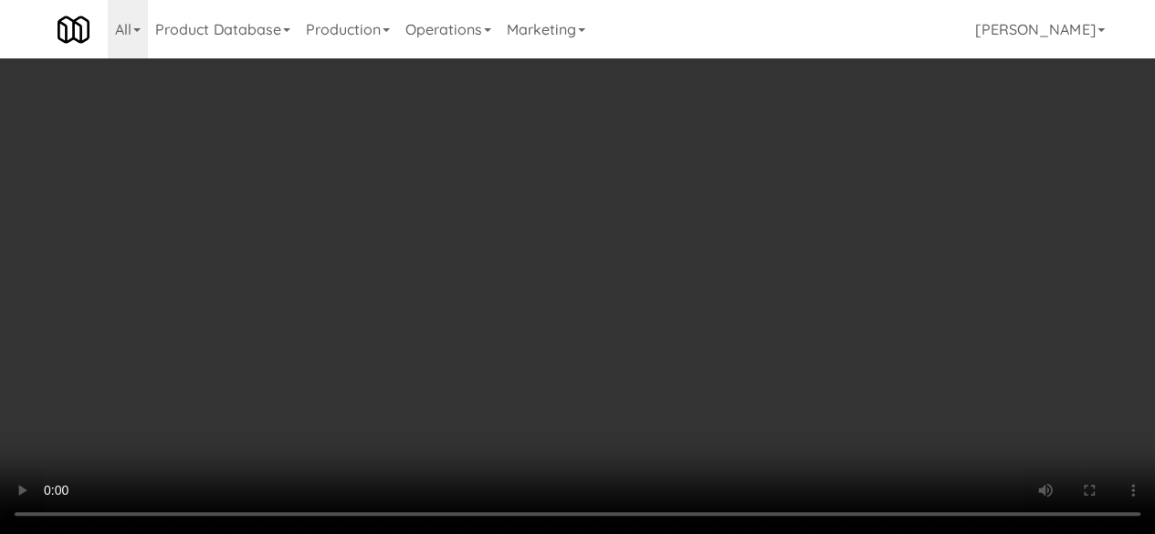
scroll to position [2282, 0]
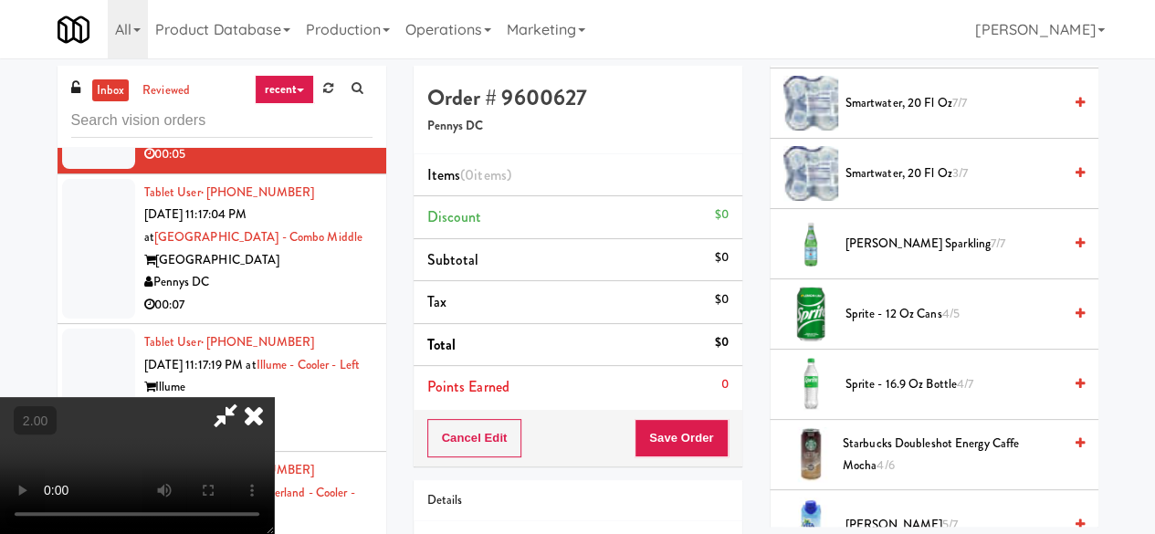
click at [884, 326] on span "Sprite - 12 oz cans 4/5" at bounding box center [953, 314] width 216 height 23
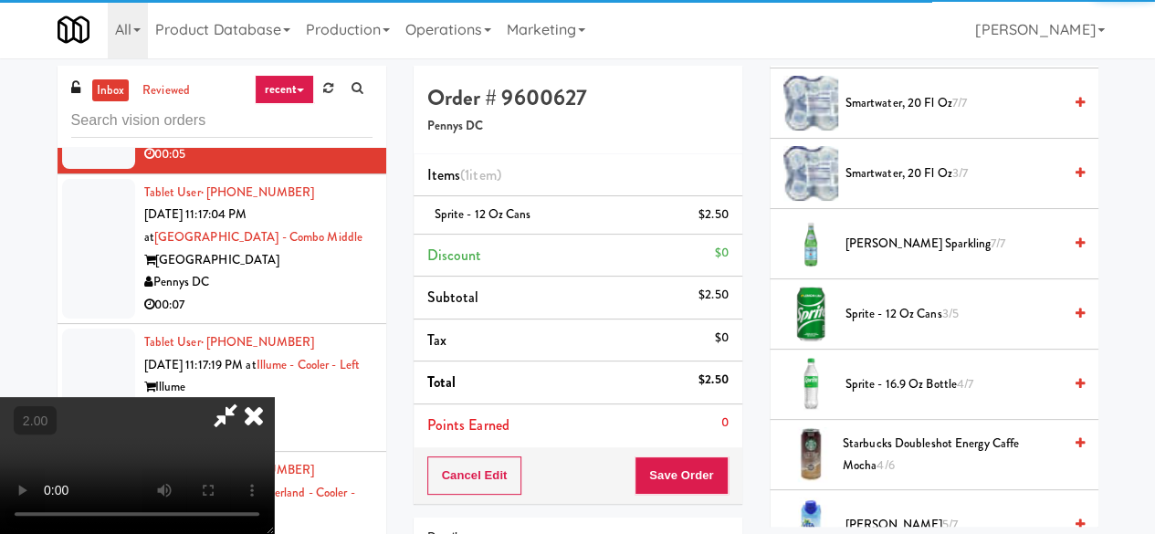
scroll to position [240, 0]
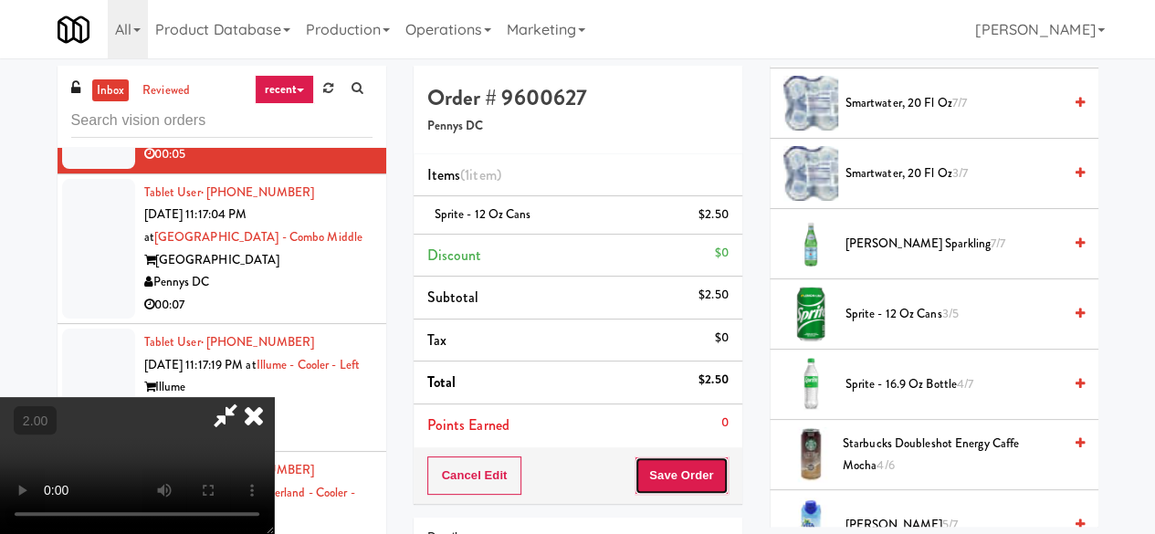
click at [705, 473] on button "Save Order" at bounding box center [680, 475] width 93 height 38
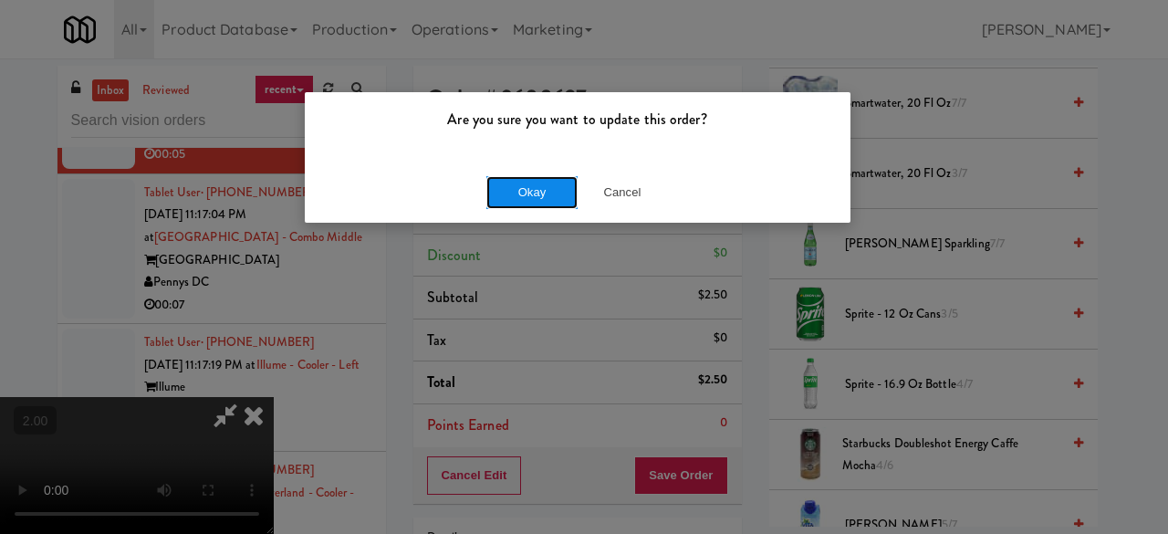
click at [519, 189] on button "Okay" at bounding box center [531, 192] width 91 height 33
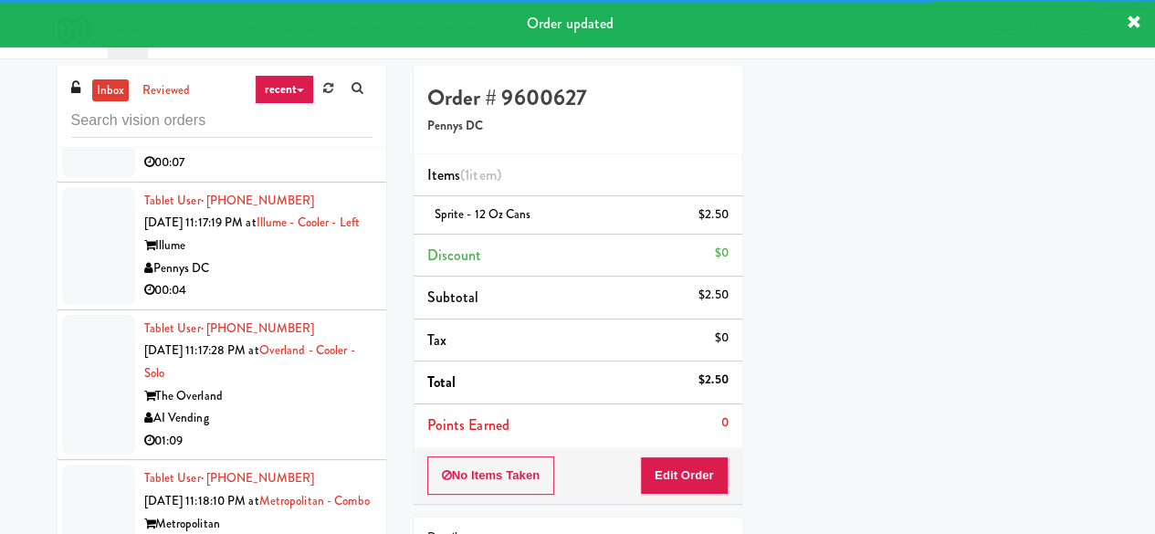
scroll to position [6000, 0]
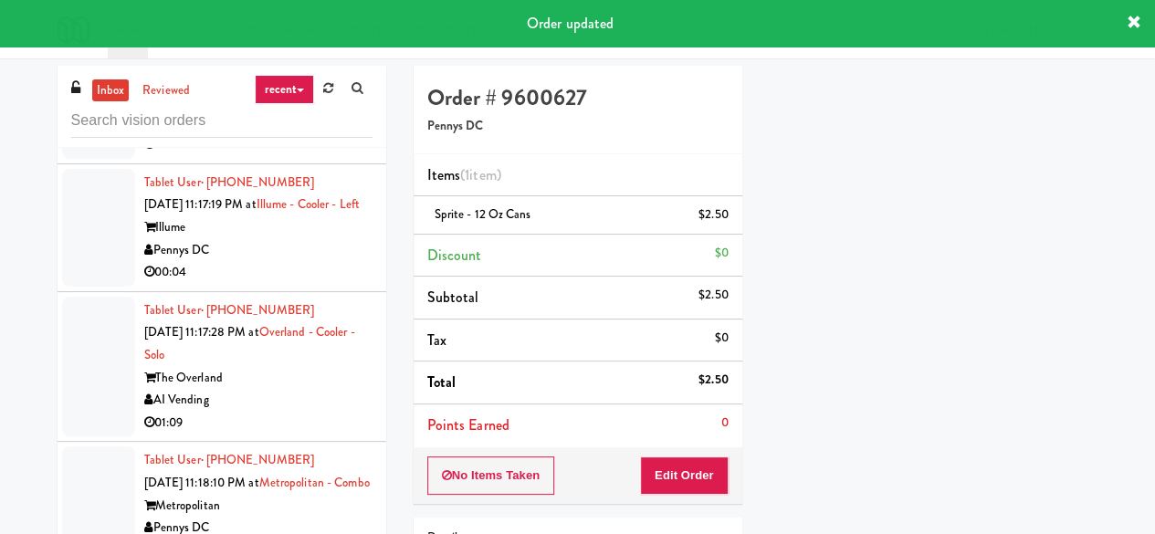
click at [311, 134] on div "Pennys DC" at bounding box center [258, 122] width 228 height 23
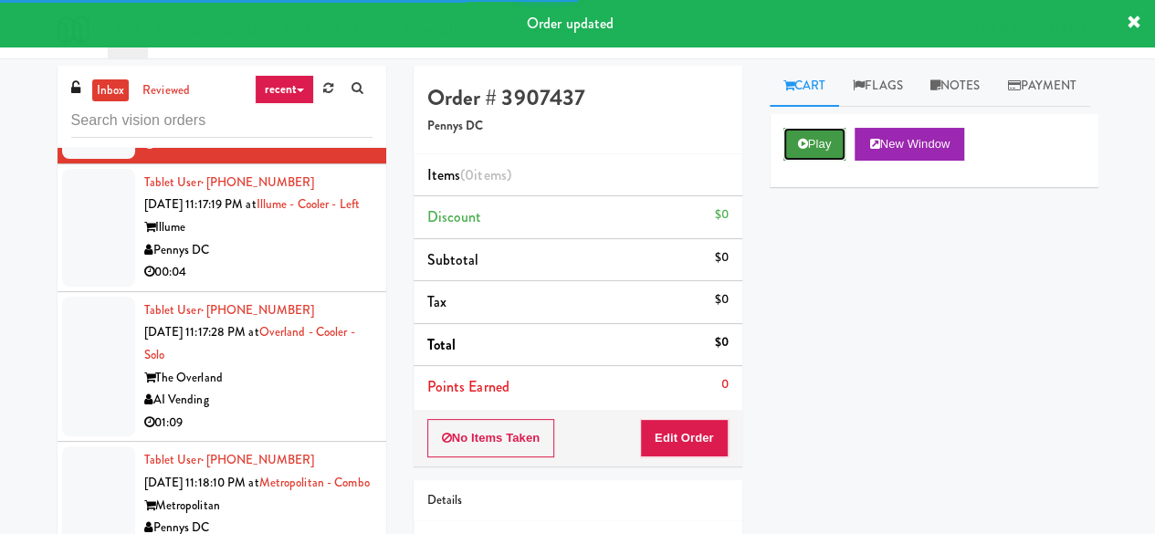
click at [788, 161] on button "Play" at bounding box center [814, 144] width 63 height 33
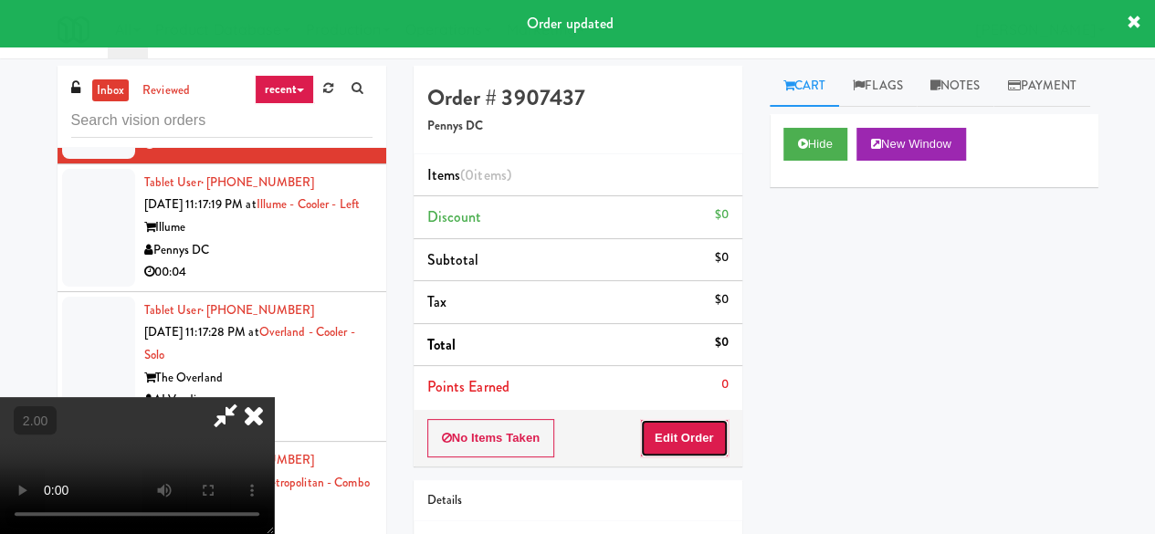
click at [681, 437] on button "Edit Order" at bounding box center [684, 438] width 89 height 38
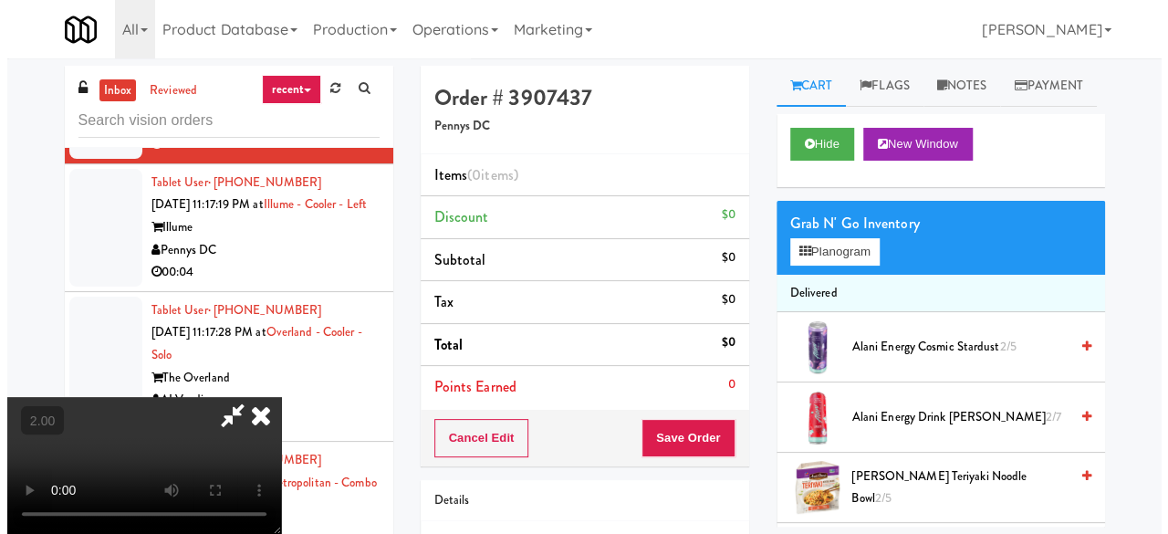
scroll to position [37, 0]
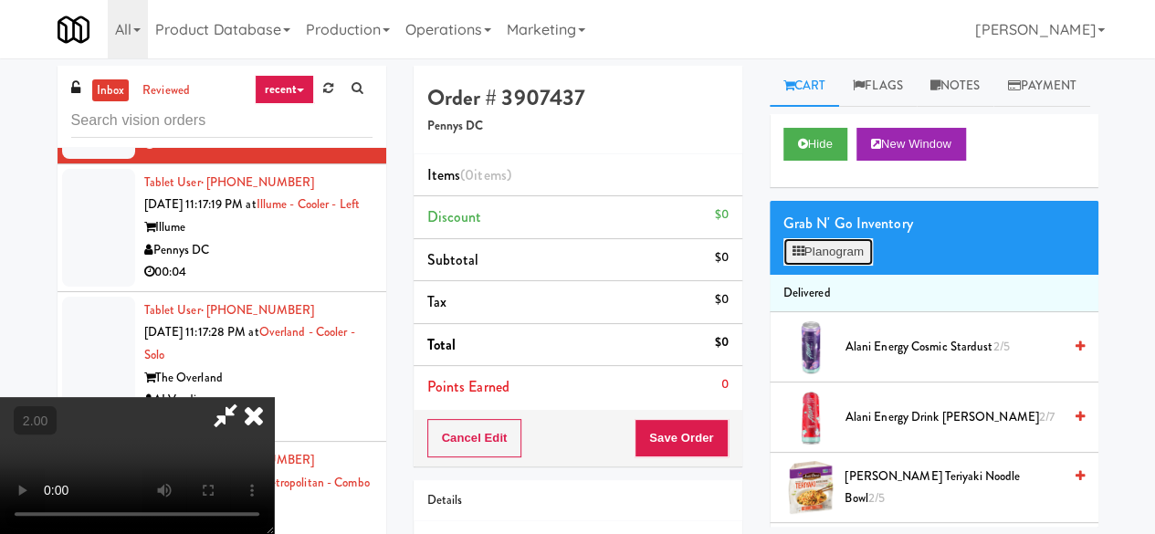
click at [831, 266] on button "Planogram" at bounding box center [827, 251] width 89 height 27
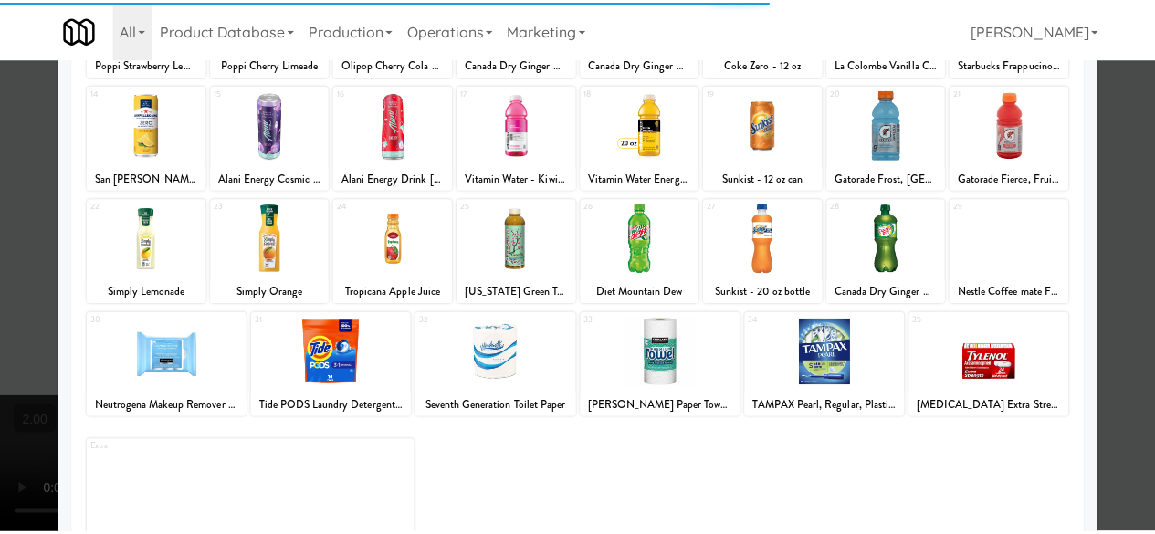
scroll to position [361, 0]
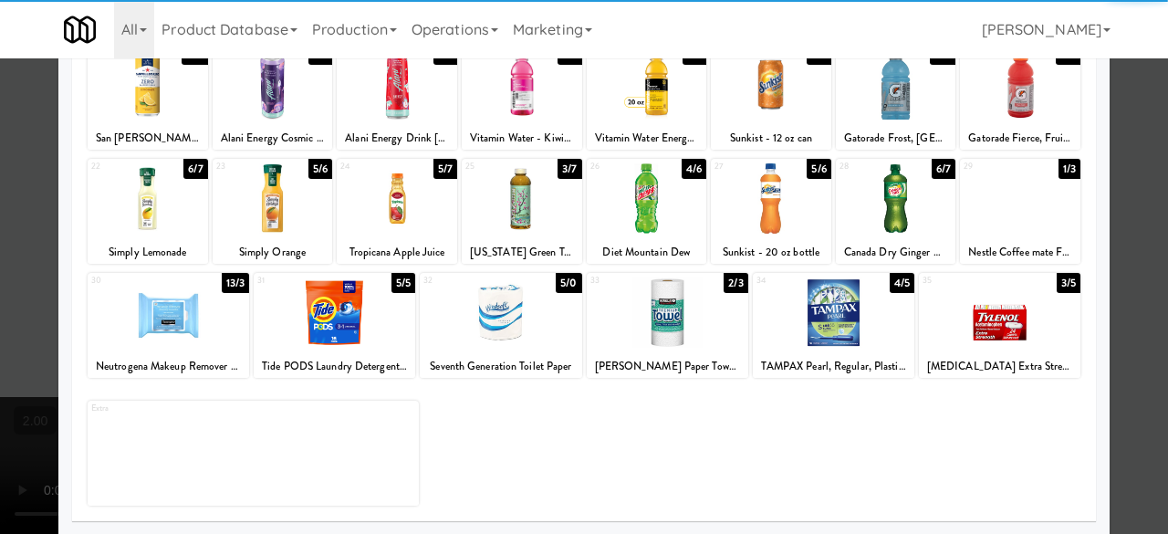
click at [340, 340] on div at bounding box center [335, 312] width 162 height 70
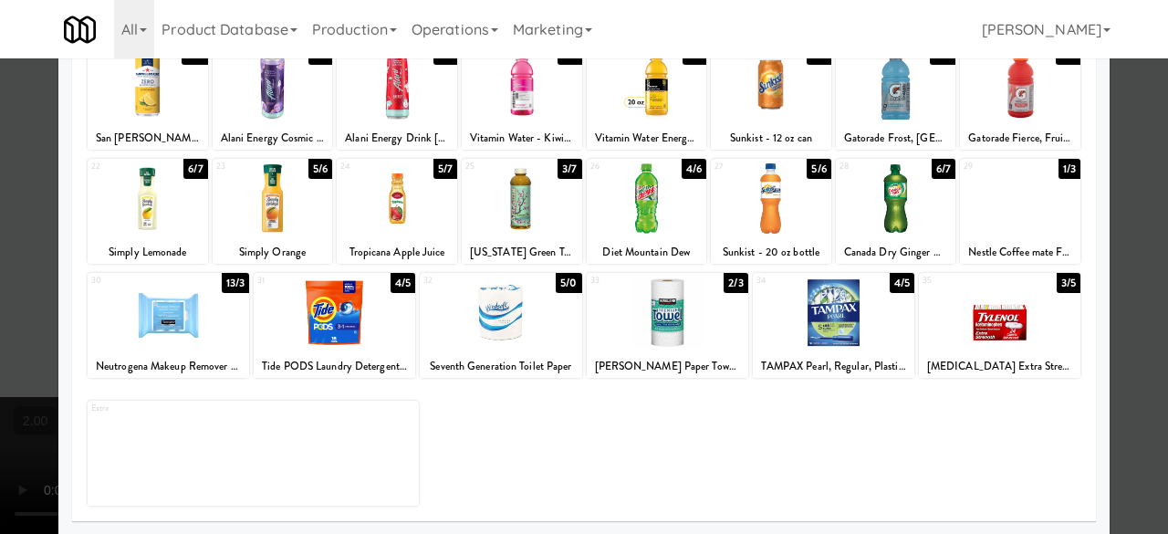
click at [1141, 188] on div at bounding box center [584, 267] width 1168 height 534
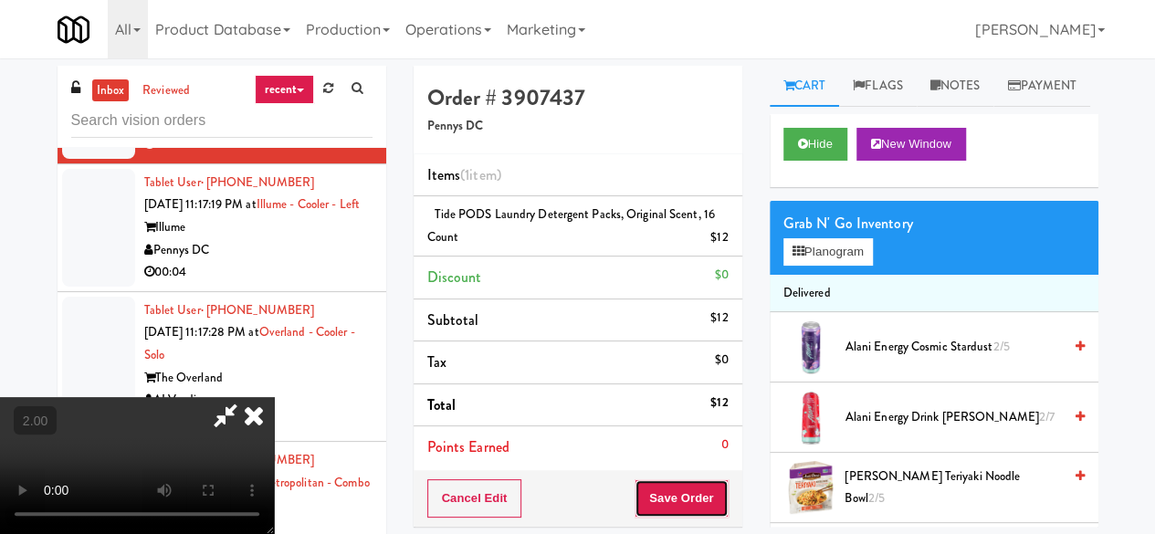
click at [697, 484] on button "Save Order" at bounding box center [680, 498] width 93 height 38
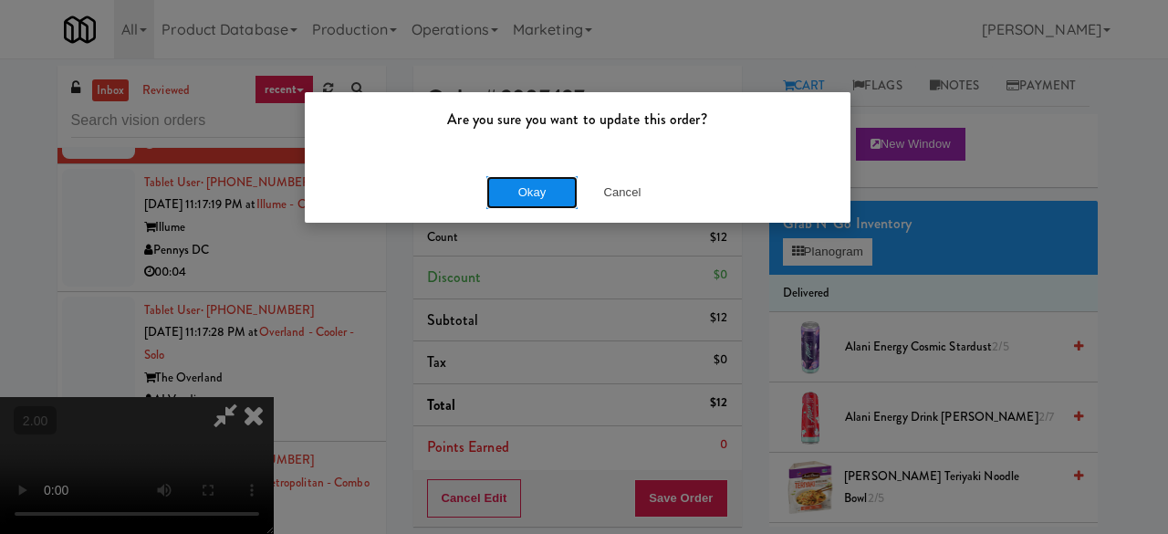
click at [549, 204] on button "Okay" at bounding box center [531, 192] width 91 height 33
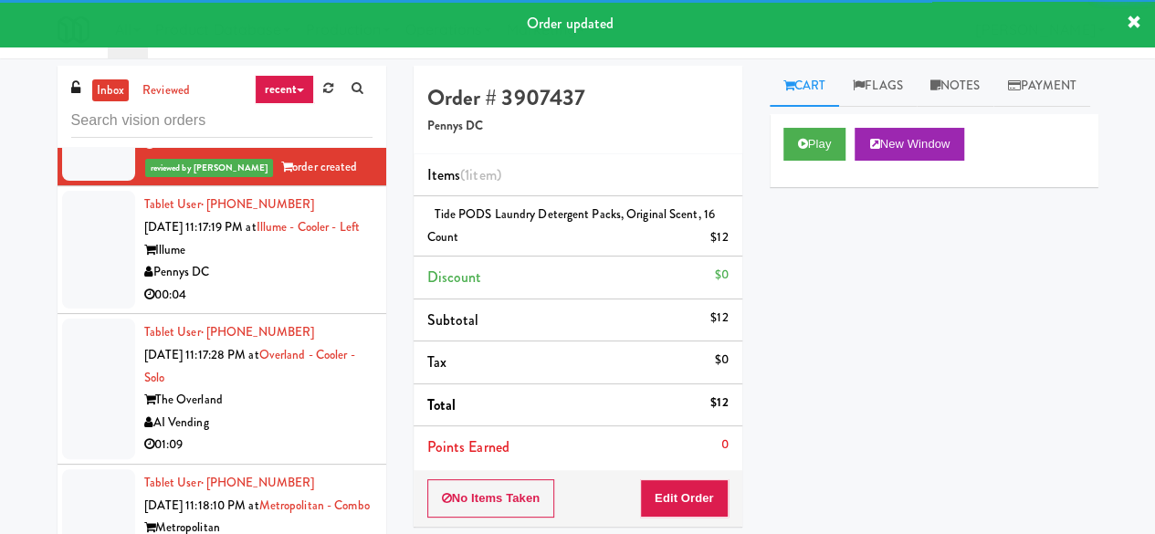
scroll to position [6182, 0]
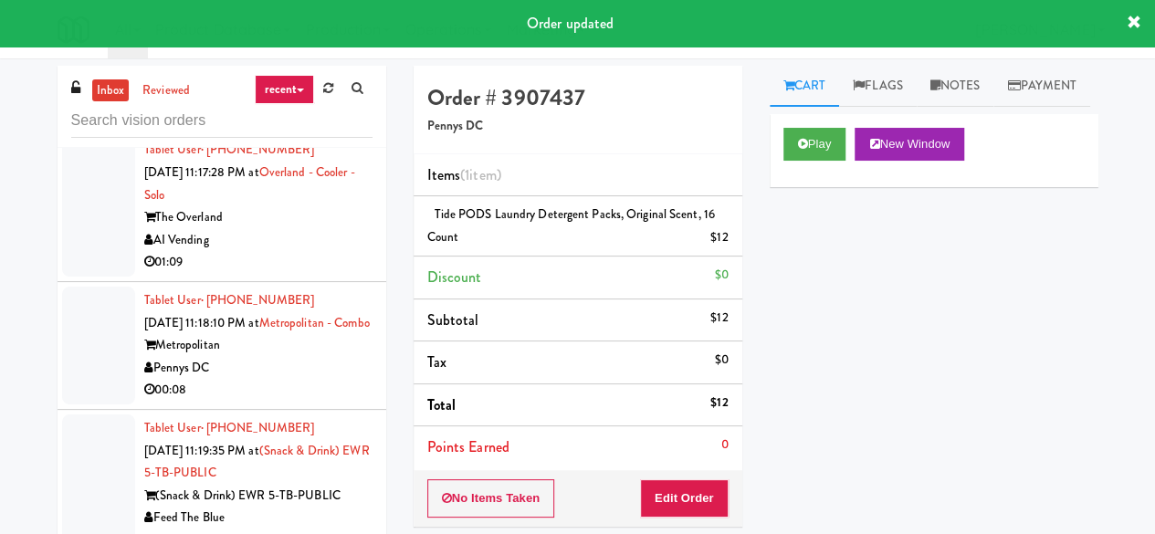
click at [321, 79] on div "Illume" at bounding box center [258, 68] width 228 height 23
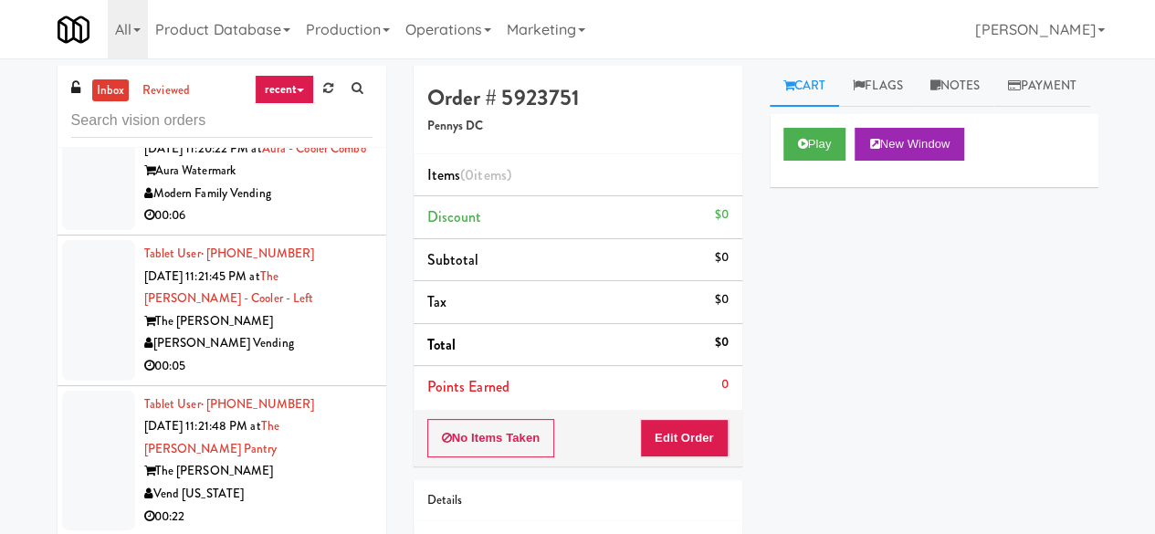
click at [281, 99] on div "00:04" at bounding box center [258, 88] width 228 height 23
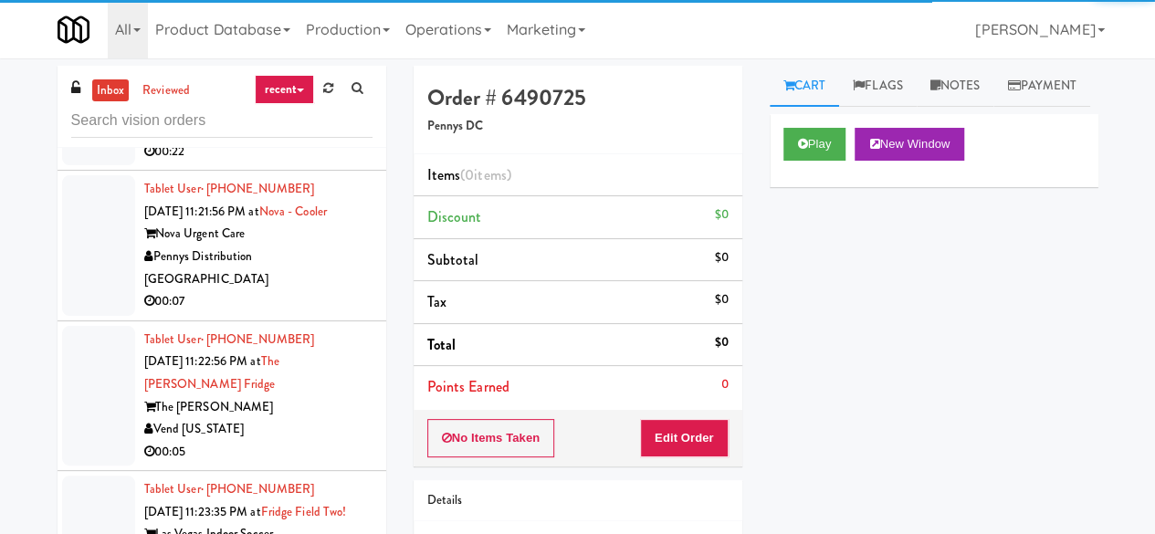
click at [291, 13] on div "00:05" at bounding box center [258, 1] width 228 height 23
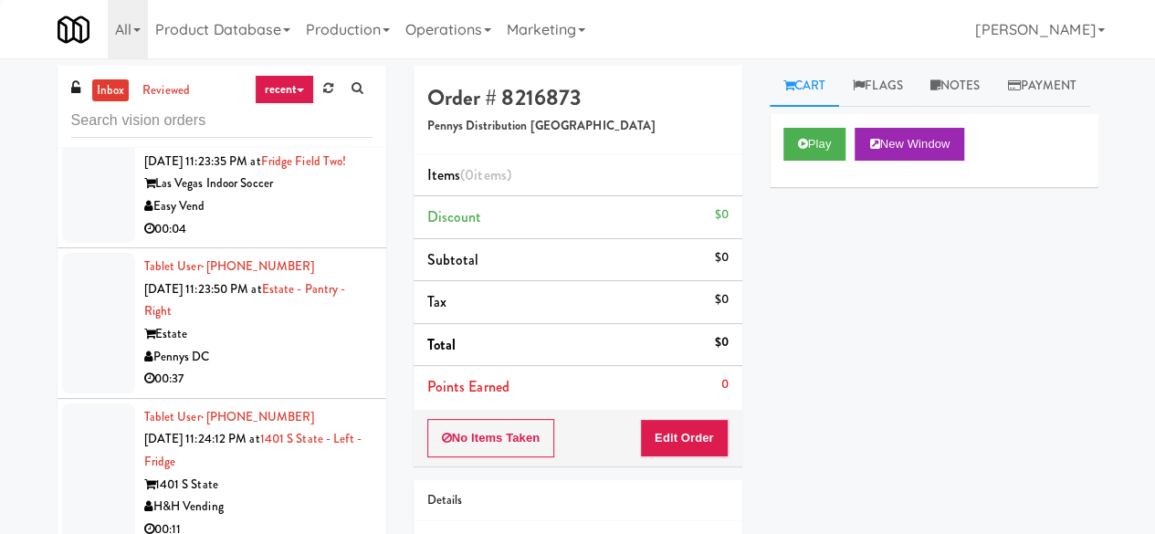
scroll to position [7734, 0]
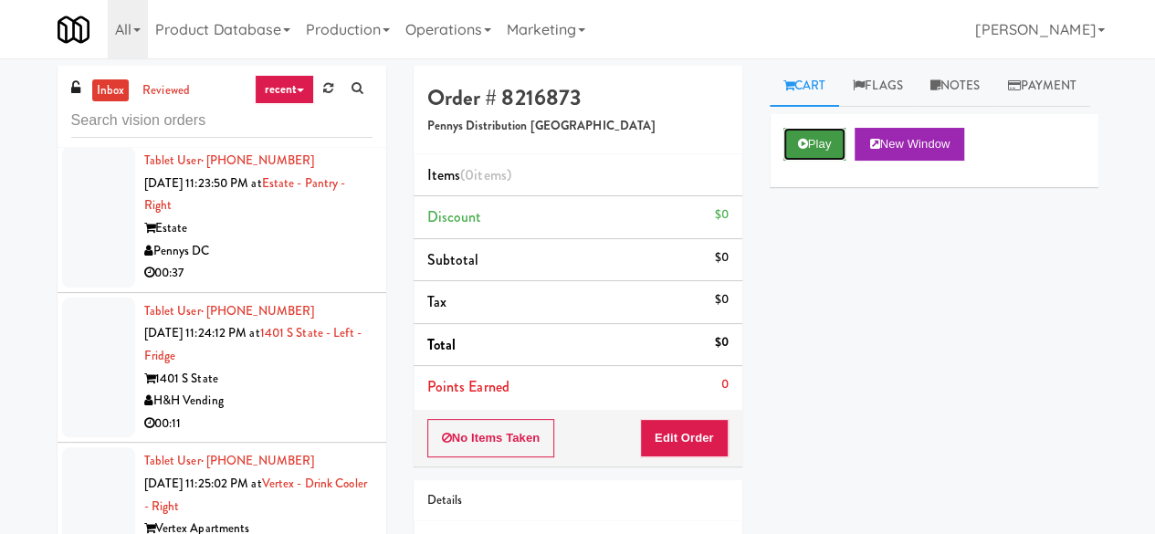
click at [818, 161] on button "Play" at bounding box center [814, 144] width 63 height 33
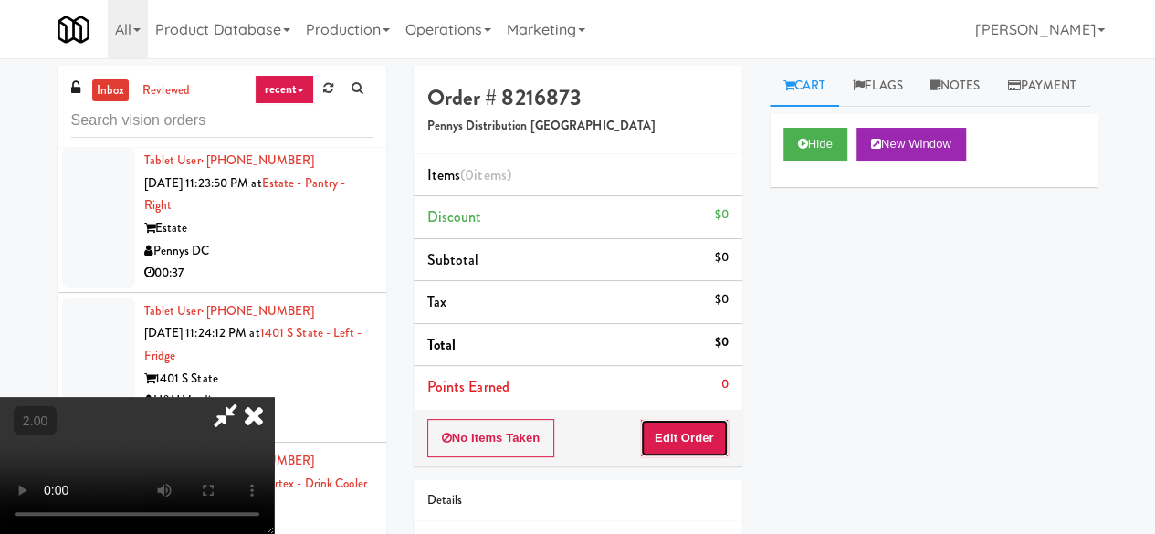
click at [670, 446] on button "Edit Order" at bounding box center [684, 438] width 89 height 38
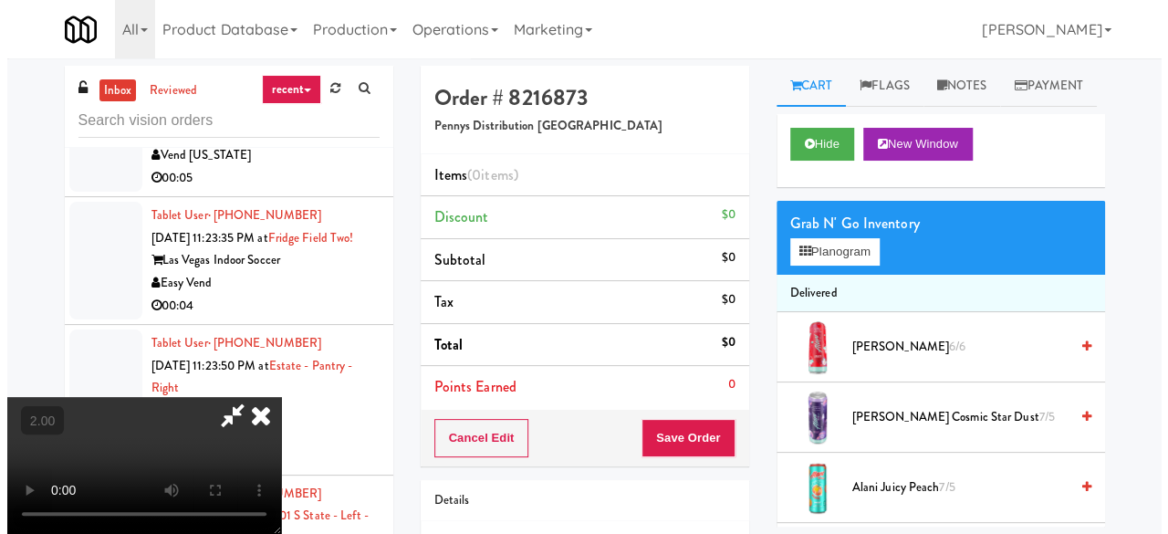
scroll to position [7551, 0]
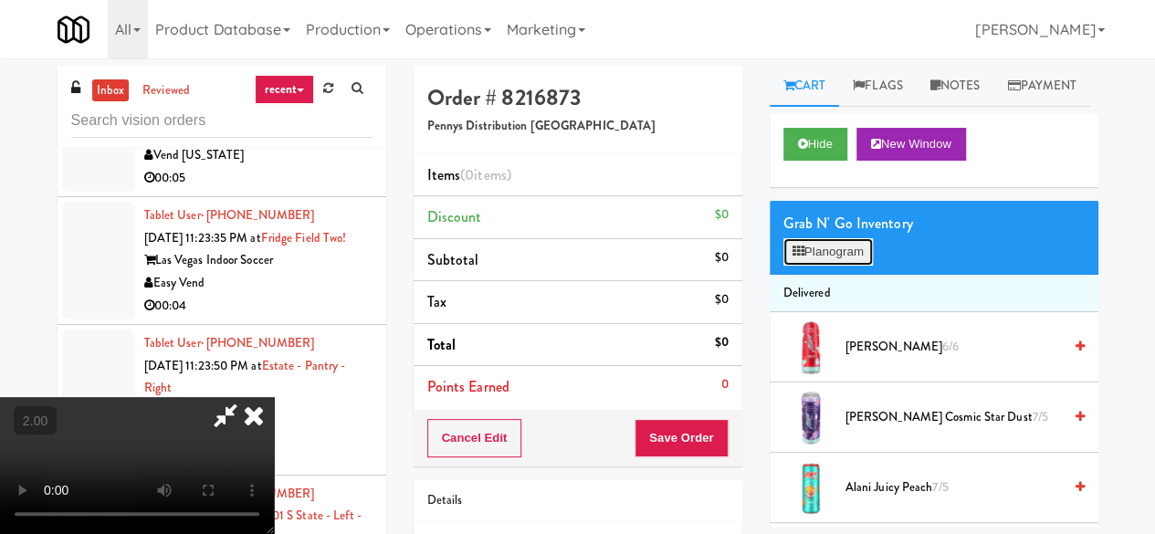
click at [844, 266] on button "Planogram" at bounding box center [827, 251] width 89 height 27
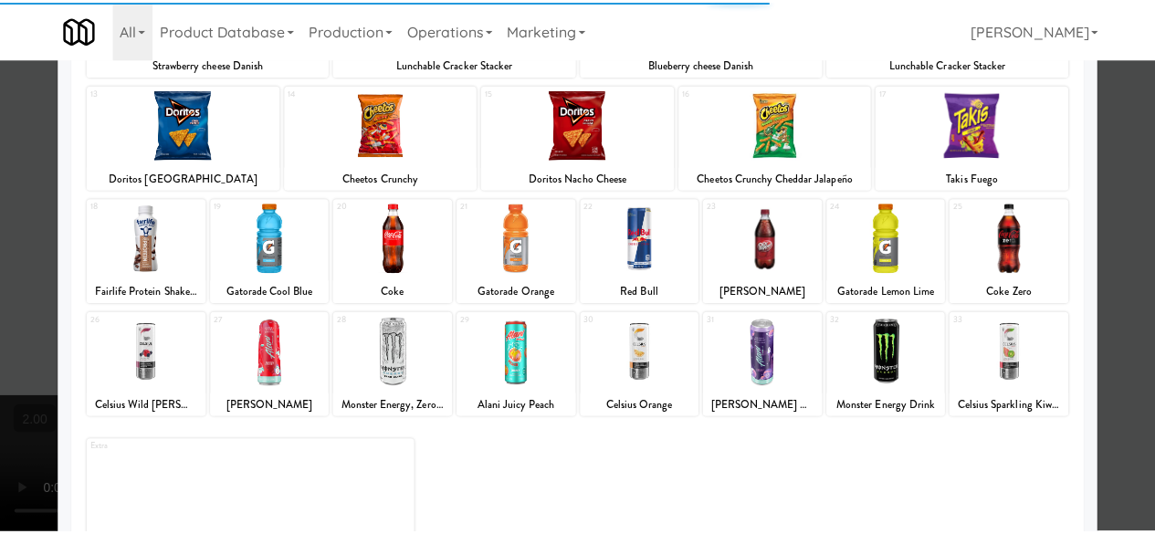
scroll to position [361, 0]
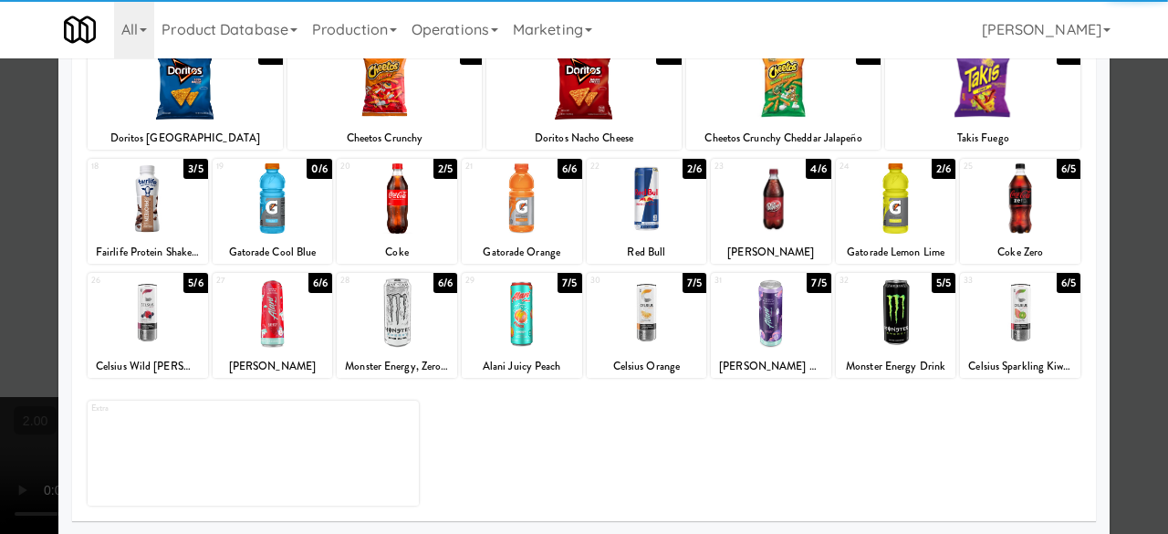
click at [881, 212] on div at bounding box center [896, 198] width 120 height 70
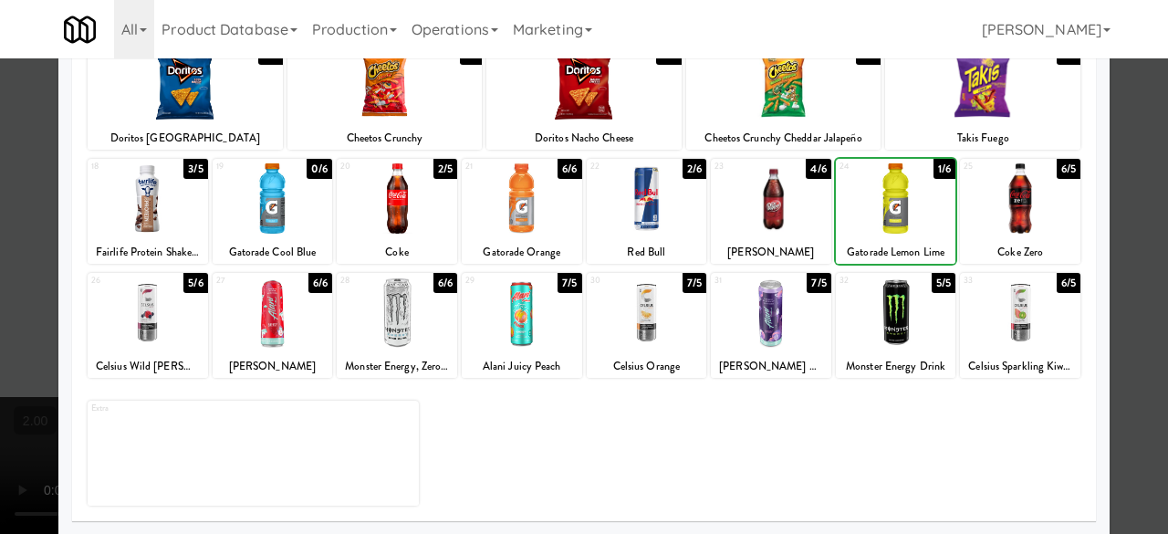
click at [1144, 134] on div at bounding box center [584, 267] width 1168 height 534
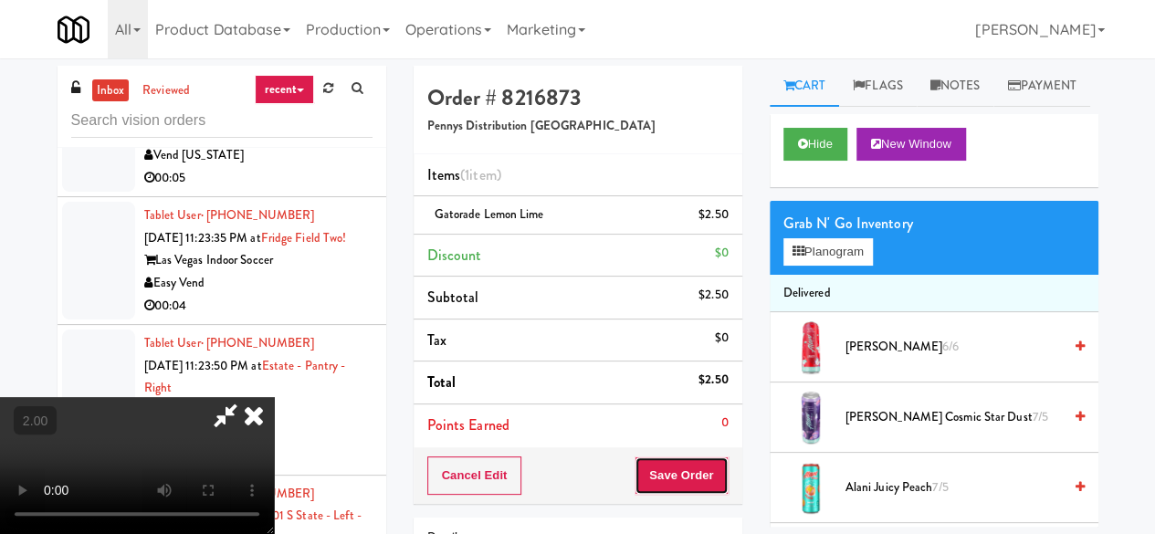
click at [710, 488] on button "Save Order" at bounding box center [680, 475] width 93 height 38
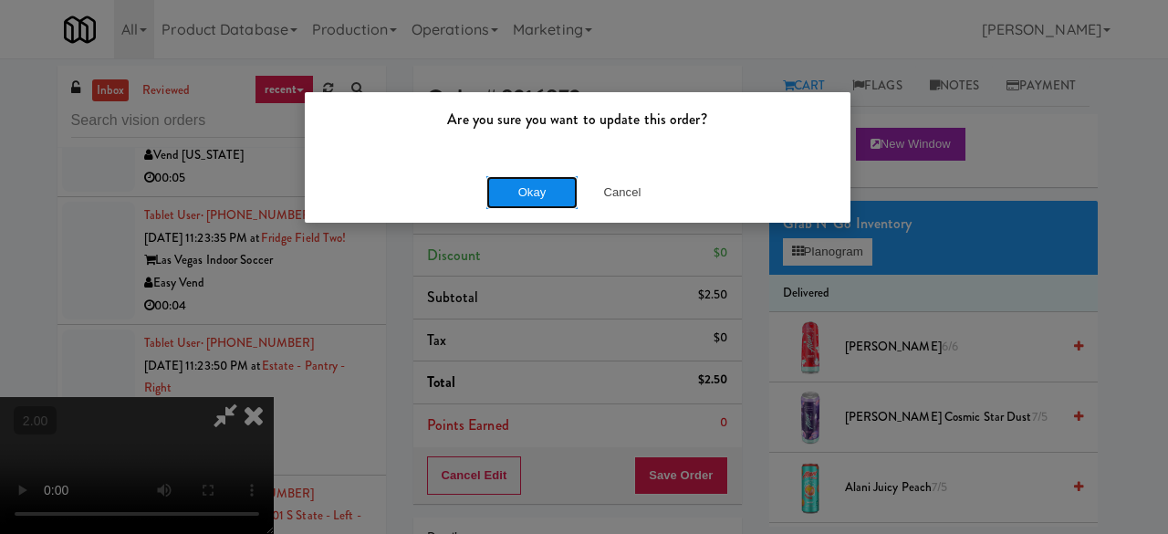
click at [543, 186] on button "Okay" at bounding box center [531, 192] width 91 height 33
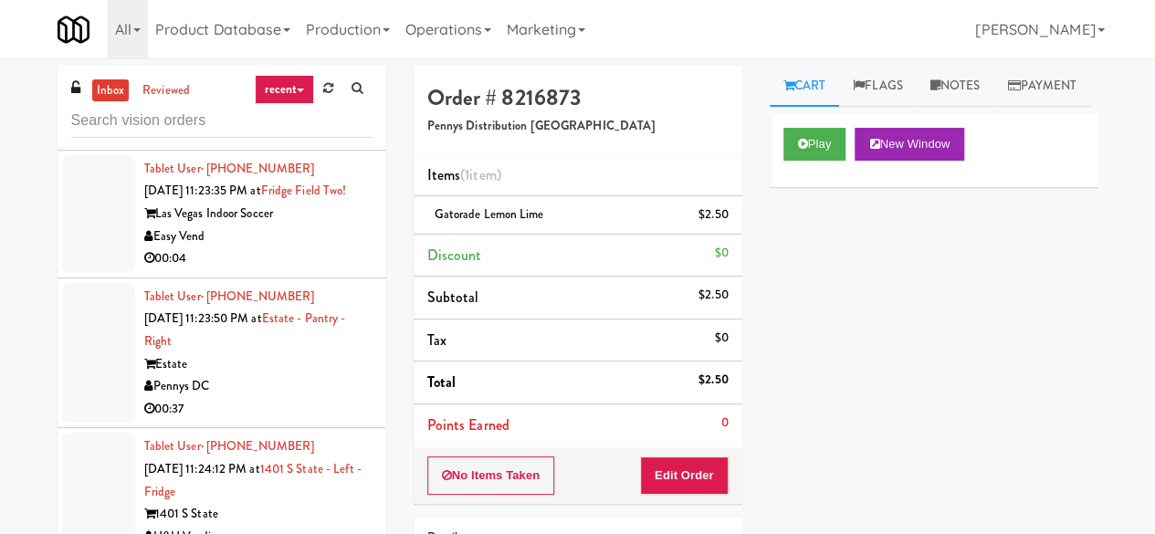
scroll to position [7734, 0]
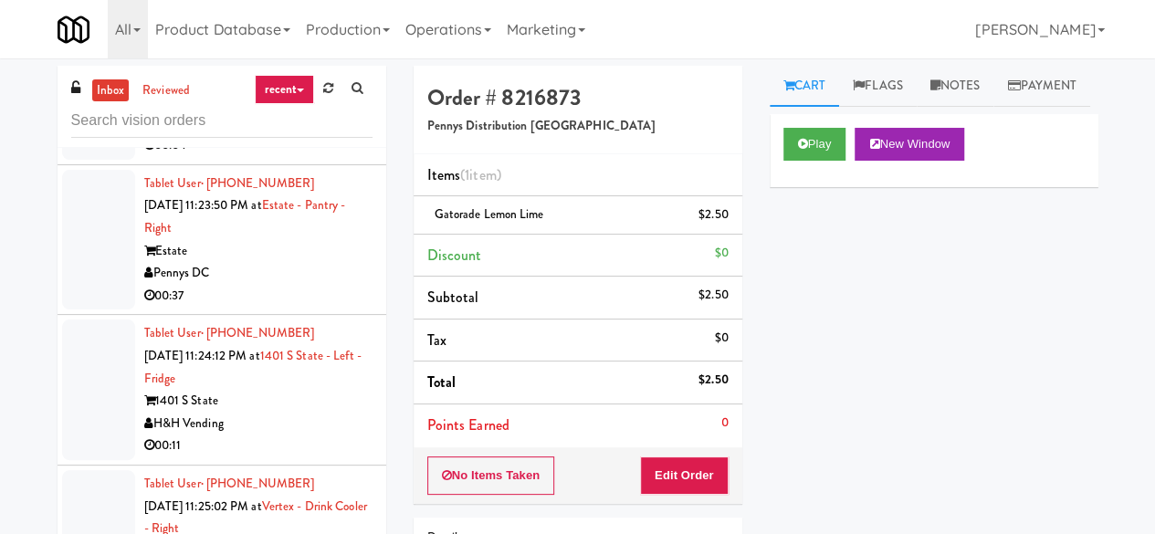
click at [306, 29] on div "00:05" at bounding box center [258, 17] width 228 height 23
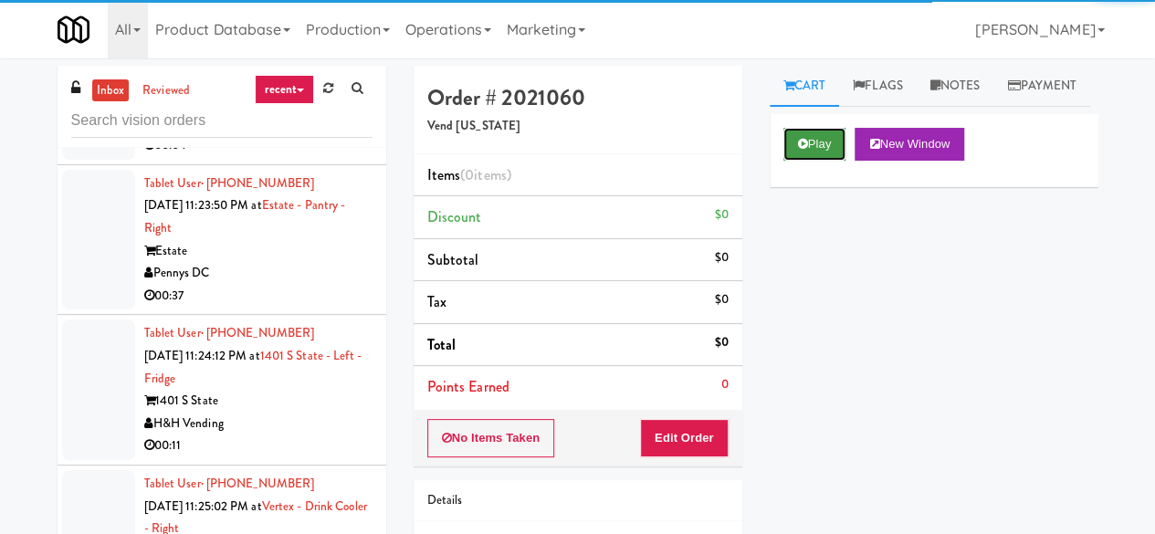
click at [820, 161] on button "Play" at bounding box center [814, 144] width 63 height 33
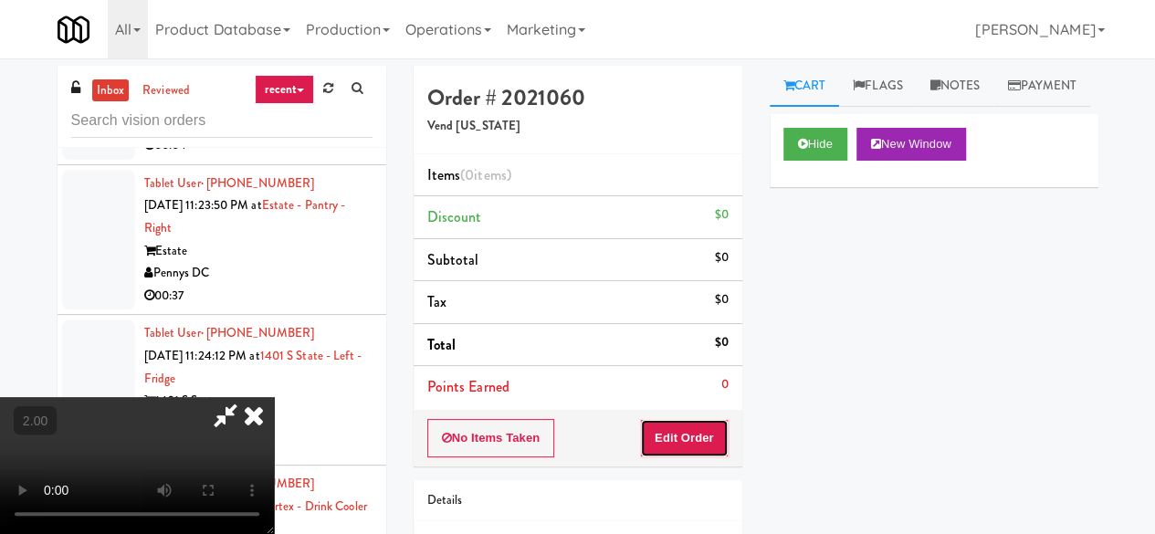
click at [697, 421] on button "Edit Order" at bounding box center [684, 438] width 89 height 38
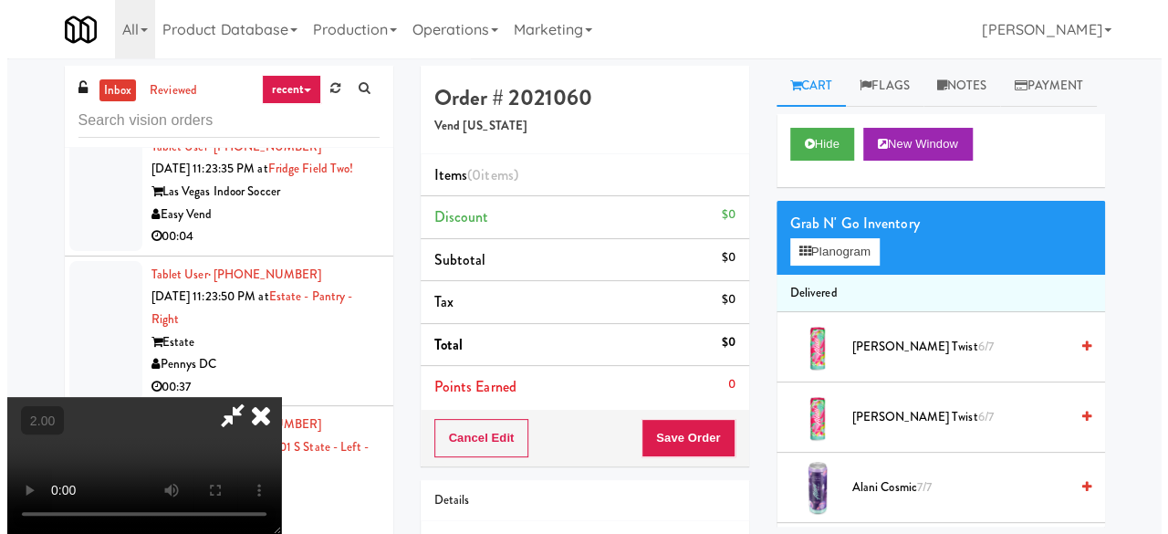
scroll to position [7551, 0]
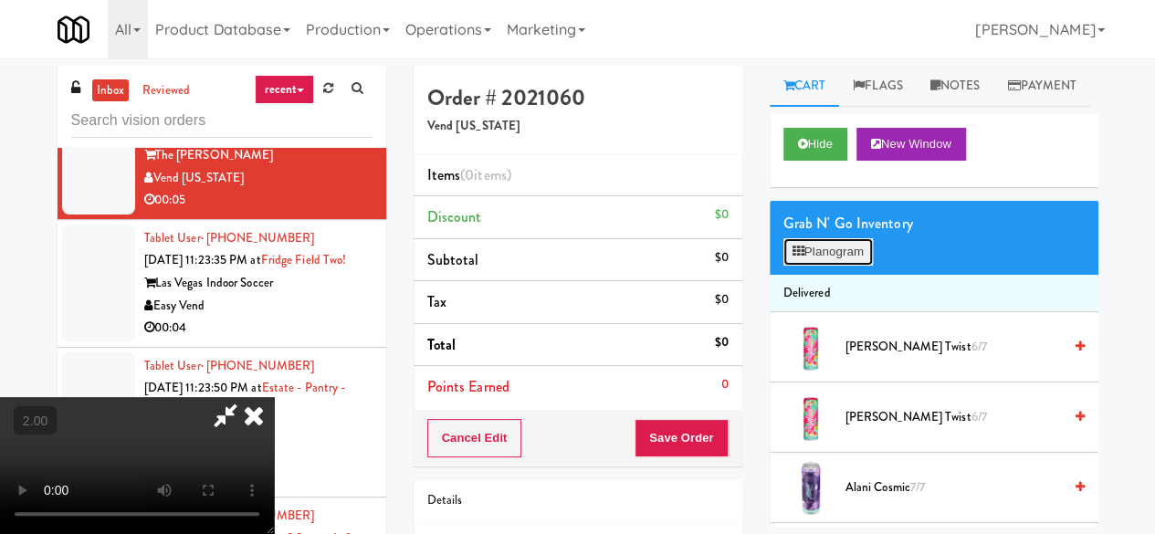
click at [831, 266] on button "Planogram" at bounding box center [827, 251] width 89 height 27
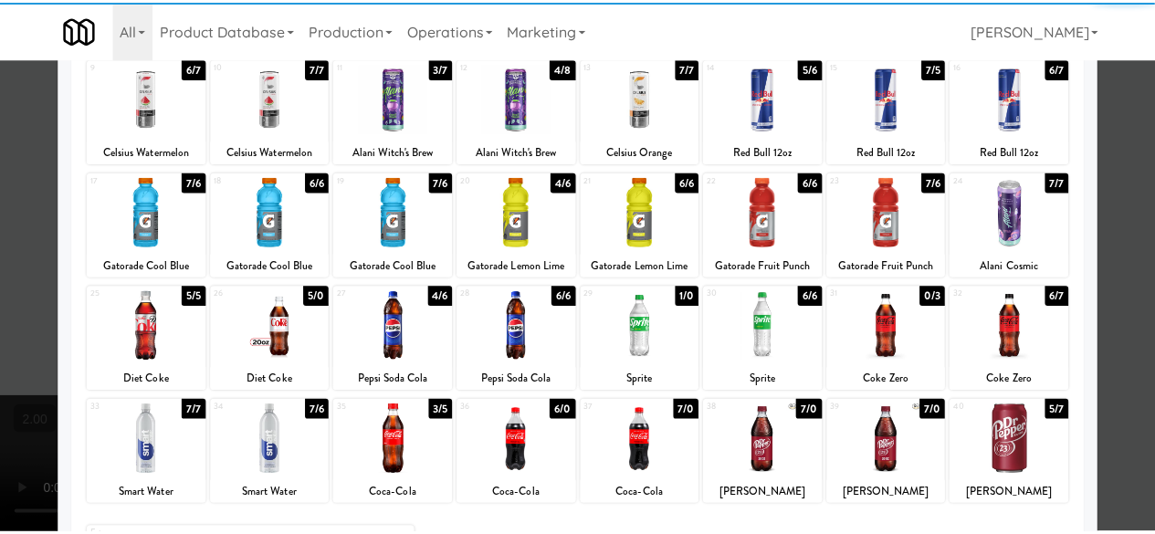
scroll to position [274, 0]
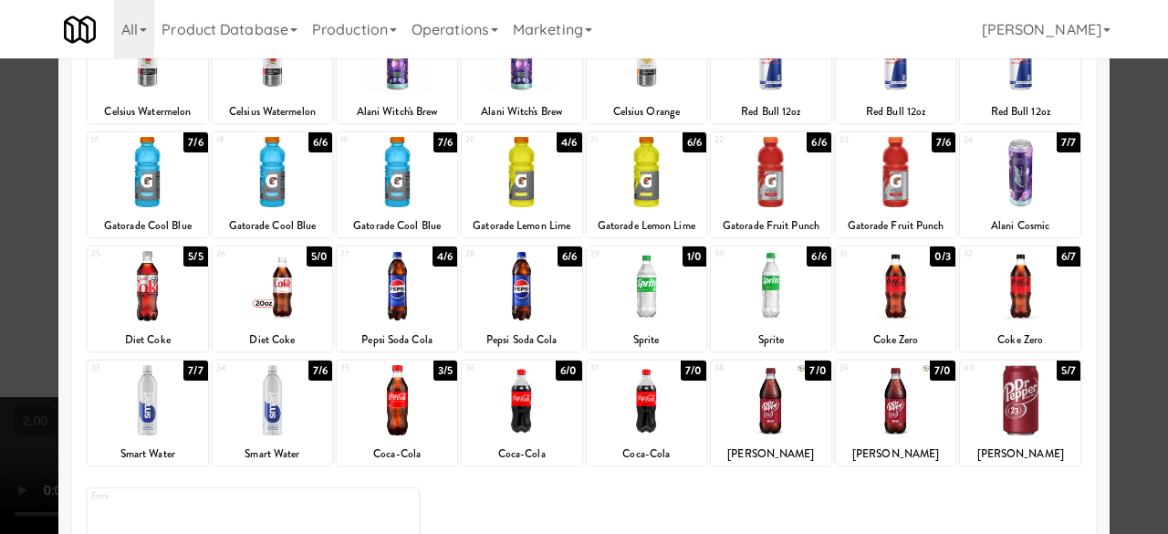
click at [672, 287] on div at bounding box center [647, 286] width 120 height 70
click at [1117, 171] on div at bounding box center [584, 267] width 1168 height 534
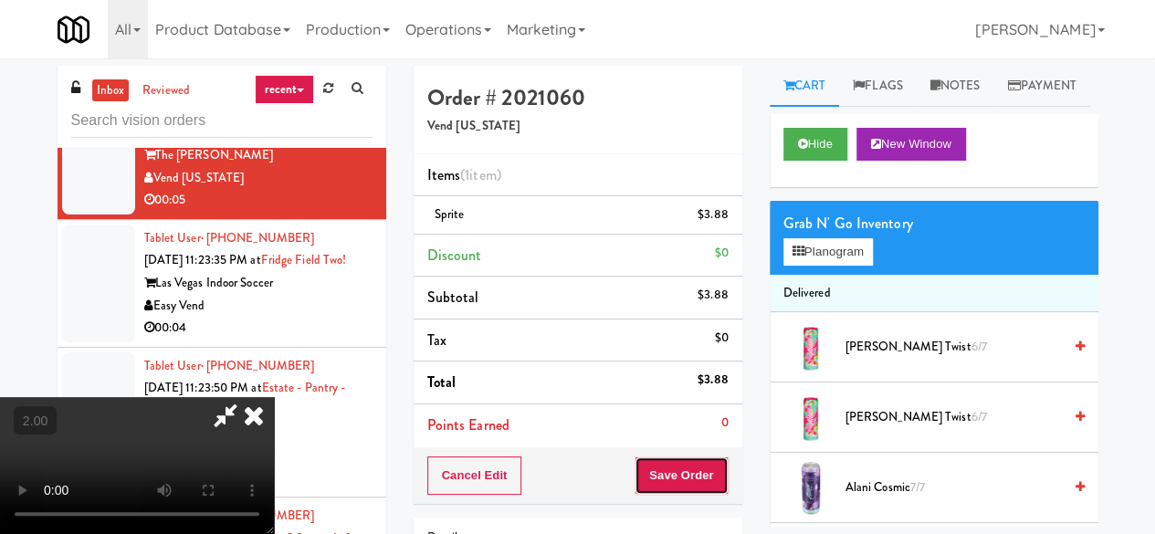
click at [704, 475] on button "Save Order" at bounding box center [680, 475] width 93 height 38
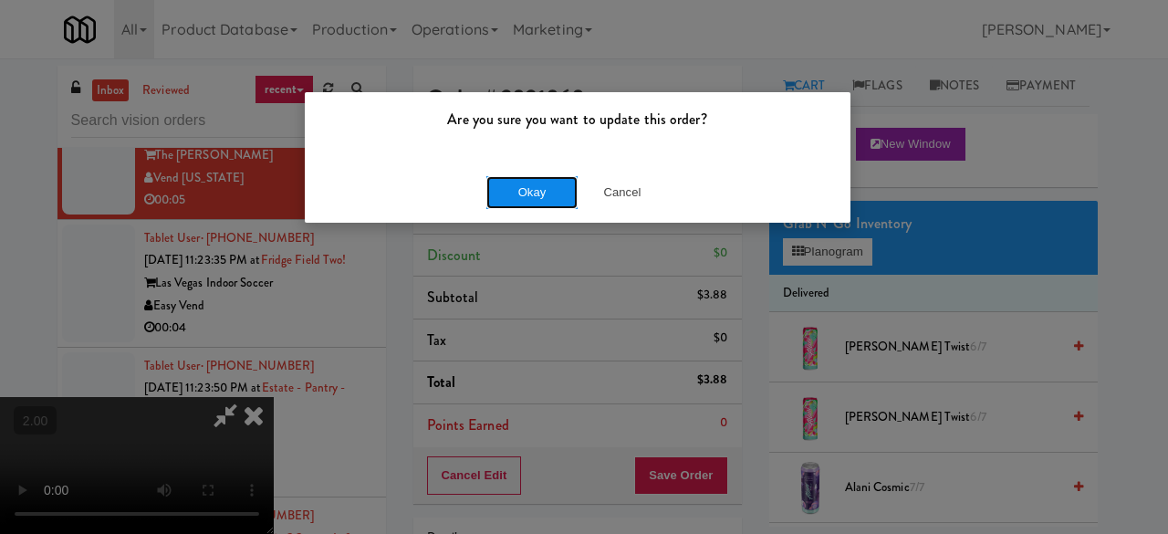
click at [500, 189] on button "Okay" at bounding box center [531, 192] width 91 height 33
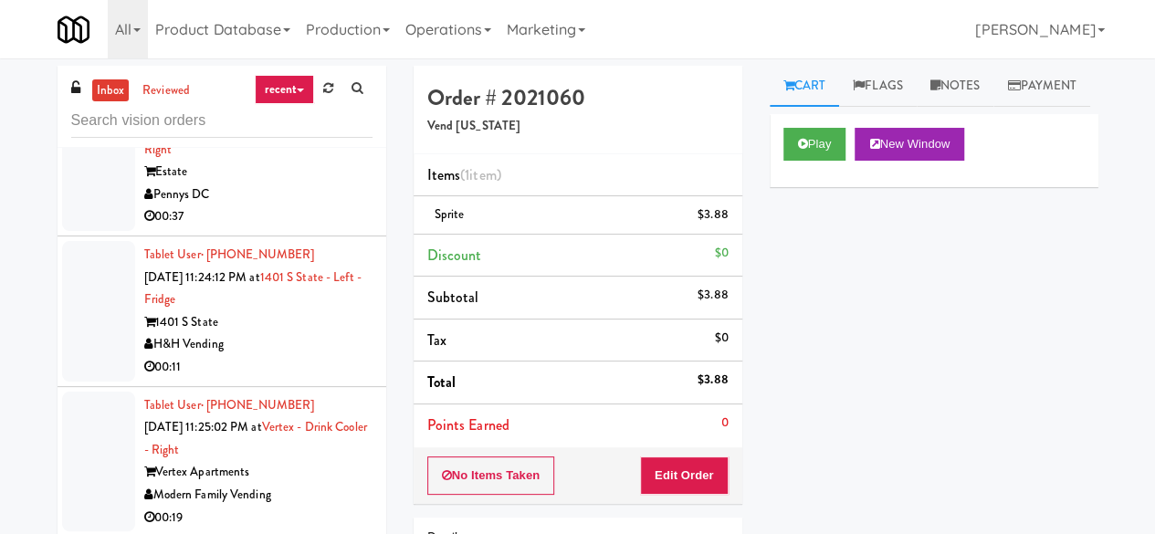
scroll to position [7916, 0]
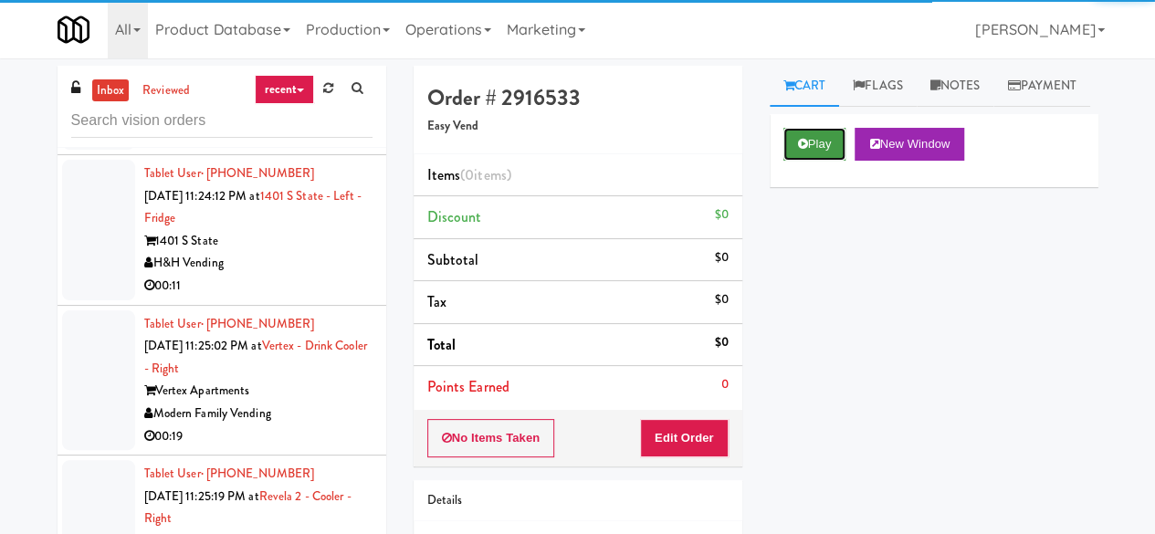
click at [806, 161] on button "Play" at bounding box center [814, 144] width 63 height 33
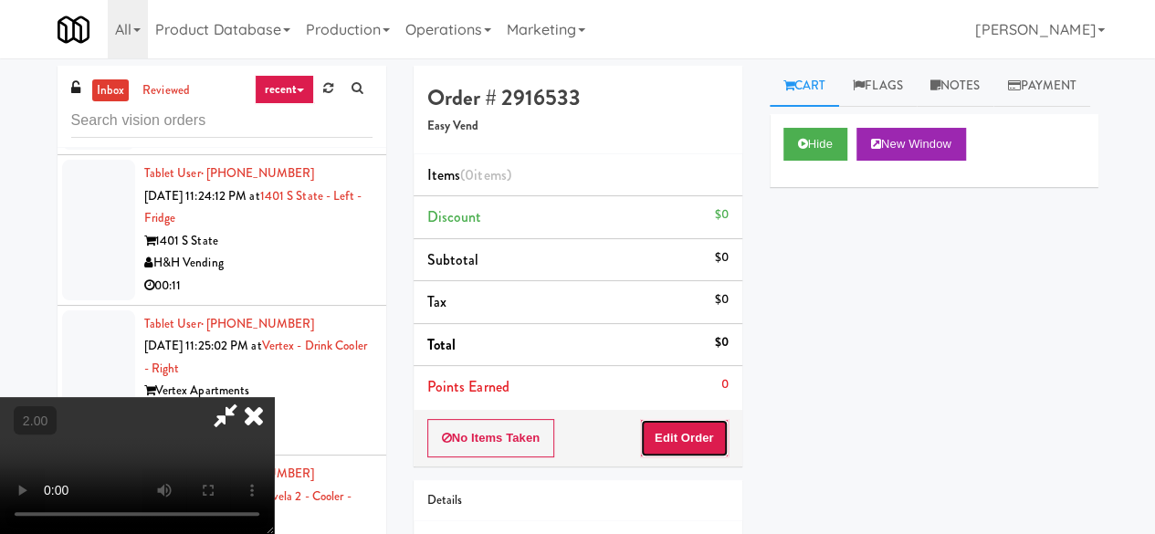
click at [690, 440] on button "Edit Order" at bounding box center [684, 438] width 89 height 38
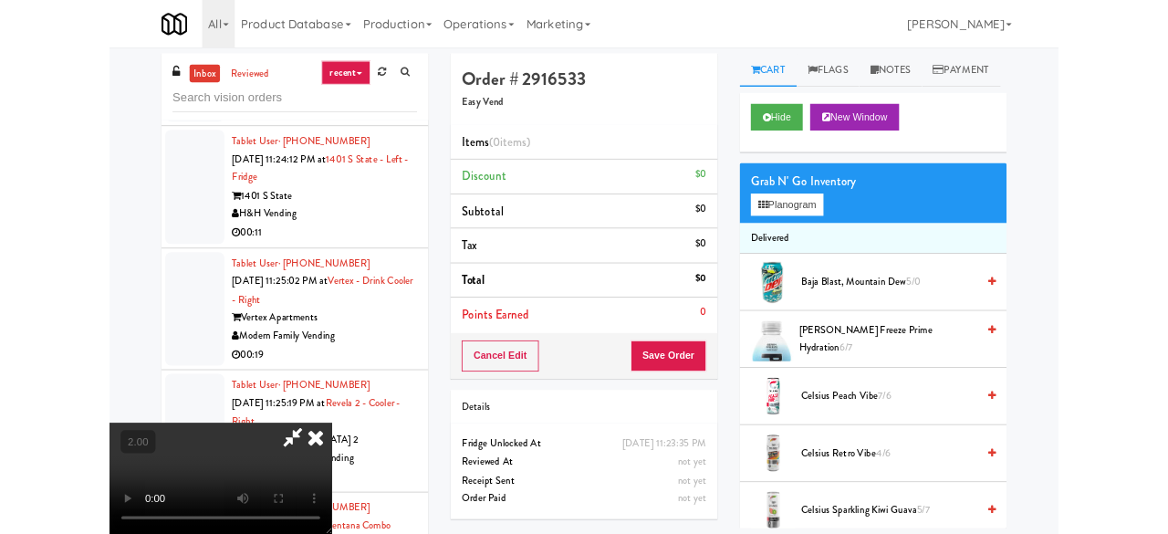
scroll to position [37, 0]
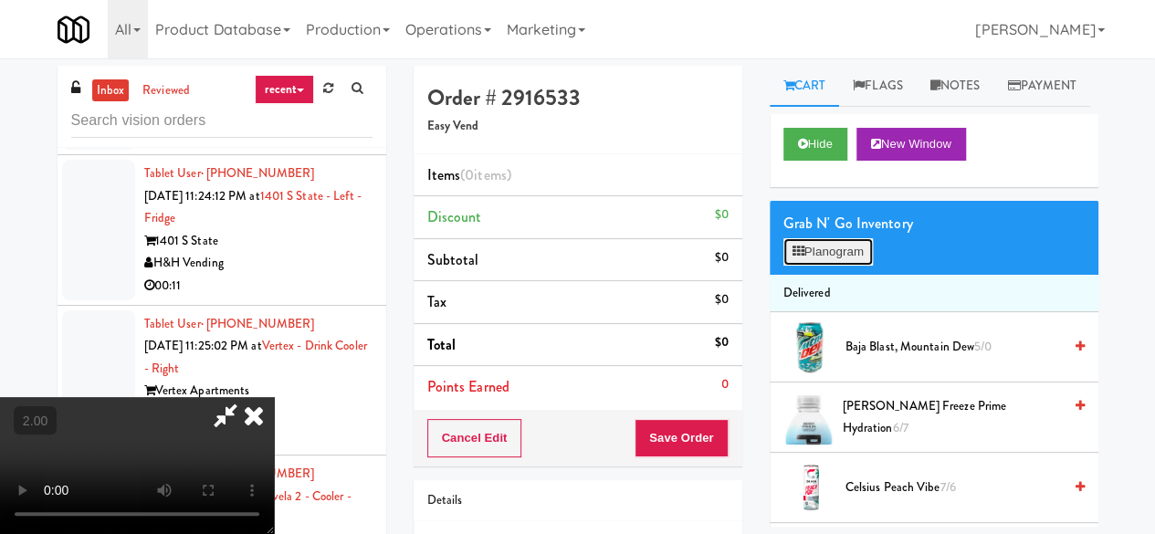
click at [842, 266] on button "Planogram" at bounding box center [827, 251] width 89 height 27
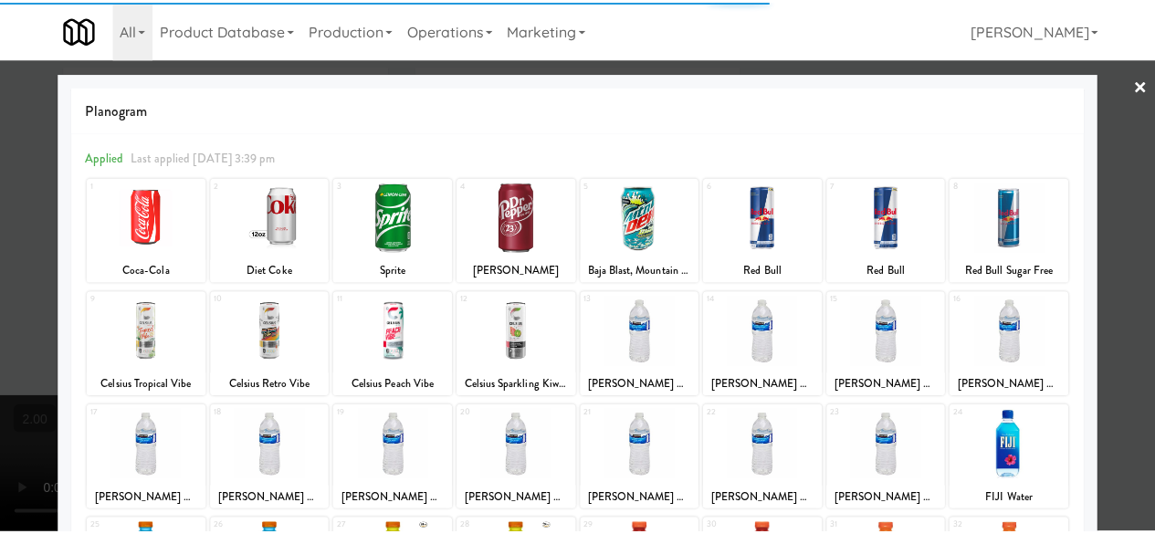
scroll to position [361, 0]
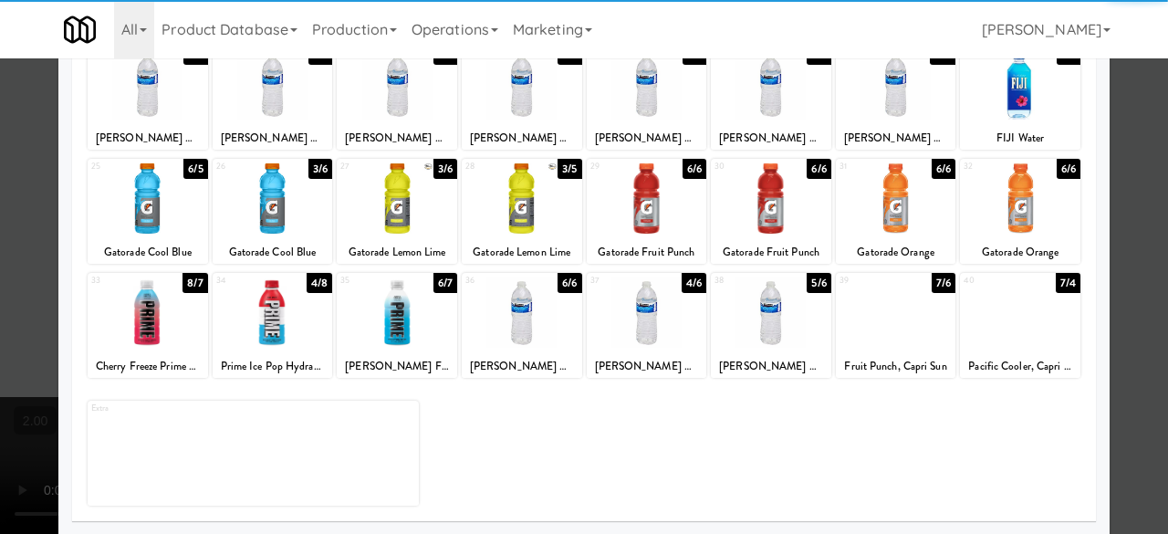
click at [278, 206] on div at bounding box center [273, 198] width 120 height 70
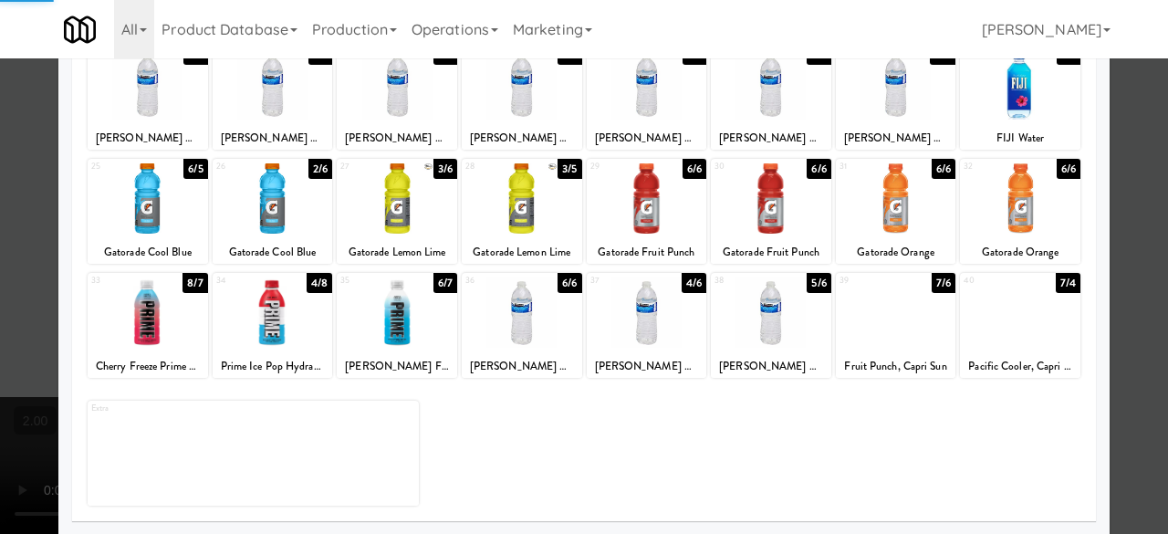
click at [1134, 162] on div at bounding box center [584, 267] width 1168 height 534
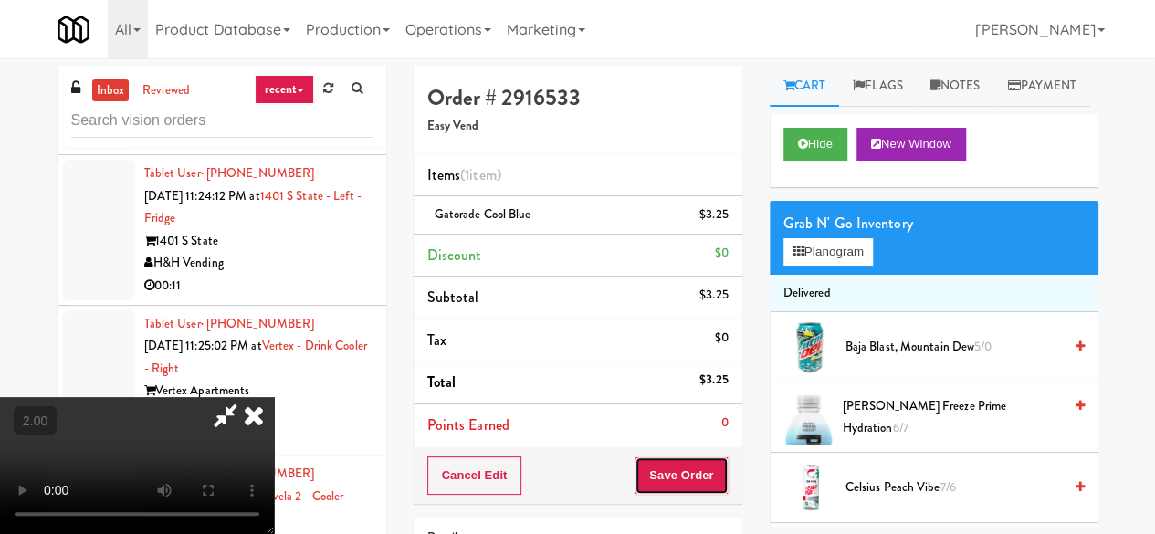
click at [714, 479] on button "Save Order" at bounding box center [680, 475] width 93 height 38
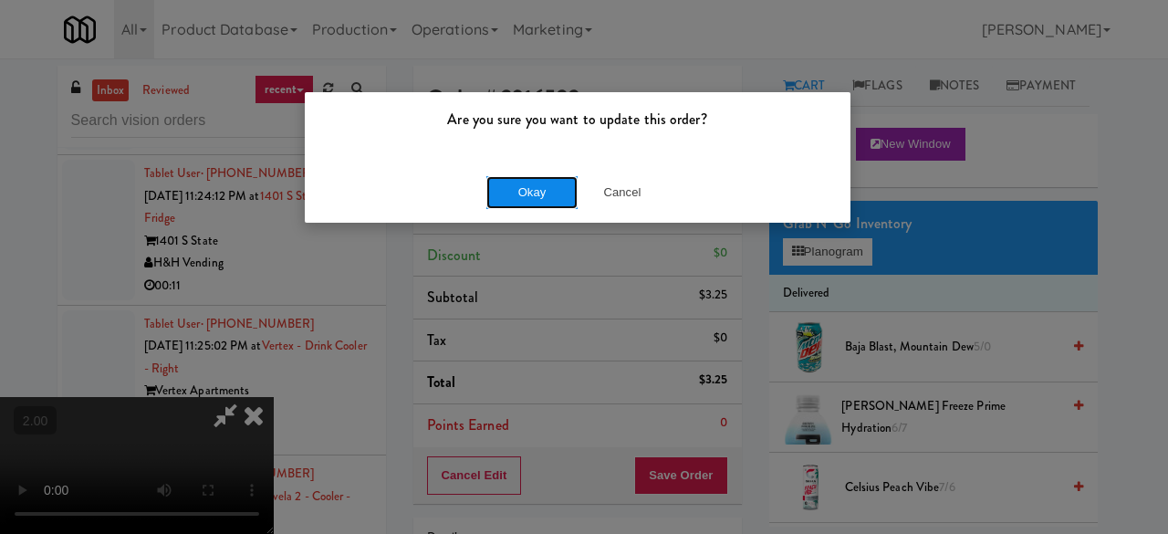
click at [489, 199] on button "Okay" at bounding box center [531, 192] width 91 height 33
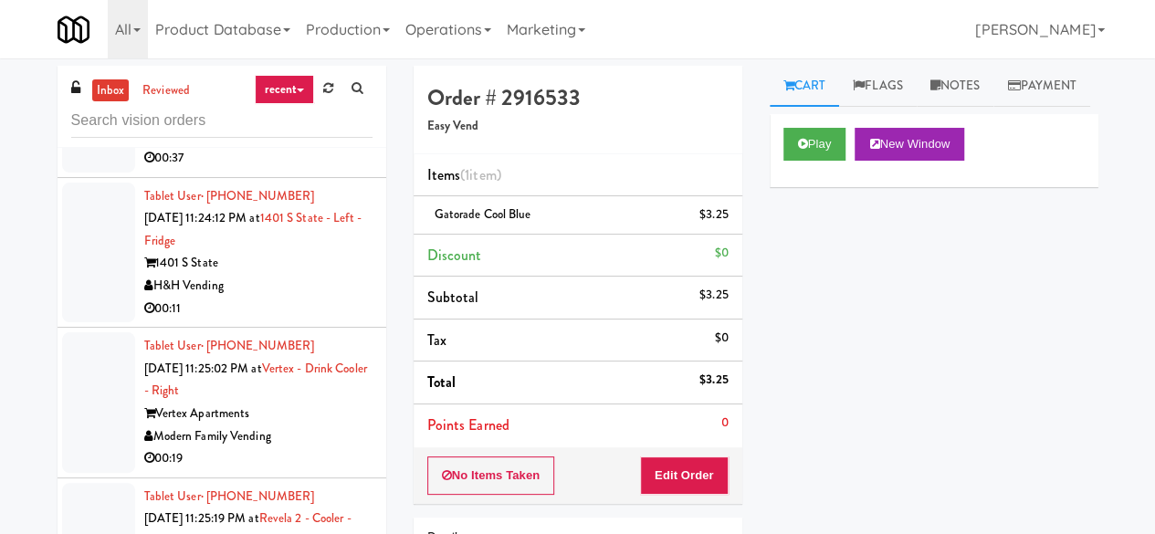
click at [284, 125] on div "Estate" at bounding box center [258, 113] width 228 height 23
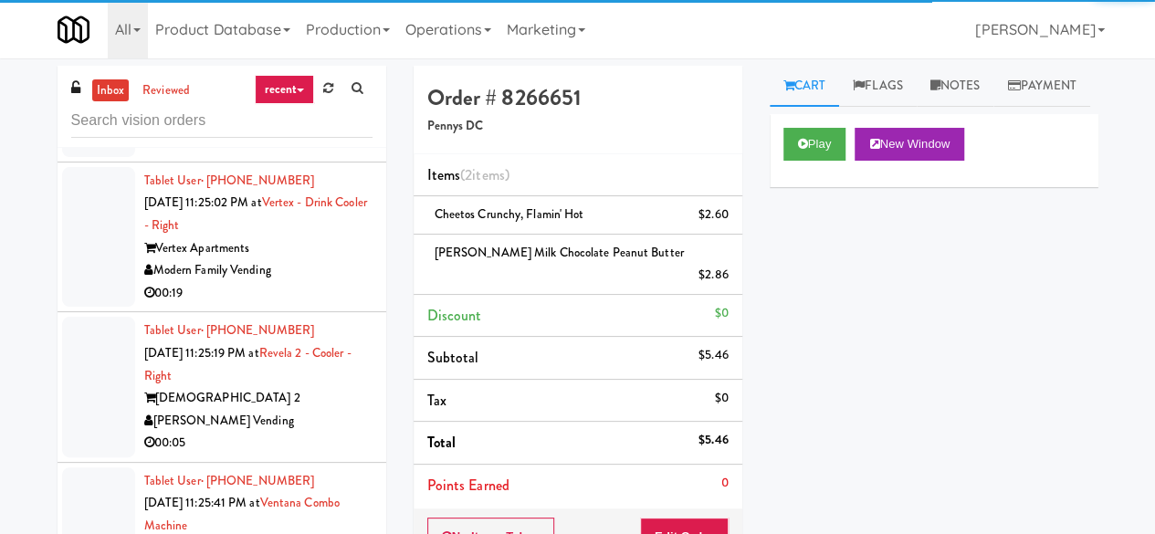
scroll to position [8281, 0]
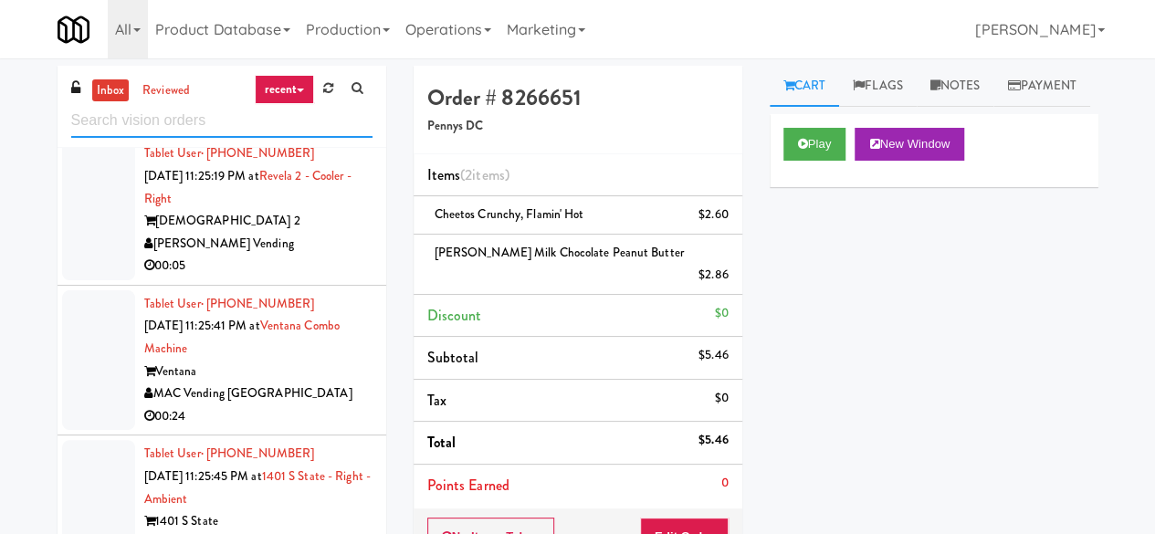
click at [244, 120] on input "text" at bounding box center [221, 121] width 301 height 34
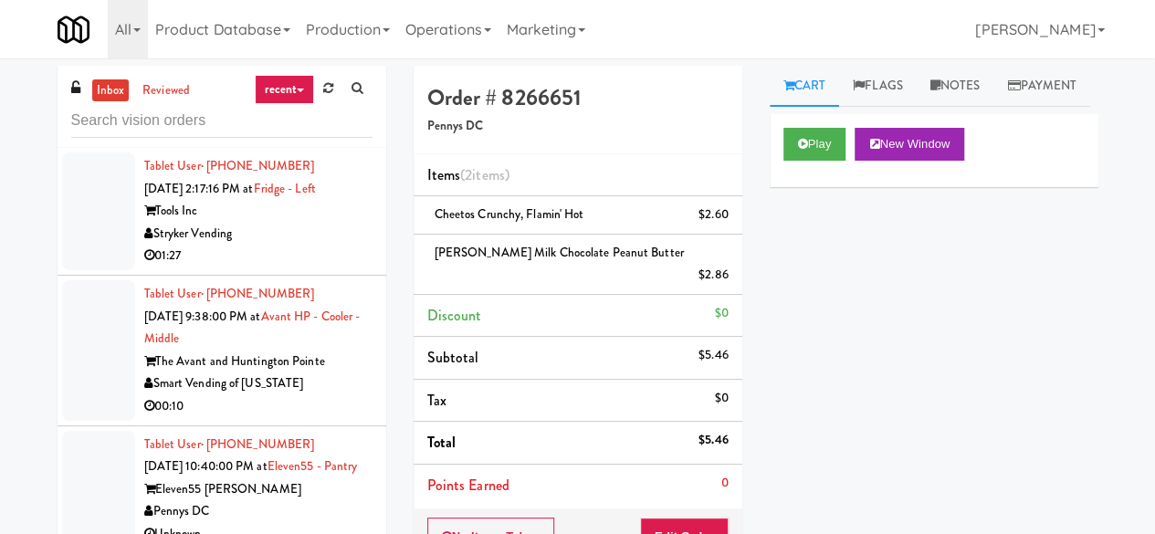
click at [309, 225] on div "Stryker Vending" at bounding box center [258, 234] width 228 height 23
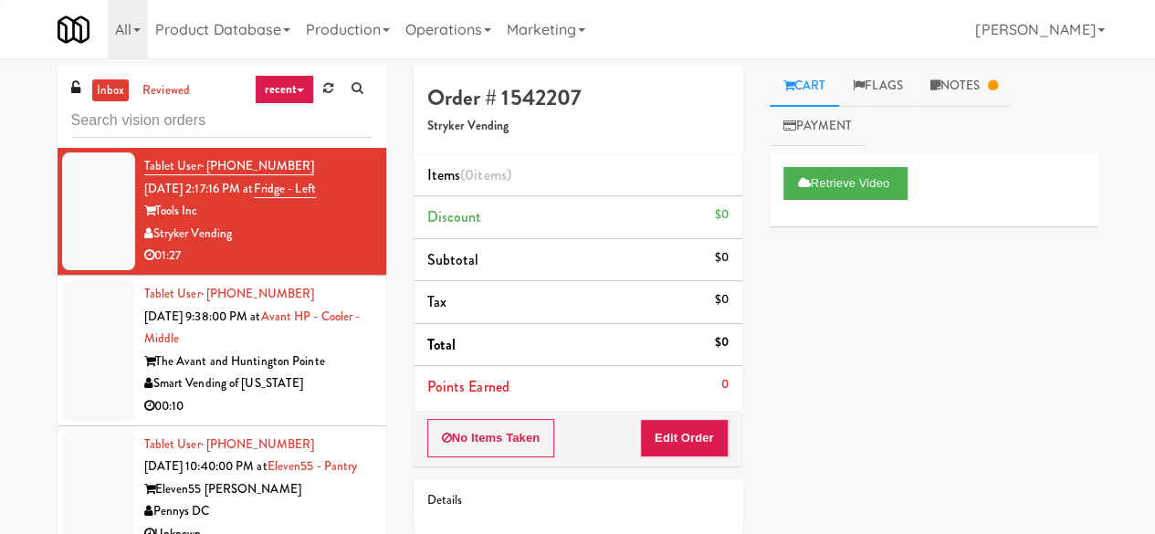
scroll to position [183, 0]
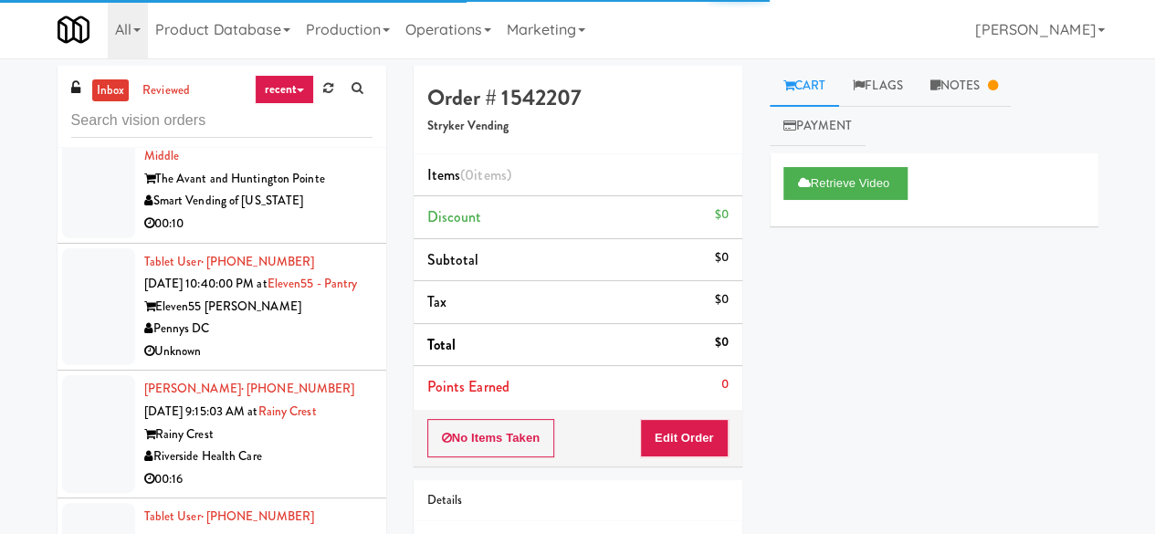
click at [309, 219] on div "00:10" at bounding box center [258, 224] width 228 height 23
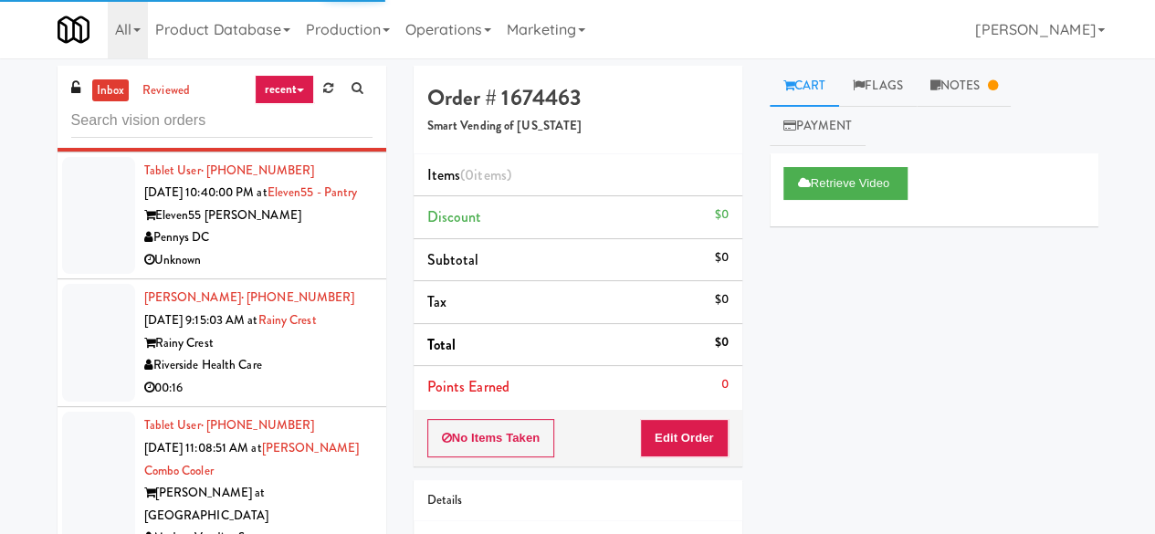
click at [312, 249] on div "Pennys DC" at bounding box center [258, 237] width 228 height 23
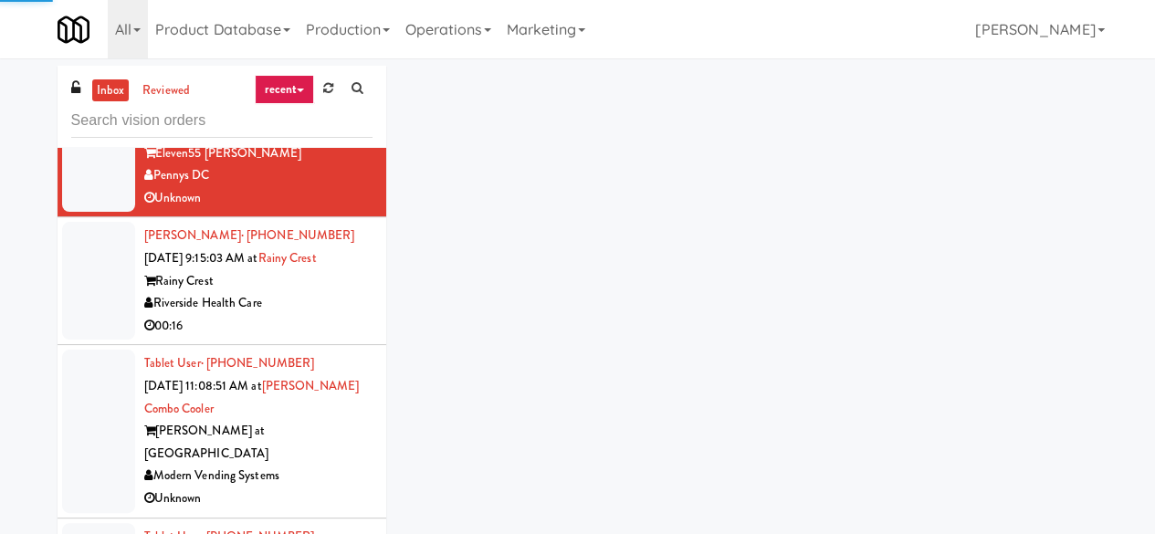
scroll to position [365, 0]
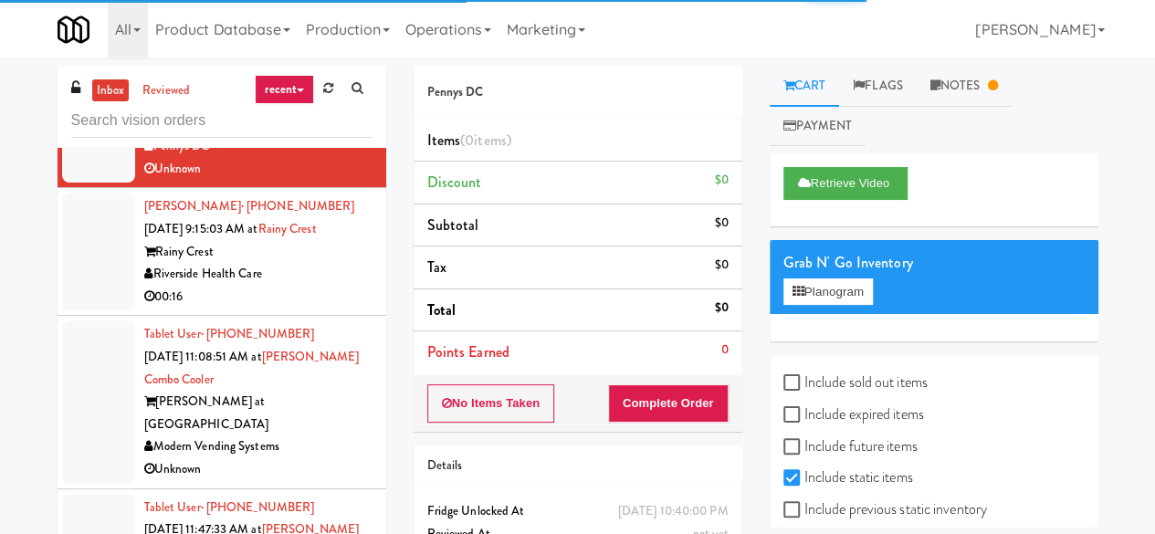
click at [316, 264] on div "Rainy Crest" at bounding box center [258, 252] width 228 height 23
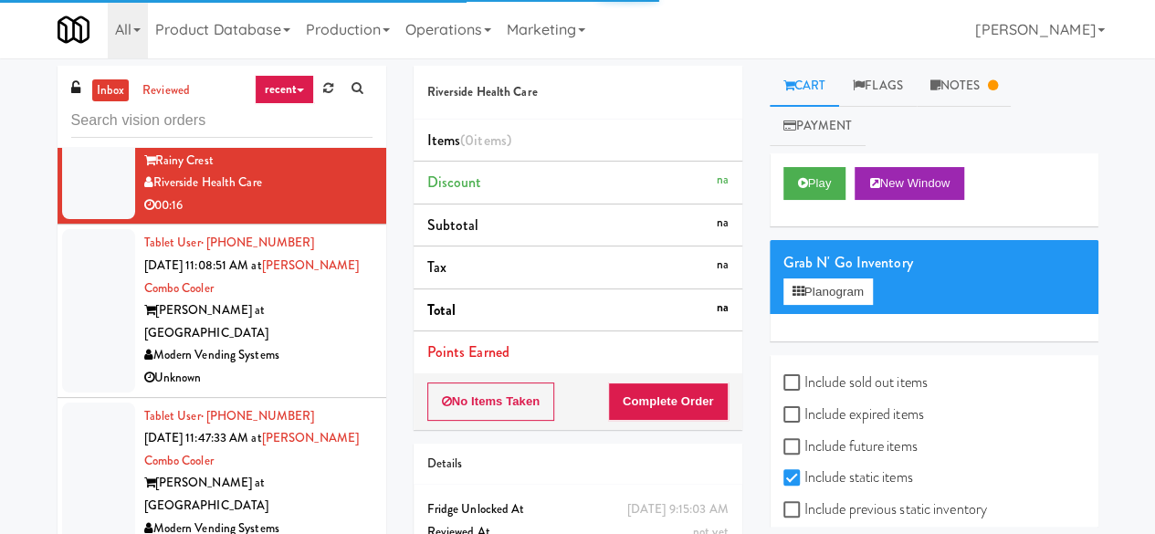
scroll to position [548, 0]
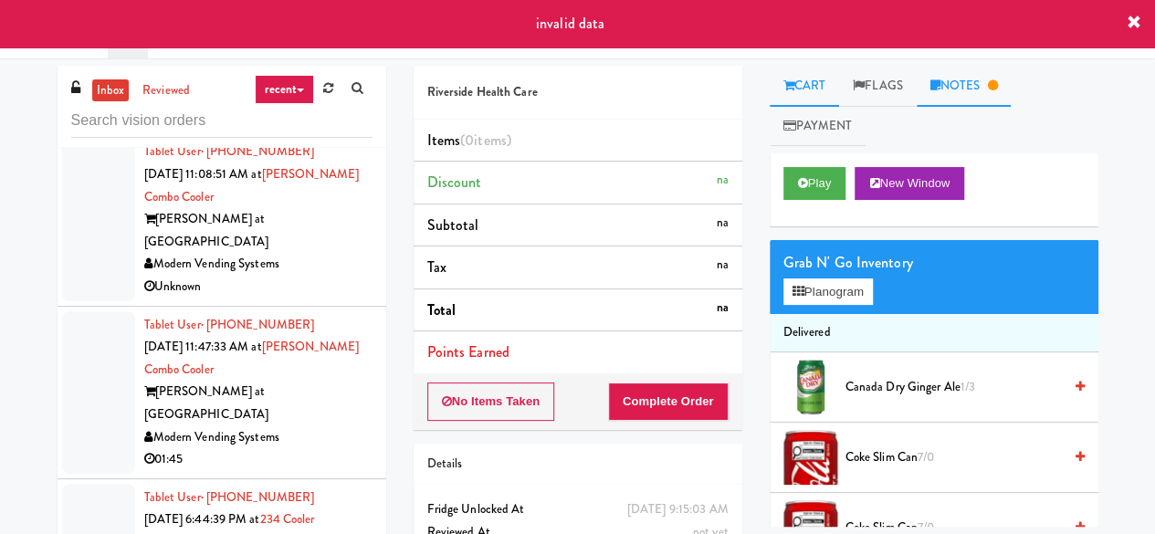
click at [992, 92] on link "Notes" at bounding box center [963, 86] width 95 height 41
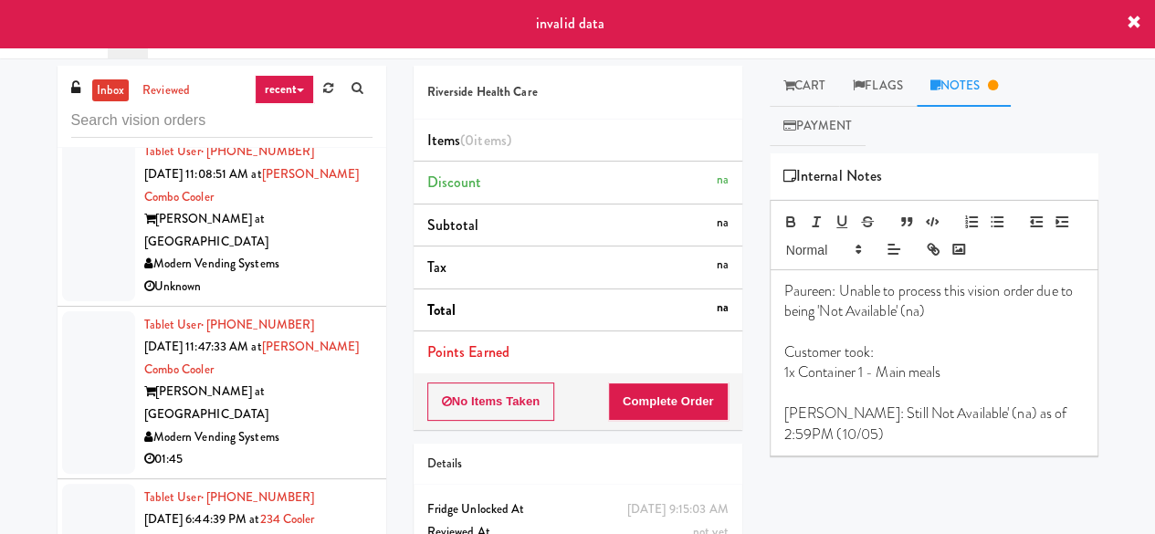
click at [326, 271] on div "Modern Vending Systems" at bounding box center [258, 264] width 228 height 23
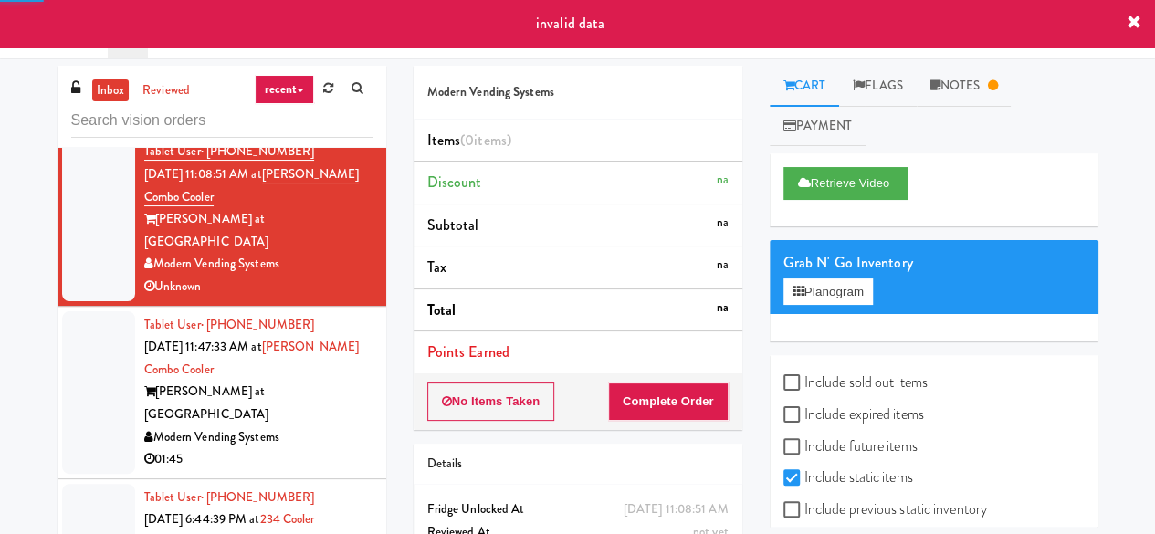
click at [325, 426] on div "Modern Vending Systems" at bounding box center [258, 437] width 228 height 23
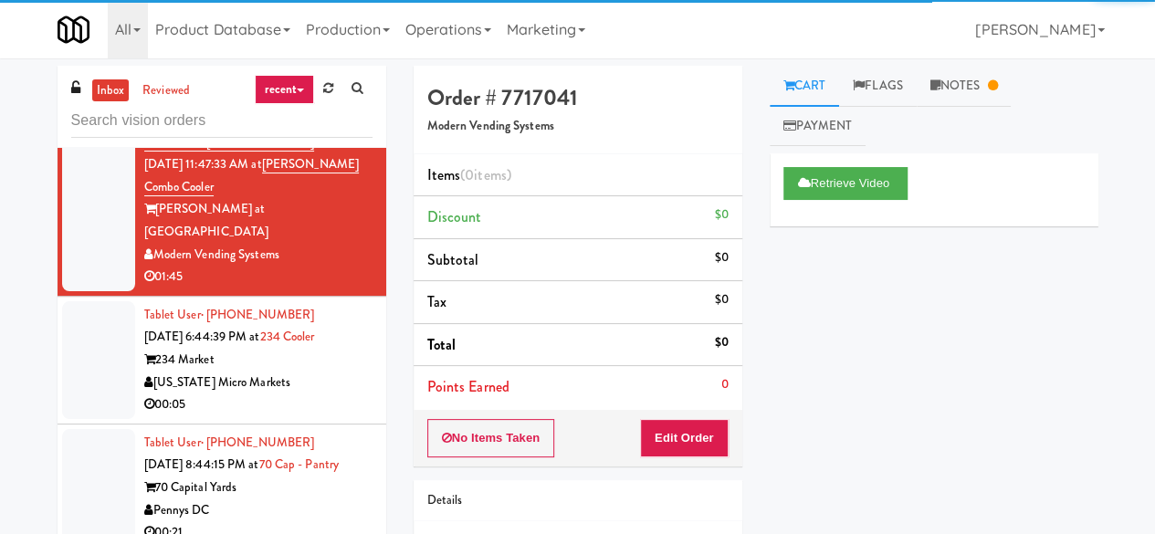
click at [326, 371] on div "[US_STATE] Micro Markets" at bounding box center [258, 382] width 228 height 23
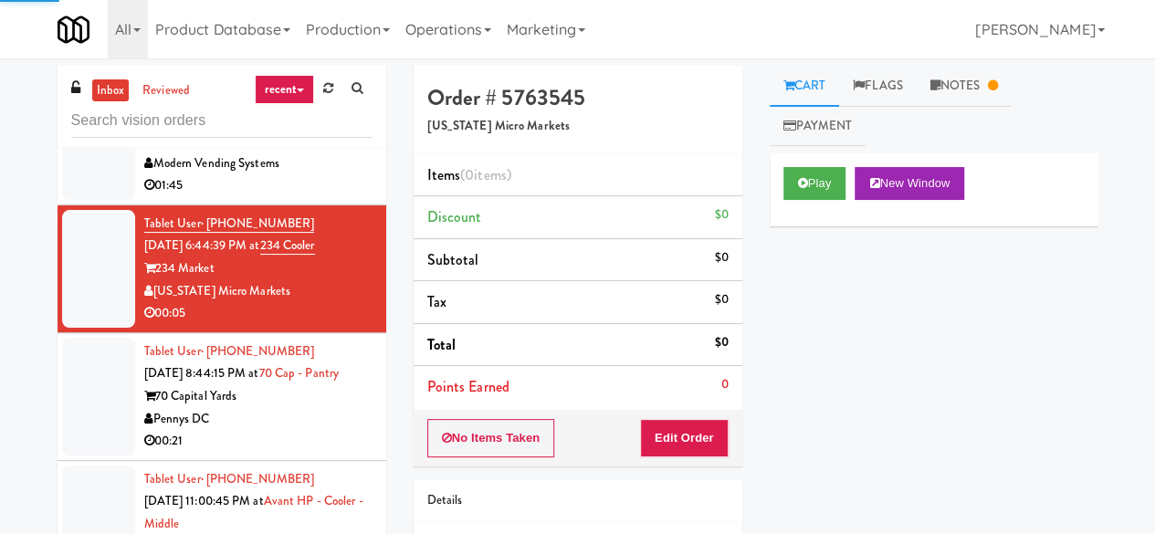
scroll to position [913, 0]
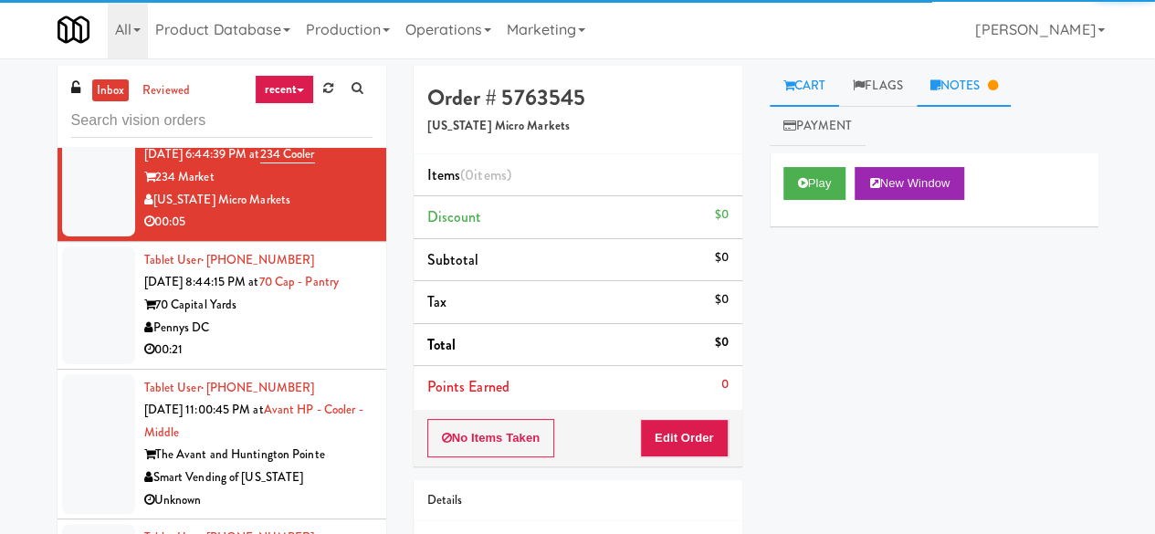
click at [986, 83] on link "Notes" at bounding box center [963, 86] width 95 height 41
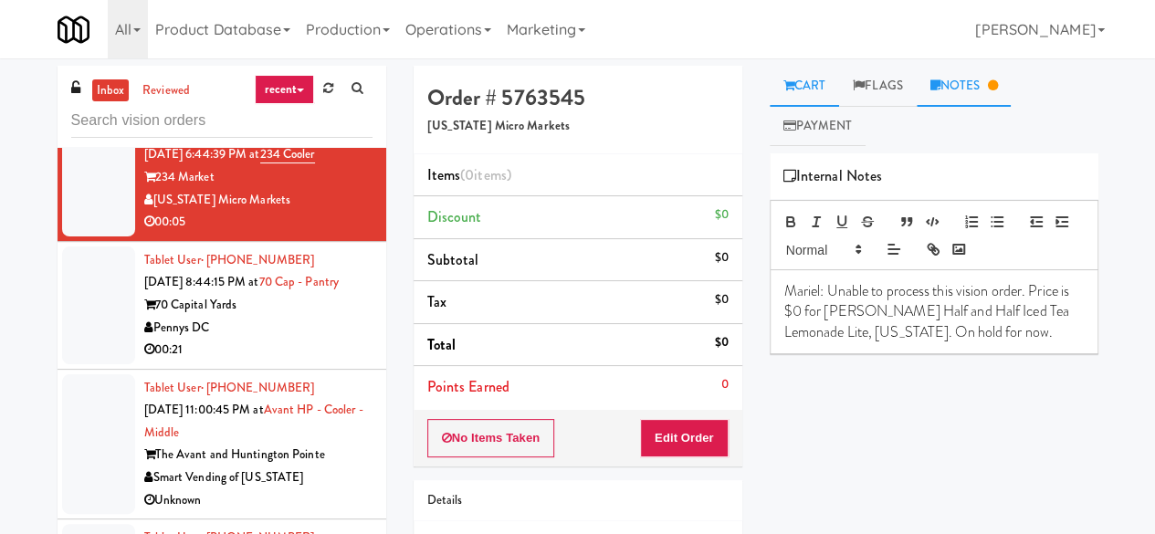
click at [810, 96] on link "Cart" at bounding box center [804, 86] width 70 height 41
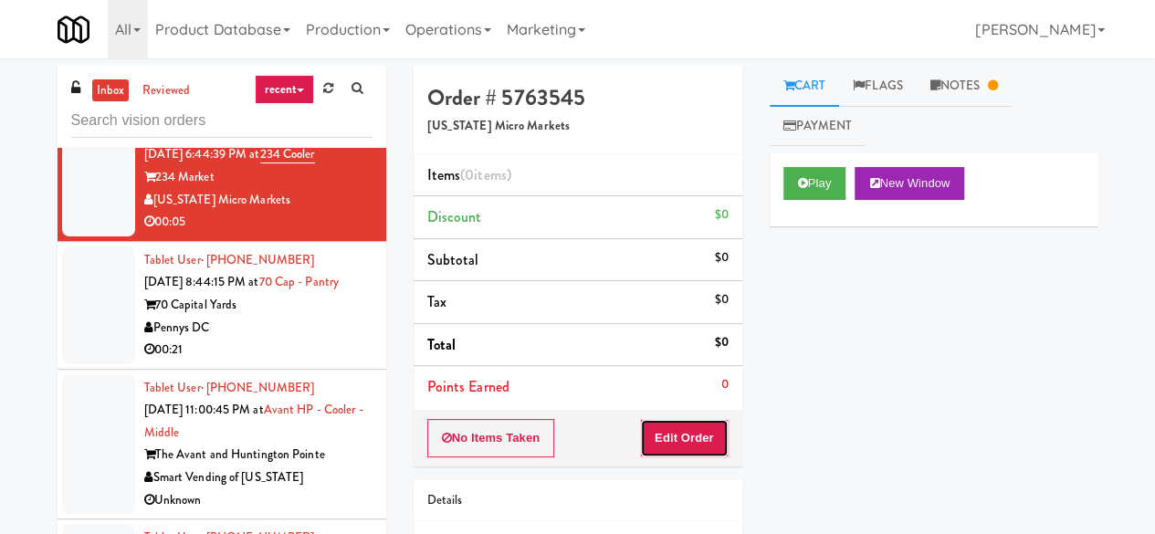
click at [705, 442] on button "Edit Order" at bounding box center [684, 438] width 89 height 38
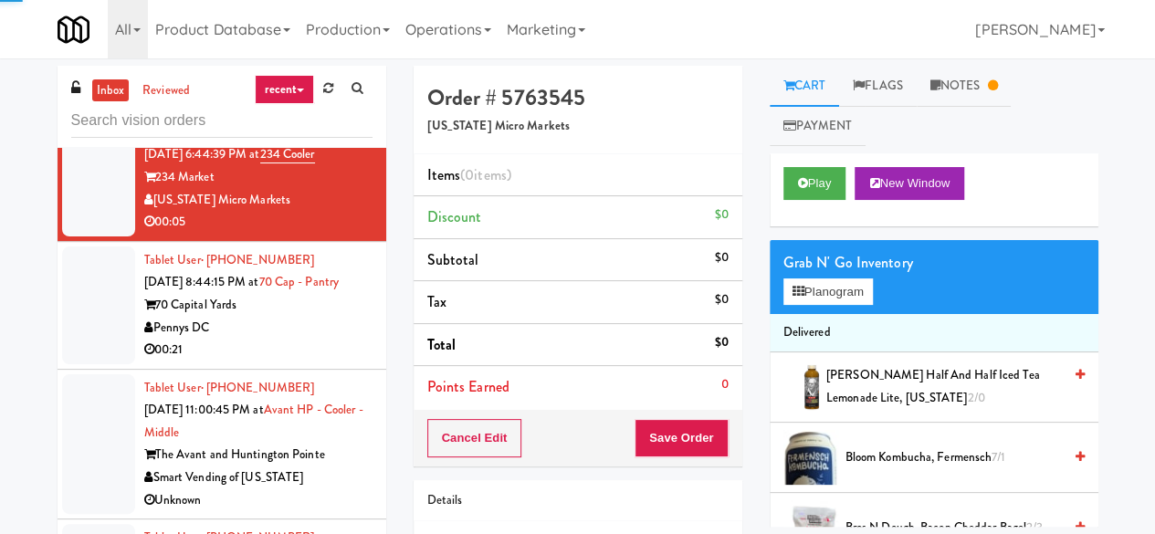
click at [854, 367] on span "[PERSON_NAME] Half and Half Iced Tea Lemonade Lite, [US_STATE] 2/0" at bounding box center [943, 386] width 235 height 45
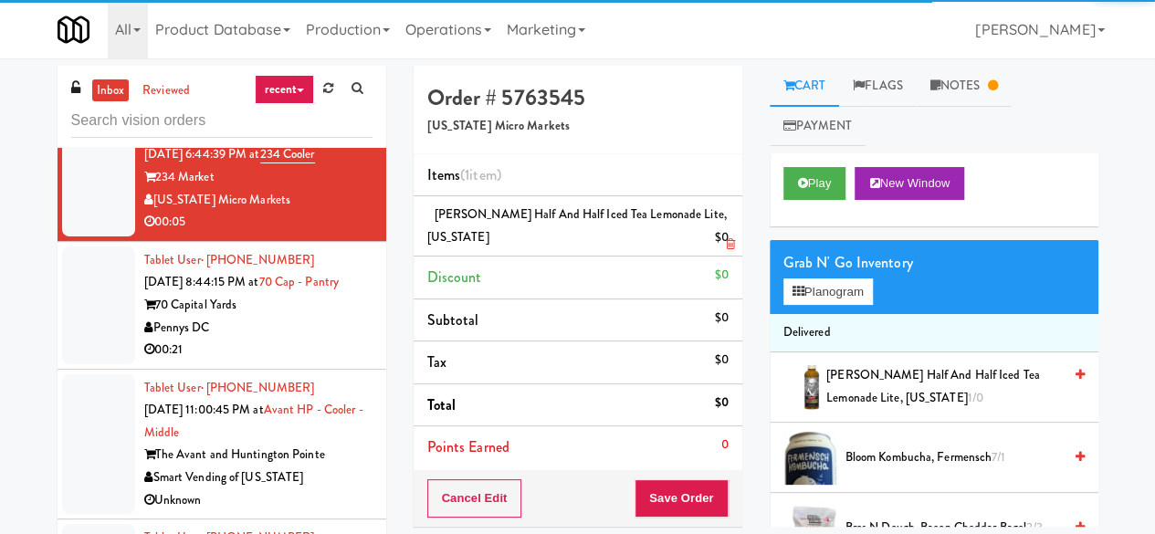
click at [725, 225] on div "[PERSON_NAME] Half and Half Iced Tea Lemonade Lite, [US_STATE] $0" at bounding box center [577, 226] width 301 height 45
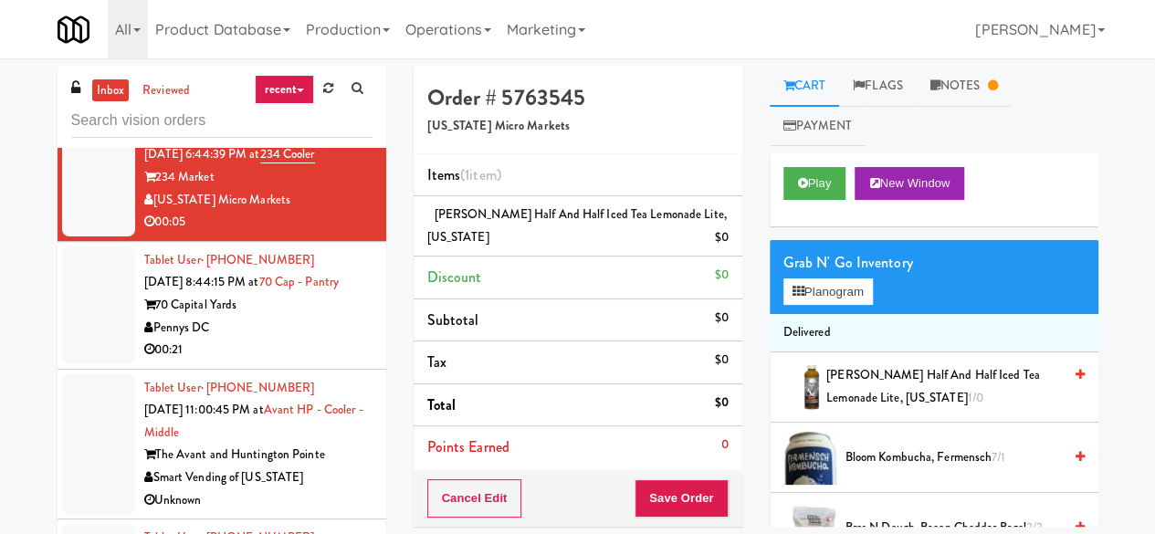
click at [725, 260] on li "Discount $0" at bounding box center [577, 277] width 329 height 43
click at [725, 238] on icon at bounding box center [729, 244] width 9 height 12
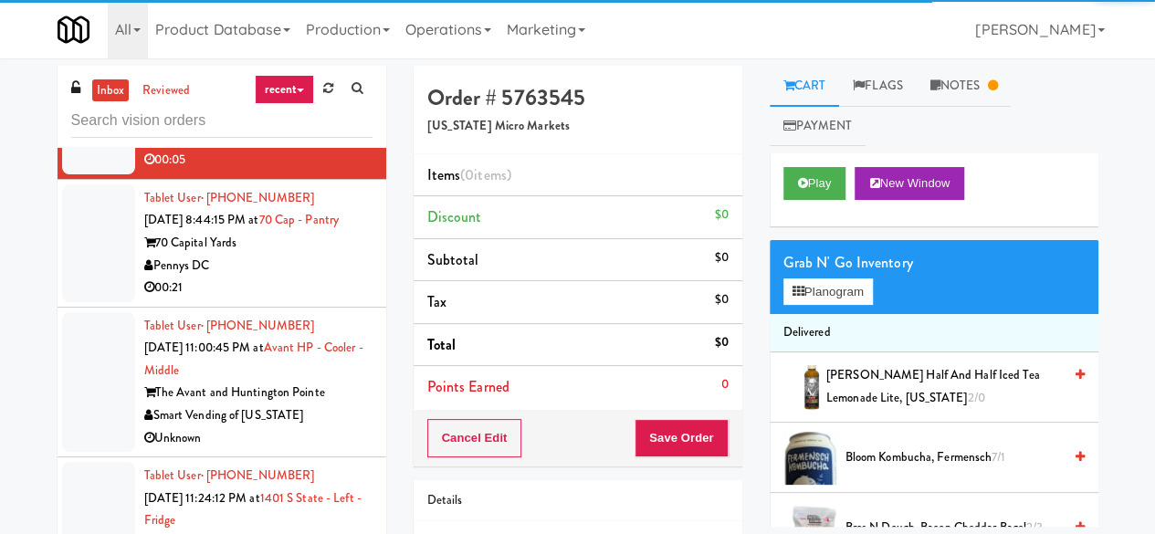
scroll to position [1004, 0]
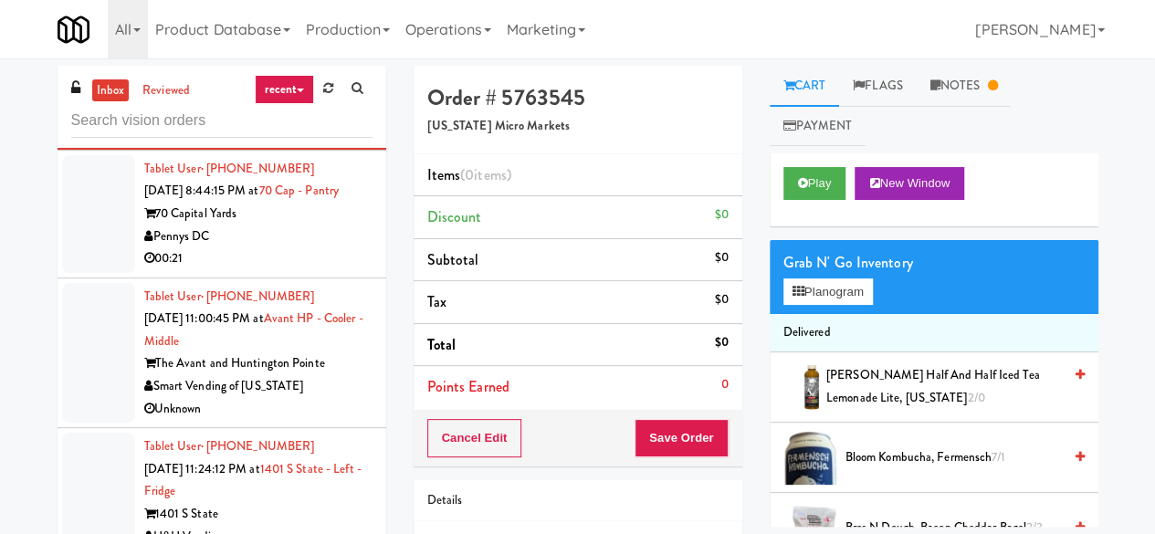
click at [298, 215] on div "70 Capital Yards" at bounding box center [258, 214] width 228 height 23
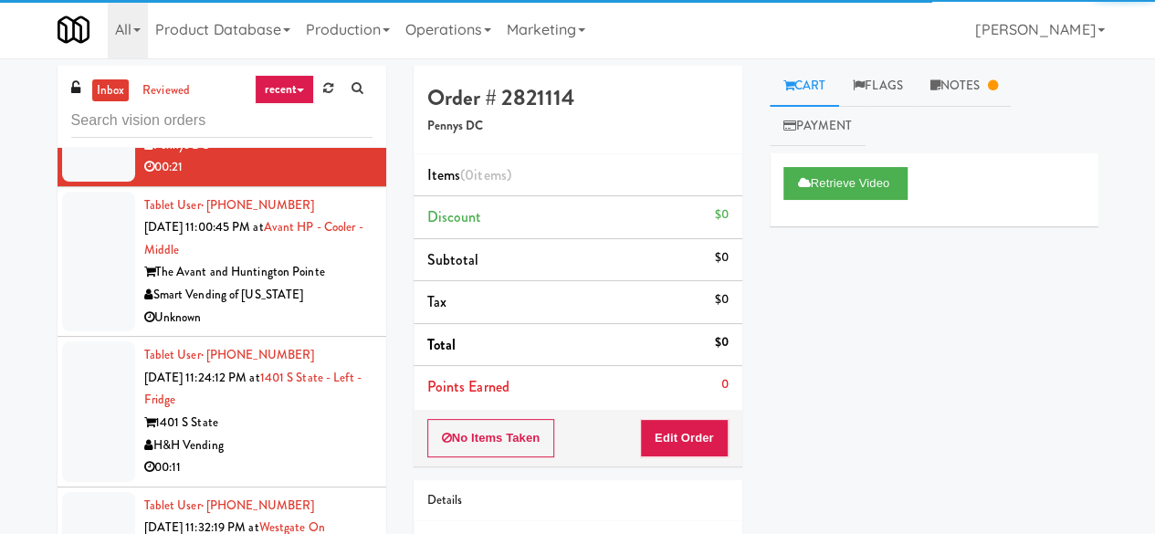
click at [349, 284] on div "Smart Vending of [US_STATE]" at bounding box center [258, 295] width 228 height 23
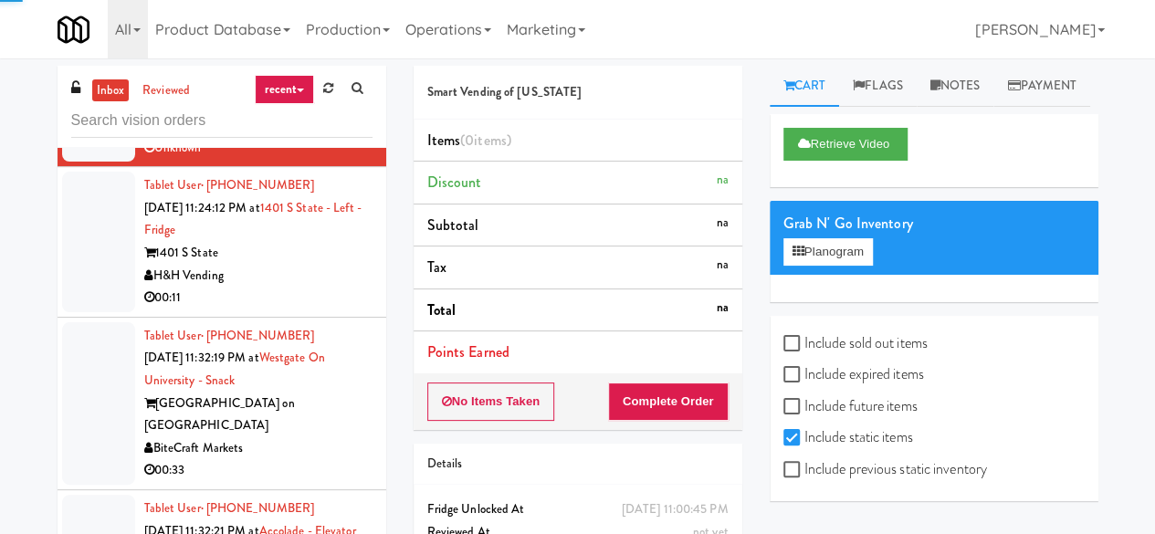
scroll to position [1278, 0]
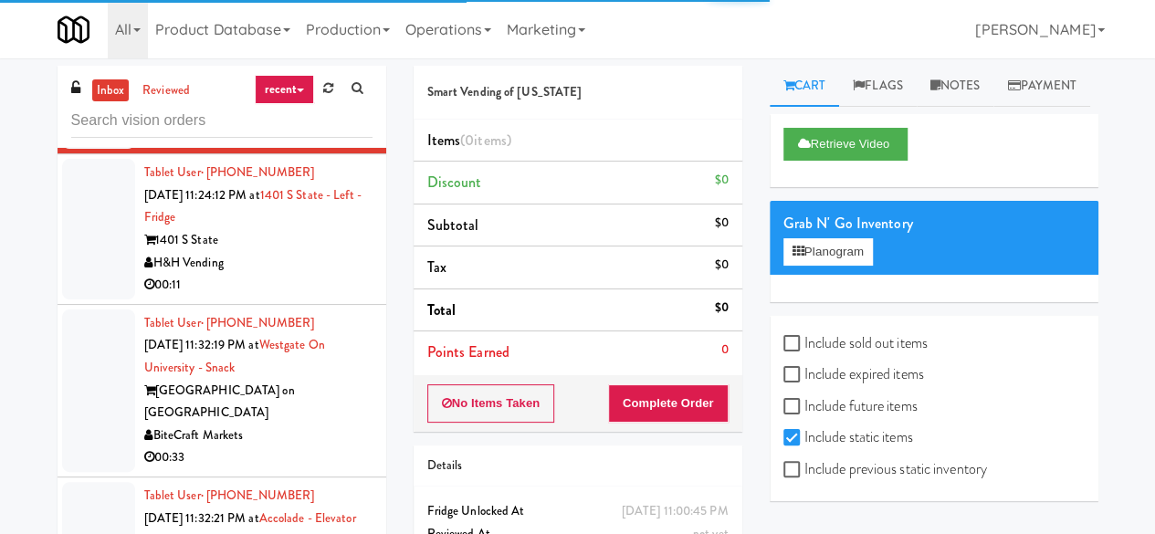
click at [291, 274] on div "00:11" at bounding box center [258, 285] width 228 height 23
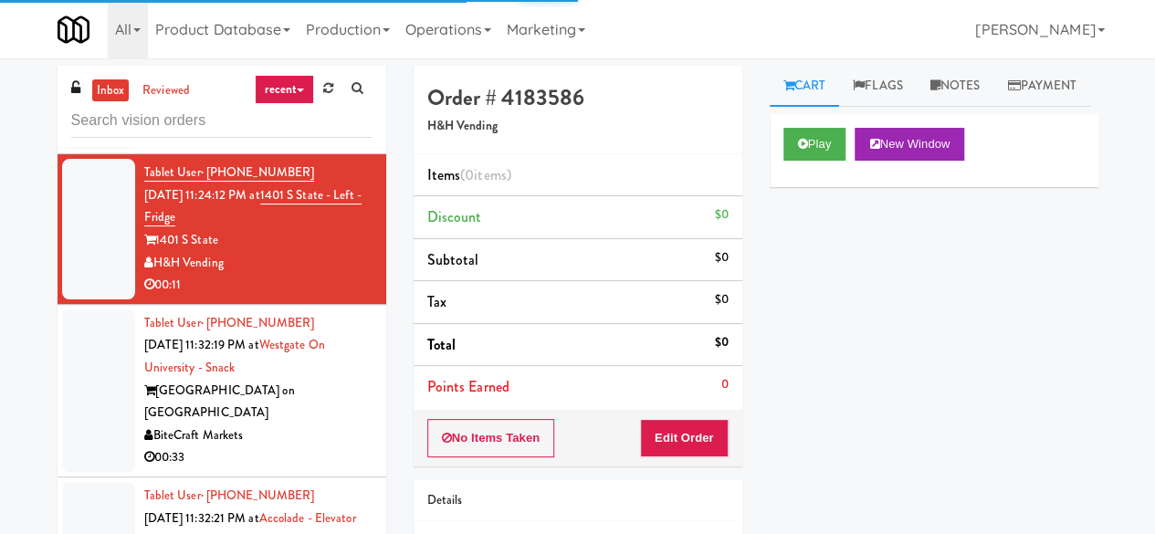
scroll to position [1369, 0]
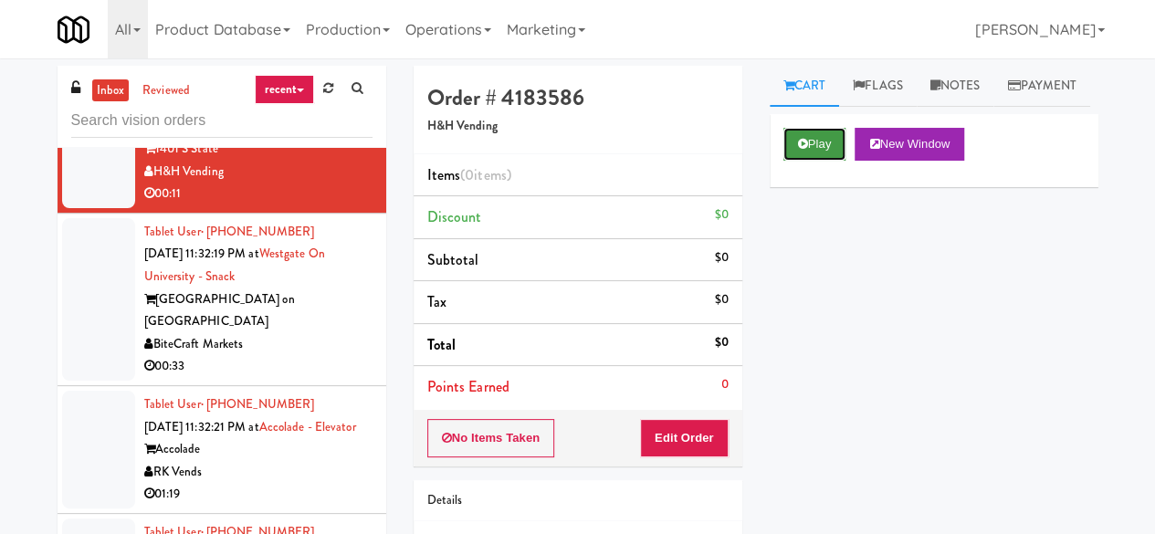
click at [832, 161] on button "Play" at bounding box center [814, 144] width 63 height 33
click at [792, 187] on div "Play New Window" at bounding box center [933, 150] width 329 height 73
click at [796, 161] on button "Play" at bounding box center [814, 144] width 63 height 33
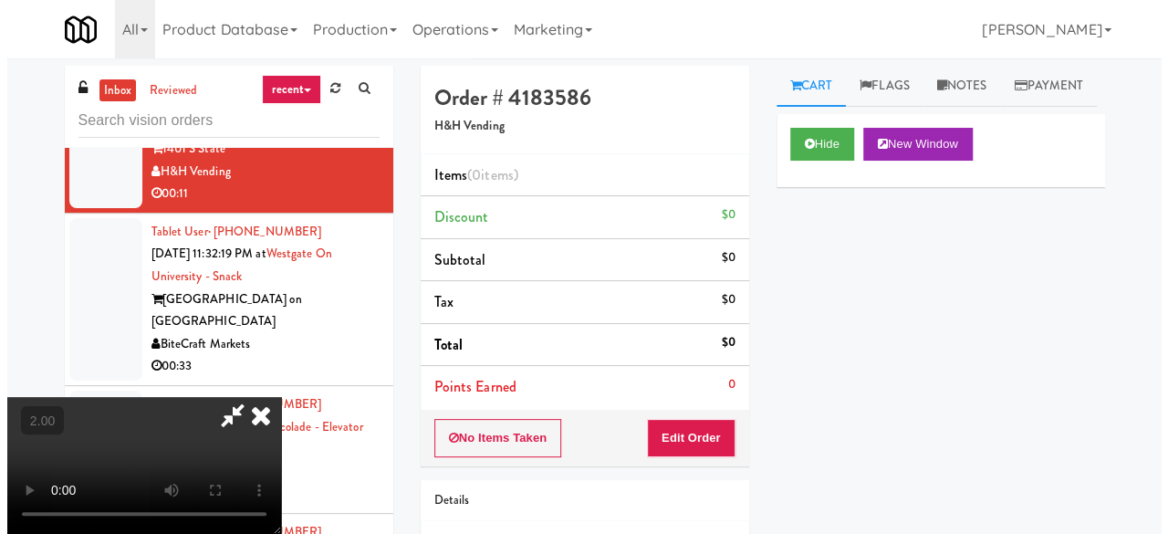
scroll to position [37, 0]
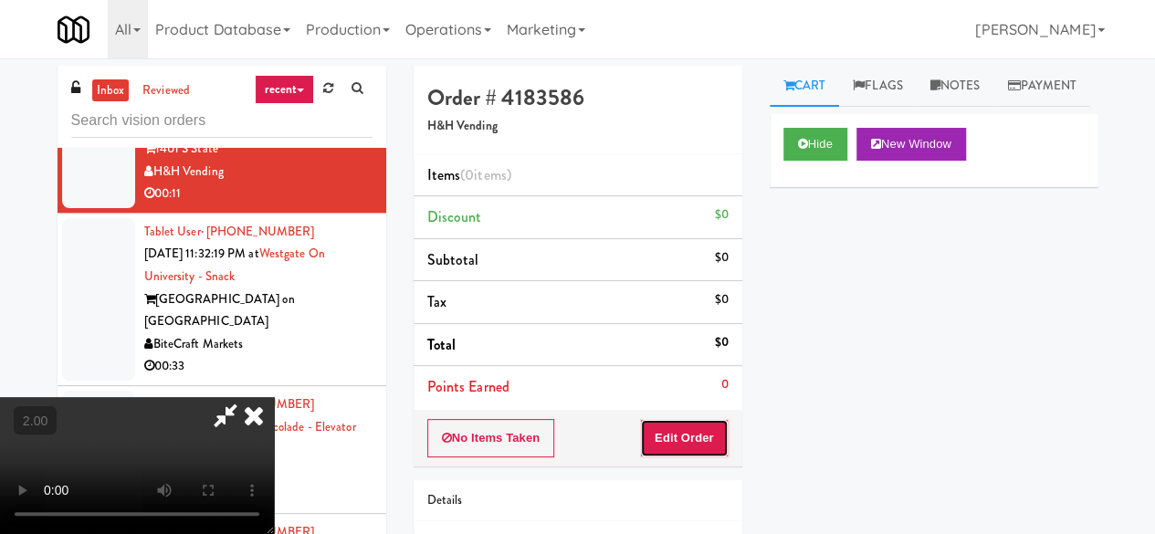
click at [714, 434] on button "Edit Order" at bounding box center [684, 438] width 89 height 38
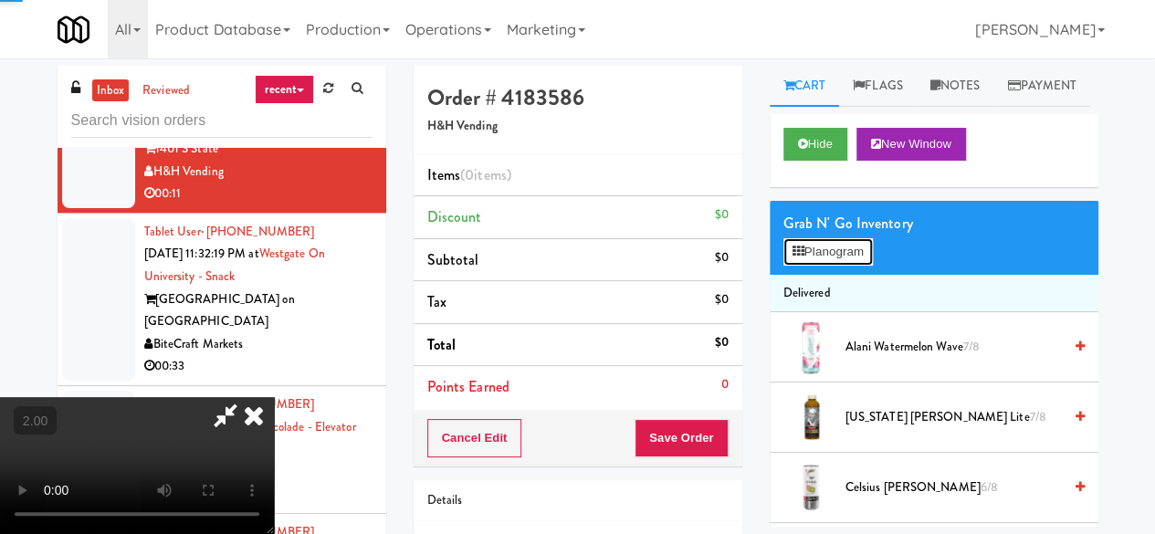
click at [803, 266] on button "Planogram" at bounding box center [827, 251] width 89 height 27
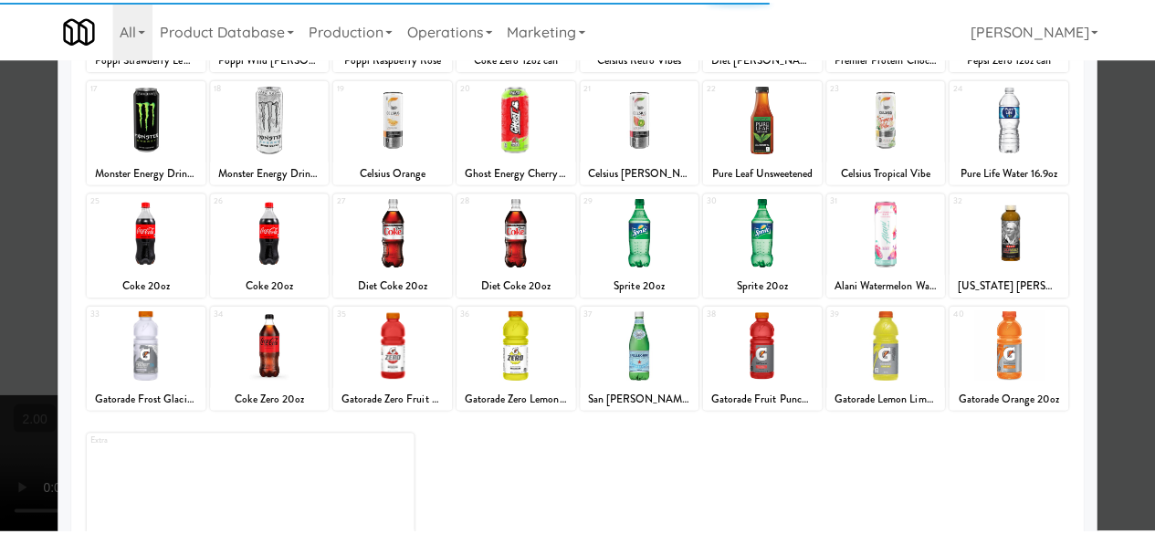
scroll to position [361, 0]
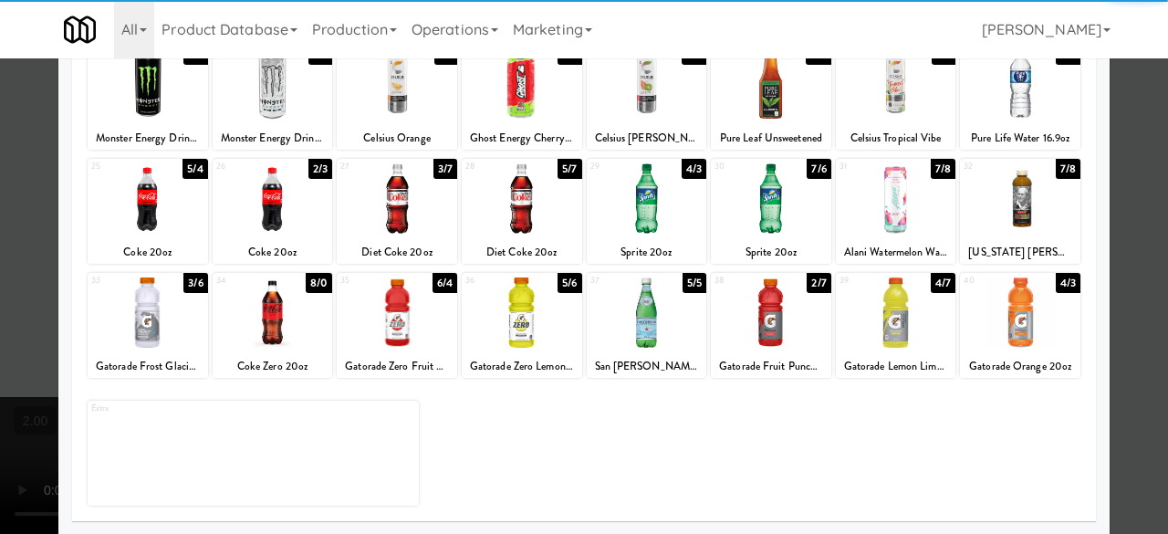
click at [770, 322] on div at bounding box center [771, 312] width 120 height 70
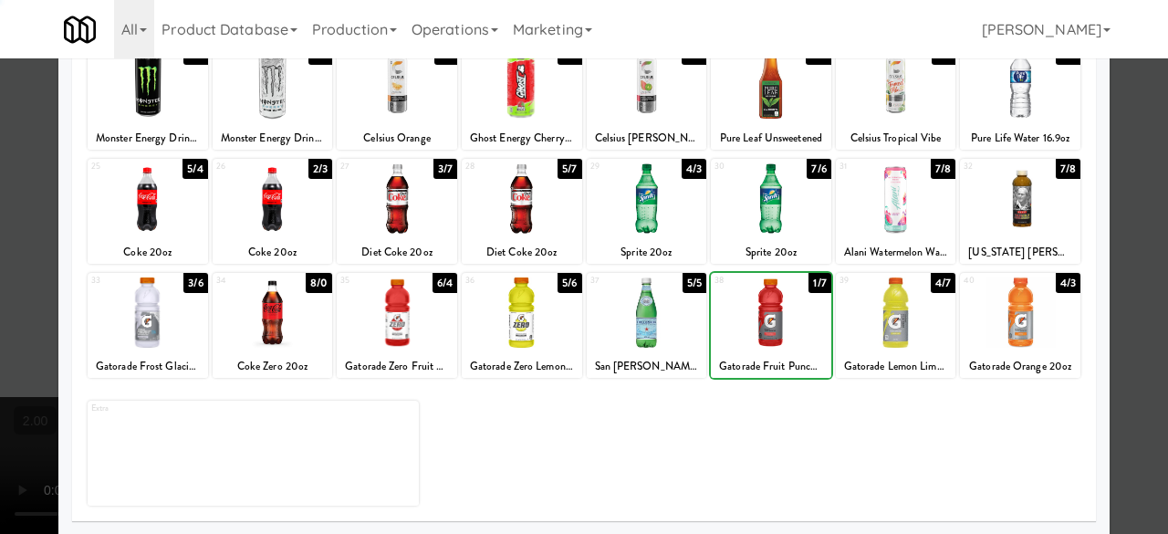
click at [893, 308] on div at bounding box center [896, 312] width 120 height 70
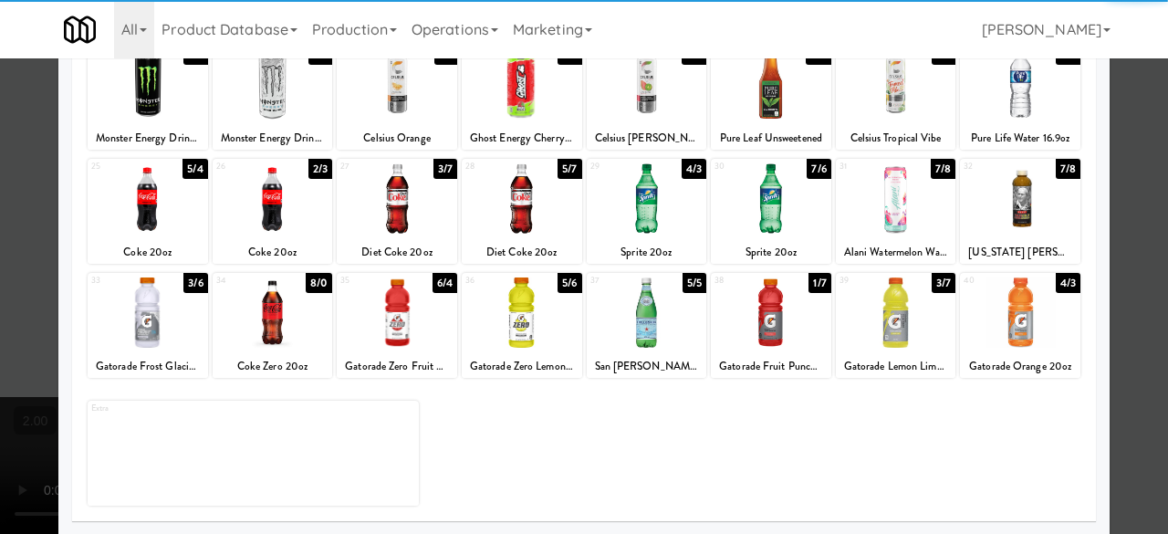
drag, startPoint x: 1092, startPoint y: 196, endPoint x: 1115, endPoint y: 189, distance: 24.0
click at [1095, 195] on div "Planogram Applied Last applied [DATE] 6:24 pm 1 5/7 Celsius Wild [PERSON_NAME] …" at bounding box center [583, 123] width 1051 height 823
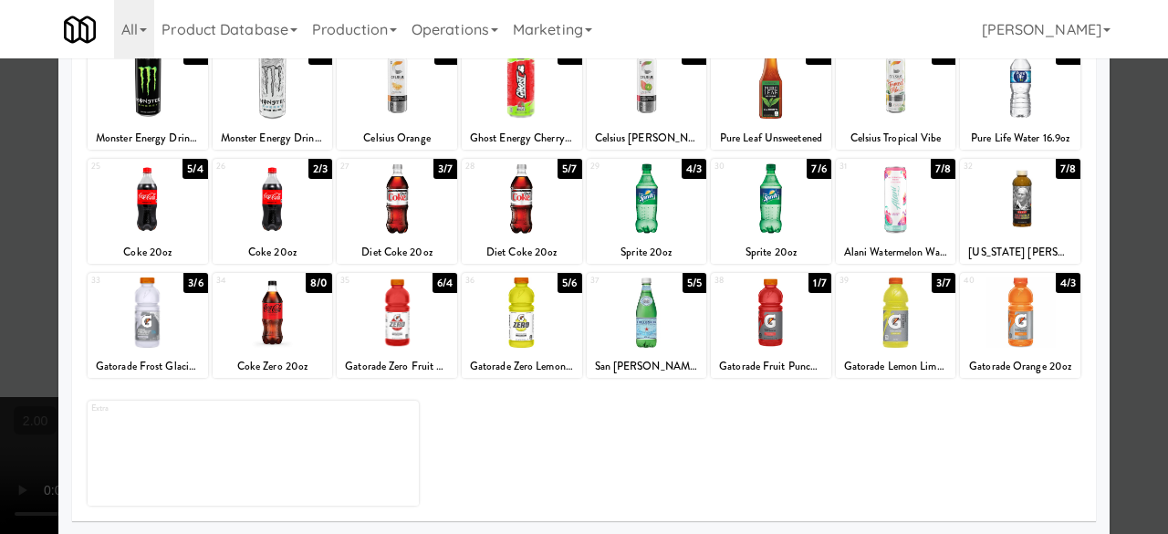
click at [1118, 187] on div at bounding box center [584, 267] width 1168 height 534
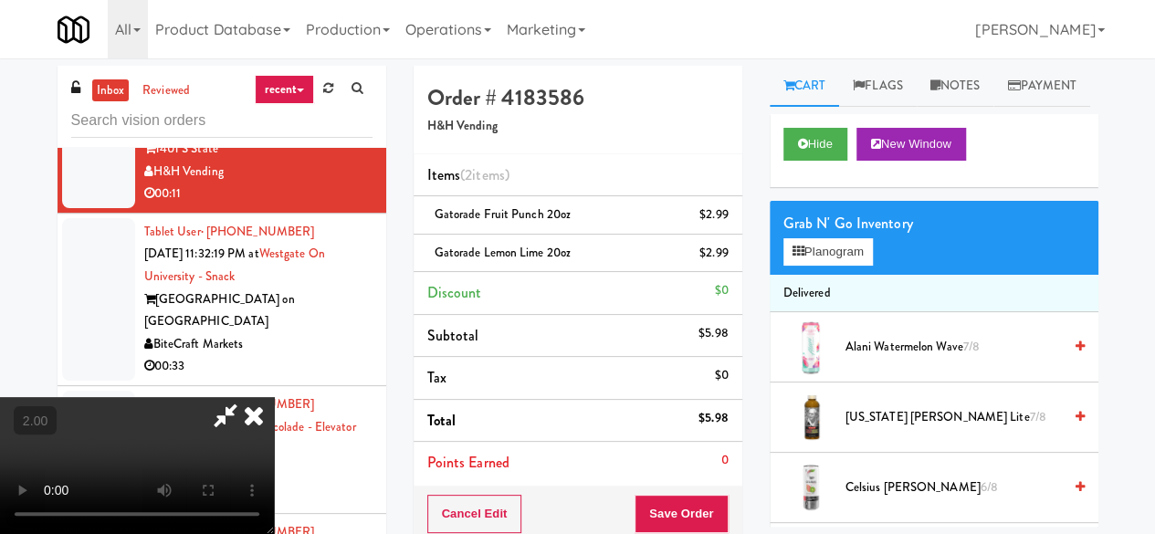
click at [705, 490] on div "Cancel Edit Save Order" at bounding box center [577, 514] width 329 height 57
drag, startPoint x: 714, startPoint y: 499, endPoint x: 700, endPoint y: 480, distance: 23.6
click at [714, 502] on button "Save Order" at bounding box center [680, 514] width 93 height 38
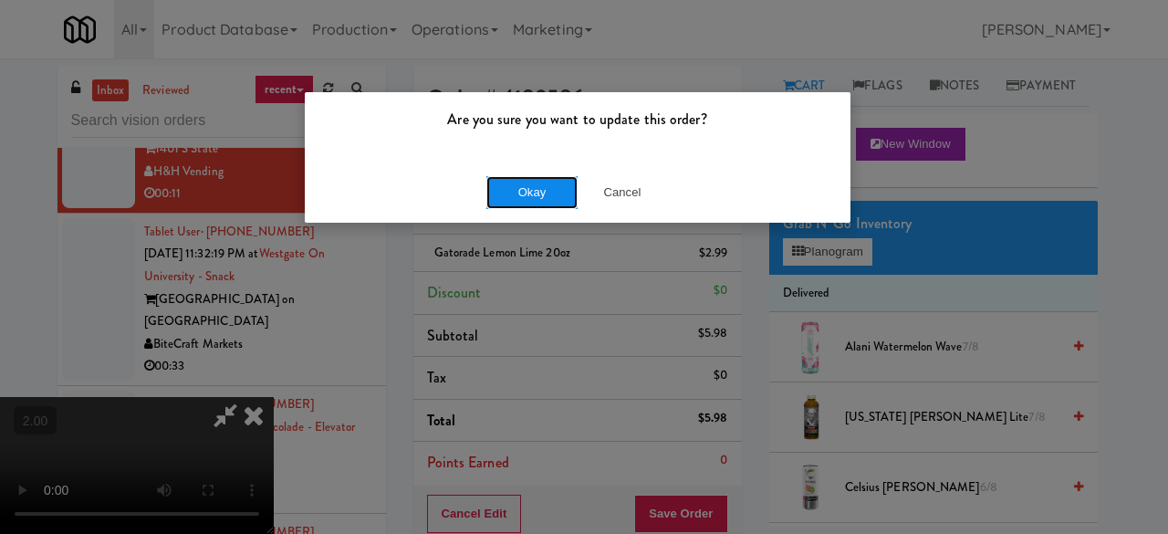
click at [526, 198] on button "Okay" at bounding box center [531, 192] width 91 height 33
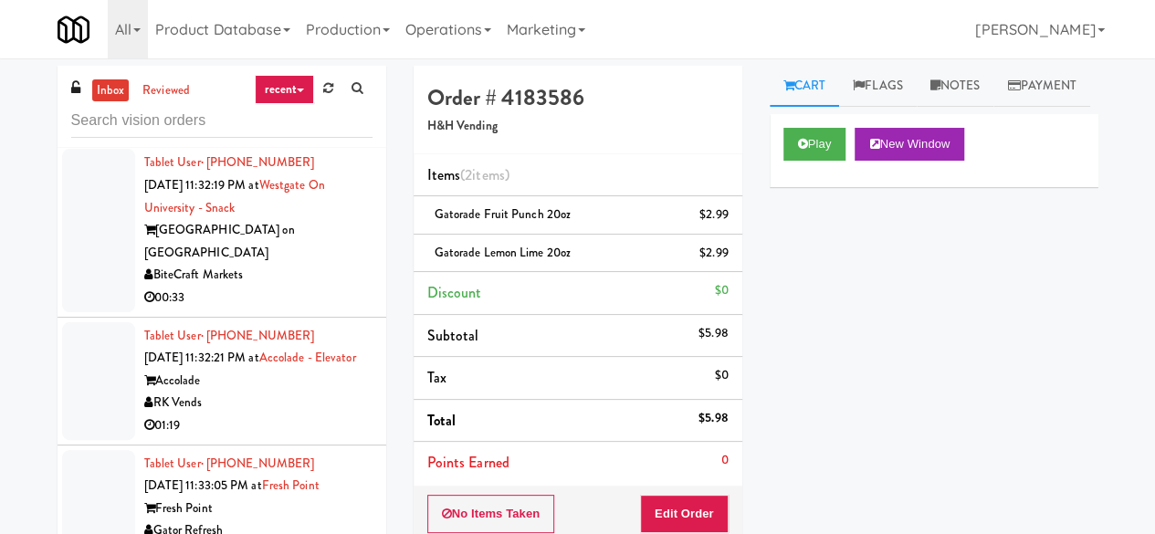
scroll to position [1369, 0]
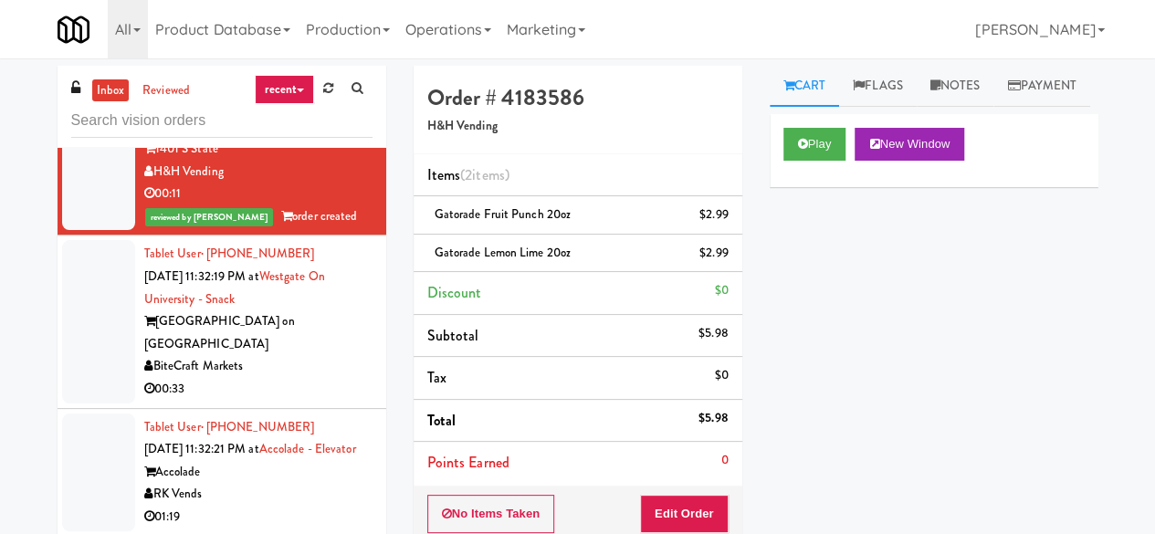
click at [327, 355] on div "BiteCraft Markets" at bounding box center [258, 366] width 228 height 23
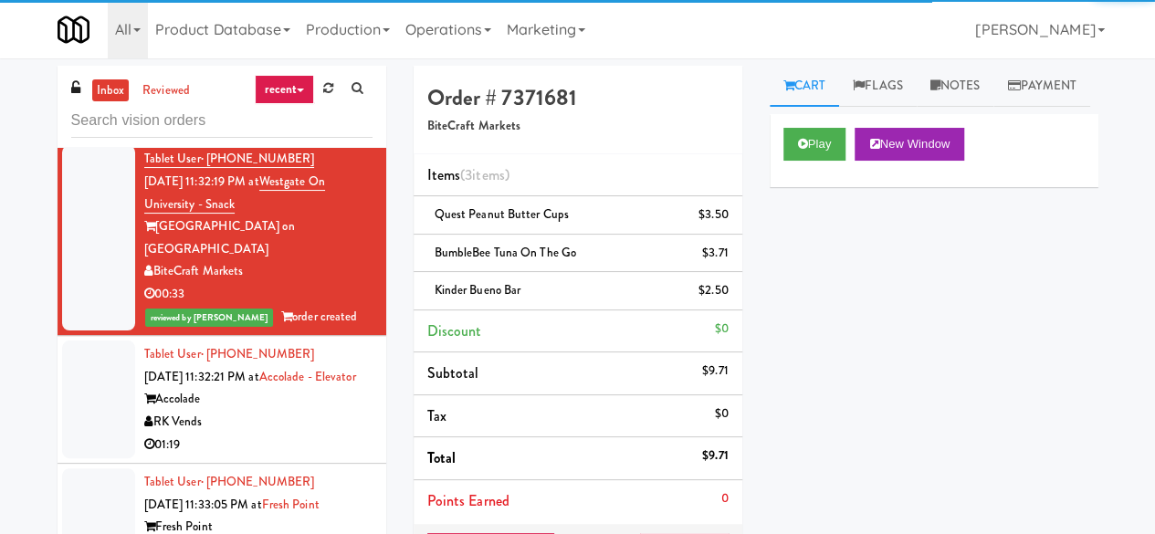
scroll to position [1552, 0]
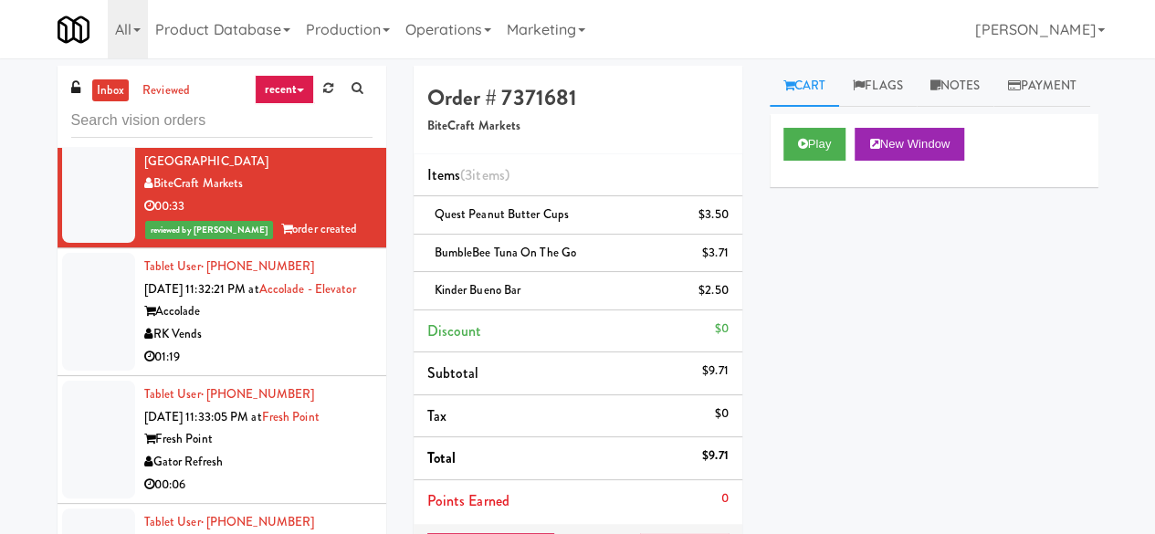
click at [328, 336] on div "RK Vends" at bounding box center [258, 334] width 228 height 23
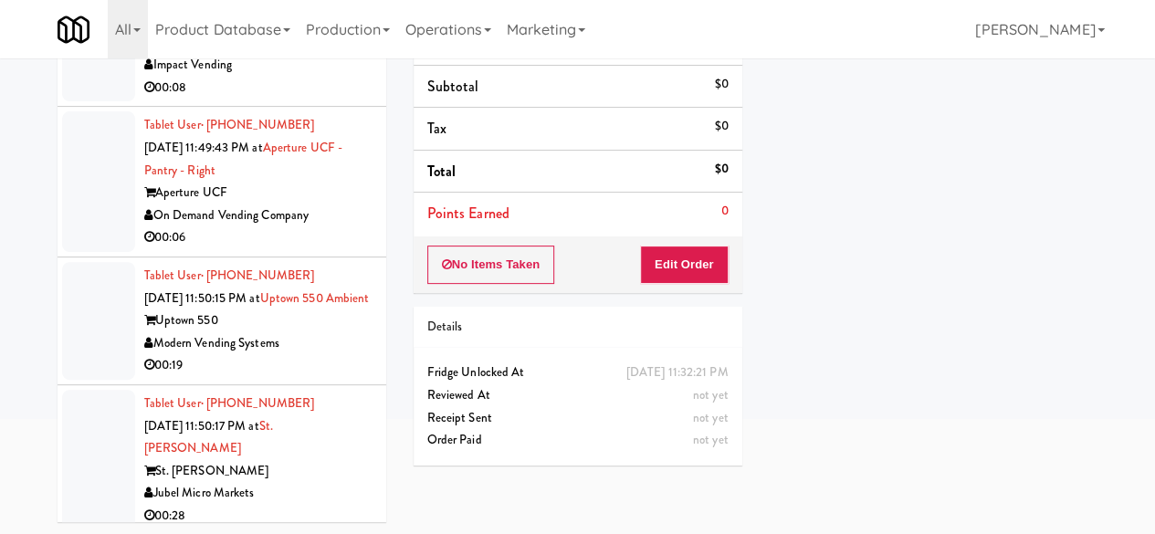
scroll to position [8600, 0]
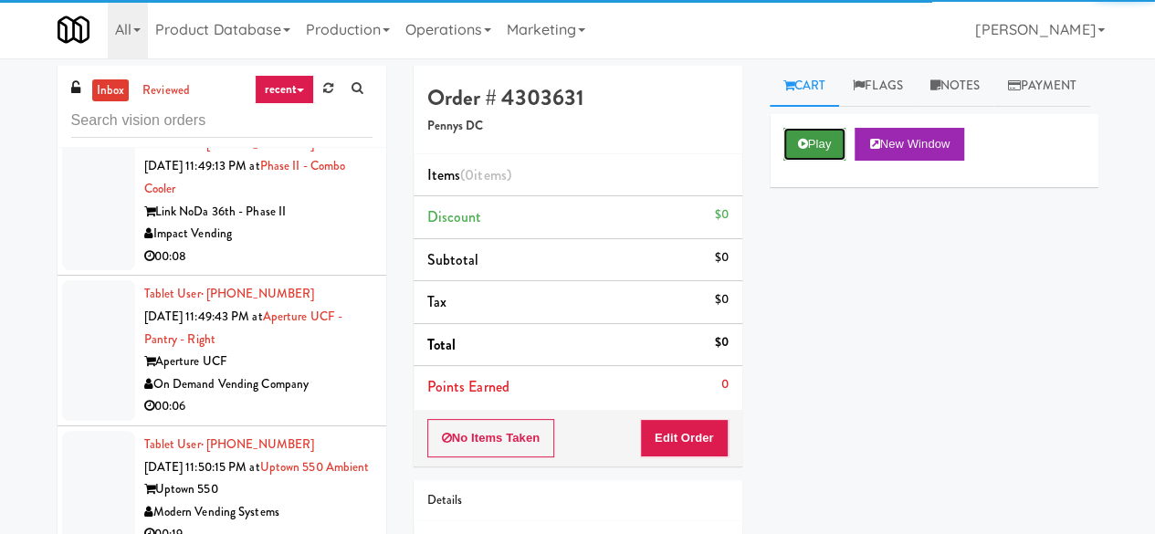
click at [816, 161] on button "Play" at bounding box center [814, 144] width 63 height 33
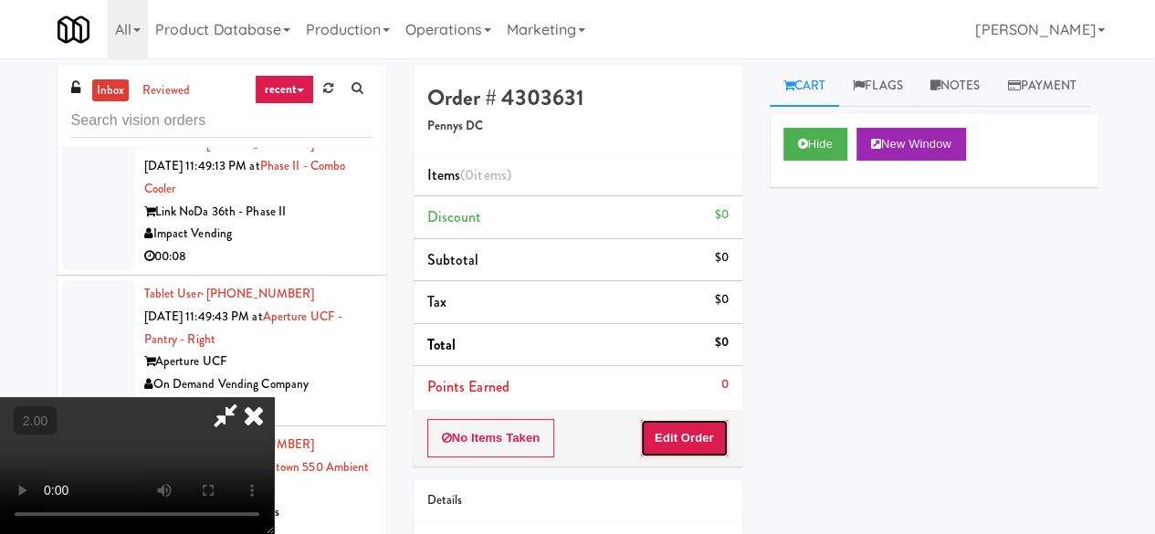
click at [697, 450] on button "Edit Order" at bounding box center [684, 438] width 89 height 38
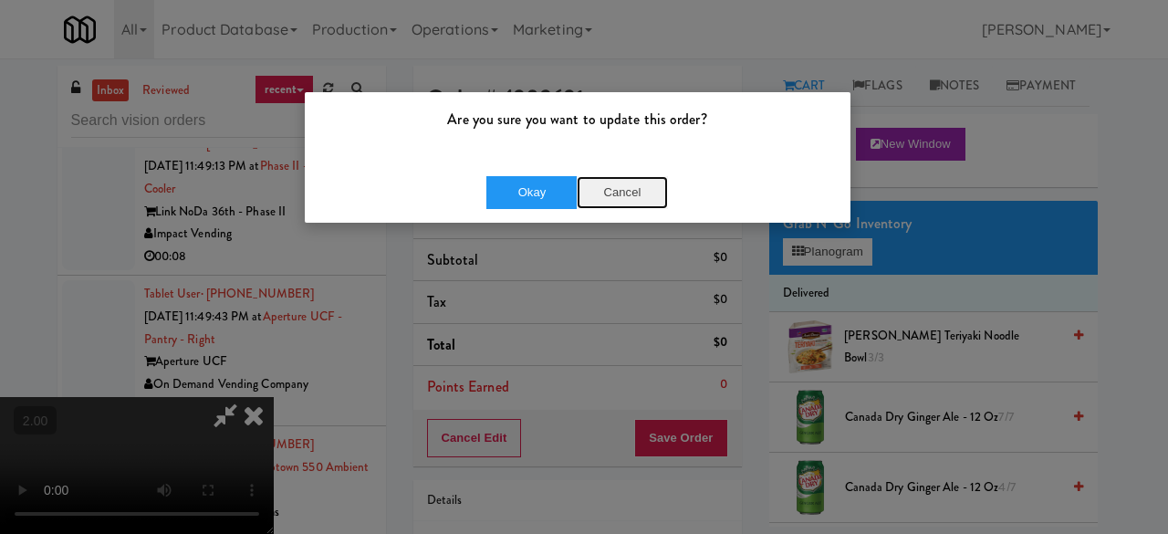
click at [597, 196] on button "Cancel" at bounding box center [622, 192] width 91 height 33
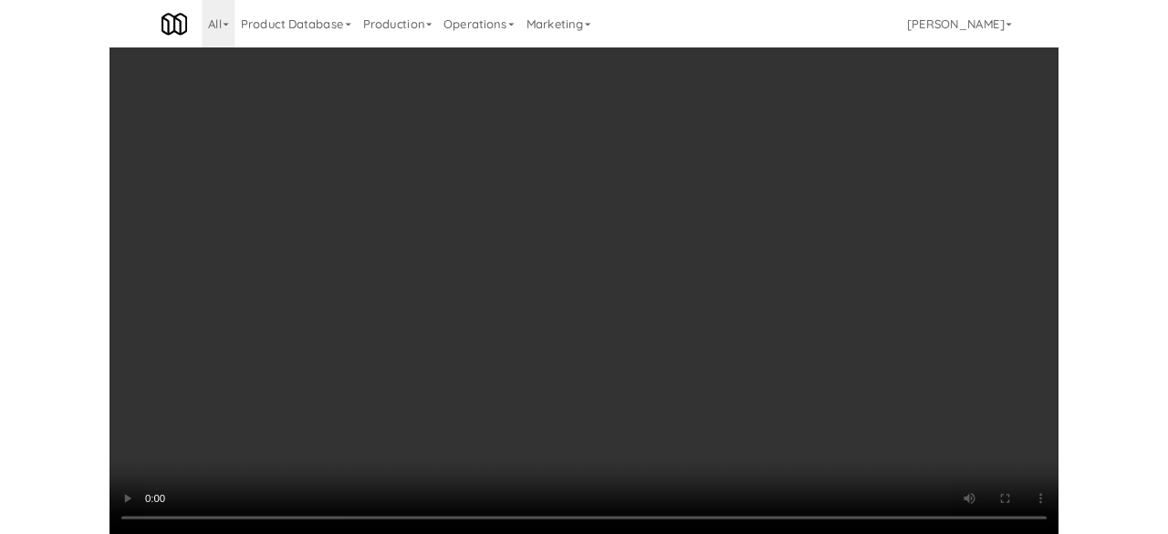
scroll to position [37, 0]
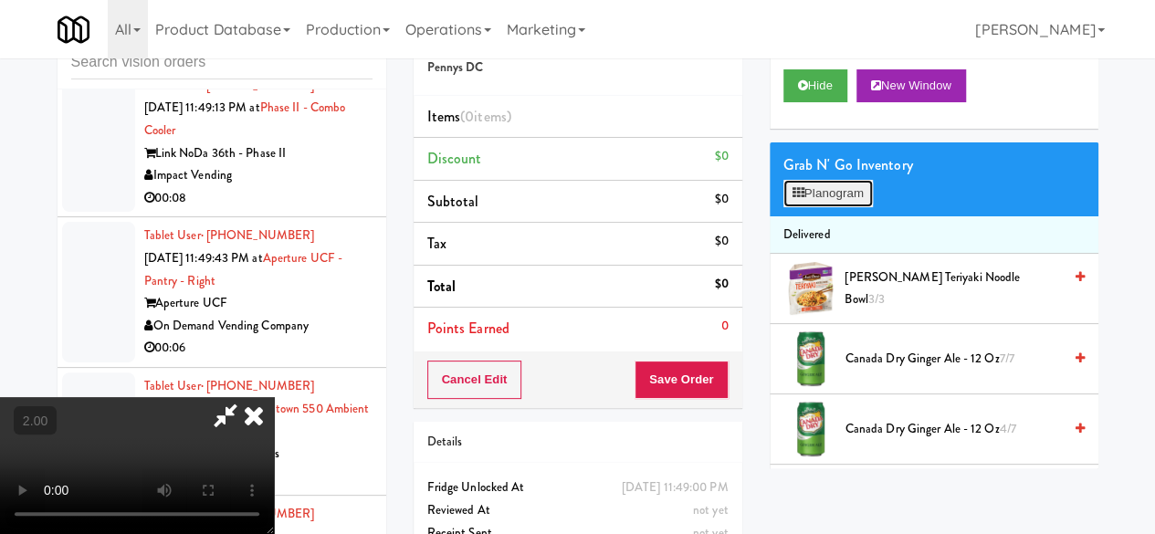
click at [850, 207] on button "Planogram" at bounding box center [827, 193] width 89 height 27
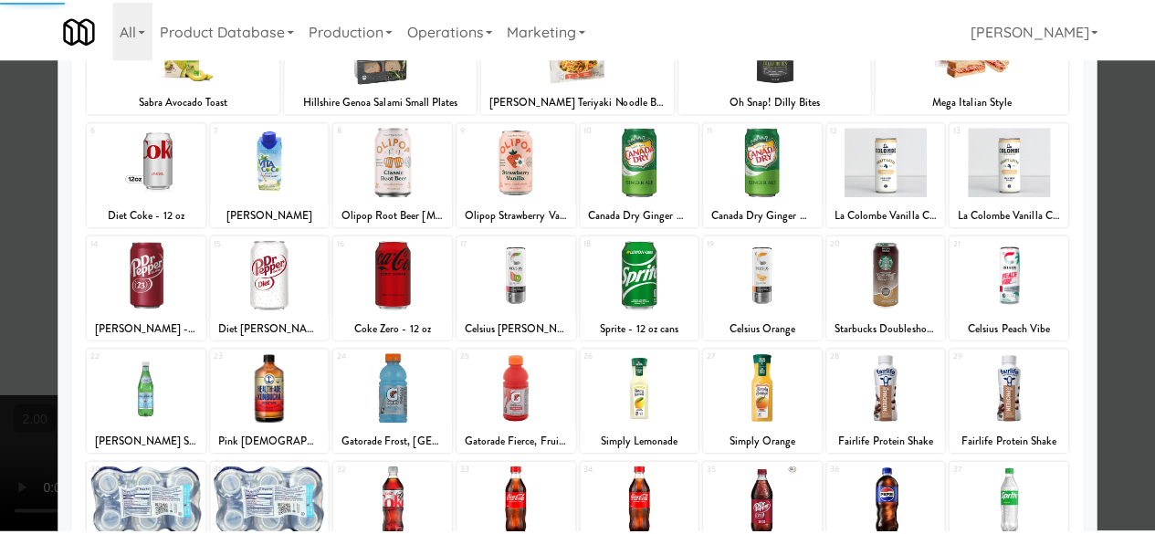
scroll to position [361, 0]
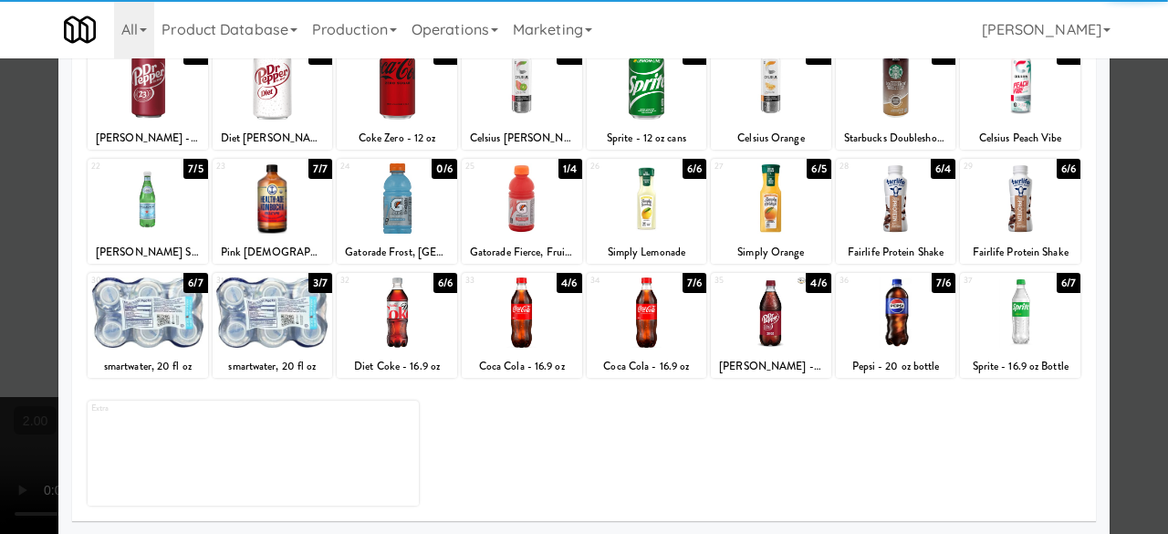
click at [508, 202] on div at bounding box center [522, 198] width 120 height 70
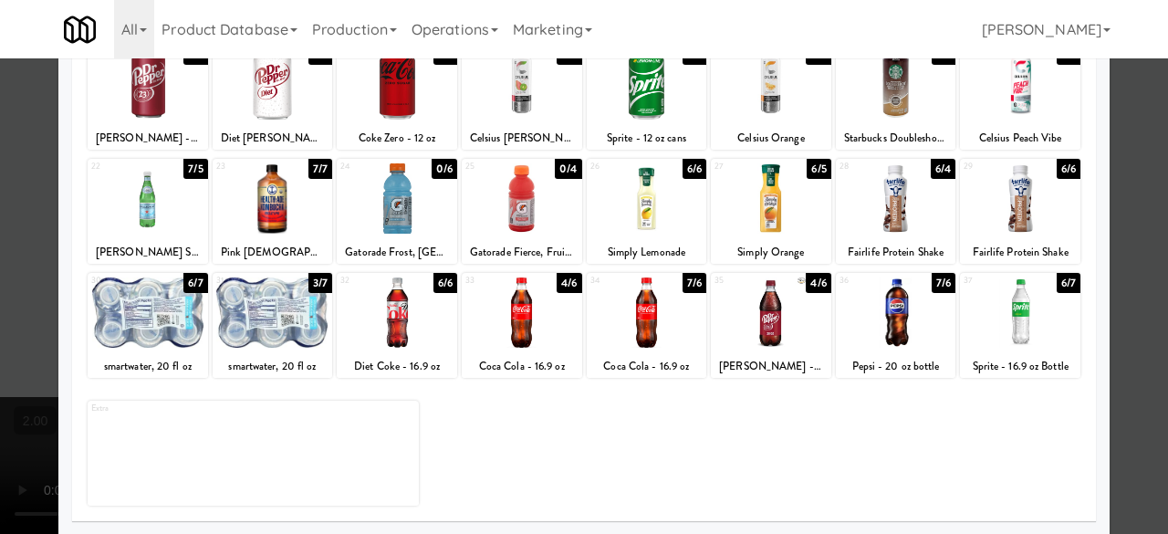
click at [1113, 140] on div at bounding box center [584, 267] width 1168 height 534
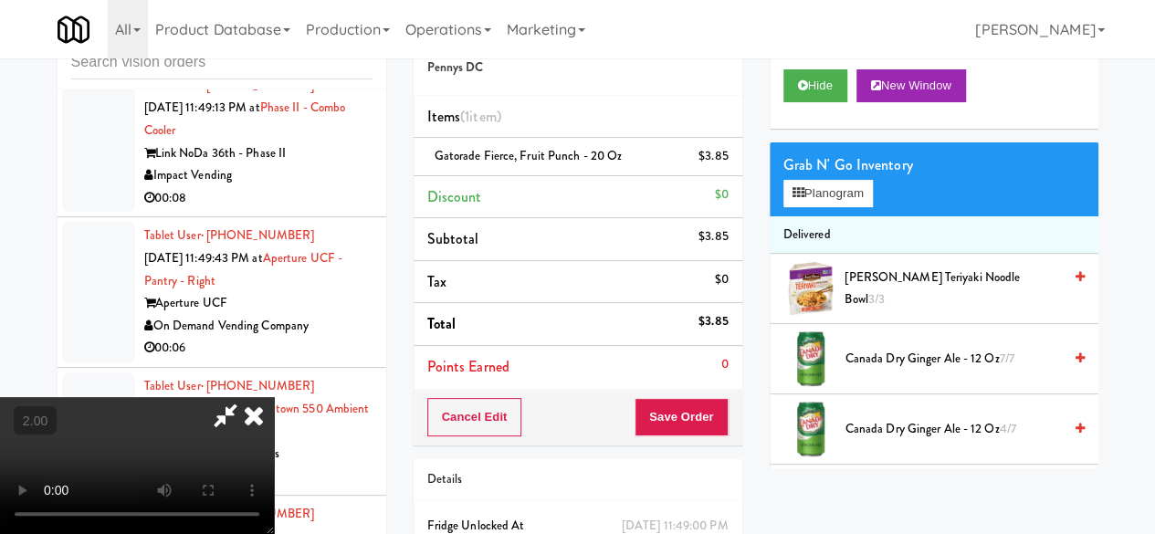
scroll to position [240, 0]
click at [716, 415] on button "Save Order" at bounding box center [680, 417] width 93 height 38
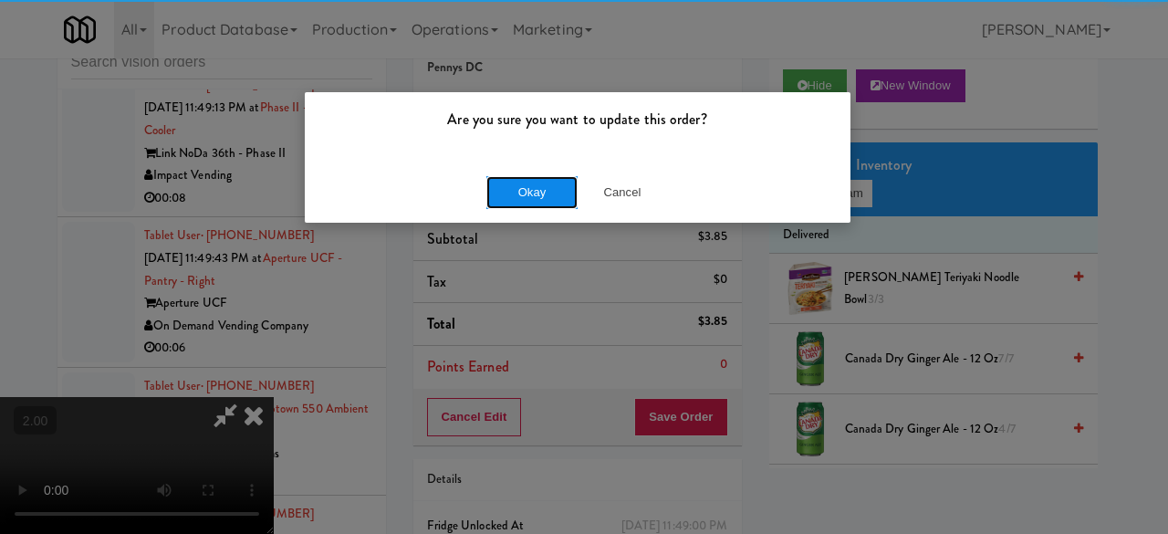
click at [535, 186] on button "Okay" at bounding box center [531, 192] width 91 height 33
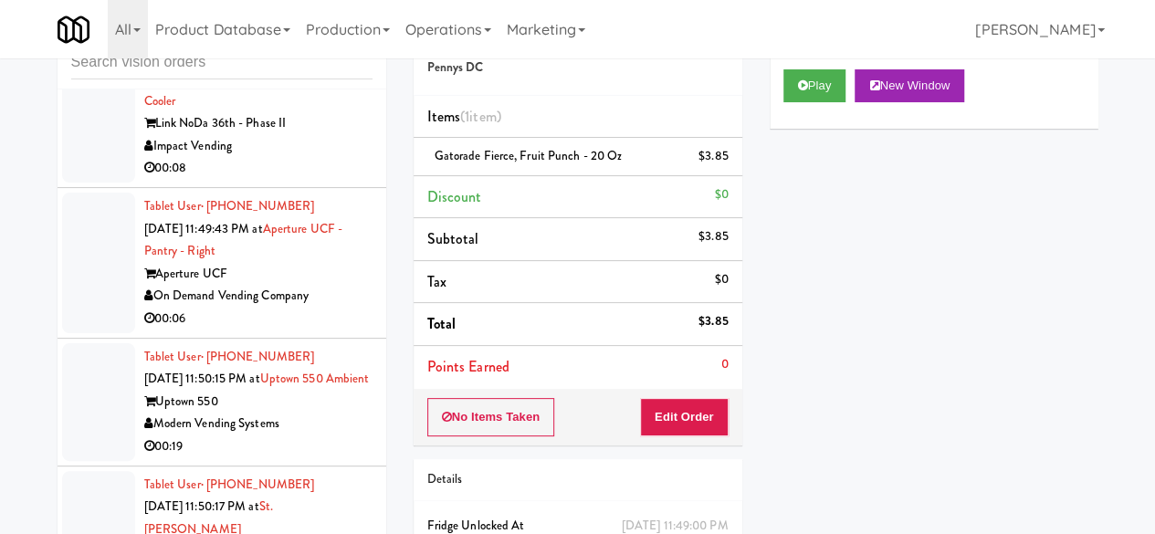
scroll to position [8691, 0]
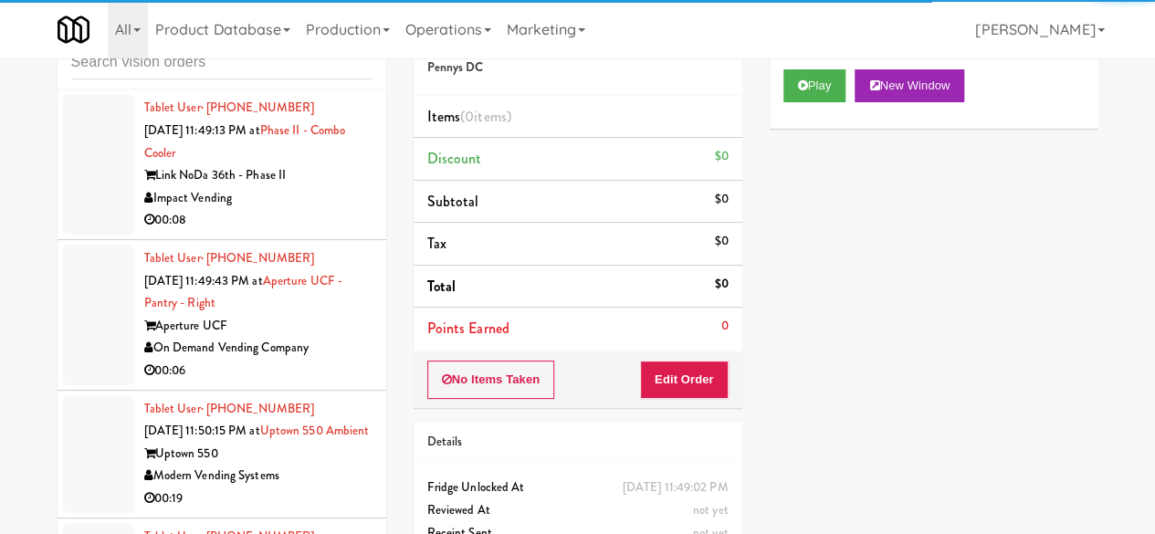
scroll to position [8417, 0]
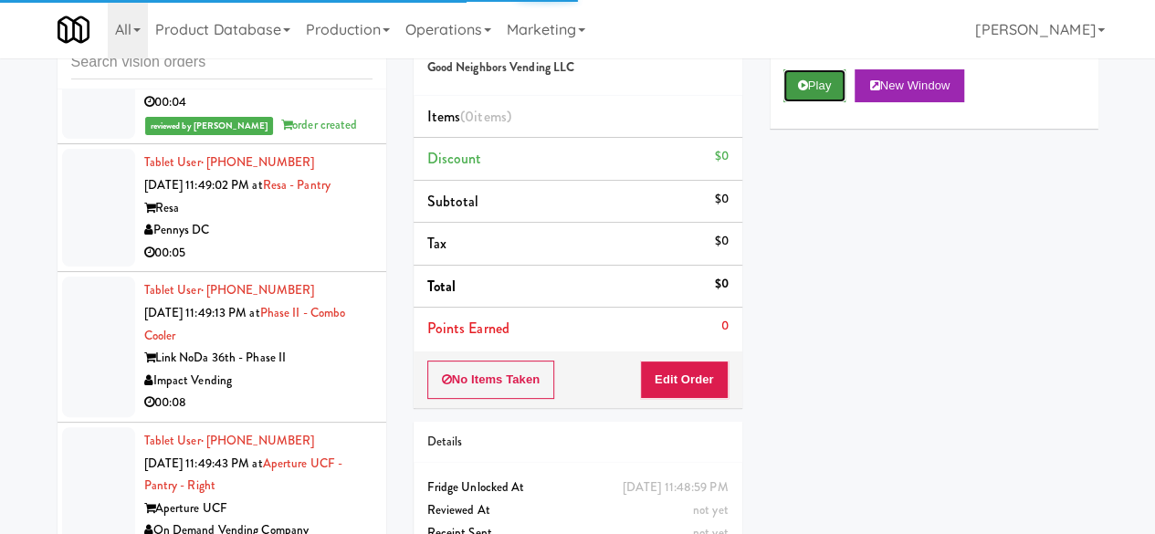
click at [791, 102] on button "Play" at bounding box center [814, 85] width 63 height 33
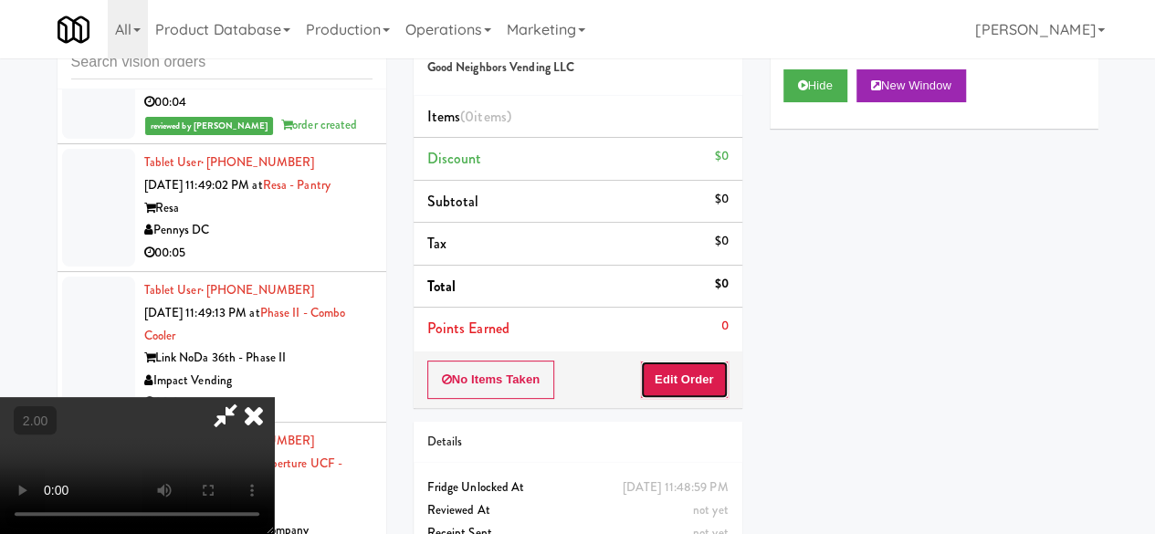
click at [670, 383] on button "Edit Order" at bounding box center [684, 379] width 89 height 38
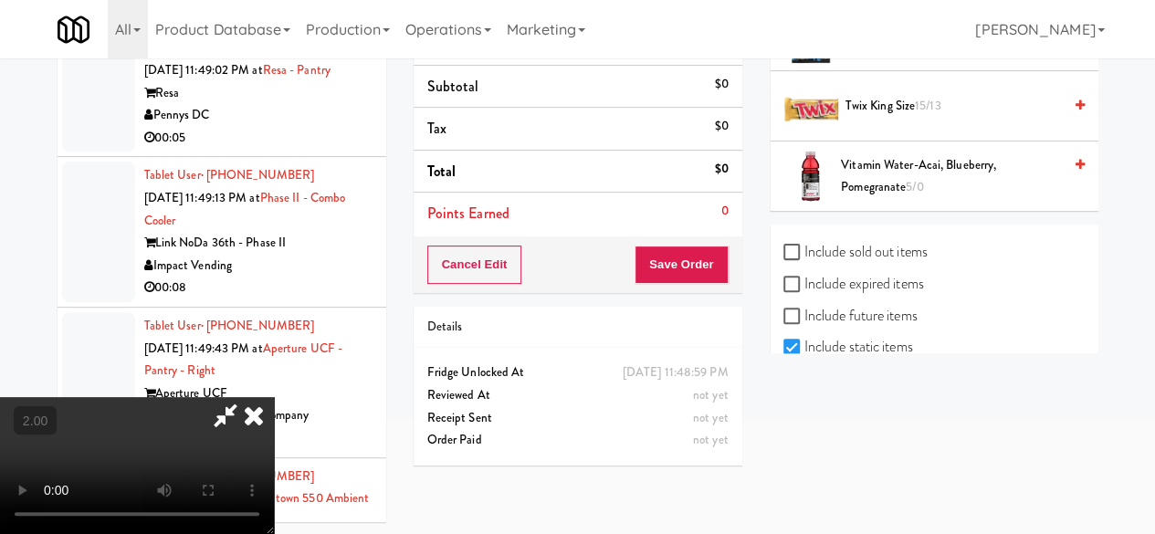
scroll to position [2211, 0]
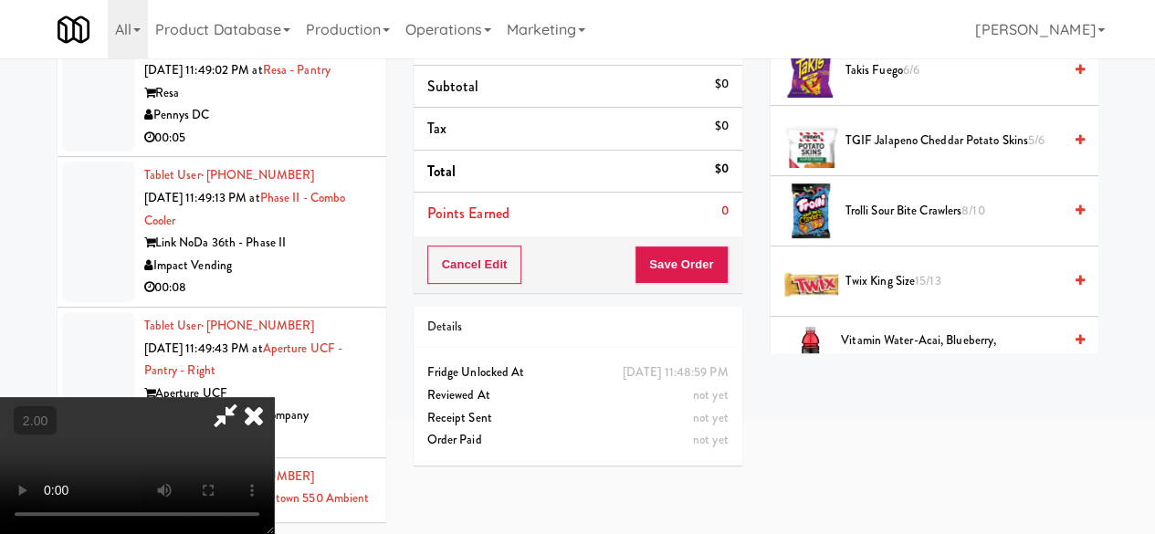
click at [911, 293] on span "Twix King Size 15/13" at bounding box center [953, 281] width 216 height 23
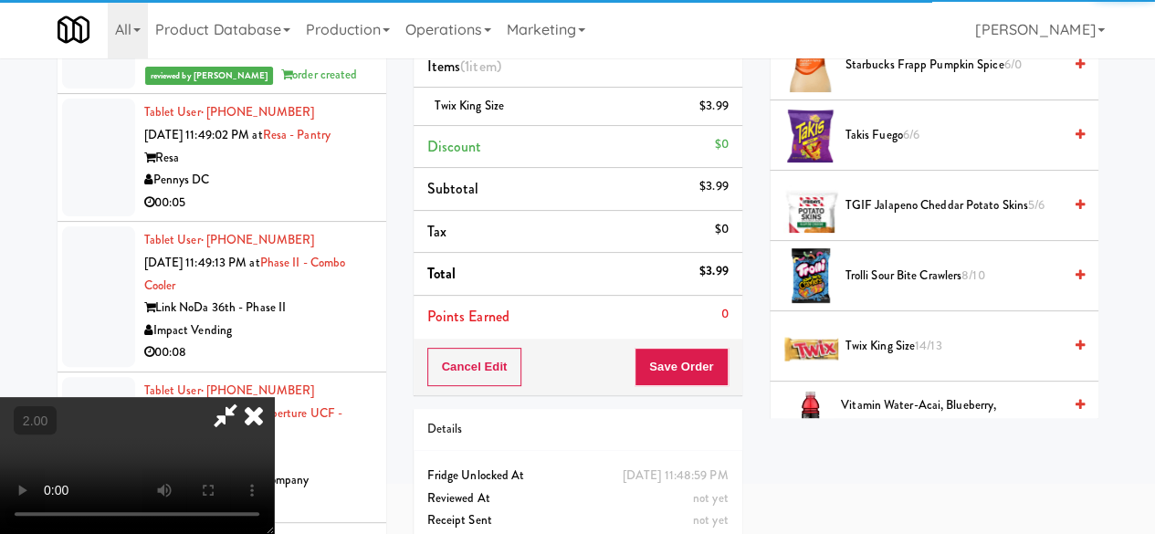
scroll to position [173, 0]
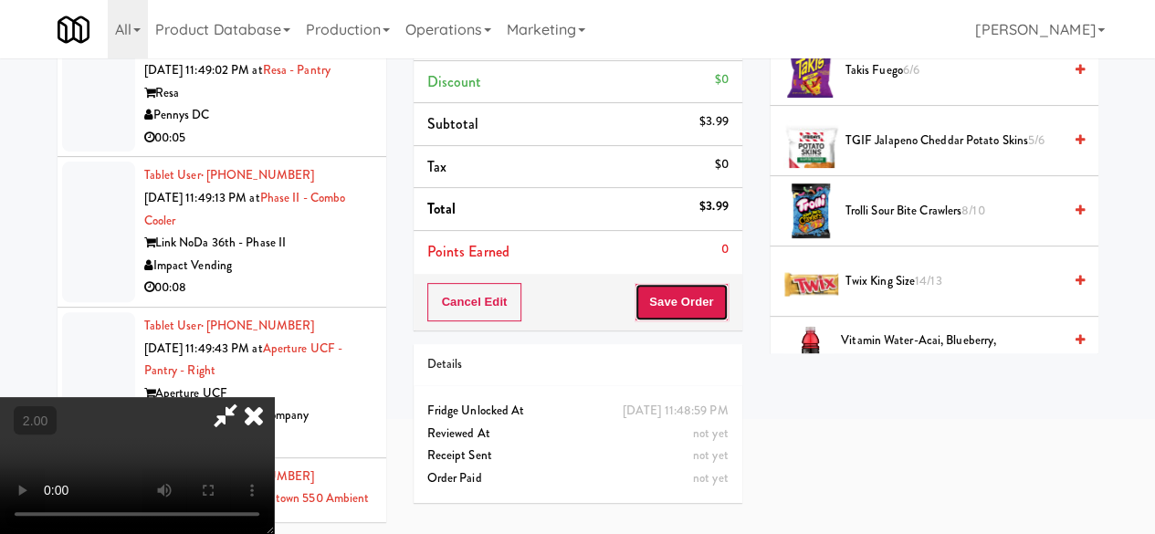
click at [706, 316] on button "Save Order" at bounding box center [680, 302] width 93 height 38
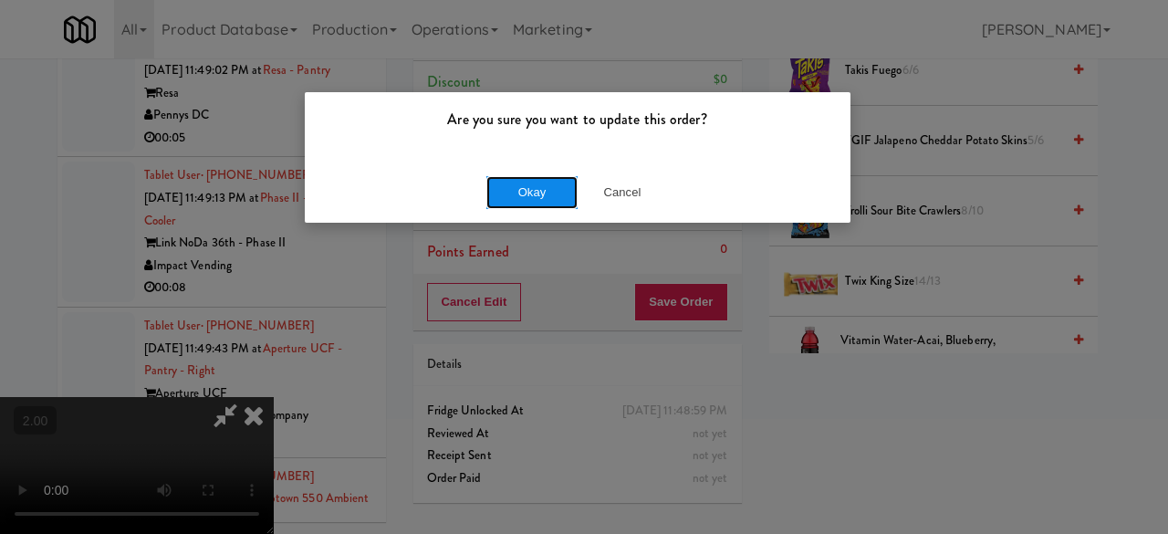
click at [528, 191] on button "Okay" at bounding box center [531, 192] width 91 height 33
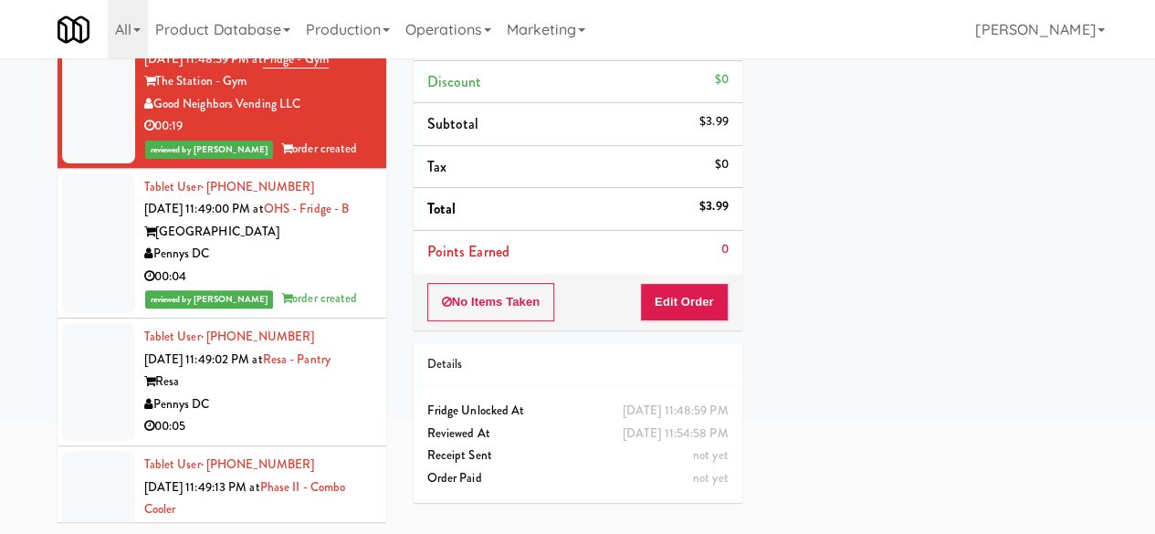
scroll to position [8144, 0]
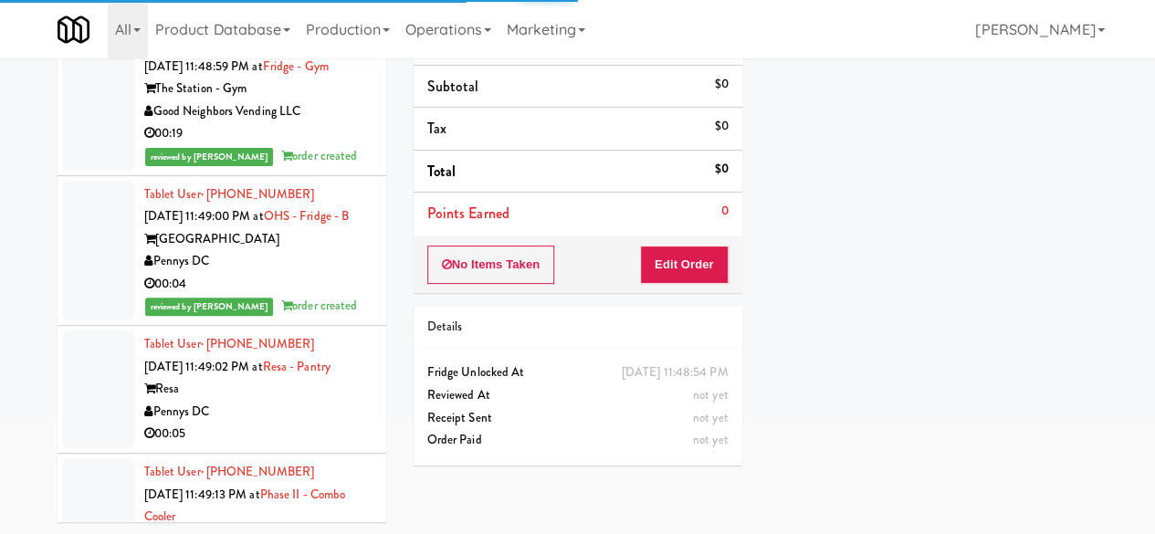
scroll to position [8600, 0]
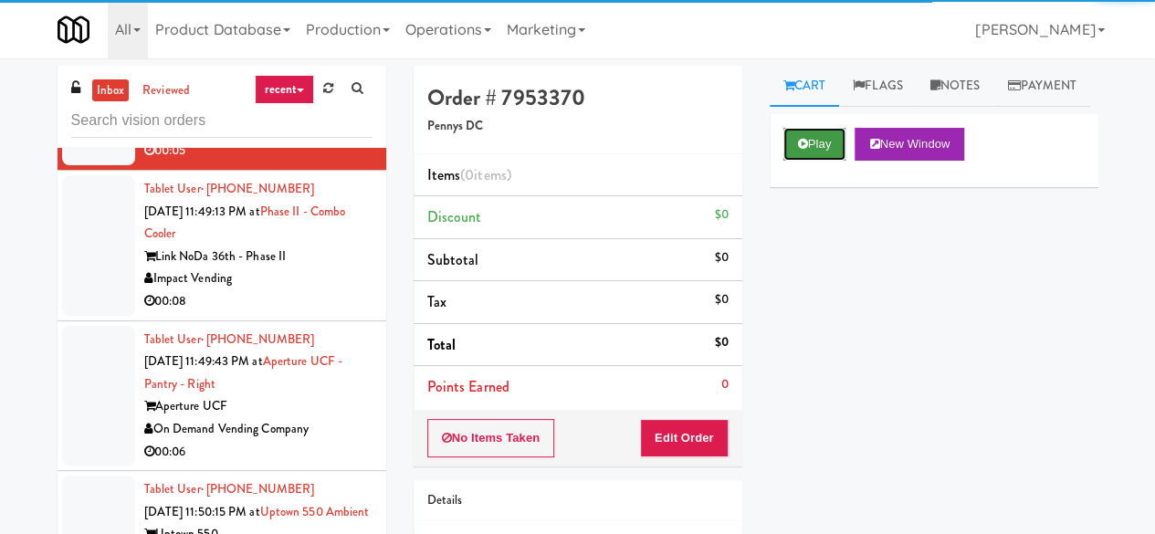
click at [800, 161] on button "Play" at bounding box center [814, 144] width 63 height 33
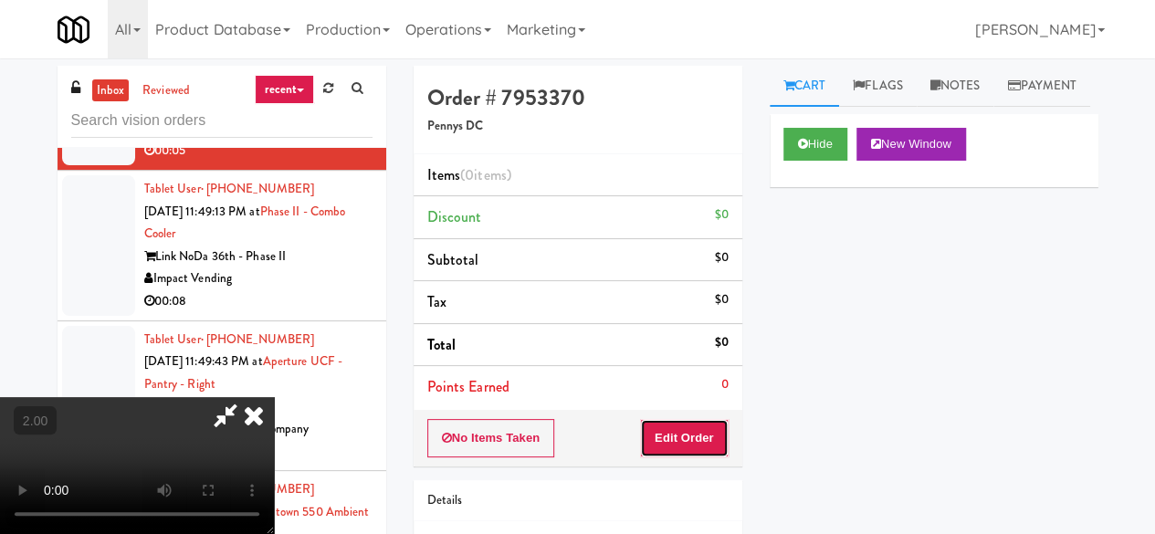
click at [668, 436] on button "Edit Order" at bounding box center [684, 438] width 89 height 38
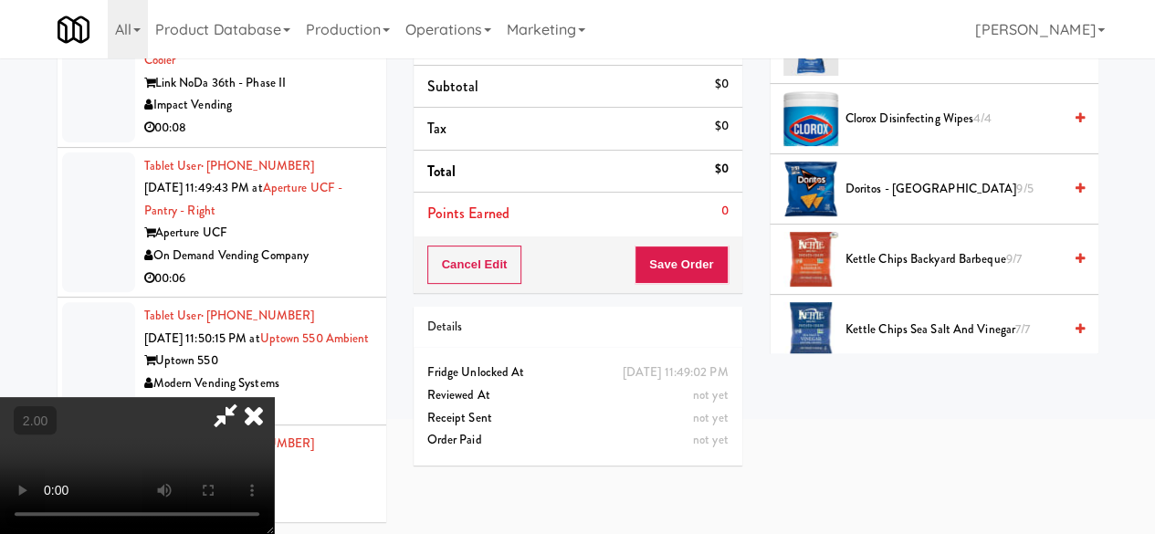
scroll to position [183, 0]
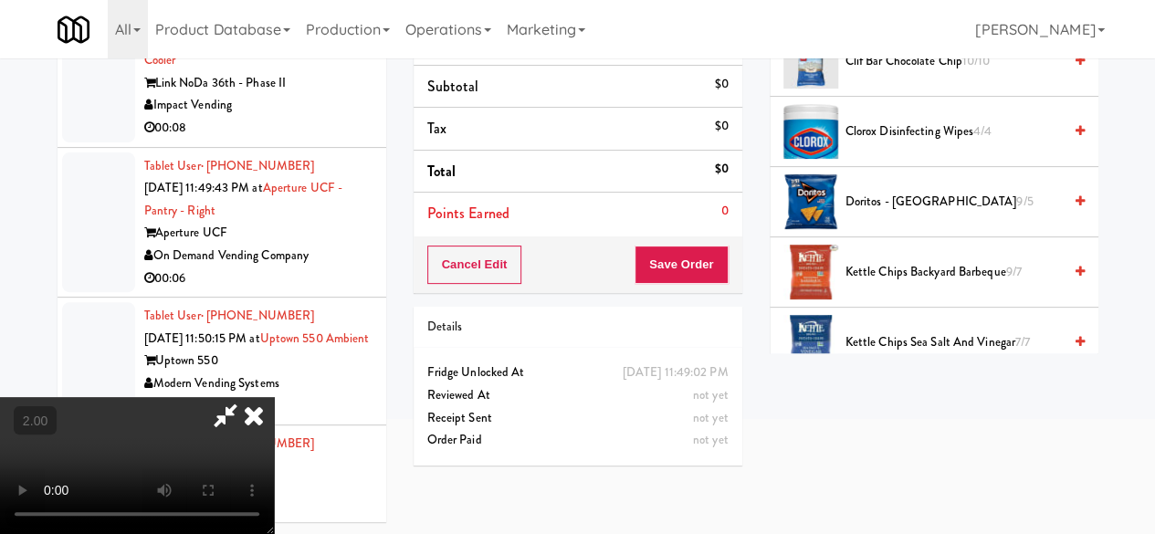
click at [942, 214] on span "Doritos - [GEOGRAPHIC_DATA] 9/5" at bounding box center [953, 202] width 216 height 23
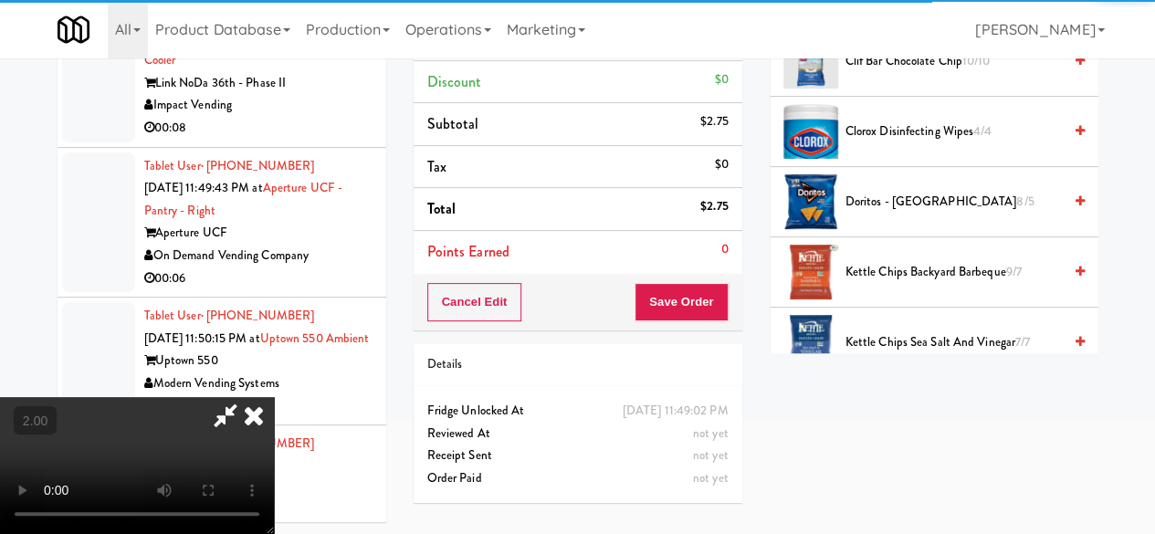
click at [274, 397] on div at bounding box center [137, 465] width 274 height 137
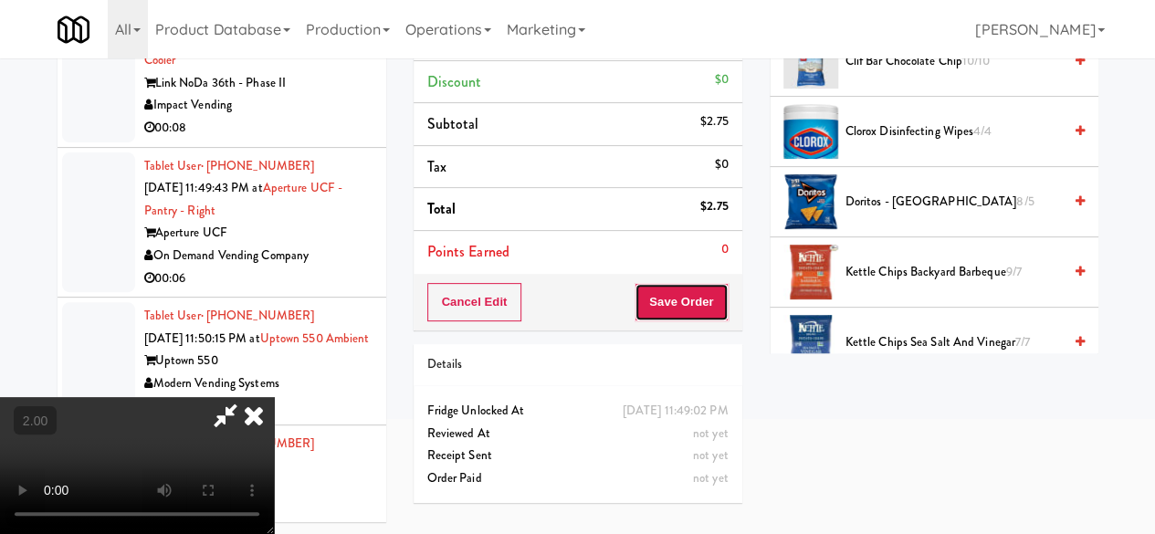
click at [701, 306] on button "Save Order" at bounding box center [680, 302] width 93 height 38
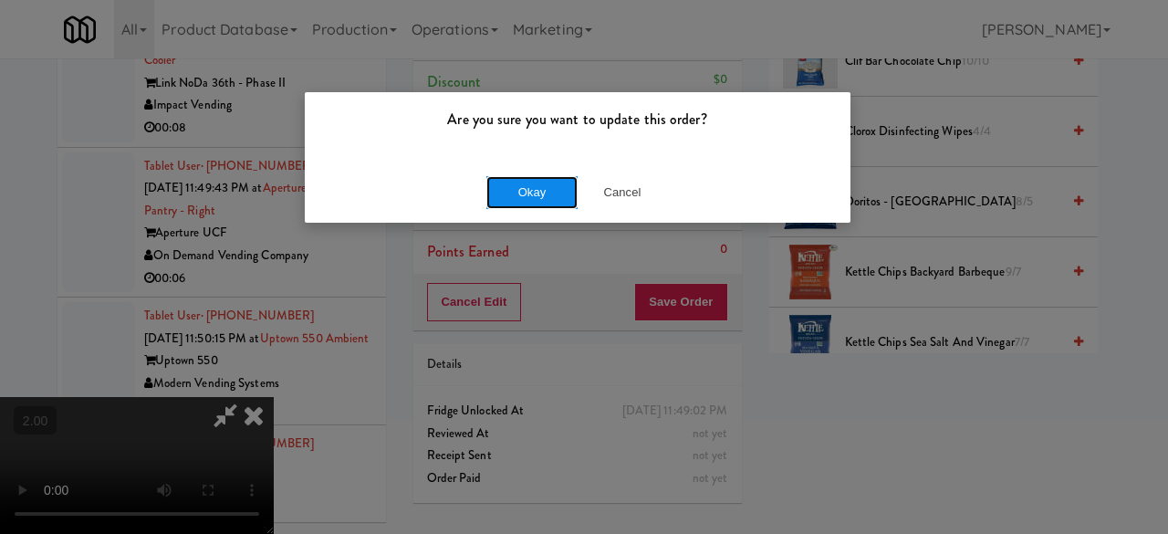
click at [575, 176] on button "Okay" at bounding box center [531, 192] width 91 height 33
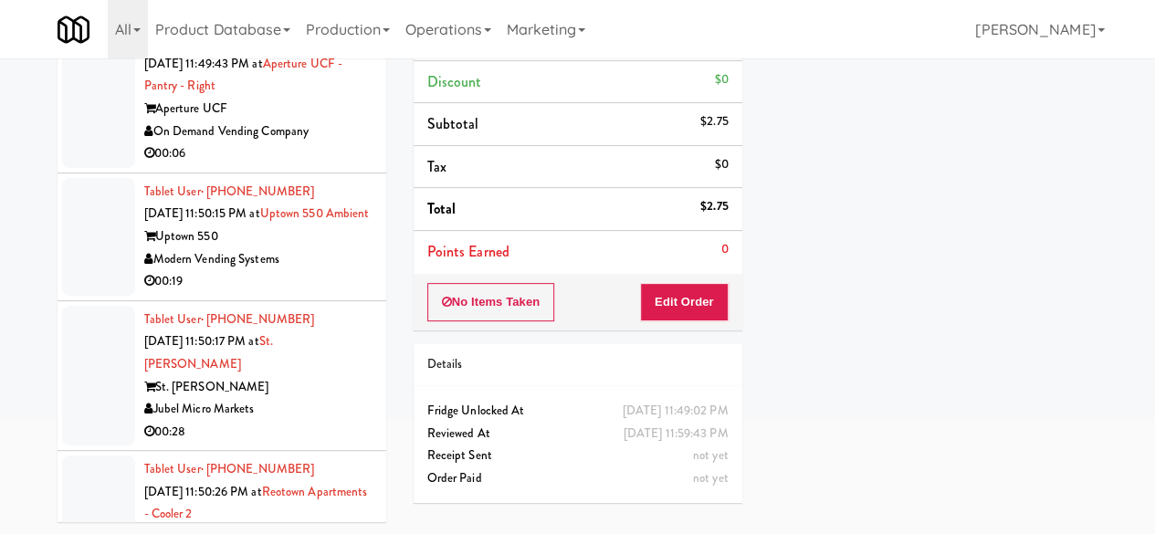
scroll to position [8874, 0]
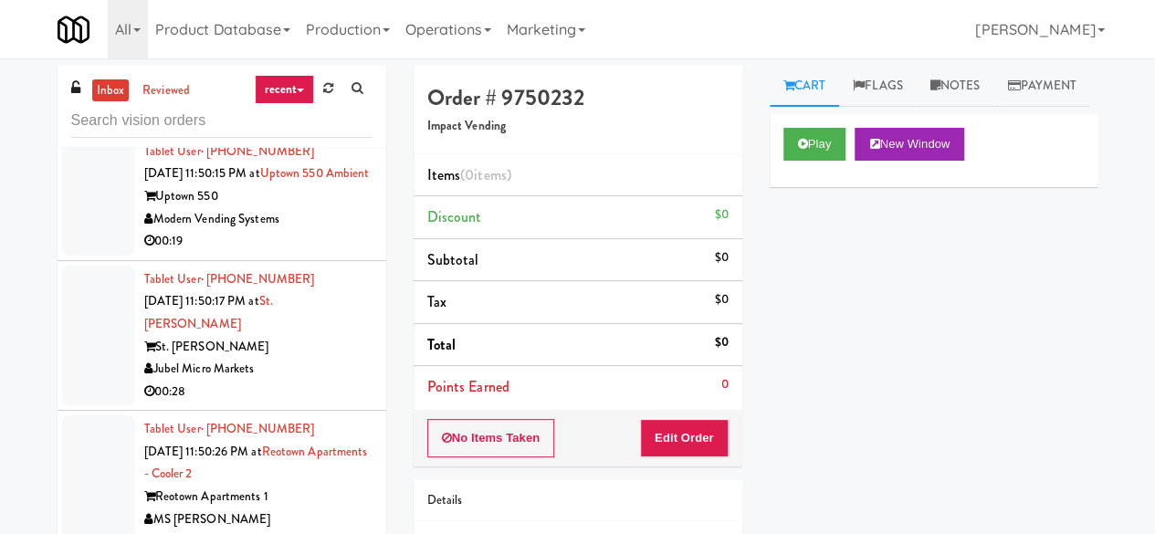
scroll to position [9056, 0]
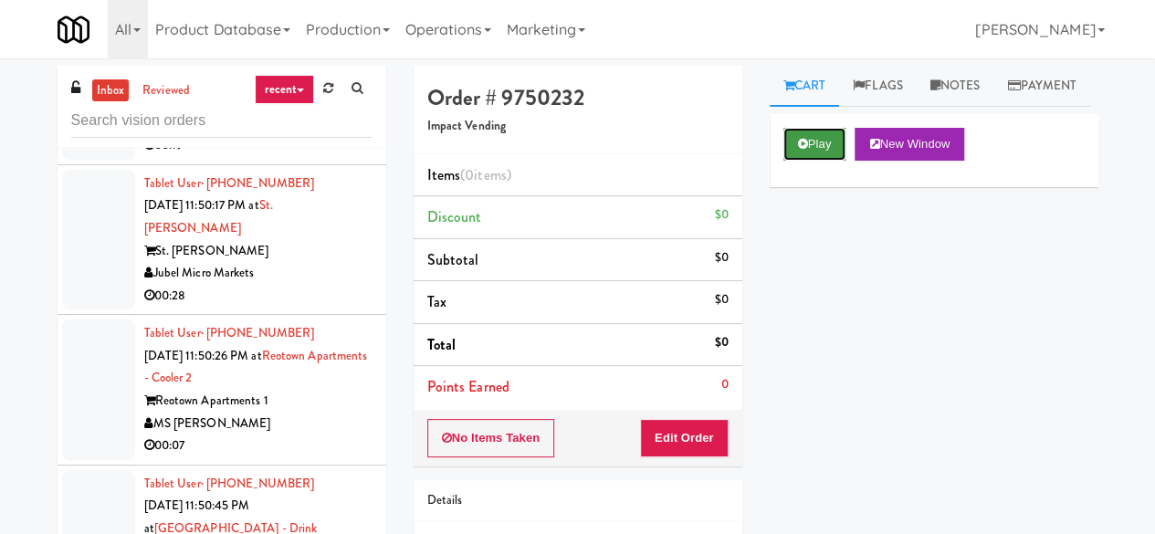
click at [795, 161] on button "Play" at bounding box center [814, 144] width 63 height 33
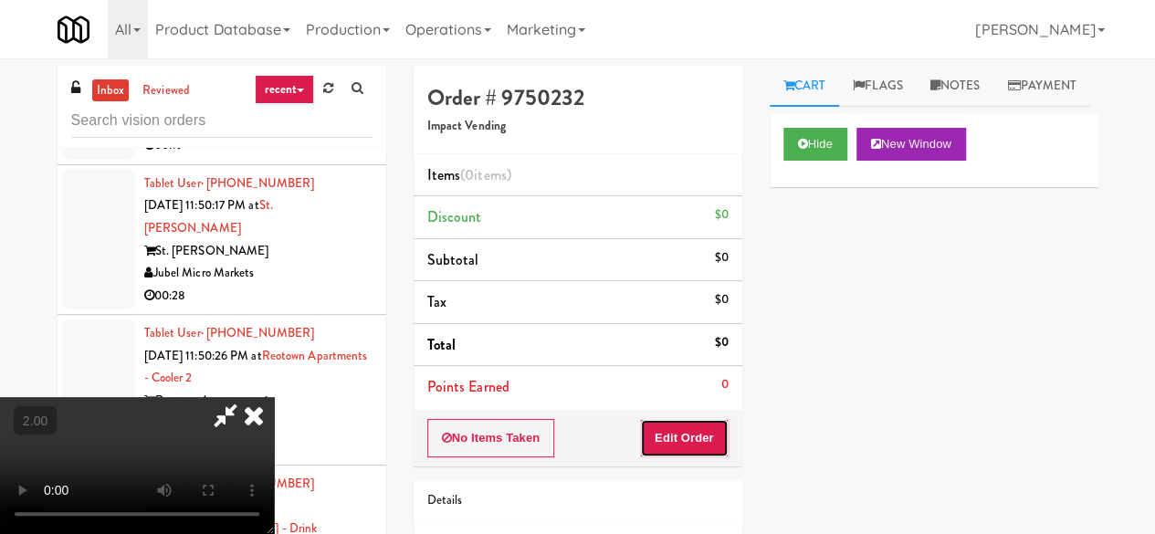
click at [675, 441] on button "Edit Order" at bounding box center [684, 438] width 89 height 38
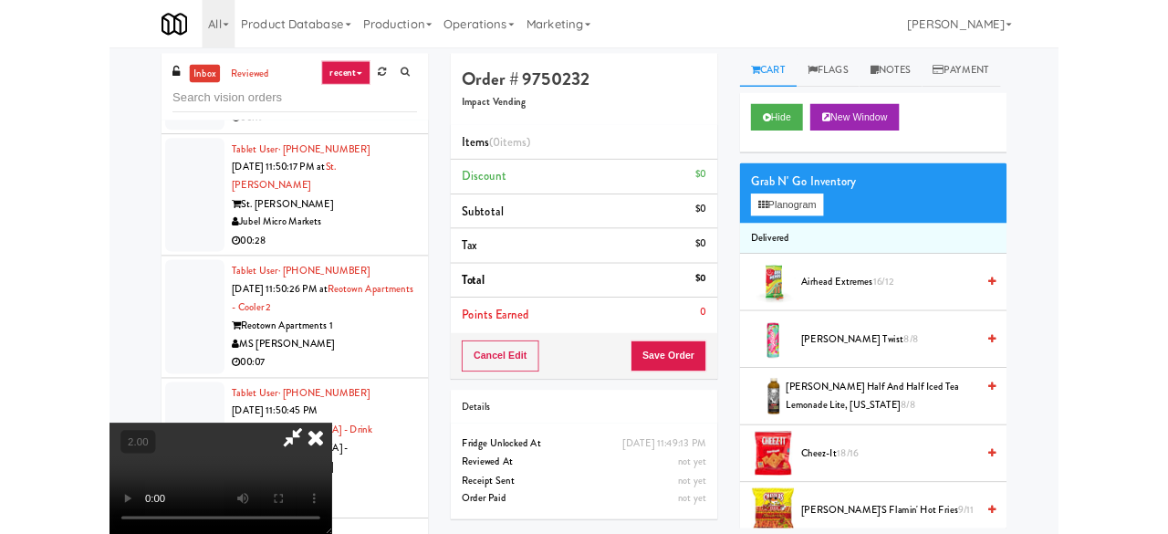
scroll to position [37, 0]
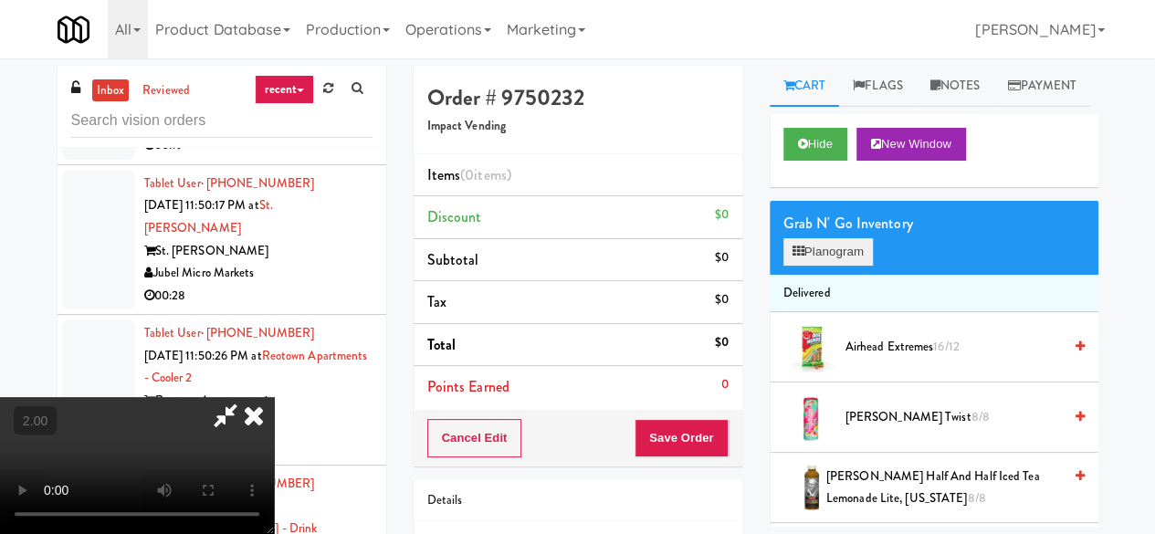
drag, startPoint x: 810, startPoint y: 277, endPoint x: 826, endPoint y: 287, distance: 19.0
click at [810, 275] on div "Grab N' Go Inventory Planogram" at bounding box center [933, 238] width 329 height 74
click at [826, 266] on button "Planogram" at bounding box center [827, 251] width 89 height 27
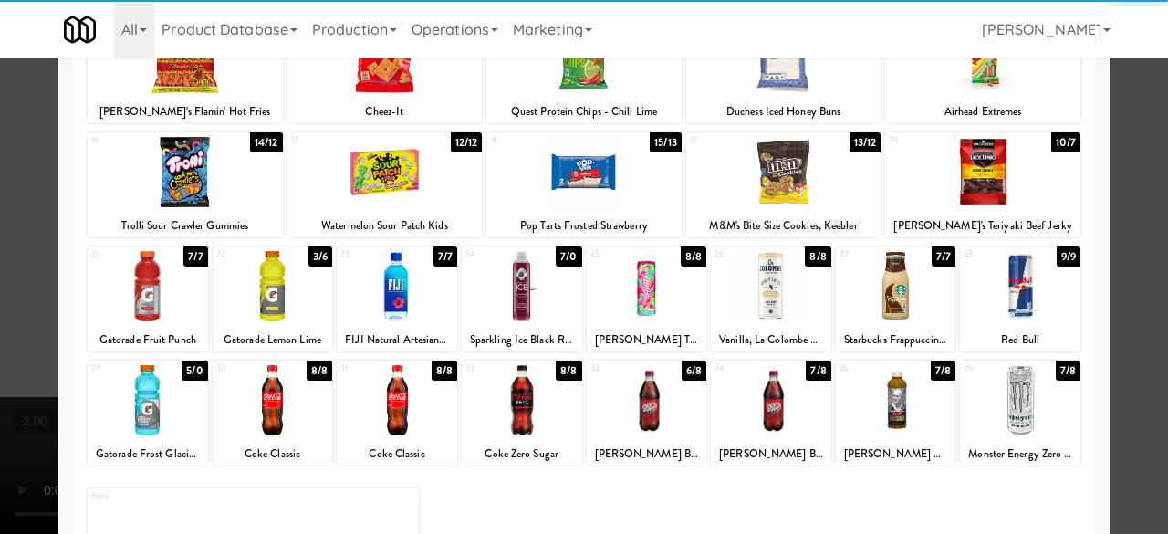
click at [775, 177] on div at bounding box center [783, 172] width 195 height 70
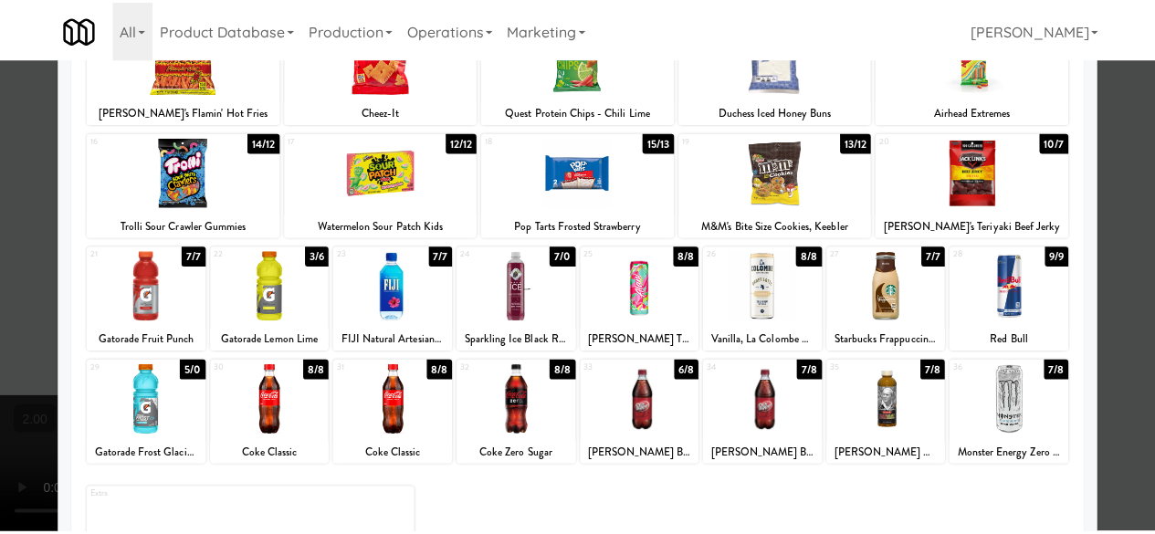
scroll to position [361, 0]
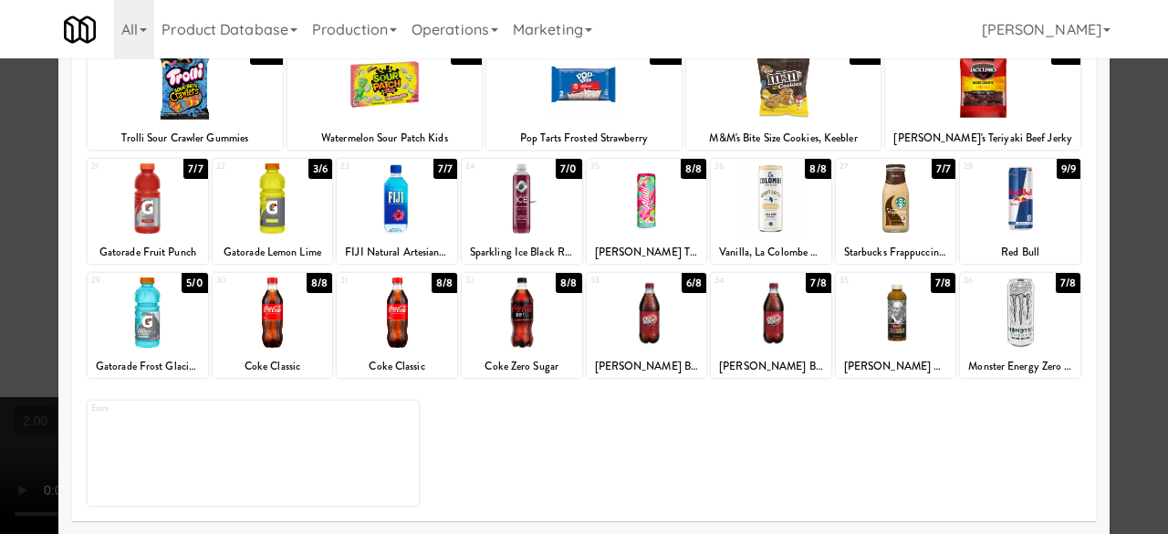
click at [899, 313] on div at bounding box center [896, 312] width 120 height 70
click at [1123, 179] on div at bounding box center [584, 267] width 1168 height 534
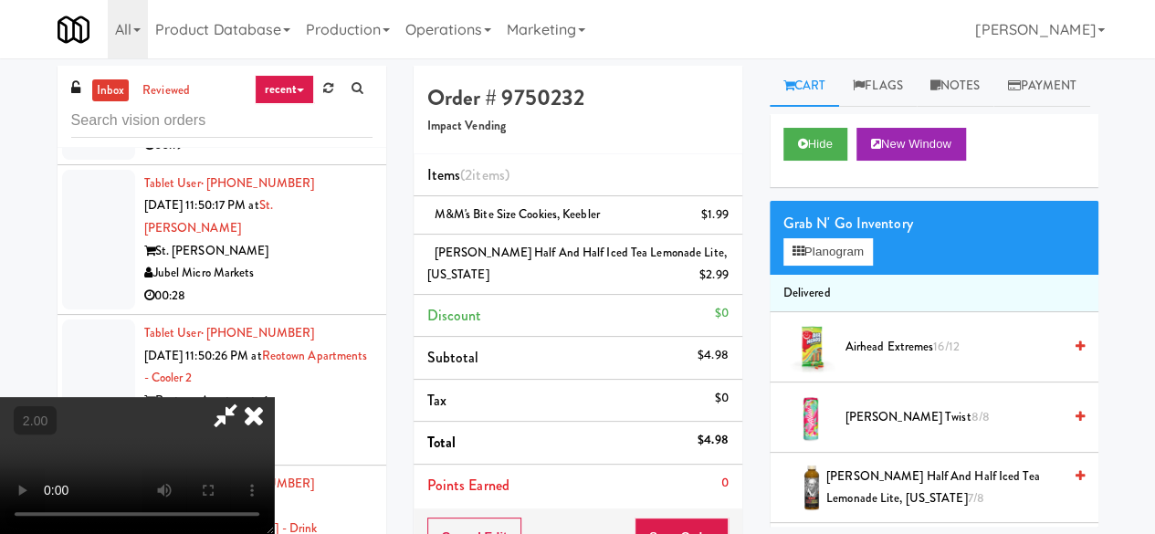
scroll to position [240, 0]
click at [274, 397] on video at bounding box center [137, 465] width 274 height 137
click at [721, 102] on h4 "Order # 9750232" at bounding box center [577, 98] width 301 height 24
click at [274, 397] on icon at bounding box center [254, 415] width 40 height 37
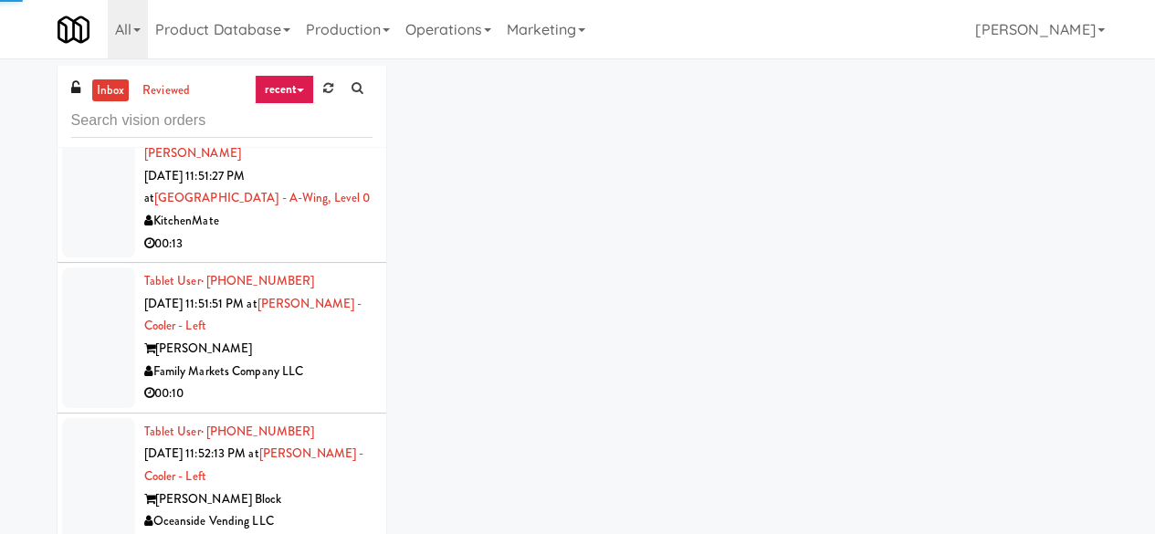
scroll to position [9330, 0]
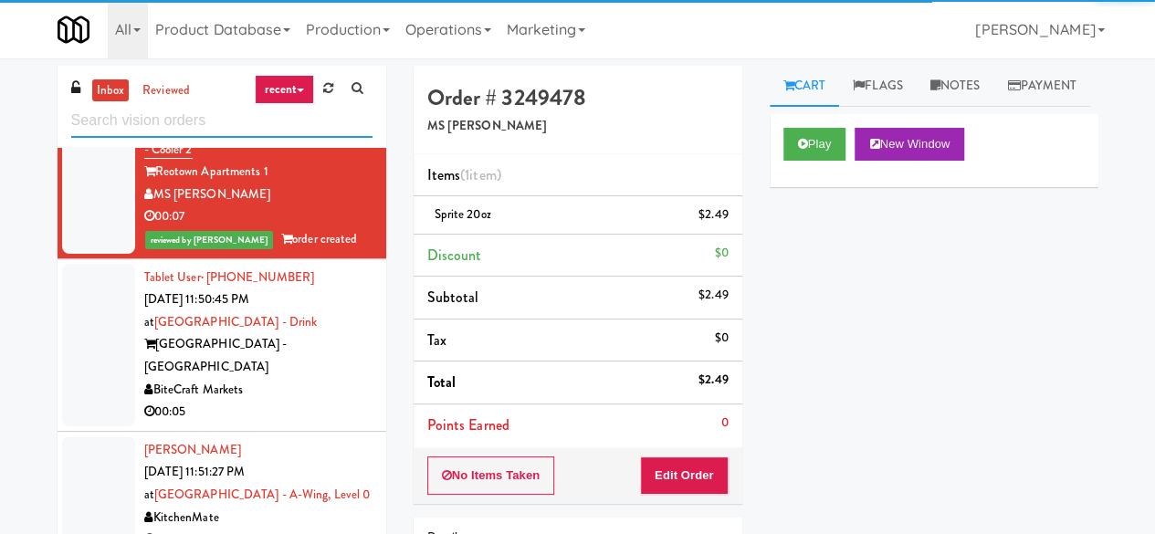
click at [274, 127] on input "text" at bounding box center [221, 121] width 301 height 34
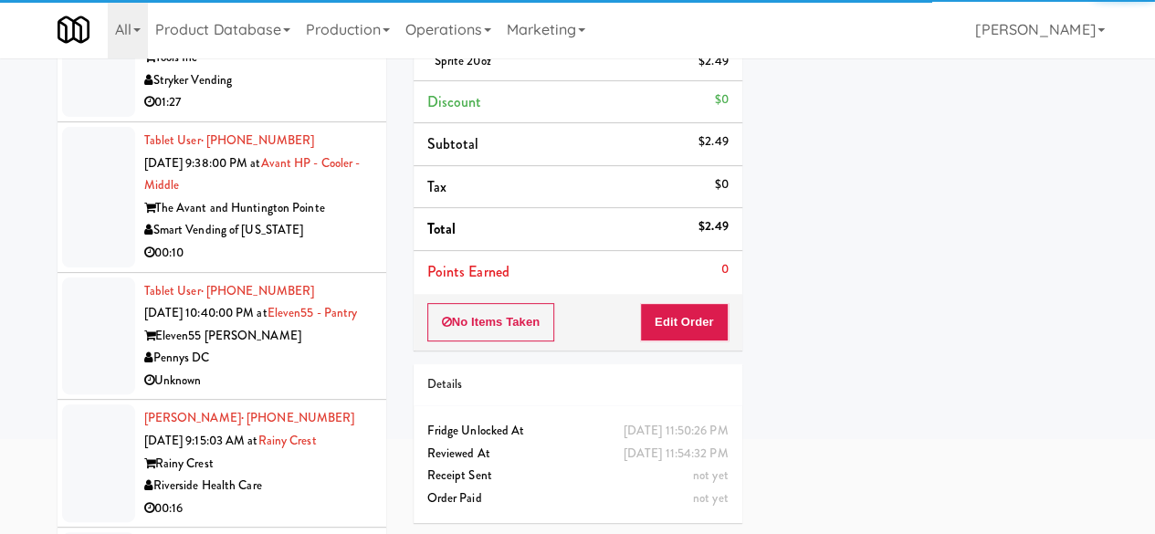
scroll to position [0, 0]
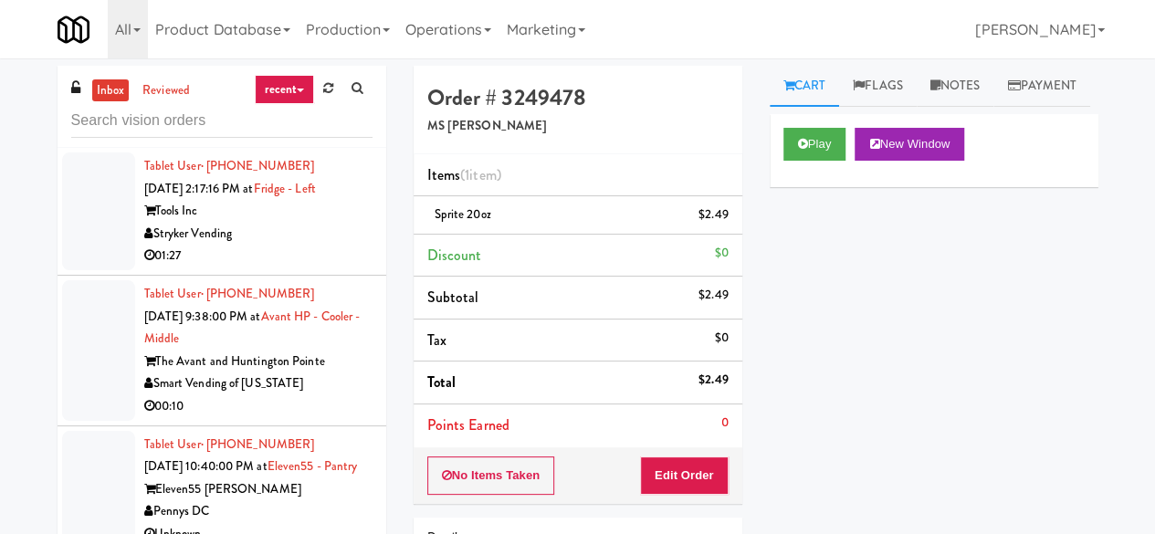
drag, startPoint x: 385, startPoint y: 189, endPoint x: 380, endPoint y: 198, distance: 10.6
click at [380, 198] on div "inbox reviewed recent all unclear take inventory issue suspicious failed recent…" at bounding box center [222, 387] width 356 height 643
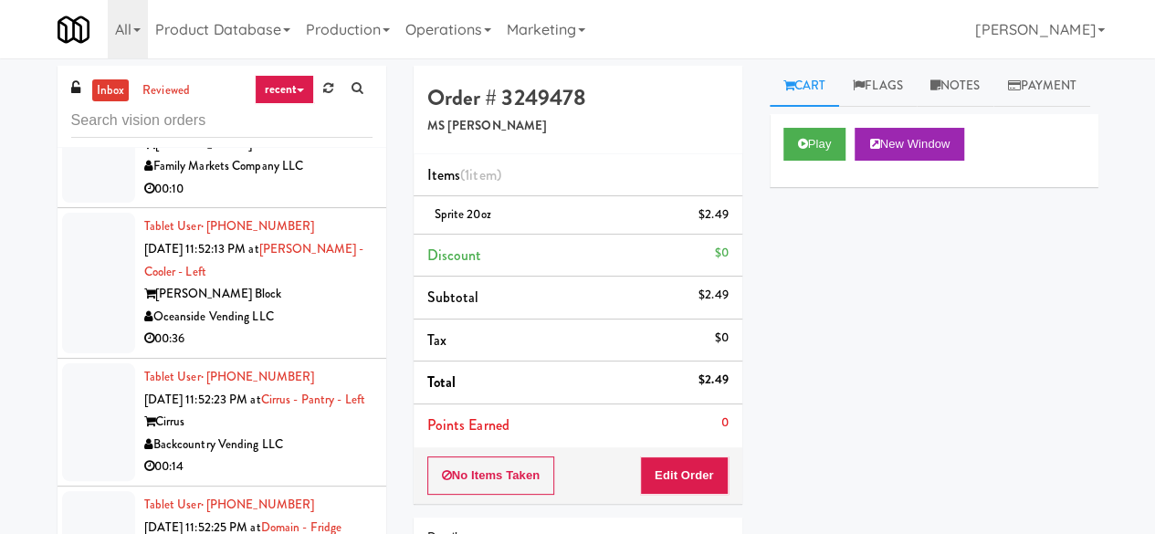
scroll to position [4131, 0]
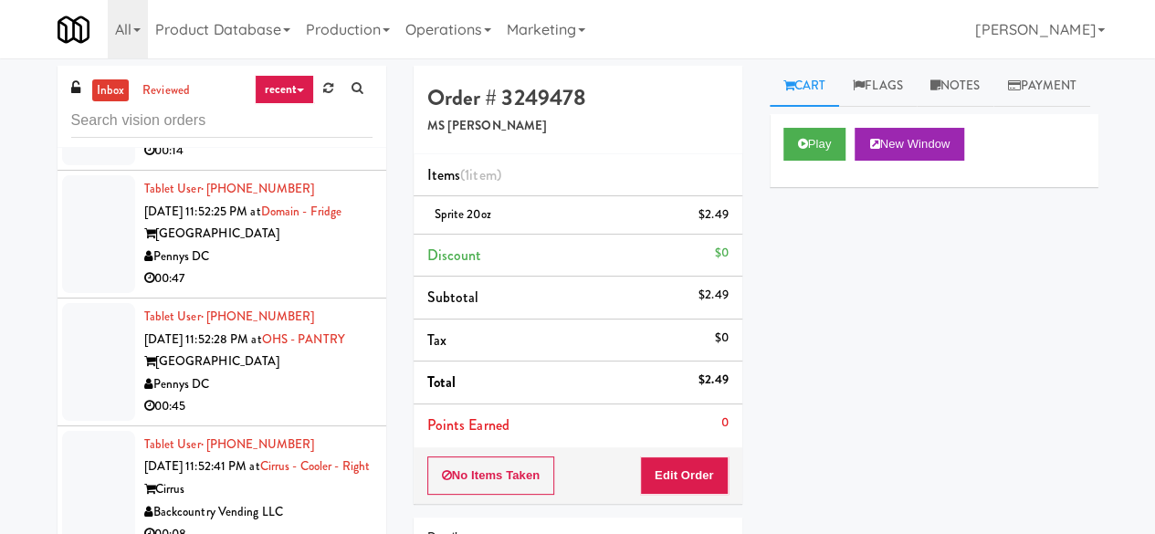
click at [31, 418] on div "inbox reviewed recent all unclear take inventory issue suspicious failed recent…" at bounding box center [577, 387] width 1155 height 643
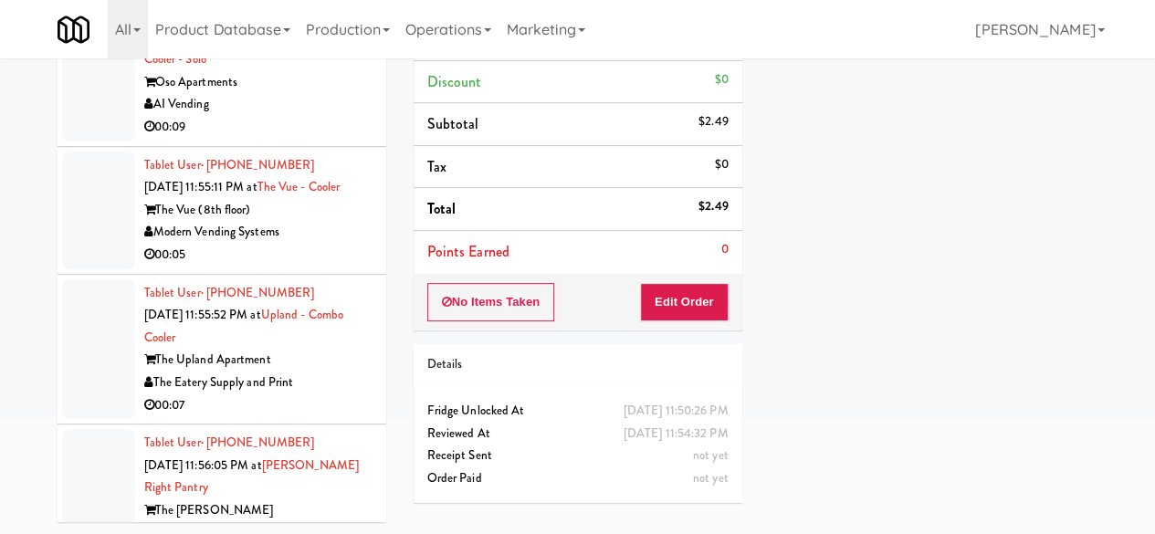
scroll to position [6182, 0]
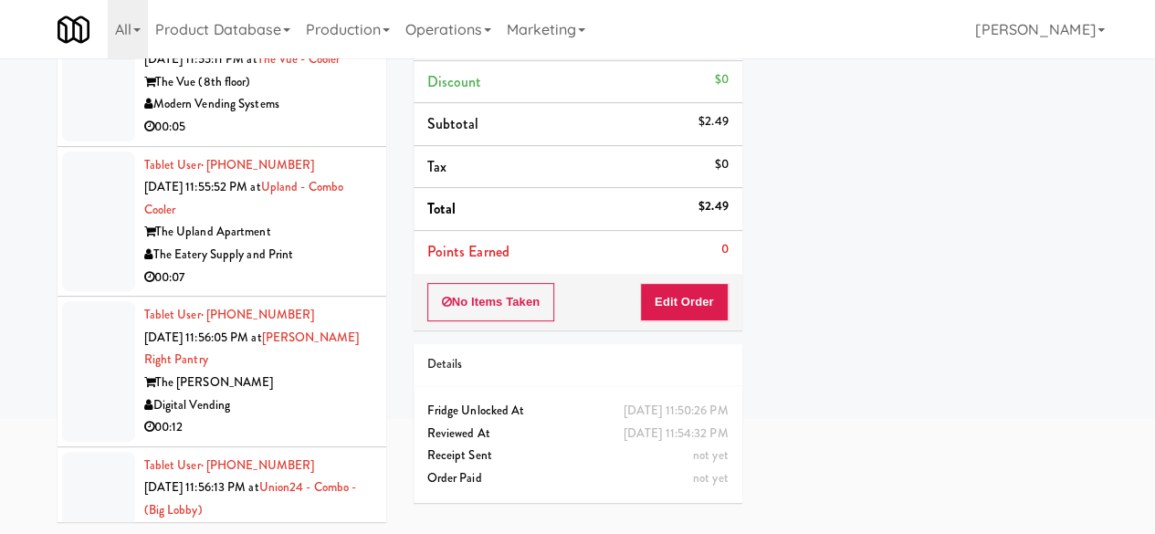
click at [314, 139] on div "00:05" at bounding box center [258, 127] width 228 height 23
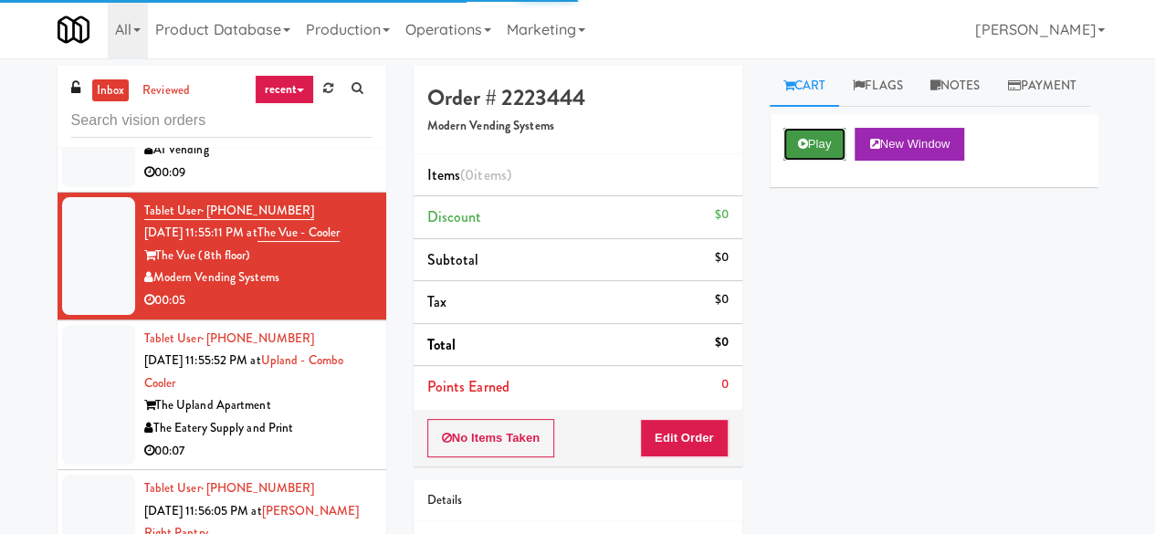
click at [816, 161] on button "Play" at bounding box center [814, 144] width 63 height 33
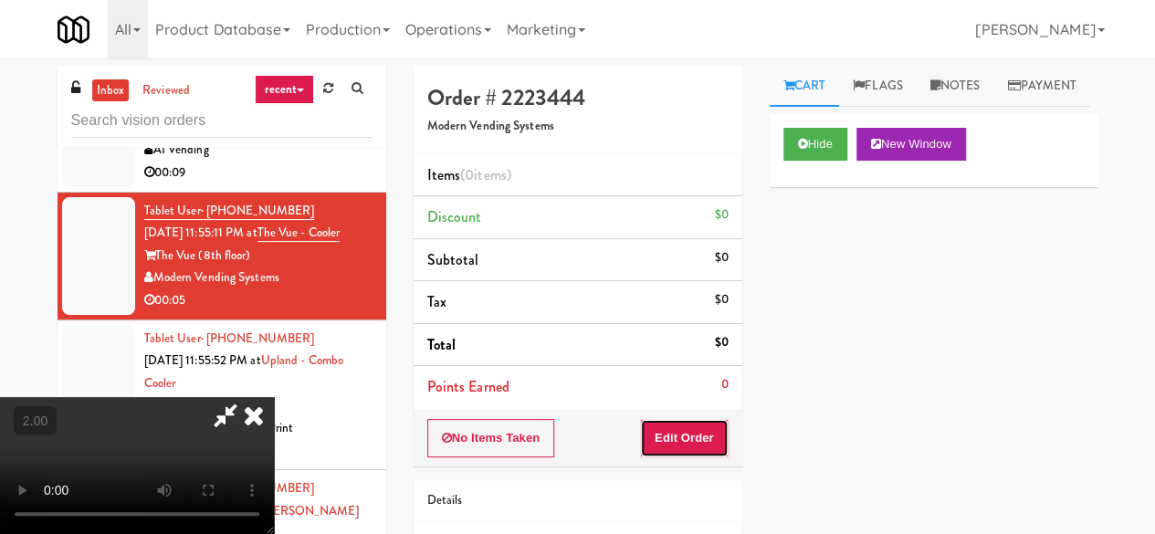
click at [696, 441] on button "Edit Order" at bounding box center [684, 438] width 89 height 38
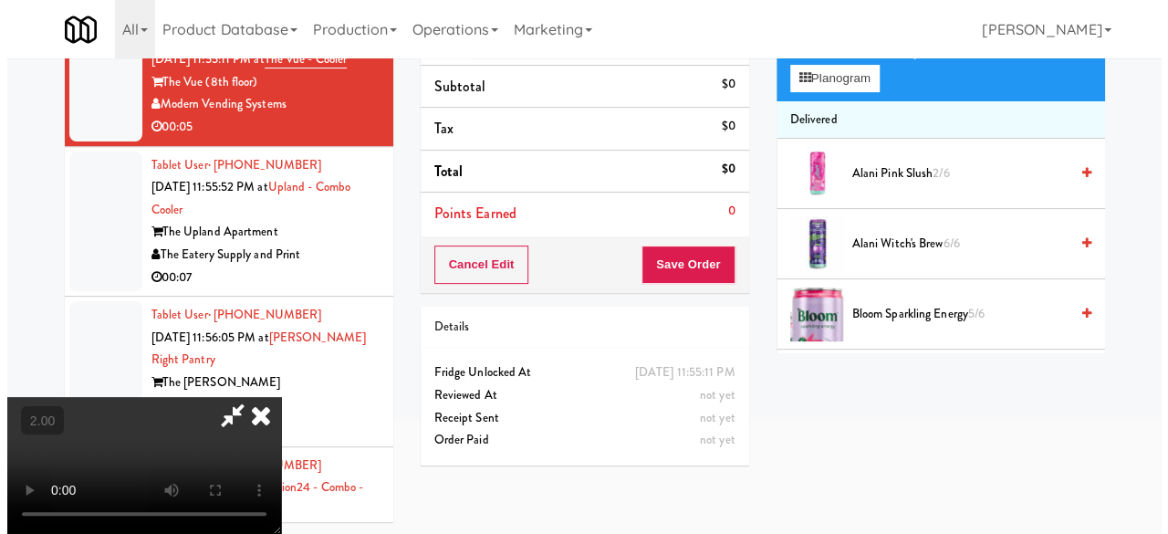
scroll to position [58, 0]
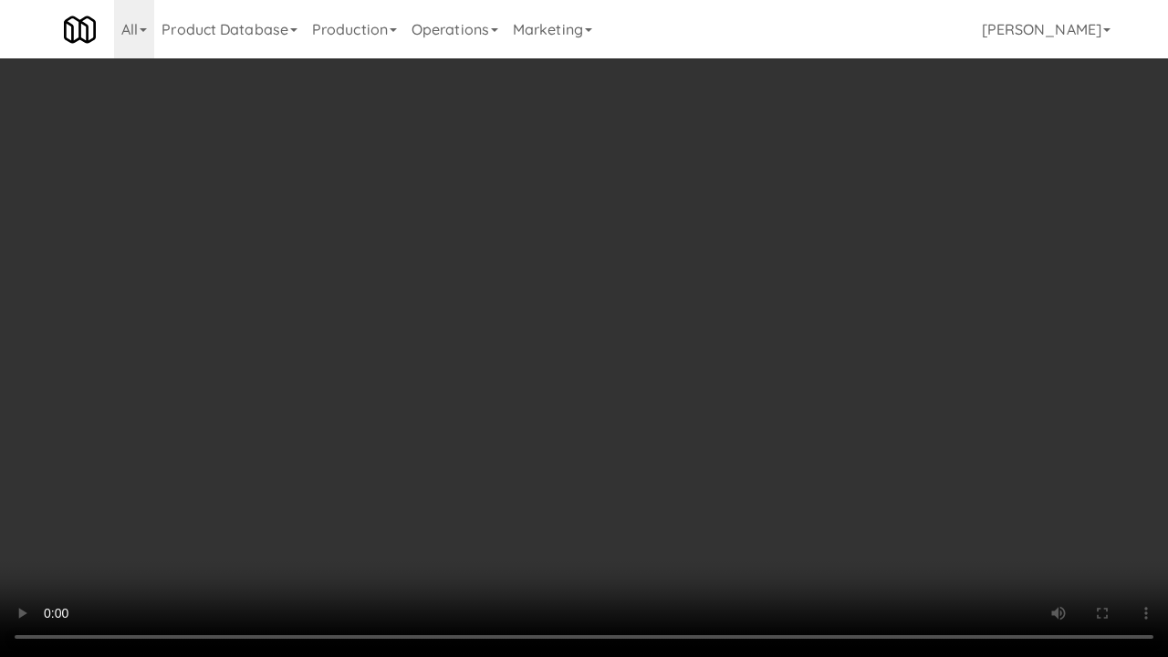
click at [812, 451] on video at bounding box center [584, 328] width 1168 height 657
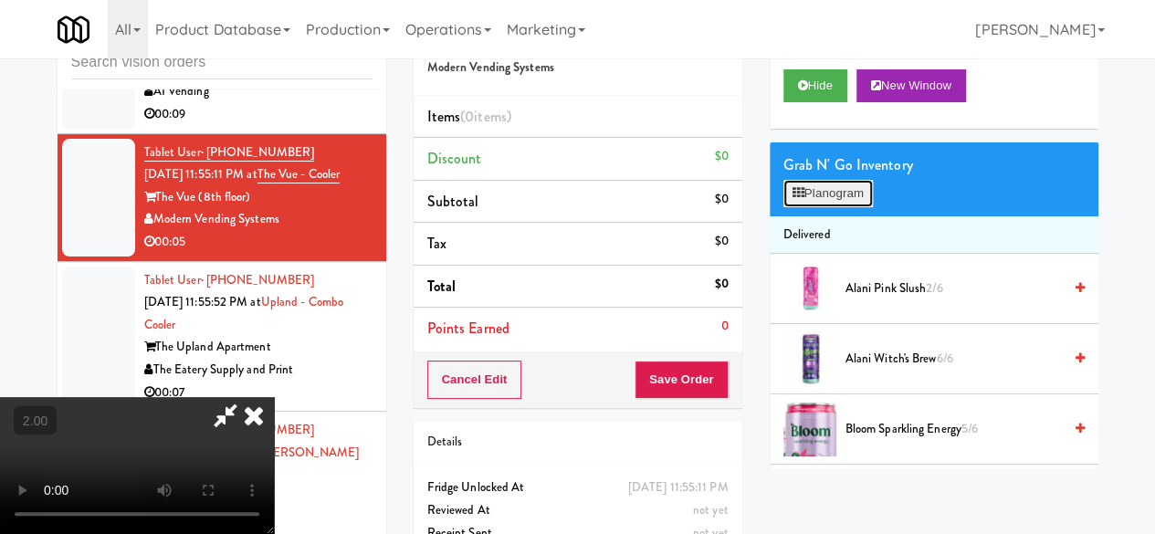
click at [828, 207] on button "Planogram" at bounding box center [827, 193] width 89 height 27
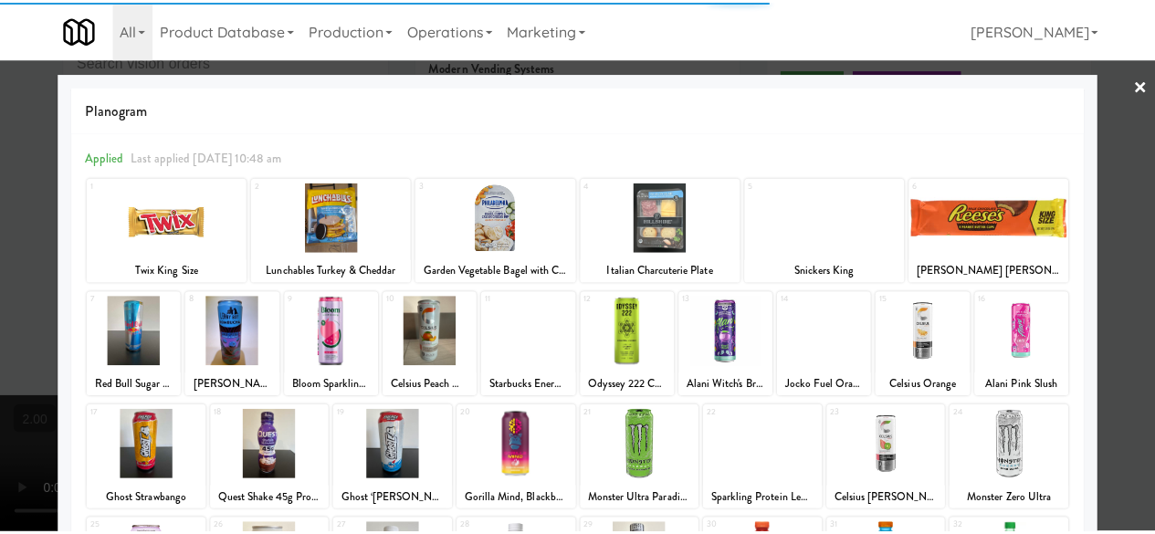
scroll to position [361, 0]
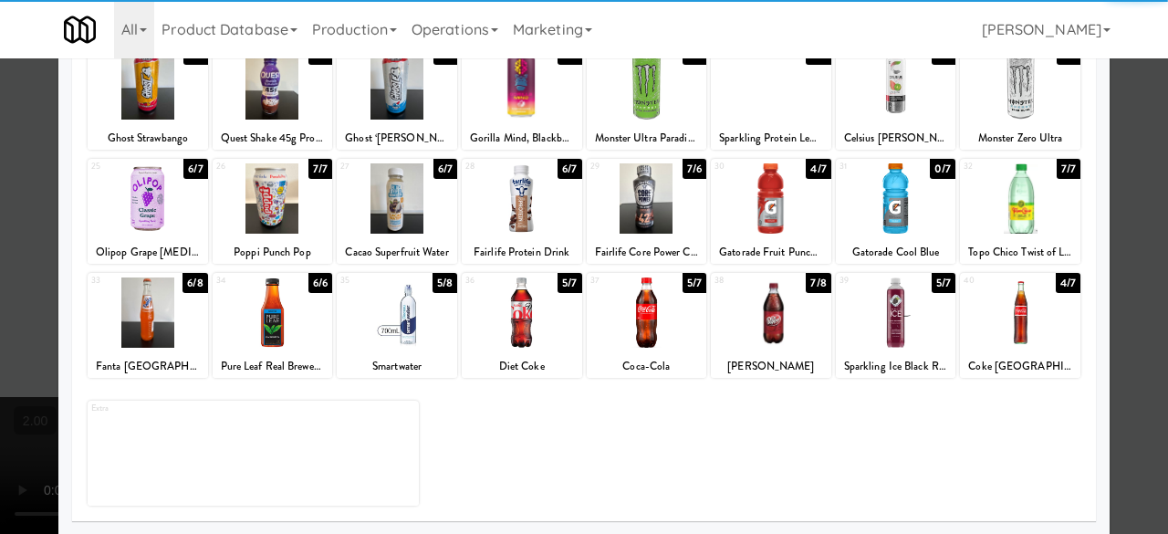
drag, startPoint x: 765, startPoint y: 218, endPoint x: 1032, endPoint y: 194, distance: 268.5
click at [766, 216] on div at bounding box center [771, 198] width 120 height 70
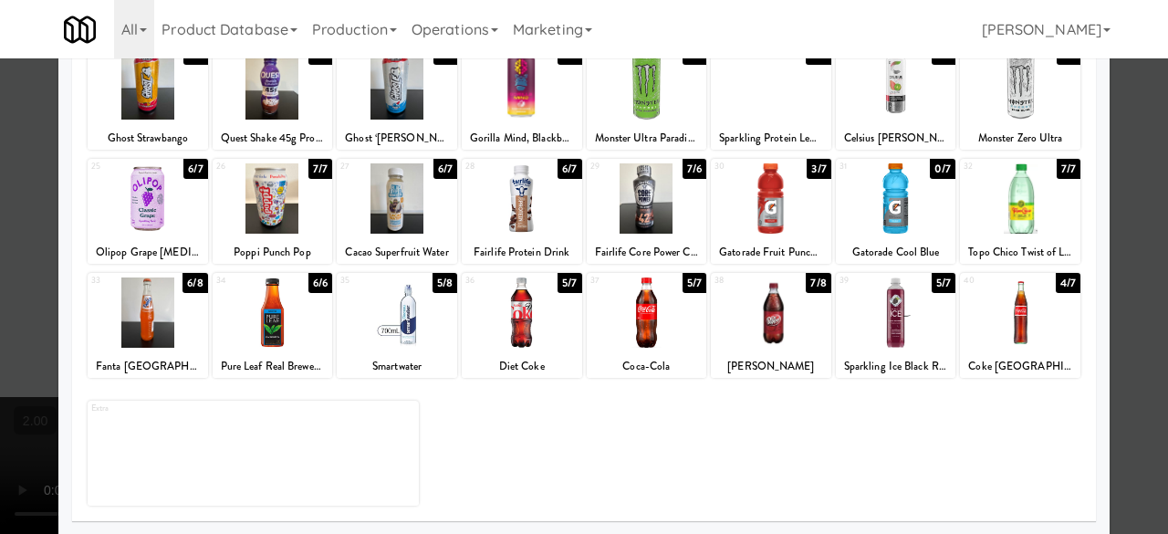
click at [1141, 125] on div at bounding box center [584, 267] width 1168 height 534
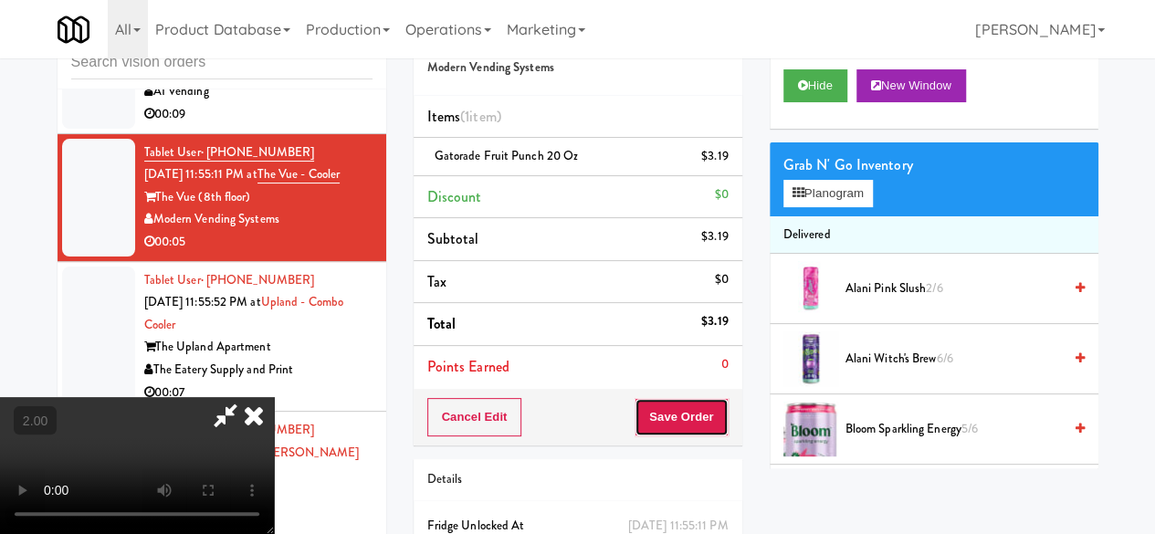
click at [723, 424] on button "Save Order" at bounding box center [680, 417] width 93 height 38
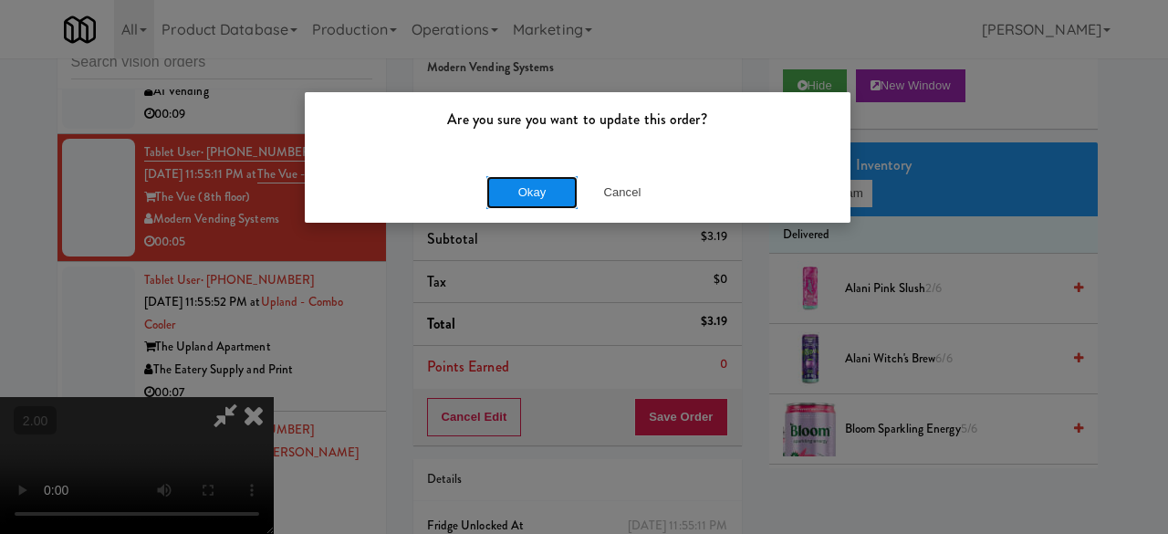
click at [542, 193] on button "Okay" at bounding box center [531, 192] width 91 height 33
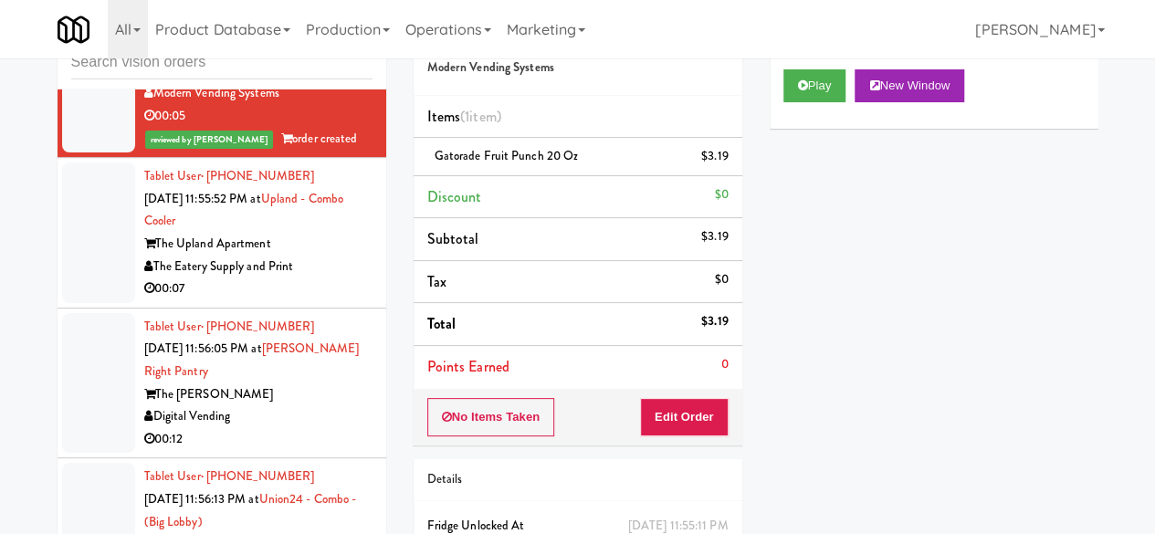
scroll to position [6365, 0]
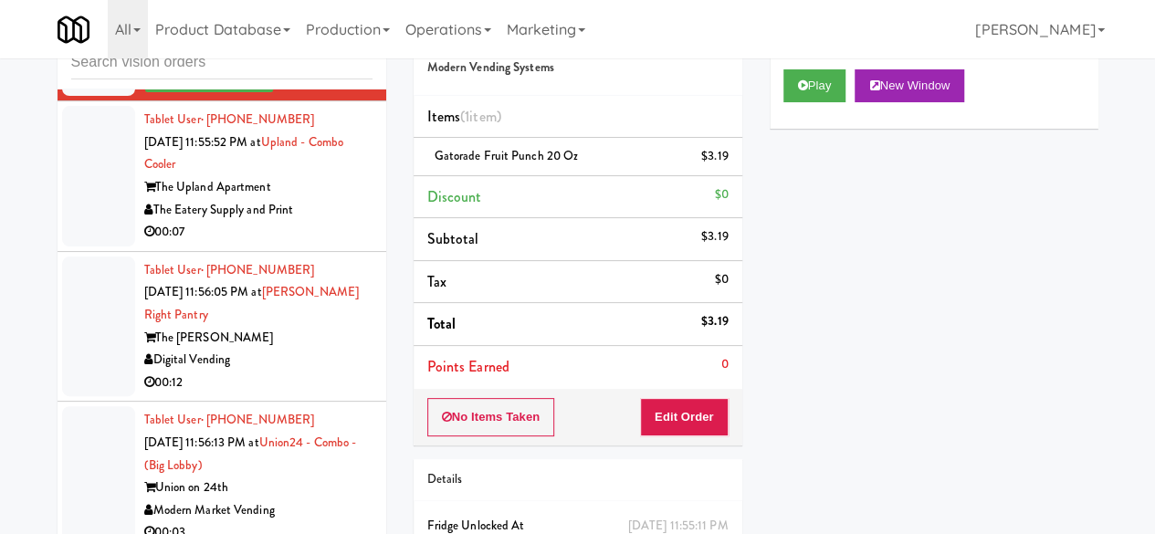
click at [326, 222] on div "The Eatery Supply and Print" at bounding box center [258, 210] width 228 height 23
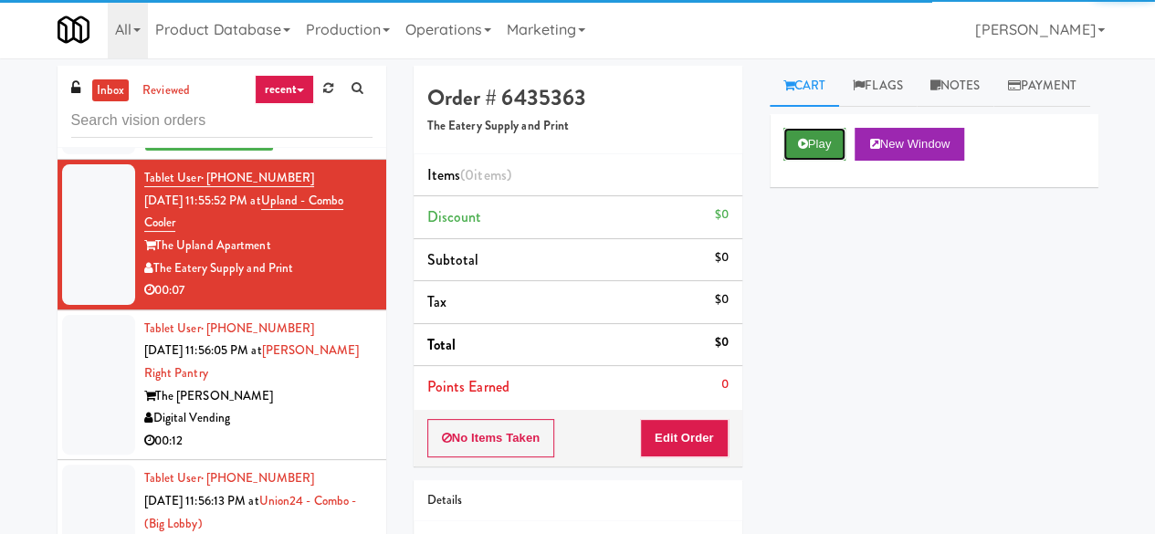
click at [832, 161] on button "Play" at bounding box center [814, 144] width 63 height 33
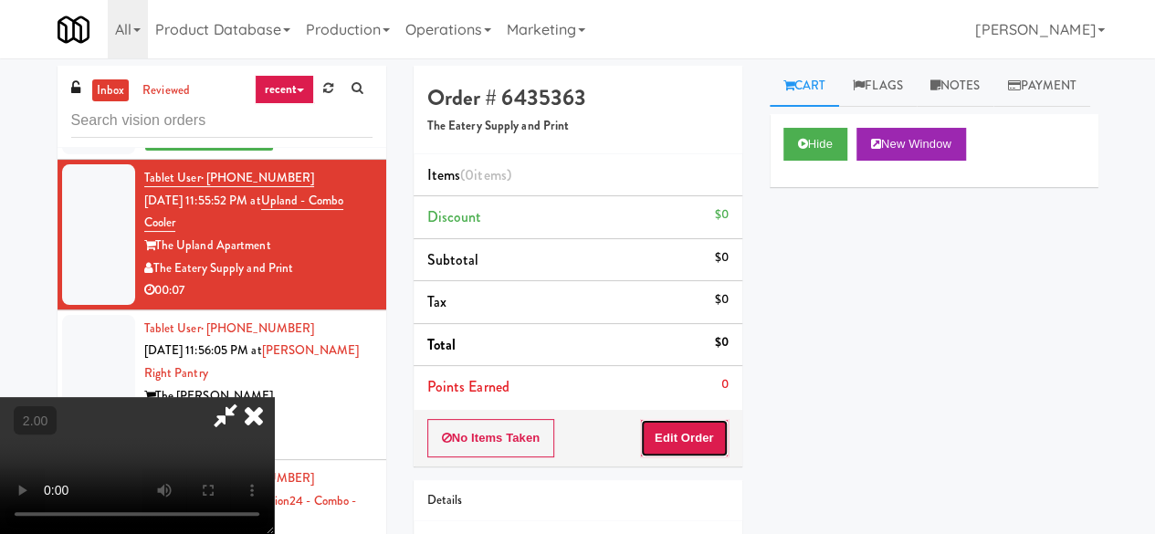
click at [679, 434] on button "Edit Order" at bounding box center [684, 438] width 89 height 38
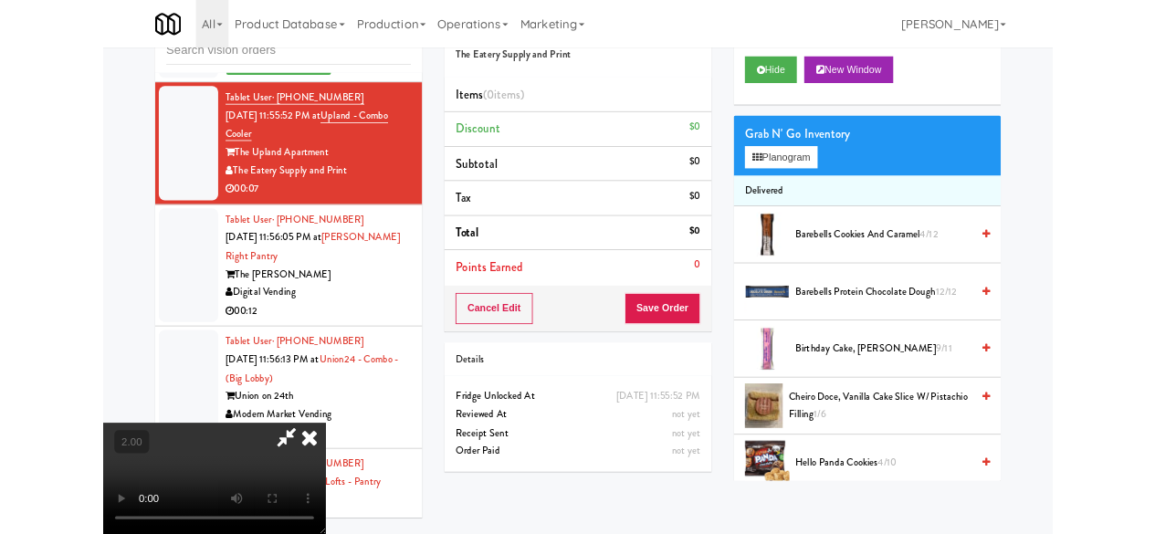
scroll to position [173, 0]
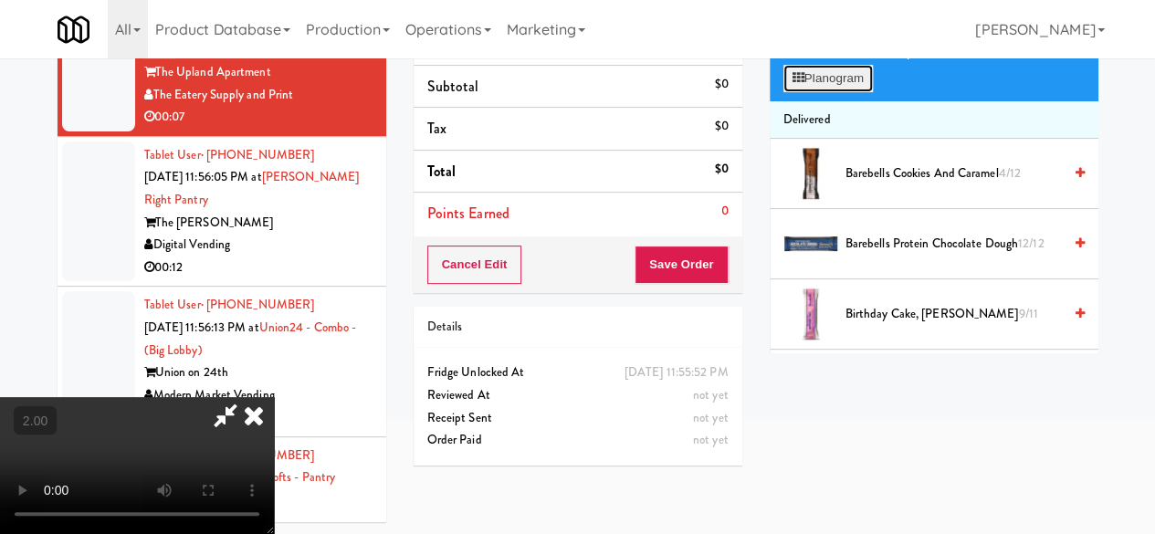
click at [827, 92] on button "Planogram" at bounding box center [827, 78] width 89 height 27
click at [0, 0] on div at bounding box center [0, 0] width 0 height 0
click at [826, 92] on button "Planogram" at bounding box center [827, 78] width 89 height 27
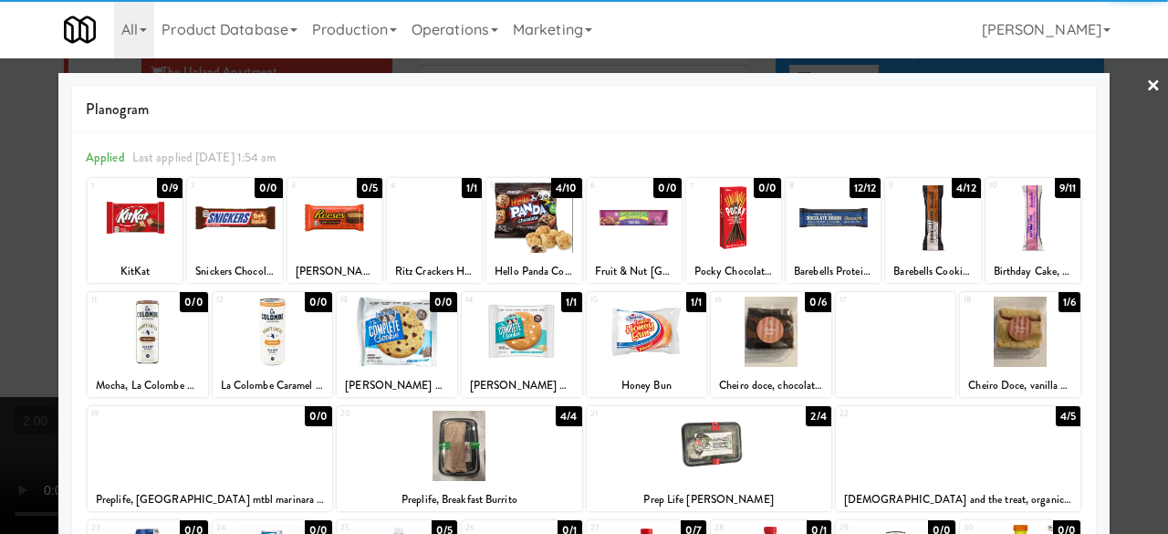
click at [1004, 342] on div at bounding box center [1020, 332] width 120 height 70
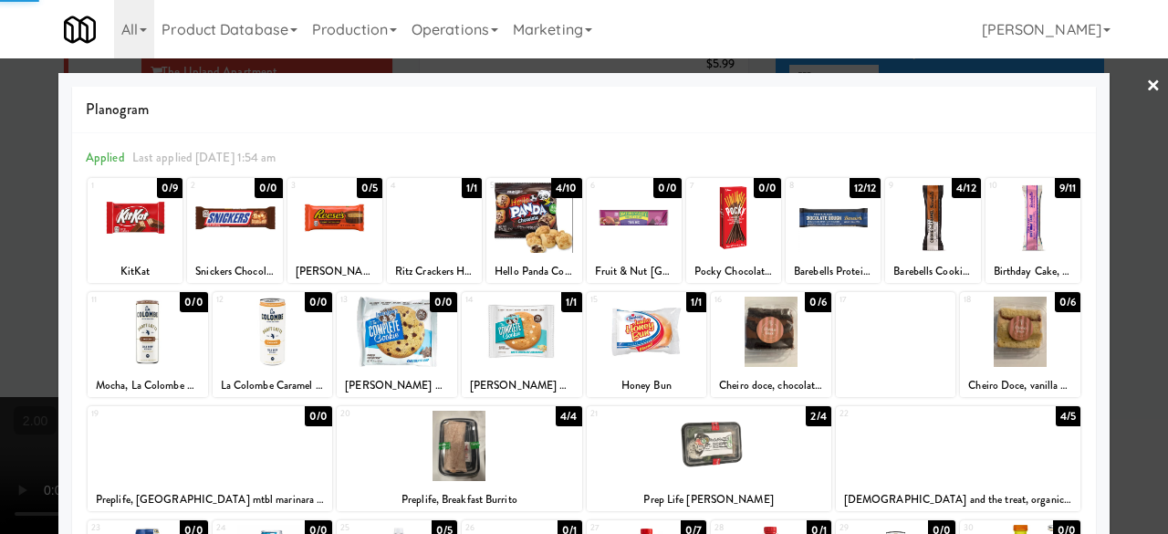
click at [1105, 241] on div at bounding box center [584, 267] width 1168 height 534
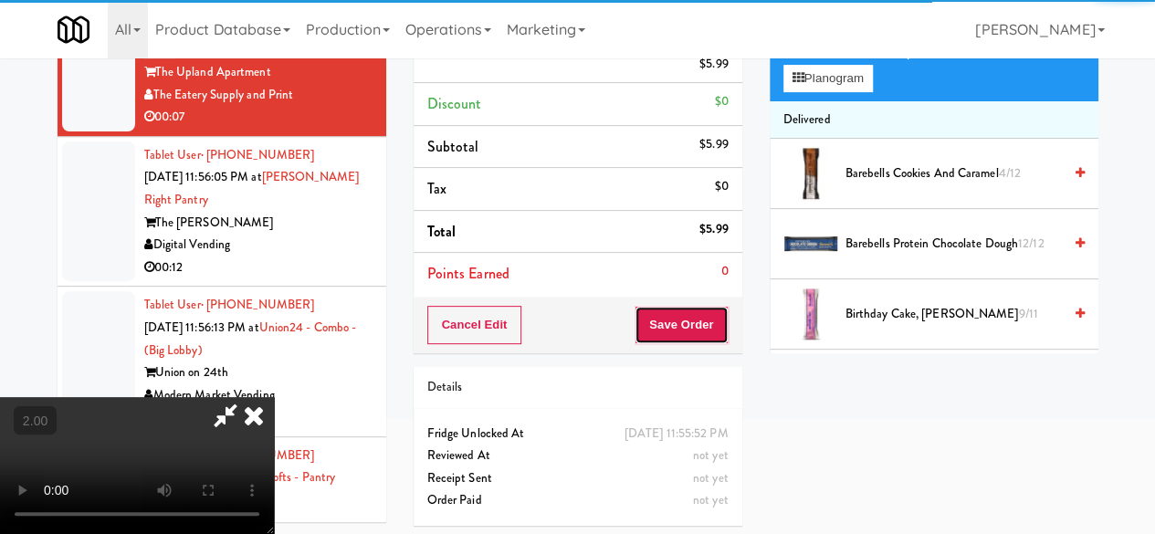
click at [719, 320] on button "Save Order" at bounding box center [680, 325] width 93 height 38
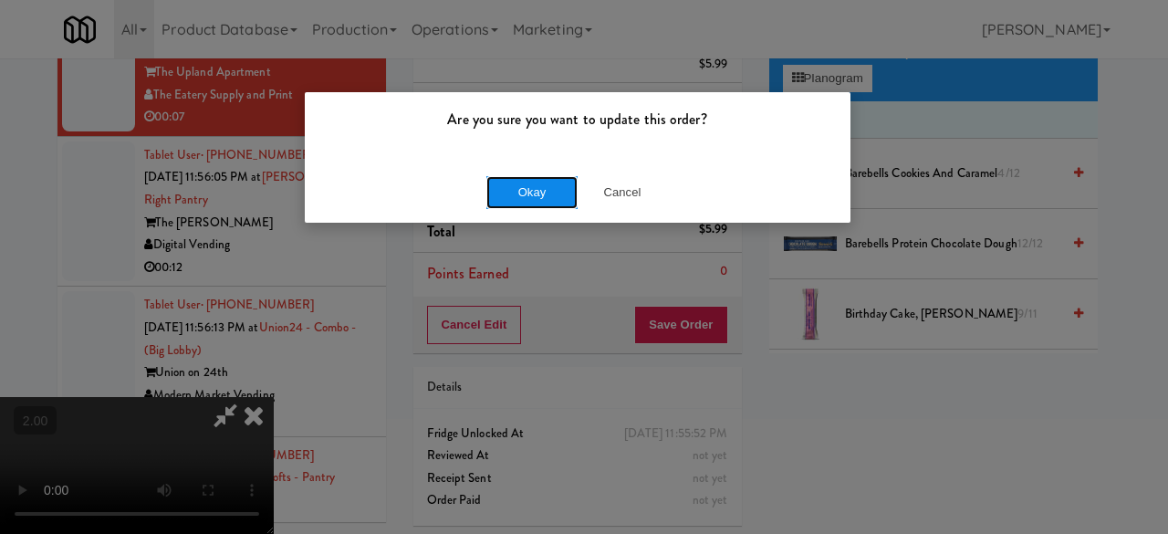
click at [503, 193] on button "Okay" at bounding box center [531, 192] width 91 height 33
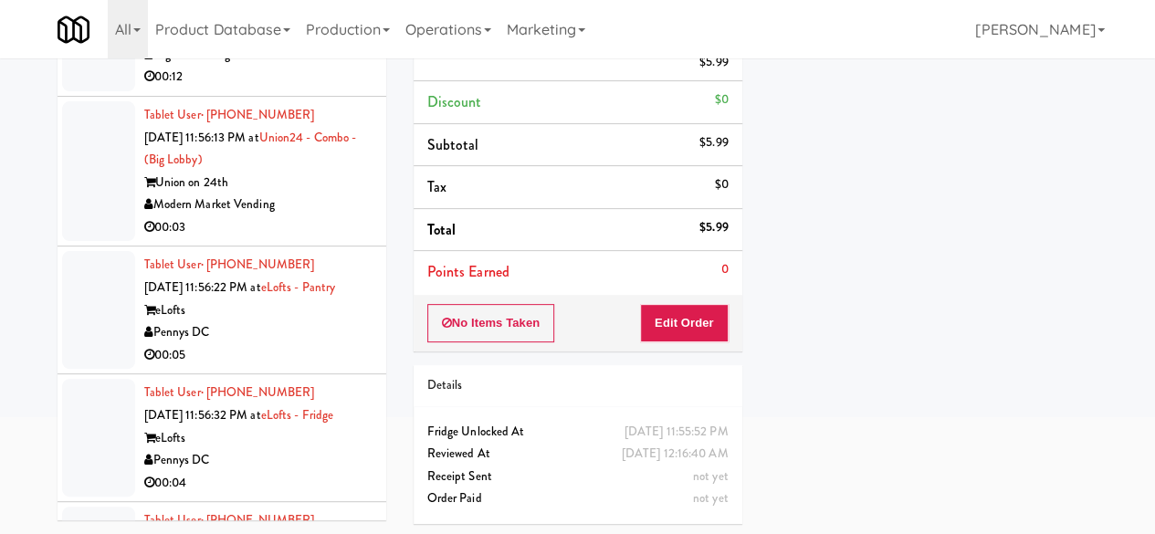
scroll to position [6547, 0]
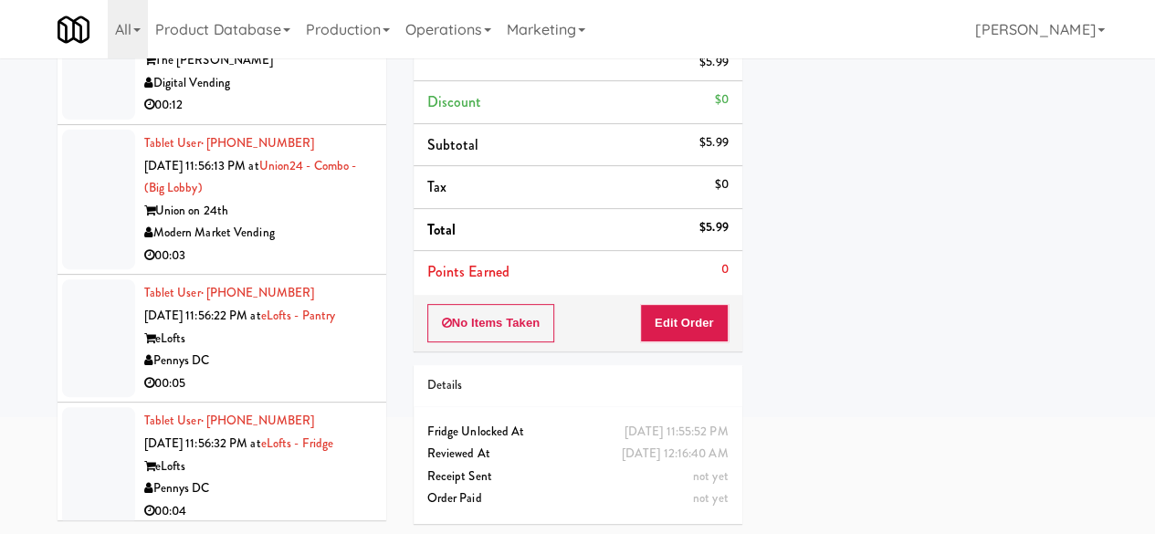
click at [287, 117] on div "00:12" at bounding box center [258, 105] width 228 height 23
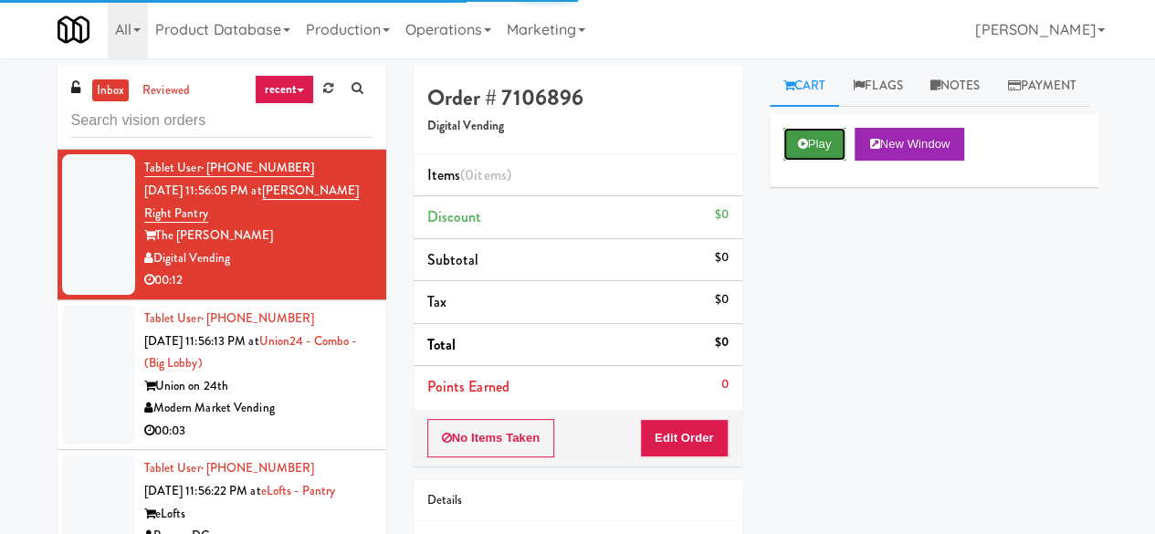
click at [821, 161] on button "Play" at bounding box center [814, 144] width 63 height 33
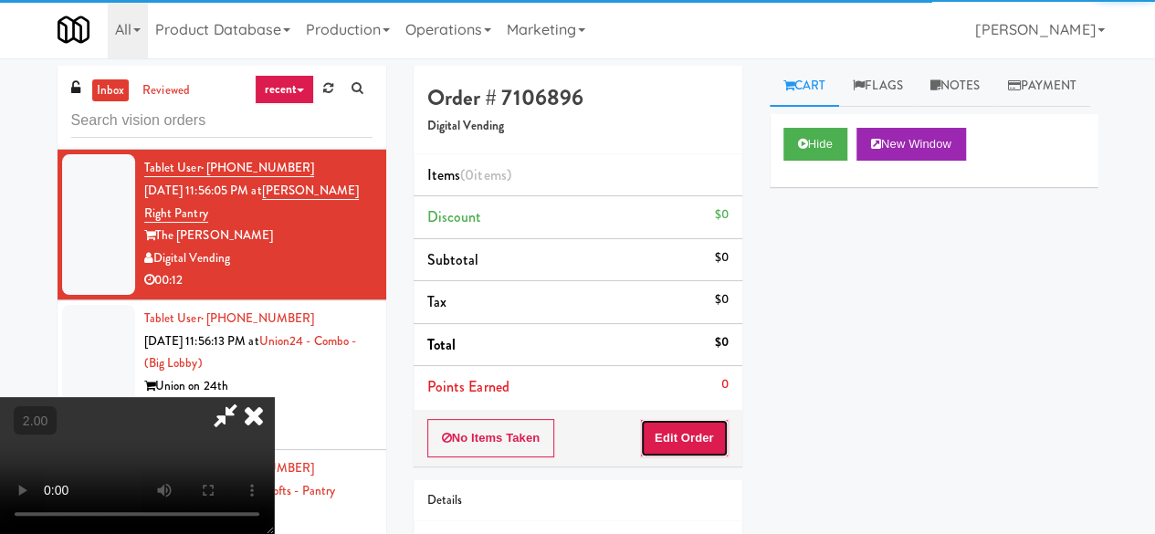
drag, startPoint x: 716, startPoint y: 451, endPoint x: 635, endPoint y: 364, distance: 118.2
click at [712, 451] on button "Edit Order" at bounding box center [684, 438] width 89 height 38
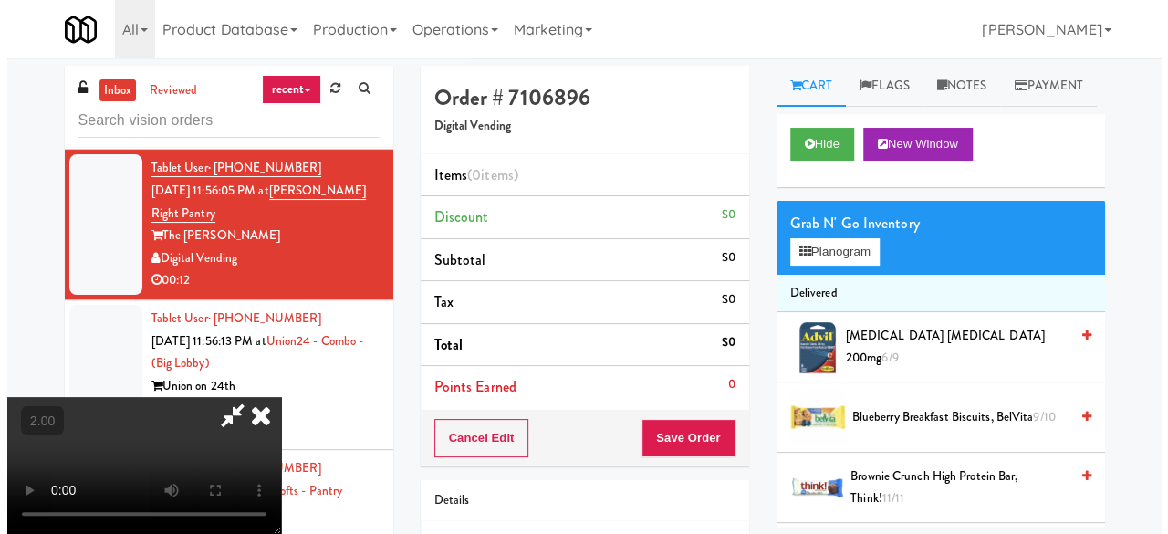
scroll to position [37, 0]
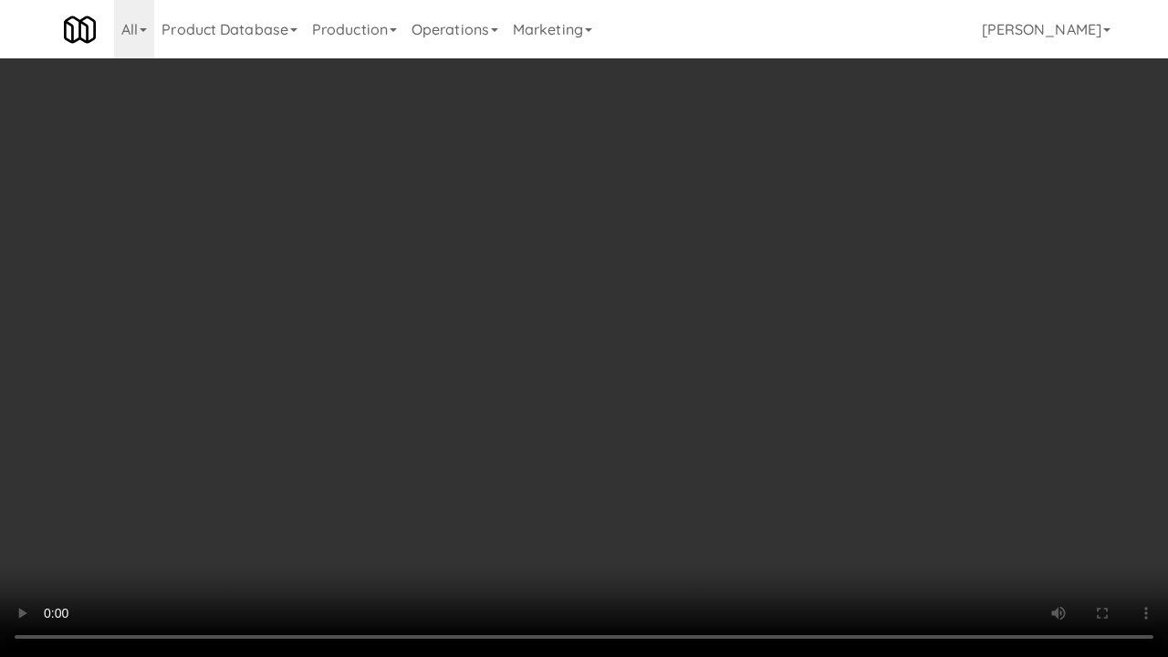
click at [719, 409] on video at bounding box center [584, 328] width 1168 height 657
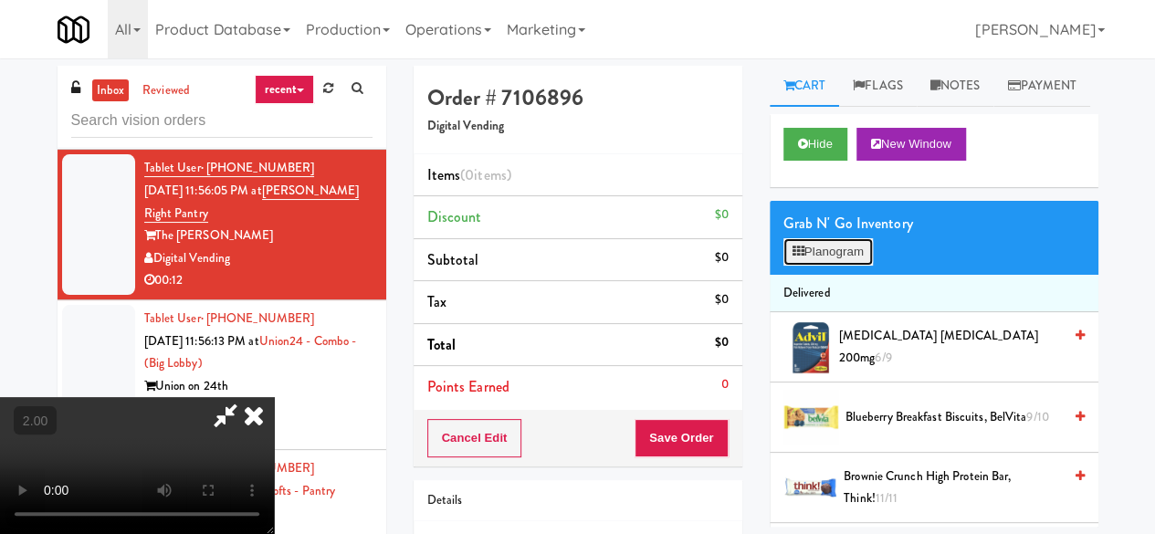
click at [816, 266] on button "Planogram" at bounding box center [827, 251] width 89 height 27
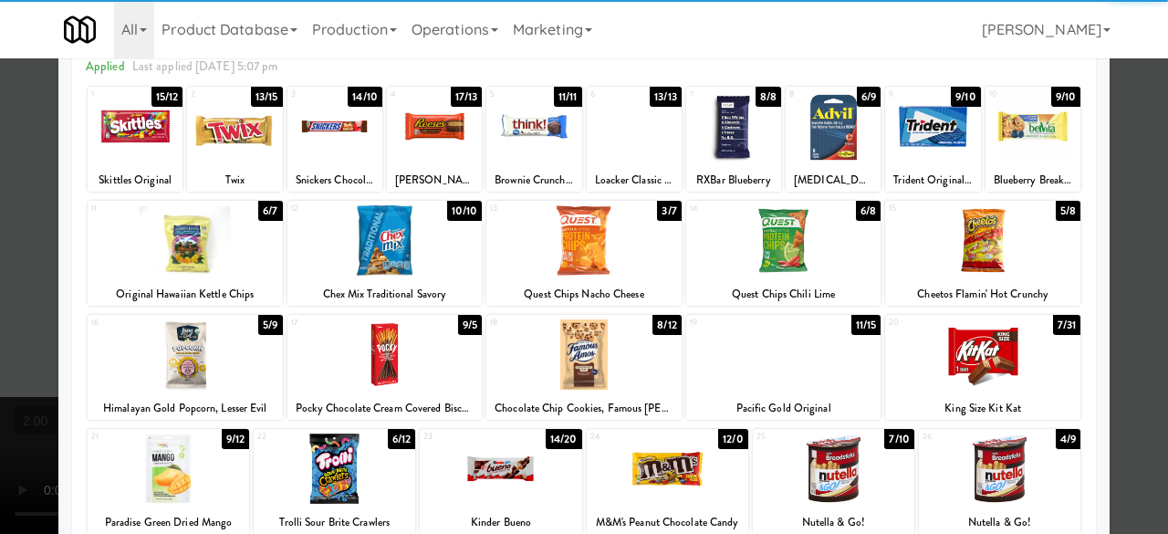
click at [1000, 342] on div at bounding box center [982, 354] width 195 height 70
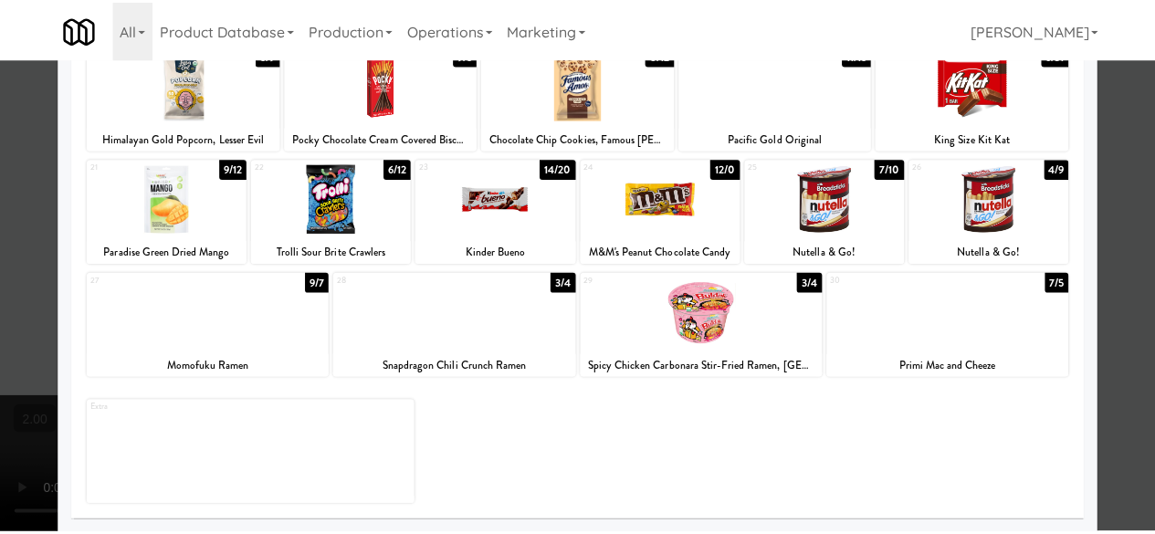
scroll to position [270, 0]
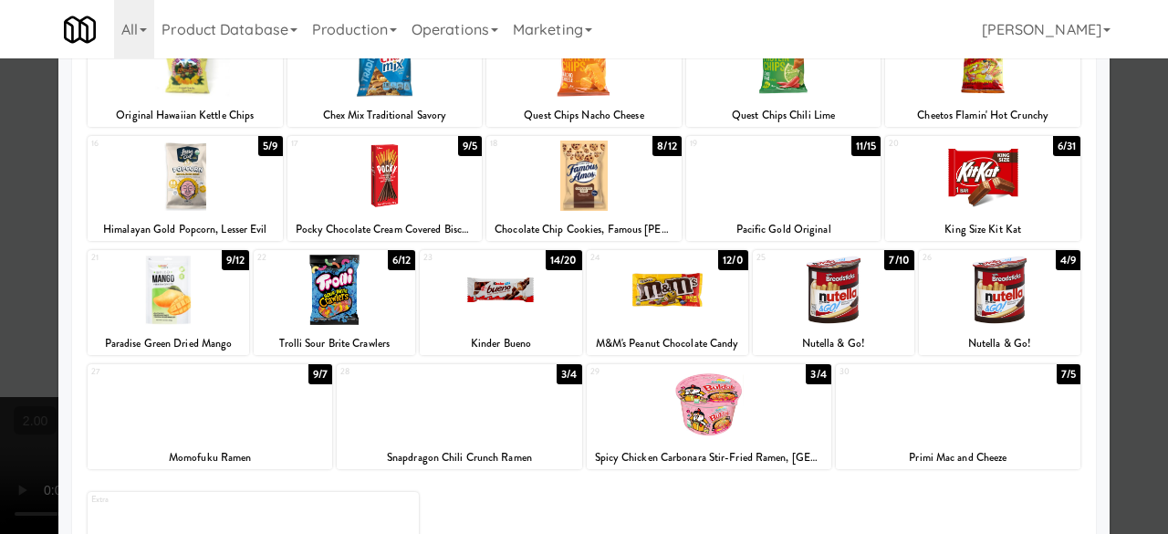
click at [597, 204] on div at bounding box center [583, 176] width 195 height 70
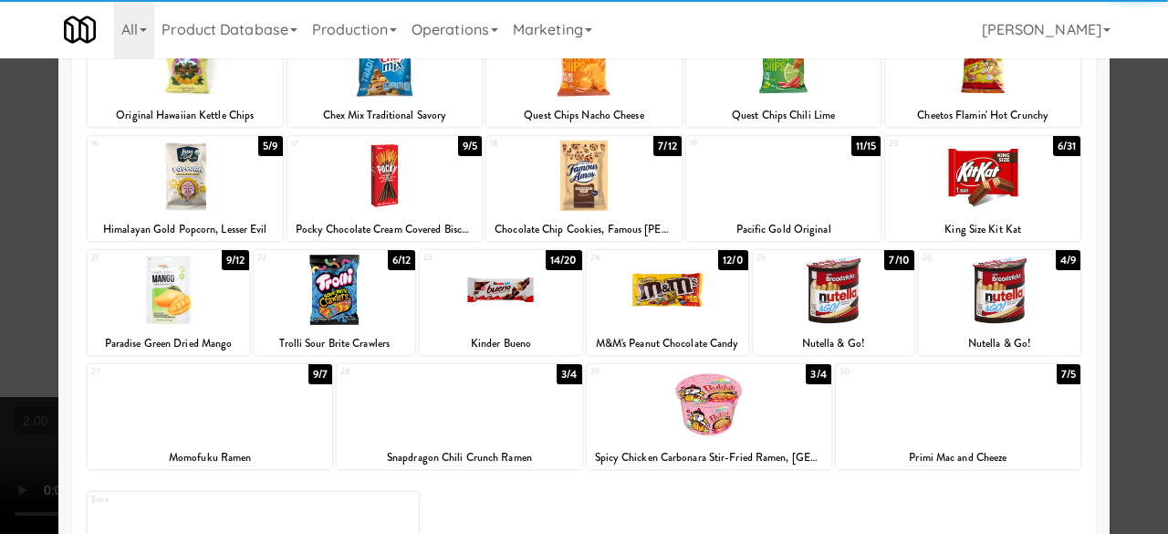
click at [1132, 138] on div at bounding box center [584, 267] width 1168 height 534
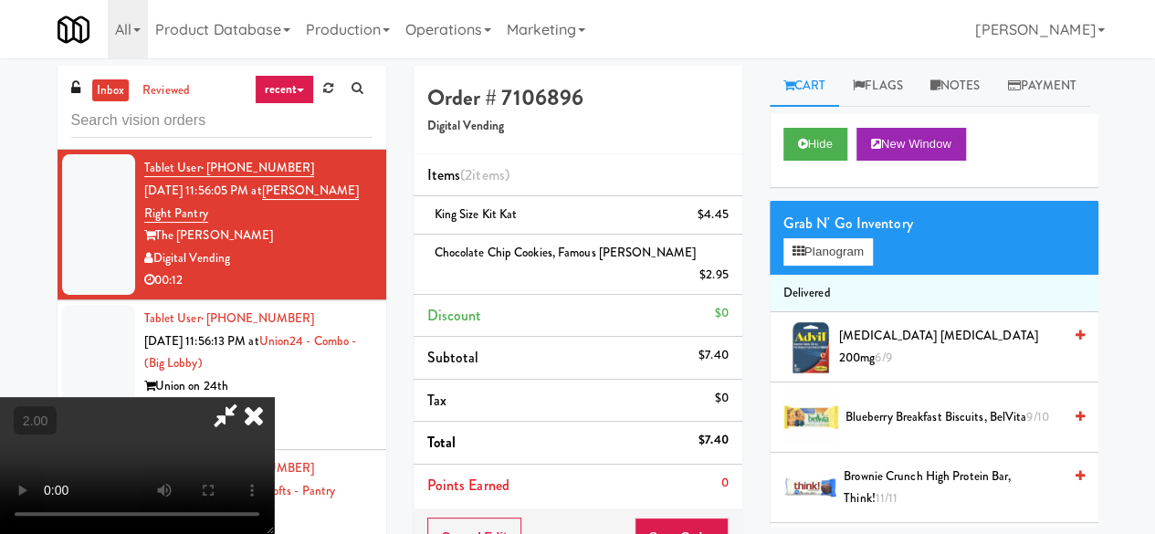
scroll to position [37, 0]
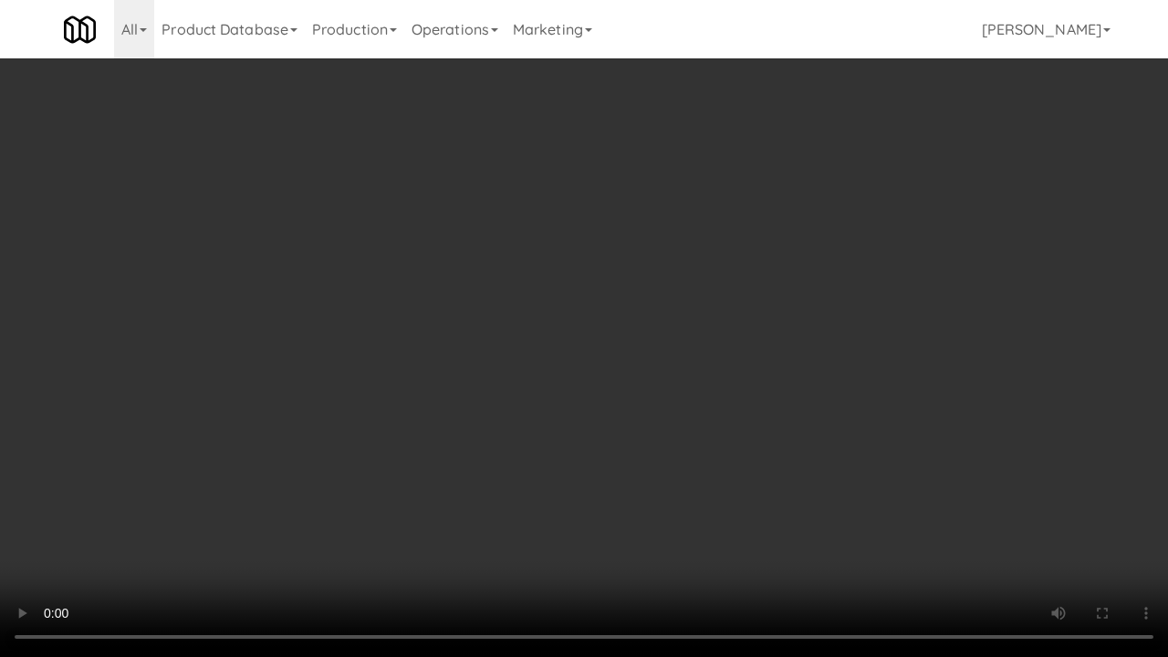
click at [668, 429] on video at bounding box center [584, 328] width 1168 height 657
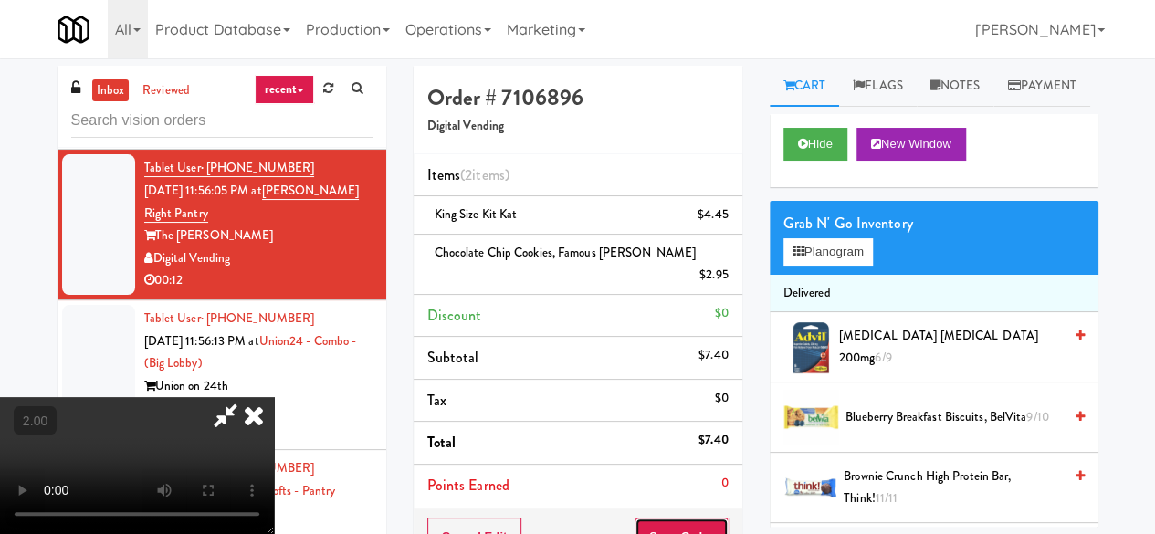
click at [726, 517] on button "Save Order" at bounding box center [680, 536] width 93 height 38
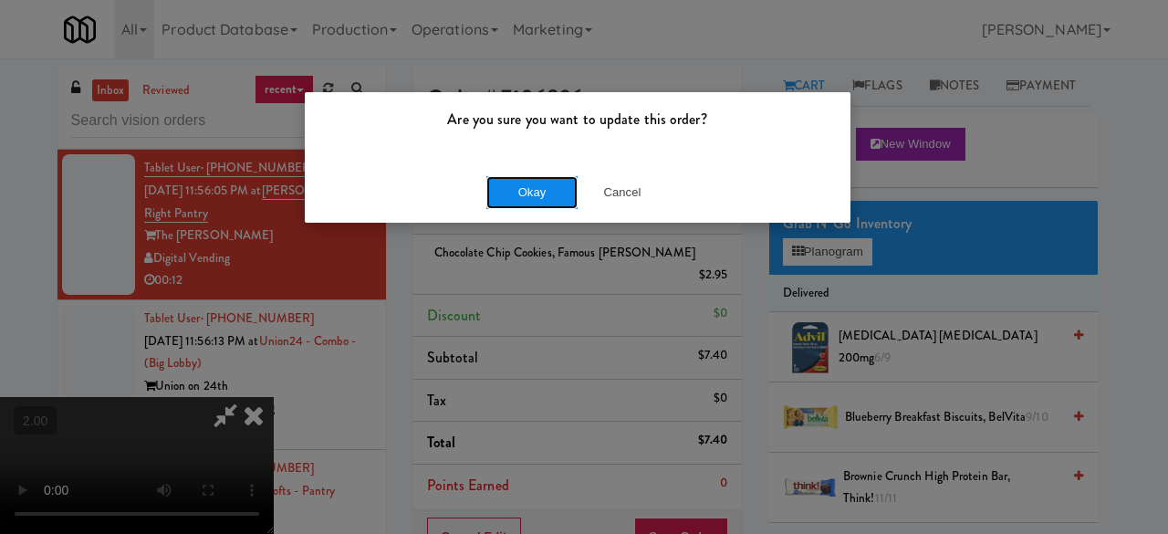
click at [528, 202] on button "Okay" at bounding box center [531, 192] width 91 height 33
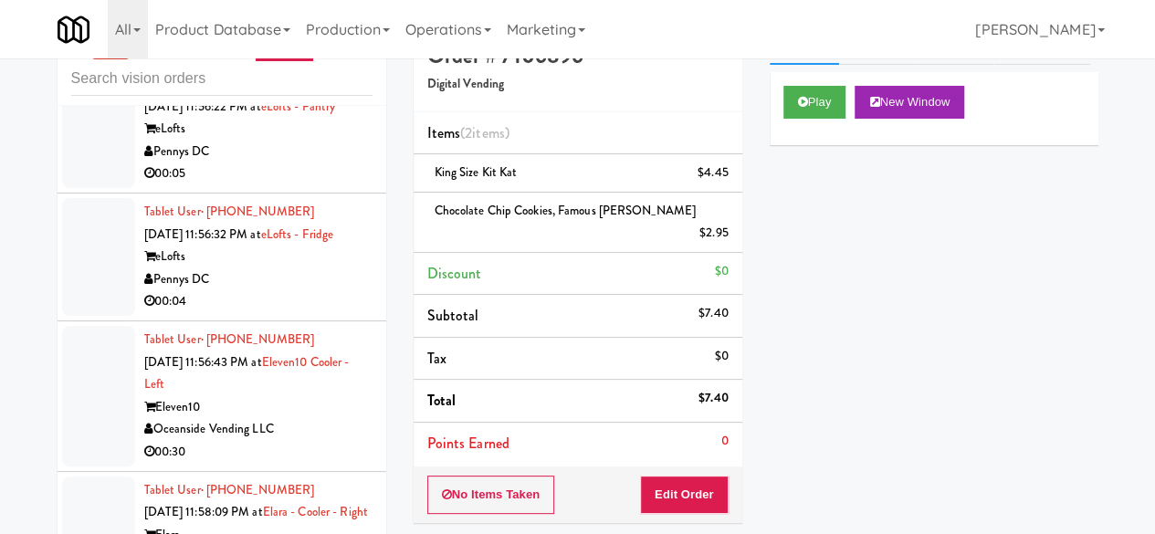
scroll to position [0, 0]
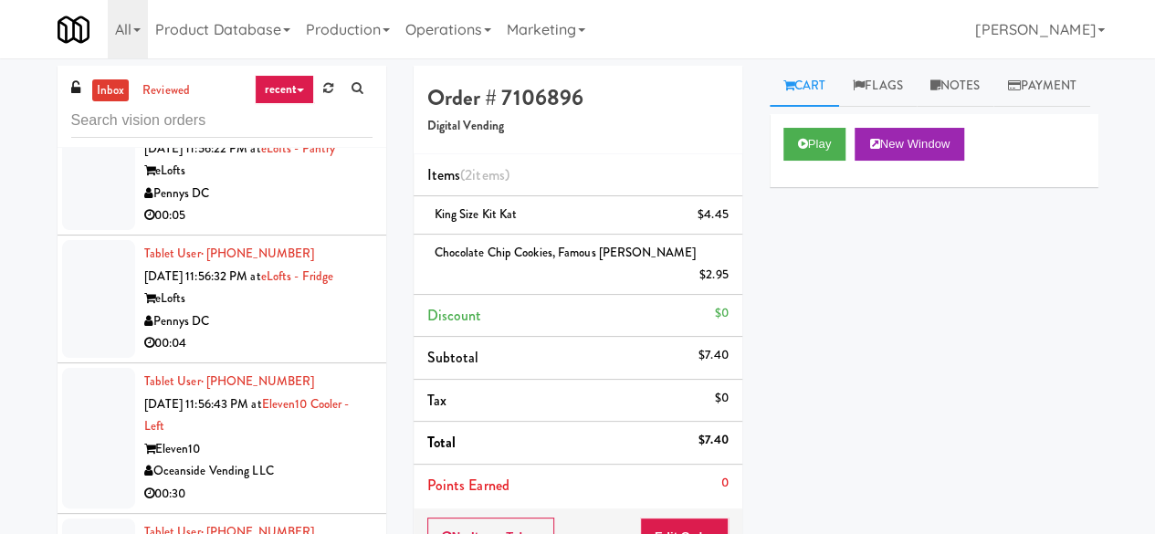
click at [310, 78] on div "Modern Market Vending" at bounding box center [258, 66] width 228 height 23
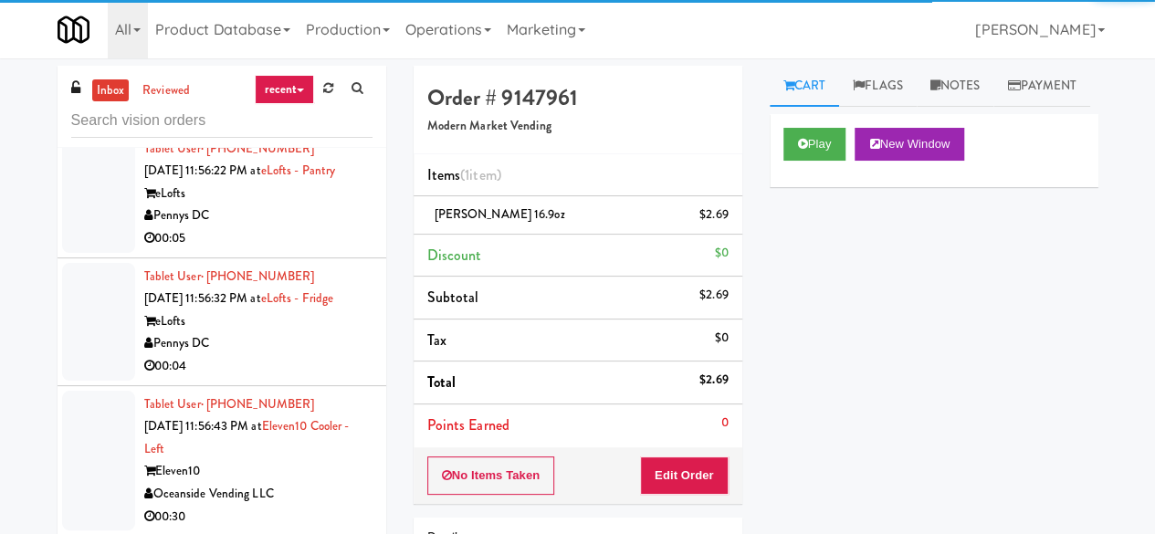
click at [323, 205] on div "eLofts" at bounding box center [258, 194] width 228 height 23
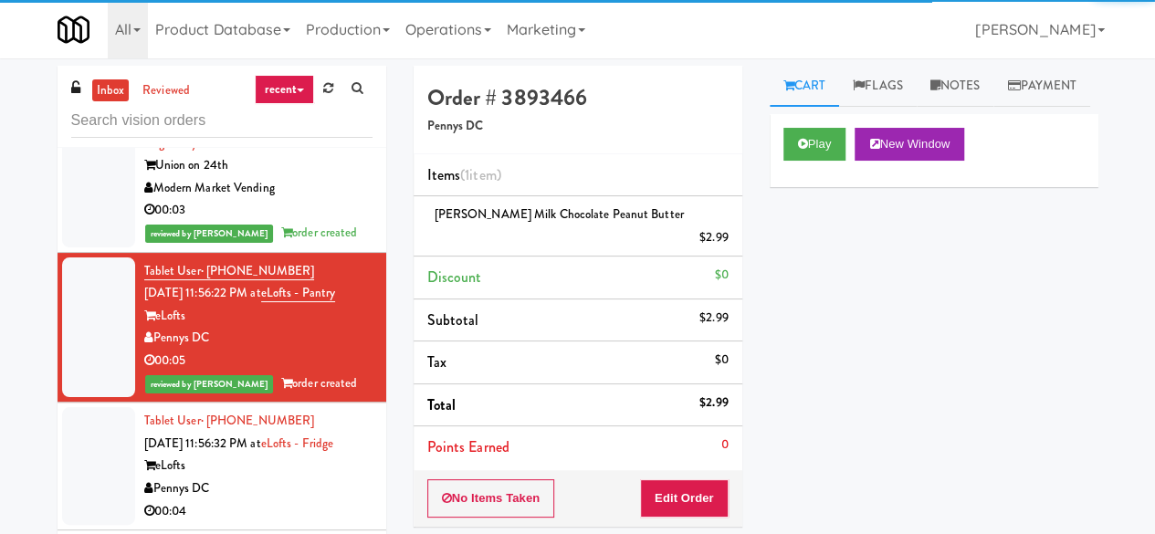
scroll to position [6730, 0]
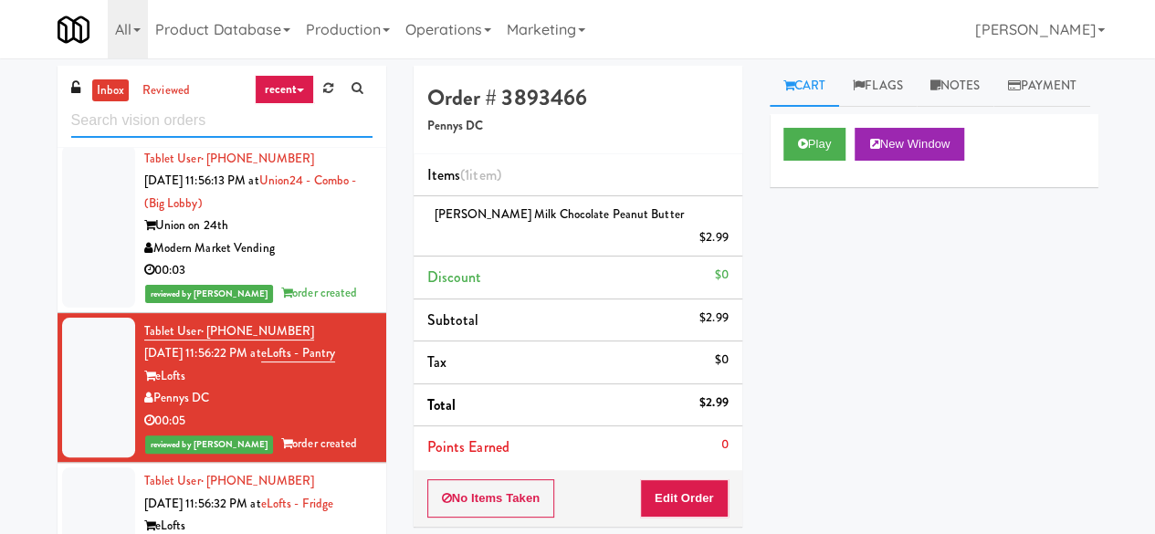
click at [223, 129] on input "text" at bounding box center [221, 121] width 301 height 34
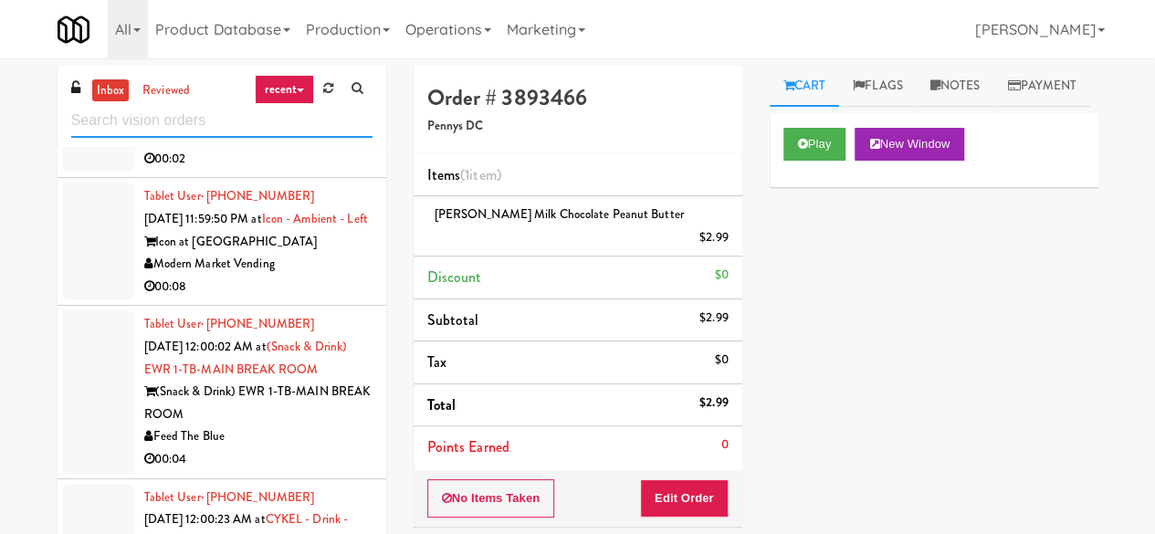
scroll to position [3742, 0]
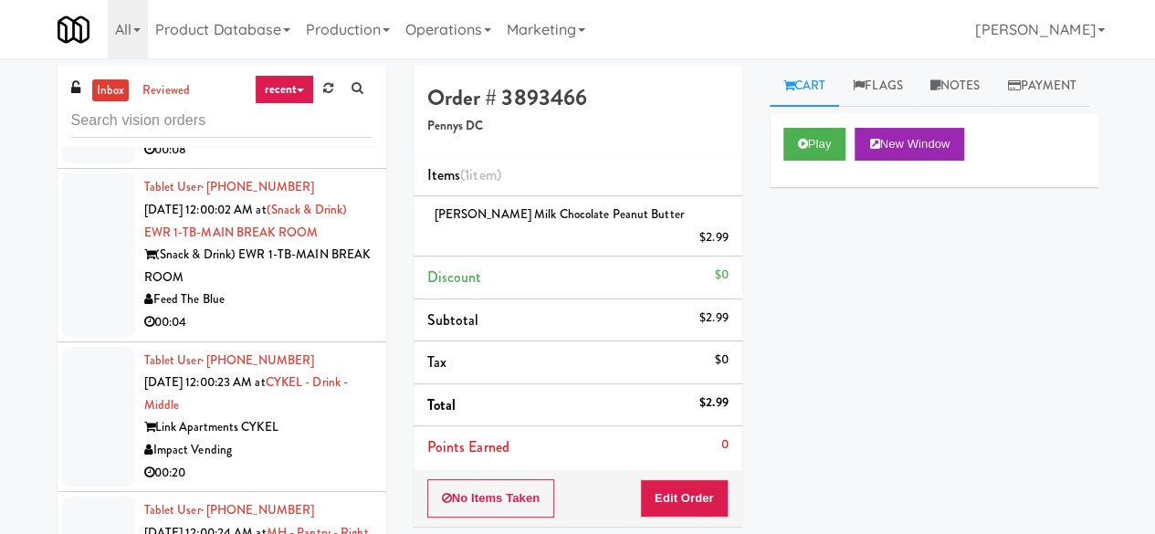
click at [340, 139] on div "Modern Market Vending" at bounding box center [258, 127] width 228 height 23
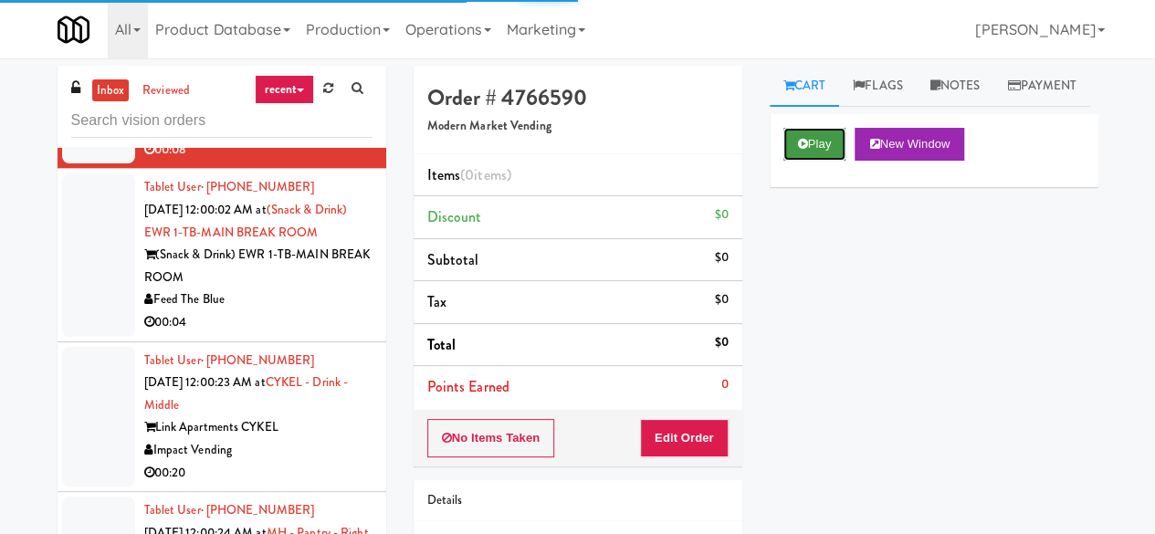
click at [827, 161] on button "Play" at bounding box center [814, 144] width 63 height 33
click at [813, 161] on button "Play" at bounding box center [814, 144] width 63 height 33
click at [803, 150] on icon at bounding box center [803, 144] width 10 height 12
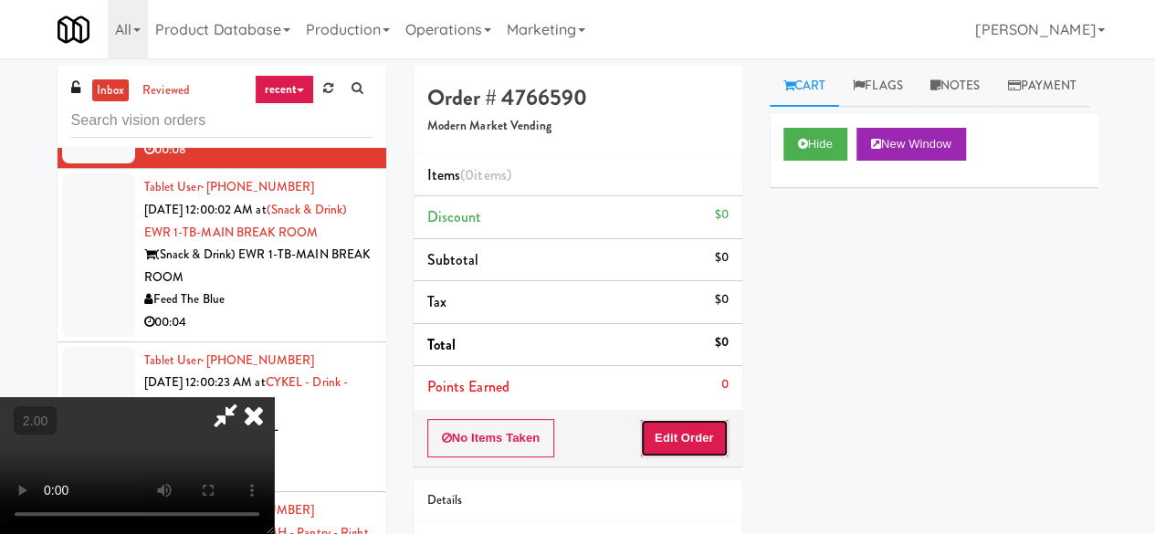
click at [671, 452] on button "Edit Order" at bounding box center [684, 438] width 89 height 38
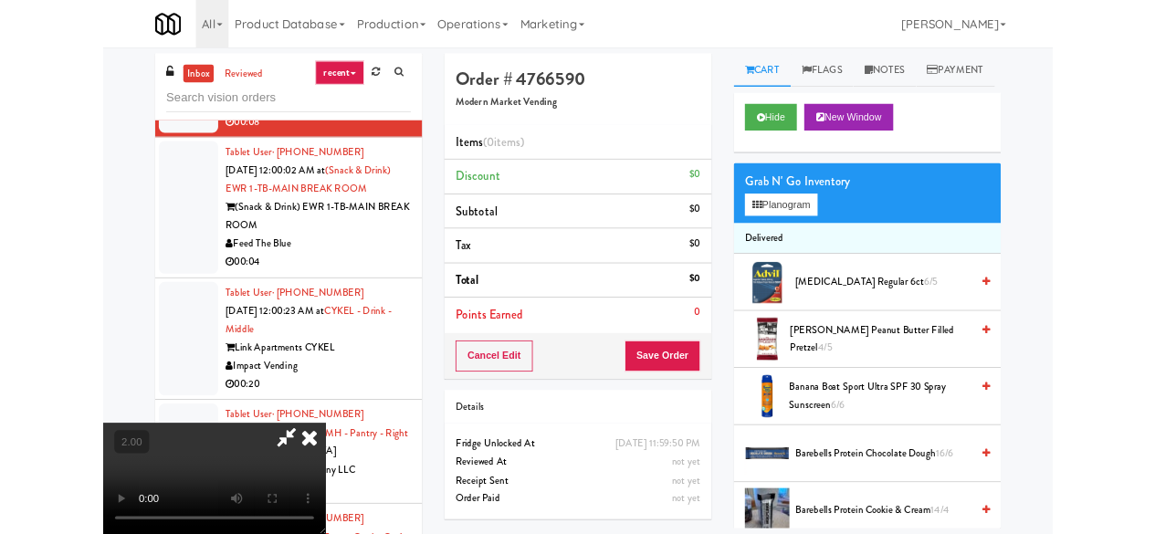
scroll to position [37, 0]
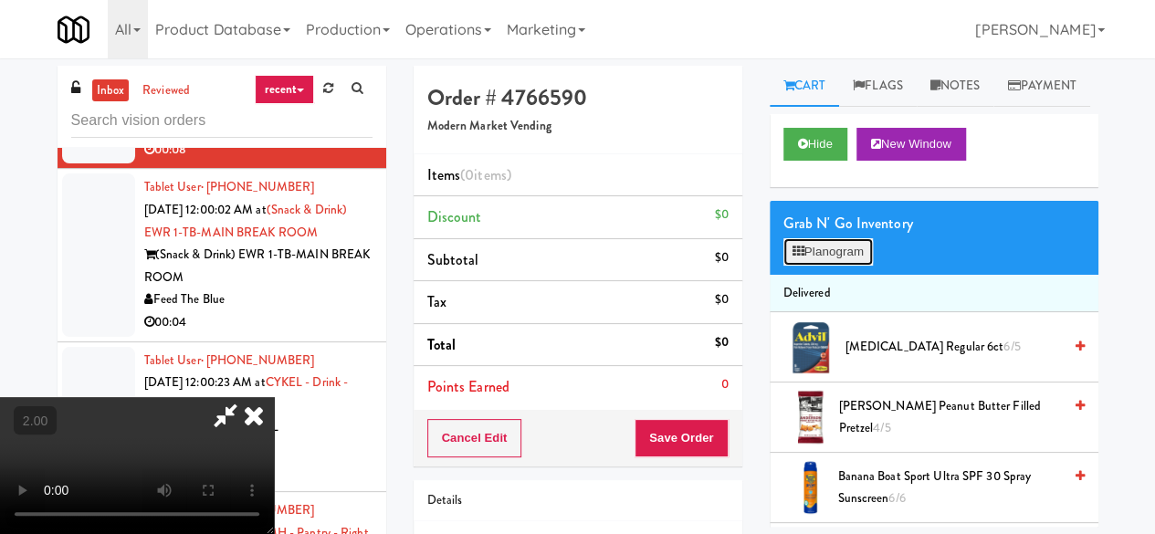
click at [841, 266] on button "Planogram" at bounding box center [827, 251] width 89 height 27
click at [0, 0] on div at bounding box center [0, 0] width 0 height 0
click at [841, 266] on button "Planogram" at bounding box center [827, 251] width 89 height 27
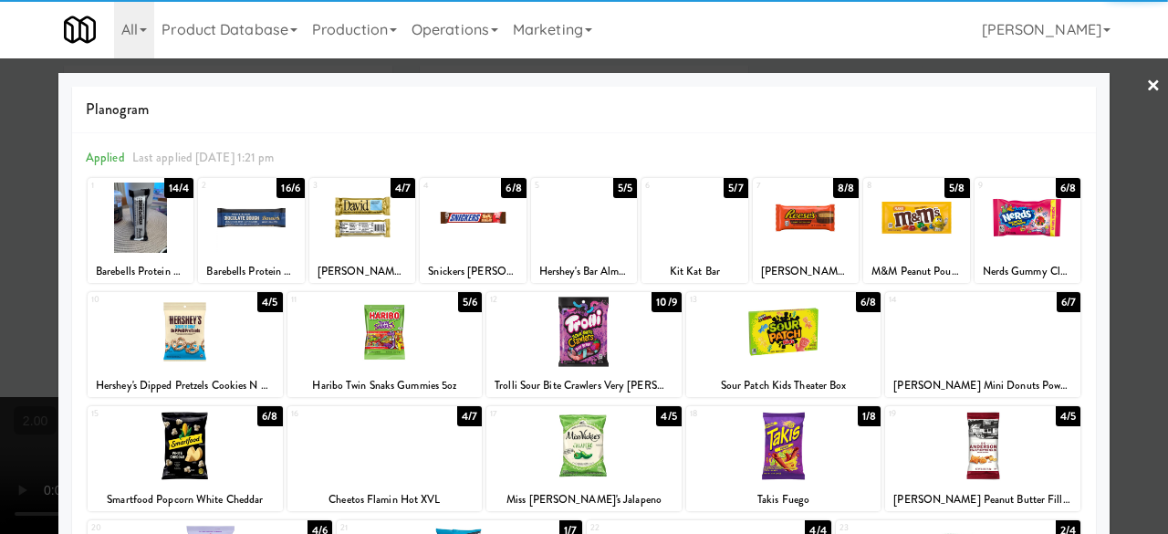
click at [887, 222] on div at bounding box center [916, 218] width 106 height 70
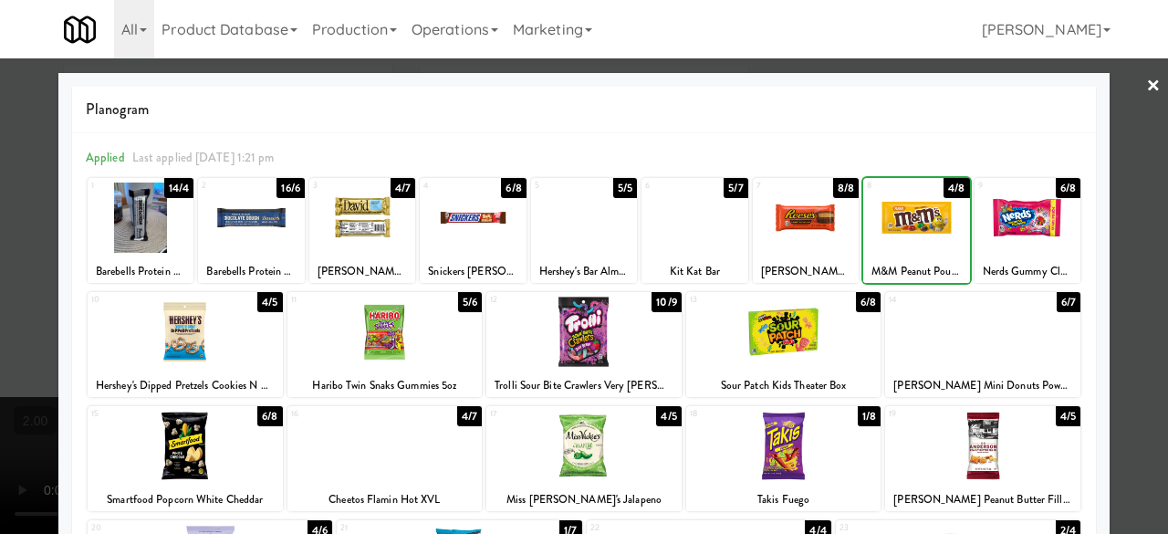
click at [798, 352] on div at bounding box center [783, 332] width 195 height 70
click at [1113, 84] on div at bounding box center [584, 267] width 1168 height 534
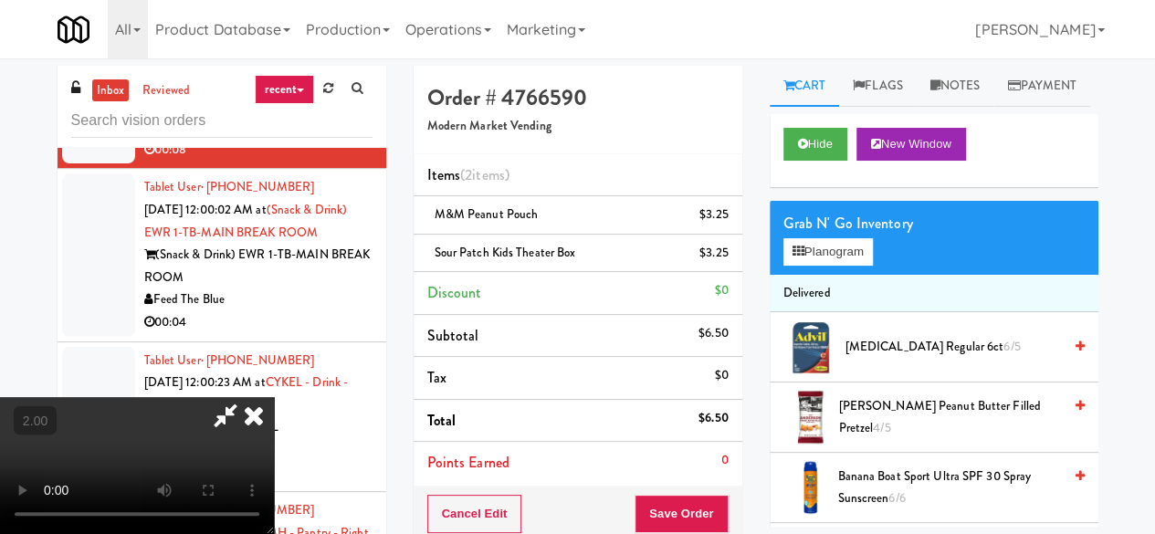
click at [274, 397] on icon at bounding box center [254, 415] width 40 height 37
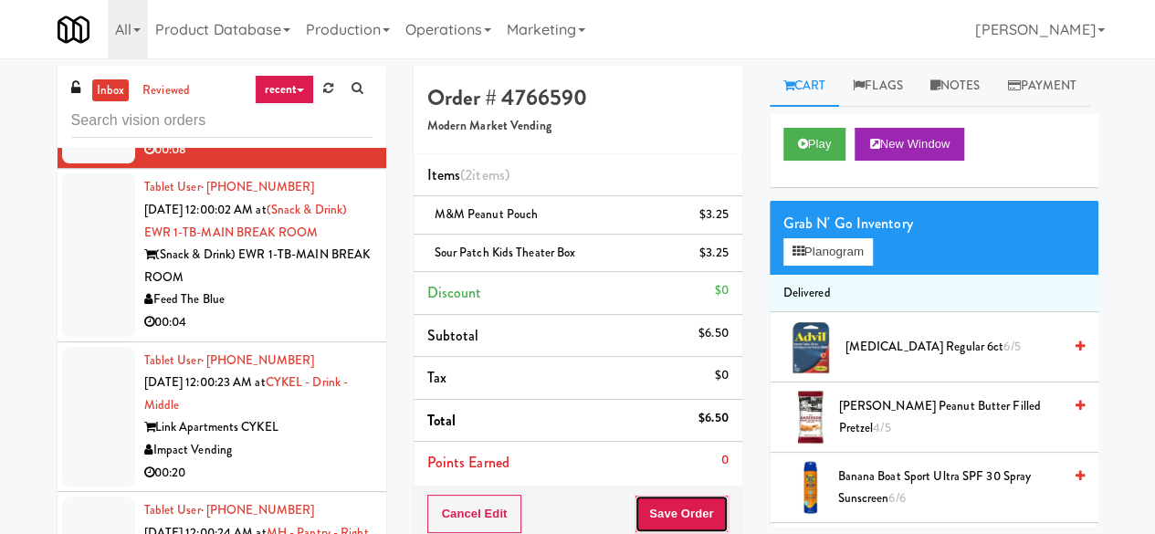
click at [661, 500] on button "Save Order" at bounding box center [680, 514] width 93 height 38
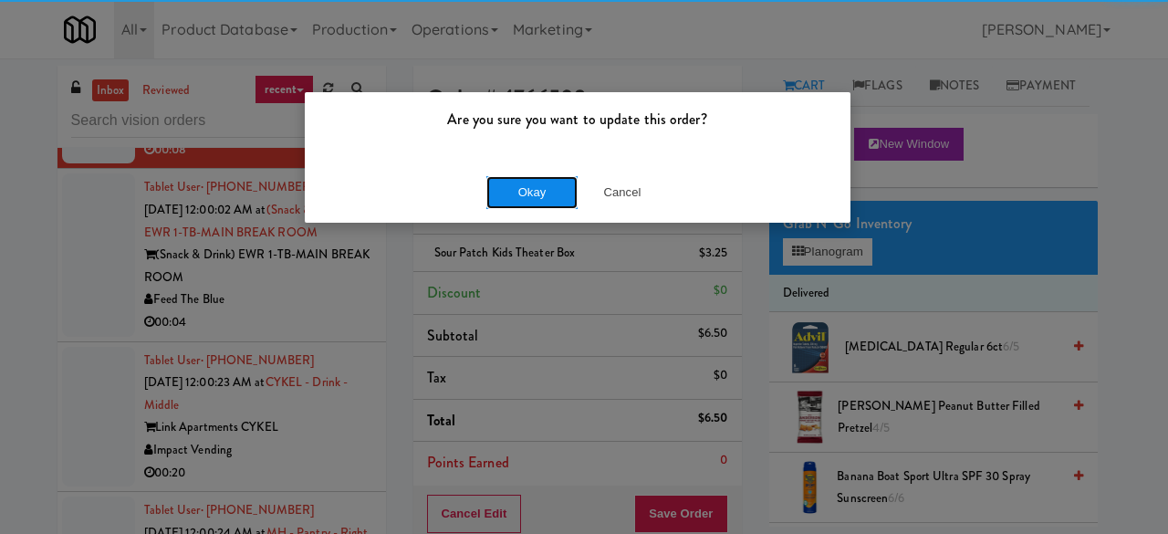
click at [504, 202] on button "Okay" at bounding box center [531, 192] width 91 height 33
